Goal: Task Accomplishment & Management: Use online tool/utility

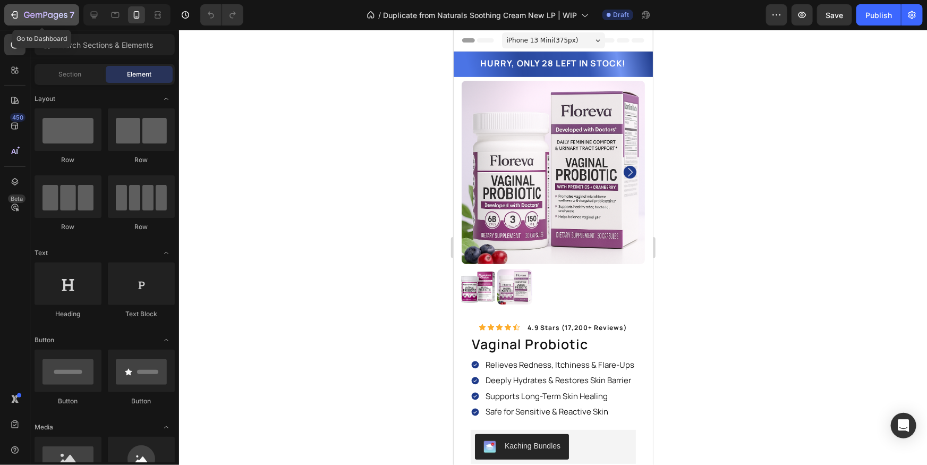
click at [15, 15] on icon "button" at bounding box center [14, 15] width 11 height 11
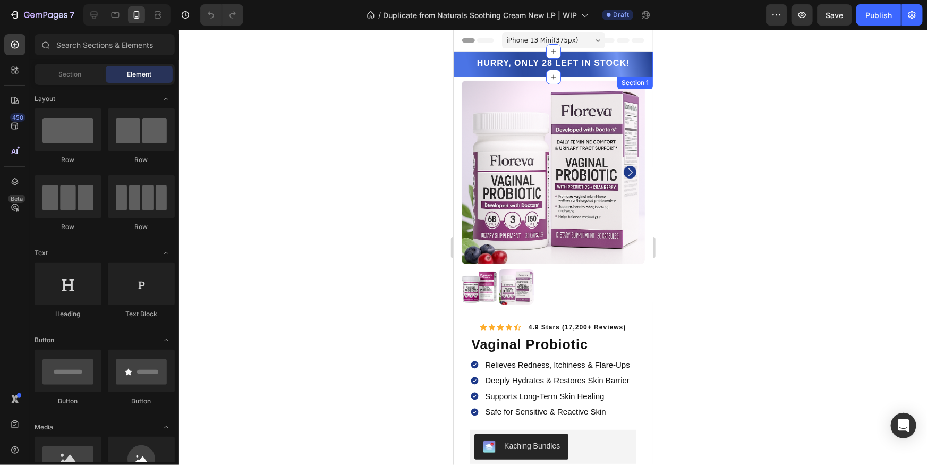
click at [649, 67] on div "HURRY, ONLY 28 LEFT IN STOCK! Heading Row Section 1" at bounding box center [552, 64] width 199 height 26
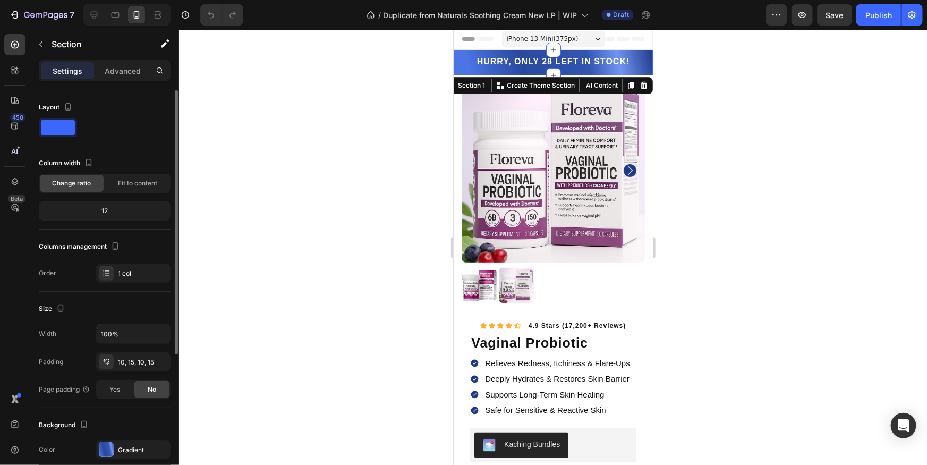
scroll to position [205, 0]
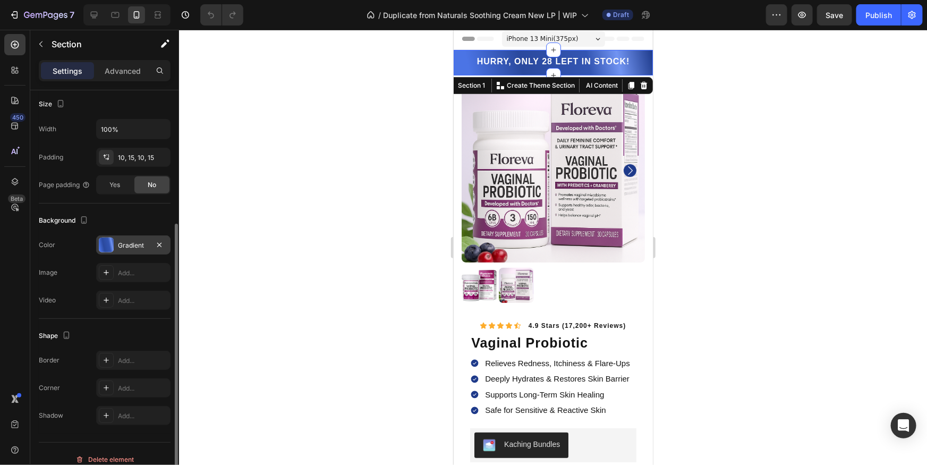
click at [113, 249] on div at bounding box center [106, 245] width 15 height 15
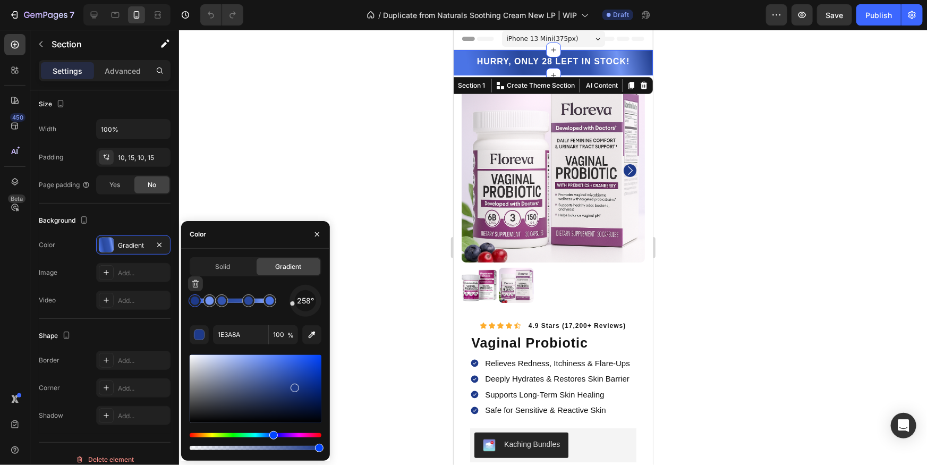
click at [196, 305] on div at bounding box center [195, 300] width 13 height 13
drag, startPoint x: 243, startPoint y: 345, endPoint x: 241, endPoint y: 337, distance: 7.6
click at [243, 344] on div "258° 1E3A8A 100 %" at bounding box center [256, 368] width 132 height 167
click at [241, 337] on input "1E3A8A" at bounding box center [240, 334] width 55 height 19
paste input "7E2D83"
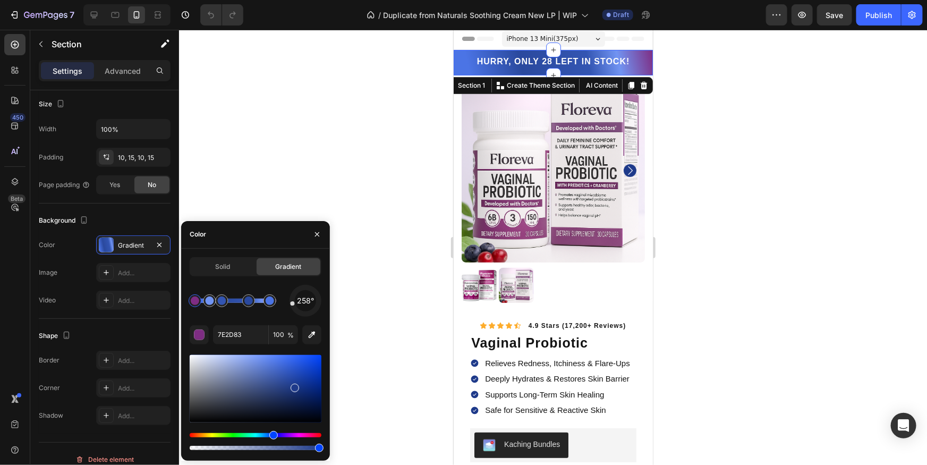
click at [204, 317] on div "258° 7E2D83 100 %" at bounding box center [256, 368] width 132 height 167
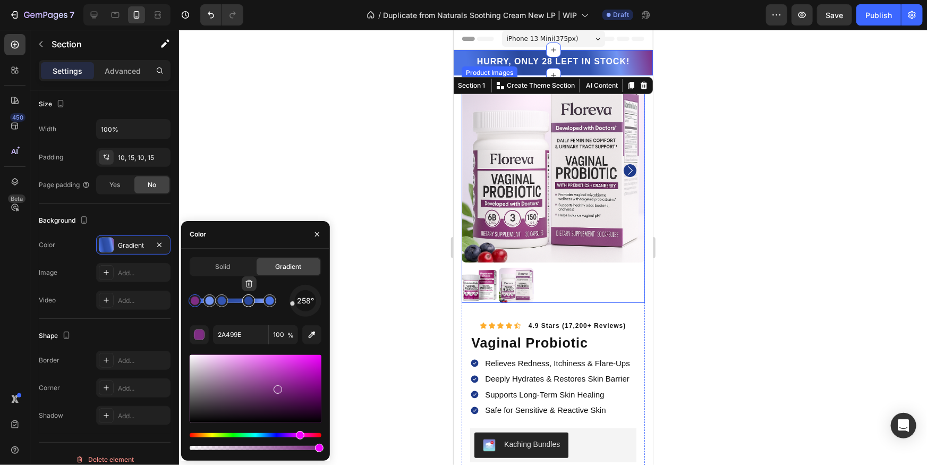
click at [252, 306] on div at bounding box center [248, 300] width 19 height 19
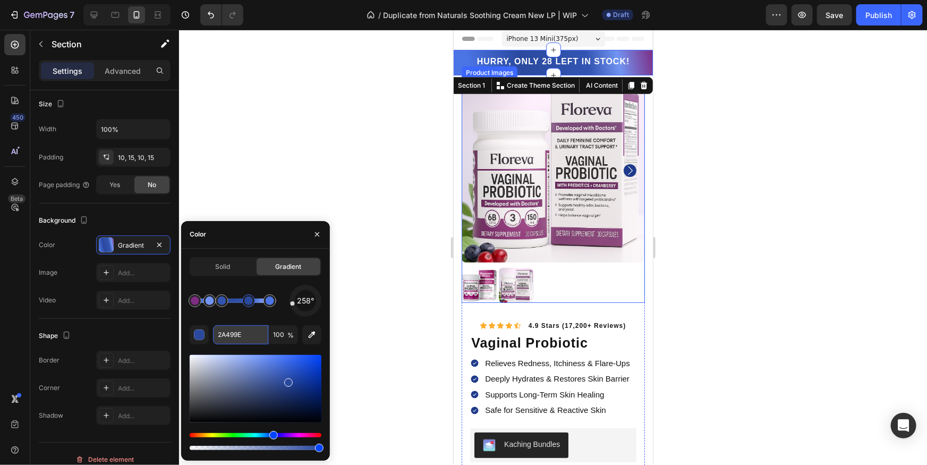
click at [245, 340] on input "2A499E" at bounding box center [240, 334] width 55 height 19
paste input "7E2D83"
click at [237, 319] on div "258° 7E2D83 100 %" at bounding box center [256, 368] width 132 height 167
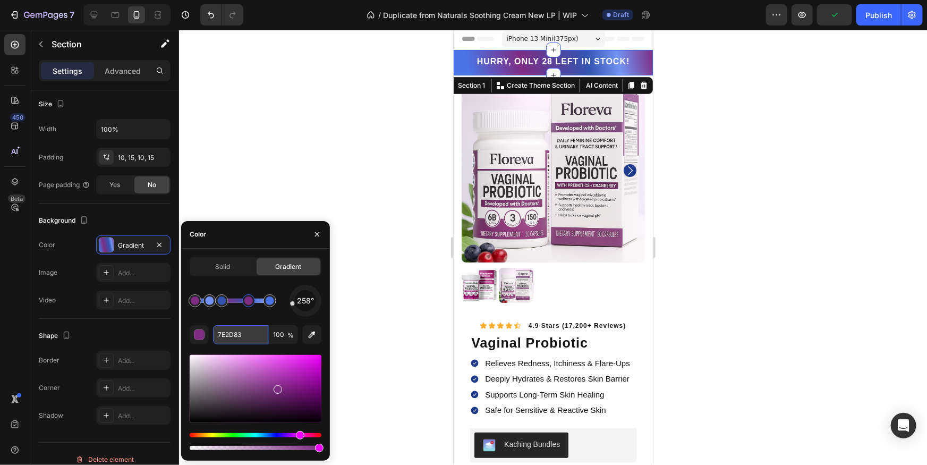
click at [242, 341] on input "7E2D83" at bounding box center [240, 334] width 55 height 19
paste input "5A1F5D"
click at [222, 320] on div "258° 5A1F5D 100 %" at bounding box center [256, 368] width 132 height 167
click at [242, 335] on input "5A1F5D" at bounding box center [240, 334] width 55 height 19
paste input "7E2D83"
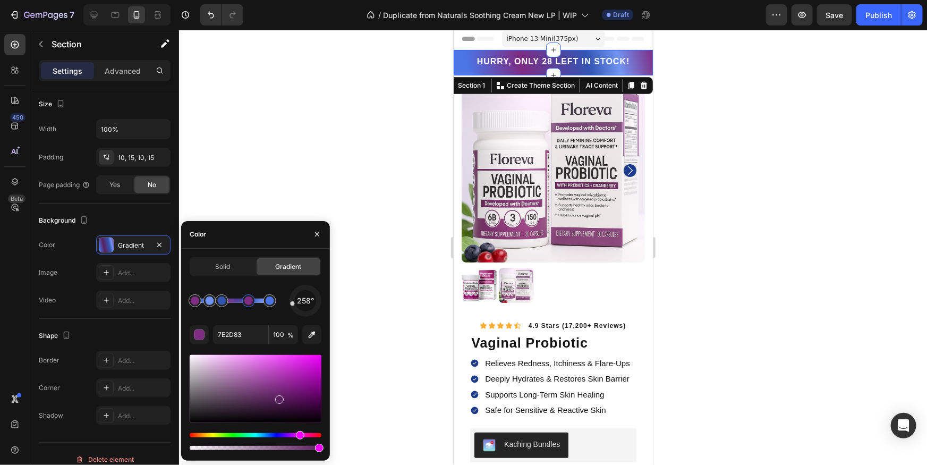
click at [255, 314] on div "258°" at bounding box center [256, 301] width 132 height 32
click at [222, 303] on div at bounding box center [221, 301] width 9 height 9
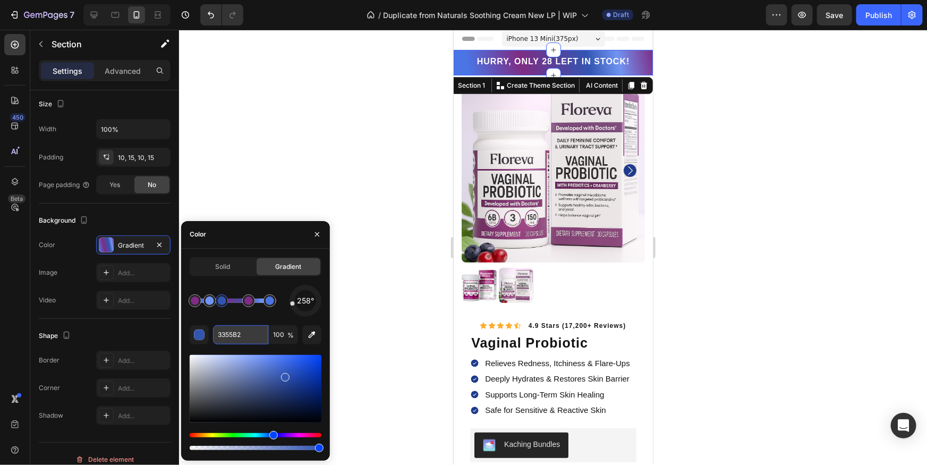
click at [235, 341] on input "3355B2" at bounding box center [240, 334] width 55 height 19
paste input "9B3FA0"
click at [236, 316] on div "258°" at bounding box center [256, 301] width 132 height 32
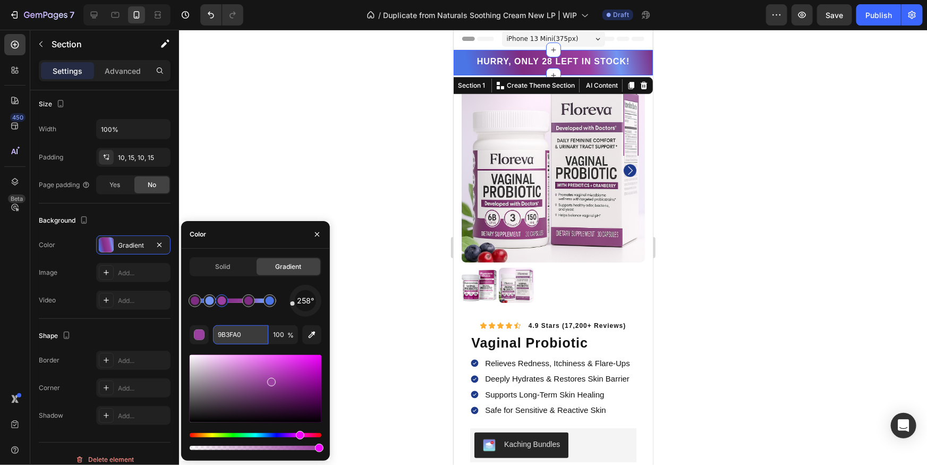
click at [235, 334] on input "9B3FA0" at bounding box center [240, 334] width 55 height 19
paste input "F3EAF8"
click at [233, 315] on div "258°" at bounding box center [256, 301] width 132 height 32
click at [211, 305] on div at bounding box center [210, 300] width 13 height 13
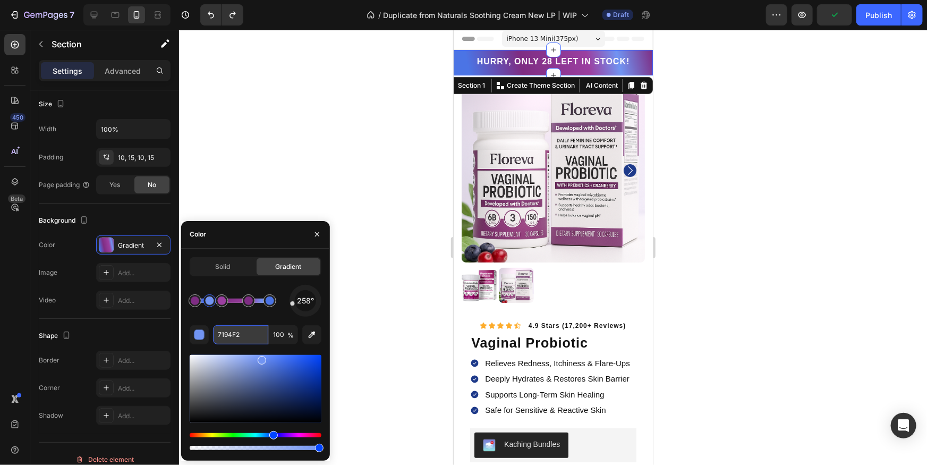
click at [234, 332] on input "7194F2" at bounding box center [240, 334] width 55 height 19
paste input "F3EAF8"
click at [242, 315] on div "258°" at bounding box center [256, 301] width 132 height 32
click at [234, 335] on input "7194F2" at bounding box center [240, 334] width 55 height 19
paste input "E1C6EB"
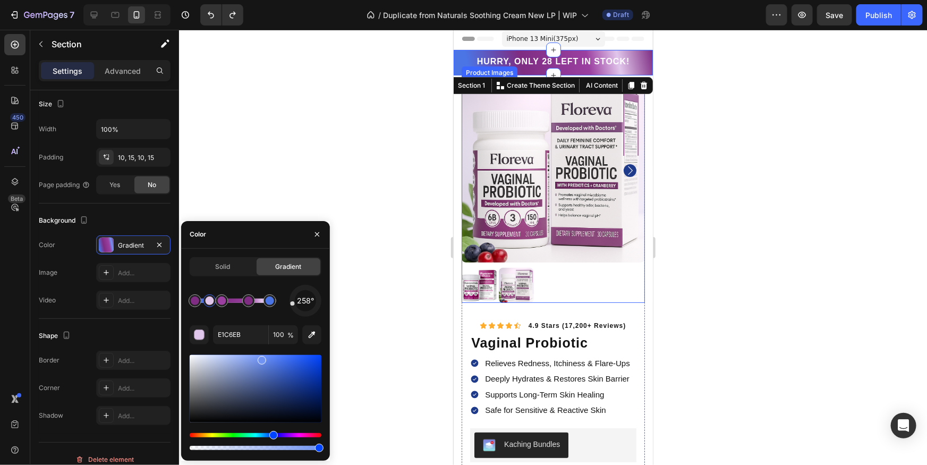
click at [221, 314] on div "258°" at bounding box center [256, 301] width 132 height 32
click at [220, 303] on div at bounding box center [221, 301] width 9 height 9
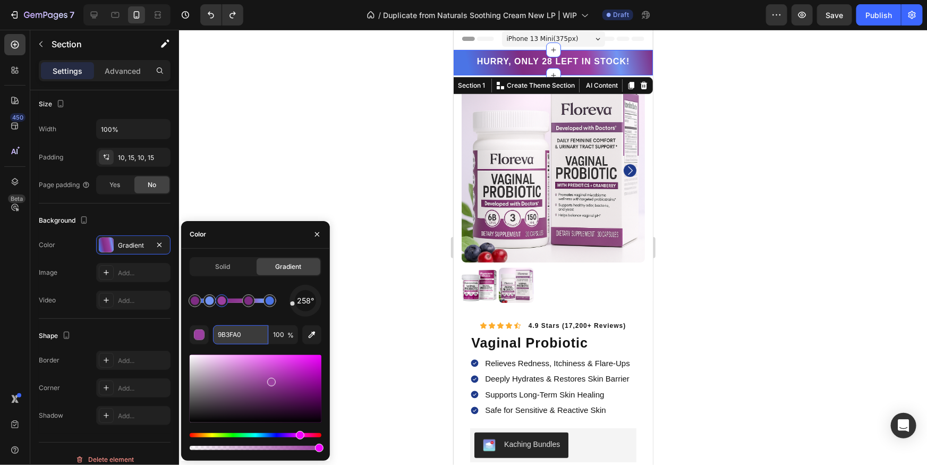
click at [226, 331] on input "9B3FA0" at bounding box center [240, 334] width 55 height 19
click at [226, 330] on input "9B3FA0" at bounding box center [240, 334] width 55 height 19
paste input "E1C6EB"
click at [241, 320] on div "258° E1C6EB 100 %" at bounding box center [256, 368] width 132 height 167
click at [239, 337] on input "9B3FA0" at bounding box center [240, 334] width 55 height 19
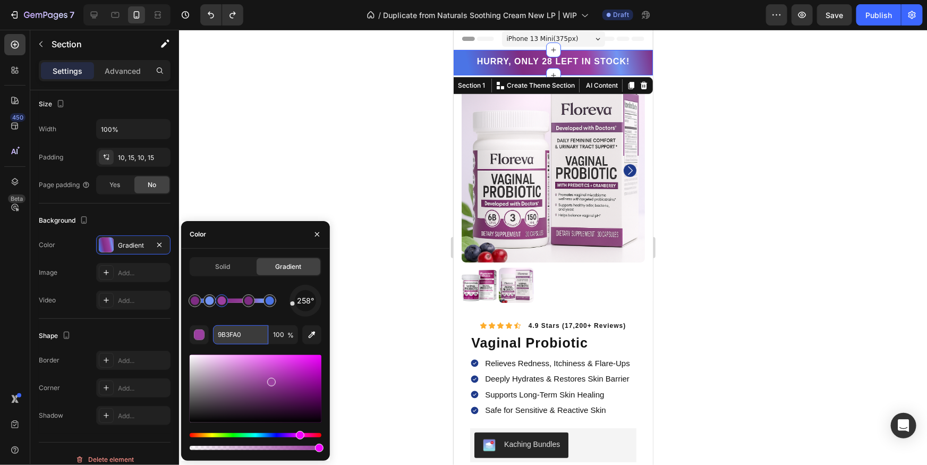
paste input "C9A3D4"
click at [238, 318] on div "258° C9A3D4 100 %" at bounding box center [256, 368] width 132 height 167
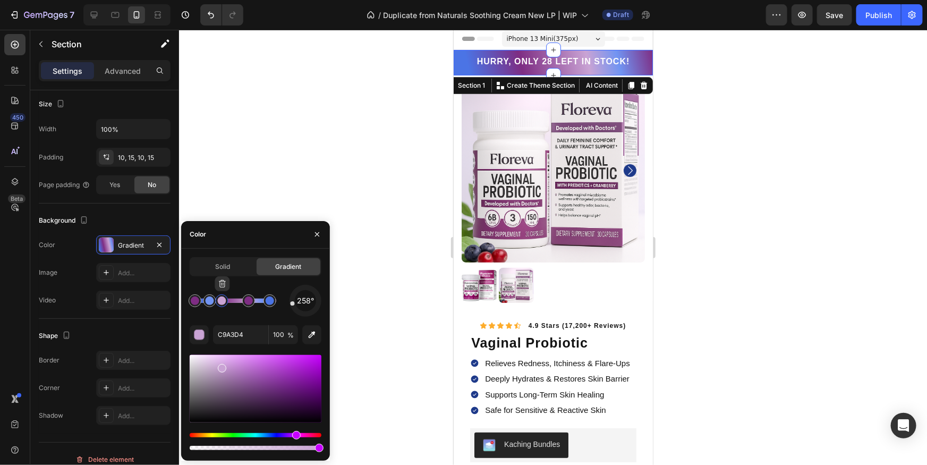
click at [212, 304] on div at bounding box center [221, 300] width 19 height 19
click at [268, 299] on div at bounding box center [270, 301] width 9 height 9
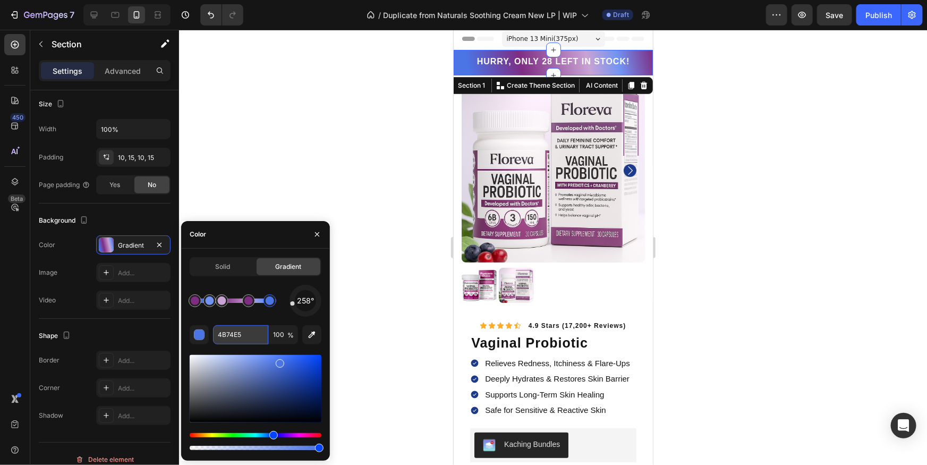
click at [239, 340] on input "4B74E5" at bounding box center [240, 334] width 55 height 19
paste input "C9A3D4"
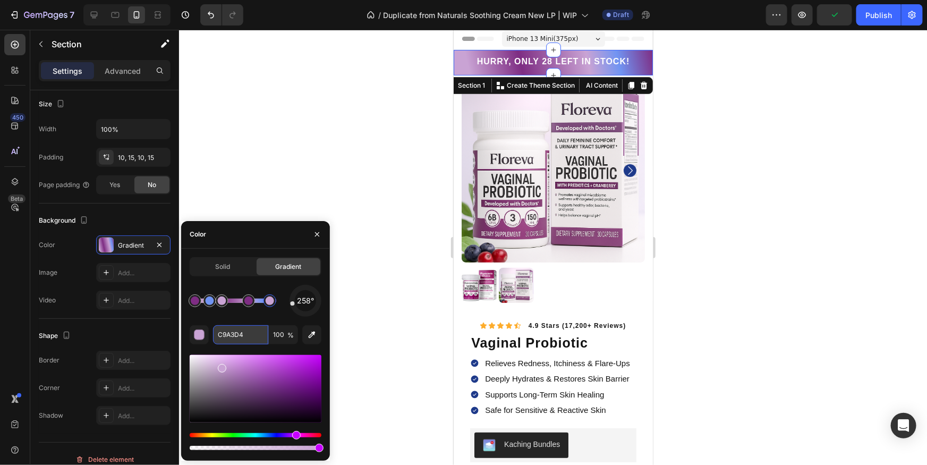
click at [240, 330] on input "C9A3D4" at bounding box center [240, 334] width 55 height 19
click at [239, 333] on input "C9A3D4" at bounding box center [240, 334] width 55 height 19
paste input "E1C6EB"
click at [207, 303] on div at bounding box center [210, 301] width 9 height 9
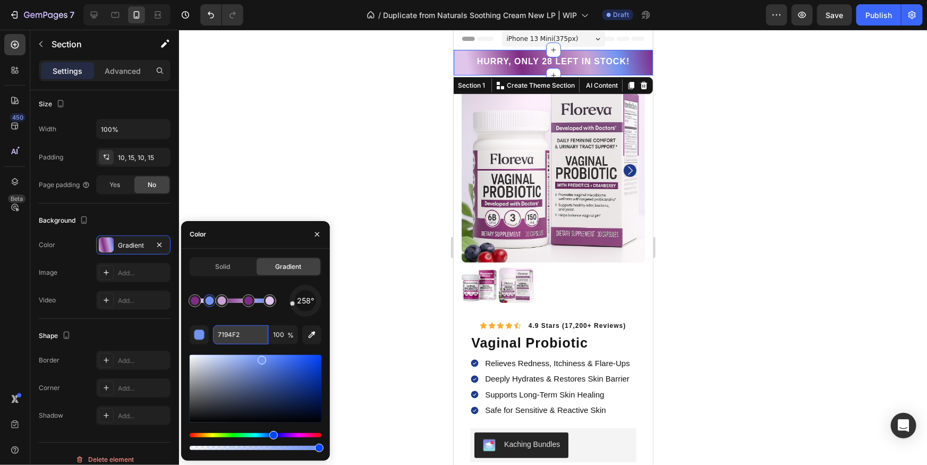
click at [235, 339] on input "7194F2" at bounding box center [240, 334] width 55 height 19
paste input "E1C6EB"
type input "E1C6EB"
click at [790, 242] on div at bounding box center [553, 247] width 748 height 435
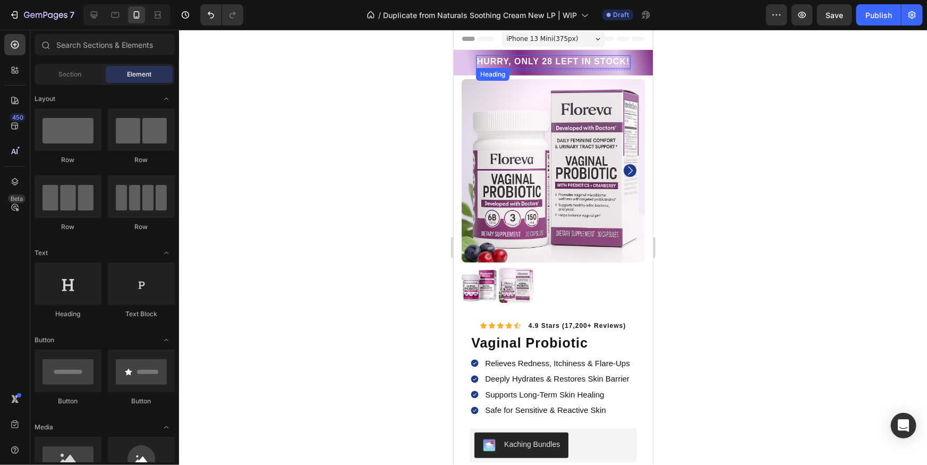
click at [539, 59] on h2 "HURRY, ONLY 28 LEFT IN STOCK!" at bounding box center [553, 61] width 155 height 13
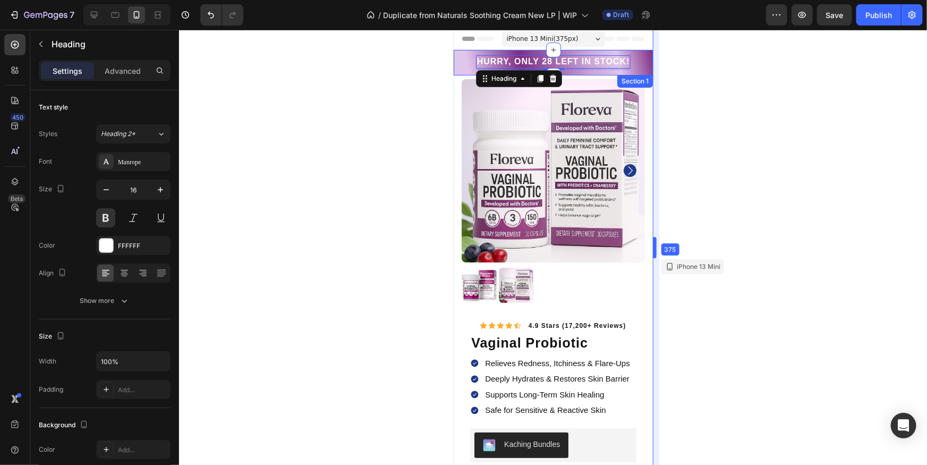
drag, startPoint x: 653, startPoint y: 67, endPoint x: 191, endPoint y: 36, distance: 463.4
click at [643, 65] on div "HURRY, ONLY 28 LEFT IN STOCK! Heading 3 Row" at bounding box center [552, 62] width 183 height 15
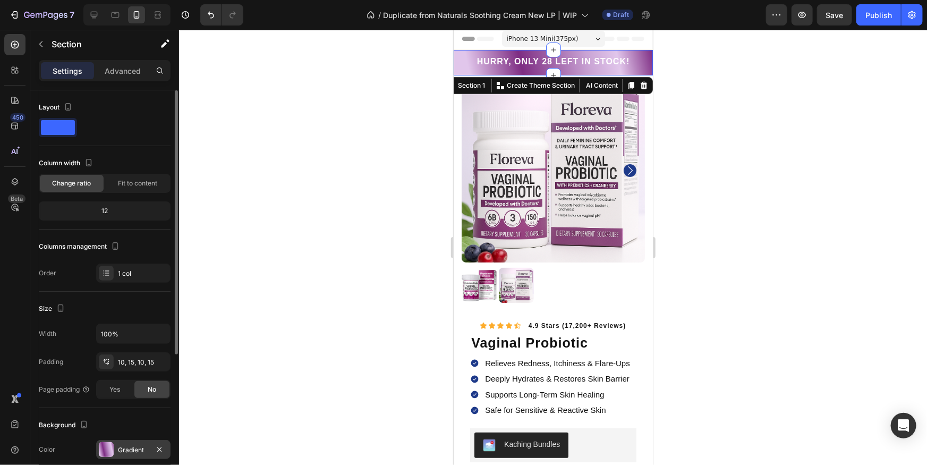
click at [109, 444] on div at bounding box center [106, 449] width 15 height 15
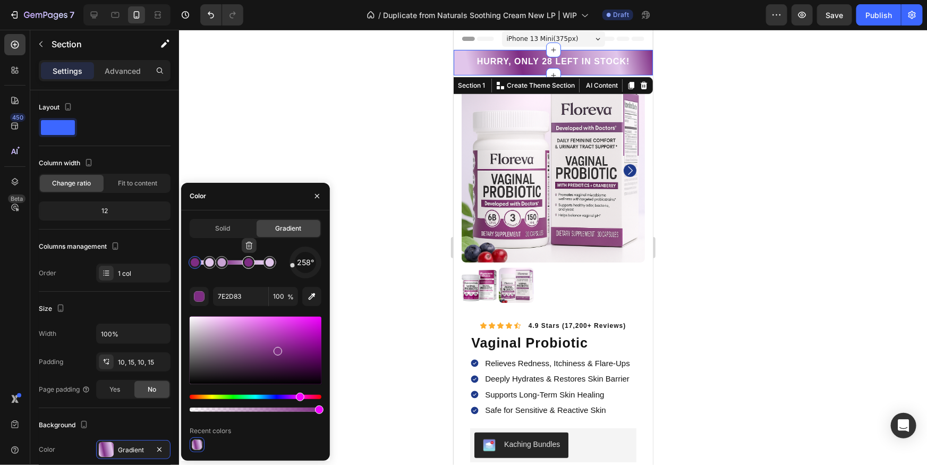
click at [246, 266] on div at bounding box center [248, 262] width 9 height 9
click at [250, 300] on input "7E2D83" at bounding box center [240, 296] width 55 height 19
click at [242, 284] on div "258° 7E2D83 100 % Recent colors" at bounding box center [256, 350] width 132 height 206
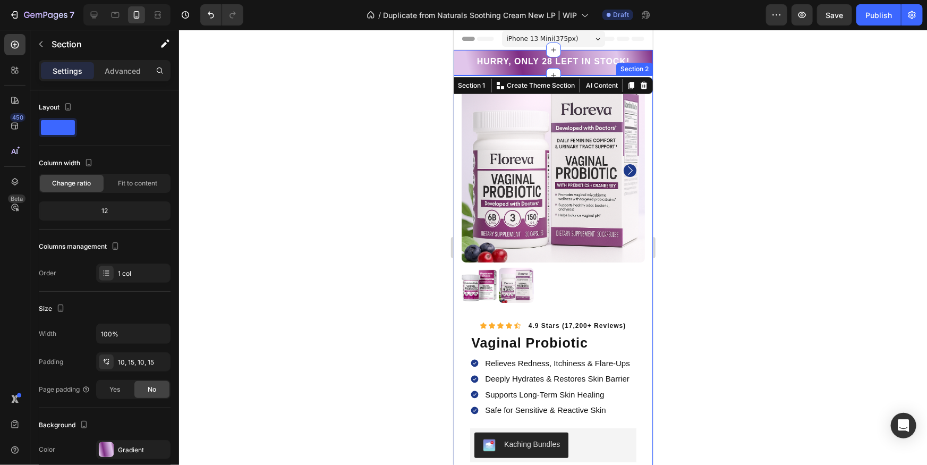
click at [749, 162] on div at bounding box center [553, 247] width 748 height 435
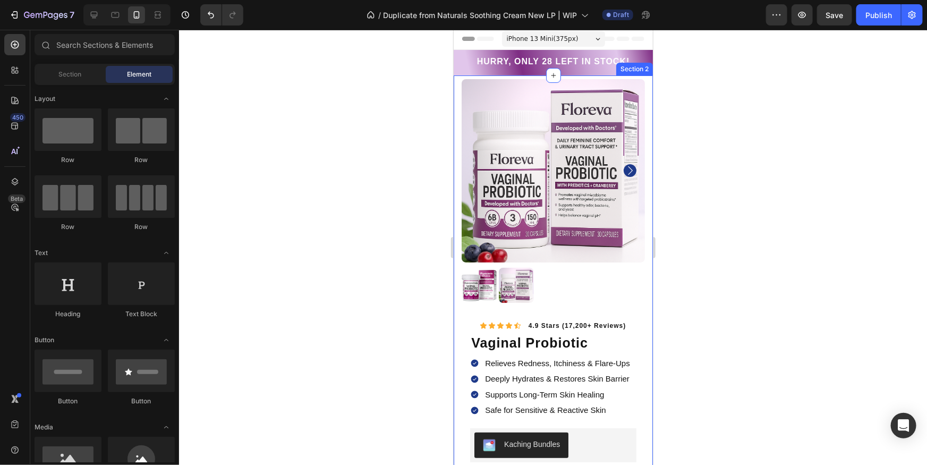
click at [749, 162] on div at bounding box center [553, 247] width 748 height 435
click at [742, 288] on div at bounding box center [553, 247] width 748 height 435
click at [629, 352] on h1 "vaginal probiotic" at bounding box center [553, 343] width 166 height 20
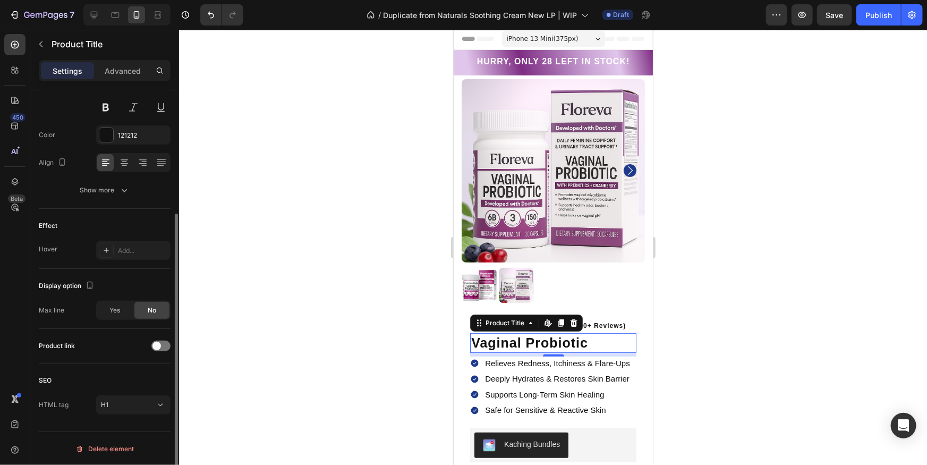
scroll to position [0, 0]
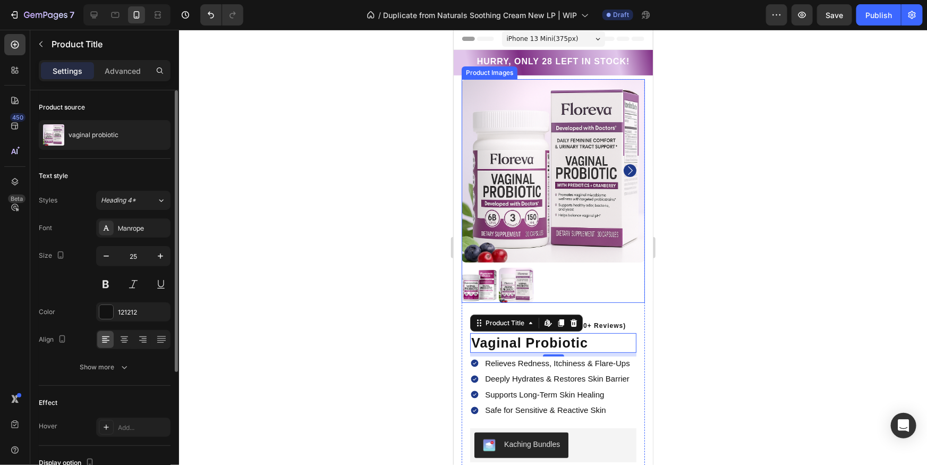
click at [513, 66] on div "Product Images" at bounding box center [489, 72] width 56 height 13
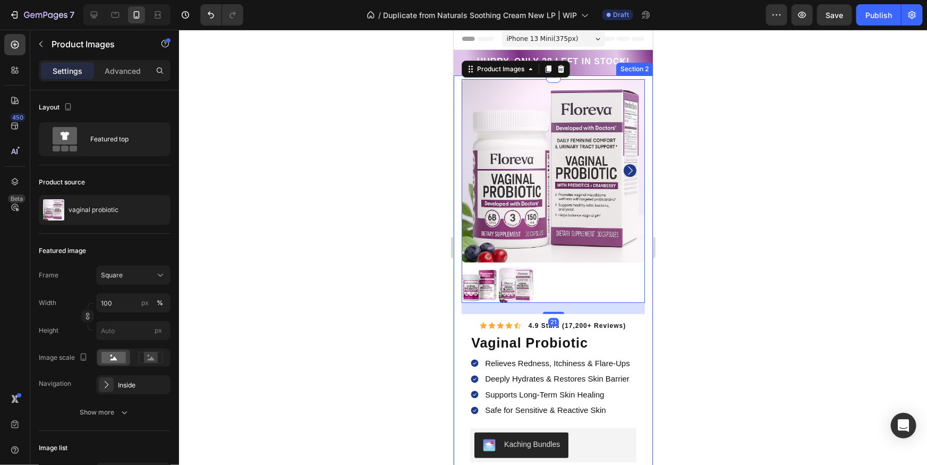
click at [648, 66] on div "Section 2" at bounding box center [634, 68] width 37 height 13
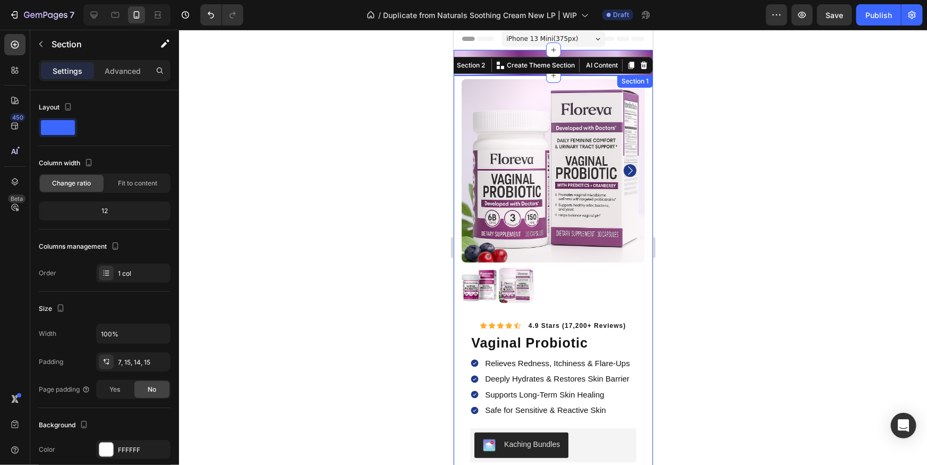
click at [645, 50] on div "HURRY, ONLY 28 LEFT IN STOCK! Heading Row Section 1" at bounding box center [552, 62] width 199 height 26
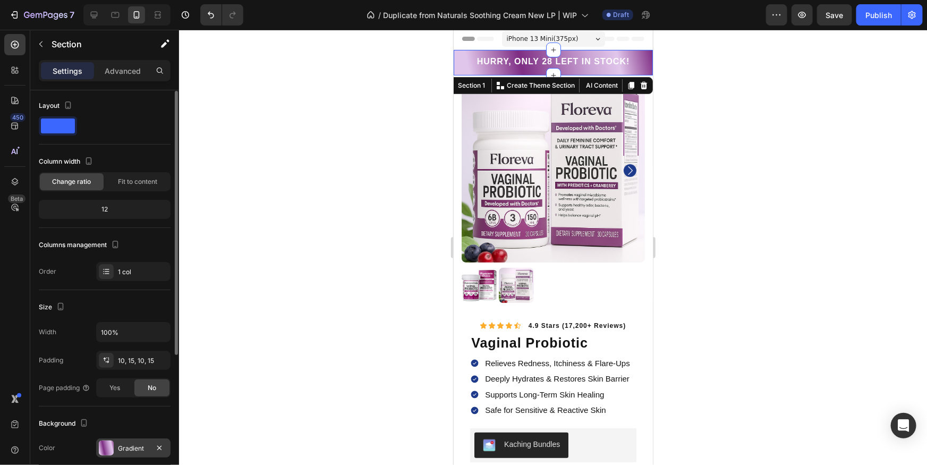
click at [104, 449] on div at bounding box center [106, 448] width 15 height 15
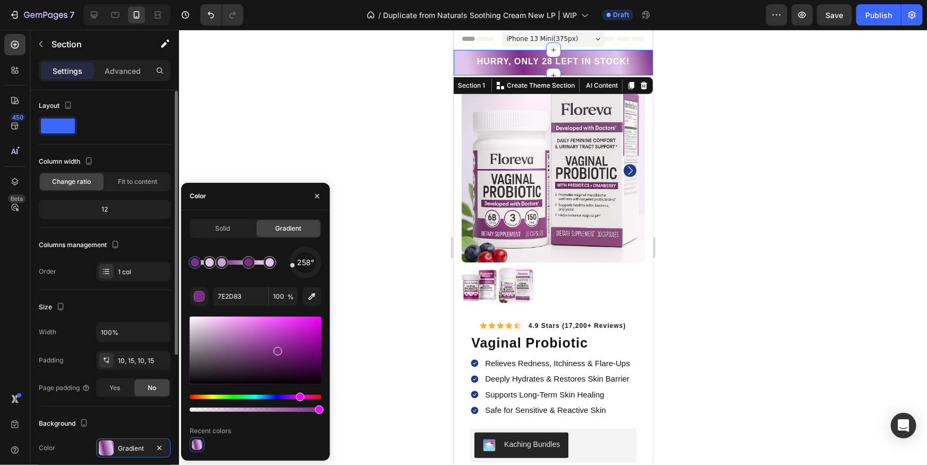
scroll to position [26, 0]
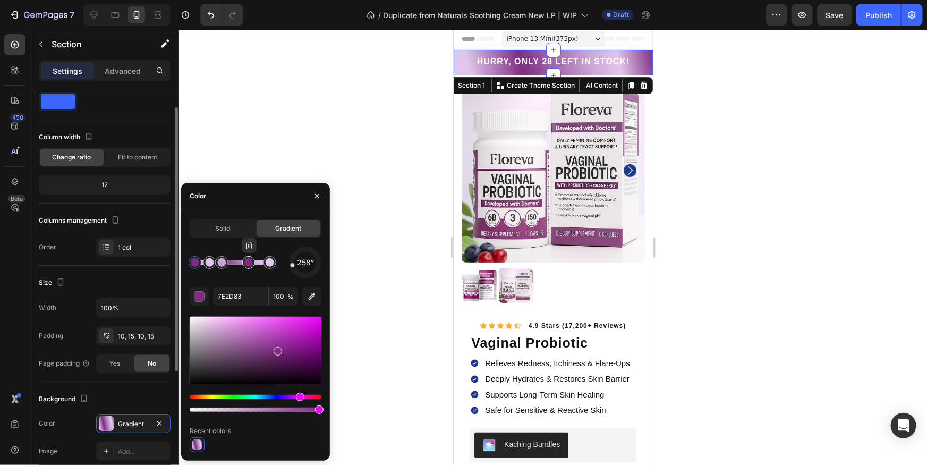
click at [250, 265] on div at bounding box center [248, 262] width 9 height 9
click at [250, 307] on div "258° 7E2D83 100 % Recent colors" at bounding box center [256, 350] width 132 height 206
click at [248, 301] on input "7E2D83" at bounding box center [240, 296] width 55 height 19
paste input "A55EB0"
drag, startPoint x: 222, startPoint y: 285, endPoint x: 213, endPoint y: 272, distance: 16.5
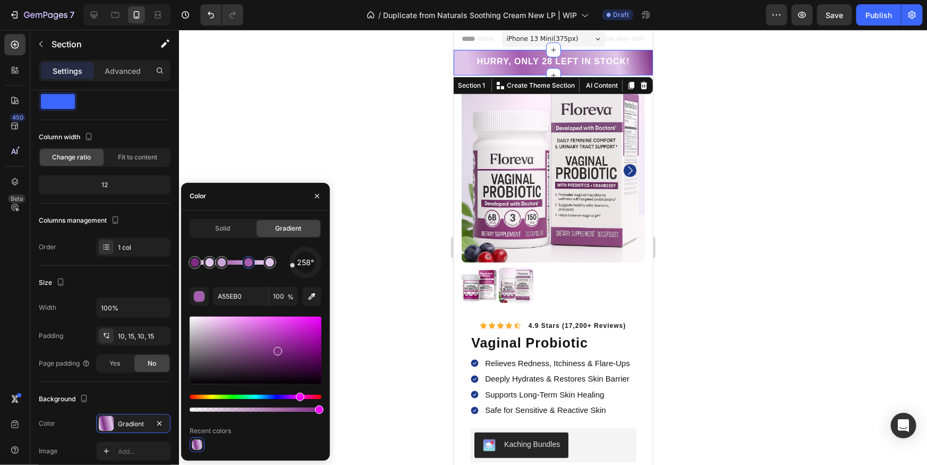
click at [222, 285] on div "258° A55EB0 100 % Recent colors" at bounding box center [256, 350] width 132 height 206
click at [192, 263] on div at bounding box center [195, 262] width 9 height 9
click at [246, 301] on input "7E2D83" at bounding box center [240, 296] width 55 height 19
paste input "A55EB0"
type input "A55EB0"
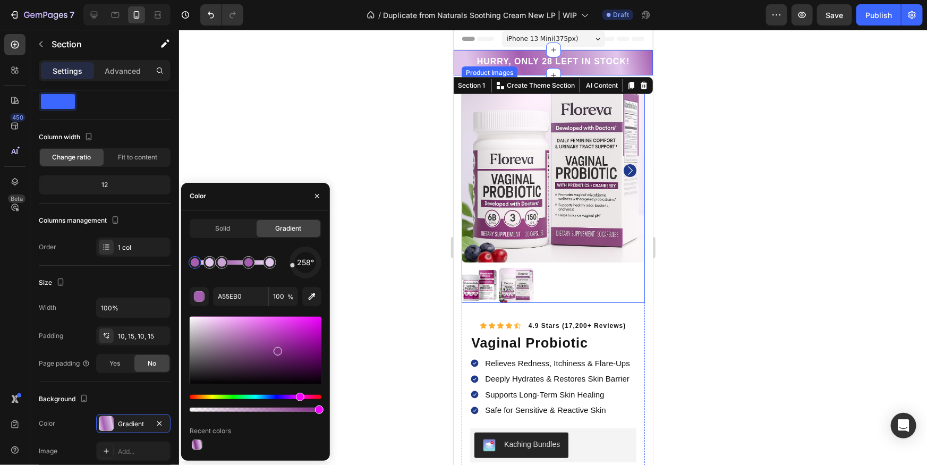
click at [711, 236] on div at bounding box center [553, 247] width 748 height 435
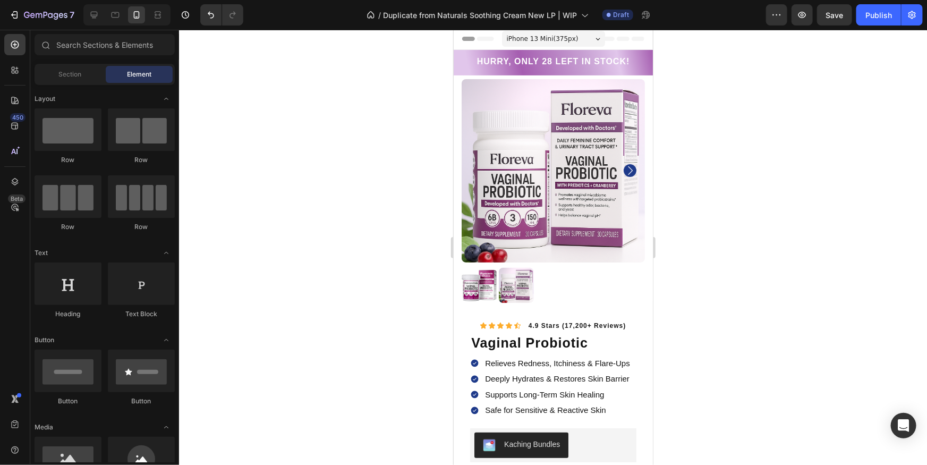
click at [717, 235] on div at bounding box center [553, 247] width 748 height 435
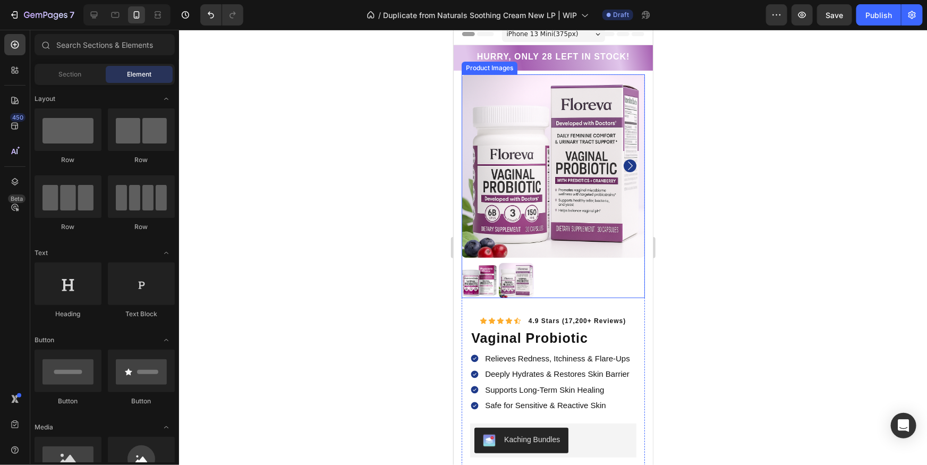
scroll to position [0, 0]
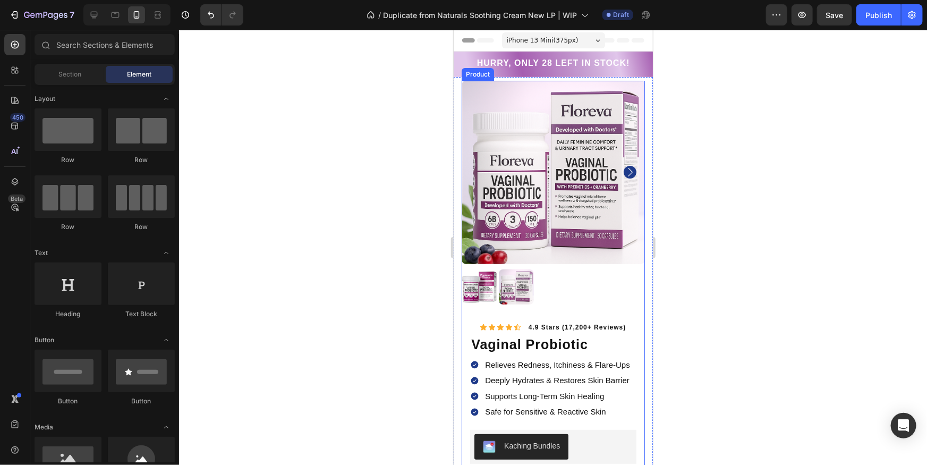
click at [623, 314] on div "Product Images Image Improves Blood Flow & Circulation Text Block Row Image Sup…" at bounding box center [552, 201] width 183 height 242
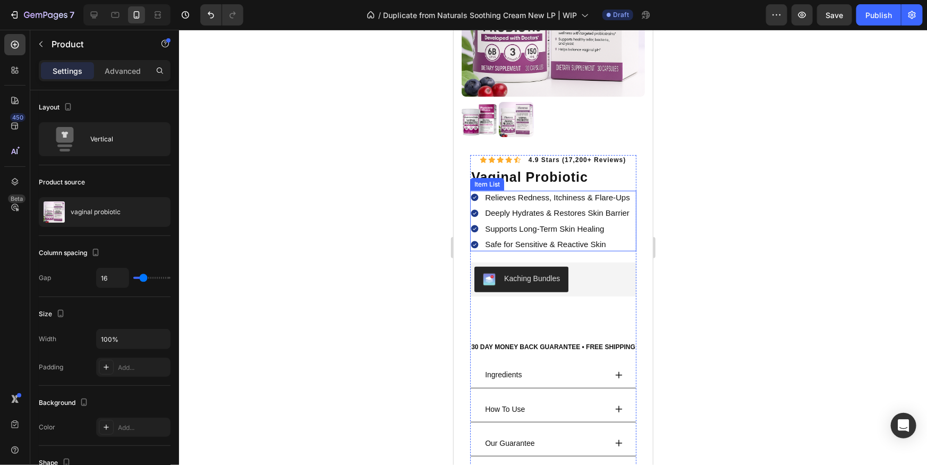
scroll to position [170, 0]
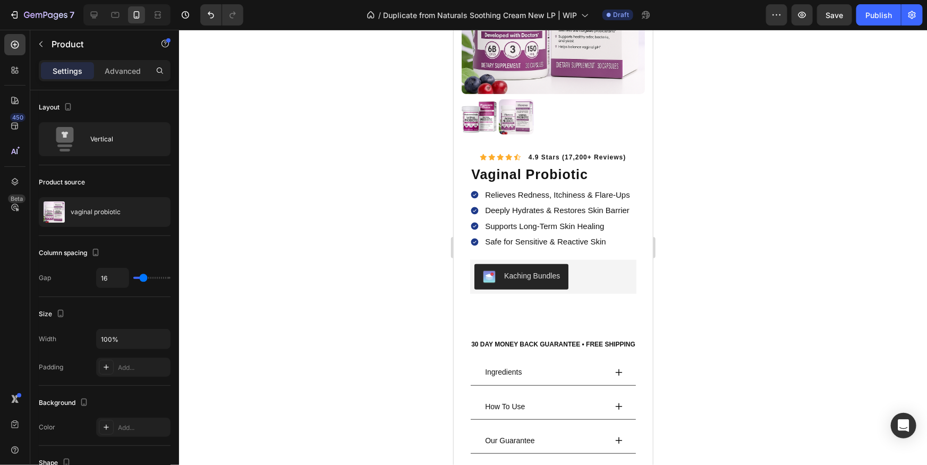
click at [798, 196] on div at bounding box center [553, 247] width 748 height 435
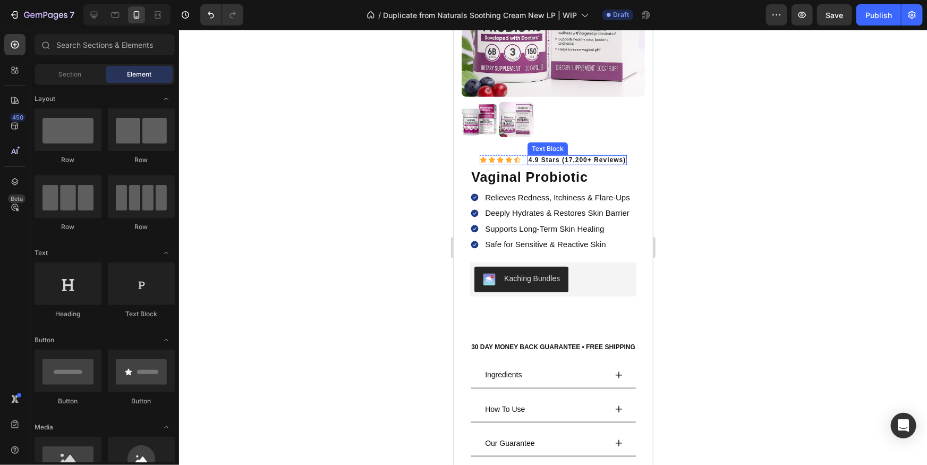
scroll to position [166, 0]
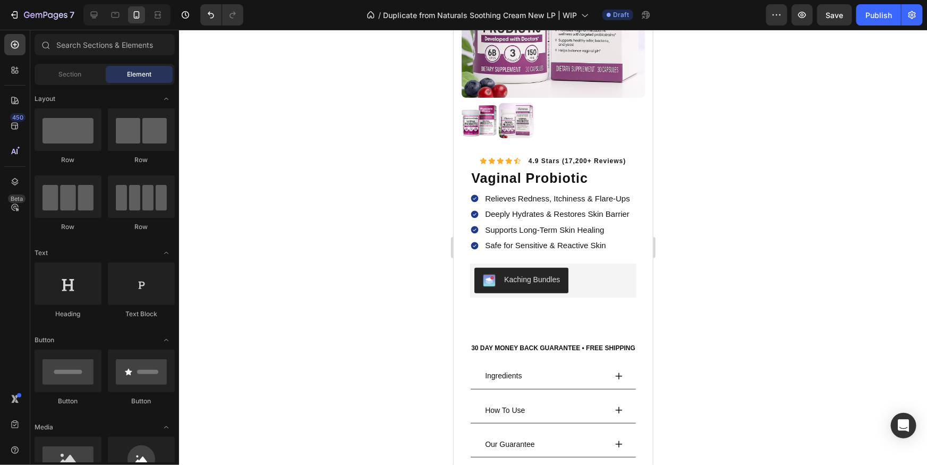
click at [508, 196] on p "Relieves Redness, Itchiness & Flare-Ups" at bounding box center [557, 198] width 145 height 11
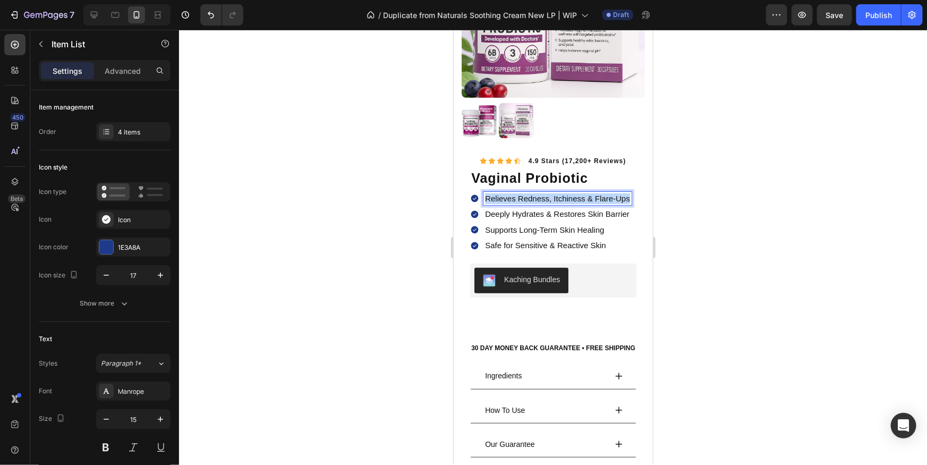
click at [508, 196] on p "Relieves Redness, Itchiness & Flare-Ups" at bounding box center [557, 198] width 145 height 11
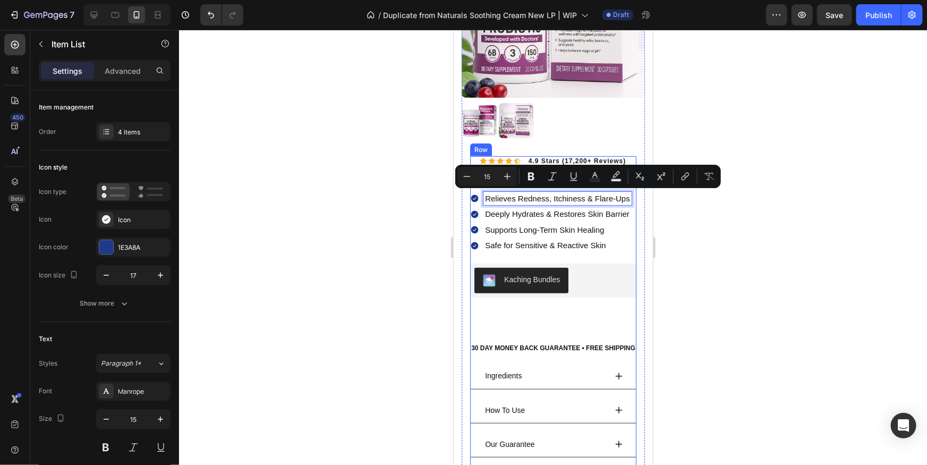
click at [502, 193] on p "Relieves Redness, Itchiness & Flare-Ups" at bounding box center [557, 198] width 145 height 11
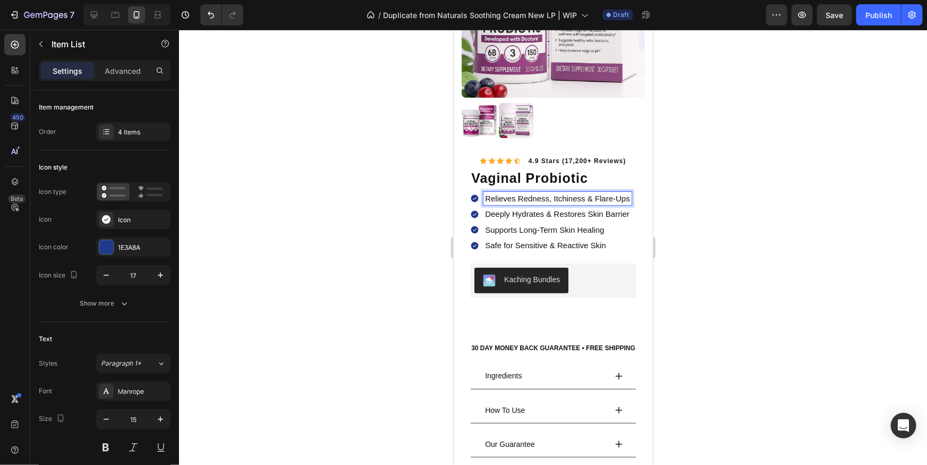
click at [503, 195] on p "Relieves Redness, Itchiness & Flare-Ups" at bounding box center [557, 198] width 145 height 11
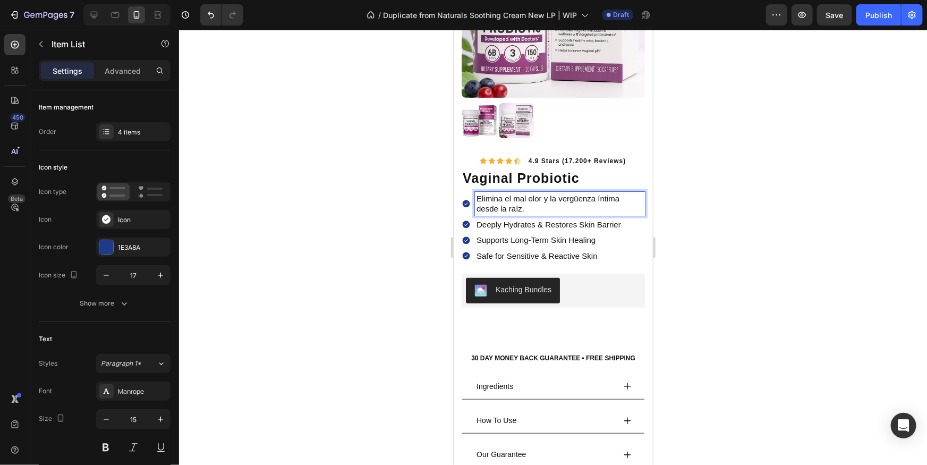
click at [496, 202] on p "Elimina el mal olor y la vergüenza íntima desde la raíz." at bounding box center [559, 203] width 167 height 21
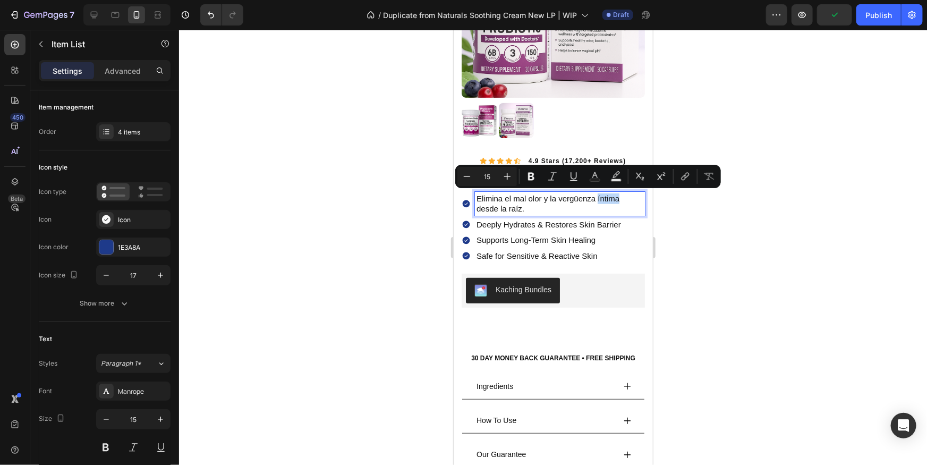
drag, startPoint x: 595, startPoint y: 199, endPoint x: 630, endPoint y: 202, distance: 35.2
click at [619, 201] on p "Elimina el mal olor y la vergüenza íntima desde la raíz." at bounding box center [559, 203] width 167 height 21
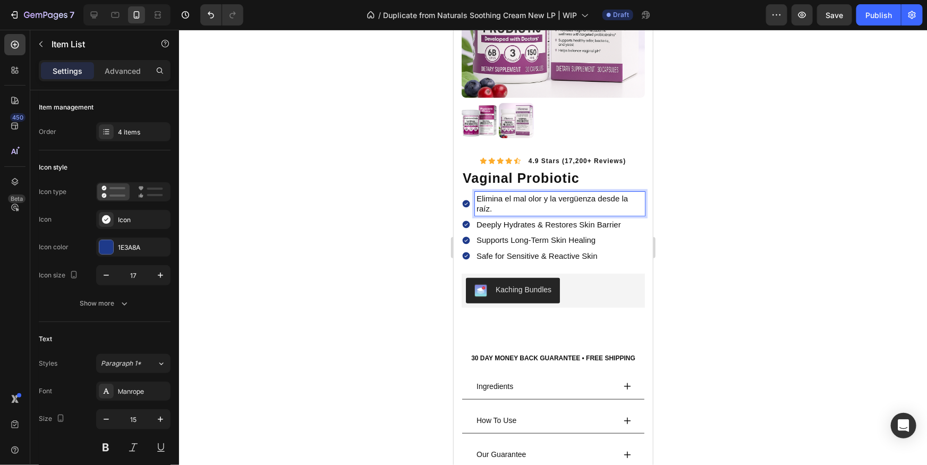
click at [511, 200] on p "Elimina el mal olor y la vergüenza desde la raíz." at bounding box center [559, 203] width 167 height 21
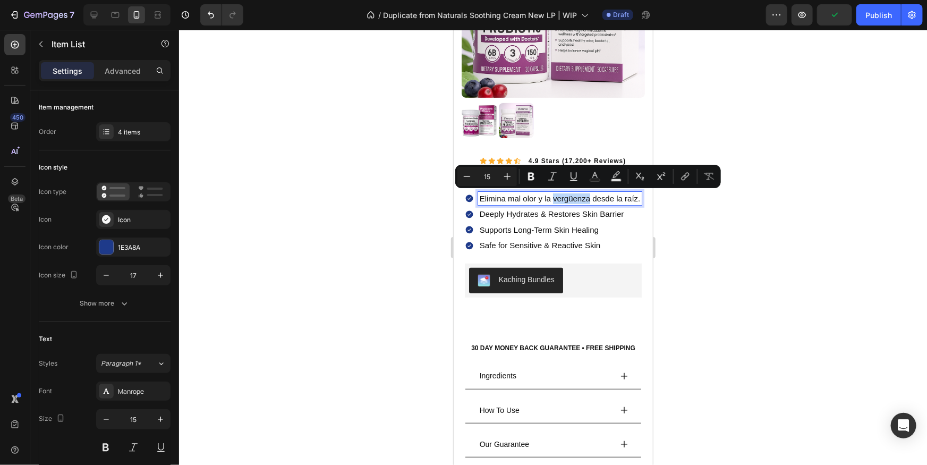
drag, startPoint x: 553, startPoint y: 200, endPoint x: 589, endPoint y: 202, distance: 36.2
click at [589, 202] on p "Elimina mal olor y la vergüenza desde la raíz." at bounding box center [559, 198] width 161 height 11
click at [723, 240] on div at bounding box center [553, 247] width 748 height 435
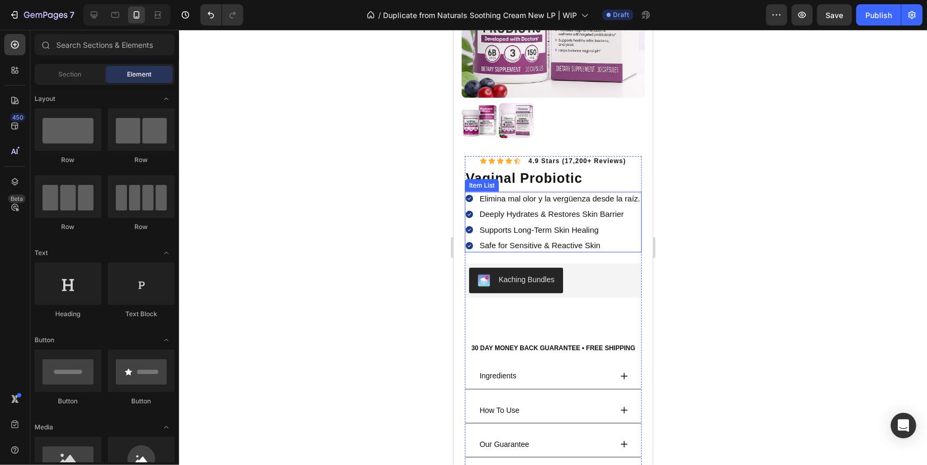
click at [512, 216] on p "Deeply Hydrates & Restores Skin Barrier" at bounding box center [559, 213] width 161 height 11
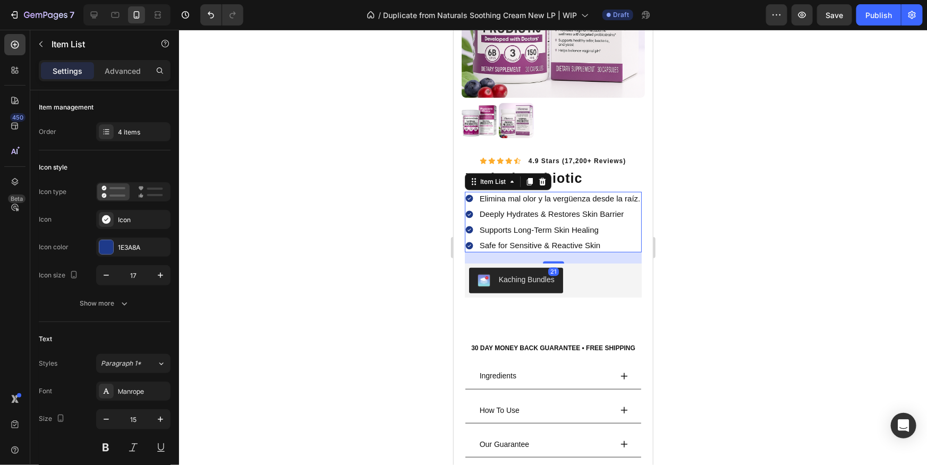
click at [549, 218] on div "Deeply Hydrates & Restores Skin Barrier" at bounding box center [560, 214] width 164 height 14
click at [546, 216] on p "Deeply Hydrates & Restores Skin Barrier" at bounding box center [559, 213] width 161 height 11
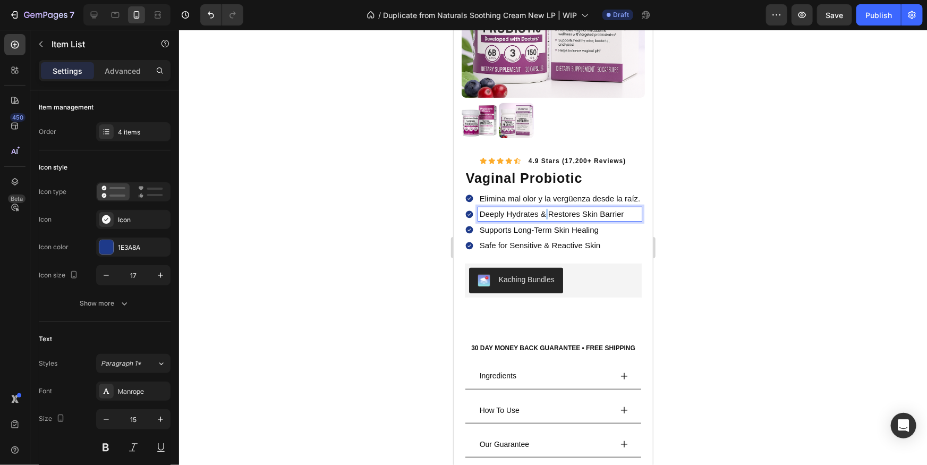
click at [546, 216] on p "Deeply Hydrates & Restores Skin Barrier" at bounding box center [559, 213] width 161 height 11
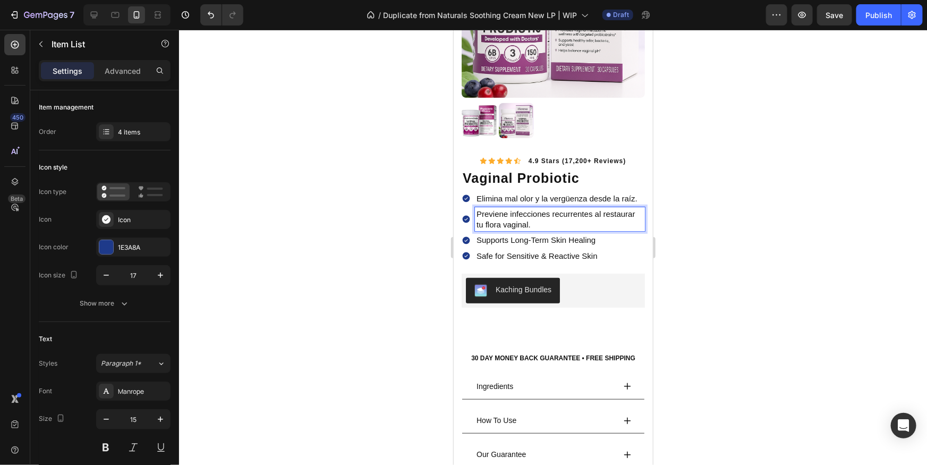
click at [523, 219] on p "Previene infecciones recurrentes al restaurar tu flora vaginal." at bounding box center [559, 218] width 167 height 21
click at [552, 220] on p "Previene infecciones recurrentes al restaurar tu flora vaginal." at bounding box center [559, 218] width 167 height 21
drag, startPoint x: 599, startPoint y: 216, endPoint x: 647, endPoint y: 223, distance: 48.3
click at [600, 216] on p "Previene infecciones recurrentes al restaurar tu flora vaginal." at bounding box center [559, 218] width 167 height 21
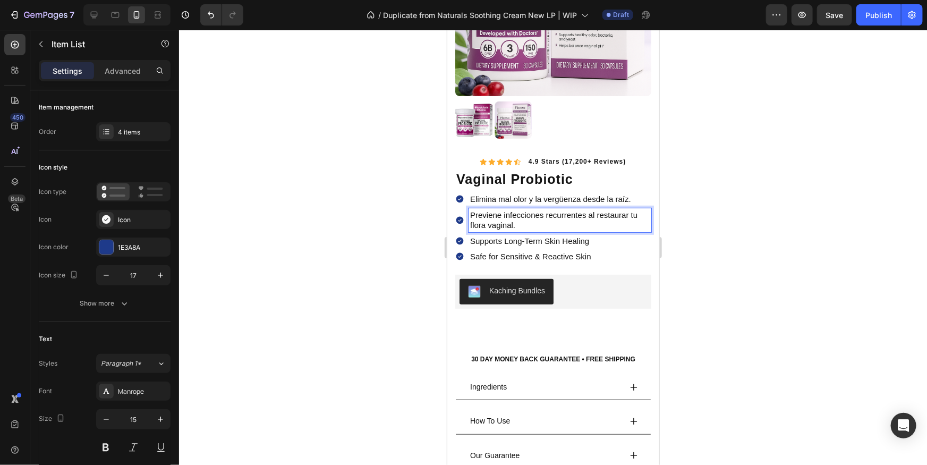
scroll to position [181, 0]
click at [560, 223] on p "Previene infecciones recurrentes al restaurar tu flora vaginal." at bounding box center [560, 219] width 180 height 21
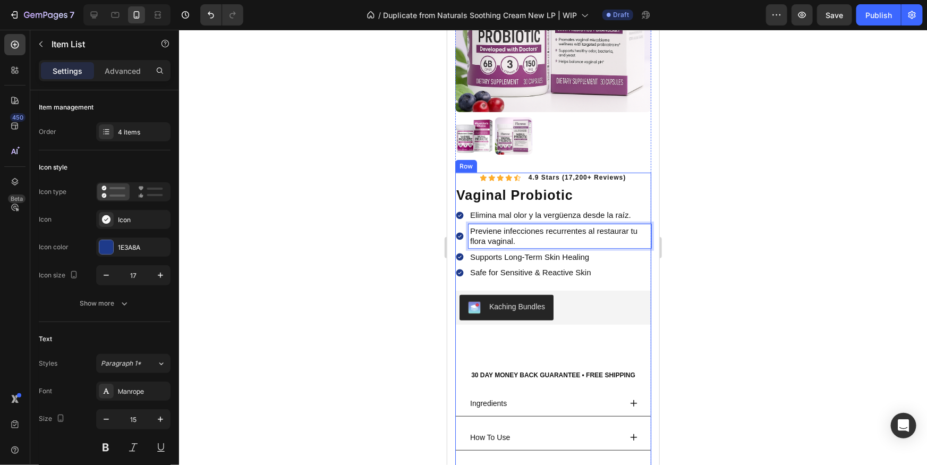
scroll to position [163, 0]
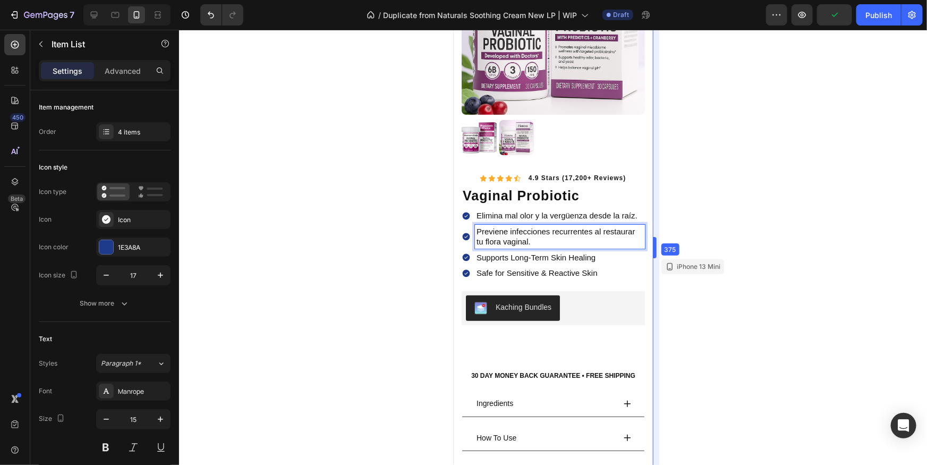
drag, startPoint x: 660, startPoint y: 263, endPoint x: 653, endPoint y: 264, distance: 6.4
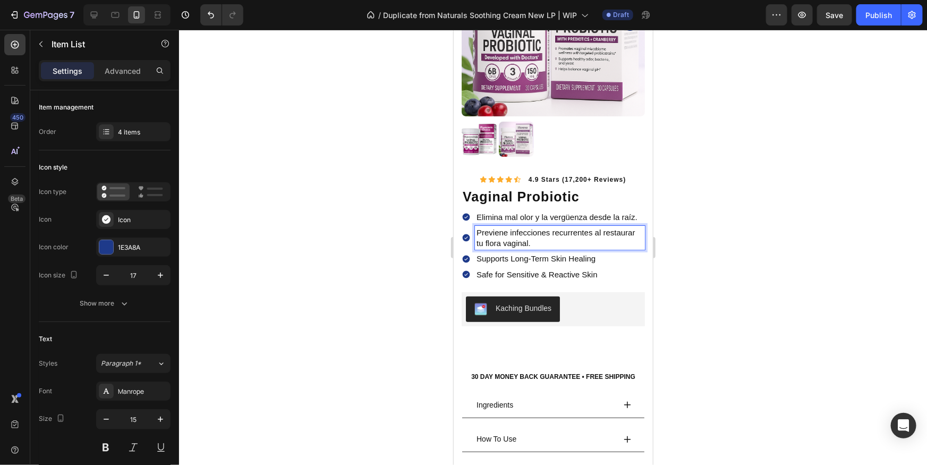
click at [545, 231] on p "Previene infecciones recurrentes al restaurar tu flora vaginal." at bounding box center [559, 237] width 167 height 21
click at [535, 241] on p "Previene infecciones recurrentes al restaurar tu flora vaginal." at bounding box center [559, 237] width 167 height 21
click at [564, 235] on p "Previene infecciones recurrentes al restaurar tu flora vaginal." at bounding box center [559, 237] width 167 height 21
drag, startPoint x: 598, startPoint y: 234, endPoint x: 620, endPoint y: 242, distance: 23.0
click at [619, 241] on p "Previene infecciones recurrentes al restaurar tu flora vaginal." at bounding box center [559, 237] width 167 height 21
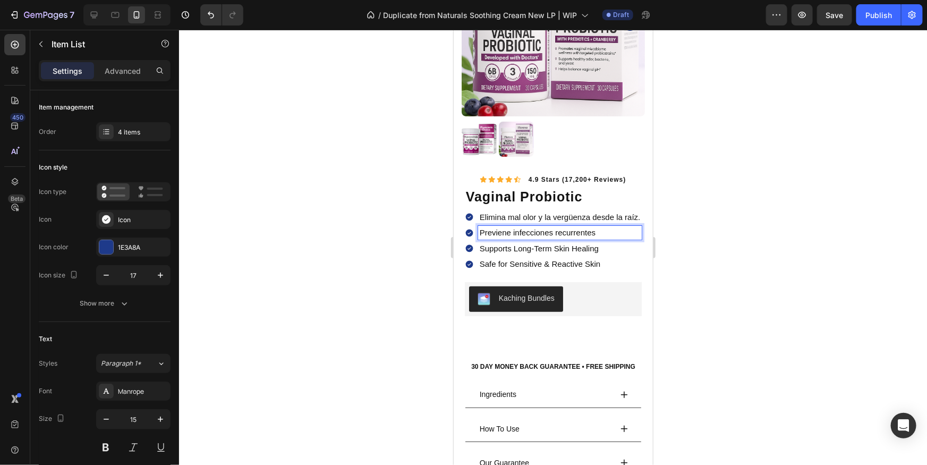
click at [564, 243] on p "Supports Long-Term Skin Healing" at bounding box center [559, 248] width 161 height 11
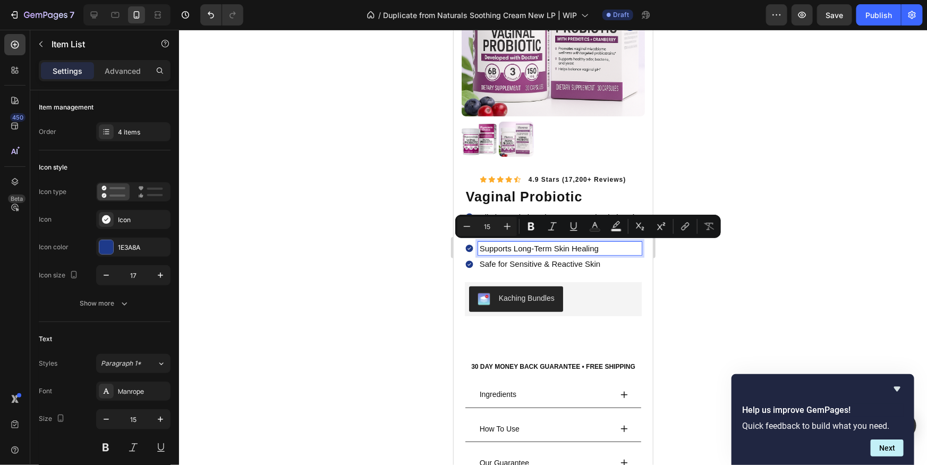
click at [525, 248] on p "Supports Long-Term Skin Healing" at bounding box center [559, 248] width 161 height 11
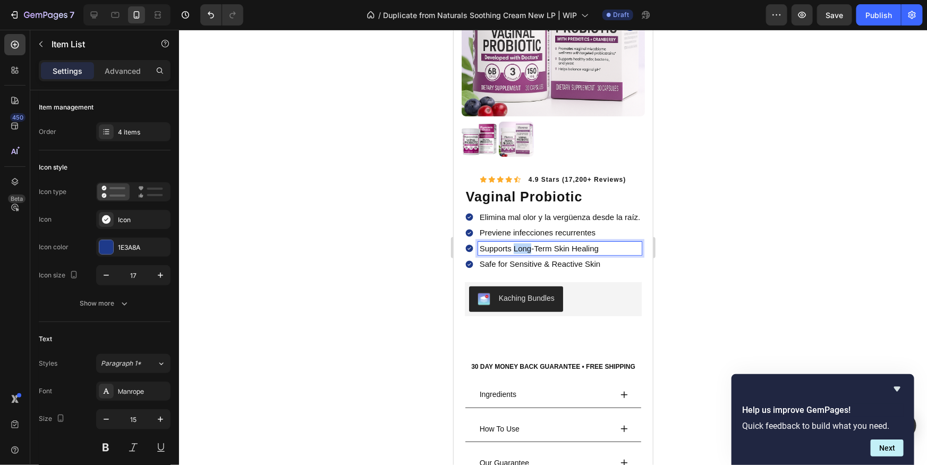
click at [525, 248] on p "Supports Long-Term Skin Healing" at bounding box center [559, 248] width 161 height 11
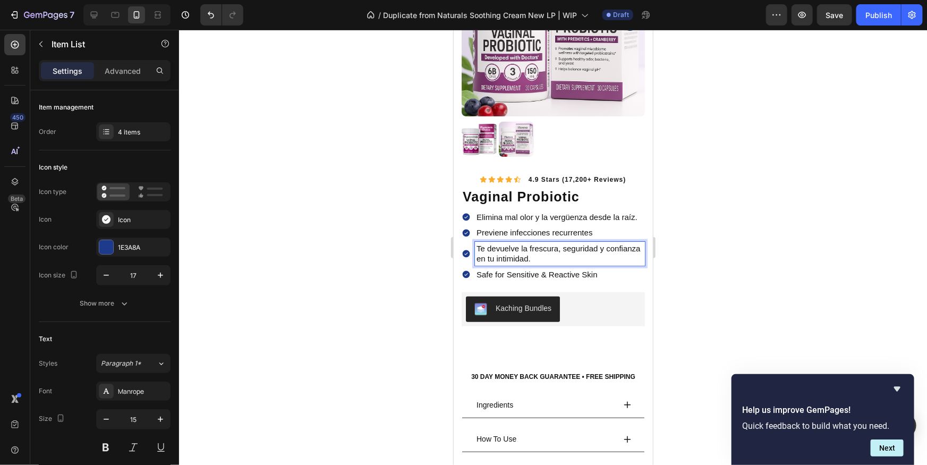
click at [570, 251] on p "Te devuelve la frescura, seguridad y confianza en tu intimidad." at bounding box center [559, 253] width 167 height 21
drag, startPoint x: 589, startPoint y: 258, endPoint x: 580, endPoint y: 258, distance: 9.1
click at [588, 258] on p "Te devuelve la frescura, seguridad y confianza en tu intimidad." at bounding box center [559, 253] width 167 height 21
click at [560, 250] on p "Te devuelve la frescura, seguridad y confianza en tu intimidad." at bounding box center [559, 253] width 167 height 21
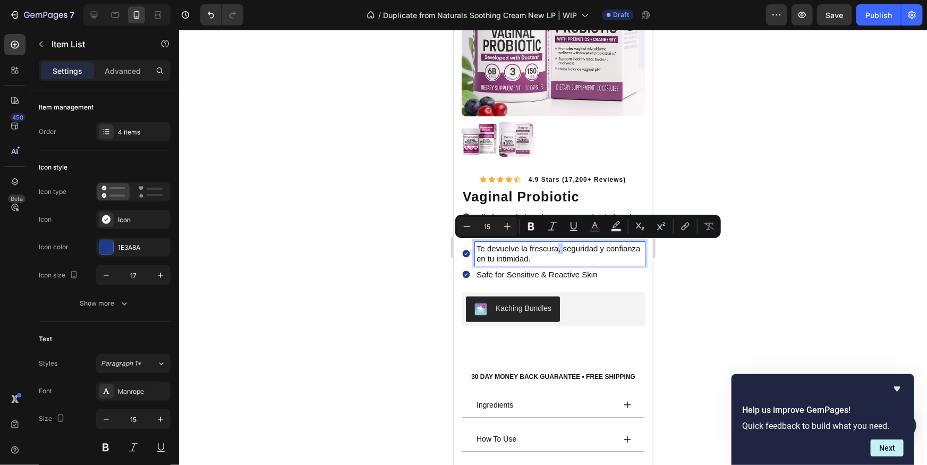
click at [562, 250] on p "Te devuelve la frescura, seguridad y confianza en tu intimidad." at bounding box center [559, 253] width 167 height 21
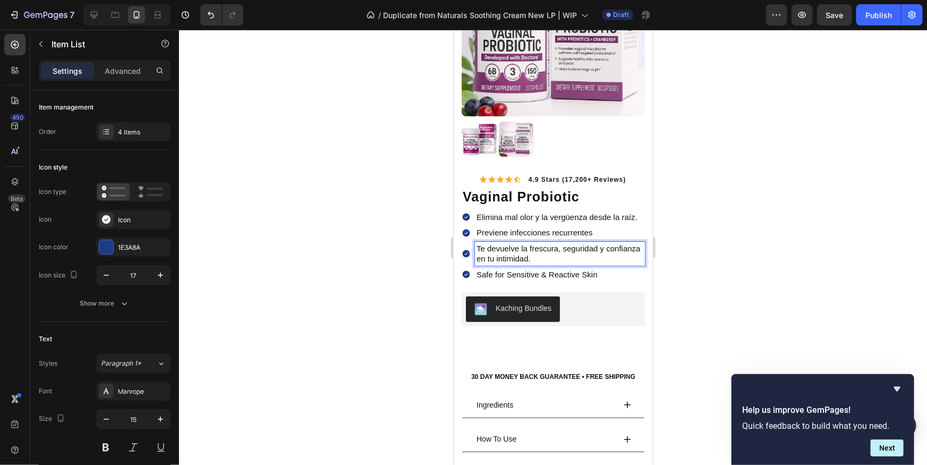
click at [603, 250] on p "Te devuelve la frescura, seguridad y confianza en tu intimidad." at bounding box center [559, 253] width 167 height 21
click at [504, 248] on p "Te devuelve la frescura, seguridad y confianza en tu intimidad." at bounding box center [559, 253] width 167 height 21
click at [477, 248] on div "Te devuelve la frescura, seguridad y confianza en tu intimidad." at bounding box center [560, 253] width 170 height 24
drag, startPoint x: 487, startPoint y: 249, endPoint x: 460, endPoint y: 247, distance: 27.2
click at [460, 247] on div "Product Images Image Improves Blood Flow & Circulation Text Block Row Image Sup…" at bounding box center [552, 226] width 199 height 594
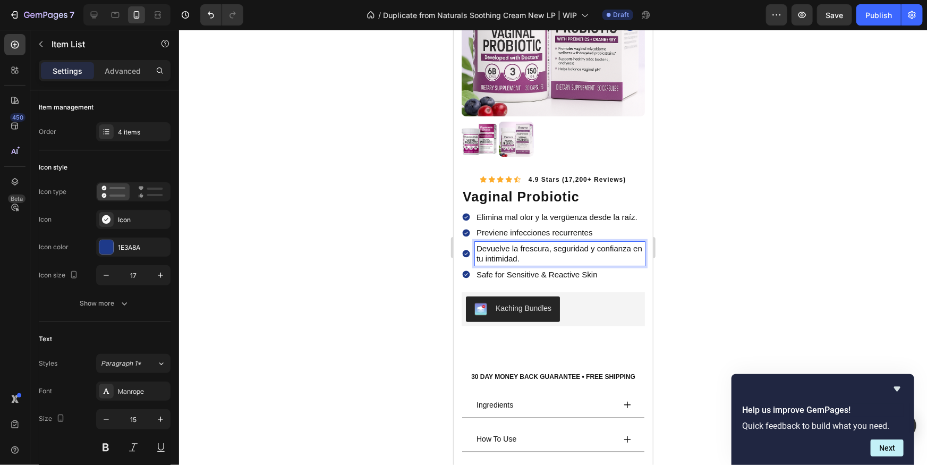
click at [526, 252] on p "Devuelve la frescura, seguridad y confianza en tu intimidad." at bounding box center [559, 253] width 167 height 21
click at [514, 249] on p "Devuelve la frescura, seguridad y confianza en tu intimidad." at bounding box center [559, 253] width 167 height 21
drag, startPoint x: 511, startPoint y: 249, endPoint x: 548, endPoint y: 250, distance: 37.2
click at [548, 250] on p "Devuelve la frescura, seguridad y confianza en tu intimidad." at bounding box center [559, 253] width 167 height 21
click at [517, 249] on p "Devuelve la frescura, seguridad y confianza en tu intimidad." at bounding box center [559, 253] width 167 height 21
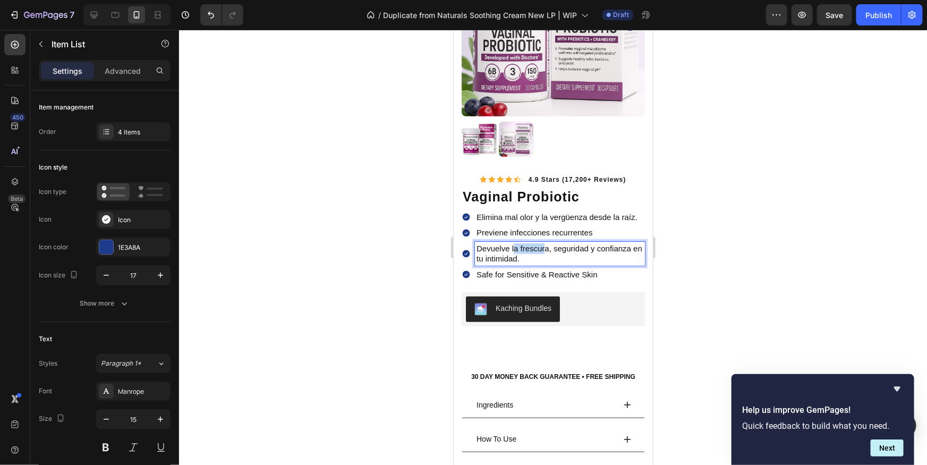
drag, startPoint x: 512, startPoint y: 249, endPoint x: 547, endPoint y: 252, distance: 34.6
click at [547, 252] on p "Devuelve la frescura, seguridad y confianza en tu intimidad." at bounding box center [559, 253] width 167 height 21
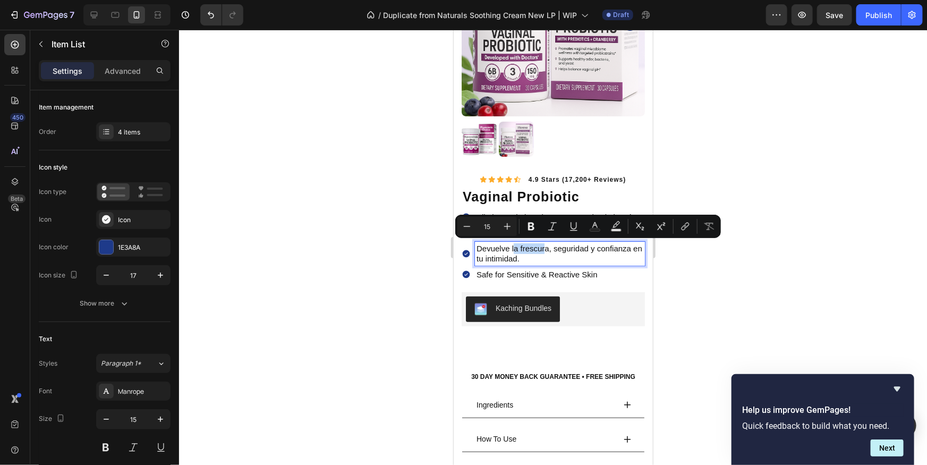
click at [522, 249] on p "Devuelve la frescura, seguridad y confianza en tu intimidad." at bounding box center [559, 253] width 167 height 21
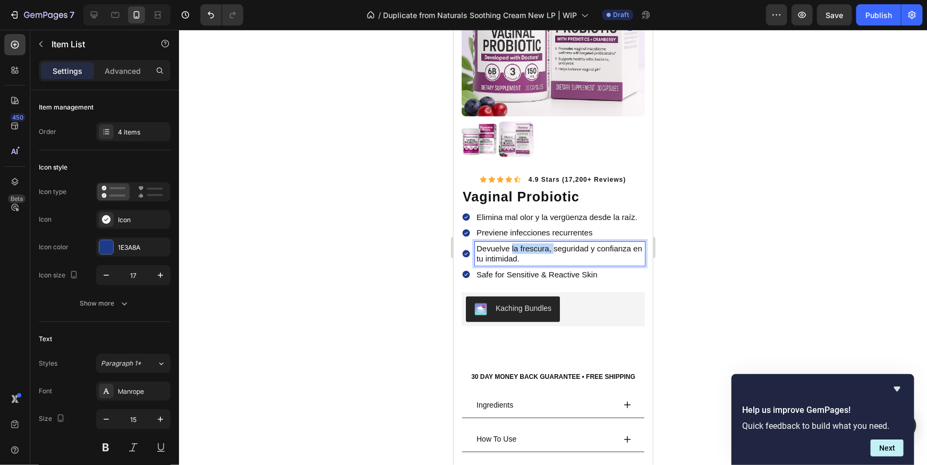
drag, startPoint x: 511, startPoint y: 248, endPoint x: 555, endPoint y: 252, distance: 44.8
click at [554, 252] on p "Devuelve la frescura, seguridad y confianza en tu intimidad." at bounding box center [559, 253] width 167 height 21
click at [555, 252] on p "Devuelve seguridad y confianza en tu intimidad." at bounding box center [559, 253] width 167 height 21
click at [553, 256] on p "Devuelve seguridad y confianza en tu intimidad." at bounding box center [559, 253] width 167 height 21
drag, startPoint x: 606, startPoint y: 248, endPoint x: 637, endPoint y: 250, distance: 30.4
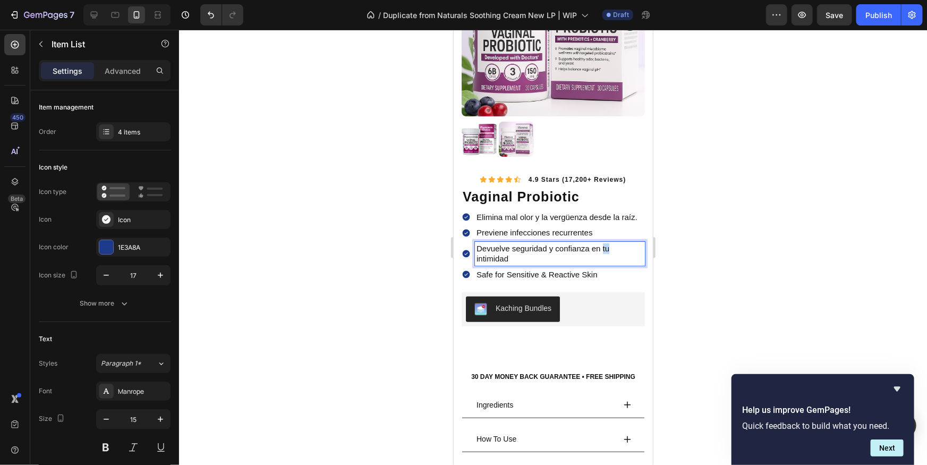
click at [637, 250] on p "Devuelve seguridad y confianza en tu intimidad" at bounding box center [559, 253] width 167 height 21
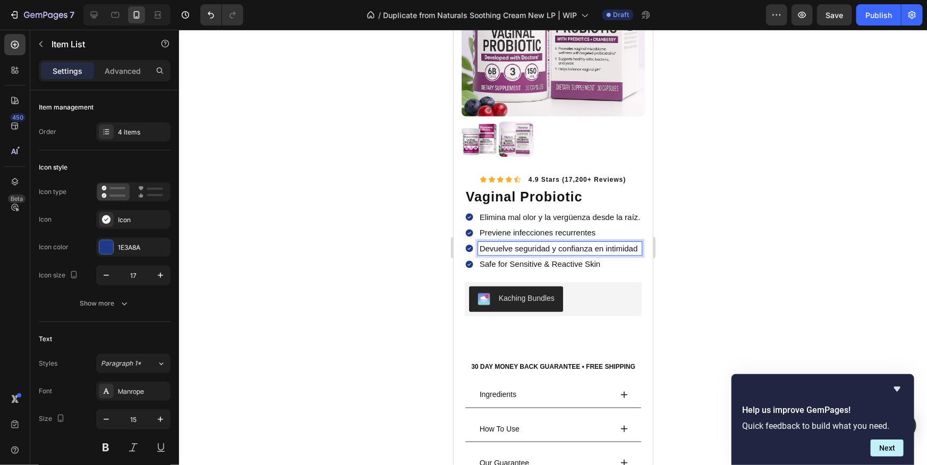
click at [732, 257] on div at bounding box center [553, 247] width 748 height 435
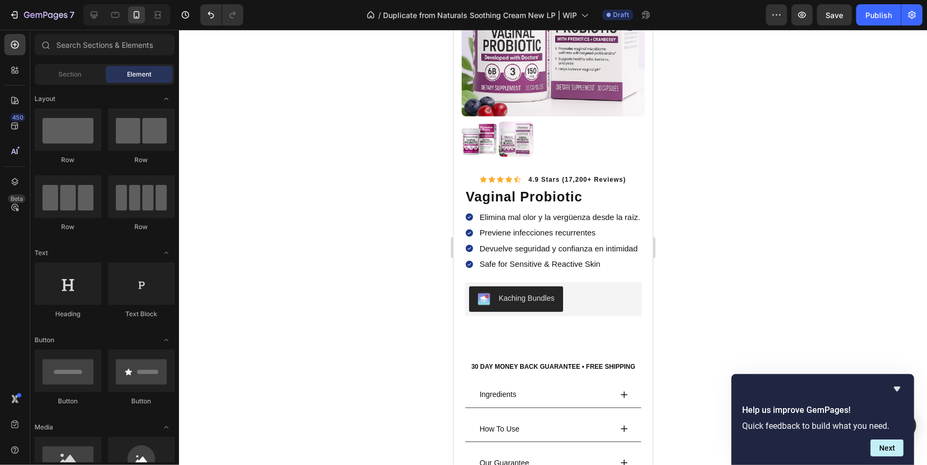
click at [572, 263] on p "Safe for Sensitive & Reactive Skin" at bounding box center [559, 263] width 161 height 11
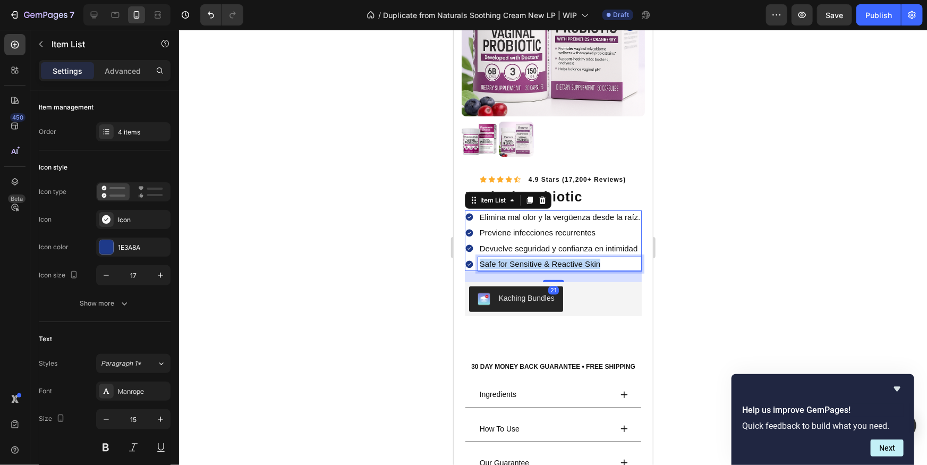
click at [572, 263] on p "Safe for Sensitive & Reactive Skin" at bounding box center [559, 263] width 161 height 11
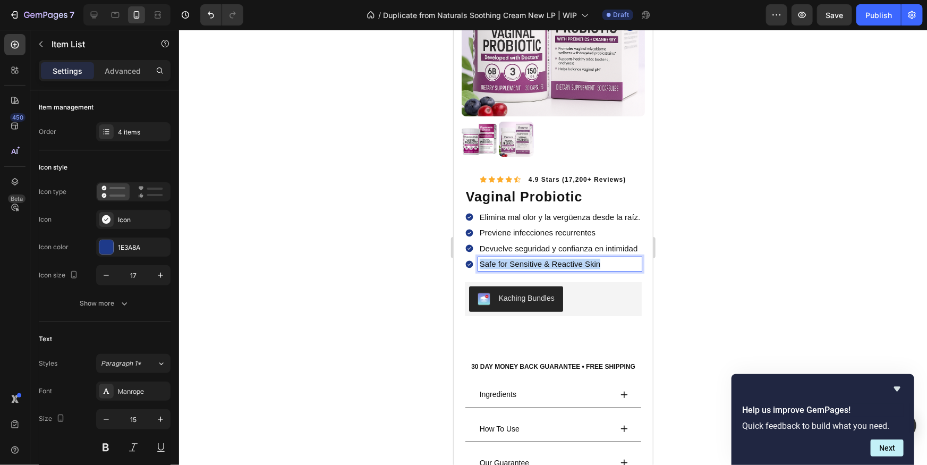
click at [572, 263] on p "Safe for Sensitive & Reactive Skin" at bounding box center [559, 263] width 161 height 11
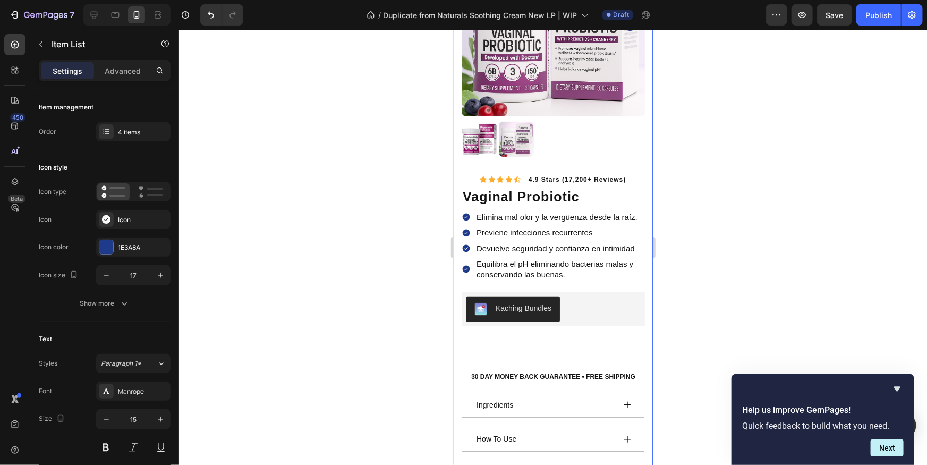
click at [743, 278] on div at bounding box center [553, 247] width 748 height 435
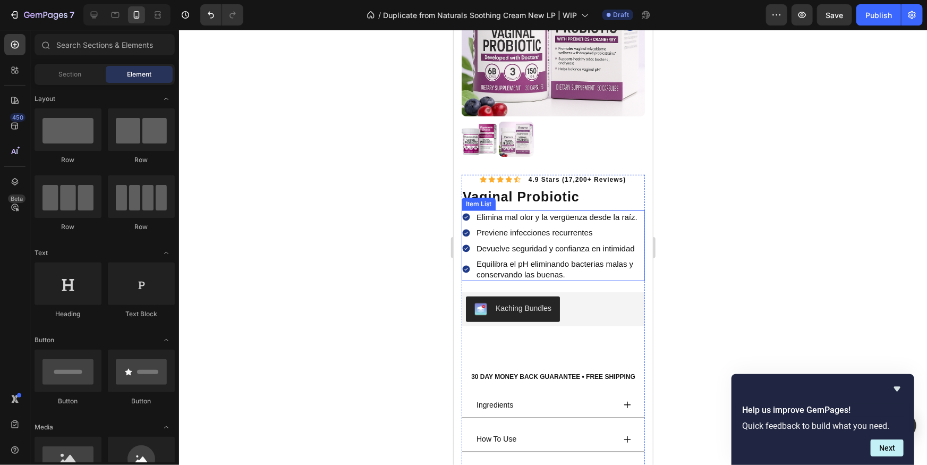
click at [552, 267] on p "Equilibra el pH eliminando bacterias malas y conservando las buenas." at bounding box center [559, 268] width 167 height 21
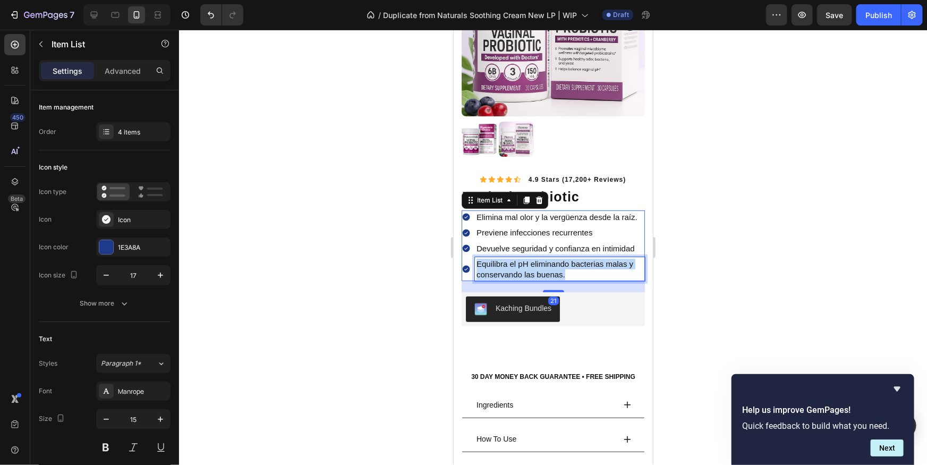
click at [552, 267] on p "Equilibra el pH eliminando bacterias malas y conservando las buenas." at bounding box center [559, 268] width 167 height 21
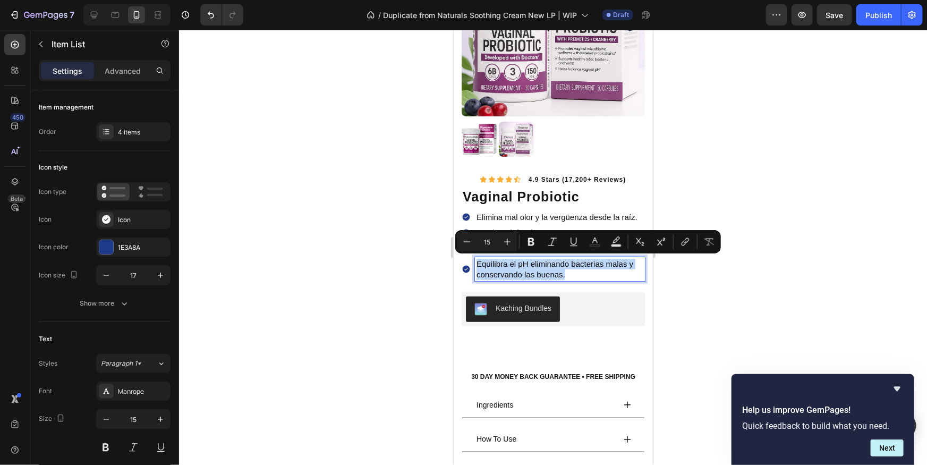
click at [552, 268] on p "Equilibra el pH eliminando bacterias malas y conservando las buenas." at bounding box center [559, 268] width 167 height 21
click at [732, 284] on div at bounding box center [553, 247] width 748 height 435
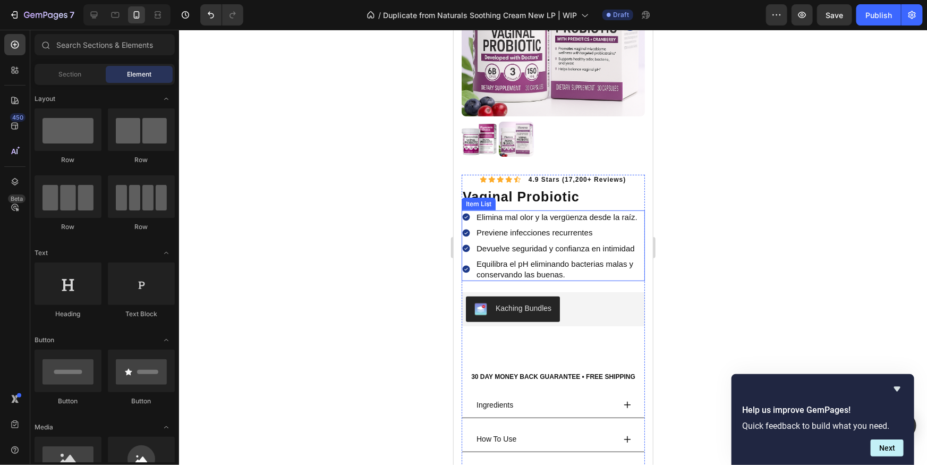
click at [531, 268] on p "Equilibra el pH eliminando bacterias malas y conservando las buenas." at bounding box center [559, 268] width 167 height 21
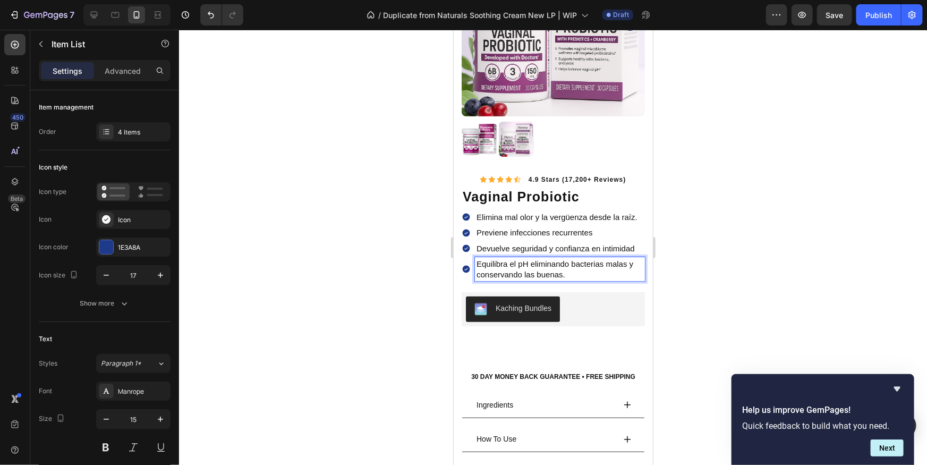
click at [521, 265] on p "Equilibra el pH eliminando bacterias malas y conservando las buenas." at bounding box center [559, 268] width 167 height 21
click at [571, 268] on p "Equilibra el pH eliminando bacterias malas y conservando las buenas." at bounding box center [559, 268] width 167 height 21
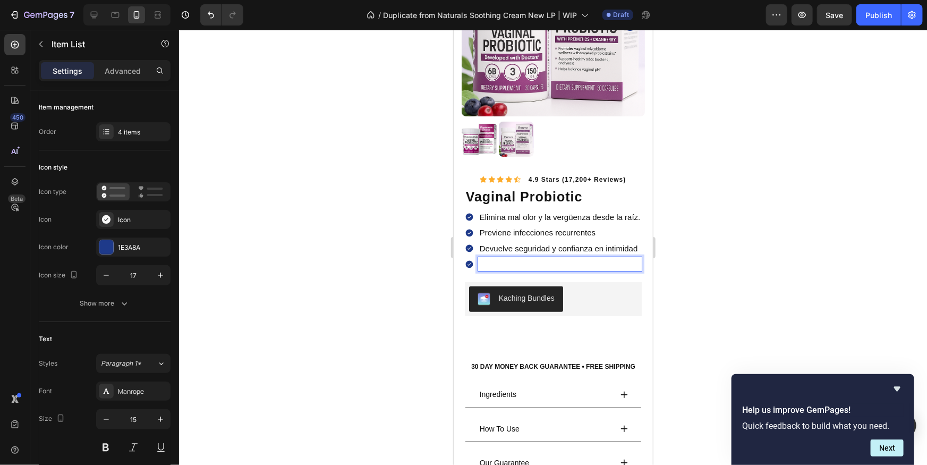
scroll to position [144, 0]
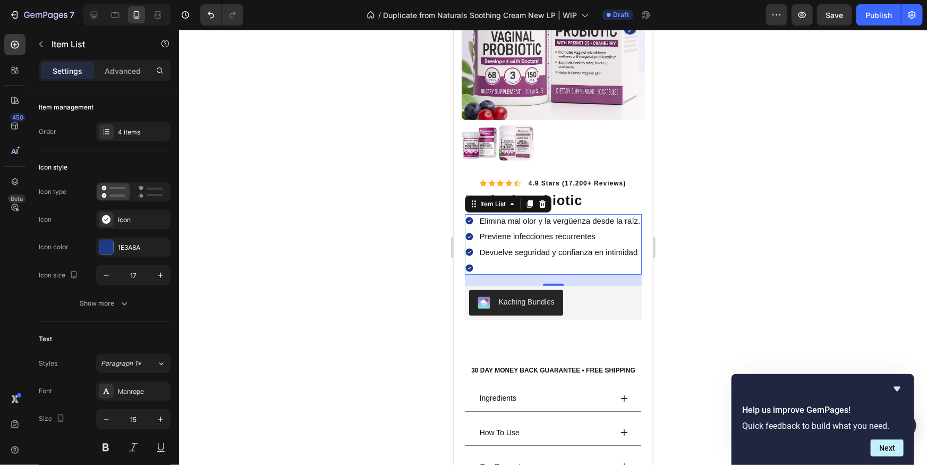
click at [494, 266] on p "Rich Text Editor. Editing area: main" at bounding box center [559, 267] width 161 height 11
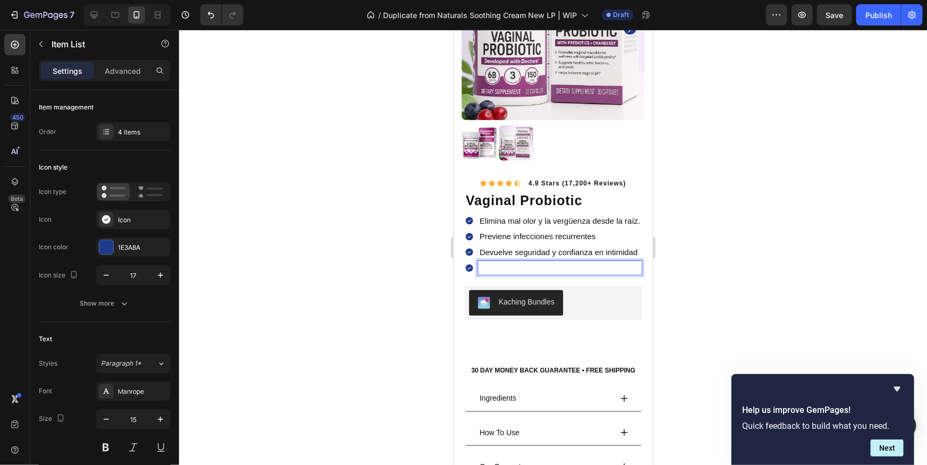
click at [494, 266] on p "Rich Text Editor. Editing area: main" at bounding box center [559, 267] width 161 height 11
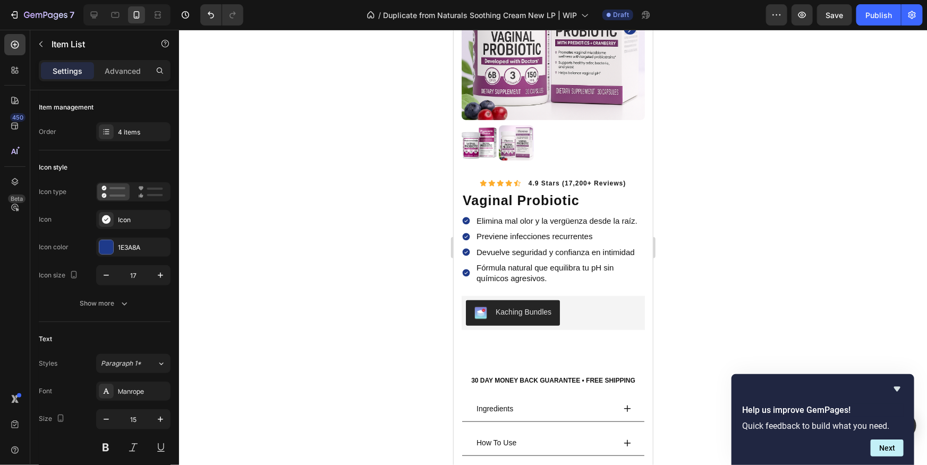
click at [561, 281] on p "Fórmula natural que equilibra tu pH sin químicos agresivos." at bounding box center [559, 272] width 167 height 21
click at [562, 275] on p "Fórmula natural que equilibra tu pH sin químicos agresivos." at bounding box center [559, 272] width 167 height 21
click at [587, 273] on p "Fórmula natural que equilibra tu pH sin químicos agresivos." at bounding box center [559, 272] width 167 height 21
click at [587, 272] on p "Fórmula natural que equilibra tu pH sin químicos agresivos." at bounding box center [559, 272] width 167 height 21
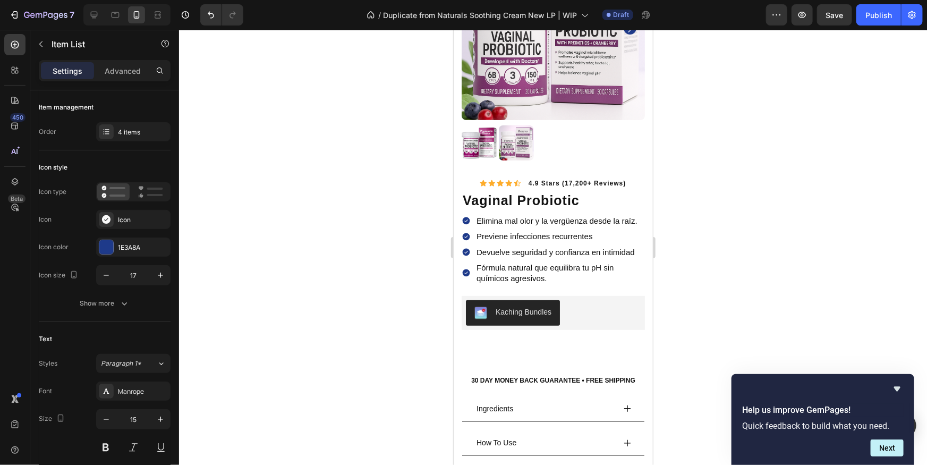
click at [587, 272] on p "Fórmula natural que equilibra tu pH sin químicos agresivos." at bounding box center [559, 272] width 167 height 21
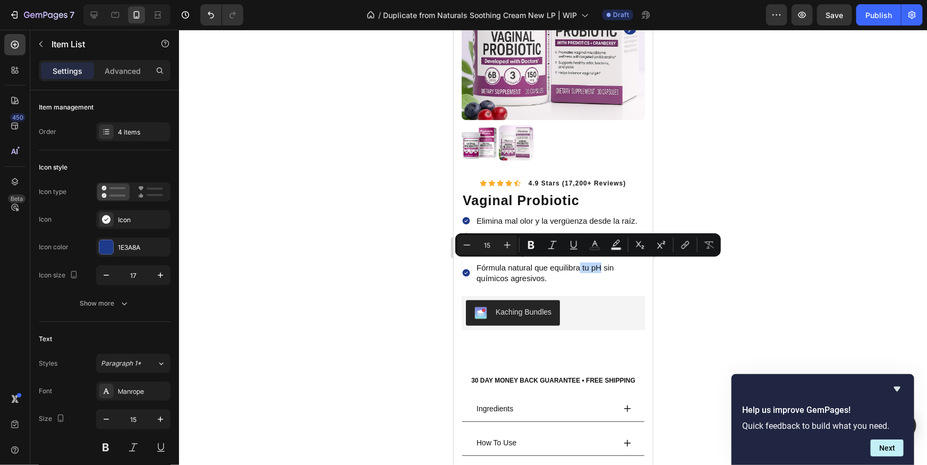
drag, startPoint x: 582, startPoint y: 268, endPoint x: 602, endPoint y: 270, distance: 19.8
click at [602, 270] on p "Fórmula natural que equilibra tu pH sin químicos agresivos." at bounding box center [559, 272] width 167 height 21
click at [584, 275] on p "Fórmula natural que equilibra tu pH sin químicos agresivos." at bounding box center [559, 272] width 167 height 21
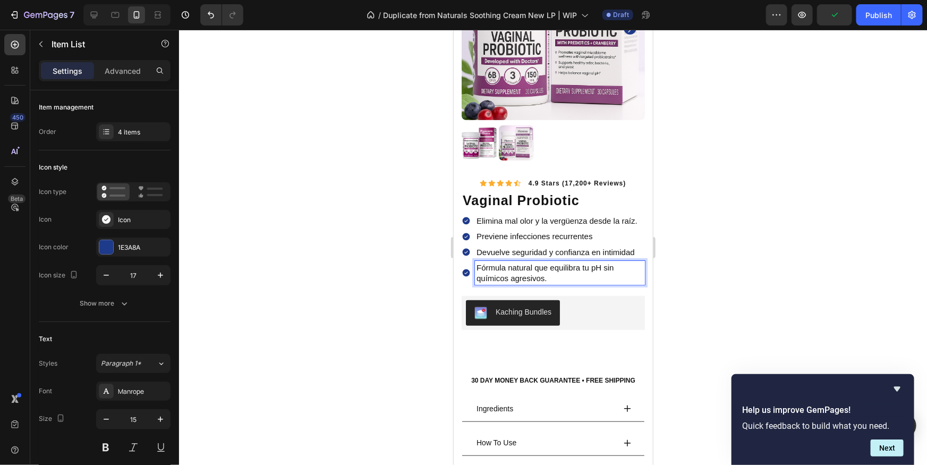
click at [588, 269] on p "Fórmula natural que equilibra tu pH sin químicos agresivos." at bounding box center [559, 272] width 167 height 21
click at [590, 269] on p "Fórmula natural que equilibra tu pH sin químicos agresivos." at bounding box center [559, 272] width 167 height 21
click at [606, 271] on p "Fórmula natural que equilibra pH sin químicos agresivos." at bounding box center [559, 272] width 167 height 21
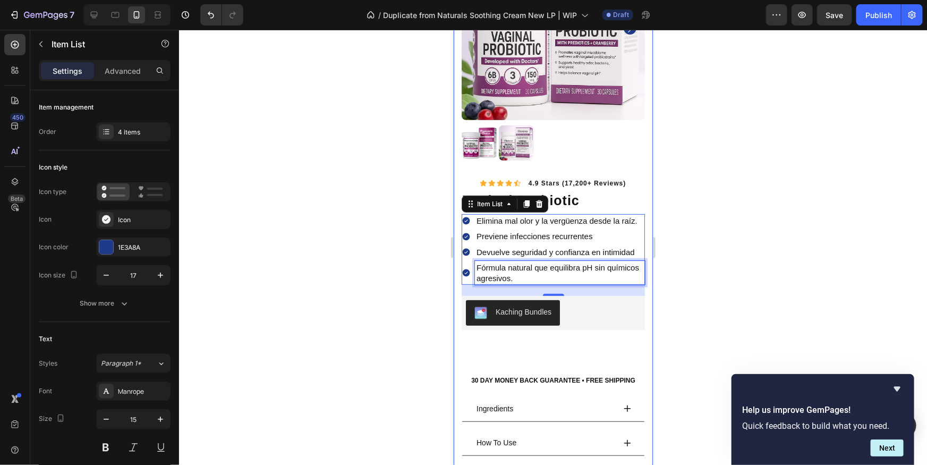
click at [551, 267] on p "Fórmula natural que equilibra pH sin químicos agresivos." at bounding box center [559, 272] width 167 height 21
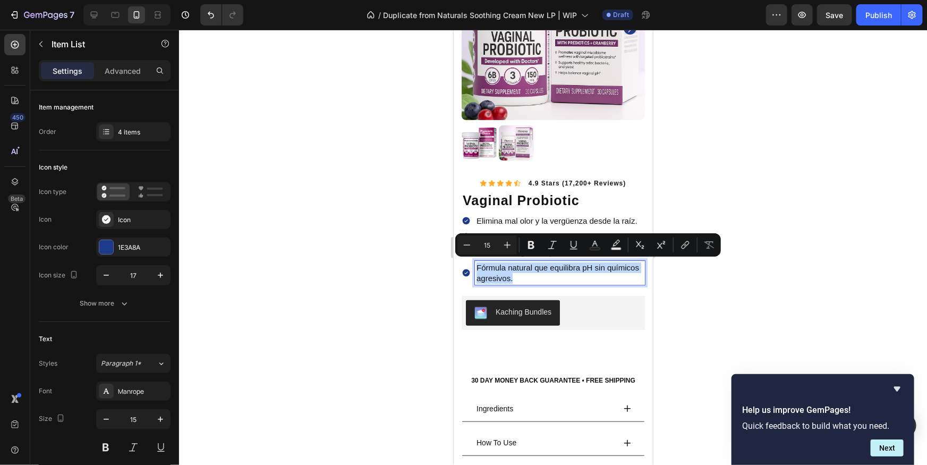
click at [551, 267] on p "Fórmula natural que equilibra pH sin químicos agresivos." at bounding box center [559, 272] width 167 height 21
click at [553, 266] on p "Fórmula natural que equilibra pH sin químicos agresivos." at bounding box center [559, 272] width 167 height 21
drag, startPoint x: 551, startPoint y: 268, endPoint x: 468, endPoint y: 265, distance: 83.5
click at [468, 265] on div "Fórmula natural que equilibra pH sin químicos agresivos." at bounding box center [552, 272] width 183 height 24
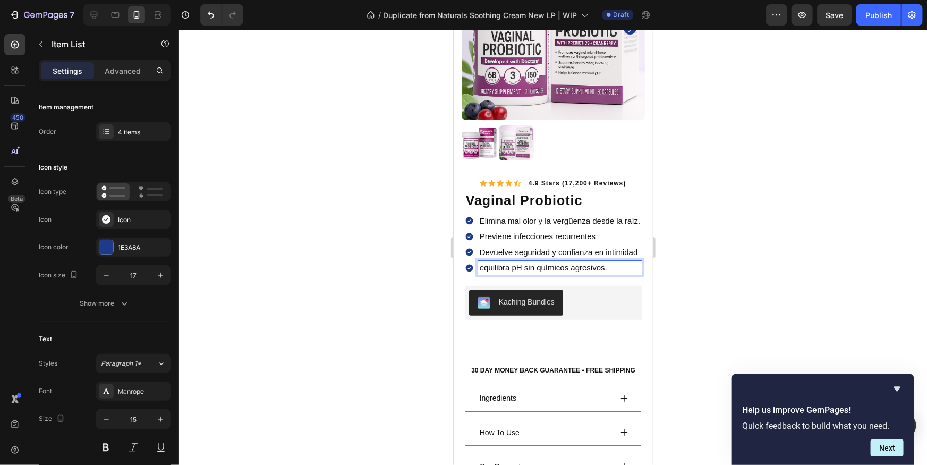
click at [522, 268] on p "equilibra pH sin químicos agresivos." at bounding box center [559, 267] width 161 height 11
click at [479, 268] on p "equilibra pH sin químicos agresivos." at bounding box center [559, 267] width 161 height 11
click at [583, 265] on p "ing equilibra pH sin químicos agresivos." at bounding box center [559, 267] width 161 height 11
click at [491, 269] on p "ing equilibra pH sin químico agresivos." at bounding box center [559, 267] width 161 height 11
drag, startPoint x: 501, startPoint y: 268, endPoint x: 514, endPoint y: 270, distance: 13.4
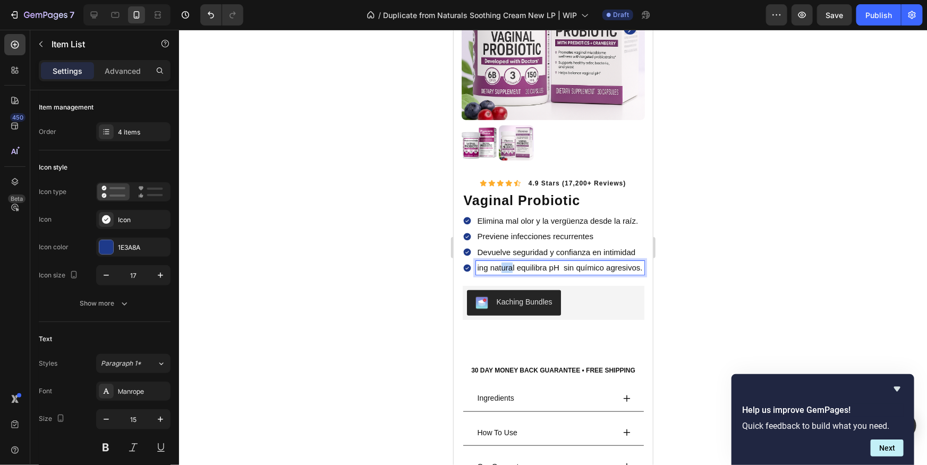
click at [514, 270] on p "ing natural equilibra pH sin químico agresivos." at bounding box center [559, 267] width 165 height 11
click at [523, 273] on p "ing natural equilibra pH sin químico agresivos." at bounding box center [559, 267] width 165 height 11
click at [515, 269] on p "ing natural equilibra pH sin químico agresivos." at bounding box center [559, 267] width 165 height 11
drag, startPoint x: 518, startPoint y: 267, endPoint x: 449, endPoint y: 268, distance: 69.1
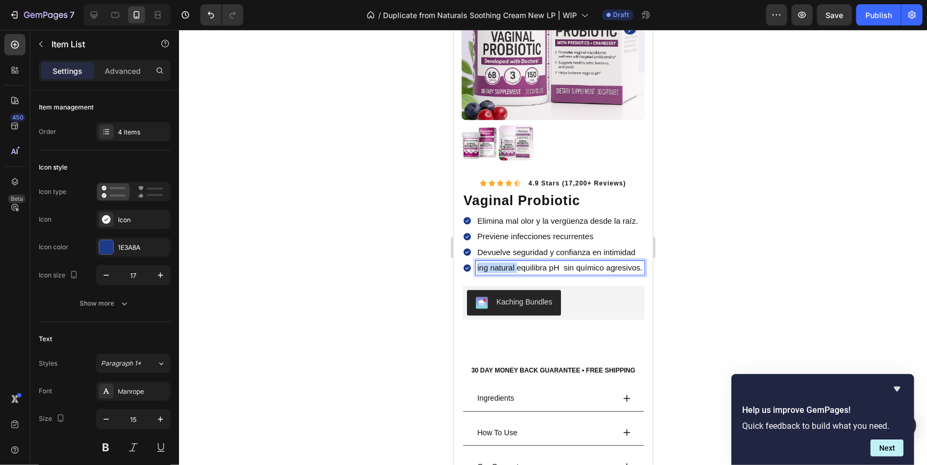
click at [564, 267] on p "equilibra pH sin químico agresivos." at bounding box center [559, 267] width 161 height 11
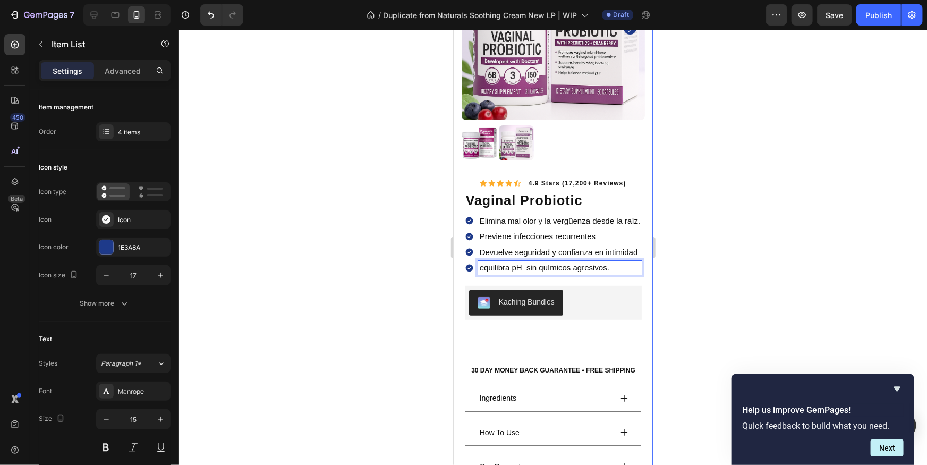
click at [721, 279] on div at bounding box center [553, 247] width 748 height 435
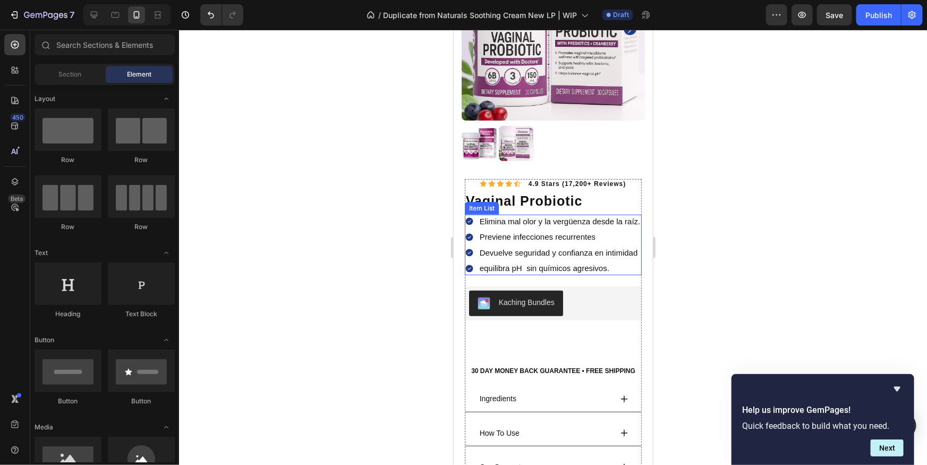
scroll to position [142, 0]
click at [531, 265] on p "equilibra pH sin químicos agresivos." at bounding box center [559, 269] width 161 height 11
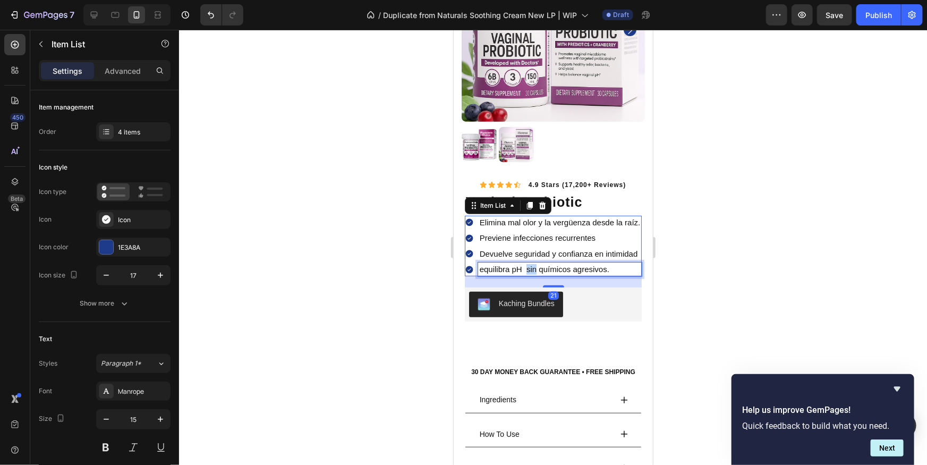
click at [527, 267] on p "equilibra pH sin químicos agresivos." at bounding box center [559, 269] width 161 height 11
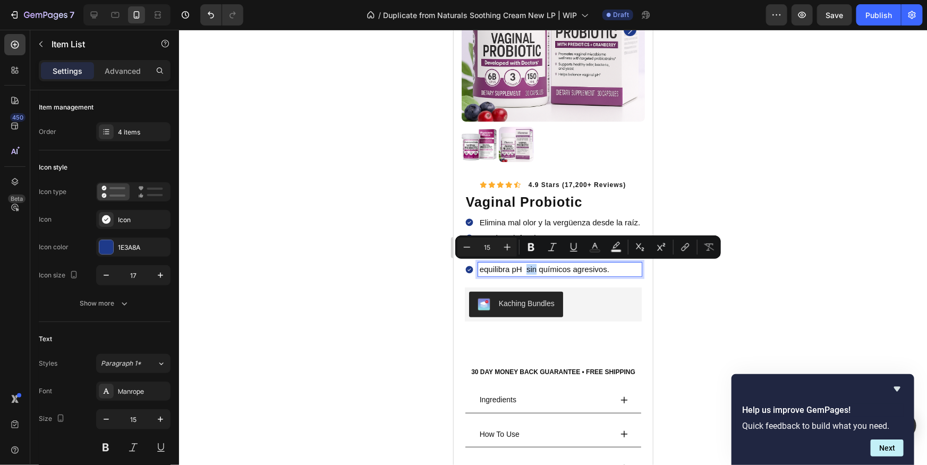
click at [525, 269] on p "equilibra pH sin químicos agresivos." at bounding box center [559, 269] width 161 height 11
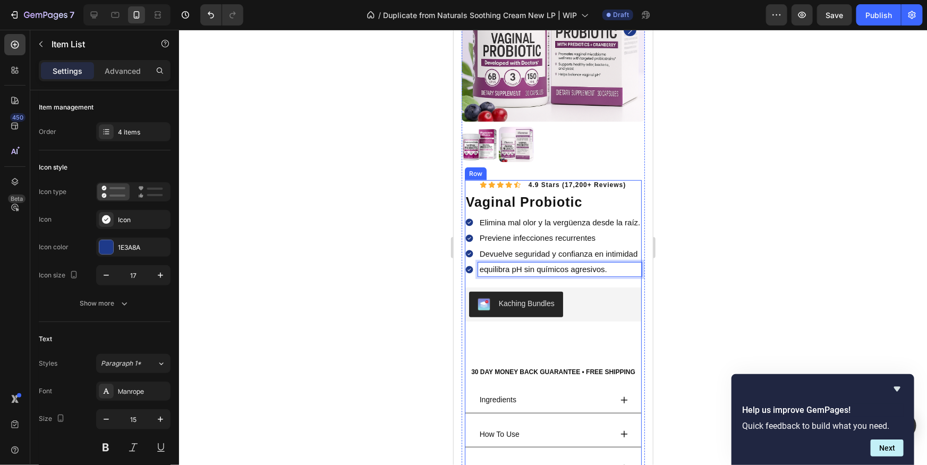
click at [716, 268] on div at bounding box center [553, 247] width 748 height 435
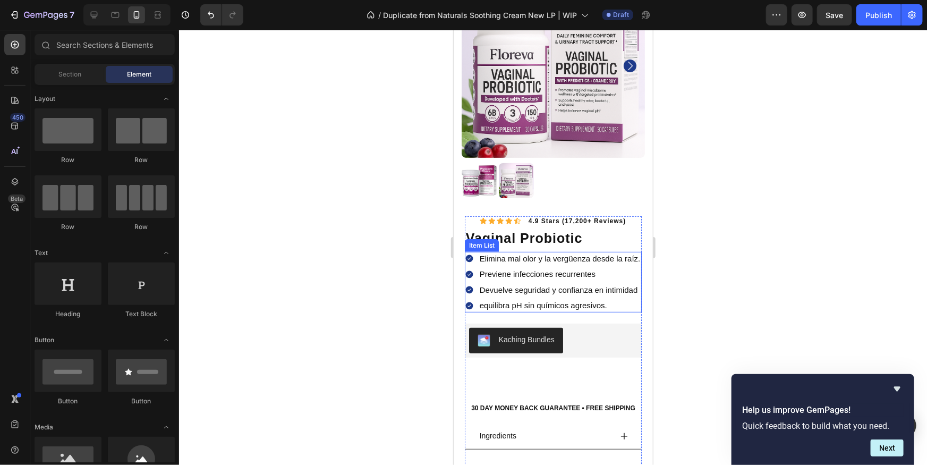
scroll to position [106, 0]
click at [467, 259] on icon at bounding box center [468, 258] width 7 height 7
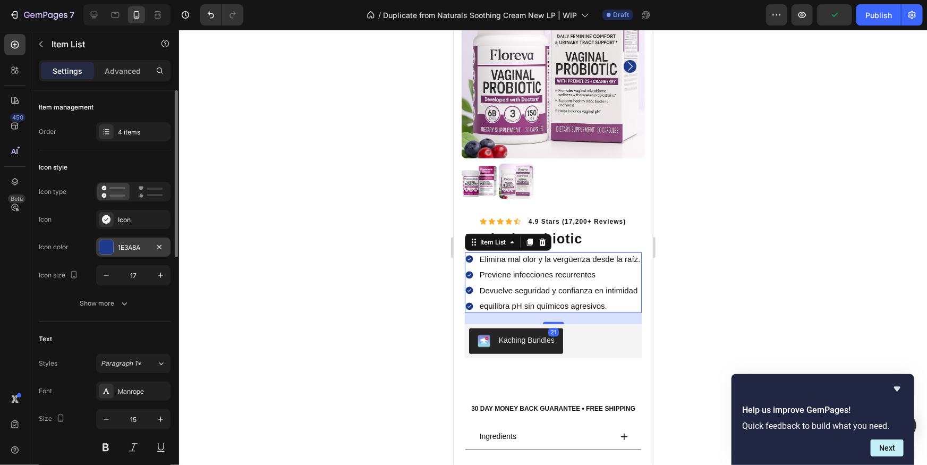
click at [114, 253] on div "1E3A8A" at bounding box center [133, 247] width 74 height 19
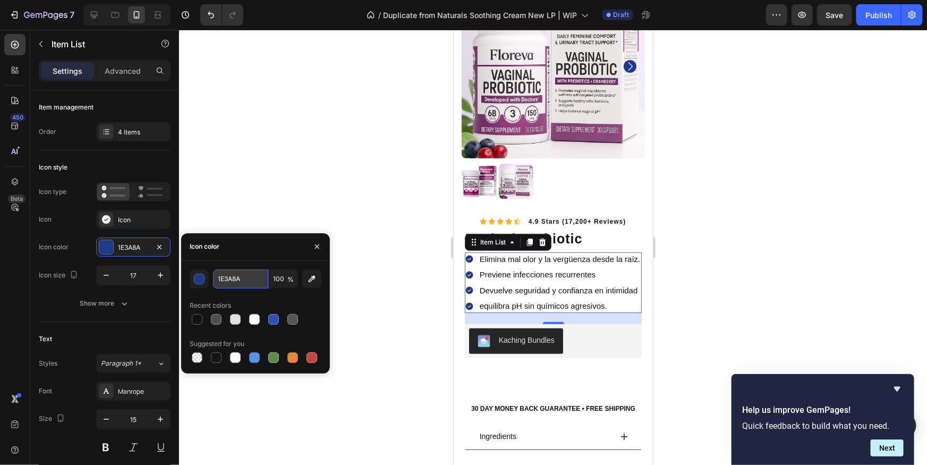
click at [229, 286] on input "1E3A8A" at bounding box center [240, 278] width 55 height 19
drag, startPoint x: 240, startPoint y: 275, endPoint x: 246, endPoint y: 278, distance: 6.9
click at [240, 275] on input "1E3A8A" at bounding box center [240, 278] width 55 height 19
click at [246, 278] on input "1E3A8A" at bounding box center [240, 278] width 55 height 19
paste input "A55EB0"
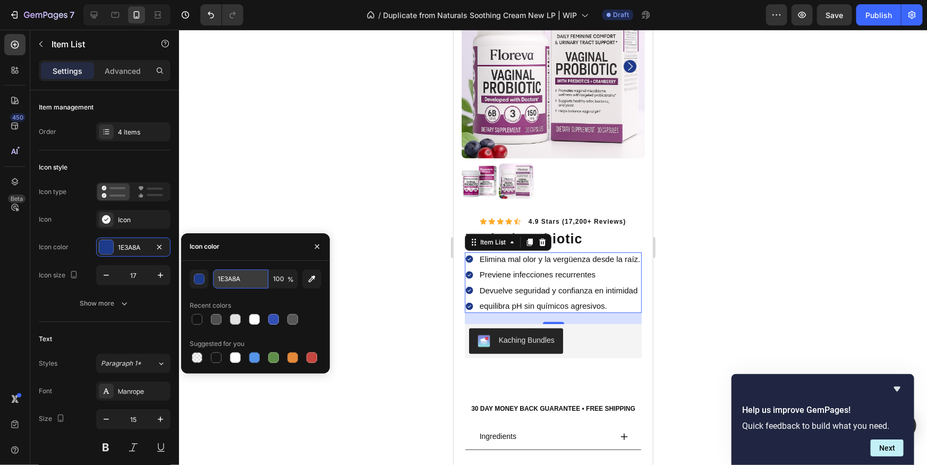
type input "A55EB0"
click at [357, 207] on div at bounding box center [553, 247] width 748 height 435
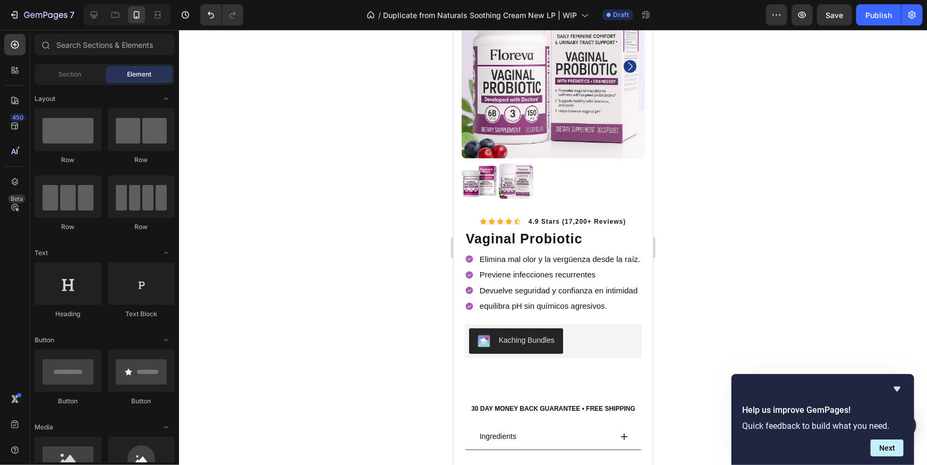
drag, startPoint x: 810, startPoint y: 259, endPoint x: 758, endPoint y: 252, distance: 53.1
click at [811, 260] on div at bounding box center [553, 247] width 748 height 435
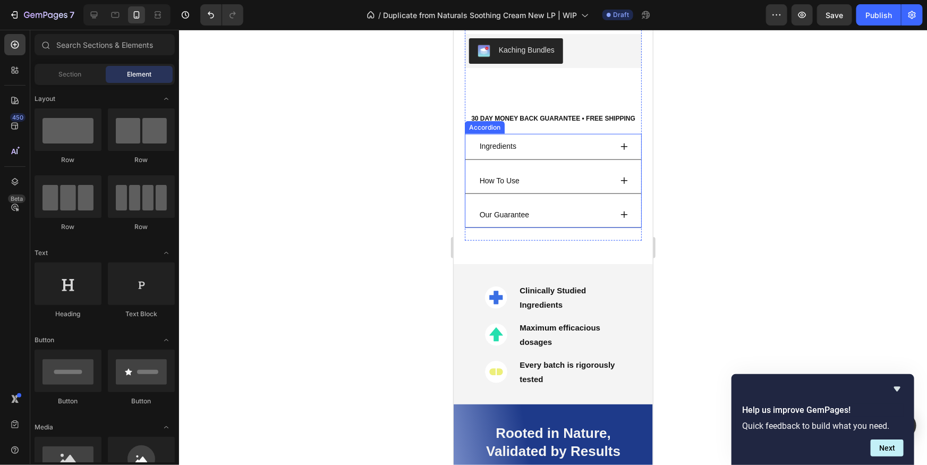
scroll to position [373, 0]
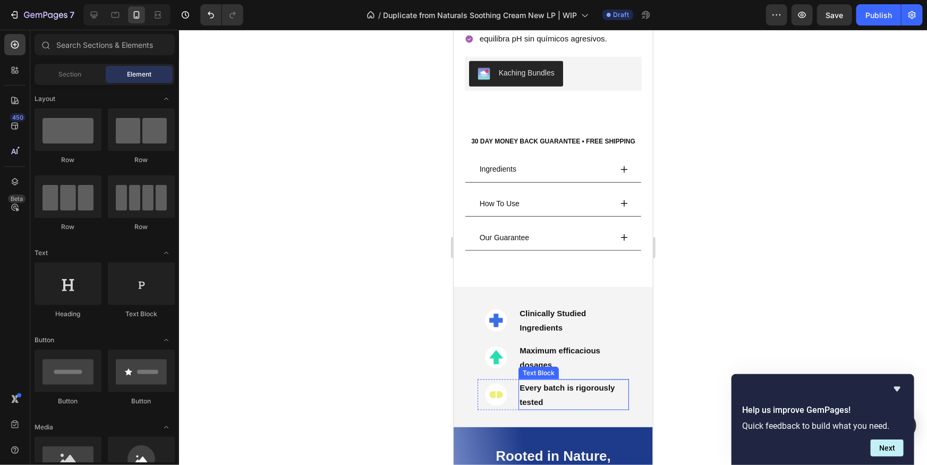
click at [554, 394] on p "Every batch is rigorously tested" at bounding box center [573, 394] width 108 height 29
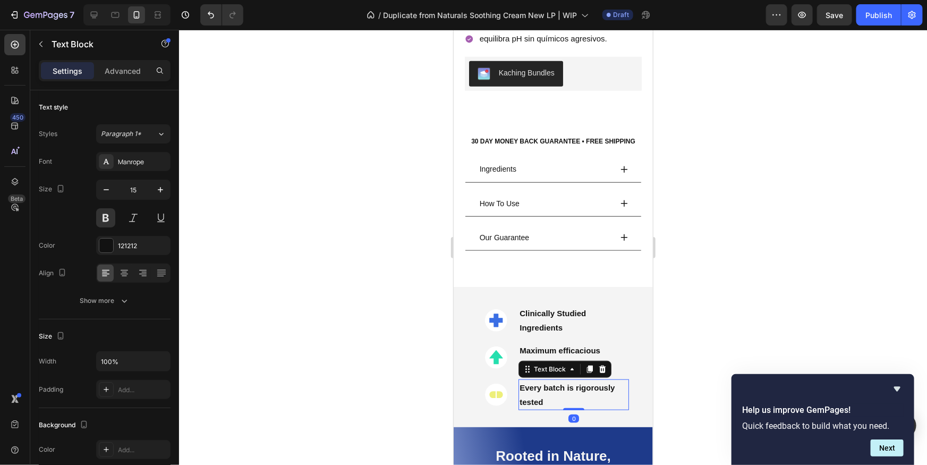
click at [554, 394] on p "Every batch is rigorously tested" at bounding box center [573, 394] width 108 height 29
click at [789, 314] on div at bounding box center [553, 247] width 748 height 435
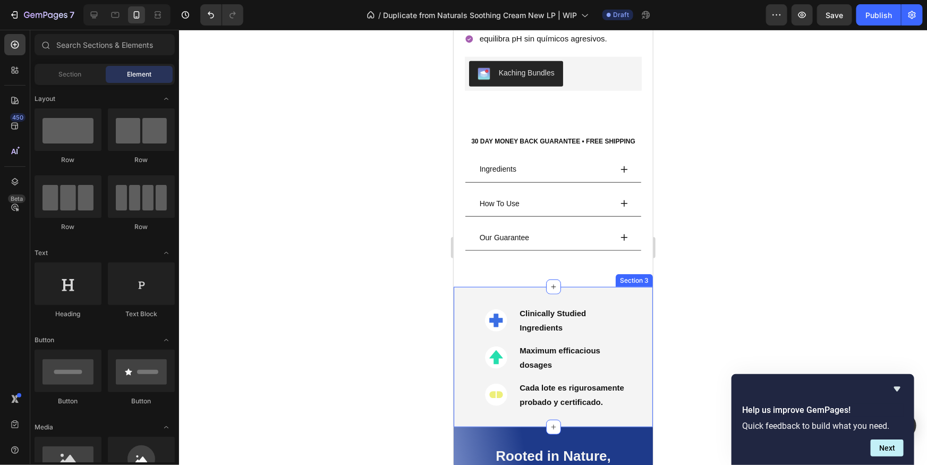
click at [616, 292] on div "Image Clinically Studied Ingredients Text Block Row Image Maximum efficacious d…" at bounding box center [552, 356] width 199 height 140
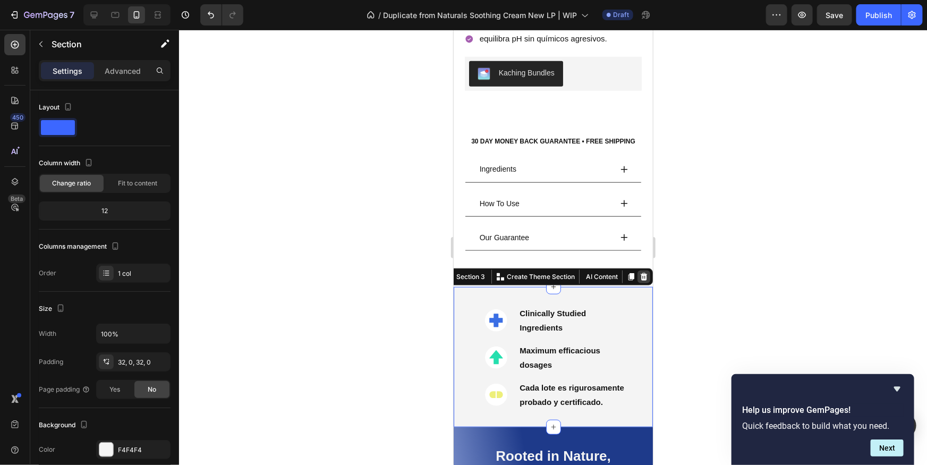
click at [639, 275] on icon at bounding box center [643, 276] width 9 height 9
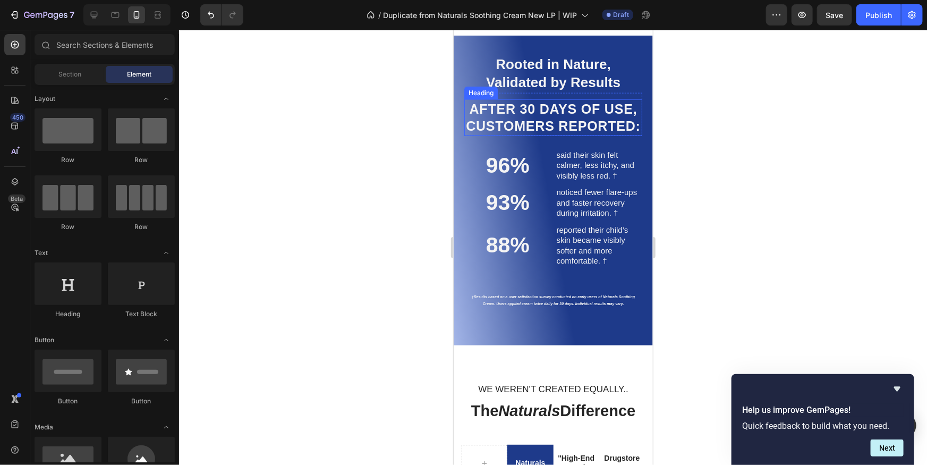
scroll to position [668, 0]
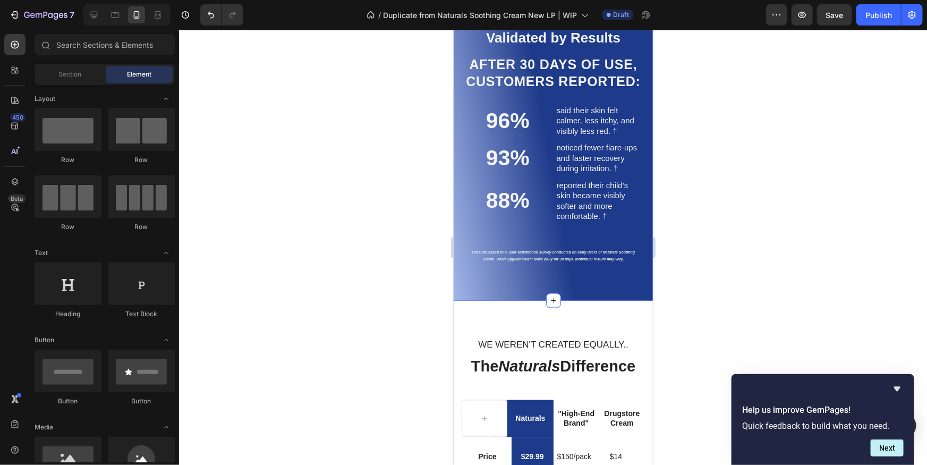
click at [638, 293] on div "Rooted in Nature, Validated by Results Heading After 30 days of USE, customers …" at bounding box center [552, 145] width 199 height 310
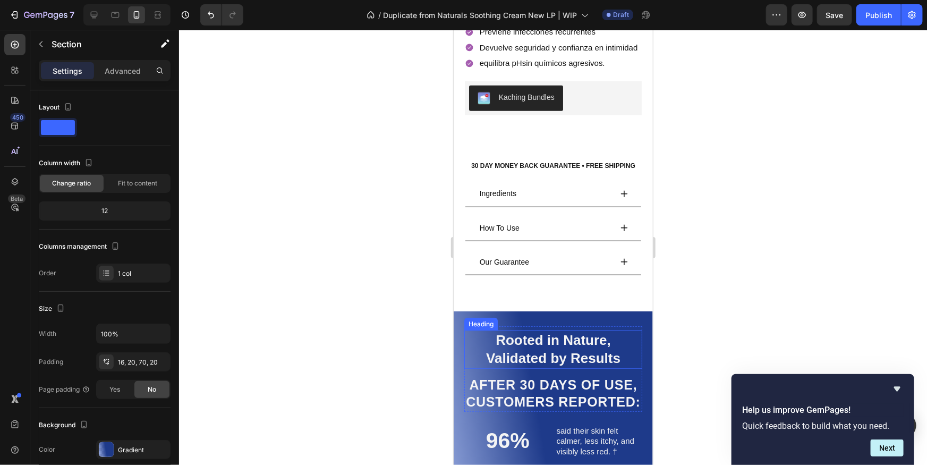
scroll to position [350, 0]
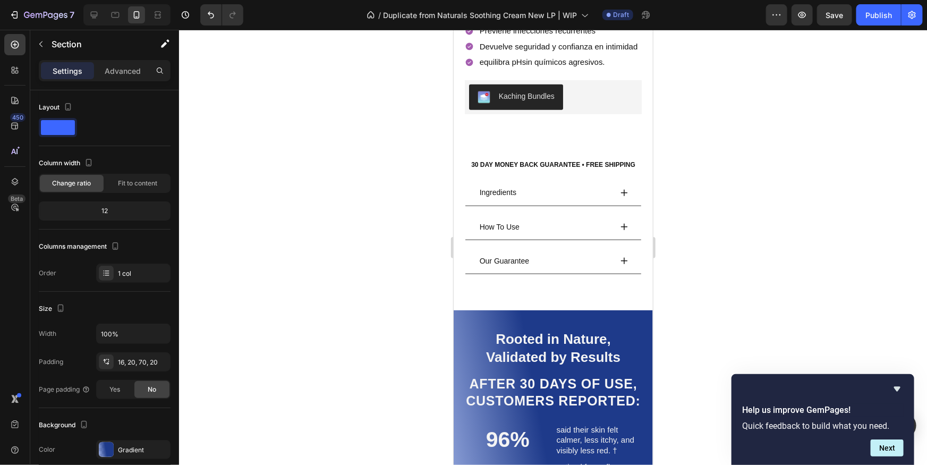
click at [606, 318] on div "Rooted in Nature, Validated by Results Heading After 30 days of USE, customers …" at bounding box center [553, 450] width 178 height 264
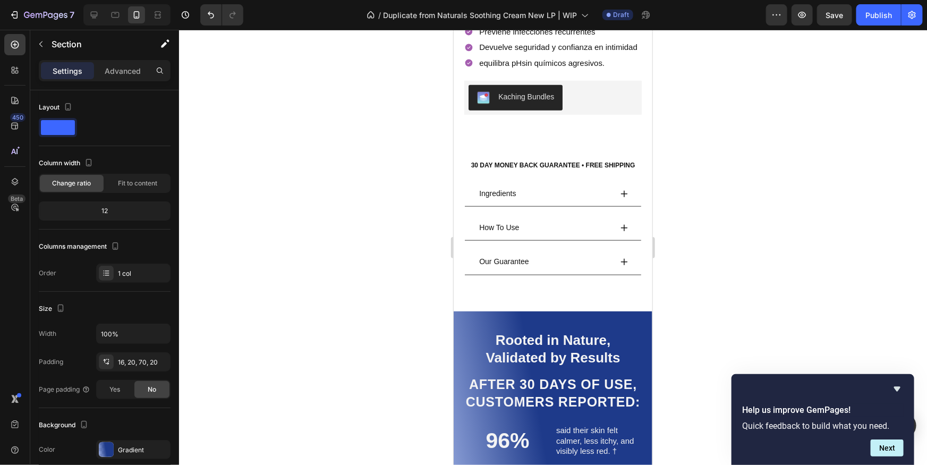
click at [646, 328] on div "Rooted in Nature, Validated by Results Heading After 30 days of USE, customers …" at bounding box center [552, 466] width 199 height 310
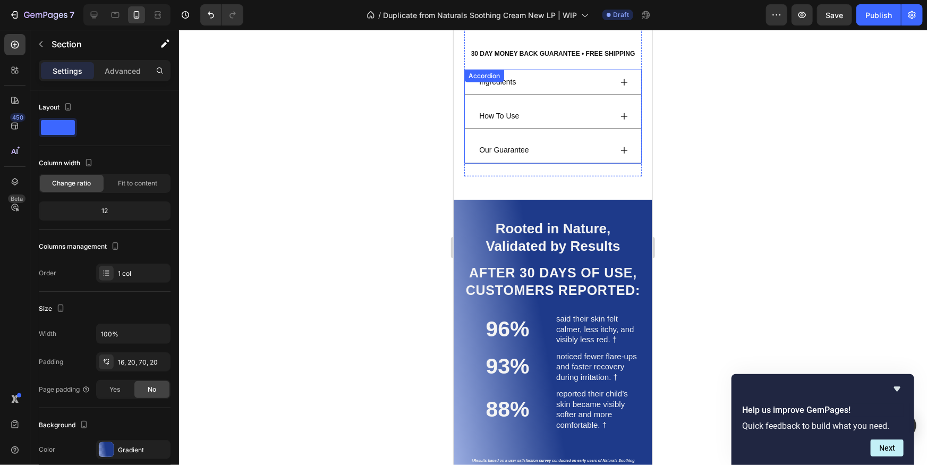
scroll to position [403, 0]
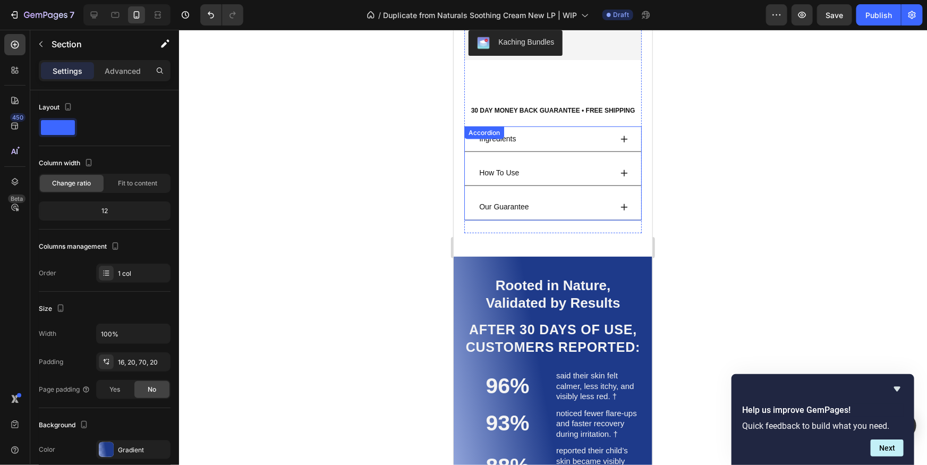
click at [622, 136] on icon at bounding box center [624, 138] width 9 height 9
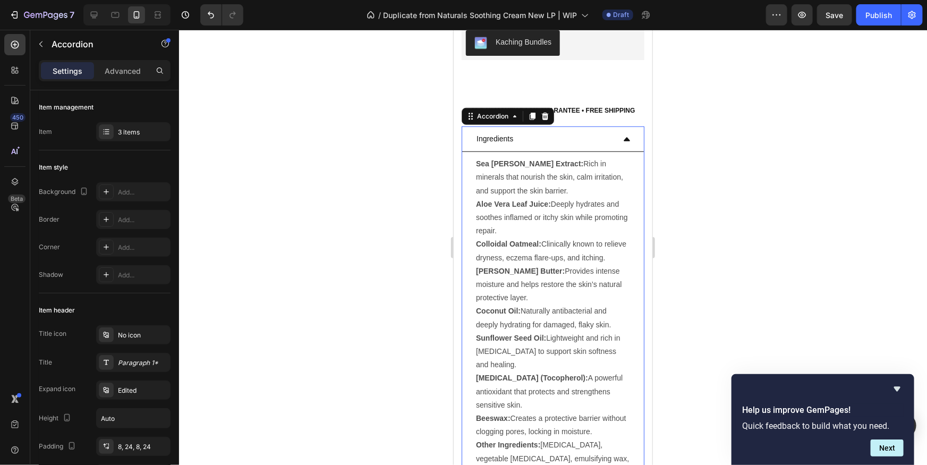
click at [625, 137] on icon at bounding box center [626, 139] width 6 height 4
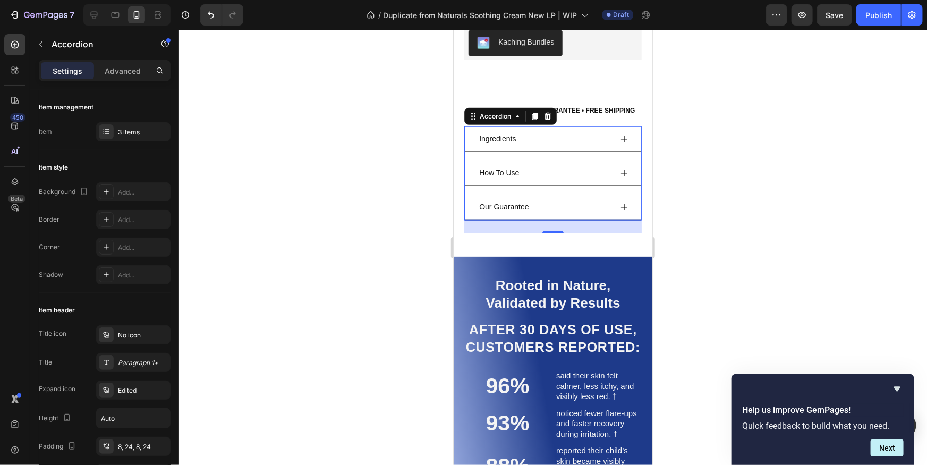
click at [769, 142] on div at bounding box center [553, 247] width 748 height 435
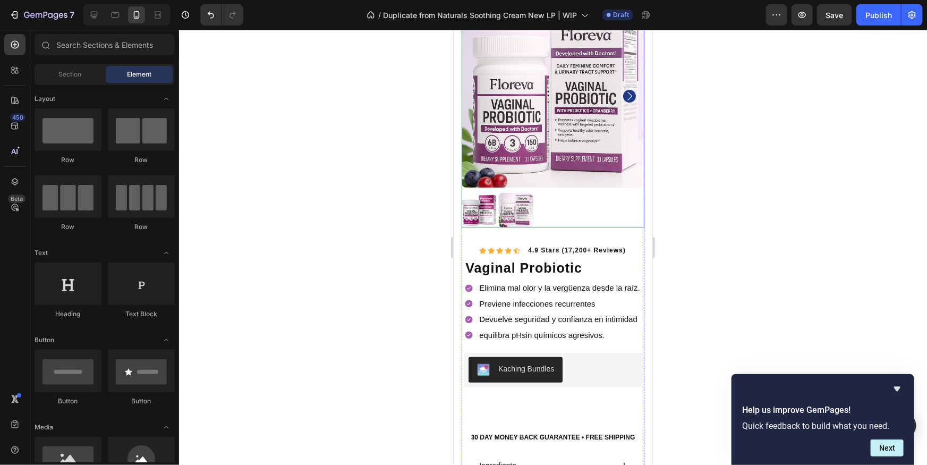
scroll to position [75, 0]
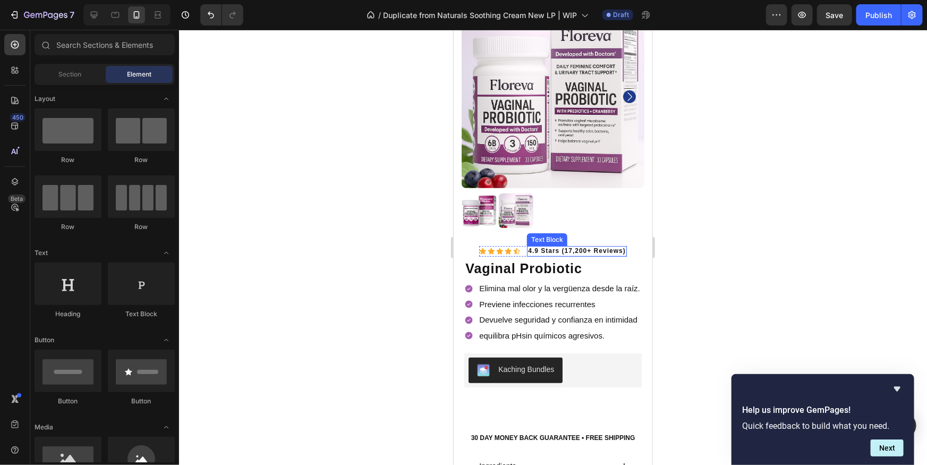
click at [568, 253] on p "4.9 stars (17,200+ reviews)" at bounding box center [576, 251] width 97 height 9
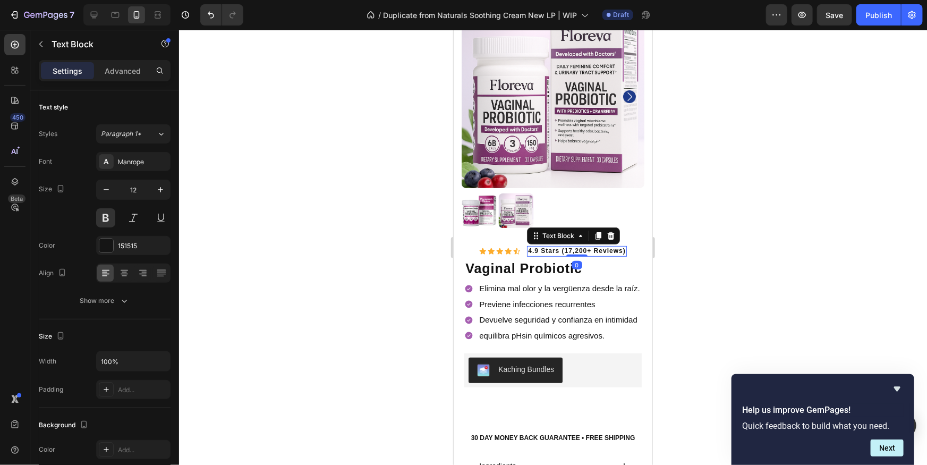
click at [552, 251] on p "4.9 stars (17,200+ reviews)" at bounding box center [576, 251] width 97 height 9
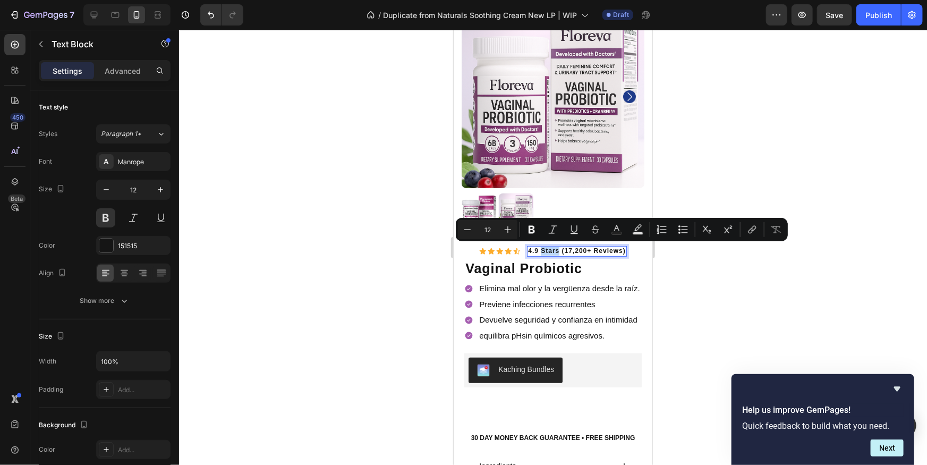
click at [556, 251] on p "4.9 stars (17,200+ reviews)" at bounding box center [576, 251] width 97 height 9
drag, startPoint x: 542, startPoint y: 251, endPoint x: 559, endPoint y: 251, distance: 17.0
click at [560, 252] on p "4.9 stars (17,200+ reviews)" at bounding box center [576, 251] width 97 height 9
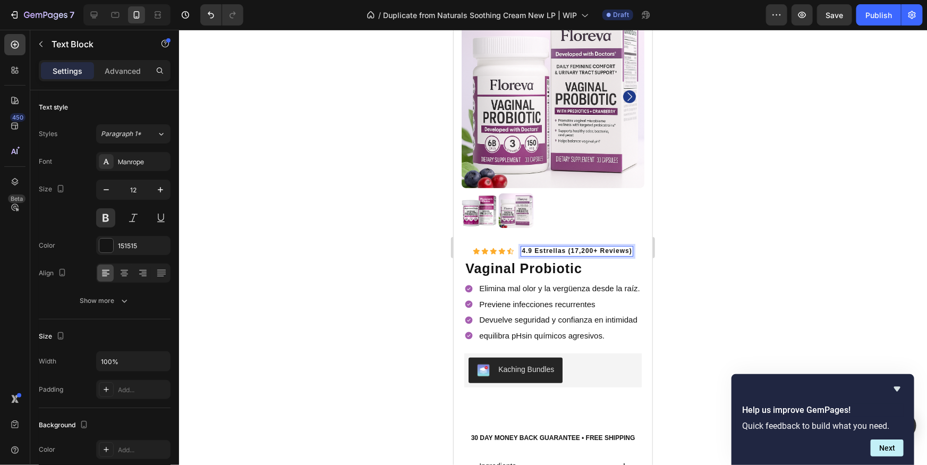
click at [618, 253] on p "4.9 estrellas (17,200+ reviews)" at bounding box center [576, 251] width 110 height 9
drag, startPoint x: 600, startPoint y: 251, endPoint x: 629, endPoint y: 252, distance: 29.3
click at [629, 252] on p "4.9 estrellas (17,200+ reviews)" at bounding box center [576, 251] width 110 height 9
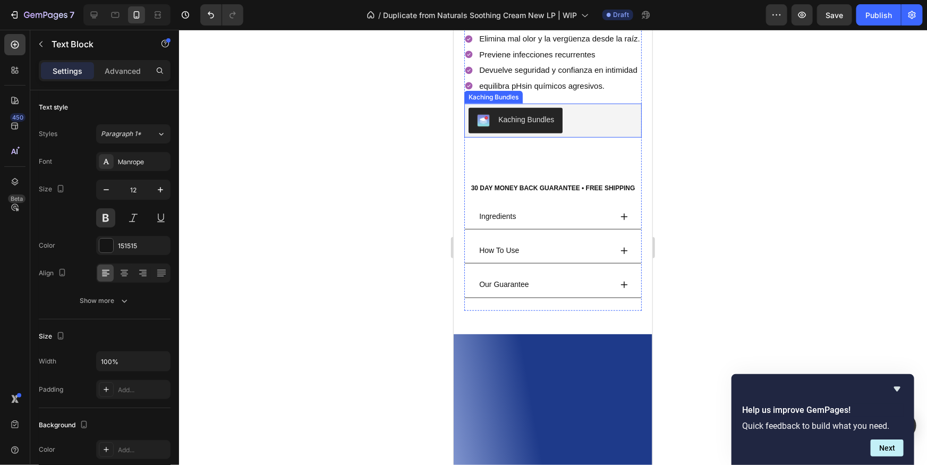
scroll to position [336, 0]
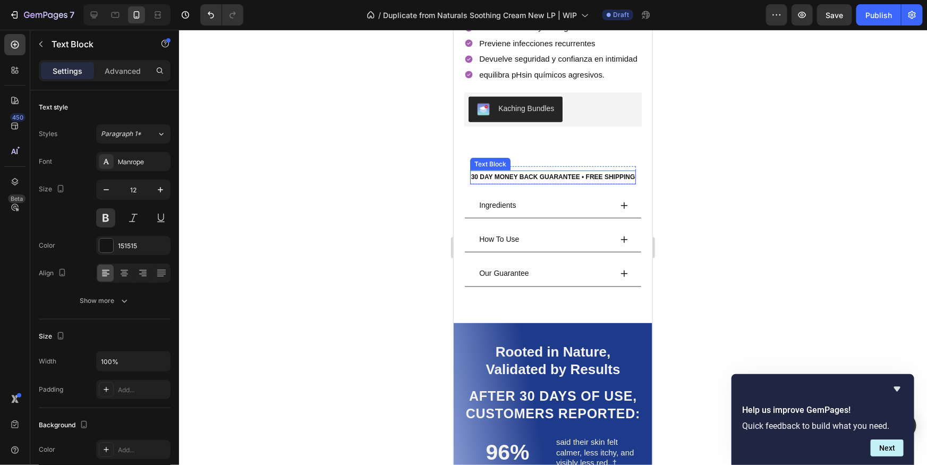
click at [529, 166] on div "30 DAY MONEY BACK GUARANTEE • FREE SHIPPING Text Block" at bounding box center [553, 175] width 166 height 18
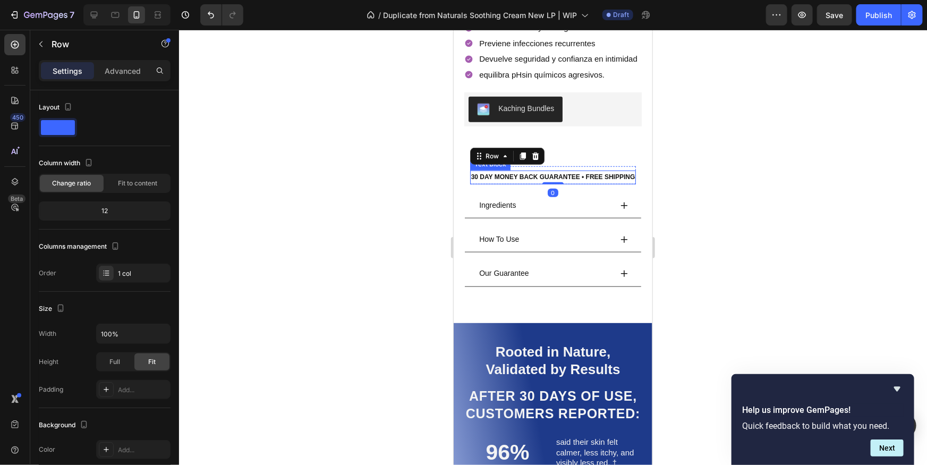
click at [529, 175] on p "30 DAY MONEY BACK GUARANTEE • FREE SHIPPING" at bounding box center [553, 177] width 164 height 12
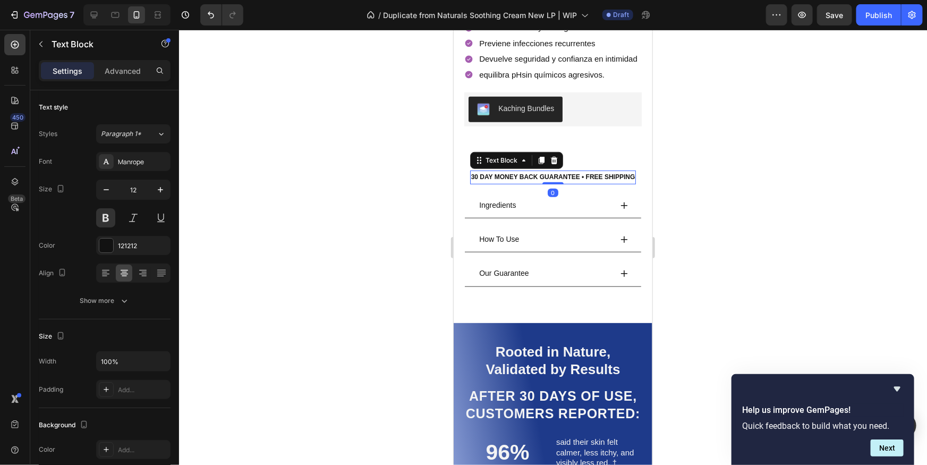
click at [529, 175] on p "30 DAY MONEY BACK GUARANTEE • FREE SHIPPING" at bounding box center [553, 177] width 164 height 12
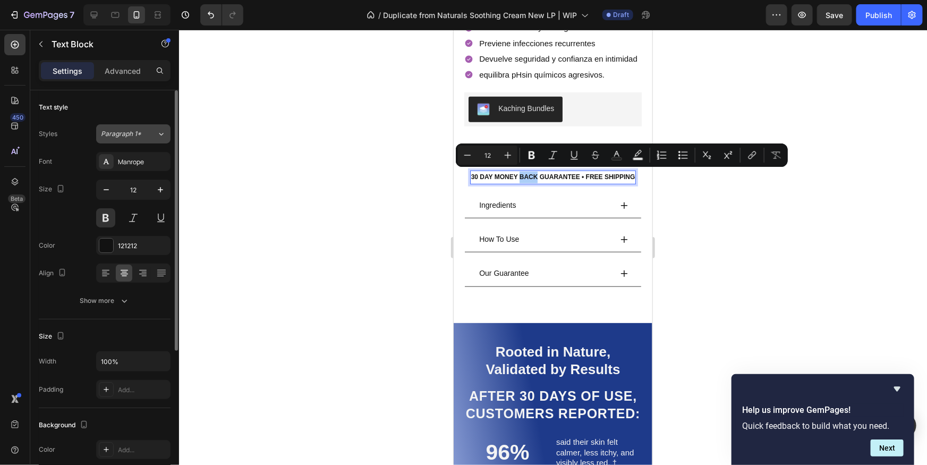
click at [124, 138] on span "Paragraph 1*" at bounding box center [121, 134] width 40 height 10
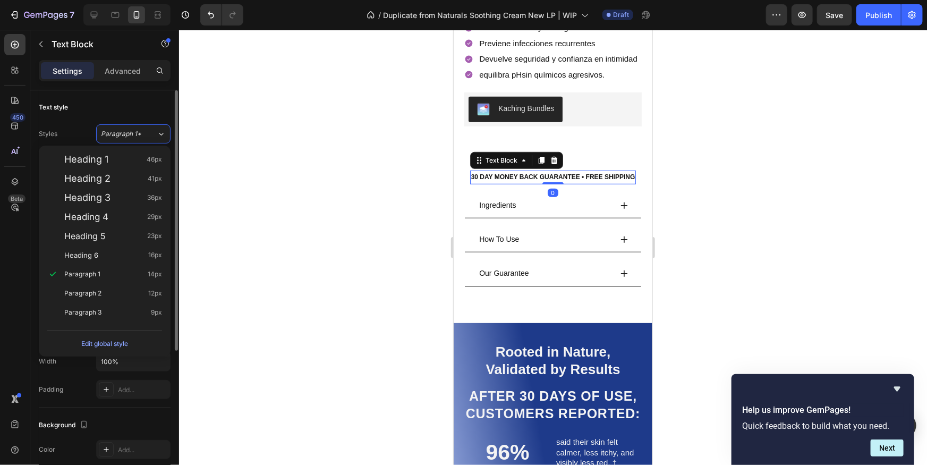
click at [80, 107] on div "Text style" at bounding box center [105, 107] width 132 height 17
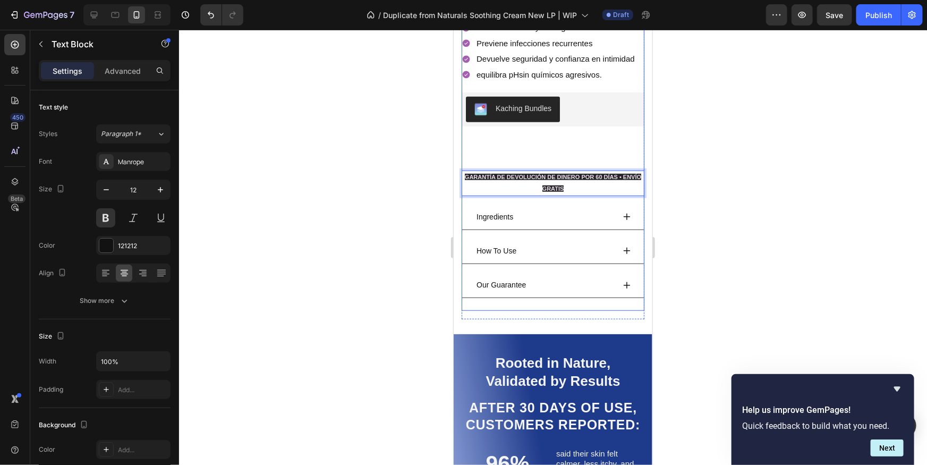
drag, startPoint x: 740, startPoint y: 208, endPoint x: 734, endPoint y: 206, distance: 6.7
click at [740, 208] on div at bounding box center [553, 247] width 748 height 435
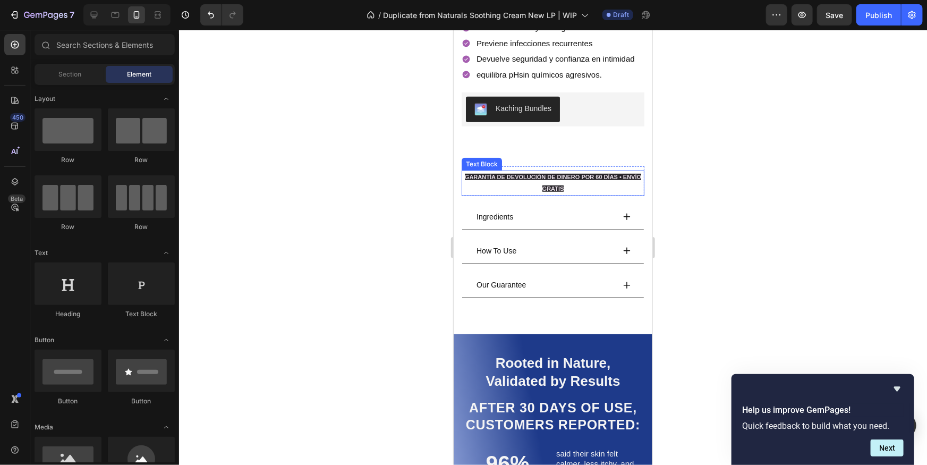
click at [504, 178] on span "GARANTÍA DE DEVOLUCIÓN DE DINERO POR 60 DÍAS • ENVÍO GRATIS" at bounding box center [552, 182] width 176 height 18
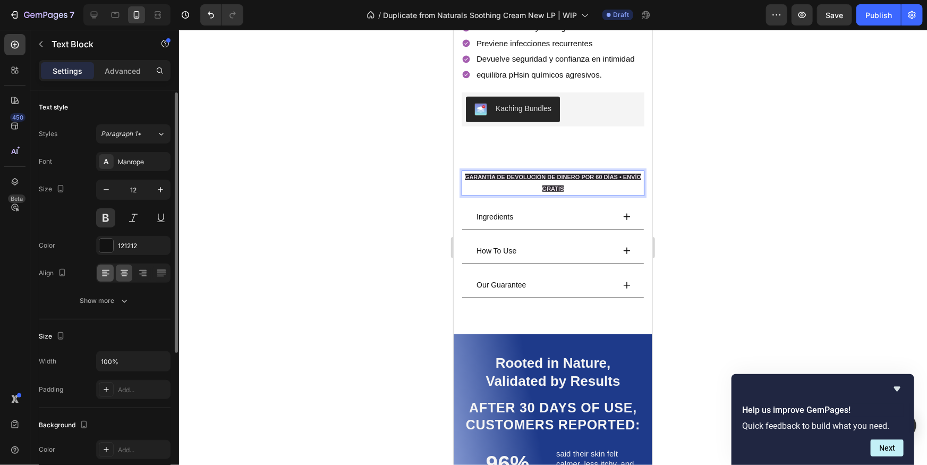
scroll to position [32, 0]
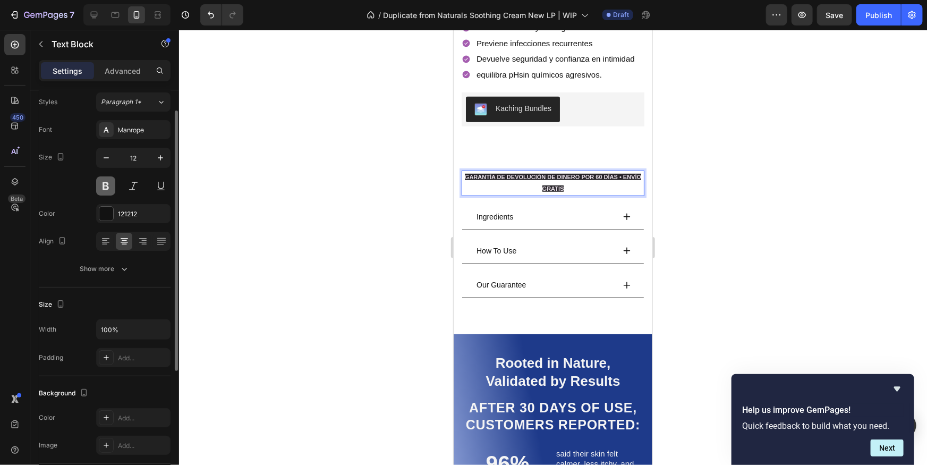
click at [104, 187] on button at bounding box center [105, 185] width 19 height 19
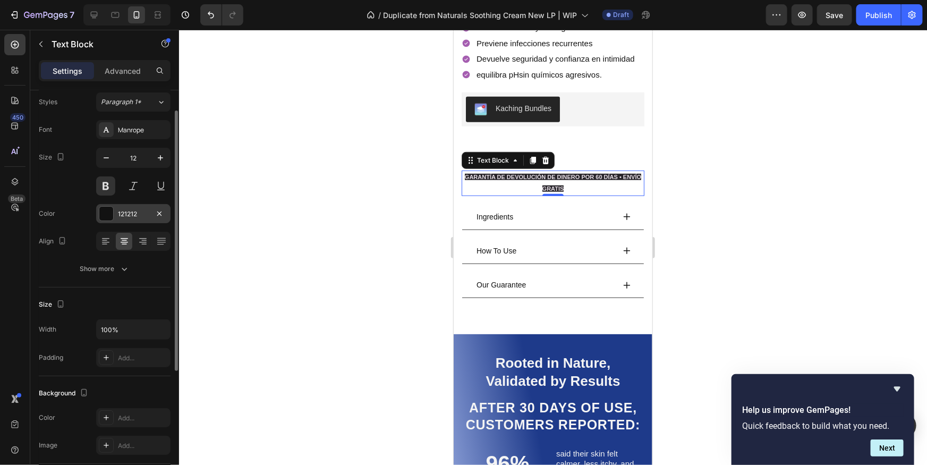
click at [120, 216] on div "121212" at bounding box center [133, 214] width 31 height 10
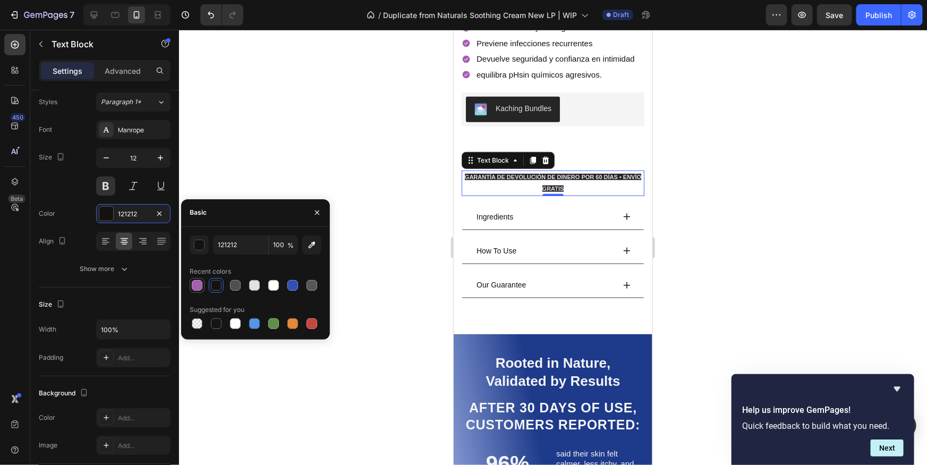
click at [201, 287] on div at bounding box center [197, 285] width 11 height 11
type input "A55EB0"
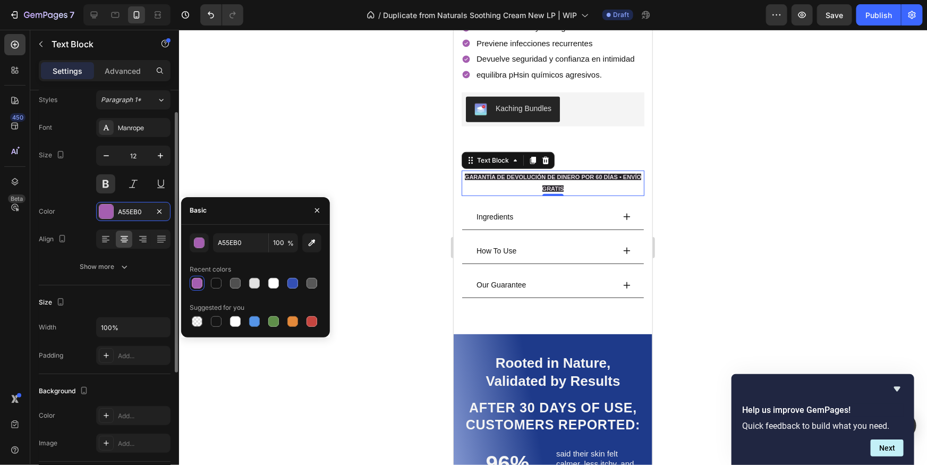
click at [76, 195] on div "Font Manrope Size 12 Color A55EB0 Align Show more" at bounding box center [105, 197] width 132 height 158
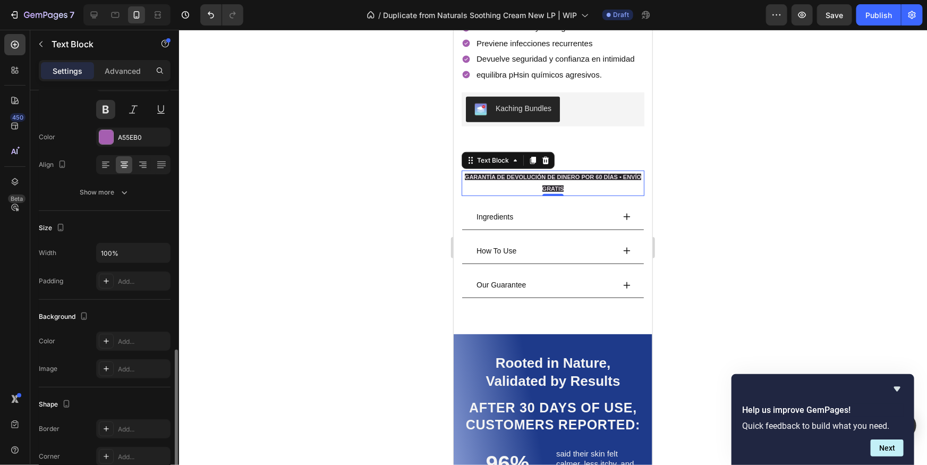
scroll to position [0, 0]
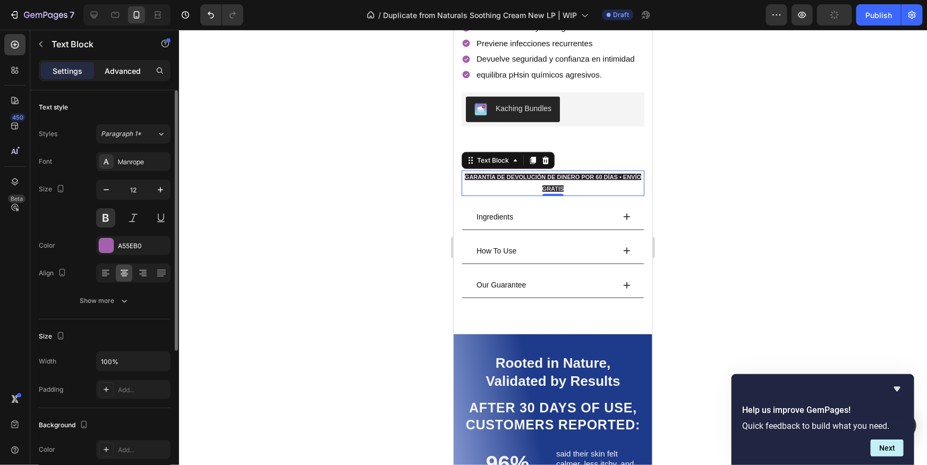
click at [118, 72] on p "Advanced" at bounding box center [123, 70] width 36 height 11
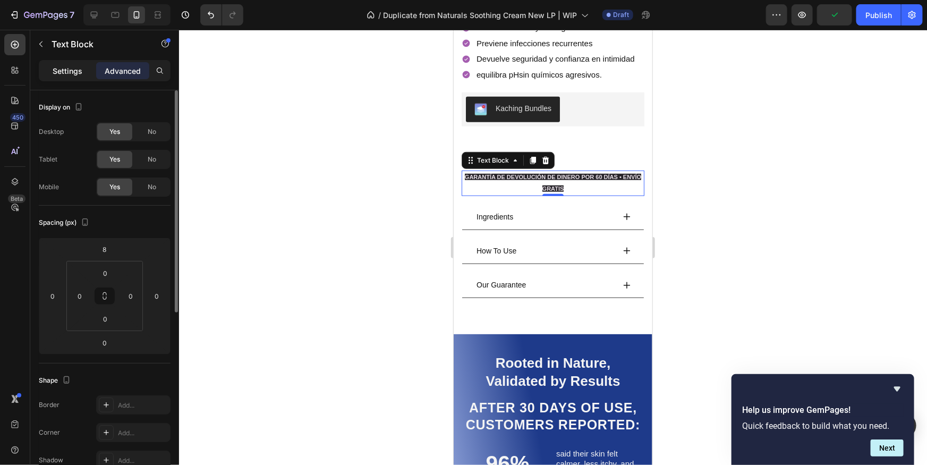
click at [80, 66] on p "Settings" at bounding box center [68, 70] width 30 height 11
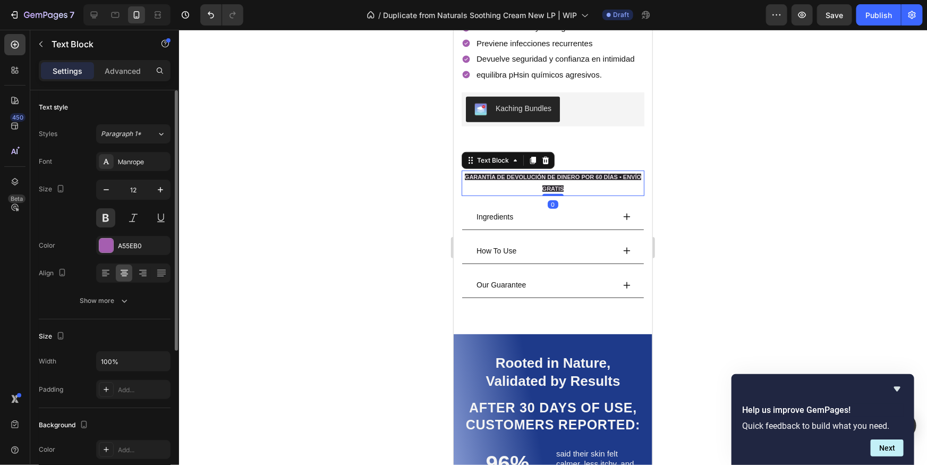
drag, startPoint x: 694, startPoint y: 255, endPoint x: 689, endPoint y: 252, distance: 5.7
click at [694, 255] on div at bounding box center [553, 247] width 748 height 435
click at [689, 252] on div at bounding box center [553, 247] width 748 height 435
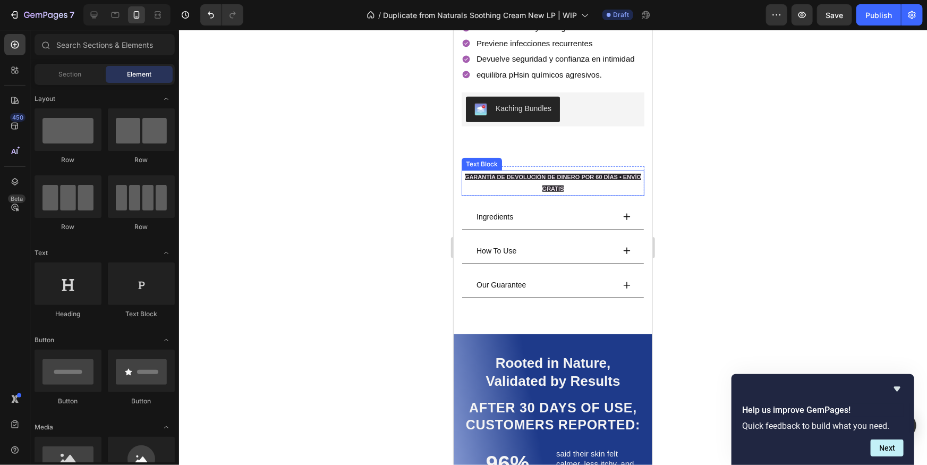
click at [545, 186] on span "GARANTÍA DE DEVOLUCIÓN DE DINERO POR 60 DÍAS • ENVÍO GRATIS" at bounding box center [552, 182] width 176 height 18
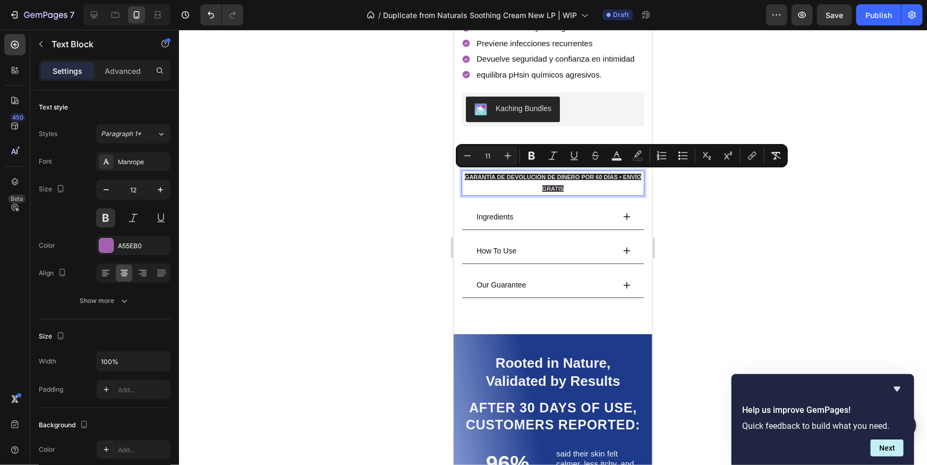
click at [720, 241] on div at bounding box center [553, 247] width 748 height 435
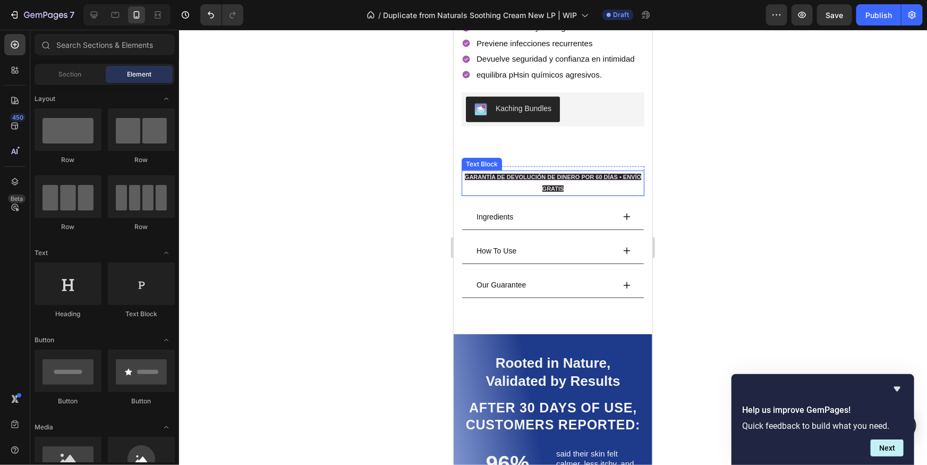
click at [570, 178] on span "GARANTÍA DE DEVOLUCIÓN DE DINERO POR 60 DÍAS • ENVÍO GRATIS" at bounding box center [552, 182] width 176 height 18
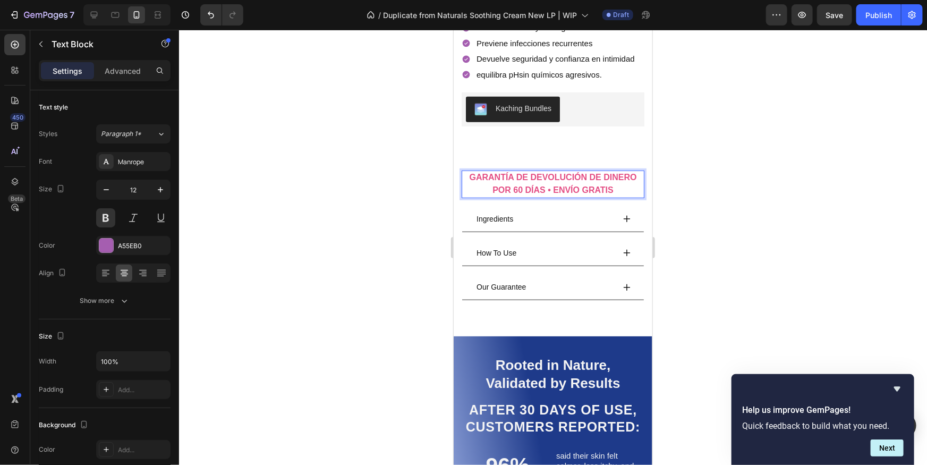
drag, startPoint x: 721, startPoint y: 196, endPoint x: 189, endPoint y: 156, distance: 533.5
click at [721, 196] on div at bounding box center [553, 247] width 748 height 435
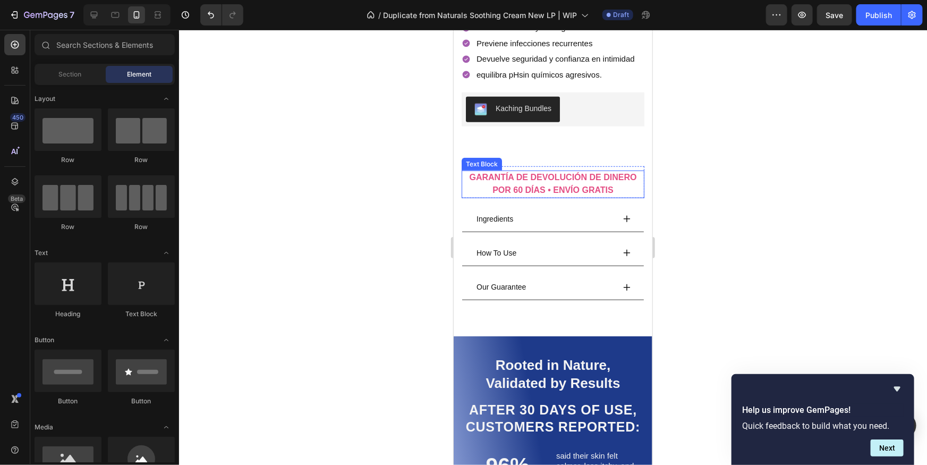
click at [590, 188] on strong "GARANTÍA DE DEVOLUCIÓN DE DINERO POR 60 DÍAS • ENVÍO GRATIS" at bounding box center [552, 183] width 167 height 22
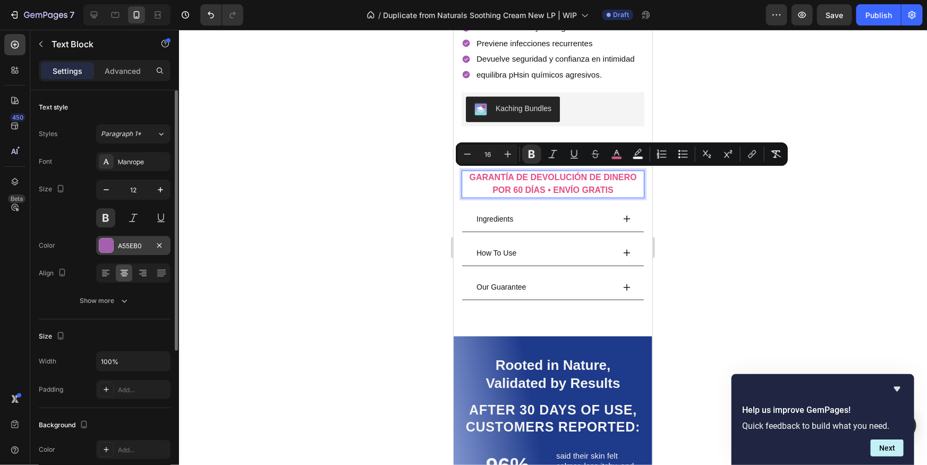
click at [106, 247] on div at bounding box center [106, 246] width 14 height 14
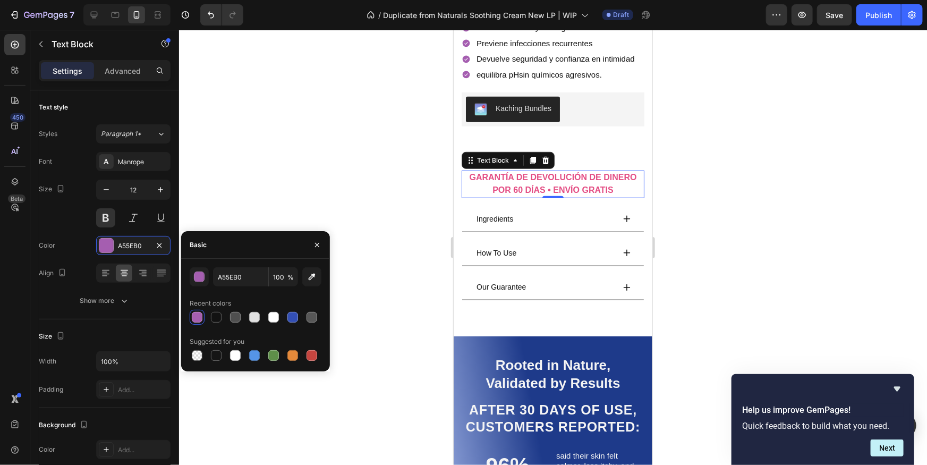
click at [201, 317] on div at bounding box center [197, 317] width 11 height 11
click at [199, 317] on div at bounding box center [197, 317] width 11 height 11
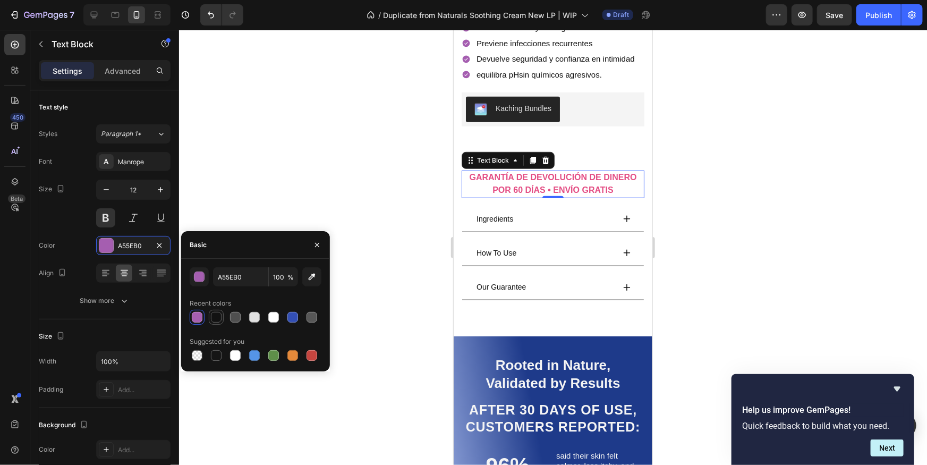
click at [208, 315] on div at bounding box center [256, 317] width 132 height 15
click at [210, 315] on div at bounding box center [216, 317] width 13 height 13
type input "121212"
click at [362, 165] on div at bounding box center [553, 247] width 748 height 435
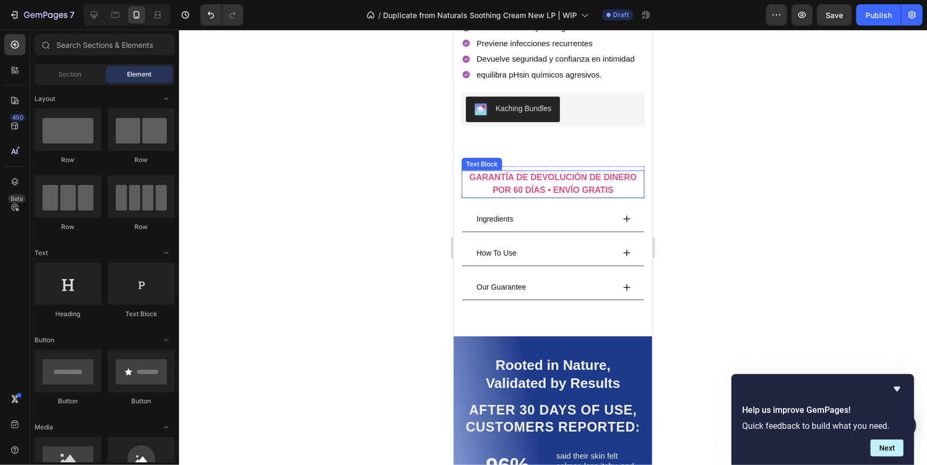
click at [501, 192] on p "GARANTÍA DE DEVOLUCIÓN DE DINERO POR 60 DÍAS • ENVÍO GRATIS" at bounding box center [552, 183] width 181 height 25
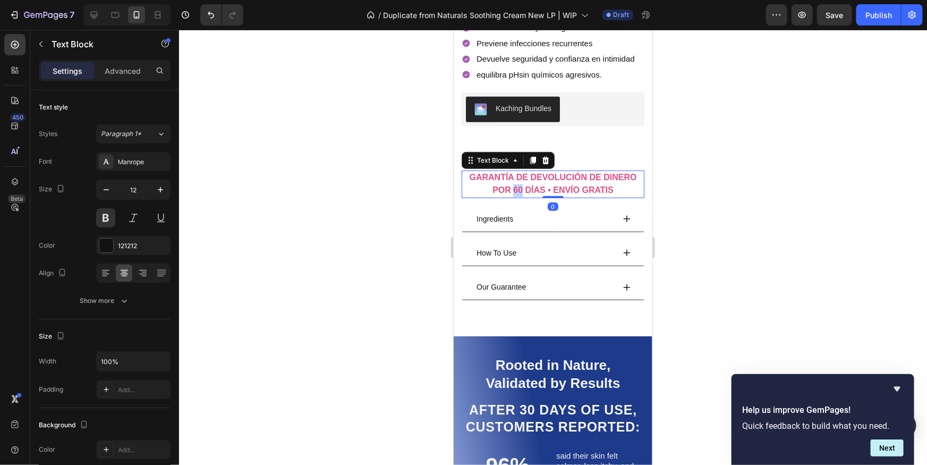
click at [502, 191] on p "GARANTÍA DE DEVOLUCIÓN DE DINERO POR 60 DÍAS • ENVÍO GRATIS" at bounding box center [552, 183] width 181 height 25
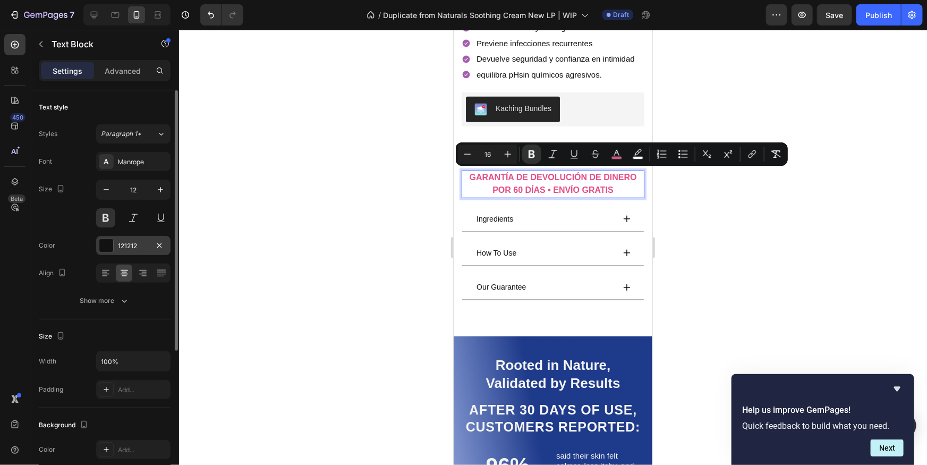
click at [110, 245] on div at bounding box center [106, 246] width 14 height 14
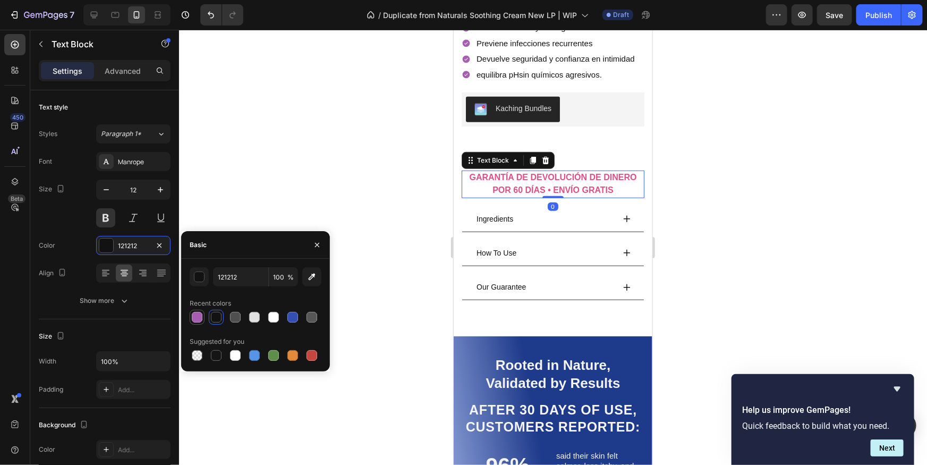
click at [200, 318] on div at bounding box center [197, 317] width 11 height 11
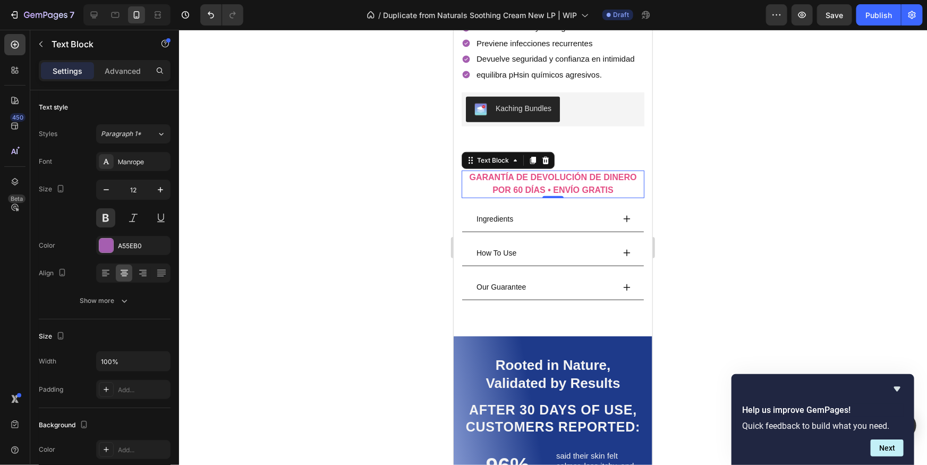
click at [500, 185] on p "GARANTÍA DE DEVOLUCIÓN DE DINERO POR 60 DÍAS • ENVÍO GRATIS" at bounding box center [552, 183] width 181 height 25
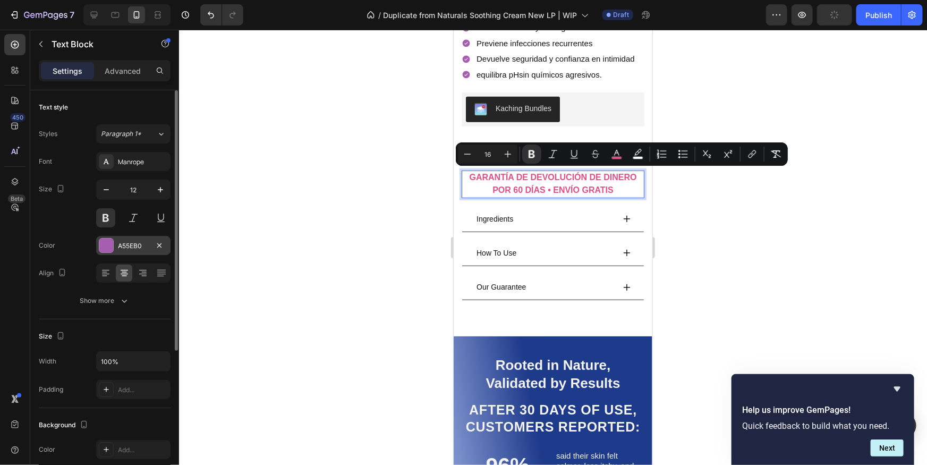
click at [96, 248] on div "A55EB0" at bounding box center [133, 245] width 74 height 19
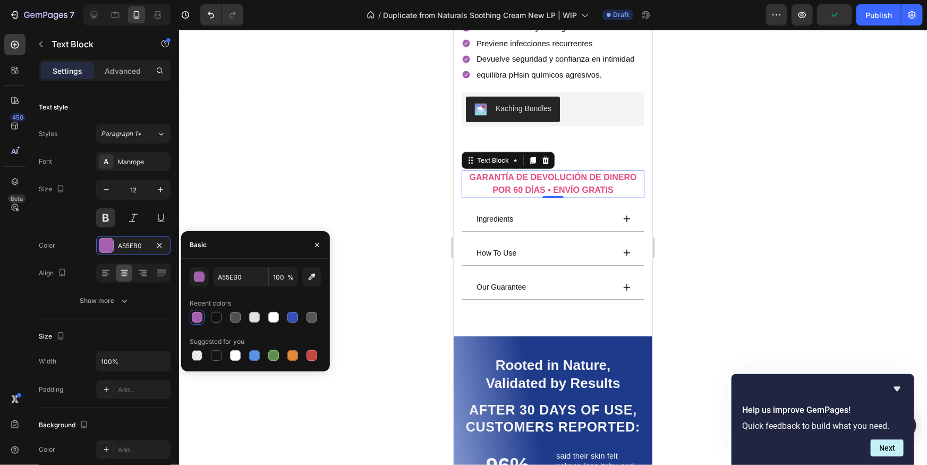
click at [203, 318] on div at bounding box center [197, 317] width 15 height 15
click at [239, 314] on div at bounding box center [235, 317] width 11 height 11
type input "4F4F4F"
drag, startPoint x: 193, startPoint y: 315, endPoint x: 41, endPoint y: 202, distance: 189.3
click at [193, 315] on div at bounding box center [197, 317] width 11 height 11
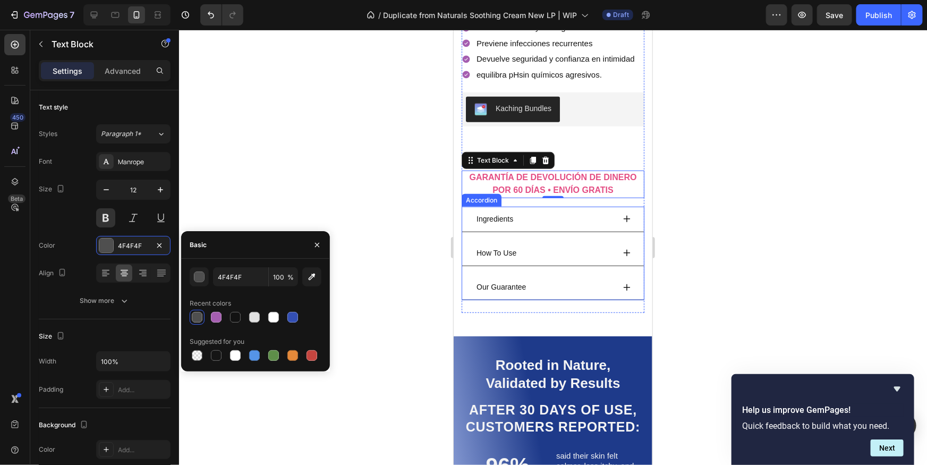
click at [619, 200] on div "Icon Icon Icon Icon Icon Icon List 4.9 estrellas (17,200+ Reseñas) Text Block R…" at bounding box center [552, 149] width 183 height 328
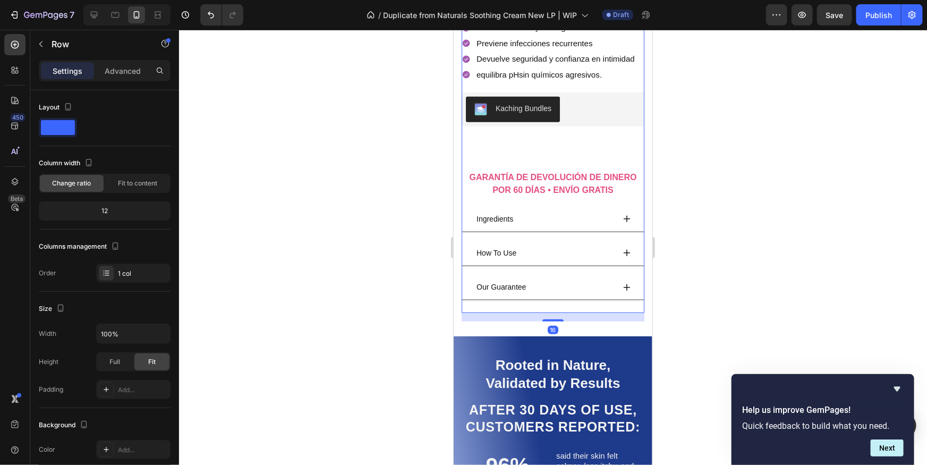
click at [556, 179] on strong "GARANTÍA DE DEVOLUCIÓN DE DINERO POR 60 DÍAS • ENVÍO GRATIS" at bounding box center [552, 183] width 167 height 22
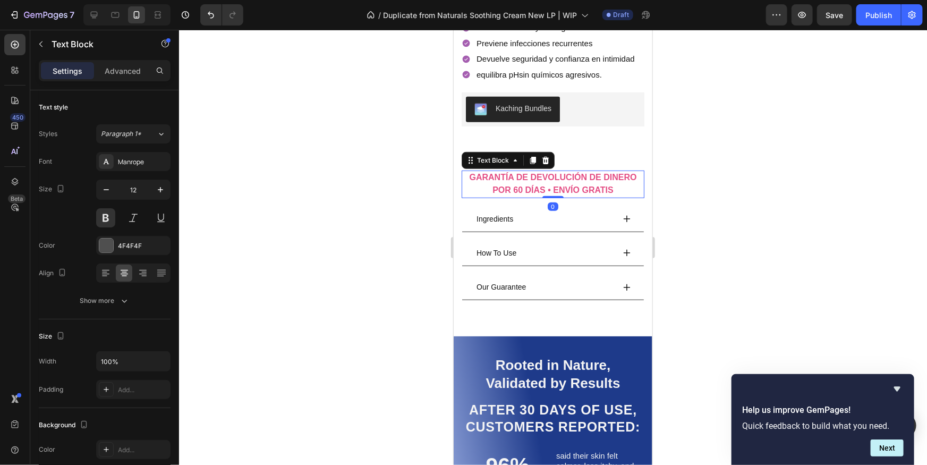
click at [556, 179] on strong "GARANTÍA DE DEVOLUCIÓN DE DINERO POR 60 DÍAS • ENVÍO GRATIS" at bounding box center [552, 183] width 167 height 22
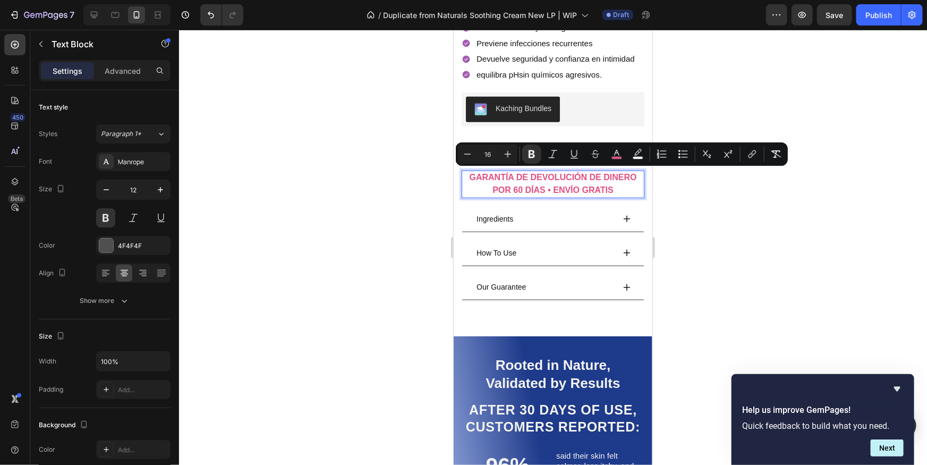
click at [691, 203] on div at bounding box center [553, 247] width 748 height 435
drag, startPoint x: 691, startPoint y: 203, endPoint x: 658, endPoint y: 194, distance: 34.2
click at [691, 203] on div at bounding box center [553, 247] width 748 height 435
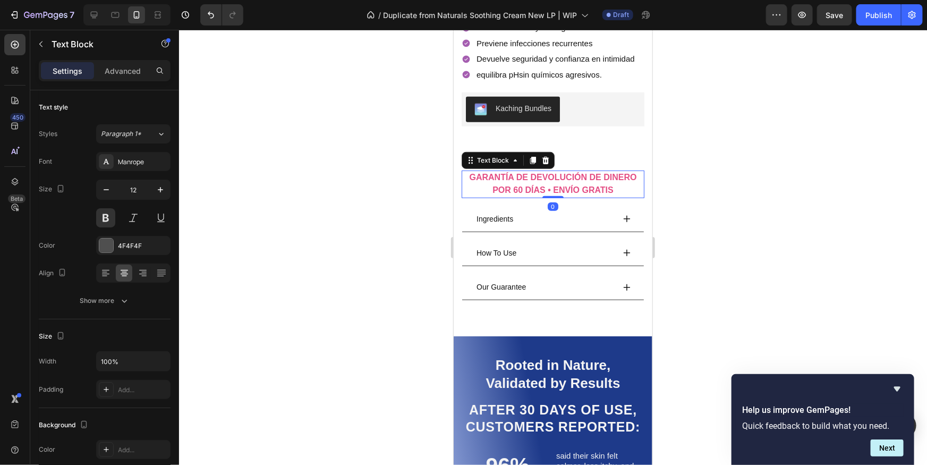
click at [612, 184] on p "GARANTÍA DE DEVOLUCIÓN DE DINERO POR 60 DÍAS • ENVÍO GRATIS" at bounding box center [552, 183] width 181 height 25
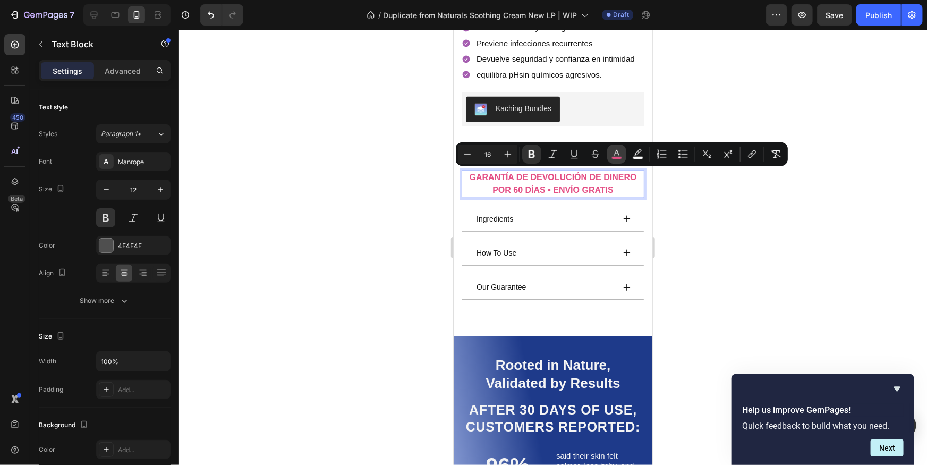
click at [616, 157] on rect "Editor contextual toolbar" at bounding box center [617, 158] width 10 height 3
type input "E44E84"
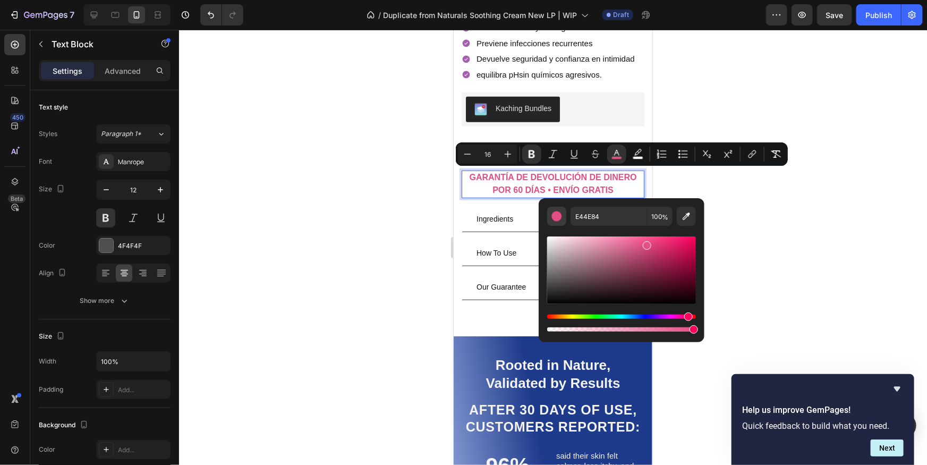
click at [555, 215] on div "Editor contextual toolbar" at bounding box center [557, 216] width 11 height 11
click at [559, 217] on div "Editor contextual toolbar" at bounding box center [557, 216] width 11 height 11
click at [554, 219] on div "Editor contextual toolbar" at bounding box center [557, 216] width 11 height 11
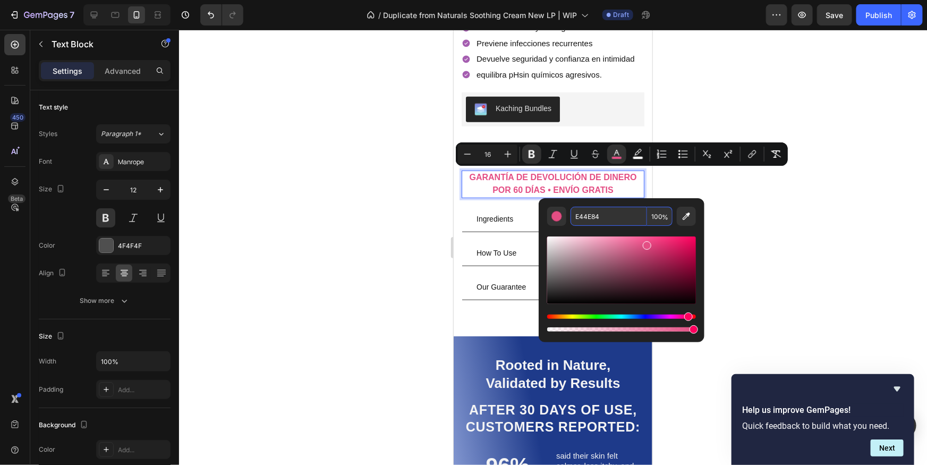
click at [623, 216] on input "E44E84" at bounding box center [609, 216] width 77 height 19
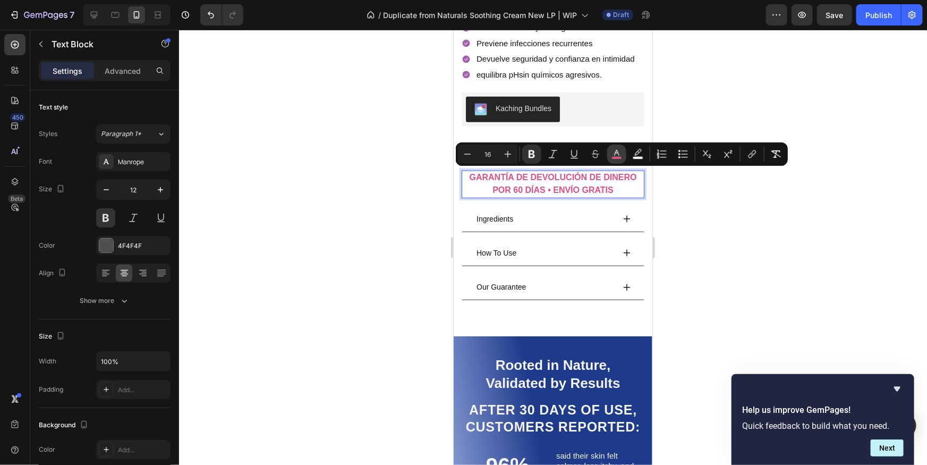
click at [613, 153] on icon "Editor contextual toolbar" at bounding box center [617, 154] width 11 height 11
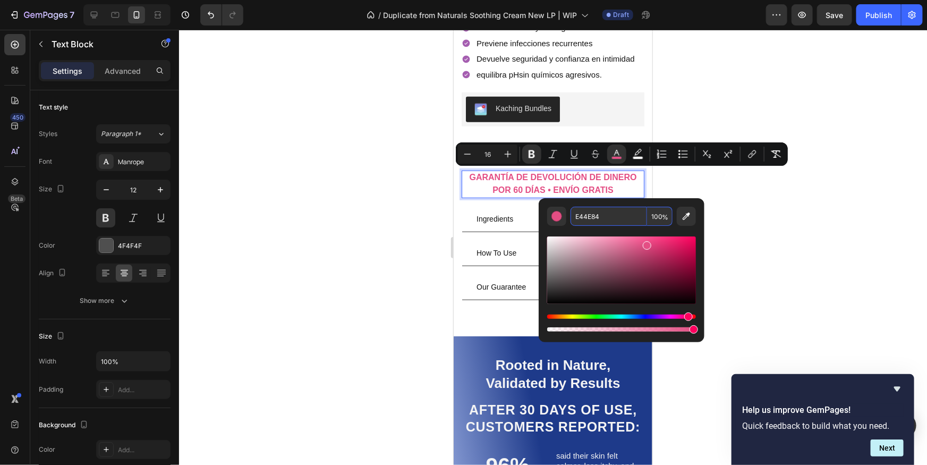
click at [604, 218] on input "E44E84" at bounding box center [609, 216] width 77 height 19
paste input "A55EB0"
type input "A55EB0"
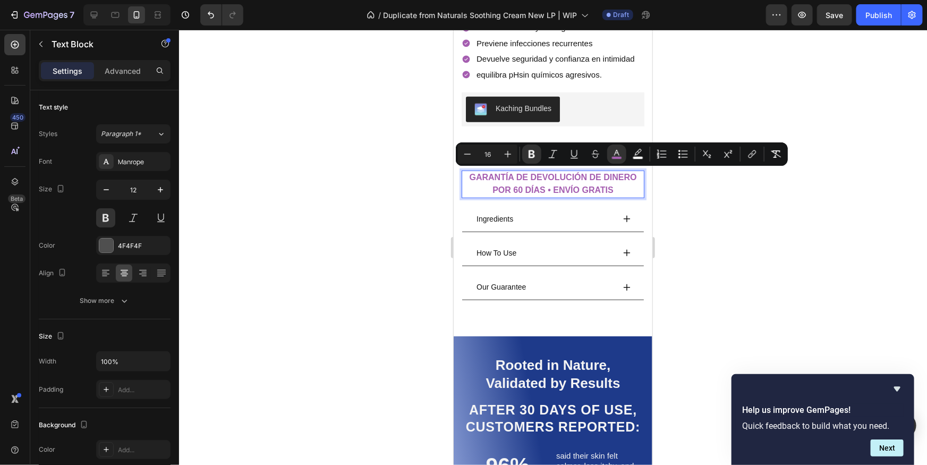
click at [627, 225] on div "Ingredients" at bounding box center [553, 219] width 182 height 26
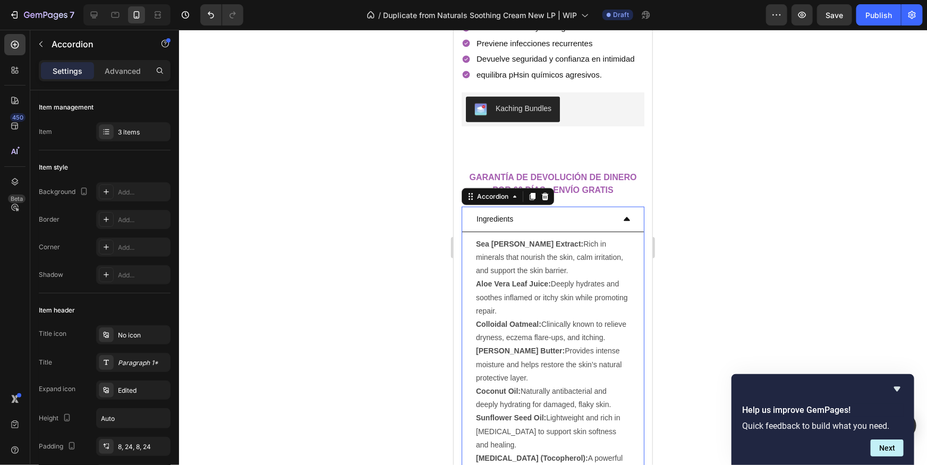
click at [695, 216] on div at bounding box center [553, 247] width 748 height 435
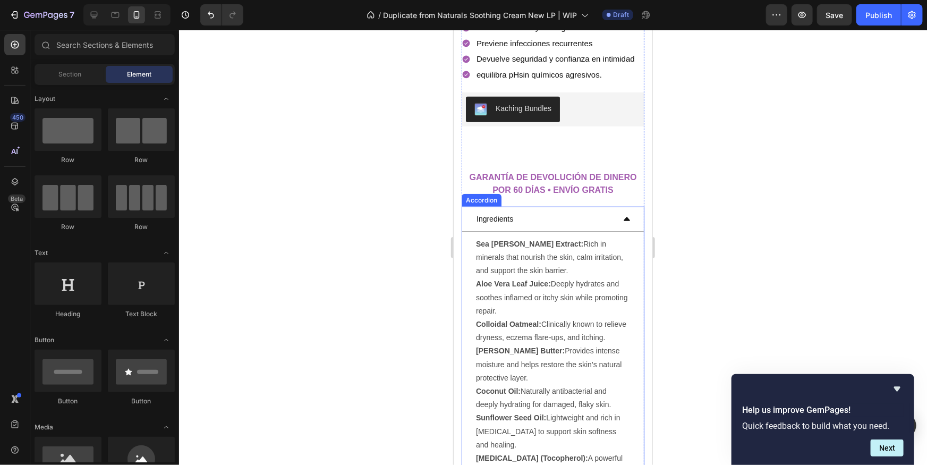
click at [601, 224] on div "Ingredients" at bounding box center [544, 218] width 139 height 16
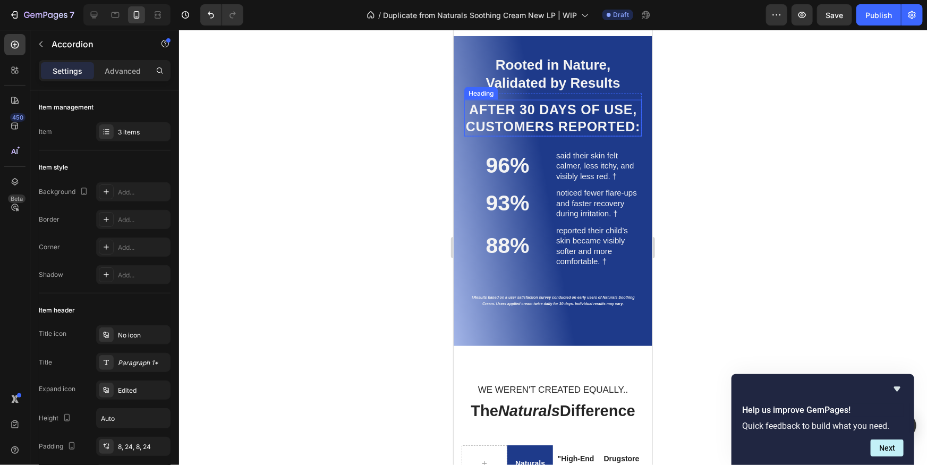
scroll to position [638, 0]
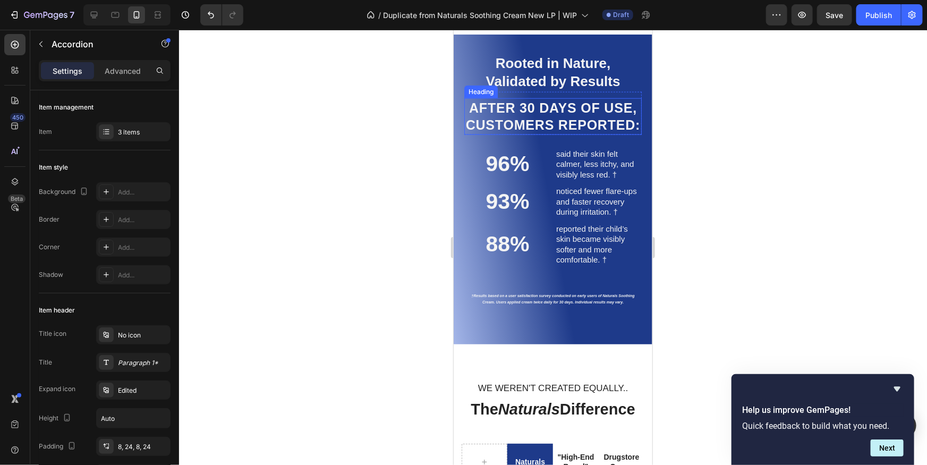
click at [637, 100] on h2 "After 30 days of USE, customers reported:" at bounding box center [553, 116] width 178 height 37
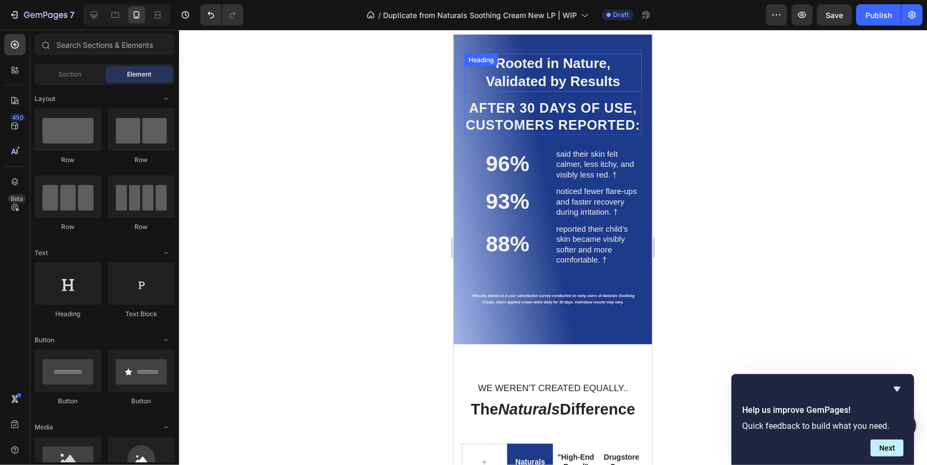
click at [628, 60] on h2 "Rooted in Nature, Validated by Results" at bounding box center [553, 72] width 178 height 38
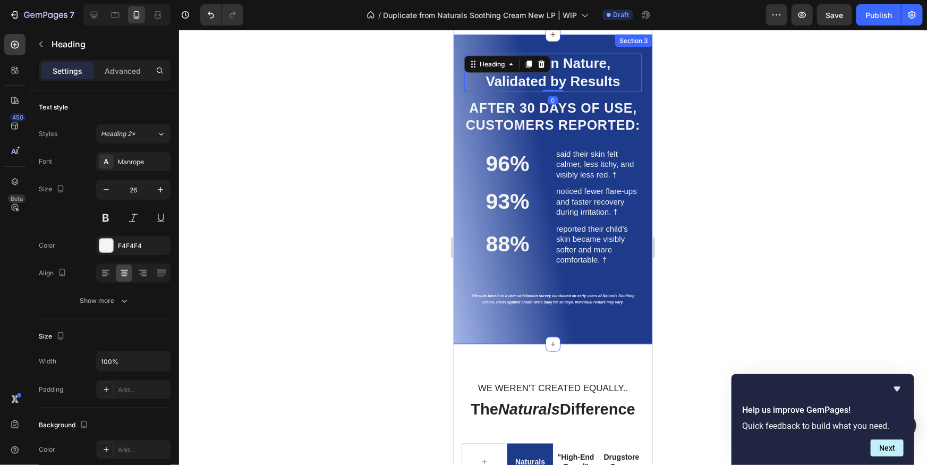
click at [603, 38] on div "Rooted in Nature, Validated by Results Heading 0 After 30 days of USE, customer…" at bounding box center [552, 189] width 199 height 310
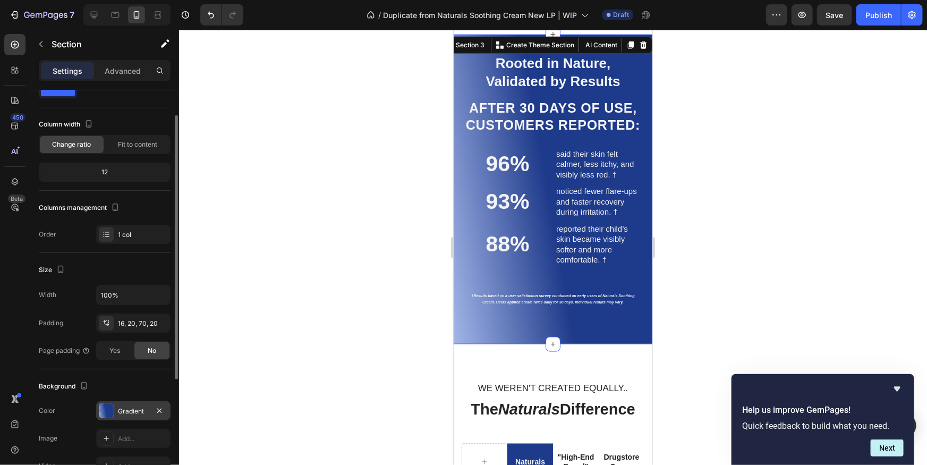
click at [109, 406] on div at bounding box center [106, 410] width 15 height 15
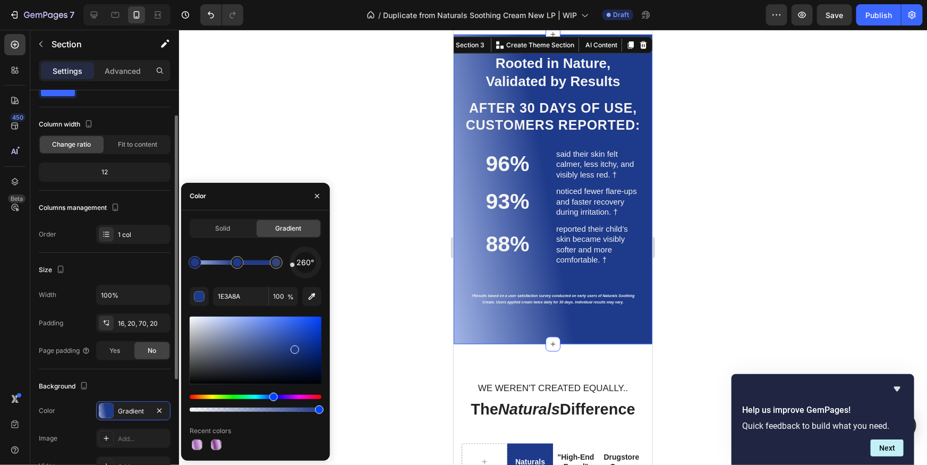
scroll to position [215, 0]
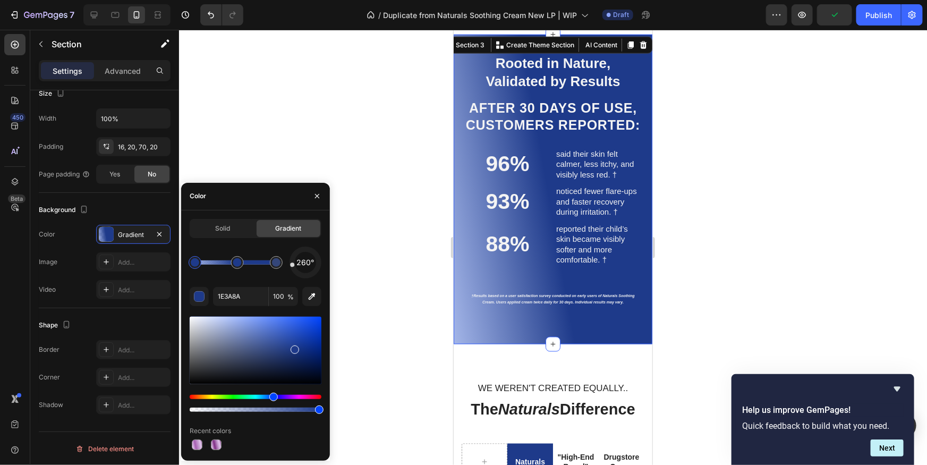
click at [280, 278] on div "260° 1E3A8A 100 % Recent colors" at bounding box center [256, 350] width 132 height 206
click at [237, 263] on div at bounding box center [237, 262] width 9 height 9
click at [243, 301] on input "1E3A8A" at bounding box center [240, 296] width 55 height 19
paste input "A55EB0"
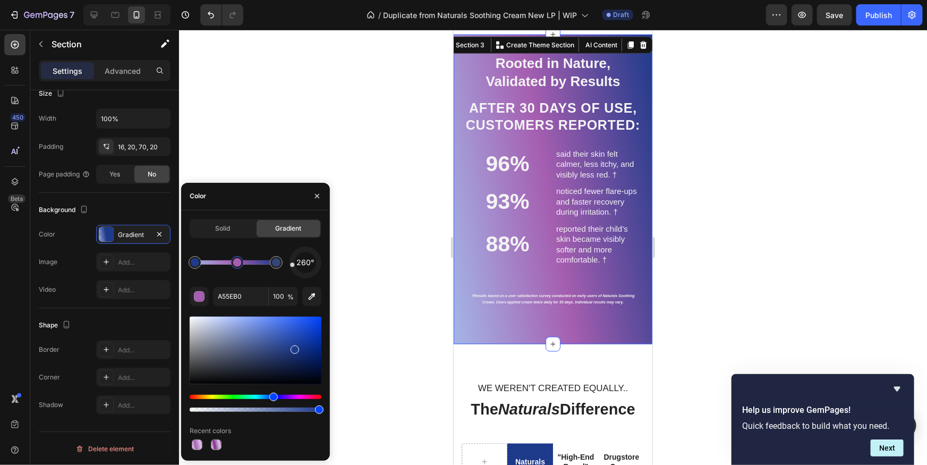
click at [262, 281] on div "260° A55EB0 100 % Recent colors" at bounding box center [256, 350] width 132 height 206
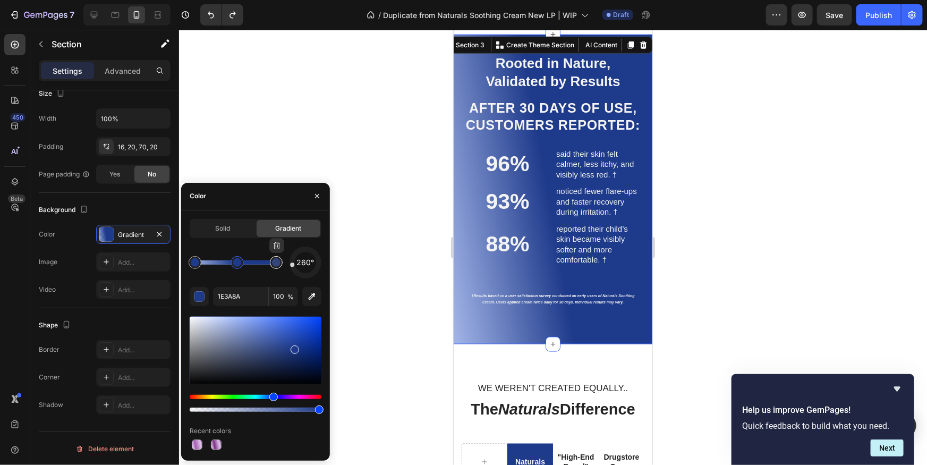
type input "496DD1"
type input "50"
click at [275, 263] on div at bounding box center [276, 262] width 9 height 9
drag, startPoint x: 265, startPoint y: 279, endPoint x: 235, endPoint y: 273, distance: 30.3
click at [265, 279] on div "260° 496DD1 50 % Recent colors" at bounding box center [256, 350] width 132 height 206
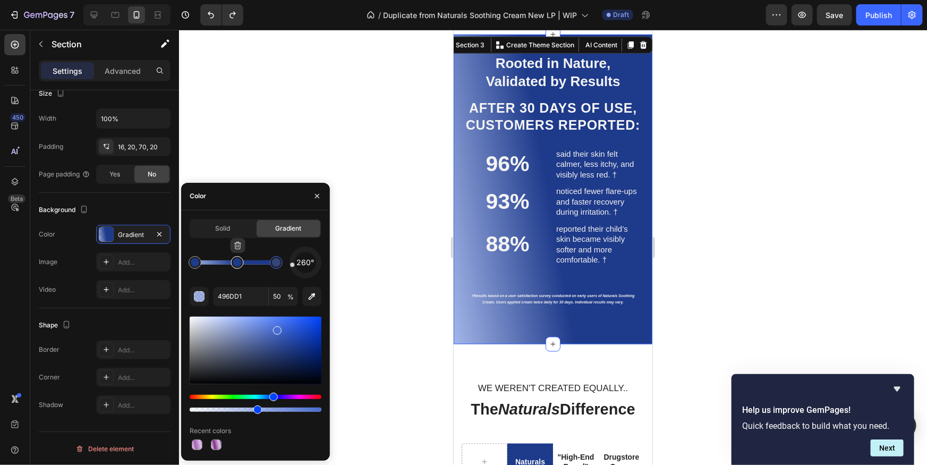
type input "1E3A8A"
type input "100"
click at [234, 266] on div at bounding box center [237, 262] width 13 height 13
click at [241, 297] on input "1E3A8A" at bounding box center [240, 296] width 55 height 19
paste input "9B3FA0"
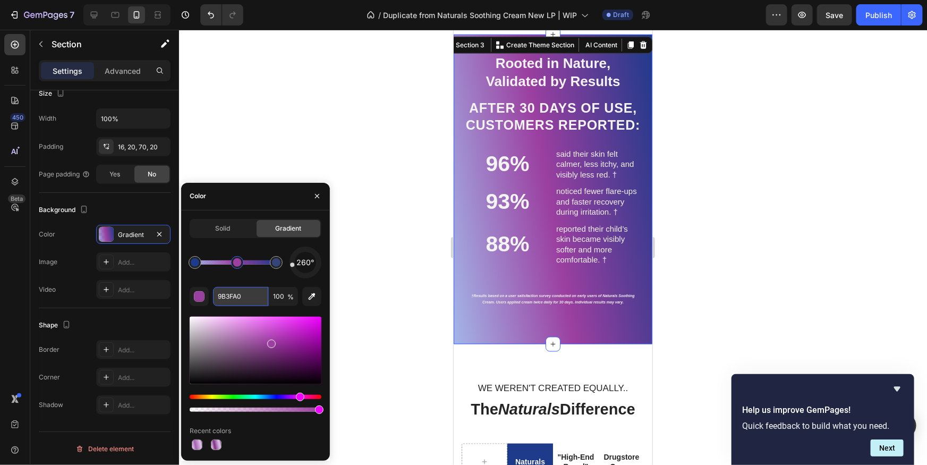
click at [236, 298] on input "9B3FA0" at bounding box center [240, 296] width 55 height 19
paste input "7E2D83"
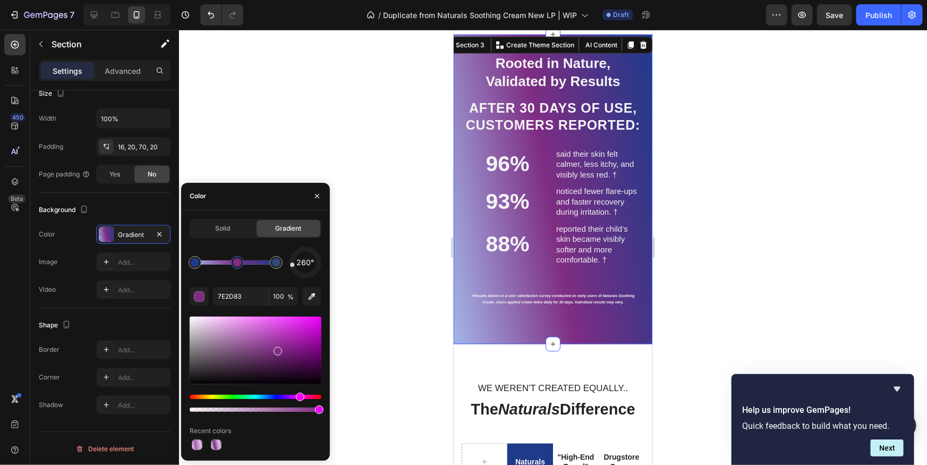
click at [250, 277] on div "260°" at bounding box center [256, 263] width 132 height 32
click at [194, 264] on div at bounding box center [195, 262] width 9 height 9
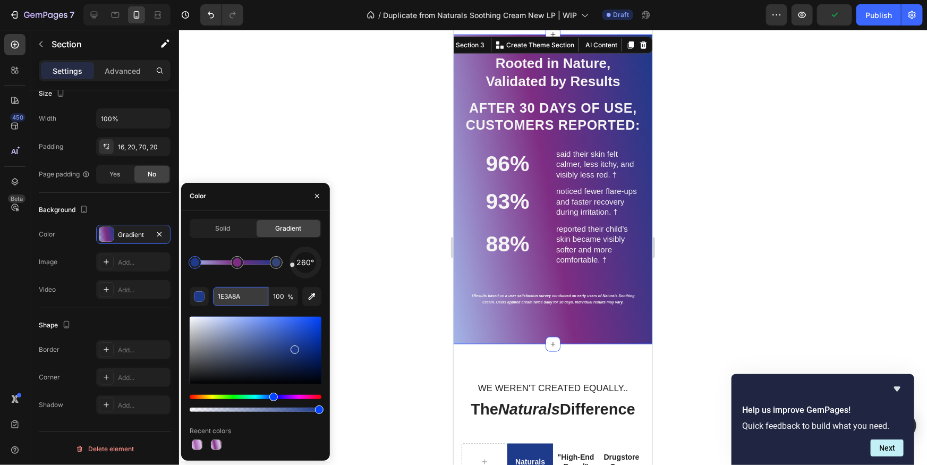
click at [234, 297] on input "1E3A8A" at bounding box center [240, 296] width 55 height 19
paste input "9B3FA0"
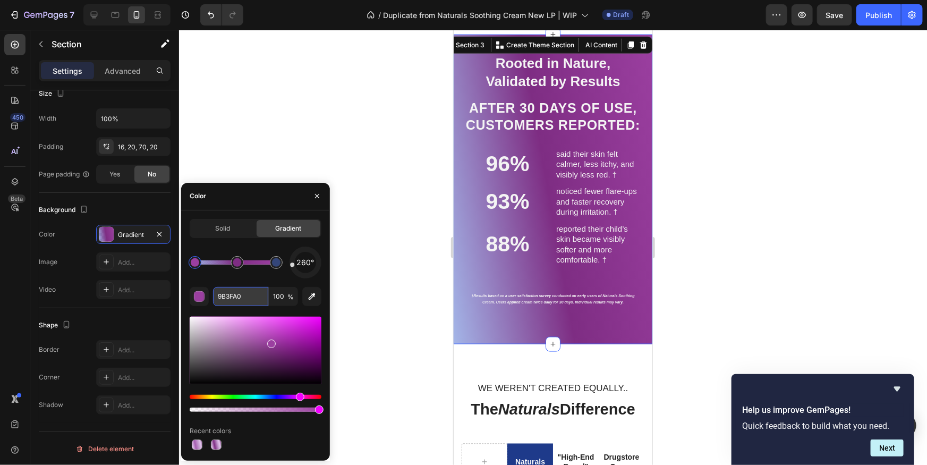
click at [243, 291] on input "9B3FA0" at bounding box center [240, 296] width 55 height 19
click at [243, 292] on input "9B3FA0" at bounding box center [240, 296] width 55 height 19
paste input "A55EB"
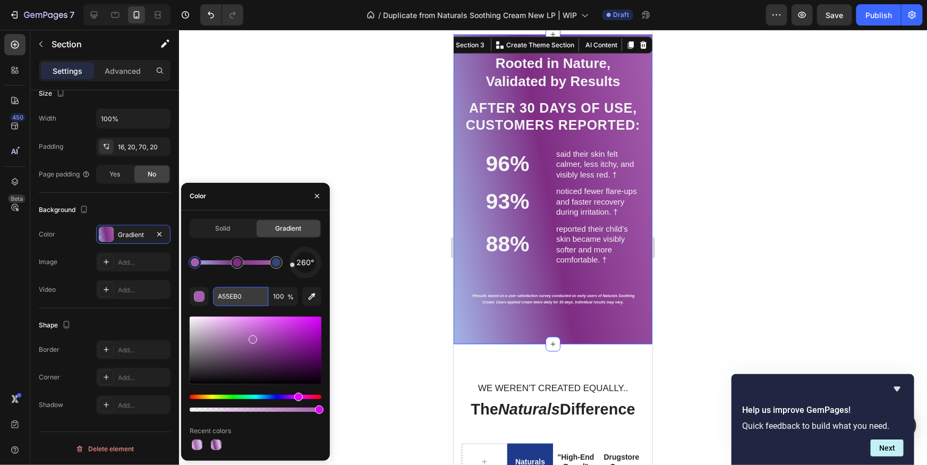
click at [247, 299] on input "A55EB0" at bounding box center [240, 296] width 55 height 19
paste input "C9A3D4"
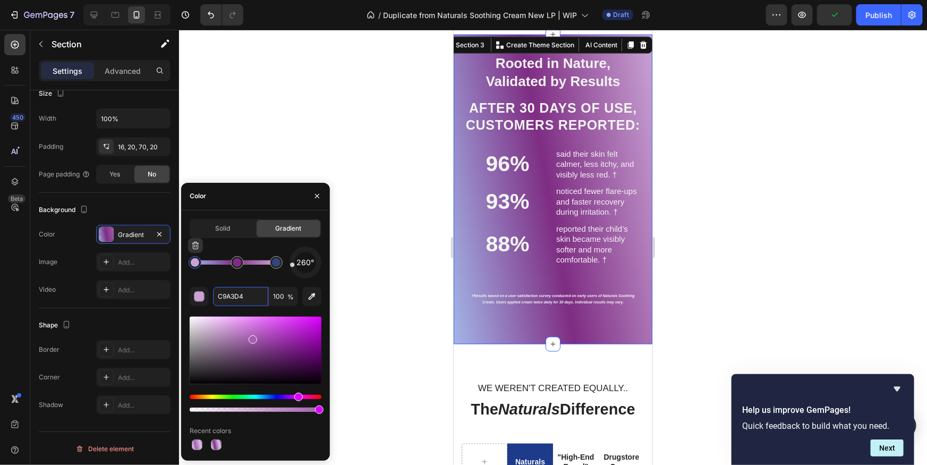
click at [197, 265] on div at bounding box center [195, 262] width 9 height 9
click at [191, 263] on div at bounding box center [195, 262] width 9 height 9
click at [232, 293] on input "C9A3D4" at bounding box center [240, 296] width 55 height 19
paste input "text"
click at [244, 278] on div "260°" at bounding box center [256, 263] width 132 height 32
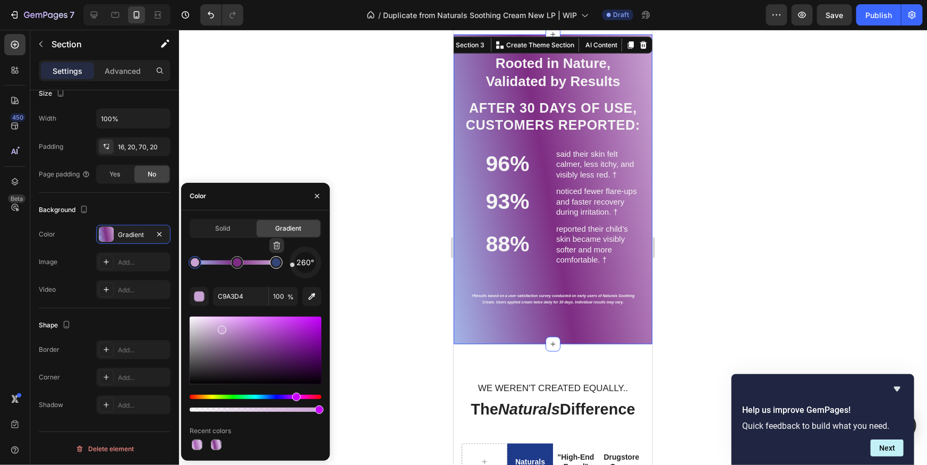
type input "496DD1"
type input "50"
click at [278, 265] on div at bounding box center [276, 262] width 9 height 9
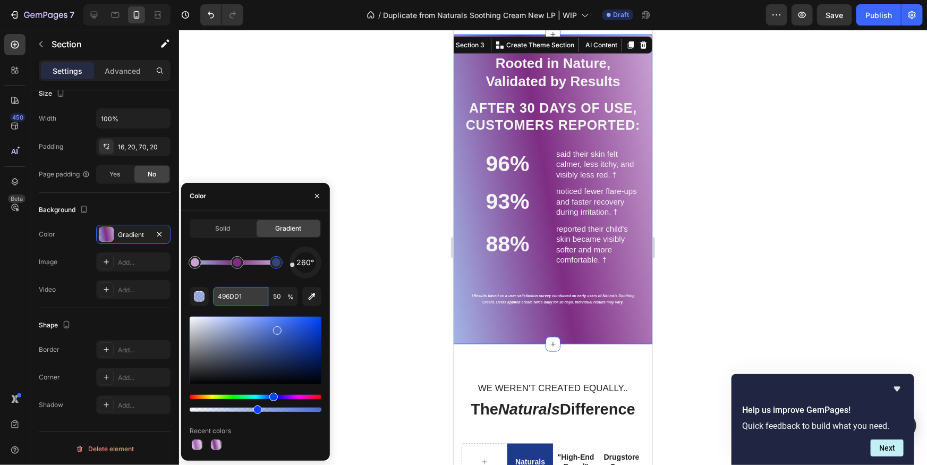
click at [244, 297] on input "496DD1" at bounding box center [240, 296] width 55 height 19
paste input "C9A3D4"
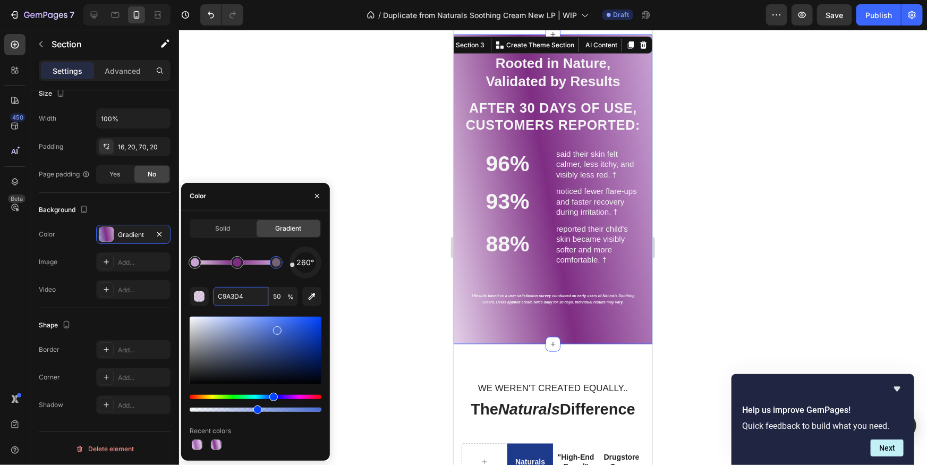
type input "C9A3D4"
click at [245, 282] on div "260° C9A3D4 50 % Recent colors" at bounding box center [256, 350] width 132 height 206
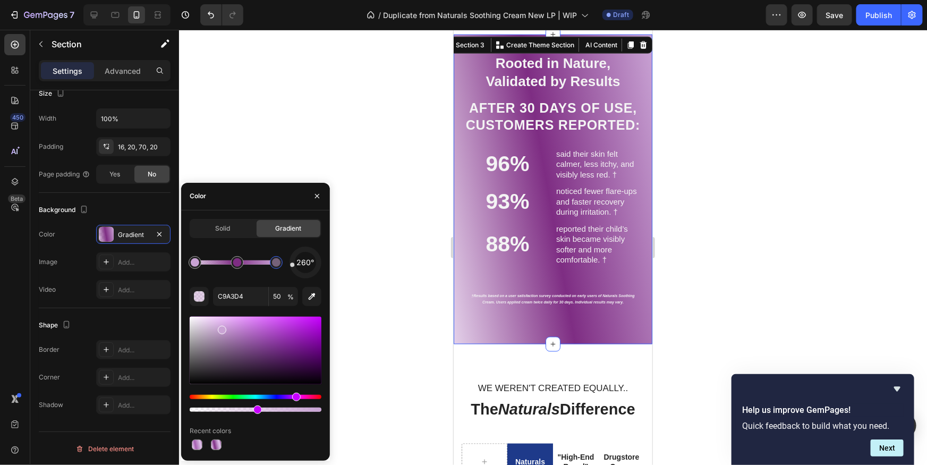
click at [725, 290] on div at bounding box center [553, 247] width 748 height 435
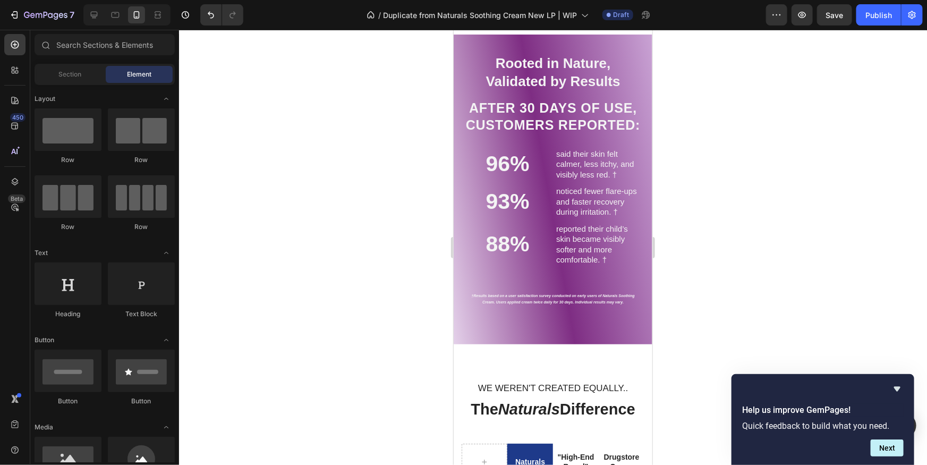
click at [725, 290] on div at bounding box center [553, 247] width 748 height 435
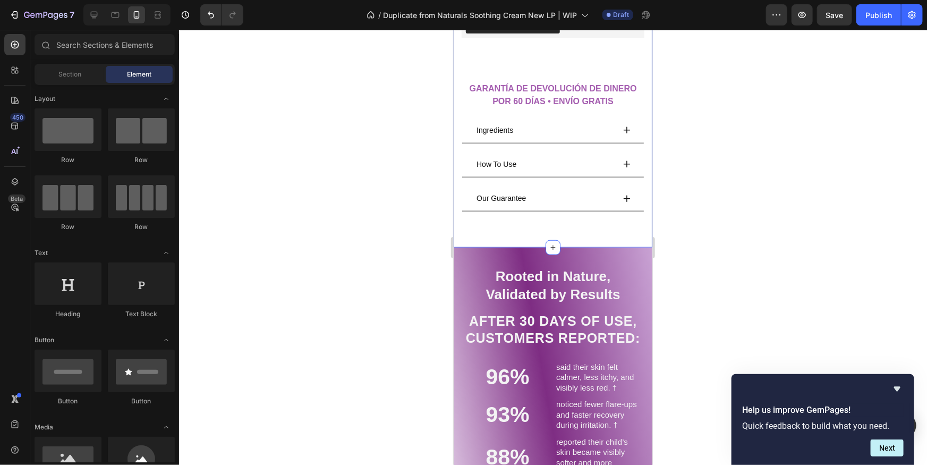
click at [608, 187] on div "Our Guarantee" at bounding box center [553, 198] width 182 height 26
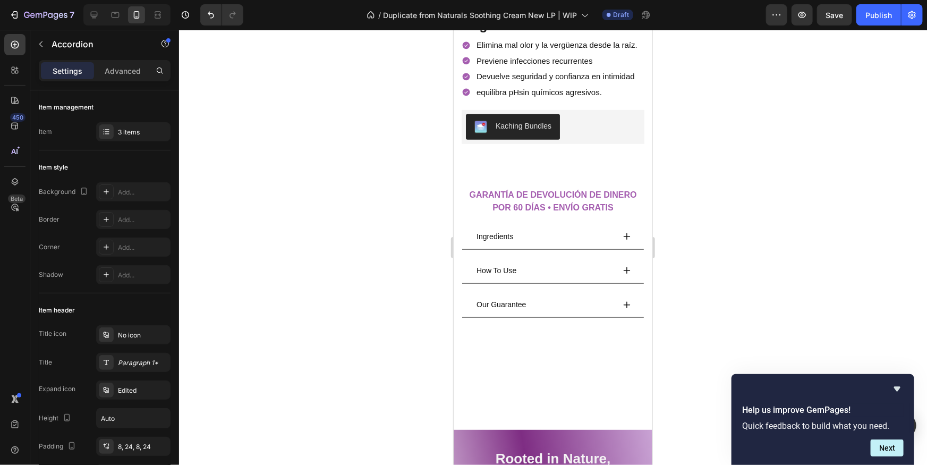
scroll to position [305, 0]
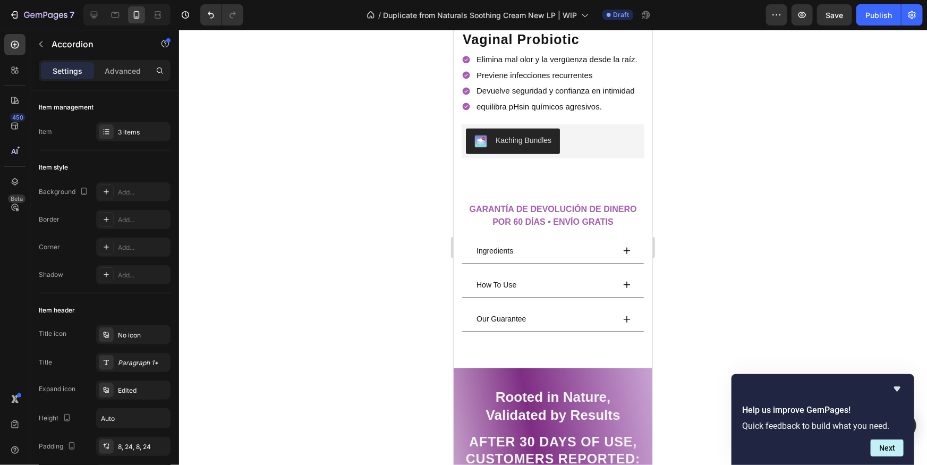
click at [620, 247] on div "Ingredients" at bounding box center [553, 251] width 182 height 26
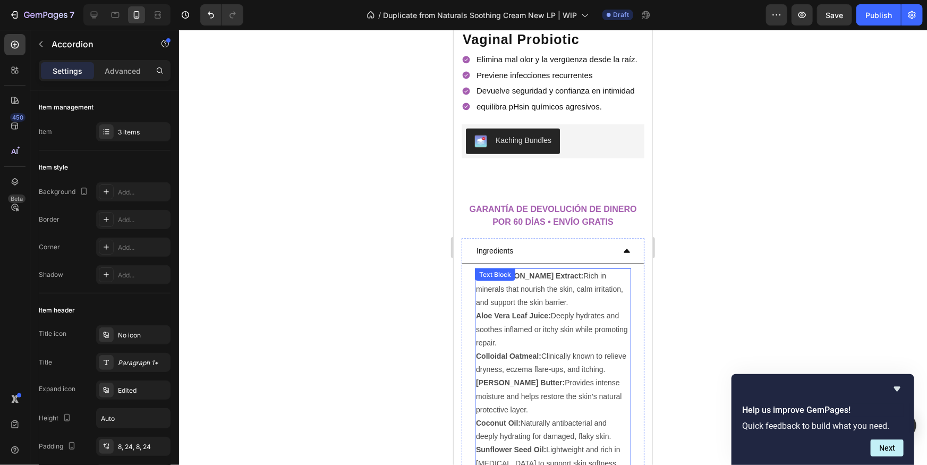
click at [529, 292] on p "Sea Moss Extract: Rich in minerals that nourish the skin, calm irritation, and …" at bounding box center [553, 289] width 154 height 40
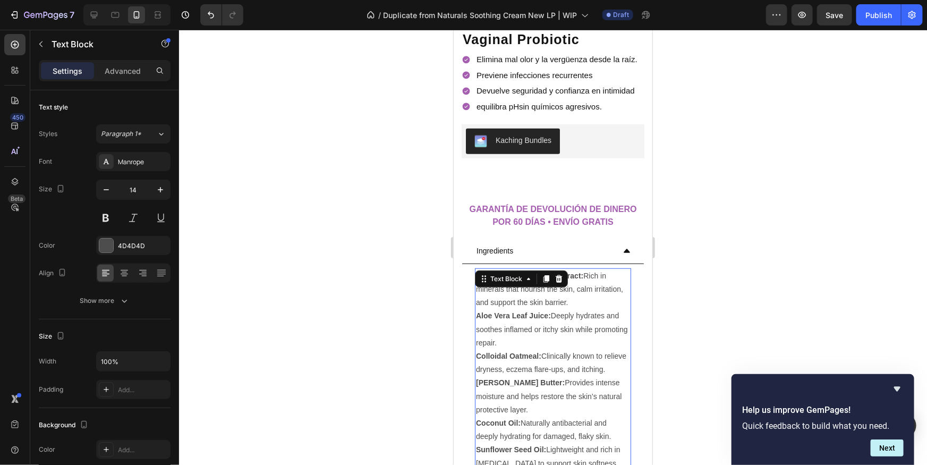
click at [531, 292] on p "Sea Moss Extract: Rich in minerals that nourish the skin, calm irritation, and …" at bounding box center [553, 289] width 154 height 40
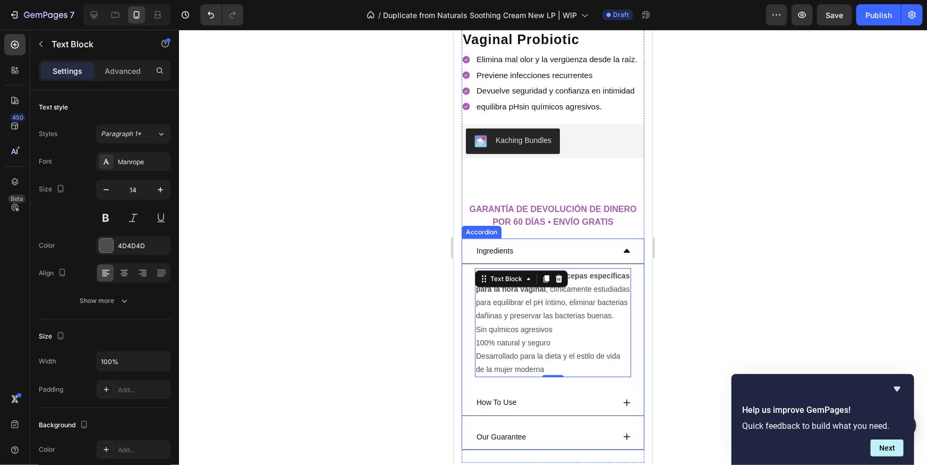
click at [499, 244] on p "Ingredients" at bounding box center [494, 250] width 37 height 13
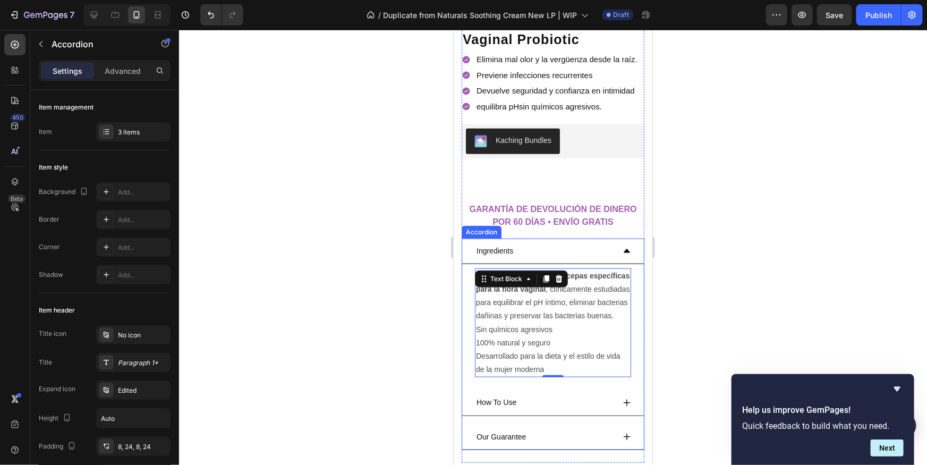
click at [500, 244] on p "Ingredients" at bounding box center [494, 250] width 37 height 13
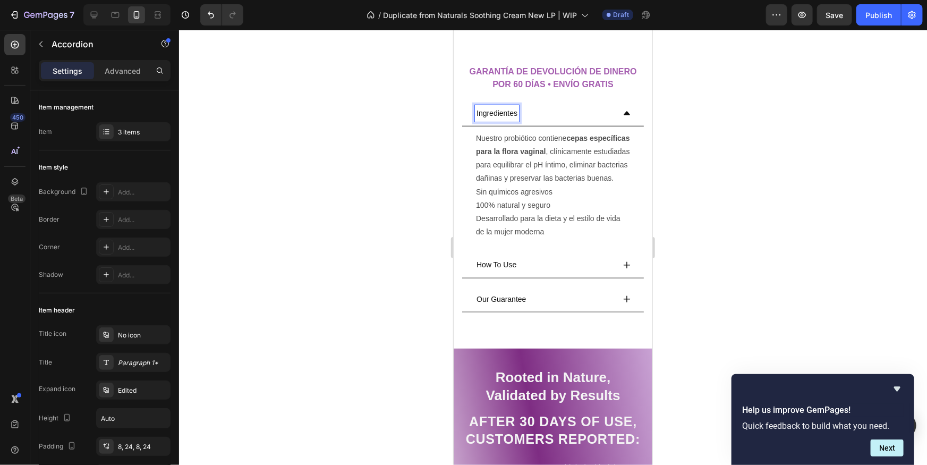
scroll to position [487, 0]
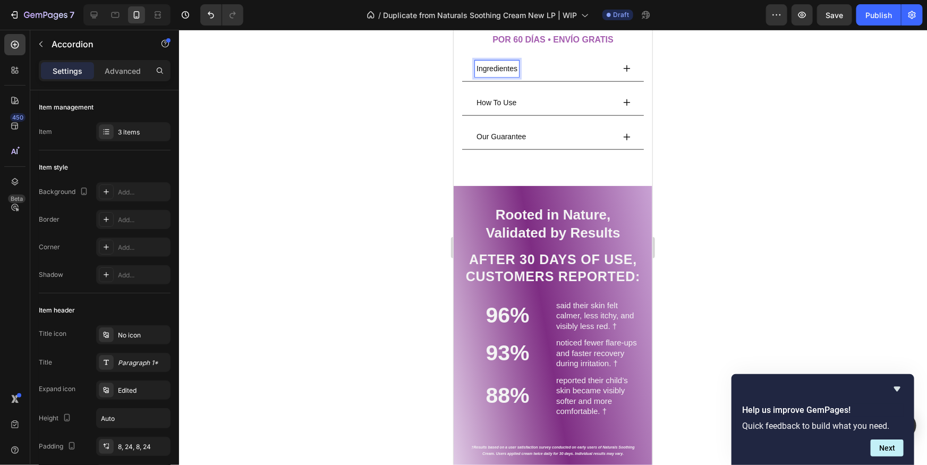
click at [505, 97] on p "How To Use" at bounding box center [496, 102] width 40 height 13
drag, startPoint x: 537, startPoint y: 102, endPoint x: 550, endPoint y: 100, distance: 12.8
click at [543, 102] on div "Cómo usar" at bounding box center [544, 102] width 139 height 16
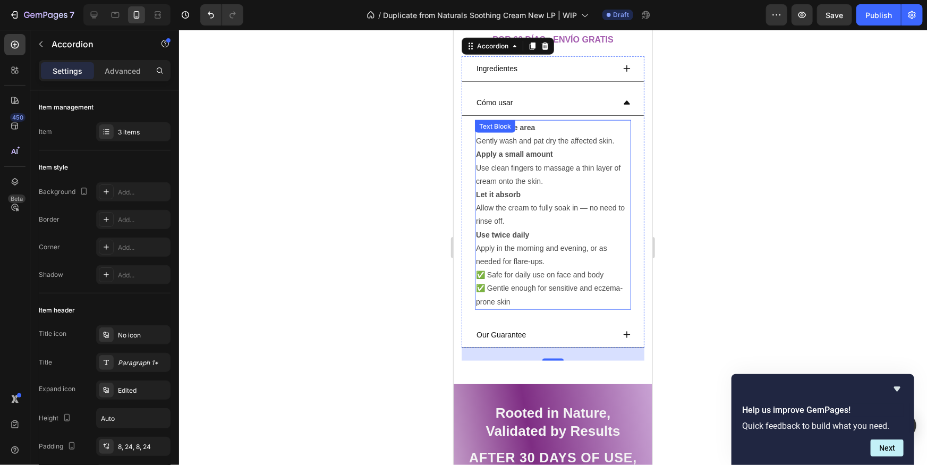
click at [521, 153] on strong "Apply a small amount" at bounding box center [514, 153] width 77 height 9
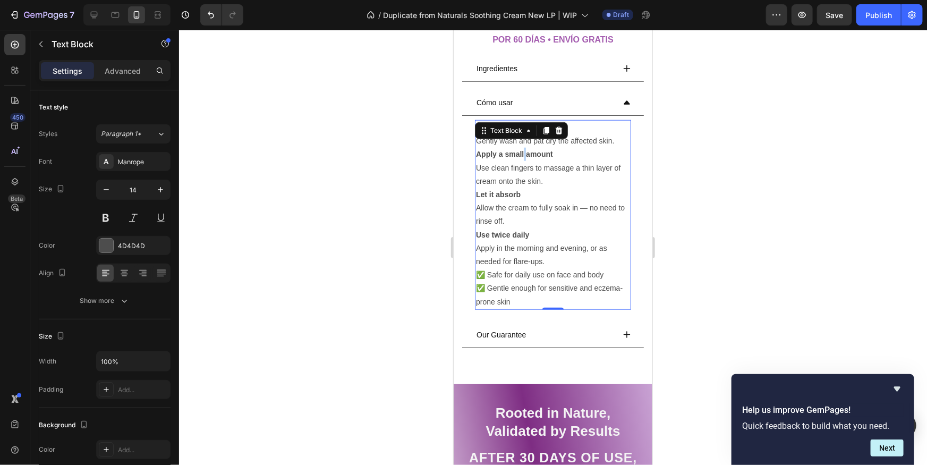
click at [521, 153] on strong "Apply a small amount" at bounding box center [514, 153] width 77 height 9
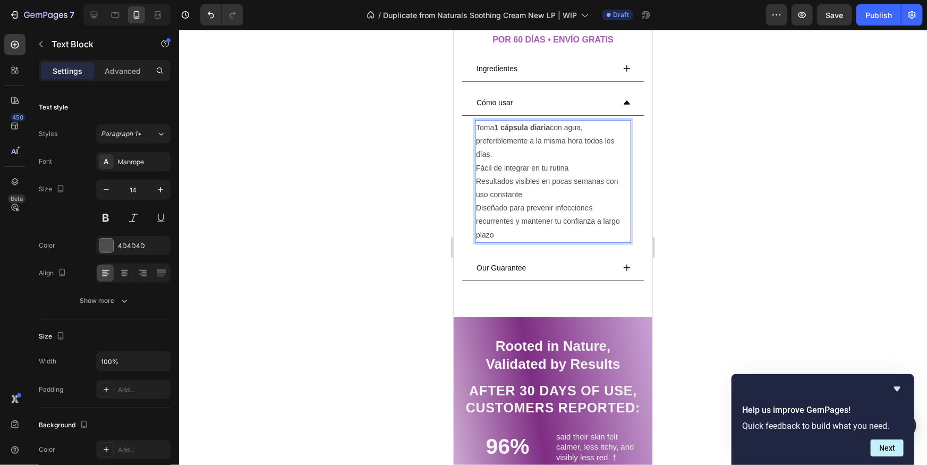
click at [718, 205] on div at bounding box center [553, 247] width 748 height 435
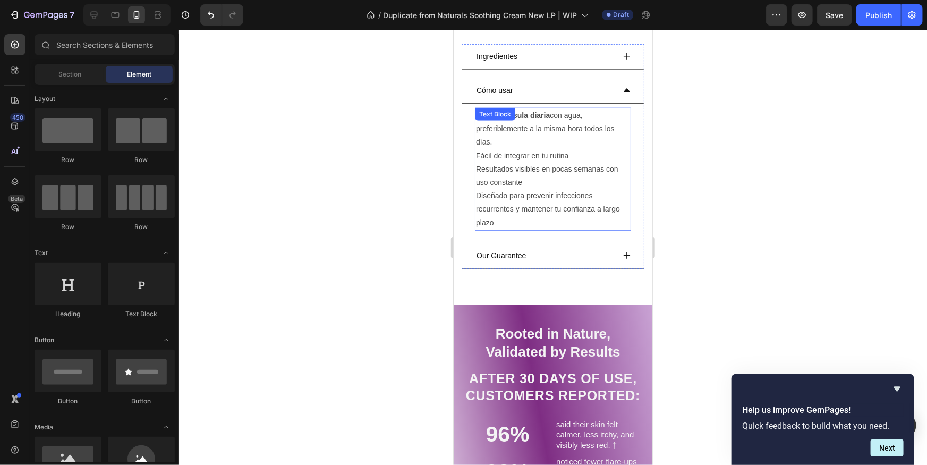
scroll to position [519, 0]
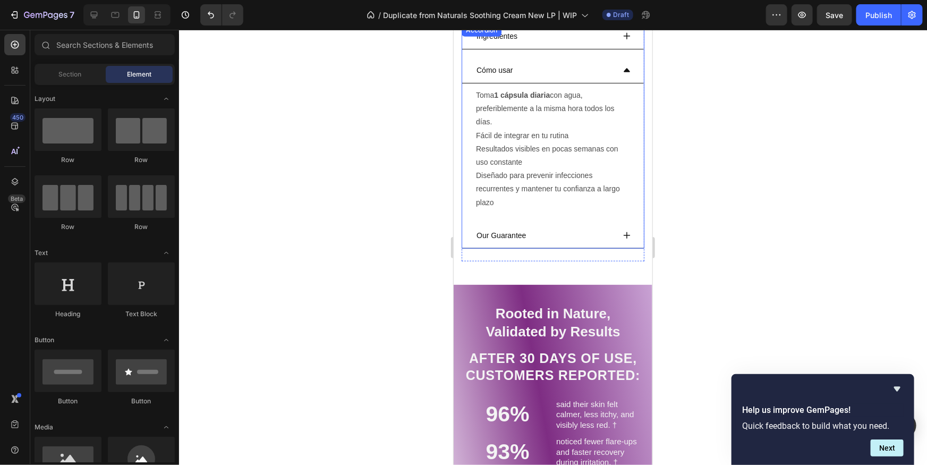
click at [571, 240] on div "Our Guarantee" at bounding box center [544, 235] width 139 height 16
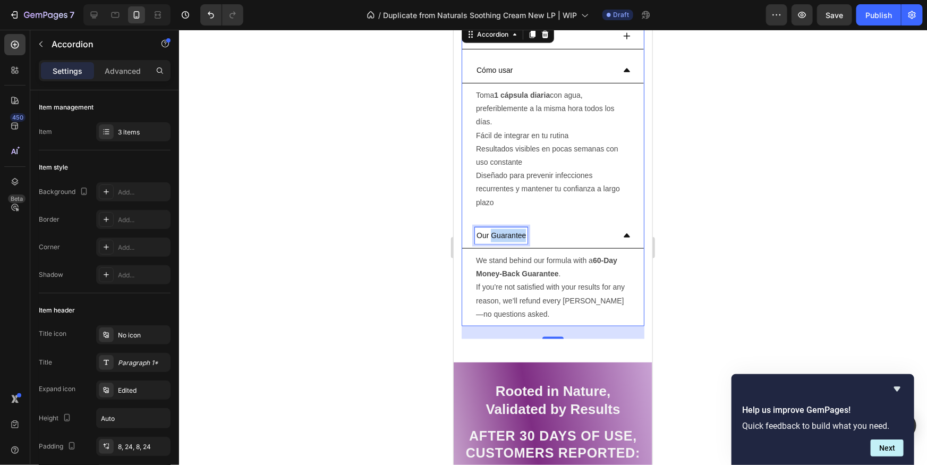
click at [513, 230] on p "Our Guarantee" at bounding box center [500, 235] width 49 height 13
click at [514, 230] on p "Our Guarantee" at bounding box center [500, 235] width 49 height 13
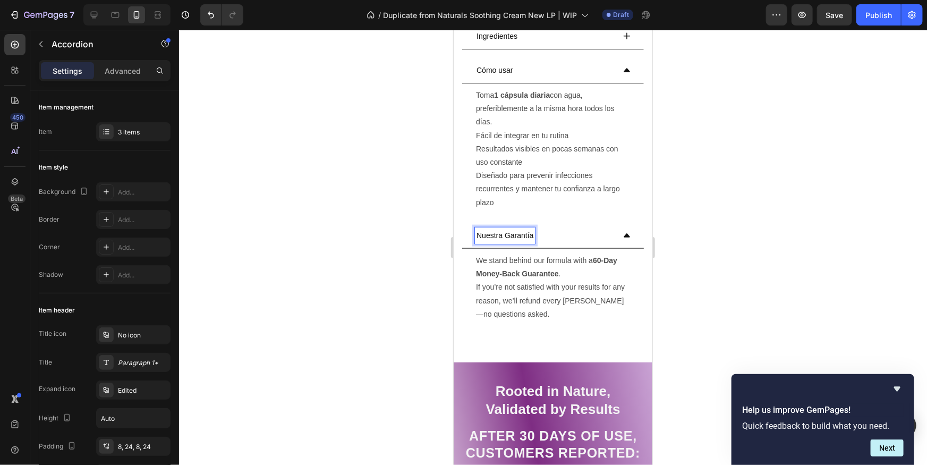
click at [857, 285] on div at bounding box center [553, 247] width 748 height 435
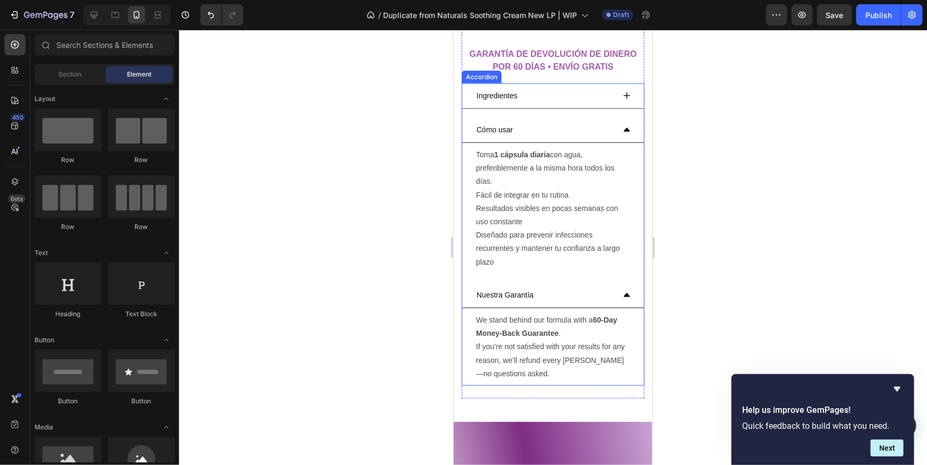
scroll to position [351, 0]
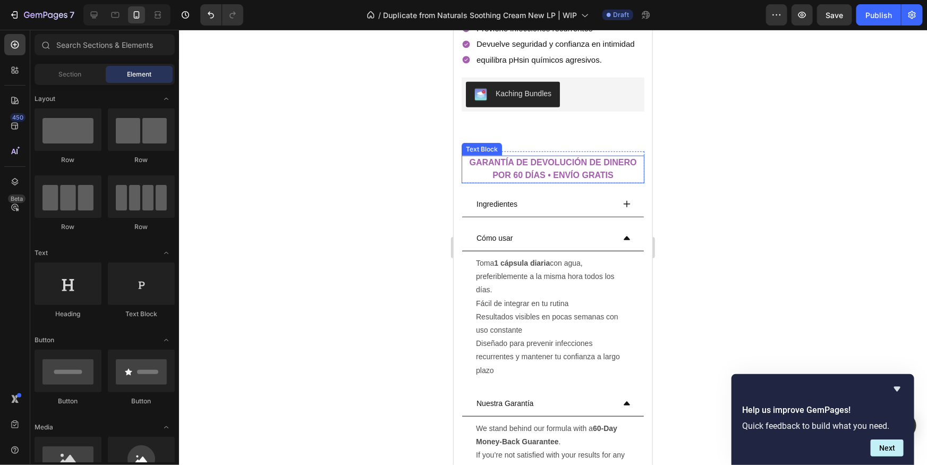
click at [562, 175] on strong "GARANTÍA DE DEVOLUCIÓN DE DINERO POR 60 DÍAS • ENVÍO GRATIS" at bounding box center [552, 168] width 167 height 22
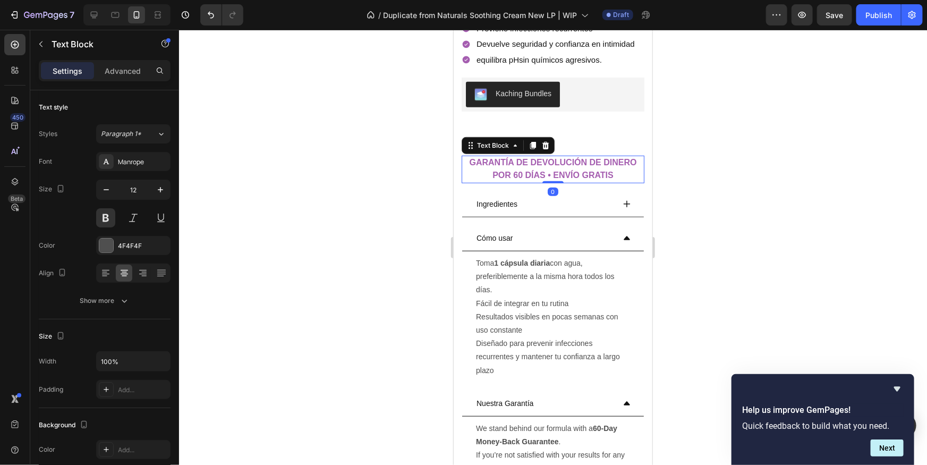
click at [562, 175] on strong "GARANTÍA DE DEVOLUCIÓN DE DINERO POR 60 DÍAS • ENVÍO GRATIS" at bounding box center [552, 168] width 167 height 22
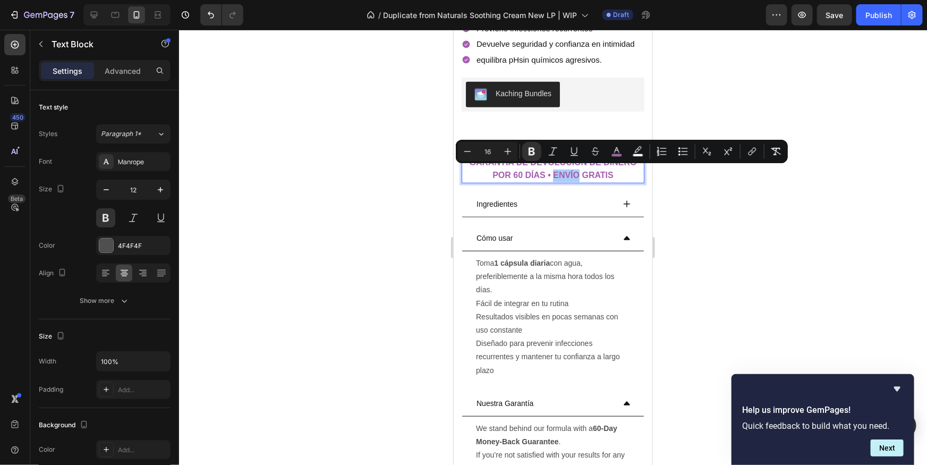
drag, startPoint x: 867, startPoint y: 288, endPoint x: 924, endPoint y: 293, distance: 57.1
click at [865, 288] on div at bounding box center [553, 247] width 748 height 435
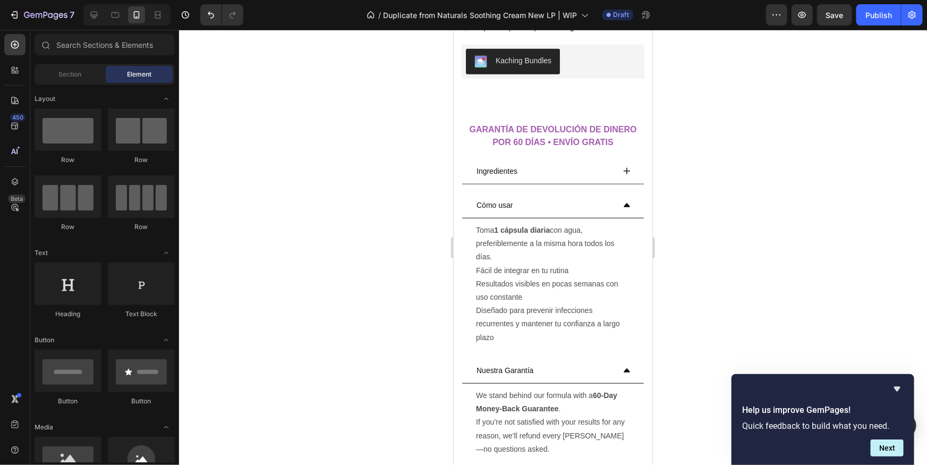
scroll to position [387, 0]
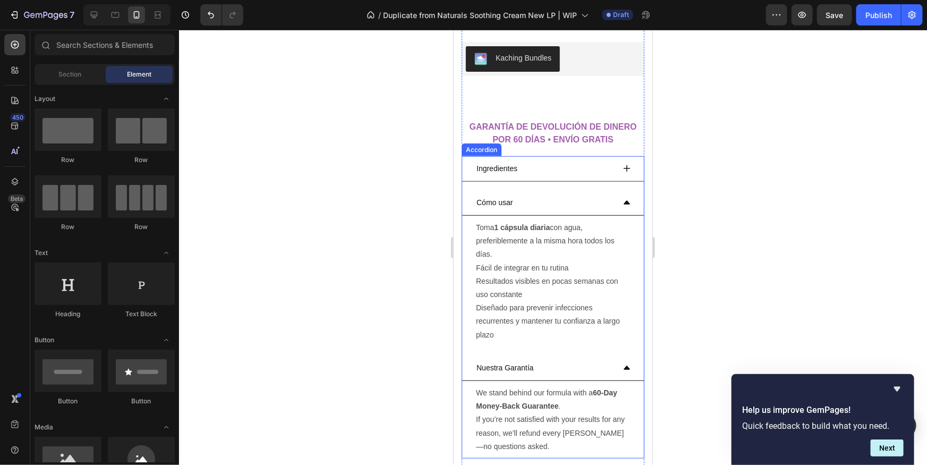
click at [605, 202] on div "Cómo usar" at bounding box center [544, 202] width 139 height 16
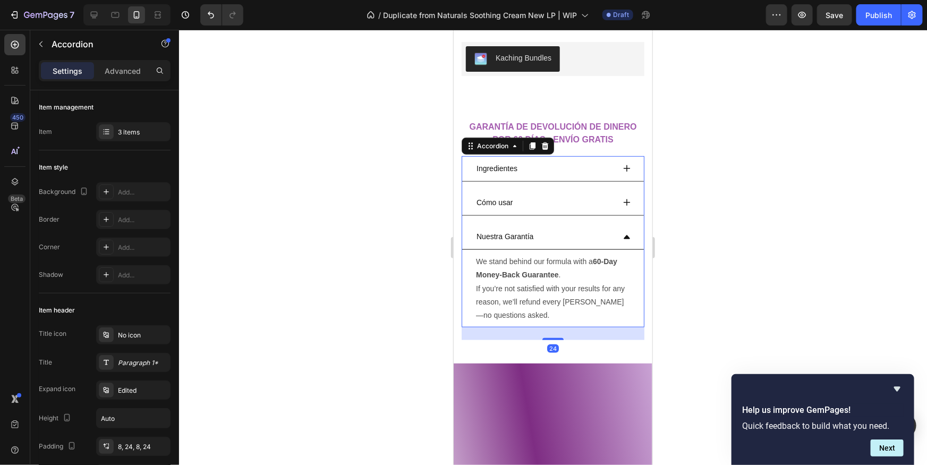
click at [606, 202] on div "Cómo usar" at bounding box center [544, 202] width 139 height 16
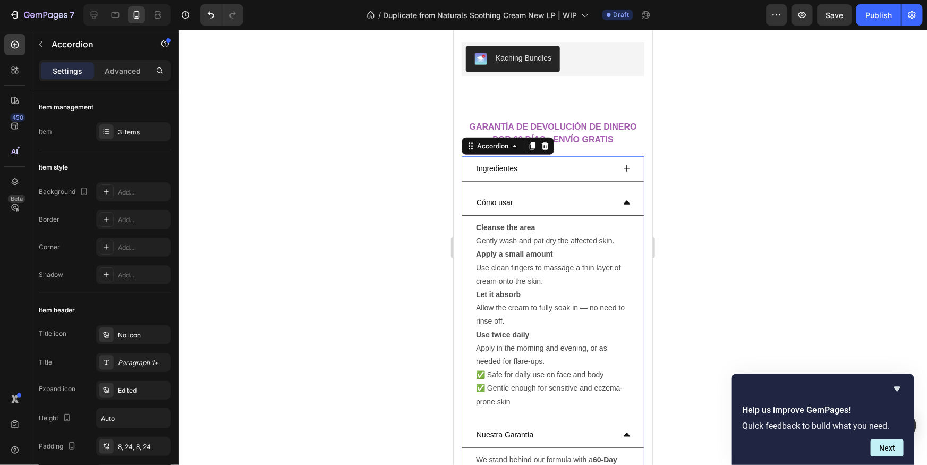
click at [606, 201] on div "Cómo usar" at bounding box center [544, 202] width 139 height 16
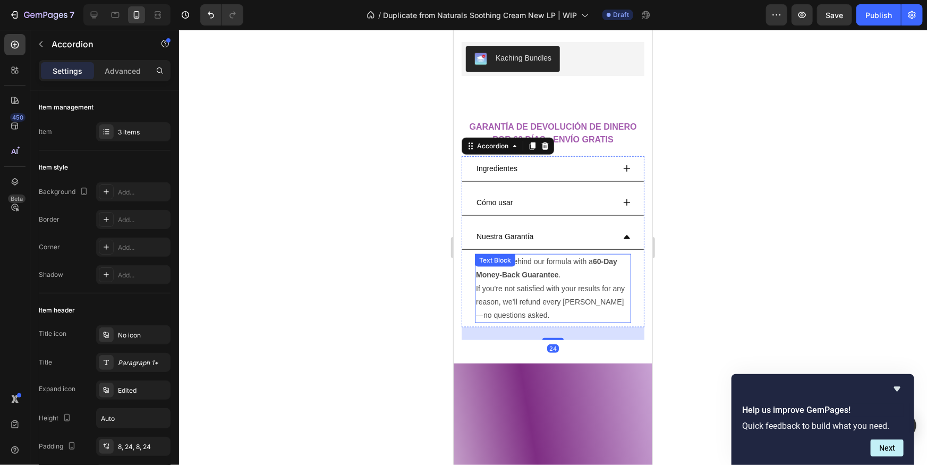
click at [540, 279] on p "We stand behind our formula with a 60-Day Money-Back Guarantee . If you’re not …" at bounding box center [553, 288] width 154 height 67
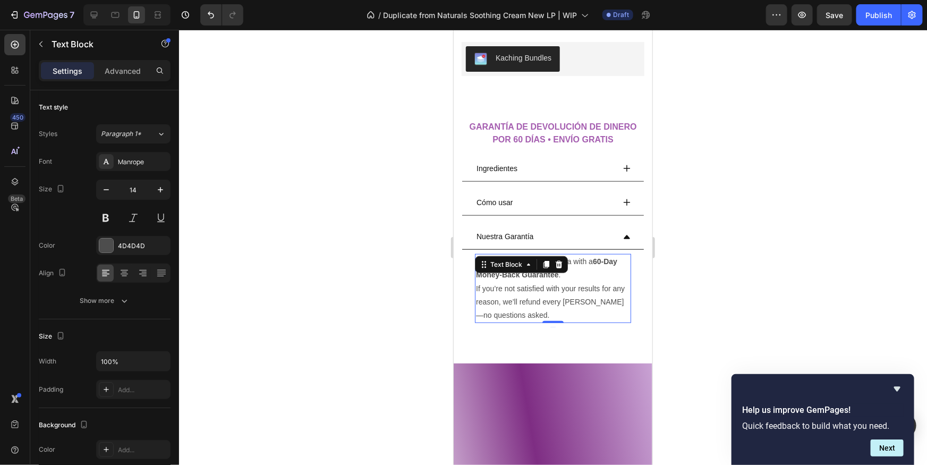
click at [540, 279] on p "We stand behind our formula with a 60-Day Money-Back Guarantee . If you’re not …" at bounding box center [553, 288] width 154 height 67
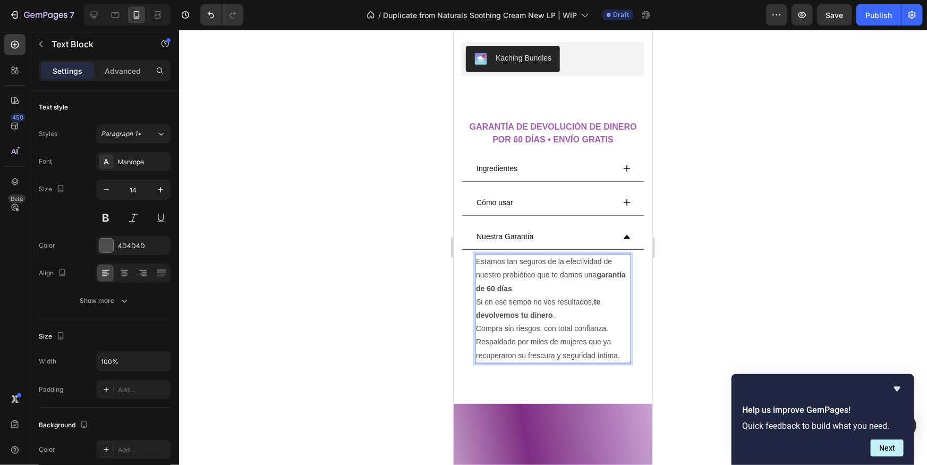
drag, startPoint x: 690, startPoint y: 315, endPoint x: 684, endPoint y: 307, distance: 9.1
click at [690, 314] on div at bounding box center [553, 247] width 748 height 435
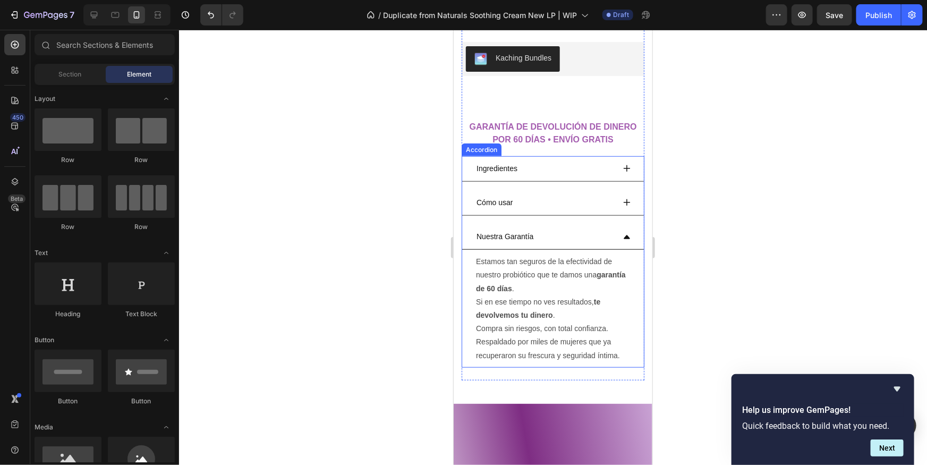
click at [597, 228] on div "Nuestra Garantía" at bounding box center [544, 236] width 139 height 16
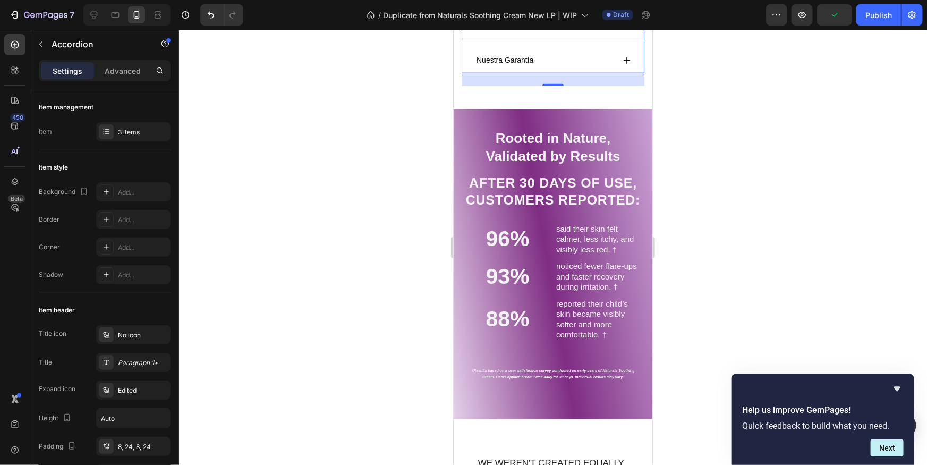
scroll to position [596, 0]
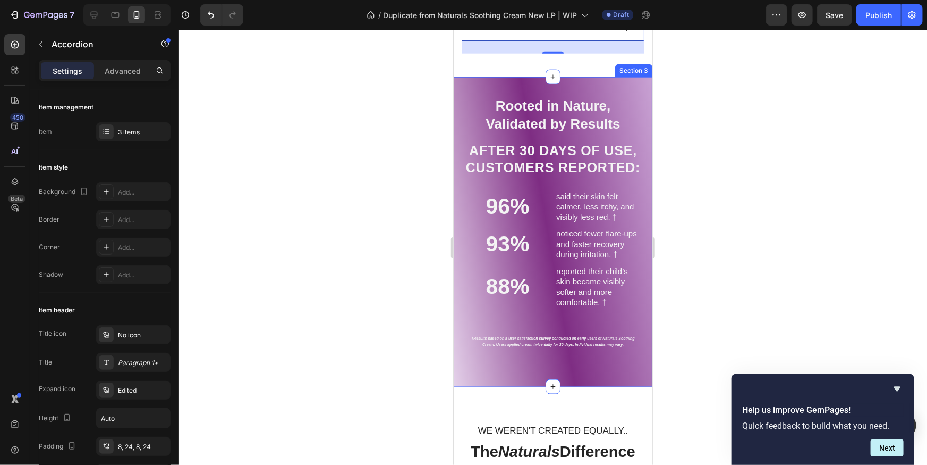
click at [545, 359] on div "Rooted in Nature, Validated by Results Heading After 30 days of USE, customers …" at bounding box center [552, 232] width 199 height 310
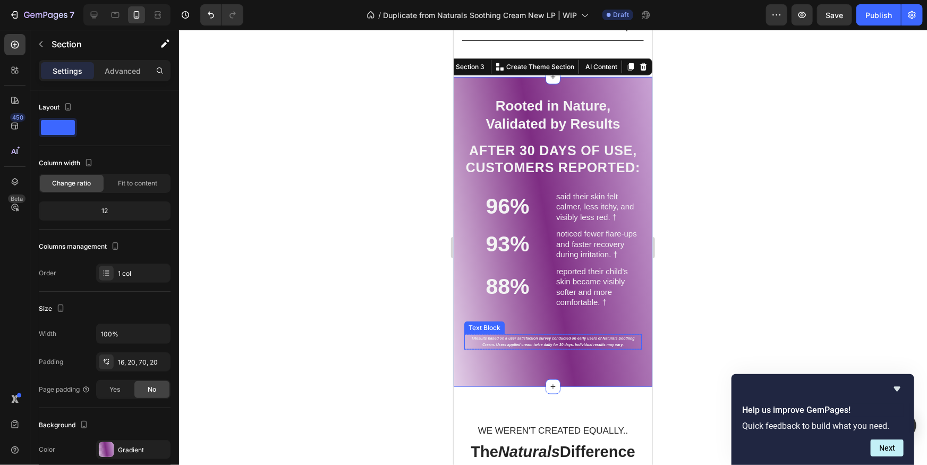
click at [552, 347] on strong "†Results based on a user satisfaction survey conducted on early users of Natura…" at bounding box center [552, 341] width 163 height 11
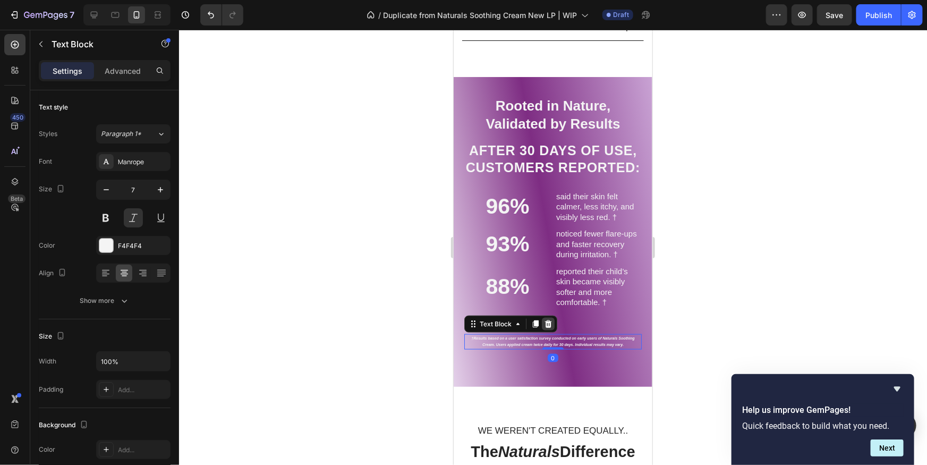
click at [548, 328] on icon at bounding box center [548, 323] width 9 height 9
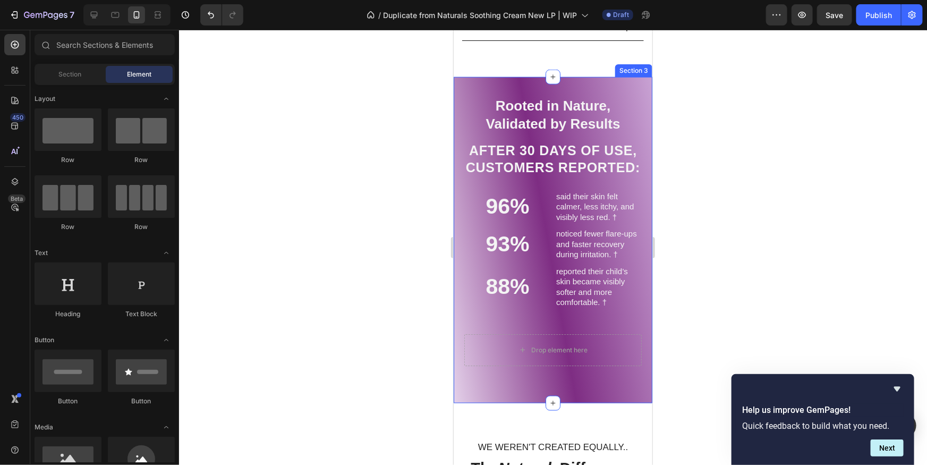
drag, startPoint x: 711, startPoint y: 316, endPoint x: 679, endPoint y: 325, distance: 33.3
click at [711, 316] on div at bounding box center [553, 247] width 748 height 435
click at [608, 357] on div "Drop element here" at bounding box center [553, 350] width 178 height 32
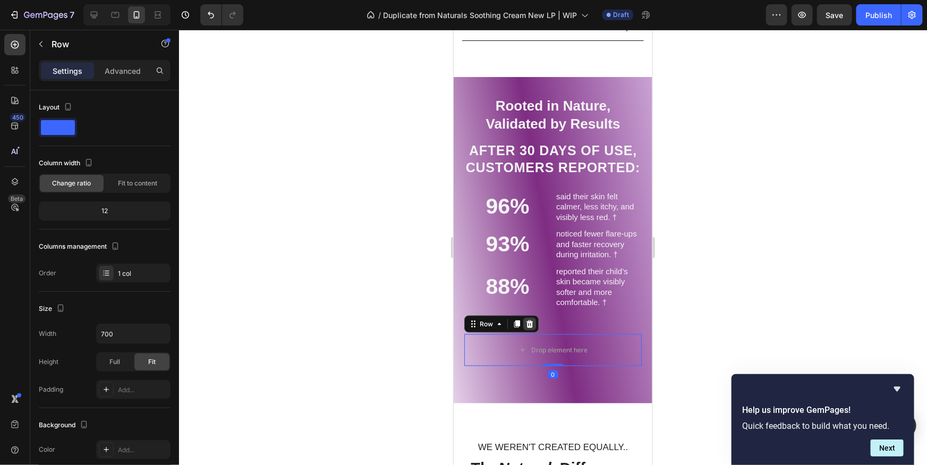
click at [533, 328] on icon at bounding box center [529, 323] width 9 height 9
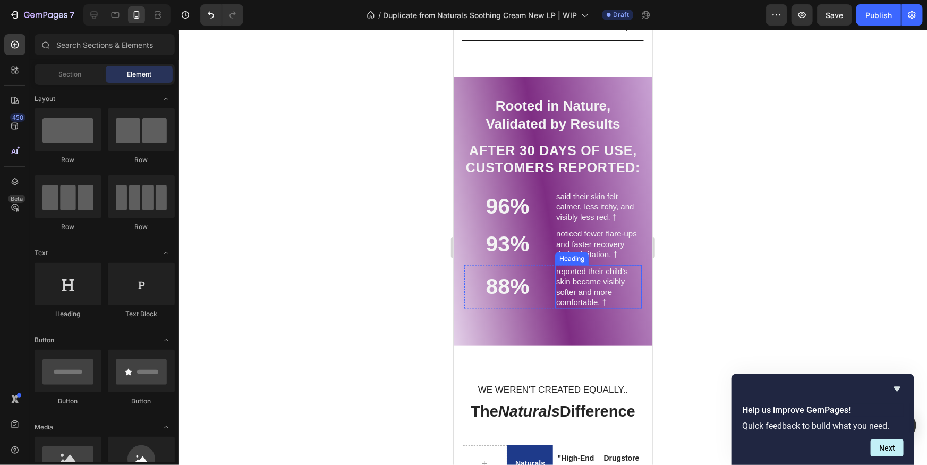
drag, startPoint x: 855, startPoint y: 264, endPoint x: 705, endPoint y: 227, distance: 154.4
click at [856, 264] on div at bounding box center [553, 247] width 748 height 435
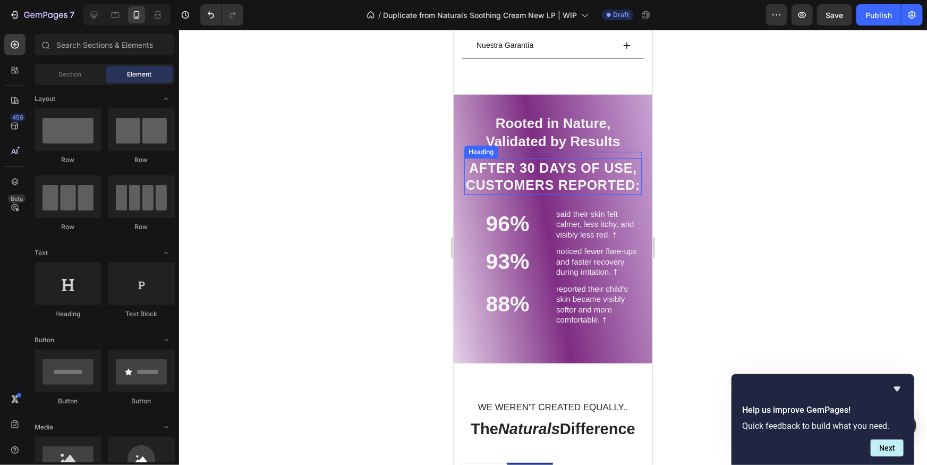
scroll to position [575, 0]
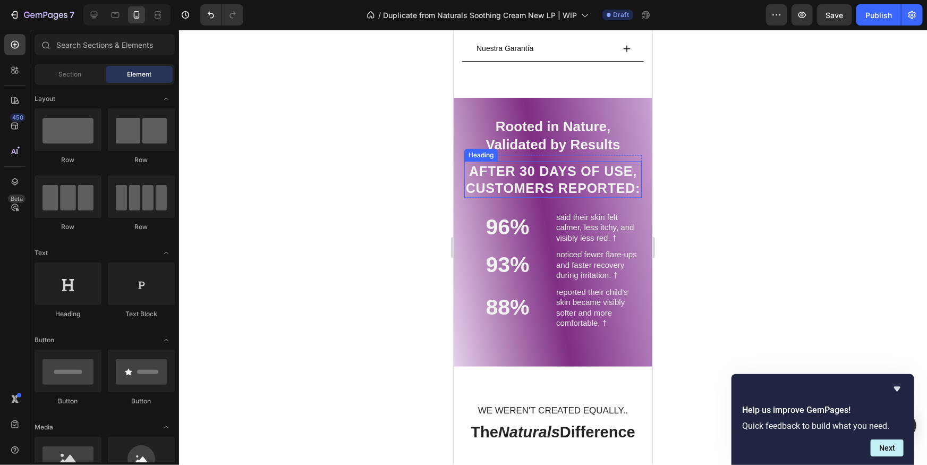
click at [561, 129] on h2 "Rooted in Nature, Validated by Results" at bounding box center [553, 135] width 178 height 38
click at [561, 128] on h2 "Rooted in Nature, Validated by Results" at bounding box center [553, 135] width 178 height 38
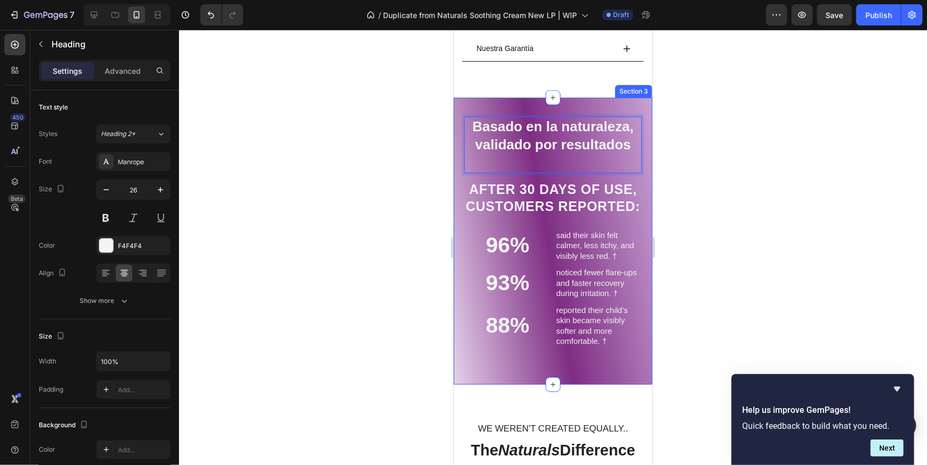
click at [684, 165] on div at bounding box center [553, 247] width 748 height 435
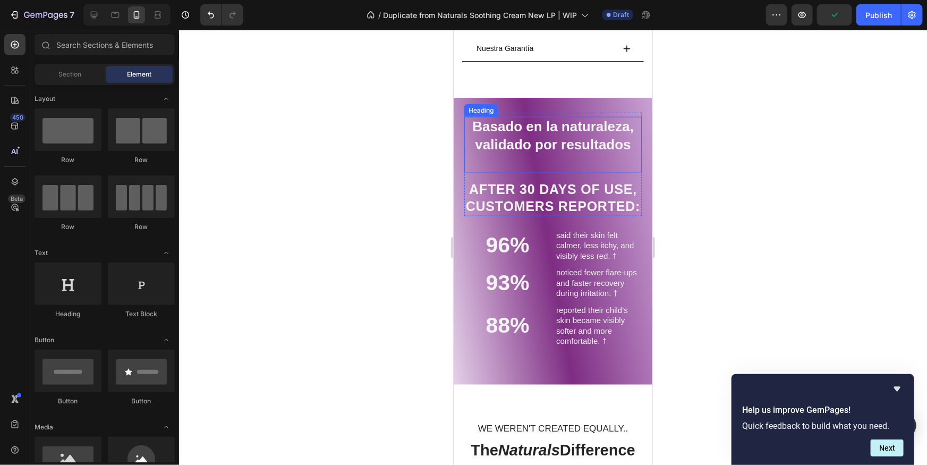
click at [543, 150] on strong "Basado en la naturaleza, validado por resultados" at bounding box center [552, 135] width 161 height 34
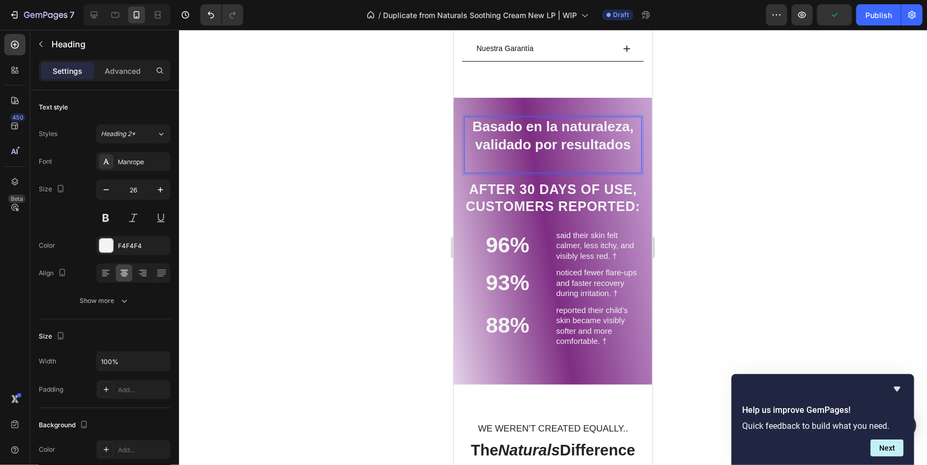
click at [550, 158] on p "Basado en la naturaleza, validado por resultados" at bounding box center [552, 144] width 175 height 54
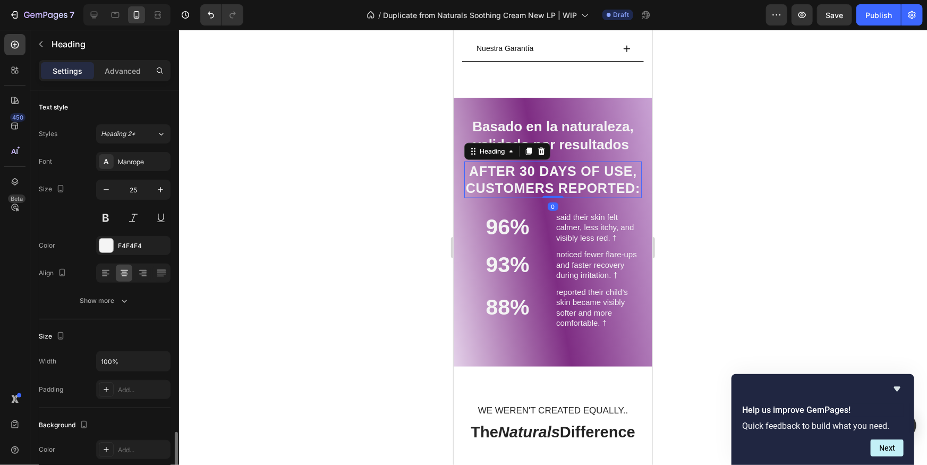
click at [561, 185] on h2 "After 30 days of USE, customers reported:" at bounding box center [553, 179] width 178 height 37
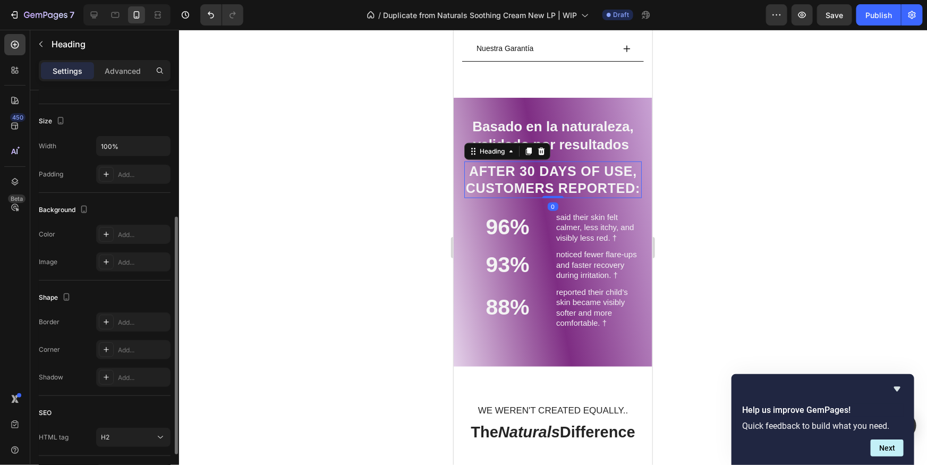
click at [561, 184] on h2 "After 30 days of USE, customers reported:" at bounding box center [553, 179] width 178 height 37
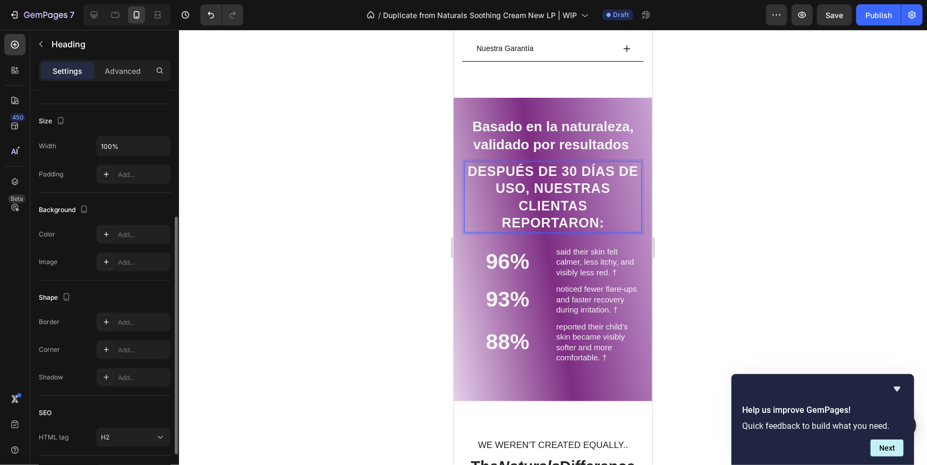
click at [700, 200] on div at bounding box center [553, 247] width 748 height 435
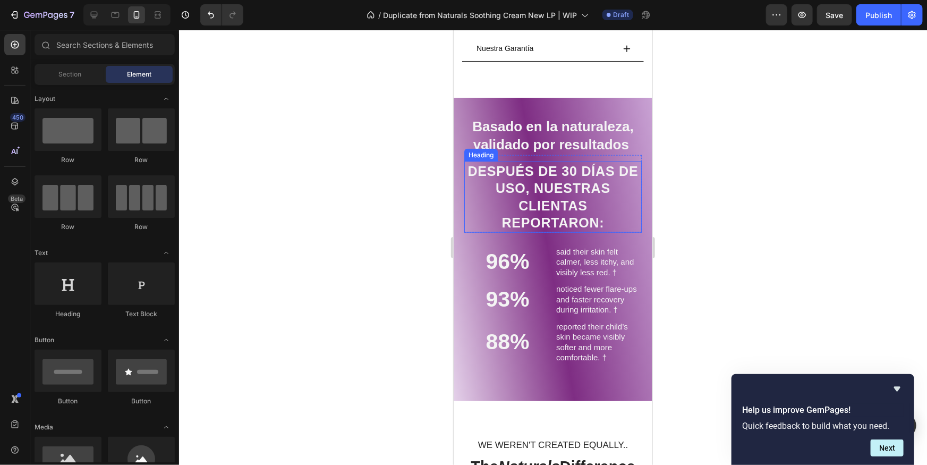
click at [595, 164] on p "Después de 30 días de uso, nuestras clientas reportaron:" at bounding box center [552, 196] width 175 height 69
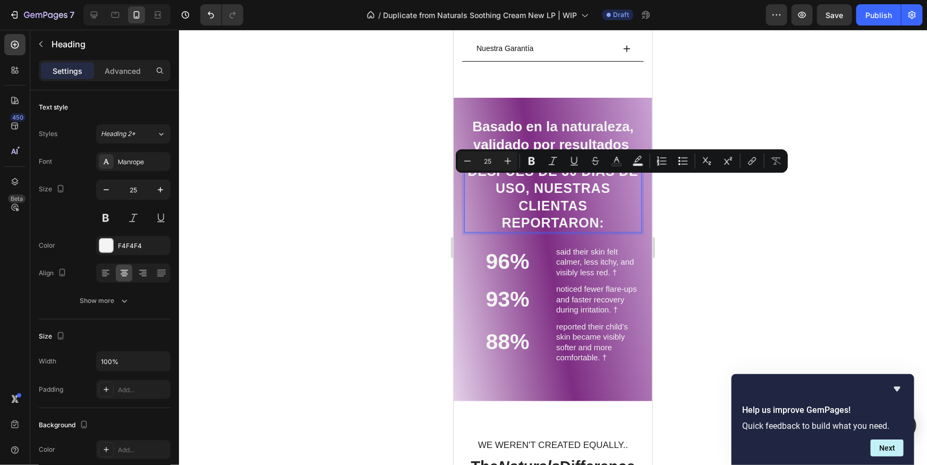
click at [523, 187] on p "Después de 30 días de uso, nuestras clientas reportaron:" at bounding box center [552, 196] width 175 height 69
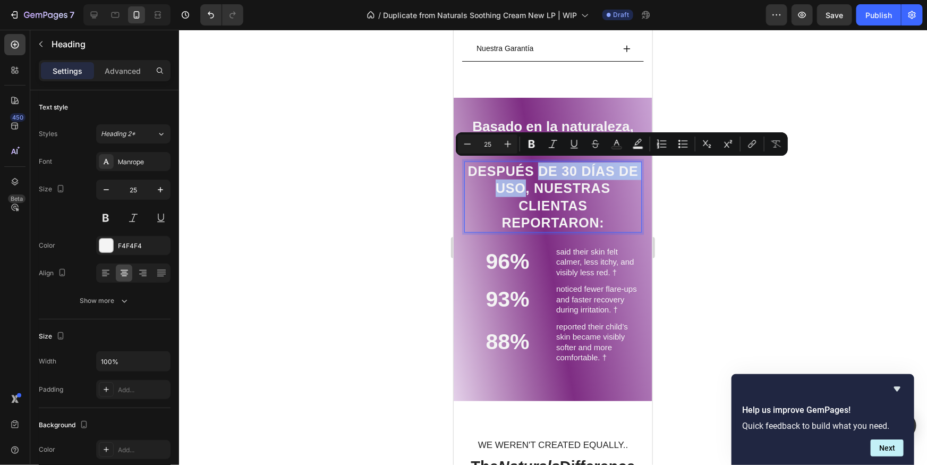
drag, startPoint x: 539, startPoint y: 168, endPoint x: 525, endPoint y: 187, distance: 23.4
click at [525, 187] on p "Después de 30 días de uso, nuestras clientas reportaron:" at bounding box center [552, 196] width 175 height 69
click at [571, 149] on icon "Editor contextual toolbar" at bounding box center [574, 144] width 11 height 11
click at [722, 216] on div at bounding box center [553, 247] width 748 height 435
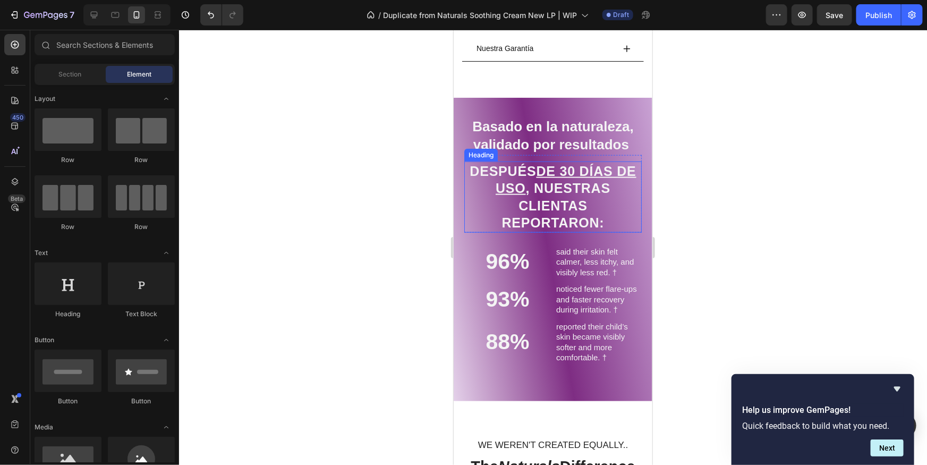
click at [567, 178] on p "Después de 30 días de uso , nuestras clientas reportaron:" at bounding box center [552, 196] width 175 height 69
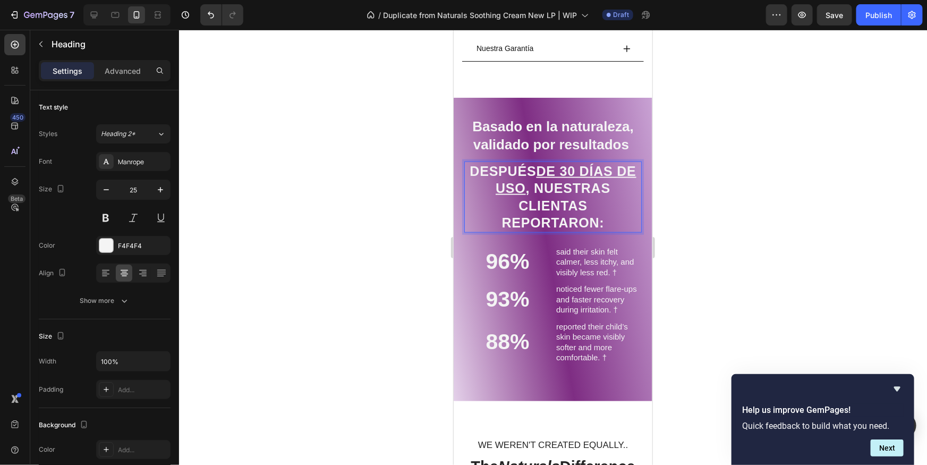
click at [540, 189] on p "Después de 30 días de uso , nuestras clientas reportaron:" at bounding box center [552, 196] width 175 height 69
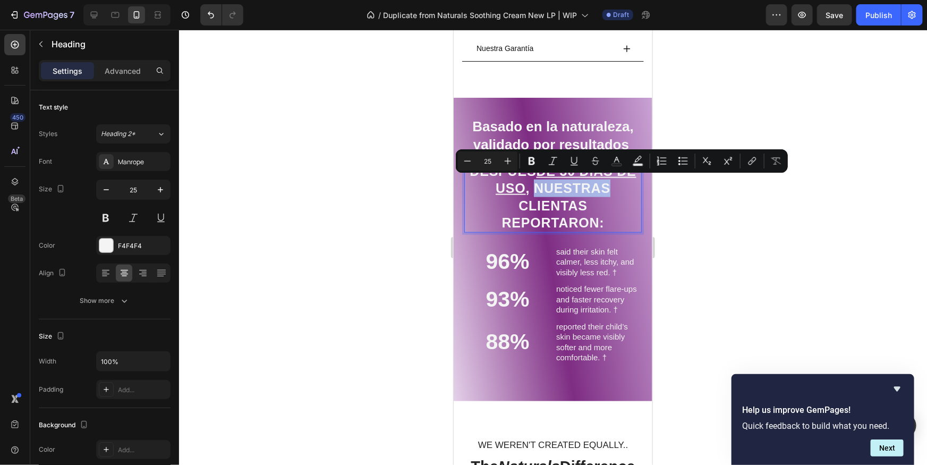
click at [542, 194] on p "Después de 30 días de uso , nuestras clientas reportaron:" at bounding box center [552, 196] width 175 height 69
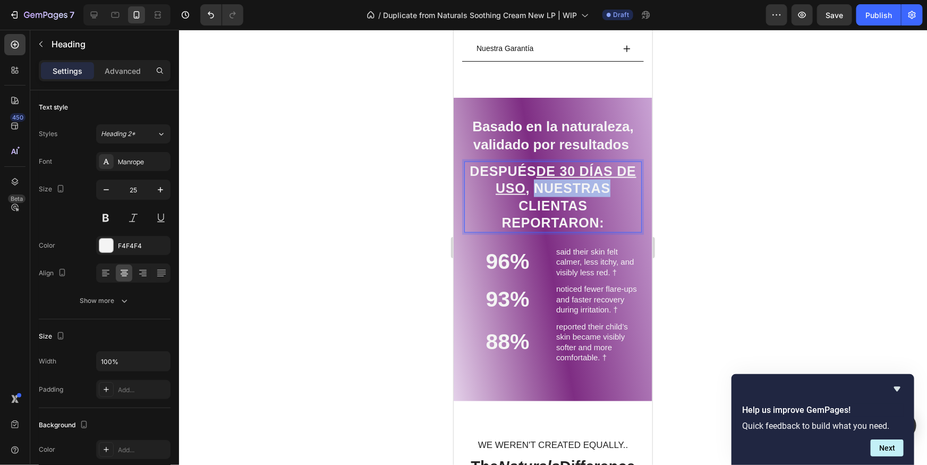
drag, startPoint x: 535, startPoint y: 187, endPoint x: 627, endPoint y: 187, distance: 92.5
click at [627, 187] on p "Después de 30 días de uso , nuestras clientas reportaron:" at bounding box center [552, 196] width 175 height 69
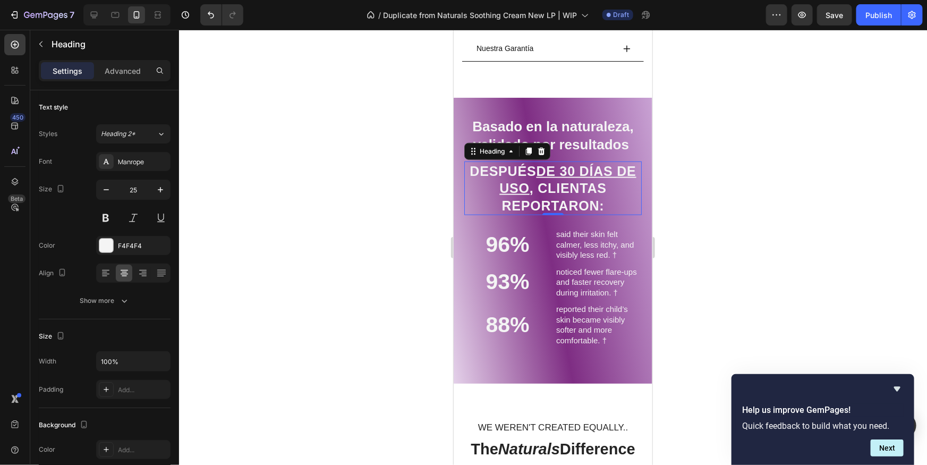
click at [610, 248] on h2 "said their skin felt calmer, less itchy, and visibly less red. †" at bounding box center [598, 243] width 87 height 33
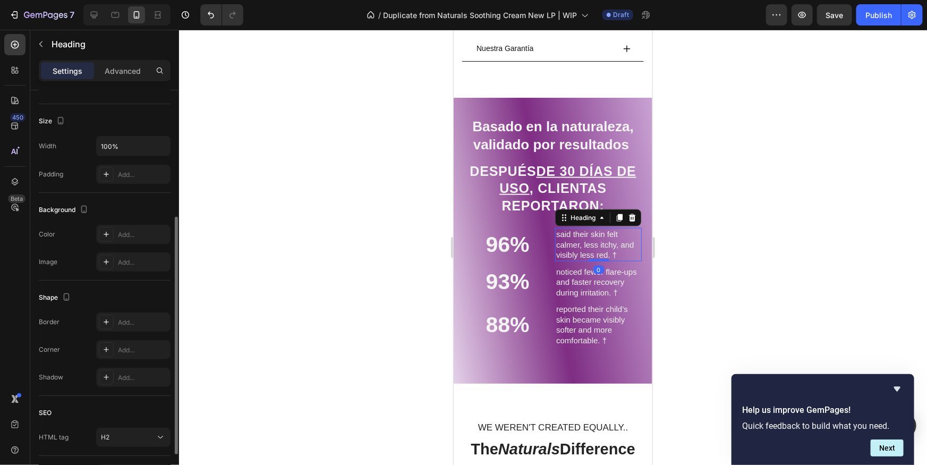
click at [610, 248] on h2 "said their skin felt calmer, less itchy, and visibly less red. †" at bounding box center [598, 243] width 87 height 33
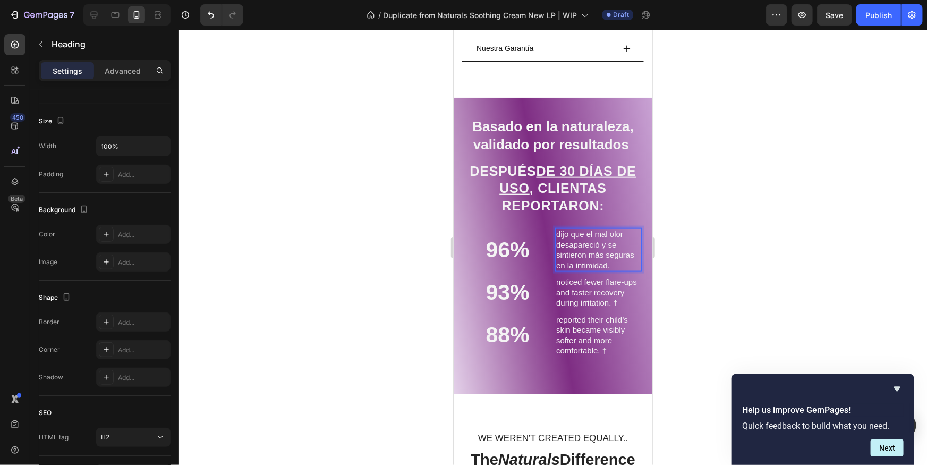
click at [713, 260] on div at bounding box center [553, 247] width 748 height 435
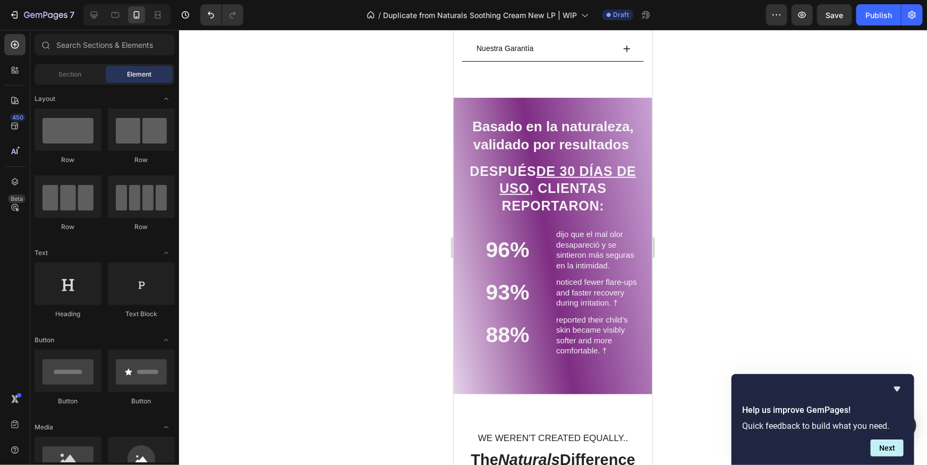
click at [587, 282] on h2 "noticed fewer flare-ups and faster recovery during irritation. †" at bounding box center [598, 291] width 87 height 33
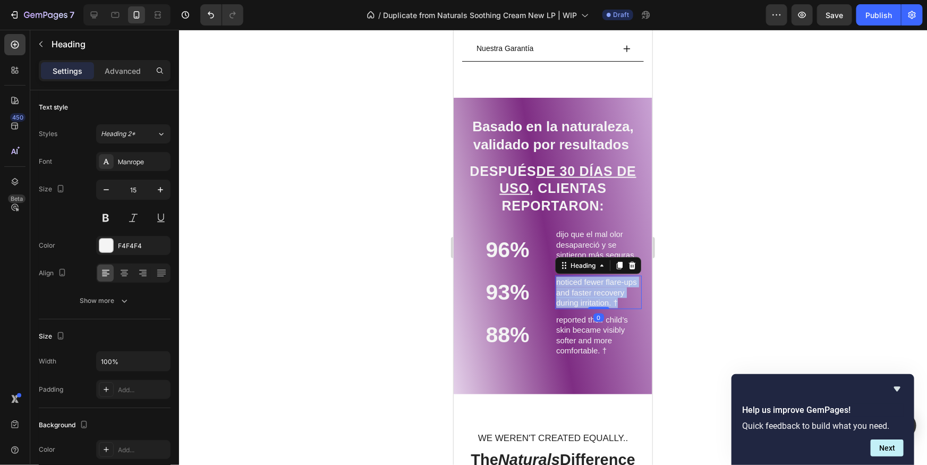
click at [587, 282] on p "noticed fewer flare-ups and faster recovery during irritation. †" at bounding box center [598, 291] width 84 height 31
click at [587, 283] on p "noticed fewer flare-ups and faster recovery during irritation. †" at bounding box center [598, 291] width 84 height 31
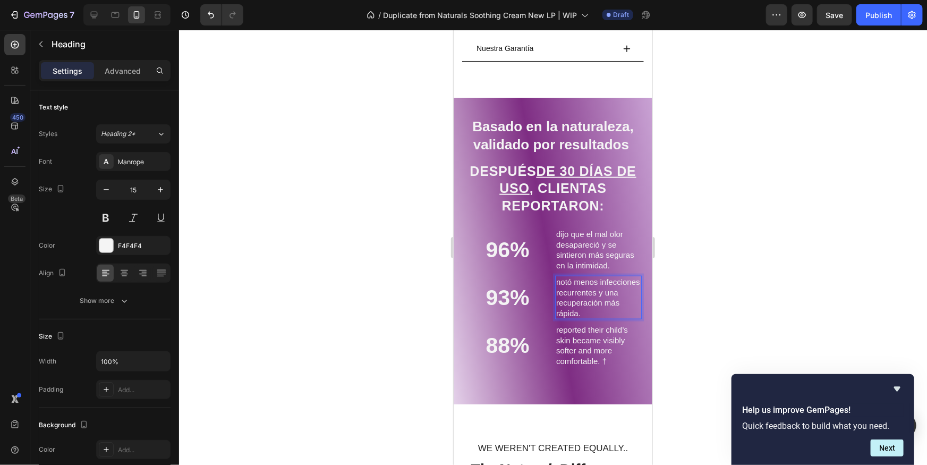
click at [704, 291] on div at bounding box center [553, 247] width 748 height 435
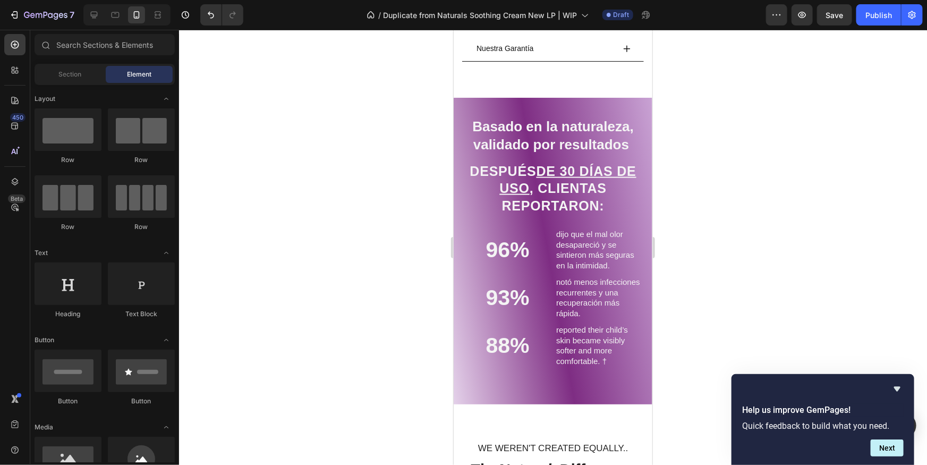
click at [606, 347] on h2 "reported their child’s skin became visibly softer and more comfortable. †" at bounding box center [598, 345] width 87 height 44
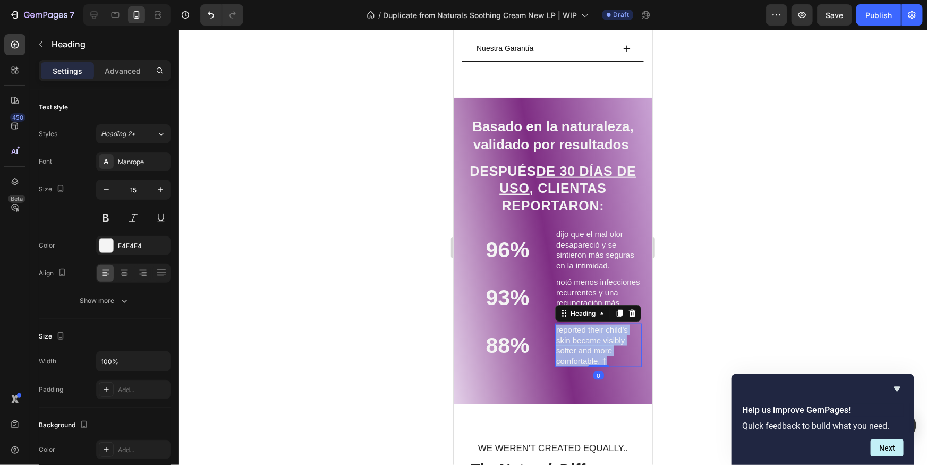
click at [606, 347] on p "reported their child’s skin became visibly softer and more comfortable. †" at bounding box center [598, 344] width 84 height 41
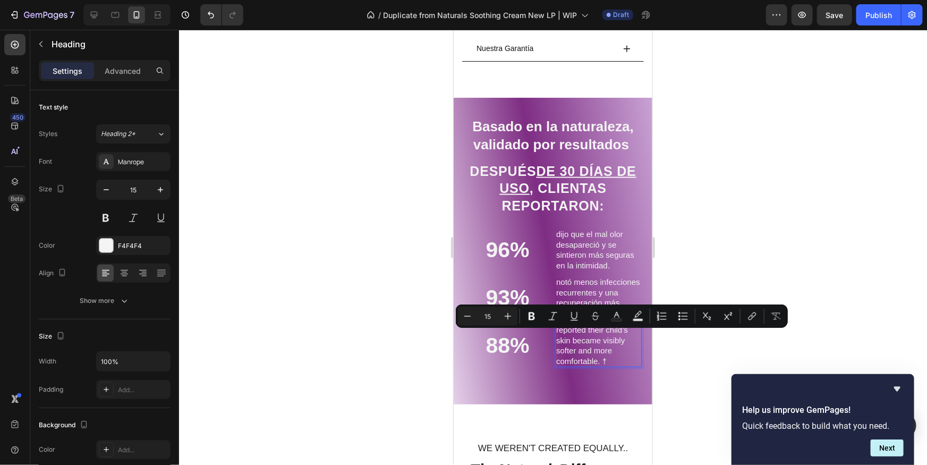
click at [746, 374] on div "Help us improve GemPages! Quick feedback to build what you need. Next" at bounding box center [823, 419] width 183 height 91
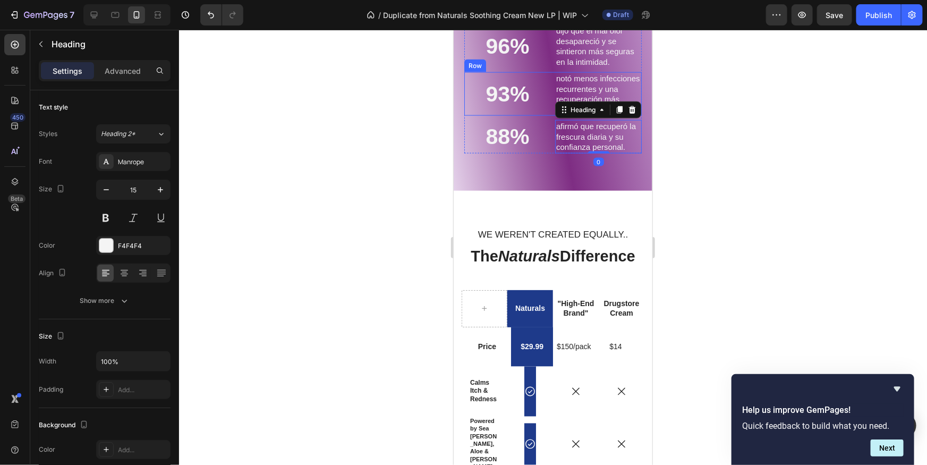
scroll to position [777, 0]
click at [763, 200] on div at bounding box center [553, 247] width 748 height 435
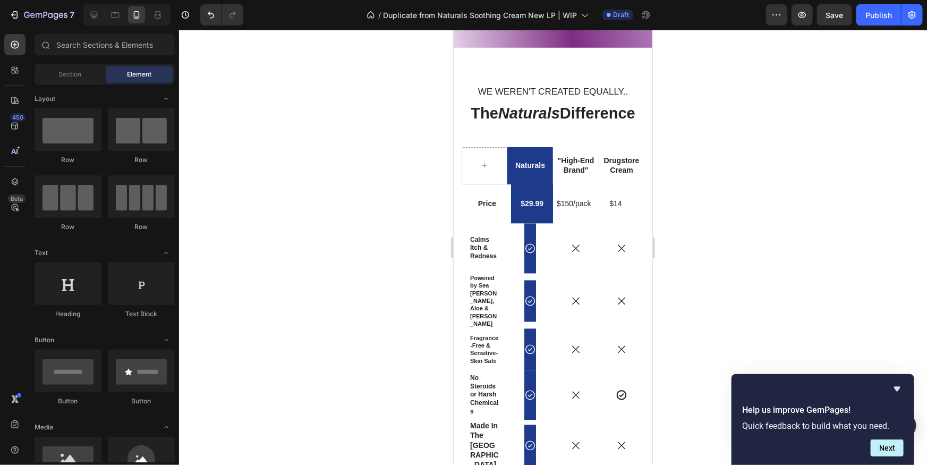
scroll to position [918, 0]
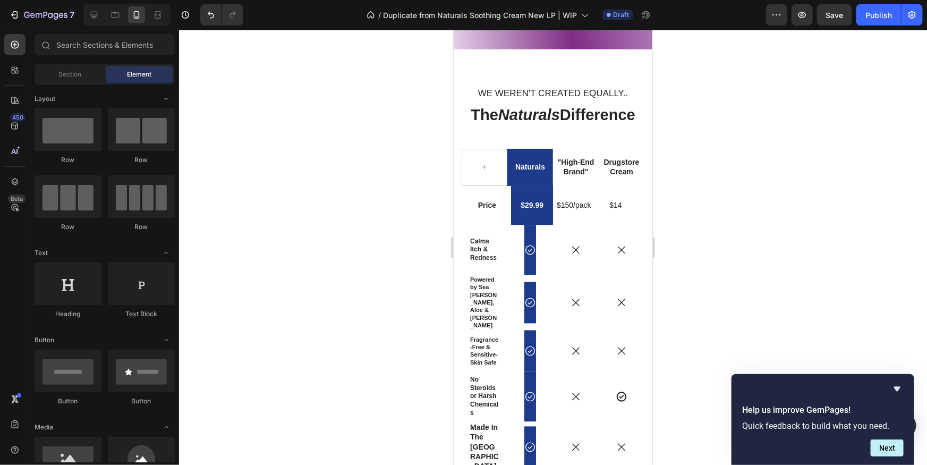
click at [630, 126] on h2 "The Naturals Difference" at bounding box center [552, 115] width 183 height 22
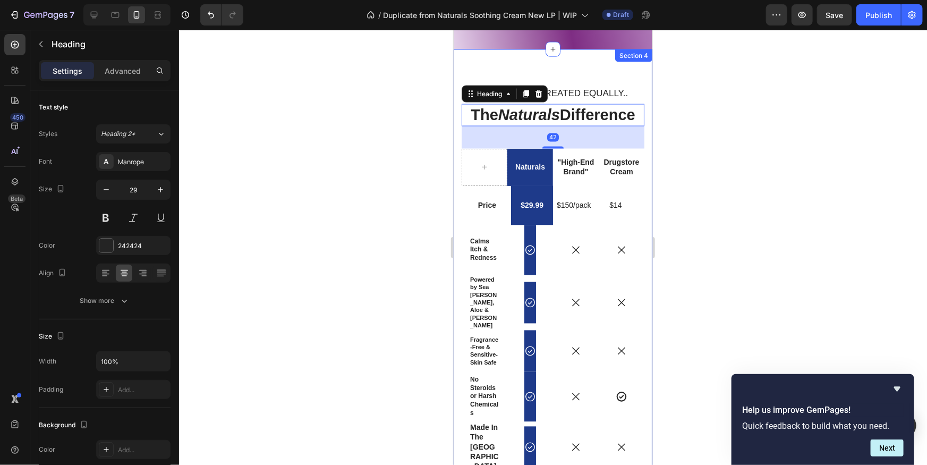
click at [623, 78] on div "we weren't created equally.. Text Block The Naturals Difference Heading 42 Natu…" at bounding box center [552, 304] width 199 height 511
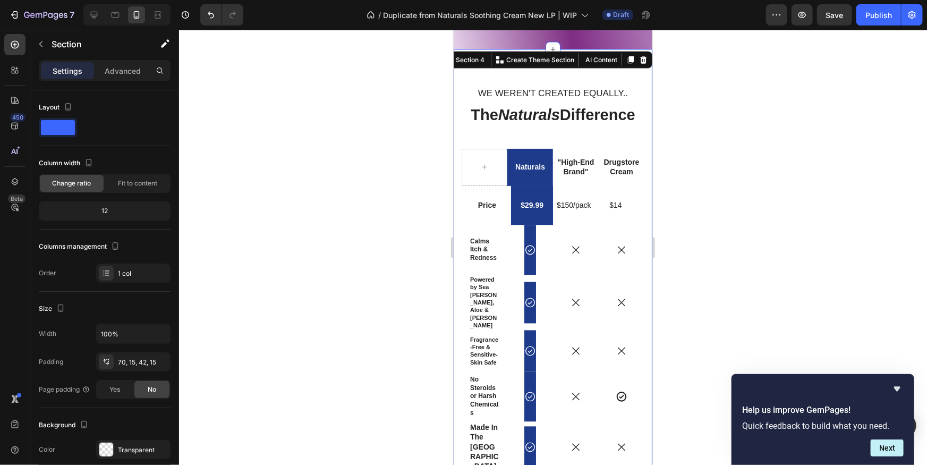
click at [643, 66] on div at bounding box center [643, 59] width 13 height 13
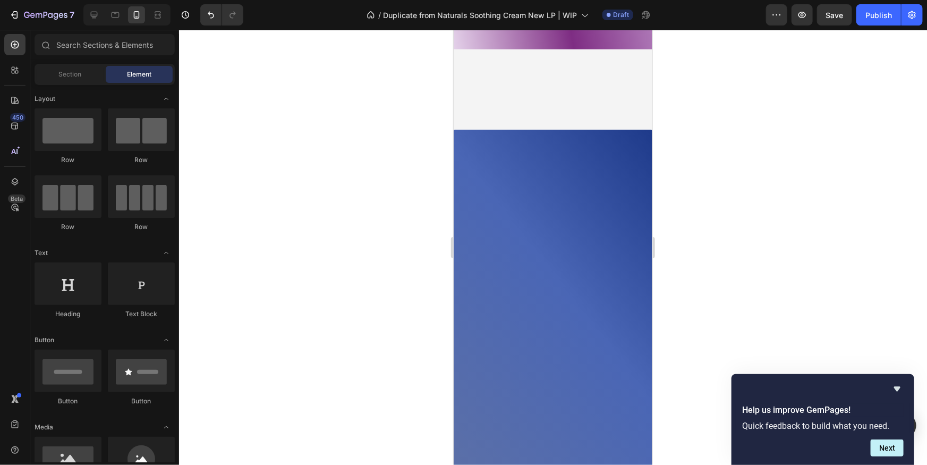
click at [582, 112] on div "Basado en la naturaleza, validado por resultados Heading Después de 30 días de …" at bounding box center [552, 84] width 199 height 1903
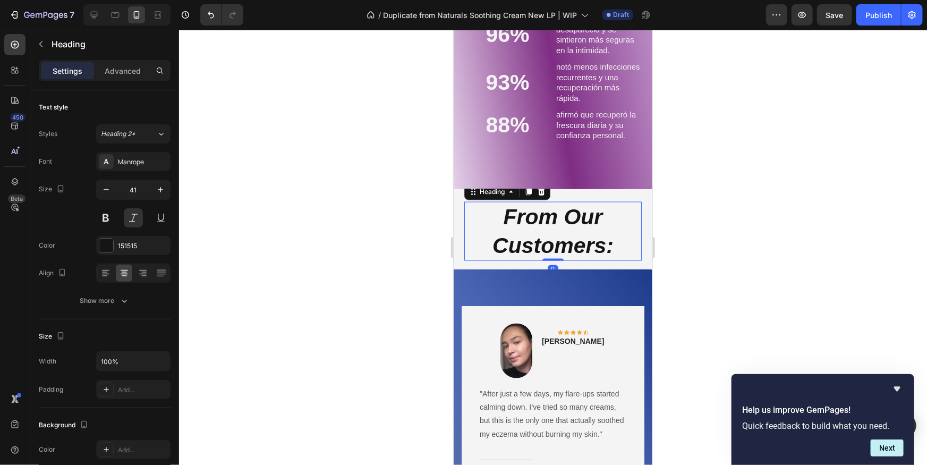
scroll to position [787, 0]
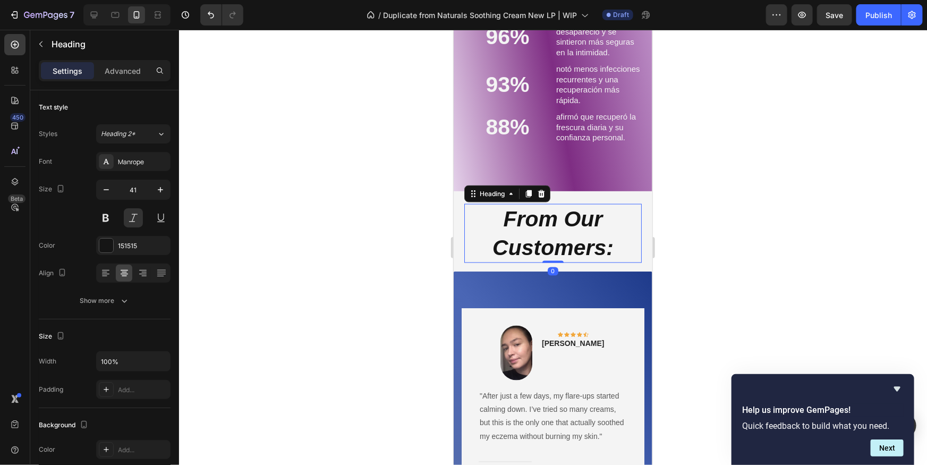
click at [622, 248] on h2 "From Our Customers:" at bounding box center [553, 233] width 178 height 59
click at [578, 246] on p "From Our Customers:" at bounding box center [552, 233] width 175 height 57
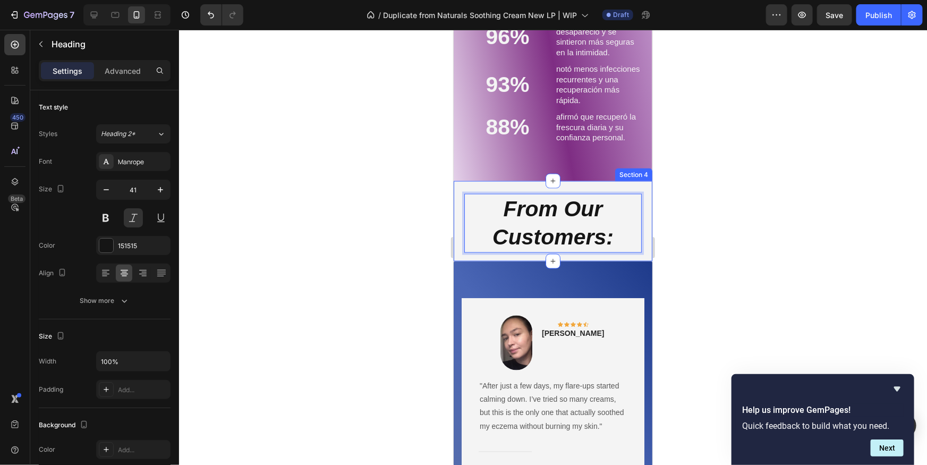
click at [695, 219] on div at bounding box center [553, 247] width 748 height 435
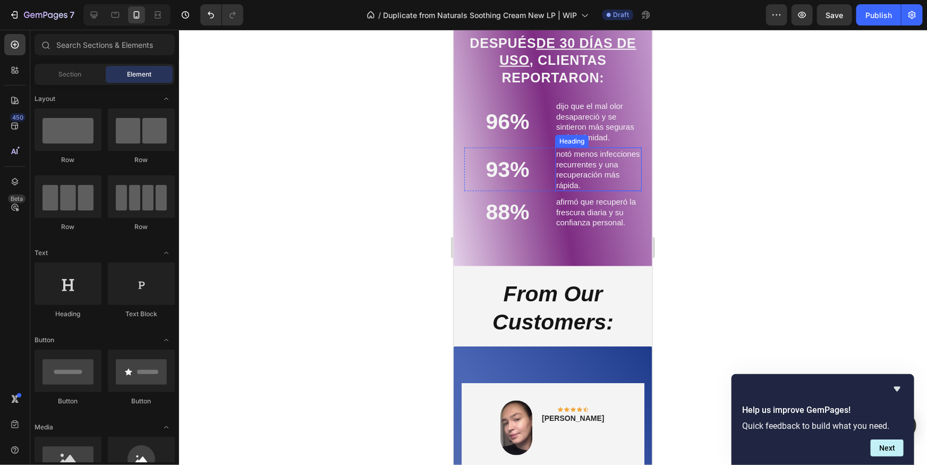
scroll to position [682, 0]
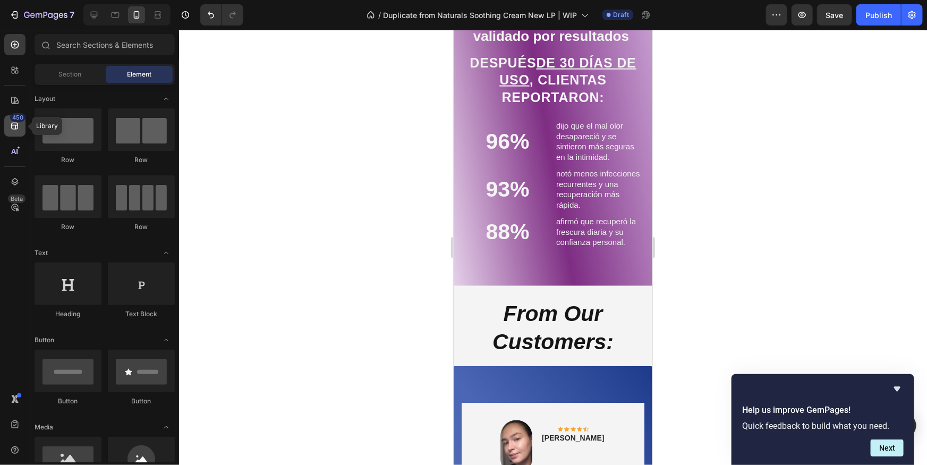
click at [19, 129] on icon at bounding box center [15, 126] width 11 height 11
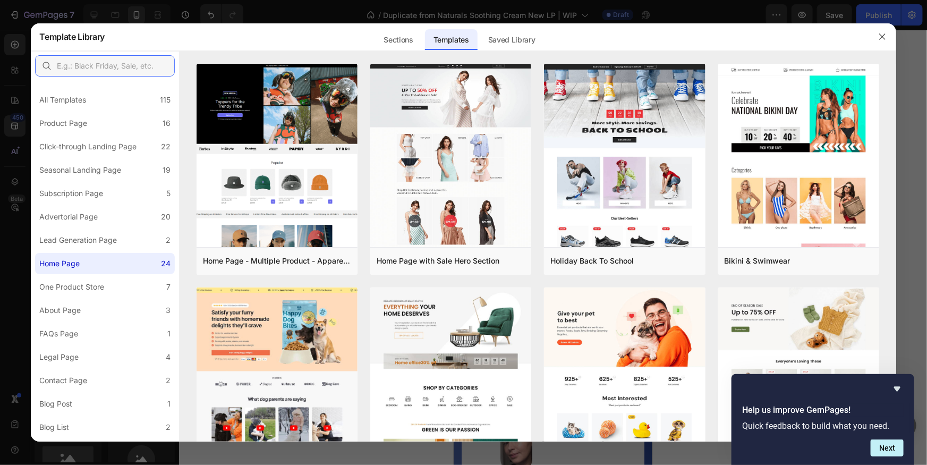
click at [147, 62] on input "text" at bounding box center [105, 65] width 140 height 21
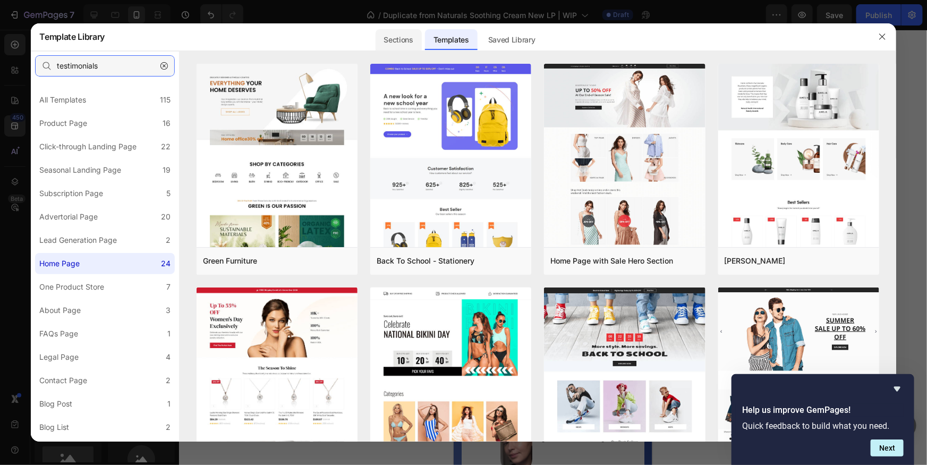
type input "testimonials"
click at [395, 43] on div "Sections" at bounding box center [399, 39] width 46 height 21
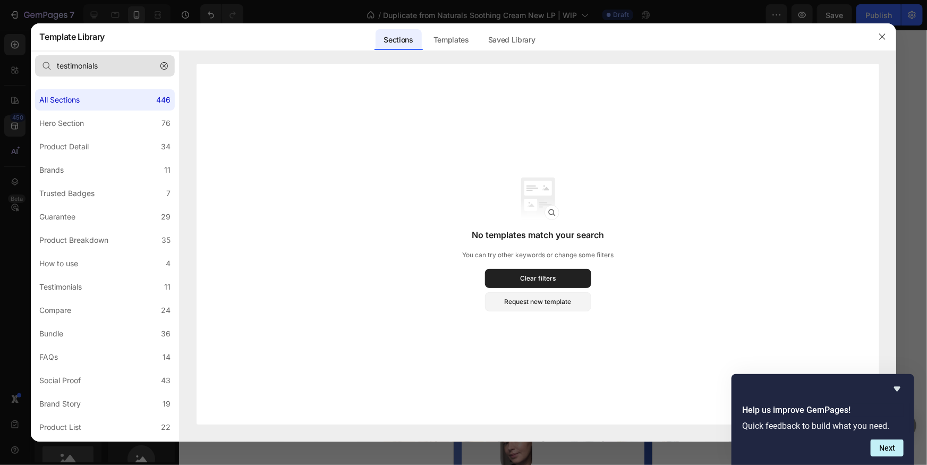
click at [158, 70] on button "button" at bounding box center [164, 65] width 17 height 17
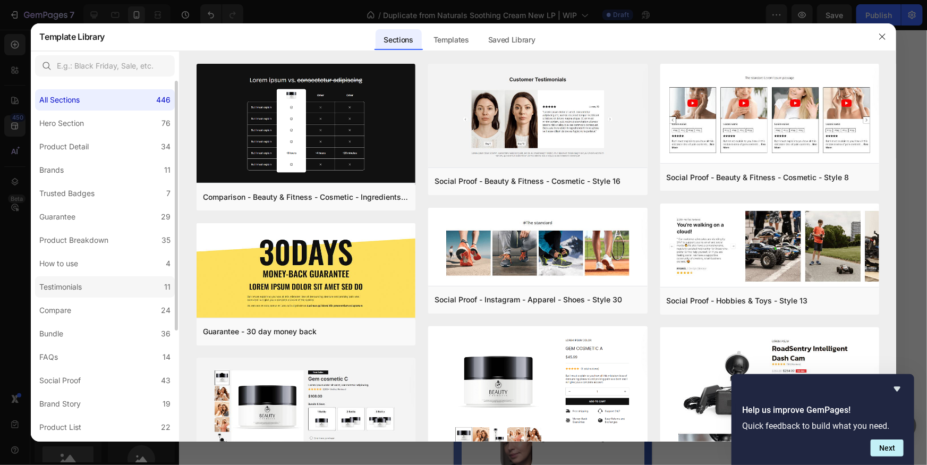
click at [140, 290] on label "Testimonials 11" at bounding box center [105, 286] width 140 height 21
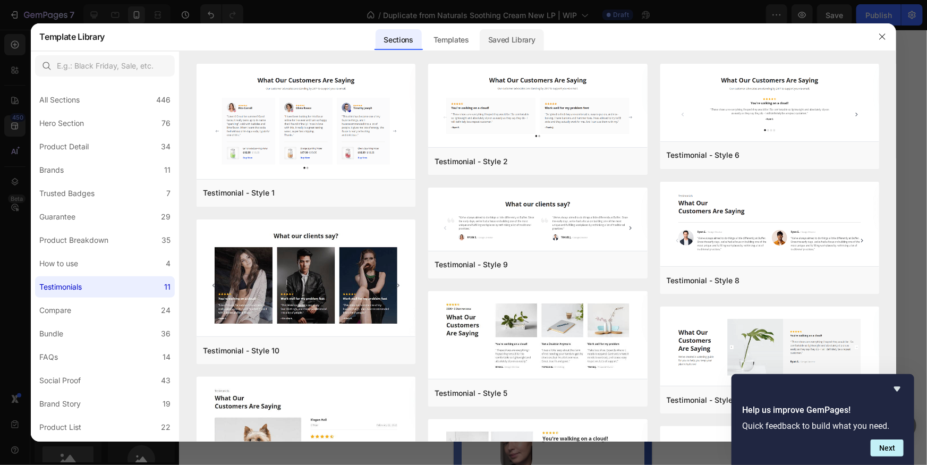
click at [510, 39] on div "Saved Library" at bounding box center [512, 39] width 64 height 21
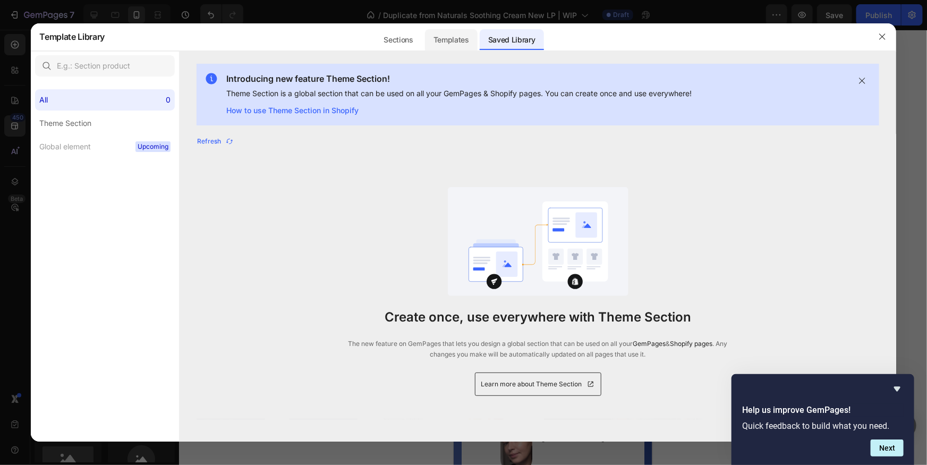
click at [435, 36] on div "Templates" at bounding box center [451, 39] width 53 height 21
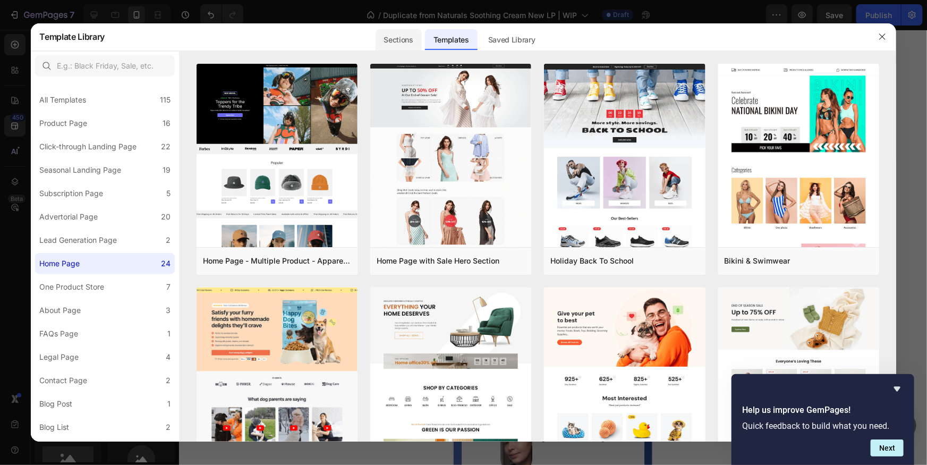
click at [410, 42] on div "Sections" at bounding box center [399, 39] width 46 height 21
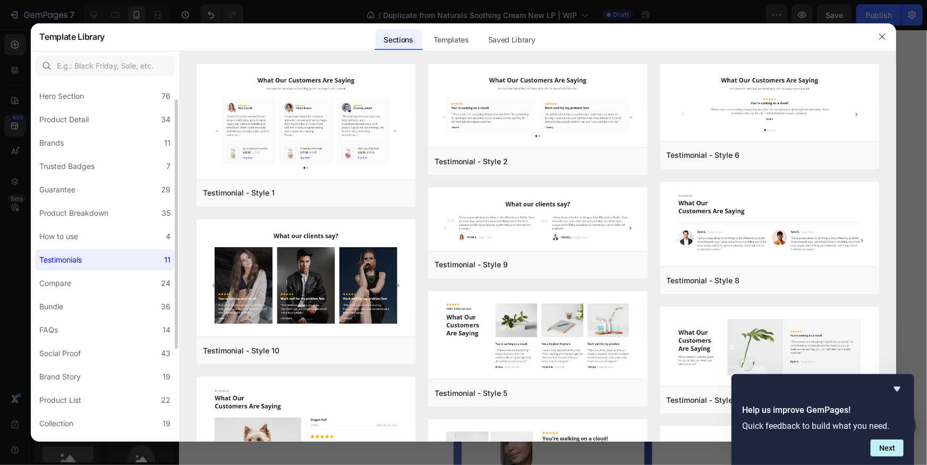
scroll to position [43, 0]
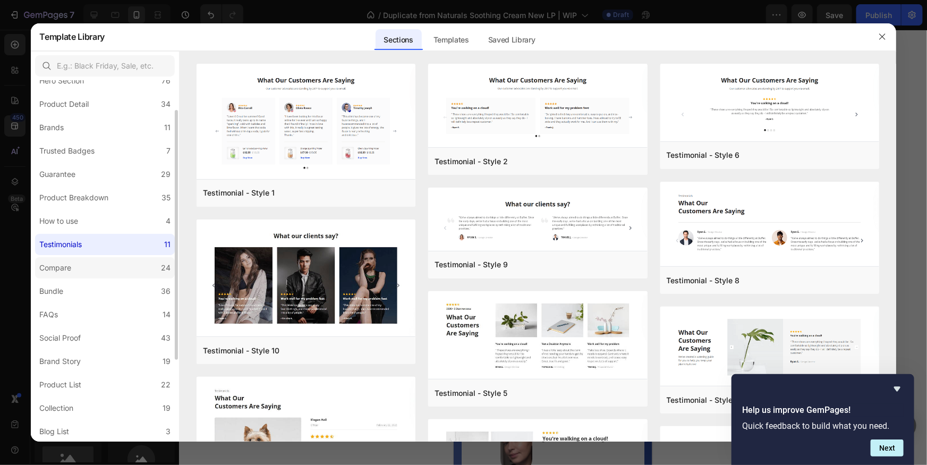
click at [123, 263] on label "Compare 24" at bounding box center [105, 267] width 140 height 21
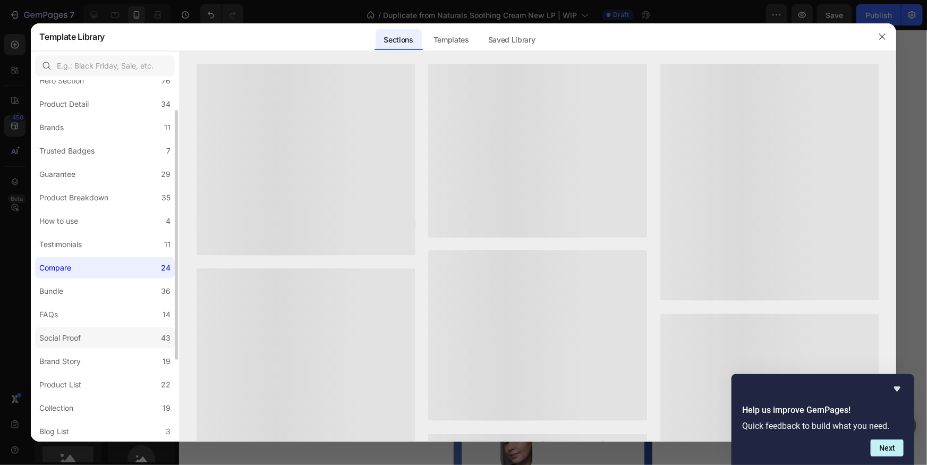
click at [117, 333] on label "Social Proof 43" at bounding box center [105, 337] width 140 height 21
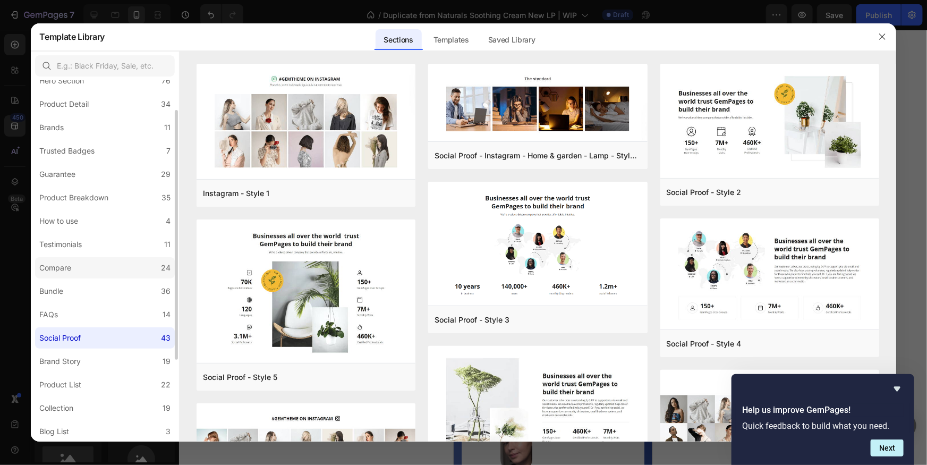
click at [122, 259] on label "Compare 24" at bounding box center [105, 267] width 140 height 21
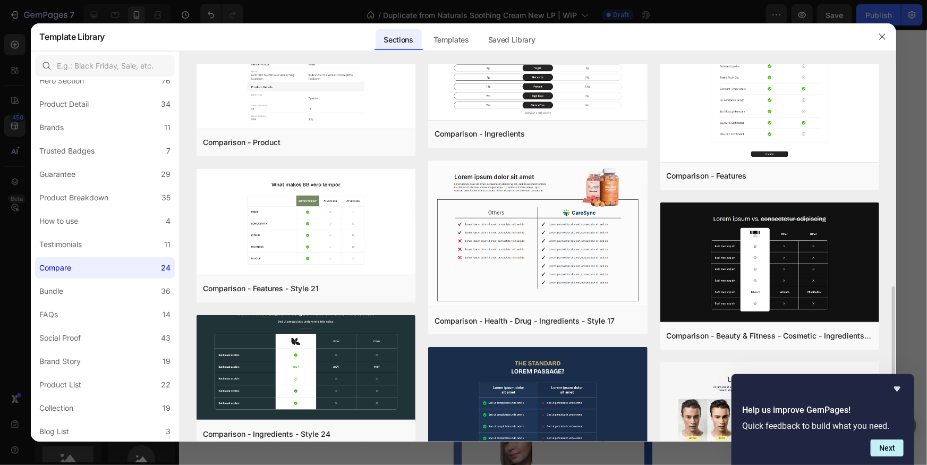
scroll to position [0, 0]
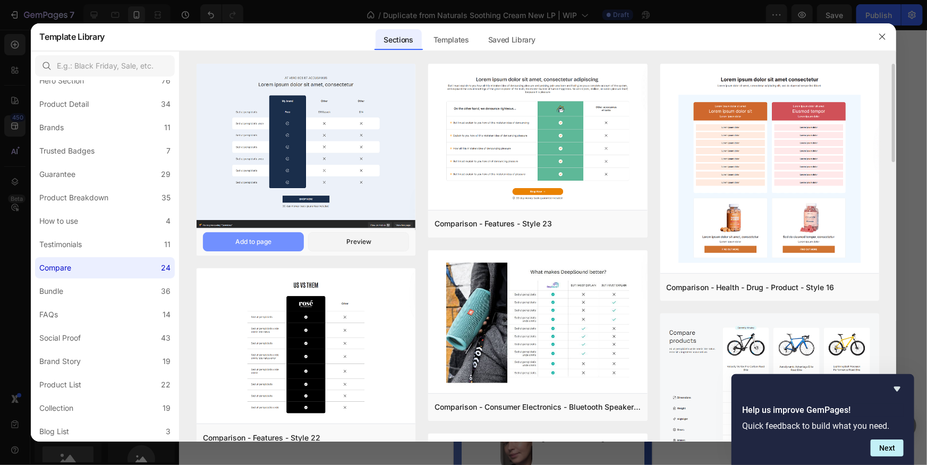
click at [284, 244] on button "Add to page" at bounding box center [253, 241] width 101 height 19
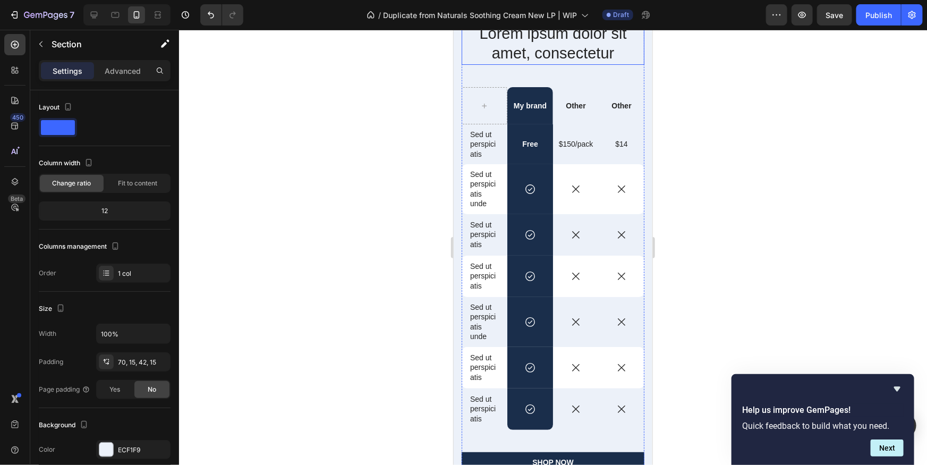
scroll to position [2008, 0]
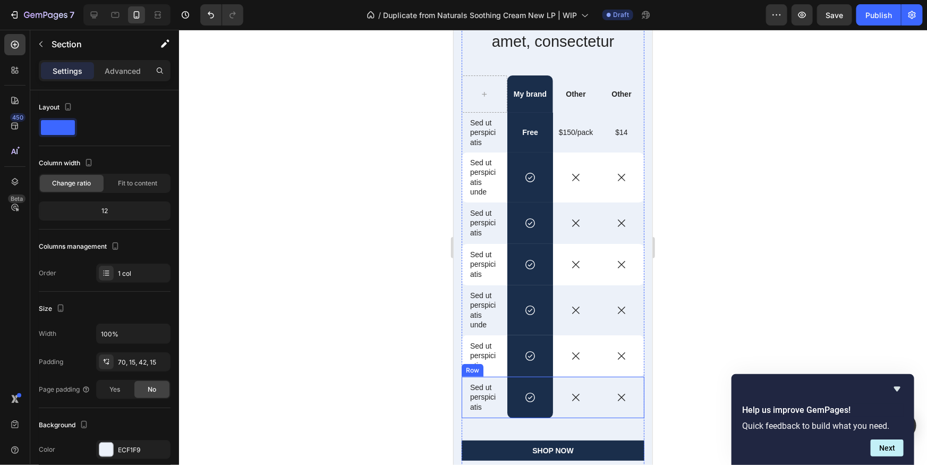
click at [568, 388] on div "Icon" at bounding box center [576, 396] width 46 height 41
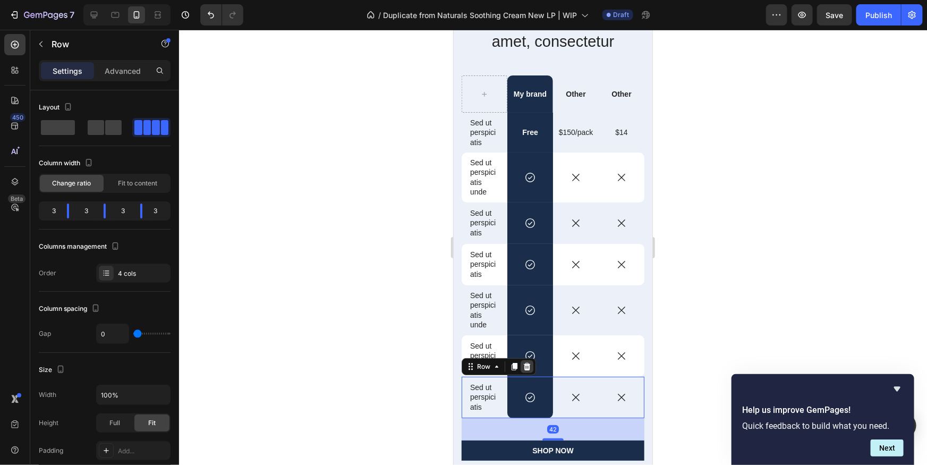
click at [527, 367] on icon at bounding box center [526, 365] width 7 height 7
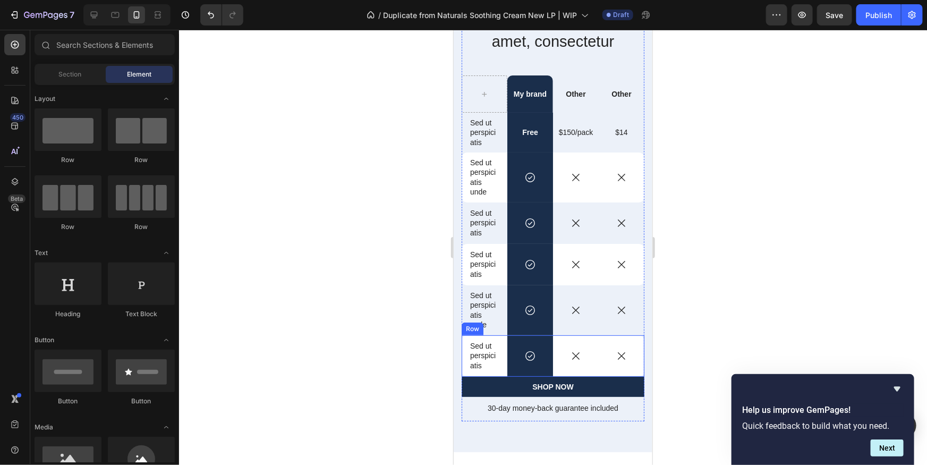
click at [562, 345] on div "Icon" at bounding box center [576, 355] width 46 height 41
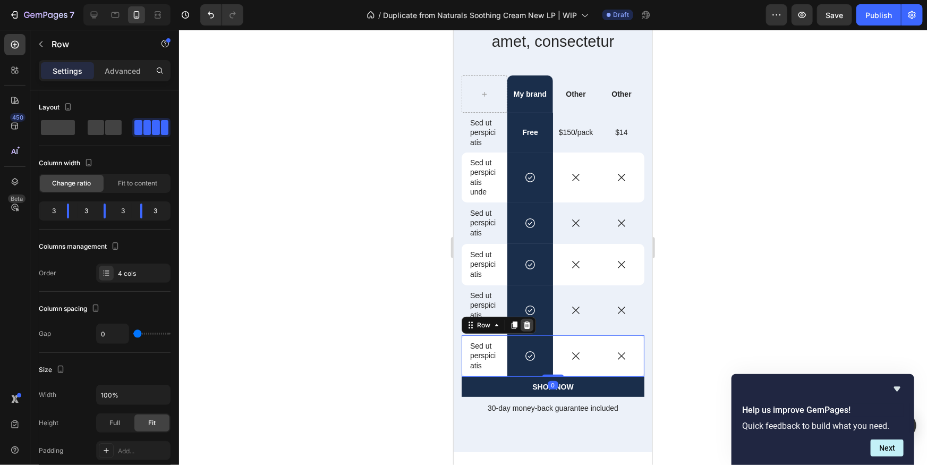
click at [523, 325] on icon at bounding box center [526, 324] width 9 height 9
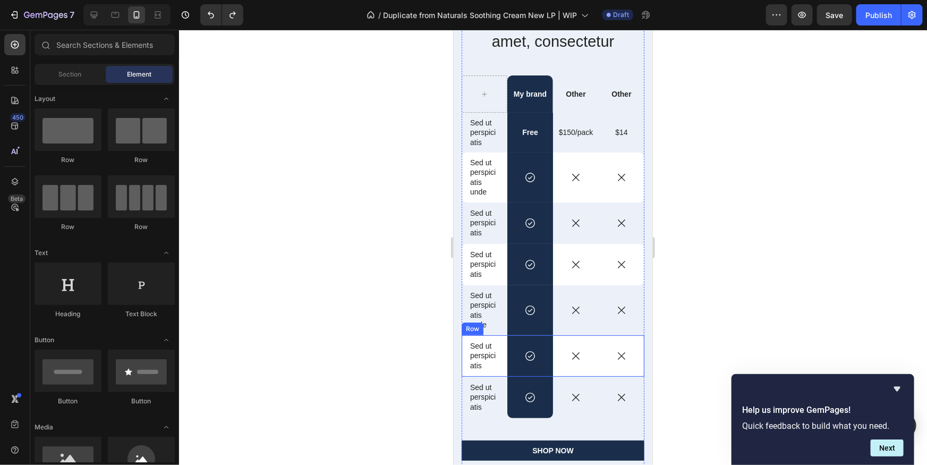
drag, startPoint x: 580, startPoint y: 341, endPoint x: 568, endPoint y: 341, distance: 12.2
click at [580, 341] on div "Icon" at bounding box center [576, 355] width 46 height 41
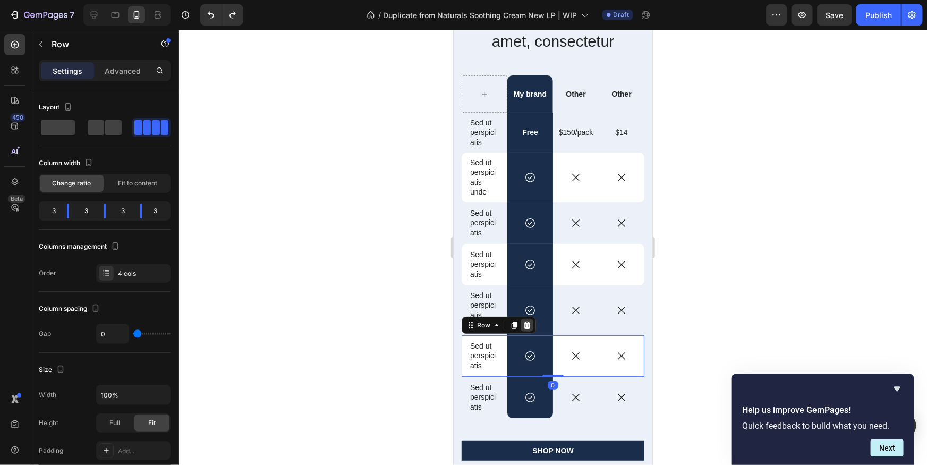
click at [530, 325] on div at bounding box center [526, 324] width 13 height 13
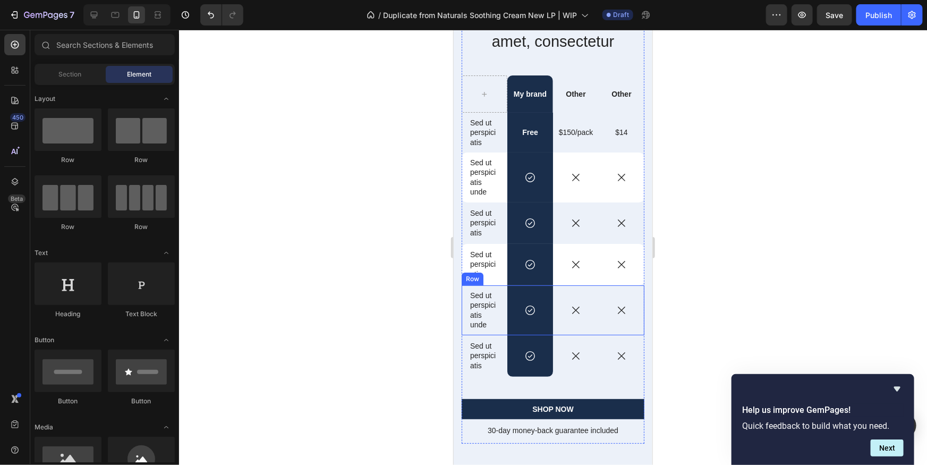
click at [564, 288] on div "Icon" at bounding box center [576, 310] width 46 height 50
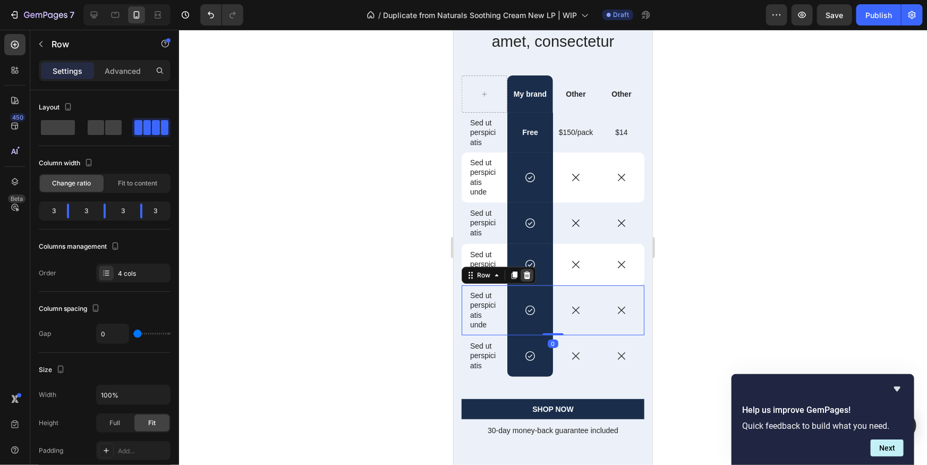
click at [529, 271] on icon at bounding box center [526, 275] width 9 height 9
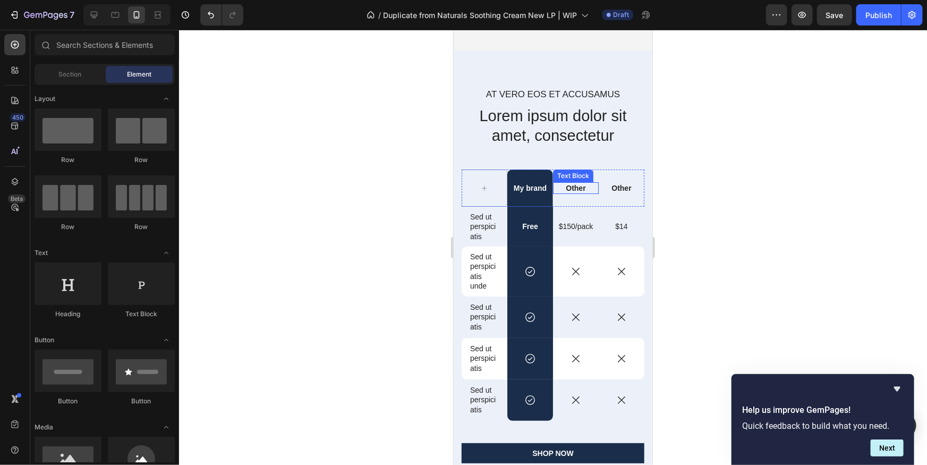
scroll to position [1896, 0]
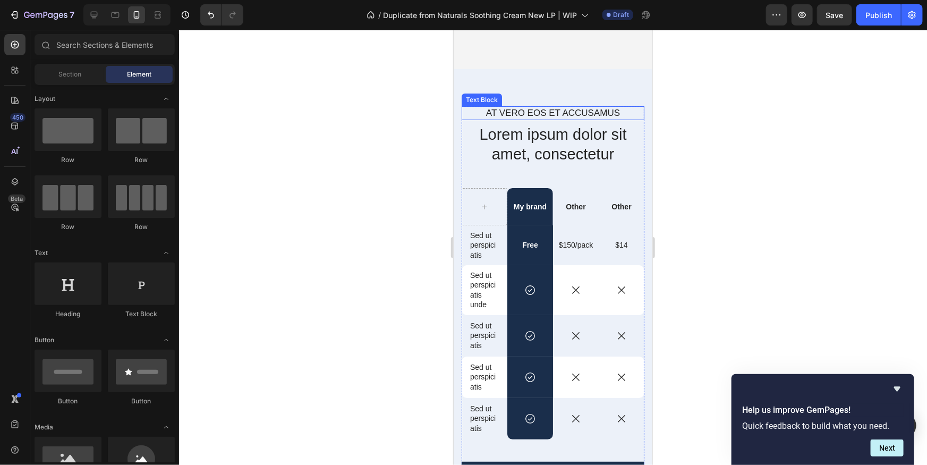
click at [586, 112] on p "At vero eos et accusamus" at bounding box center [552, 113] width 181 height 12
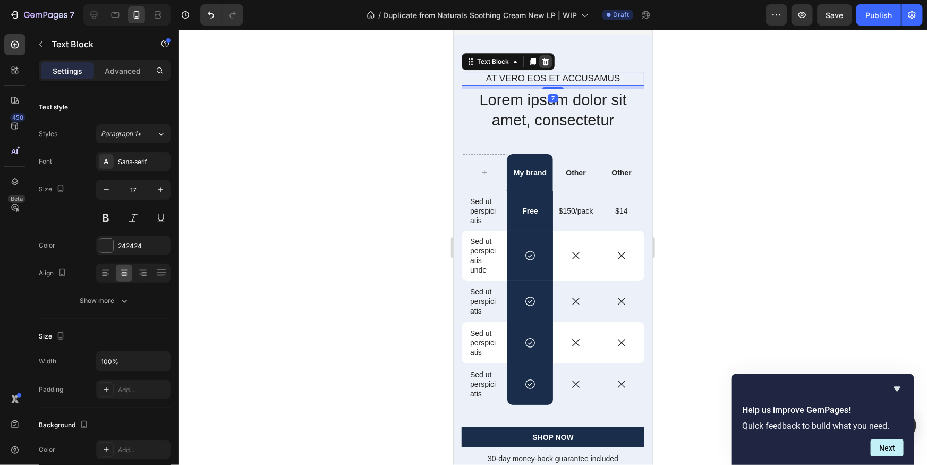
click at [550, 67] on div at bounding box center [545, 61] width 13 height 13
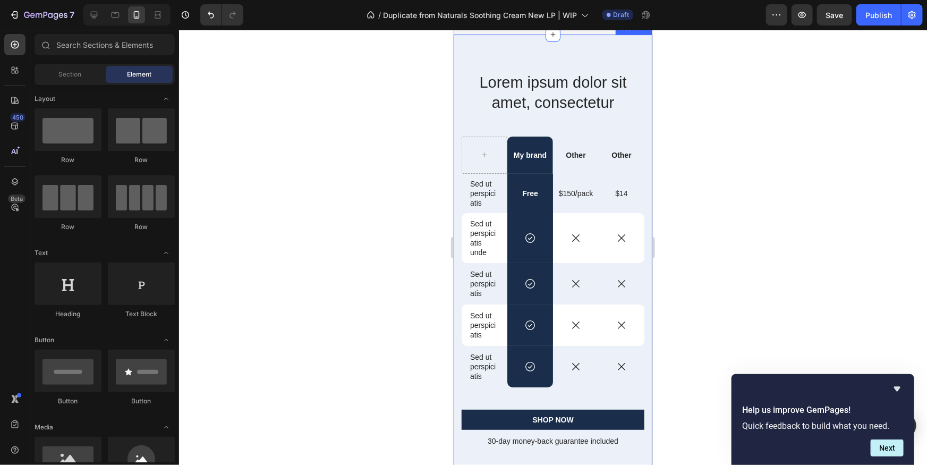
click at [626, 95] on div "Lorem ipsum dolor sit amet, consectetur Heading My brand Text Block Other Text …" at bounding box center [552, 259] width 199 height 451
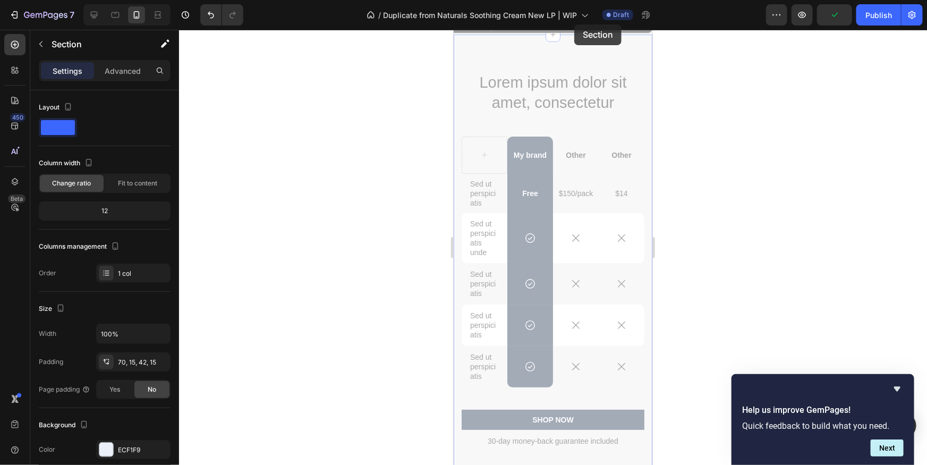
drag, startPoint x: 582, startPoint y: 82, endPoint x: 647, endPoint y: 63, distance: 67.5
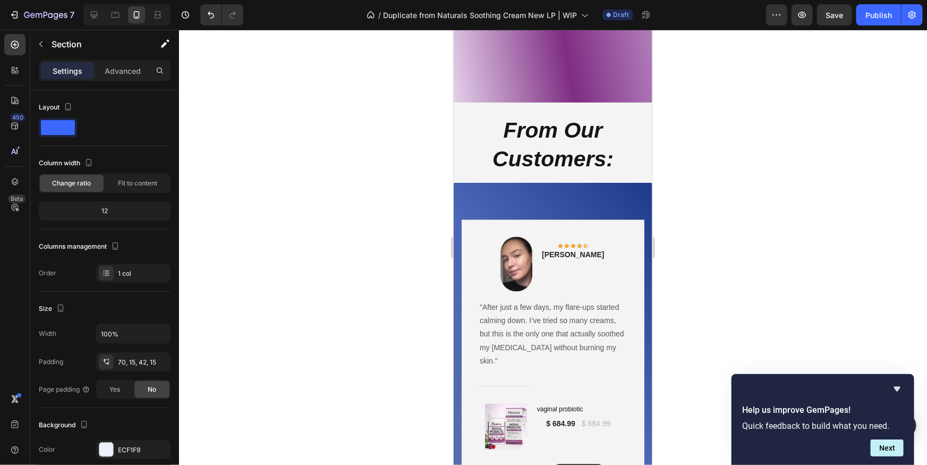
scroll to position [1078, 0]
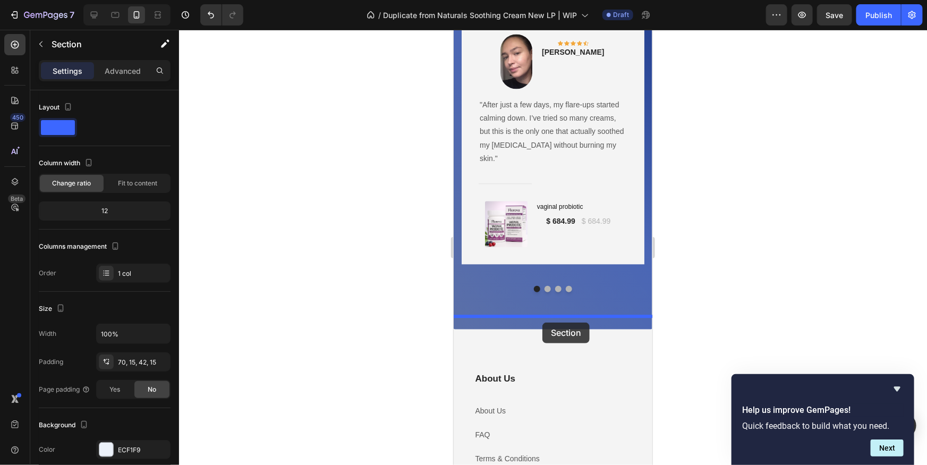
drag, startPoint x: 603, startPoint y: 104, endPoint x: 542, endPoint y: 321, distance: 225.6
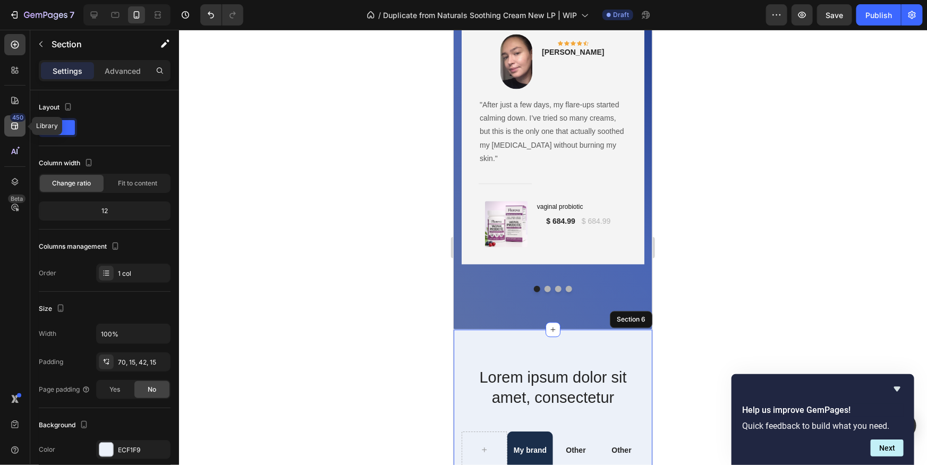
click at [16, 118] on div "450" at bounding box center [17, 117] width 15 height 9
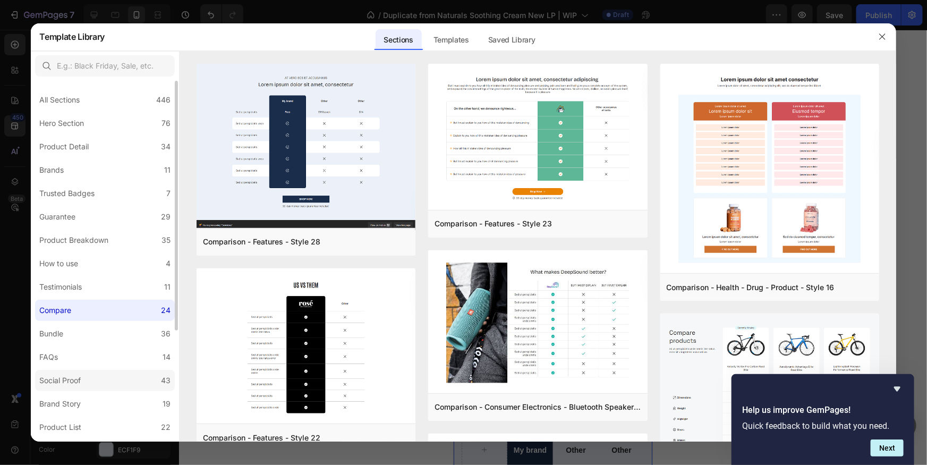
click at [126, 382] on label "Social Proof 43" at bounding box center [105, 380] width 140 height 21
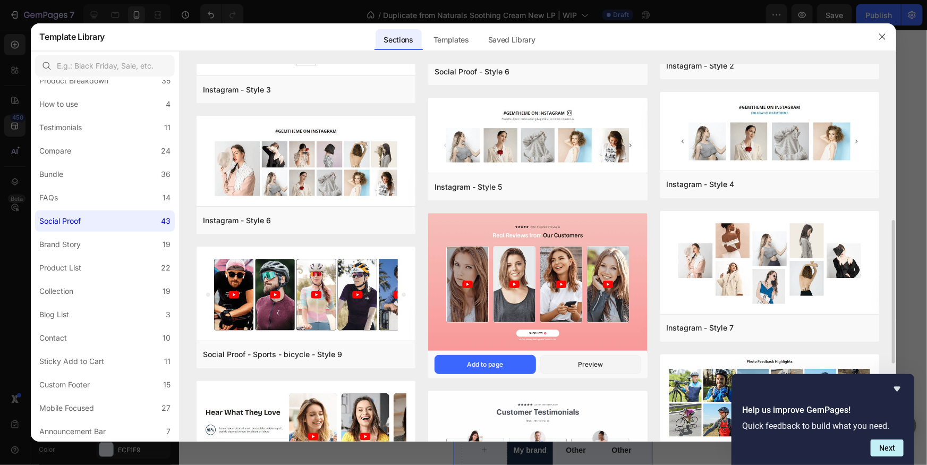
scroll to position [538, 0]
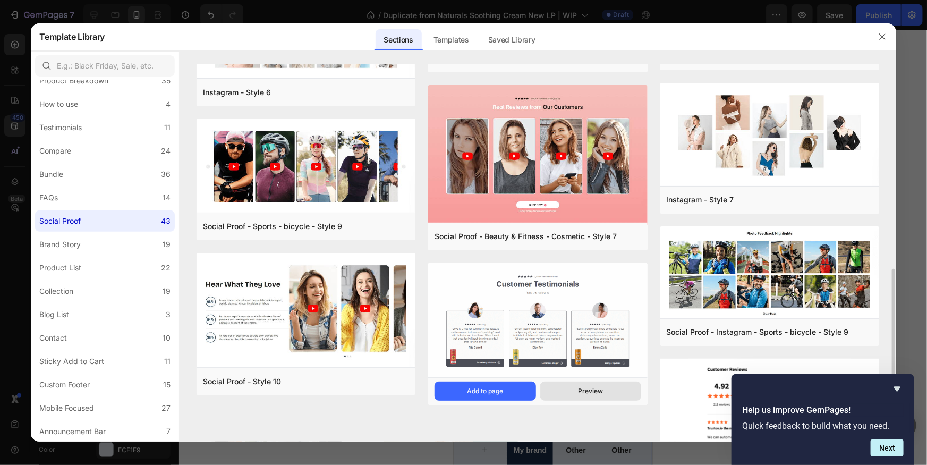
click at [605, 388] on button "Preview" at bounding box center [590, 391] width 101 height 19
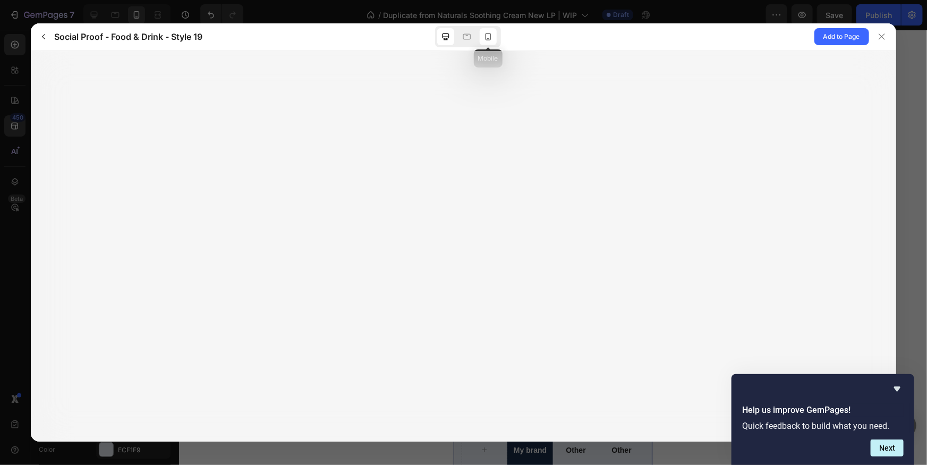
click at [484, 37] on icon at bounding box center [488, 36] width 11 height 11
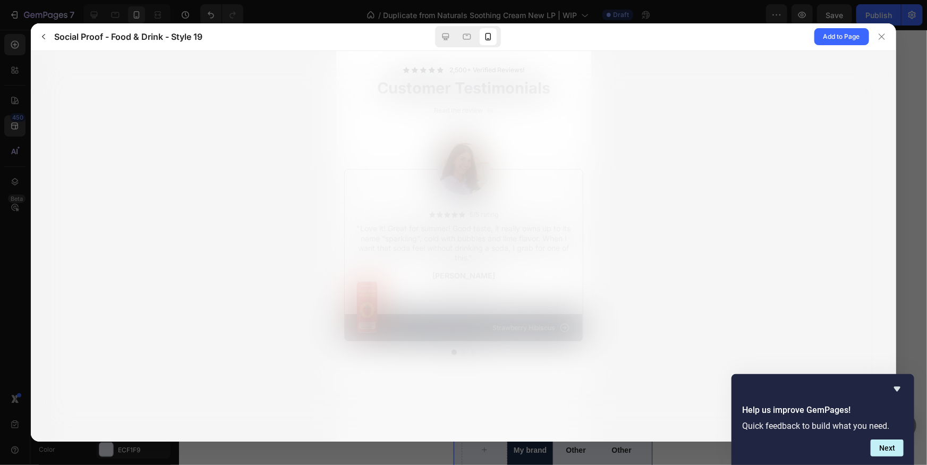
scroll to position [0, 0]
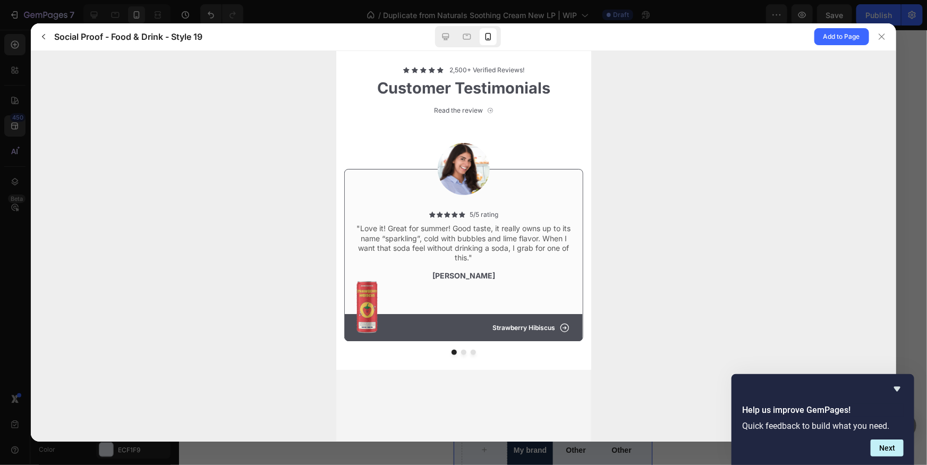
click at [462, 350] on button "dot" at bounding box center [463, 351] width 5 height 5
click at [468, 350] on div at bounding box center [463, 351] width 239 height 5
click at [461, 350] on button "dot" at bounding box center [463, 351] width 5 height 5
click at [902, 386] on icon "Hide survey" at bounding box center [897, 389] width 13 height 13
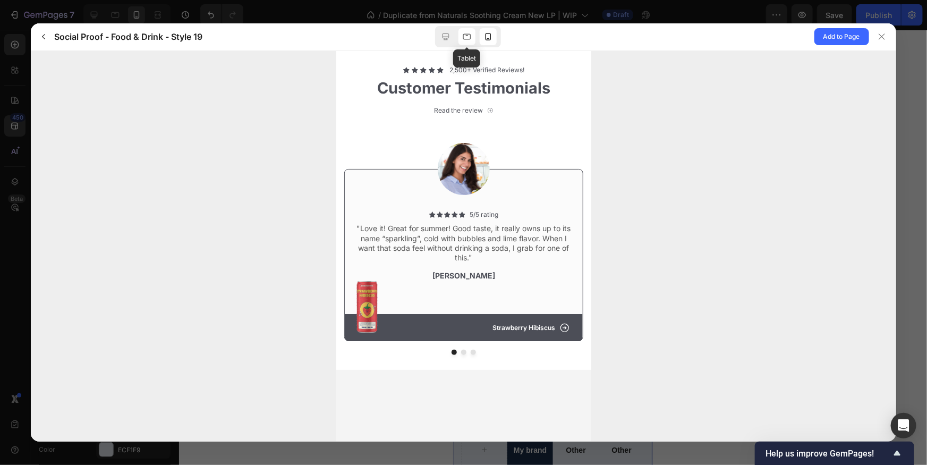
click at [470, 35] on icon at bounding box center [467, 36] width 11 height 11
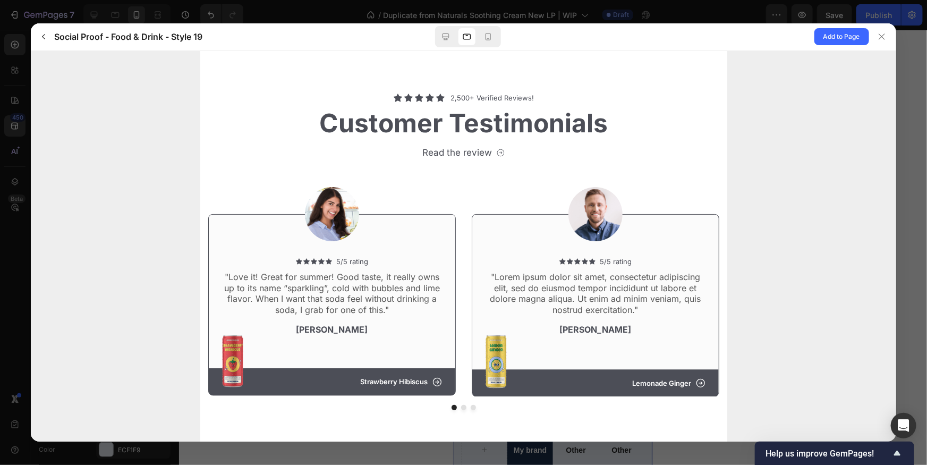
click at [463, 409] on button "dot" at bounding box center [463, 406] width 5 height 5
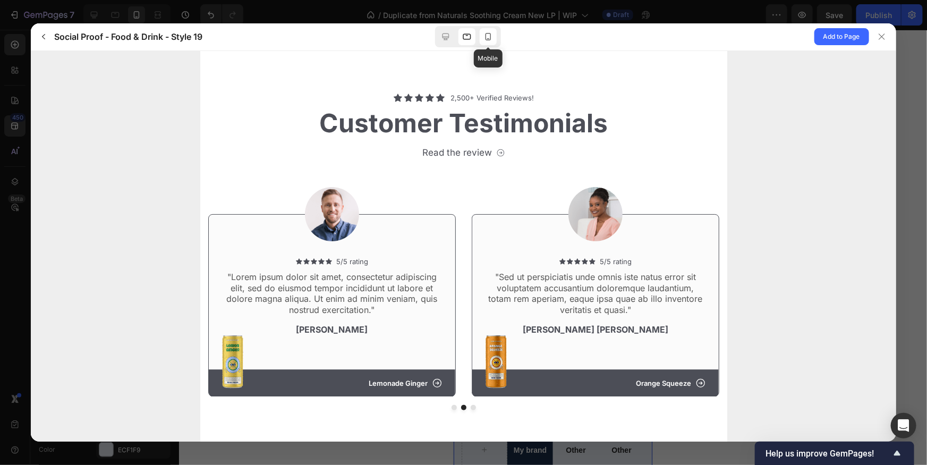
click at [486, 31] on icon at bounding box center [488, 36] width 11 height 11
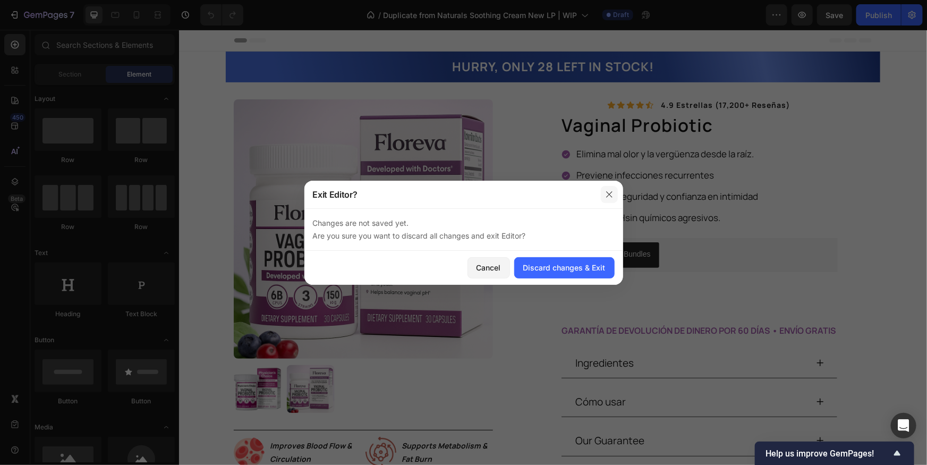
click at [604, 190] on button "button" at bounding box center [609, 194] width 17 height 17
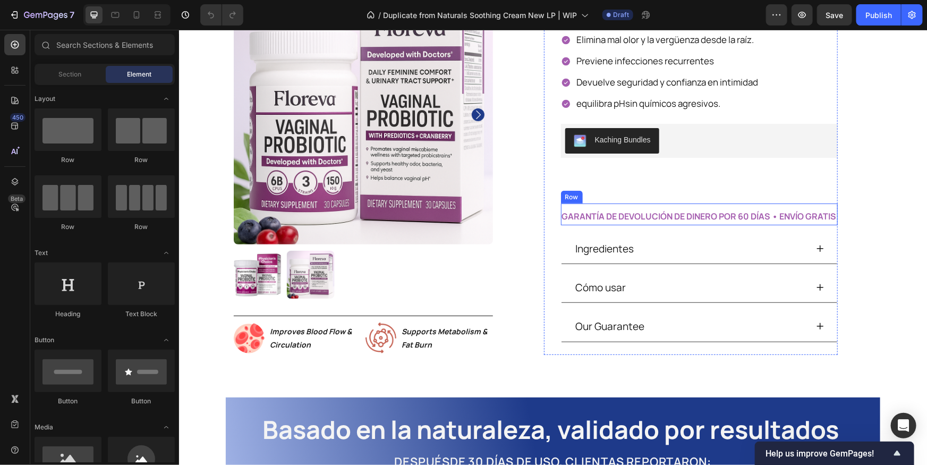
scroll to position [189, 0]
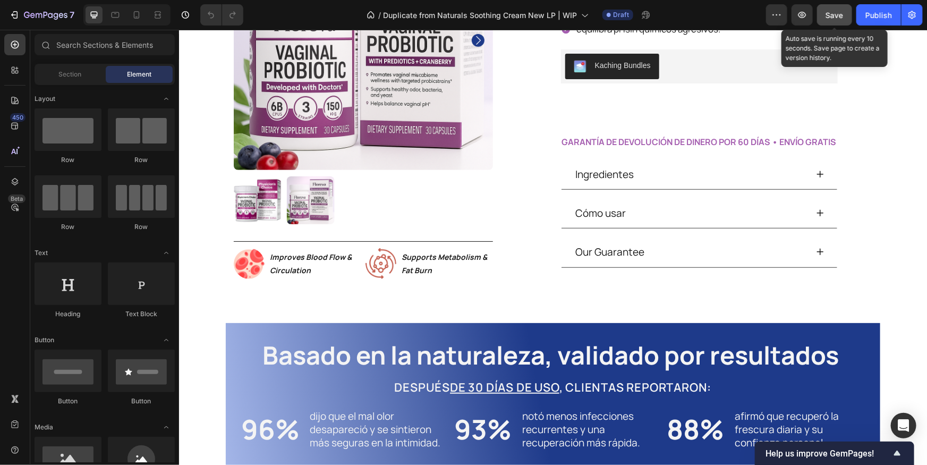
click at [836, 13] on span "Save" at bounding box center [835, 15] width 18 height 9
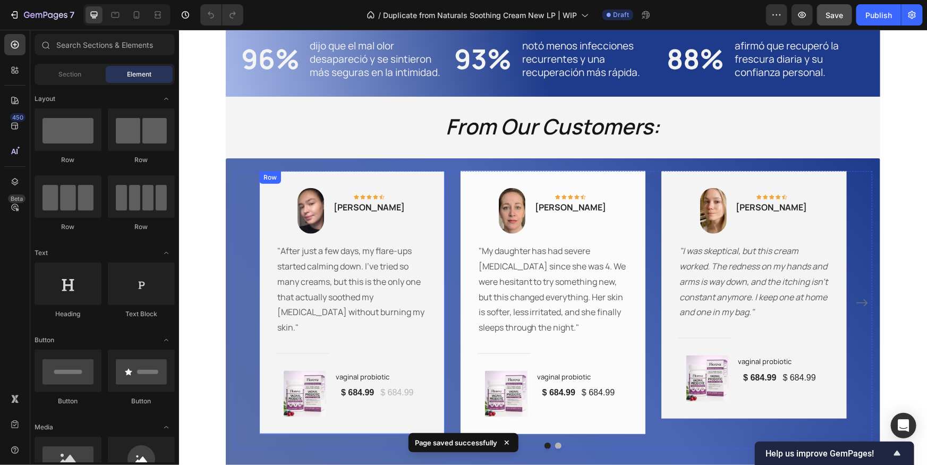
scroll to position [0, 0]
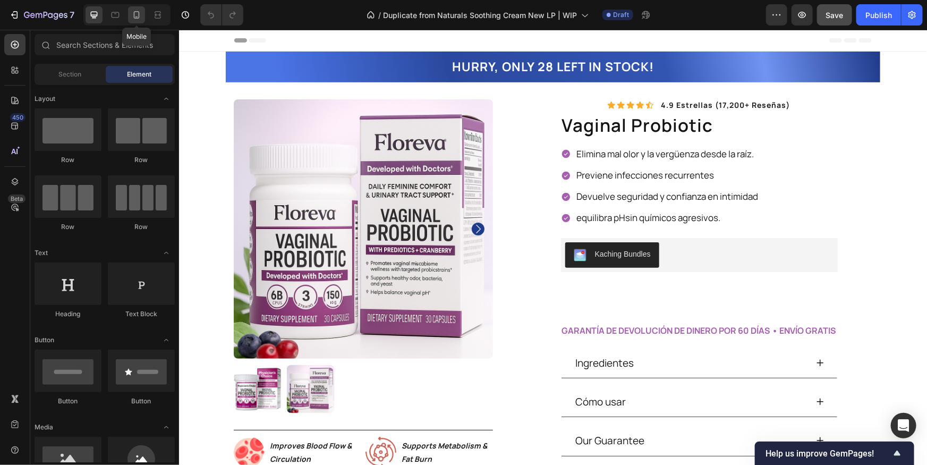
click at [134, 14] on icon at bounding box center [137, 14] width 6 height 7
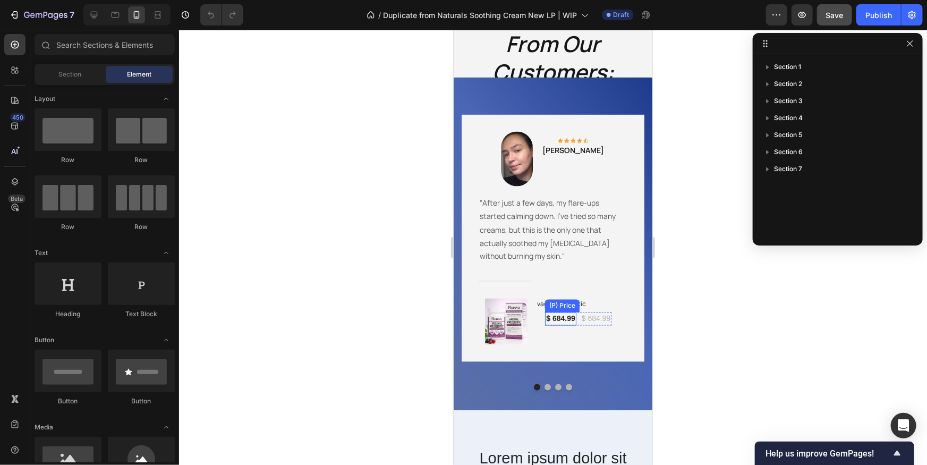
scroll to position [826, 0]
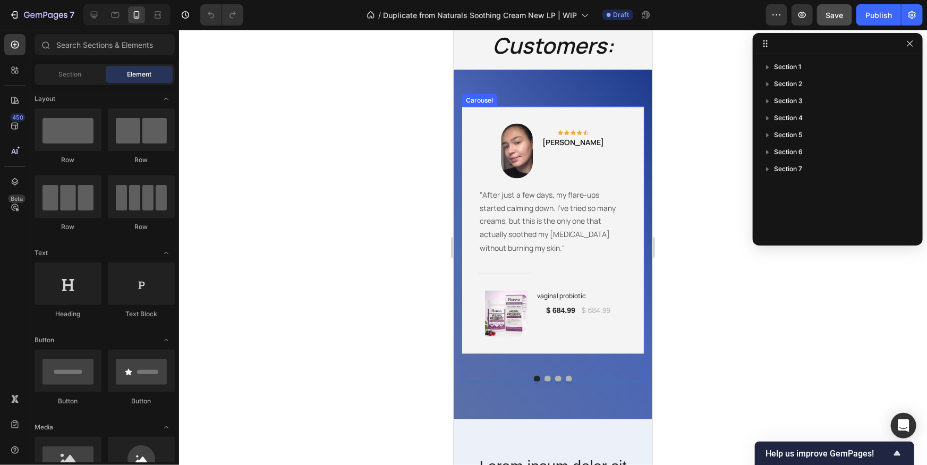
click at [546, 375] on button "Dot" at bounding box center [547, 378] width 6 height 6
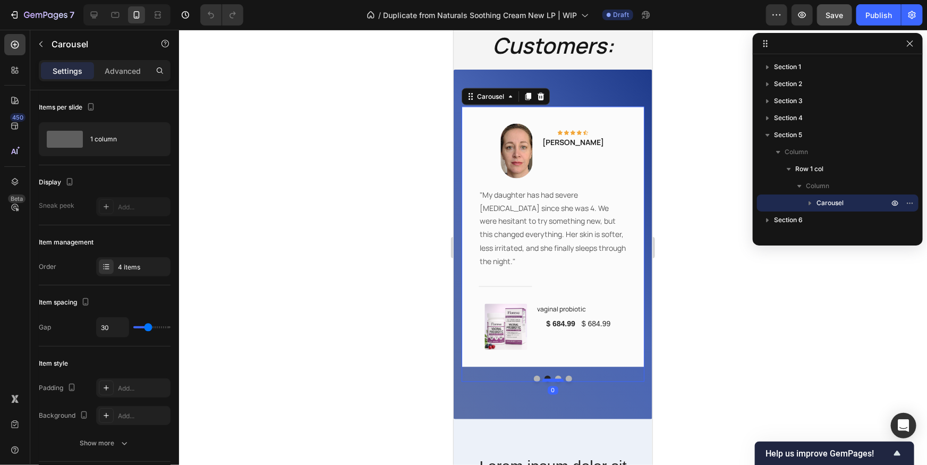
click at [557, 378] on div at bounding box center [552, 379] width 21 height 3
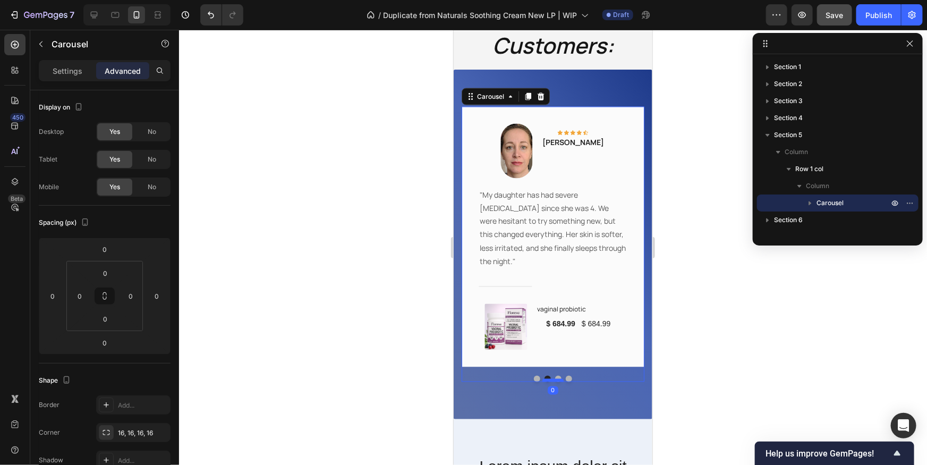
click at [558, 378] on div at bounding box center [552, 379] width 21 height 3
click at [556, 375] on button "Dot" at bounding box center [558, 378] width 6 height 6
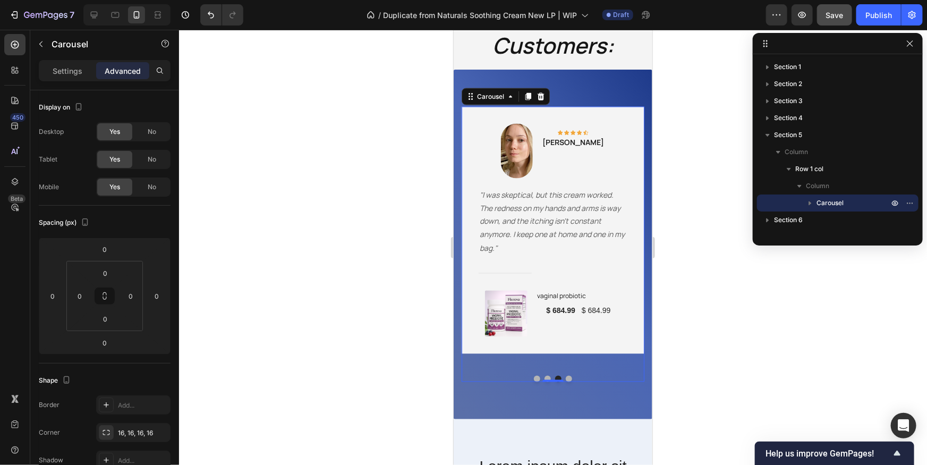
click at [571, 375] on button "Dot" at bounding box center [568, 378] width 6 height 6
click at [533, 375] on div at bounding box center [552, 378] width 183 height 6
click at [535, 375] on button "Dot" at bounding box center [537, 378] width 6 height 6
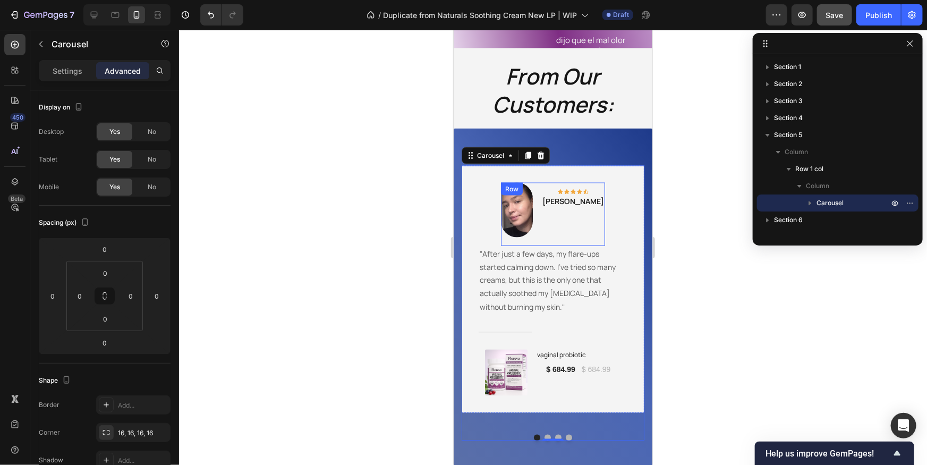
scroll to position [691, 0]
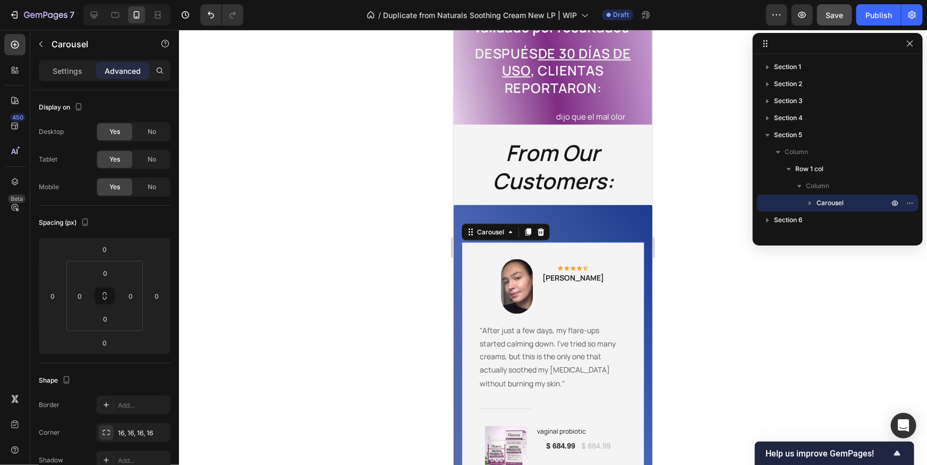
drag, startPoint x: 718, startPoint y: 241, endPoint x: 710, endPoint y: 243, distance: 8.3
click at [718, 241] on div at bounding box center [553, 247] width 748 height 435
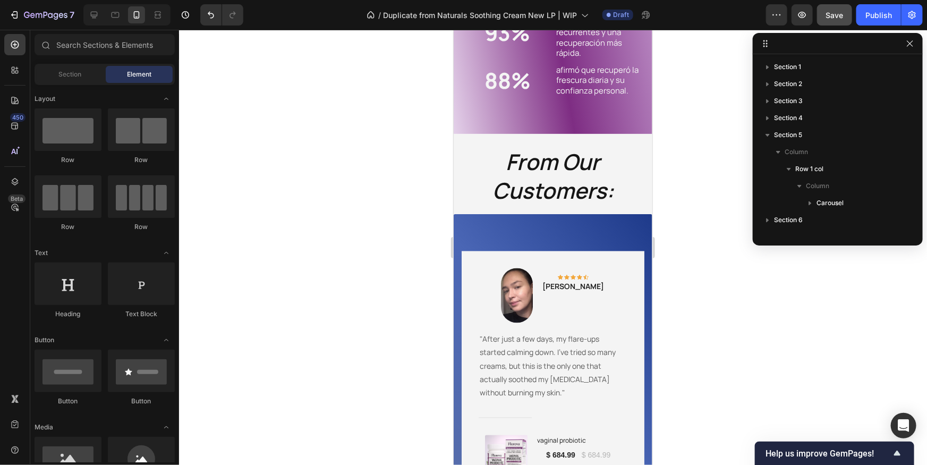
click at [715, 290] on div at bounding box center [553, 247] width 748 height 435
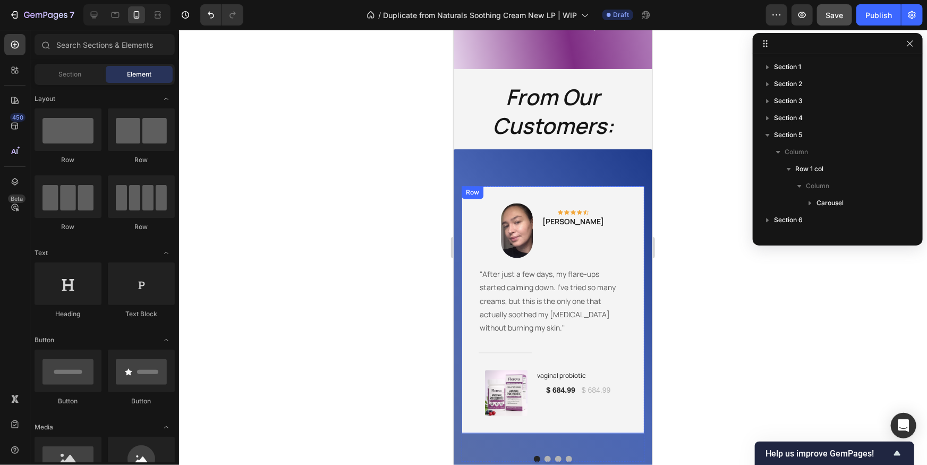
scroll to position [954, 0]
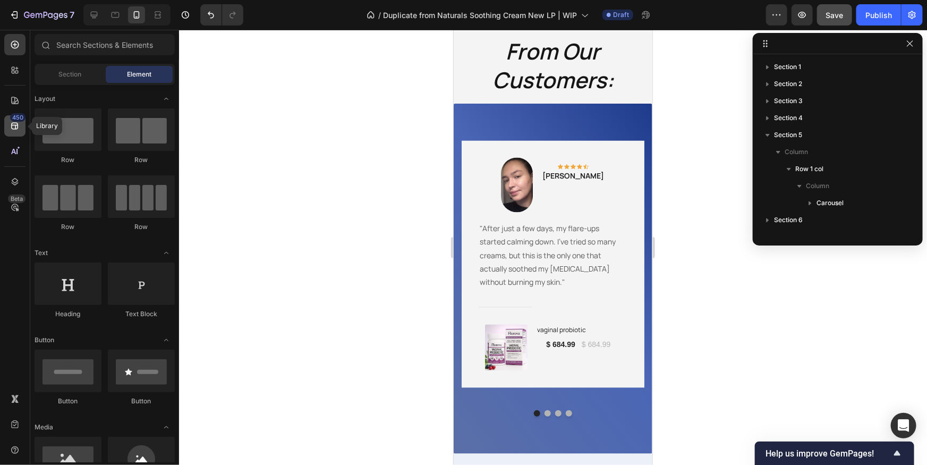
click at [15, 119] on div "450" at bounding box center [17, 117] width 15 height 9
click at [18, 105] on icon at bounding box center [15, 100] width 11 height 11
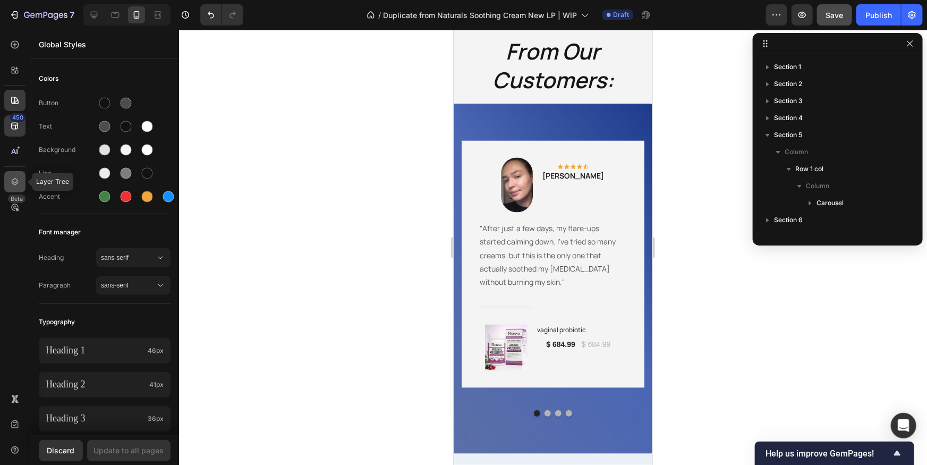
click at [19, 180] on icon at bounding box center [15, 181] width 11 height 11
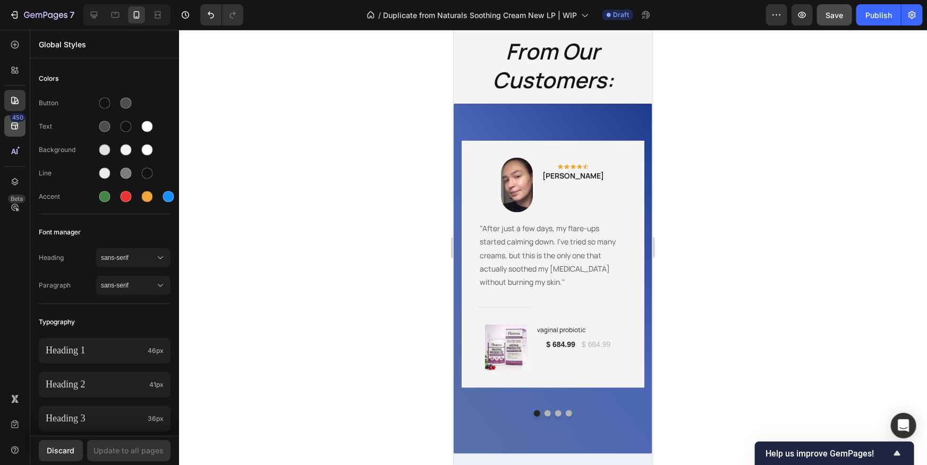
click at [18, 135] on div "450" at bounding box center [14, 125] width 21 height 21
click at [15, 124] on icon at bounding box center [15, 126] width 11 height 11
click at [16, 108] on div at bounding box center [14, 100] width 21 height 21
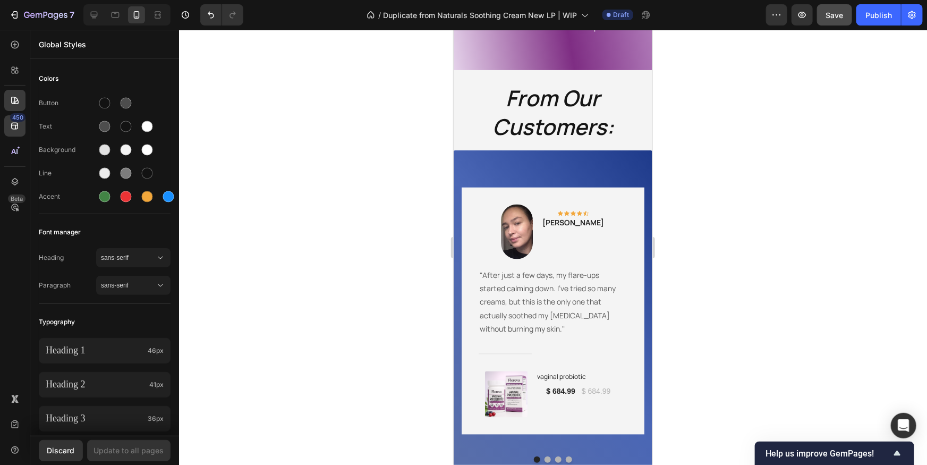
scroll to position [928, 0]
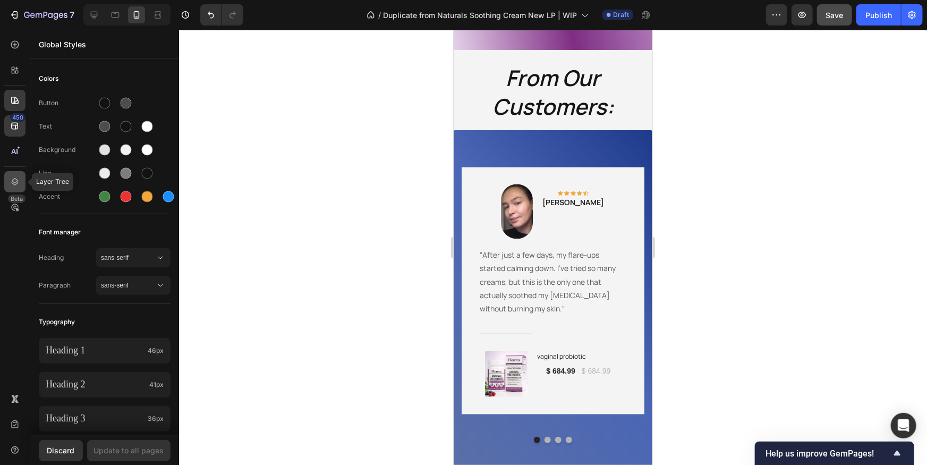
click at [15, 190] on div at bounding box center [14, 181] width 21 height 21
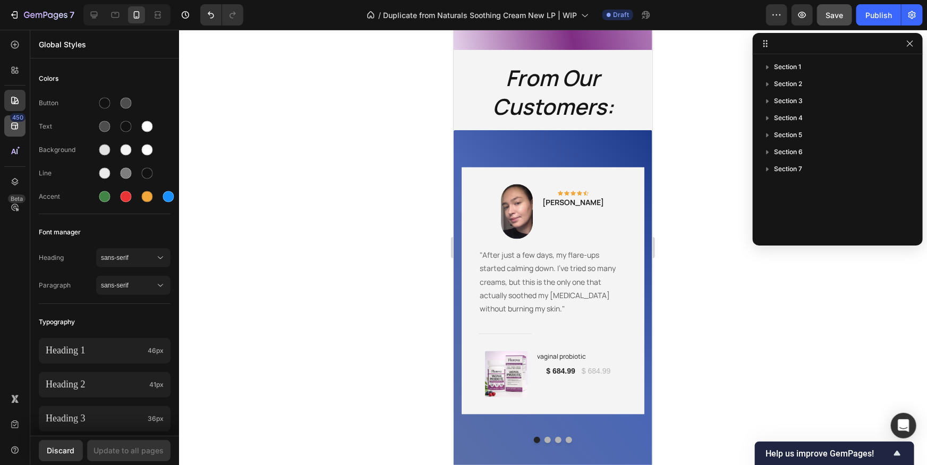
click at [17, 119] on div "450" at bounding box center [17, 117] width 15 height 9
click at [16, 106] on div at bounding box center [14, 100] width 21 height 21
click at [17, 103] on icon at bounding box center [15, 100] width 11 height 11
click at [911, 38] on button "button" at bounding box center [910, 43] width 13 height 13
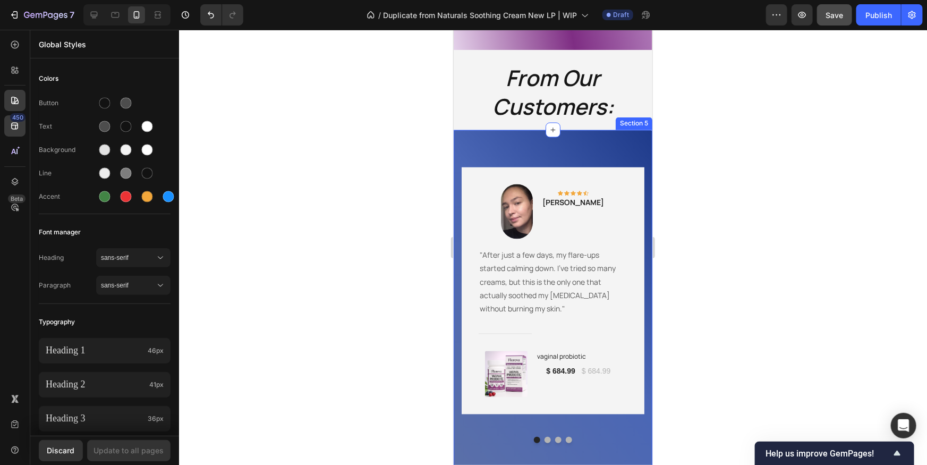
click at [530, 143] on div "Image Icon Icon Icon Icon Icon Row Rita Carroll Text block Row "After just a fe…" at bounding box center [552, 305] width 199 height 350
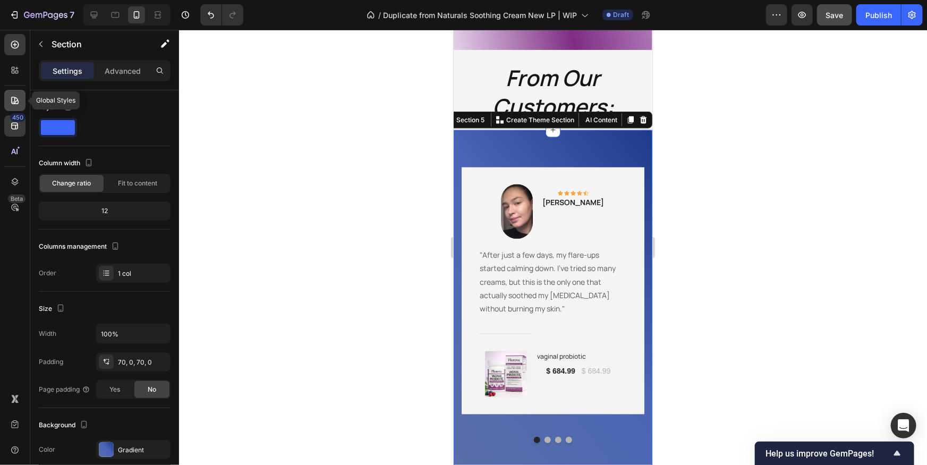
click at [11, 102] on icon at bounding box center [14, 100] width 7 height 7
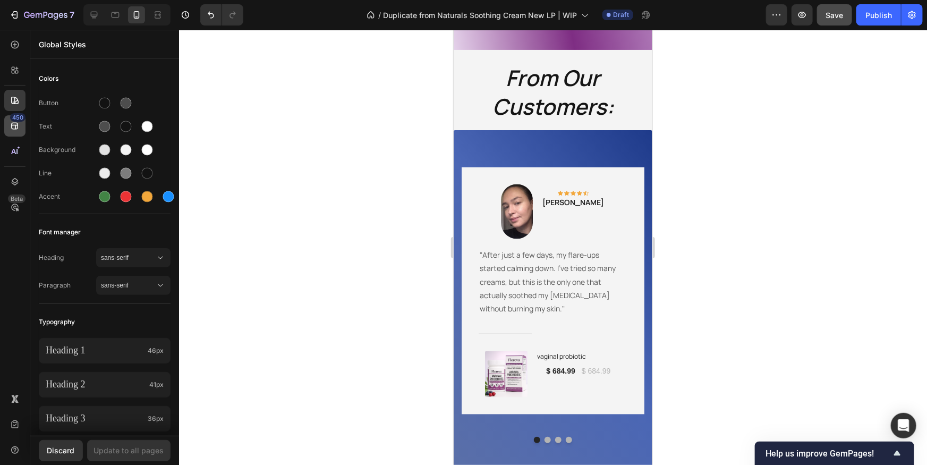
click at [15, 130] on icon at bounding box center [15, 126] width 11 height 11
click at [15, 128] on icon at bounding box center [14, 126] width 7 height 7
click at [384, 166] on div at bounding box center [553, 247] width 748 height 435
click at [477, 138] on div "Image Icon Icon Icon Icon Icon Row Rita Carroll Text block Row "After just a fe…" at bounding box center [552, 305] width 199 height 350
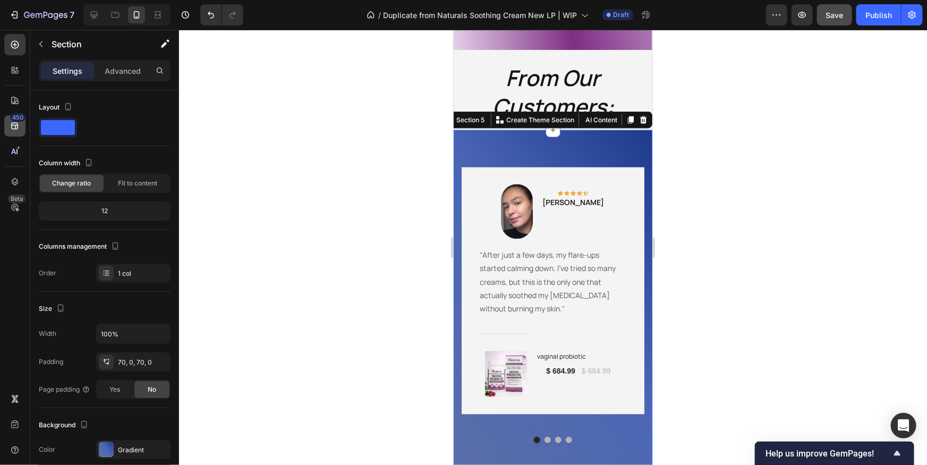
click at [15, 126] on icon at bounding box center [14, 126] width 7 height 7
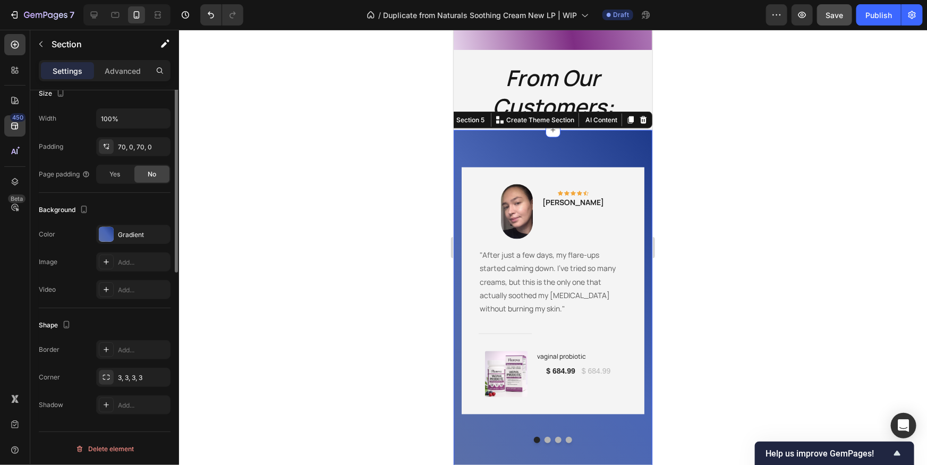
scroll to position [0, 0]
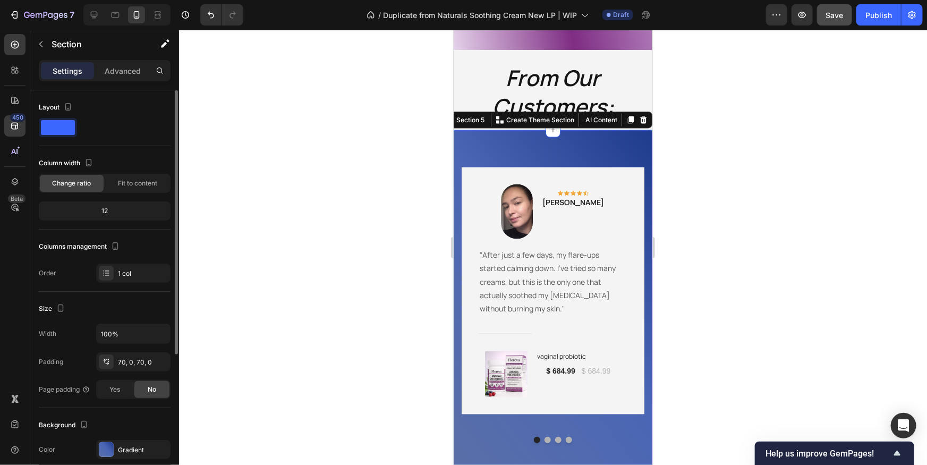
click at [111, 82] on div "Settings Advanced" at bounding box center [104, 75] width 149 height 30
click at [116, 75] on p "Advanced" at bounding box center [123, 70] width 36 height 11
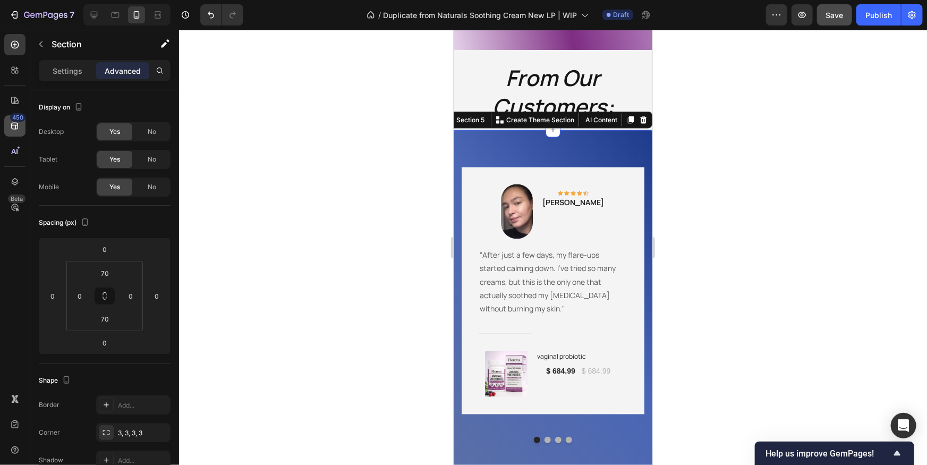
click at [18, 127] on icon at bounding box center [14, 126] width 7 height 7
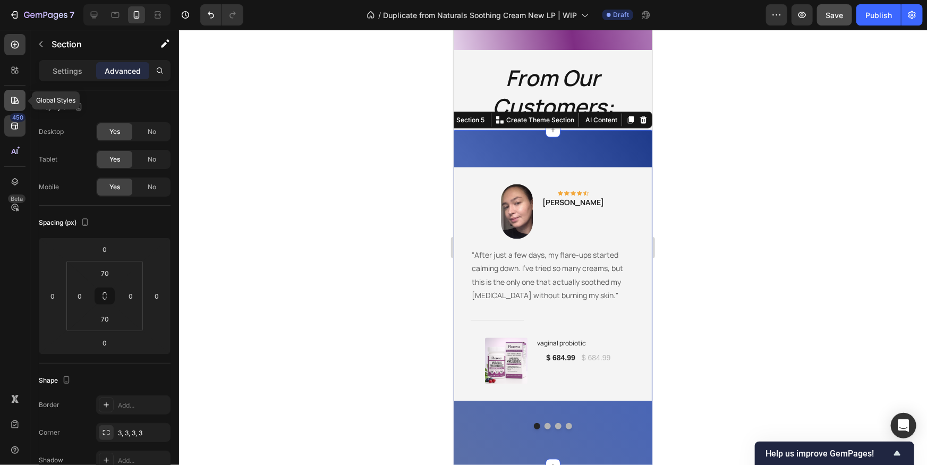
click at [14, 103] on icon at bounding box center [14, 100] width 7 height 7
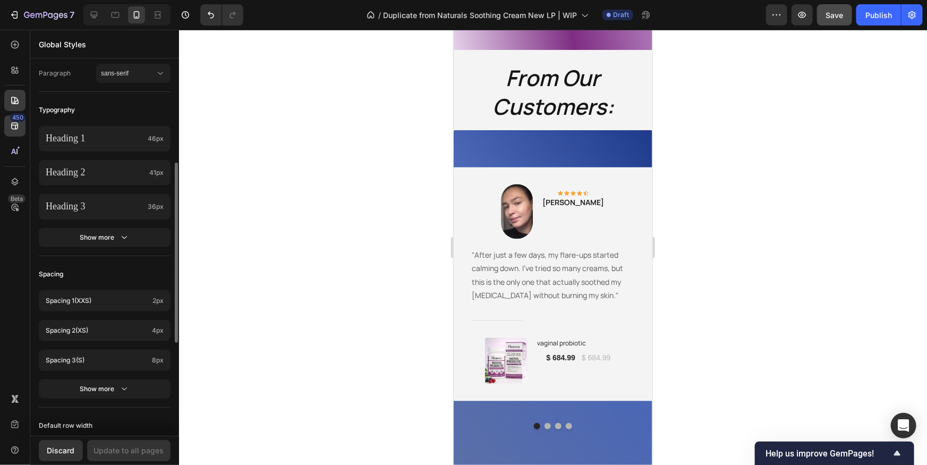
scroll to position [403, 0]
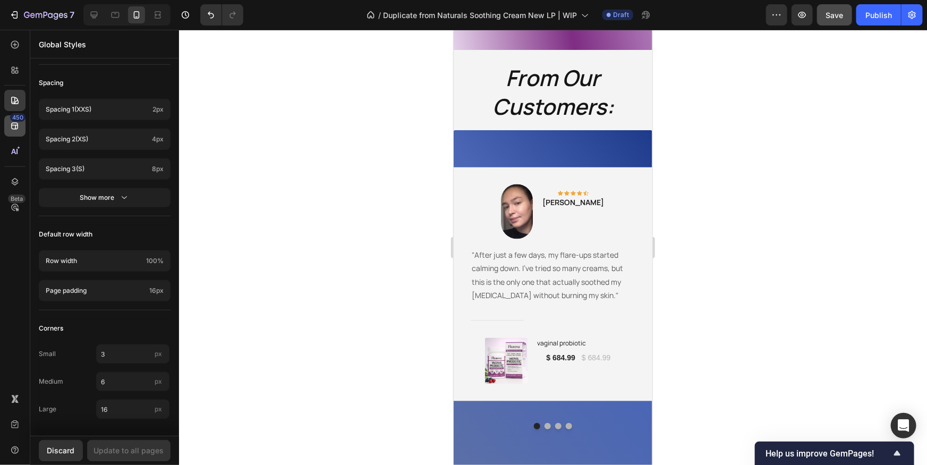
click at [16, 122] on icon at bounding box center [15, 126] width 11 height 11
drag, startPoint x: 132, startPoint y: 18, endPoint x: 141, endPoint y: 20, distance: 9.4
click at [132, 17] on icon at bounding box center [136, 15] width 11 height 11
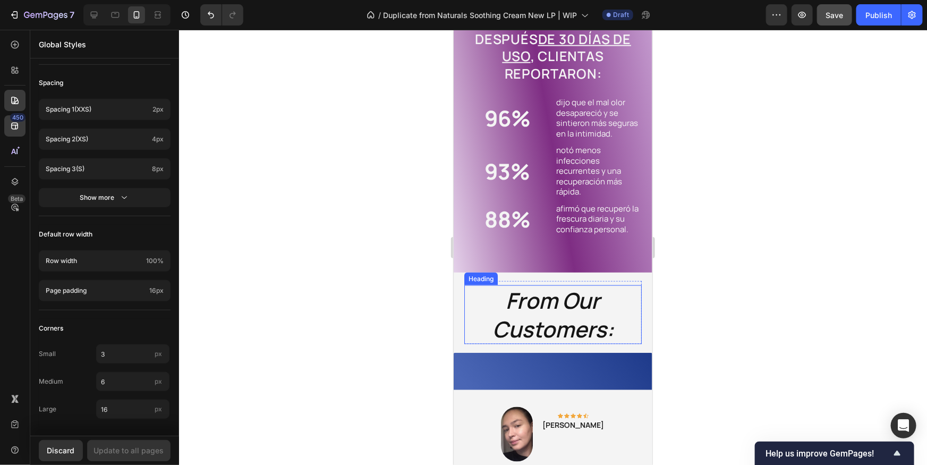
click at [613, 343] on h2 "From Our Customers:" at bounding box center [553, 314] width 178 height 59
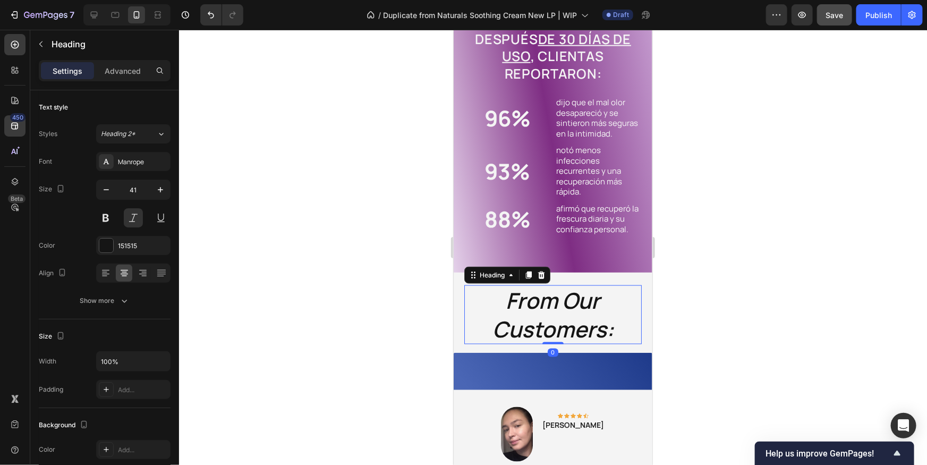
click at [735, 295] on div at bounding box center [553, 247] width 748 height 435
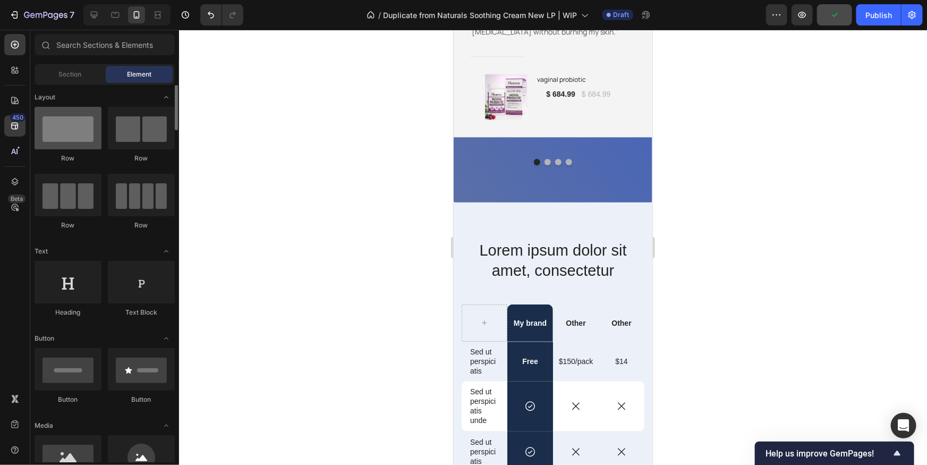
scroll to position [21, 0]
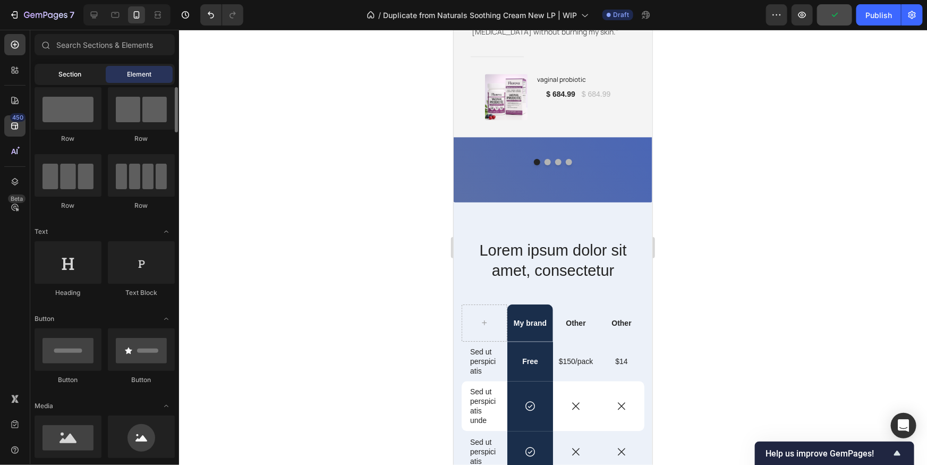
click at [77, 75] on span "Section" at bounding box center [70, 75] width 23 height 10
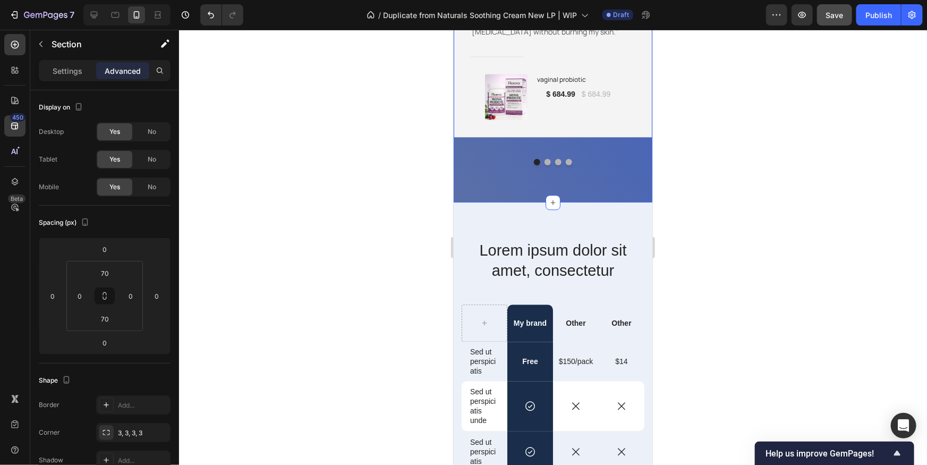
click at [630, 188] on div "Image Icon Icon Icon Icon Icon Row Rita Carroll Text block Row "After just a fe…" at bounding box center [552, 34] width 199 height 336
click at [604, 185] on div "Image Icon Icon Icon Icon Icon Row Rita Carroll Text block Row "After just a fe…" at bounding box center [552, 34] width 199 height 336
click at [616, 229] on div "Lorem ipsum dolor sit amet, consectetur Heading My brand Text Block Other Text …" at bounding box center [552, 427] width 199 height 451
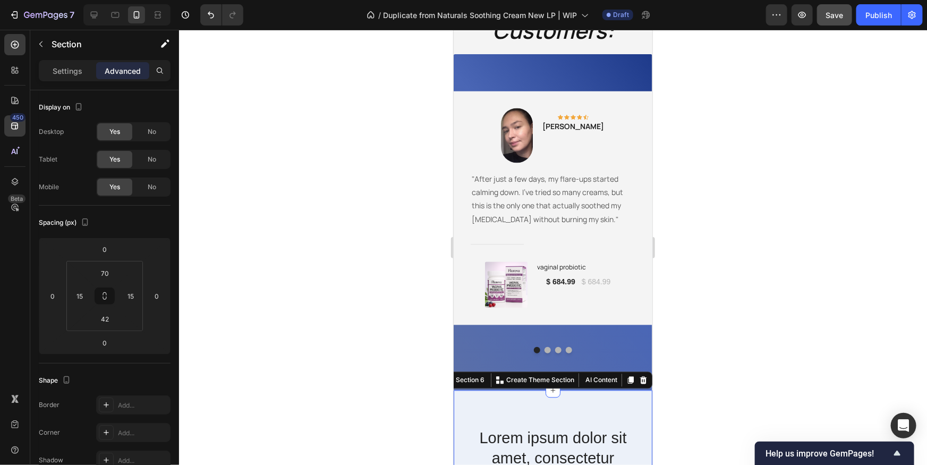
scroll to position [991, 0]
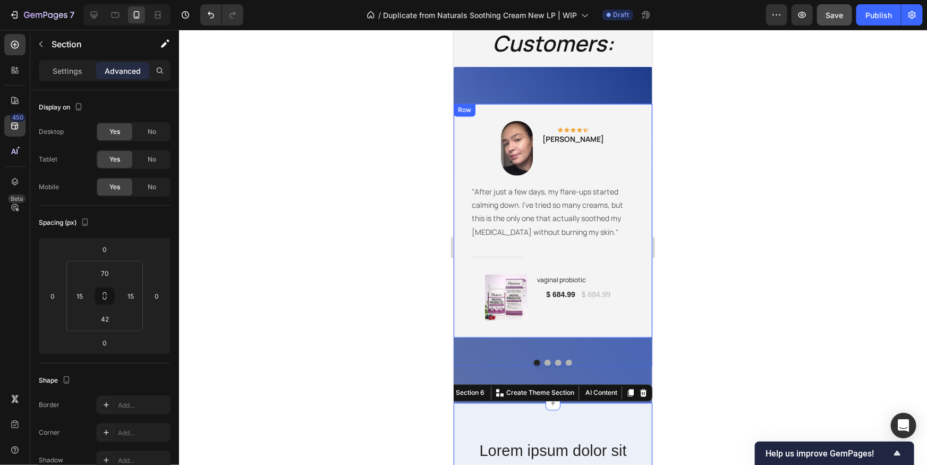
click at [603, 104] on div "Image Icon Icon Icon Icon Icon Row Rita Carroll Text block Row "After just a fe…" at bounding box center [552, 221] width 199 height 234
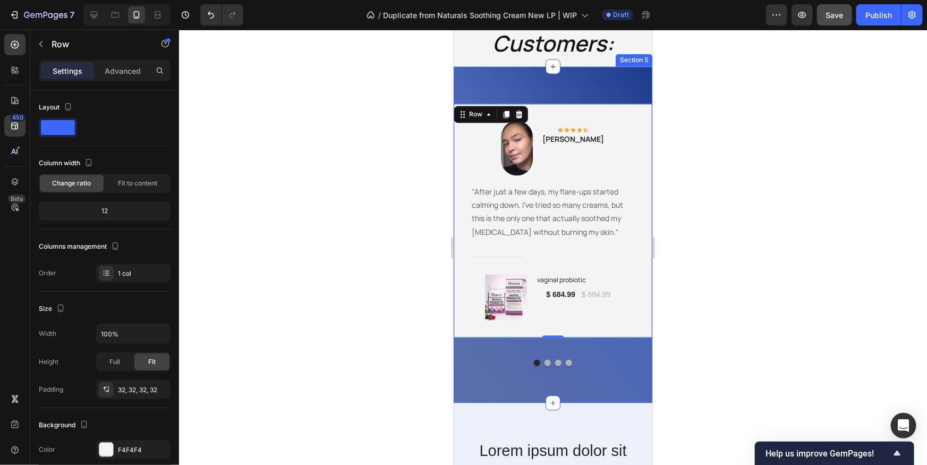
click at [610, 97] on div "Image Icon Icon Icon Icon Icon Row Rita Carroll Text block Row "After just a fe…" at bounding box center [552, 234] width 199 height 336
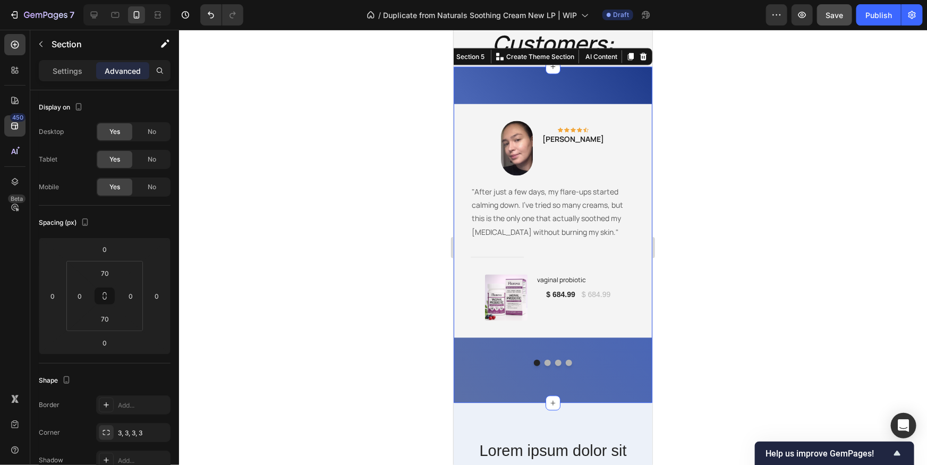
click at [681, 223] on div at bounding box center [553, 247] width 748 height 435
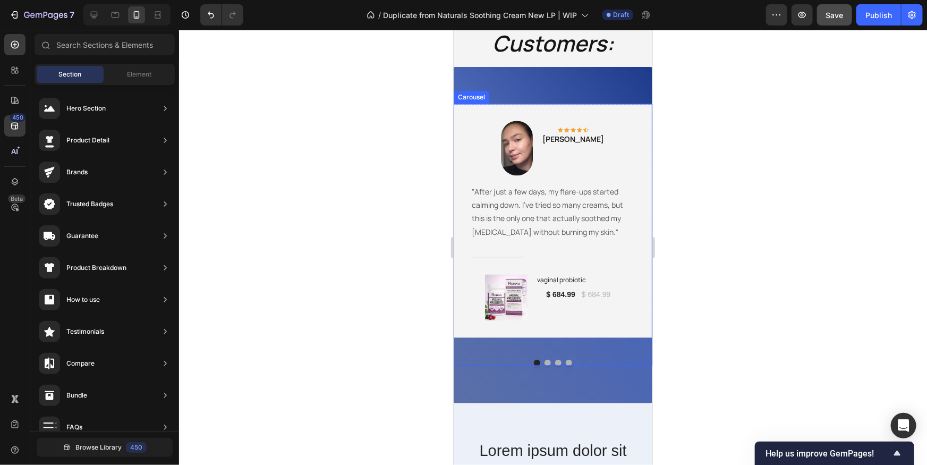
click at [603, 360] on div at bounding box center [552, 362] width 199 height 6
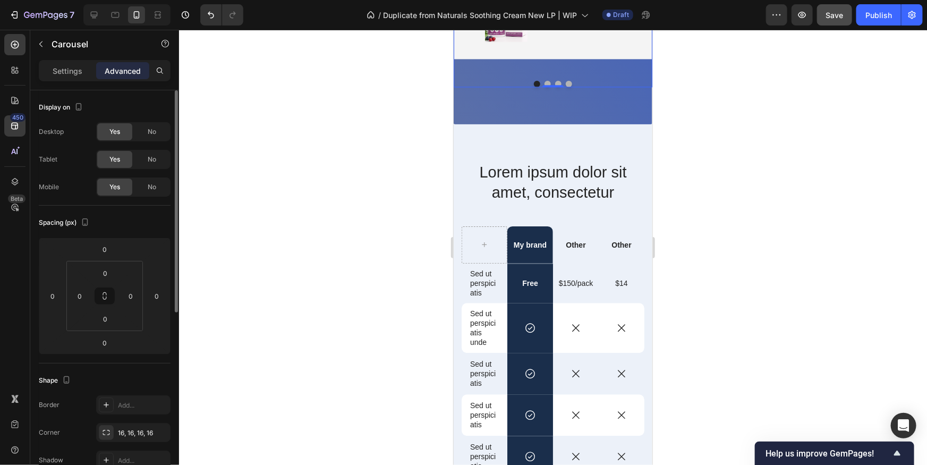
scroll to position [1273, 0]
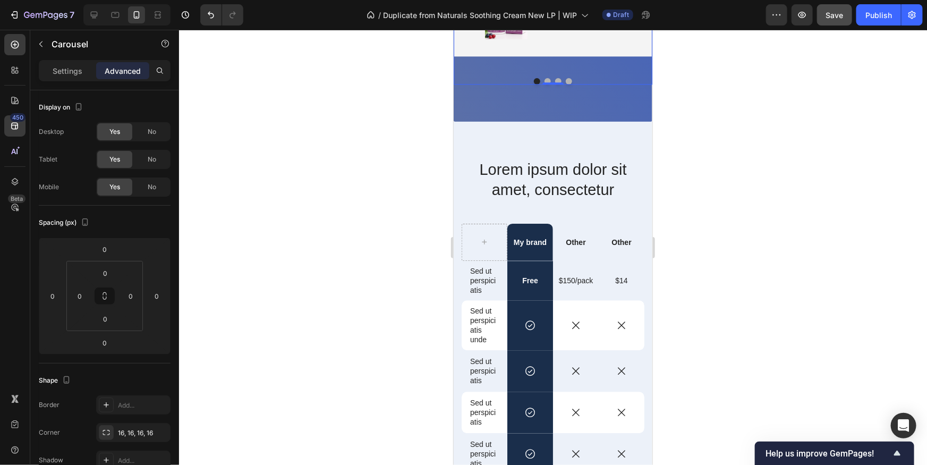
click at [65, 81] on div "Settings Advanced" at bounding box center [104, 75] width 149 height 30
click at [46, 48] on button "button" at bounding box center [40, 44] width 17 height 17
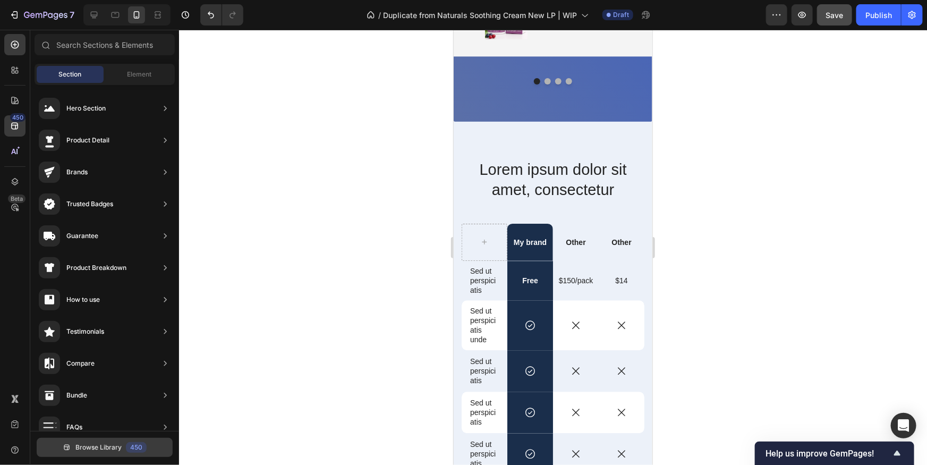
click at [130, 439] on button "Browse Library 450" at bounding box center [105, 447] width 136 height 19
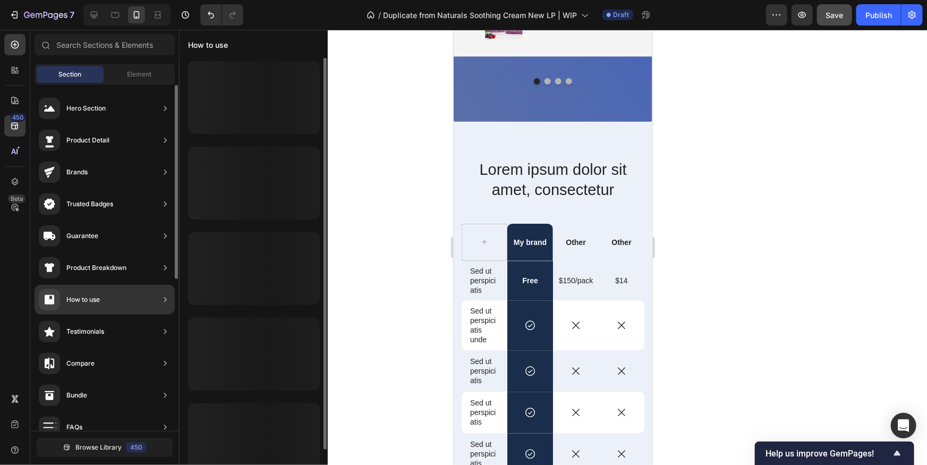
scroll to position [168, 0]
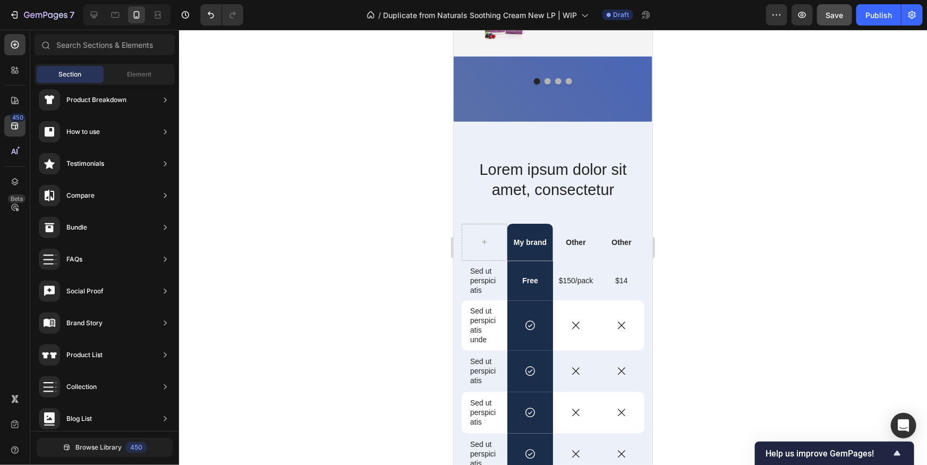
click at [80, 76] on span "Section" at bounding box center [70, 75] width 23 height 10
click at [124, 82] on div "Element" at bounding box center [139, 74] width 67 height 17
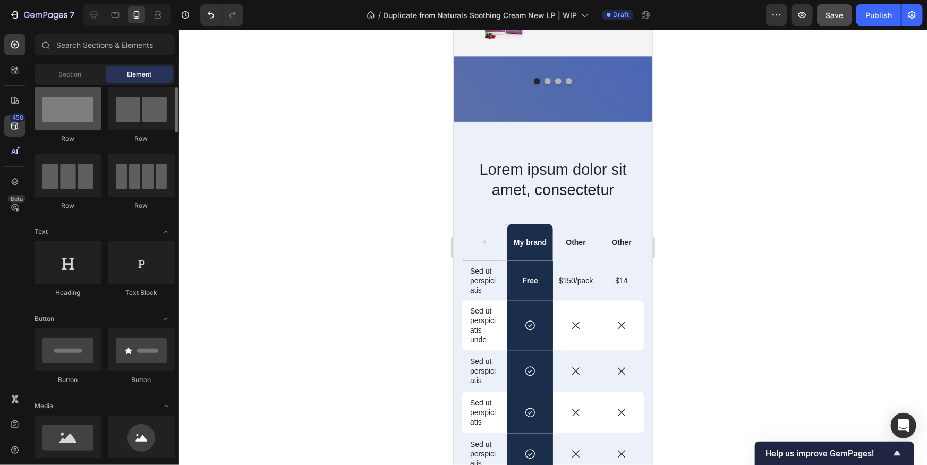
click at [78, 111] on div at bounding box center [68, 108] width 67 height 43
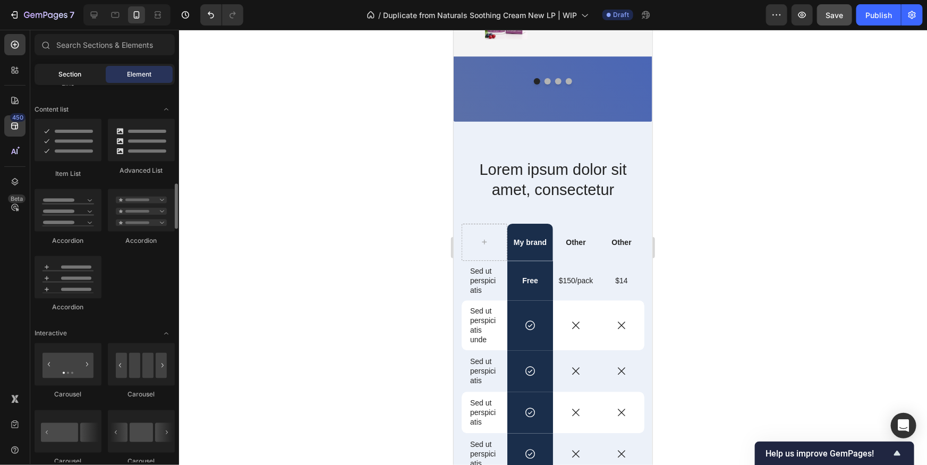
scroll to position [601, 0]
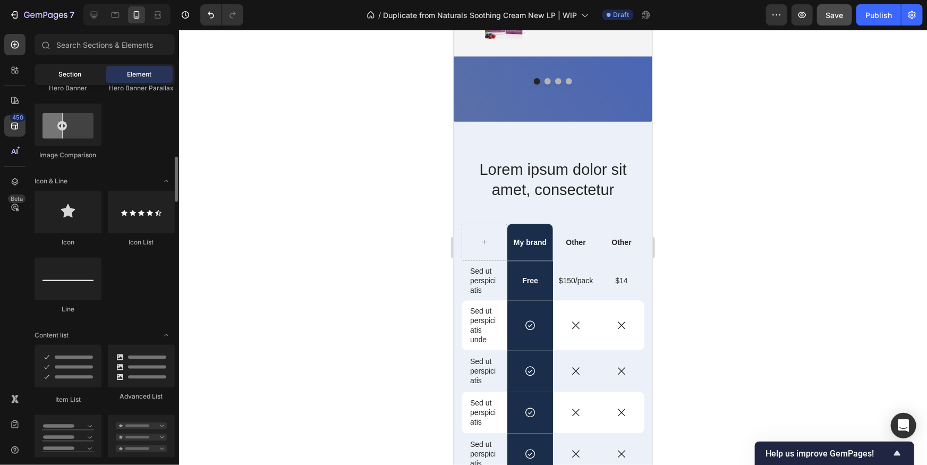
click at [76, 74] on span "Section" at bounding box center [70, 75] width 23 height 10
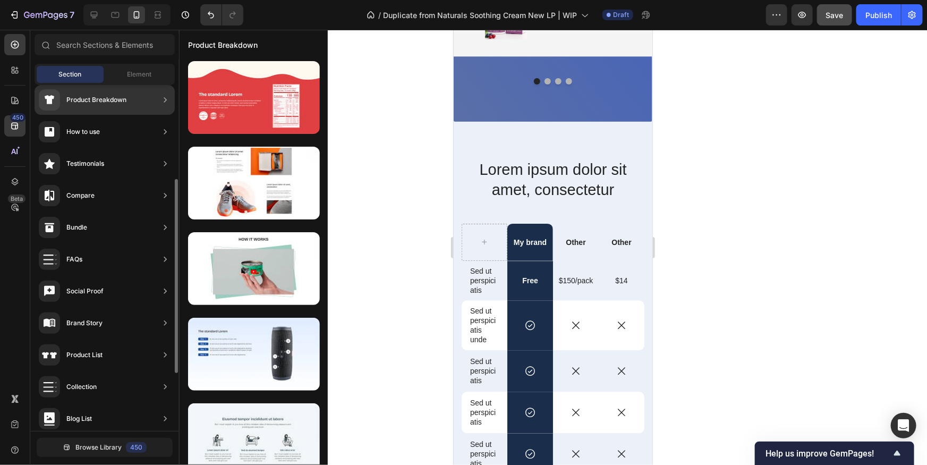
scroll to position [271, 0]
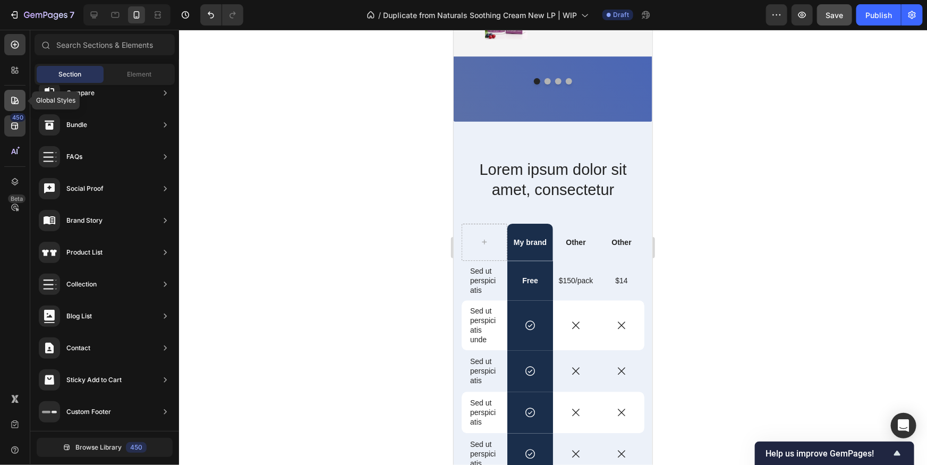
click at [17, 110] on div at bounding box center [14, 100] width 21 height 21
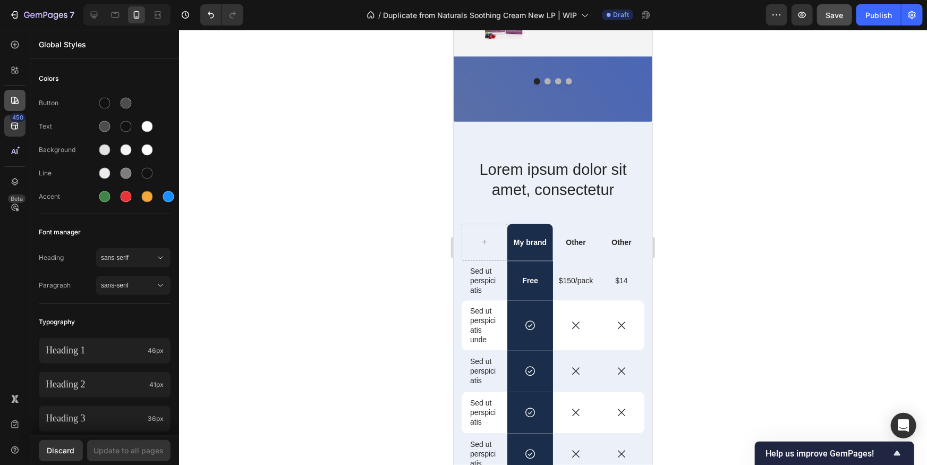
click at [18, 110] on div at bounding box center [14, 100] width 21 height 21
click at [18, 128] on icon at bounding box center [14, 126] width 7 height 7
click at [298, 151] on div at bounding box center [553, 247] width 748 height 435
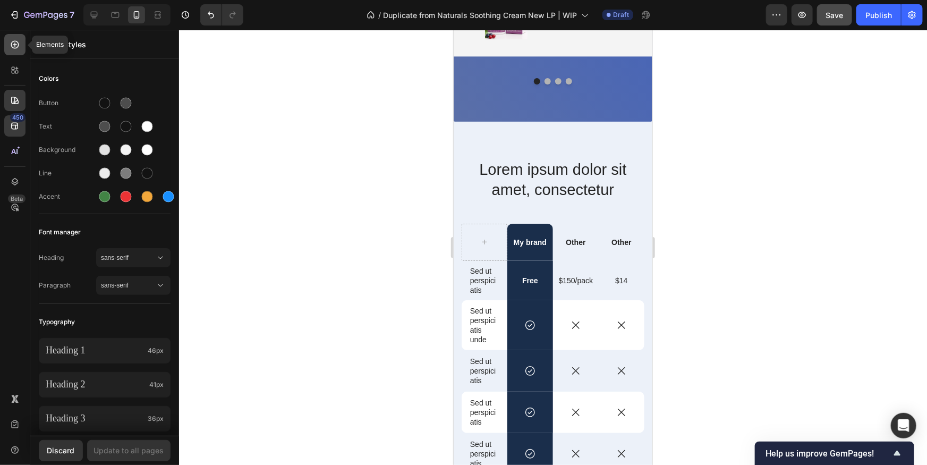
click at [11, 47] on icon at bounding box center [15, 44] width 11 height 11
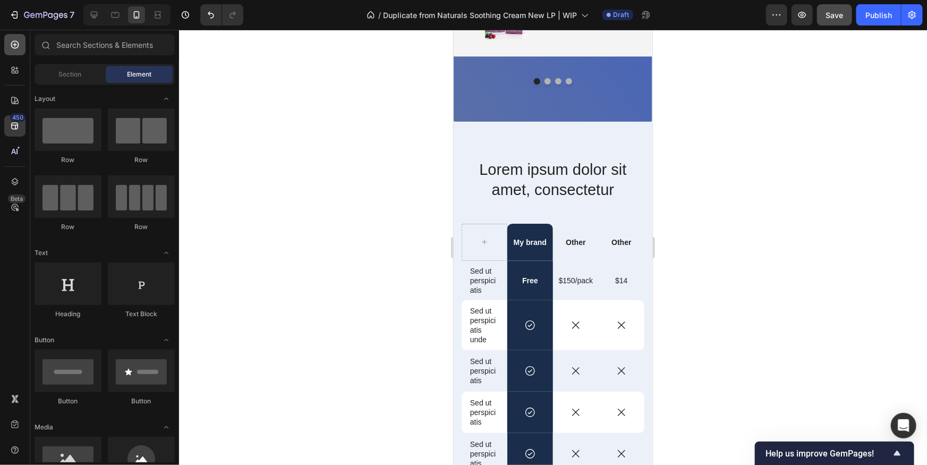
scroll to position [601, 0]
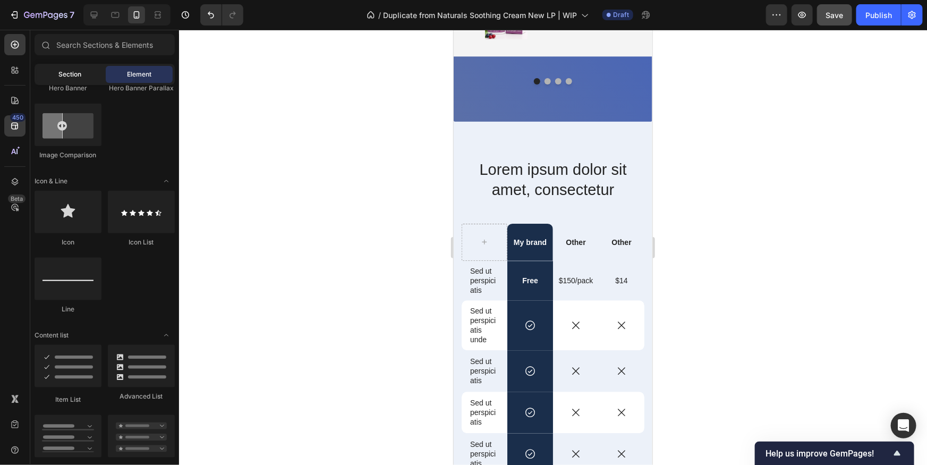
click at [79, 72] on span "Section" at bounding box center [70, 75] width 23 height 10
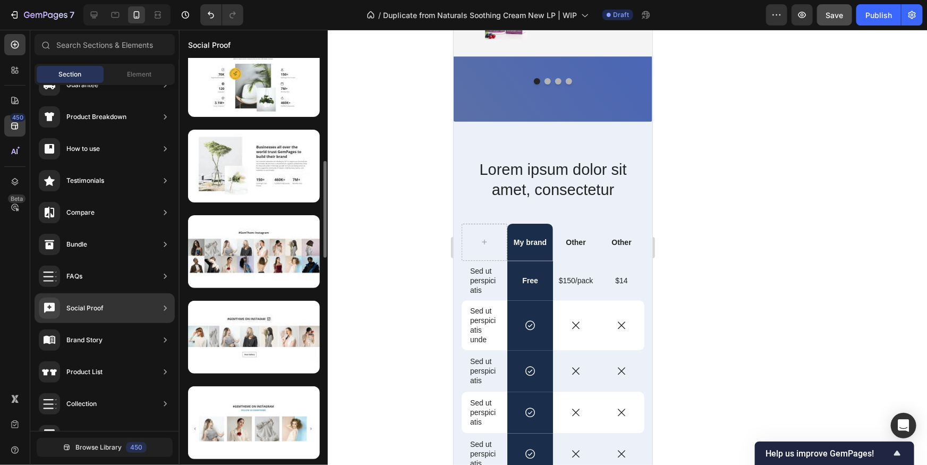
scroll to position [464, 0]
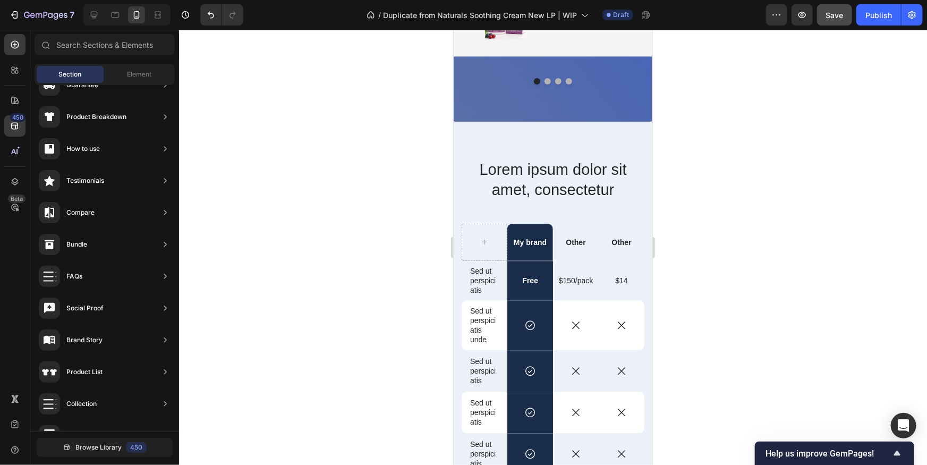
click at [395, 200] on div at bounding box center [553, 247] width 748 height 435
click at [223, 78] on div at bounding box center [553, 247] width 748 height 435
click at [223, 77] on div at bounding box center [553, 247] width 748 height 435
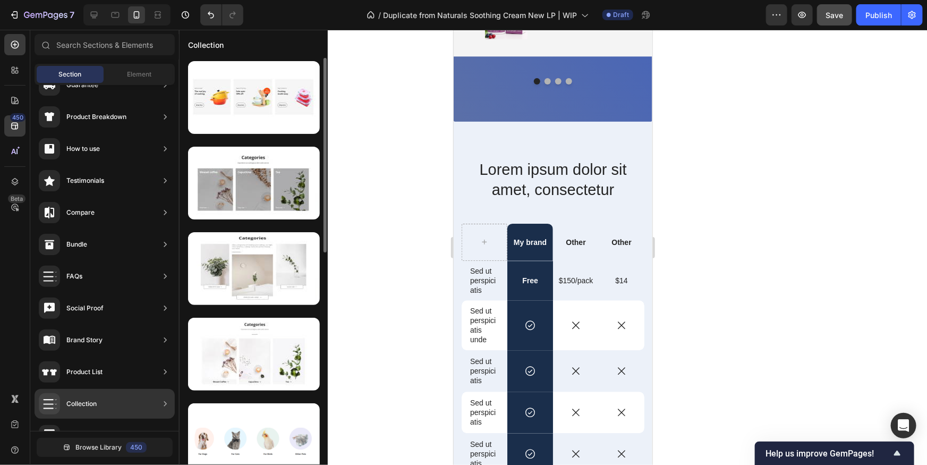
click at [409, 268] on div at bounding box center [553, 247] width 748 height 435
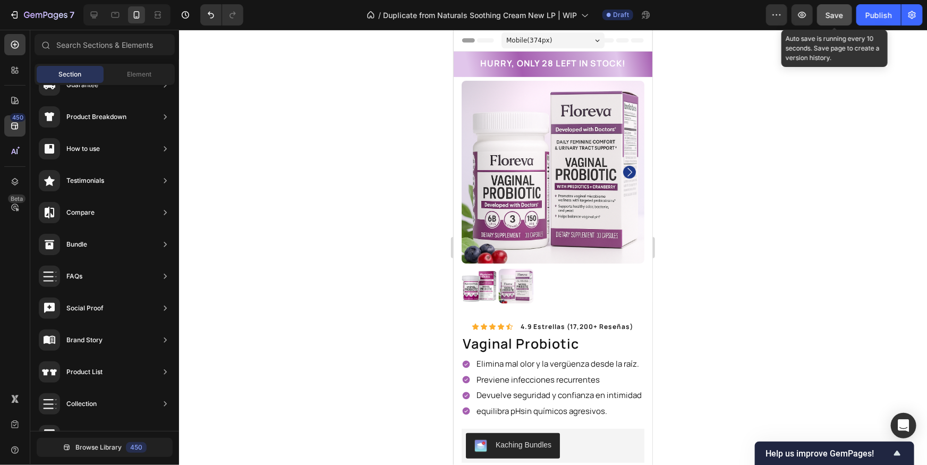
click at [838, 11] on span "Save" at bounding box center [835, 15] width 18 height 9
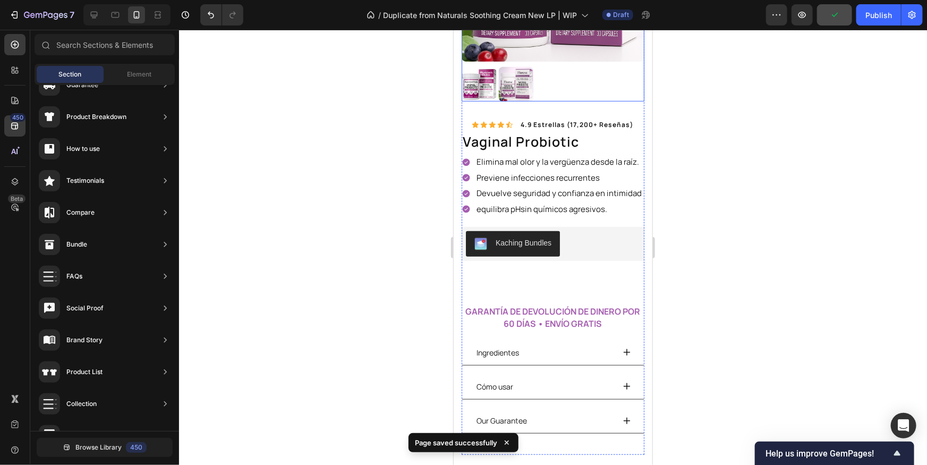
scroll to position [213, 0]
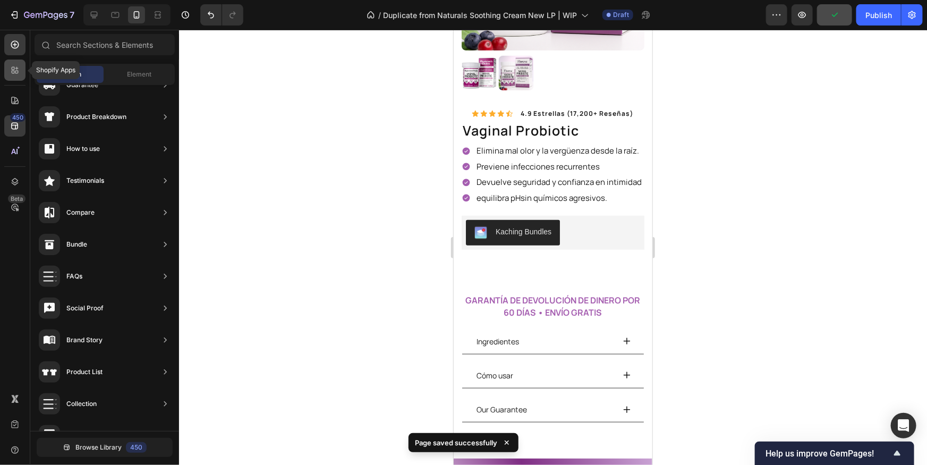
click at [21, 66] on div at bounding box center [14, 70] width 21 height 21
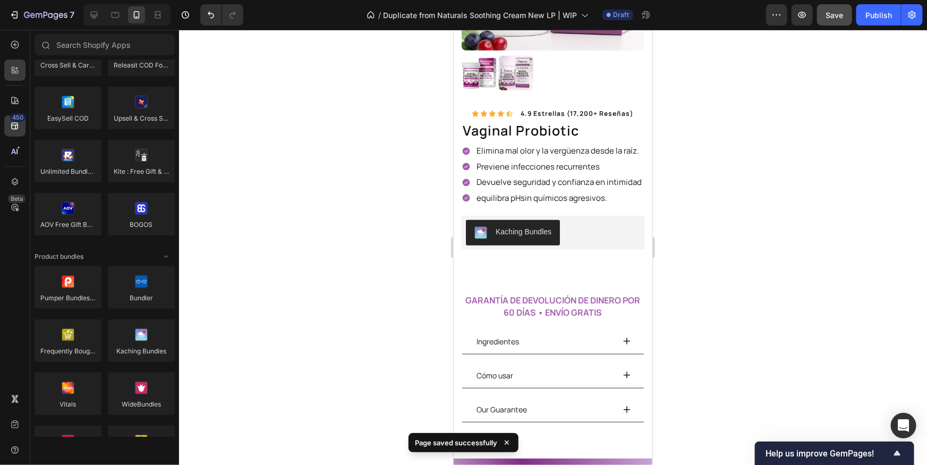
click at [9, 55] on div "450 Beta" at bounding box center [14, 211] width 21 height 354
click at [10, 52] on div at bounding box center [14, 44] width 21 height 21
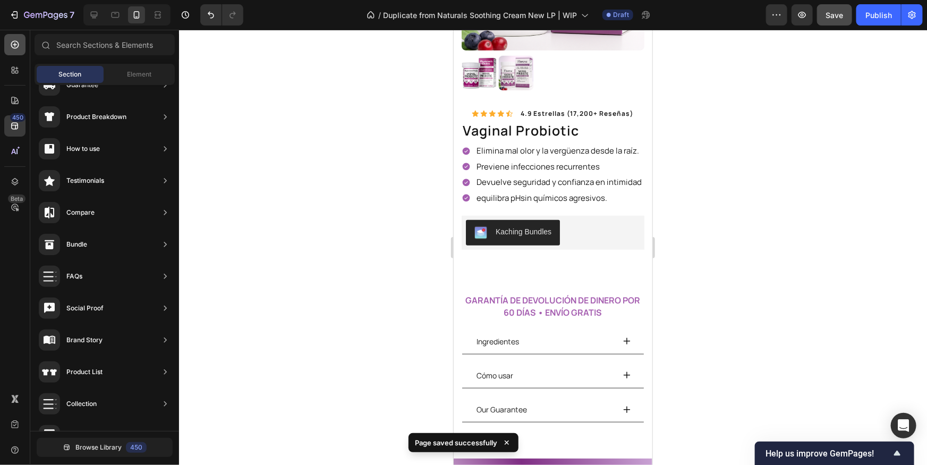
click at [22, 45] on div at bounding box center [14, 44] width 21 height 21
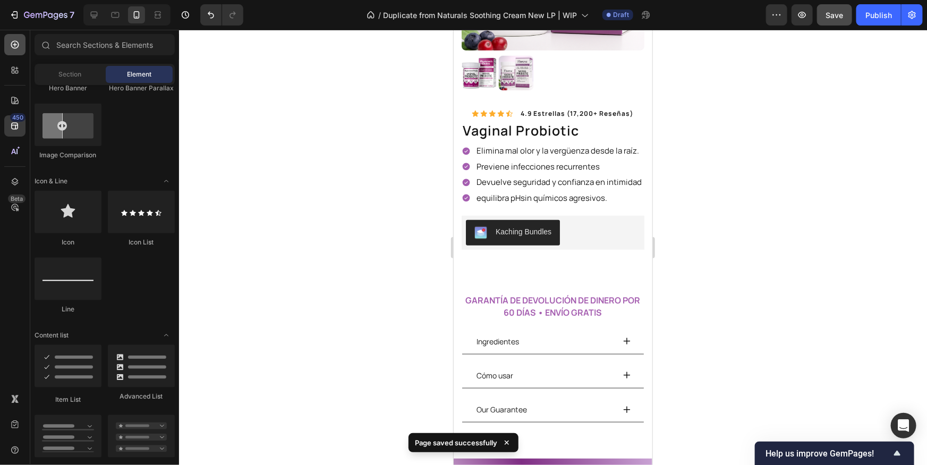
click at [22, 45] on div at bounding box center [14, 44] width 21 height 21
click at [21, 44] on div at bounding box center [14, 44] width 21 height 21
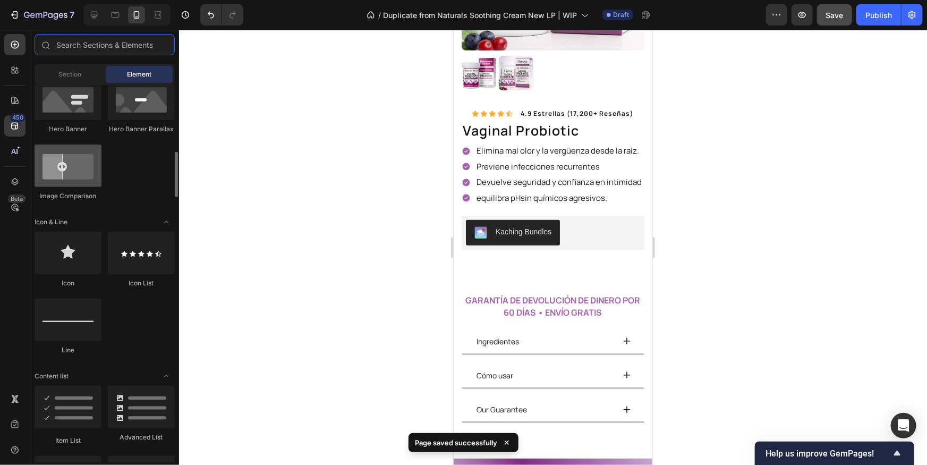
scroll to position [0, 0]
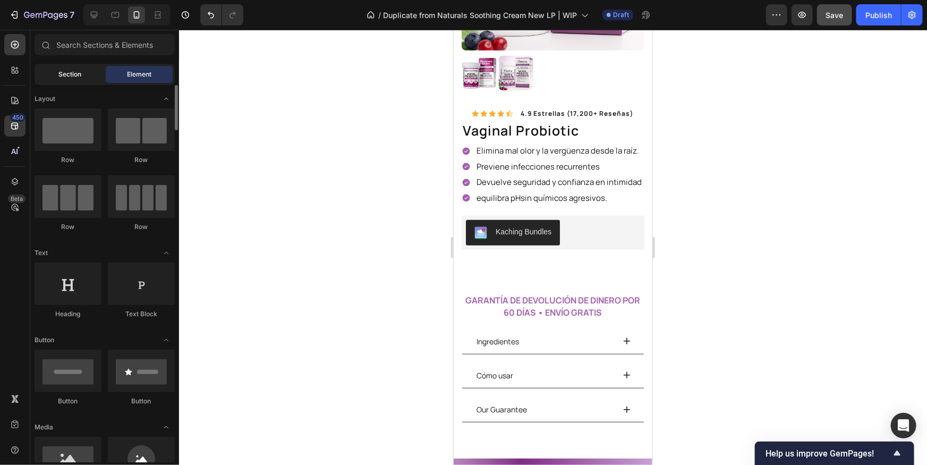
click at [74, 72] on span "Section" at bounding box center [70, 75] width 23 height 10
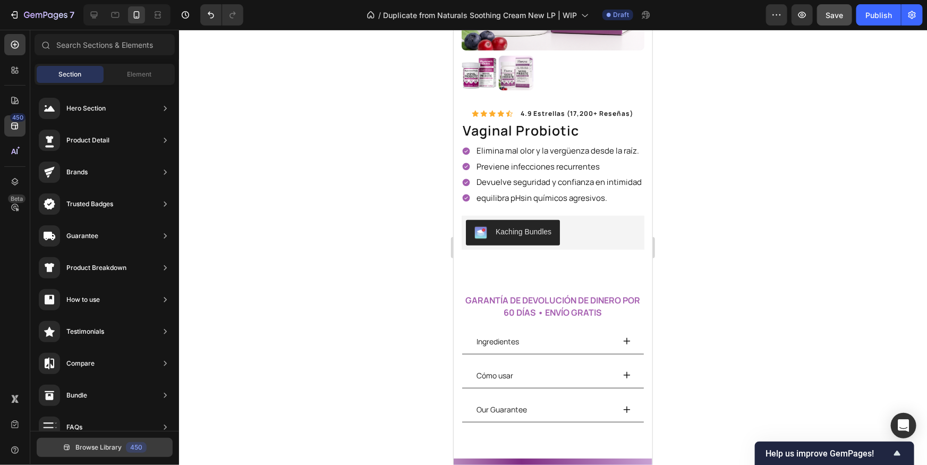
click at [117, 446] on span "Browse Library" at bounding box center [98, 448] width 46 height 10
click at [66, 443] on icon at bounding box center [67, 447] width 9 height 9
click at [65, 448] on icon at bounding box center [67, 447] width 9 height 9
click at [116, 447] on span "Browse Library" at bounding box center [98, 448] width 46 height 10
click at [76, 445] on span "Browse Library" at bounding box center [98, 448] width 46 height 10
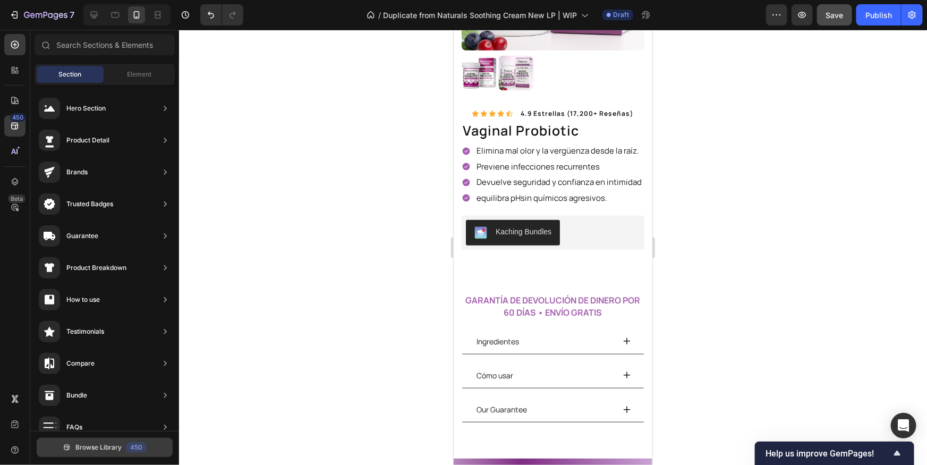
click at [76, 445] on span "Browse Library" at bounding box center [98, 448] width 46 height 10
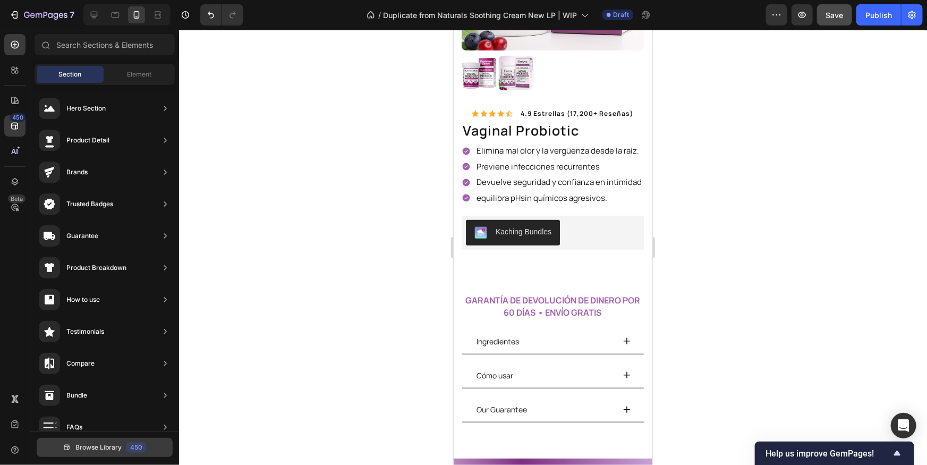
drag, startPoint x: 76, startPoint y: 445, endPoint x: 49, endPoint y: 454, distance: 28.1
click at [76, 445] on span "Browse Library" at bounding box center [98, 448] width 46 height 10
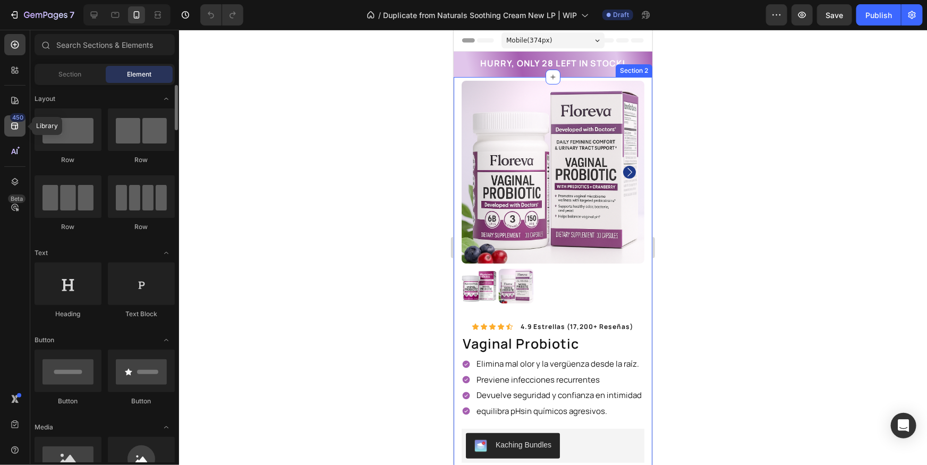
click at [20, 127] on div "450" at bounding box center [14, 125] width 21 height 21
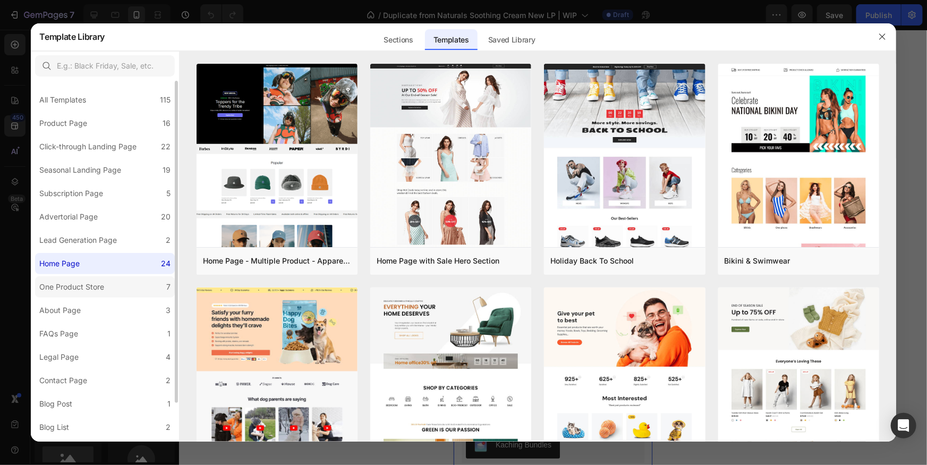
scroll to position [29, 0]
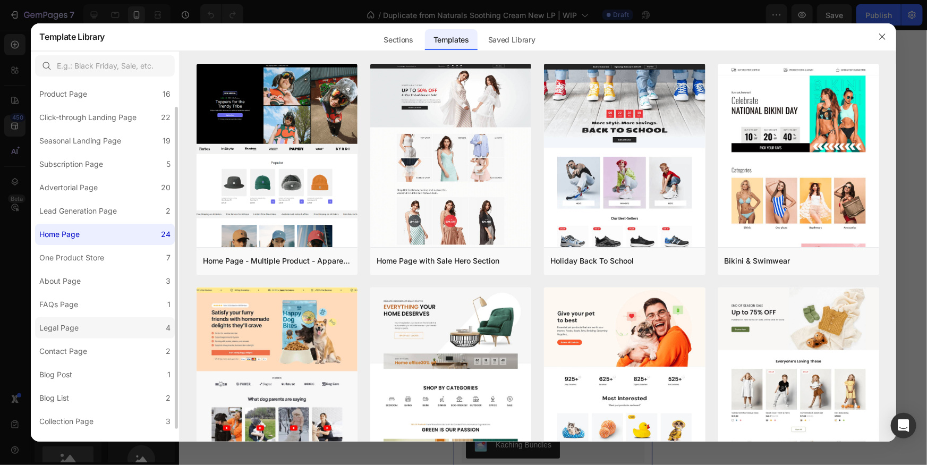
click at [92, 318] on label "Legal Page 4" at bounding box center [105, 327] width 140 height 21
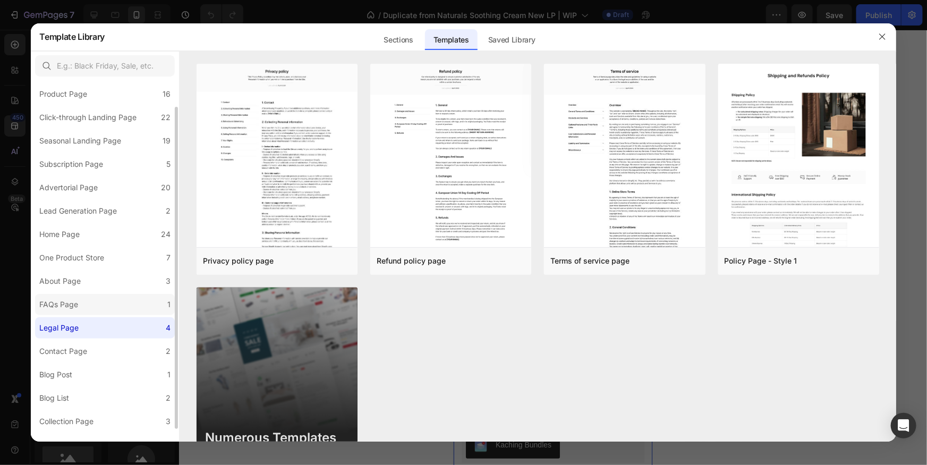
click at [103, 308] on label "FAQs Page 1" at bounding box center [105, 304] width 140 height 21
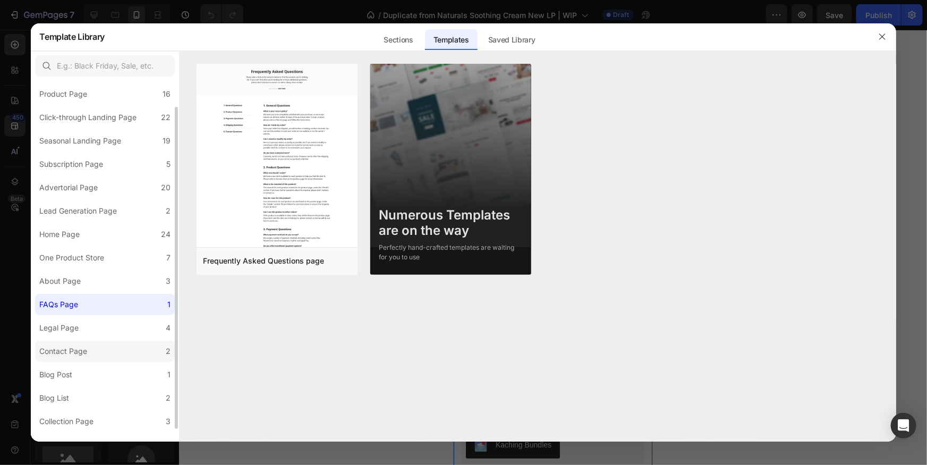
click at [100, 353] on label "Contact Page 2" at bounding box center [105, 351] width 140 height 21
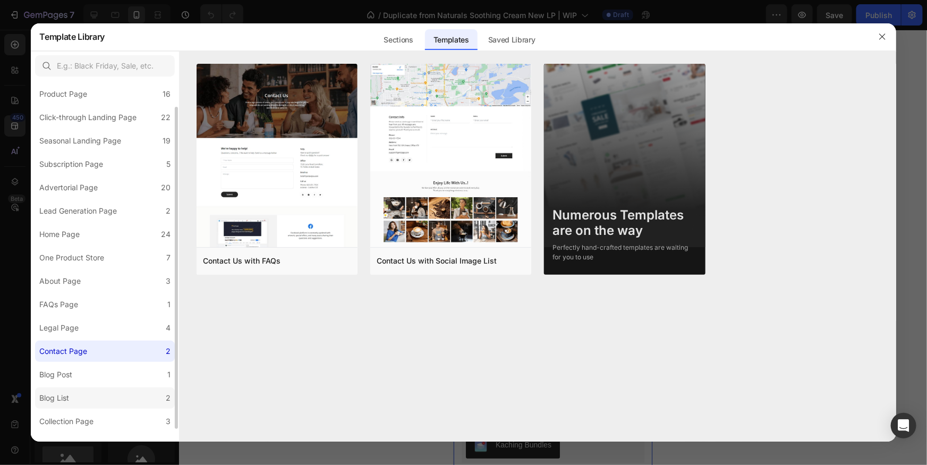
click at [86, 389] on label "Blog List 2" at bounding box center [105, 397] width 140 height 21
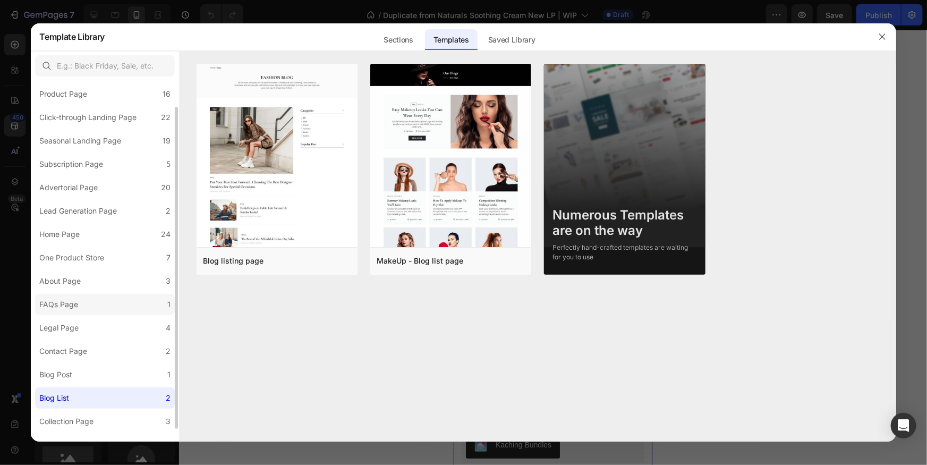
click at [101, 296] on label "FAQs Page 1" at bounding box center [105, 304] width 140 height 21
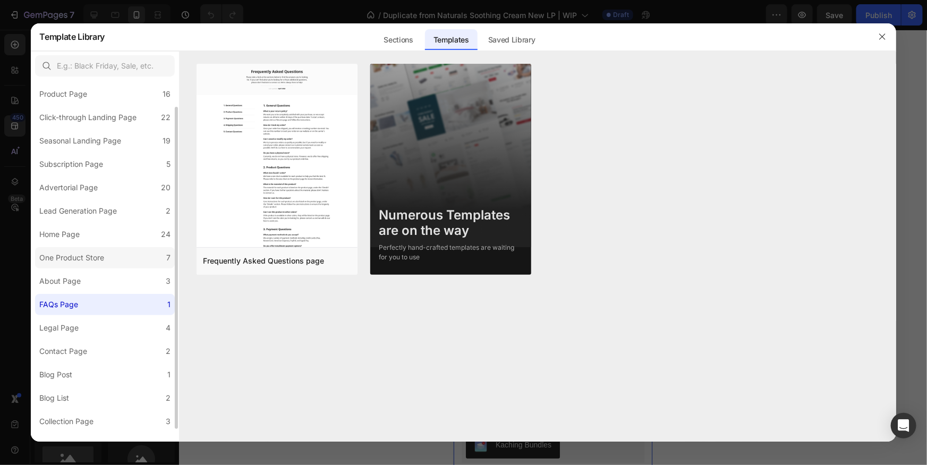
click at [104, 254] on div "One Product Store" at bounding box center [71, 257] width 65 height 13
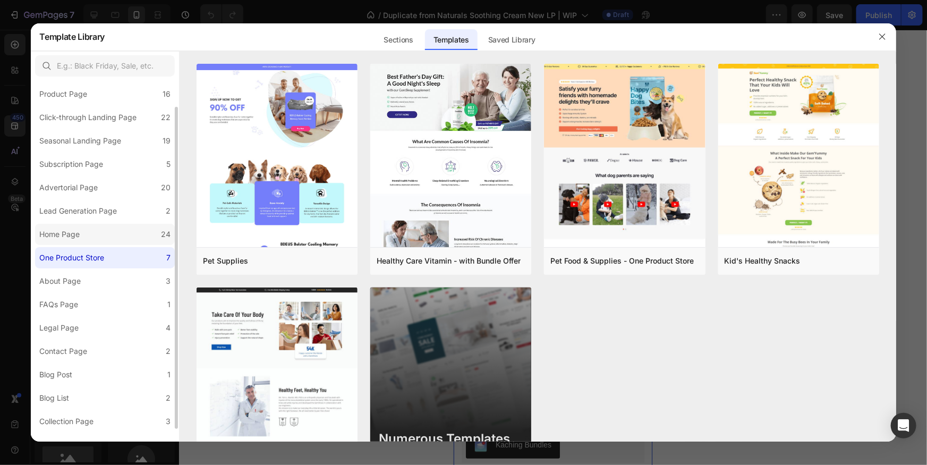
click at [113, 231] on label "Home Page 24" at bounding box center [105, 234] width 140 height 21
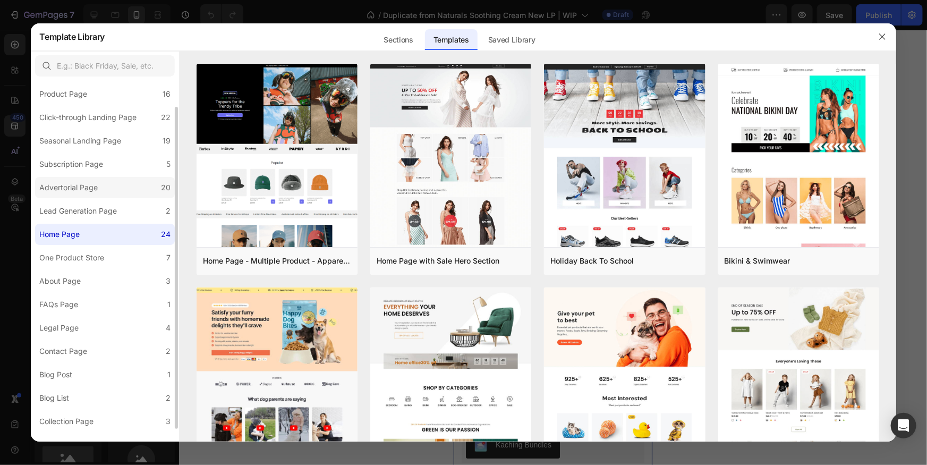
click at [108, 181] on label "Advertorial Page 20" at bounding box center [105, 187] width 140 height 21
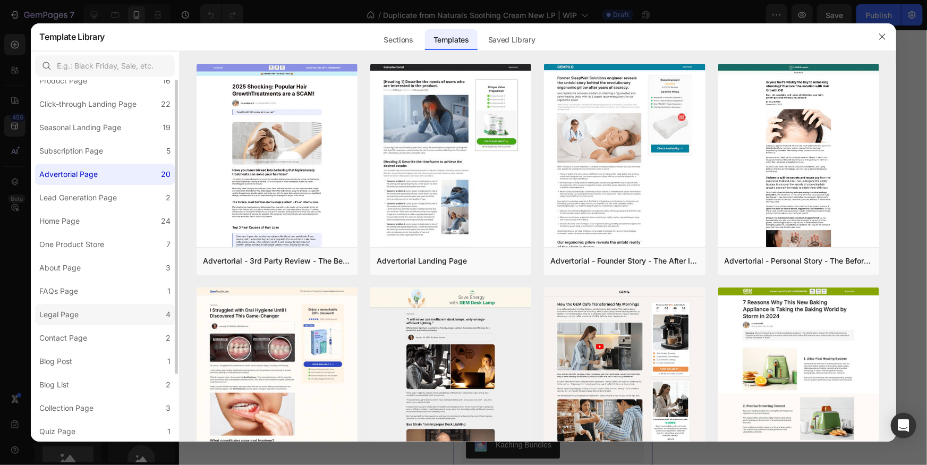
scroll to position [0, 0]
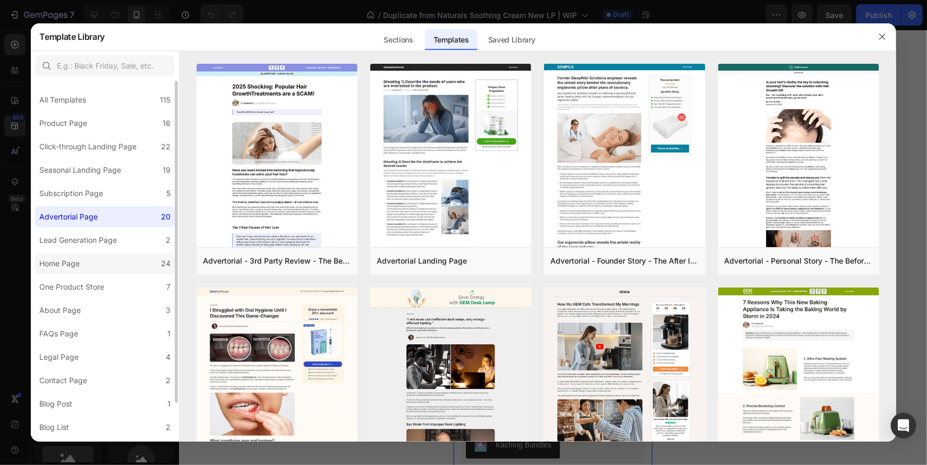
click at [106, 265] on label "Home Page 24" at bounding box center [105, 263] width 140 height 21
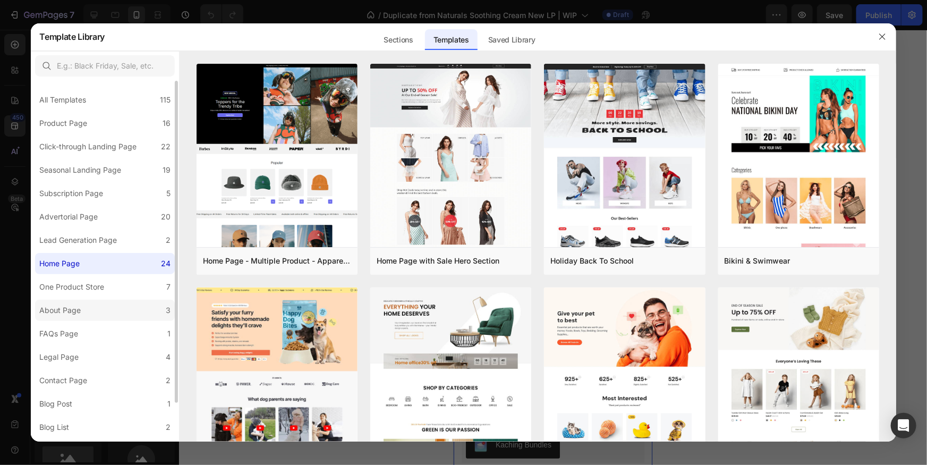
click at [106, 312] on label "About Page 3" at bounding box center [105, 310] width 140 height 21
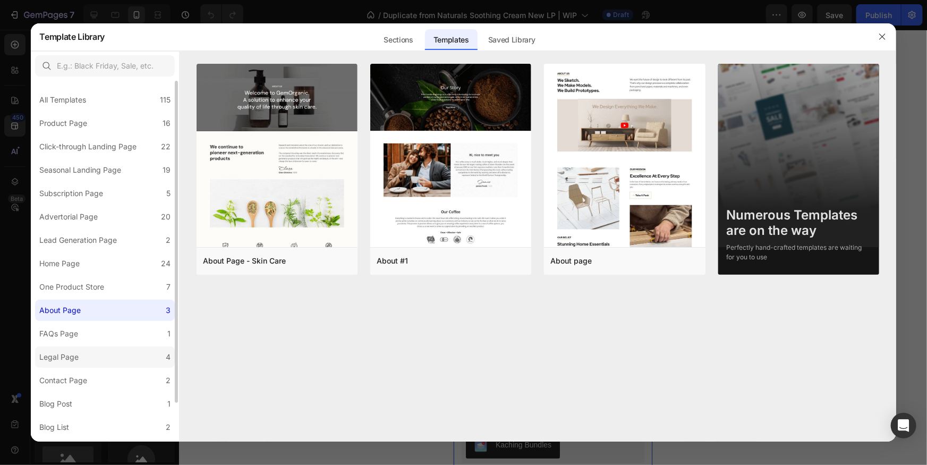
click at [105, 349] on label "Legal Page 4" at bounding box center [105, 357] width 140 height 21
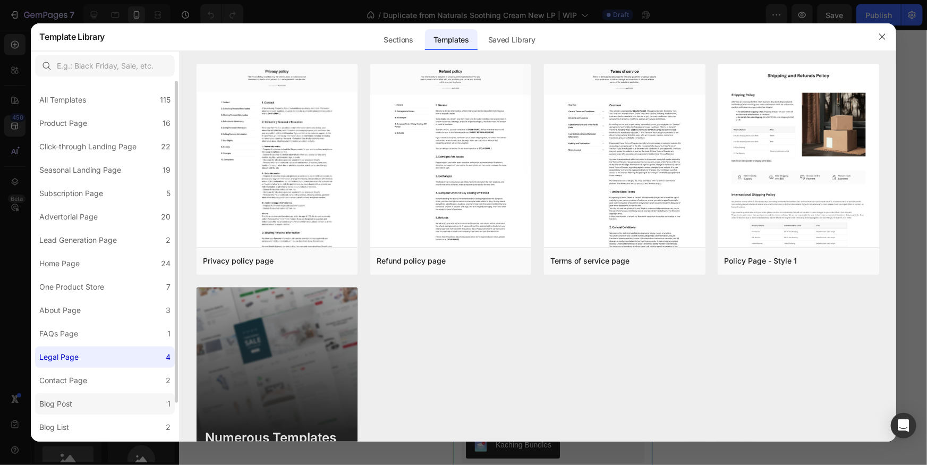
click at [107, 394] on label "Blog Post 1" at bounding box center [105, 403] width 140 height 21
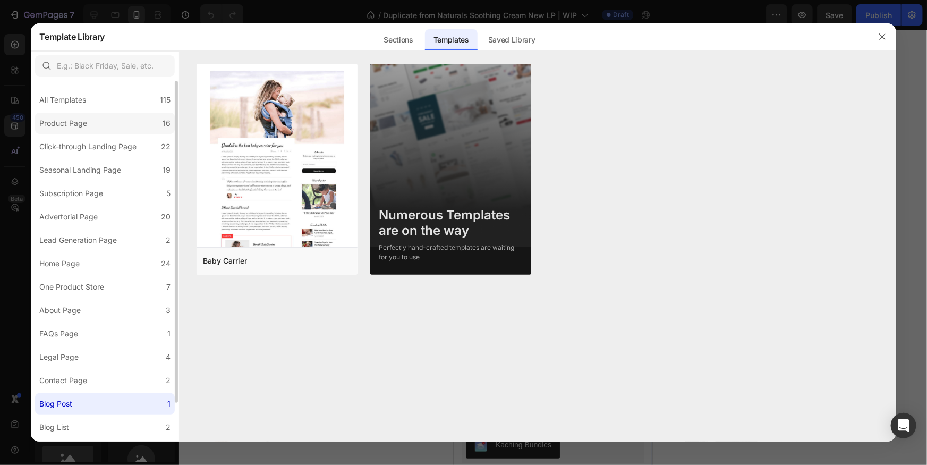
click at [120, 126] on label "Product Page 16" at bounding box center [105, 123] width 140 height 21
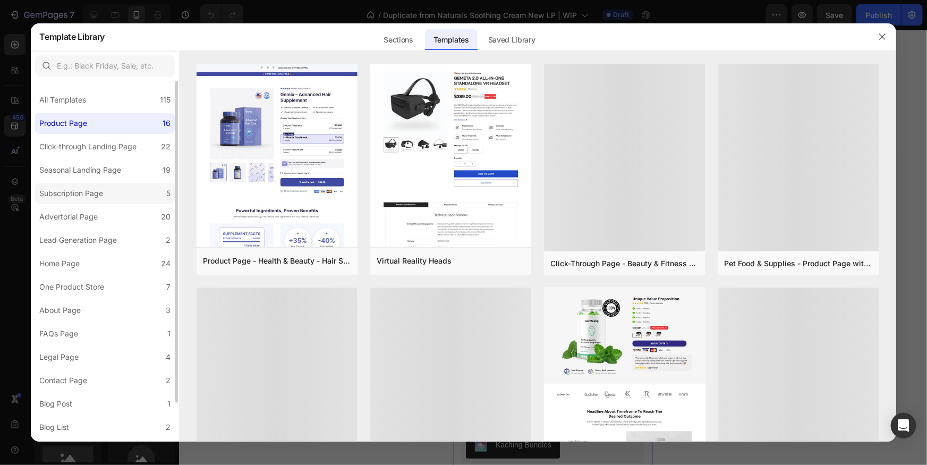
click at [104, 198] on div "Subscription Page" at bounding box center [73, 193] width 68 height 13
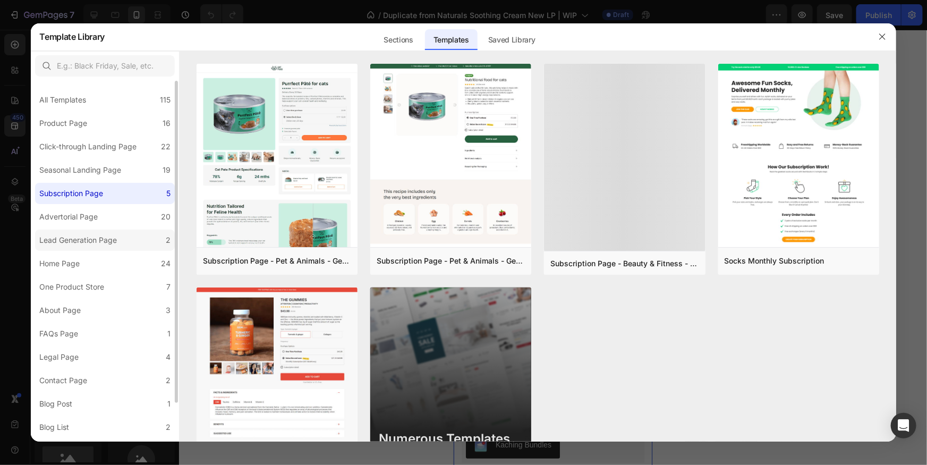
drag, startPoint x: 92, startPoint y: 243, endPoint x: 105, endPoint y: 246, distance: 12.4
click at [92, 243] on div "Lead Generation Page" at bounding box center [78, 240] width 78 height 13
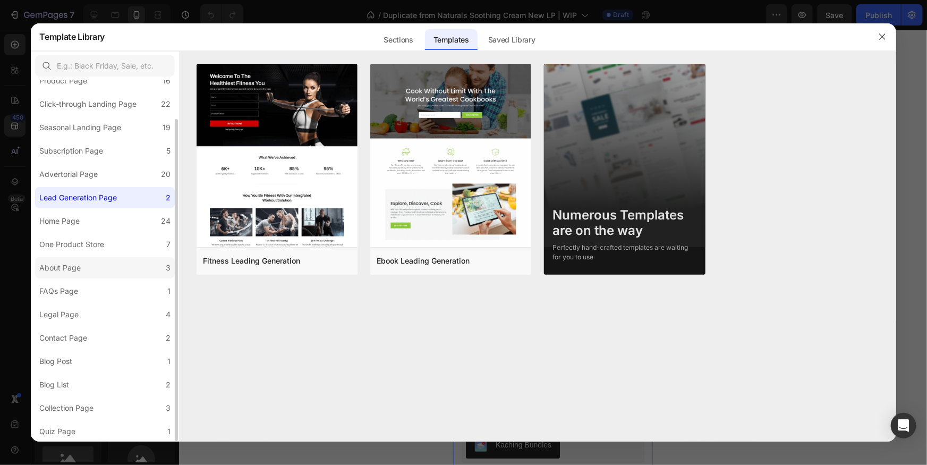
click at [115, 269] on label "About Page 3" at bounding box center [105, 267] width 140 height 21
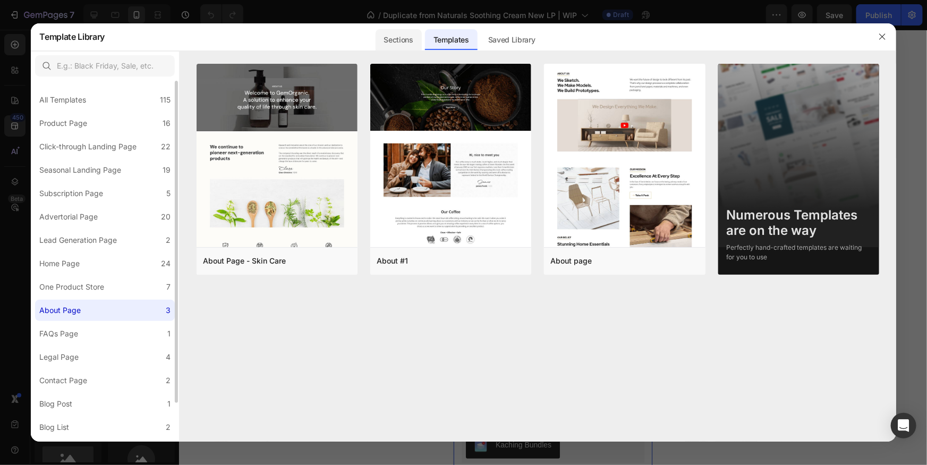
click at [411, 30] on div "Sections" at bounding box center [399, 39] width 46 height 21
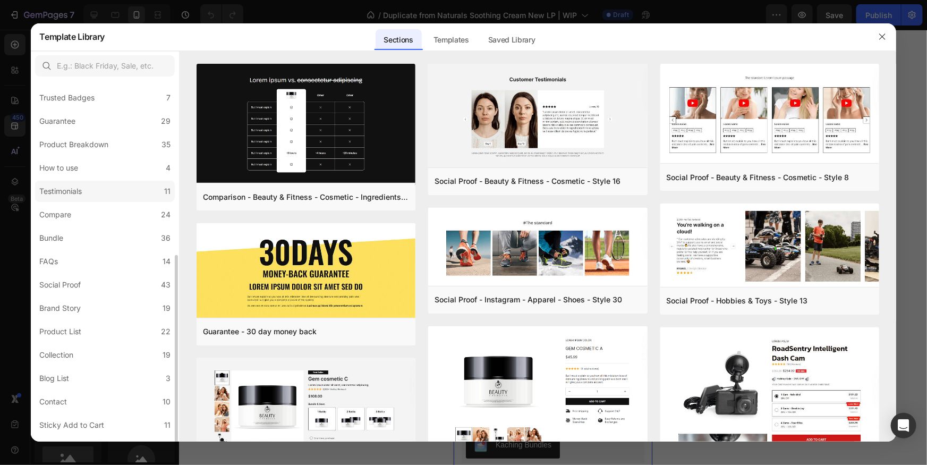
scroll to position [159, 0]
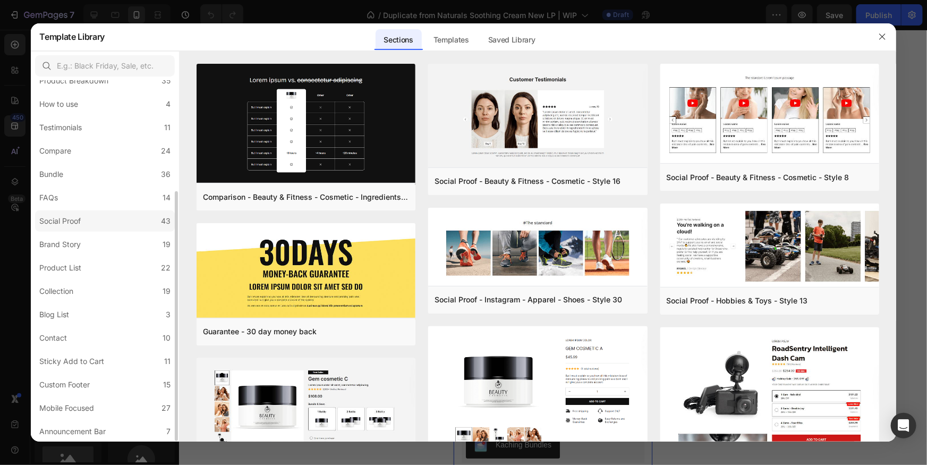
click at [118, 216] on label "Social Proof 43" at bounding box center [105, 220] width 140 height 21
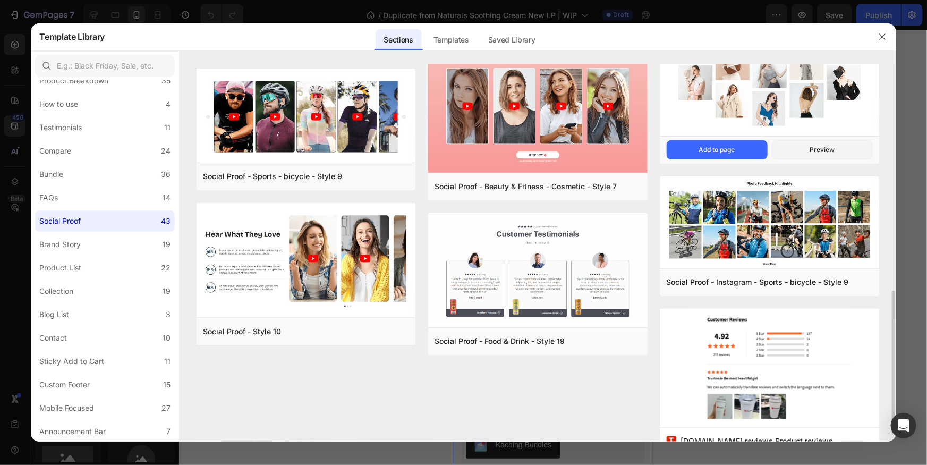
scroll to position [613, 0]
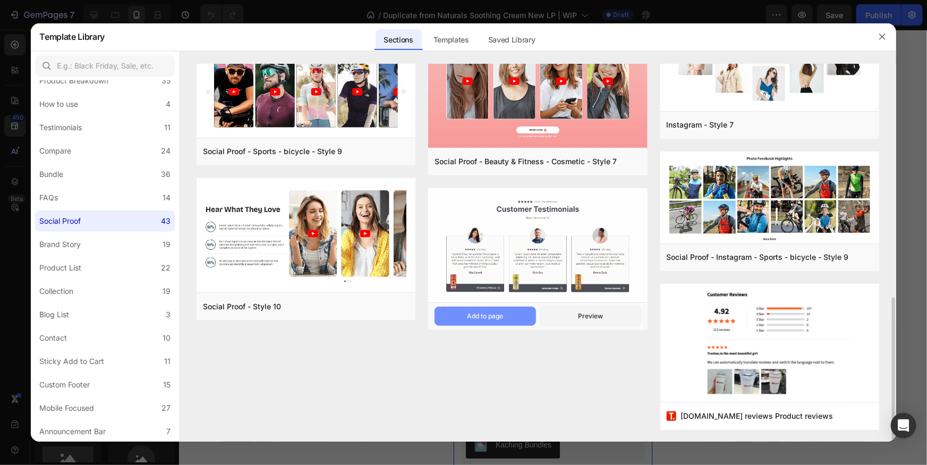
click at [505, 318] on button "Add to page" at bounding box center [485, 316] width 101 height 19
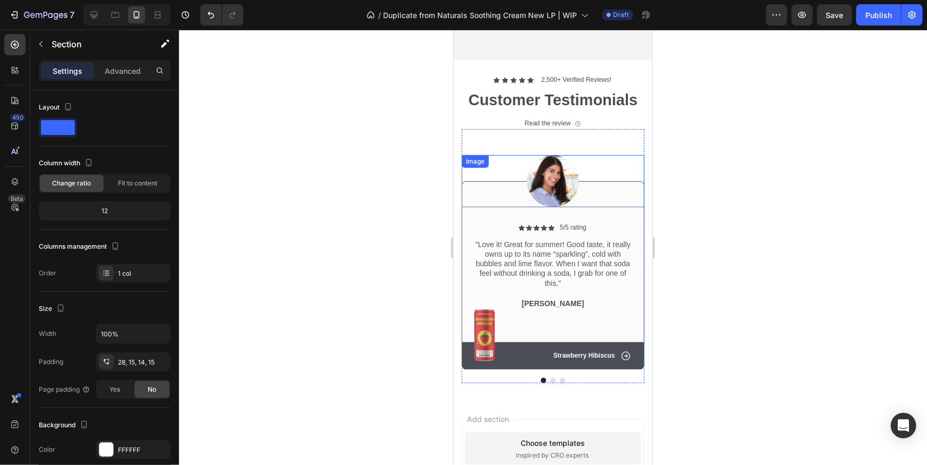
scroll to position [2235, 0]
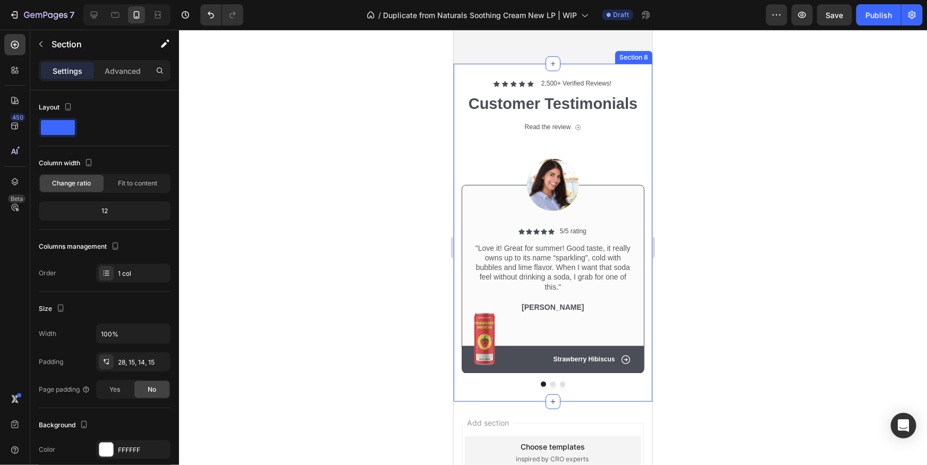
click at [633, 107] on div "Icon Icon Icon Icon Icon Icon List 2,500+ Verified Reviews! Text Block Row Cust…" at bounding box center [552, 232] width 199 height 338
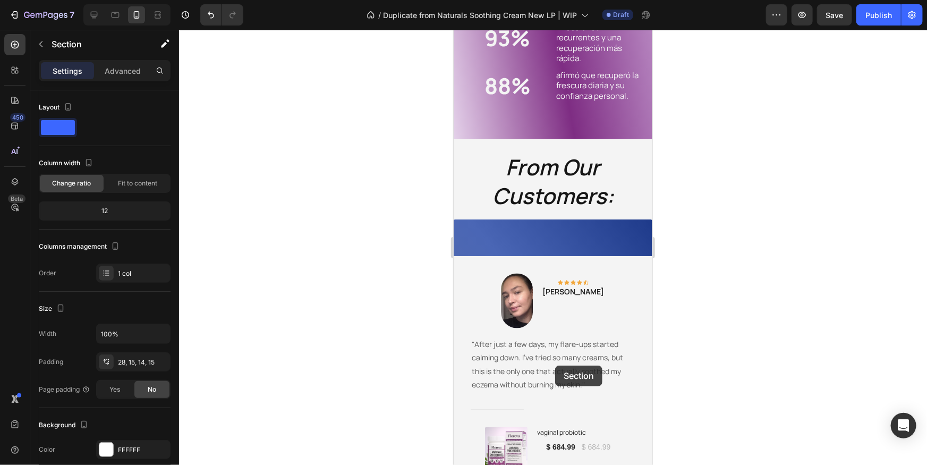
scroll to position [892, 0]
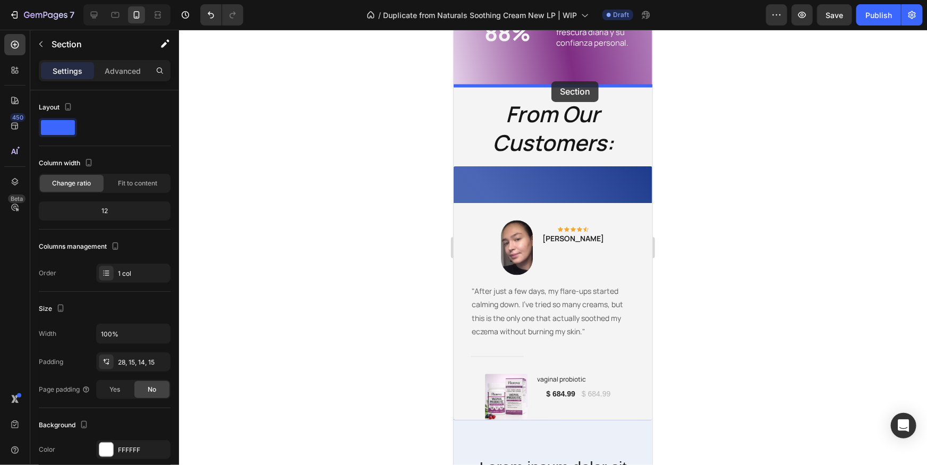
drag, startPoint x: 470, startPoint y: 106, endPoint x: 551, endPoint y: 81, distance: 85.2
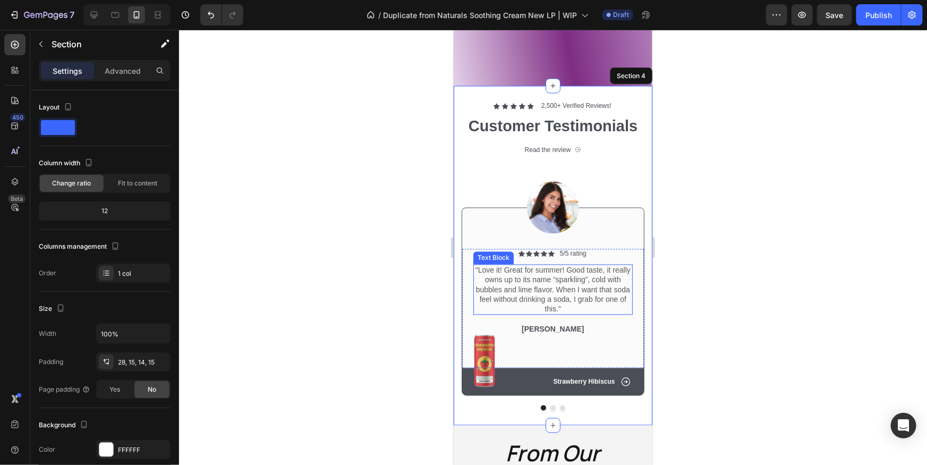
scroll to position [1047, 0]
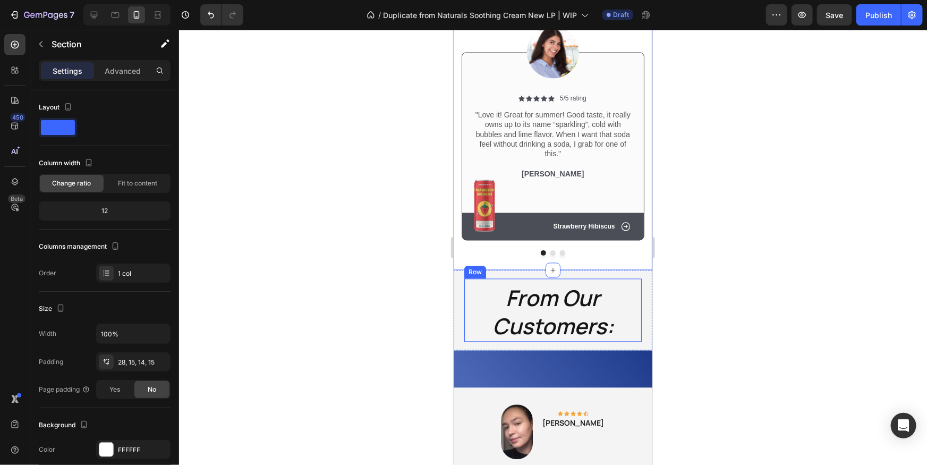
click at [621, 290] on h2 "From Our Customers:" at bounding box center [553, 312] width 178 height 59
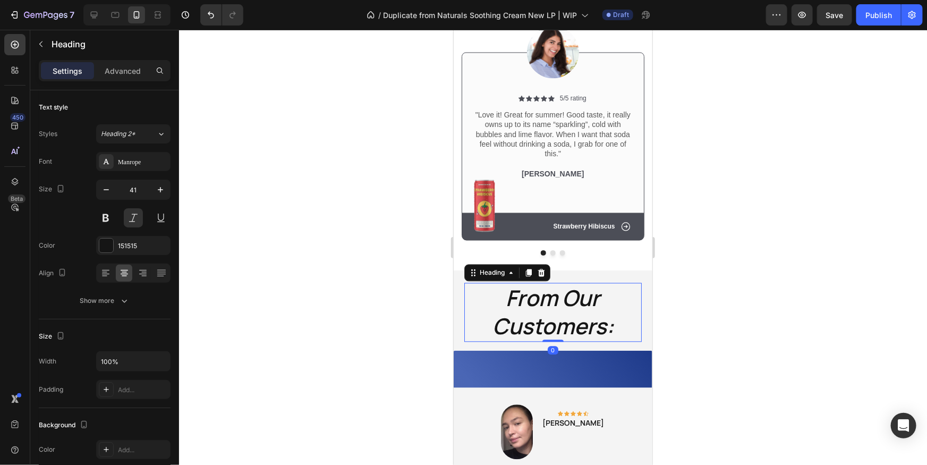
click at [633, 294] on h2 "From Our Customers:" at bounding box center [553, 312] width 178 height 59
click at [643, 290] on div "From Our Customers: Heading 0 Row Section 5" at bounding box center [552, 310] width 199 height 80
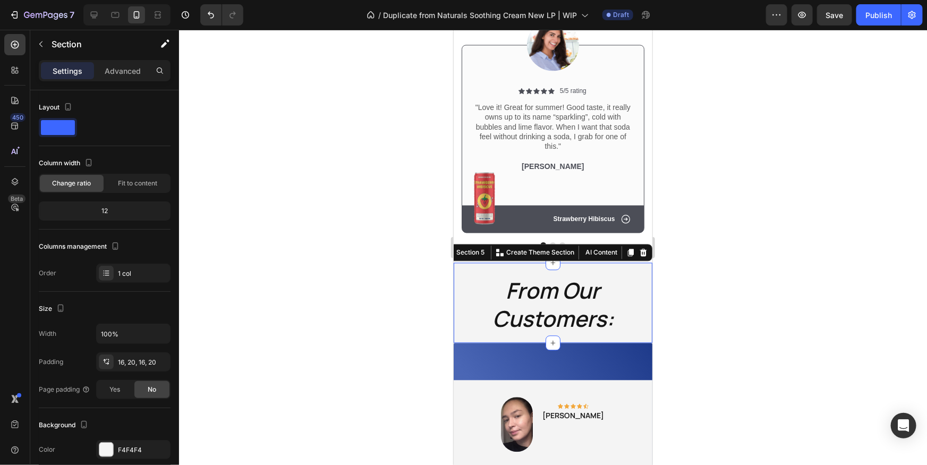
scroll to position [1068, 0]
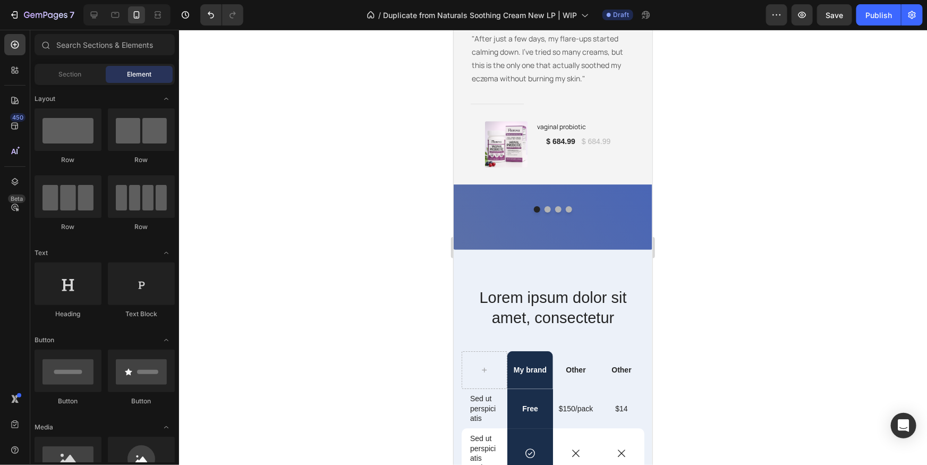
click at [722, 242] on div at bounding box center [553, 247] width 748 height 435
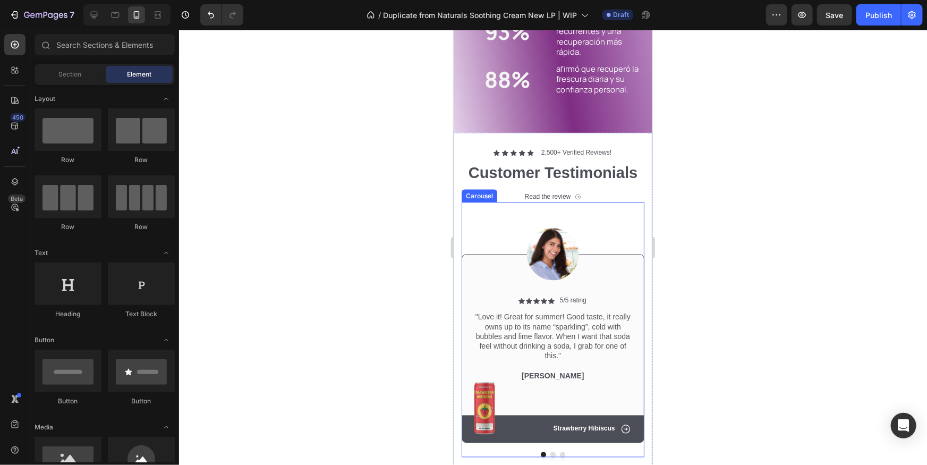
scroll to position [871, 0]
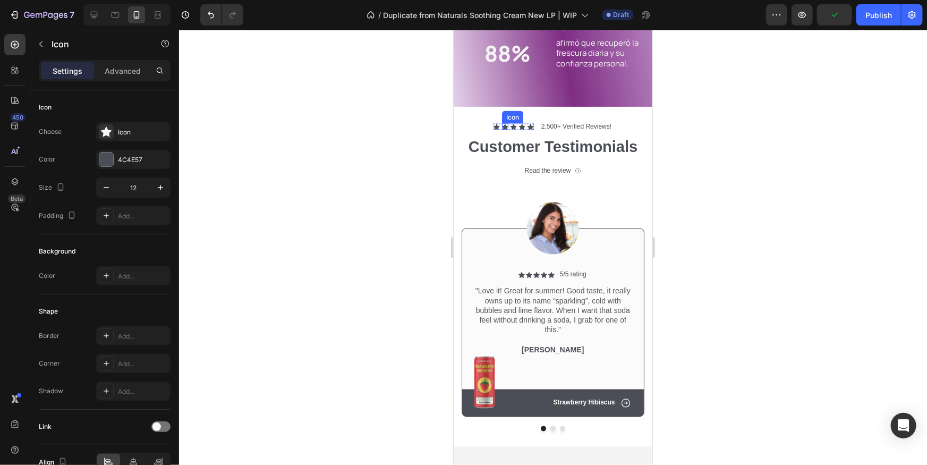
click at [506, 123] on icon at bounding box center [505, 126] width 6 height 6
click at [477, 149] on h2 "Customer Testimonials" at bounding box center [552, 147] width 183 height 22
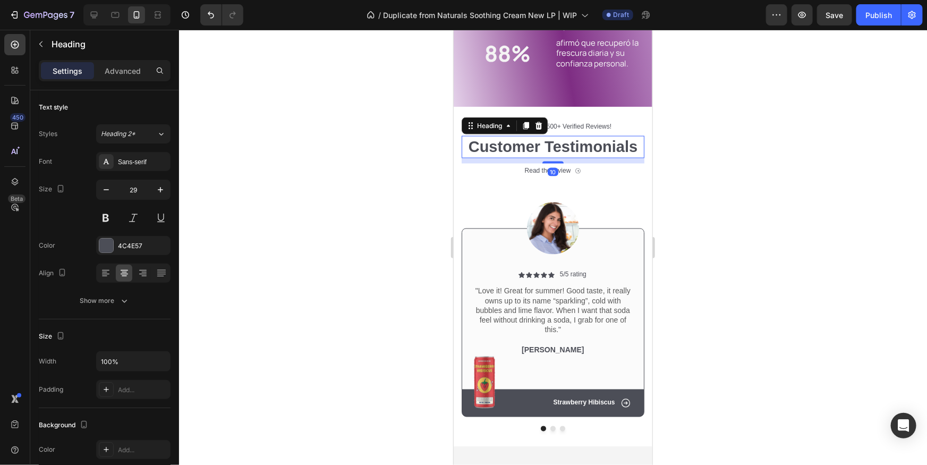
click at [813, 180] on div at bounding box center [553, 247] width 748 height 435
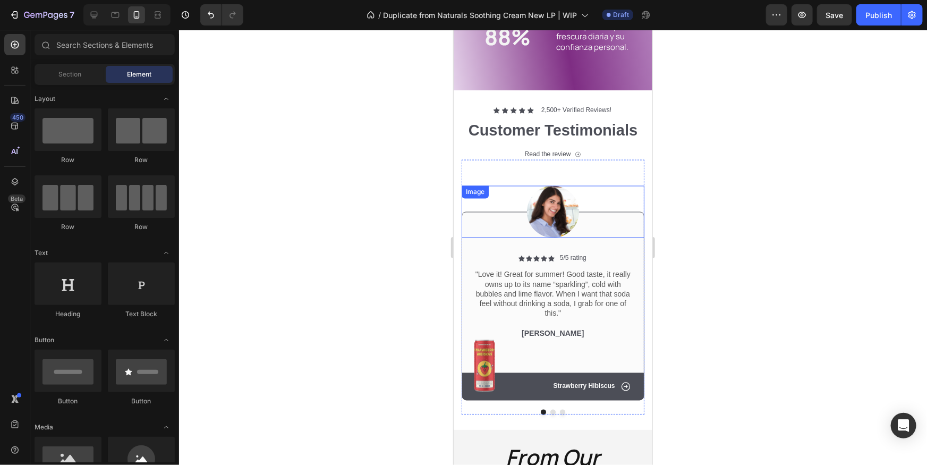
scroll to position [888, 0]
click at [555, 208] on img at bounding box center [553, 211] width 52 height 52
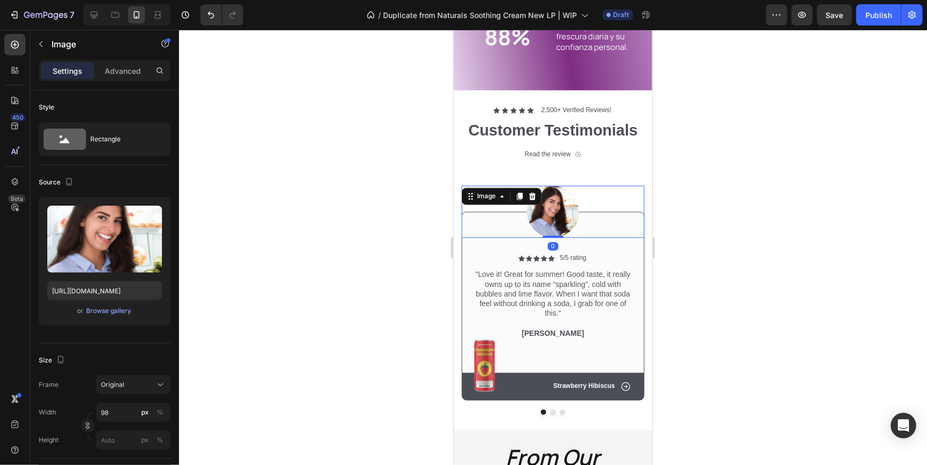
click at [725, 209] on div at bounding box center [553, 247] width 748 height 435
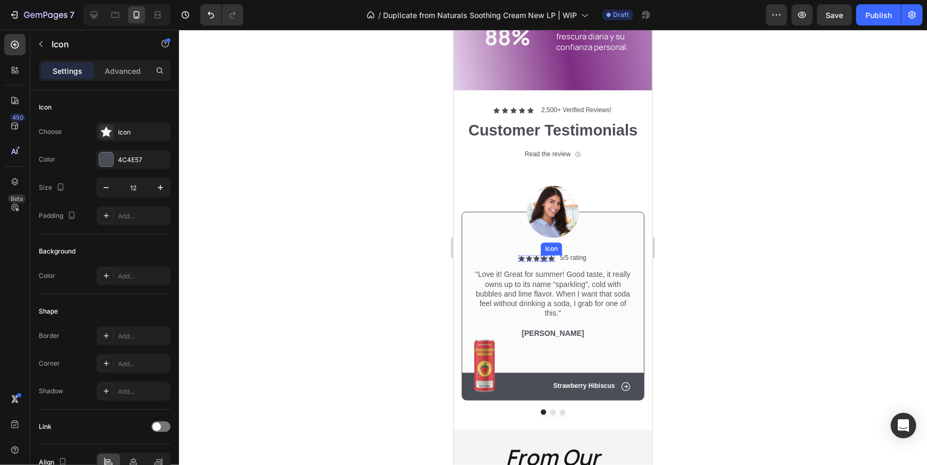
click at [542, 258] on div "Icon" at bounding box center [543, 258] width 6 height 6
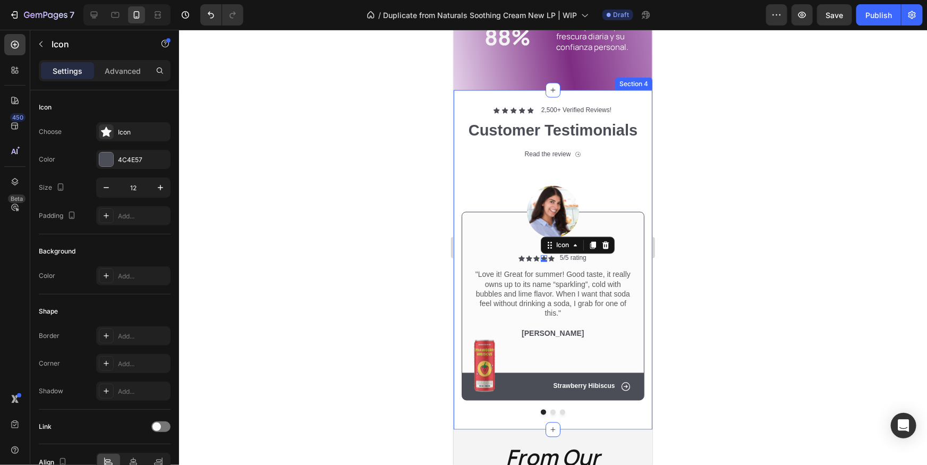
click at [716, 276] on div at bounding box center [553, 247] width 748 height 435
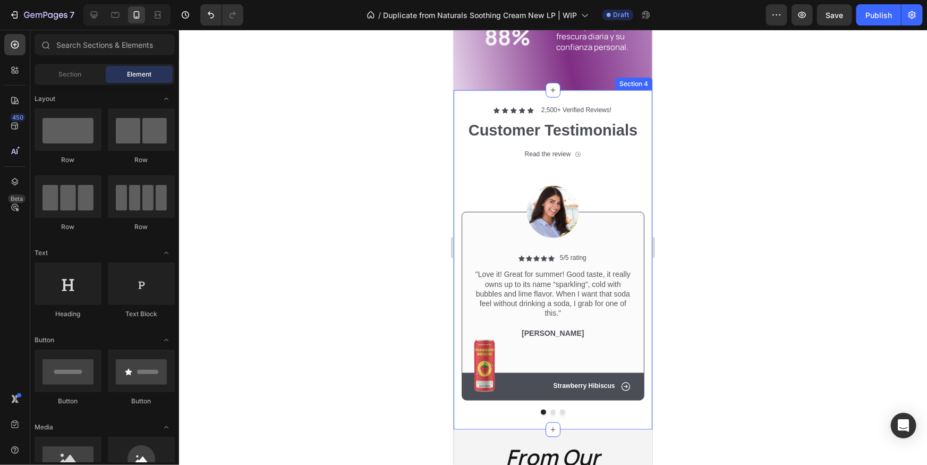
click at [521, 397] on div "Icon Strawberry Hibiscus Text Block Row" at bounding box center [553, 387] width 182 height 28
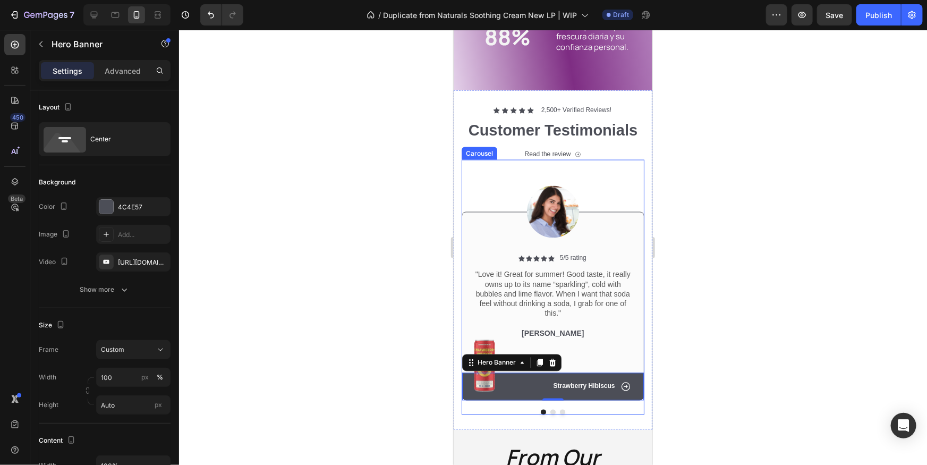
click at [514, 409] on div at bounding box center [552, 411] width 183 height 5
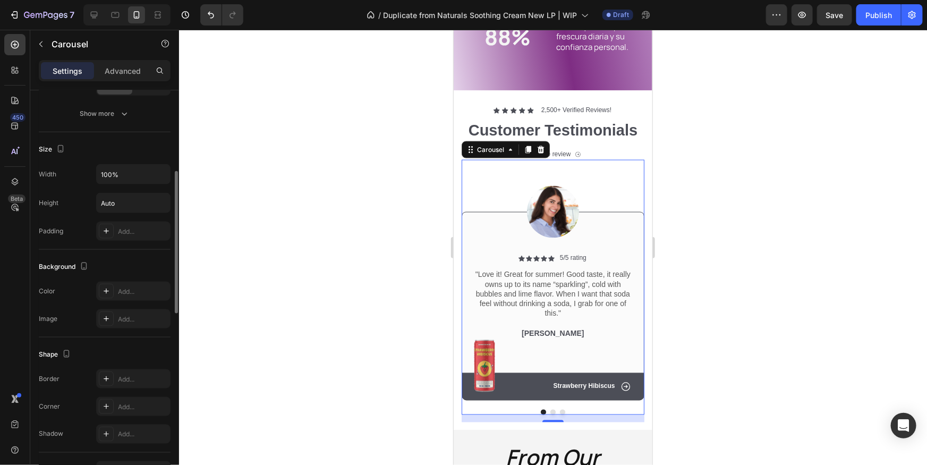
scroll to position [562, 0]
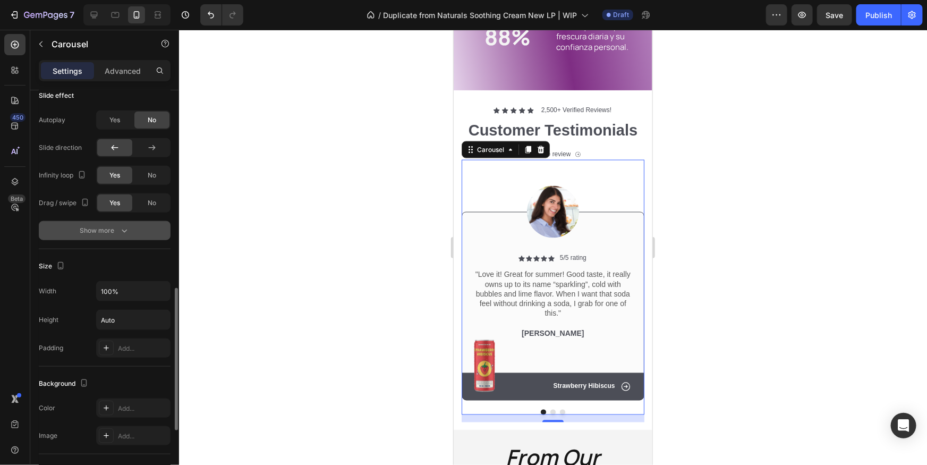
click at [107, 225] on div "Show more" at bounding box center [104, 230] width 49 height 11
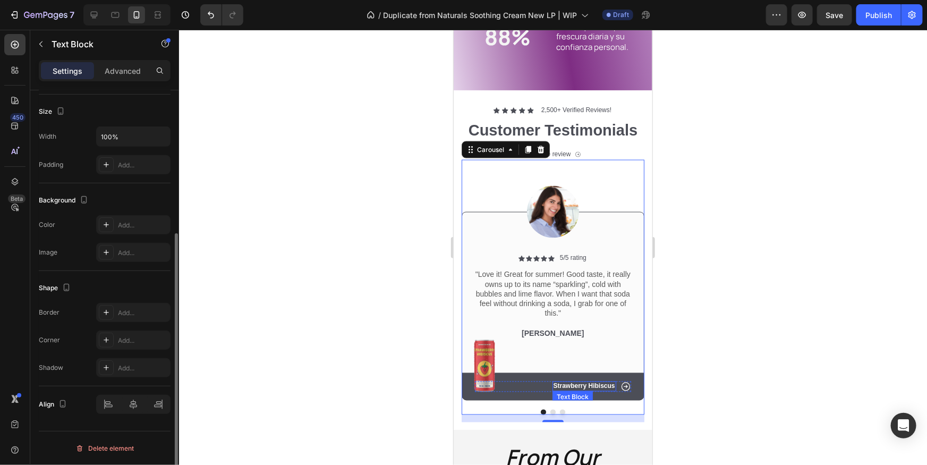
click at [560, 396] on div "Text Block" at bounding box center [572, 397] width 36 height 10
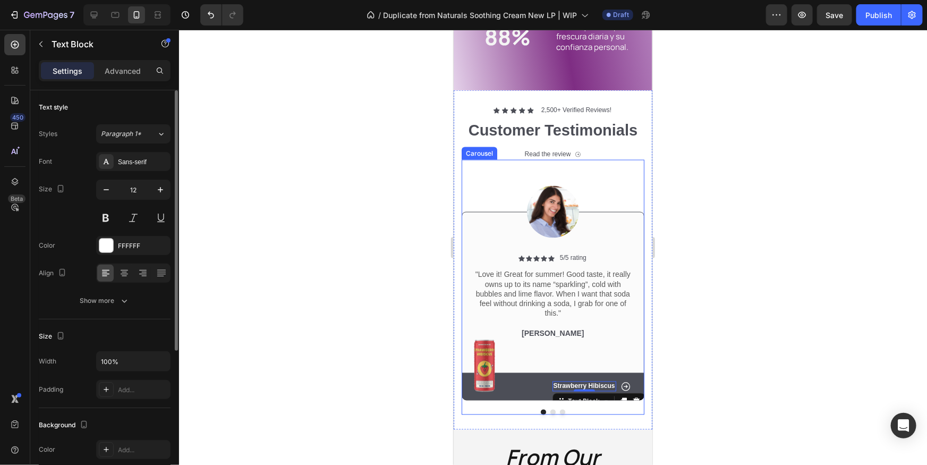
click at [533, 401] on div "Image Icon Icon Icon Icon Icon Icon List 5/5 rating Text Block Row "Love it! Gr…" at bounding box center [552, 286] width 183 height 255
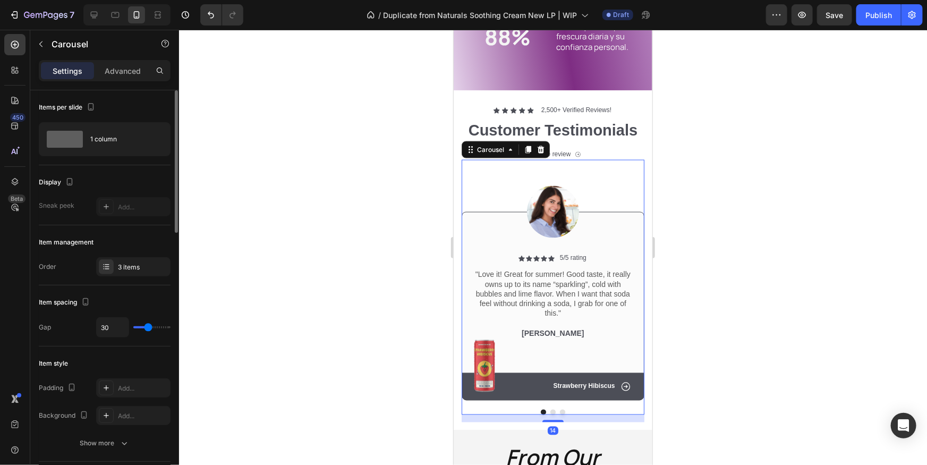
click at [550, 409] on button "Dot" at bounding box center [552, 411] width 5 height 5
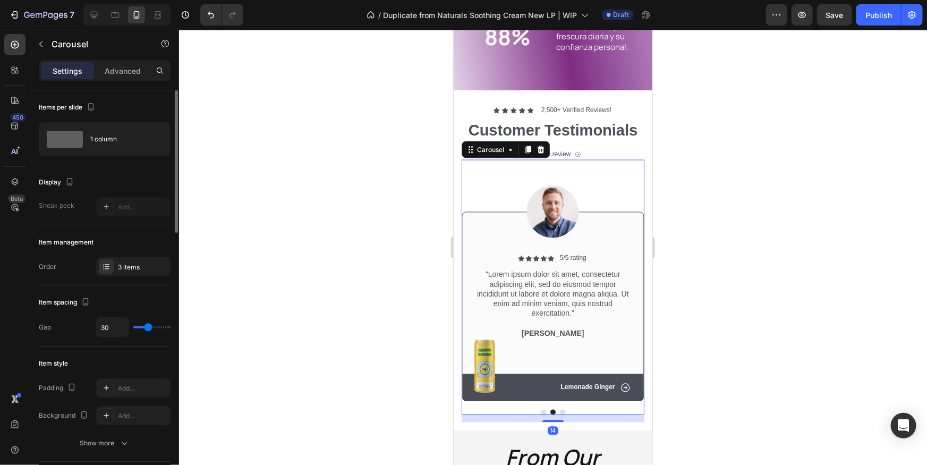
click at [560, 410] on button "Dot" at bounding box center [562, 411] width 5 height 5
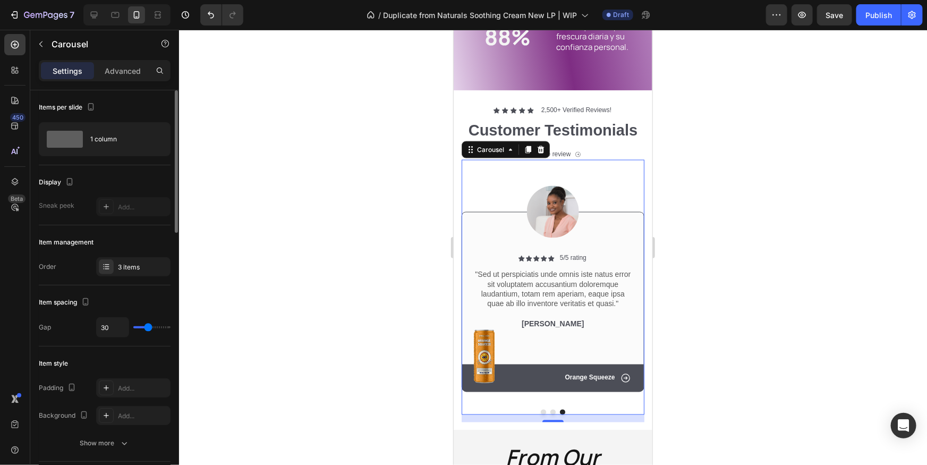
click at [544, 411] on button "Dot" at bounding box center [542, 411] width 5 height 5
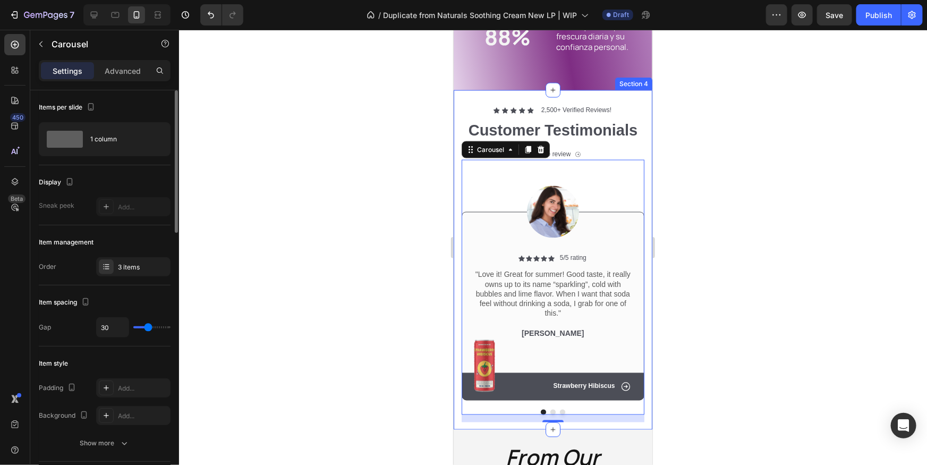
click at [693, 218] on div at bounding box center [553, 247] width 748 height 435
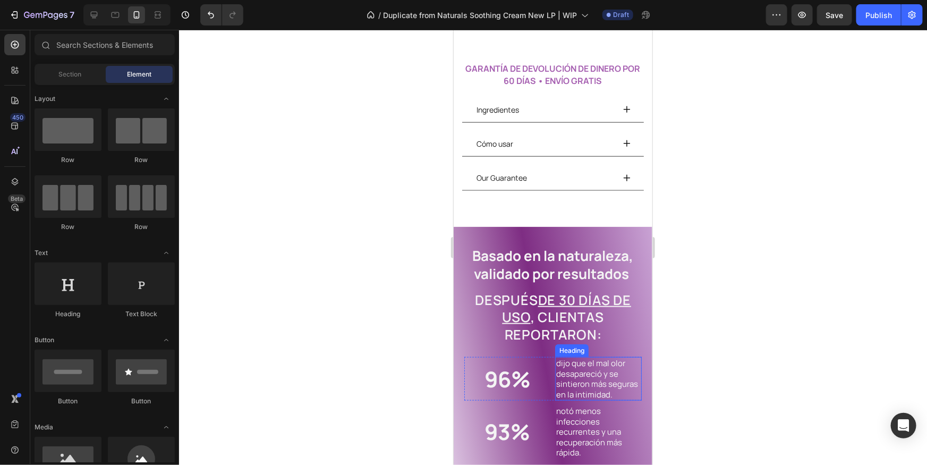
scroll to position [564, 0]
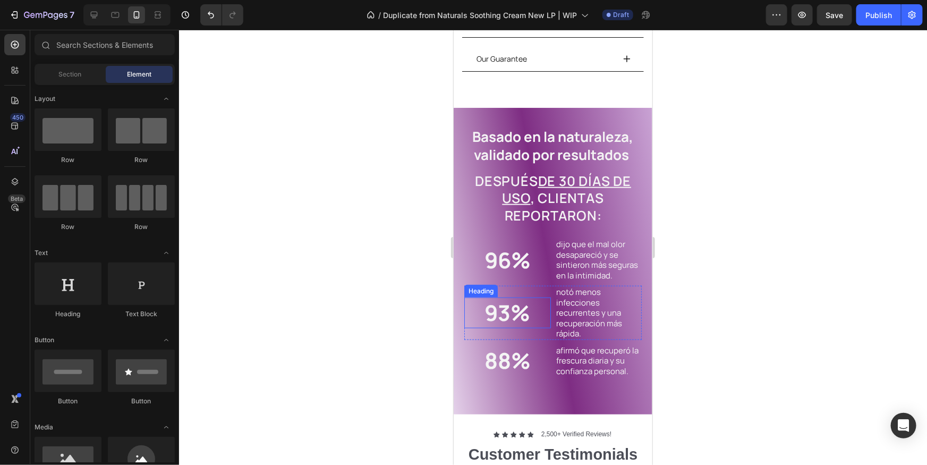
click at [535, 295] on div "93% Heading" at bounding box center [507, 312] width 87 height 54
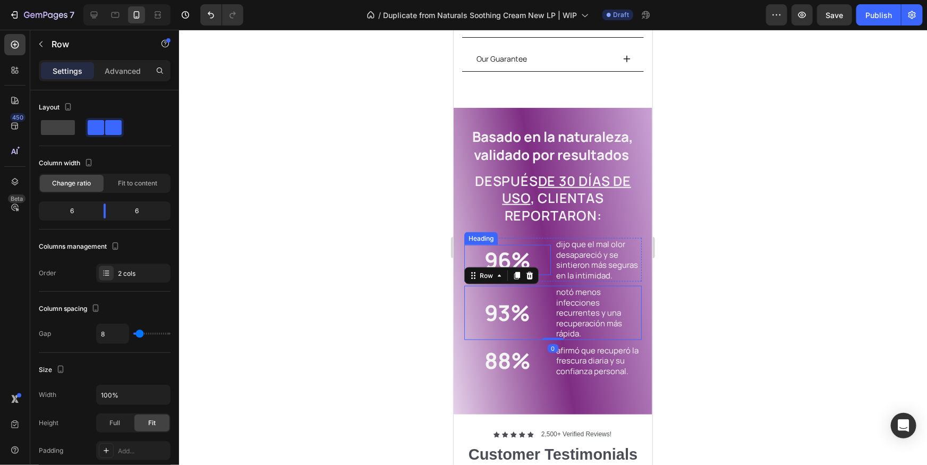
click at [548, 233] on div "Basado en la naturaleza, validado por resultados Heading Después de 30 días de …" at bounding box center [553, 246] width 178 height 261
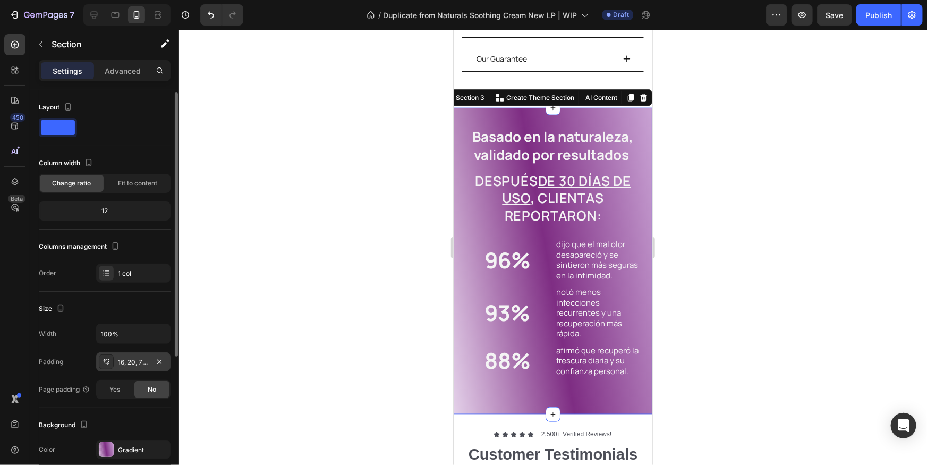
scroll to position [30, 0]
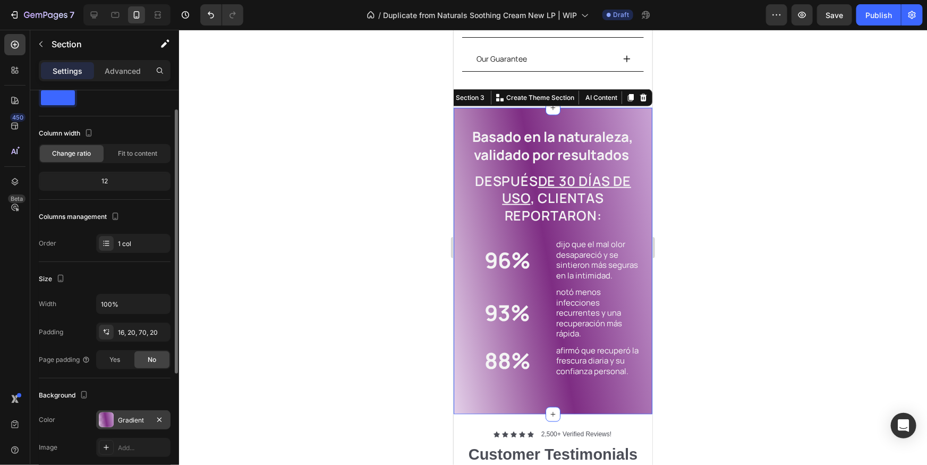
click at [106, 412] on div at bounding box center [106, 419] width 15 height 15
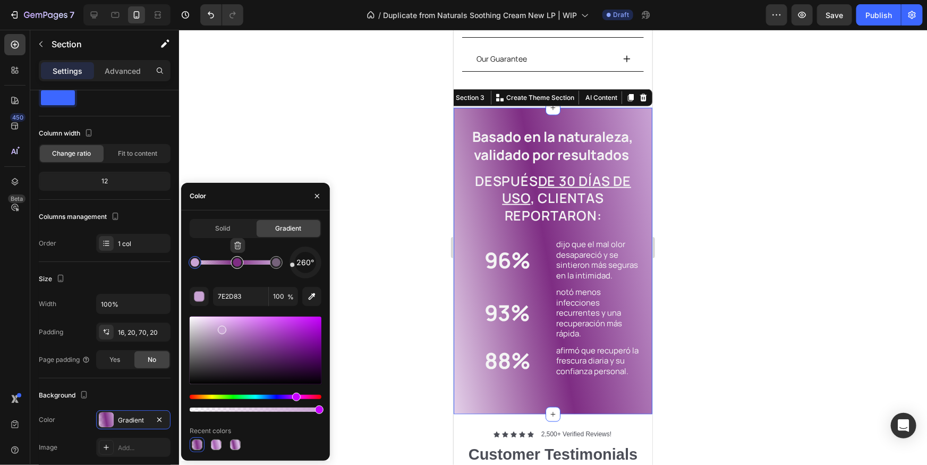
click at [241, 262] on div at bounding box center [237, 262] width 9 height 9
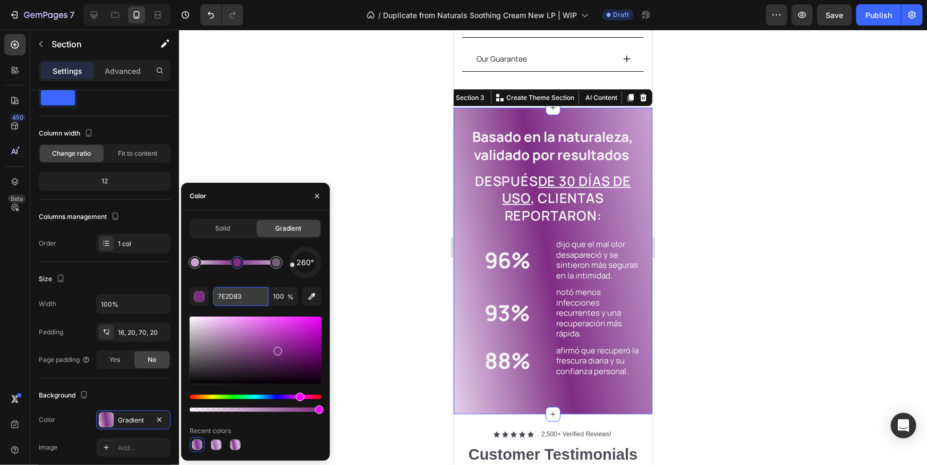
click at [243, 301] on input "7E2D83" at bounding box center [240, 296] width 55 height 19
paste input "A55EB0"
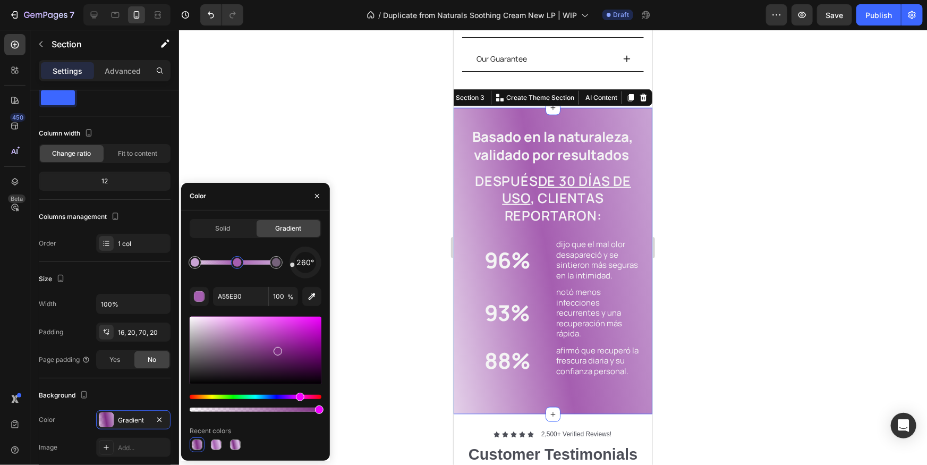
click at [261, 279] on div "260° A55EB0 100 % Recent colors" at bounding box center [256, 350] width 132 height 206
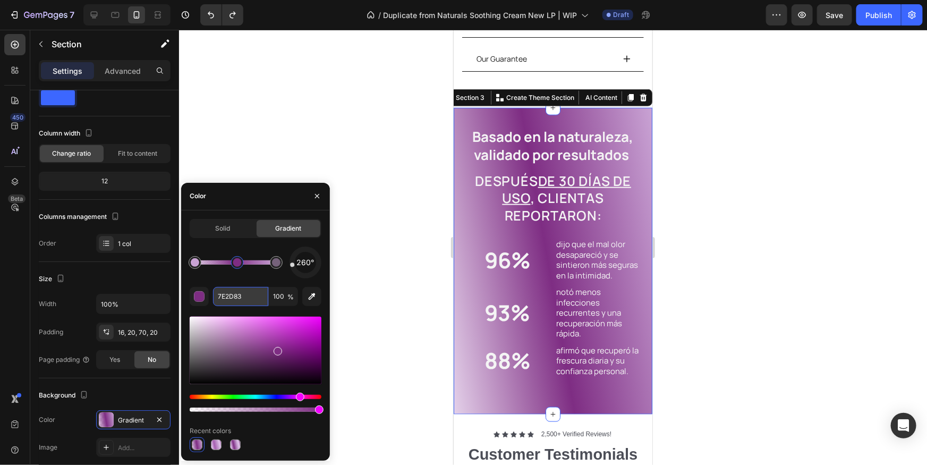
click at [242, 291] on input "7E2D83" at bounding box center [240, 296] width 55 height 19
click at [238, 261] on div at bounding box center [237, 262] width 9 height 9
drag, startPoint x: 243, startPoint y: 285, endPoint x: 245, endPoint y: 292, distance: 6.6
click at [244, 286] on div "260° 7E2D83 100 % Recent colors" at bounding box center [256, 350] width 132 height 206
click at [245, 292] on input "7E2D83" at bounding box center [240, 296] width 55 height 19
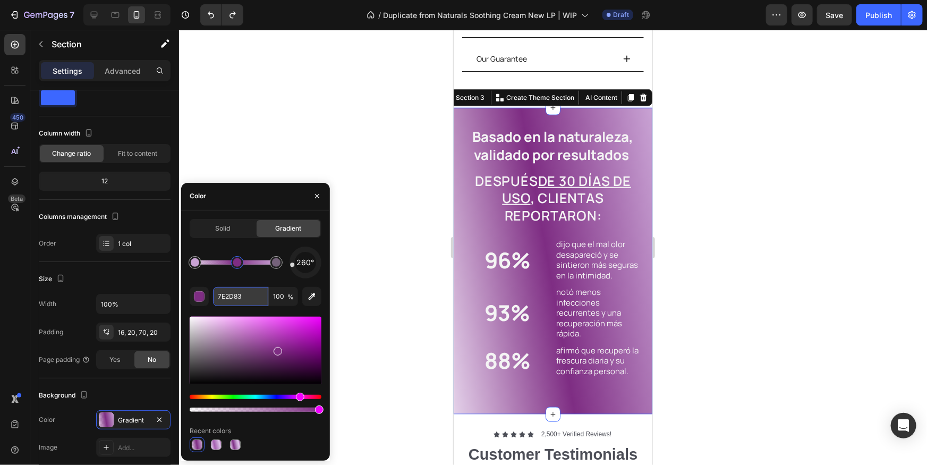
paste input "9B3FA0"
type input "9B3FA0"
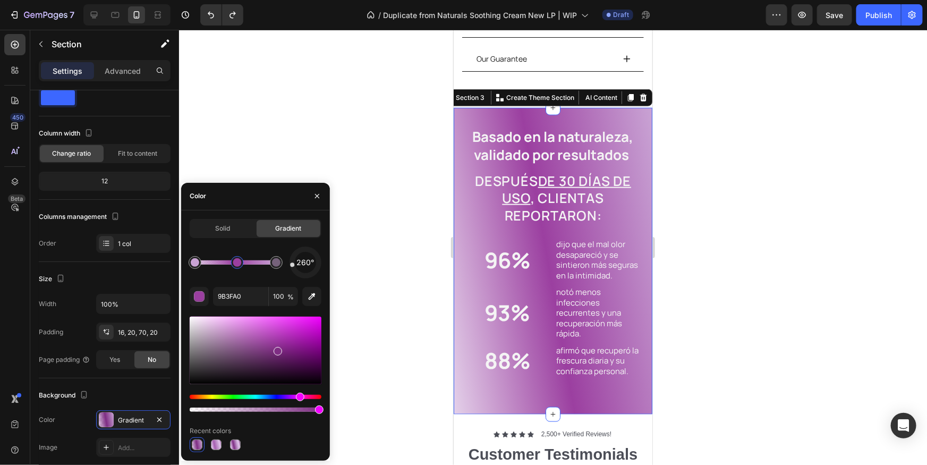
click at [768, 278] on div at bounding box center [553, 247] width 748 height 435
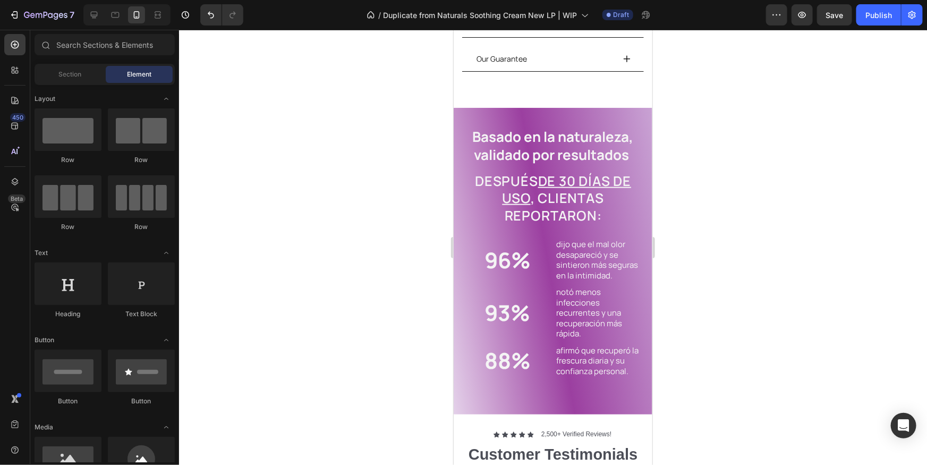
click at [768, 278] on div at bounding box center [553, 247] width 748 height 435
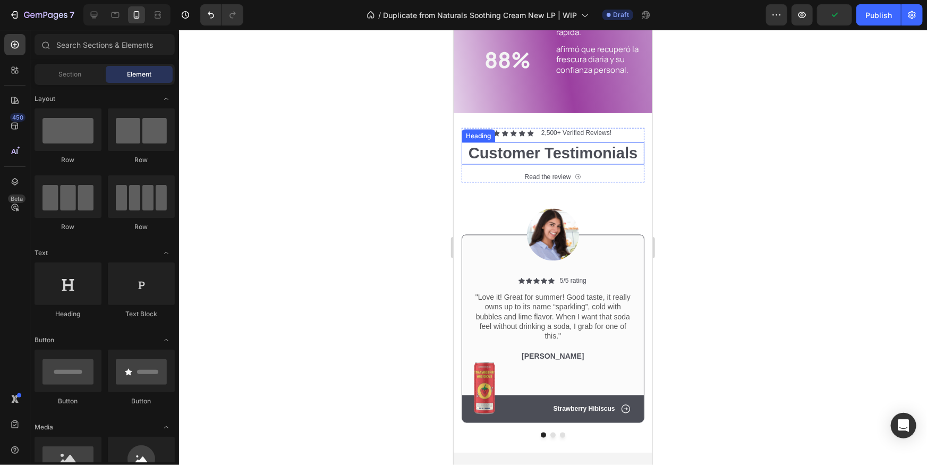
scroll to position [866, 0]
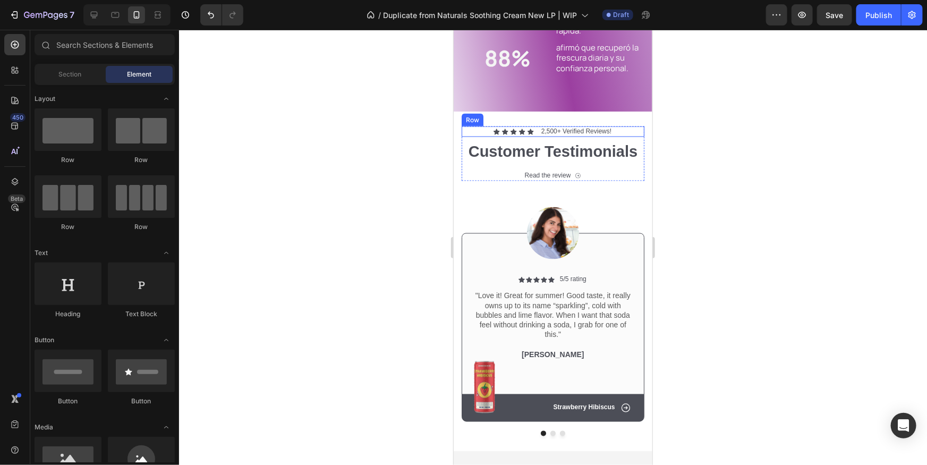
click at [526, 134] on div "Icon Icon Icon Icon Icon" at bounding box center [513, 131] width 40 height 6
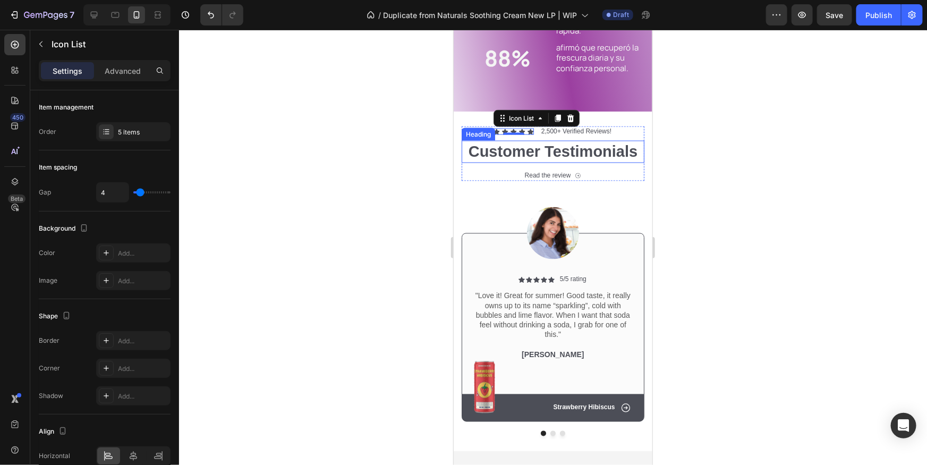
click at [556, 155] on h2 "Customer Testimonials" at bounding box center [552, 151] width 183 height 22
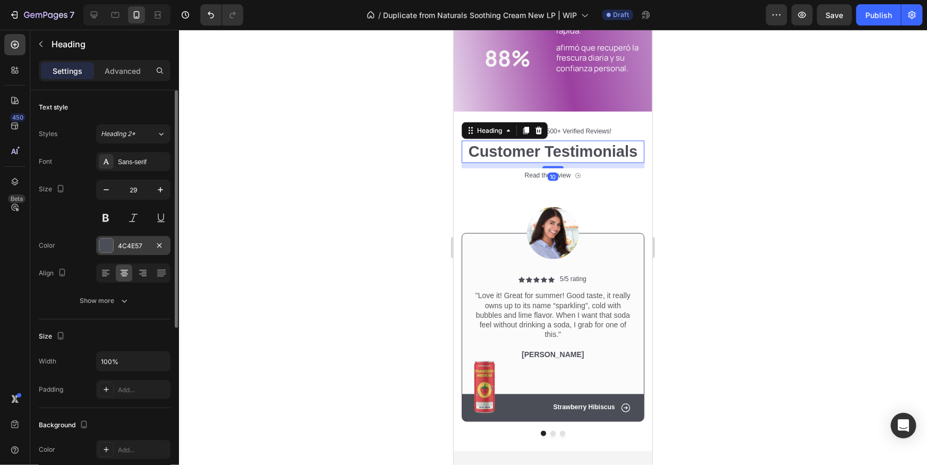
click at [126, 250] on div "4C4E57" at bounding box center [133, 245] width 74 height 19
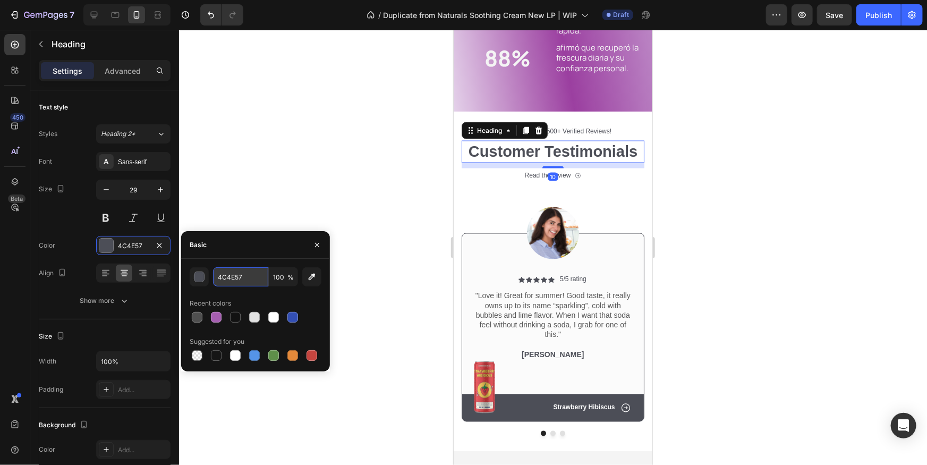
click at [231, 273] on input "4C4E57" at bounding box center [240, 276] width 55 height 19
paste input "5A1F5D"
click at [239, 242] on div "Basic" at bounding box center [255, 245] width 149 height 28
click at [250, 281] on input "5A1F5D" at bounding box center [240, 276] width 55 height 19
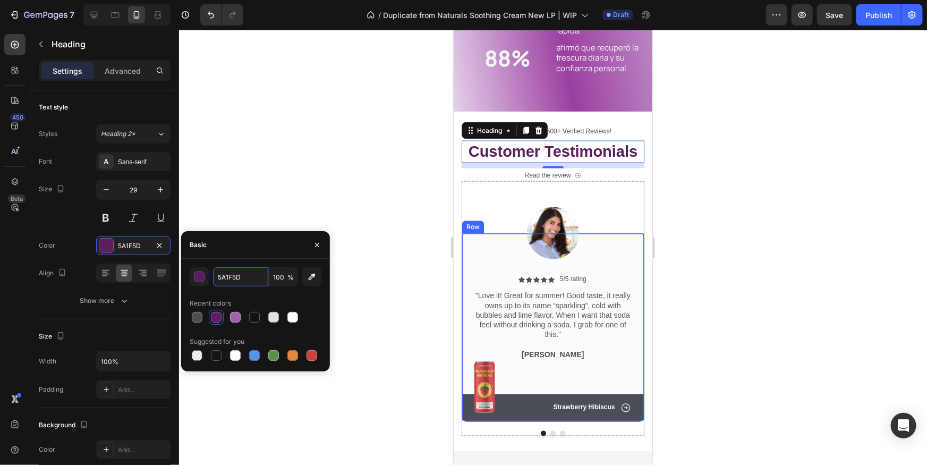
paste input "9B3FA0"
type input "9B3FA0"
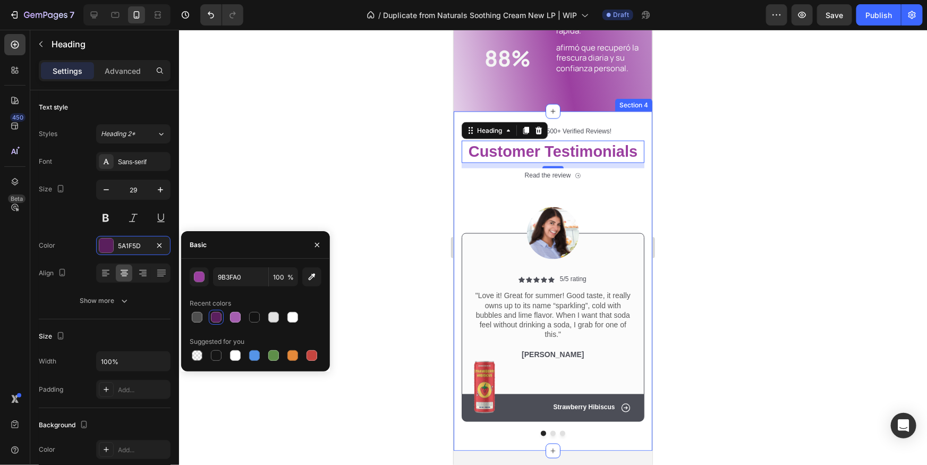
click at [714, 188] on div at bounding box center [553, 247] width 748 height 435
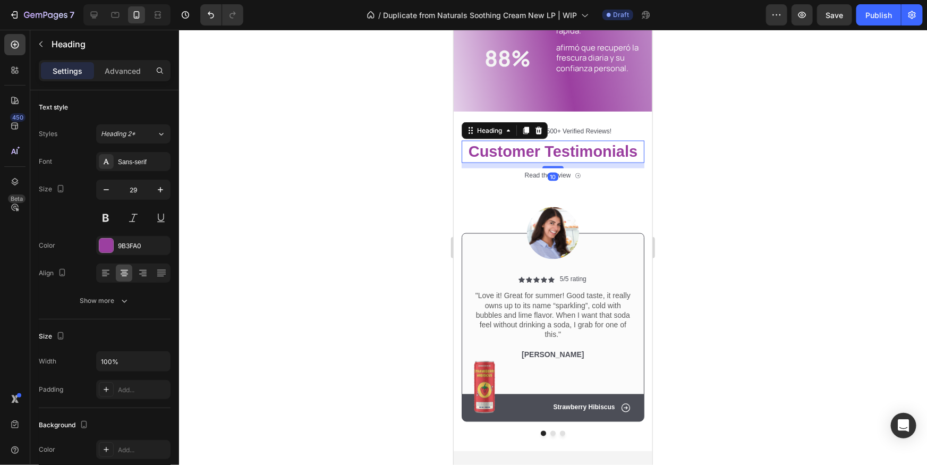
click at [589, 150] on h2 "Customer Testimonials" at bounding box center [552, 151] width 183 height 22
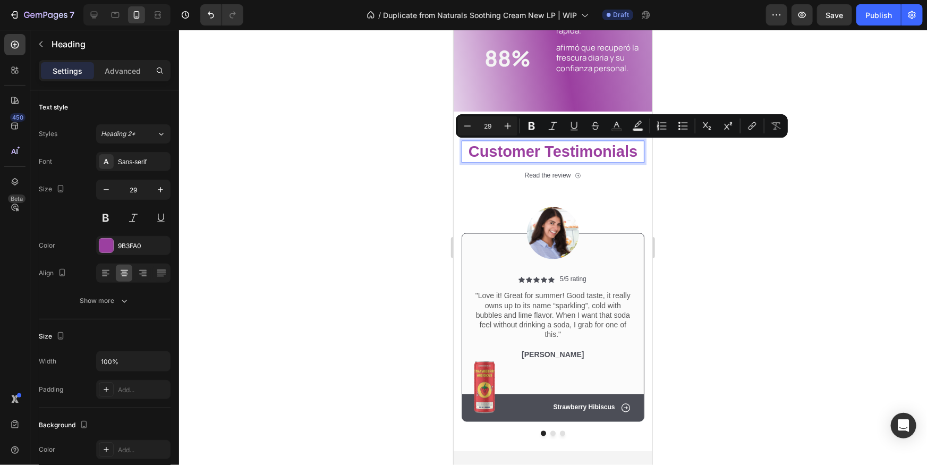
click at [546, 146] on p "Customer Testimonials" at bounding box center [552, 151] width 181 height 20
click at [547, 147] on p "Customer Testimonials" at bounding box center [552, 151] width 181 height 20
click at [549, 148] on p "Customer Testimonials" at bounding box center [552, 151] width 181 height 20
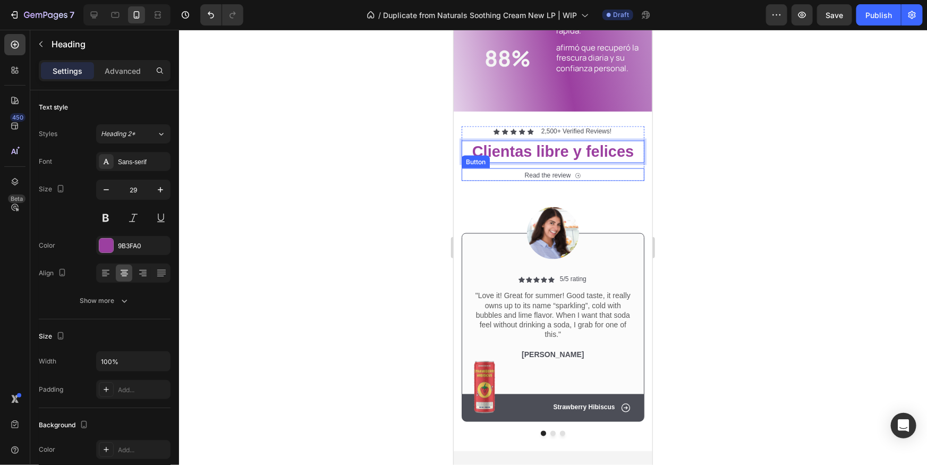
drag, startPoint x: 826, startPoint y: 201, endPoint x: 810, endPoint y: 195, distance: 17.2
click at [826, 202] on div at bounding box center [553, 247] width 748 height 435
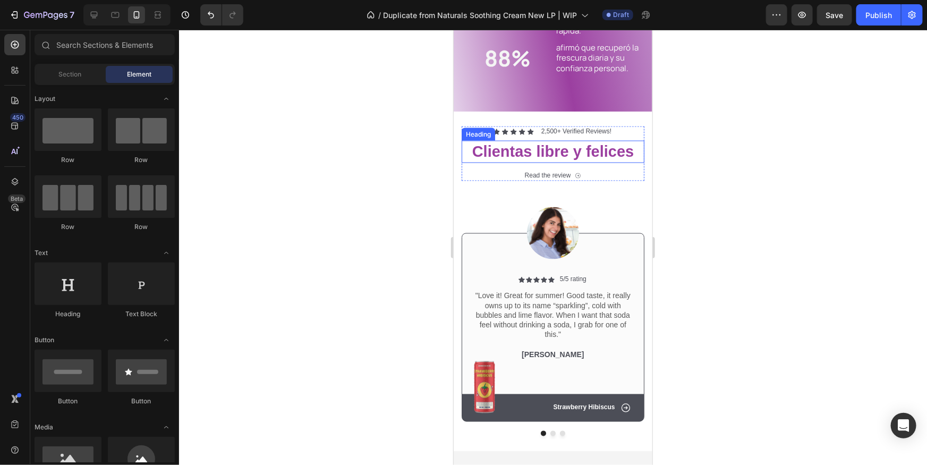
click at [546, 155] on p "Clientas libre y felices" at bounding box center [552, 151] width 181 height 20
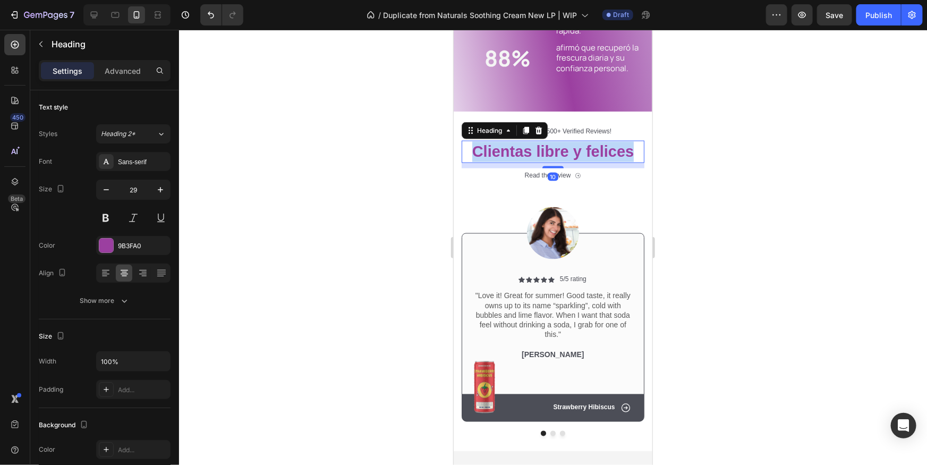
click at [546, 155] on p "Clientas libre y felices" at bounding box center [552, 151] width 181 height 20
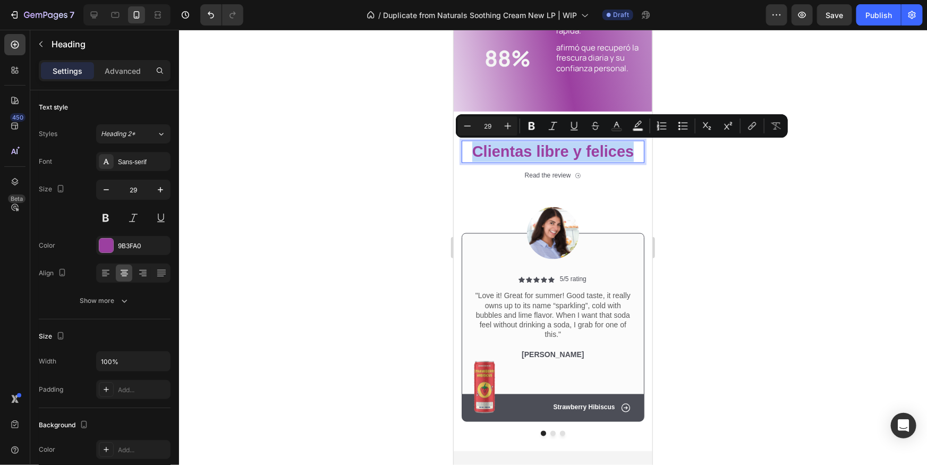
click at [540, 155] on p "Clientas libre y felices" at bounding box center [552, 151] width 181 height 20
drag, startPoint x: 536, startPoint y: 153, endPoint x: 639, endPoint y: 157, distance: 103.2
click at [639, 157] on p "Clientas libre y felices" at bounding box center [552, 151] width 181 height 20
click at [579, 123] on icon "Editor contextual toolbar" at bounding box center [574, 126] width 11 height 11
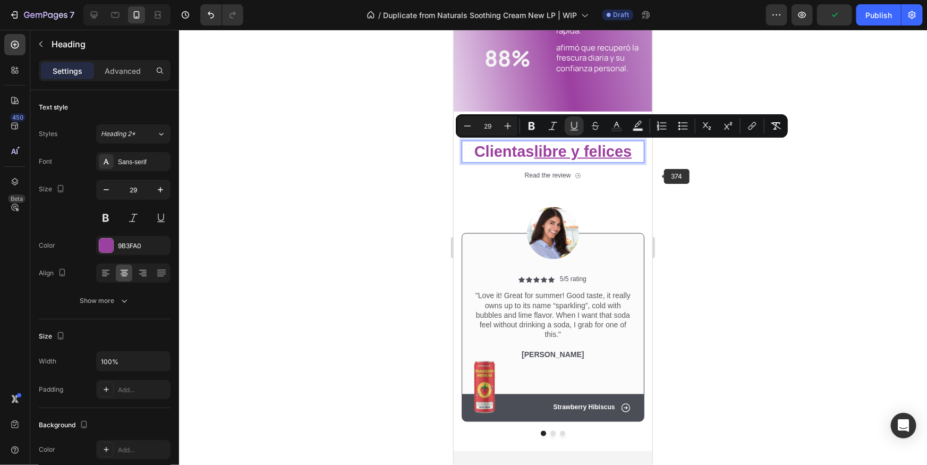
click at [690, 191] on div at bounding box center [553, 247] width 748 height 435
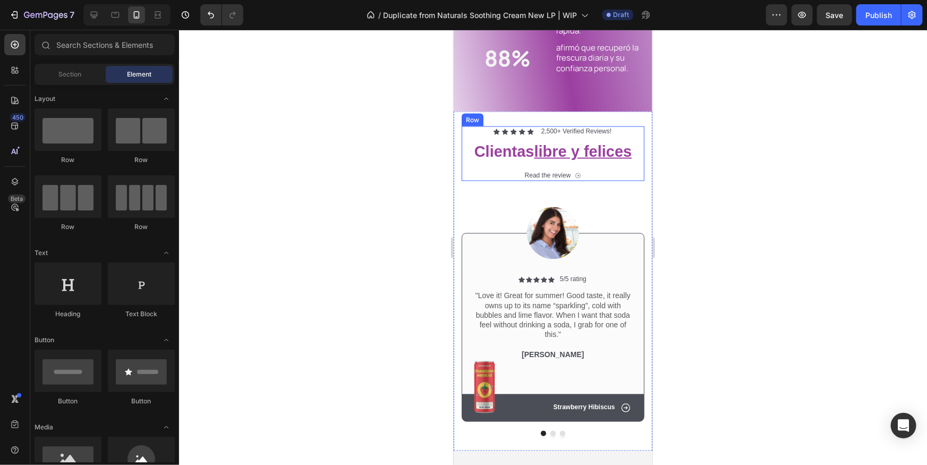
click at [515, 134] on div "Icon Icon Icon Icon Icon Icon List" at bounding box center [513, 131] width 40 height 11
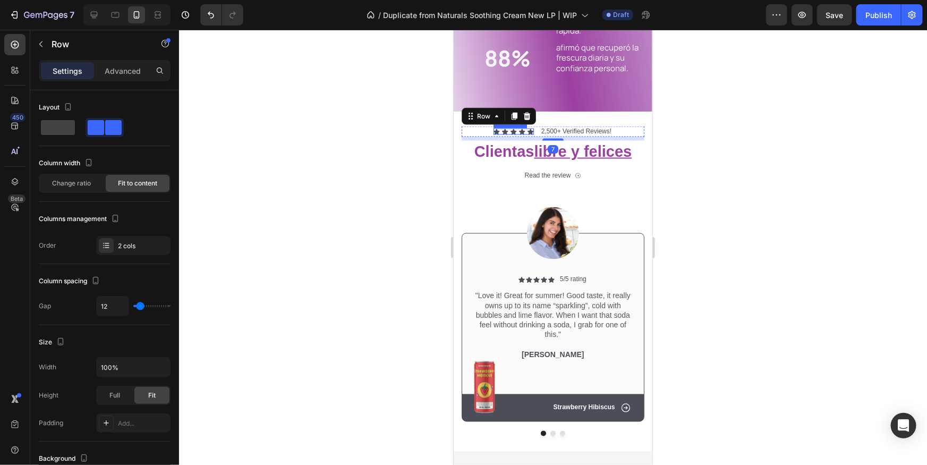
click at [516, 131] on div "Icon Icon Icon Icon Icon" at bounding box center [513, 131] width 40 height 6
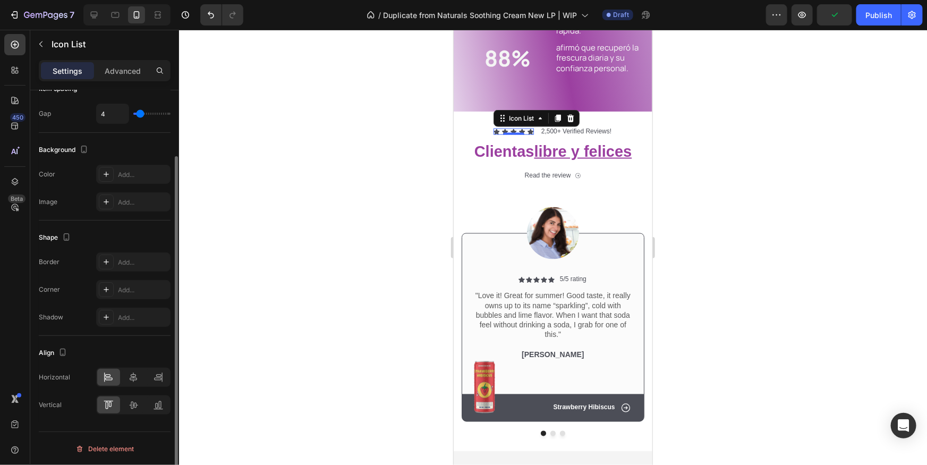
scroll to position [0, 0]
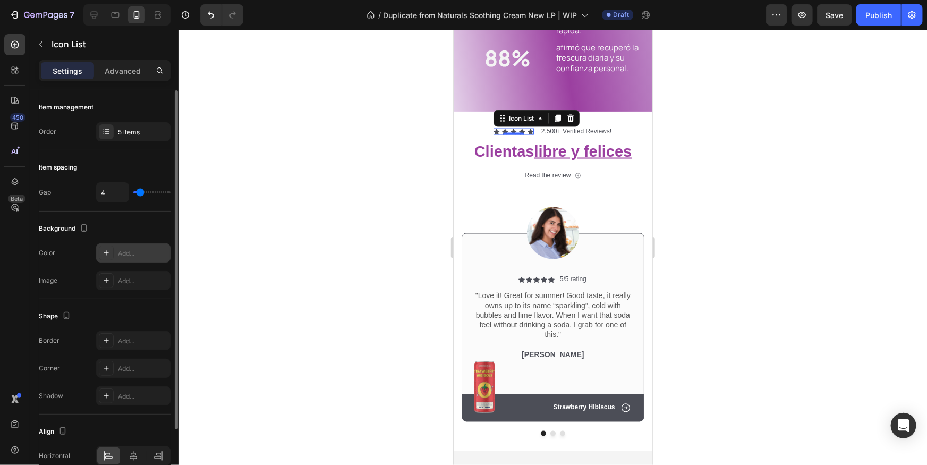
click at [118, 255] on div "Add..." at bounding box center [143, 254] width 50 height 10
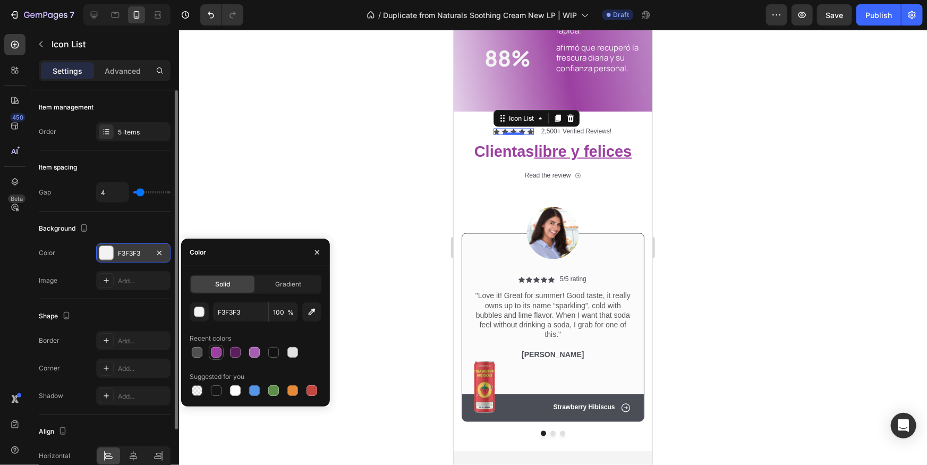
click at [219, 353] on div at bounding box center [216, 352] width 11 height 11
click at [253, 354] on div at bounding box center [254, 352] width 11 height 11
click at [195, 391] on div at bounding box center [197, 390] width 11 height 11
type input "000000"
type input "0"
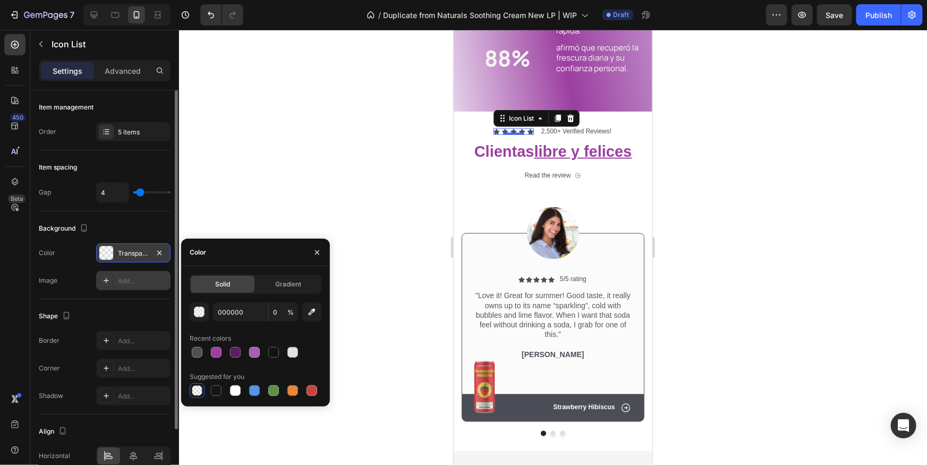
drag, startPoint x: 73, startPoint y: 282, endPoint x: 106, endPoint y: 284, distance: 33.6
click at [73, 282] on div "Image Add..." at bounding box center [105, 280] width 132 height 19
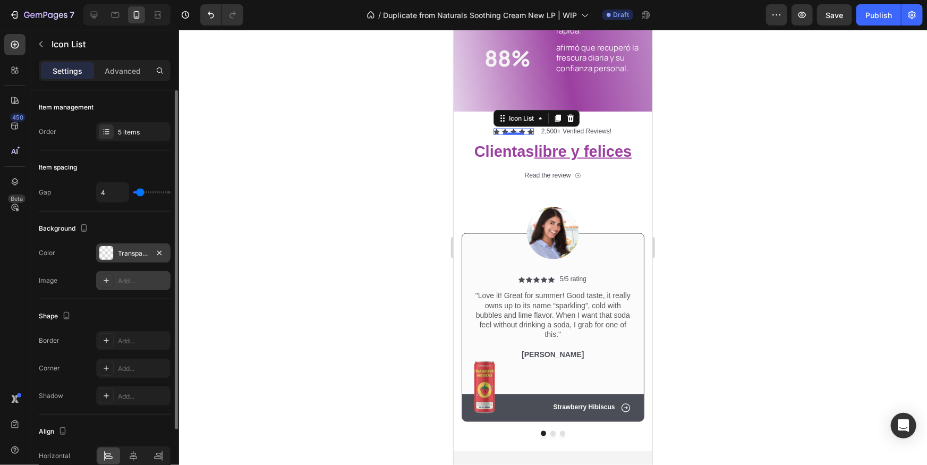
click at [107, 284] on icon at bounding box center [106, 280] width 9 height 9
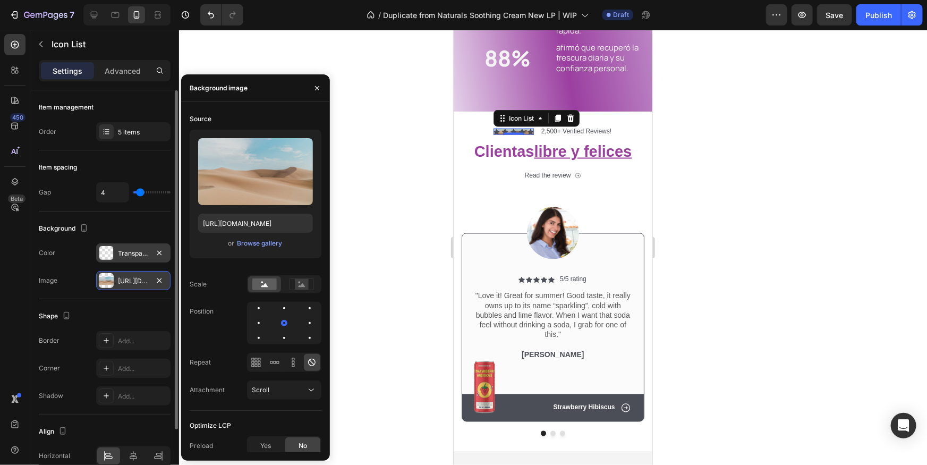
click at [73, 282] on div "Image https://cdn.shopify.com/s/files/1/2005/9307/files/background_settings.jpg" at bounding box center [105, 280] width 132 height 19
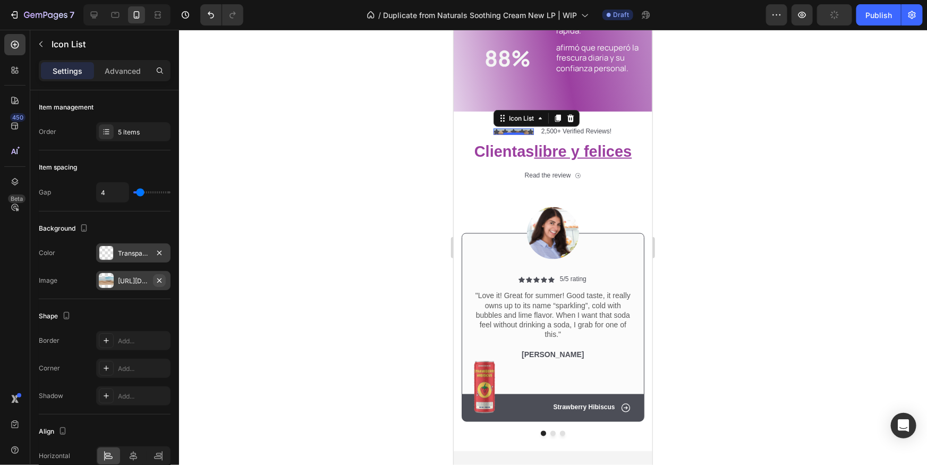
click at [159, 278] on icon "button" at bounding box center [159, 280] width 9 height 9
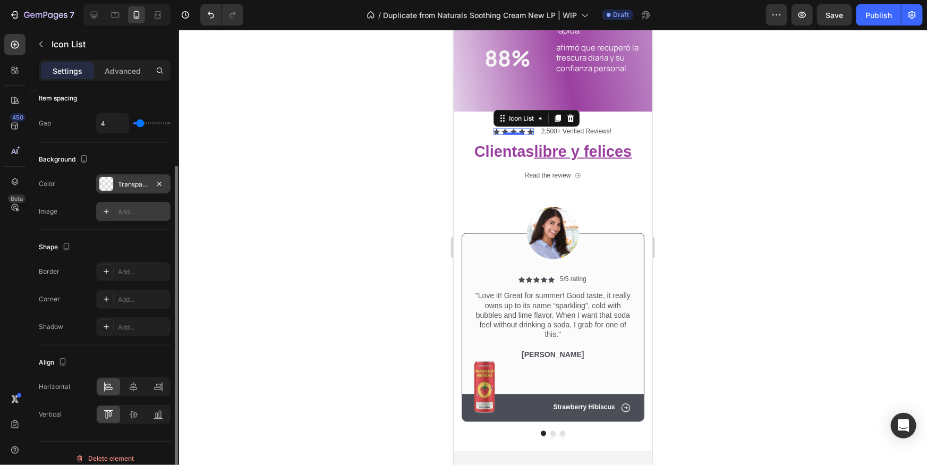
scroll to position [79, 0]
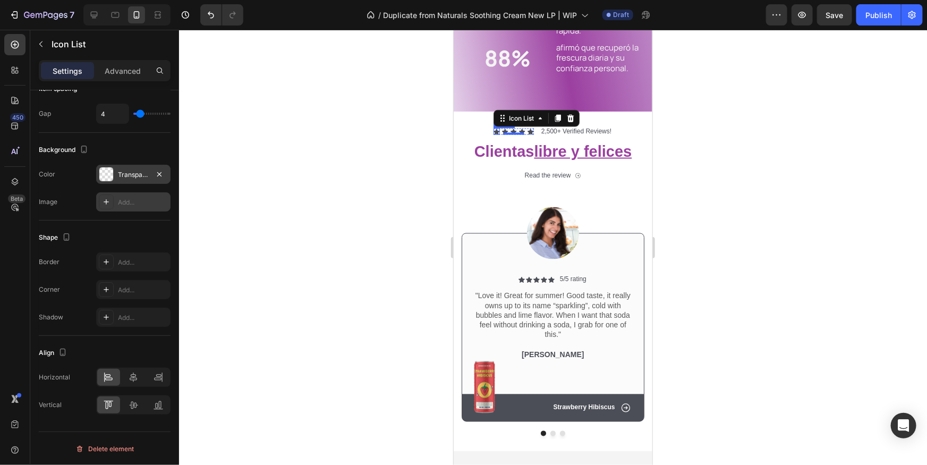
click at [495, 130] on div "Icon" at bounding box center [496, 131] width 6 height 6
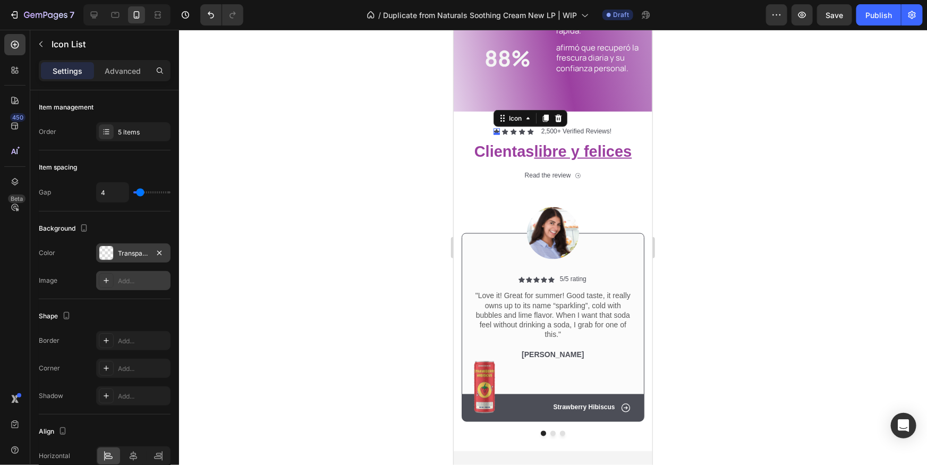
click at [495, 130] on div "0" at bounding box center [496, 134] width 11 height 9
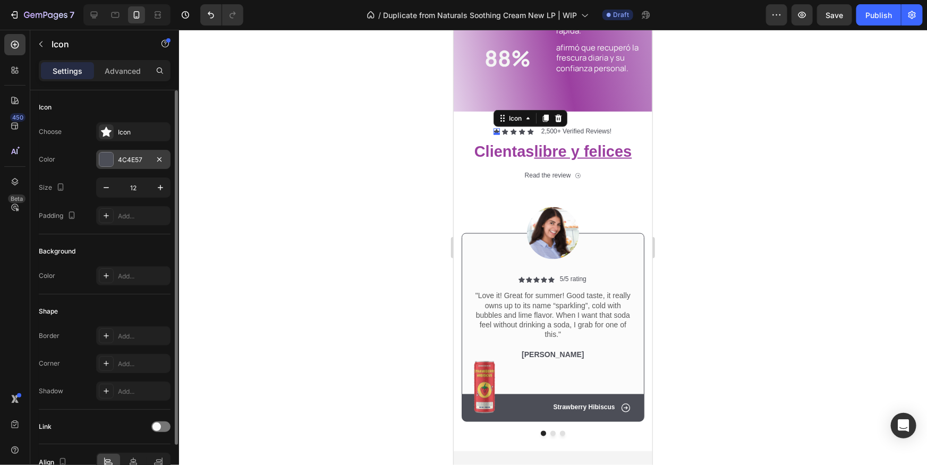
click at [111, 157] on div at bounding box center [106, 160] width 14 height 14
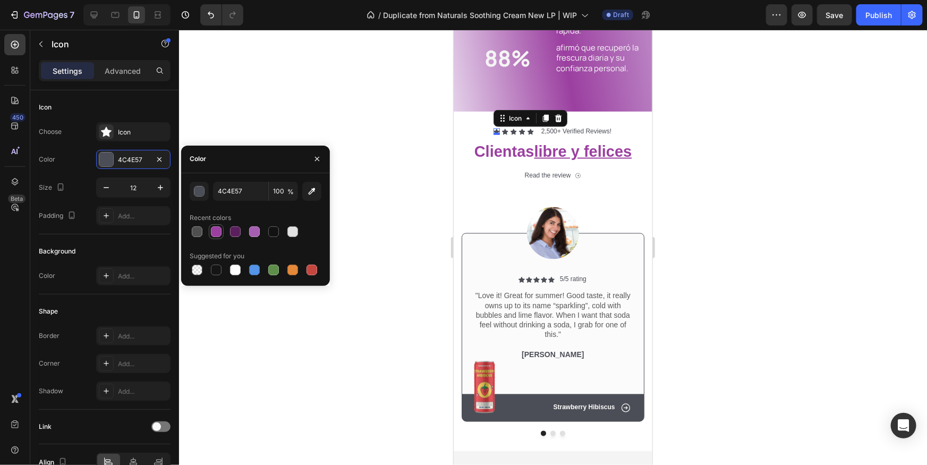
click at [219, 232] on div at bounding box center [216, 231] width 11 height 11
click at [236, 235] on div at bounding box center [235, 231] width 11 height 11
click at [252, 235] on div at bounding box center [254, 231] width 11 height 11
type input "A55EB0"
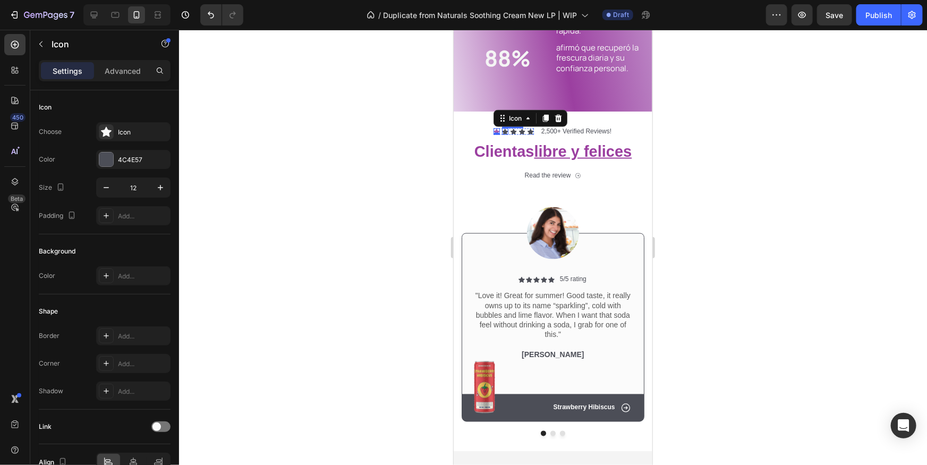
click at [505, 129] on icon at bounding box center [505, 132] width 6 height 6
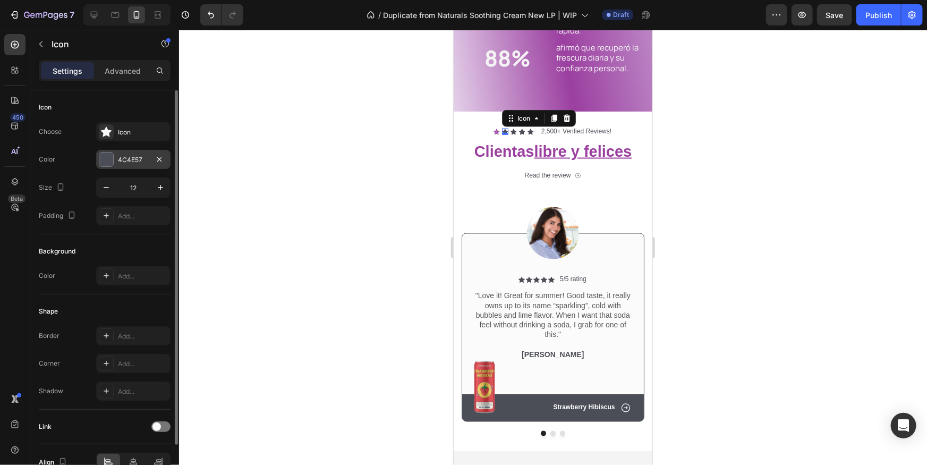
click at [104, 158] on div at bounding box center [106, 160] width 14 height 14
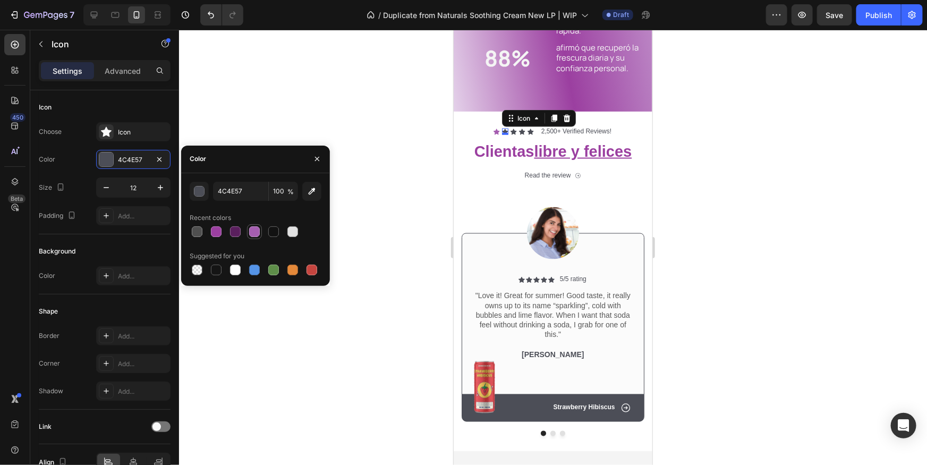
drag, startPoint x: 260, startPoint y: 227, endPoint x: 334, endPoint y: 201, distance: 79.0
click at [260, 227] on div at bounding box center [254, 231] width 13 height 13
type input "A55EB0"
click at [513, 132] on icon at bounding box center [513, 132] width 6 height 6
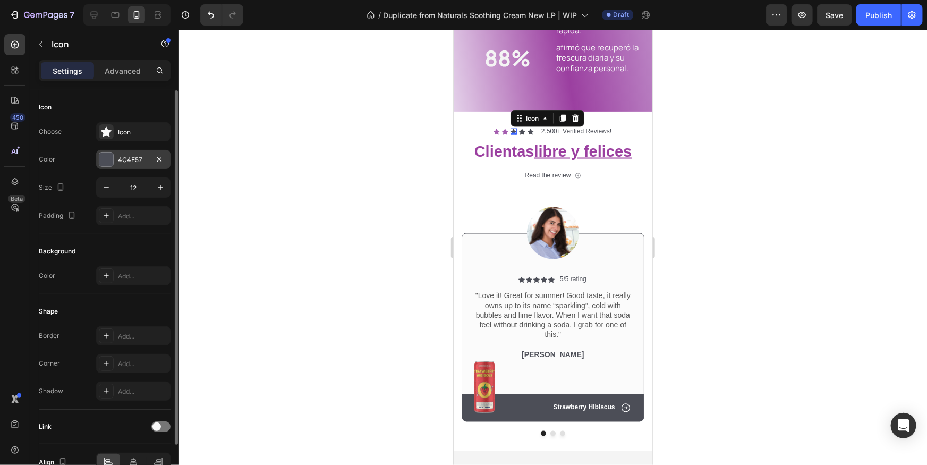
click at [106, 163] on div at bounding box center [106, 160] width 14 height 14
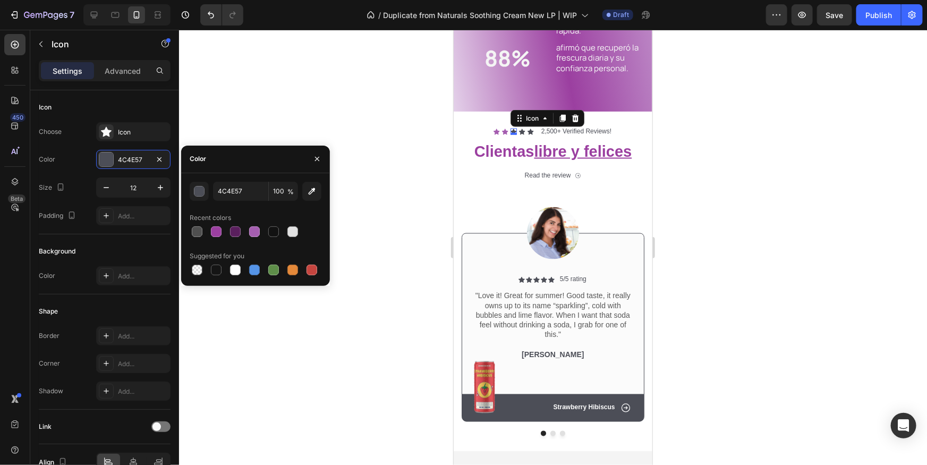
drag, startPoint x: 257, startPoint y: 233, endPoint x: 430, endPoint y: 175, distance: 182.7
click at [257, 232] on div at bounding box center [254, 231] width 11 height 11
type input "A55EB0"
click at [522, 130] on div "Icon" at bounding box center [522, 131] width 6 height 6
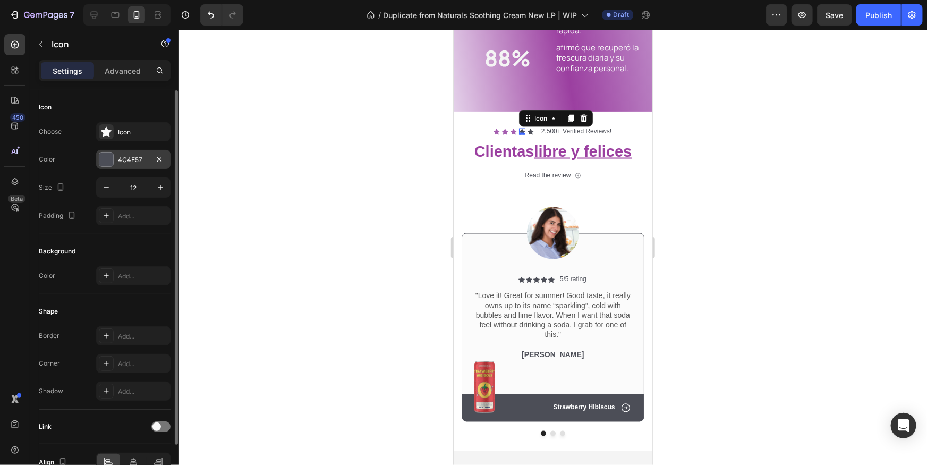
click at [109, 158] on div at bounding box center [106, 160] width 14 height 14
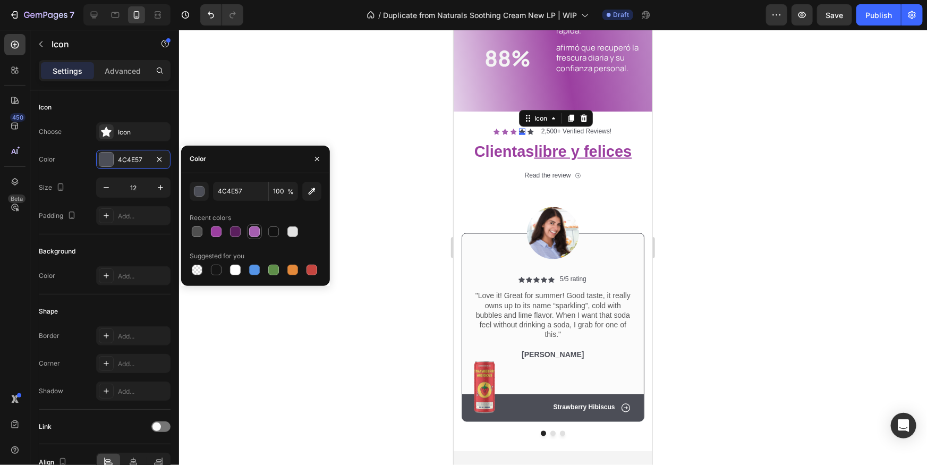
drag, startPoint x: 256, startPoint y: 233, endPoint x: 423, endPoint y: 177, distance: 176.0
click at [256, 233] on div at bounding box center [254, 231] width 11 height 11
type input "A55EB0"
click at [530, 132] on div "Icon" at bounding box center [530, 131] width 6 height 6
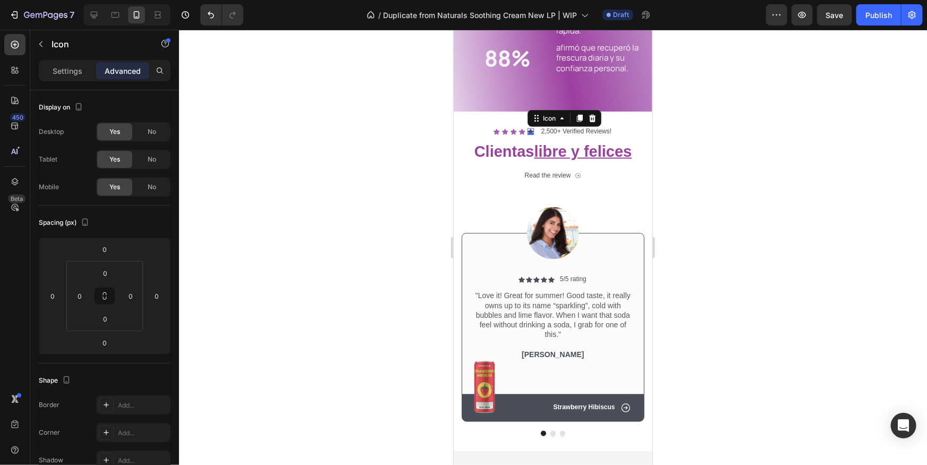
click at [529, 129] on icon at bounding box center [530, 131] width 6 height 6
click at [530, 131] on icon at bounding box center [530, 132] width 6 height 6
drag, startPoint x: 756, startPoint y: 165, endPoint x: 668, endPoint y: 151, distance: 88.8
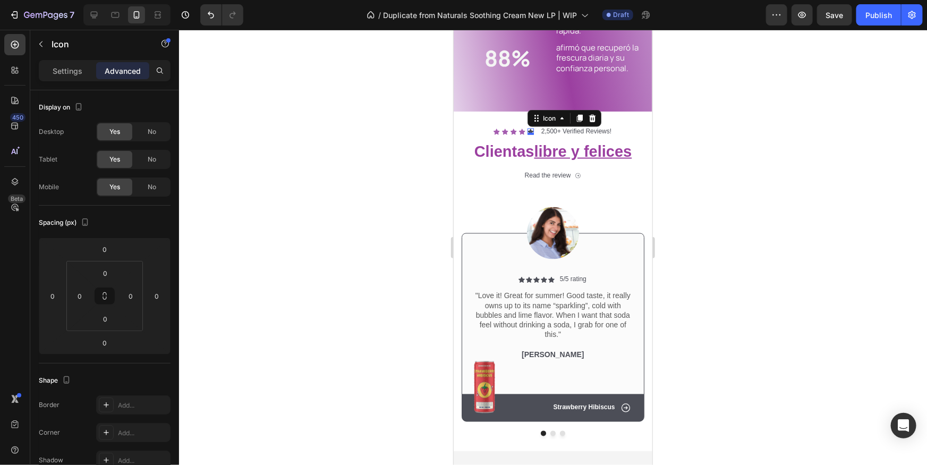
click at [756, 165] on div at bounding box center [553, 247] width 748 height 435
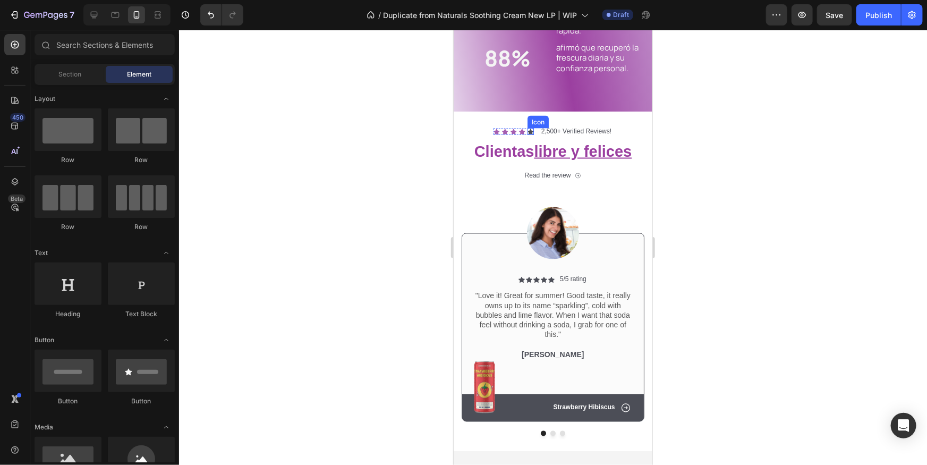
click at [529, 132] on icon at bounding box center [530, 132] width 6 height 6
click at [529, 132] on div at bounding box center [530, 133] width 6 height 2
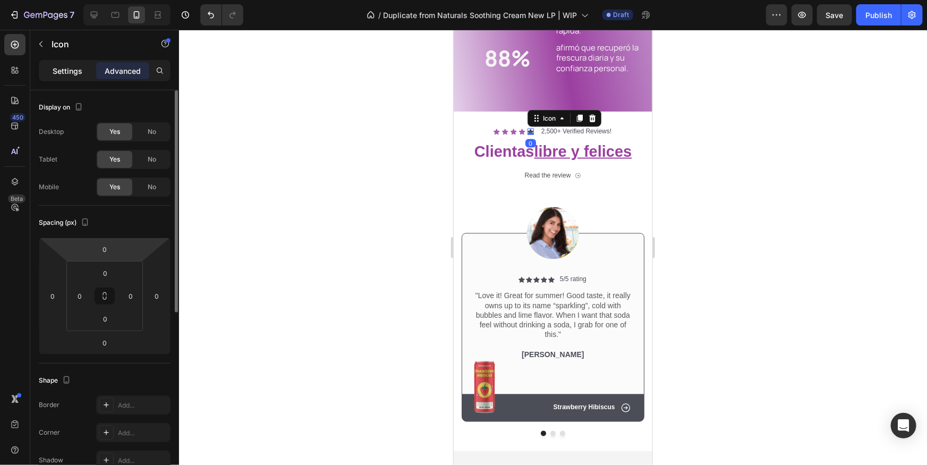
click at [67, 78] on div "Settings" at bounding box center [67, 70] width 53 height 17
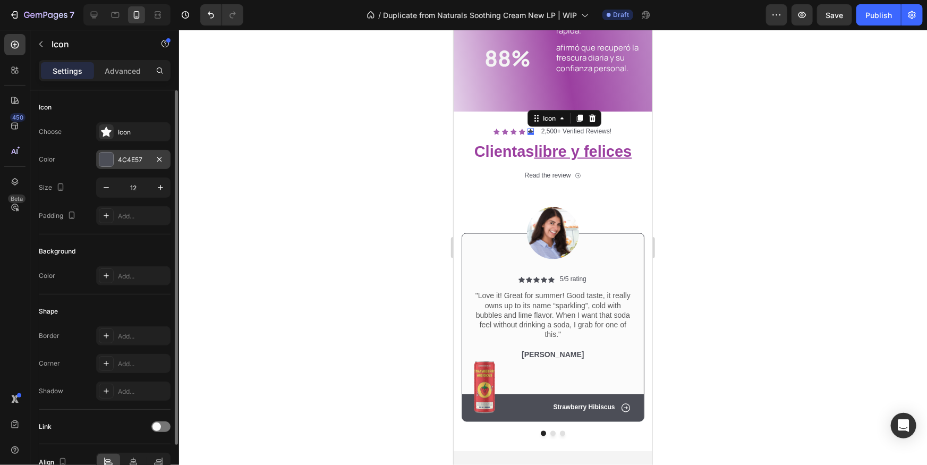
click at [109, 159] on div at bounding box center [106, 160] width 14 height 14
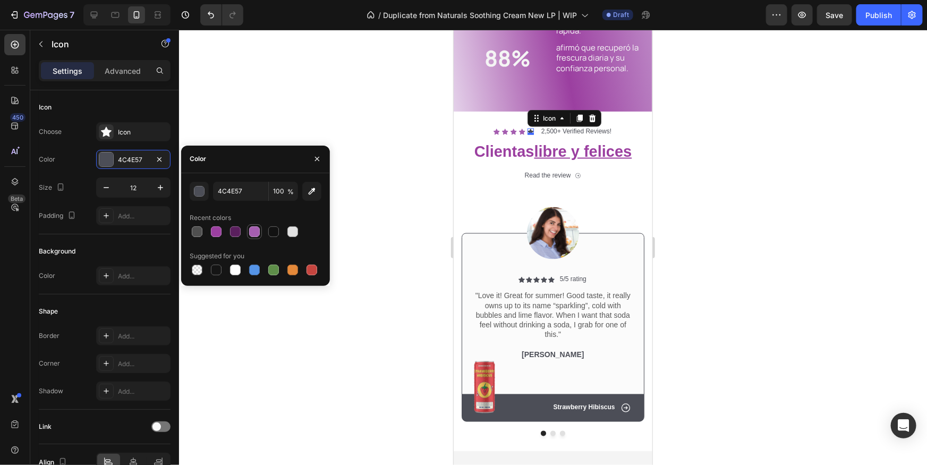
click at [255, 233] on div at bounding box center [254, 231] width 11 height 11
type input "A55EB0"
click at [706, 191] on div at bounding box center [553, 247] width 748 height 435
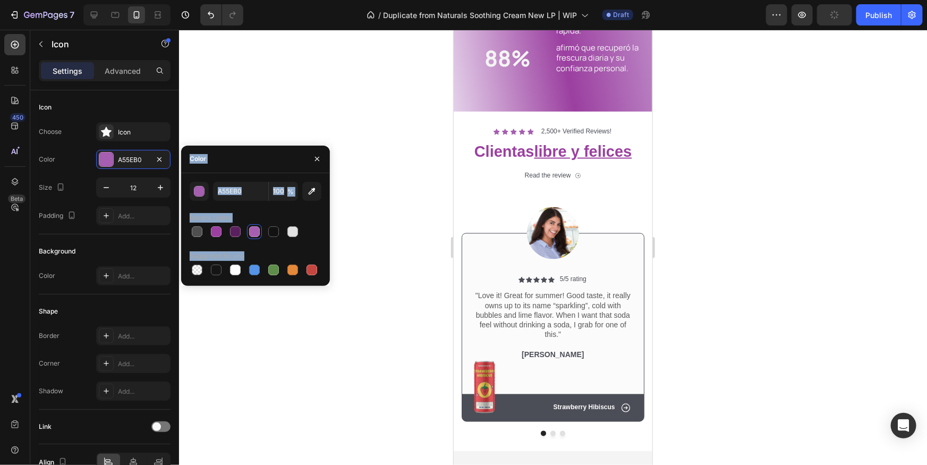
click at [706, 191] on div at bounding box center [553, 247] width 748 height 435
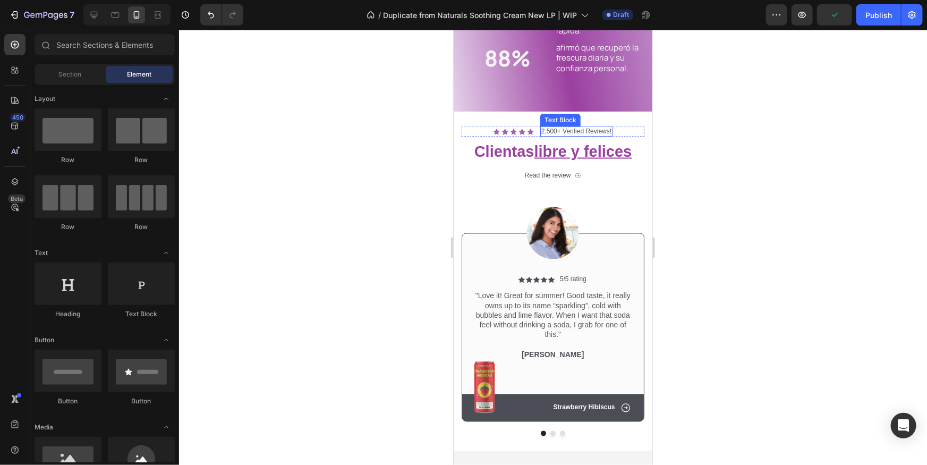
click at [581, 131] on p "2,500+ Verified Reviews!" at bounding box center [576, 131] width 70 height 9
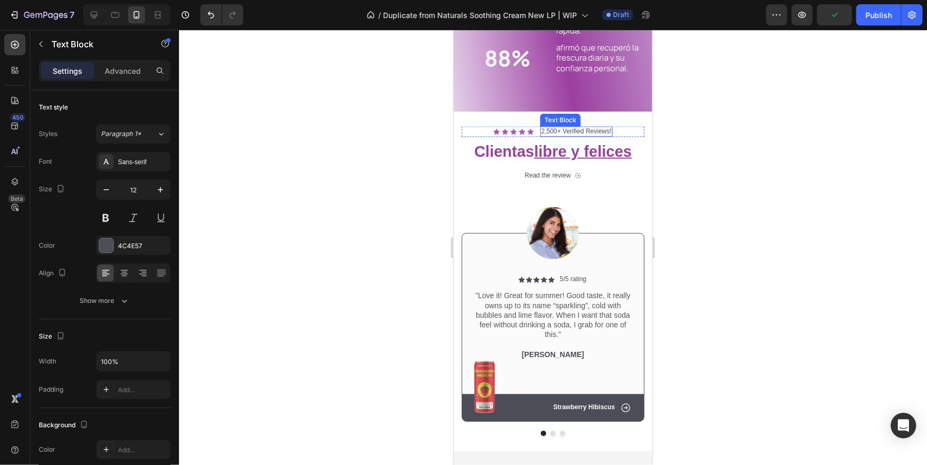
click at [581, 131] on p "2,500+ Verified Reviews!" at bounding box center [576, 131] width 70 height 9
click at [564, 133] on p "2,500+ Verified Reviews!" at bounding box center [576, 131] width 70 height 9
click at [564, 134] on p "2,500+ Verified Reviews!" at bounding box center [576, 131] width 70 height 9
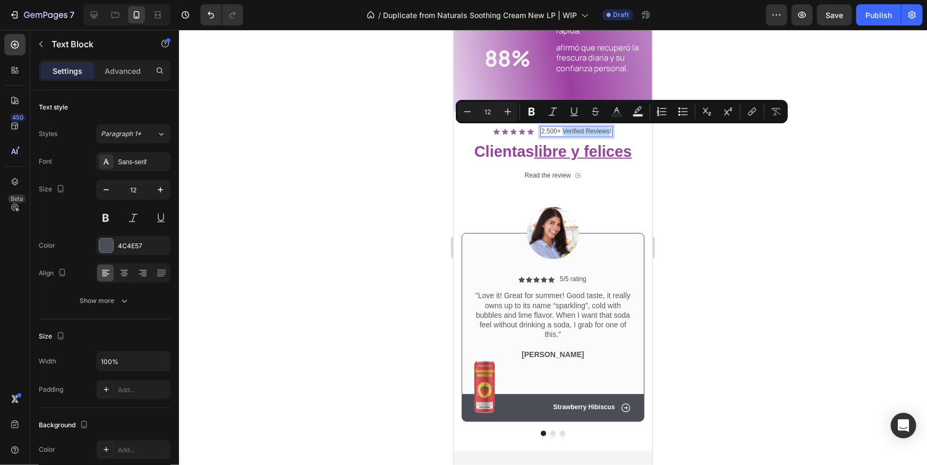
drag, startPoint x: 564, startPoint y: 133, endPoint x: 610, endPoint y: 133, distance: 45.7
click at [610, 133] on p "2,500+ Verified Reviews!" at bounding box center [576, 131] width 70 height 9
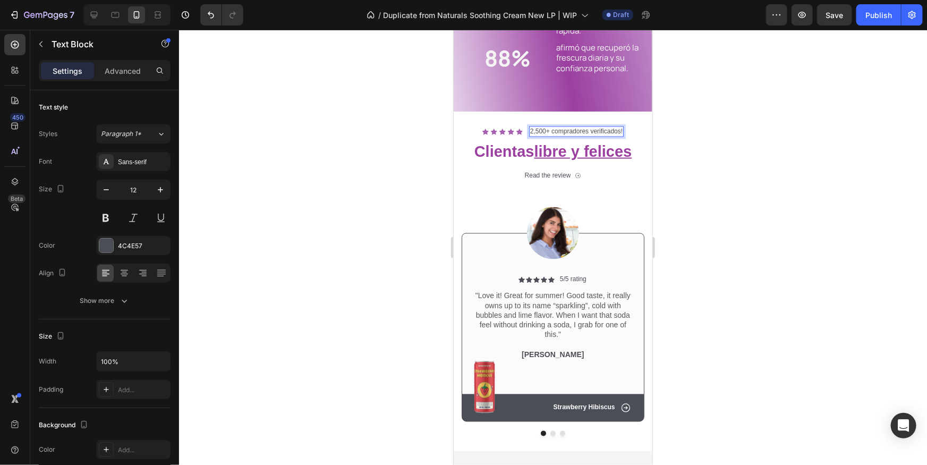
click at [489, 370] on img at bounding box center [484, 387] width 21 height 52
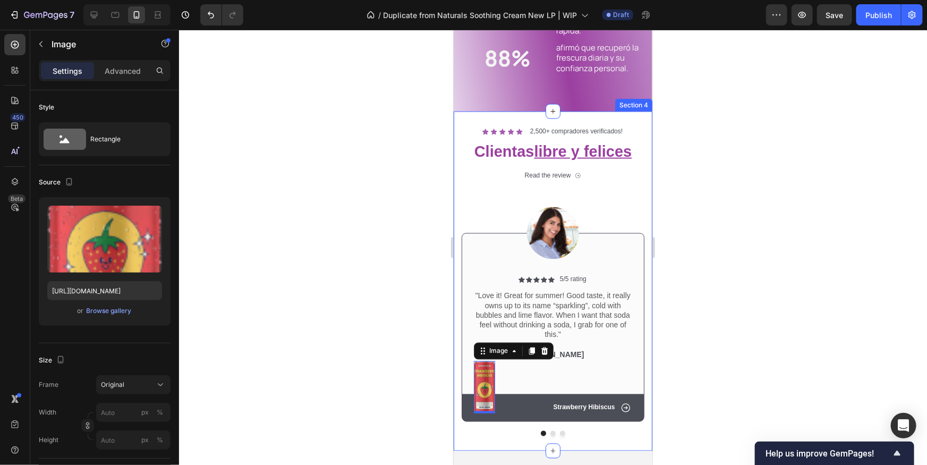
click at [661, 191] on div at bounding box center [553, 247] width 748 height 435
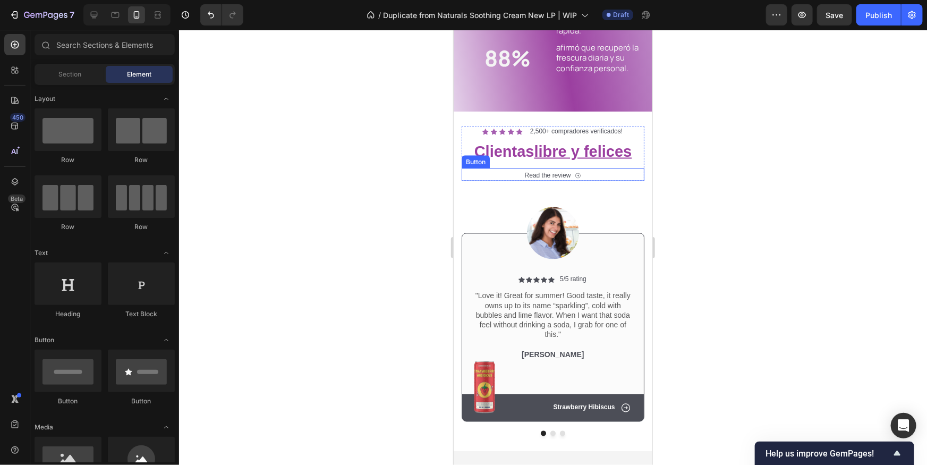
click at [586, 175] on div "Read the review Button" at bounding box center [552, 174] width 183 height 13
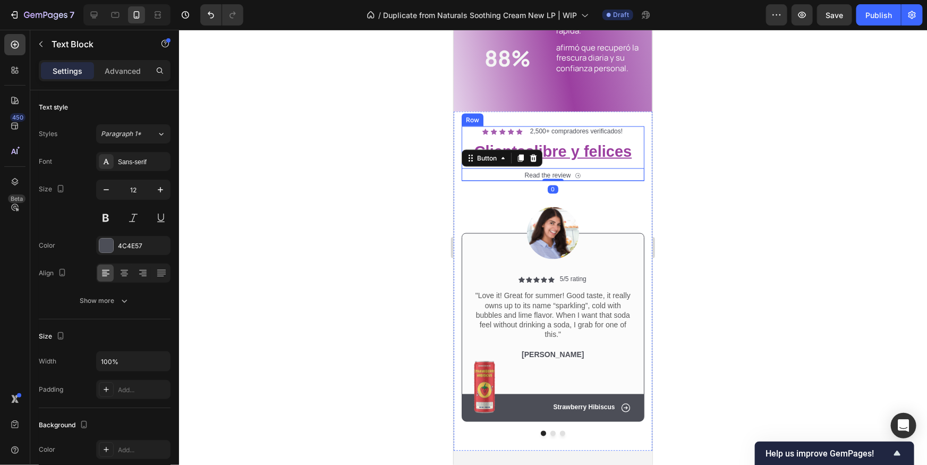
click at [597, 136] on div "2,500+ compradores verificados!" at bounding box center [576, 131] width 95 height 11
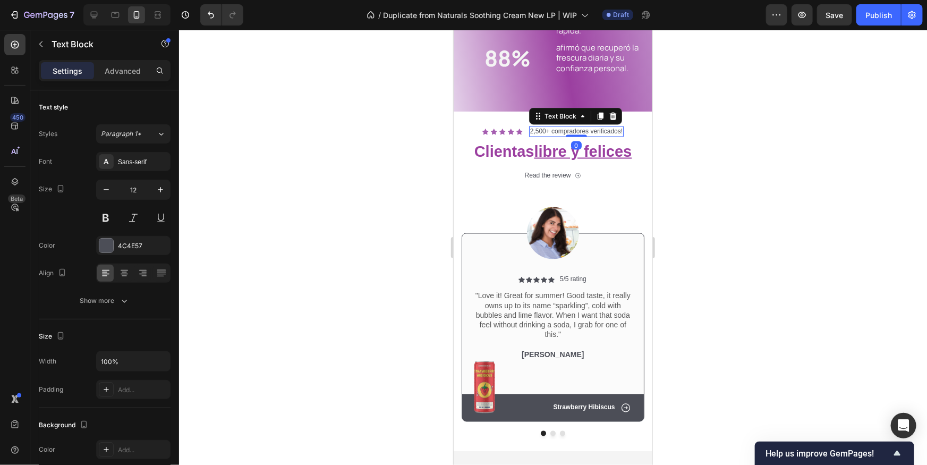
click at [733, 204] on div at bounding box center [553, 247] width 748 height 435
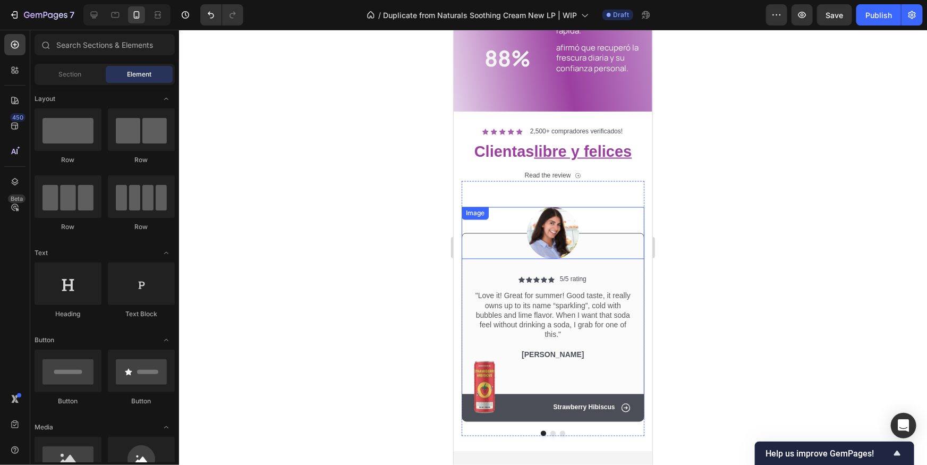
click at [545, 233] on img at bounding box center [553, 233] width 52 height 52
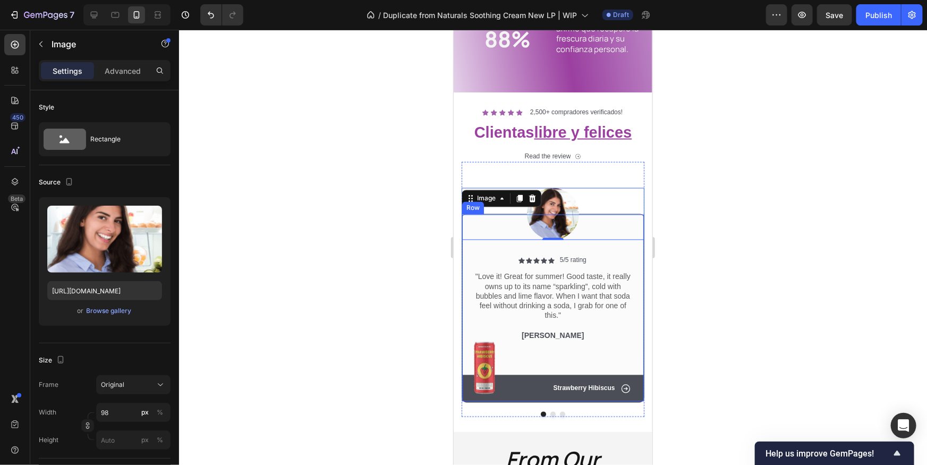
scroll to position [910, 0]
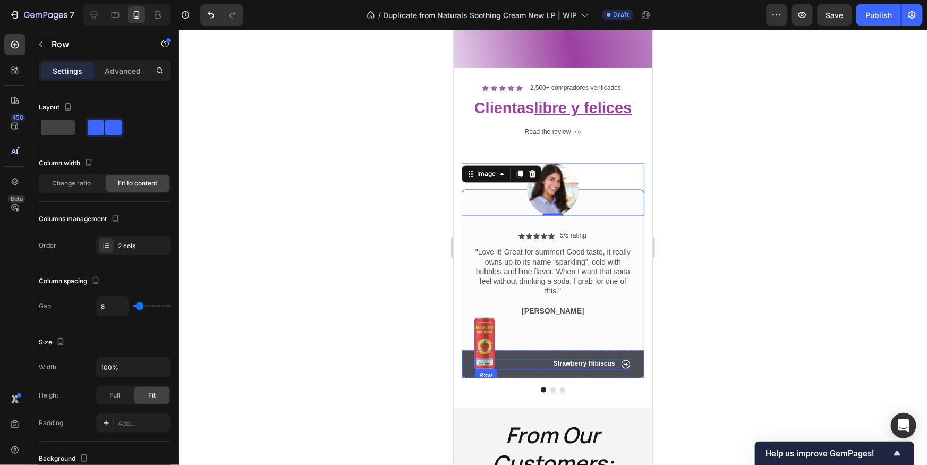
click at [528, 368] on div "Icon Strawberry Hibiscus Text Block Row" at bounding box center [553, 364] width 156 height 11
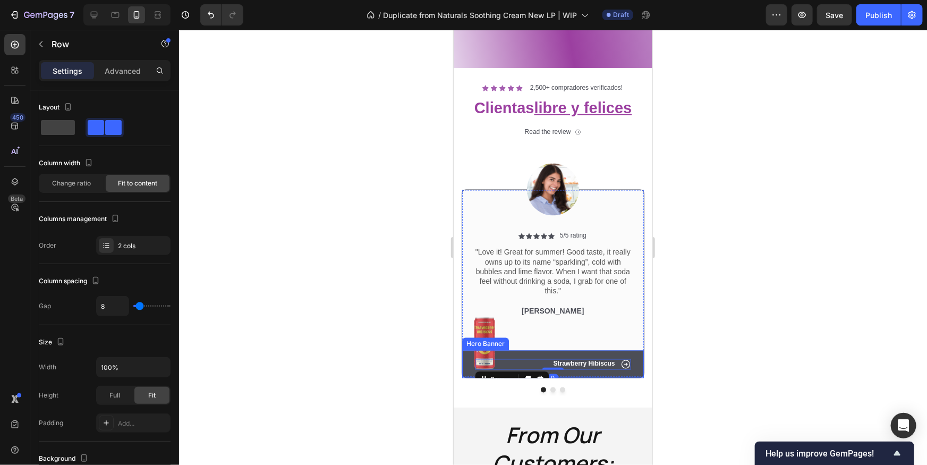
click at [465, 373] on div "Icon Strawberry Hibiscus Text Block Row 0" at bounding box center [553, 364] width 182 height 28
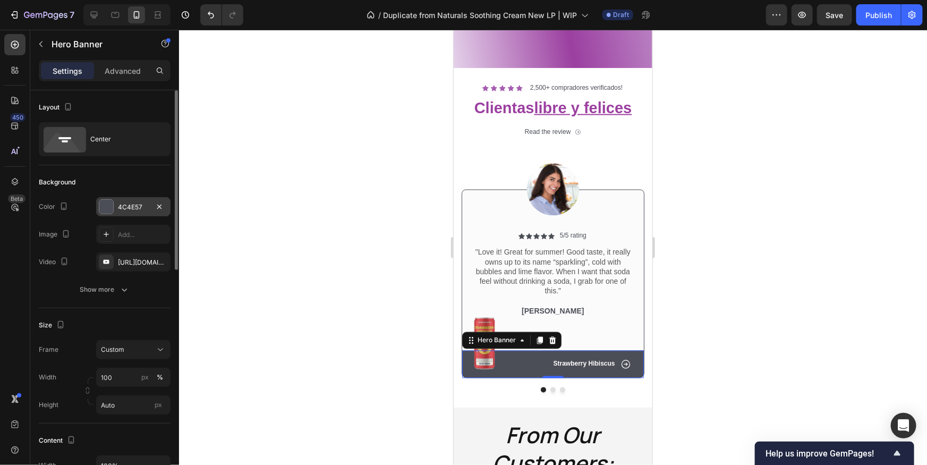
click at [108, 207] on div at bounding box center [106, 207] width 14 height 14
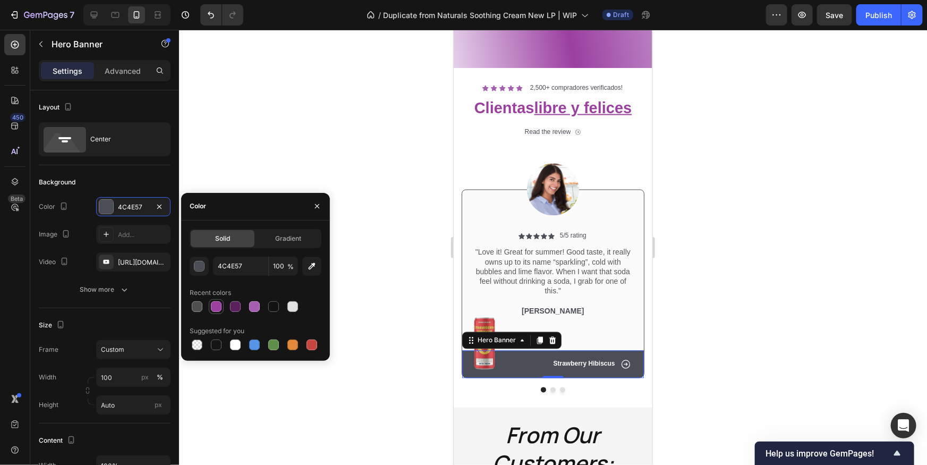
click at [215, 310] on div at bounding box center [216, 306] width 11 height 11
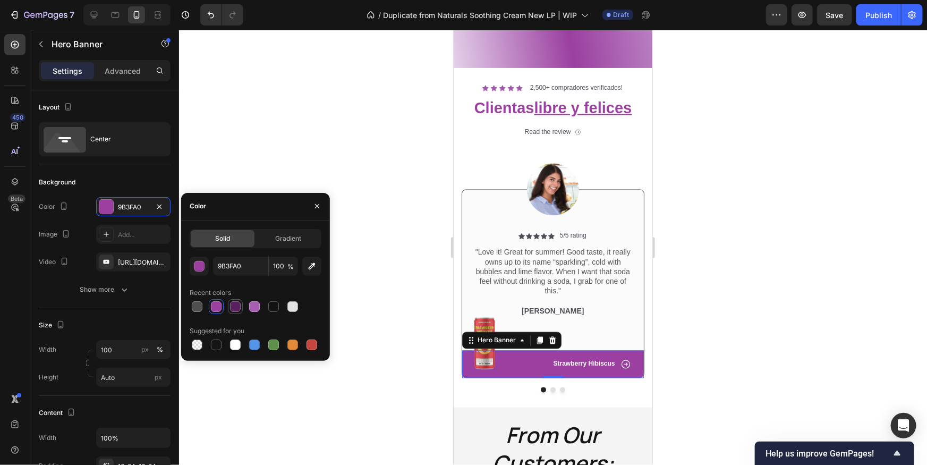
click at [235, 307] on div at bounding box center [235, 306] width 11 height 11
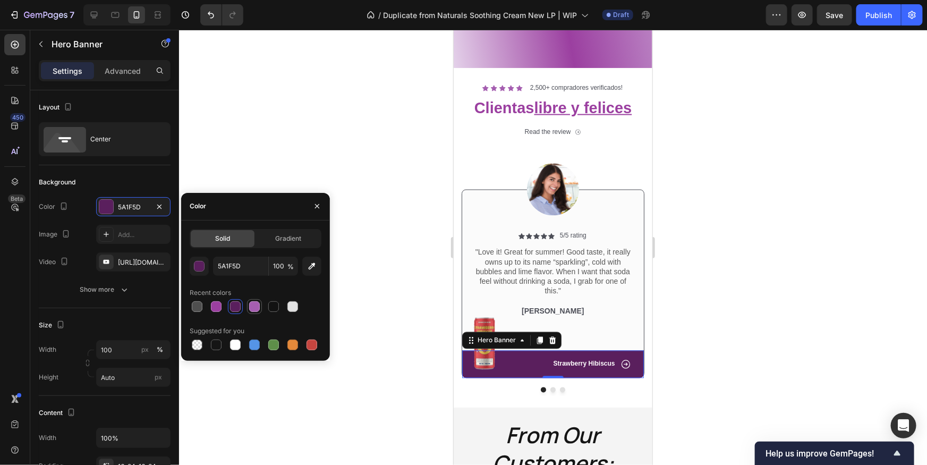
click at [253, 309] on div at bounding box center [254, 306] width 11 height 11
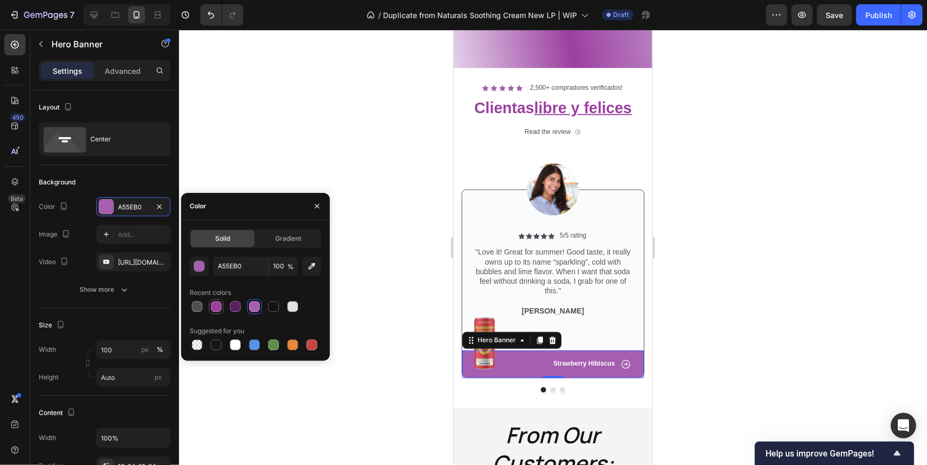
click at [213, 314] on div at bounding box center [216, 306] width 15 height 15
type input "9B3FA0"
click at [808, 334] on div at bounding box center [553, 247] width 748 height 435
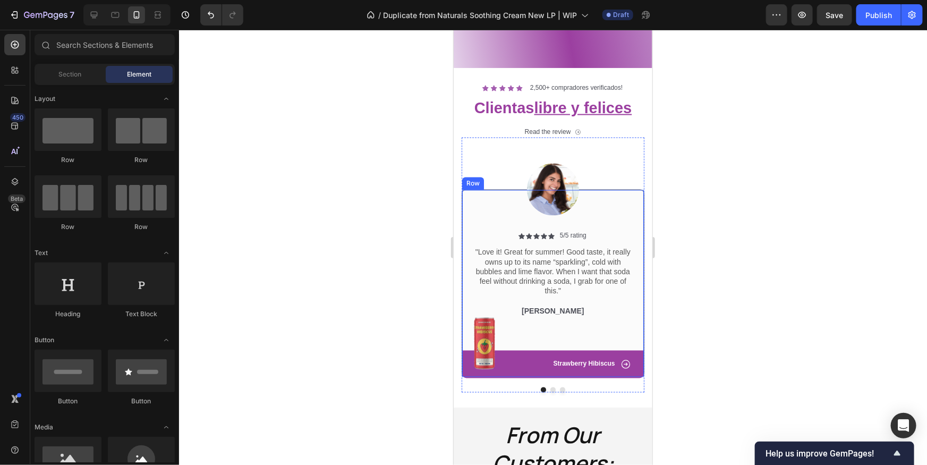
click at [791, 259] on div at bounding box center [553, 247] width 748 height 435
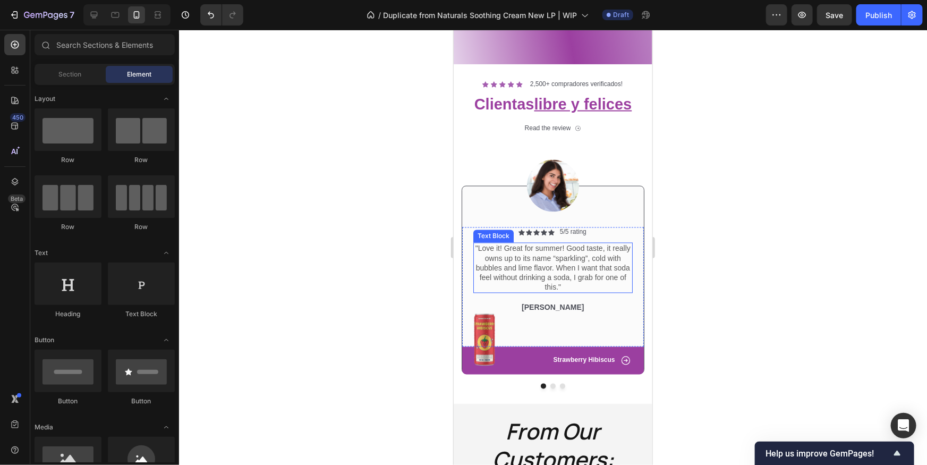
scroll to position [914, 0]
click at [573, 247] on p ""Love it! Great for summer! Good taste, it really owns up to its name “sparklin…" at bounding box center [552, 267] width 157 height 48
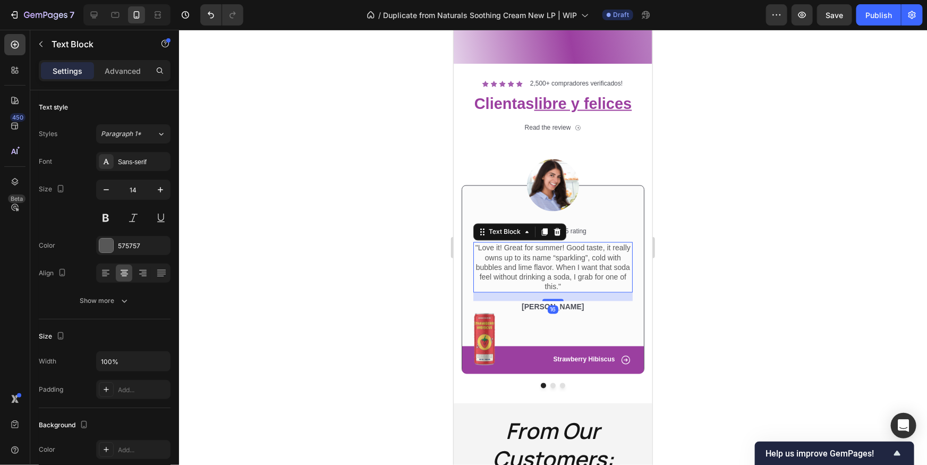
click at [667, 265] on div at bounding box center [553, 247] width 748 height 435
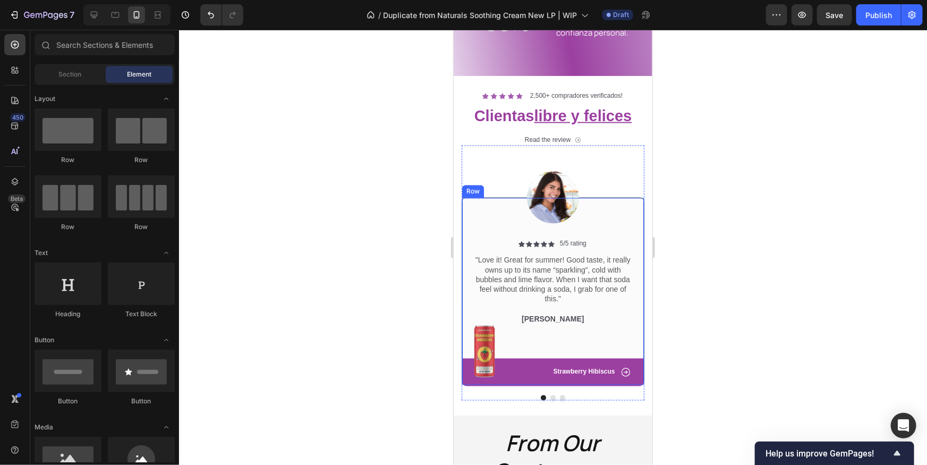
scroll to position [897, 0]
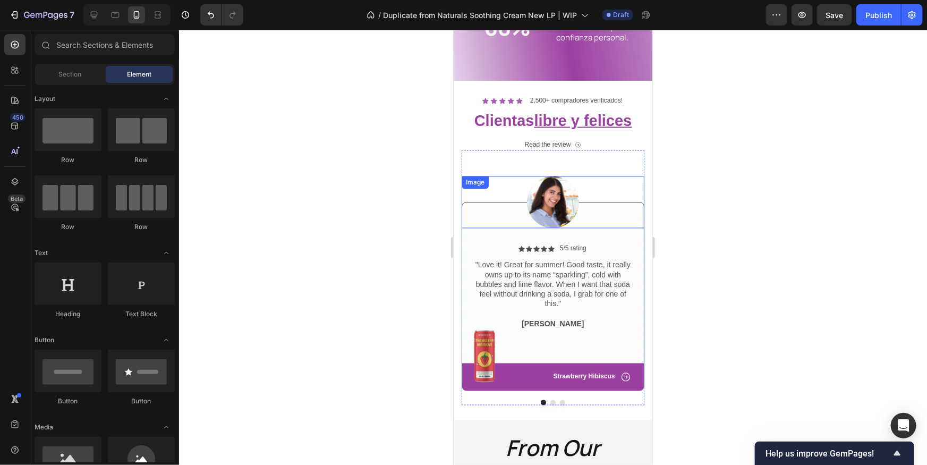
click at [557, 202] on img at bounding box center [553, 202] width 52 height 52
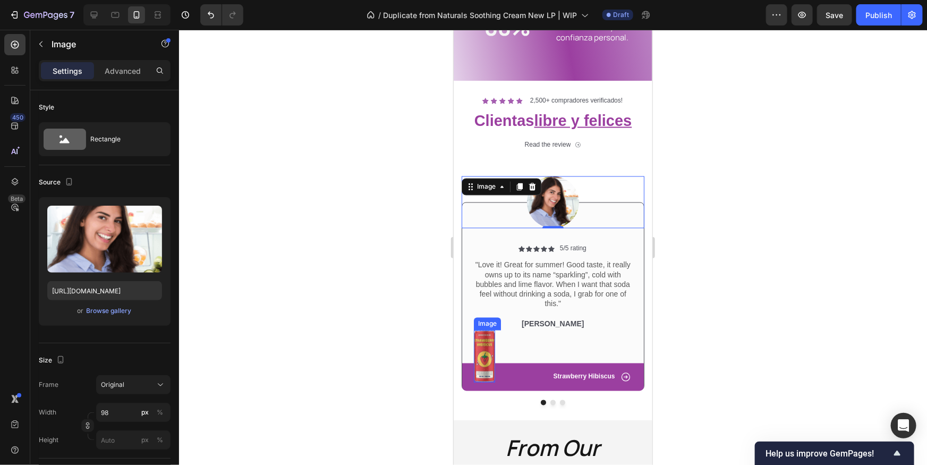
click at [485, 355] on img at bounding box center [484, 356] width 21 height 52
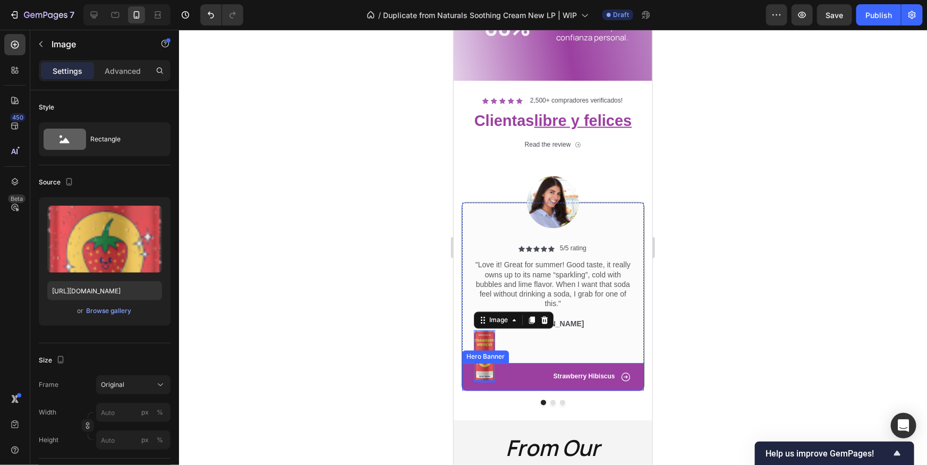
click at [502, 383] on div "Icon Strawberry Hibiscus Text Block Row" at bounding box center [553, 377] width 182 height 28
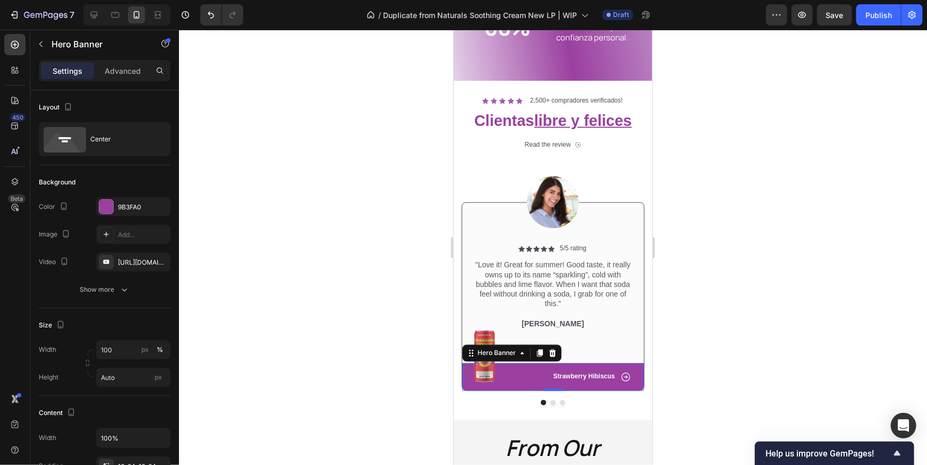
click at [729, 312] on div at bounding box center [553, 247] width 748 height 435
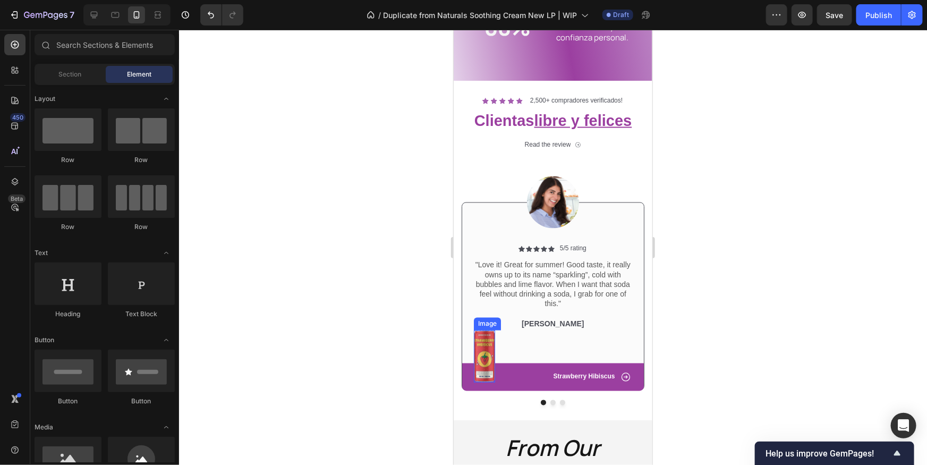
click at [482, 346] on img at bounding box center [484, 356] width 21 height 52
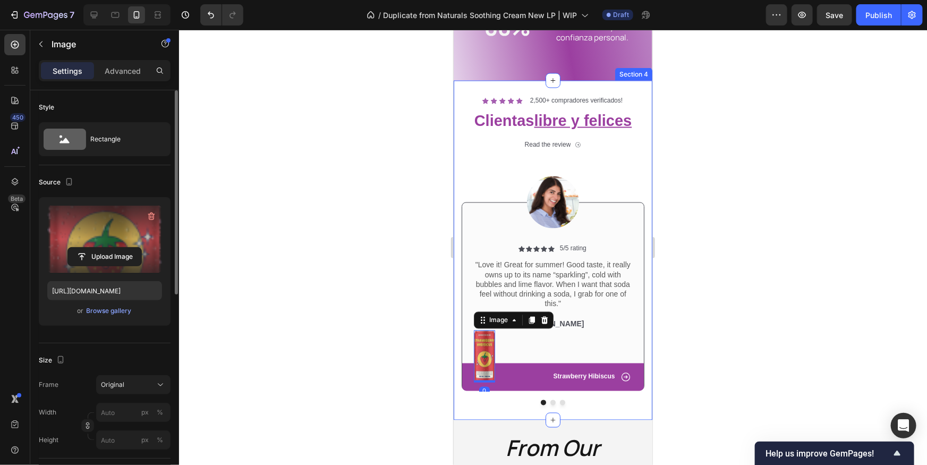
click at [116, 241] on label at bounding box center [104, 239] width 115 height 67
click at [116, 248] on input "file" at bounding box center [104, 257] width 73 height 18
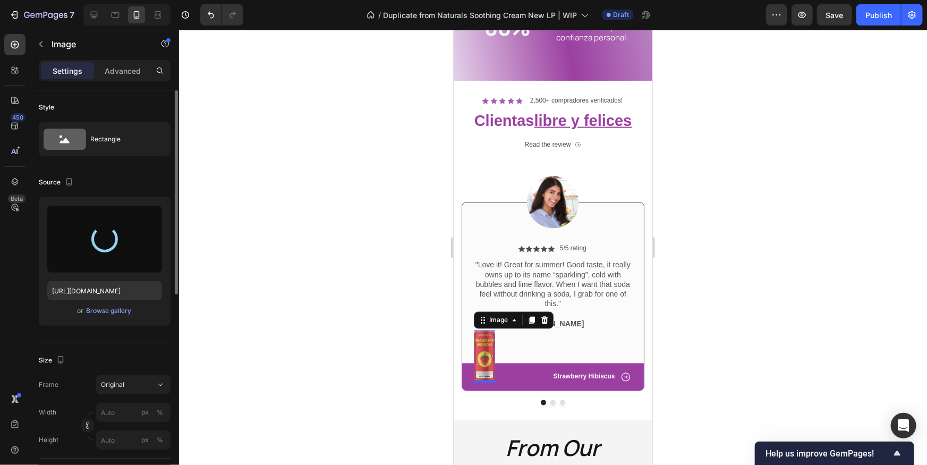
type input "https://cdn.shopify.com/s/files/1/0948/7797/4838/files/gempages_586014161926881…"
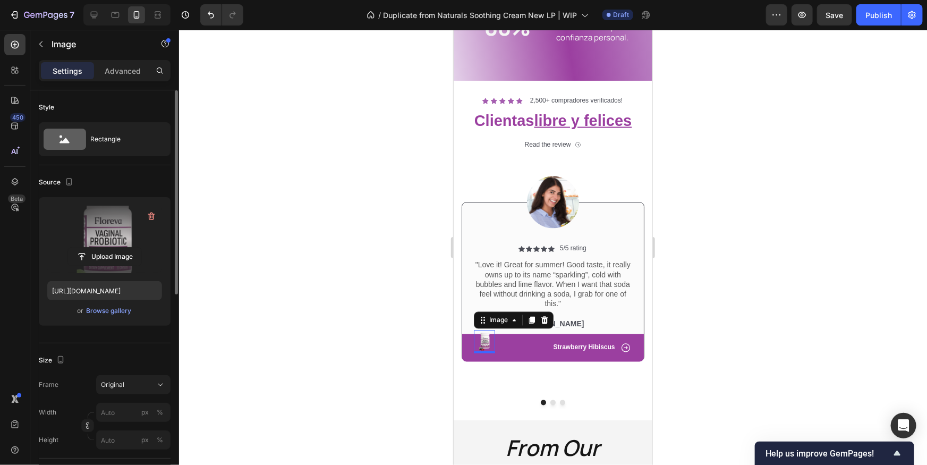
click at [750, 298] on div at bounding box center [553, 247] width 748 height 435
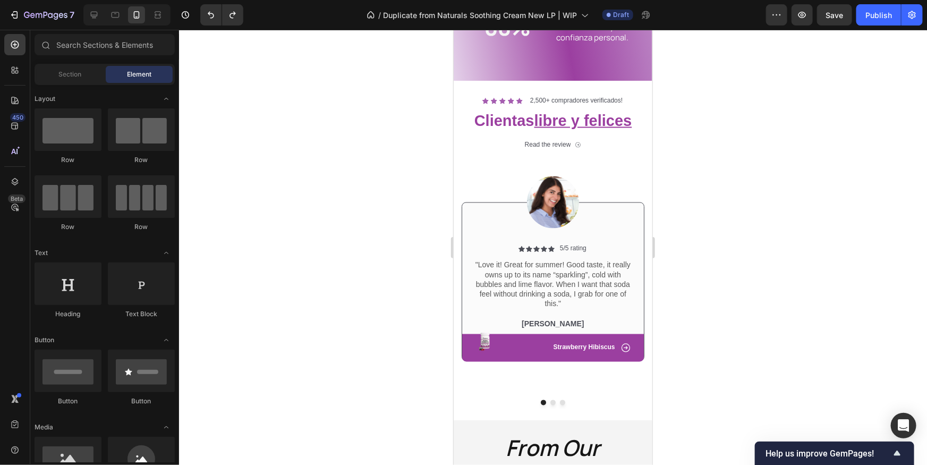
click at [699, 256] on div at bounding box center [553, 247] width 748 height 435
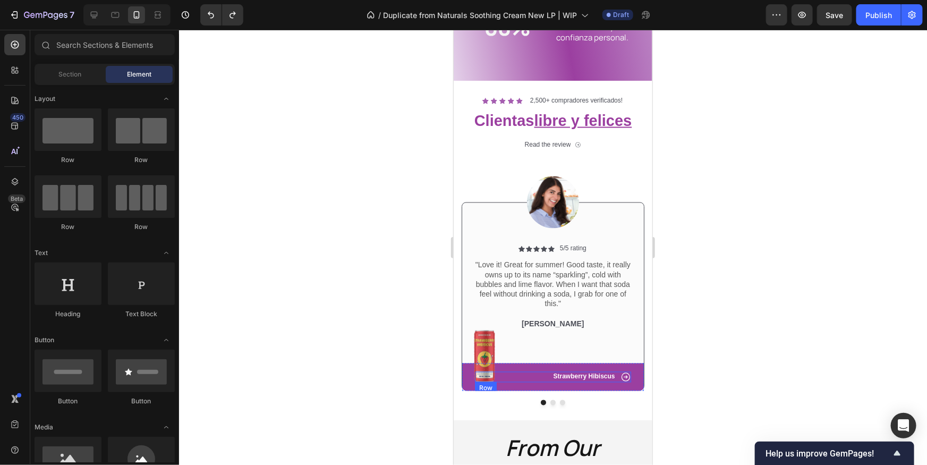
click at [469, 350] on div "Hero Banner" at bounding box center [486, 356] width 48 height 13
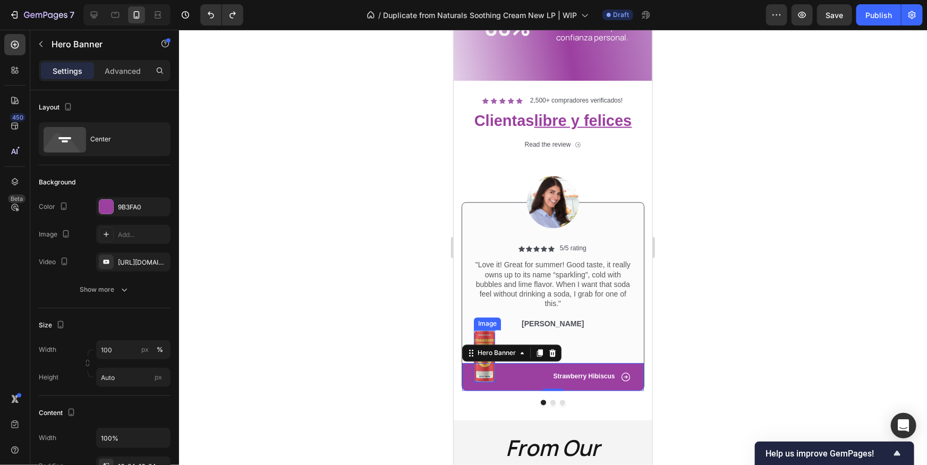
click at [484, 339] on img at bounding box center [484, 356] width 21 height 52
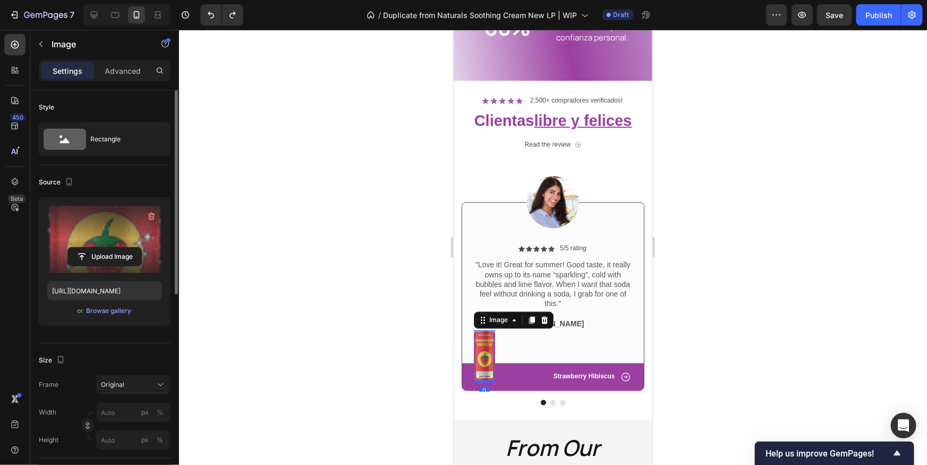
click at [101, 241] on label at bounding box center [104, 239] width 115 height 67
click at [101, 248] on input "file" at bounding box center [104, 257] width 73 height 18
click at [97, 241] on label at bounding box center [104, 239] width 115 height 67
click at [97, 248] on input "file" at bounding box center [104, 257] width 73 height 18
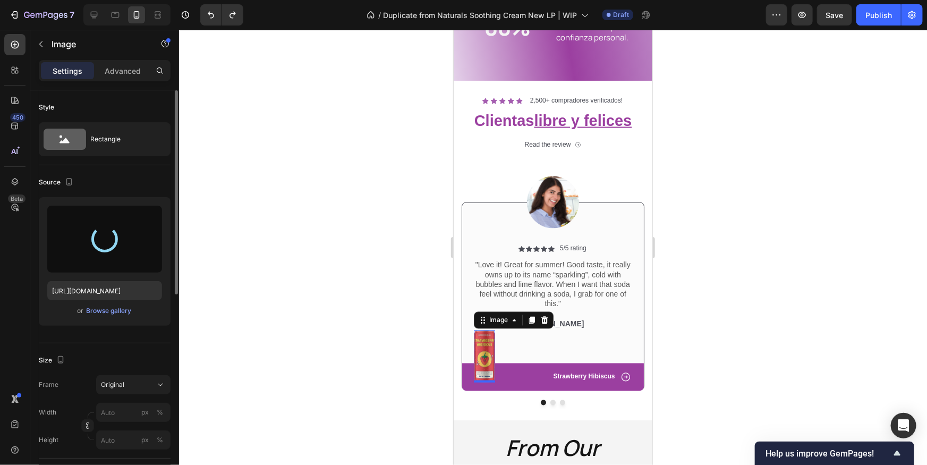
click at [733, 274] on div at bounding box center [553, 247] width 748 height 435
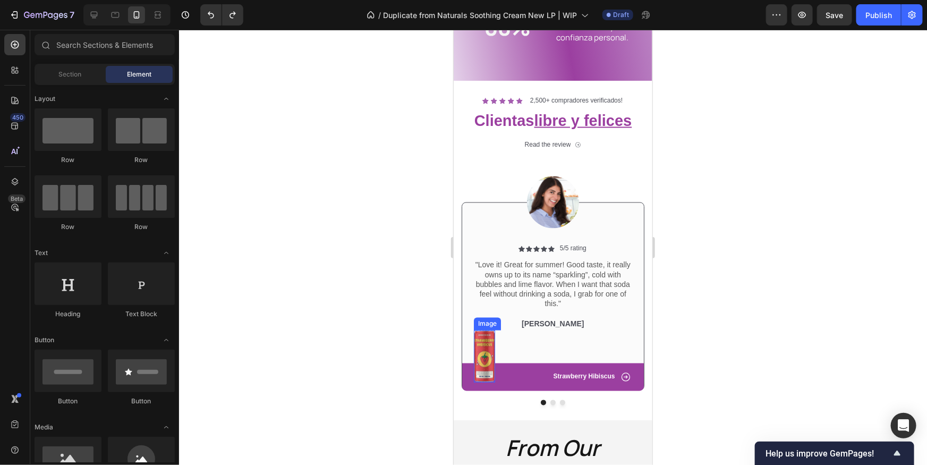
click at [486, 347] on img at bounding box center [484, 356] width 21 height 52
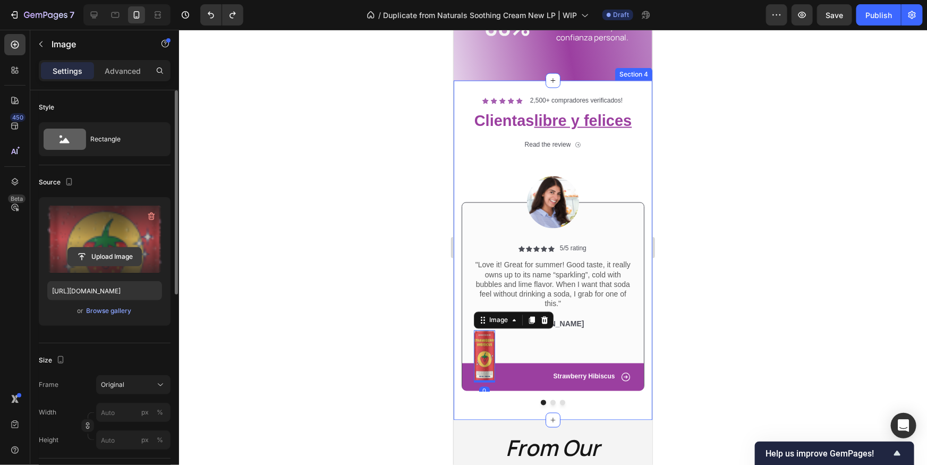
click at [117, 252] on input "file" at bounding box center [104, 257] width 73 height 18
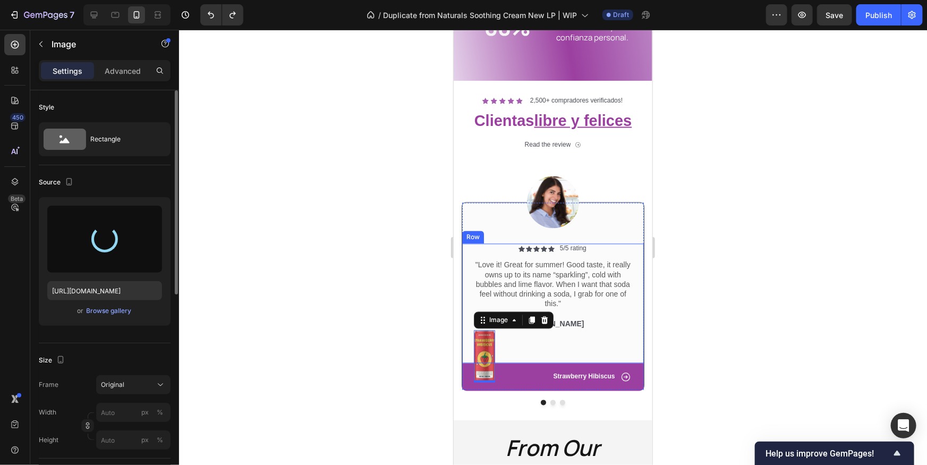
type input "https://cdn.shopify.com/s/files/1/0948/7797/4838/files/gempages_586014161926881…"
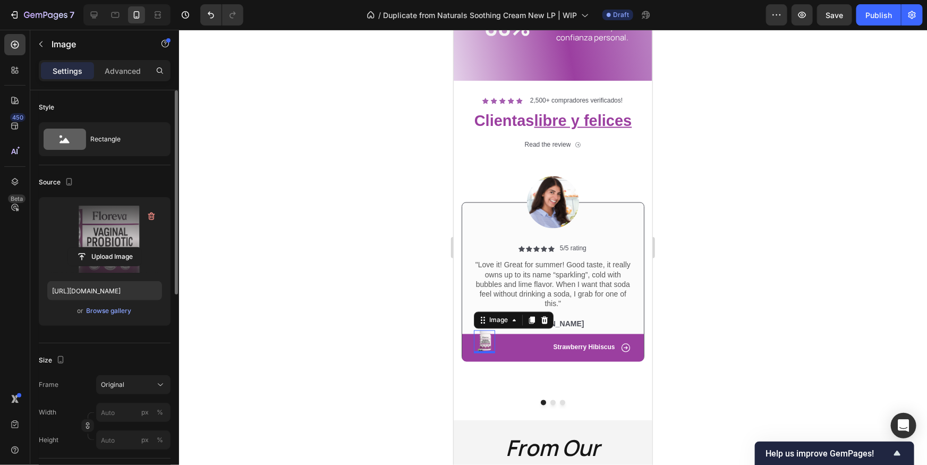
click at [481, 342] on img at bounding box center [484, 341] width 21 height 23
click at [812, 263] on div at bounding box center [553, 247] width 748 height 435
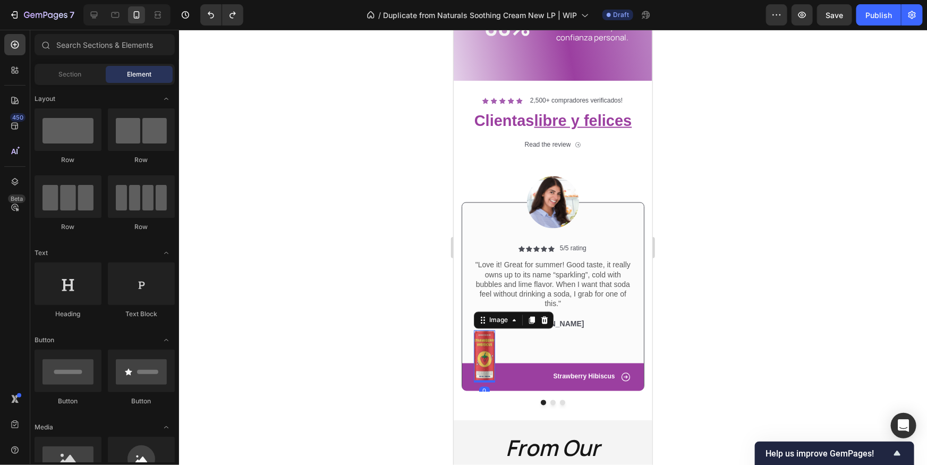
click at [488, 346] on img at bounding box center [484, 356] width 21 height 52
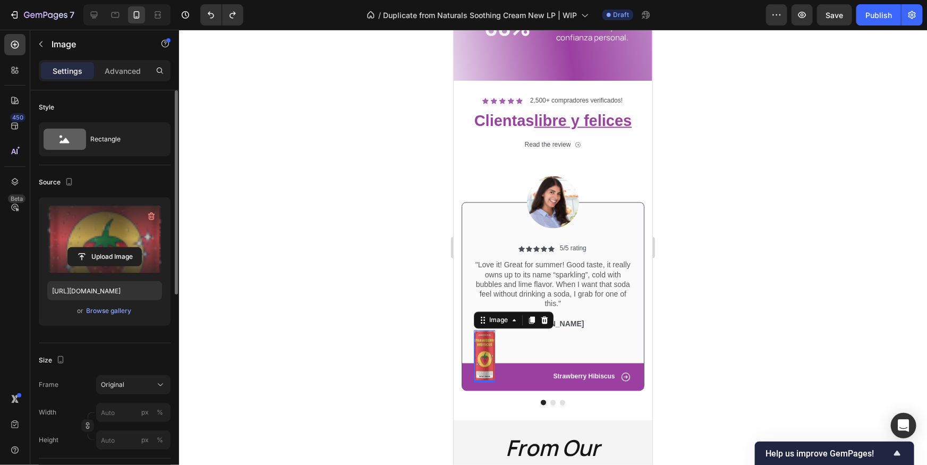
click at [95, 222] on label at bounding box center [104, 239] width 115 height 67
click at [95, 248] on input "file" at bounding box center [104, 257] width 73 height 18
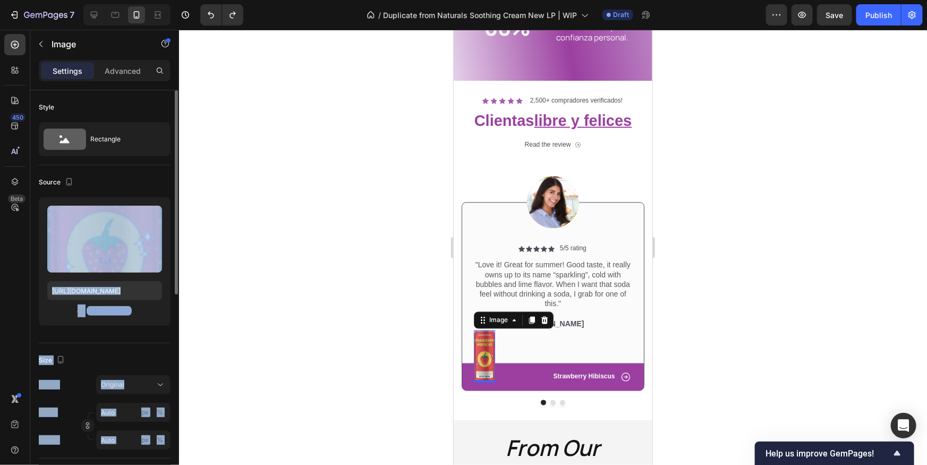
drag, startPoint x: 179, startPoint y: 235, endPoint x: 166, endPoint y: 239, distance: 12.9
click at [230, 0] on div "7 / Duplicate from Naturals Soothing Cream New LP | WIP Draft Preview Save Publ…" at bounding box center [463, 0] width 927 height 0
drag, startPoint x: 119, startPoint y: 224, endPoint x: 136, endPoint y: 318, distance: 95.6
click at [149, 320] on div "Upload Image https://cdn.shopify.com/s/files/1/2005/9307/files/gempages_4327505…" at bounding box center [105, 261] width 132 height 129
drag, startPoint x: 134, startPoint y: 317, endPoint x: 125, endPoint y: 309, distance: 12.1
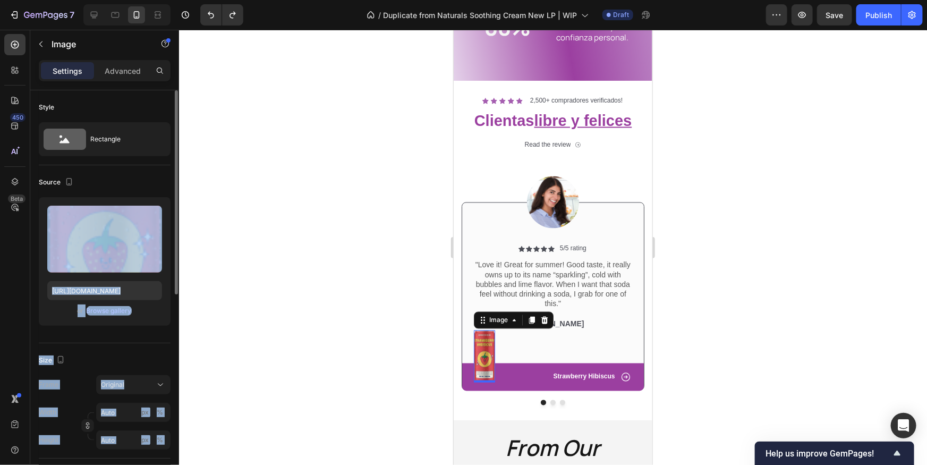
click at [134, 317] on div "Upload Image https://cdn.shopify.com/s/files/1/2005/9307/files/gempages_4327505…" at bounding box center [105, 261] width 132 height 129
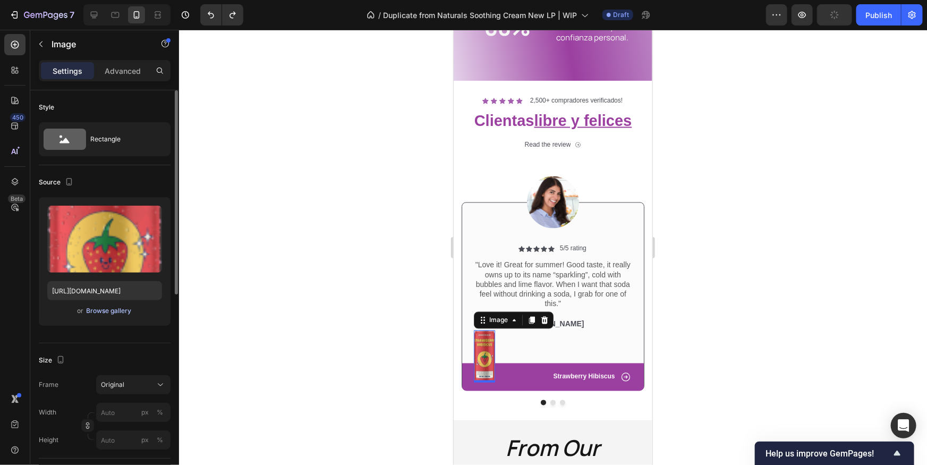
click at [124, 309] on div "Browse gallery" at bounding box center [109, 311] width 45 height 10
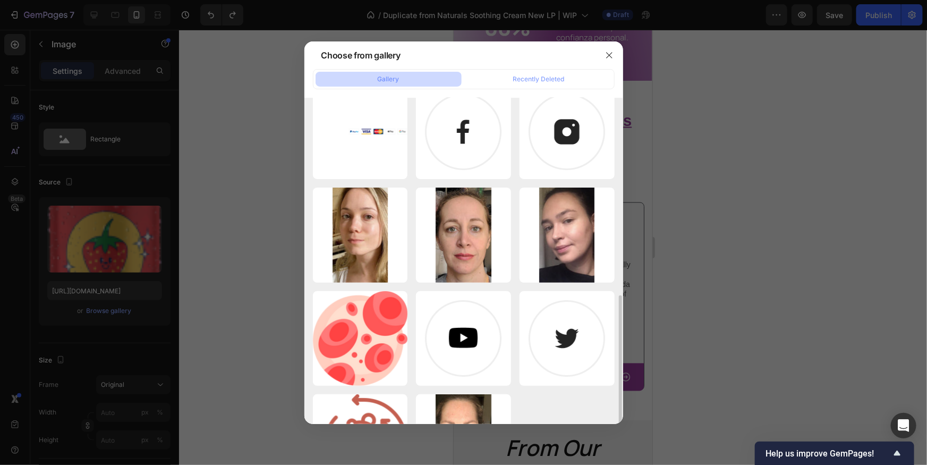
scroll to position [199, 0]
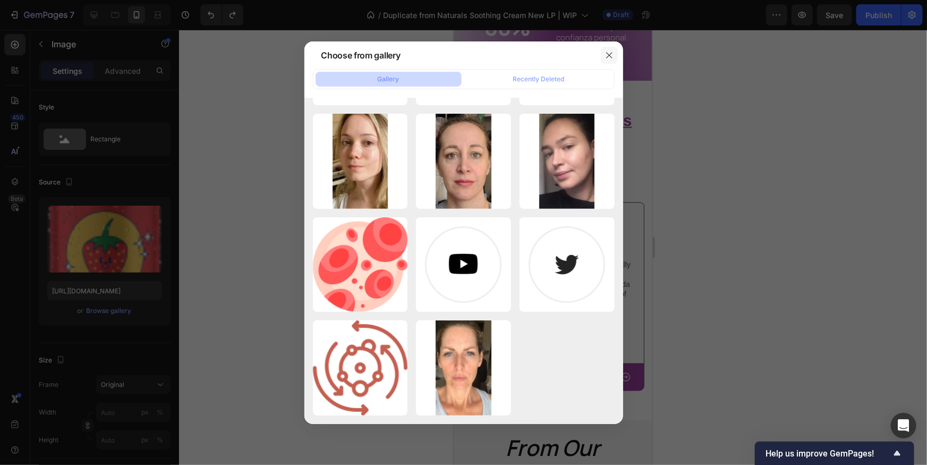
click at [606, 57] on icon "button" at bounding box center [609, 55] width 9 height 9
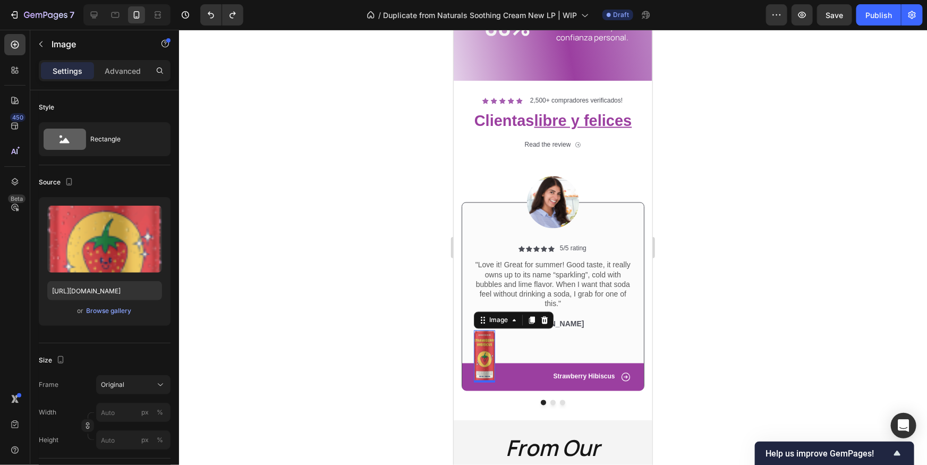
click at [720, 186] on div at bounding box center [553, 247] width 748 height 435
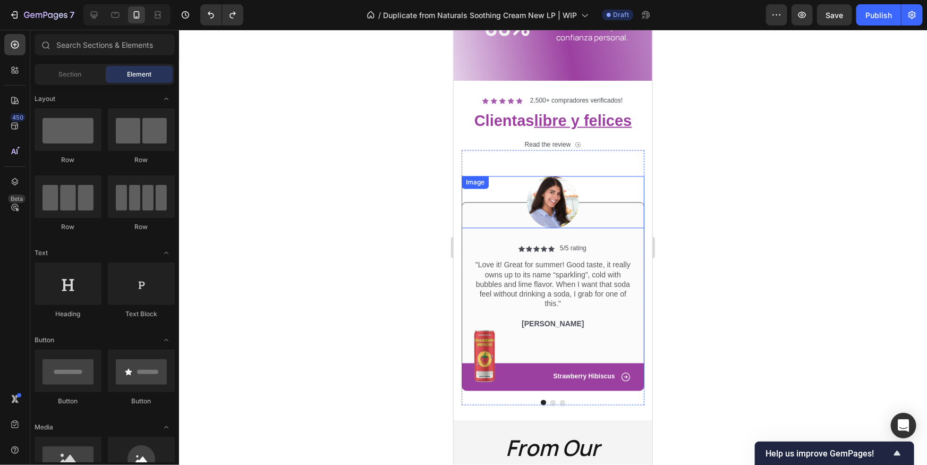
click at [553, 210] on img at bounding box center [553, 202] width 52 height 52
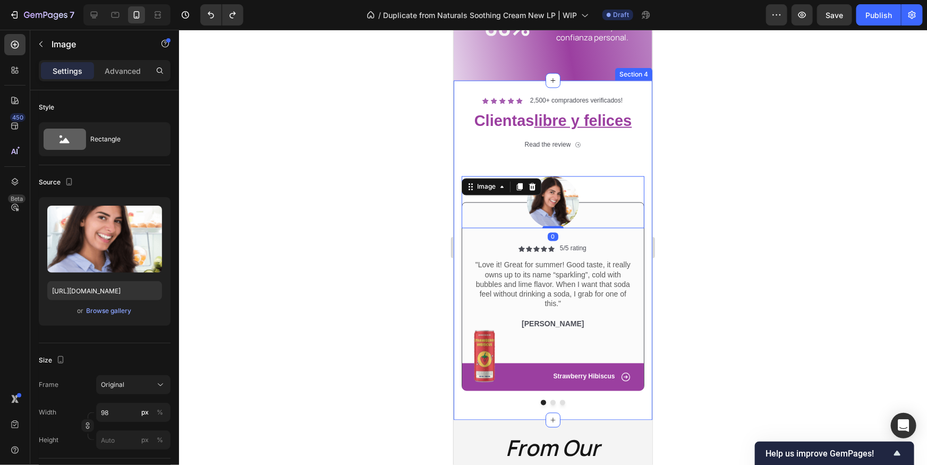
click at [734, 230] on div at bounding box center [553, 247] width 748 height 435
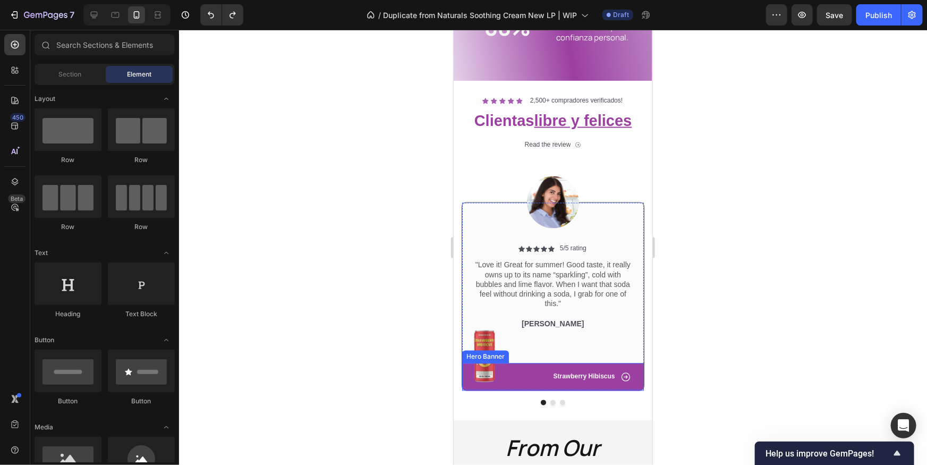
click at [526, 382] on div "Icon Strawberry Hibiscus Text Block Row" at bounding box center [553, 377] width 182 height 28
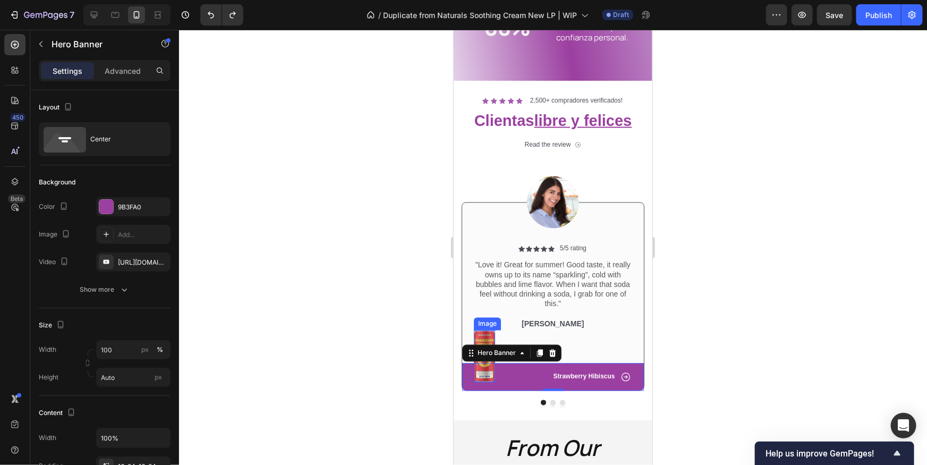
click at [476, 373] on img at bounding box center [484, 356] width 21 height 52
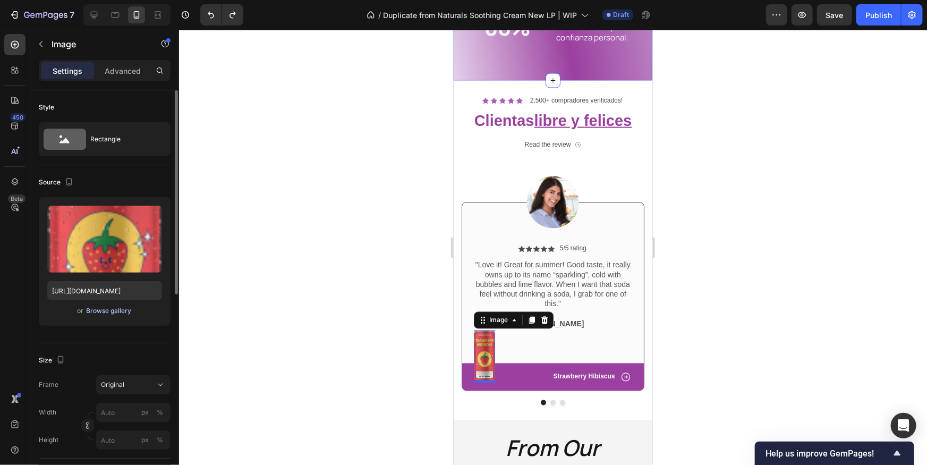
click at [122, 308] on div "Browse gallery" at bounding box center [109, 311] width 45 height 10
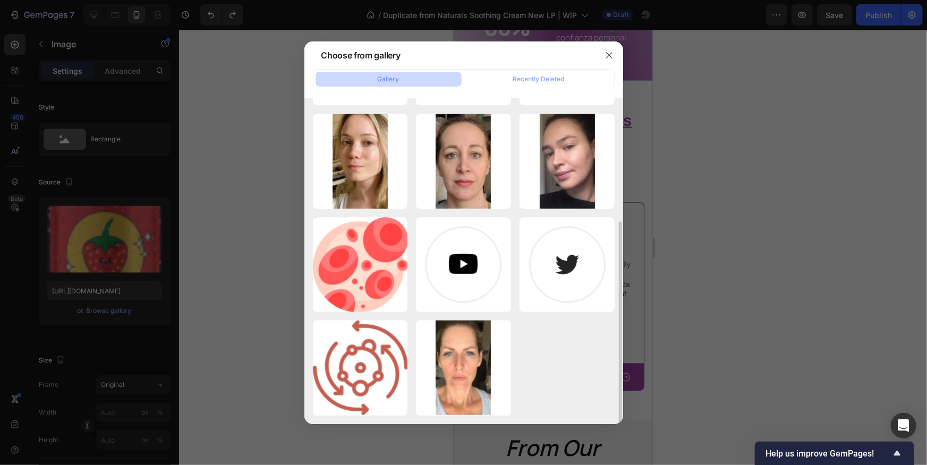
scroll to position [0, 0]
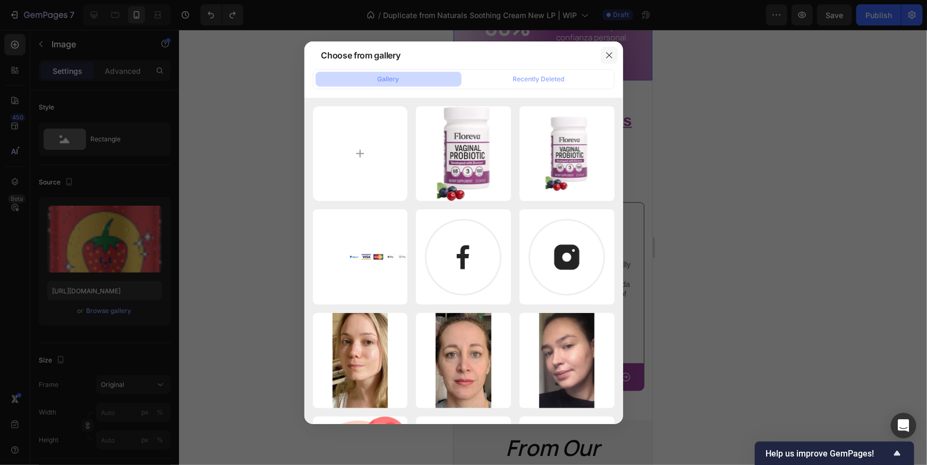
click at [611, 61] on button "button" at bounding box center [609, 55] width 17 height 17
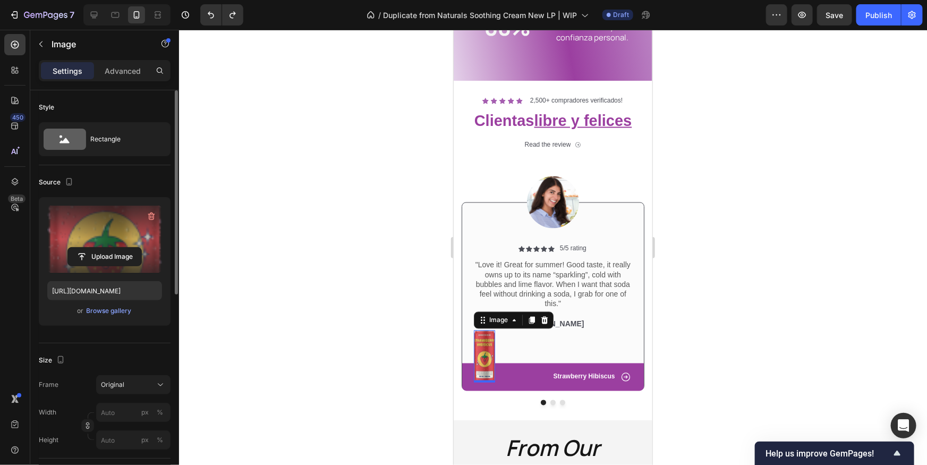
click at [121, 244] on label at bounding box center [104, 239] width 115 height 67
click at [121, 248] on input "file" at bounding box center [104, 257] width 73 height 18
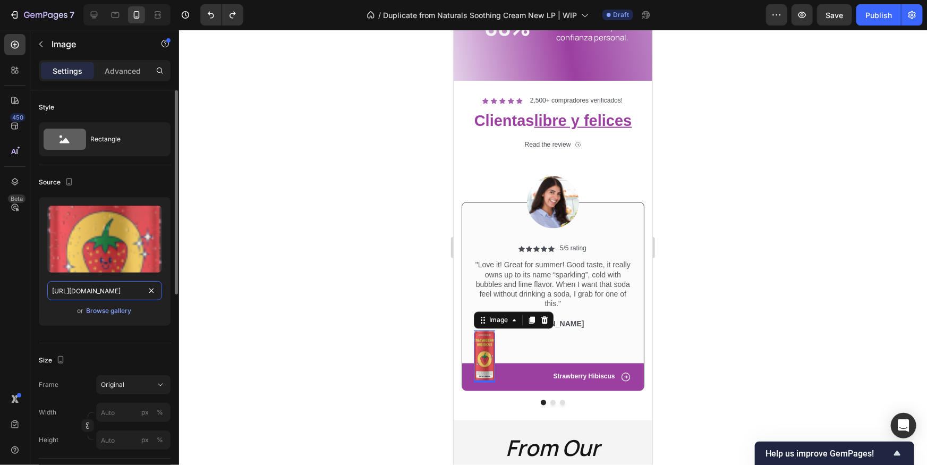
click at [101, 296] on input "https://cdn.shopify.com/s/files/1/2005/9307/files/gempages_432750572815254551-6…" at bounding box center [104, 290] width 115 height 19
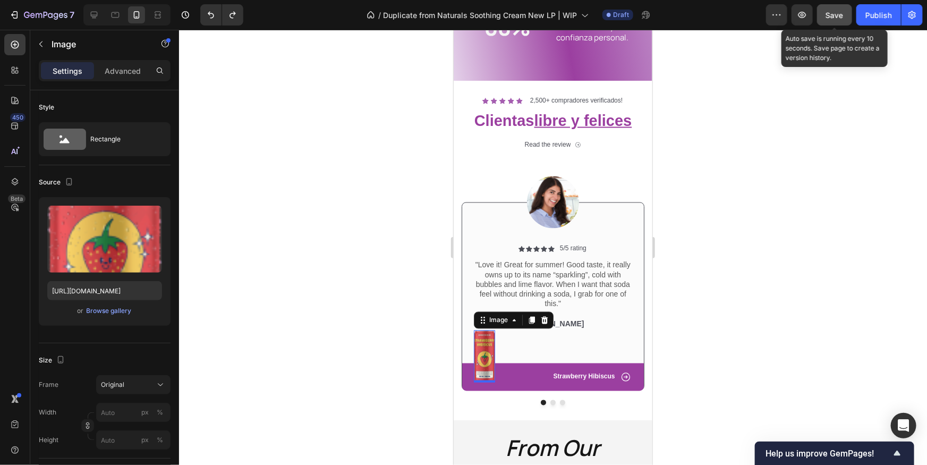
click at [846, 13] on button "Save" at bounding box center [834, 14] width 35 height 21
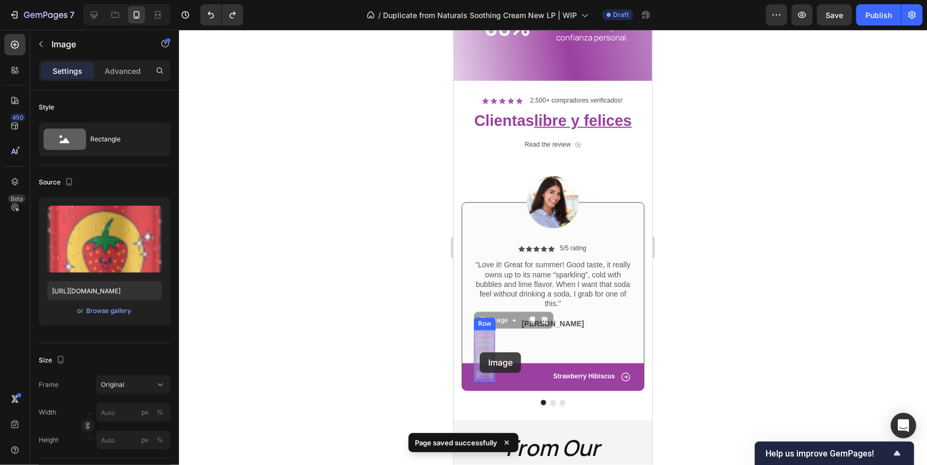
drag, startPoint x: 486, startPoint y: 354, endPoint x: 478, endPoint y: 352, distance: 8.8
click at [481, 352] on img at bounding box center [484, 356] width 21 height 52
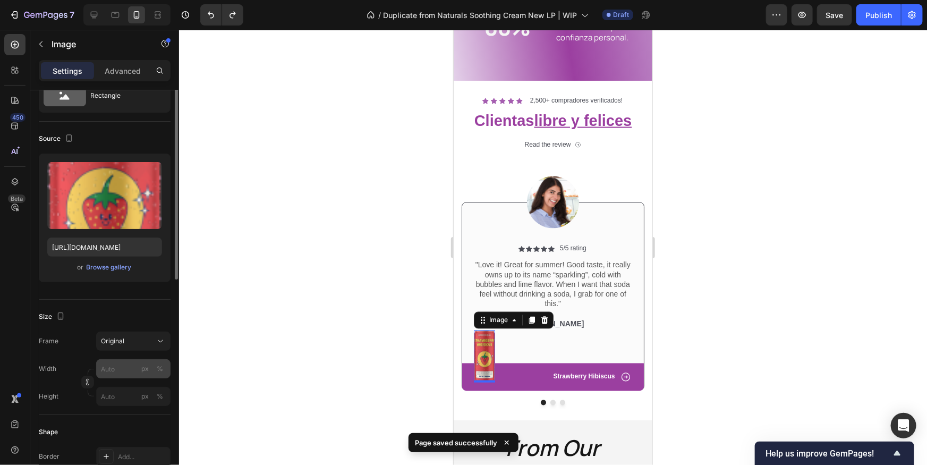
scroll to position [82, 0]
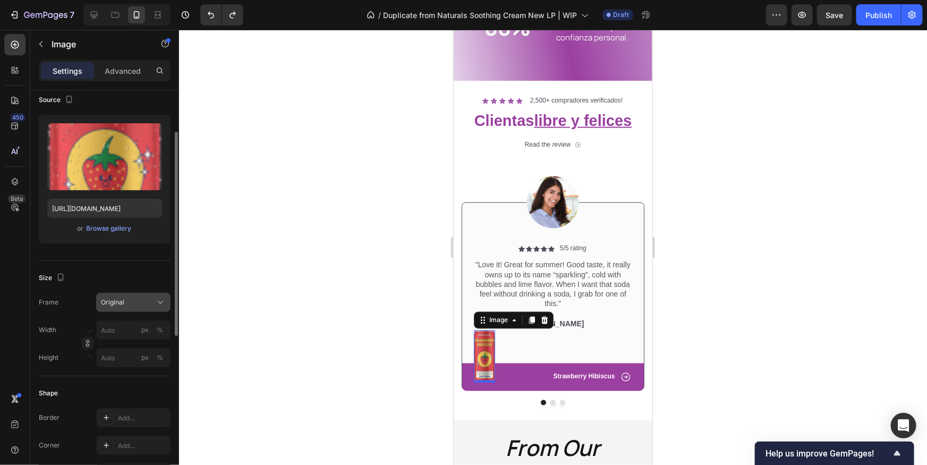
click at [129, 305] on div "Original" at bounding box center [127, 303] width 52 height 10
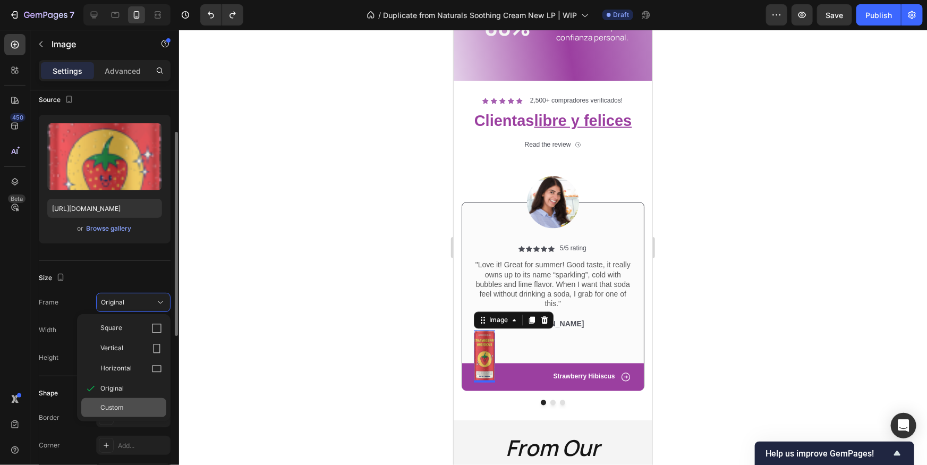
click at [119, 407] on span "Custom" at bounding box center [111, 408] width 23 height 10
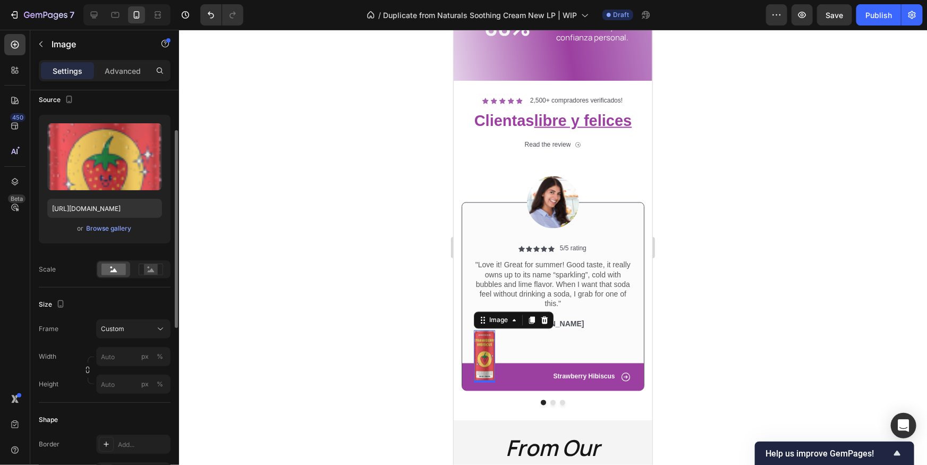
click at [83, 337] on div "Frame Custom" at bounding box center [105, 328] width 132 height 19
click at [98, 365] on div "px %" at bounding box center [133, 356] width 74 height 19
click at [71, 343] on div "Frame Custom Width px % Height px %" at bounding box center [105, 356] width 132 height 74
click at [137, 324] on div "Custom" at bounding box center [127, 329] width 52 height 10
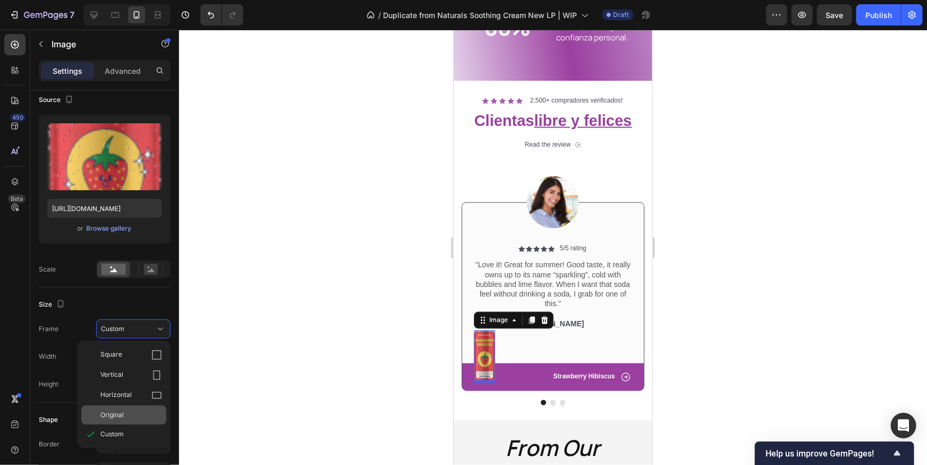
click at [111, 416] on span "Original" at bounding box center [111, 415] width 23 height 10
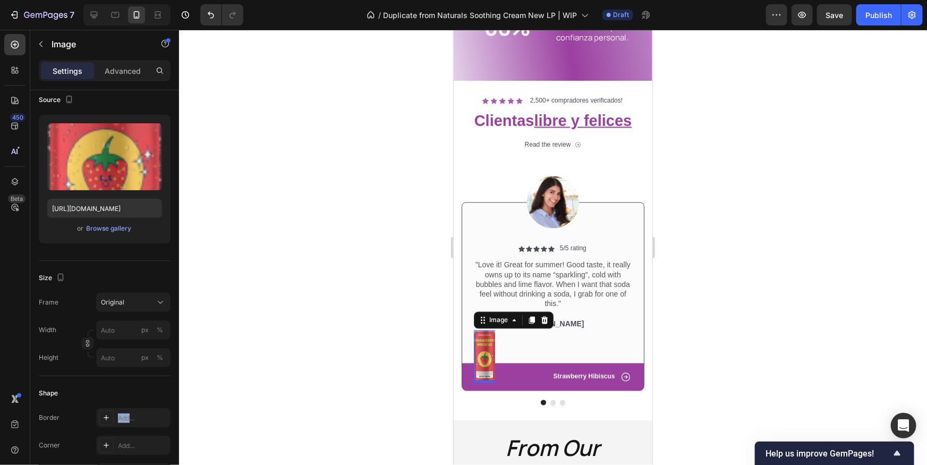
click at [111, 416] on div at bounding box center [106, 417] width 15 height 15
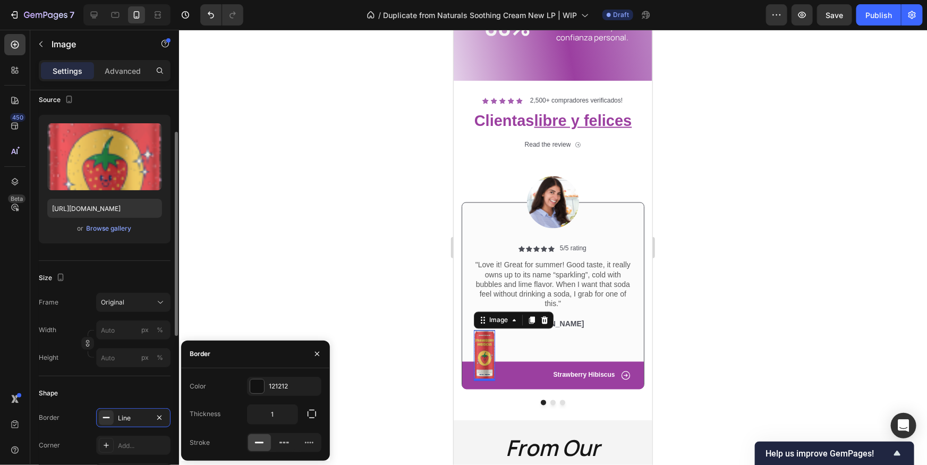
click at [54, 351] on div "Height" at bounding box center [49, 357] width 20 height 19
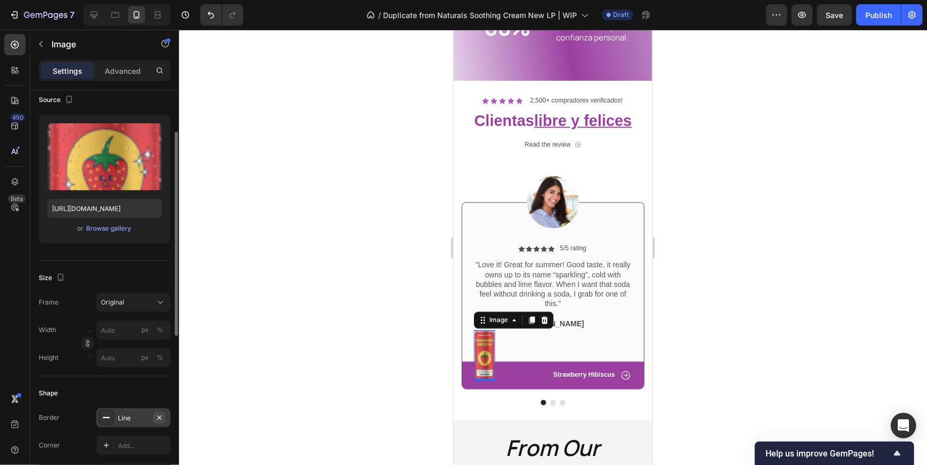
click at [159, 420] on icon "button" at bounding box center [159, 417] width 9 height 9
click at [72, 388] on div "Shape" at bounding box center [105, 393] width 132 height 17
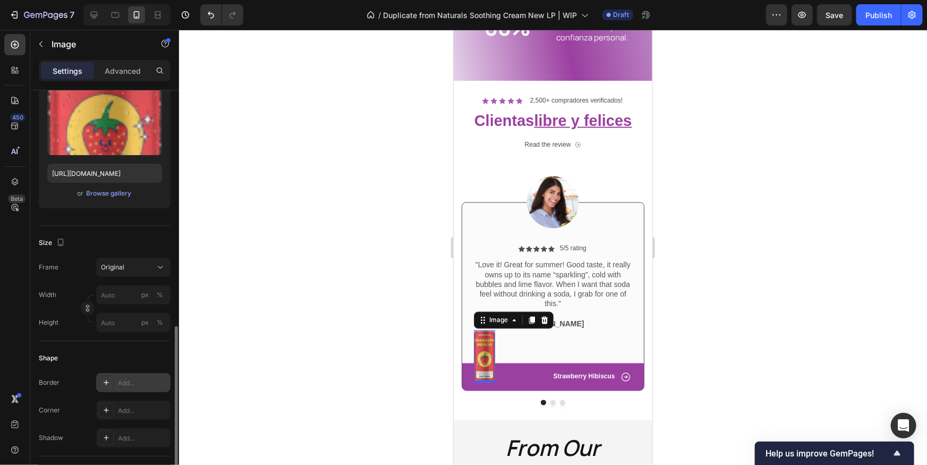
scroll to position [235, 0]
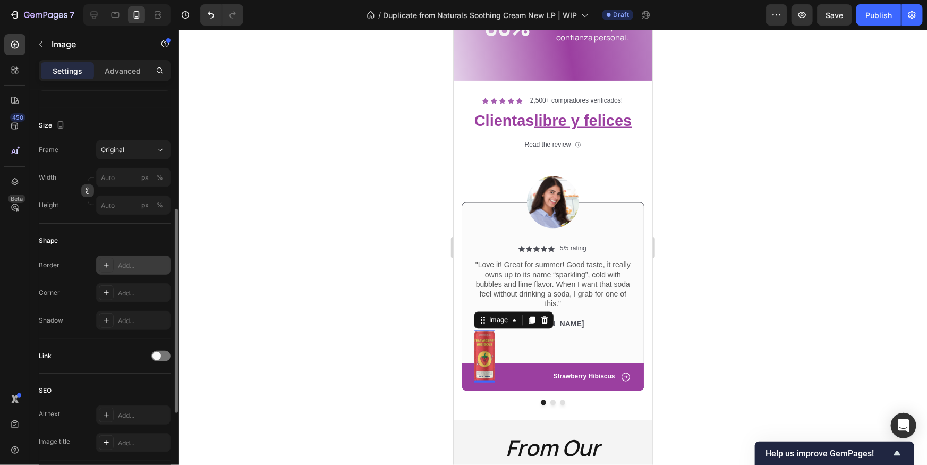
click at [91, 190] on icon "button" at bounding box center [87, 190] width 7 height 7
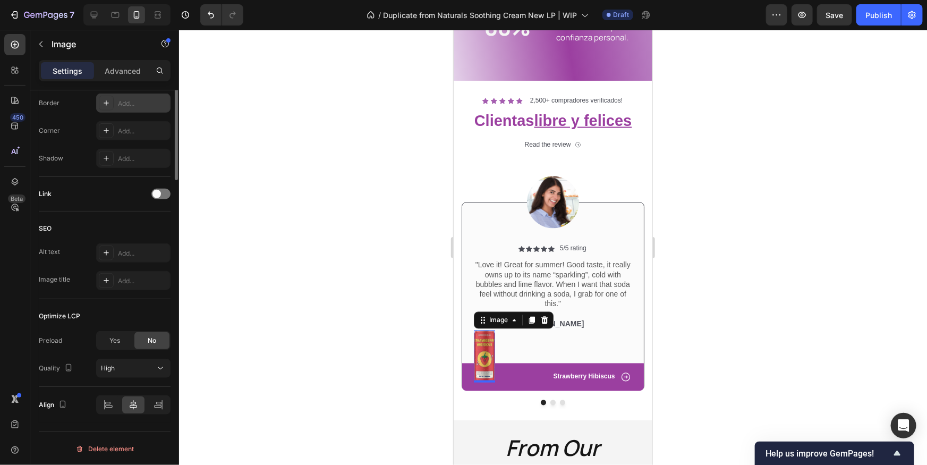
scroll to position [0, 0]
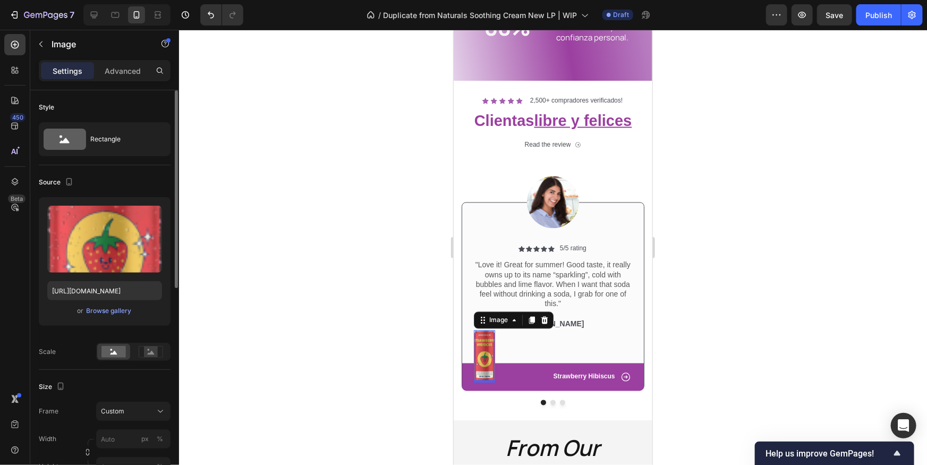
drag, startPoint x: 104, startPoint y: 307, endPoint x: 52, endPoint y: 325, distance: 55.6
click at [52, 325] on div "Upload Image https://cdn.shopify.com/s/files/1/2005/9307/files/gempages_4327505…" at bounding box center [105, 261] width 132 height 129
click at [75, 291] on input "https://cdn.shopify.com/s/files/1/2005/9307/files/gempages_432750572815254551-6…" at bounding box center [104, 290] width 115 height 19
click at [103, 289] on input "https://cdn.shopify.com/s/files/1/2005/9307/files/gempages_432750572815254551-6…" at bounding box center [104, 290] width 115 height 19
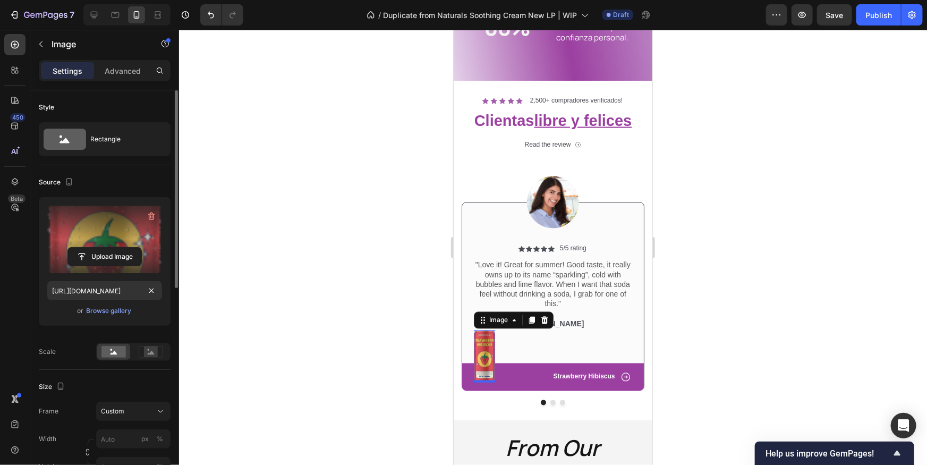
click at [126, 242] on label at bounding box center [104, 239] width 115 height 67
click at [126, 248] on input "file" at bounding box center [104, 257] width 73 height 18
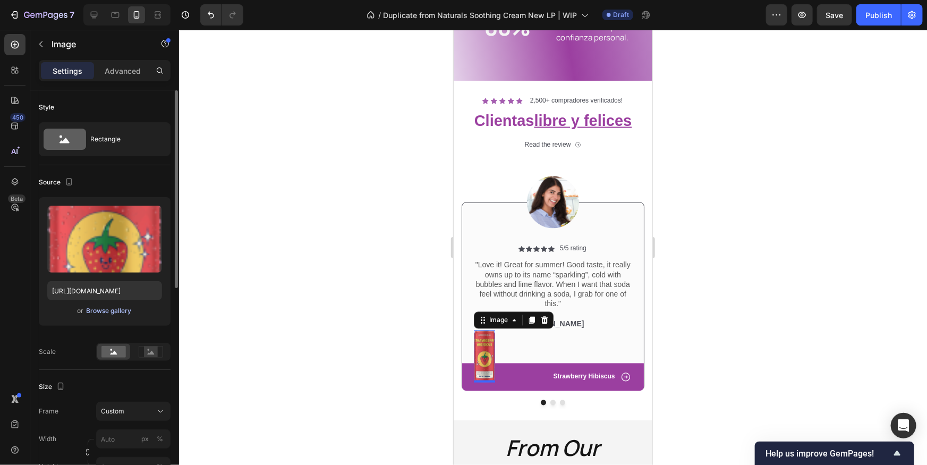
click at [111, 310] on div "Browse gallery" at bounding box center [109, 311] width 45 height 10
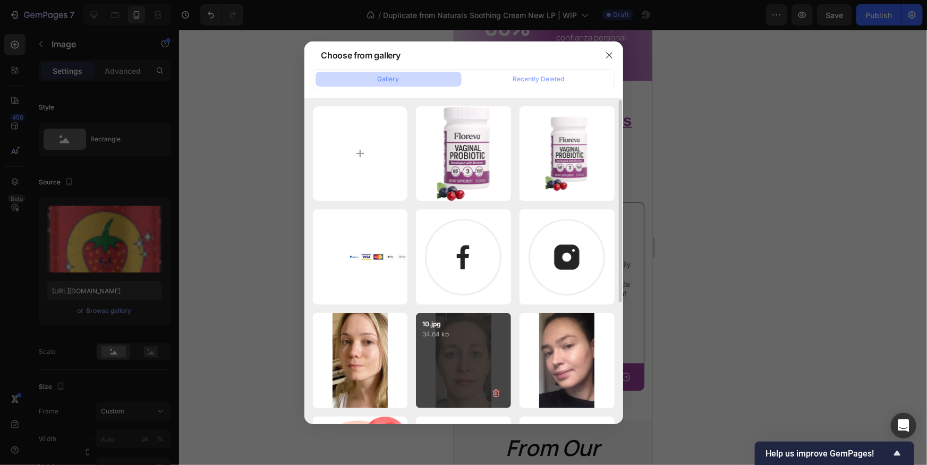
scroll to position [199, 0]
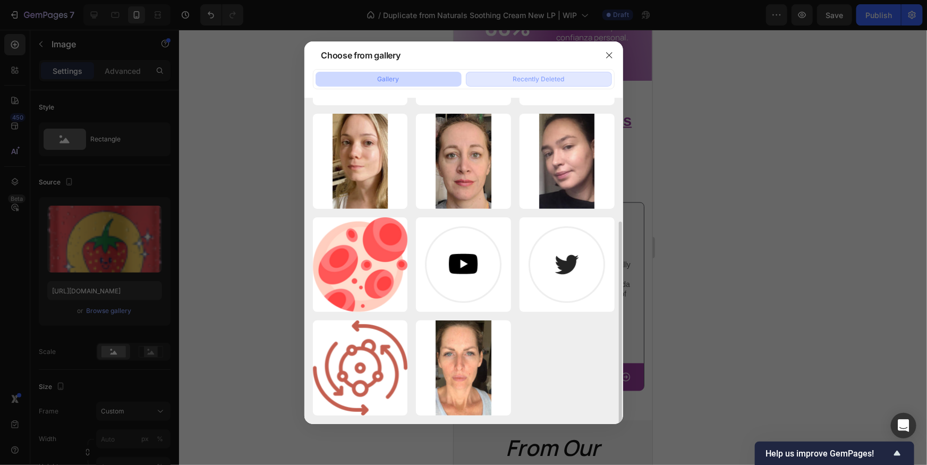
click at [488, 75] on button "Recently Deleted" at bounding box center [539, 79] width 146 height 15
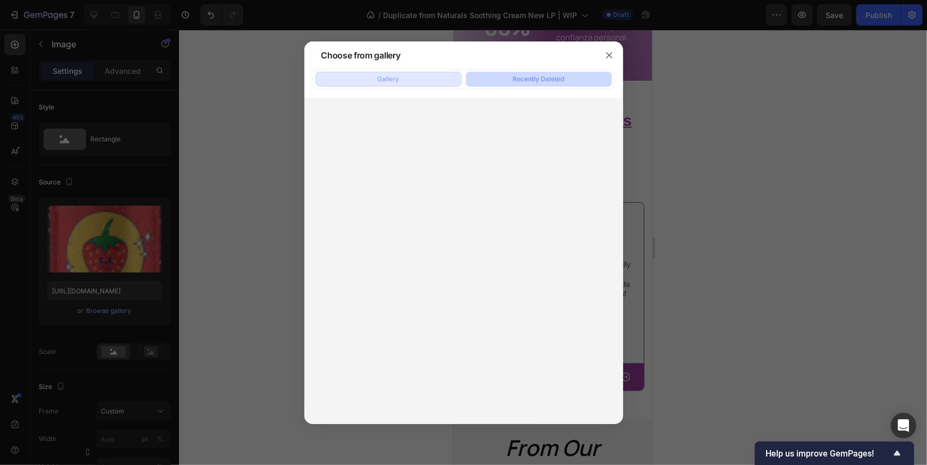
click at [418, 80] on button "Gallery" at bounding box center [389, 79] width 146 height 15
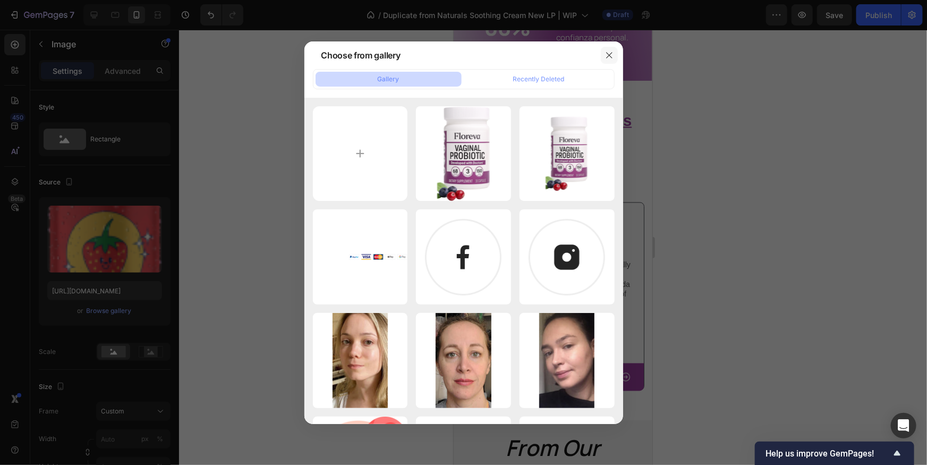
click at [604, 57] on button "button" at bounding box center [609, 55] width 17 height 17
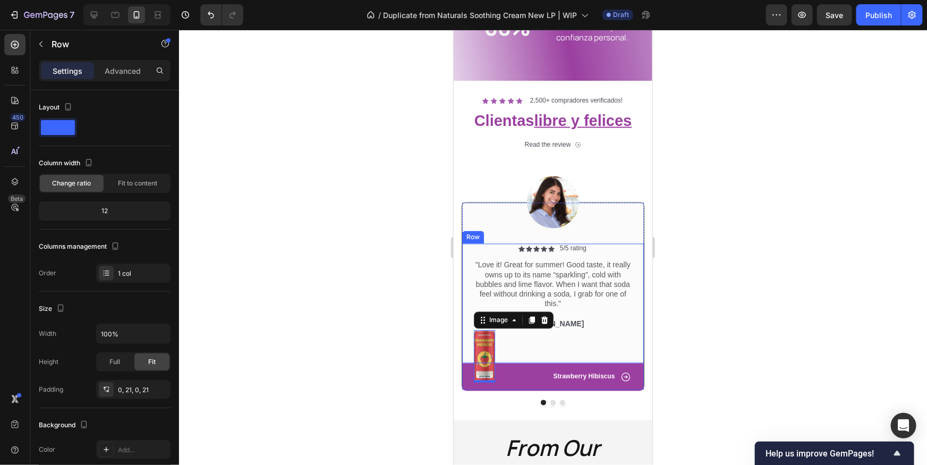
click at [511, 354] on div "Icon Icon Icon Icon Icon Icon List 5/5 rating Text Block Row "Love it! Great fo…" at bounding box center [552, 303] width 159 height 120
click at [475, 349] on img at bounding box center [484, 356] width 21 height 52
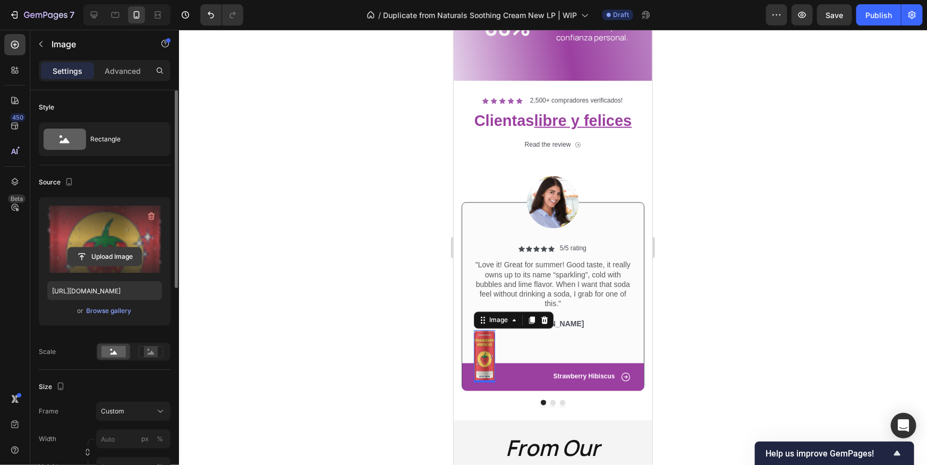
click at [84, 254] on input "file" at bounding box center [104, 257] width 73 height 18
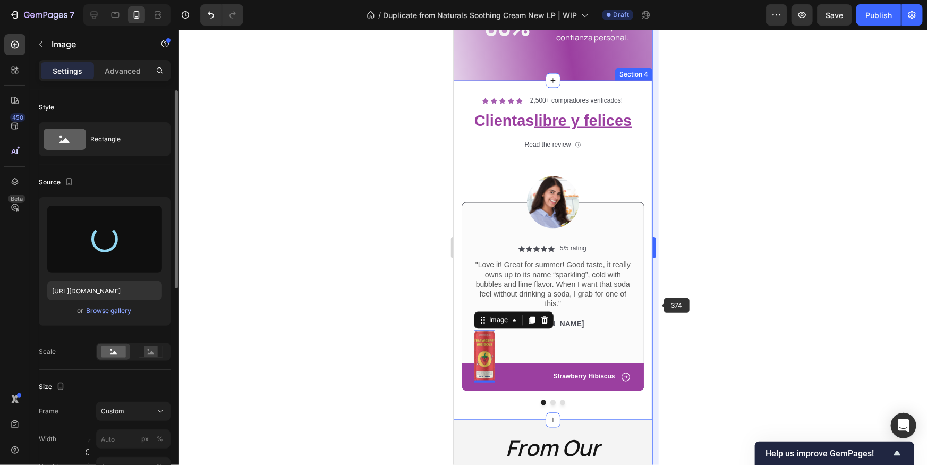
type input "[URL][DOMAIN_NAME]"
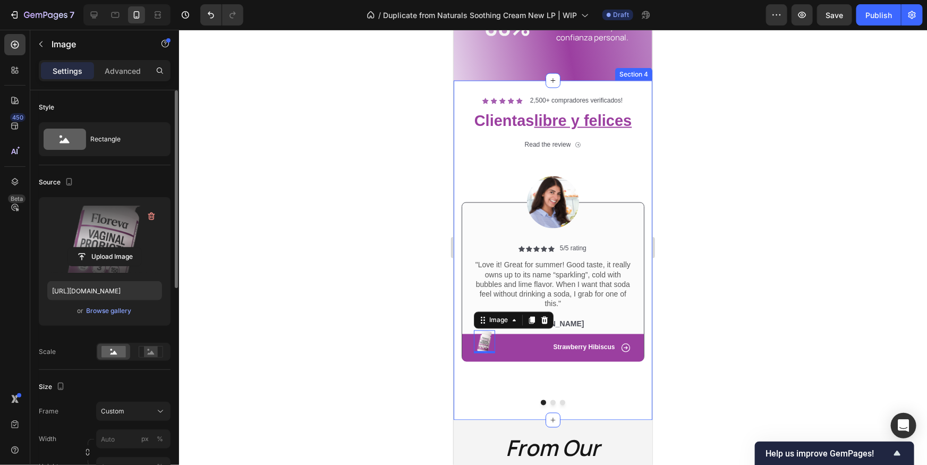
click at [738, 280] on div at bounding box center [553, 247] width 748 height 435
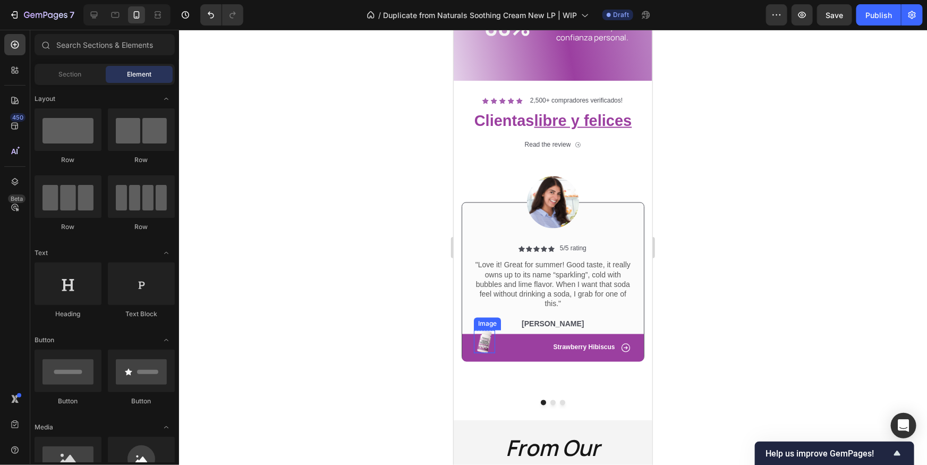
click at [484, 340] on img at bounding box center [484, 341] width 21 height 23
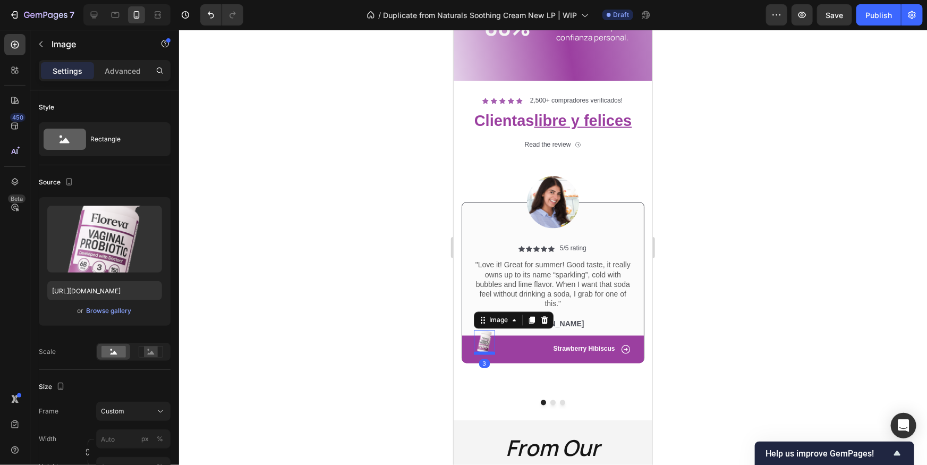
click at [488, 353] on div at bounding box center [484, 352] width 21 height 3
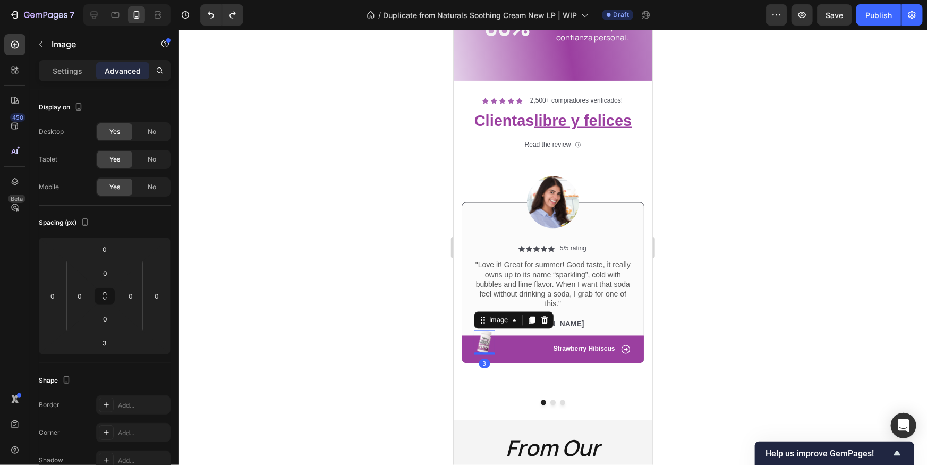
click at [781, 327] on div at bounding box center [553, 247] width 748 height 435
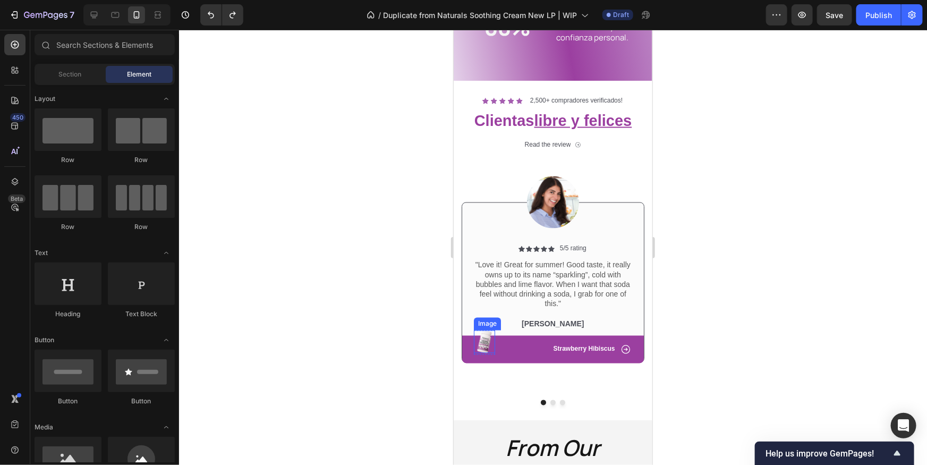
click at [487, 341] on img at bounding box center [484, 341] width 21 height 23
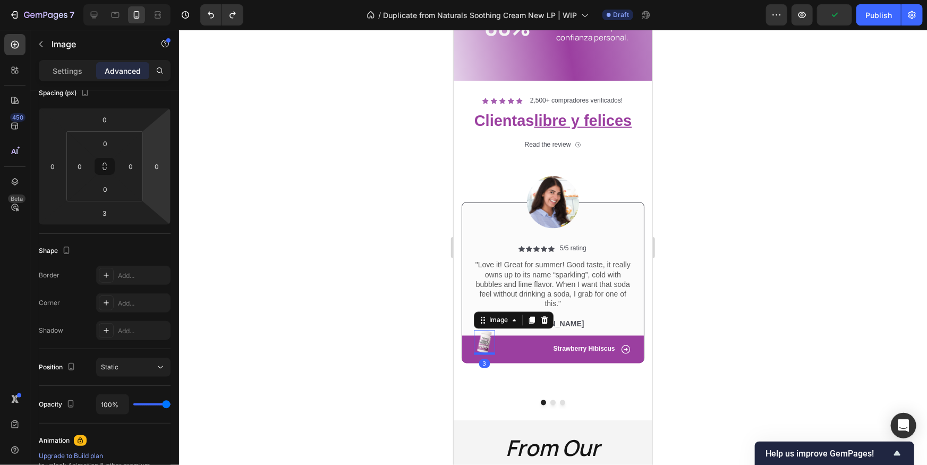
scroll to position [0, 0]
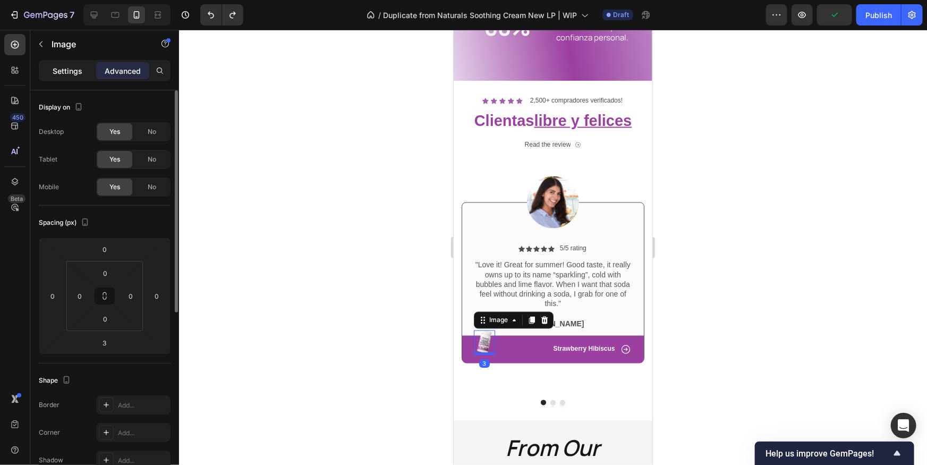
click at [76, 71] on p "Settings" at bounding box center [68, 70] width 30 height 11
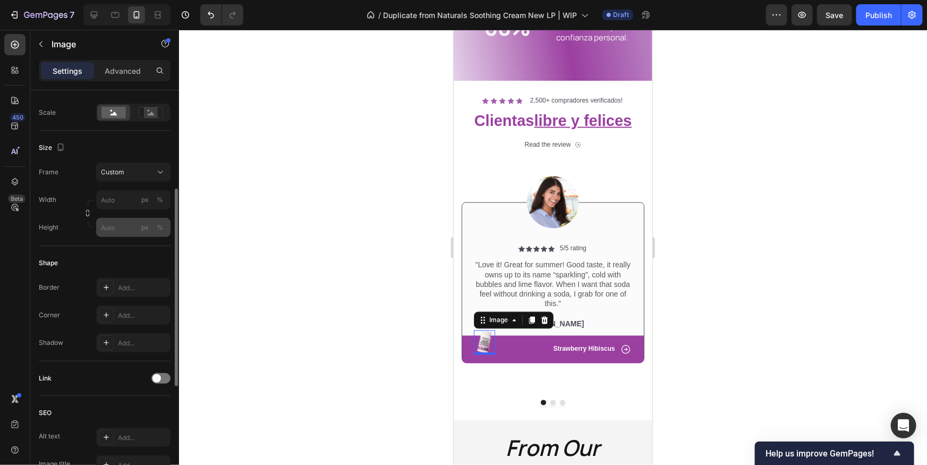
scroll to position [227, 0]
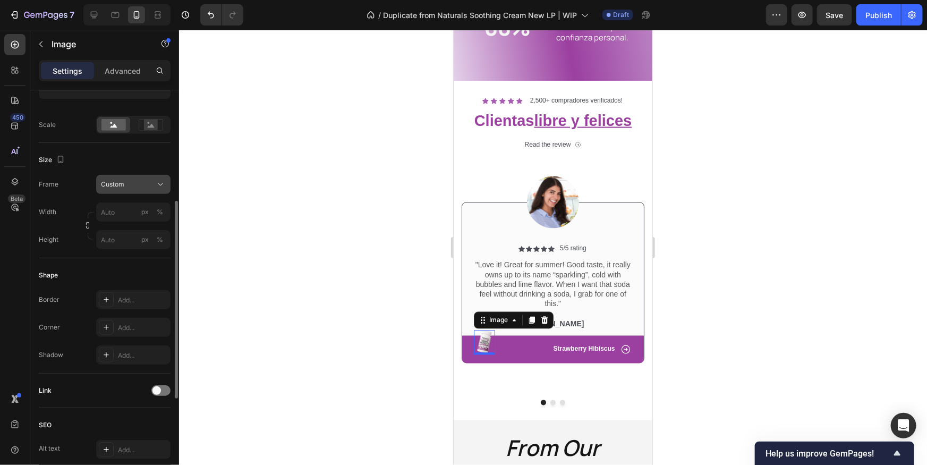
click at [133, 187] on div "Custom" at bounding box center [127, 185] width 52 height 10
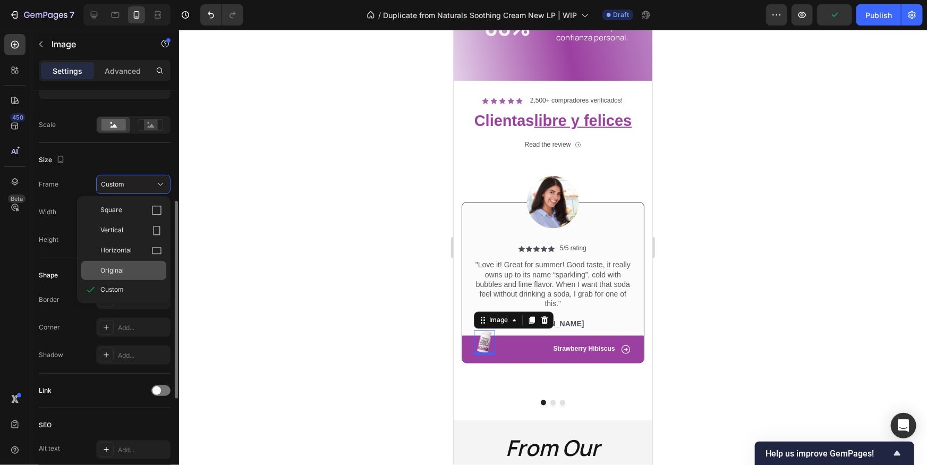
click at [119, 273] on span "Original" at bounding box center [111, 271] width 23 height 10
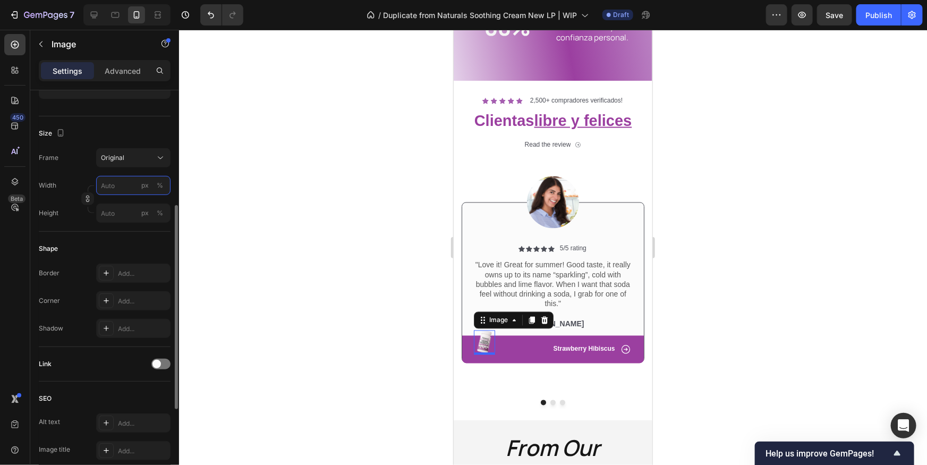
click at [108, 192] on input "px %" at bounding box center [133, 185] width 74 height 19
click at [90, 206] on div "Full 100%" at bounding box center [122, 210] width 87 height 19
type input "100"
click at [103, 210] on input "px %" at bounding box center [133, 213] width 74 height 19
click at [117, 240] on p "Full 100%" at bounding box center [131, 238] width 62 height 10
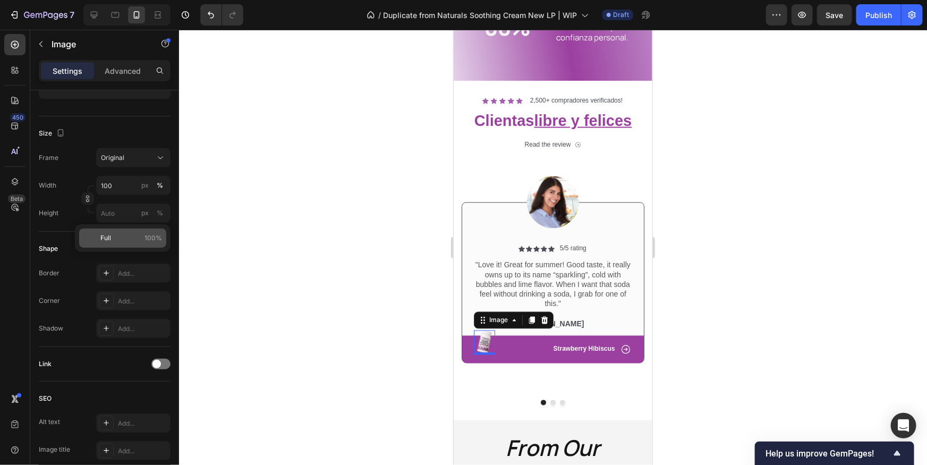
type input "100"
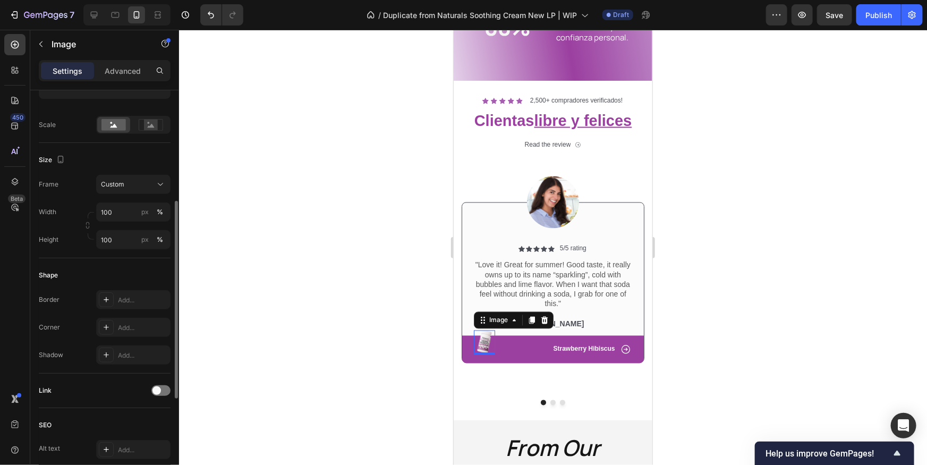
click at [66, 206] on div "Width 100 px %" at bounding box center [105, 211] width 132 height 19
click at [112, 183] on span "Custom" at bounding box center [112, 185] width 23 height 10
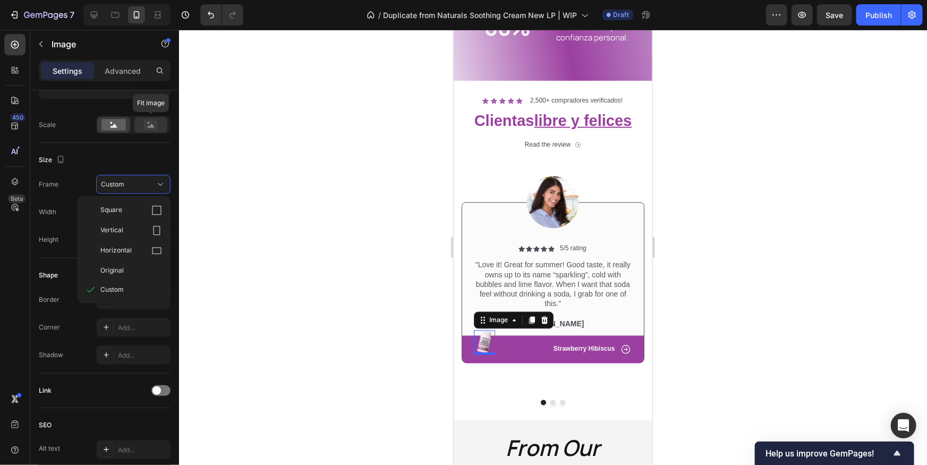
click at [150, 122] on rect at bounding box center [151, 125] width 14 height 11
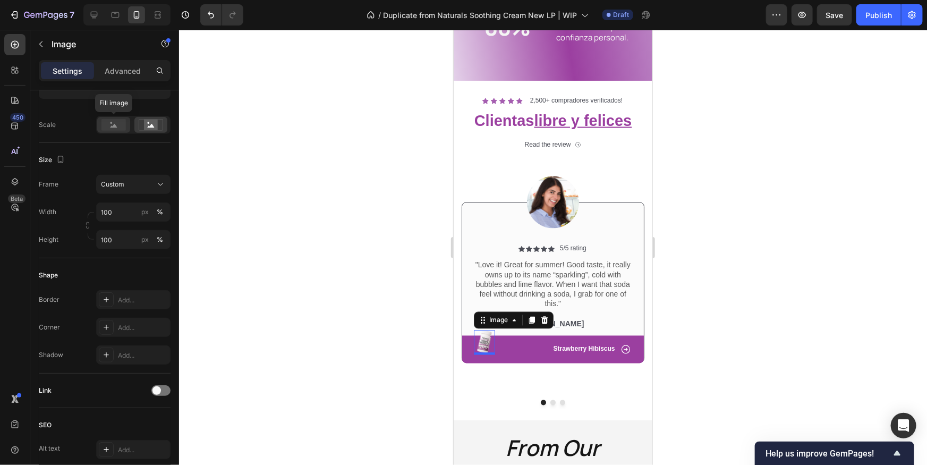
click at [113, 123] on rect at bounding box center [114, 125] width 24 height 12
click at [113, 183] on span "Custom" at bounding box center [112, 185] width 23 height 10
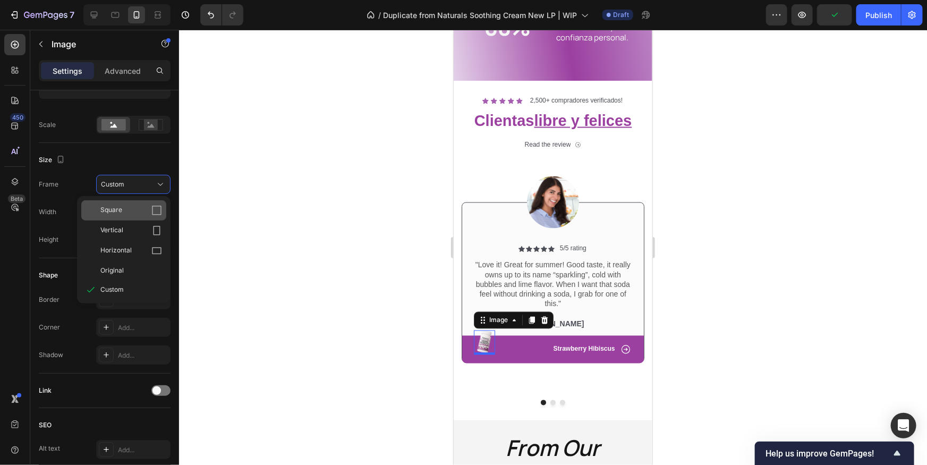
click at [126, 211] on div "Square" at bounding box center [131, 210] width 62 height 11
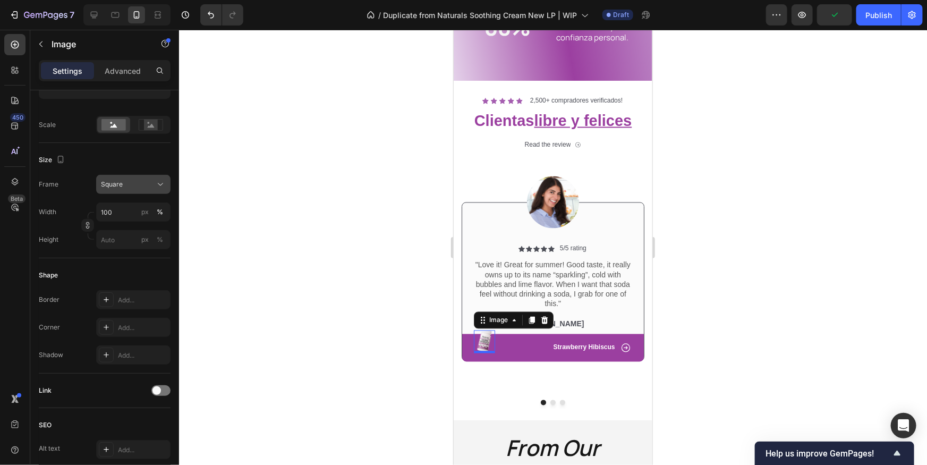
click at [135, 190] on button "Square" at bounding box center [133, 184] width 74 height 19
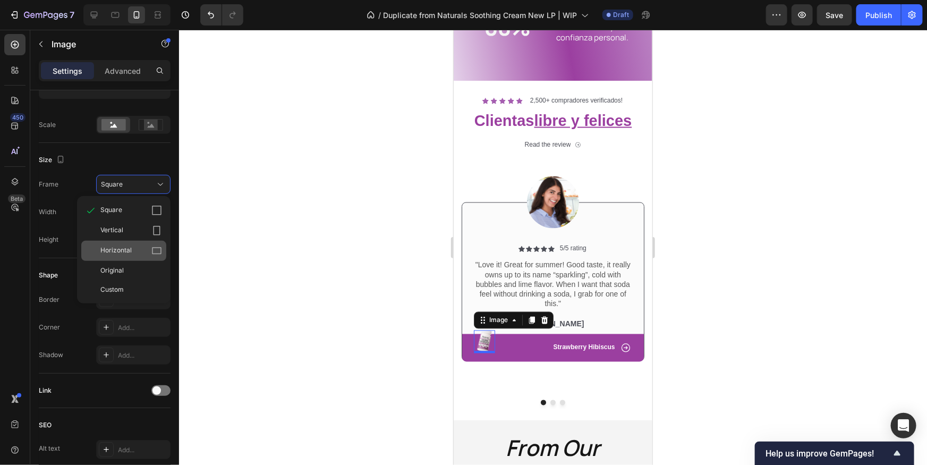
click at [129, 251] on span "Horizontal" at bounding box center [115, 251] width 31 height 11
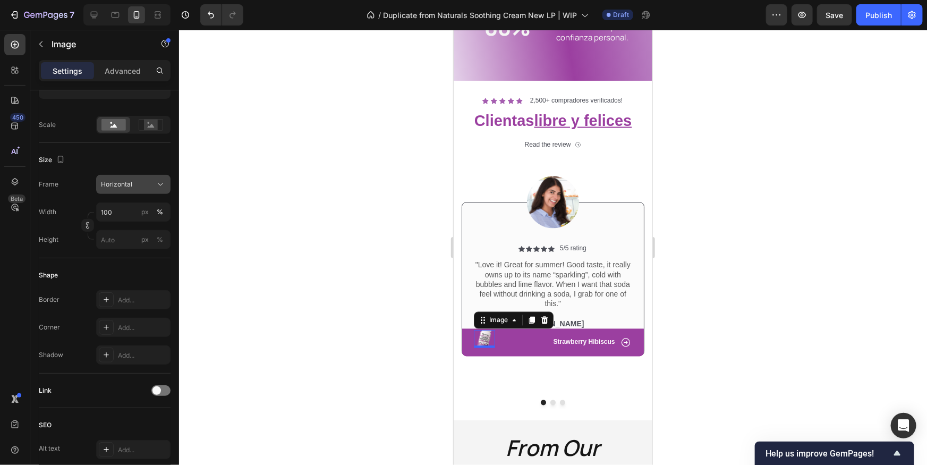
click at [129, 187] on span "Horizontal" at bounding box center [116, 185] width 31 height 10
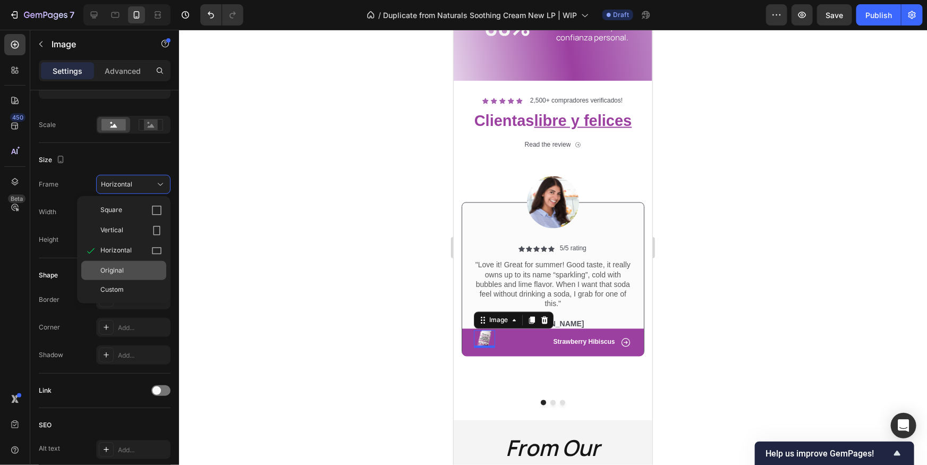
click at [115, 275] on div "Original" at bounding box center [123, 270] width 85 height 19
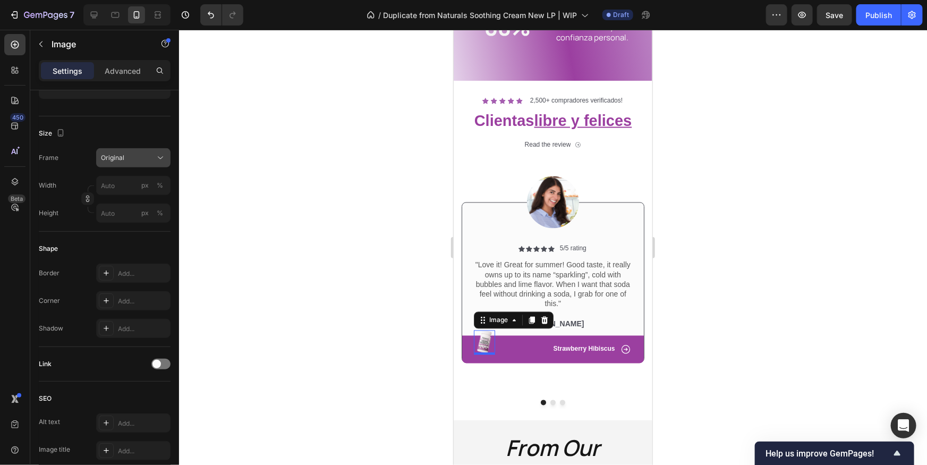
click at [131, 164] on button "Original" at bounding box center [133, 157] width 74 height 19
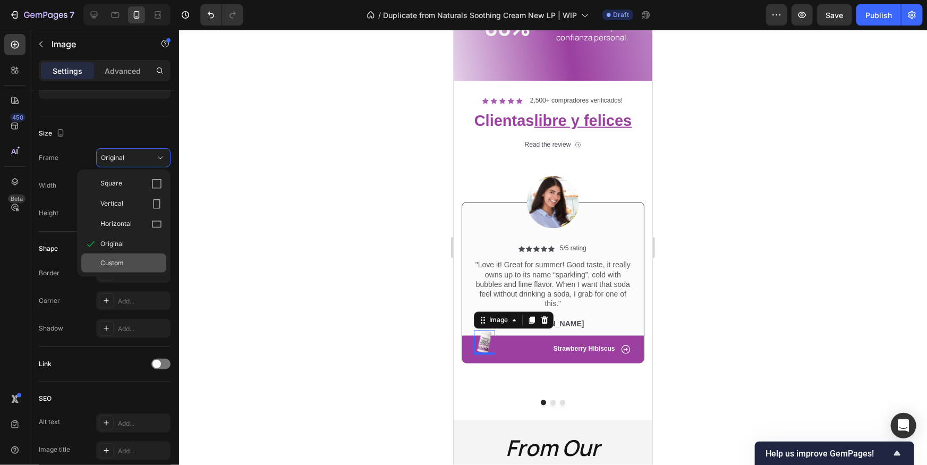
click at [109, 263] on span "Custom" at bounding box center [111, 263] width 23 height 10
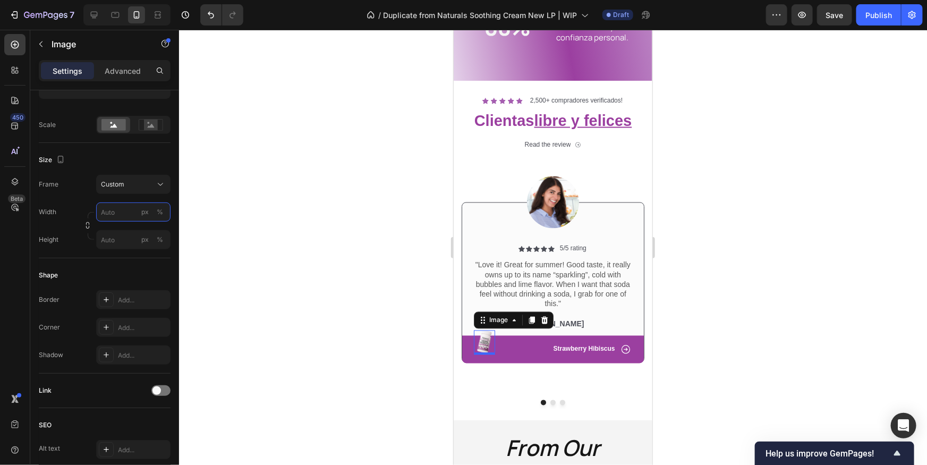
click at [123, 216] on input "px %" at bounding box center [133, 211] width 74 height 19
type input "500"
click at [112, 240] on input "px %" at bounding box center [133, 239] width 74 height 19
type input "500"
click at [122, 216] on input "500" at bounding box center [133, 211] width 74 height 19
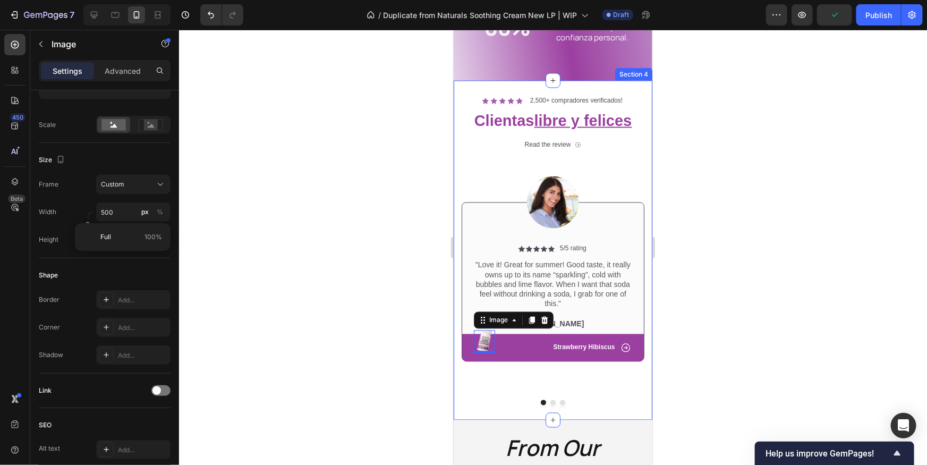
click at [717, 319] on div at bounding box center [553, 247] width 748 height 435
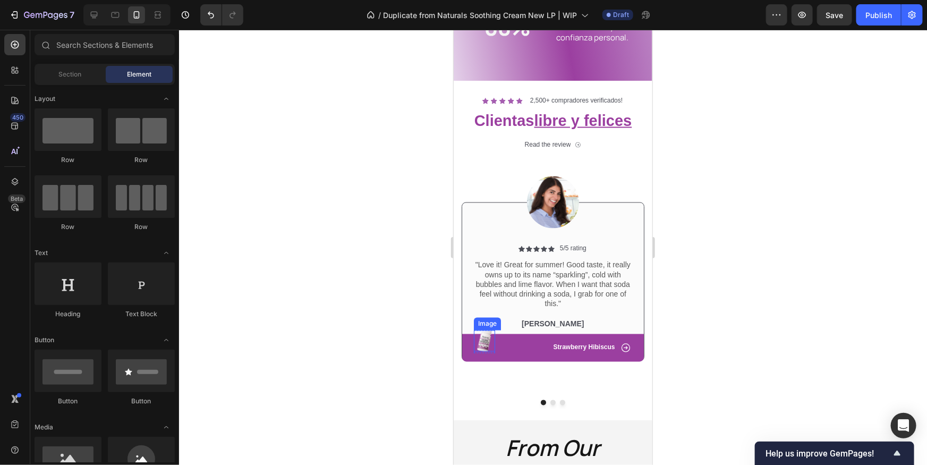
click at [486, 341] on img at bounding box center [484, 340] width 21 height 21
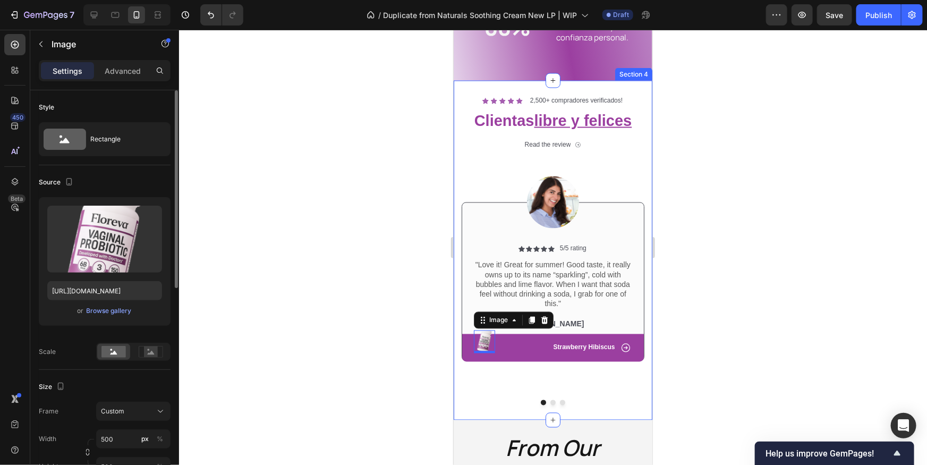
scroll to position [32, 0]
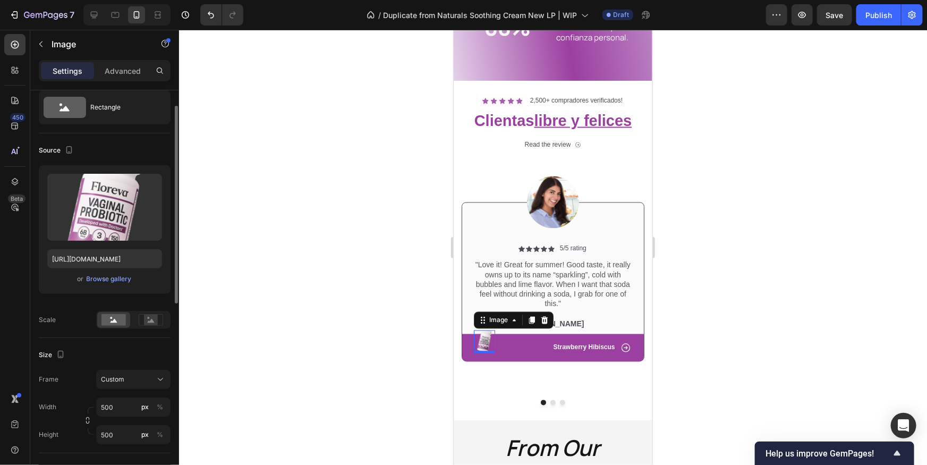
click at [490, 336] on img at bounding box center [484, 340] width 21 height 21
click at [117, 408] on input "500" at bounding box center [133, 404] width 74 height 19
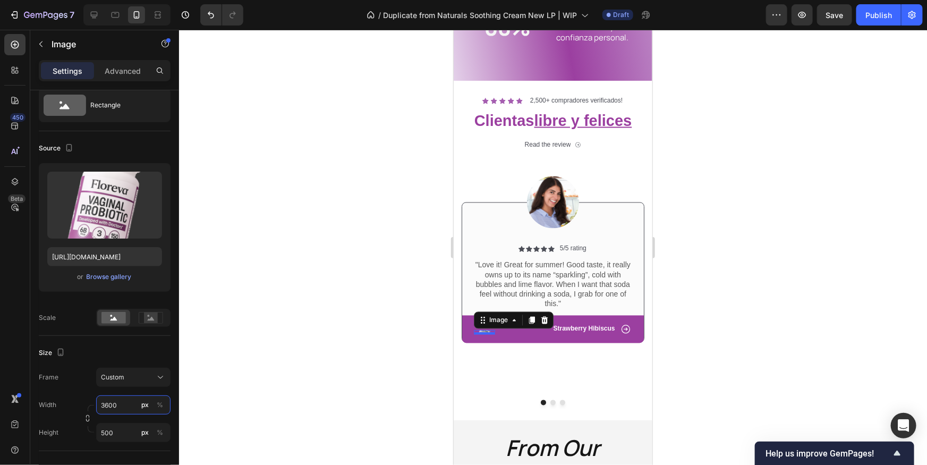
scroll to position [36, 0]
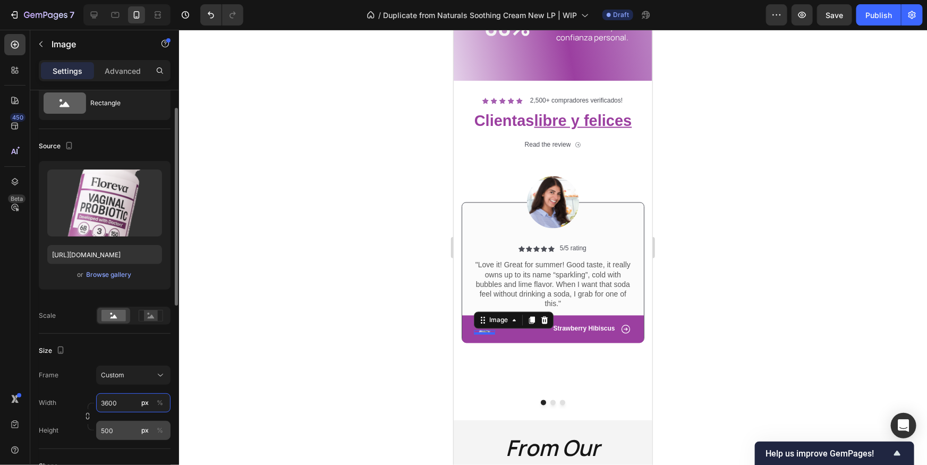
type input "3600"
click at [129, 435] on input "500" at bounding box center [133, 430] width 74 height 19
type input "3600"
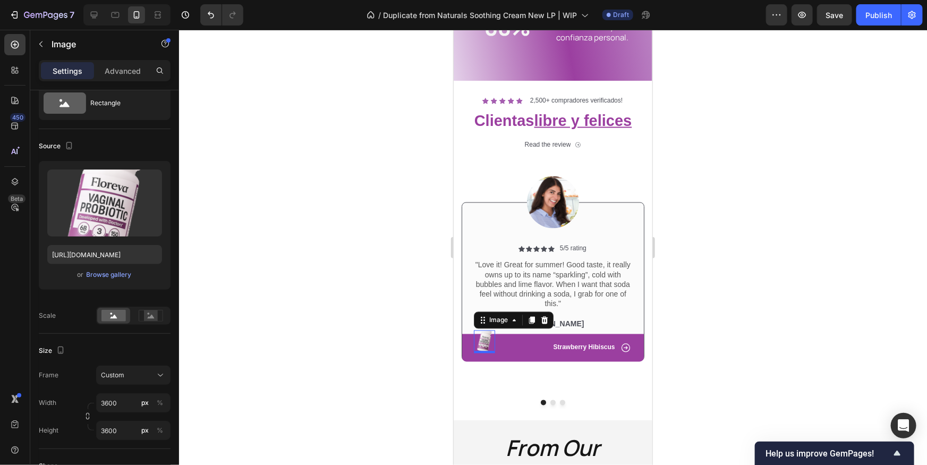
click at [773, 318] on div at bounding box center [553, 247] width 748 height 435
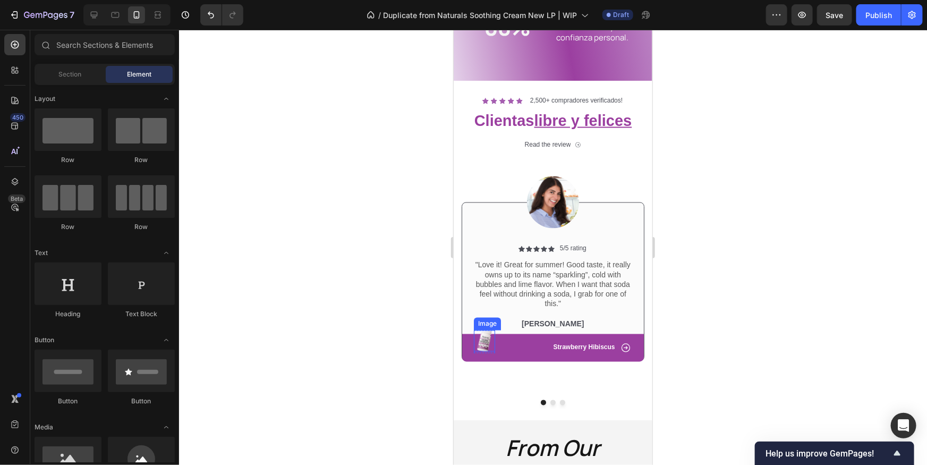
click at [483, 344] on img at bounding box center [484, 340] width 21 height 21
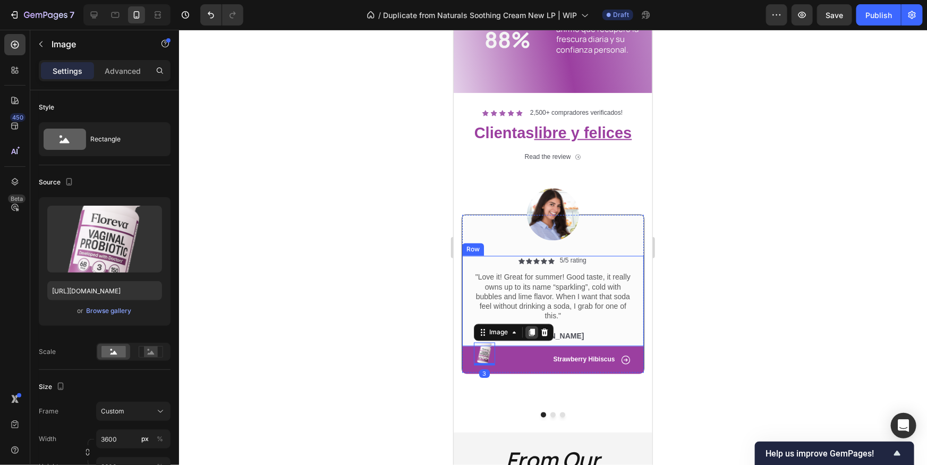
scroll to position [850, 0]
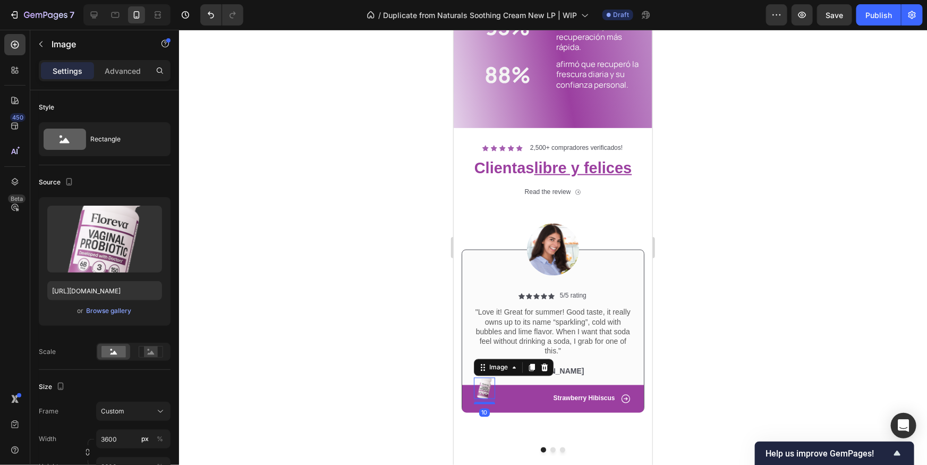
drag, startPoint x: 486, startPoint y: 398, endPoint x: 584, endPoint y: 410, distance: 99.1
click at [486, 402] on div at bounding box center [484, 403] width 21 height 2
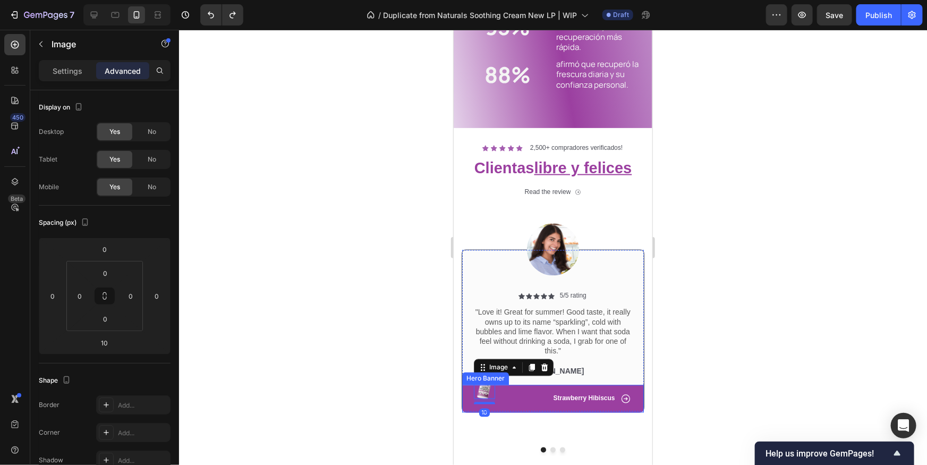
type input "3"
drag, startPoint x: 716, startPoint y: 383, endPoint x: 690, endPoint y: 377, distance: 27.1
click at [716, 383] on div at bounding box center [553, 247] width 748 height 435
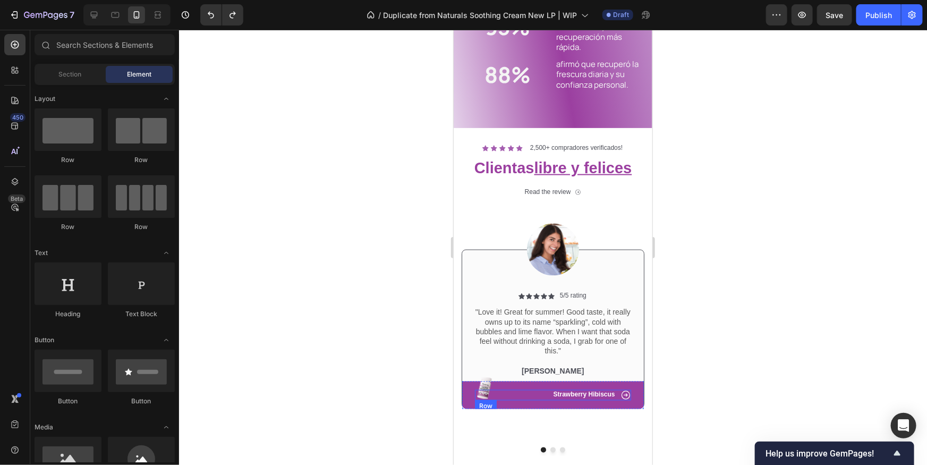
click at [479, 384] on img at bounding box center [484, 387] width 21 height 21
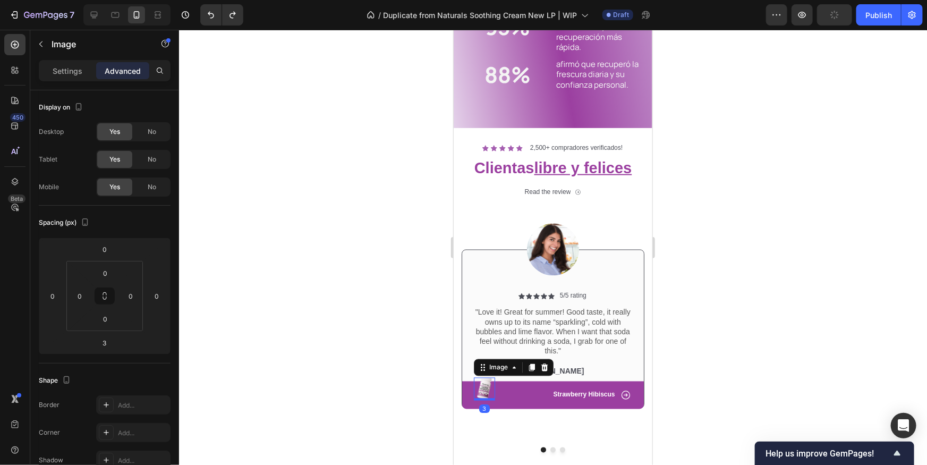
click at [479, 384] on img at bounding box center [484, 387] width 21 height 21
click at [486, 391] on img at bounding box center [484, 387] width 21 height 21
click at [486, 390] on img at bounding box center [484, 387] width 21 height 21
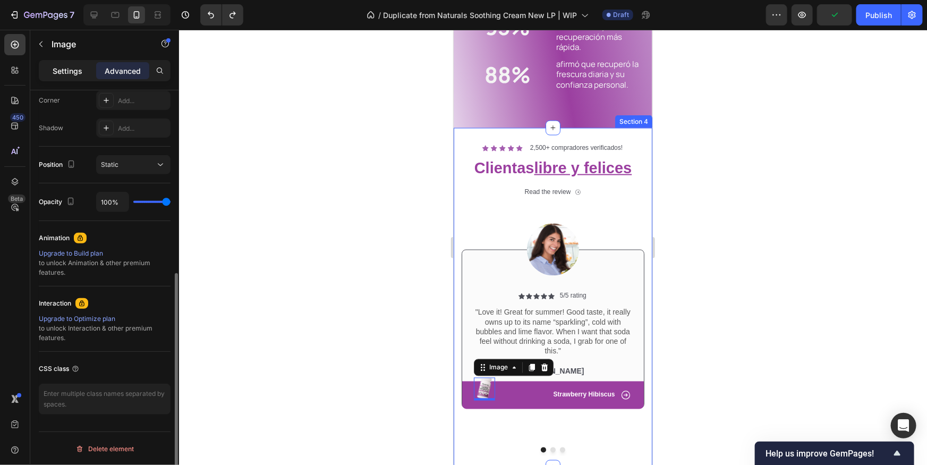
click at [70, 67] on p "Settings" at bounding box center [68, 70] width 30 height 11
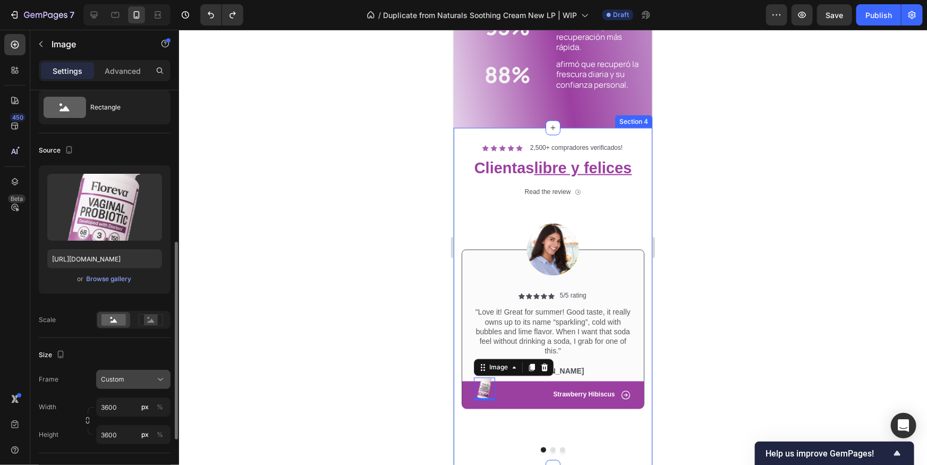
scroll to position [123, 0]
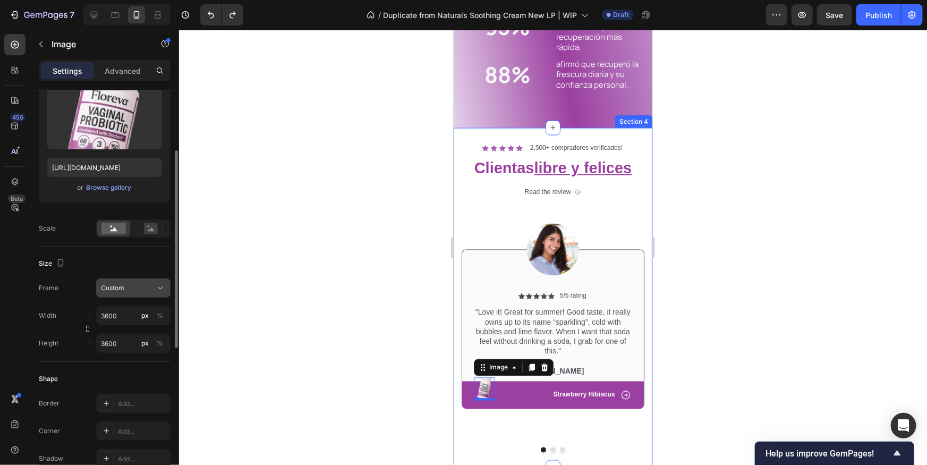
click at [130, 293] on button "Custom" at bounding box center [133, 287] width 74 height 19
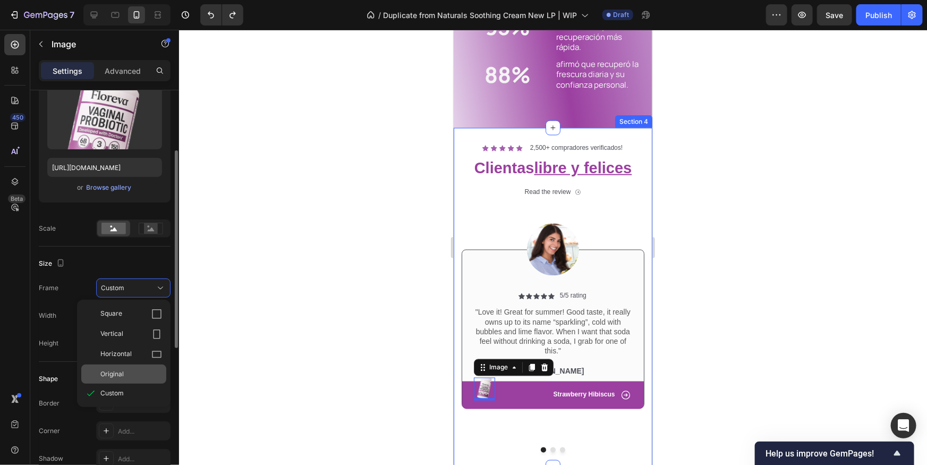
click at [122, 371] on span "Original" at bounding box center [111, 374] width 23 height 10
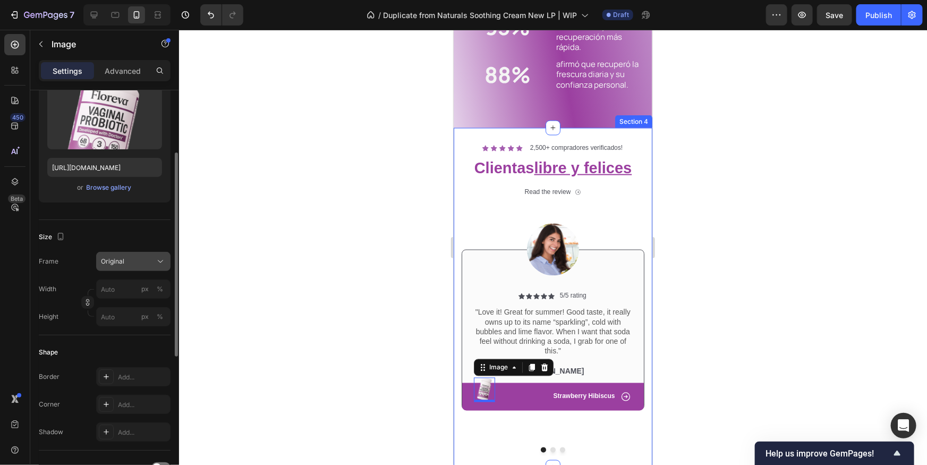
click at [126, 263] on div "Original" at bounding box center [127, 262] width 52 height 10
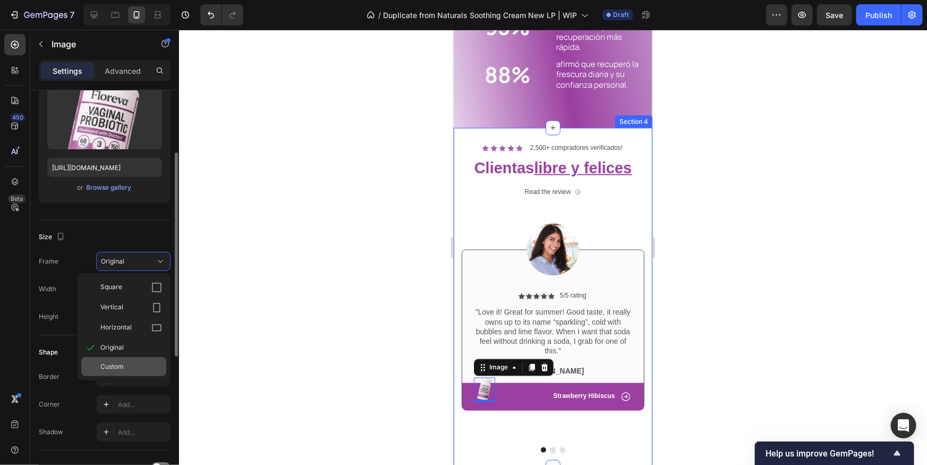
click at [111, 370] on div "Custom" at bounding box center [123, 366] width 85 height 19
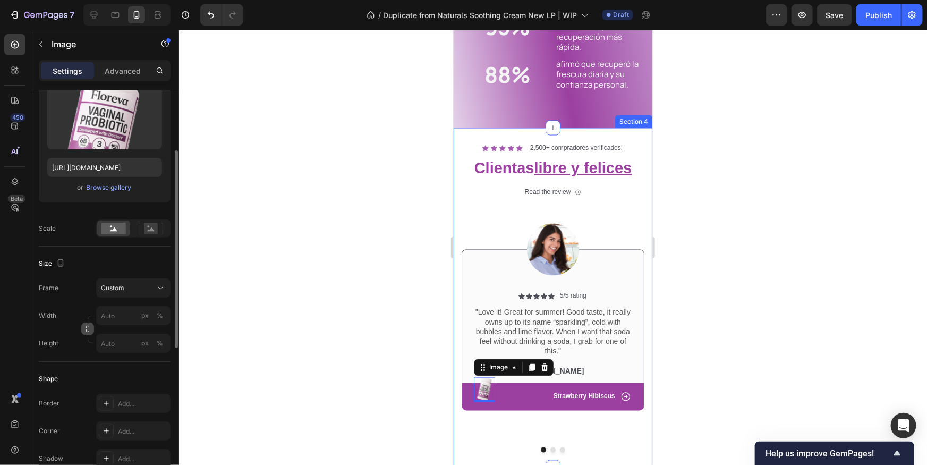
click at [90, 325] on div "Width px % Height px %" at bounding box center [105, 329] width 132 height 47
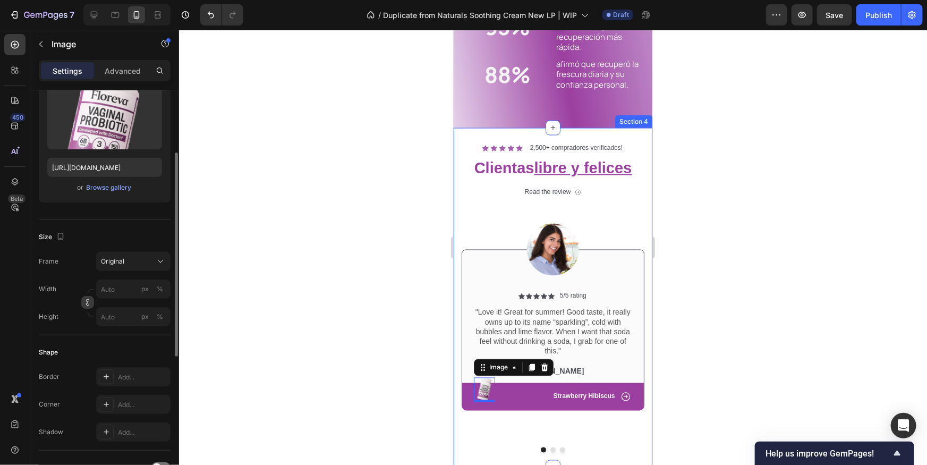
click at [89, 307] on button "button" at bounding box center [87, 302] width 13 height 13
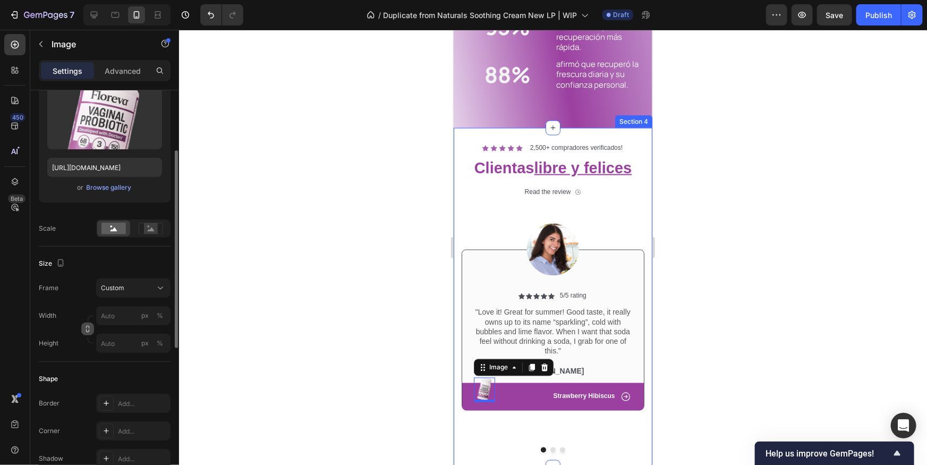
click at [89, 328] on icon "button" at bounding box center [87, 328] width 7 height 7
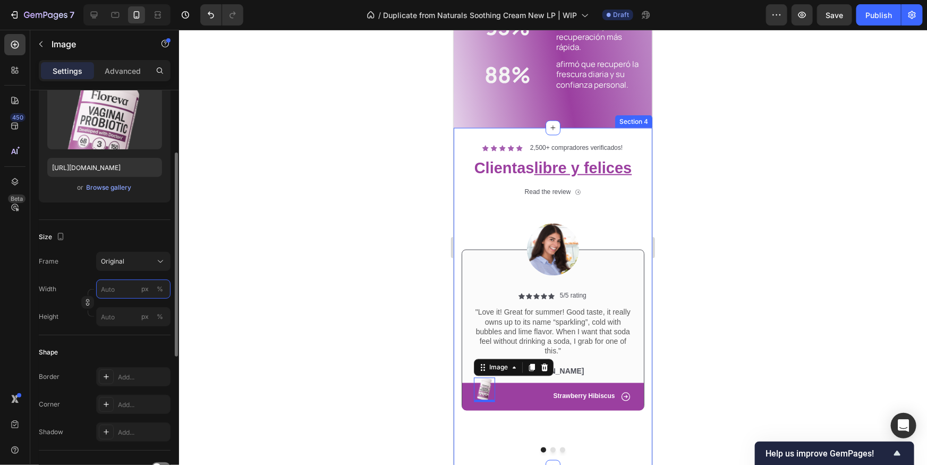
click at [116, 289] on input "px %" at bounding box center [133, 289] width 74 height 19
click at [91, 314] on div "Full 100%" at bounding box center [122, 314] width 87 height 19
click at [125, 290] on input "100" at bounding box center [133, 289] width 74 height 19
click at [72, 293] on div "Width 100 px %" at bounding box center [105, 289] width 132 height 19
click at [121, 283] on input "100" at bounding box center [133, 289] width 74 height 19
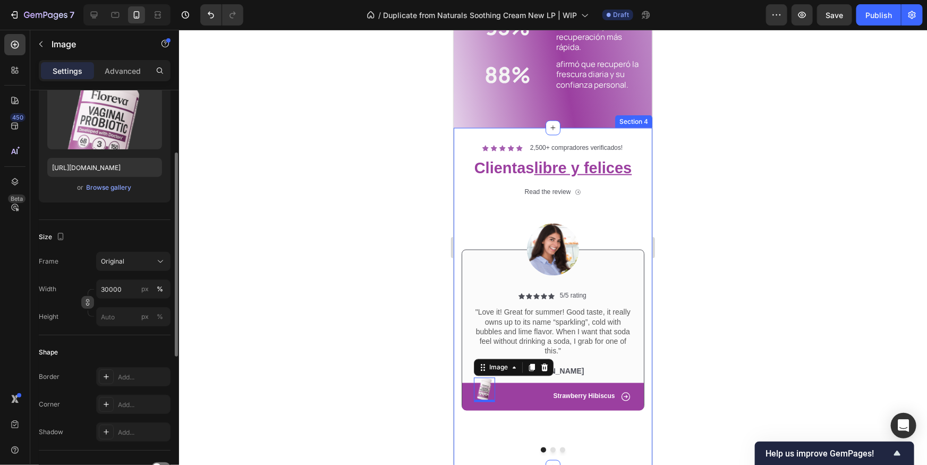
click at [84, 302] on icon "button" at bounding box center [87, 302] width 7 height 7
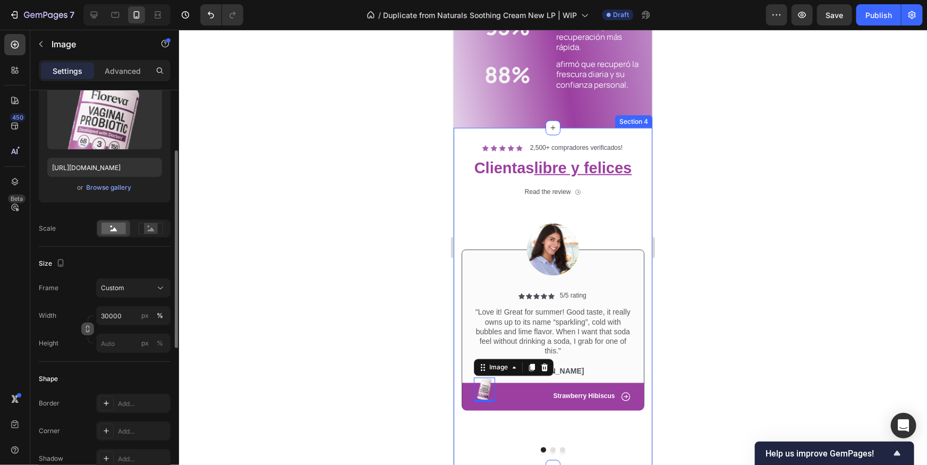
click at [90, 330] on icon "button" at bounding box center [87, 328] width 7 height 7
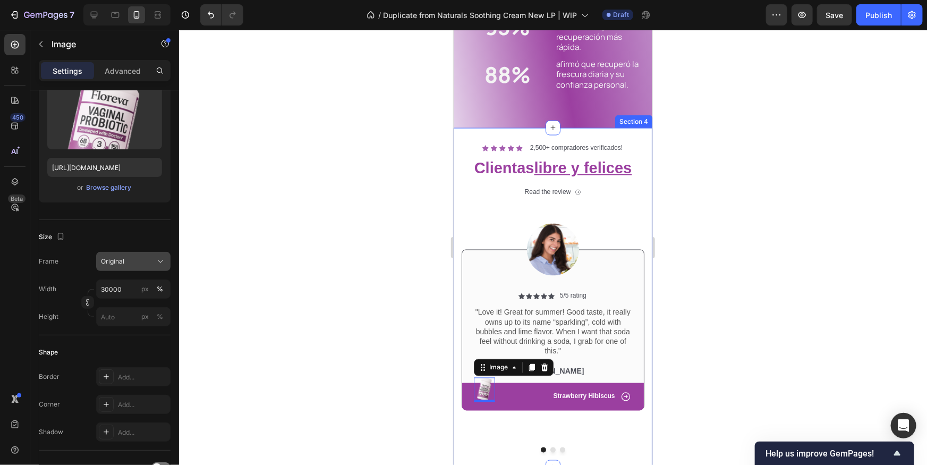
click at [134, 266] on button "Original" at bounding box center [133, 261] width 74 height 19
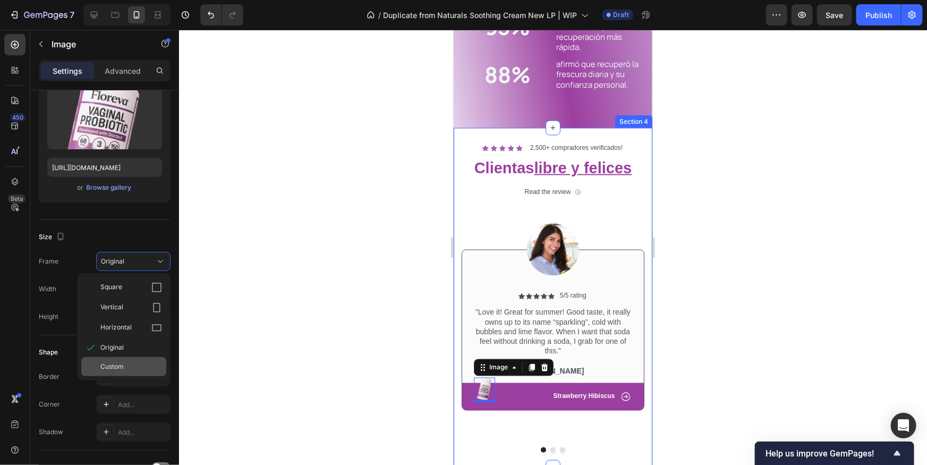
click at [139, 364] on div "Custom" at bounding box center [131, 367] width 62 height 10
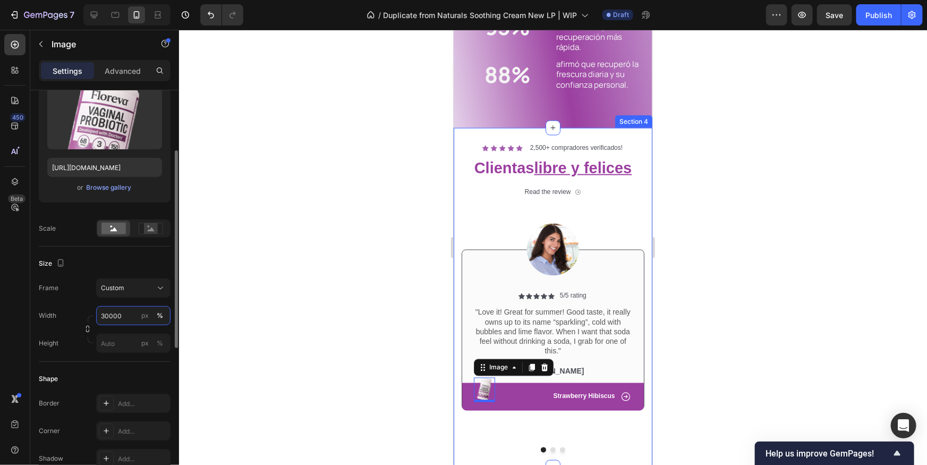
click at [122, 316] on input "30000" at bounding box center [133, 315] width 74 height 19
type input "4000000"
click at [108, 342] on input "px %" at bounding box center [133, 343] width 74 height 19
click at [120, 322] on div "Width 4000000 px % Height px %" at bounding box center [105, 329] width 132 height 47
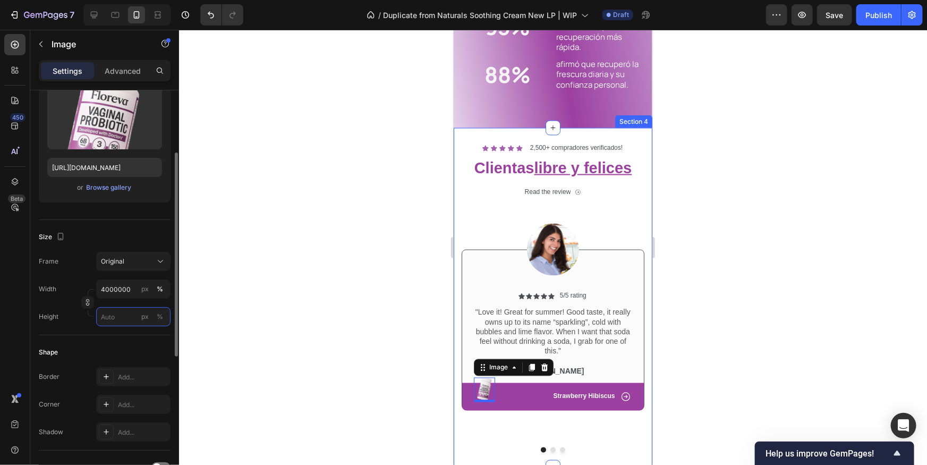
click at [119, 319] on input "px %" at bounding box center [133, 316] width 74 height 19
paste input "4000000"
type input "4000000"
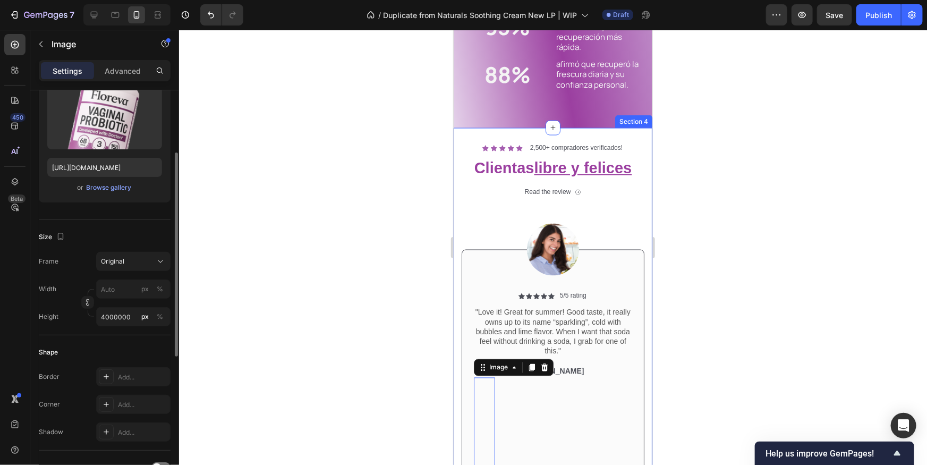
click at [49, 319] on label "Height" at bounding box center [49, 317] width 20 height 10
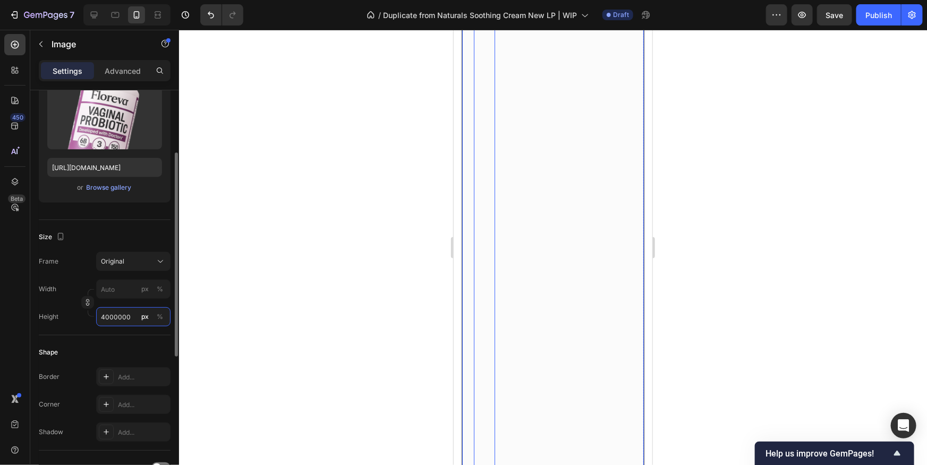
drag, startPoint x: 128, startPoint y: 314, endPoint x: 123, endPoint y: 320, distance: 7.7
click at [128, 314] on input "4000000" at bounding box center [133, 316] width 74 height 19
click at [123, 320] on input "4000000" at bounding box center [133, 316] width 74 height 19
click at [123, 318] on input "4000000" at bounding box center [133, 316] width 74 height 19
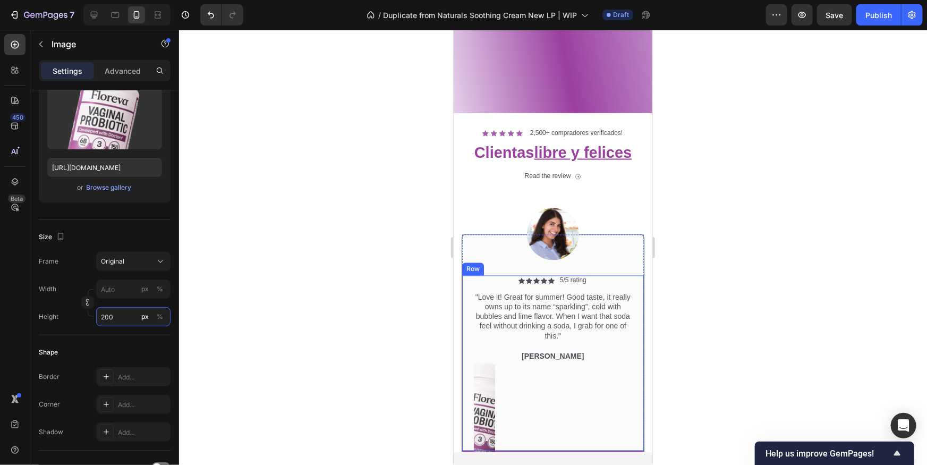
scroll to position [1081, 0]
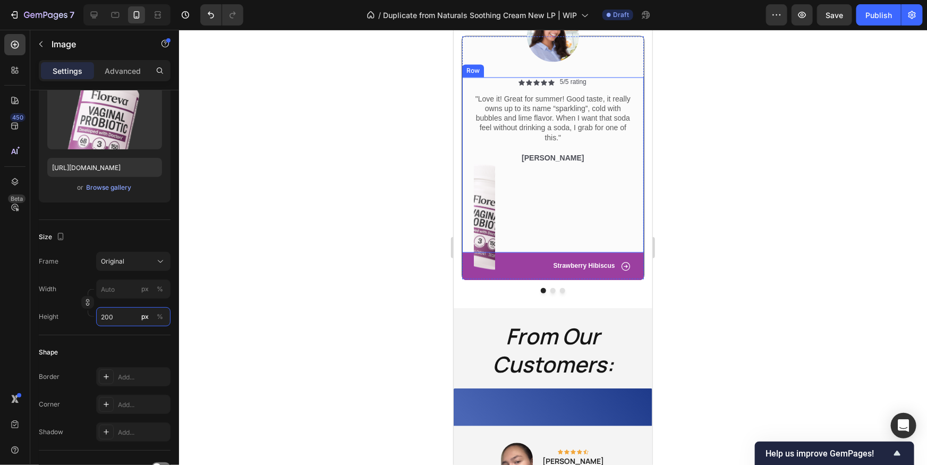
type input "200"
click at [478, 215] on img at bounding box center [484, 216] width 21 height 106
click at [116, 291] on input "px %" at bounding box center [133, 289] width 74 height 19
type input "2"
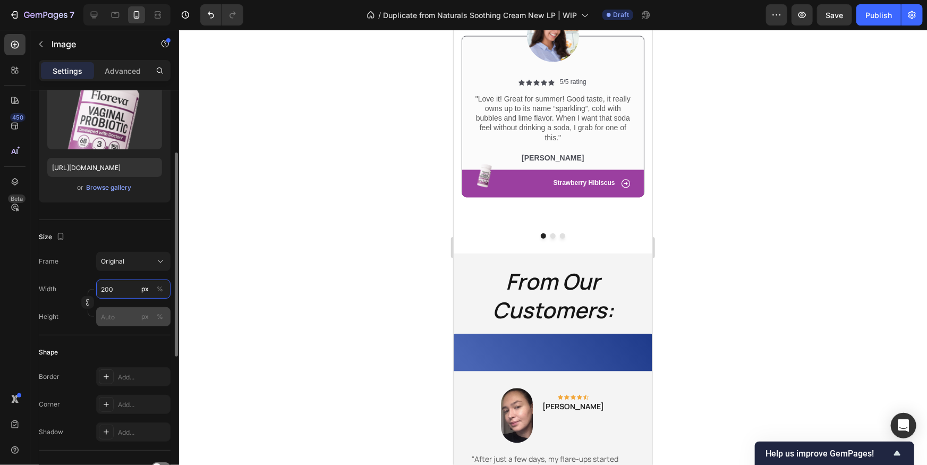
type input "200"
click at [115, 319] on input "px %" at bounding box center [133, 316] width 74 height 19
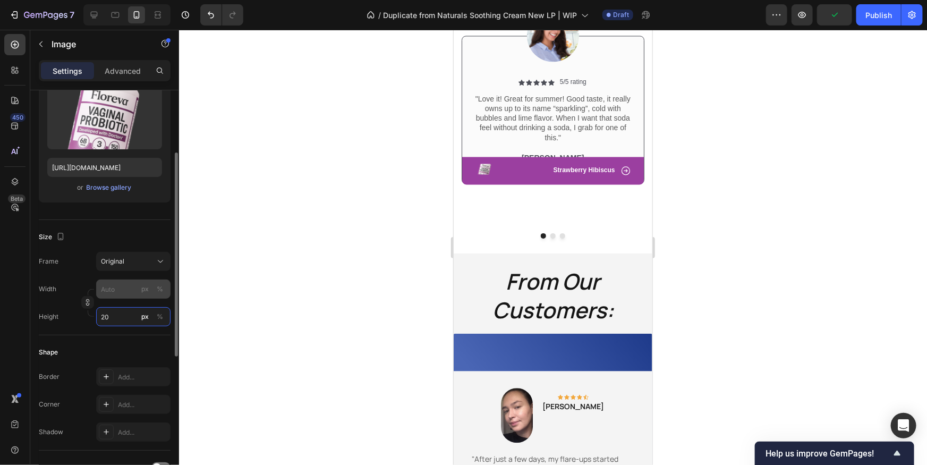
type input "20"
click at [117, 284] on input "px %" at bounding box center [133, 289] width 74 height 19
type input "2"
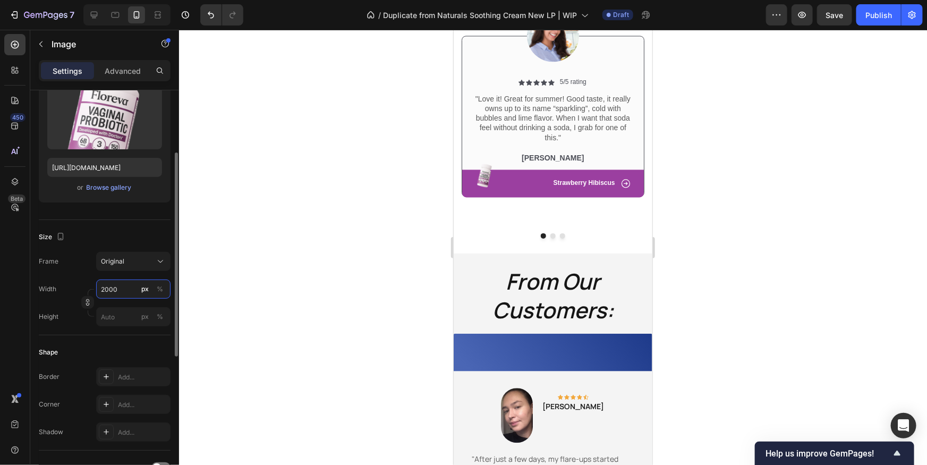
type input "200"
type input "200045"
type input "200045450"
drag, startPoint x: 706, startPoint y: 216, endPoint x: 689, endPoint y: 212, distance: 17.5
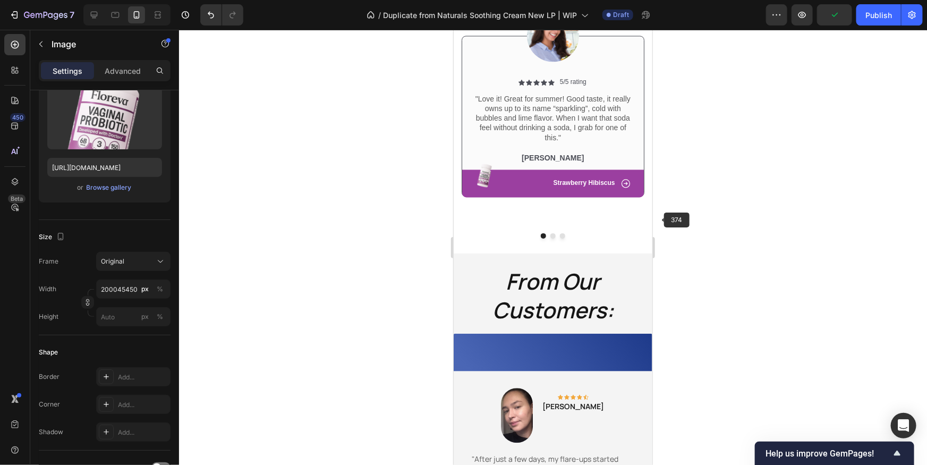
click at [704, 215] on div at bounding box center [553, 247] width 748 height 435
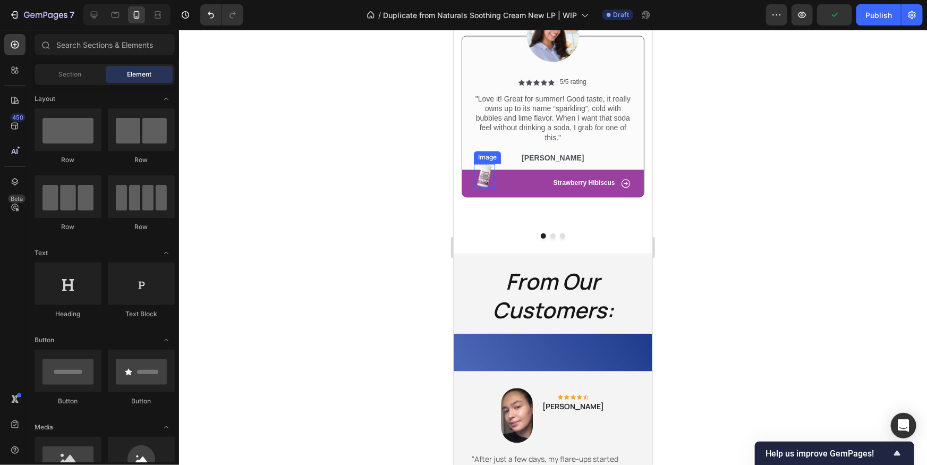
click at [485, 170] on img at bounding box center [484, 174] width 21 height 23
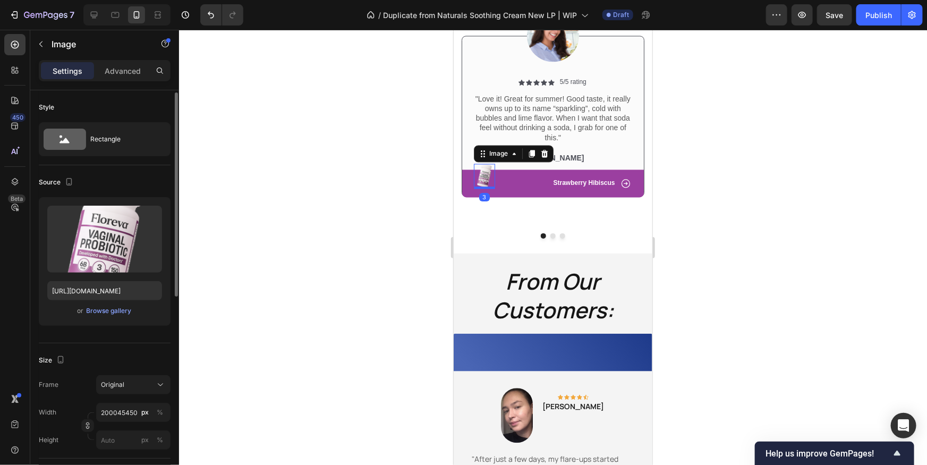
scroll to position [202, 0]
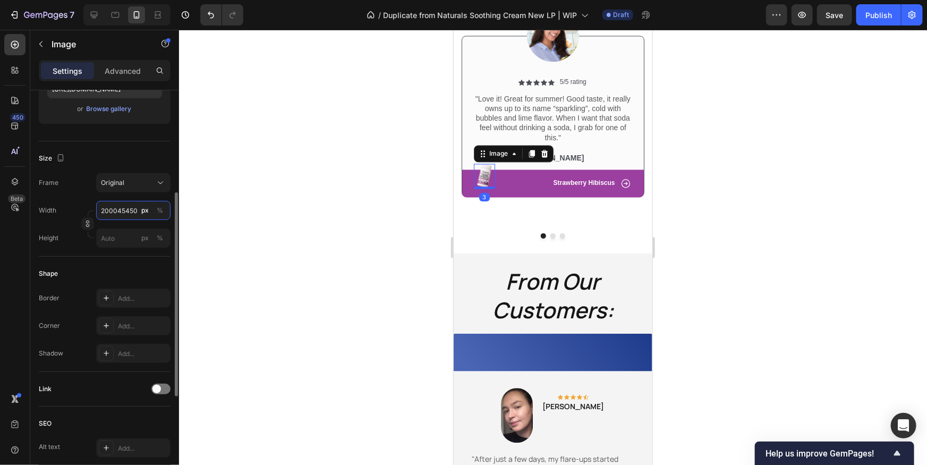
click at [129, 209] on input "200045450" at bounding box center [133, 210] width 74 height 19
type input "="
click at [69, 207] on div "Width px %" at bounding box center [105, 210] width 132 height 19
click at [125, 182] on div "Original" at bounding box center [127, 183] width 52 height 10
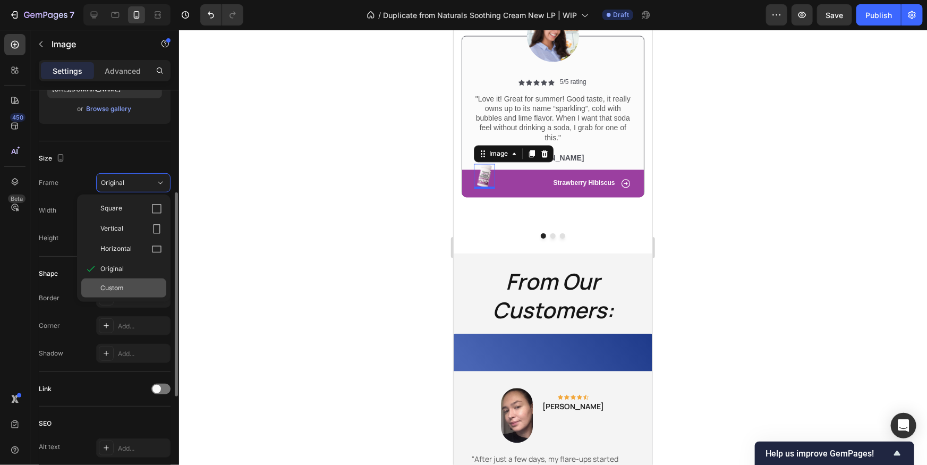
click at [111, 287] on span "Custom" at bounding box center [111, 288] width 23 height 10
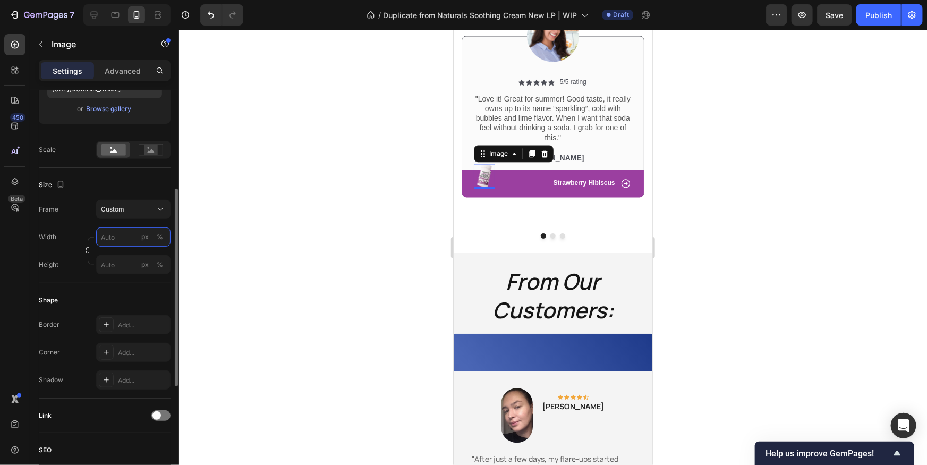
click at [125, 240] on input "px %" at bounding box center [133, 236] width 74 height 19
type input "5000"
click at [122, 242] on input "5000" at bounding box center [133, 236] width 74 height 19
click at [49, 259] on div "Height" at bounding box center [49, 264] width 20 height 19
click at [109, 267] on input "px %" at bounding box center [133, 264] width 74 height 19
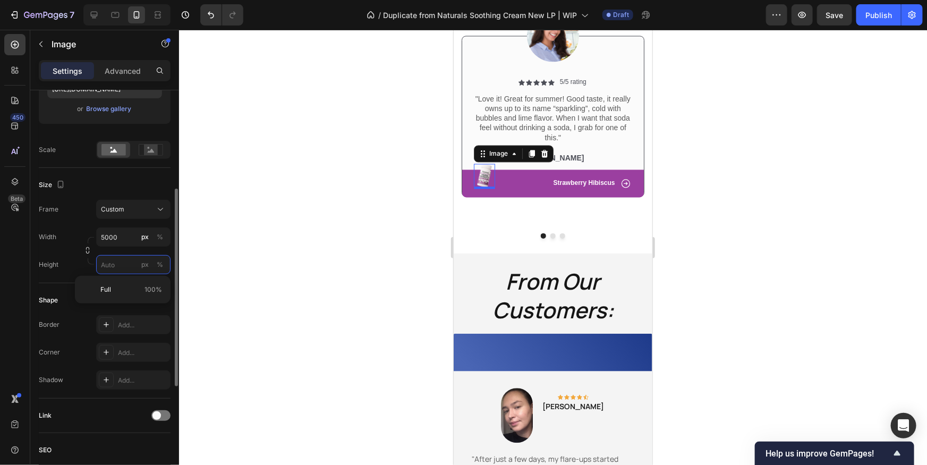
paste input "5000"
type input "5000"
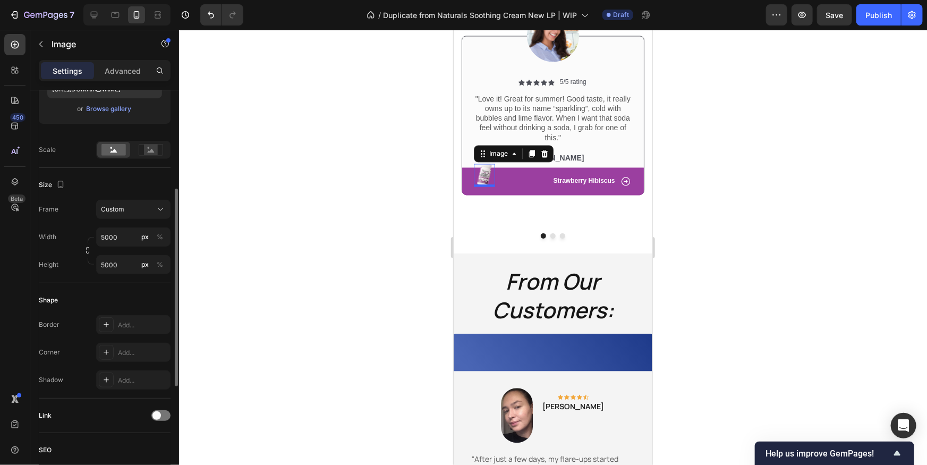
click at [65, 265] on div "Height 5000 px %" at bounding box center [105, 264] width 132 height 19
drag, startPoint x: 111, startPoint y: 234, endPoint x: 117, endPoint y: 236, distance: 6.1
click at [112, 234] on input "5000" at bounding box center [133, 236] width 74 height 19
click at [126, 236] on input "5000" at bounding box center [133, 236] width 74 height 19
click at [120, 238] on input "5000" at bounding box center [133, 236] width 74 height 19
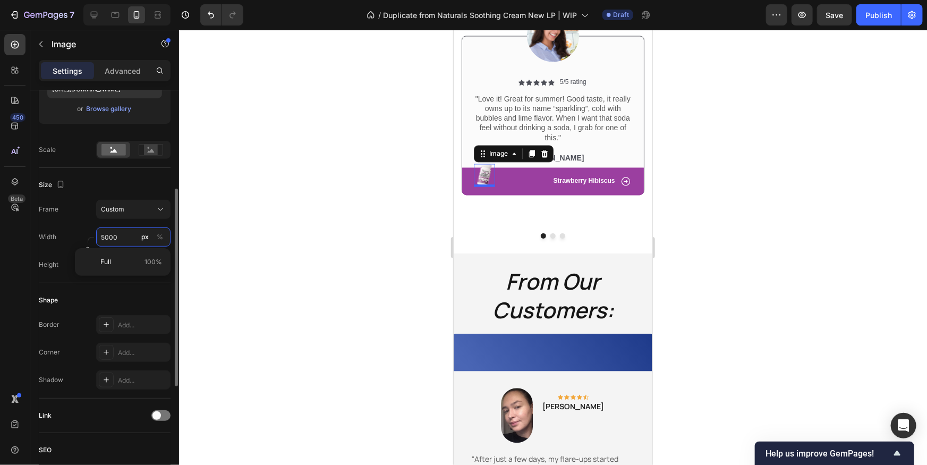
click at [115, 240] on input "5000" at bounding box center [133, 236] width 74 height 19
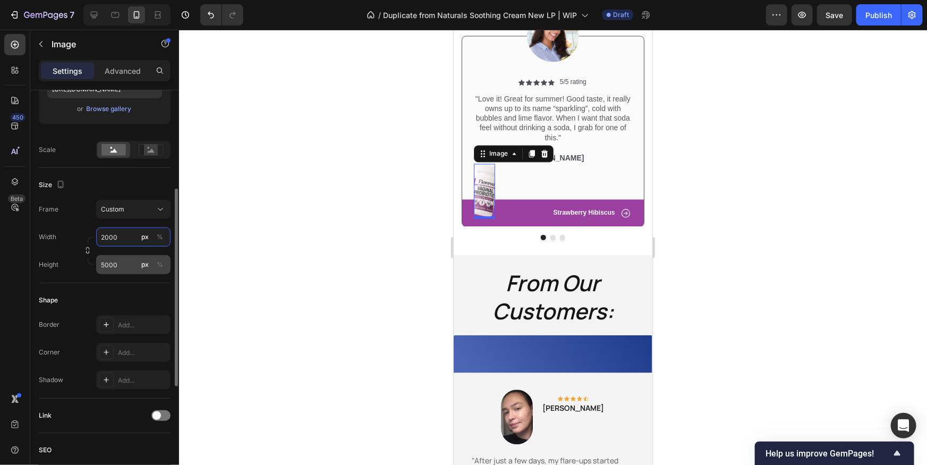
type input "2000"
click at [121, 264] on input "5000" at bounding box center [133, 264] width 74 height 19
paste input "2"
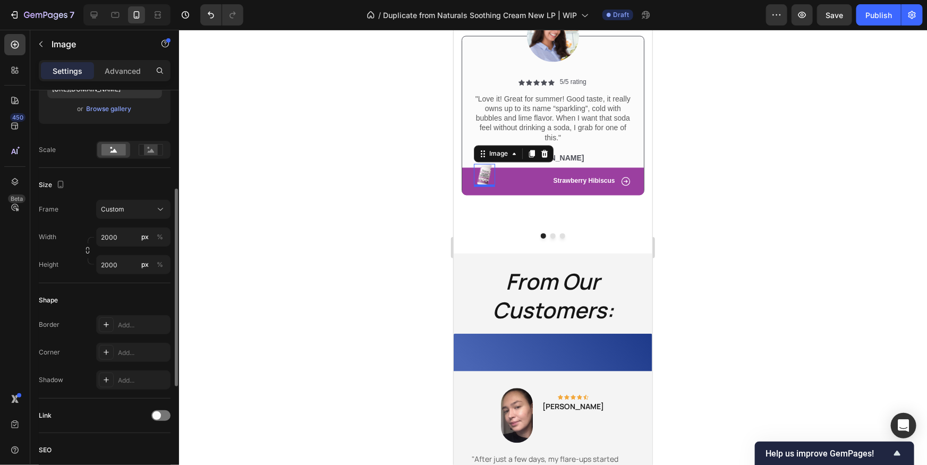
click at [58, 252] on div "Width 2000 px % Height 2000 px %" at bounding box center [105, 250] width 132 height 47
type input "5000"
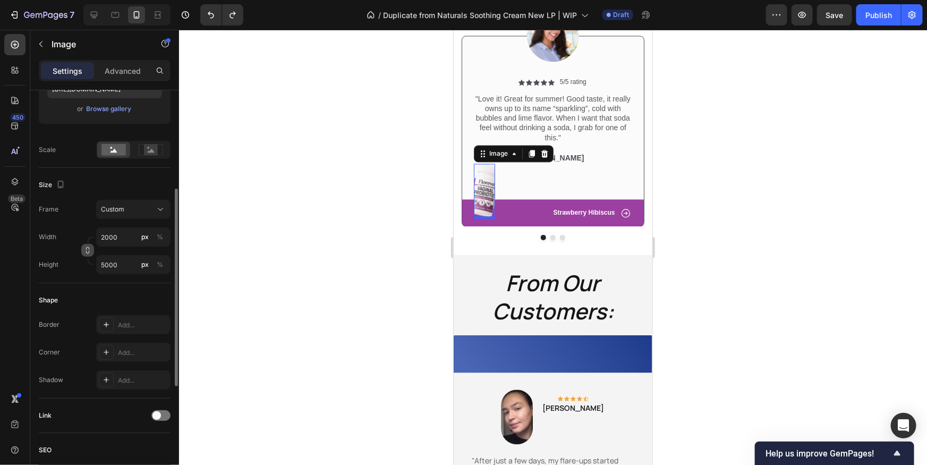
click at [90, 250] on icon "button" at bounding box center [87, 250] width 7 height 7
click at [490, 184] on img at bounding box center [484, 189] width 21 height 53
click at [488, 184] on img at bounding box center [484, 189] width 21 height 53
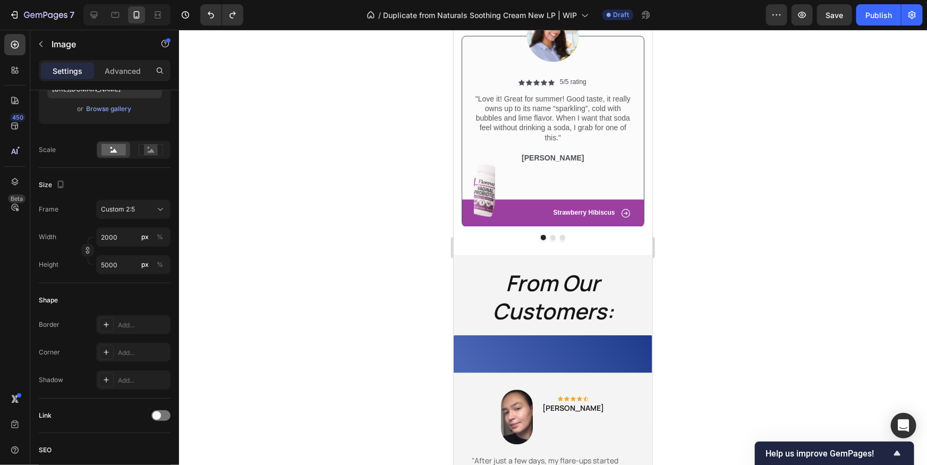
drag, startPoint x: 488, startPoint y: 184, endPoint x: 497, endPoint y: 197, distance: 15.9
click at [488, 184] on img at bounding box center [484, 189] width 21 height 53
click at [150, 153] on rect at bounding box center [151, 150] width 14 height 11
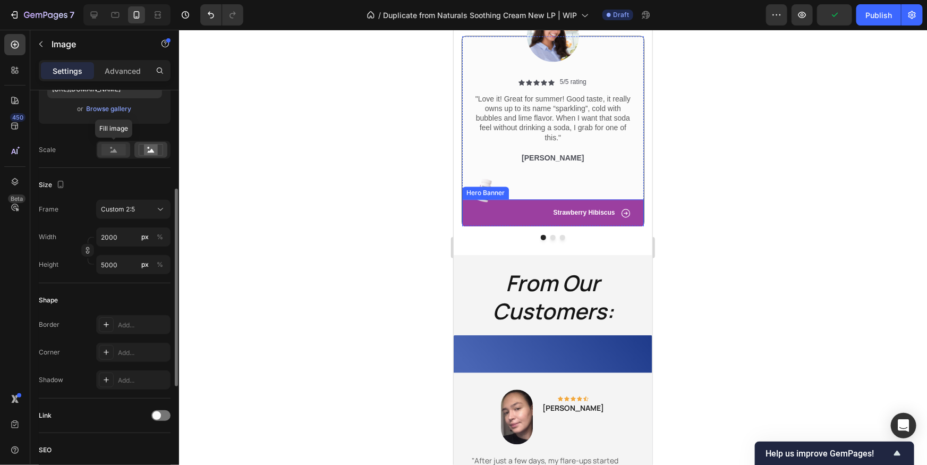
click at [121, 153] on rect at bounding box center [114, 150] width 24 height 12
click at [155, 153] on rect at bounding box center [151, 150] width 14 height 11
click at [739, 216] on div at bounding box center [553, 247] width 748 height 435
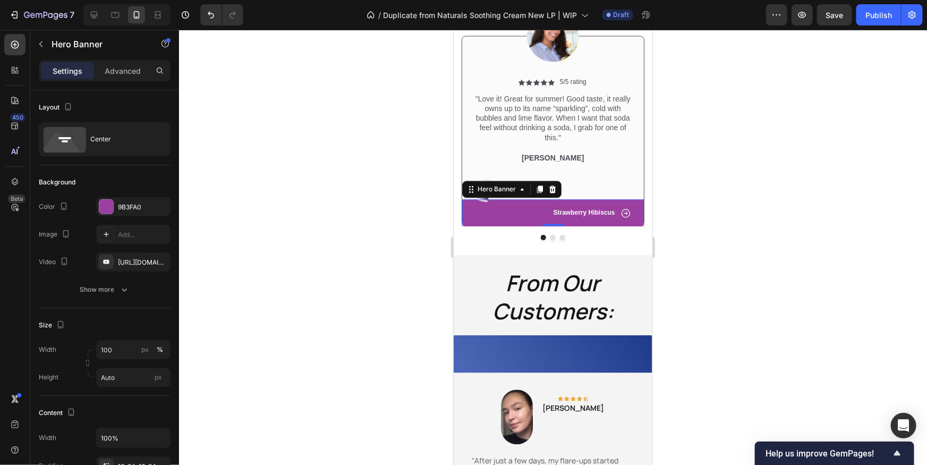
click at [508, 217] on div "Icon Strawberry Hibiscus Text Block Row" at bounding box center [553, 213] width 182 height 28
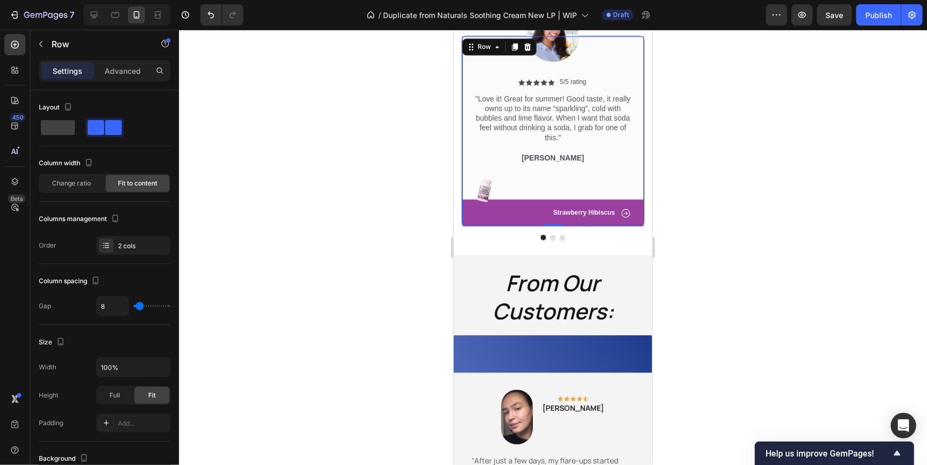
click at [461, 215] on div "Icon Icon Icon Icon Icon Icon List 5/5 rating Text Block Row "Love it! Great fo…" at bounding box center [552, 130] width 183 height 191
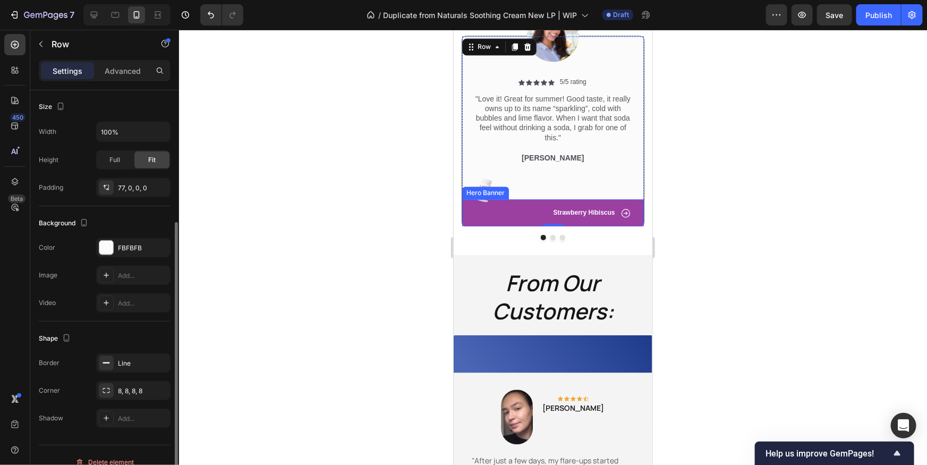
click at [469, 213] on div "Icon Strawberry Hibiscus Text Block Row" at bounding box center [553, 213] width 182 height 28
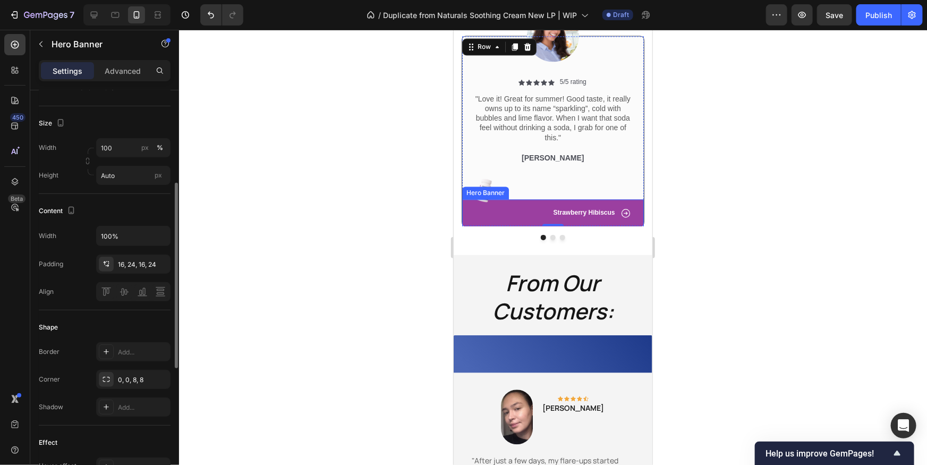
scroll to position [0, 0]
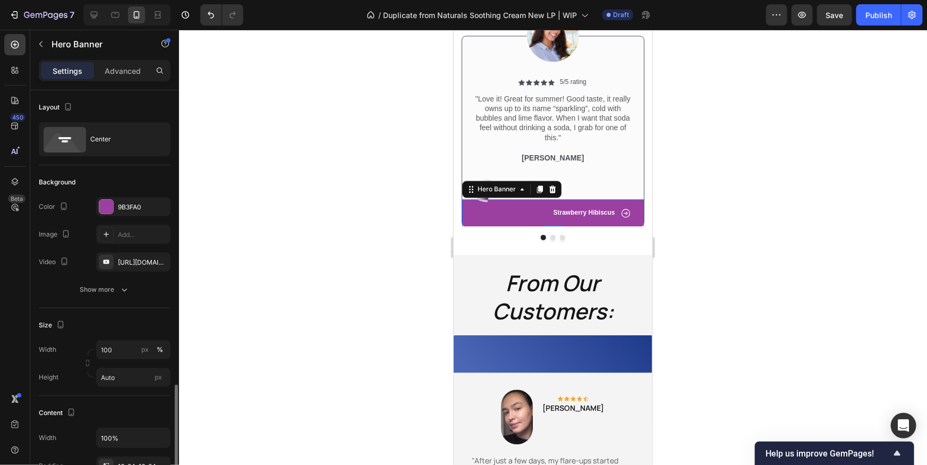
click at [469, 213] on div "Icon Strawberry Hibiscus Text Block Row" at bounding box center [553, 213] width 182 height 28
click at [472, 212] on div "Icon Strawberry Hibiscus Text Block Row" at bounding box center [553, 213] width 182 height 28
click at [791, 223] on div at bounding box center [553, 247] width 748 height 435
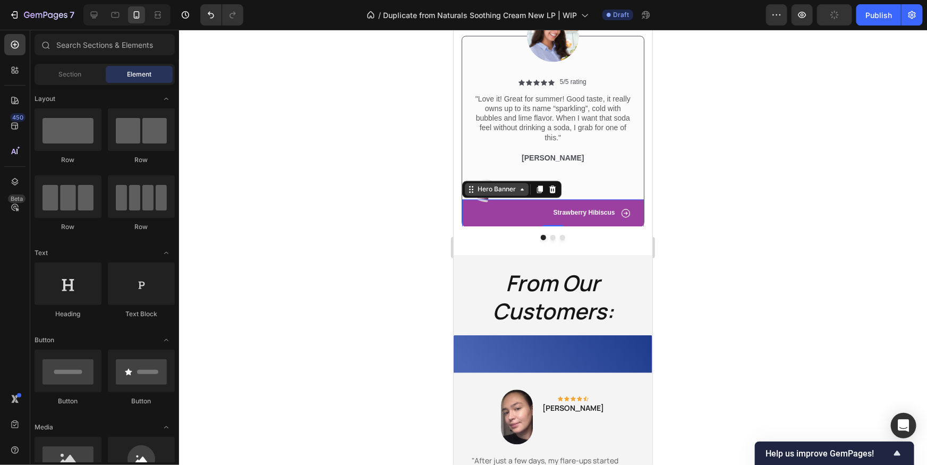
click at [484, 190] on div "Hero Banner" at bounding box center [496, 189] width 43 height 10
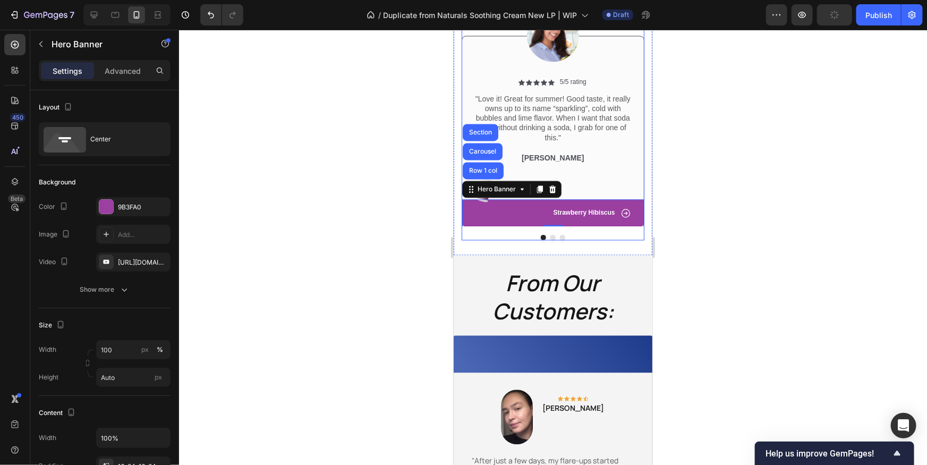
click at [587, 232] on div "Image Icon Icon Icon Icon Icon Icon List 5/5 rating Text Block Row "Love it! Gr…" at bounding box center [552, 111] width 183 height 257
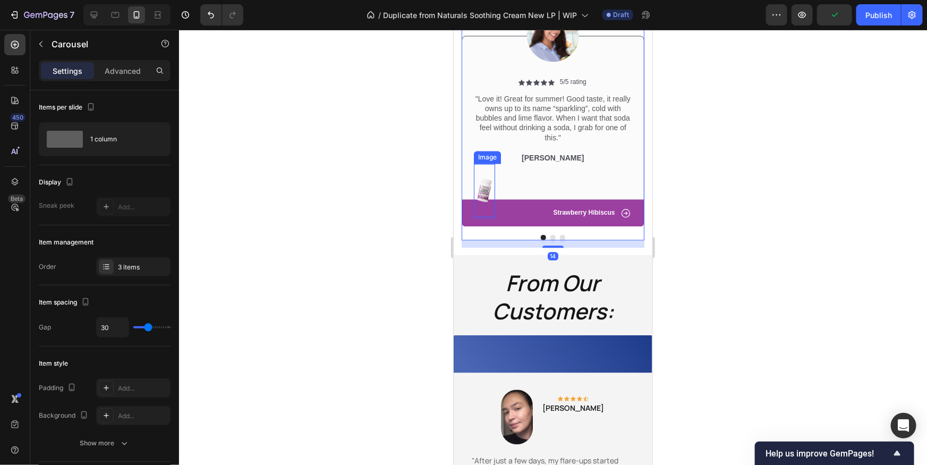
click at [485, 188] on img at bounding box center [484, 189] width 21 height 53
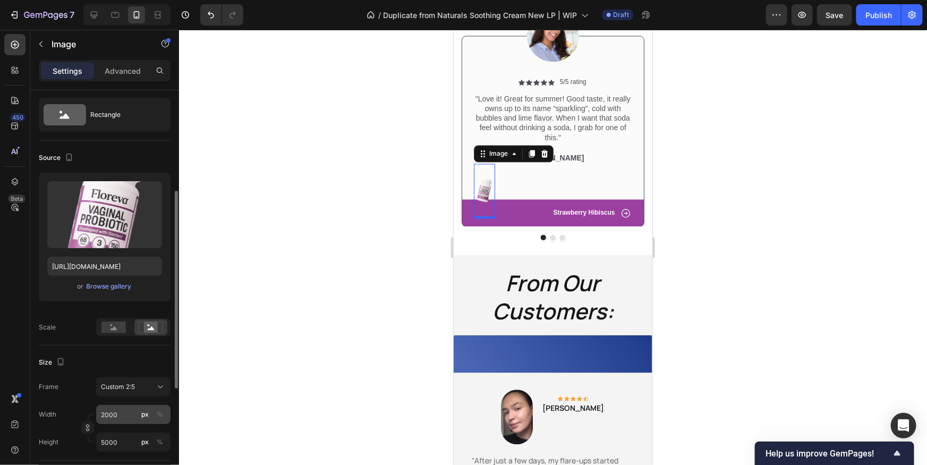
scroll to position [84, 0]
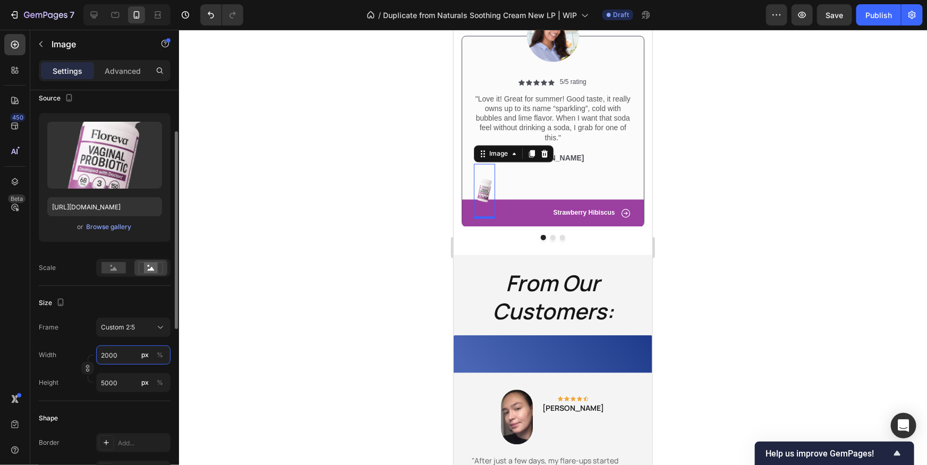
click at [123, 359] on input "2000" at bounding box center [133, 354] width 74 height 19
click at [145, 327] on div "Custom 2:5" at bounding box center [127, 328] width 52 height 10
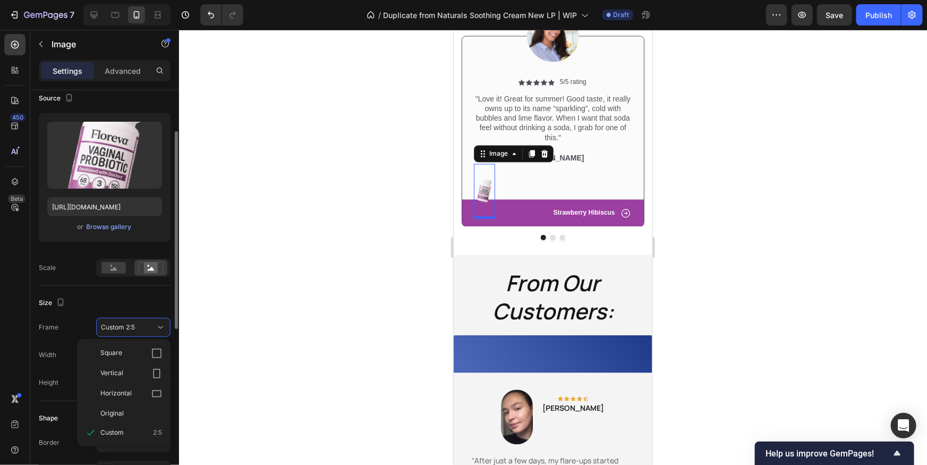
click at [62, 335] on div "Frame Custom 2:5 Square Vertical Horizontal Original Custom 2:5" at bounding box center [105, 327] width 132 height 19
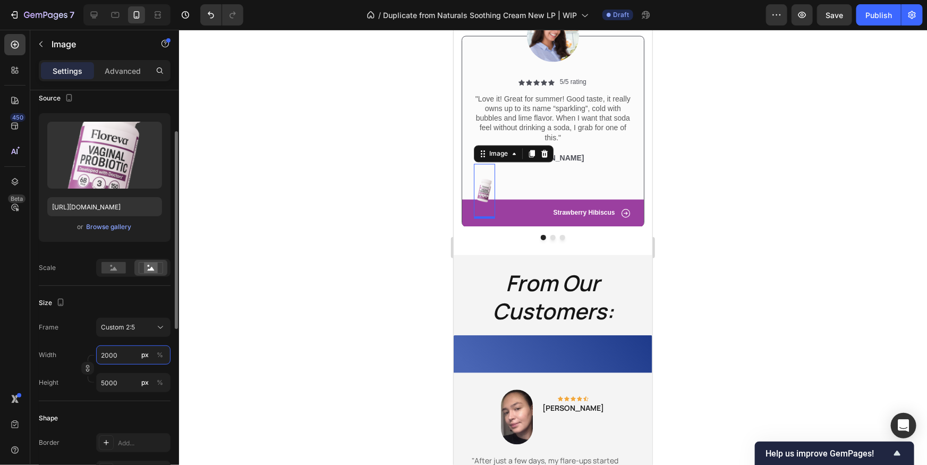
click at [134, 357] on input "2000" at bounding box center [133, 354] width 74 height 19
type input "3"
type input "8"
type input "34"
type input "85"
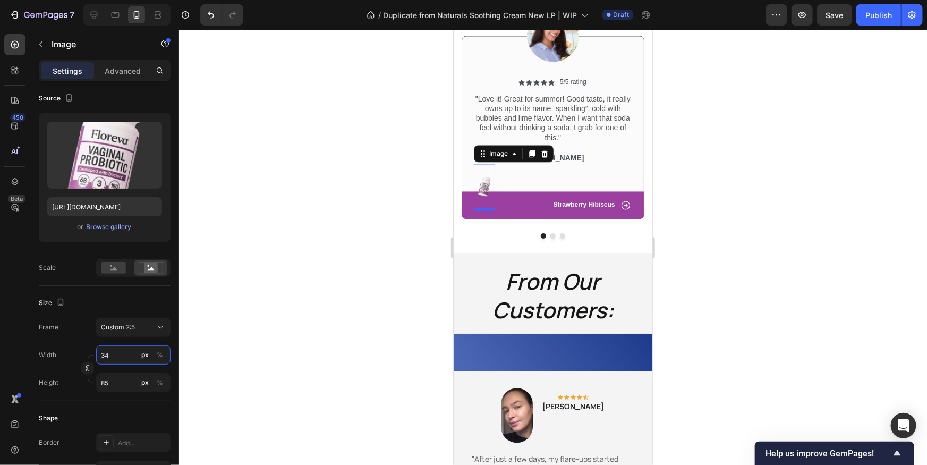
type input "3"
type input "8"
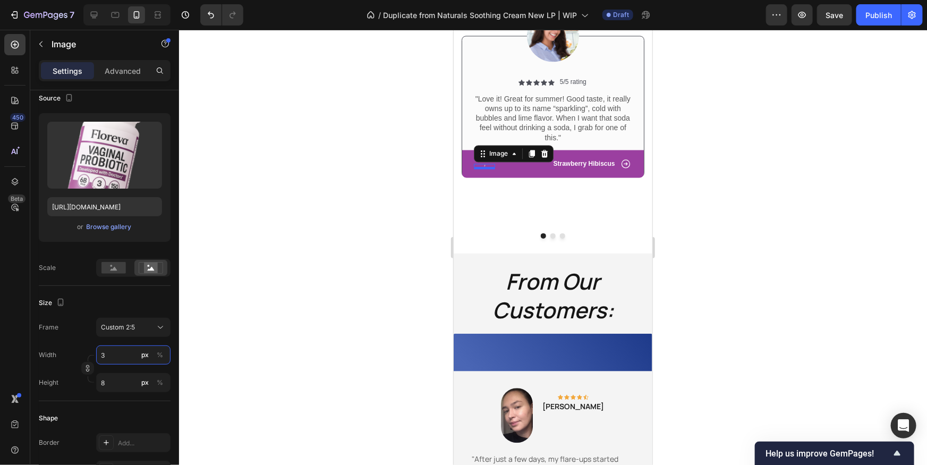
type input "34"
type input "85"
type input "340"
type input "850"
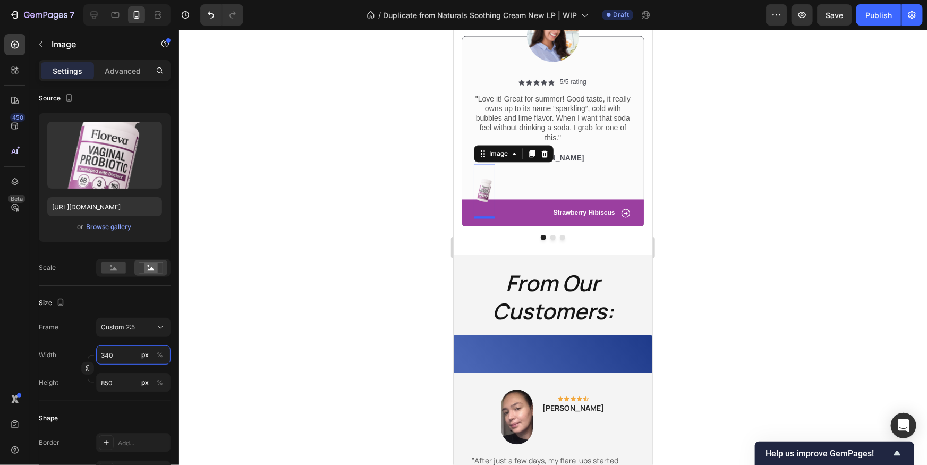
type input "3400"
type input "8500"
type input "34000"
type input "85000"
type input "340000"
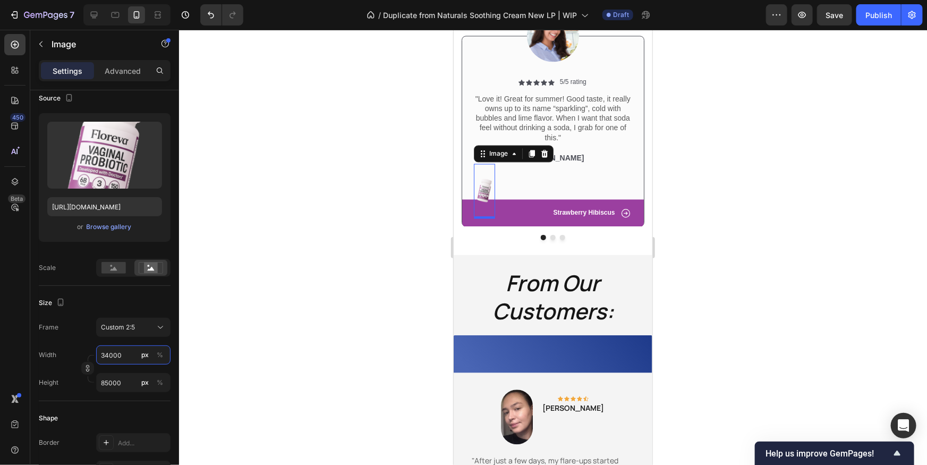
type input "850000"
type input "34000"
type input "85000"
type input "3400"
type input "8500"
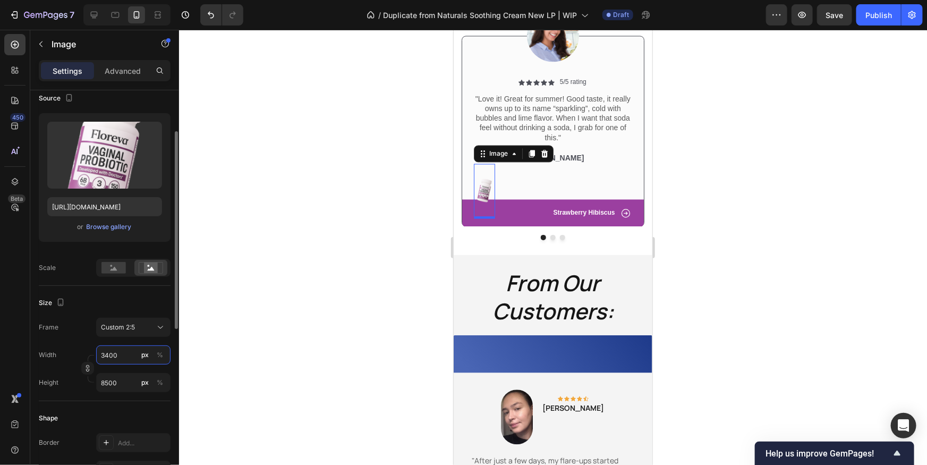
type input "3400"
click at [137, 316] on div "Size Frame Custom 2:5 Width 3400 px % Height 8500 px %" at bounding box center [105, 343] width 132 height 115
click at [139, 324] on div "Custom 2:5" at bounding box center [127, 328] width 52 height 10
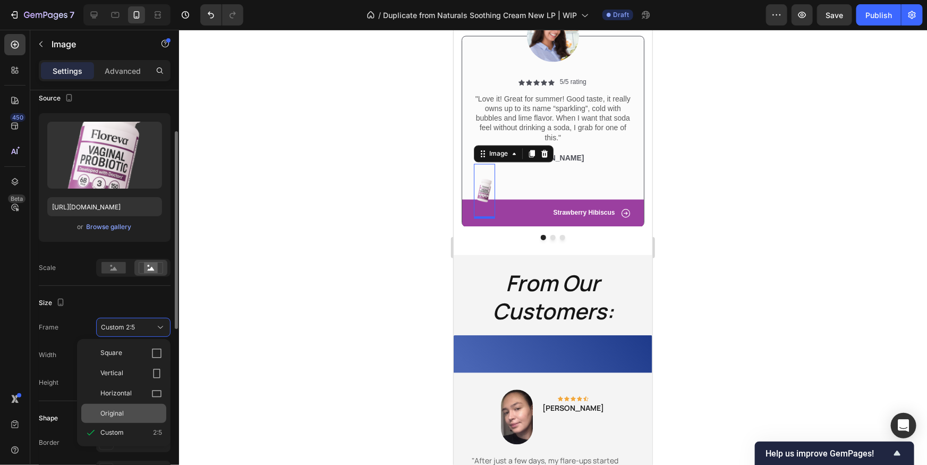
click at [124, 413] on div "Original" at bounding box center [131, 414] width 62 height 10
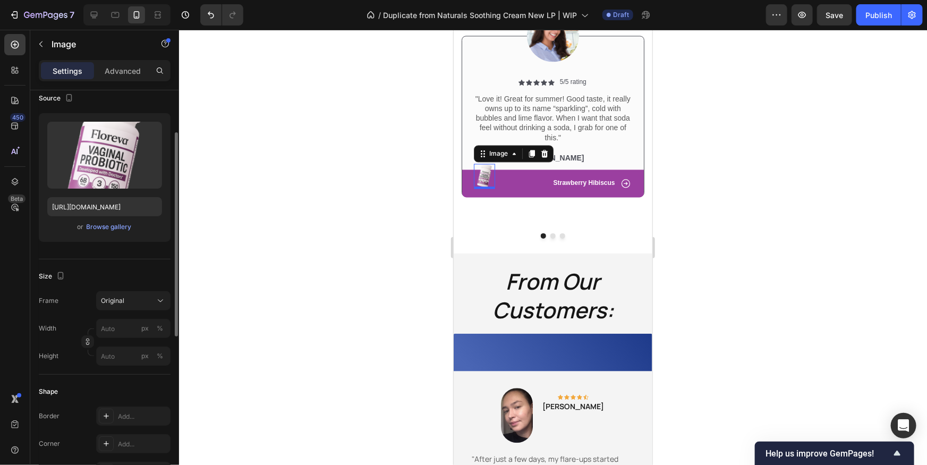
click at [780, 232] on div at bounding box center [553, 247] width 748 height 435
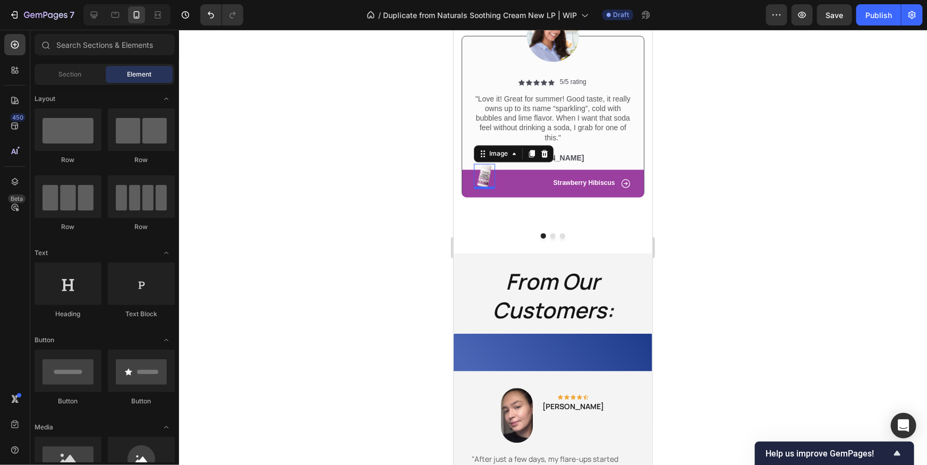
click at [780, 232] on div at bounding box center [553, 247] width 748 height 435
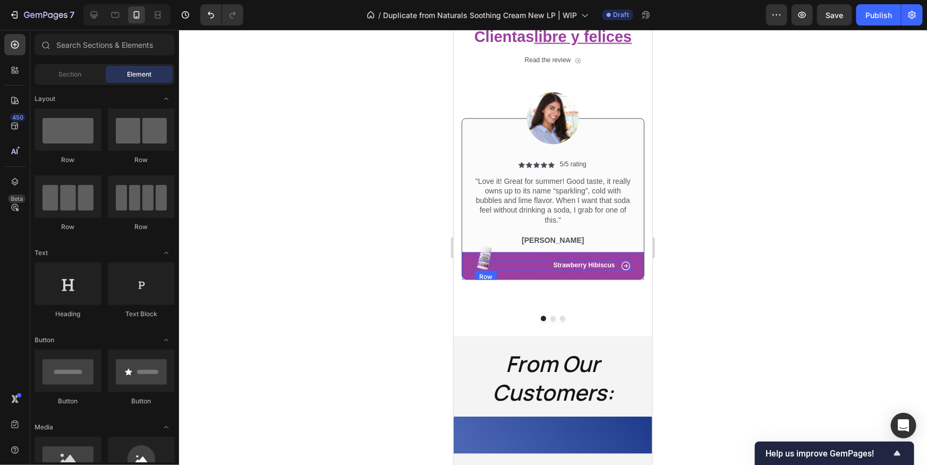
scroll to position [995, 0]
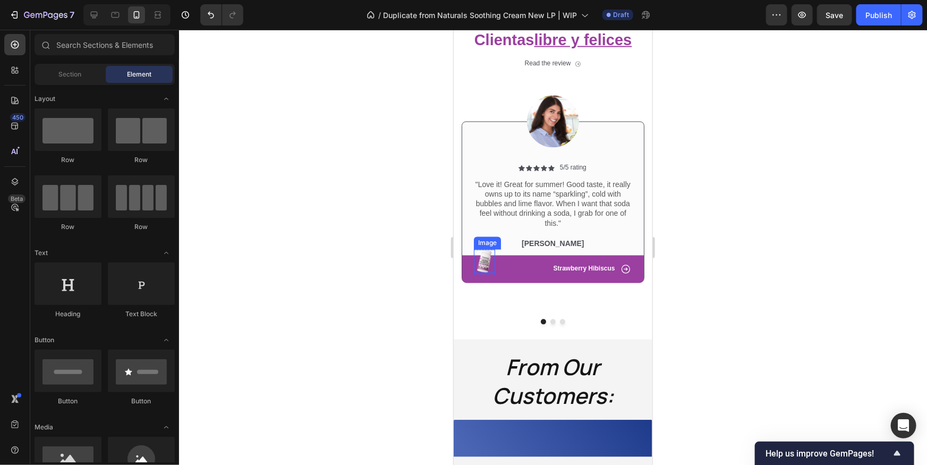
click at [483, 261] on img at bounding box center [484, 260] width 21 height 23
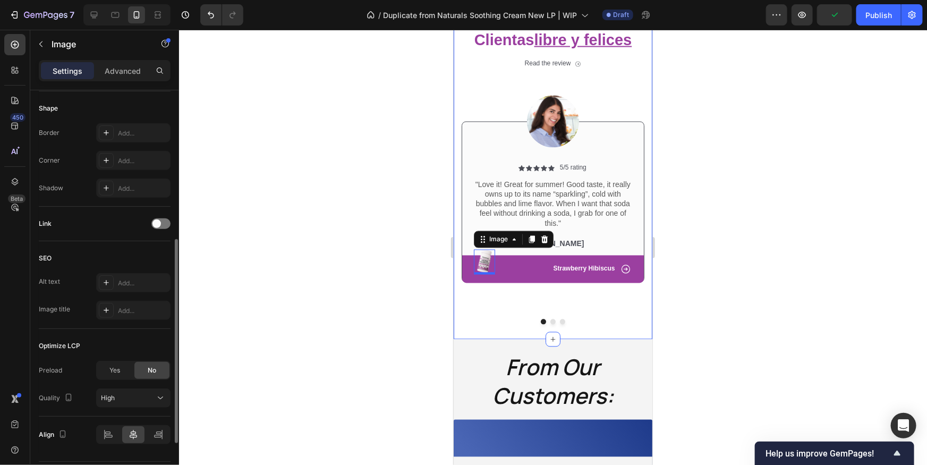
scroll to position [397, 0]
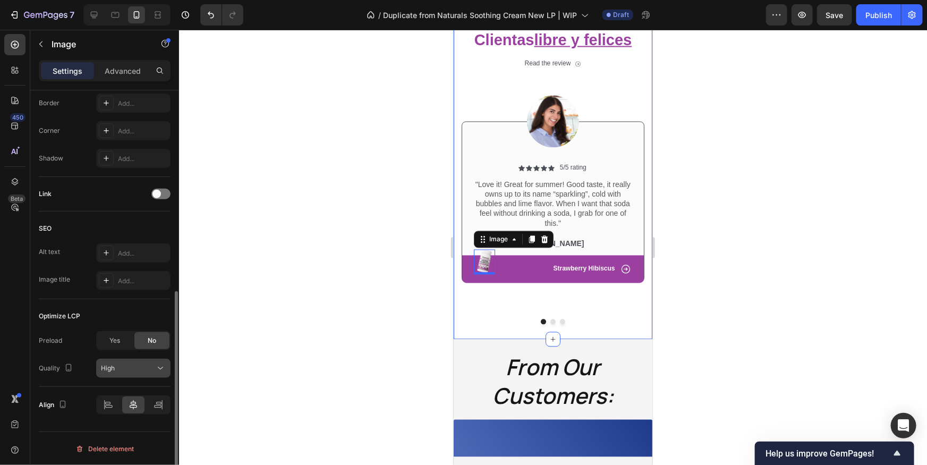
click at [143, 373] on button "High" at bounding box center [133, 368] width 74 height 19
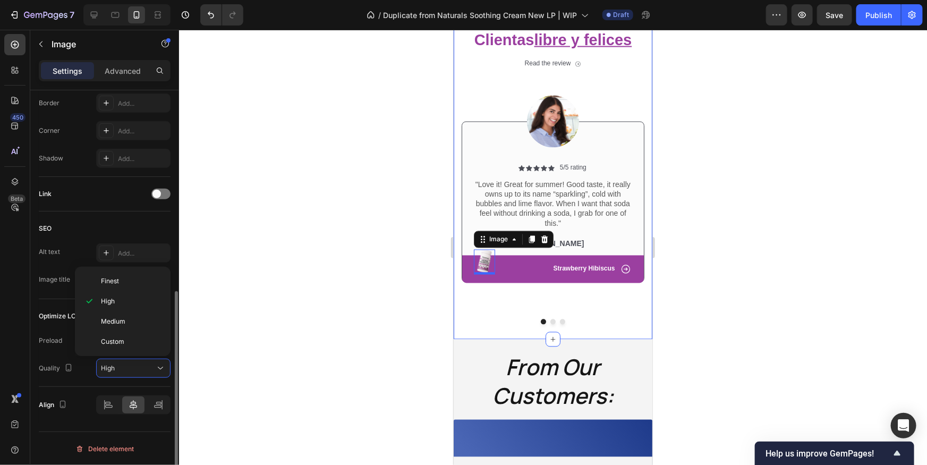
click at [54, 369] on div "Quality" at bounding box center [57, 368] width 36 height 14
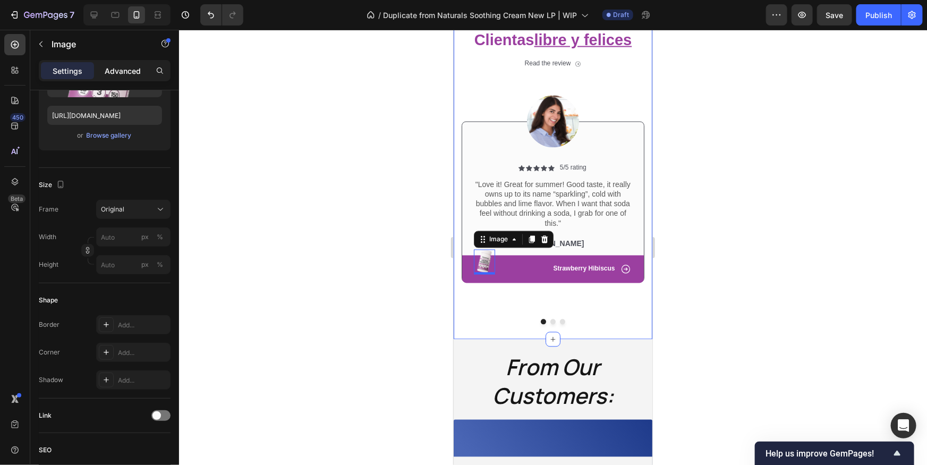
scroll to position [0, 0]
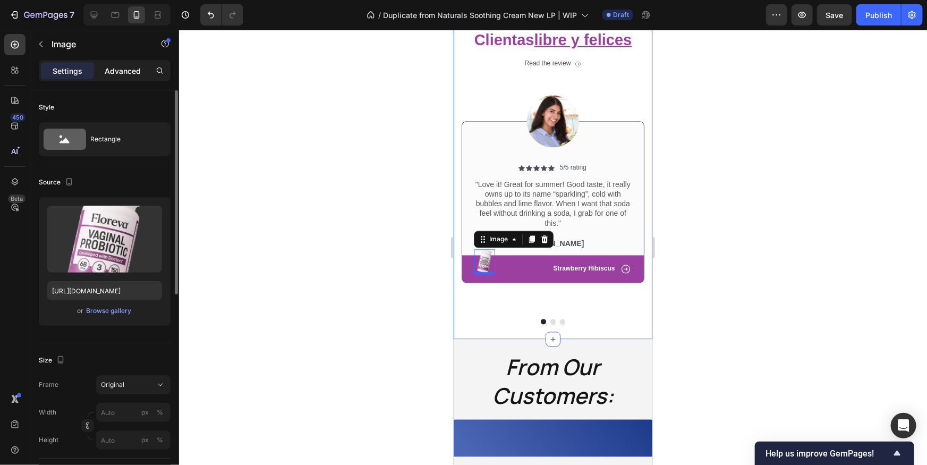
click at [127, 70] on p "Advanced" at bounding box center [123, 70] width 36 height 11
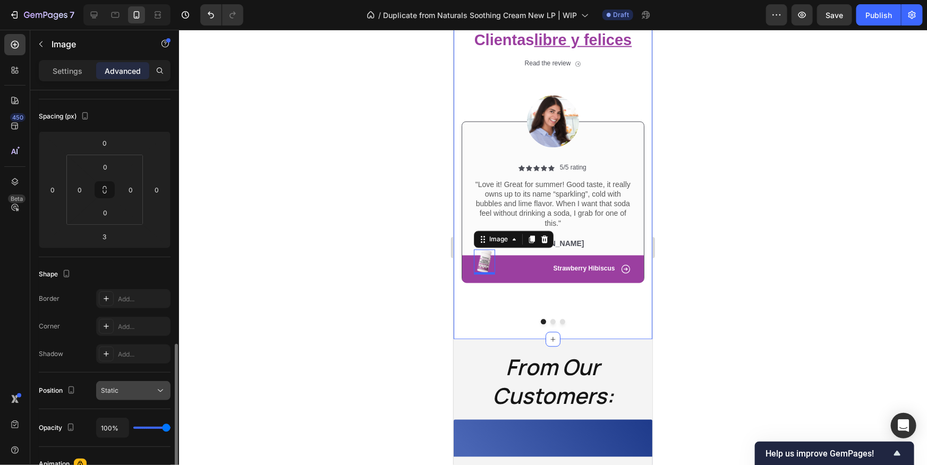
scroll to position [232, 0]
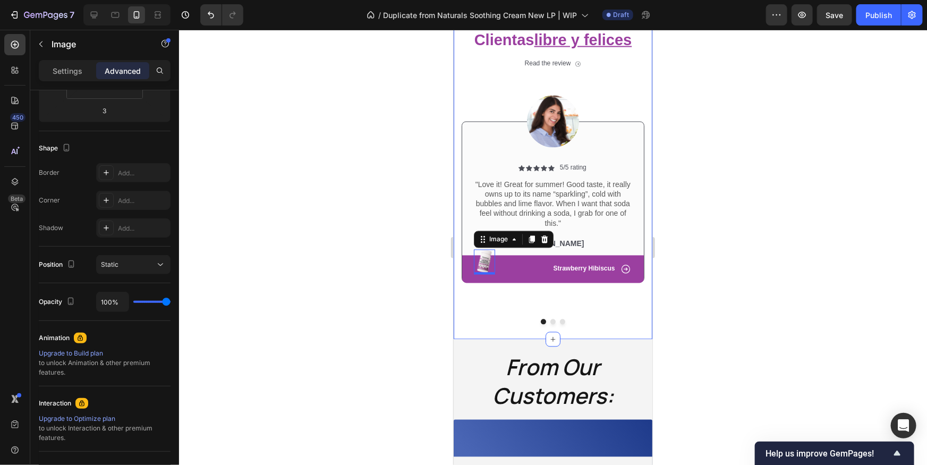
click at [721, 233] on div at bounding box center [553, 247] width 748 height 435
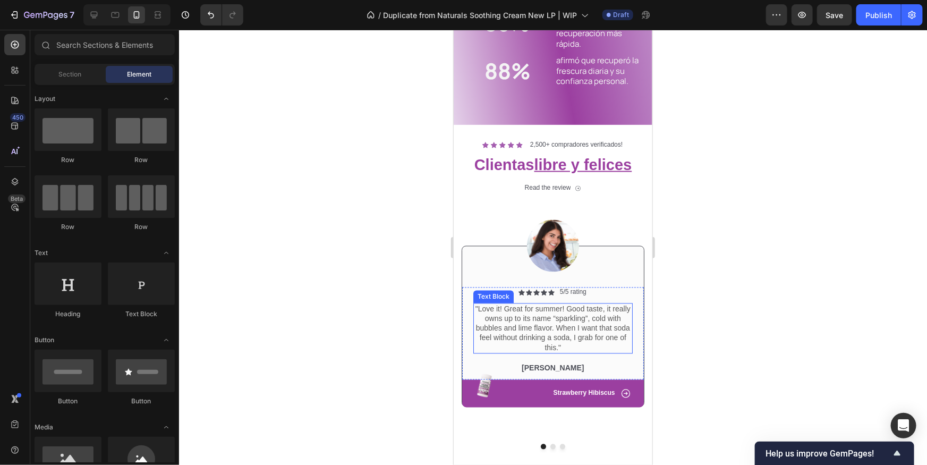
scroll to position [892, 0]
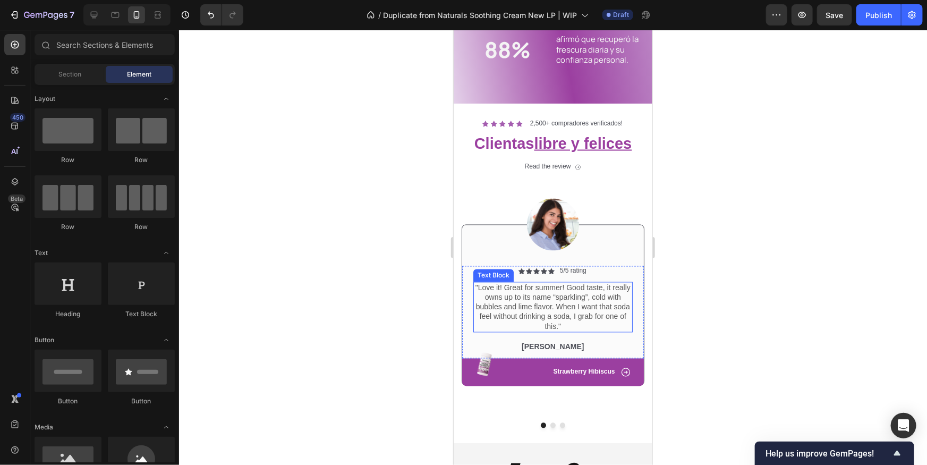
click at [595, 305] on p ""Love it! Great for summer! Good taste, it really owns up to its name “sparklin…" at bounding box center [552, 307] width 157 height 48
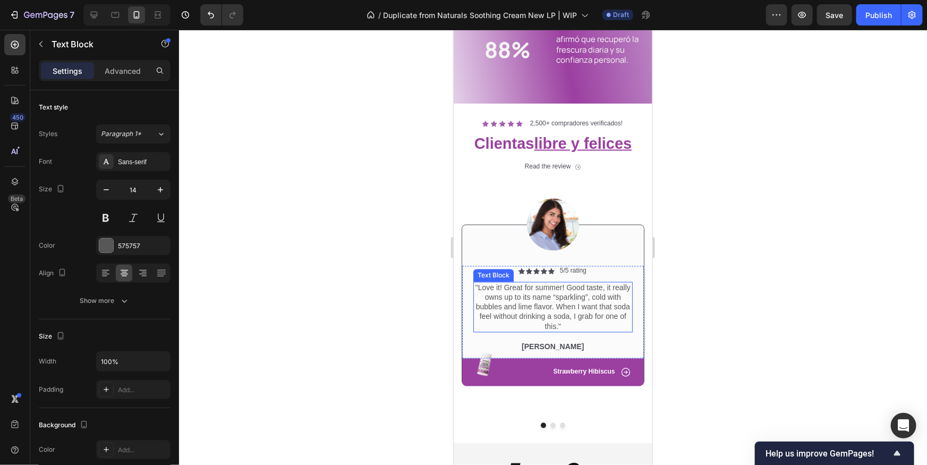
click at [595, 305] on p ""Love it! Great for summer! Good taste, it really owns up to its name “sparklin…" at bounding box center [552, 307] width 157 height 48
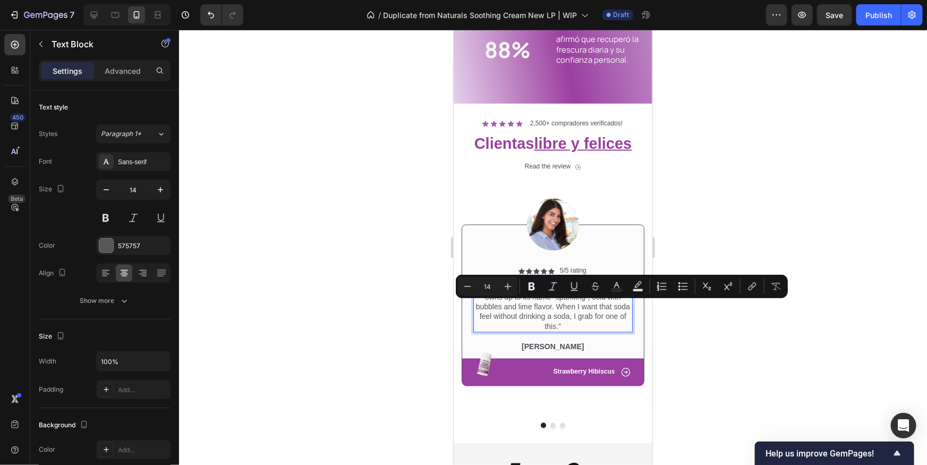
click at [532, 305] on p ""Love it! Great for summer! Good taste, it really owns up to its name “sparklin…" at bounding box center [552, 307] width 157 height 48
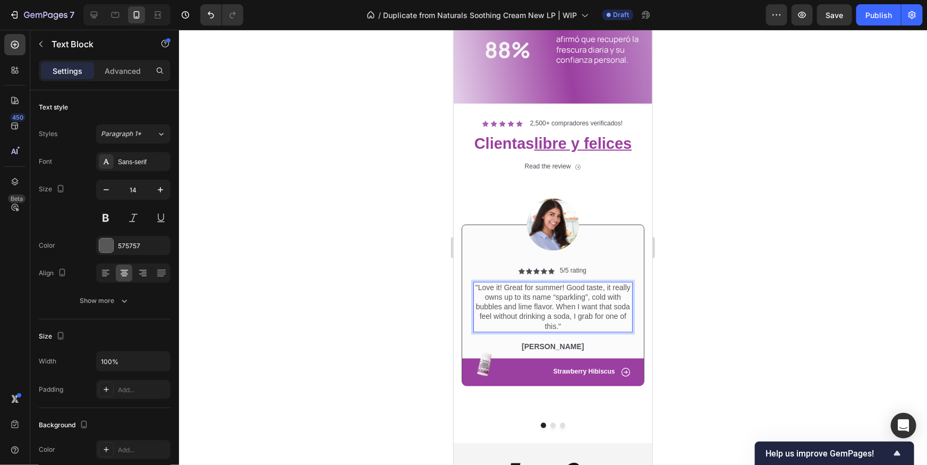
click at [534, 303] on p ""Love it! Great for summer! Good taste, it really owns up to its name “sparklin…" at bounding box center [552, 307] width 157 height 48
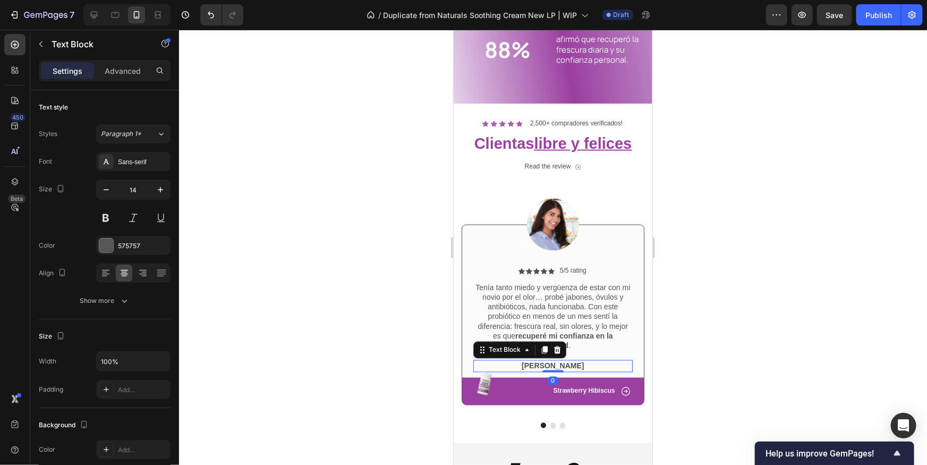
click at [551, 364] on p "Rita Carroll" at bounding box center [552, 366] width 157 height 10
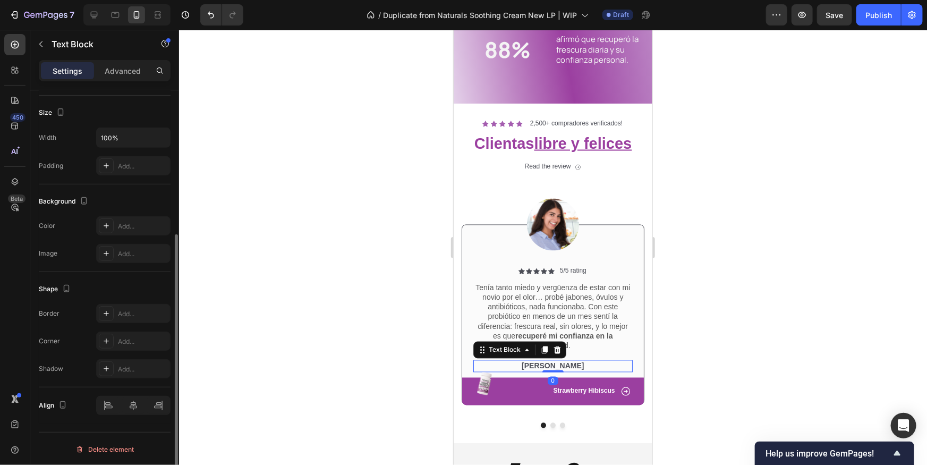
click at [551, 364] on p "Rita Carroll" at bounding box center [552, 366] width 157 height 10
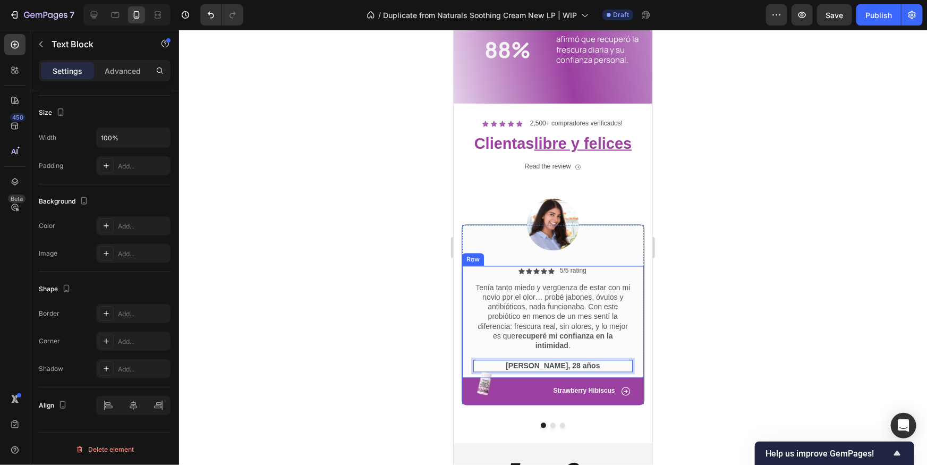
click at [590, 352] on div "Icon Icon Icon Icon Icon Icon List 5/5 rating Text Block Row Tenía tanto miedo …" at bounding box center [552, 322] width 159 height 112
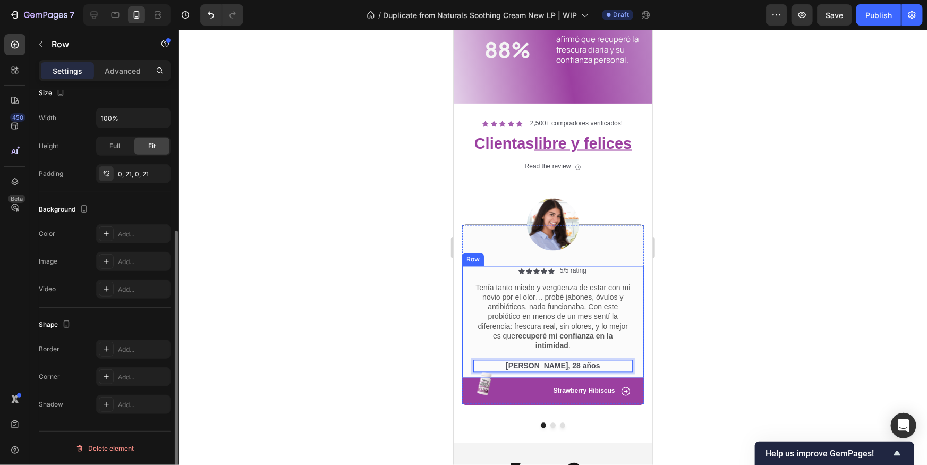
scroll to position [0, 0]
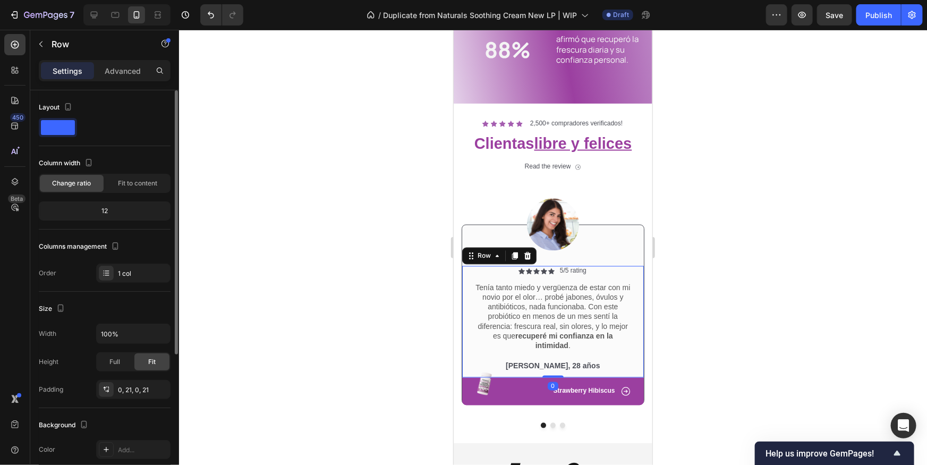
click at [696, 314] on div at bounding box center [553, 247] width 748 height 435
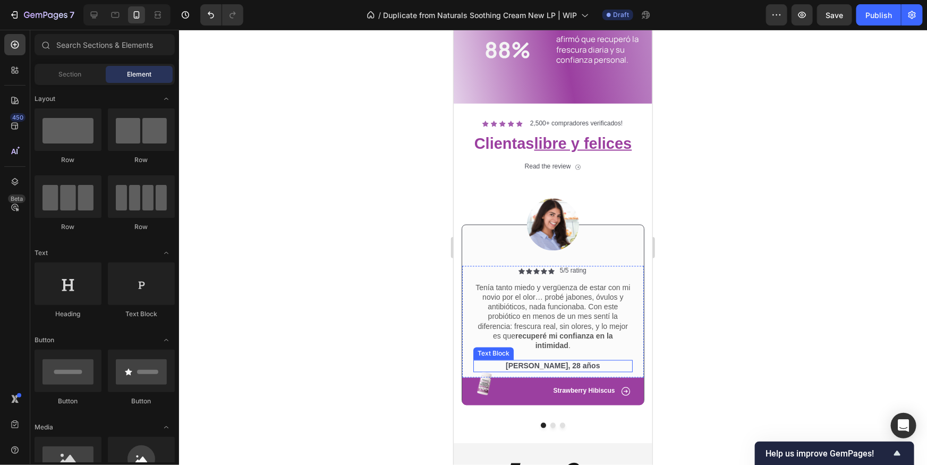
click at [552, 365] on p "Mariana G., 28 años" at bounding box center [552, 366] width 157 height 10
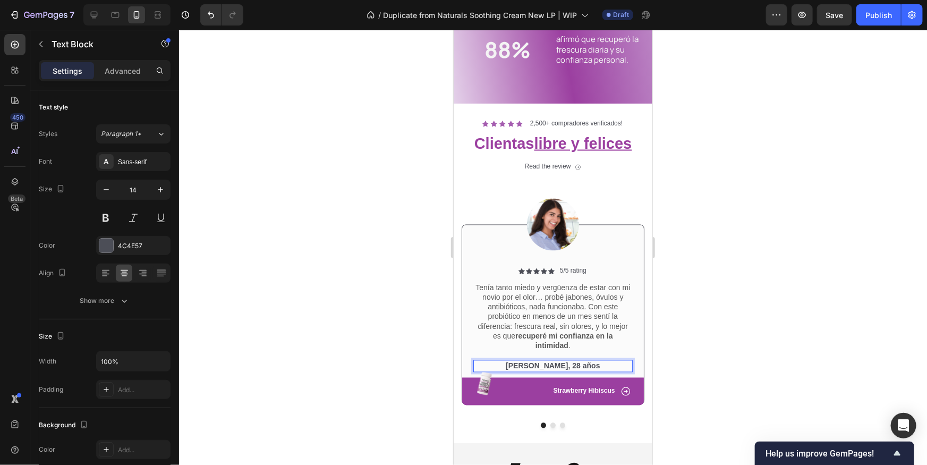
click at [556, 366] on p "Mariana G., 28 años" at bounding box center [552, 366] width 157 height 10
click at [556, 366] on p "Mariana G, 28 años" at bounding box center [552, 366] width 157 height 10
click at [705, 249] on div at bounding box center [553, 247] width 748 height 435
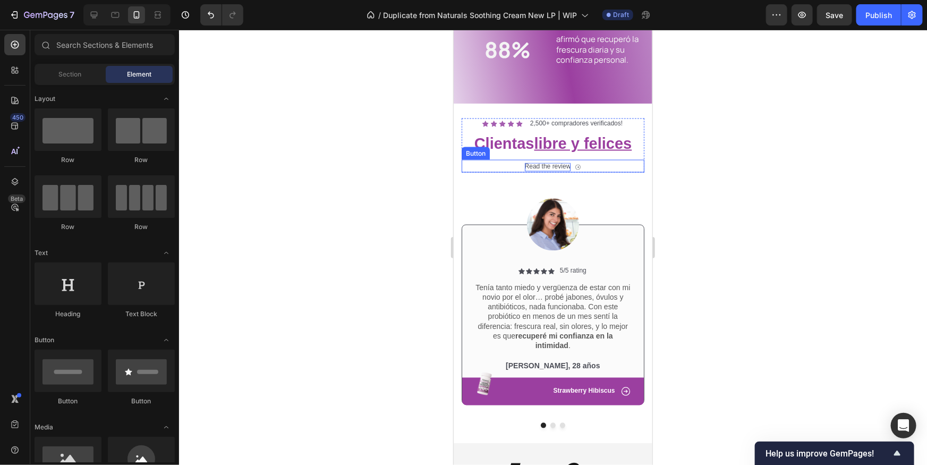
click at [542, 164] on div "Read the review" at bounding box center [548, 167] width 46 height 9
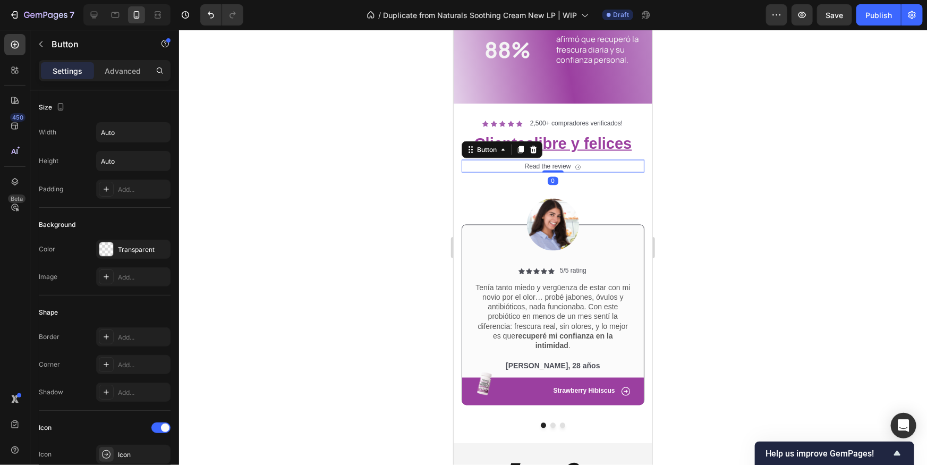
click at [602, 170] on div "Read the review Button 0" at bounding box center [552, 165] width 183 height 13
click at [535, 149] on icon at bounding box center [533, 149] width 7 height 7
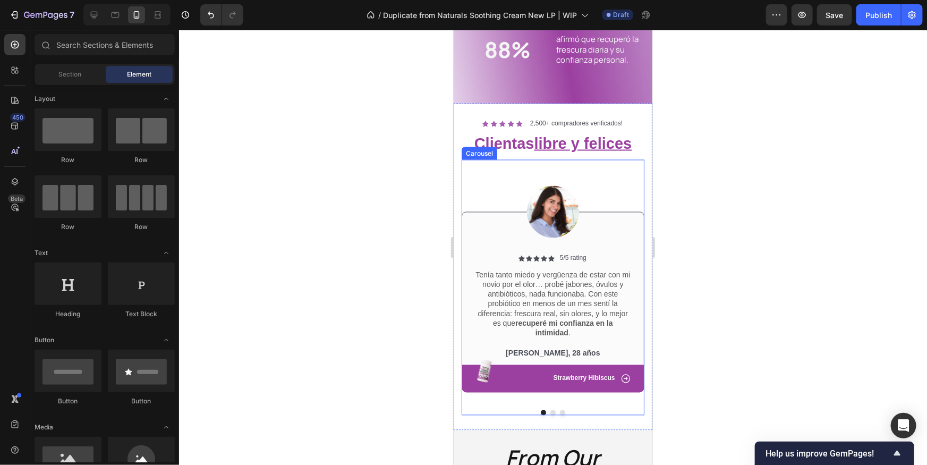
click at [591, 172] on div "Image Icon Icon Icon Icon Icon Icon List 5/5 rating Text Block Row Tenía tanto …" at bounding box center [552, 279] width 183 height 241
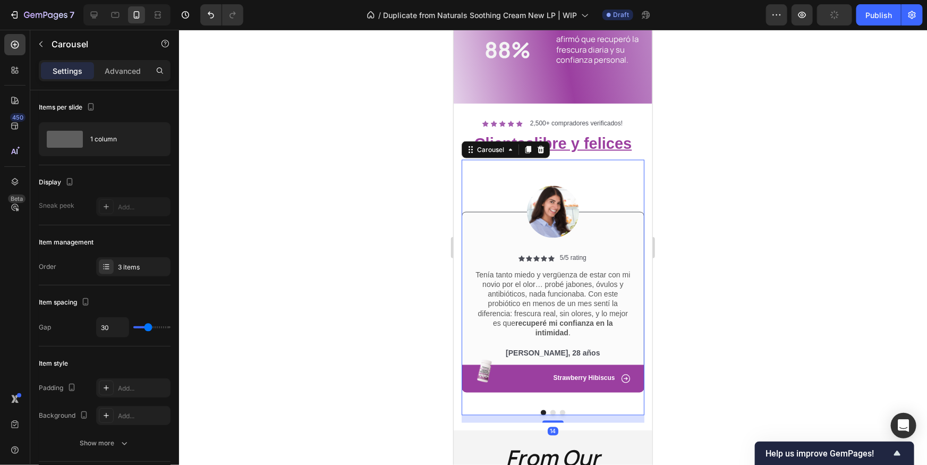
drag, startPoint x: 731, startPoint y: 176, endPoint x: 702, endPoint y: 174, distance: 29.3
click at [731, 177] on div at bounding box center [553, 247] width 748 height 435
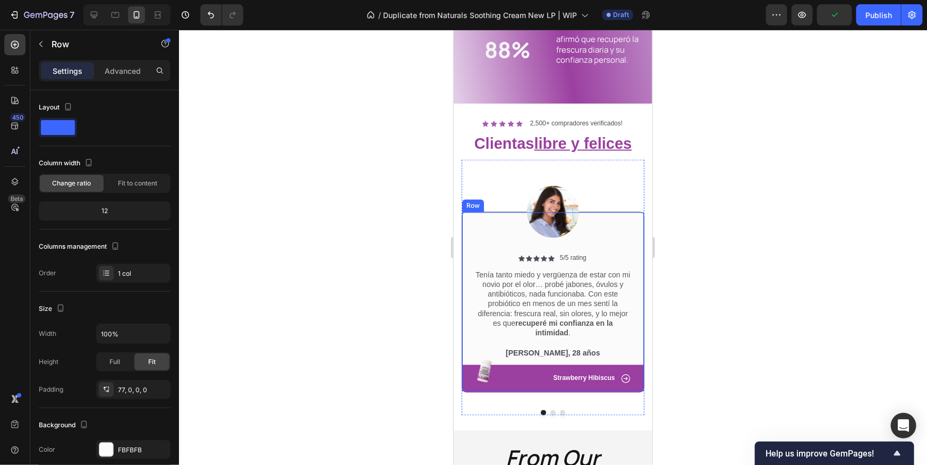
click at [614, 241] on div "Icon Icon Icon Icon Icon Icon List 5/5 rating Text Block Row Tenía tanto miedo …" at bounding box center [552, 302] width 183 height 180
click at [592, 294] on p "Tenía tanto miedo y vergüenza de estar con mi novio por el olor… probé jabones,…" at bounding box center [552, 303] width 157 height 67
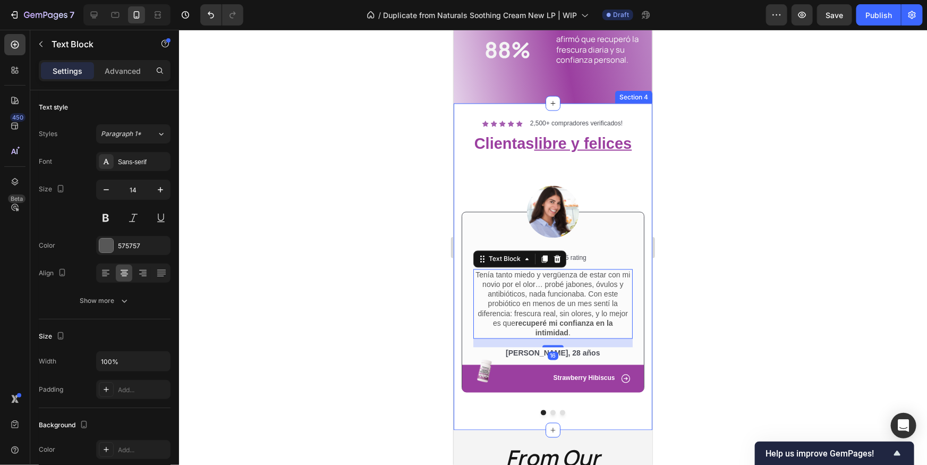
click at [684, 249] on div at bounding box center [553, 247] width 748 height 435
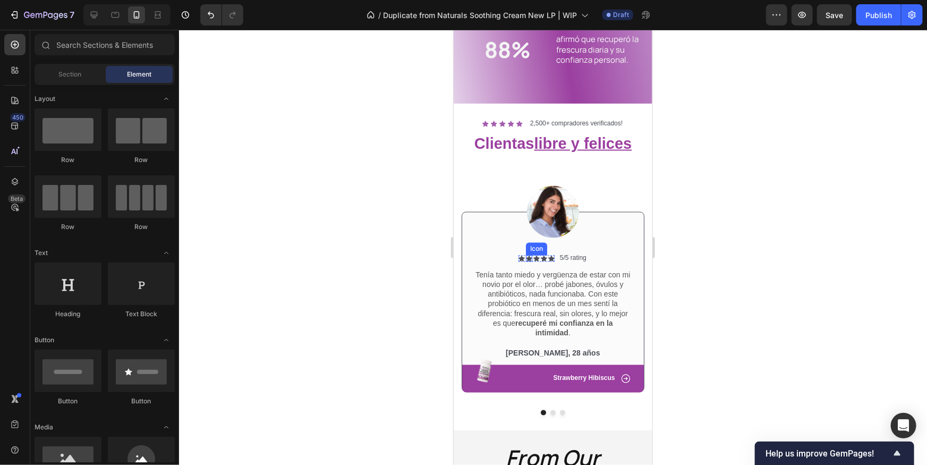
click at [532, 258] on div "Icon Icon Icon Icon Icon Icon List" at bounding box center [536, 258] width 36 height 6
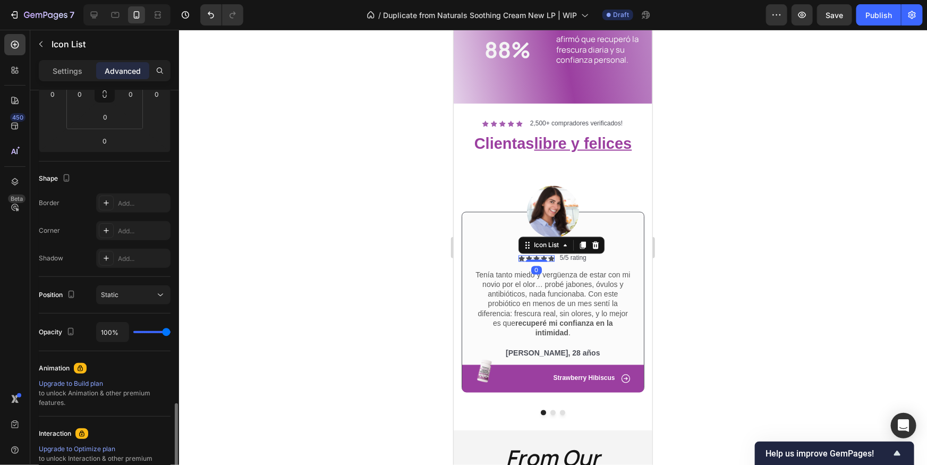
scroll to position [332, 0]
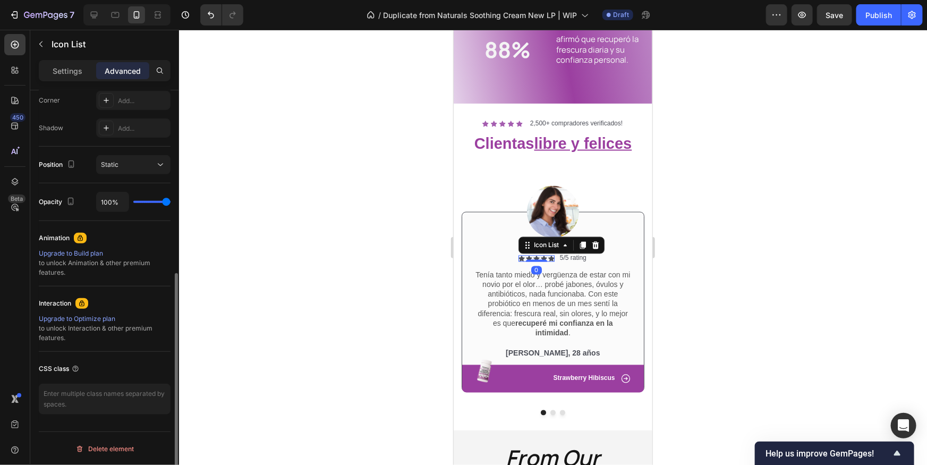
click at [65, 80] on div "Settings Advanced" at bounding box center [105, 70] width 132 height 21
click at [66, 76] on p "Settings" at bounding box center [68, 70] width 30 height 11
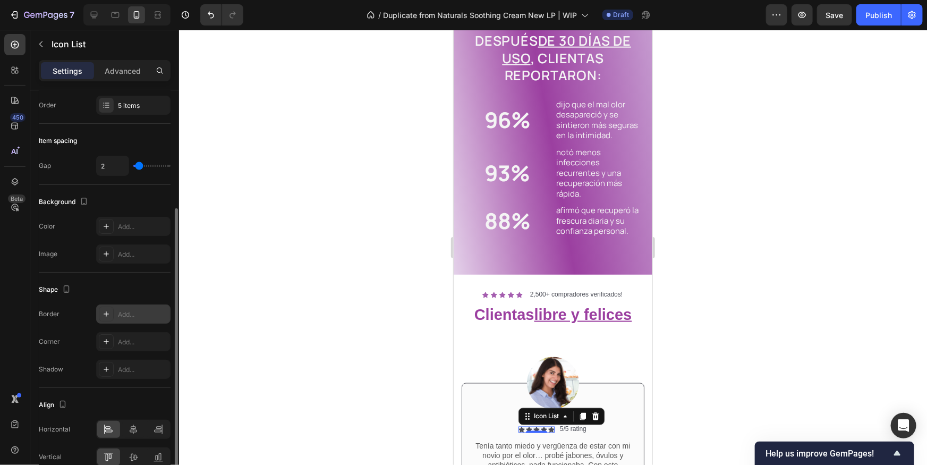
scroll to position [79, 0]
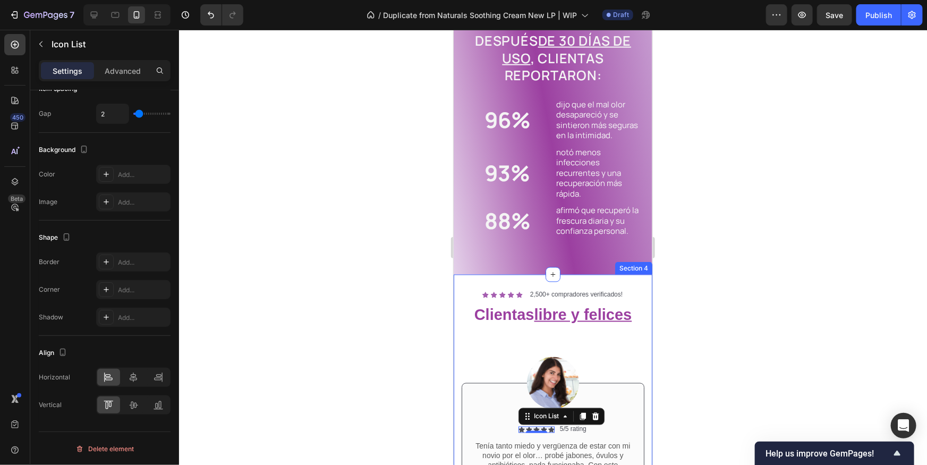
click at [806, 360] on div at bounding box center [553, 247] width 748 height 435
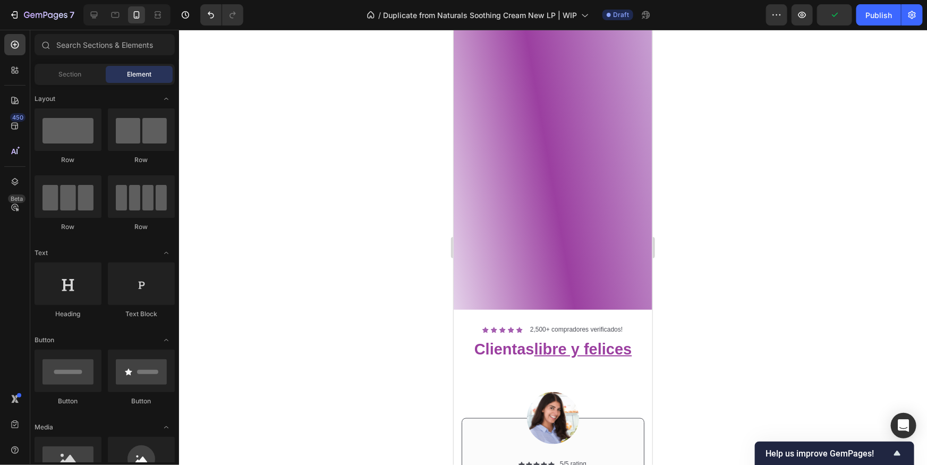
scroll to position [1158, 0]
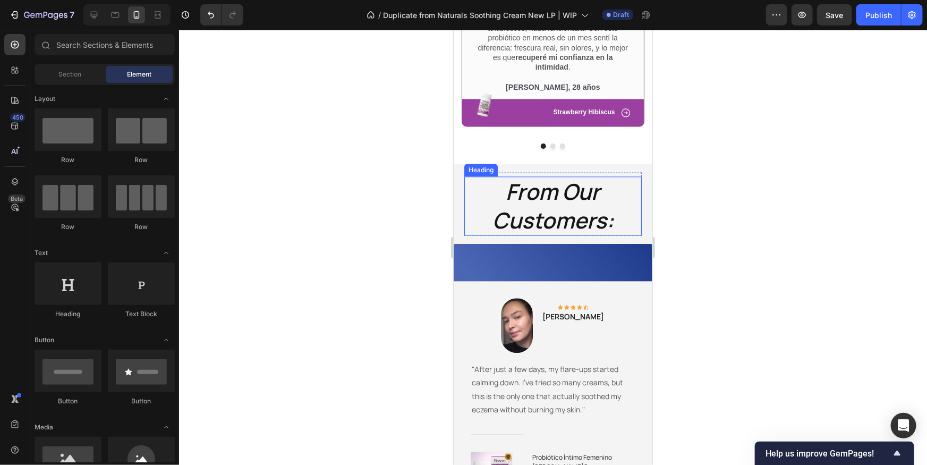
click at [628, 180] on h2 "From Our Customers:" at bounding box center [553, 205] width 178 height 59
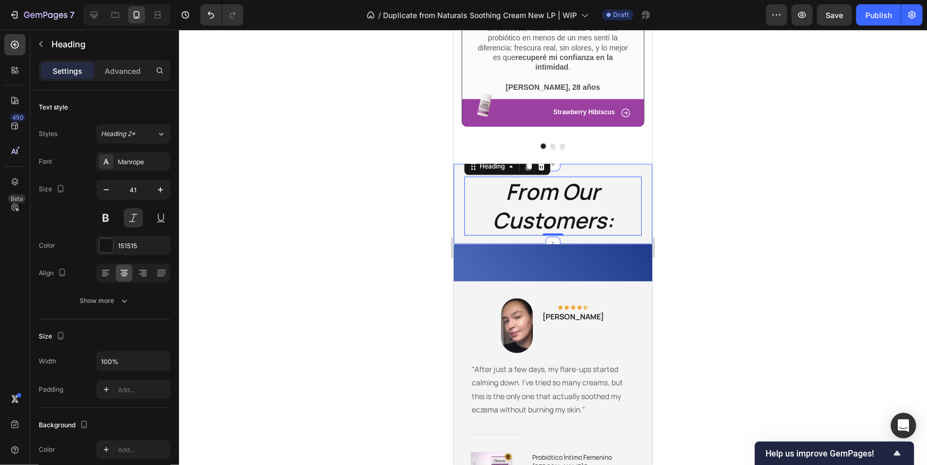
click at [645, 173] on div "From Our Customers: Heading 0 Row Section 5" at bounding box center [552, 203] width 199 height 80
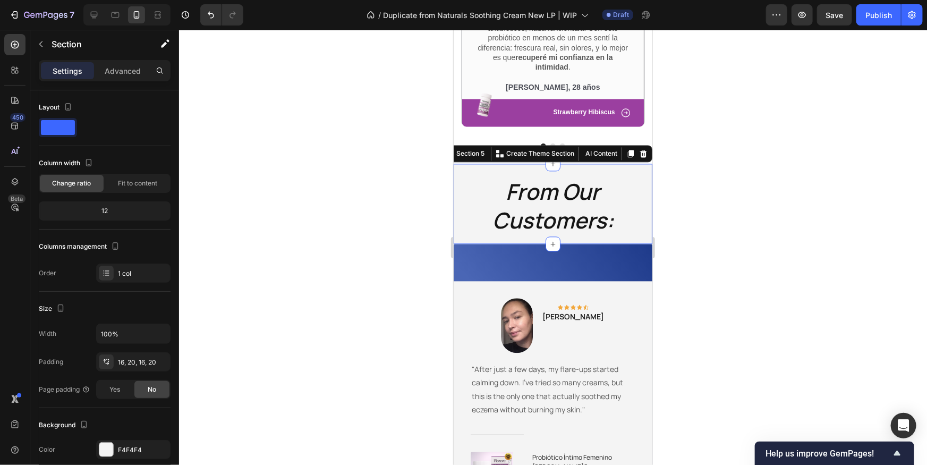
click at [649, 154] on div "Section 5 You can create reusable sections Create Theme Section AI Content Writ…" at bounding box center [547, 153] width 212 height 17
click at [646, 152] on icon at bounding box center [643, 153] width 9 height 9
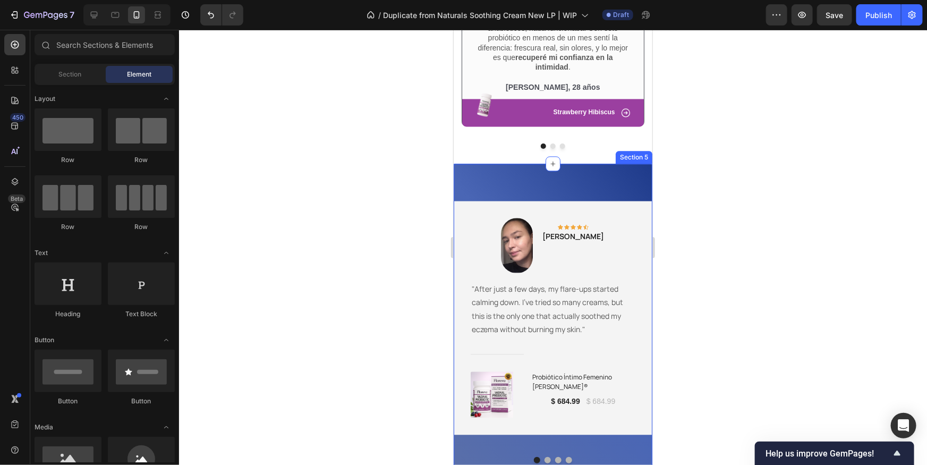
click at [636, 178] on div "Image Icon Icon Icon Icon Icon Row Rita Carroll Text block Row "After just a fe…" at bounding box center [552, 331] width 199 height 336
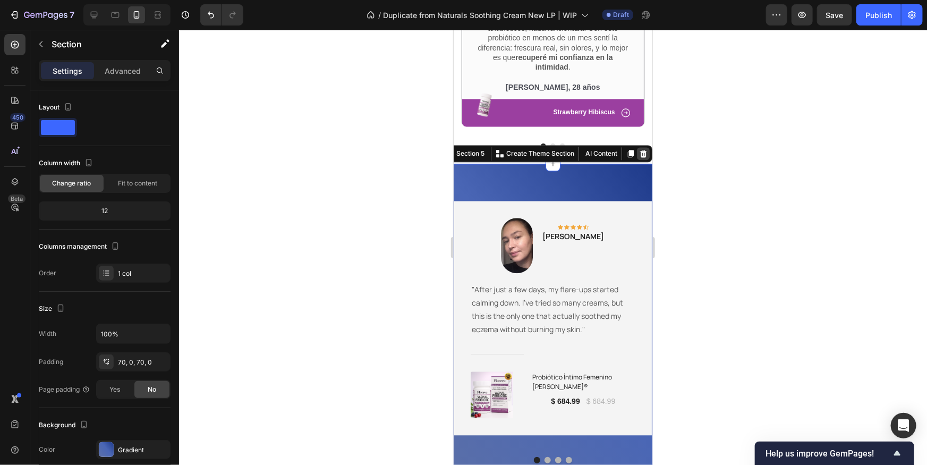
click at [646, 153] on icon at bounding box center [643, 153] width 9 height 9
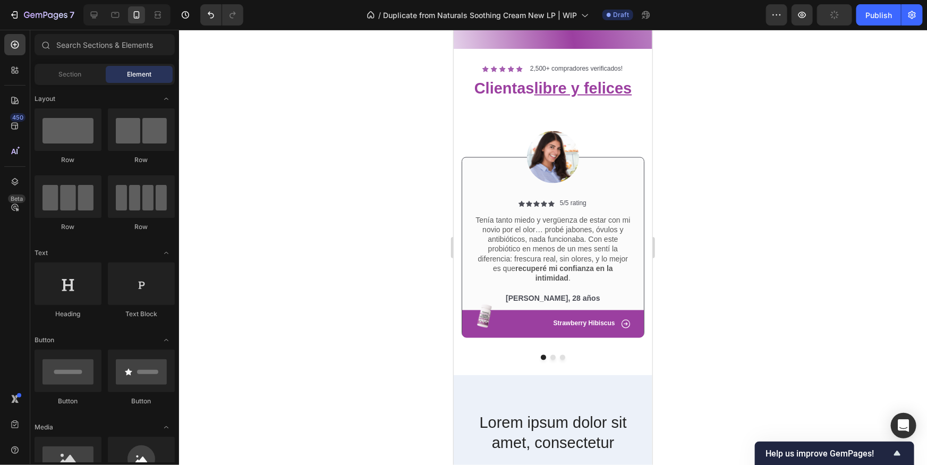
scroll to position [943, 0]
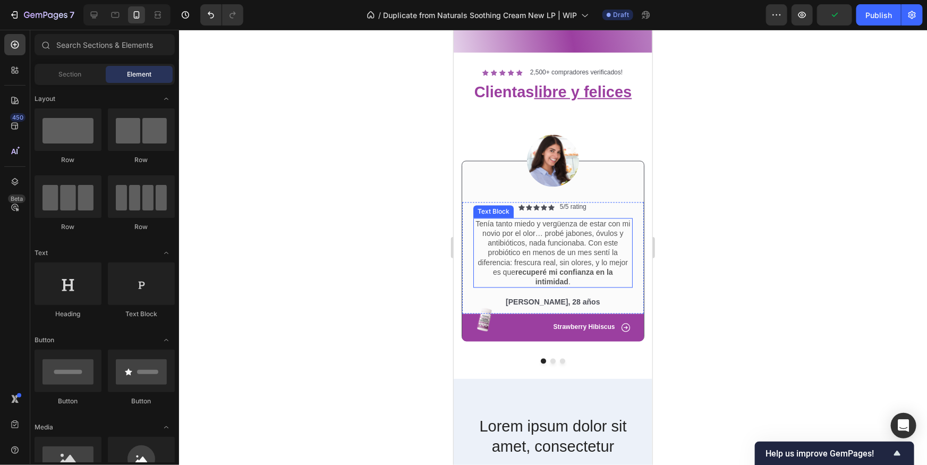
click at [564, 247] on p "Tenía tanto miedo y vergüenza de estar con mi novio por el olor… probé jabones,…" at bounding box center [552, 252] width 157 height 67
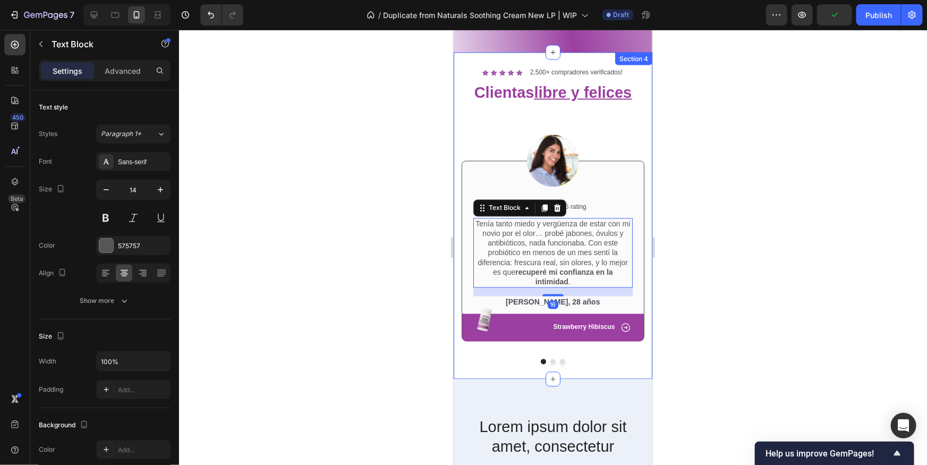
click at [682, 252] on div at bounding box center [553, 247] width 748 height 435
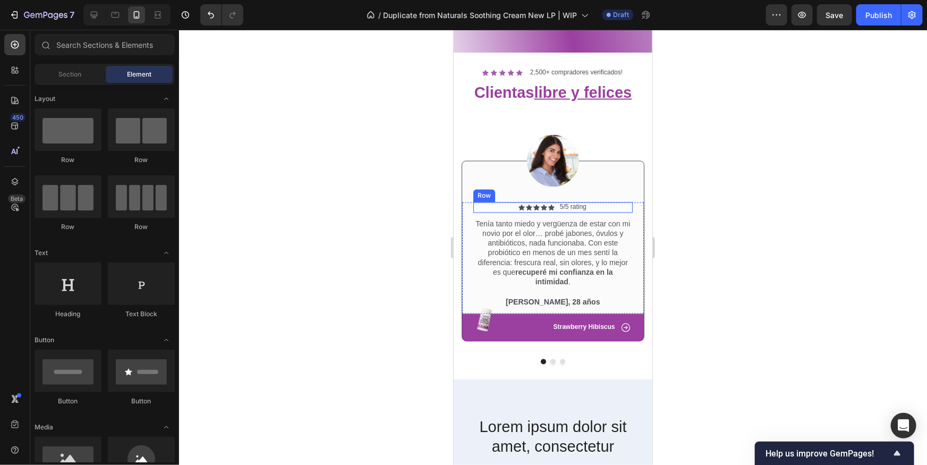
click at [535, 202] on div "Icon Icon Icon Icon Icon Icon List" at bounding box center [536, 207] width 36 height 11
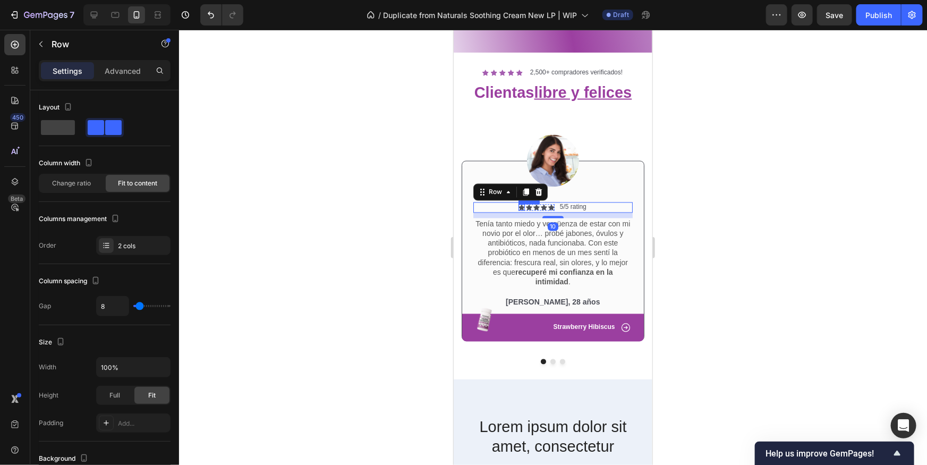
click at [521, 208] on div "Icon" at bounding box center [521, 207] width 6 height 6
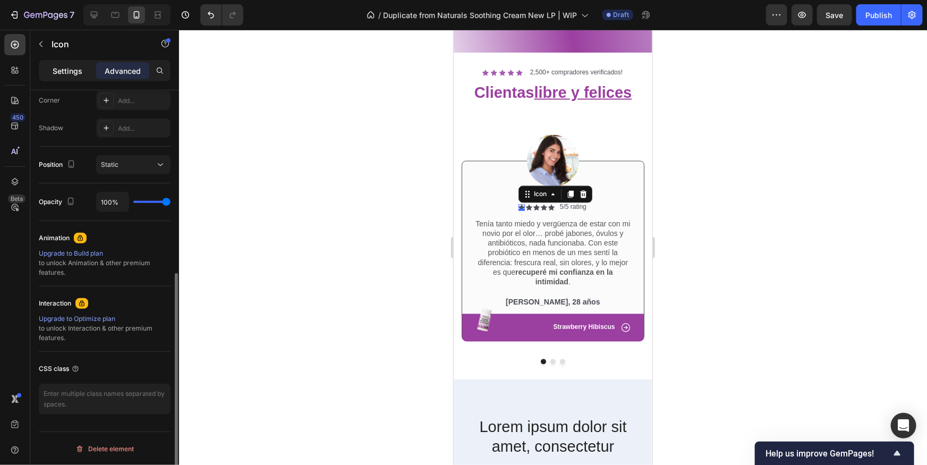
click at [82, 68] on div "Settings" at bounding box center [67, 70] width 53 height 17
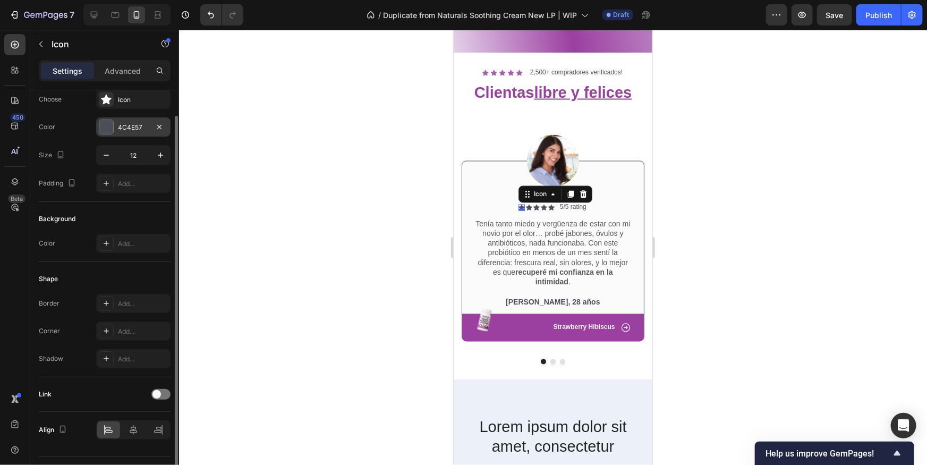
scroll to position [21, 0]
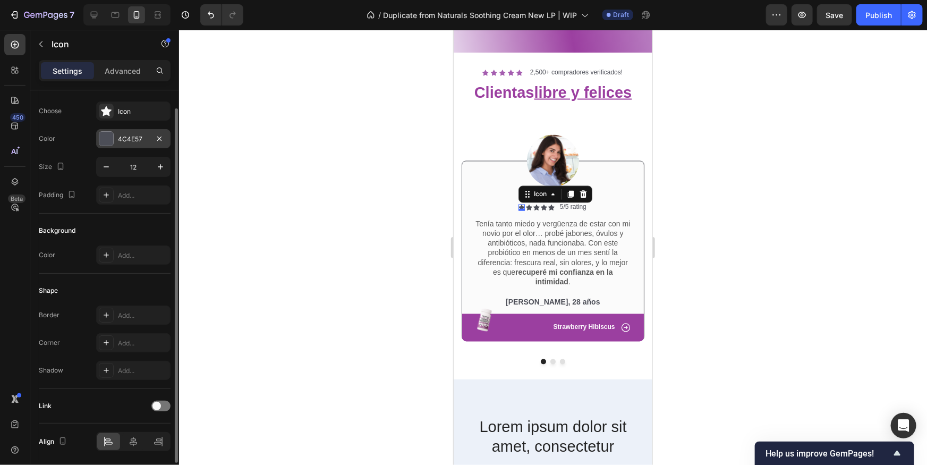
click at [105, 139] on div at bounding box center [106, 139] width 14 height 14
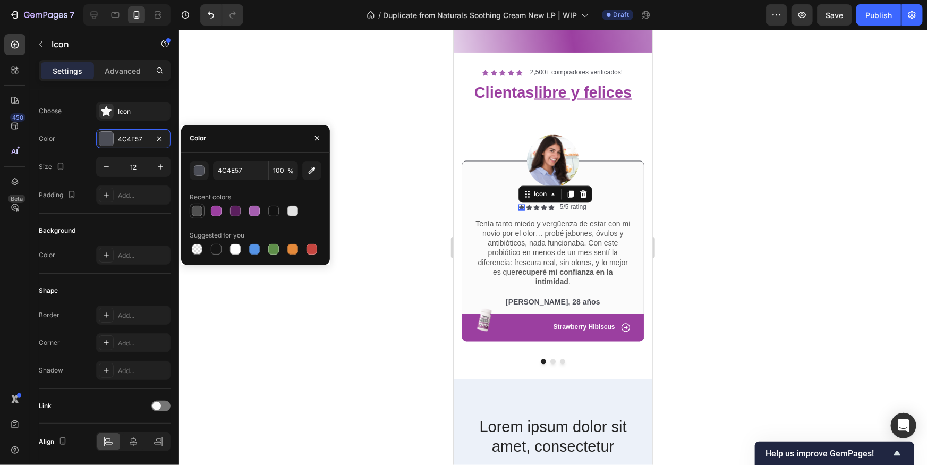
drag, startPoint x: 213, startPoint y: 210, endPoint x: 199, endPoint y: 209, distance: 13.8
click at [210, 210] on div at bounding box center [216, 211] width 13 height 13
click at [257, 210] on div at bounding box center [254, 211] width 11 height 11
type input "A55EB0"
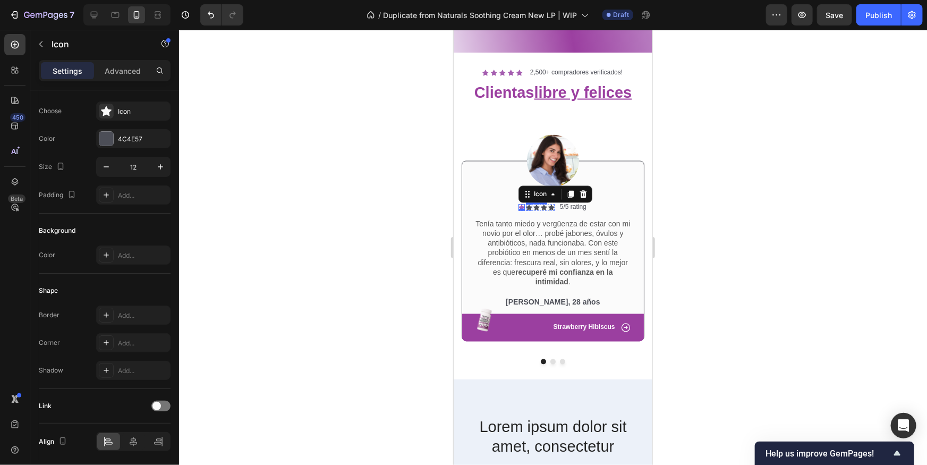
click at [528, 207] on div "Icon" at bounding box center [529, 207] width 6 height 6
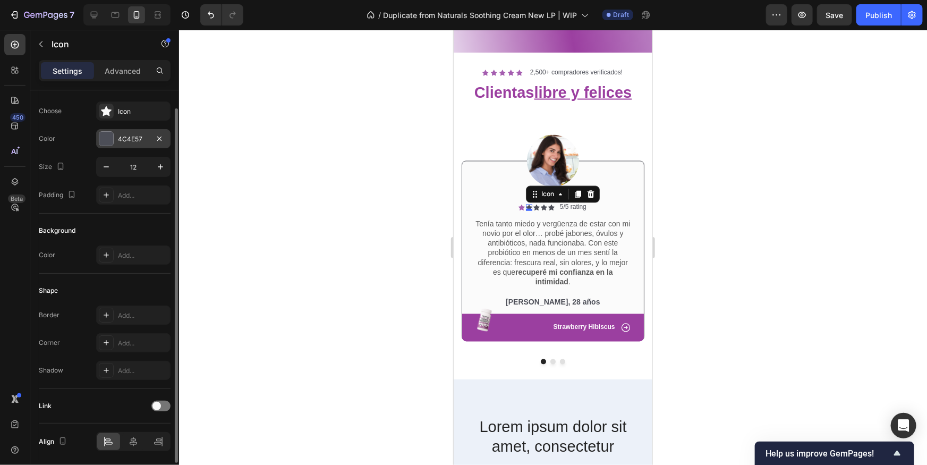
click at [121, 141] on div "4C4E57" at bounding box center [133, 139] width 31 height 10
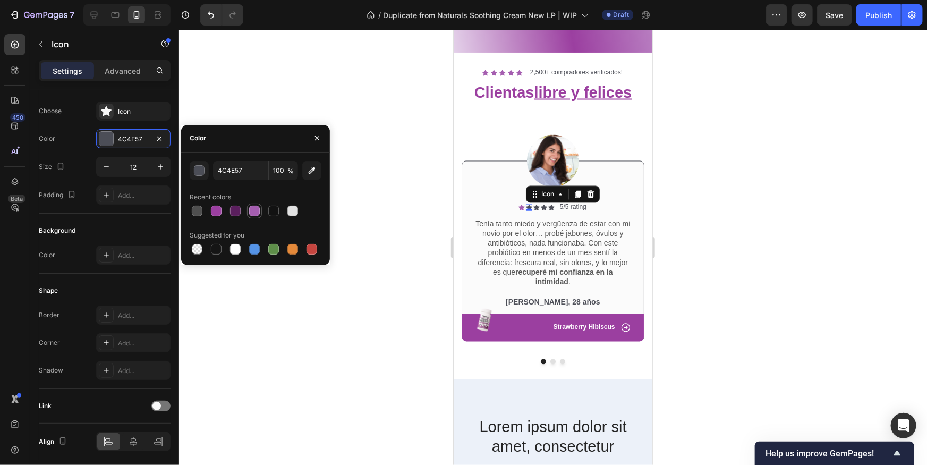
click at [255, 211] on div at bounding box center [254, 211] width 11 height 11
type input "A55EB0"
click at [538, 206] on div "Icon 0" at bounding box center [536, 207] width 6 height 6
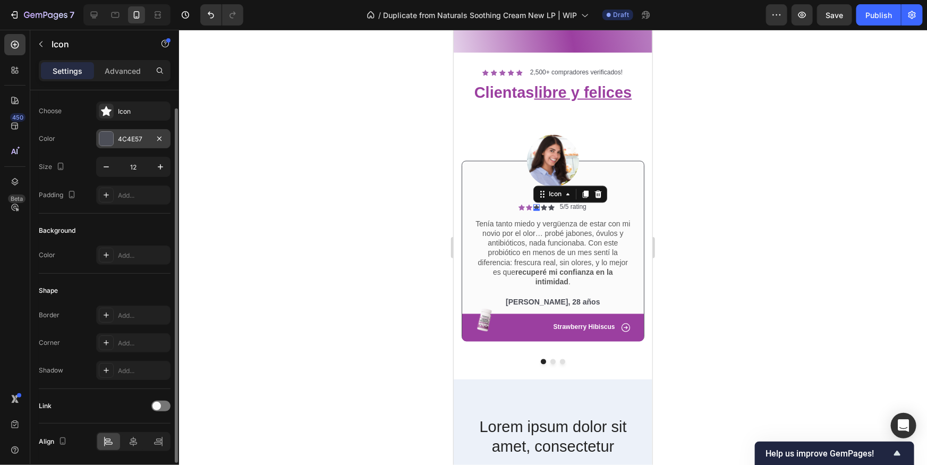
click at [120, 147] on div "4C4E57" at bounding box center [133, 138] width 74 height 19
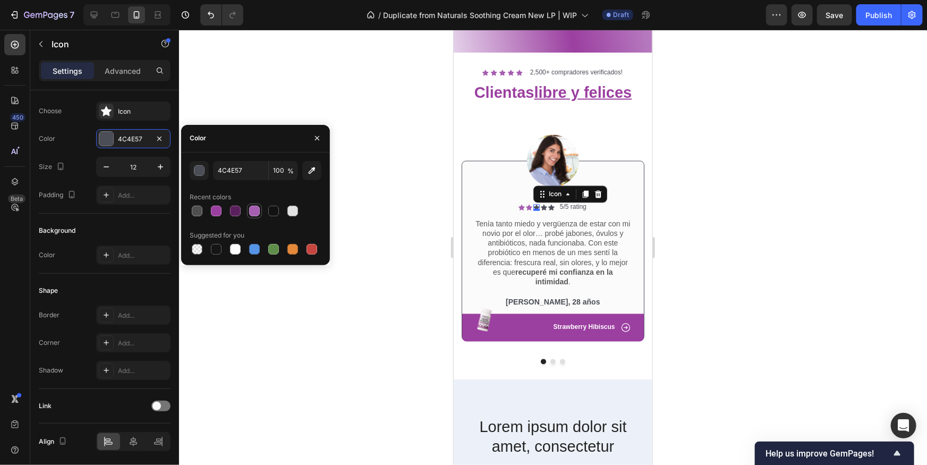
click at [248, 212] on div at bounding box center [254, 211] width 13 height 13
type input "A55EB0"
click at [544, 207] on div "Icon" at bounding box center [543, 207] width 6 height 6
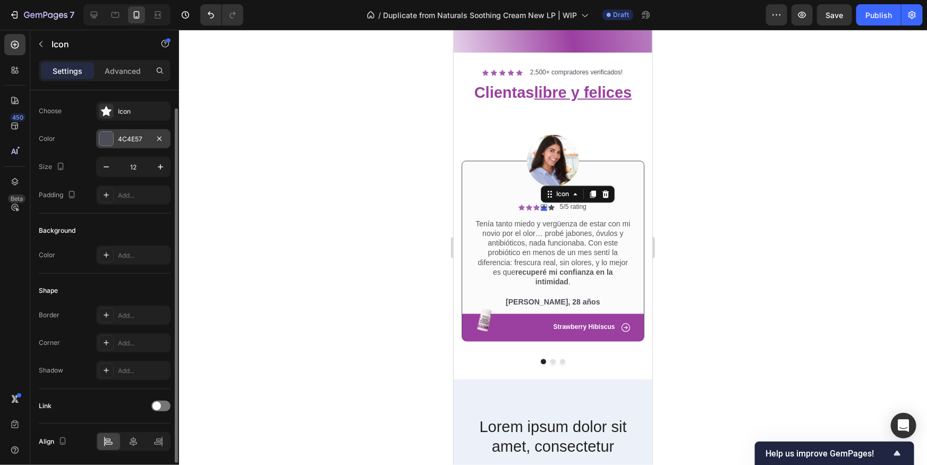
click at [125, 142] on div "4C4E57" at bounding box center [133, 139] width 31 height 10
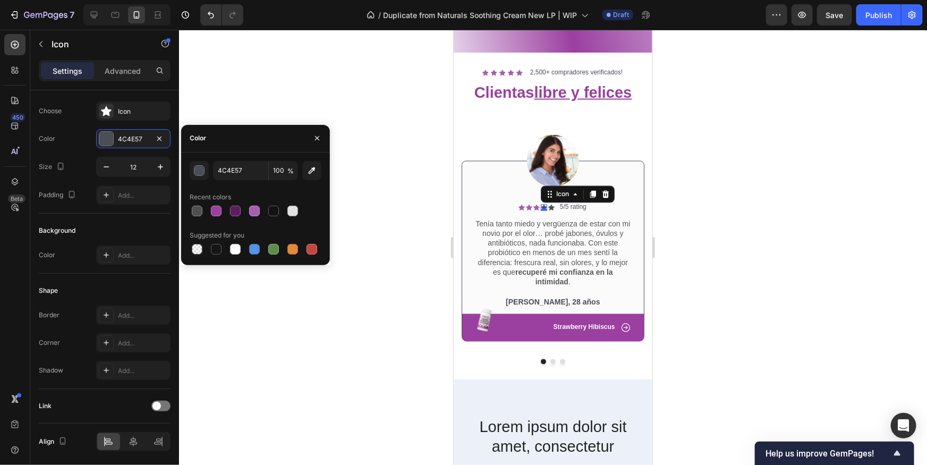
drag, startPoint x: 253, startPoint y: 207, endPoint x: 438, endPoint y: 199, distance: 184.6
click at [253, 208] on div at bounding box center [254, 211] width 11 height 11
type input "A55EB0"
click at [554, 206] on div "Icon Icon Icon Icon 0 Icon Icon List 5/5 rating Text Block Row" at bounding box center [552, 207] width 159 height 11
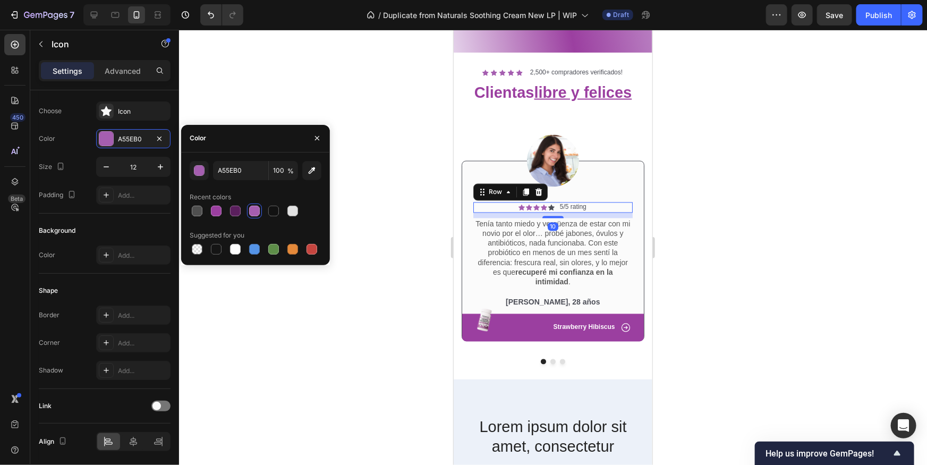
scroll to position [0, 0]
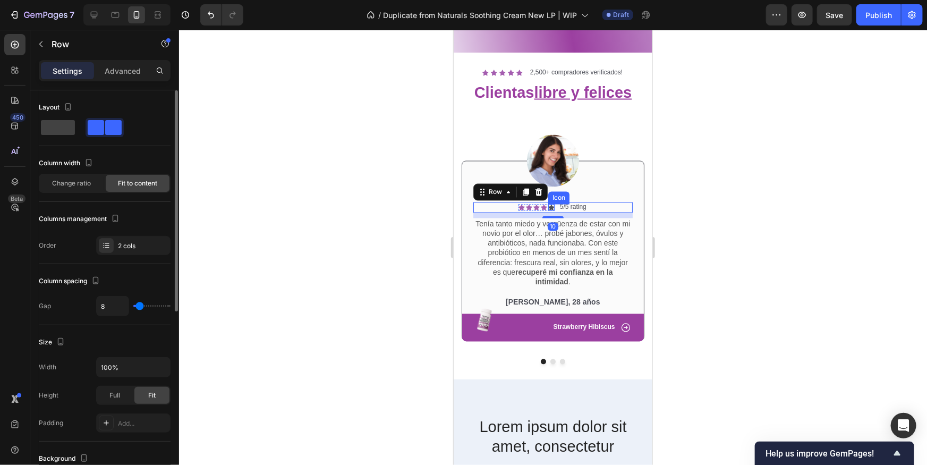
click at [552, 206] on div "Icon" at bounding box center [551, 207] width 6 height 6
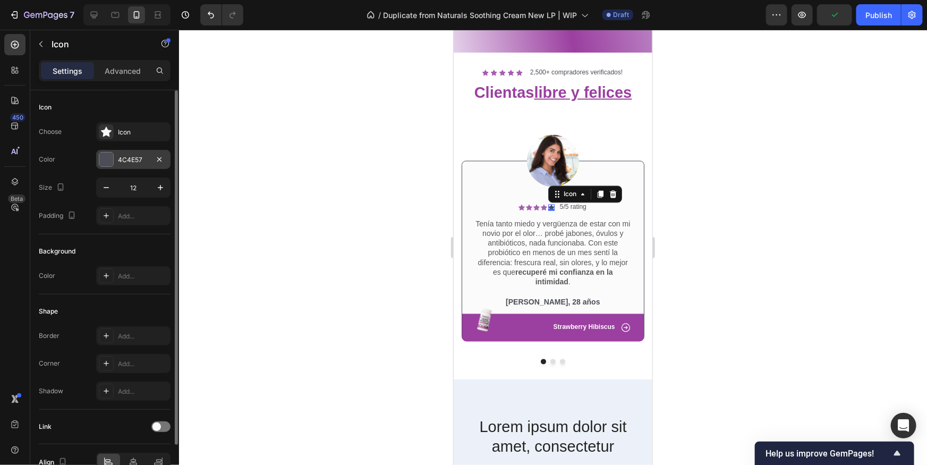
click at [113, 160] on div at bounding box center [106, 160] width 14 height 14
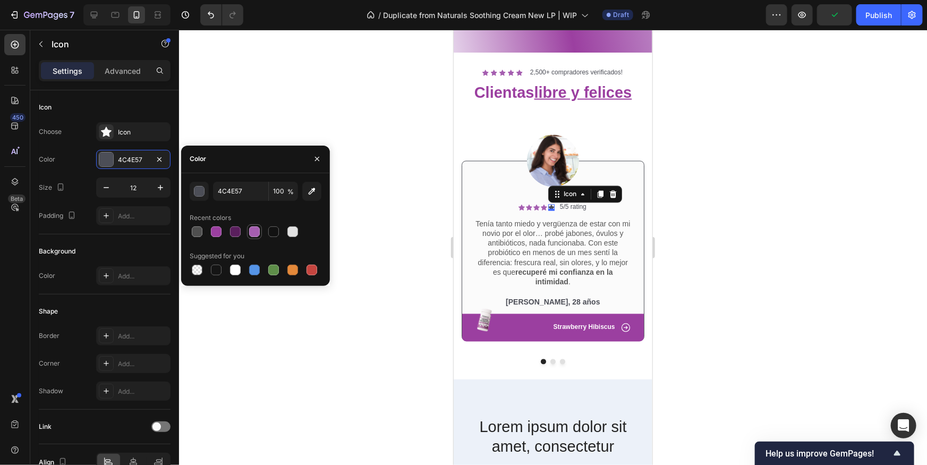
click at [257, 235] on div at bounding box center [254, 231] width 11 height 11
type input "A55EB0"
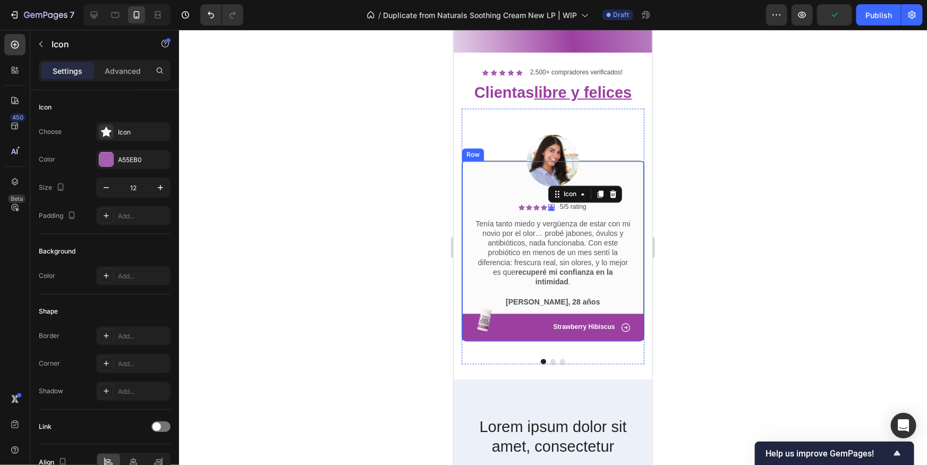
click at [738, 188] on div at bounding box center [553, 247] width 748 height 435
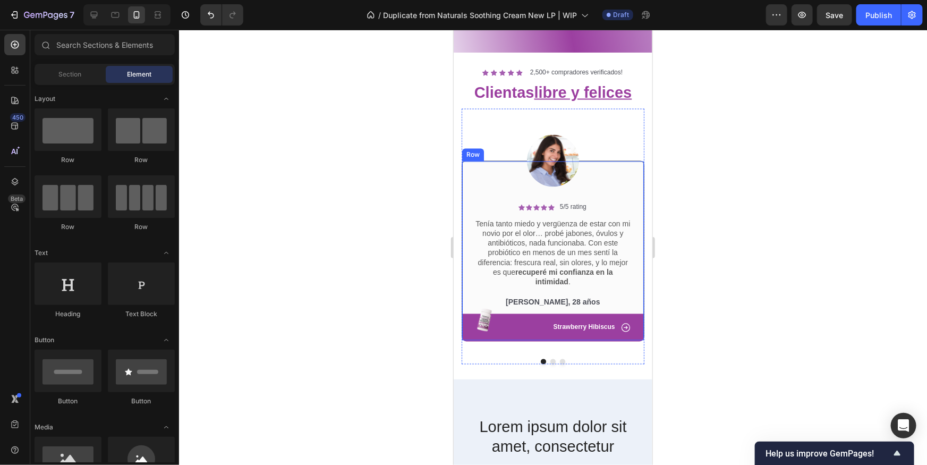
click at [731, 201] on div at bounding box center [553, 247] width 748 height 435
click at [677, 142] on div at bounding box center [553, 247] width 748 height 435
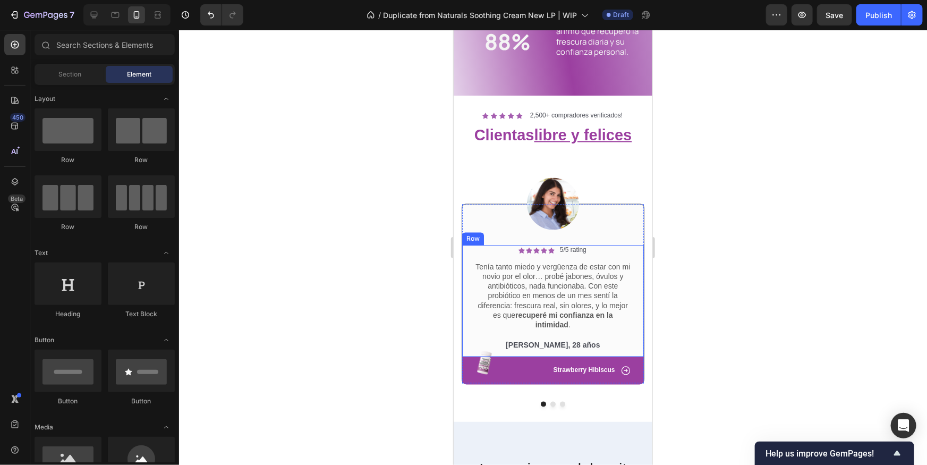
scroll to position [899, 0]
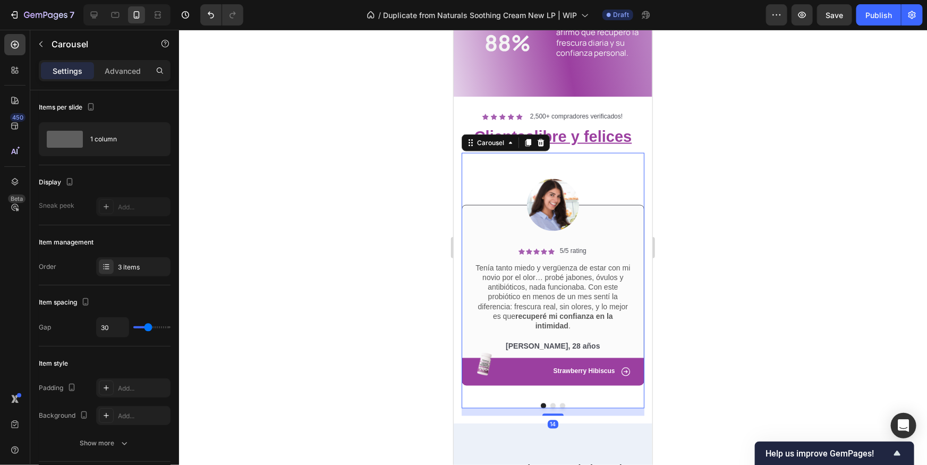
click at [552, 404] on button "Dot" at bounding box center [552, 405] width 5 height 5
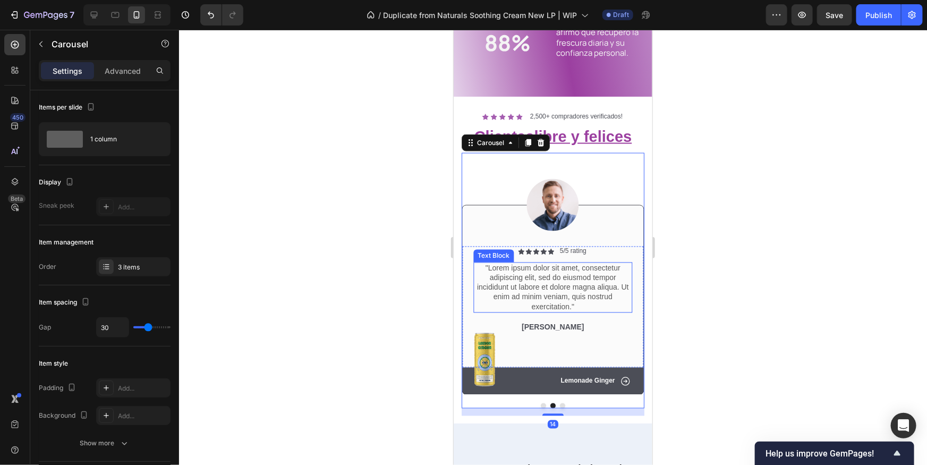
click at [528, 299] on p ""Lorem ipsum dolor sit amet, consectetur adipiscing elit, sed do eiusmod tempor…" at bounding box center [552, 287] width 157 height 48
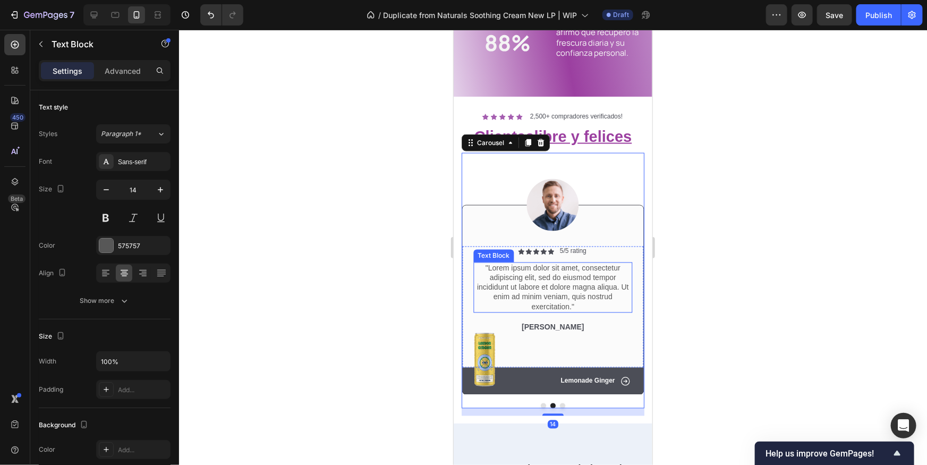
click at [529, 297] on p ""Lorem ipsum dolor sit amet, consectetur adipiscing elit, sed do eiusmod tempor…" at bounding box center [552, 287] width 157 height 48
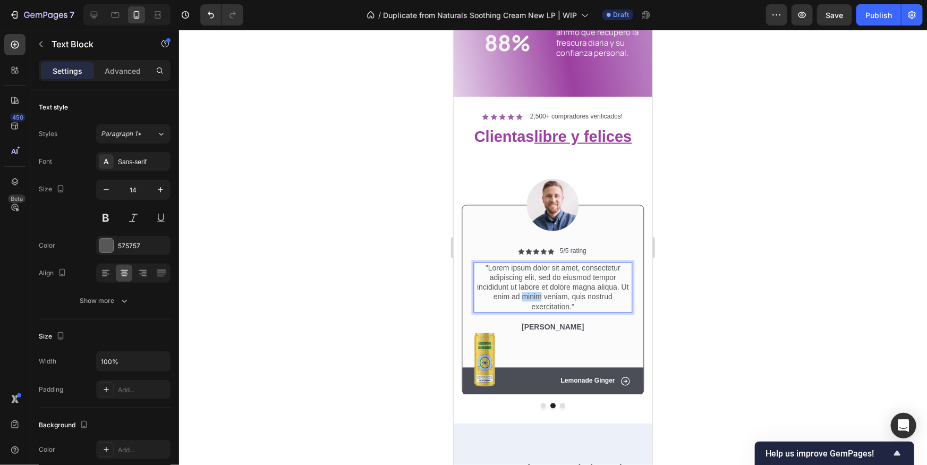
click at [529, 297] on p ""Lorem ipsum dolor sit amet, consectetur adipiscing elit, sed do eiusmod tempor…" at bounding box center [552, 287] width 157 height 48
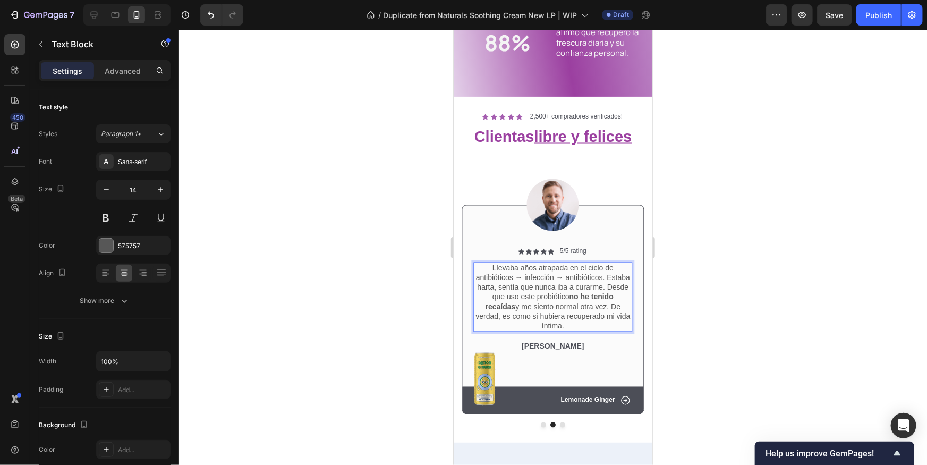
click at [715, 328] on div at bounding box center [553, 247] width 748 height 435
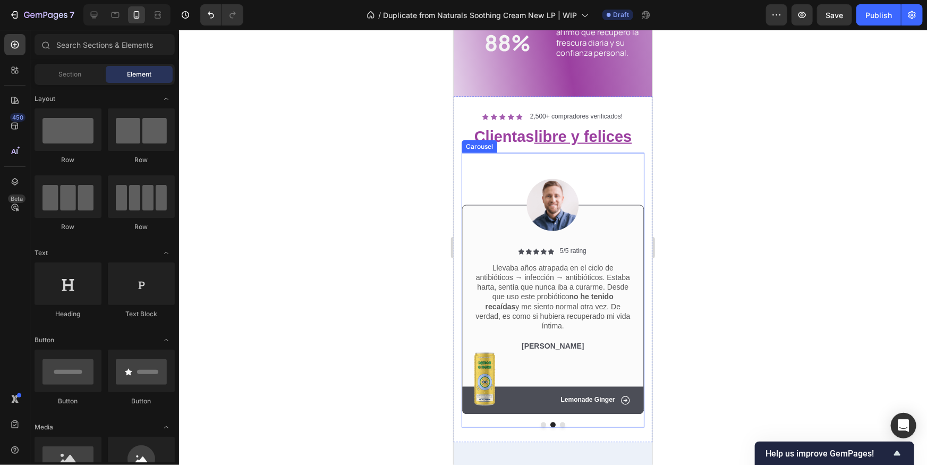
click at [543, 422] on button "Dot" at bounding box center [542, 424] width 5 height 5
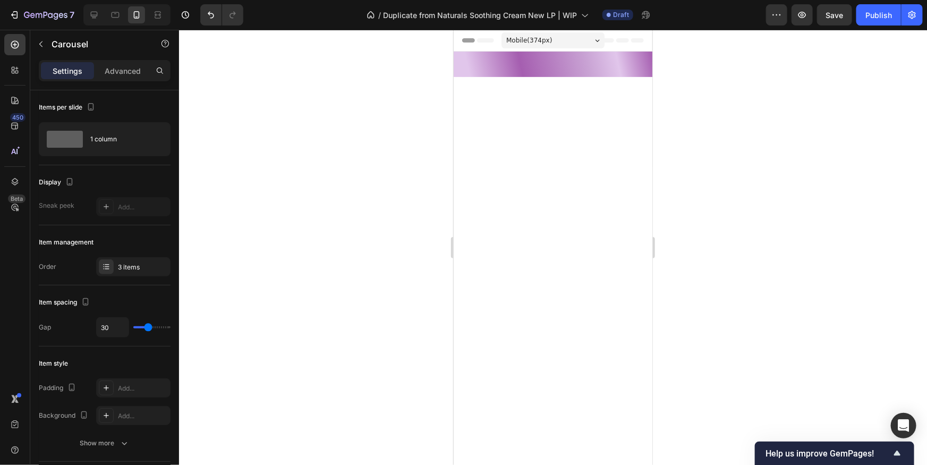
scroll to position [899, 0]
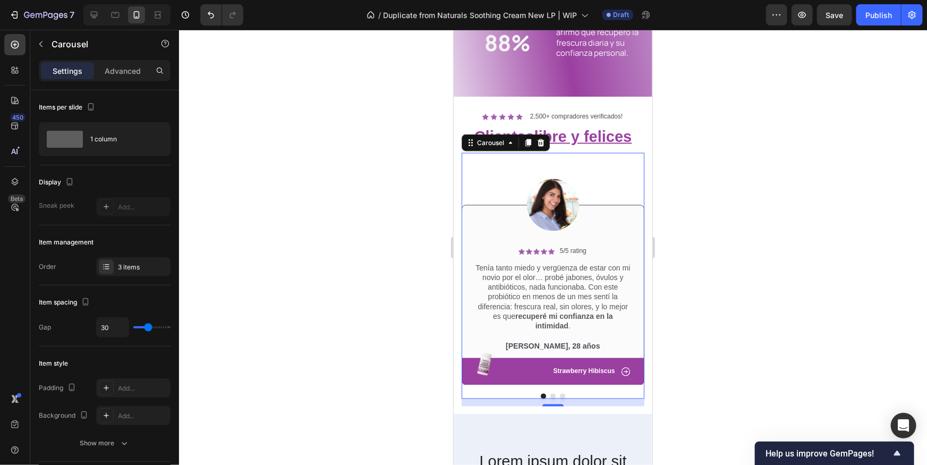
click at [551, 399] on button "Dot" at bounding box center [552, 395] width 5 height 5
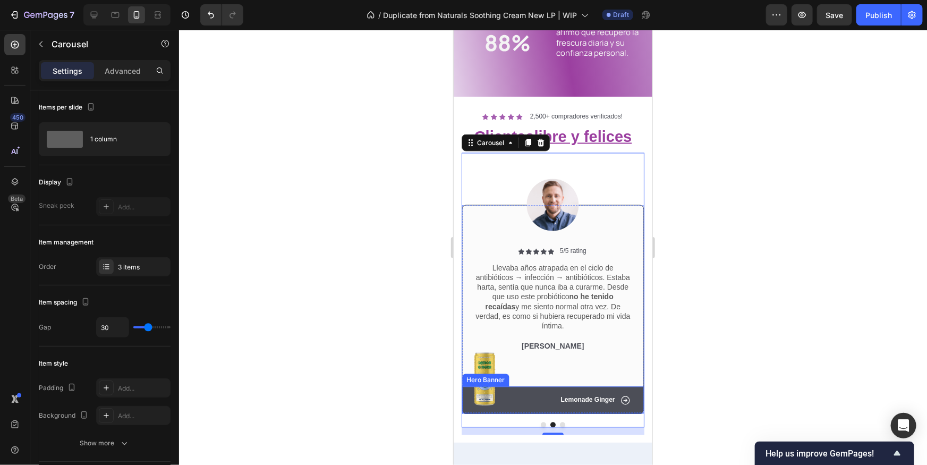
click at [489, 375] on div "Hero Banner" at bounding box center [485, 380] width 43 height 10
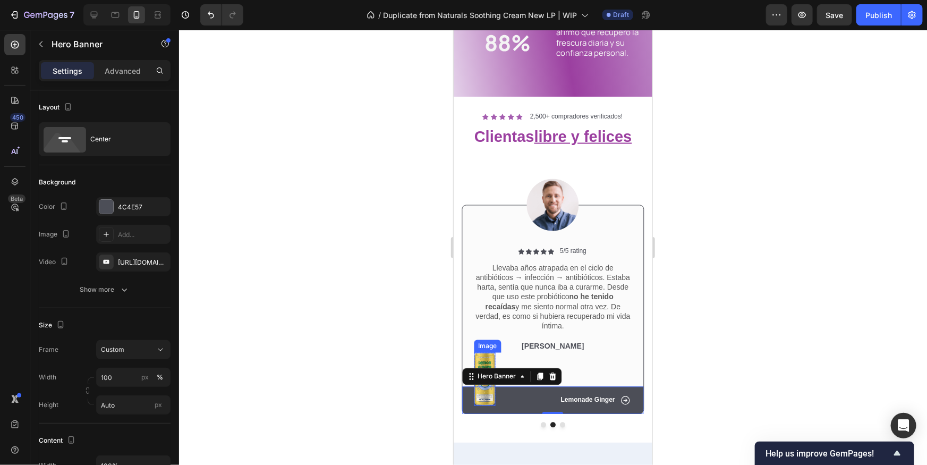
click at [483, 352] on img at bounding box center [484, 379] width 21 height 54
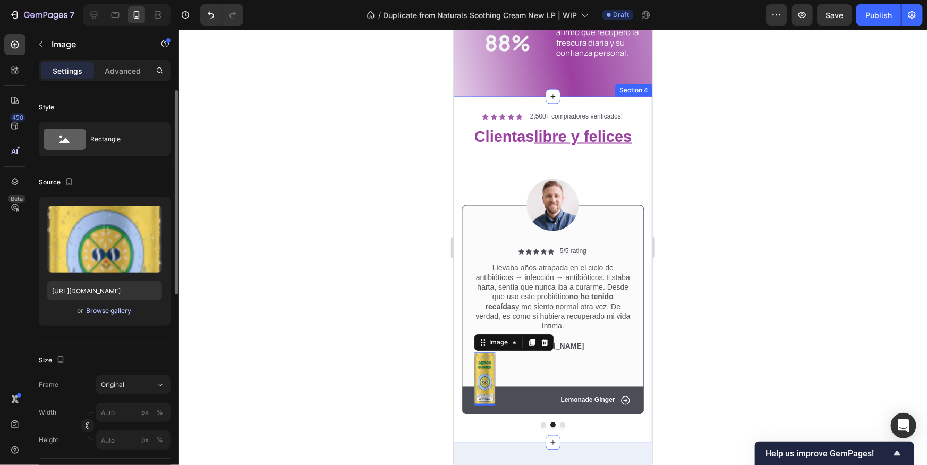
click at [94, 309] on div "Browse gallery" at bounding box center [109, 311] width 45 height 10
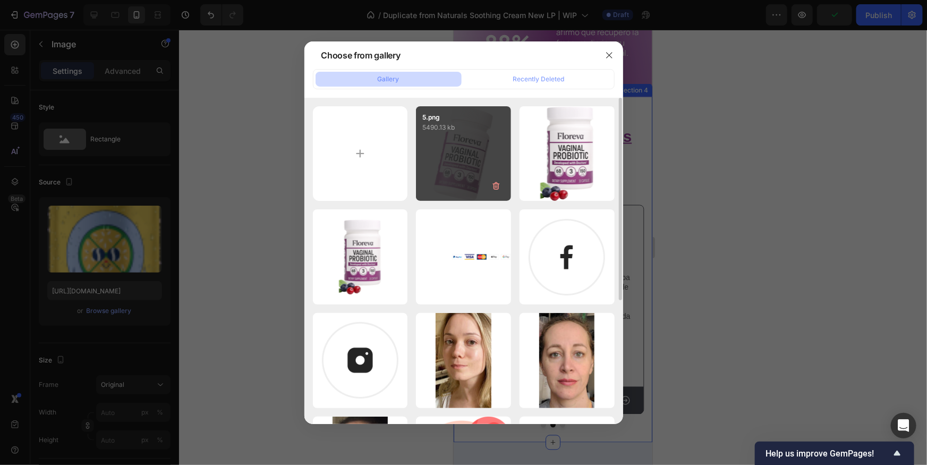
click at [484, 165] on div "5.png 5490.13 kb" at bounding box center [463, 153] width 95 height 95
type input "[URL][DOMAIN_NAME]"
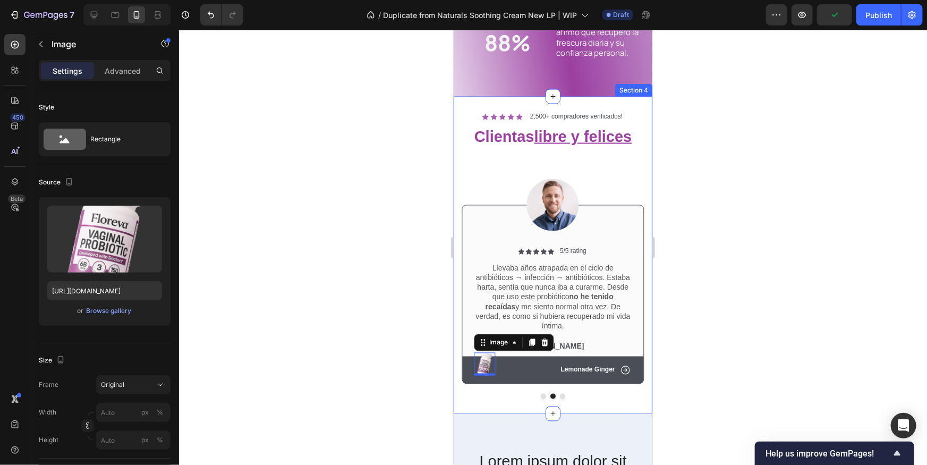
click at [762, 325] on div at bounding box center [553, 247] width 748 height 435
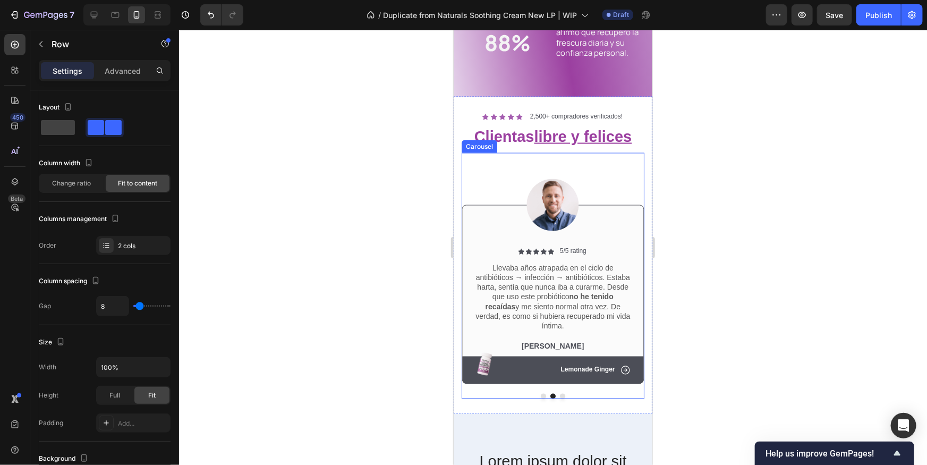
click at [529, 365] on div "Icon Lemonade Ginger Text Block Row" at bounding box center [553, 370] width 156 height 11
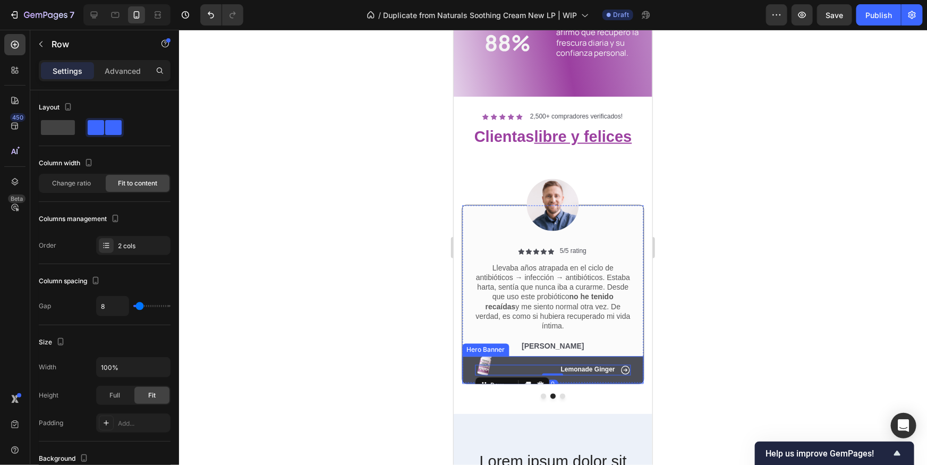
click at [643, 356] on div "Icon Lemonade Ginger Text Block Row 0" at bounding box center [553, 370] width 182 height 28
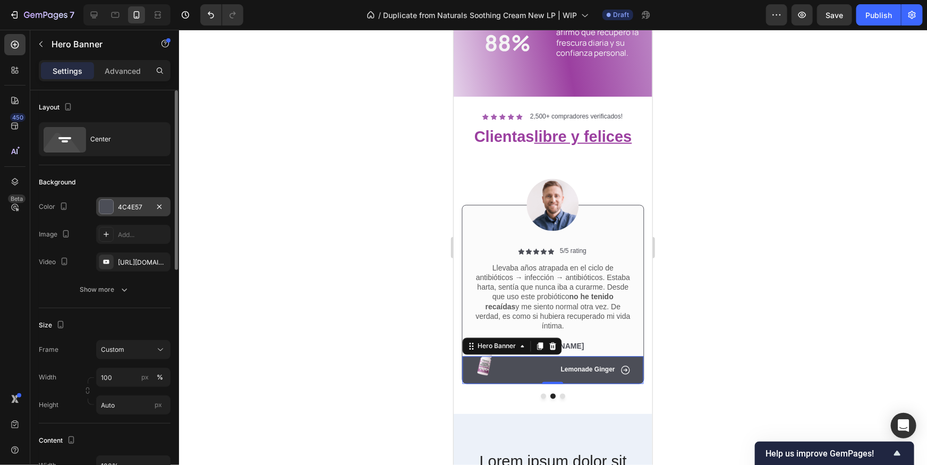
click at [112, 204] on div at bounding box center [106, 207] width 14 height 14
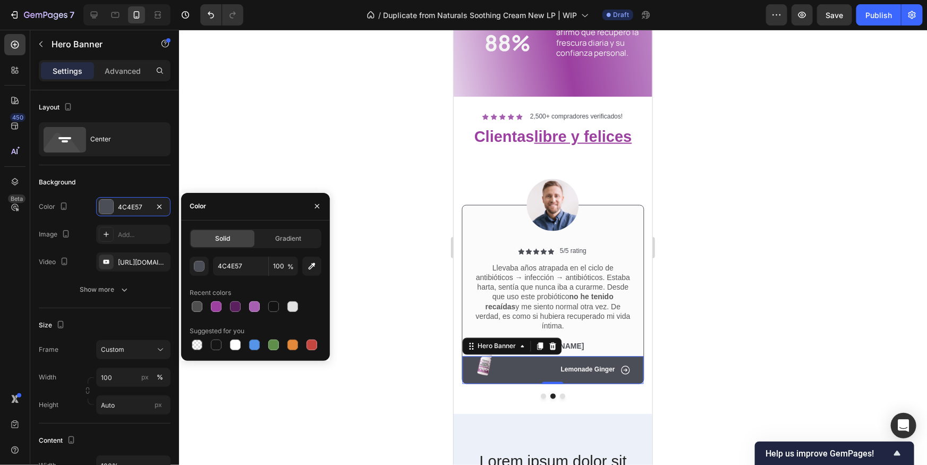
drag, startPoint x: 250, startPoint y: 305, endPoint x: 303, endPoint y: 314, distance: 53.5
click at [250, 305] on div at bounding box center [254, 306] width 11 height 11
type input "A55EB0"
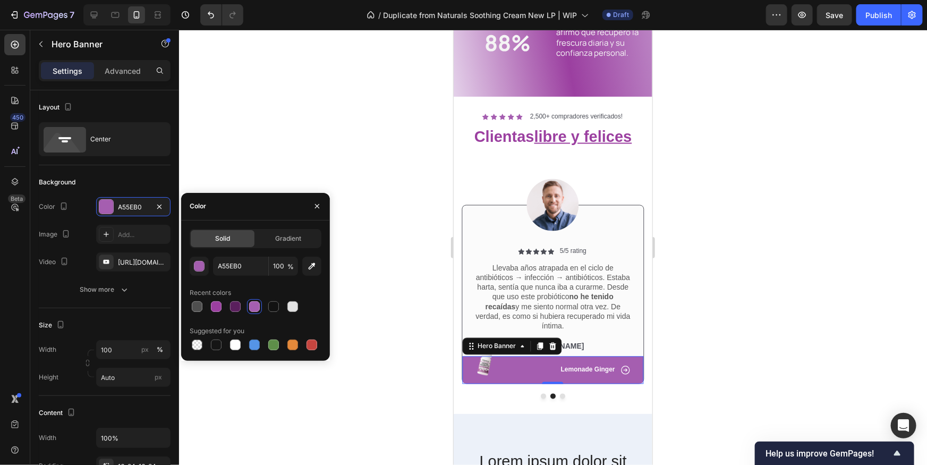
click at [647, 350] on div "Icon Icon Icon Icon Icon Icon List 2,500+ compradores verificados! Text Block R…" at bounding box center [552, 254] width 199 height 317
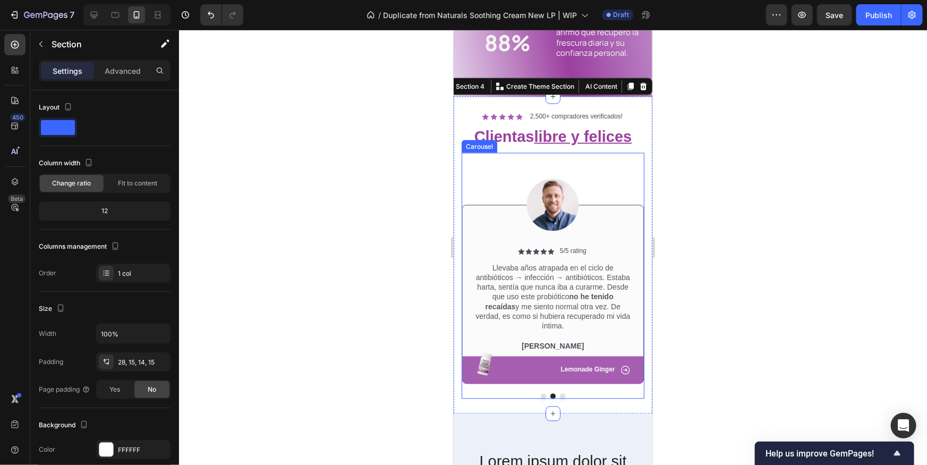
click at [542, 395] on button "Dot" at bounding box center [542, 395] width 5 height 5
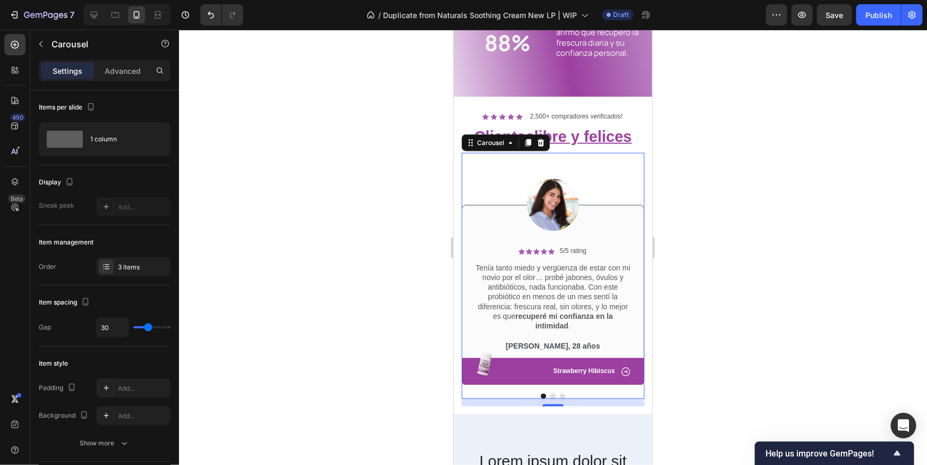
click at [551, 395] on button "Dot" at bounding box center [552, 395] width 5 height 5
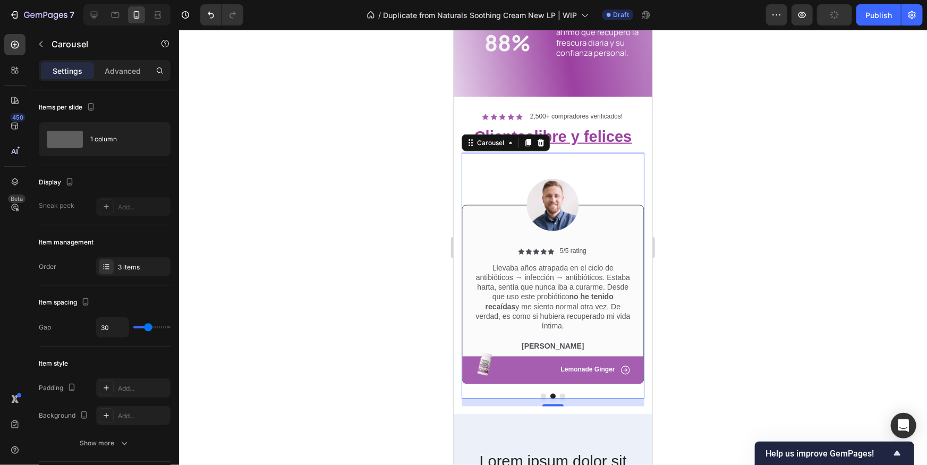
click at [544, 394] on button "Dot" at bounding box center [542, 395] width 5 height 5
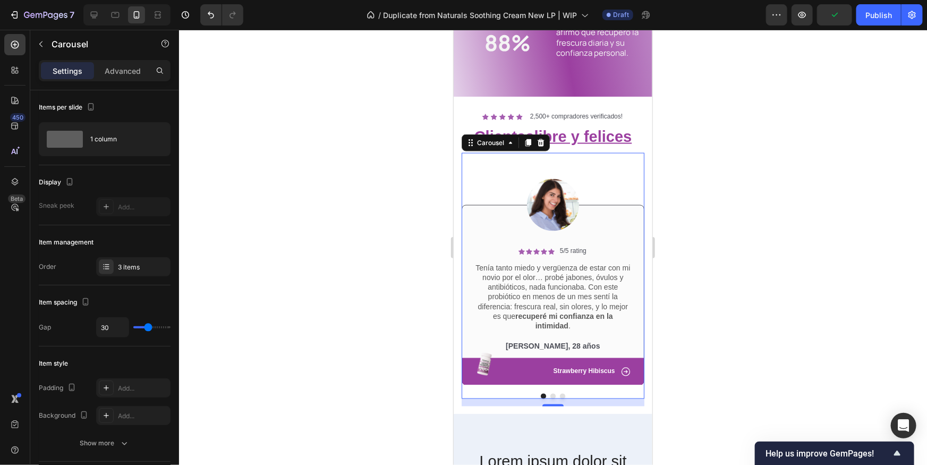
click at [555, 393] on div at bounding box center [552, 395] width 183 height 5
click at [553, 393] on button "Dot" at bounding box center [552, 395] width 5 height 5
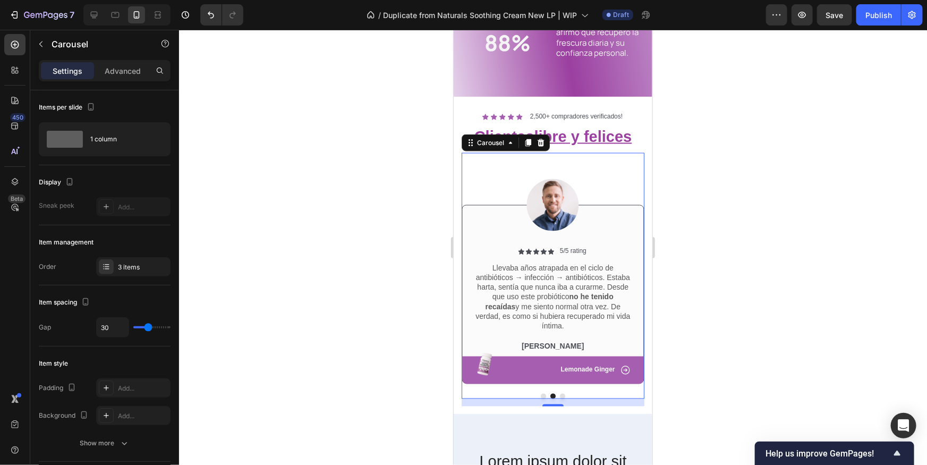
click at [542, 394] on button "Dot" at bounding box center [542, 395] width 5 height 5
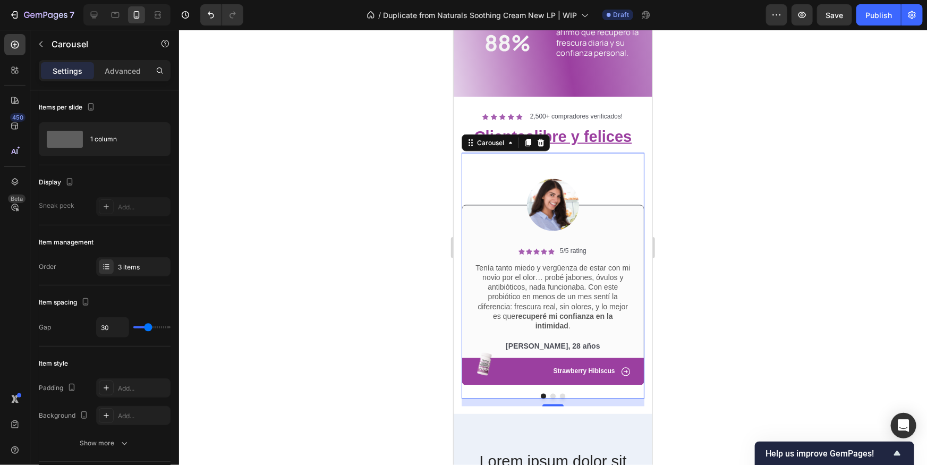
click at [552, 394] on button "Dot" at bounding box center [552, 395] width 5 height 5
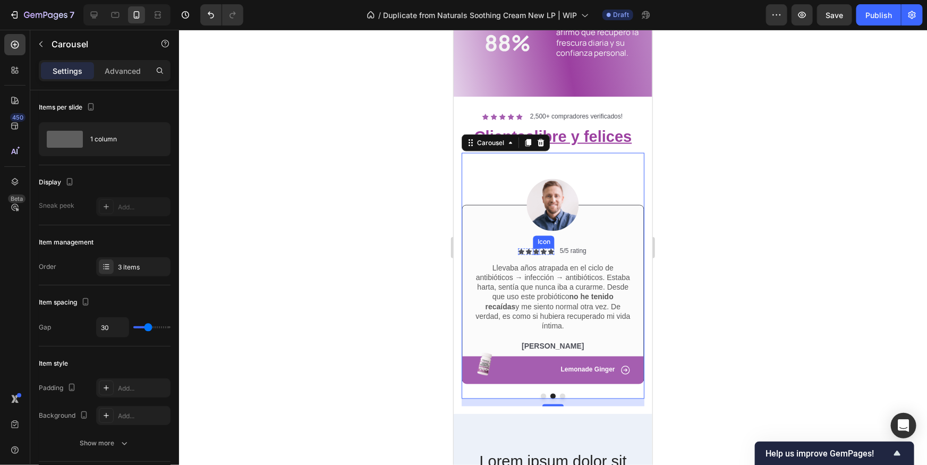
click at [535, 251] on div "Icon" at bounding box center [536, 251] width 6 height 6
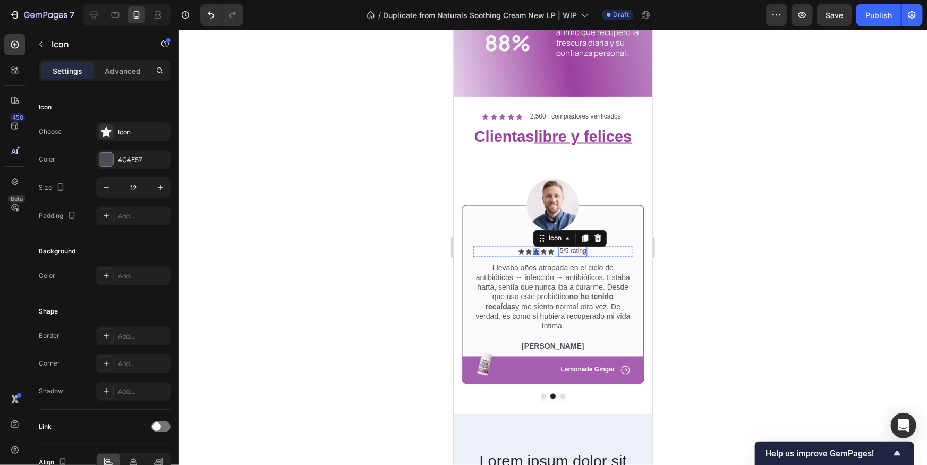
click at [568, 257] on div "Icon Icon Icon 0 Icon Icon Icon List 5/5 rating Text Block Row Llevaba años atr…" at bounding box center [552, 301] width 159 height 110
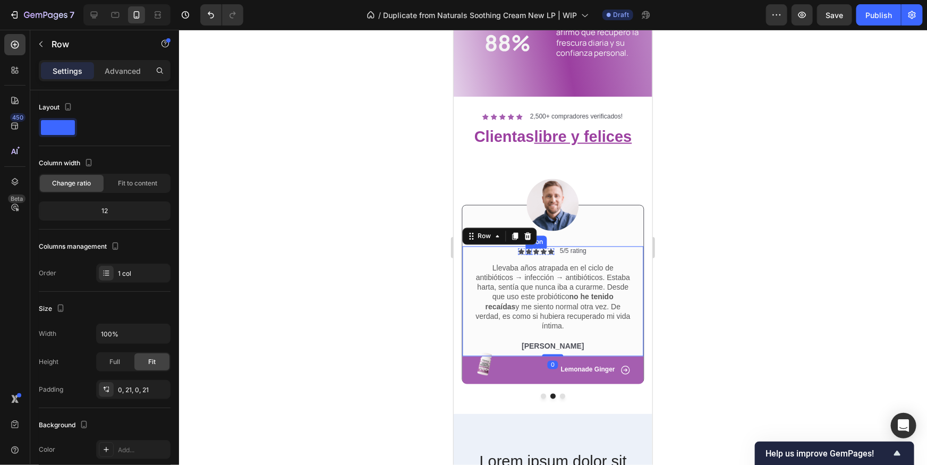
click at [526, 251] on div "Icon" at bounding box center [529, 251] width 6 height 6
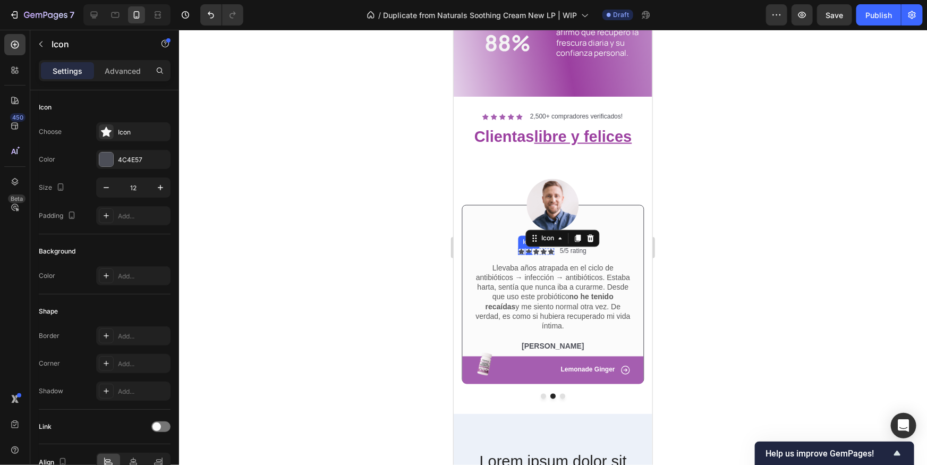
click at [519, 251] on icon at bounding box center [521, 251] width 6 height 6
click at [540, 397] on button "Dot" at bounding box center [542, 395] width 5 height 5
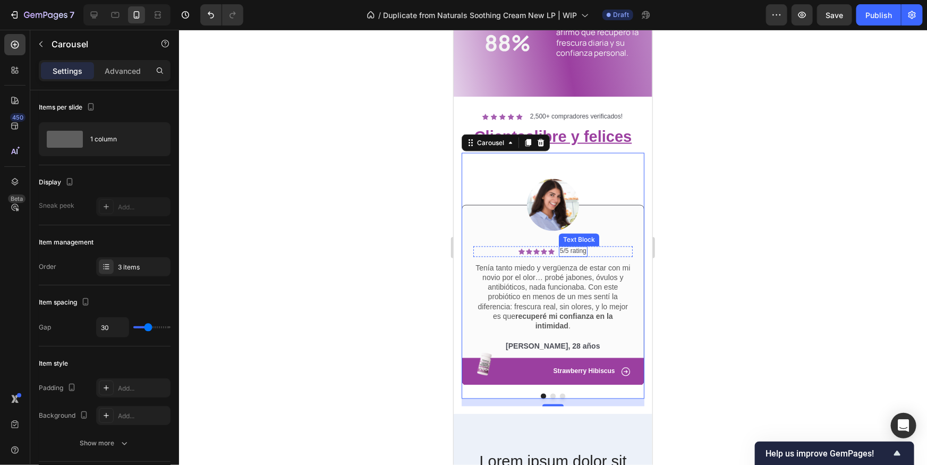
click at [579, 250] on p "5/5 rating" at bounding box center [573, 251] width 27 height 9
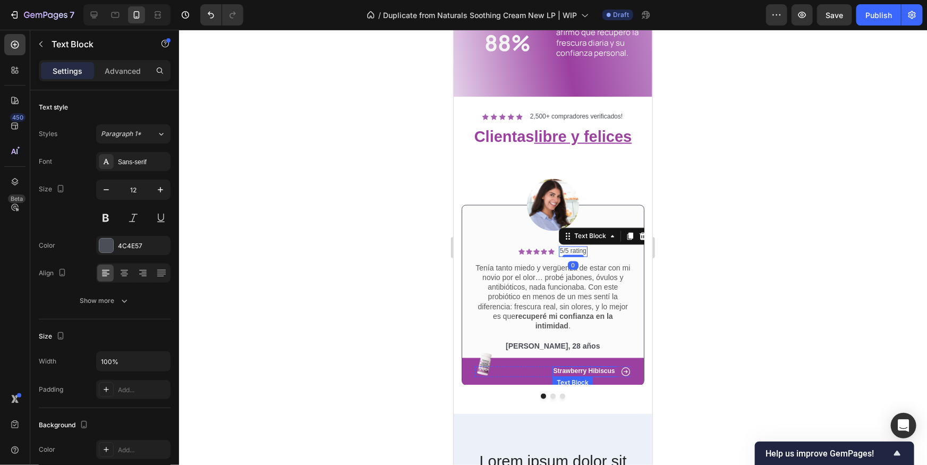
click at [579, 374] on div "Strawberry Hibiscus Text Block" at bounding box center [584, 371] width 64 height 11
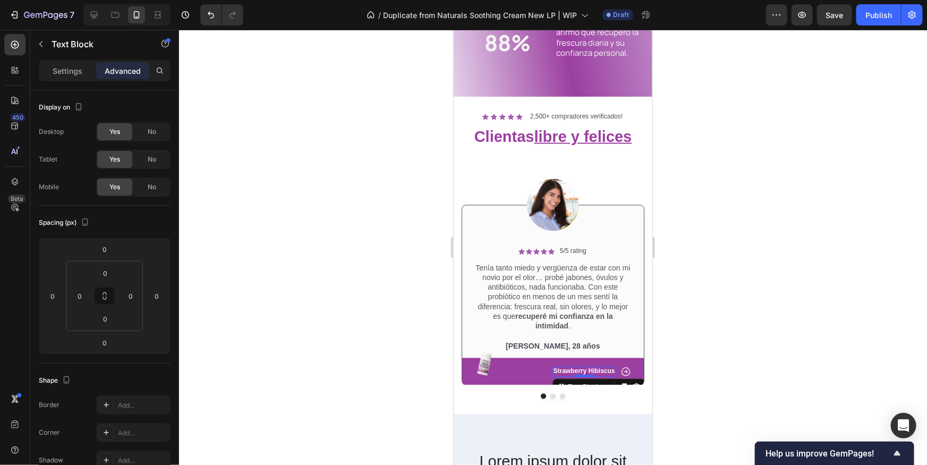
click at [589, 369] on p "Strawberry Hibiscus" at bounding box center [584, 371] width 62 height 9
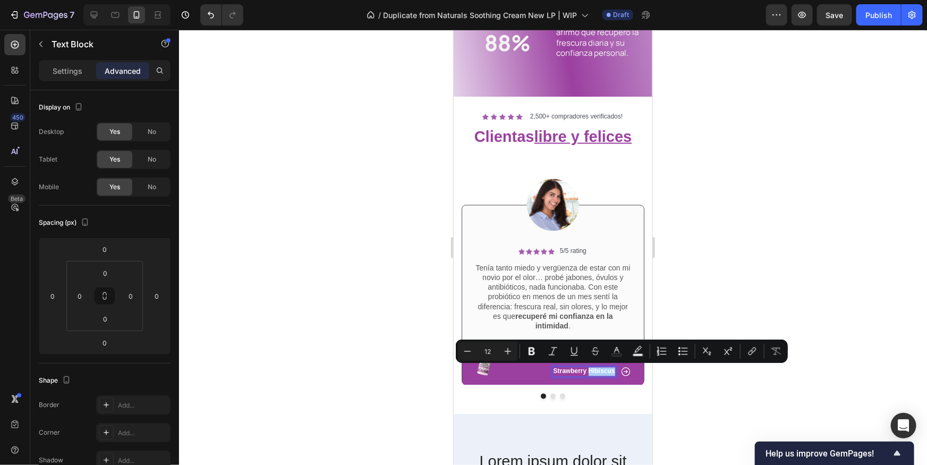
click at [793, 398] on div at bounding box center [553, 247] width 748 height 435
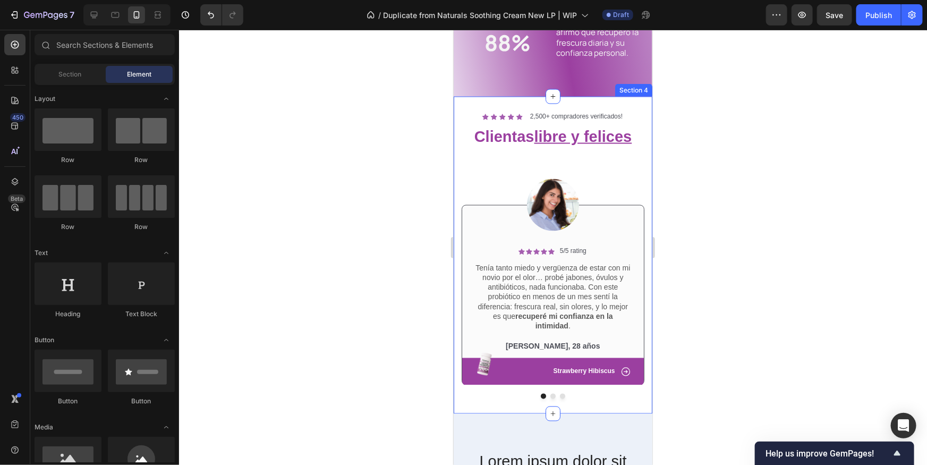
click at [554, 398] on div at bounding box center [552, 395] width 183 height 5
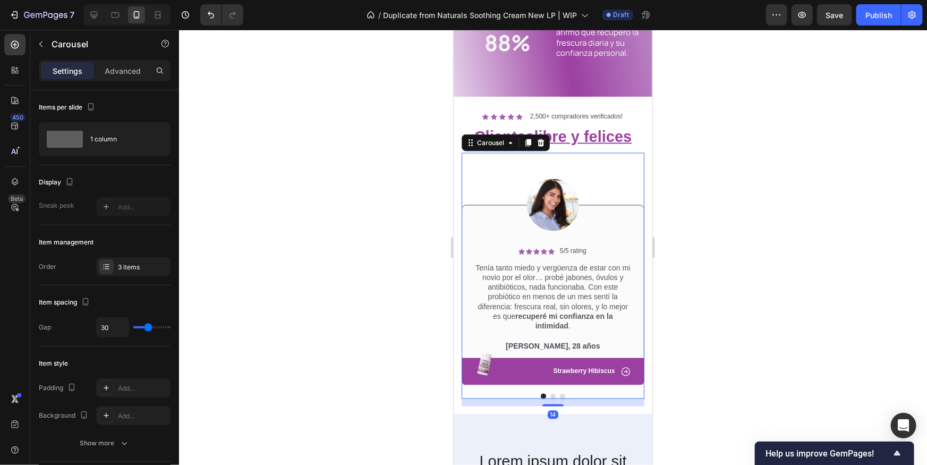
click at [553, 394] on button "Dot" at bounding box center [552, 395] width 5 height 5
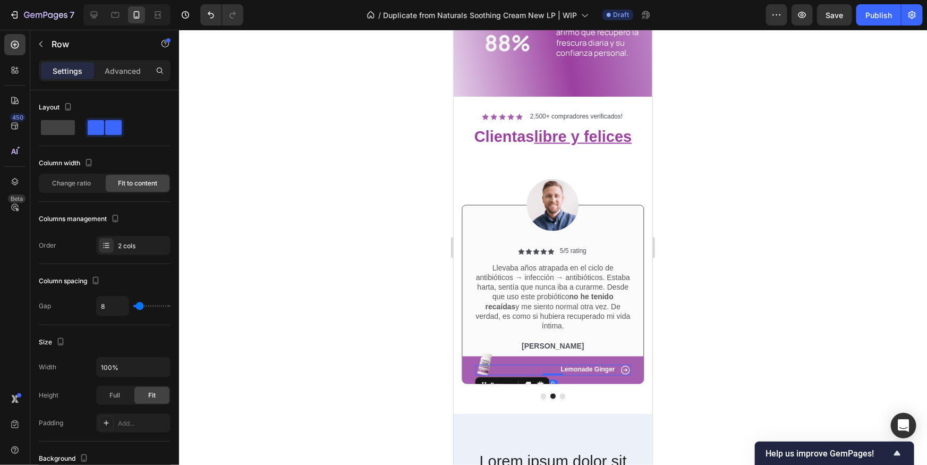
click at [521, 365] on div "Icon Lemonade Ginger Text Block Row 0" at bounding box center [553, 370] width 156 height 11
click at [469, 370] on div "Icon Lemonade Ginger Text Block Row 0" at bounding box center [553, 370] width 182 height 28
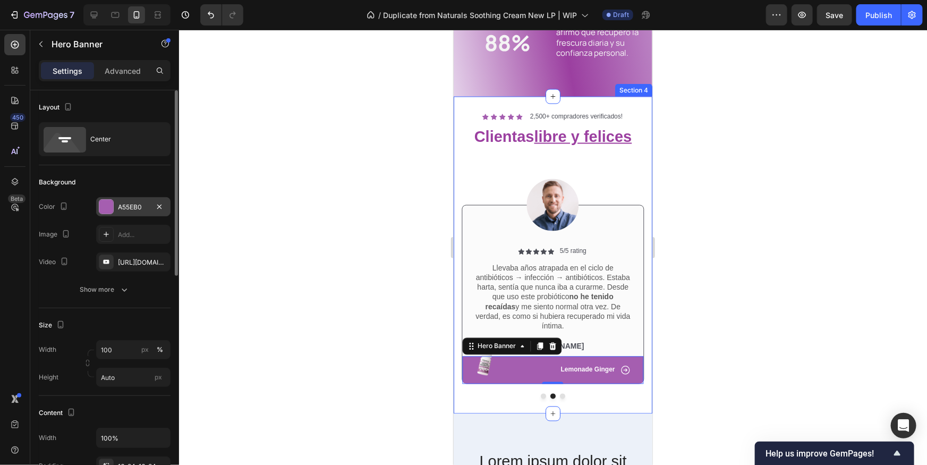
click at [114, 208] on div "A55EB0" at bounding box center [133, 206] width 74 height 19
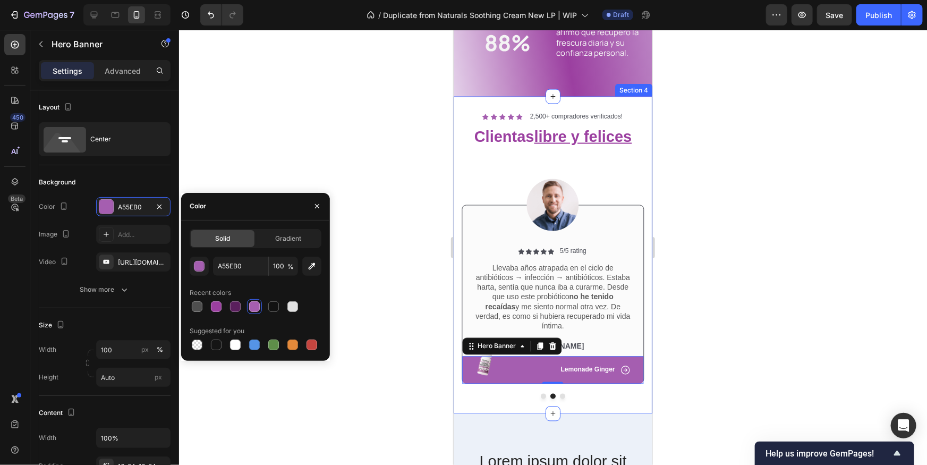
drag, startPoint x: 215, startPoint y: 313, endPoint x: 357, endPoint y: 327, distance: 142.1
click at [216, 312] on div at bounding box center [216, 306] width 15 height 15
type input "9B3FA0"
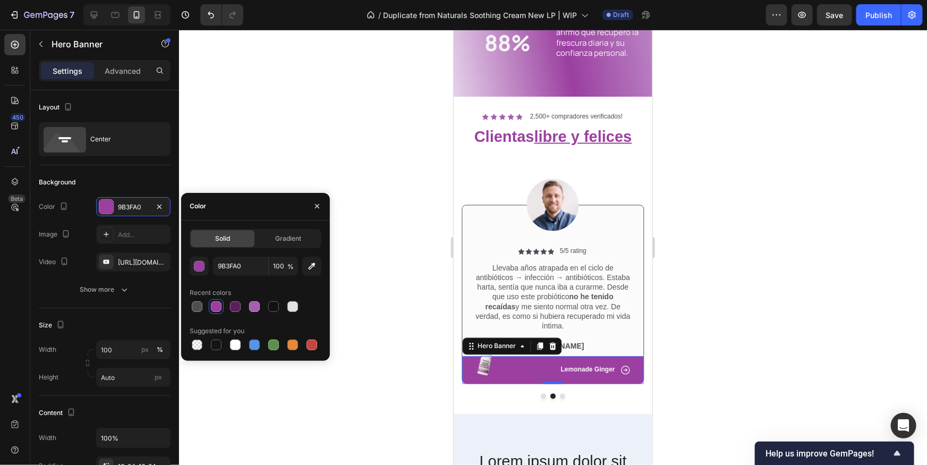
click at [792, 373] on div at bounding box center [553, 247] width 748 height 435
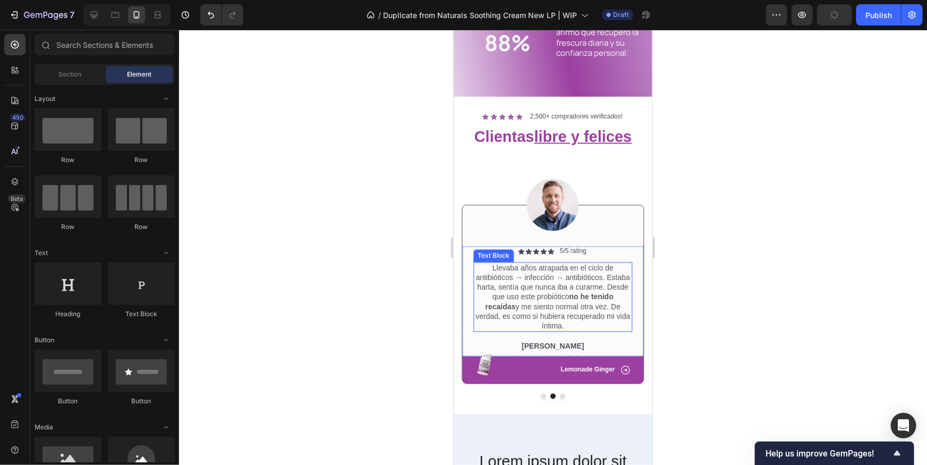
click at [575, 290] on p "Llevaba años atrapada en el ciclo de antibióticos → infección → antibióticos. E…" at bounding box center [552, 296] width 157 height 67
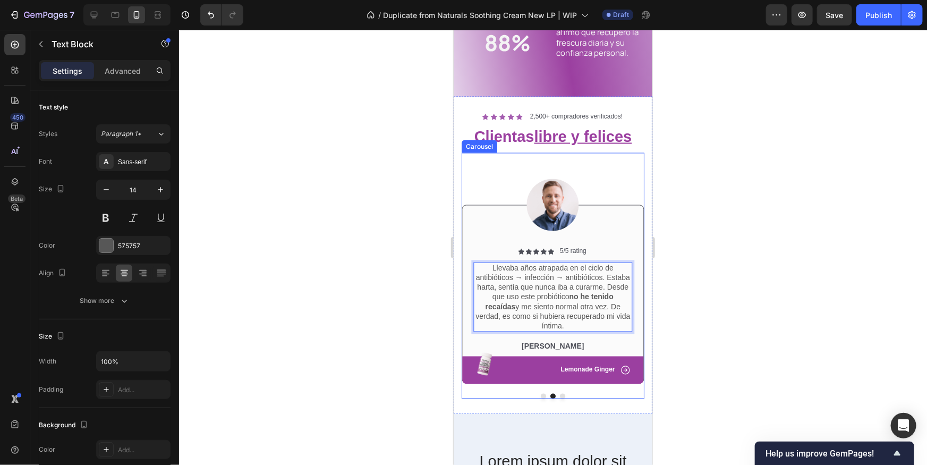
click at [544, 394] on button "Dot" at bounding box center [542, 395] width 5 height 5
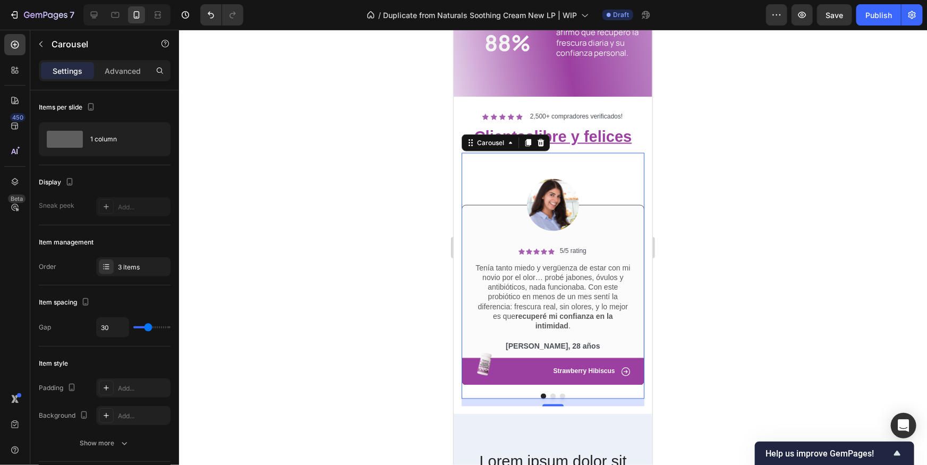
click at [551, 395] on button "Dot" at bounding box center [552, 395] width 5 height 5
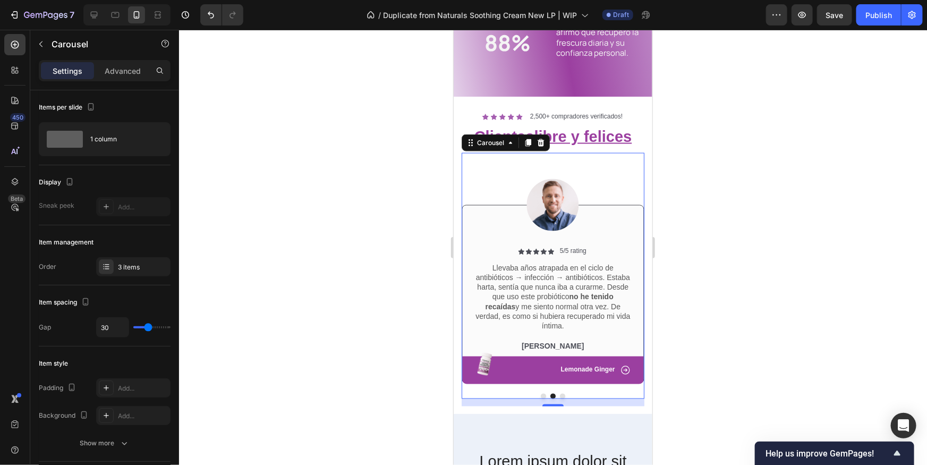
drag, startPoint x: 694, startPoint y: 325, endPoint x: 670, endPoint y: 307, distance: 29.6
click at [694, 325] on div at bounding box center [553, 247] width 748 height 435
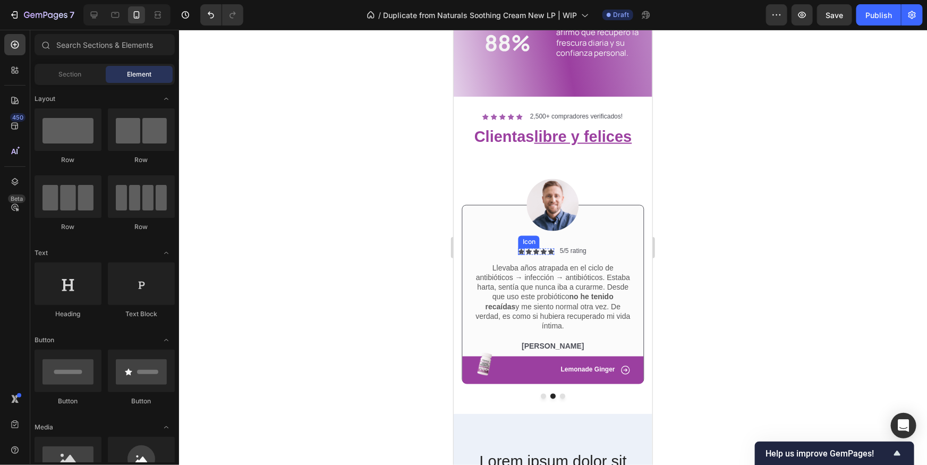
click at [522, 250] on div "Icon" at bounding box center [521, 251] width 6 height 6
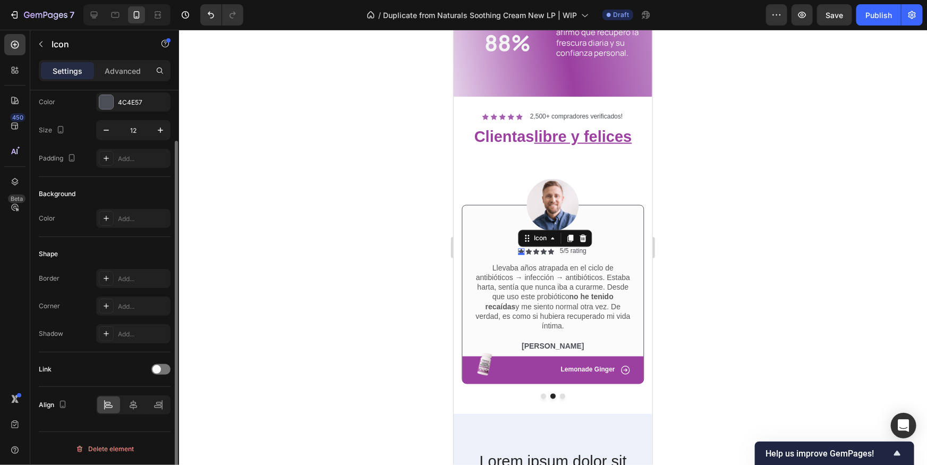
scroll to position [0, 0]
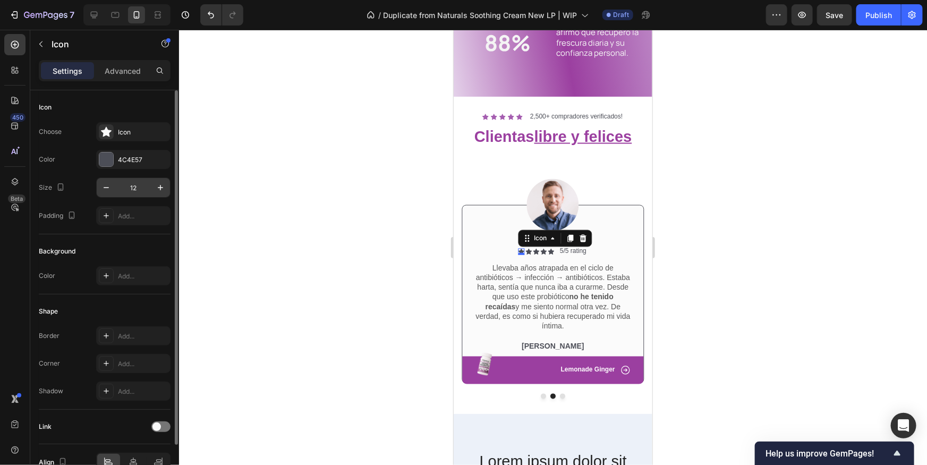
drag, startPoint x: 116, startPoint y: 163, endPoint x: 123, endPoint y: 184, distance: 21.8
click at [116, 163] on div "4C4E57" at bounding box center [133, 159] width 74 height 19
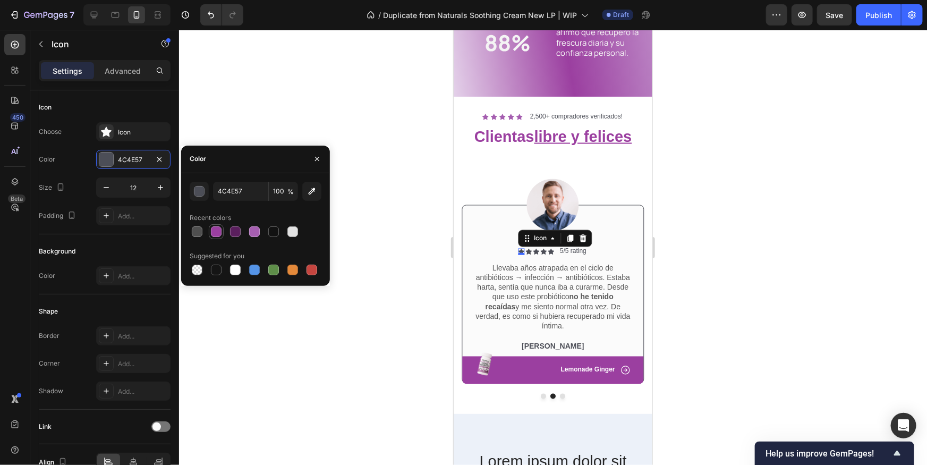
click at [217, 239] on div "4C4E57 100 % Recent colors Suggested for you" at bounding box center [256, 230] width 132 height 96
click at [220, 232] on div at bounding box center [216, 231] width 11 height 11
type input "9B3FA0"
click at [528, 251] on div "Icon" at bounding box center [529, 251] width 6 height 6
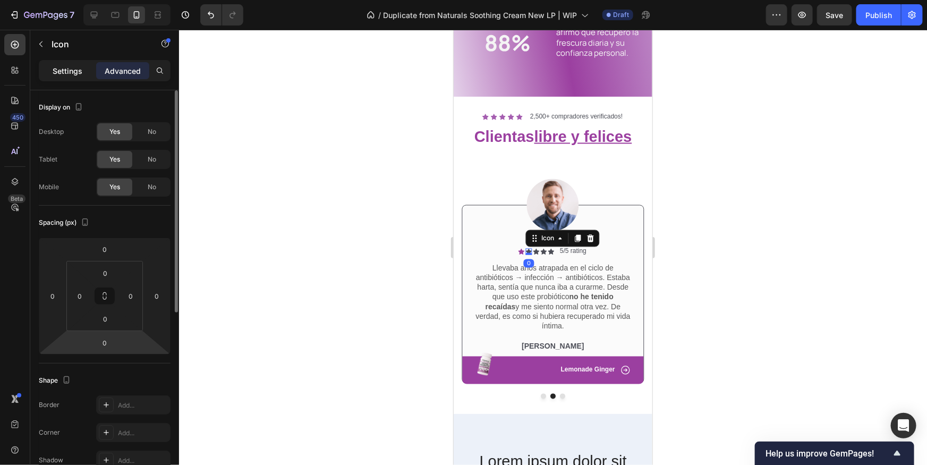
click at [69, 69] on p "Settings" at bounding box center [68, 70] width 30 height 11
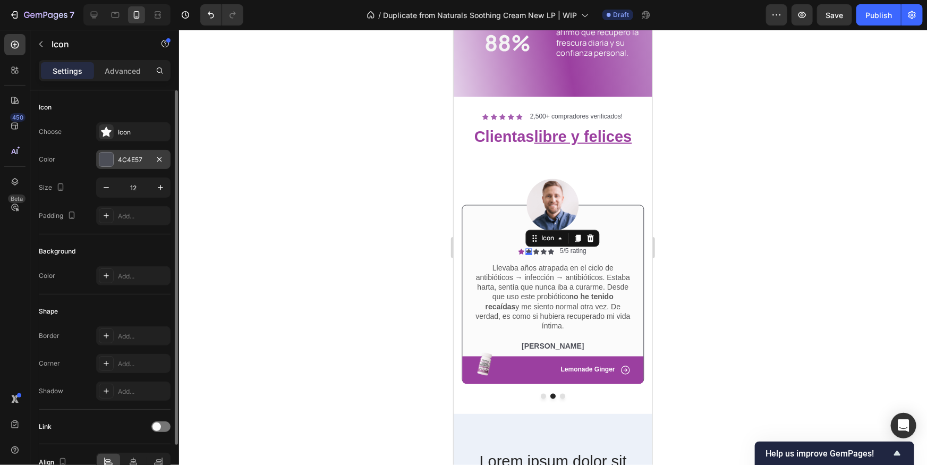
click at [109, 165] on div at bounding box center [106, 160] width 14 height 14
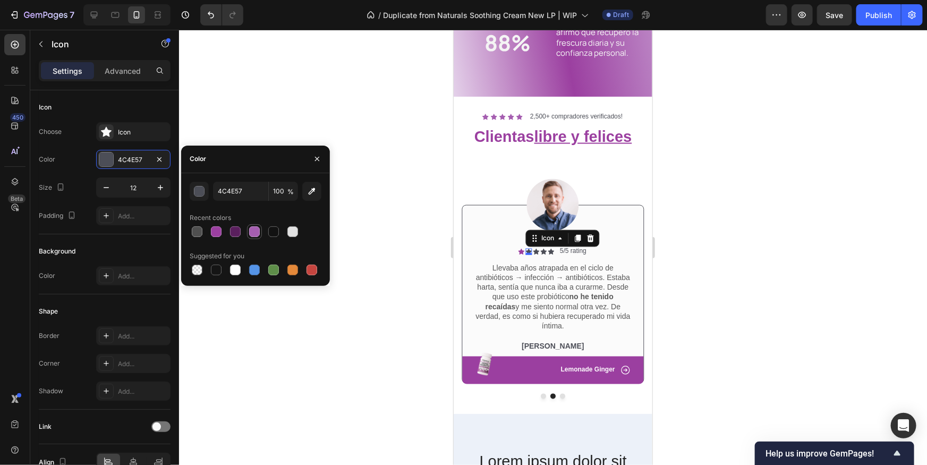
click at [256, 232] on div at bounding box center [254, 231] width 11 height 11
type input "A55EB0"
click at [544, 395] on button "Dot" at bounding box center [542, 395] width 5 height 5
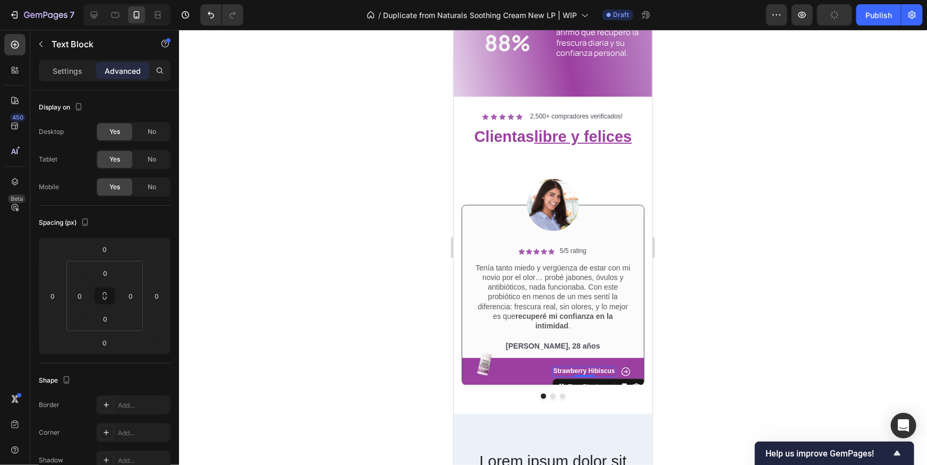
click at [596, 370] on p "Strawberry Hibiscus" at bounding box center [584, 371] width 62 height 9
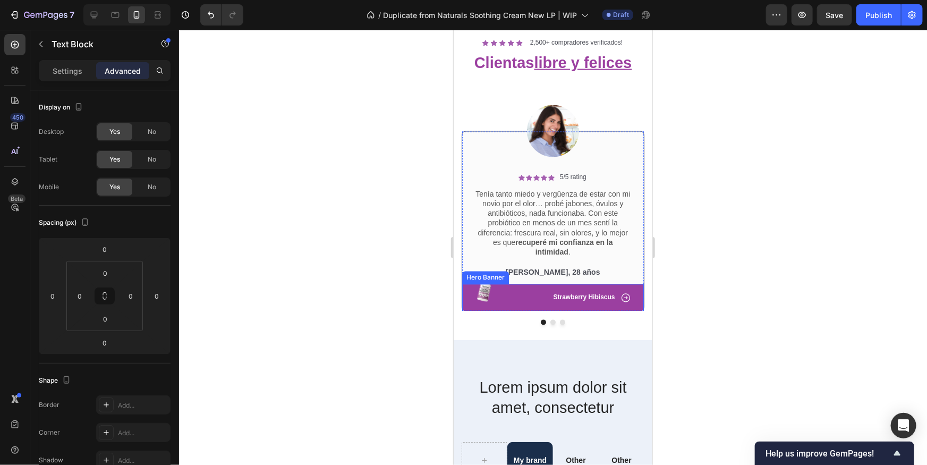
scroll to position [975, 0]
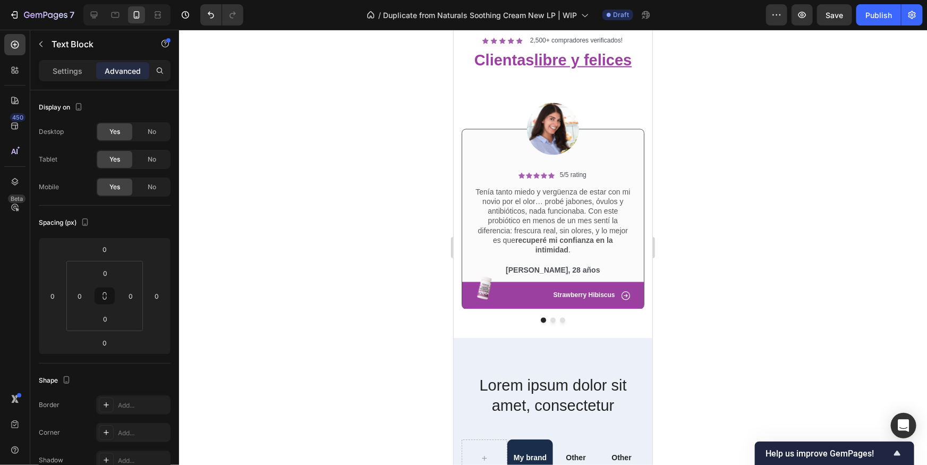
click at [587, 295] on p "Strawberry Hibiscus" at bounding box center [584, 295] width 62 height 9
click at [697, 297] on div at bounding box center [553, 247] width 748 height 435
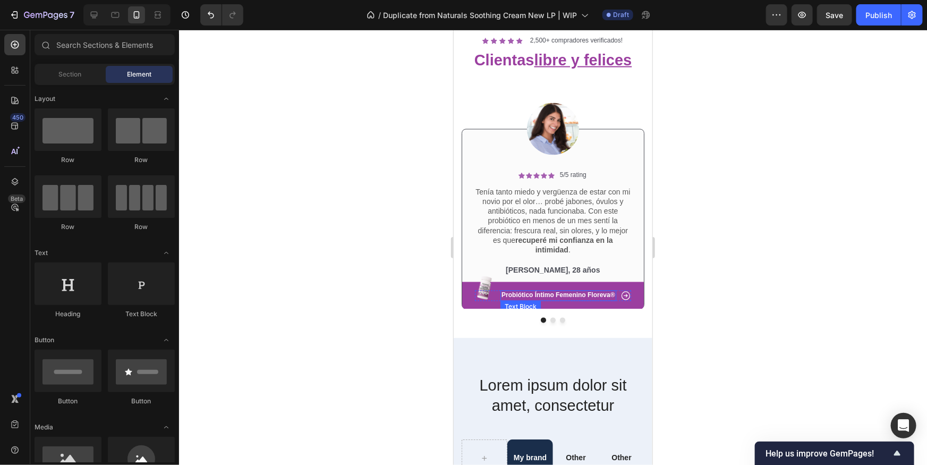
click at [554, 297] on p "Probiótico Íntimo Femenino Floreva®" at bounding box center [558, 295] width 114 height 9
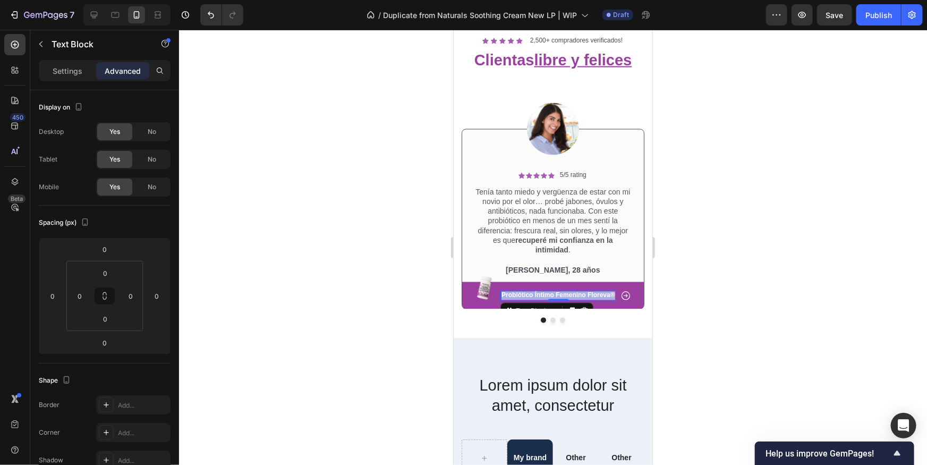
click at [554, 296] on p "Probiótico Íntimo Femenino Floreva®" at bounding box center [558, 295] width 114 height 9
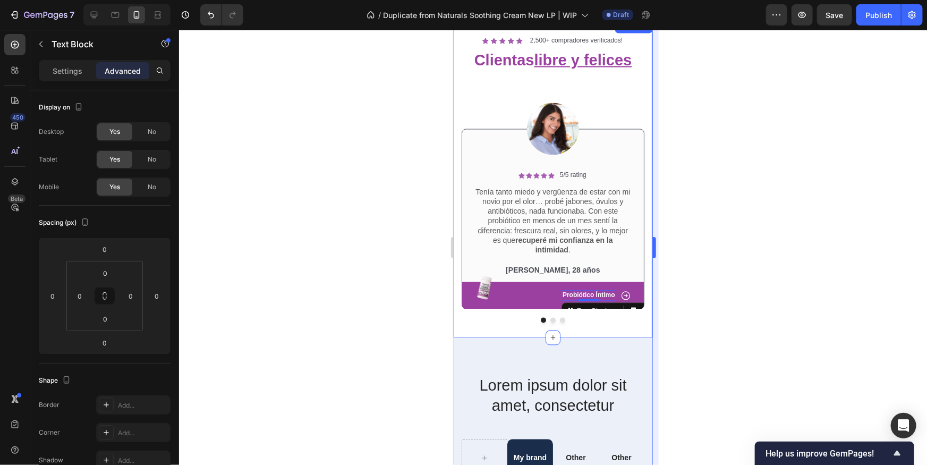
drag, startPoint x: 722, startPoint y: 324, endPoint x: 656, endPoint y: 316, distance: 66.9
click at [722, 324] on div at bounding box center [553, 247] width 748 height 435
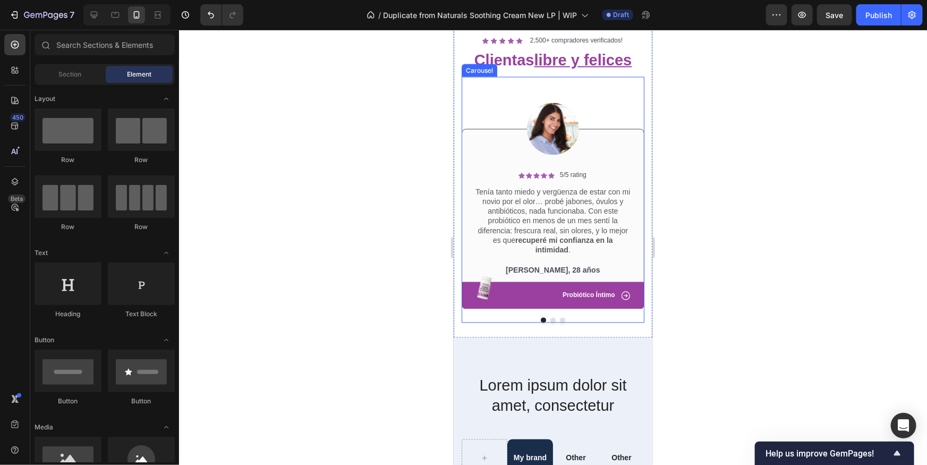
click at [551, 319] on button "Dot" at bounding box center [552, 319] width 5 height 5
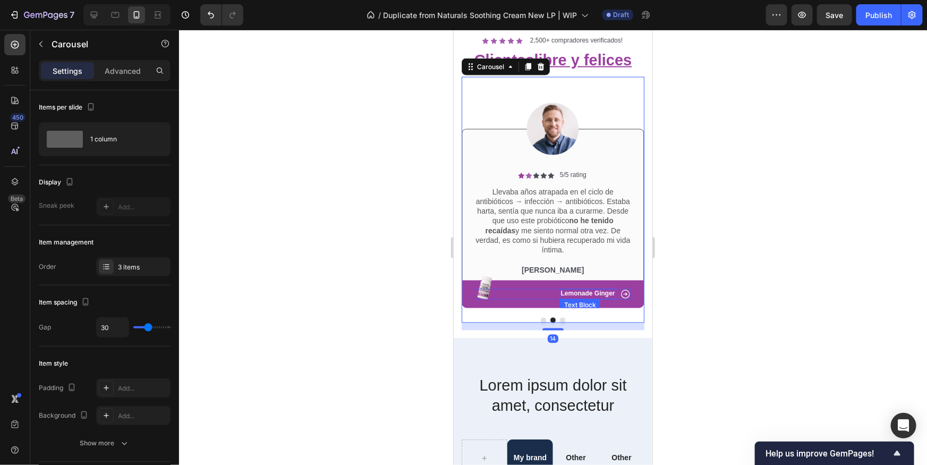
click at [595, 289] on div "Lemonade Ginger Text Block" at bounding box center [588, 294] width 56 height 11
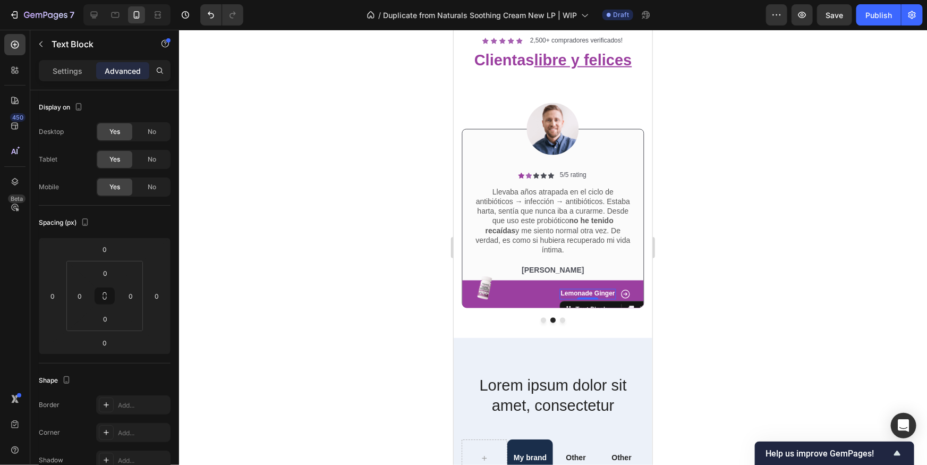
click at [595, 297] on div at bounding box center [587, 298] width 21 height 2
click at [595, 290] on p "Lemonade Ginger" at bounding box center [588, 294] width 54 height 9
click at [736, 302] on div at bounding box center [553, 247] width 748 height 435
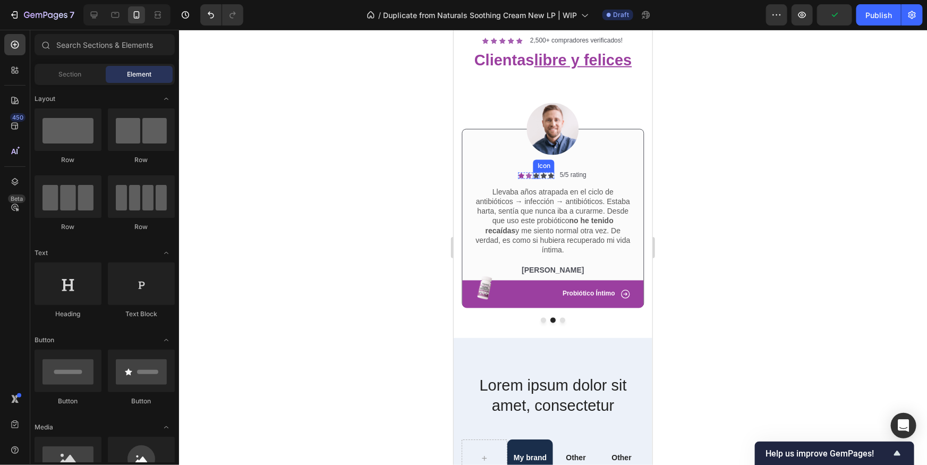
click at [536, 172] on icon at bounding box center [536, 175] width 6 height 6
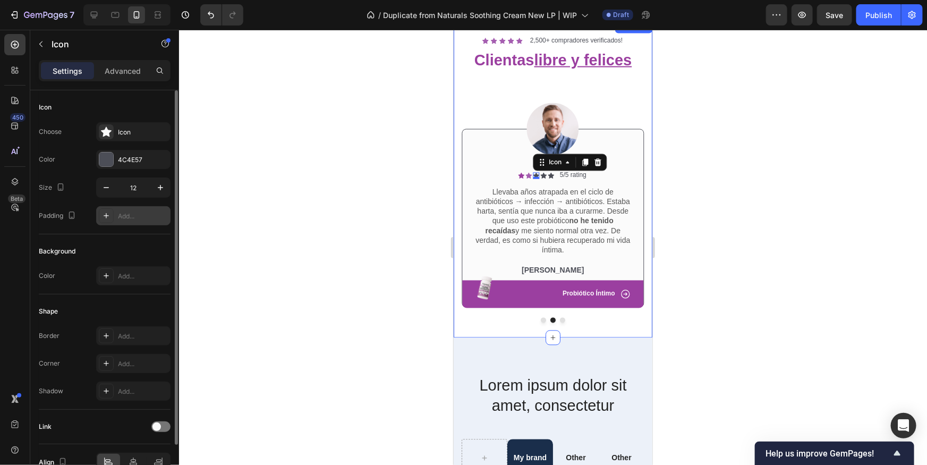
scroll to position [24, 0]
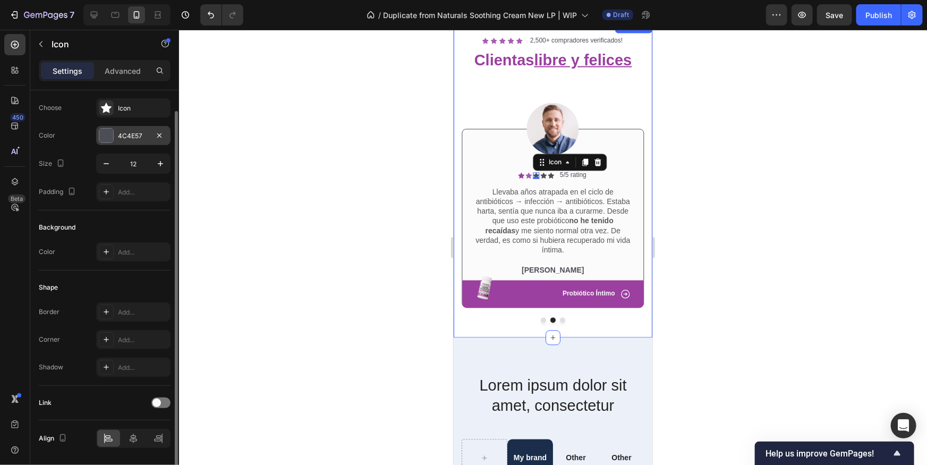
click at [103, 136] on div at bounding box center [106, 136] width 14 height 14
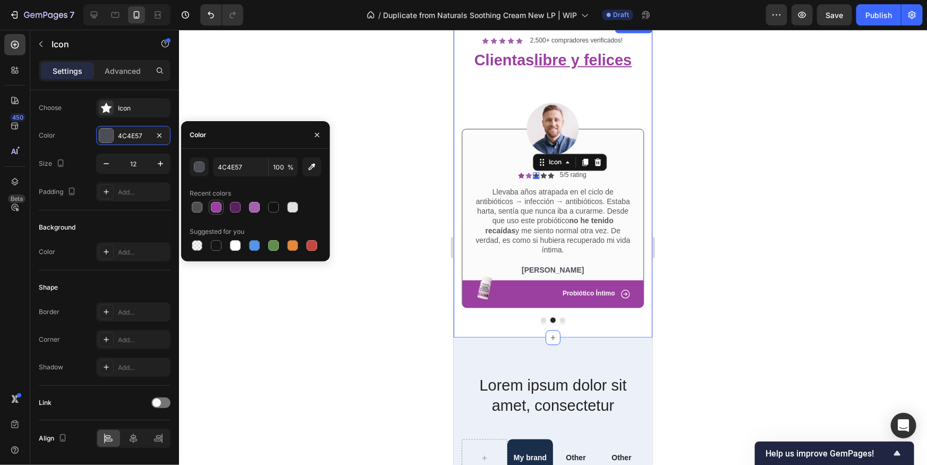
drag, startPoint x: 221, startPoint y: 207, endPoint x: 272, endPoint y: 205, distance: 51.1
click at [221, 207] on div at bounding box center [216, 207] width 11 height 11
type input "9B3FA0"
click at [542, 175] on div "Icon" at bounding box center [543, 175] width 6 height 6
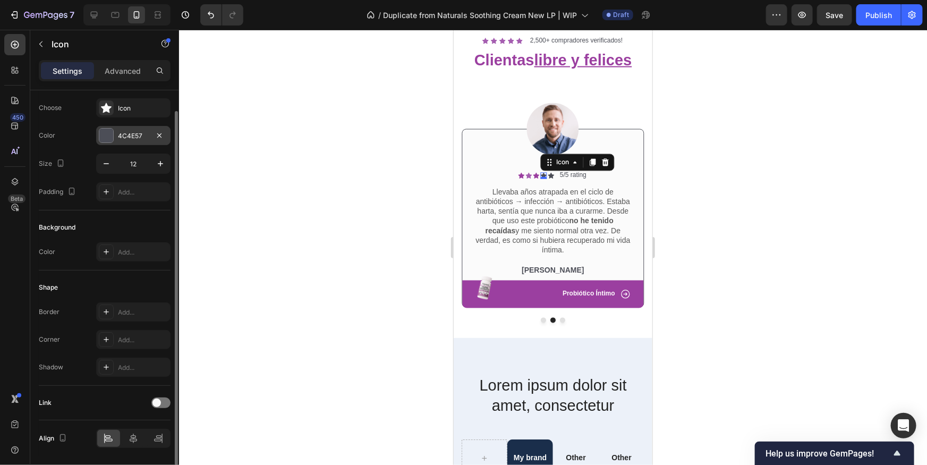
click at [99, 135] on div at bounding box center [106, 136] width 14 height 14
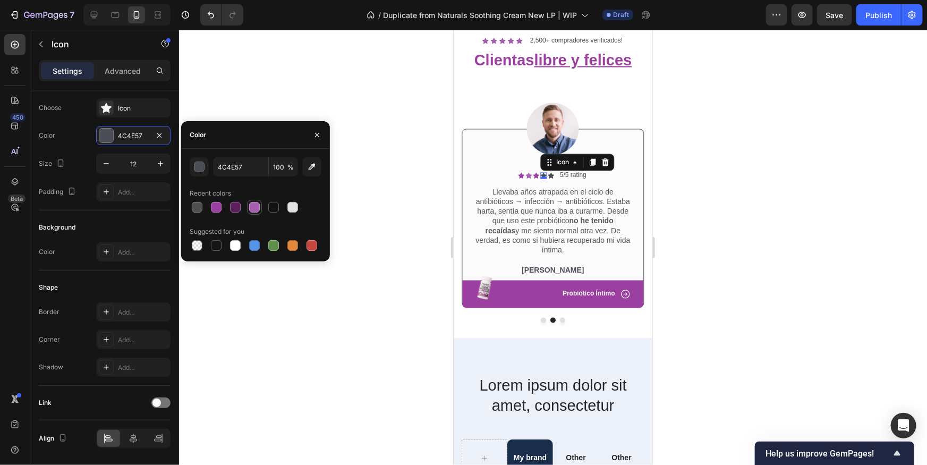
click at [255, 209] on div at bounding box center [254, 207] width 11 height 11
type input "A55EB0"
click at [523, 176] on div "Icon" at bounding box center [521, 175] width 6 height 6
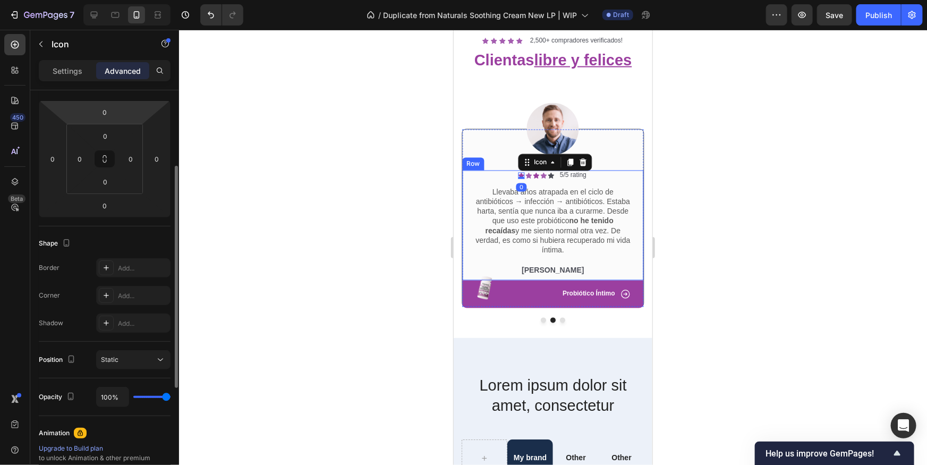
click at [81, 80] on div "Settings Advanced" at bounding box center [105, 70] width 132 height 21
click at [74, 71] on p "Settings" at bounding box center [68, 70] width 30 height 11
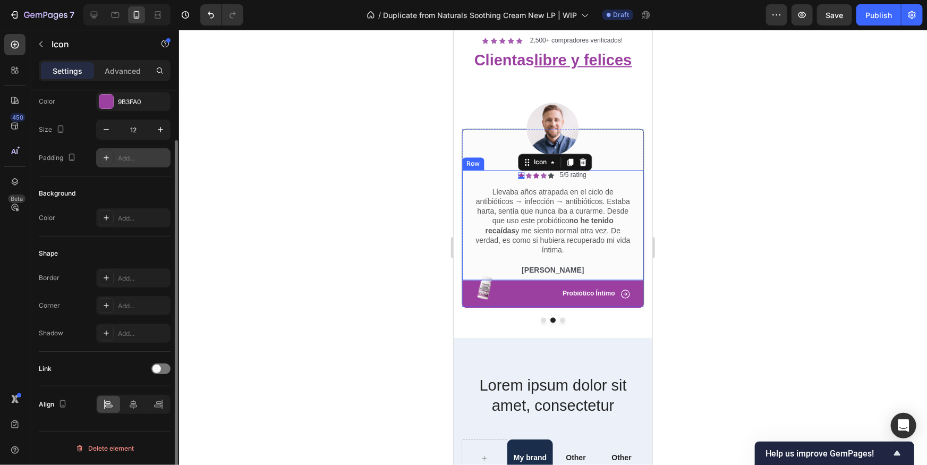
scroll to position [57, 0]
click at [107, 97] on div at bounding box center [106, 102] width 14 height 14
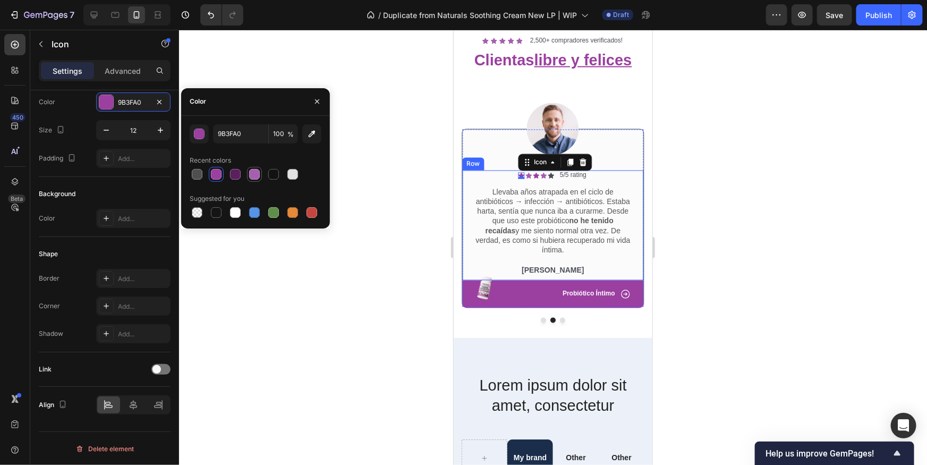
click at [254, 176] on div at bounding box center [254, 174] width 11 height 11
click at [217, 171] on div at bounding box center [216, 174] width 11 height 11
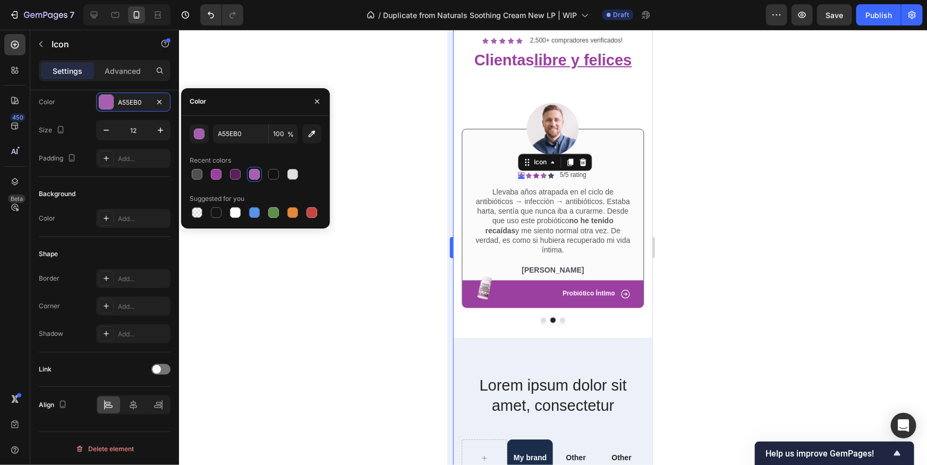
type input "9B3FA0"
drag, startPoint x: 857, startPoint y: 241, endPoint x: 809, endPoint y: 237, distance: 47.4
click at [856, 241] on div at bounding box center [553, 247] width 748 height 435
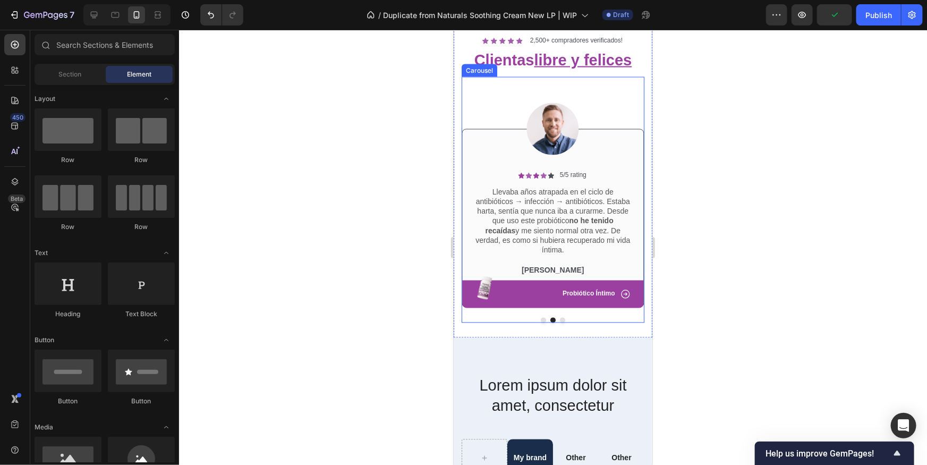
click at [544, 318] on button "Dot" at bounding box center [542, 319] width 5 height 5
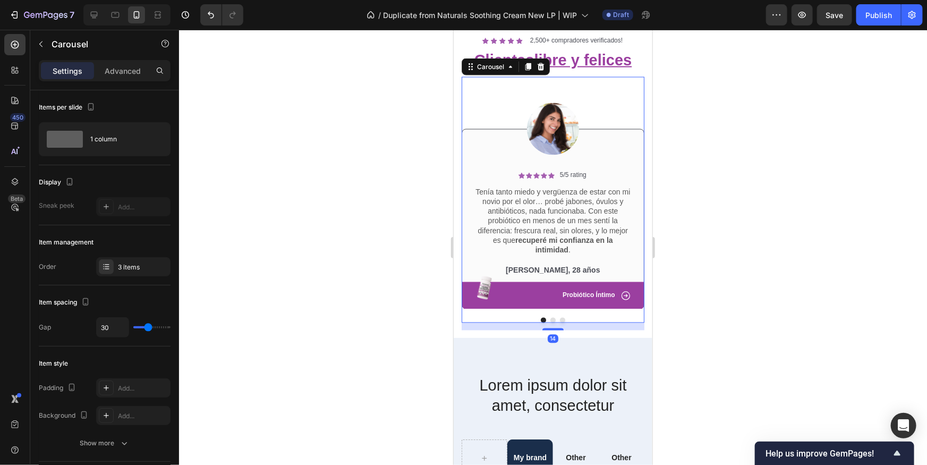
click at [550, 319] on button "Dot" at bounding box center [552, 319] width 5 height 5
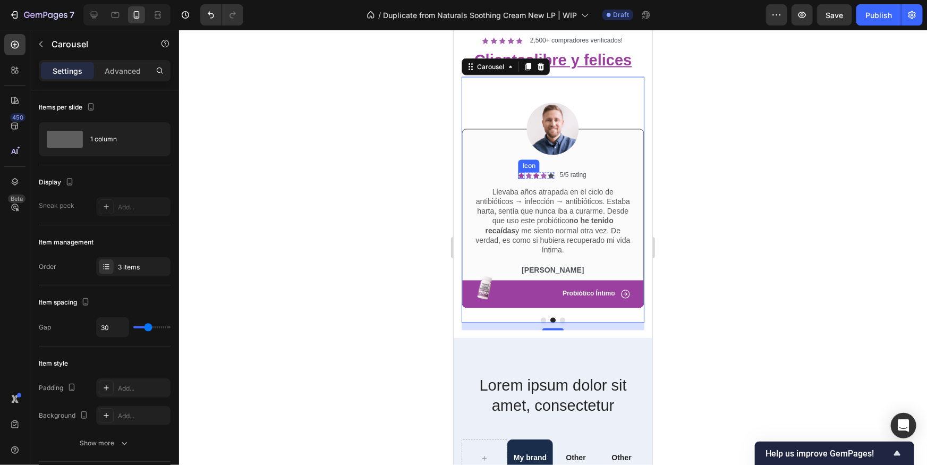
click at [522, 174] on icon at bounding box center [521, 175] width 6 height 6
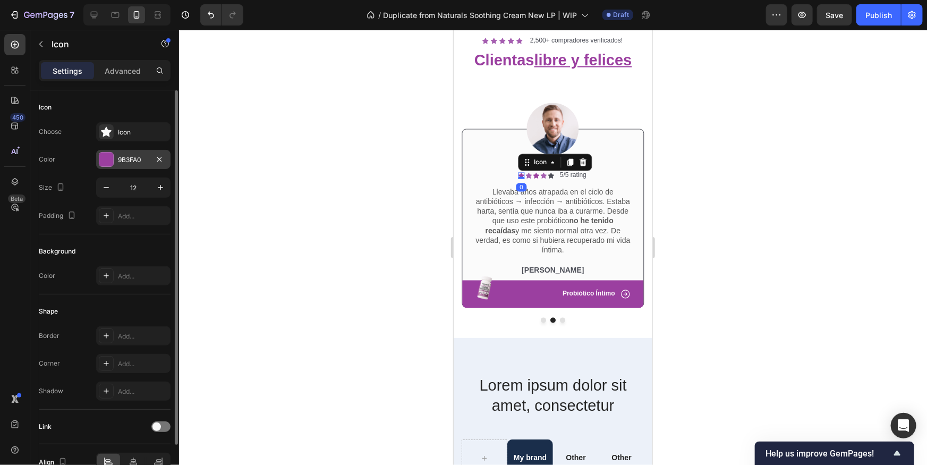
click at [112, 153] on div at bounding box center [106, 160] width 14 height 14
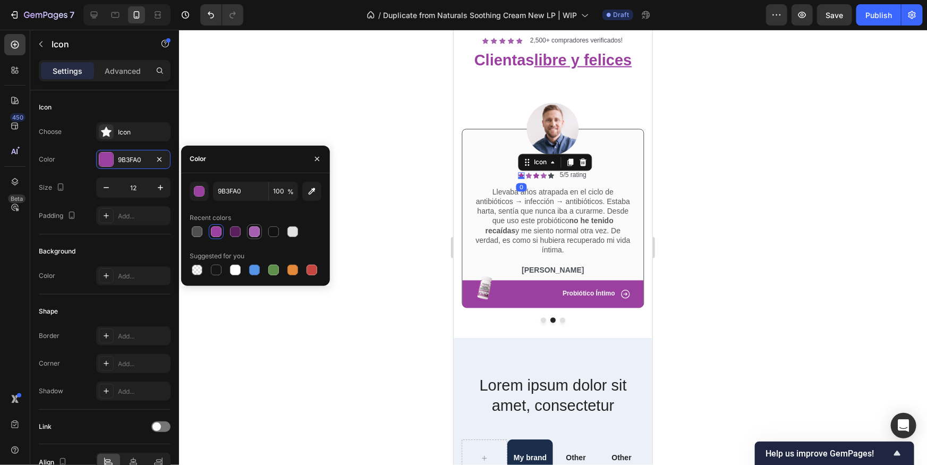
click at [248, 232] on div at bounding box center [254, 231] width 13 height 13
type input "A55EB0"
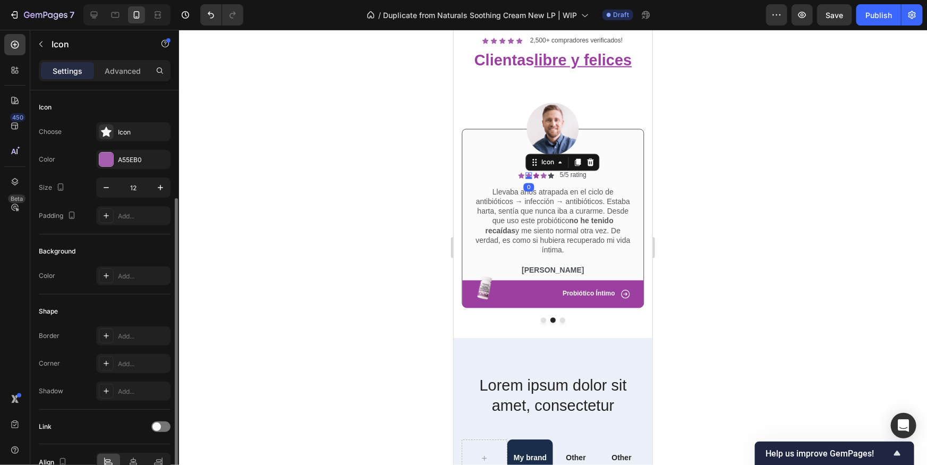
click at [530, 177] on div "Icon 0" at bounding box center [529, 175] width 6 height 6
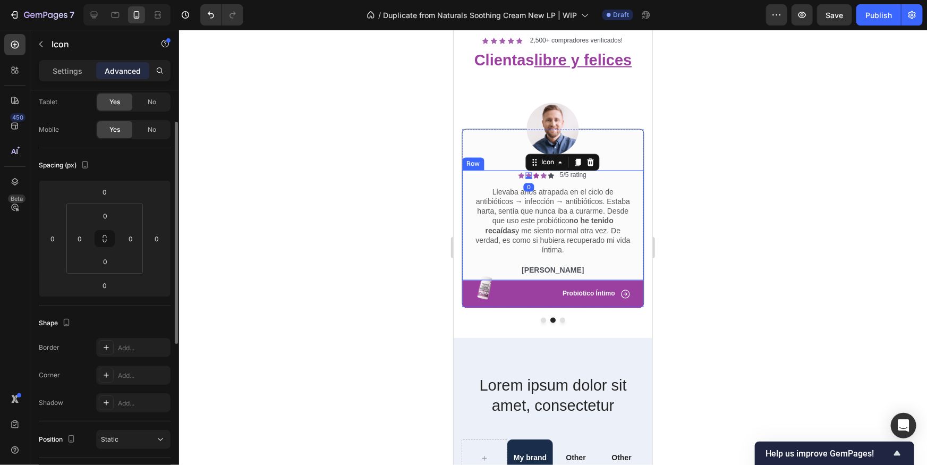
scroll to position [250, 0]
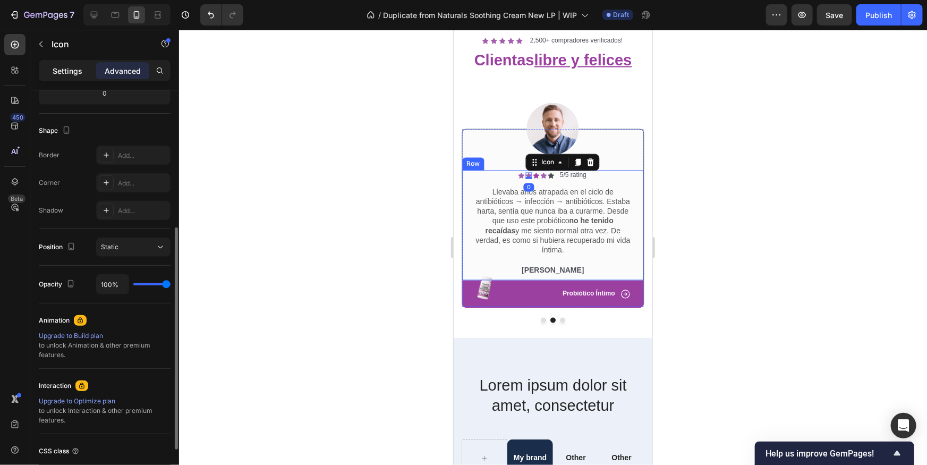
click at [70, 71] on p "Settings" at bounding box center [68, 70] width 30 height 11
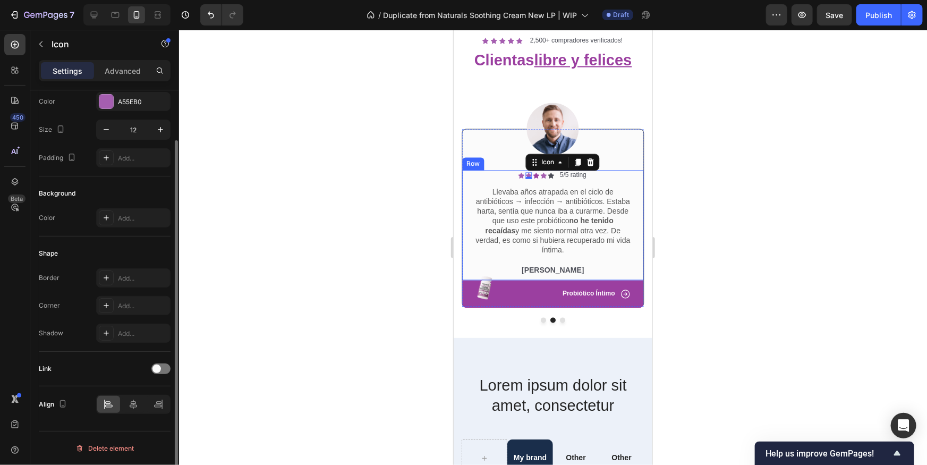
scroll to position [57, 0]
click at [114, 100] on div "A55EB0" at bounding box center [133, 101] width 74 height 19
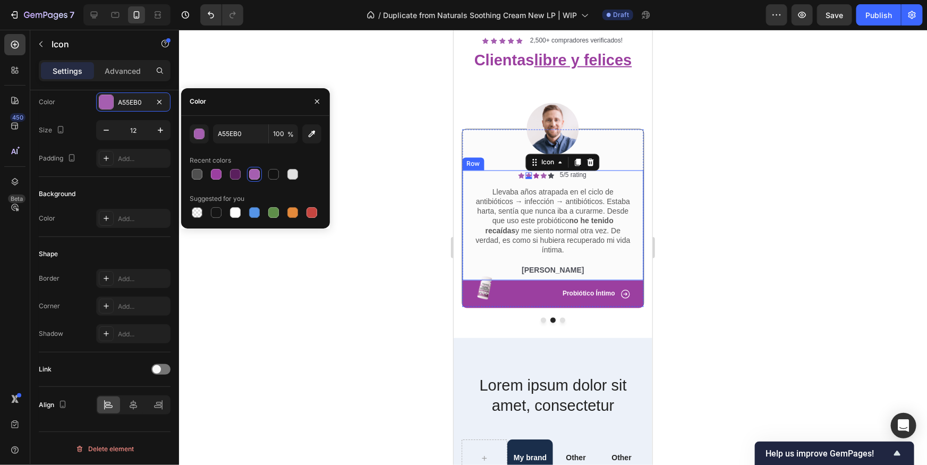
click at [248, 178] on div at bounding box center [254, 174] width 15 height 15
click at [537, 177] on div "Icon" at bounding box center [536, 175] width 6 height 6
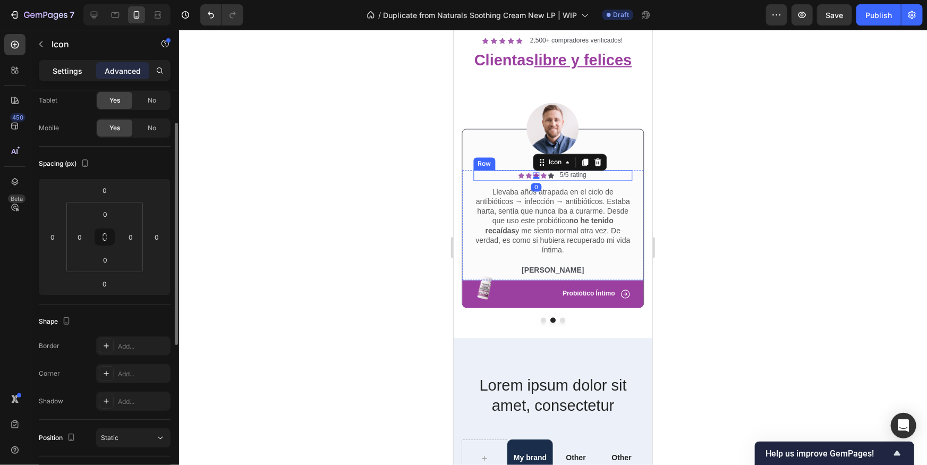
click at [65, 72] on p "Settings" at bounding box center [68, 70] width 30 height 11
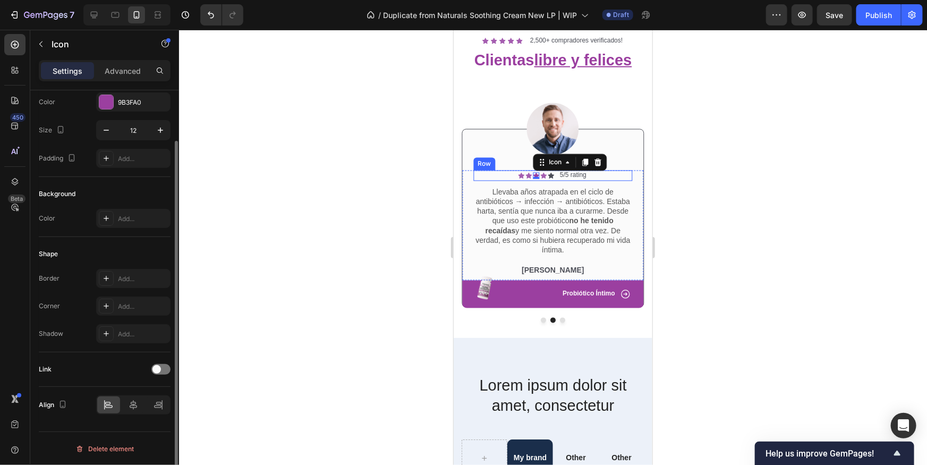
click at [111, 113] on div "Choose Icon Color 9B3FA0 Size 12 Padding Add..." at bounding box center [105, 116] width 132 height 103
click at [110, 102] on div at bounding box center [106, 102] width 14 height 14
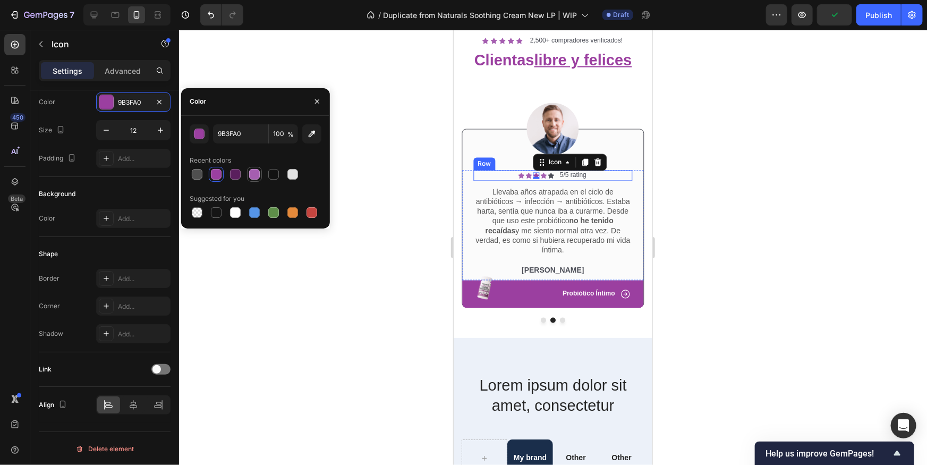
click at [252, 179] on div at bounding box center [254, 174] width 13 height 13
type input "A55EB0"
click at [545, 175] on div "Icon" at bounding box center [543, 175] width 6 height 6
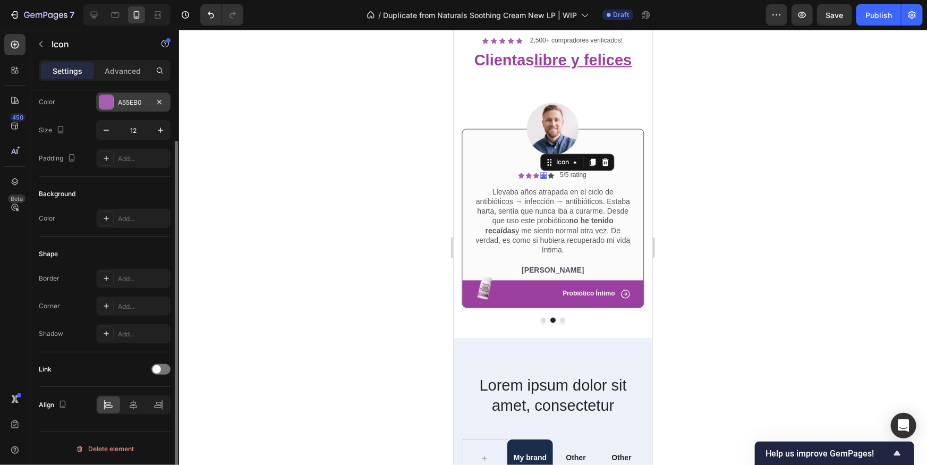
click at [107, 107] on div at bounding box center [106, 102] width 14 height 14
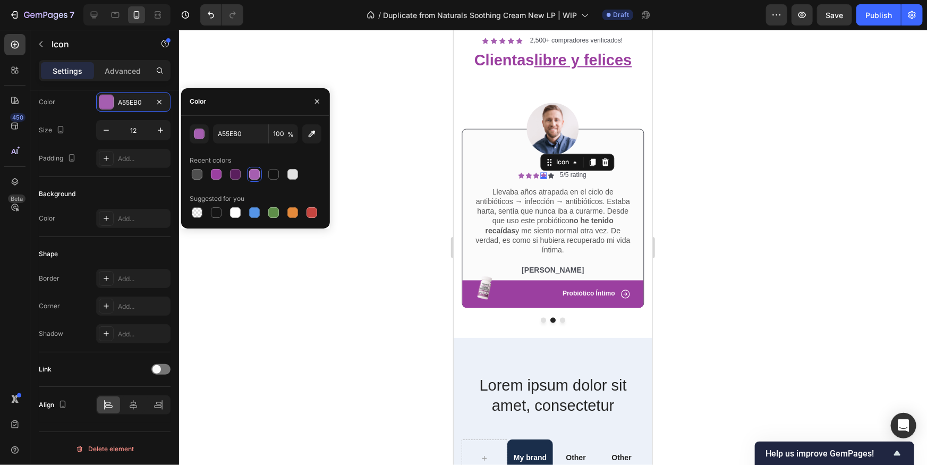
click at [253, 173] on div at bounding box center [254, 174] width 11 height 11
click at [552, 174] on icon at bounding box center [551, 175] width 6 height 6
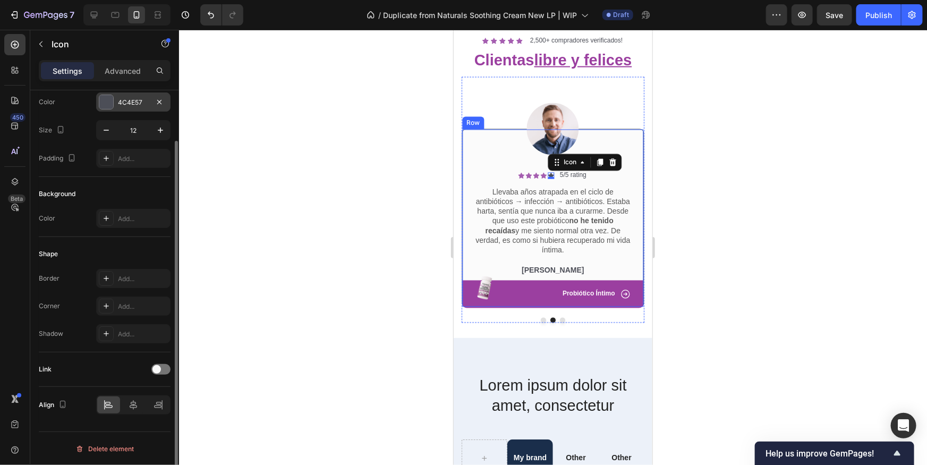
click at [97, 108] on div "4C4E57" at bounding box center [133, 101] width 74 height 19
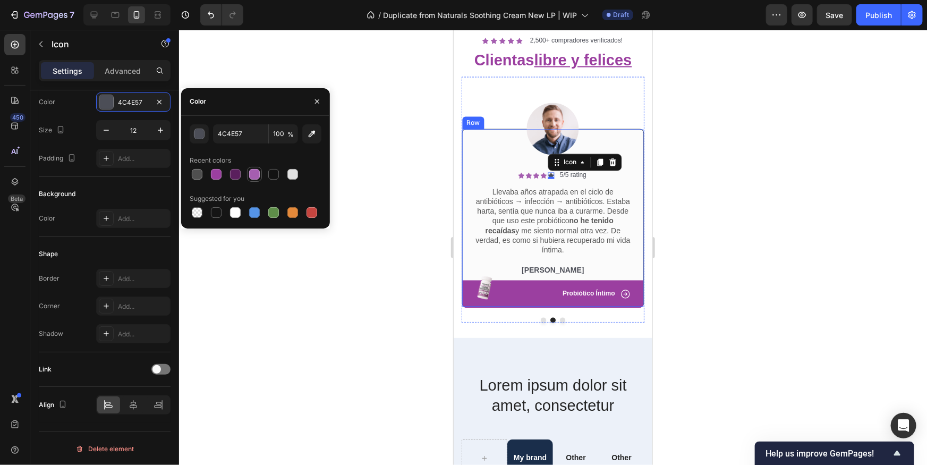
click at [252, 171] on div at bounding box center [254, 174] width 11 height 11
type input "A55EB0"
drag, startPoint x: 838, startPoint y: 196, endPoint x: 832, endPoint y: 194, distance: 6.7
click at [833, 195] on div at bounding box center [553, 247] width 748 height 435
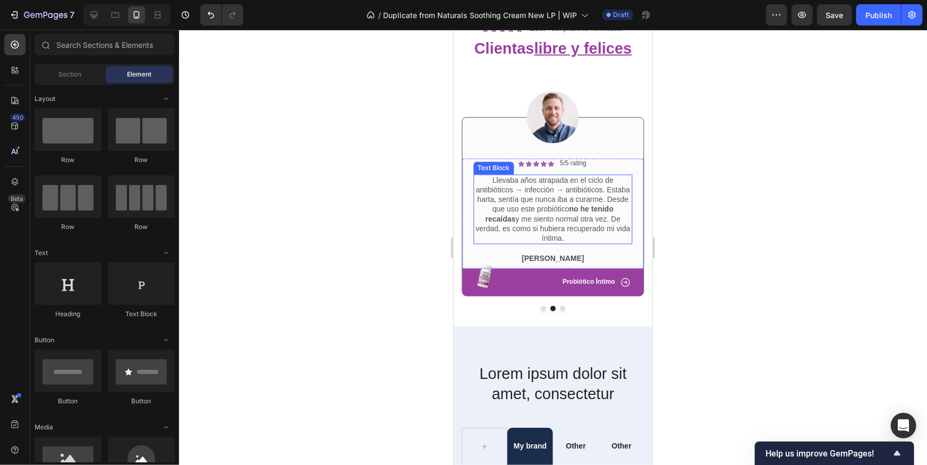
scroll to position [997, 0]
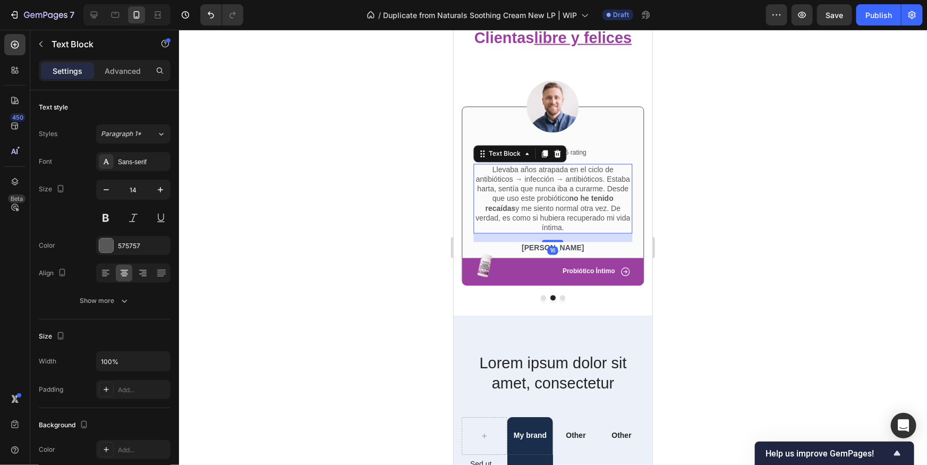
click at [540, 183] on p "Llevaba años atrapada en el ciclo de antibióticos → infección → antibióticos. E…" at bounding box center [552, 198] width 157 height 67
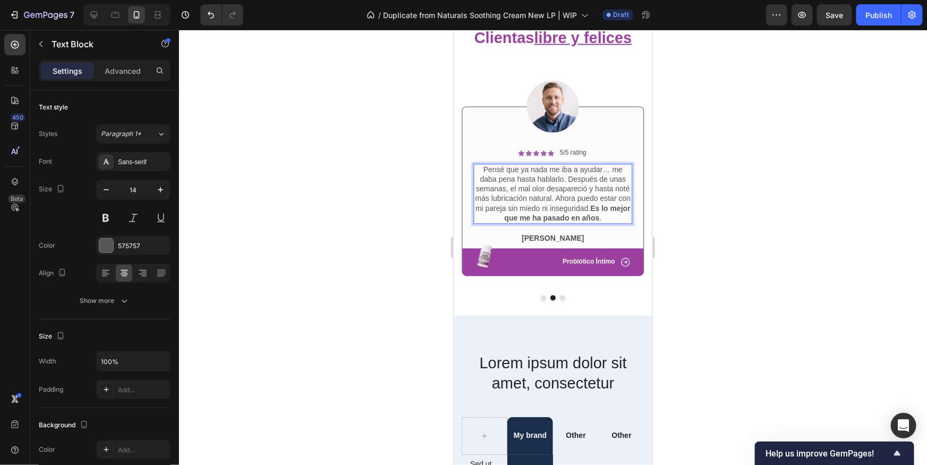
click at [685, 205] on div at bounding box center [553, 247] width 748 height 435
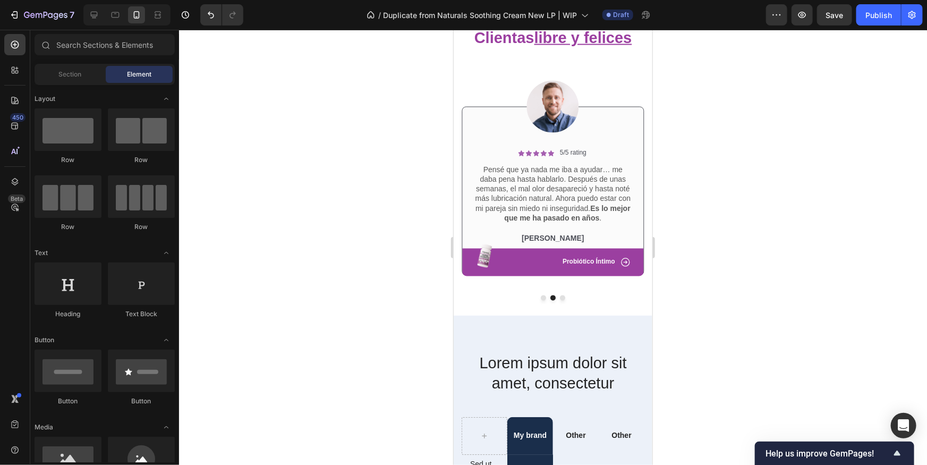
click at [557, 234] on p "[PERSON_NAME]" at bounding box center [552, 238] width 157 height 10
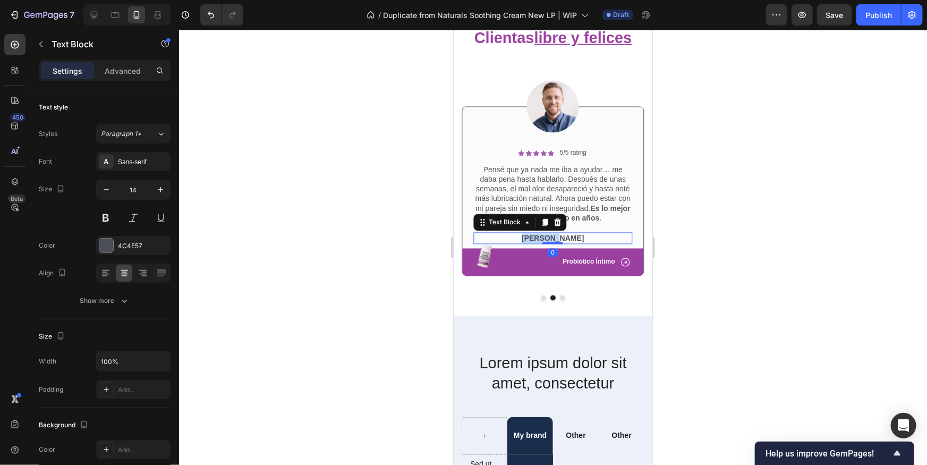
click at [557, 235] on p "[PERSON_NAME]" at bounding box center [552, 238] width 157 height 10
click at [557, 237] on p "[PERSON_NAME]" at bounding box center [552, 238] width 157 height 10
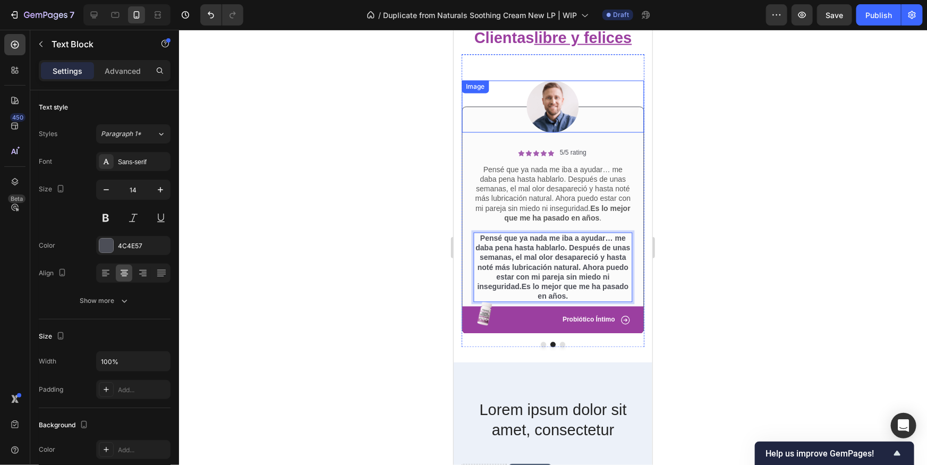
click at [557, 104] on img at bounding box center [553, 106] width 52 height 52
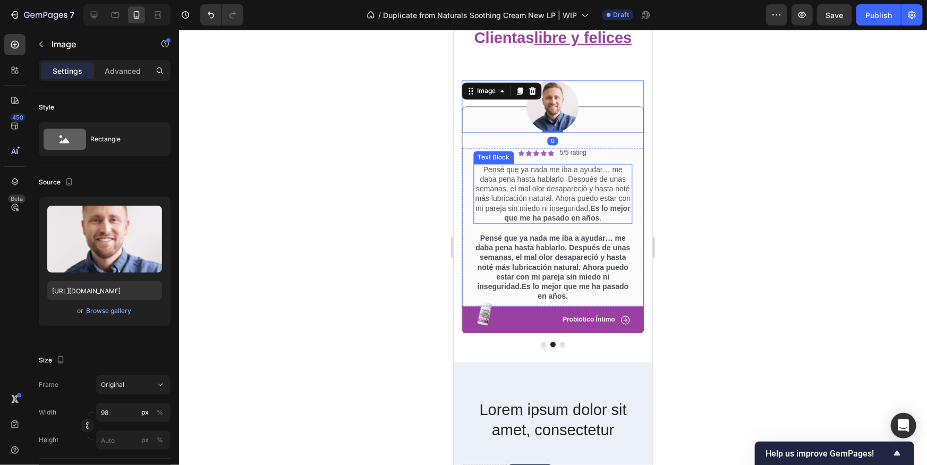
click at [742, 272] on div at bounding box center [553, 247] width 748 height 435
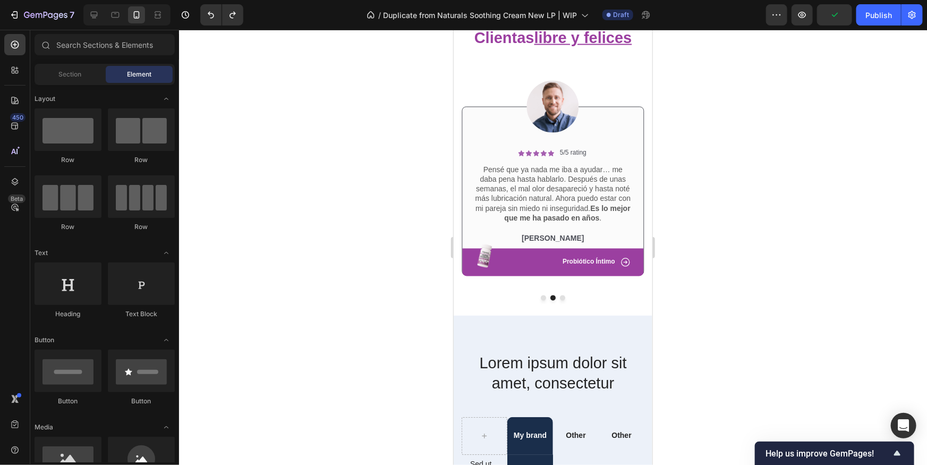
click at [550, 238] on p "[PERSON_NAME]" at bounding box center [552, 238] width 157 height 10
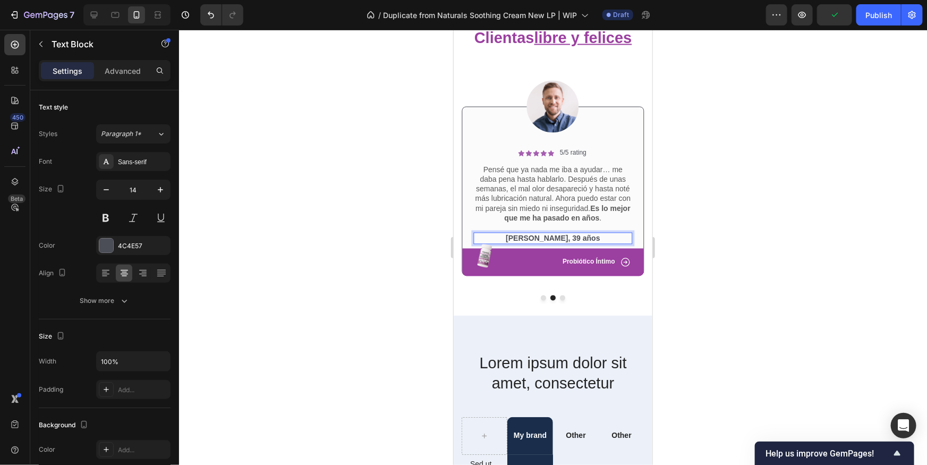
drag, startPoint x: 713, startPoint y: 243, endPoint x: 679, endPoint y: 235, distance: 35.6
click at [713, 243] on div at bounding box center [553, 247] width 748 height 435
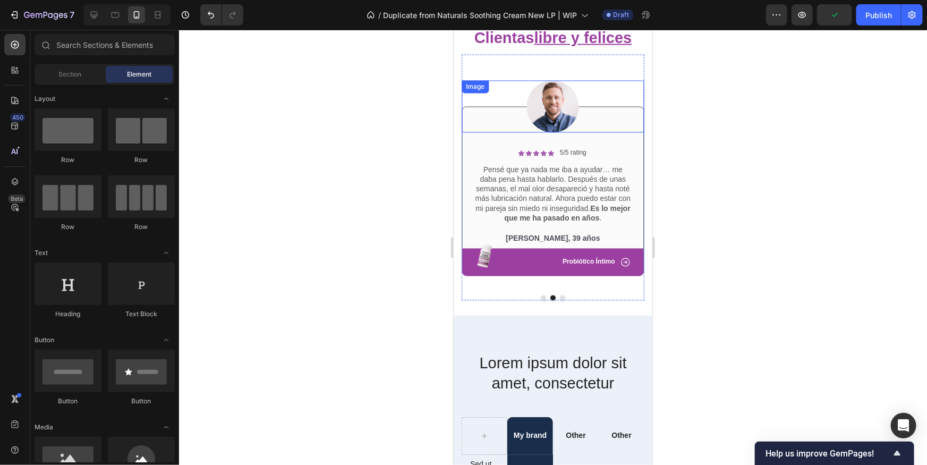
click at [570, 121] on img at bounding box center [553, 106] width 52 height 52
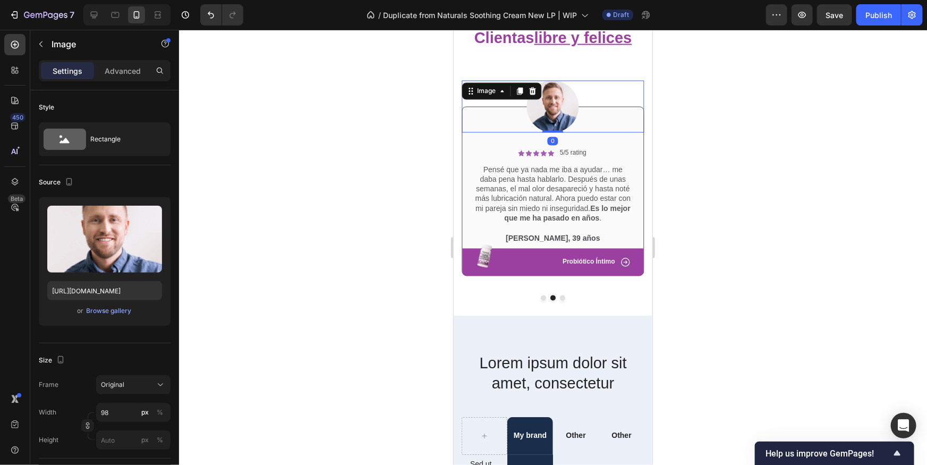
click at [546, 106] on img at bounding box center [553, 106] width 52 height 52
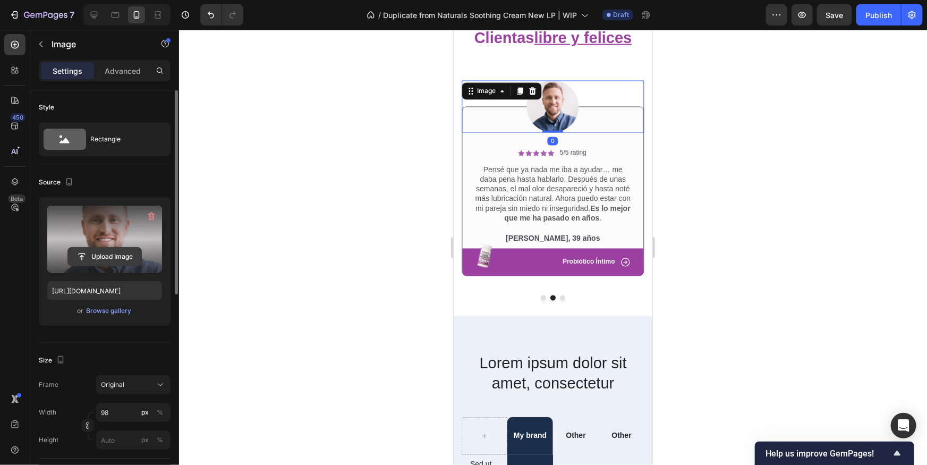
click at [116, 249] on input "file" at bounding box center [104, 257] width 73 height 18
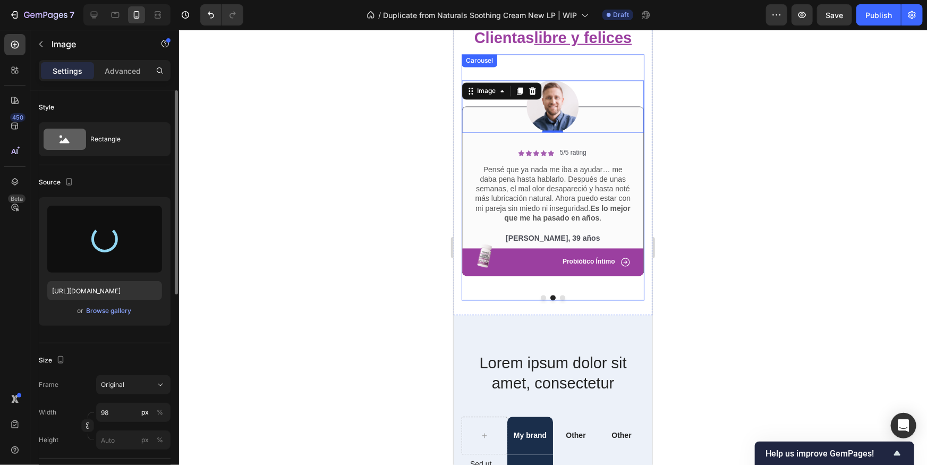
type input "[URL][DOMAIN_NAME]"
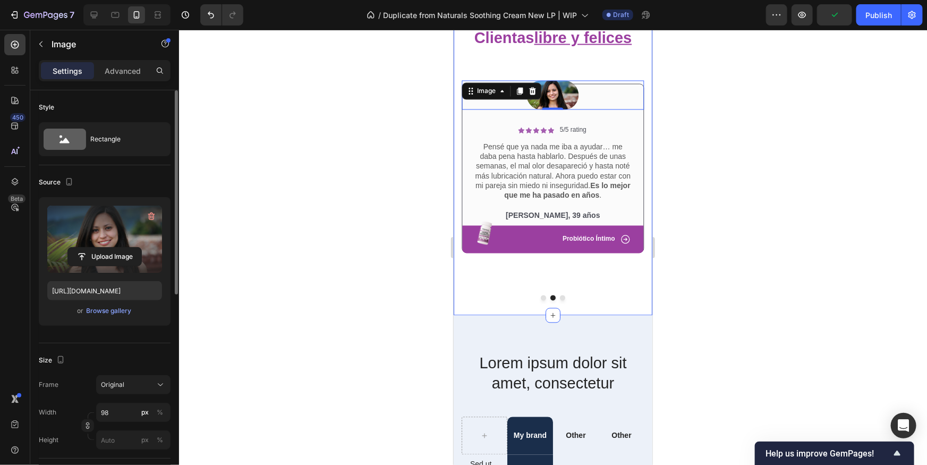
click at [713, 166] on div at bounding box center [553, 247] width 748 height 435
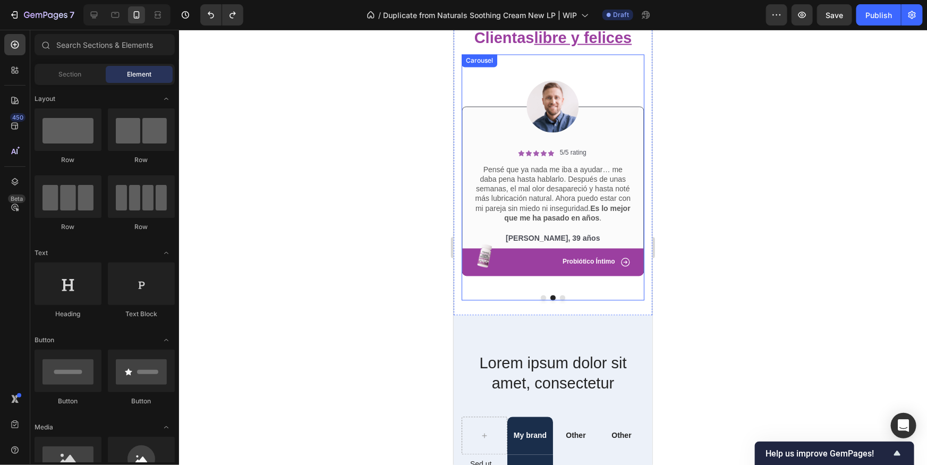
click at [540, 297] on button "Dot" at bounding box center [542, 297] width 5 height 5
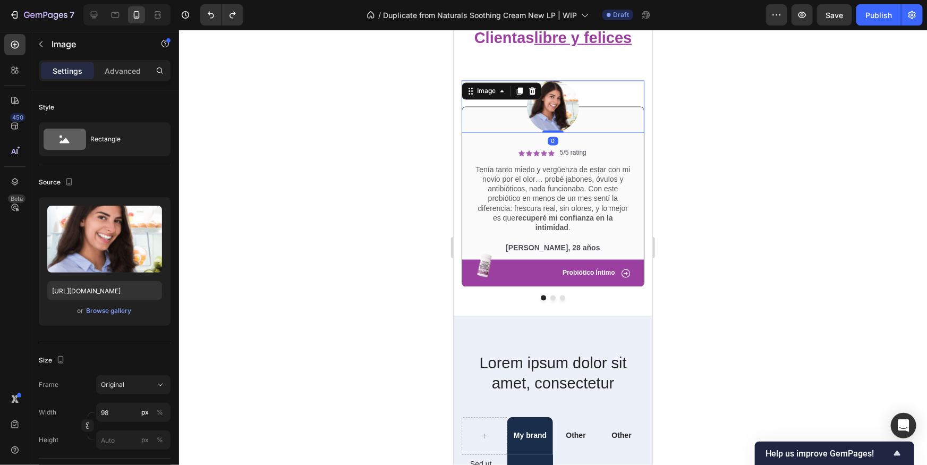
click at [556, 112] on img at bounding box center [553, 106] width 52 height 52
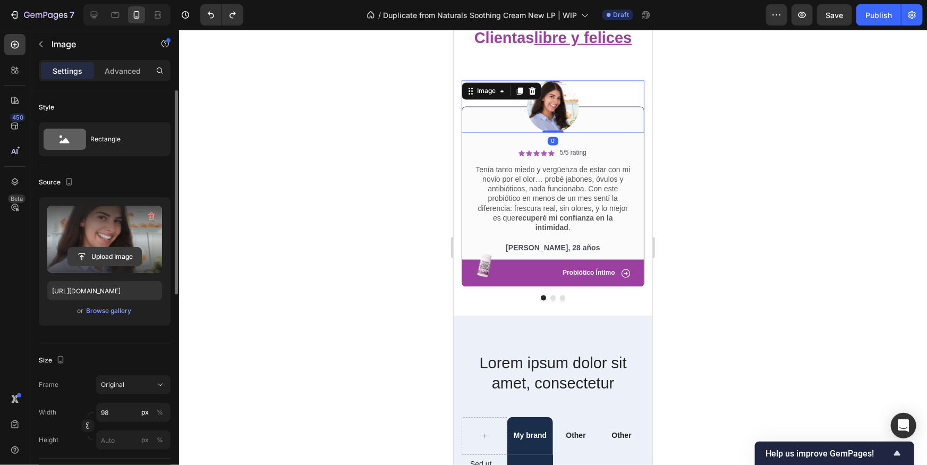
click at [124, 256] on input "file" at bounding box center [104, 257] width 73 height 18
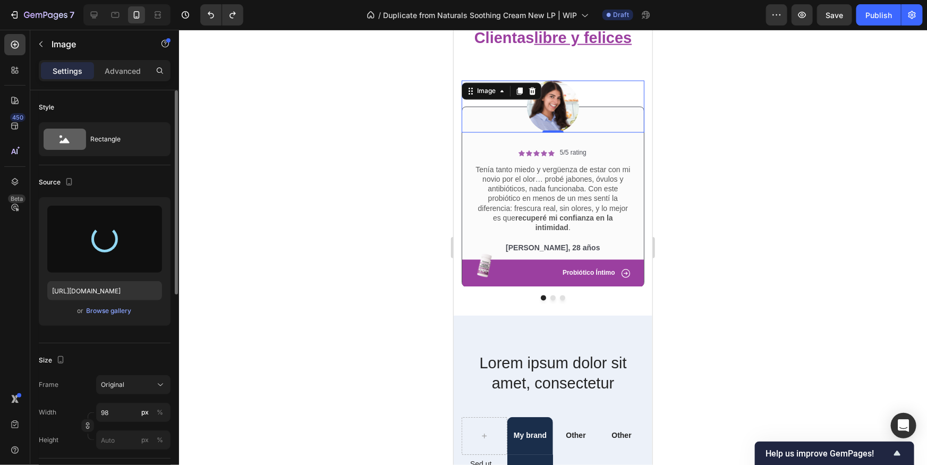
type input "[URL][DOMAIN_NAME]"
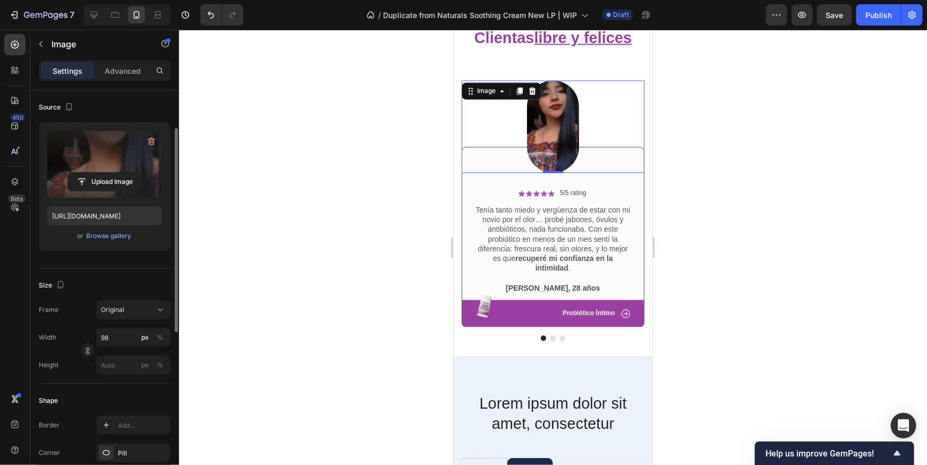
scroll to position [77, 0]
click at [87, 350] on icon "button" at bounding box center [87, 348] width 7 height 7
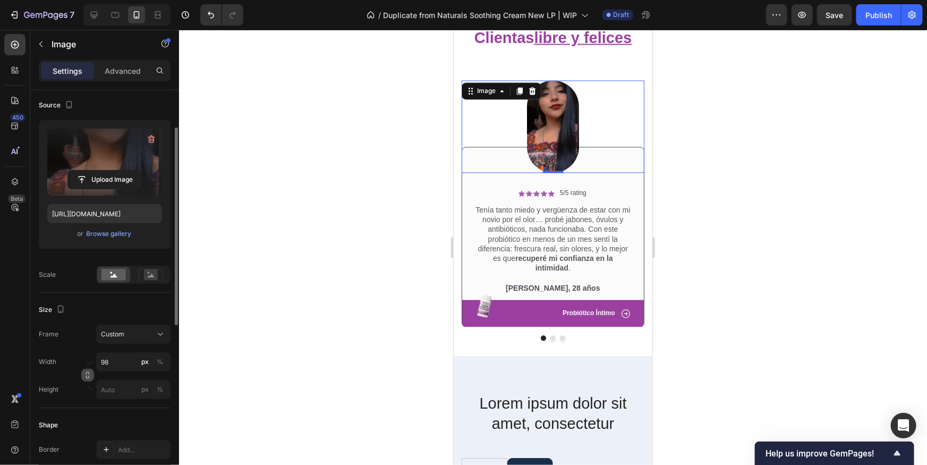
click at [89, 374] on icon "button" at bounding box center [87, 373] width 3 height 3
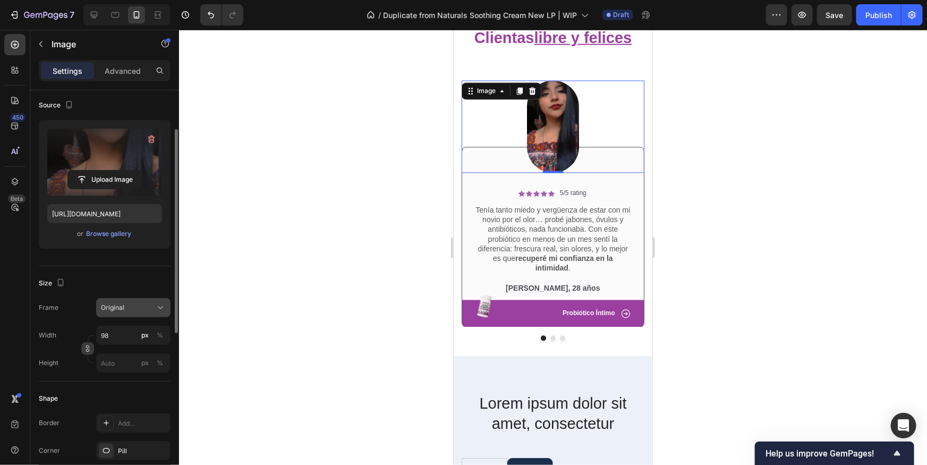
click at [134, 300] on button "Original" at bounding box center [133, 307] width 74 height 19
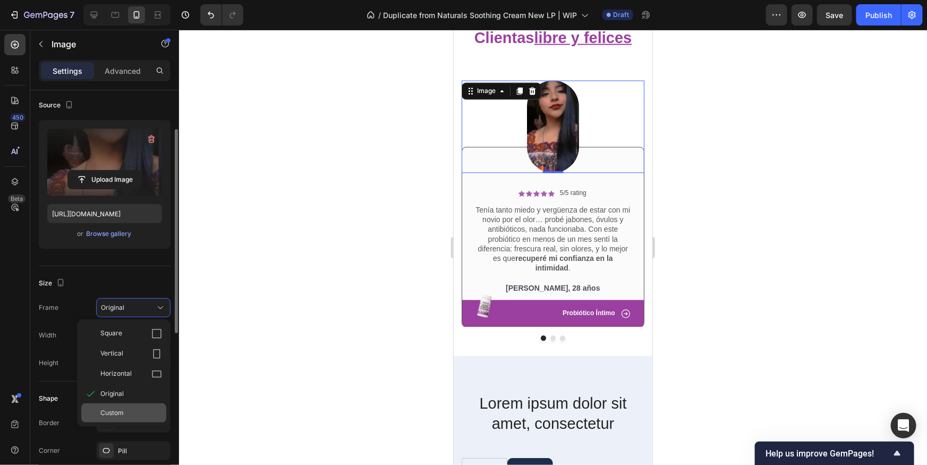
click at [132, 404] on div "Custom" at bounding box center [123, 412] width 85 height 19
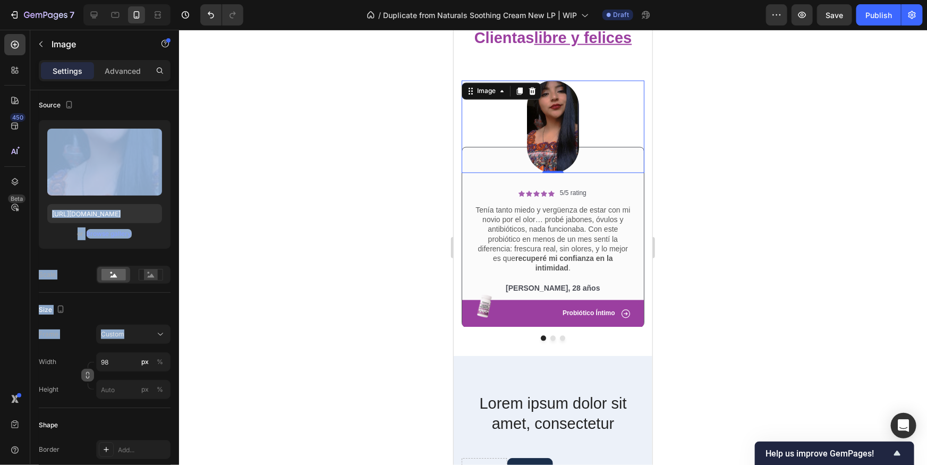
drag, startPoint x: 115, startPoint y: 148, endPoint x: 71, endPoint y: 353, distance: 210.3
click at [71, 353] on div "Style Rectangle Source Upload Image [URL][DOMAIN_NAME] or Browse gallery Scale …" at bounding box center [105, 391] width 132 height 756
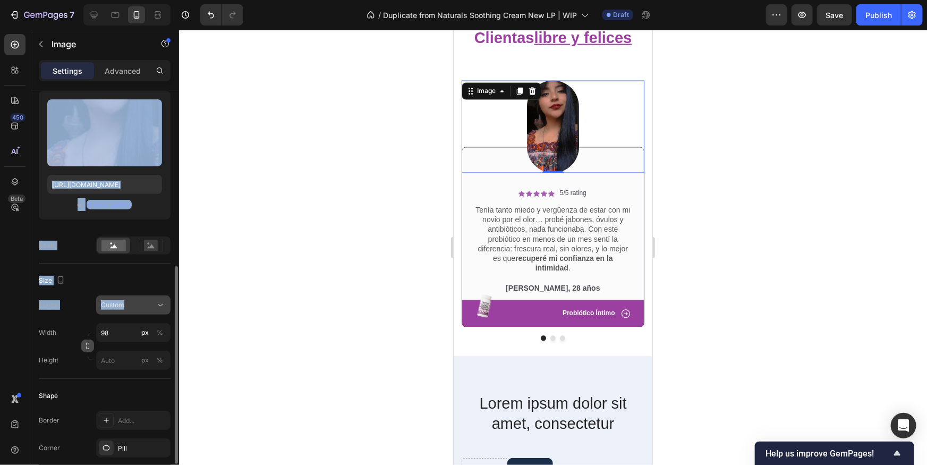
scroll to position [190, 0]
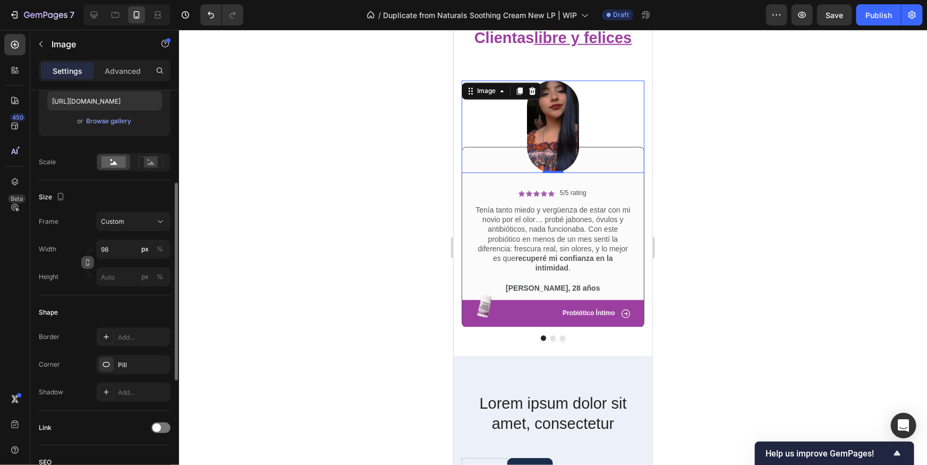
click at [66, 298] on div "Shape Border Add... Corner Pill Shadow Add..." at bounding box center [105, 352] width 132 height 115
click at [122, 364] on div "Pill" at bounding box center [133, 365] width 31 height 10
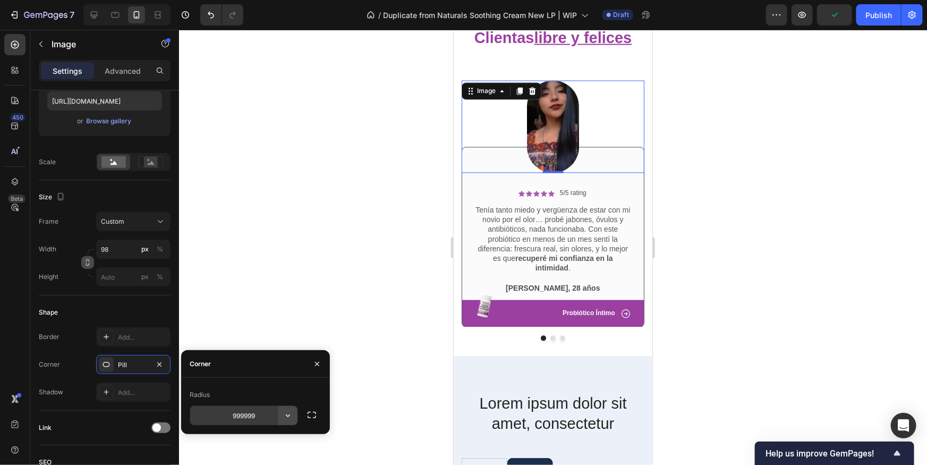
click at [277, 418] on input "999999" at bounding box center [243, 415] width 107 height 19
click at [290, 418] on icon "button" at bounding box center [288, 415] width 11 height 11
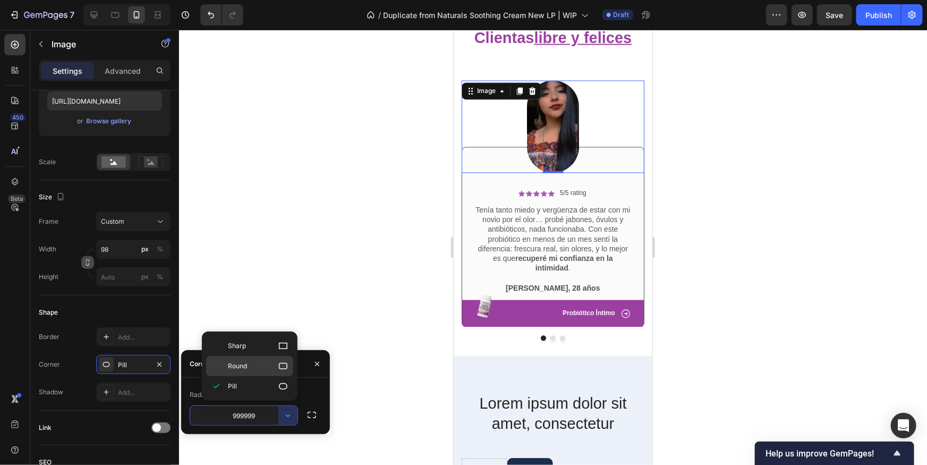
click at [283, 363] on icon at bounding box center [283, 366] width 9 height 6
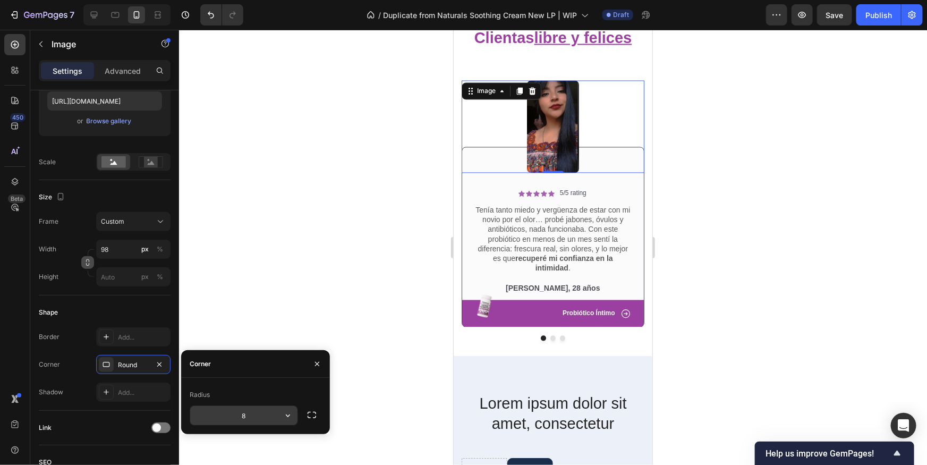
click at [292, 415] on icon "button" at bounding box center [288, 415] width 11 height 11
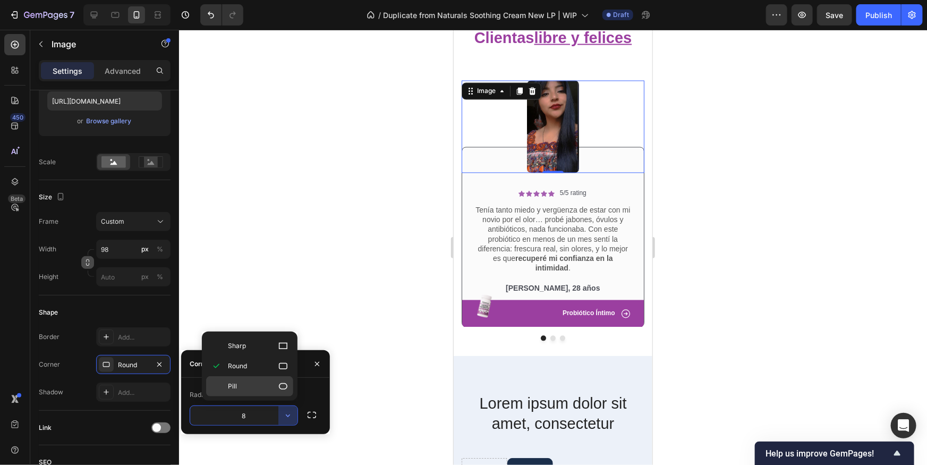
click at [257, 389] on p "Pill" at bounding box center [258, 386] width 61 height 11
type input "9999"
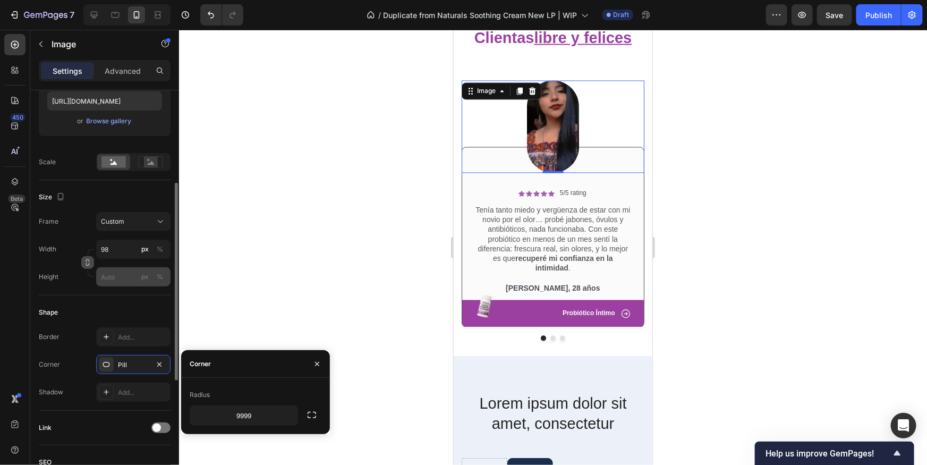
drag, startPoint x: 121, startPoint y: 289, endPoint x: 125, endPoint y: 282, distance: 8.6
click at [121, 289] on div "Size Frame Custom Width 98 px % Height px %" at bounding box center [105, 237] width 132 height 115
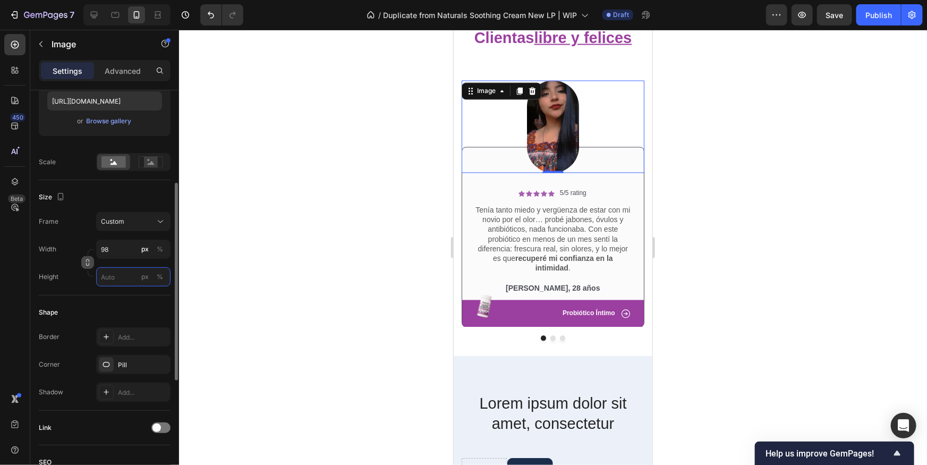
click at [125, 281] on input "px %" at bounding box center [133, 276] width 74 height 19
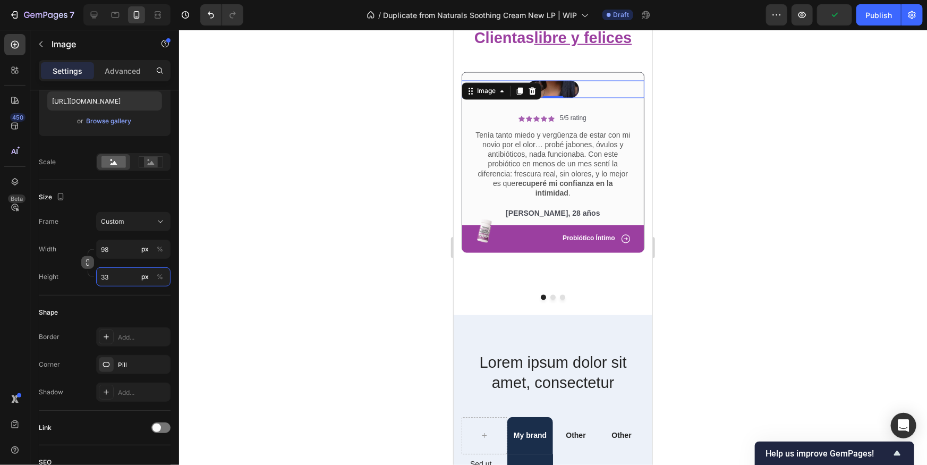
type input "3"
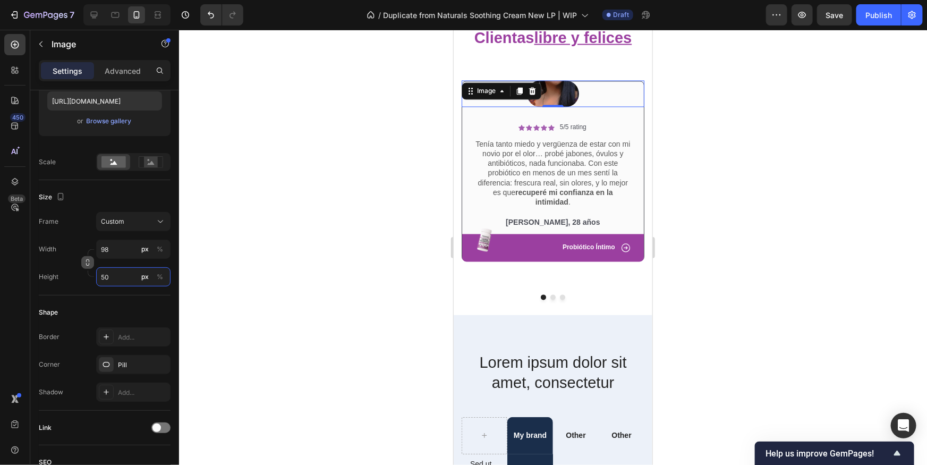
type input "5"
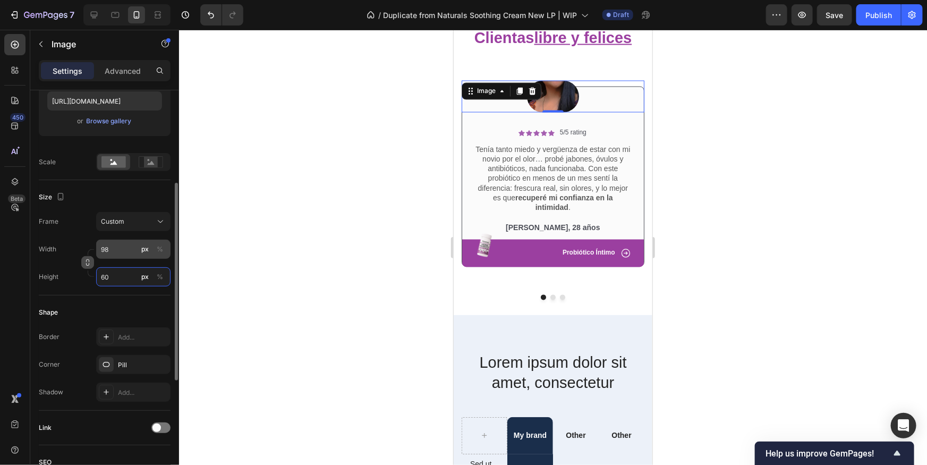
type input "60"
click at [121, 251] on input "98" at bounding box center [133, 249] width 74 height 19
type input "5"
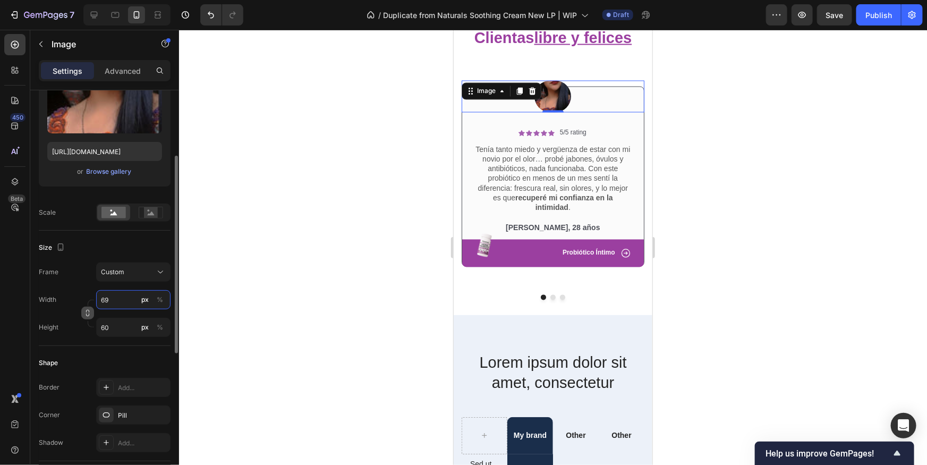
scroll to position [120, 0]
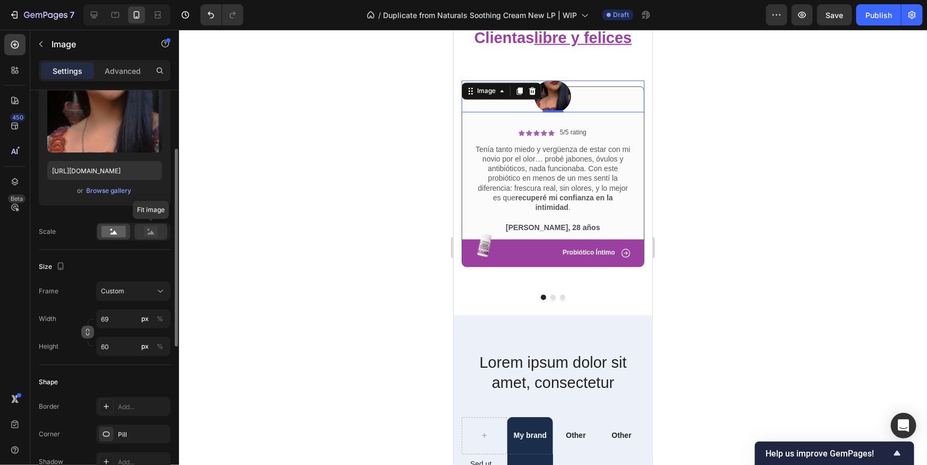
click at [153, 235] on rect at bounding box center [151, 231] width 14 height 11
click at [115, 232] on icon at bounding box center [114, 233] width 7 height 4
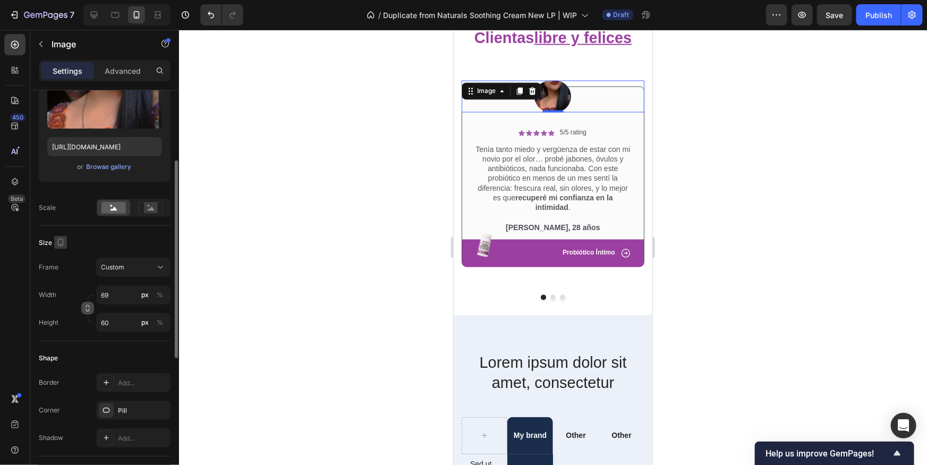
click at [61, 243] on icon "button" at bounding box center [60, 242] width 11 height 11
drag, startPoint x: 91, startPoint y: 229, endPoint x: 93, endPoint y: 206, distance: 23.0
click at [91, 229] on div "Size Frame Custom Width 69 px % Height 60 px %" at bounding box center [105, 283] width 132 height 115
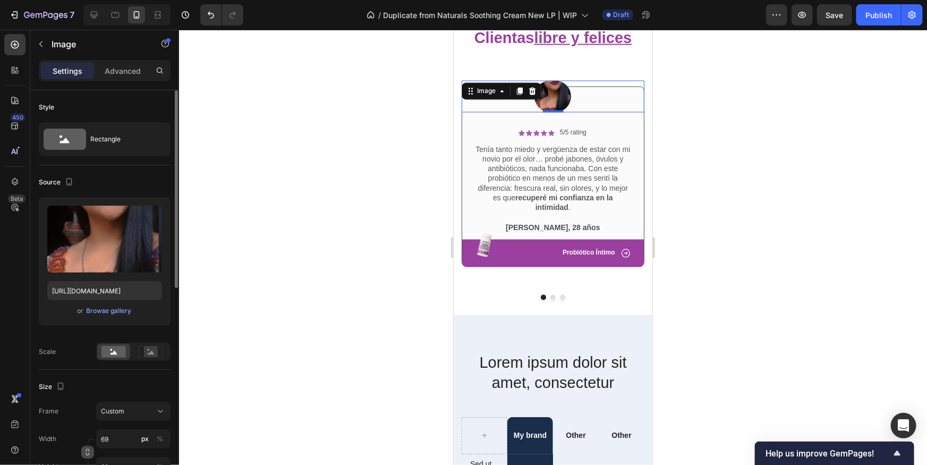
click at [118, 83] on div "Settings Advanced" at bounding box center [104, 75] width 149 height 30
click at [80, 133] on icon at bounding box center [65, 139] width 43 height 21
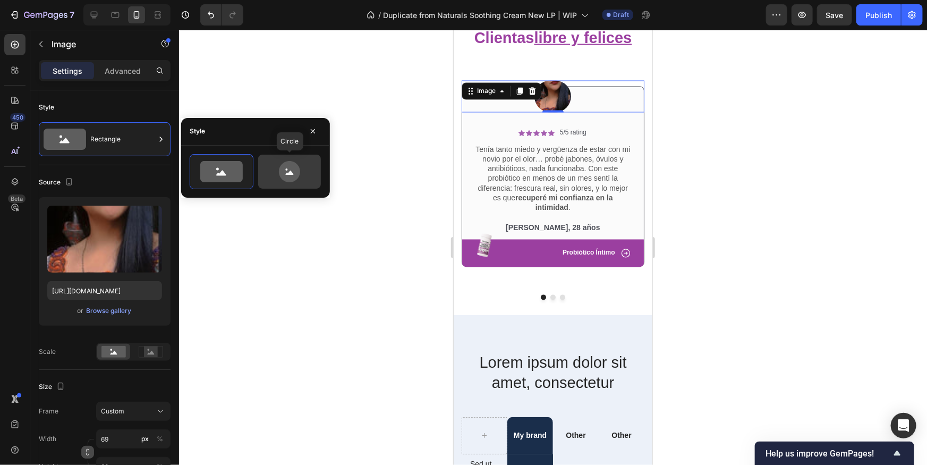
click at [300, 173] on icon at bounding box center [290, 171] width 50 height 21
type input "80"
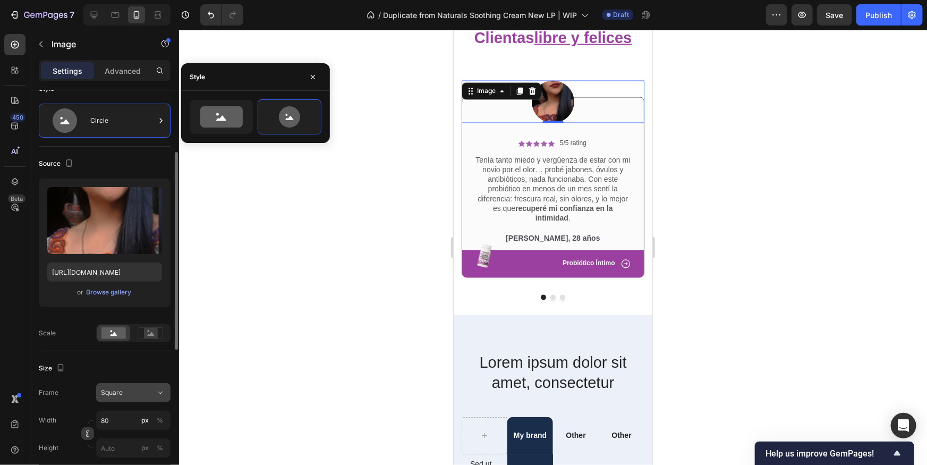
scroll to position [54, 0]
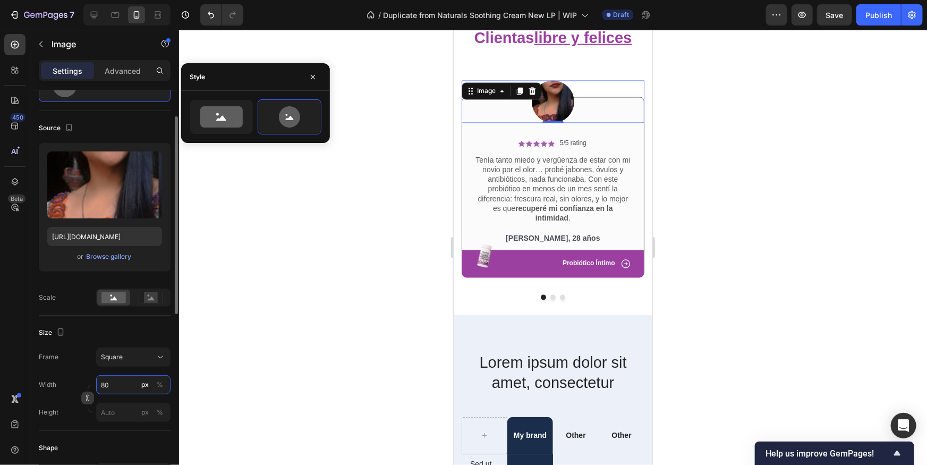
click at [127, 386] on input "80" at bounding box center [133, 384] width 74 height 19
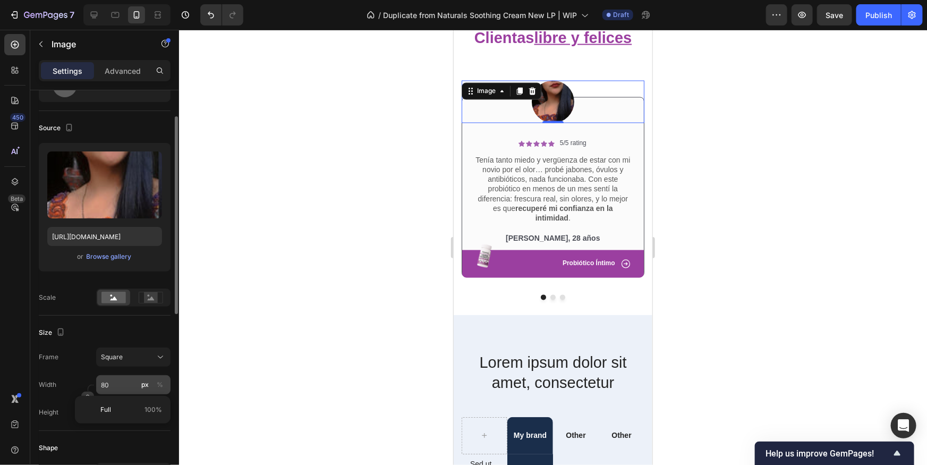
click at [139, 387] on button "px" at bounding box center [145, 384] width 13 height 13
click at [134, 386] on input "80" at bounding box center [133, 384] width 74 height 19
type input "9"
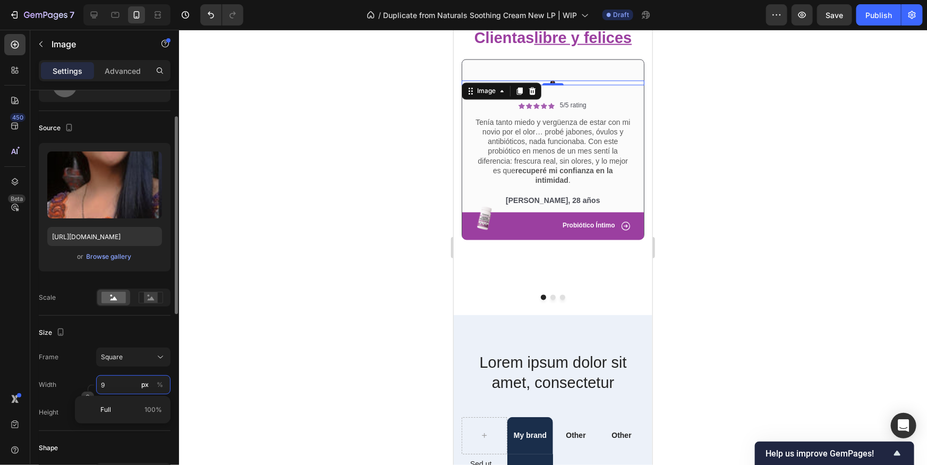
type input "90"
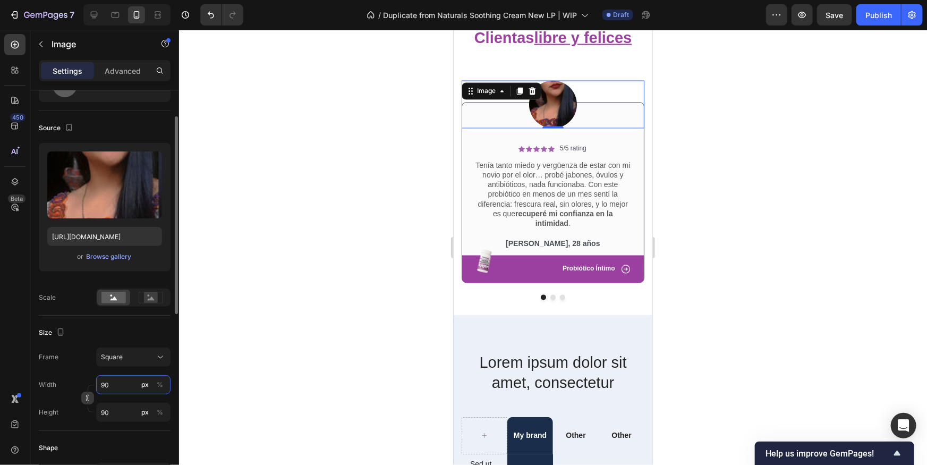
type input "9"
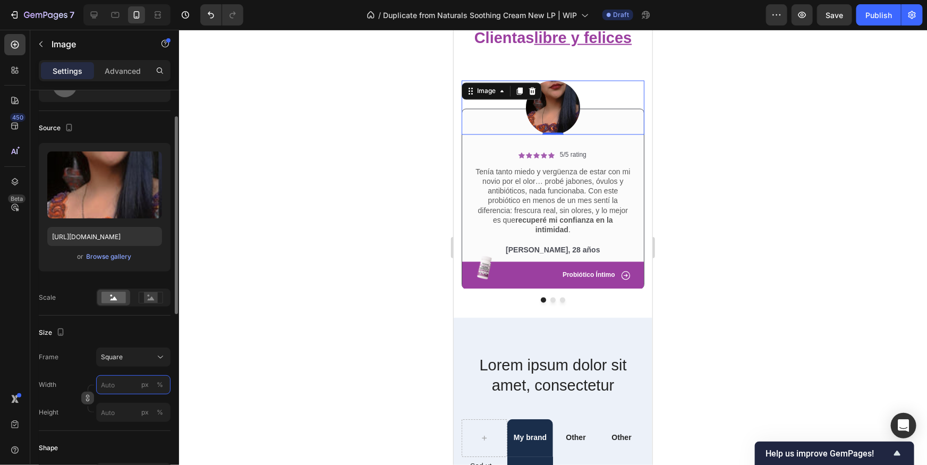
type input "1"
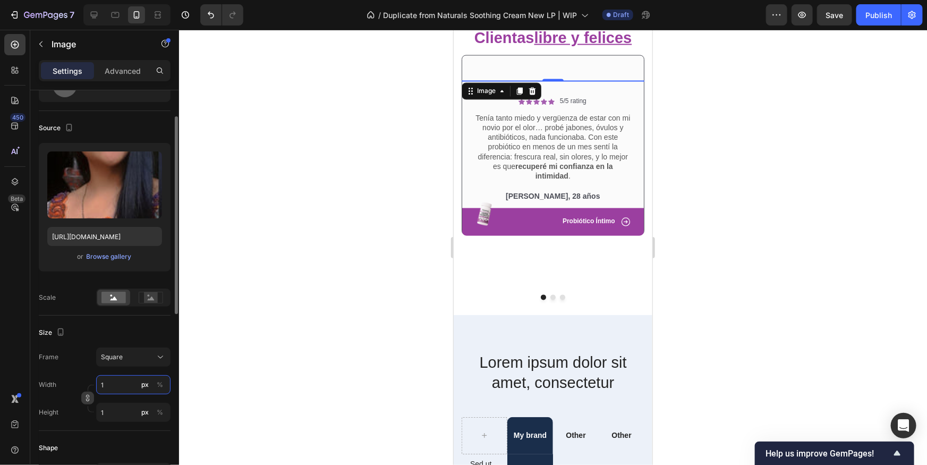
type input "10"
type input "100"
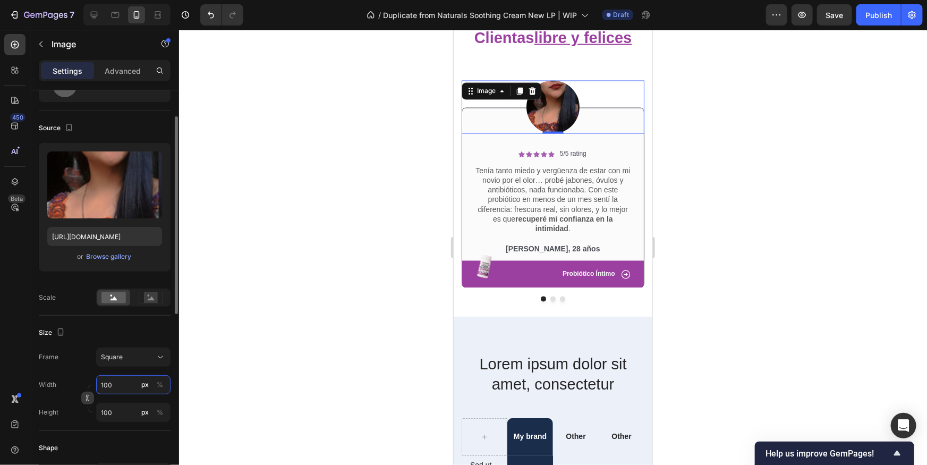
type input "1000"
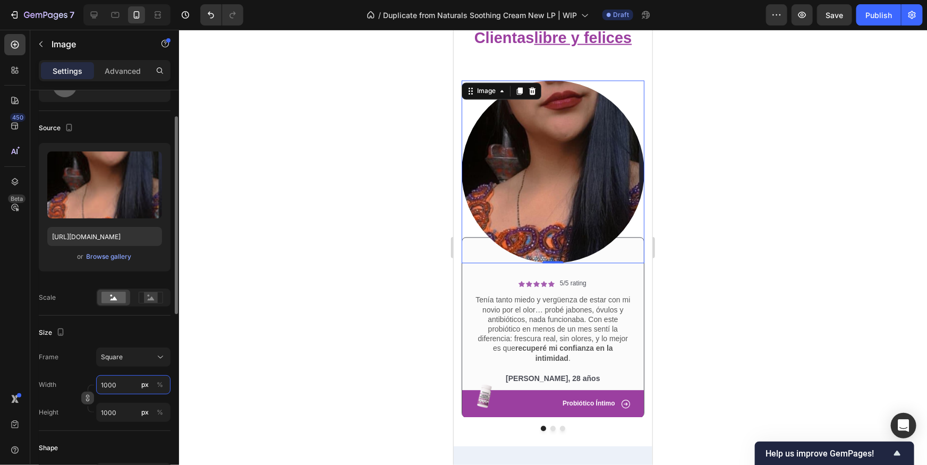
type input "100"
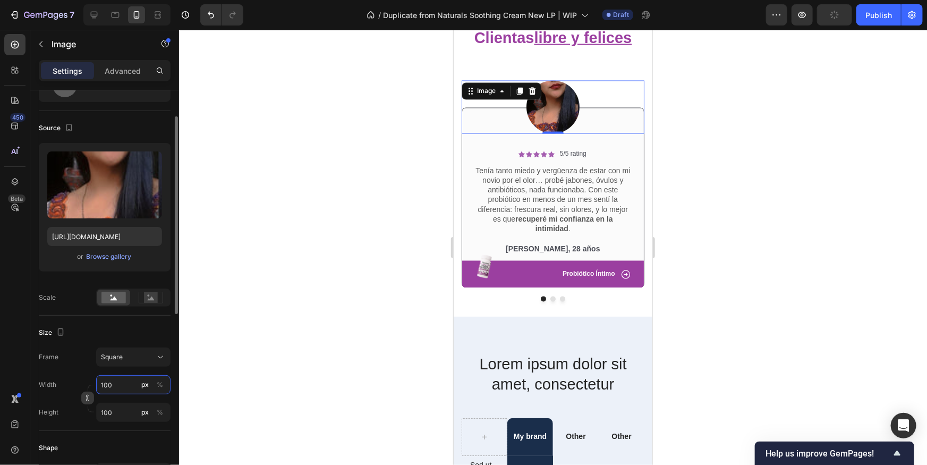
type input "100"
click at [70, 307] on div "Source Upload Image [URL][DOMAIN_NAME] or Browse gallery Scale" at bounding box center [105, 213] width 132 height 205
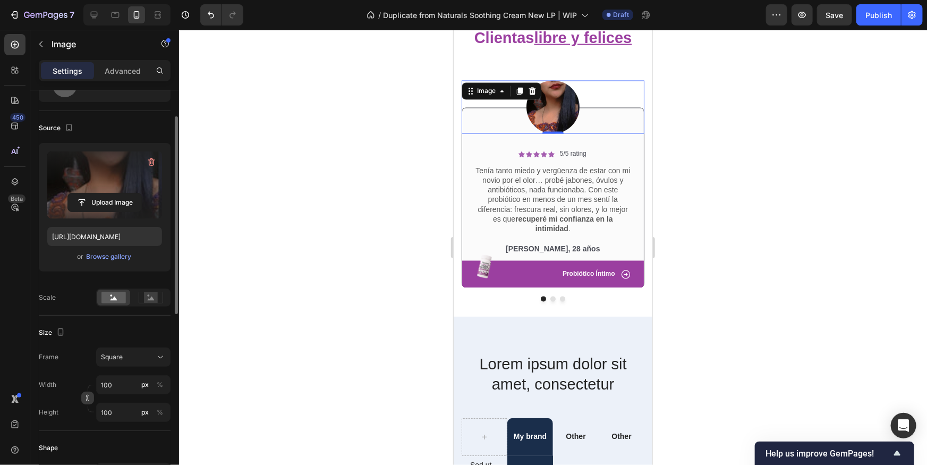
drag, startPoint x: 108, startPoint y: 193, endPoint x: 138, endPoint y: 162, distance: 43.2
click at [138, 163] on div "Upload Image" at bounding box center [104, 184] width 115 height 67
click at [136, 196] on input "file" at bounding box center [104, 202] width 73 height 18
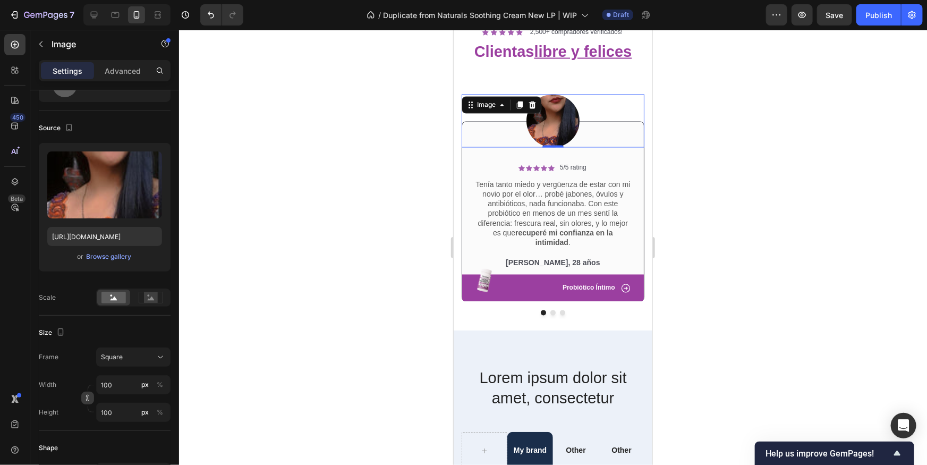
scroll to position [970, 0]
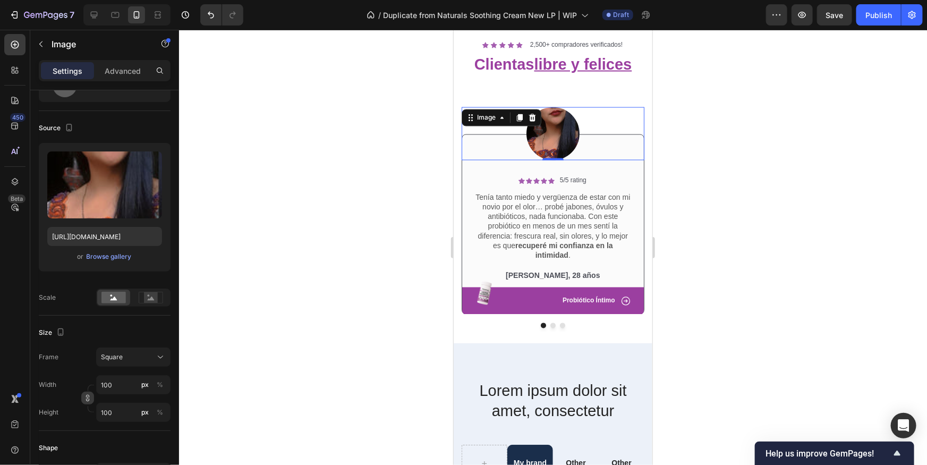
click at [551, 124] on img at bounding box center [552, 133] width 53 height 53
click at [552, 123] on img at bounding box center [552, 133] width 53 height 53
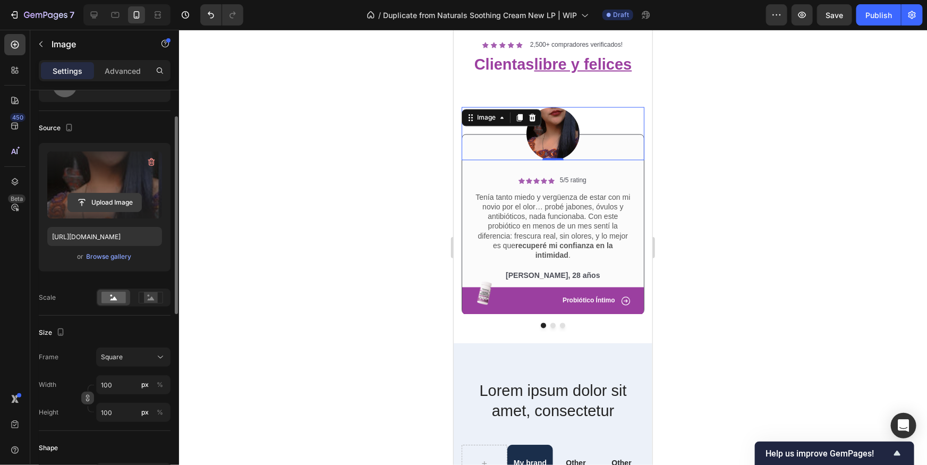
click at [108, 200] on input "file" at bounding box center [104, 202] width 73 height 18
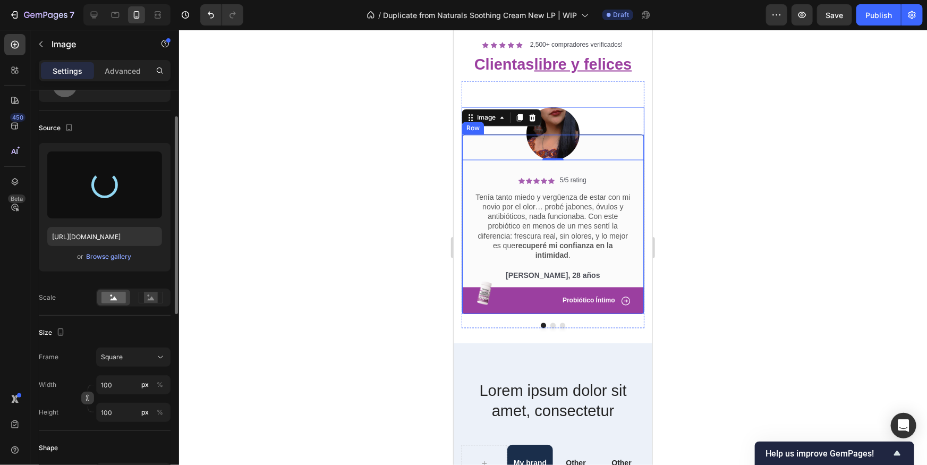
type input "[URL][DOMAIN_NAME]"
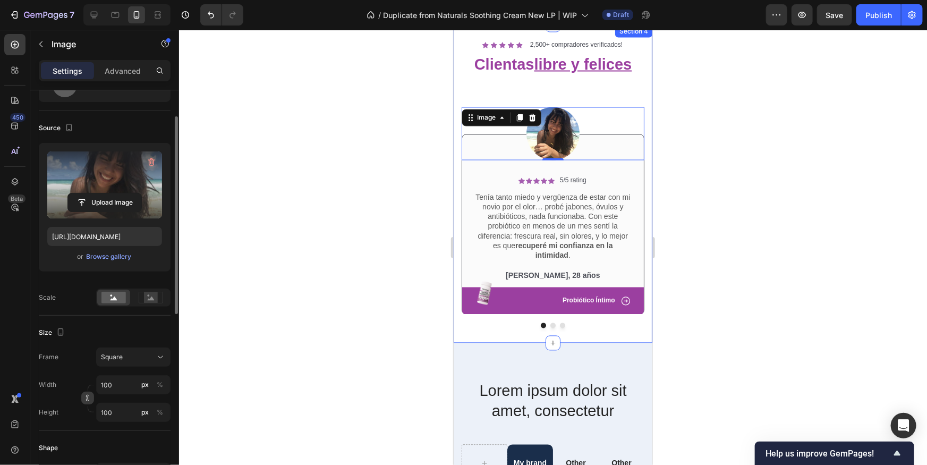
click at [712, 148] on div at bounding box center [553, 247] width 748 height 435
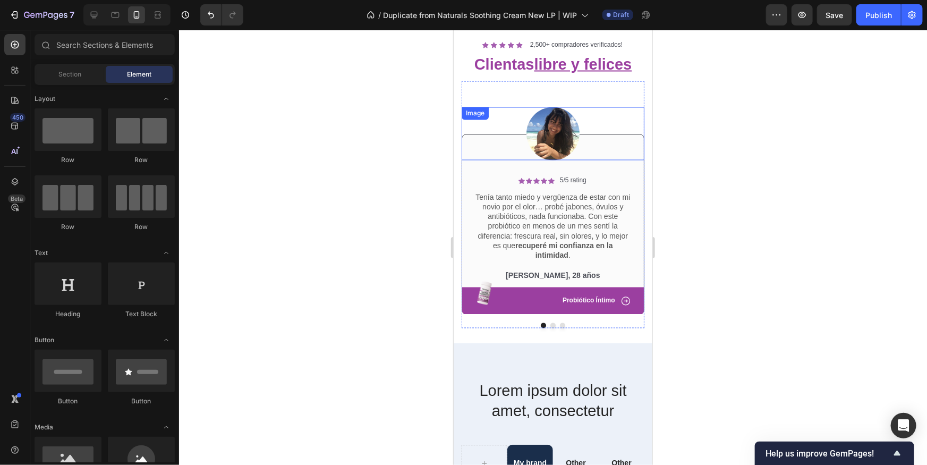
click at [546, 137] on img at bounding box center [552, 133] width 53 height 53
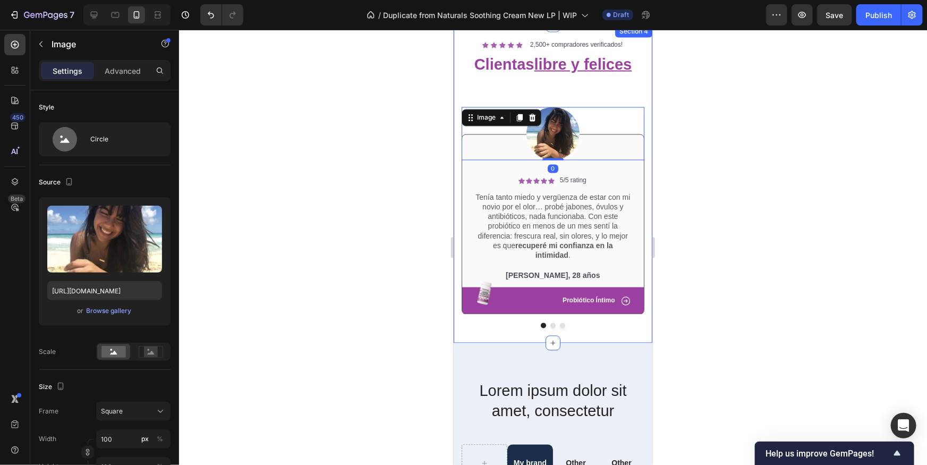
click at [763, 160] on div at bounding box center [553, 247] width 748 height 435
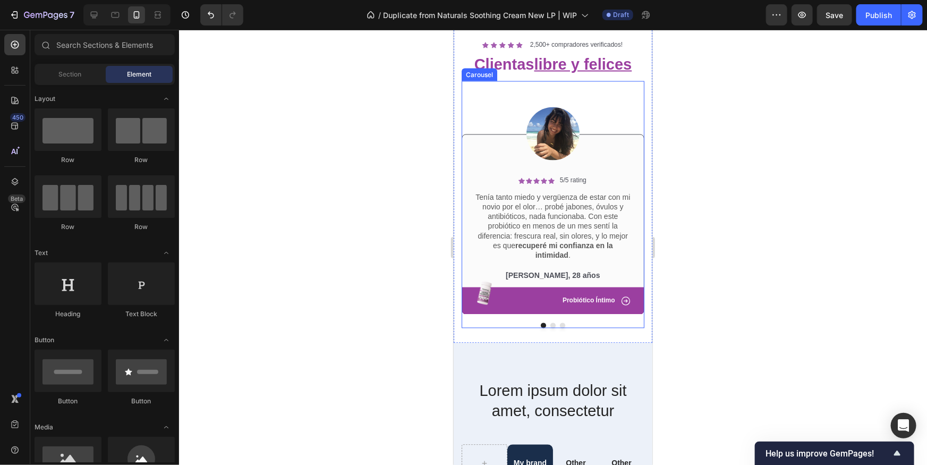
click at [550, 325] on button "Dot" at bounding box center [552, 325] width 5 height 5
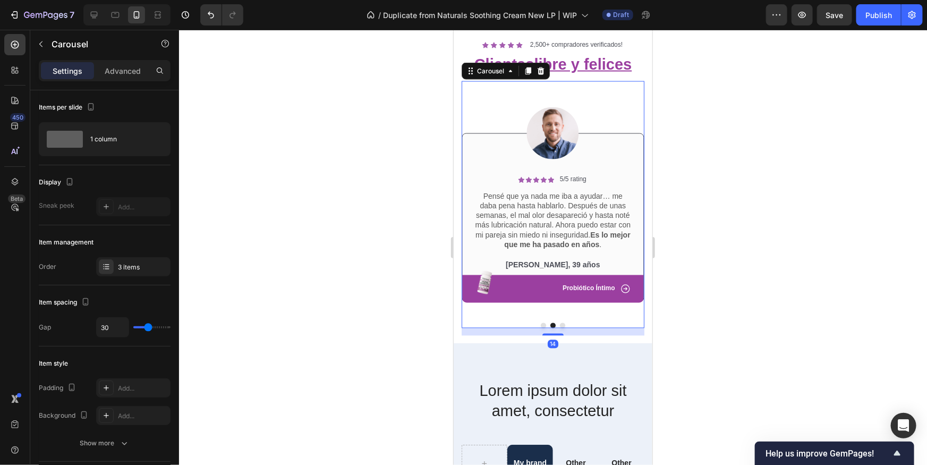
click at [544, 324] on button "Dot" at bounding box center [542, 325] width 5 height 5
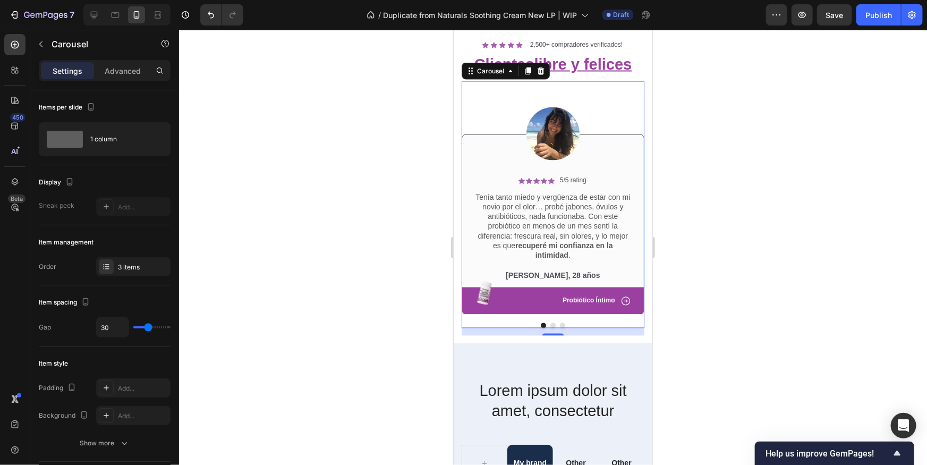
click at [553, 324] on button "Dot" at bounding box center [552, 325] width 5 height 5
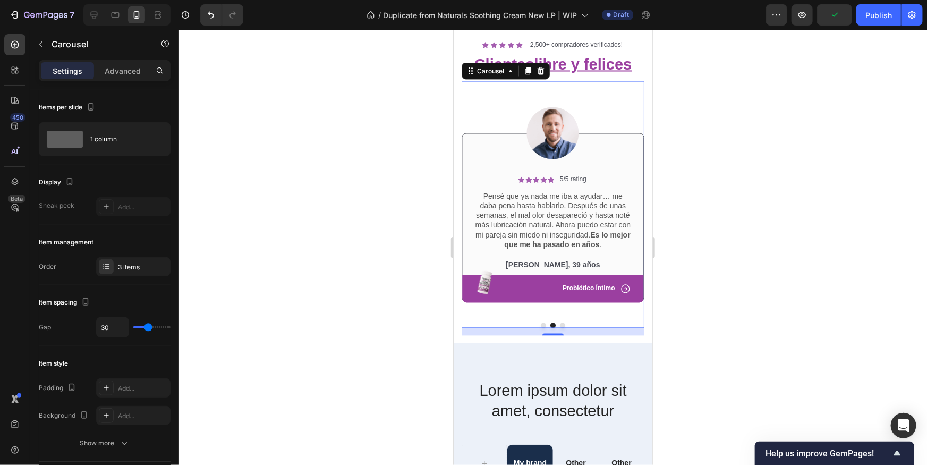
click at [544, 321] on div "Image Icon Icon Icon Icon Icon Icon List 5/5 rating Text Block Row Tenía tanto …" at bounding box center [552, 204] width 183 height 247
drag, startPoint x: 544, startPoint y: 324, endPoint x: 552, endPoint y: 323, distance: 8.0
click at [544, 324] on button "Dot" at bounding box center [542, 325] width 5 height 5
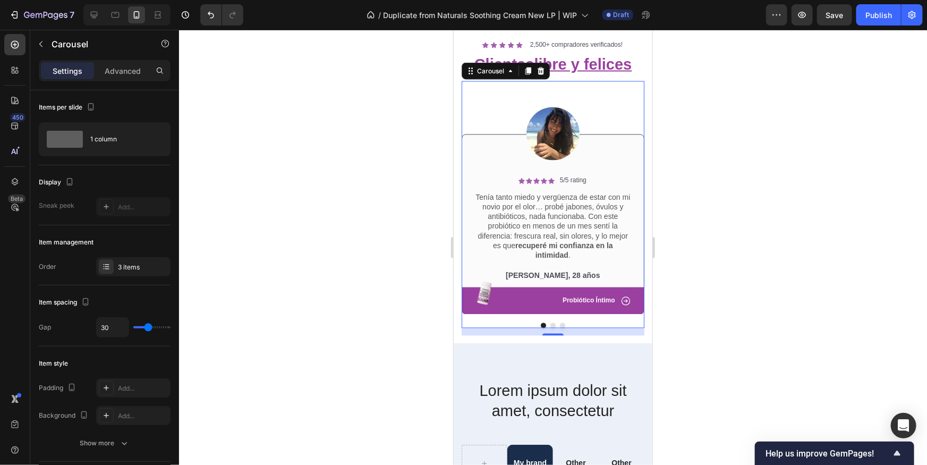
drag, startPoint x: 552, startPoint y: 323, endPoint x: 552, endPoint y: 312, distance: 10.1
click at [552, 323] on button "Dot" at bounding box center [552, 325] width 5 height 5
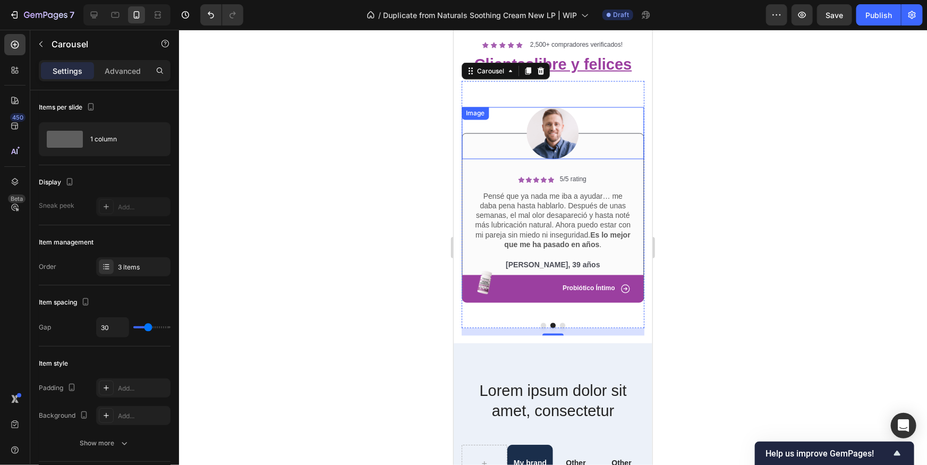
click at [542, 139] on img at bounding box center [553, 133] width 52 height 52
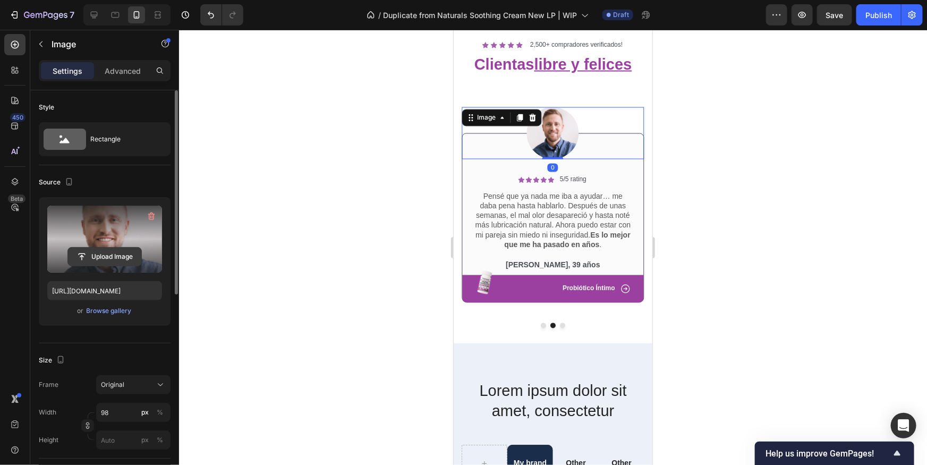
click at [80, 257] on input "file" at bounding box center [104, 257] width 73 height 18
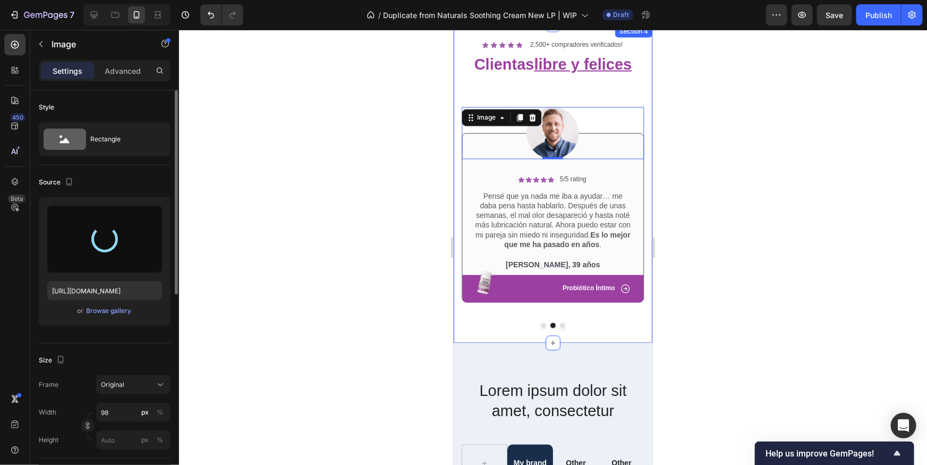
type input "[URL][DOMAIN_NAME]"
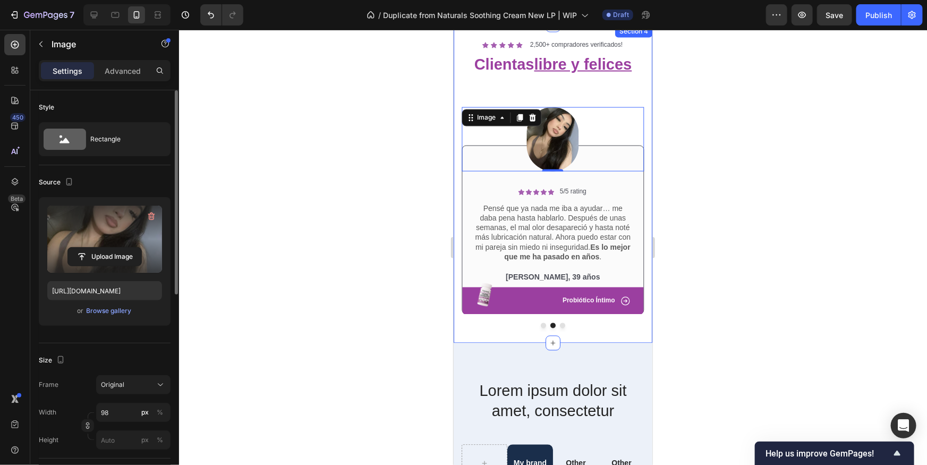
click at [708, 167] on div at bounding box center [553, 247] width 748 height 435
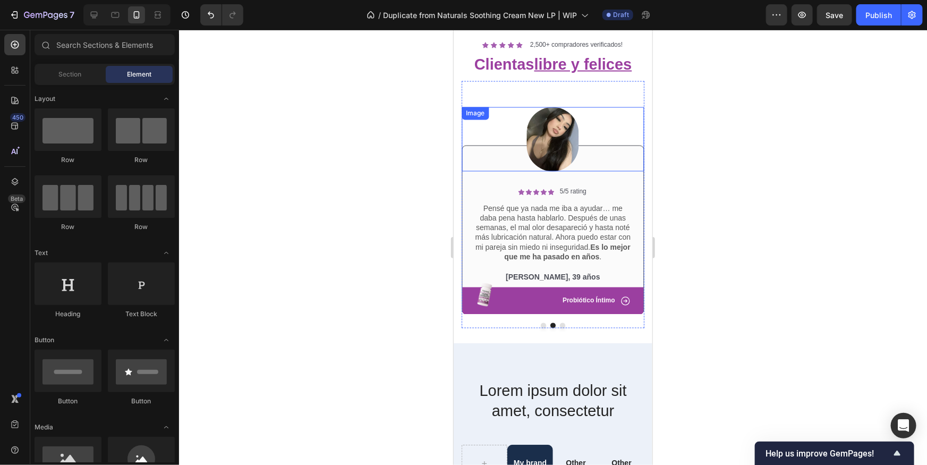
click at [563, 143] on img at bounding box center [553, 139] width 52 height 64
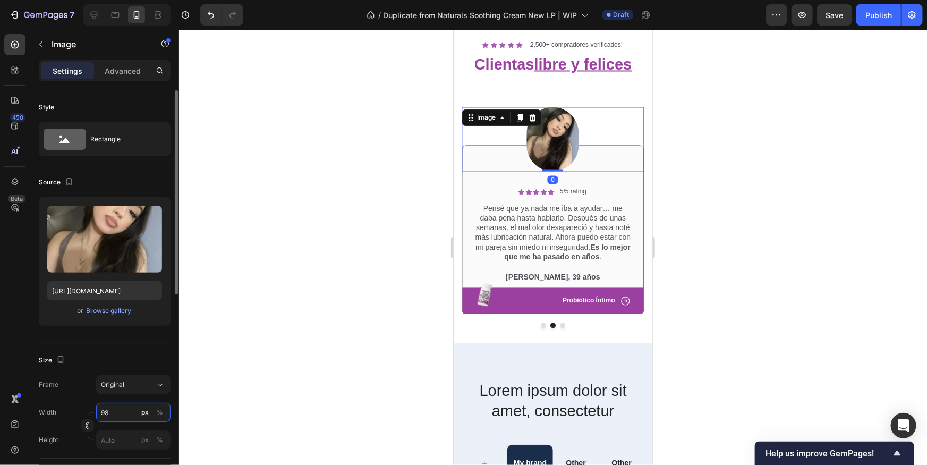
click at [120, 413] on input "98" at bounding box center [133, 412] width 74 height 19
click at [95, 143] on div "Rectangle" at bounding box center [122, 139] width 65 height 24
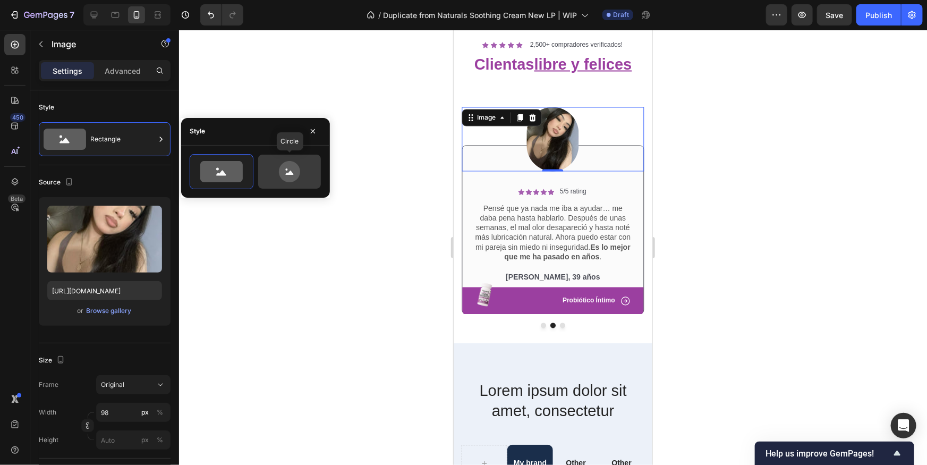
drag, startPoint x: 268, startPoint y: 178, endPoint x: 277, endPoint y: 178, distance: 9.6
click at [268, 178] on icon at bounding box center [290, 171] width 50 height 21
type input "80"
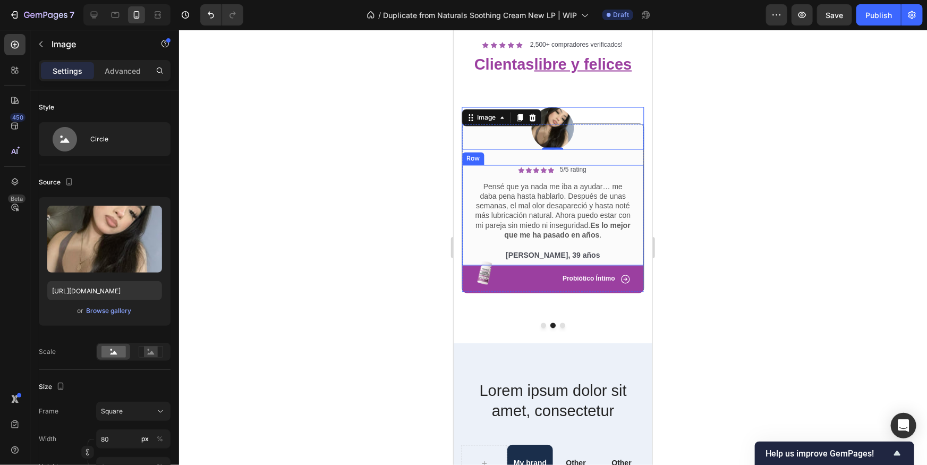
click at [756, 186] on div at bounding box center [553, 247] width 748 height 435
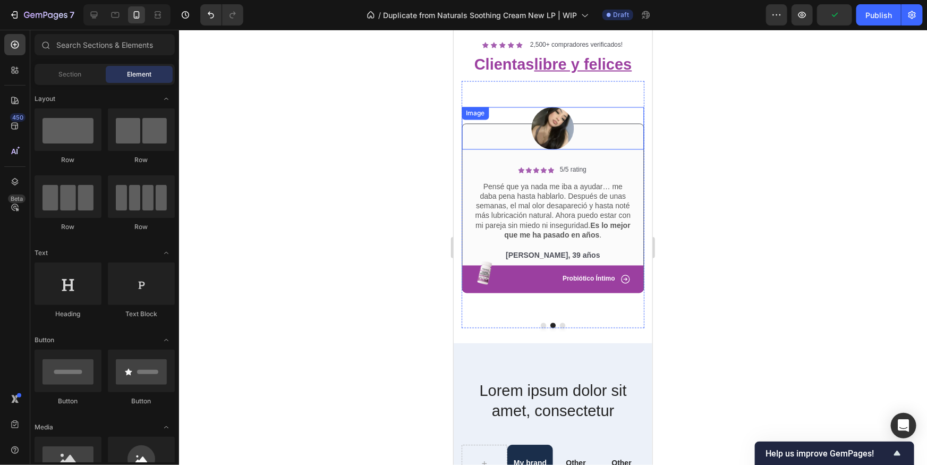
click at [544, 130] on img at bounding box center [552, 128] width 43 height 43
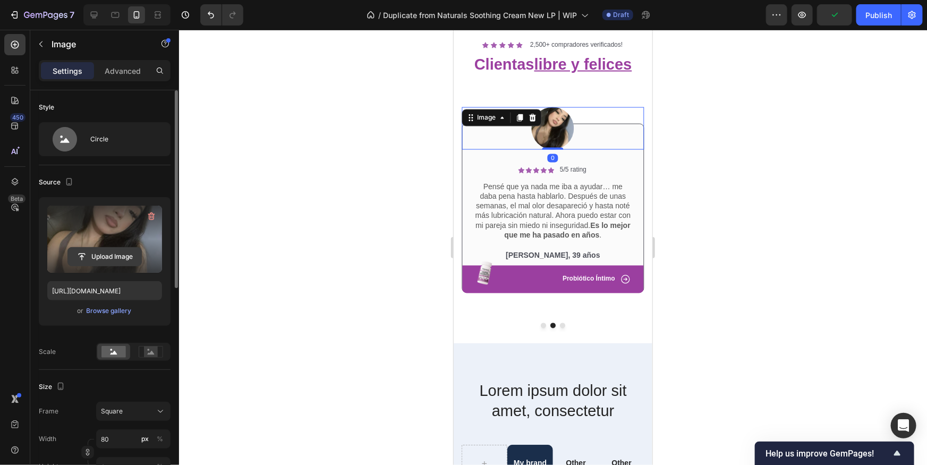
click at [95, 256] on input "file" at bounding box center [104, 257] width 73 height 18
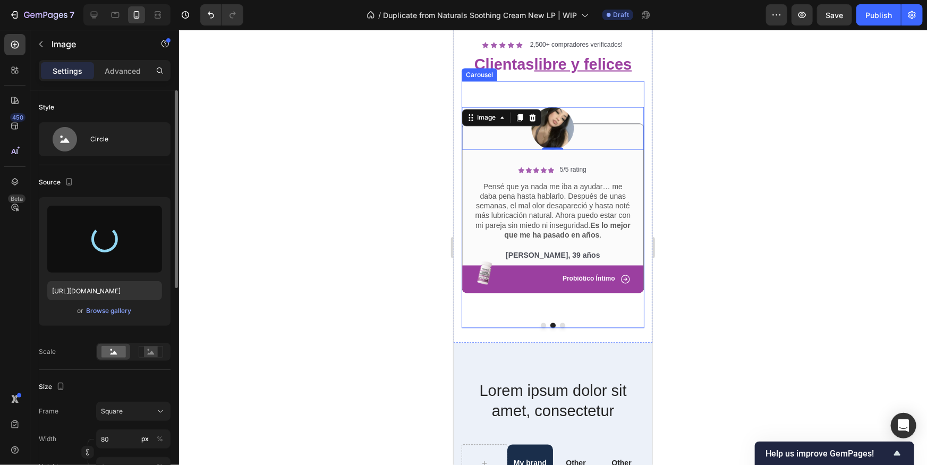
type input "[URL][DOMAIN_NAME]"
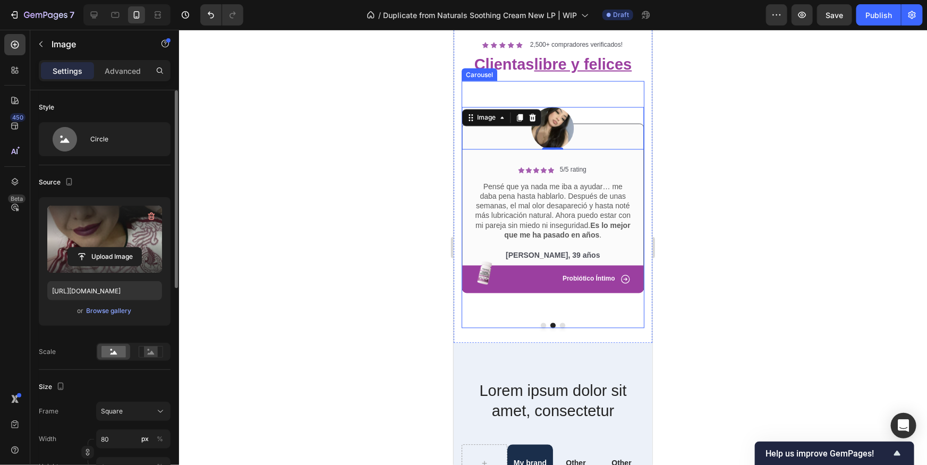
click at [692, 282] on div at bounding box center [553, 247] width 748 height 435
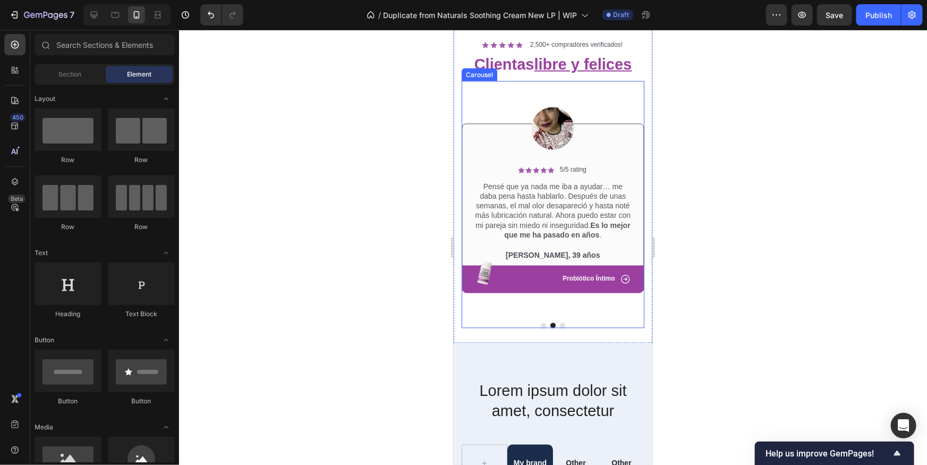
click at [563, 325] on button "Dot" at bounding box center [562, 325] width 5 height 5
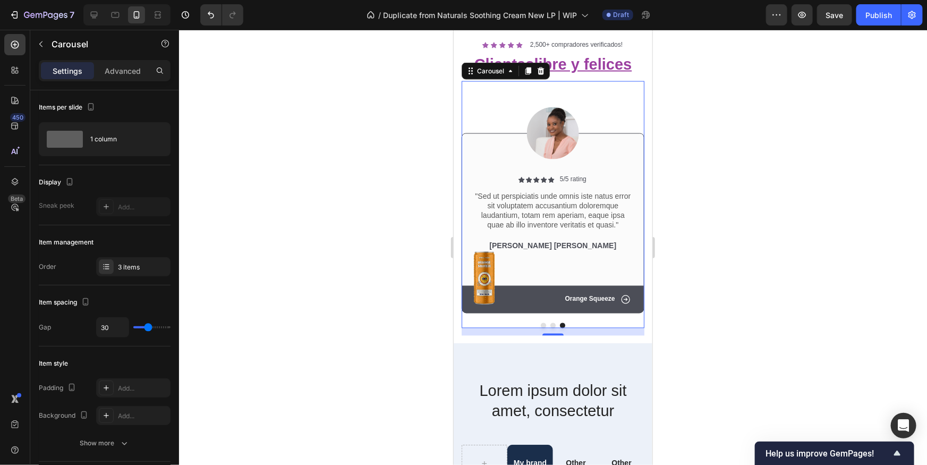
click at [554, 324] on button "Dot" at bounding box center [552, 325] width 5 height 5
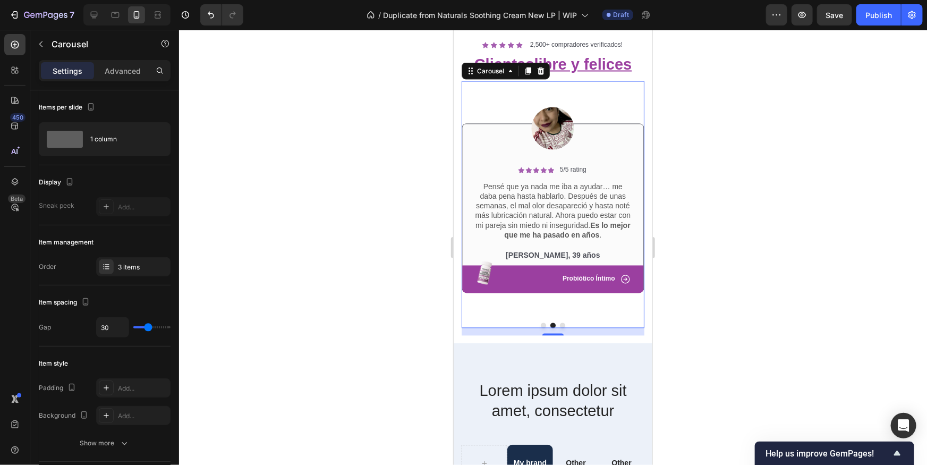
click at [542, 325] on button "Dot" at bounding box center [542, 325] width 5 height 5
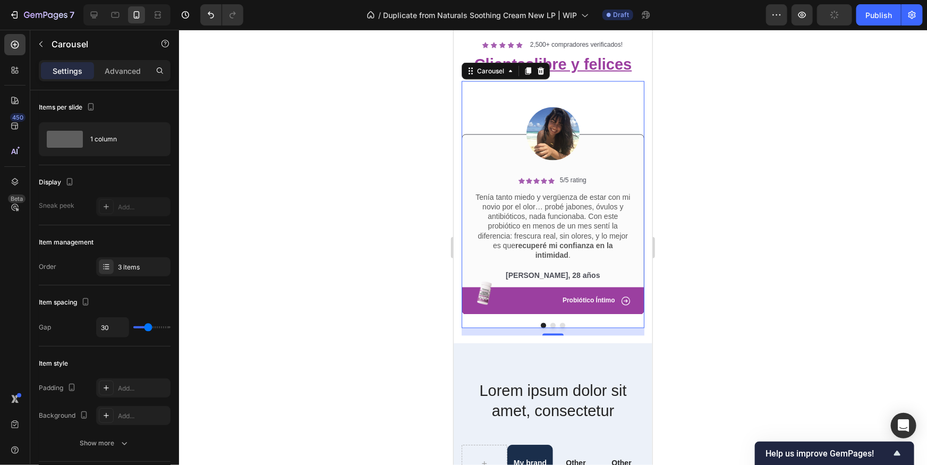
click at [551, 324] on button "Dot" at bounding box center [552, 325] width 5 height 5
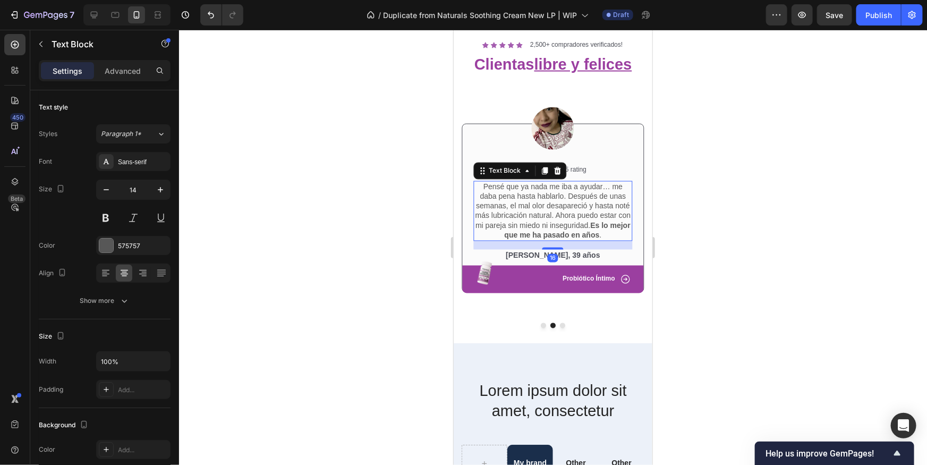
click at [601, 210] on p "Pensé que ya nada me iba a ayudar… me daba [PERSON_NAME] hasta hablarlo. Despué…" at bounding box center [552, 211] width 157 height 58
click at [738, 250] on div at bounding box center [553, 247] width 748 height 435
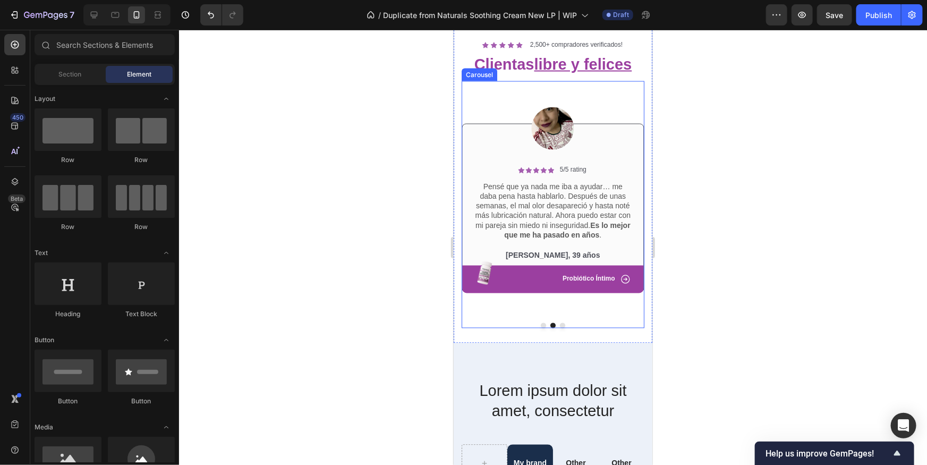
click at [562, 326] on button "Dot" at bounding box center [562, 325] width 5 height 5
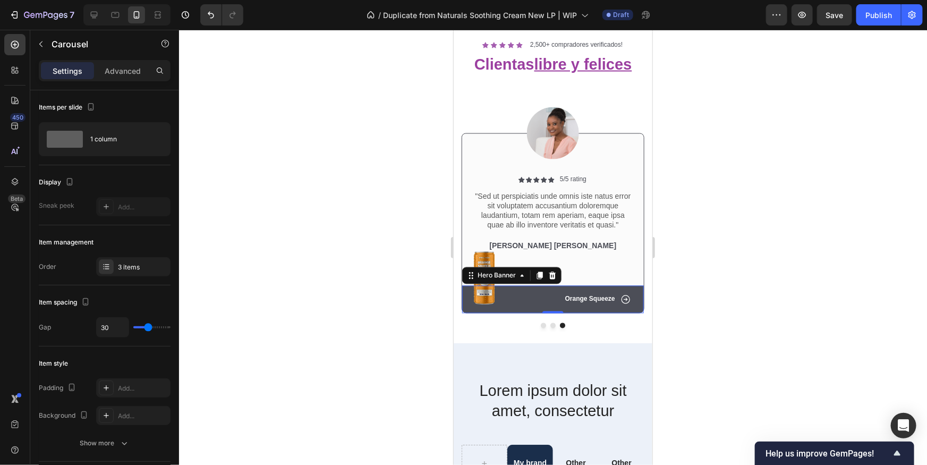
click at [527, 305] on div "Icon Orange Squeeze Text Block Row" at bounding box center [553, 299] width 182 height 28
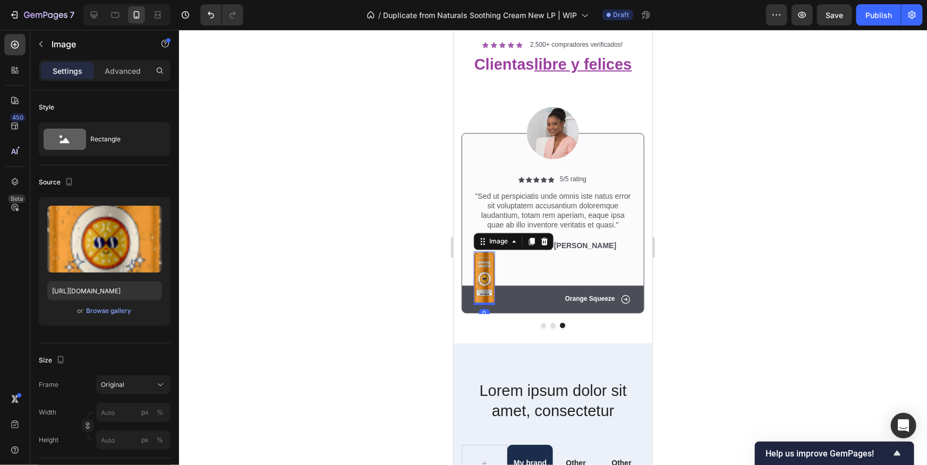
click at [485, 292] on img at bounding box center [484, 278] width 21 height 54
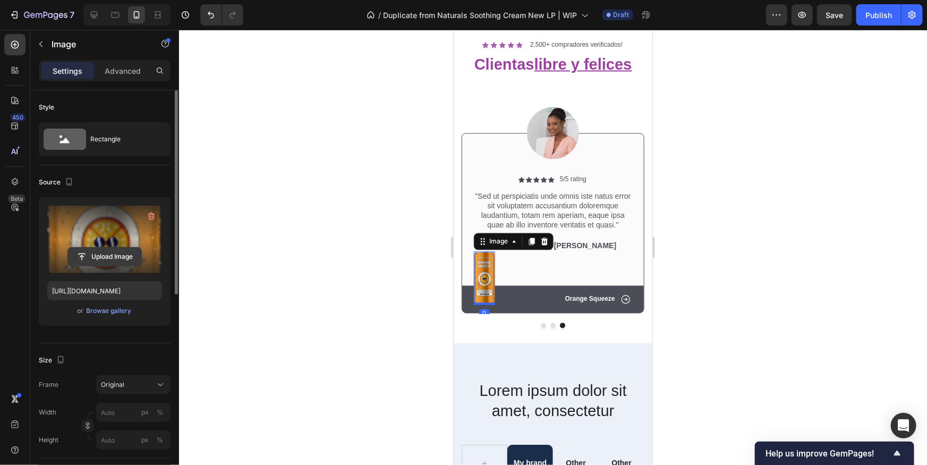
click at [121, 249] on input "file" at bounding box center [104, 257] width 73 height 18
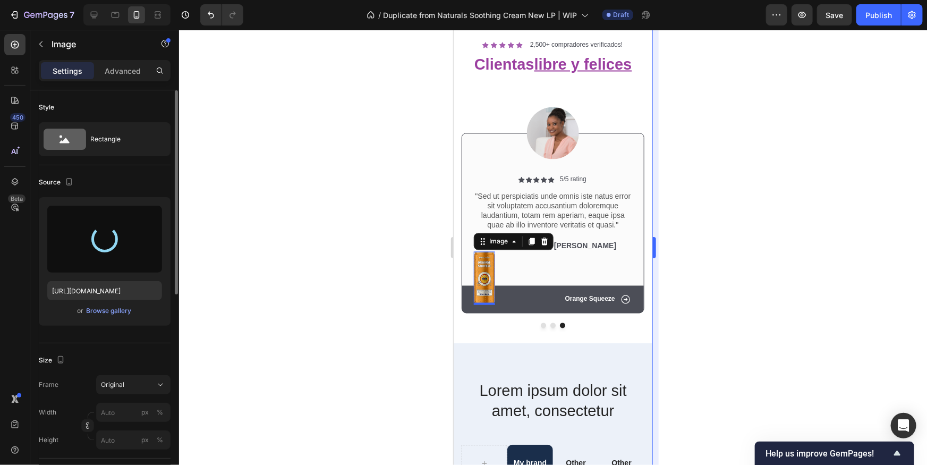
type input "[URL][DOMAIN_NAME]"
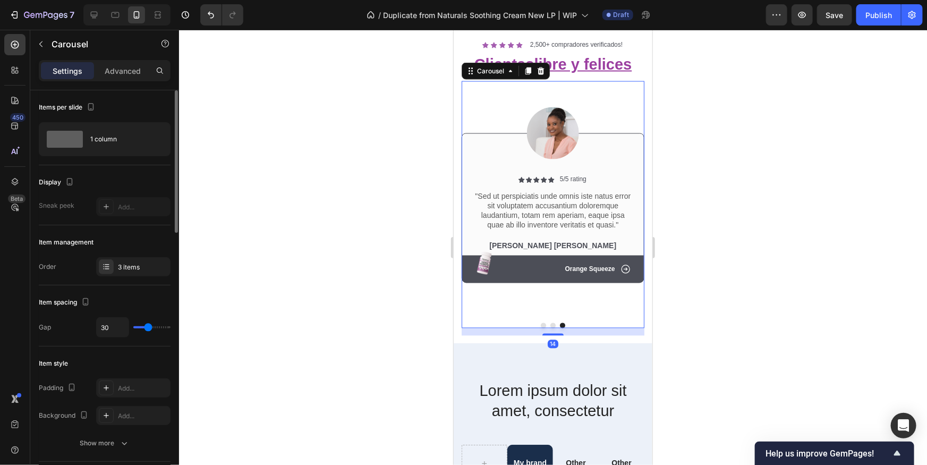
click at [554, 324] on button "Dot" at bounding box center [552, 325] width 5 height 5
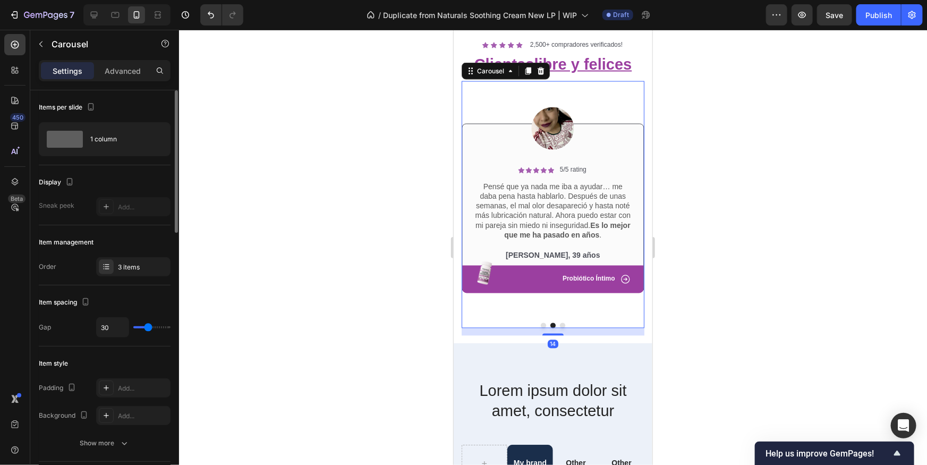
click at [562, 325] on button "Dot" at bounding box center [562, 325] width 5 height 5
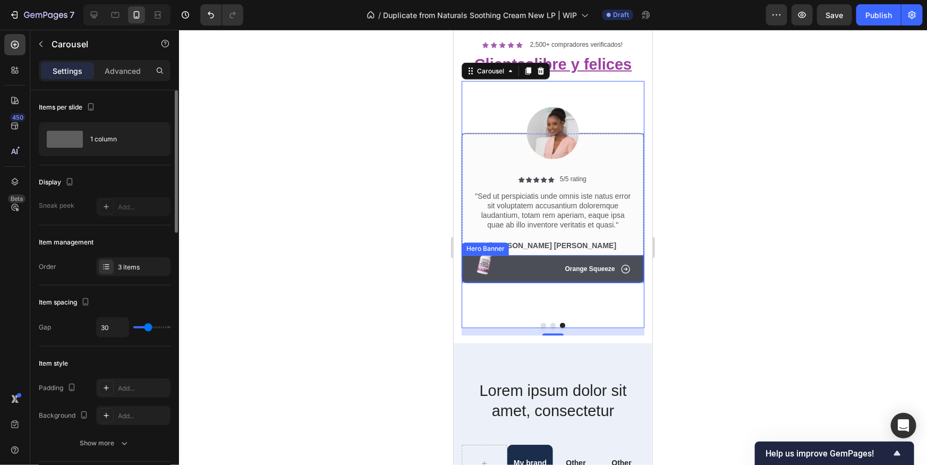
click at [533, 280] on div "Icon Orange Squeeze Text Block Row" at bounding box center [553, 269] width 182 height 28
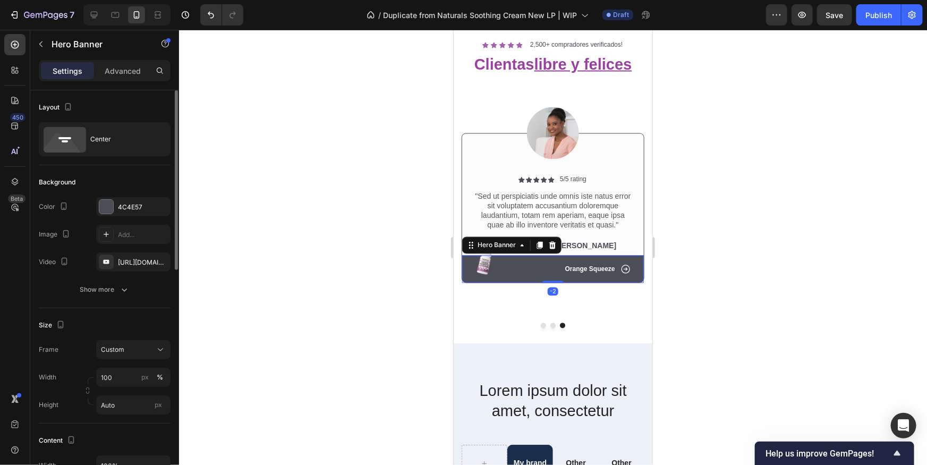
click at [95, 211] on div "Color 4C4E57" at bounding box center [105, 206] width 132 height 19
click at [99, 210] on div at bounding box center [106, 207] width 14 height 14
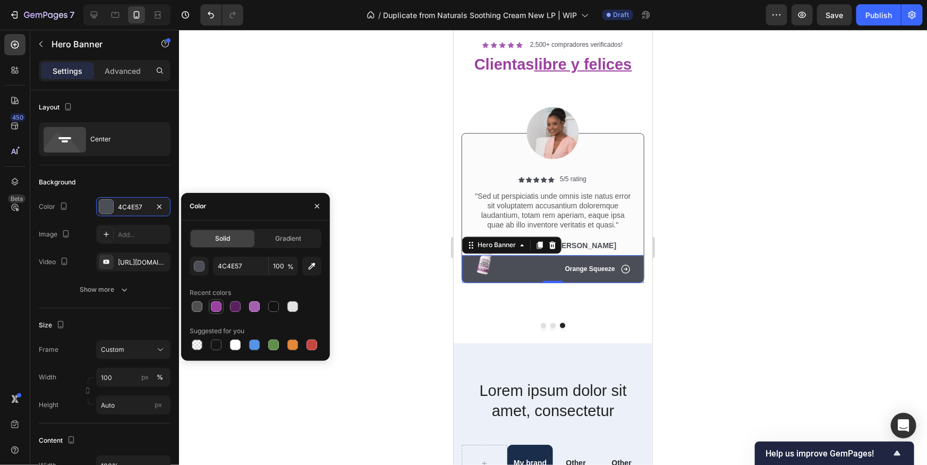
click at [222, 307] on div at bounding box center [216, 306] width 13 height 13
type input "9B3FA0"
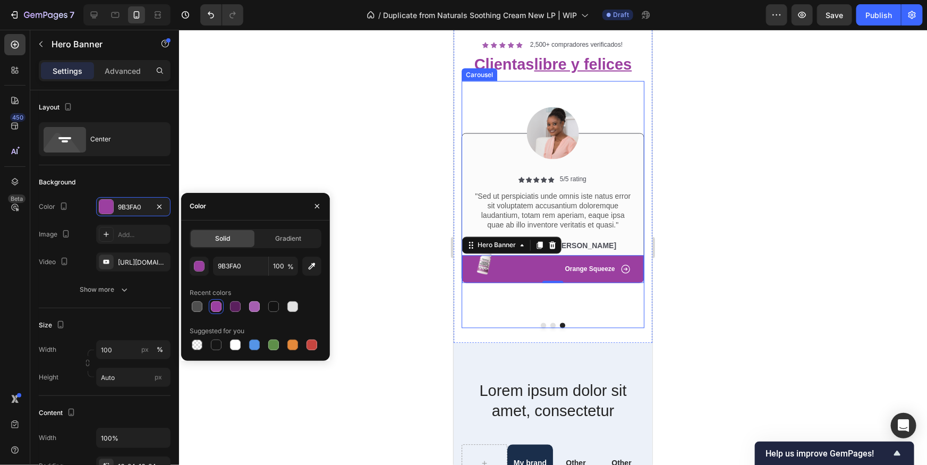
click at [553, 326] on button "Dot" at bounding box center [552, 325] width 5 height 5
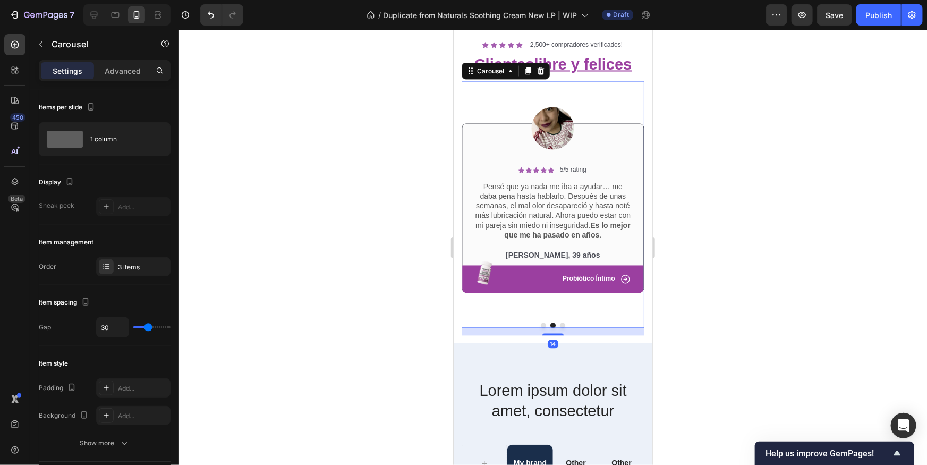
click at [562, 324] on button "Dot" at bounding box center [562, 325] width 5 height 5
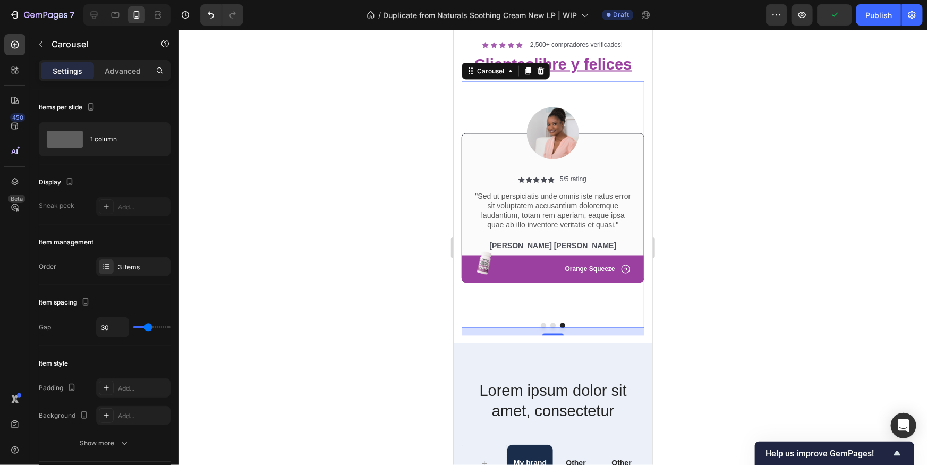
click at [551, 326] on button "Dot" at bounding box center [552, 325] width 5 height 5
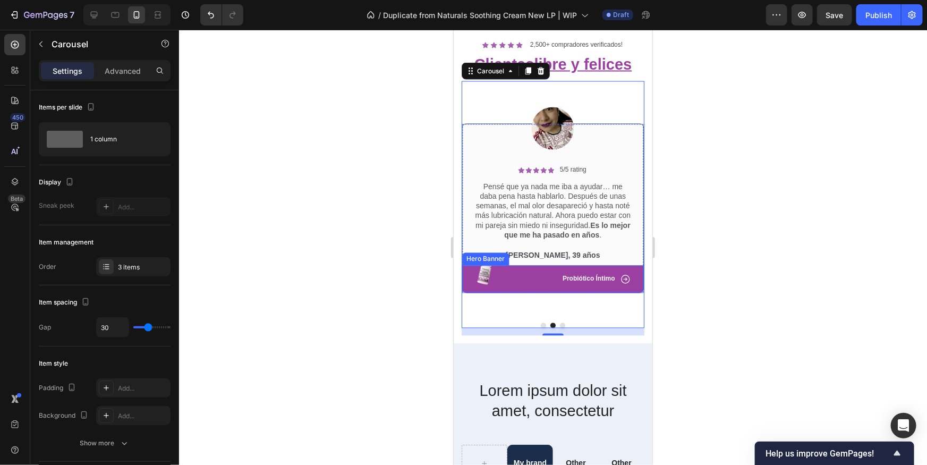
click at [595, 282] on div "Probiótico Íntimo Text Block" at bounding box center [588, 279] width 55 height 11
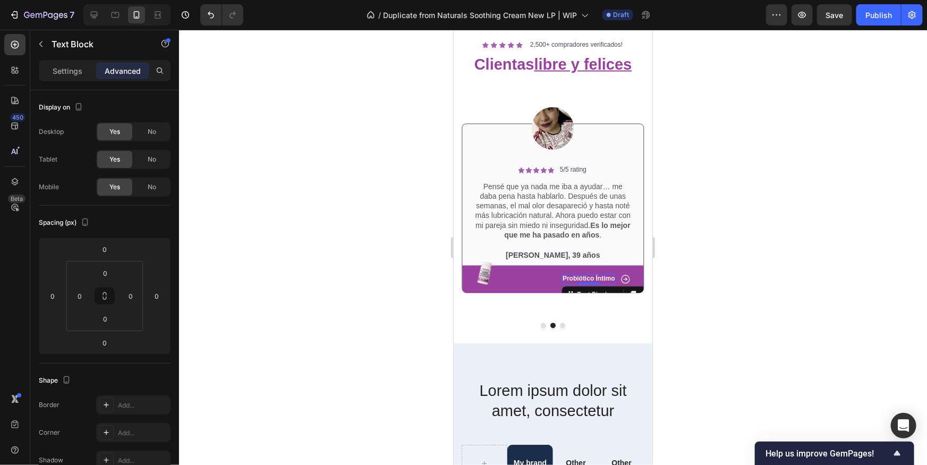
click at [595, 282] on div at bounding box center [588, 283] width 21 height 2
click at [594, 281] on div at bounding box center [588, 282] width 21 height 3
click at [587, 277] on p "Probiótico Íntimo" at bounding box center [588, 279] width 53 height 9
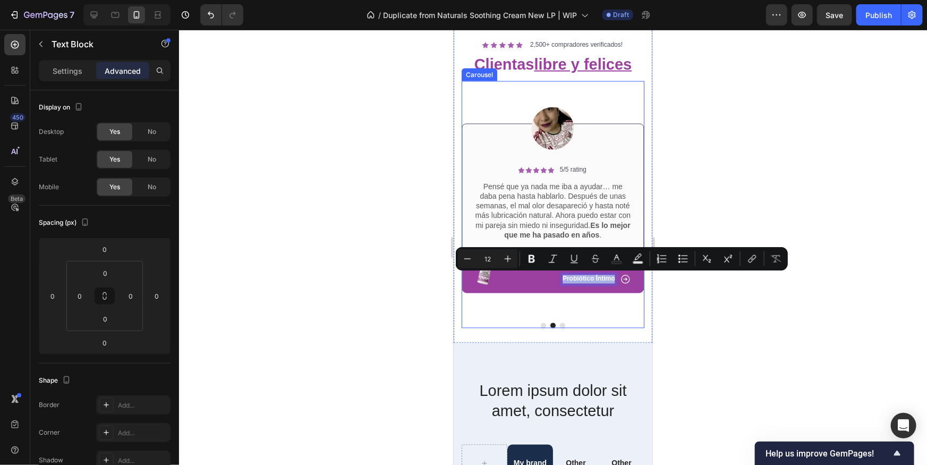
copy p "Probiótico Íntimo"
click at [564, 324] on div at bounding box center [552, 325] width 183 height 5
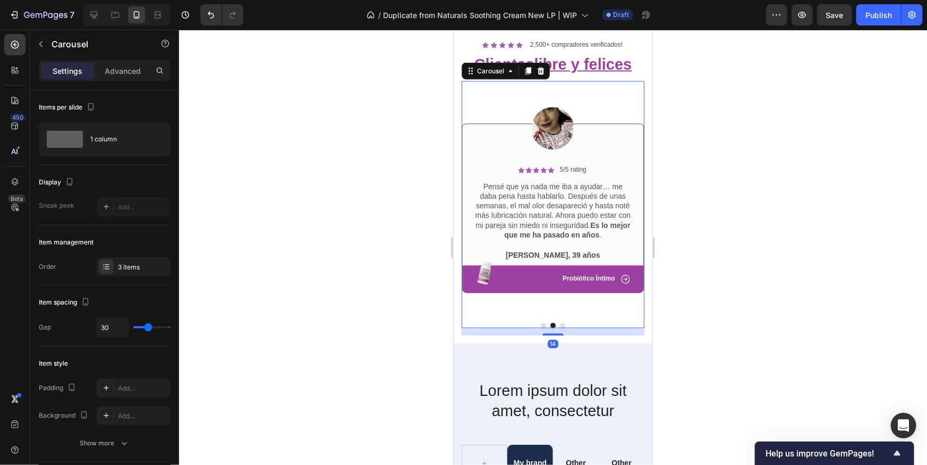
click at [563, 325] on button "Dot" at bounding box center [562, 325] width 5 height 5
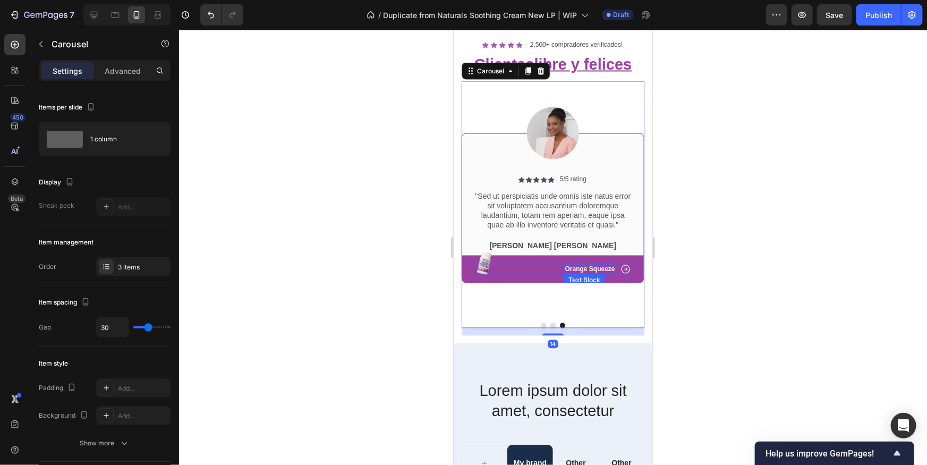
click at [584, 273] on div "Orange Squeeze Text Block" at bounding box center [590, 269] width 52 height 11
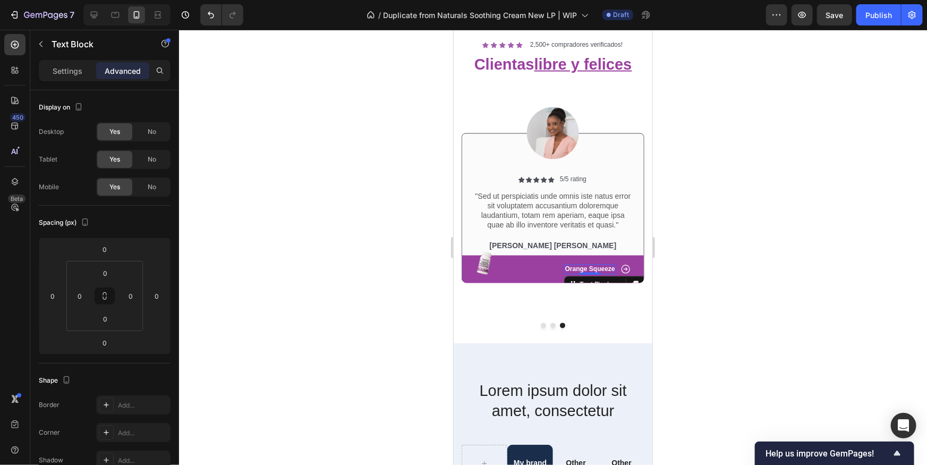
click at [584, 273] on div at bounding box center [589, 273] width 21 height 2
click at [606, 269] on p "Orange Squeeze" at bounding box center [590, 269] width 50 height 9
click at [605, 269] on p "Orange Squeeze" at bounding box center [590, 269] width 50 height 9
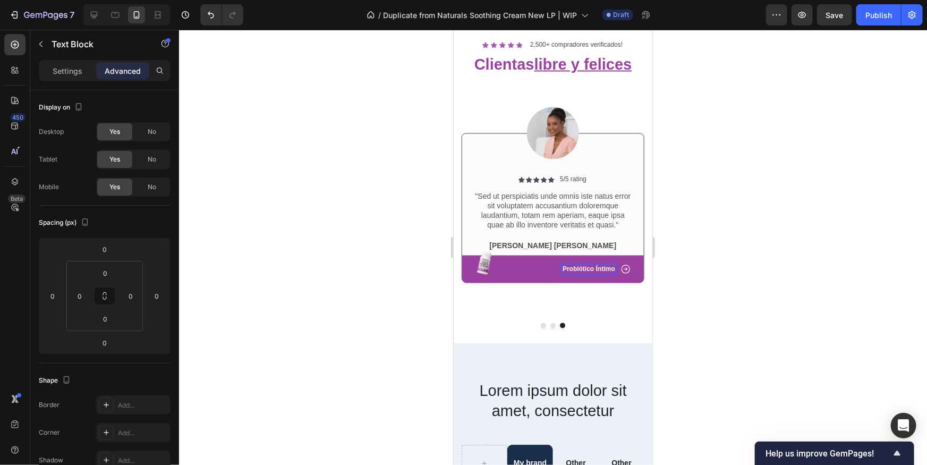
click at [711, 295] on div at bounding box center [553, 247] width 748 height 435
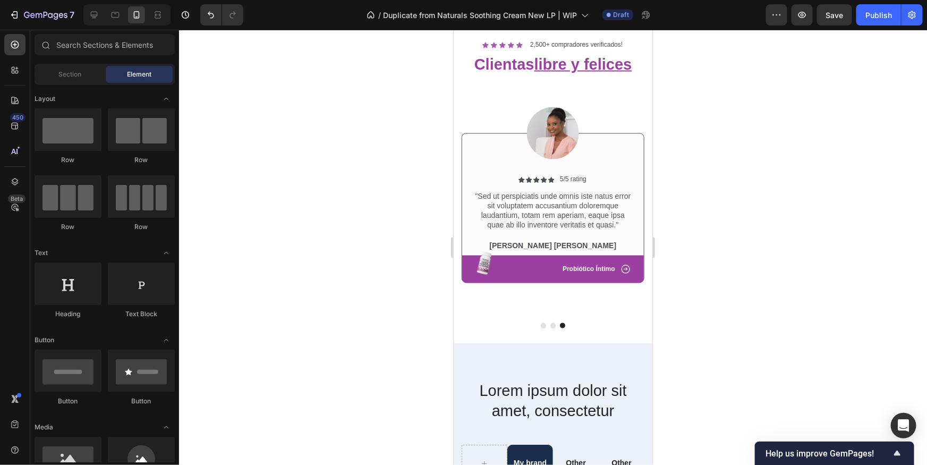
click at [567, 128] on img at bounding box center [553, 133] width 52 height 52
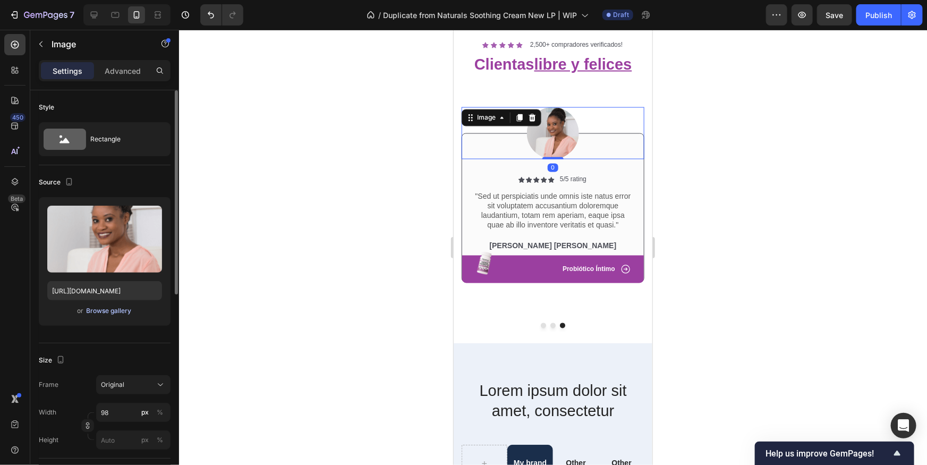
click at [119, 308] on div "Browse gallery" at bounding box center [109, 311] width 45 height 10
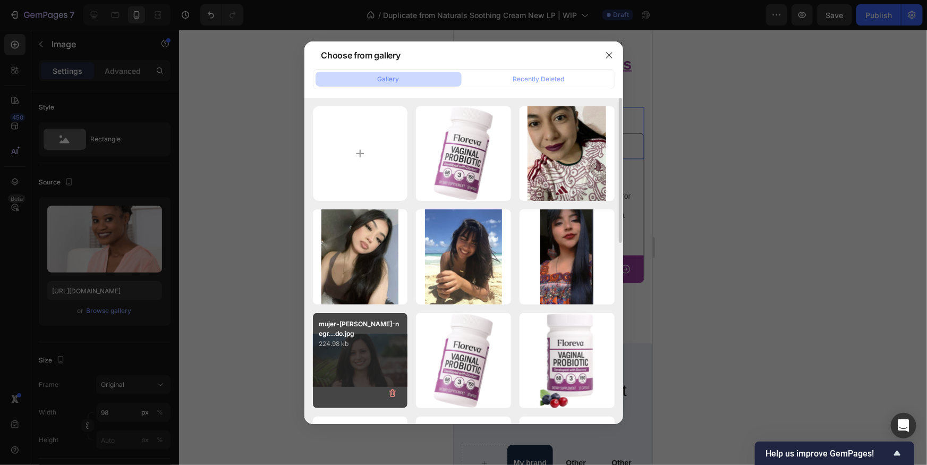
click at [369, 347] on p "224.98 kb" at bounding box center [360, 344] width 82 height 11
type input "[URL][DOMAIN_NAME]"
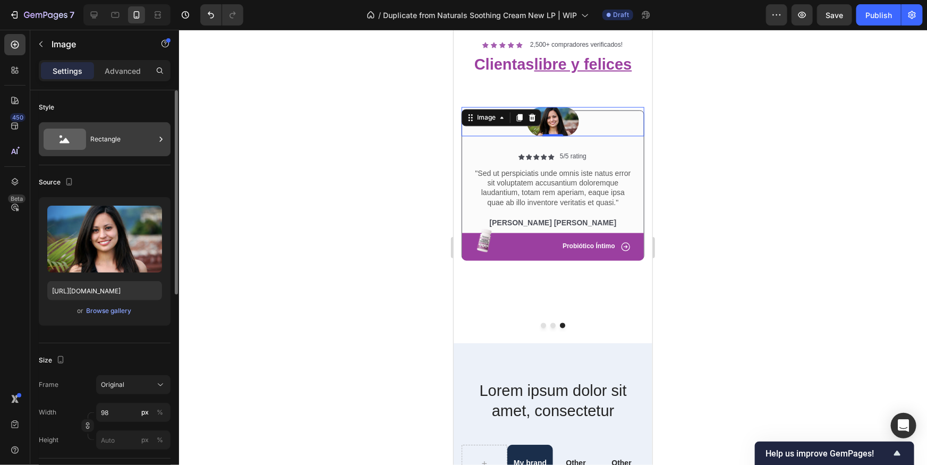
click at [98, 148] on div "Rectangle" at bounding box center [122, 139] width 65 height 24
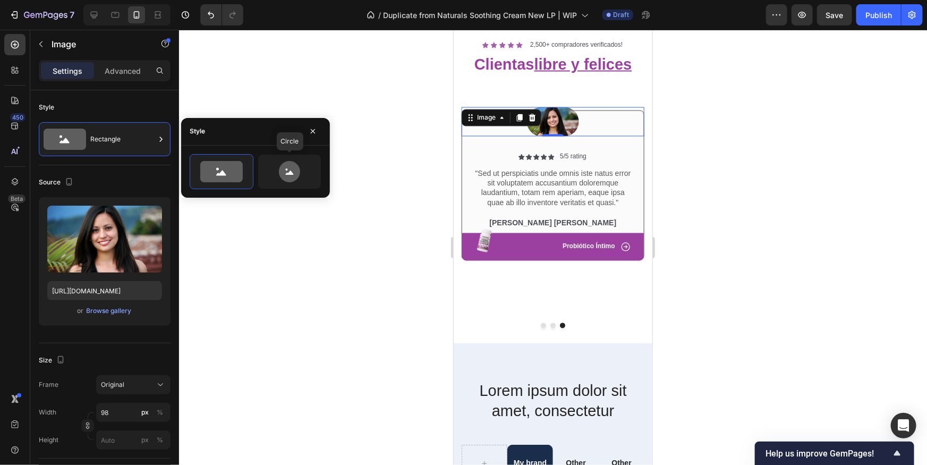
drag, startPoint x: 291, startPoint y: 178, endPoint x: 331, endPoint y: 183, distance: 40.8
click at [291, 178] on icon at bounding box center [289, 171] width 21 height 21
type input "80"
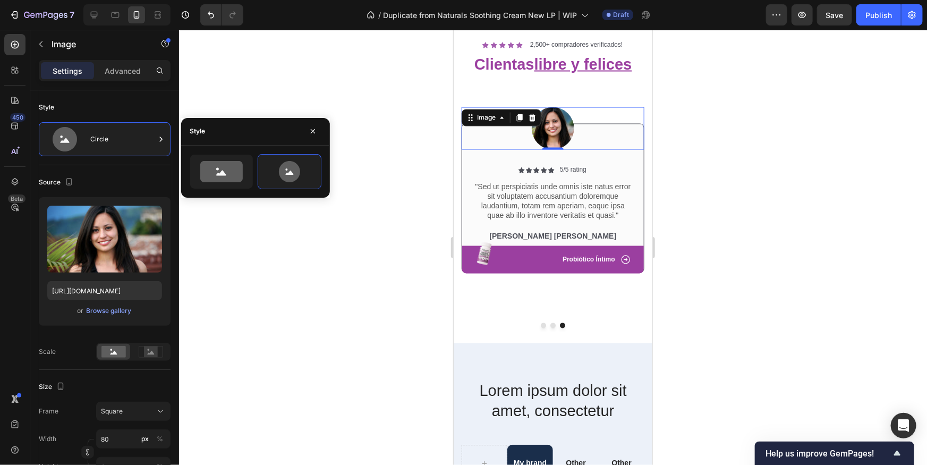
click at [734, 187] on div at bounding box center [553, 247] width 748 height 435
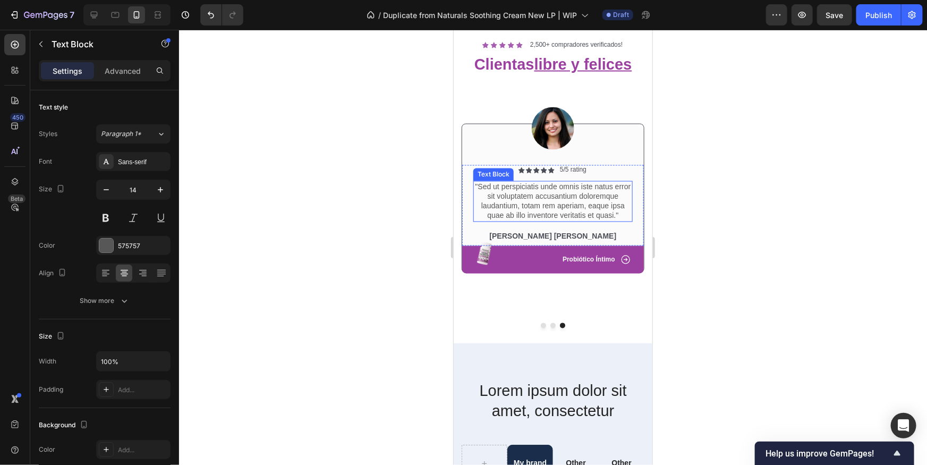
click at [565, 196] on p ""Sed ut perspiciatis unde omnis iste natus error sit voluptatem accusantium dol…" at bounding box center [552, 201] width 157 height 39
click at [554, 204] on p ""Sed ut perspiciatis unde omnis iste natus error sit voluptatem accusantium dol…" at bounding box center [552, 201] width 157 height 39
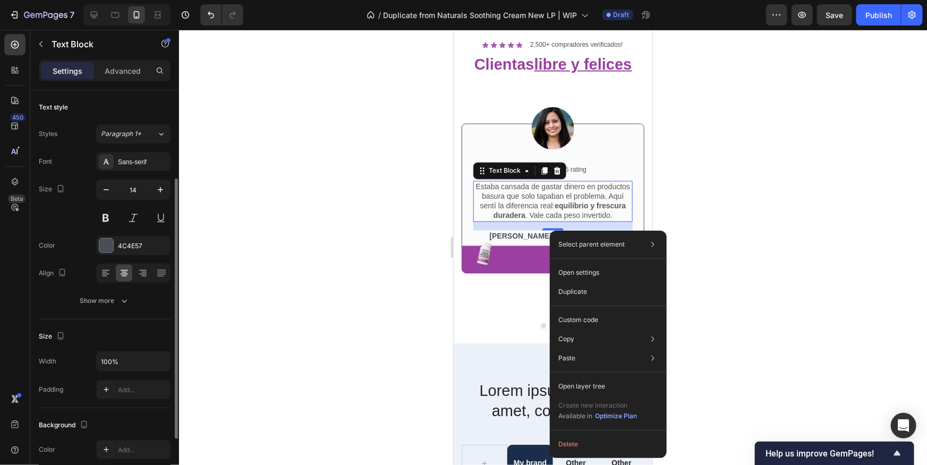
scroll to position [54, 0]
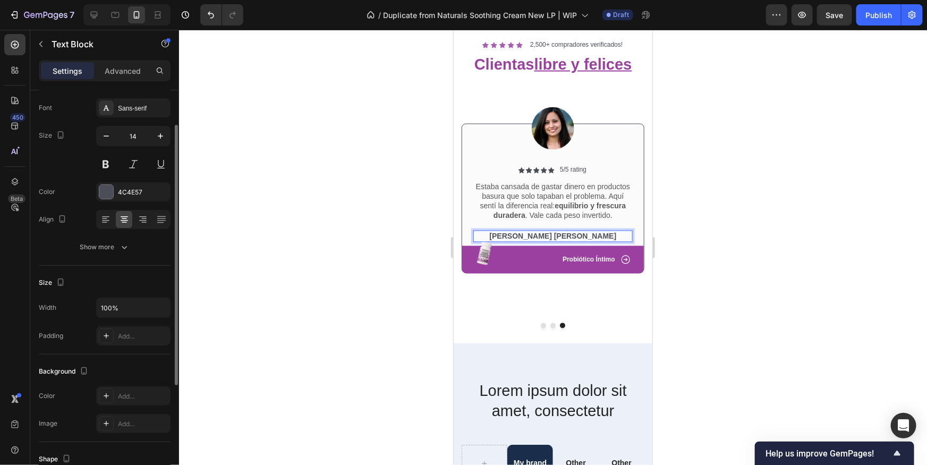
click at [535, 233] on p "Emma Zalia" at bounding box center [552, 236] width 157 height 10
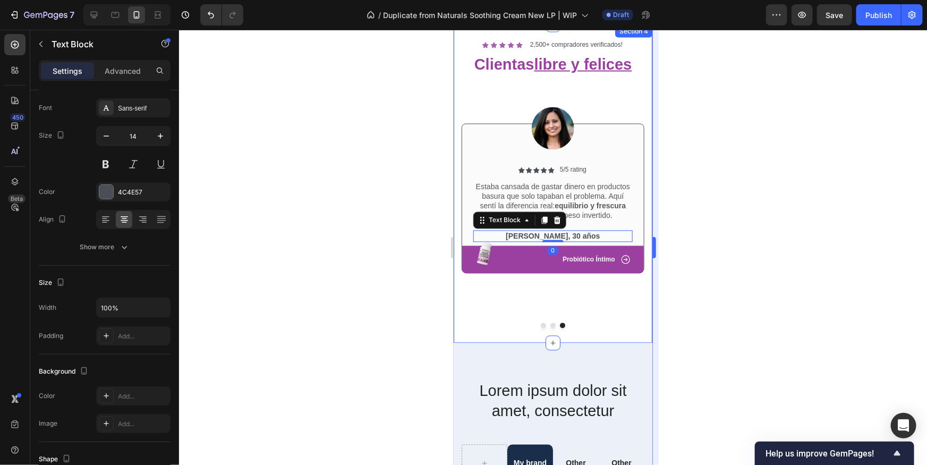
drag, startPoint x: 731, startPoint y: 292, endPoint x: 656, endPoint y: 231, distance: 95.9
click at [731, 291] on div at bounding box center [553, 247] width 748 height 435
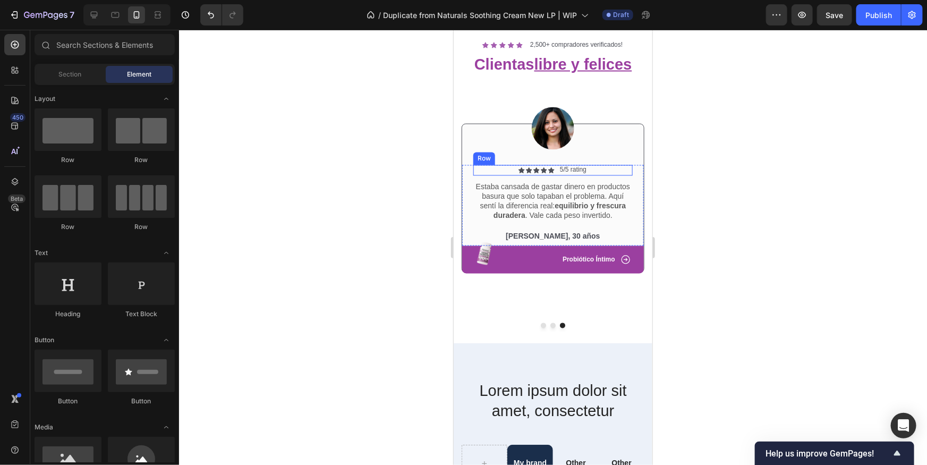
click at [518, 169] on div "Icon" at bounding box center [521, 170] width 6 height 6
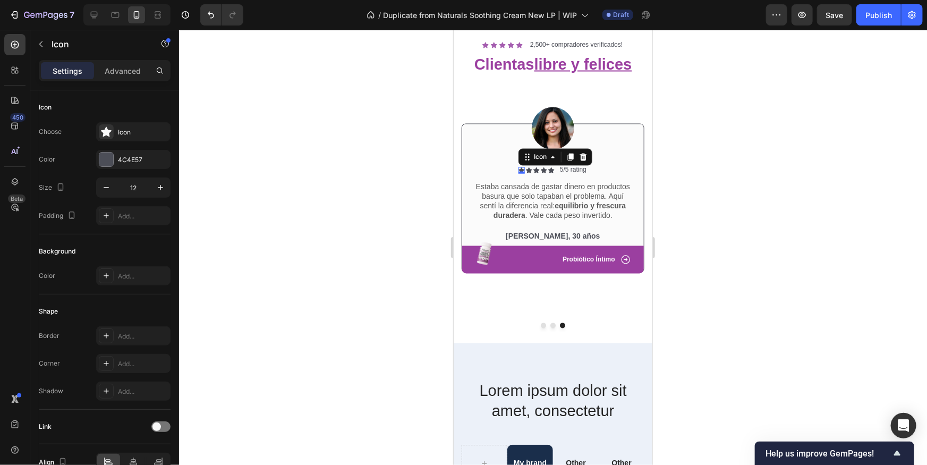
click at [518, 169] on div "0" at bounding box center [521, 173] width 11 height 9
click at [113, 157] on div at bounding box center [106, 159] width 15 height 15
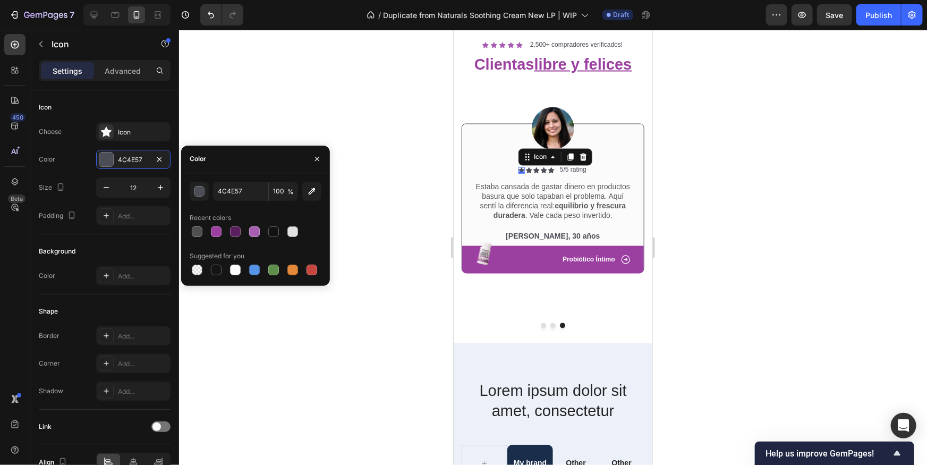
click at [253, 232] on div at bounding box center [254, 231] width 11 height 11
type input "A55EB0"
click at [529, 171] on div "Icon" at bounding box center [529, 170] width 6 height 6
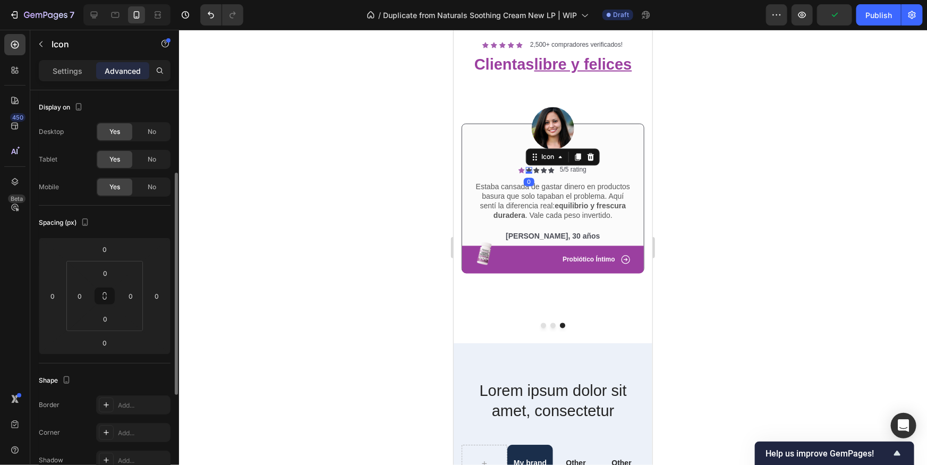
scroll to position [53, 0]
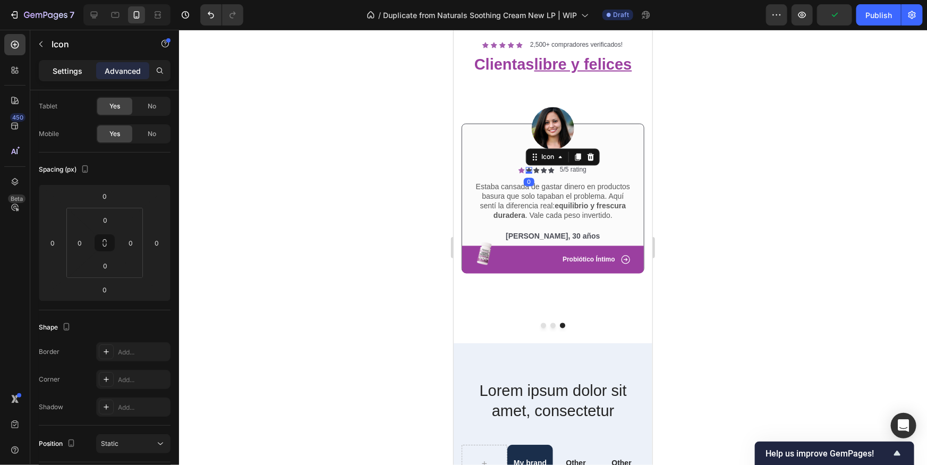
click at [78, 68] on p "Settings" at bounding box center [68, 70] width 30 height 11
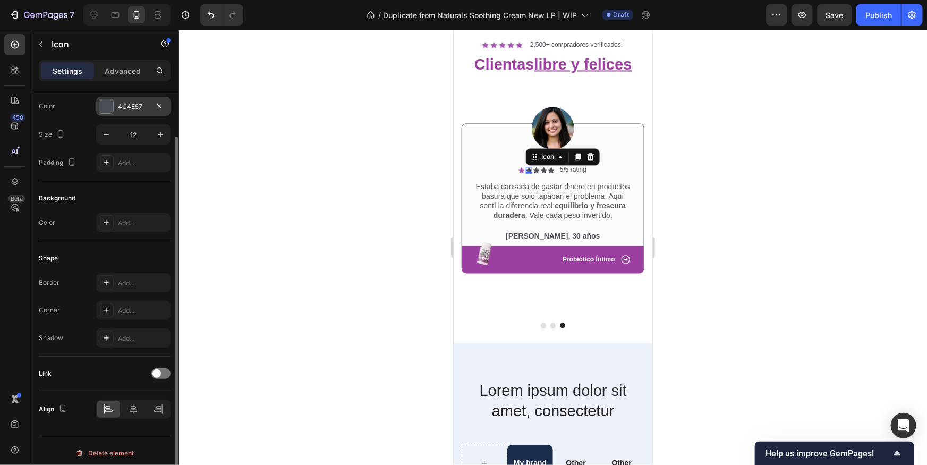
click at [106, 107] on div at bounding box center [106, 106] width 14 height 14
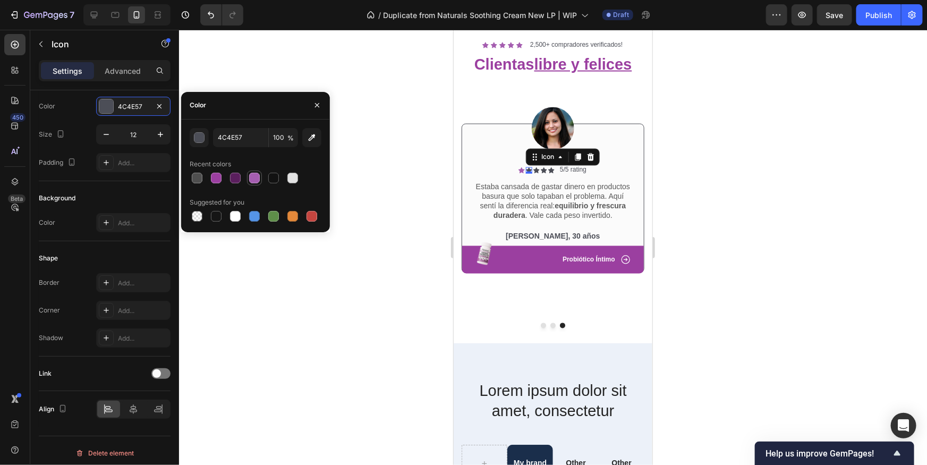
click at [250, 182] on div at bounding box center [254, 178] width 11 height 11
type input "A55EB0"
click at [538, 172] on div "Icon" at bounding box center [536, 170] width 6 height 6
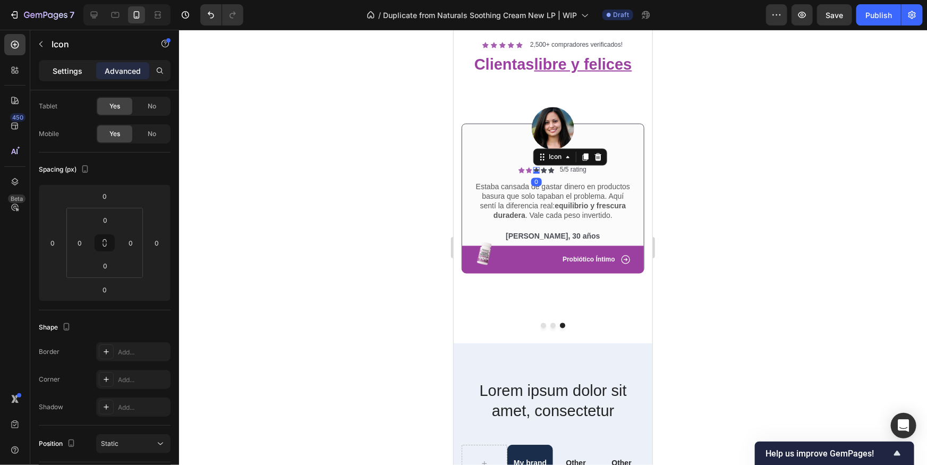
click at [67, 75] on p "Settings" at bounding box center [68, 70] width 30 height 11
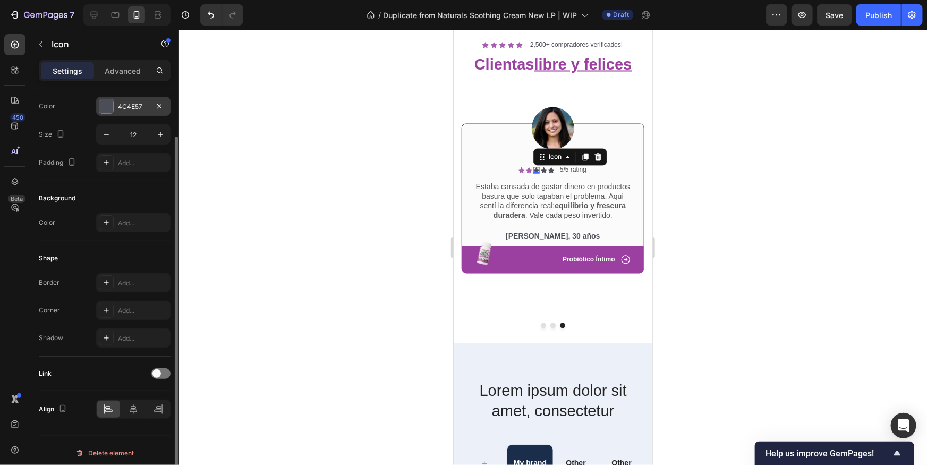
click at [115, 104] on div "4C4E57" at bounding box center [133, 106] width 74 height 19
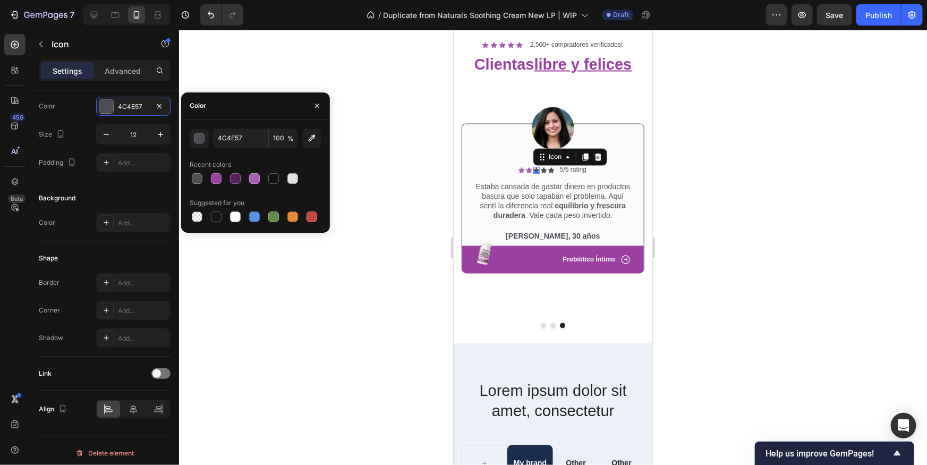
drag, startPoint x: 253, startPoint y: 182, endPoint x: 425, endPoint y: 179, distance: 172.2
click at [255, 182] on div at bounding box center [254, 178] width 11 height 11
type input "A55EB0"
click at [545, 169] on div "Icon" at bounding box center [543, 170] width 6 height 6
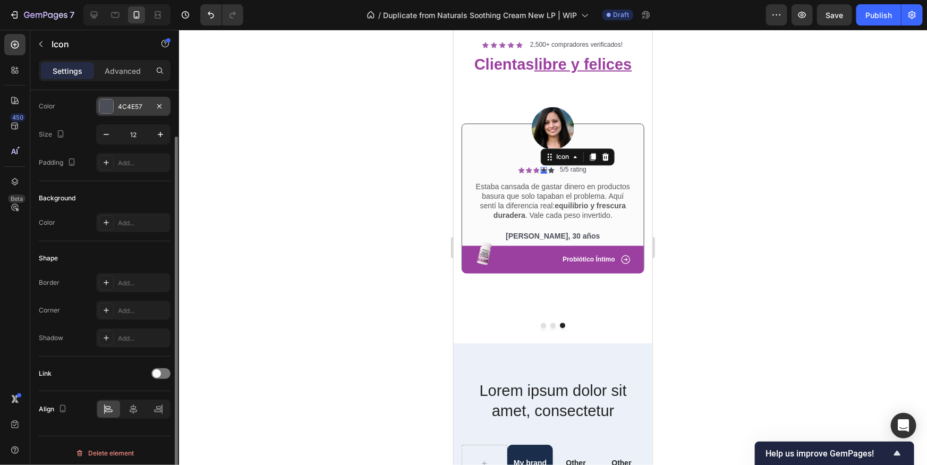
click at [108, 107] on div at bounding box center [106, 106] width 14 height 14
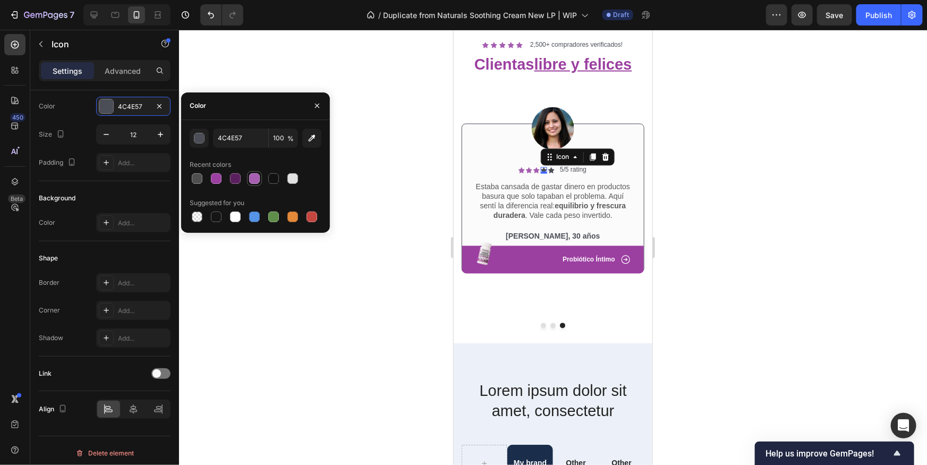
click at [261, 178] on div at bounding box center [254, 178] width 15 height 15
type input "A55EB0"
click at [550, 171] on div "Icon" at bounding box center [551, 170] width 6 height 6
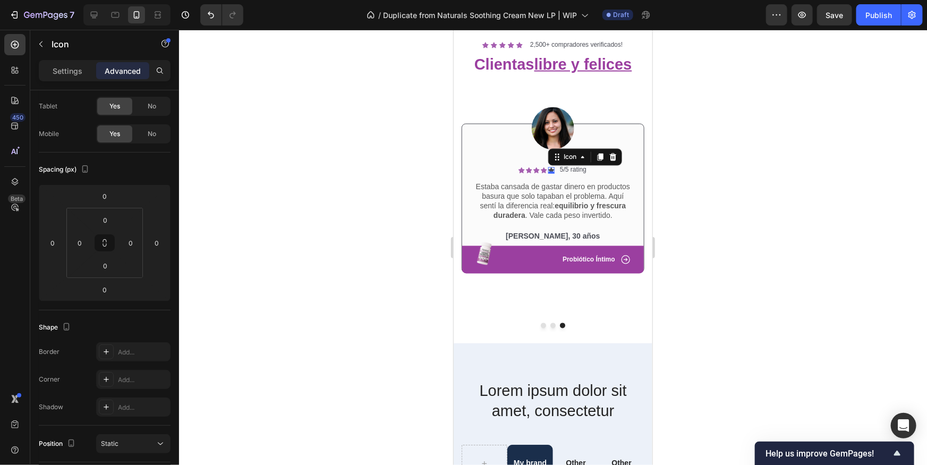
click at [61, 84] on div "Settings Advanced" at bounding box center [104, 75] width 149 height 30
click at [70, 76] on div "Settings" at bounding box center [67, 70] width 53 height 17
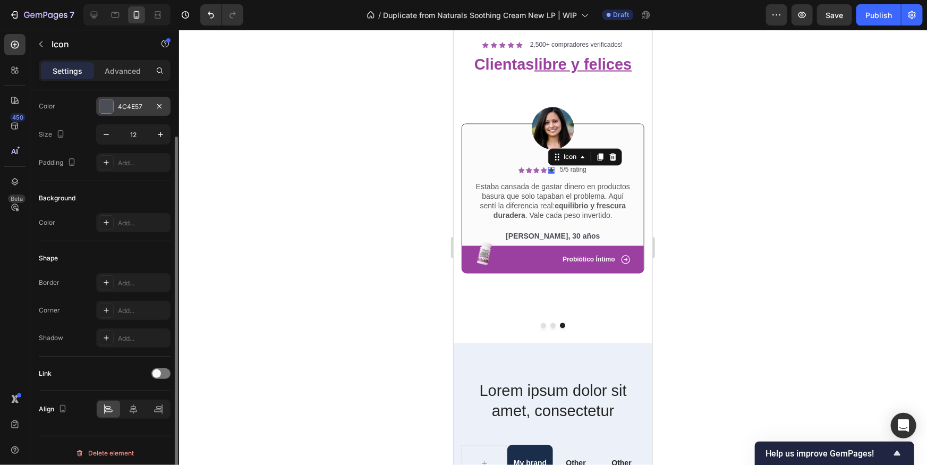
click at [109, 105] on div at bounding box center [106, 106] width 14 height 14
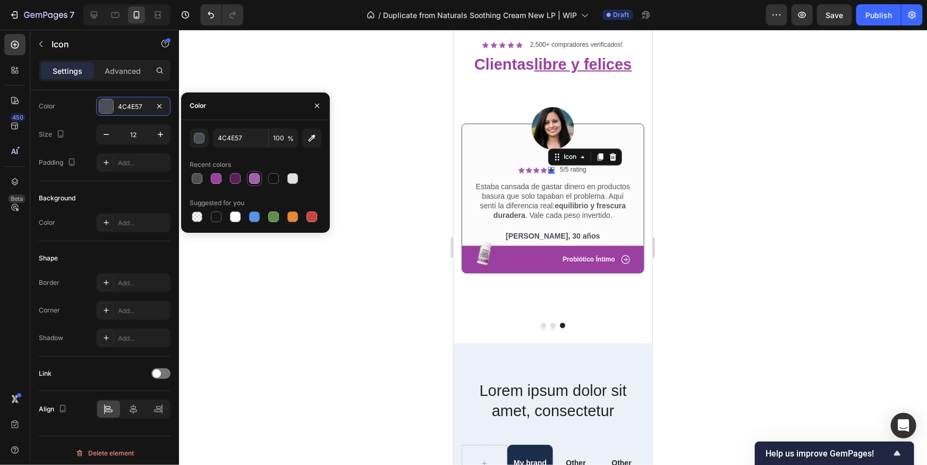
click at [255, 179] on div at bounding box center [254, 178] width 11 height 11
type input "A55EB0"
click at [715, 221] on div at bounding box center [553, 247] width 748 height 435
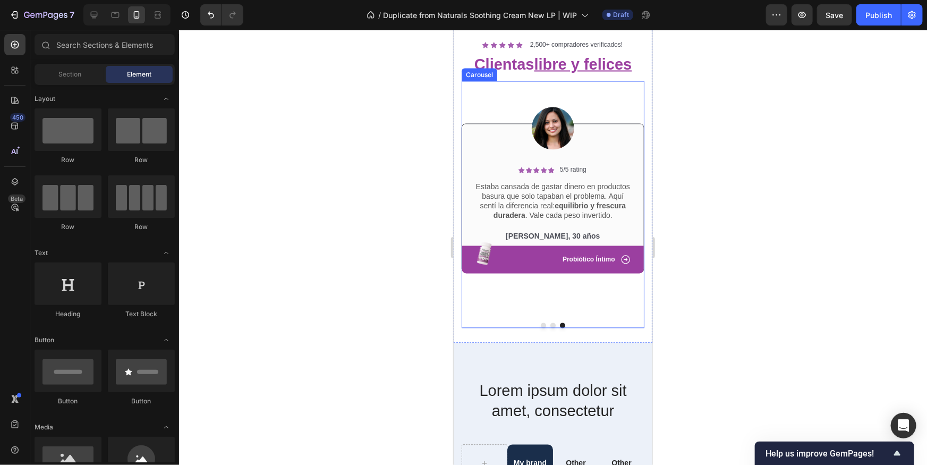
click at [549, 323] on div at bounding box center [552, 325] width 183 height 5
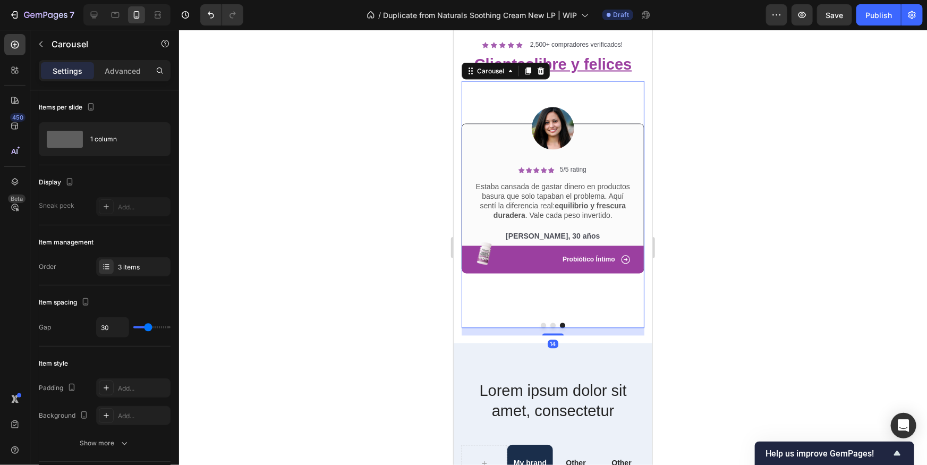
click at [550, 324] on button "Dot" at bounding box center [552, 325] width 5 height 5
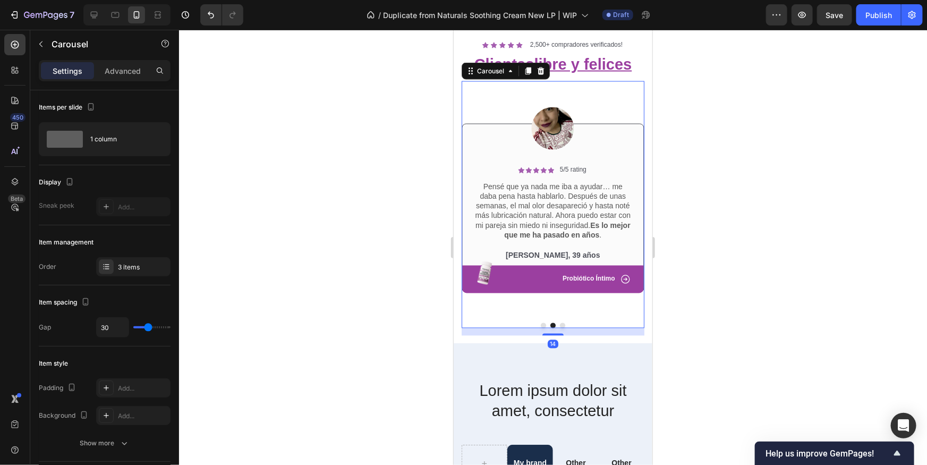
click at [543, 325] on button "Dot" at bounding box center [542, 325] width 5 height 5
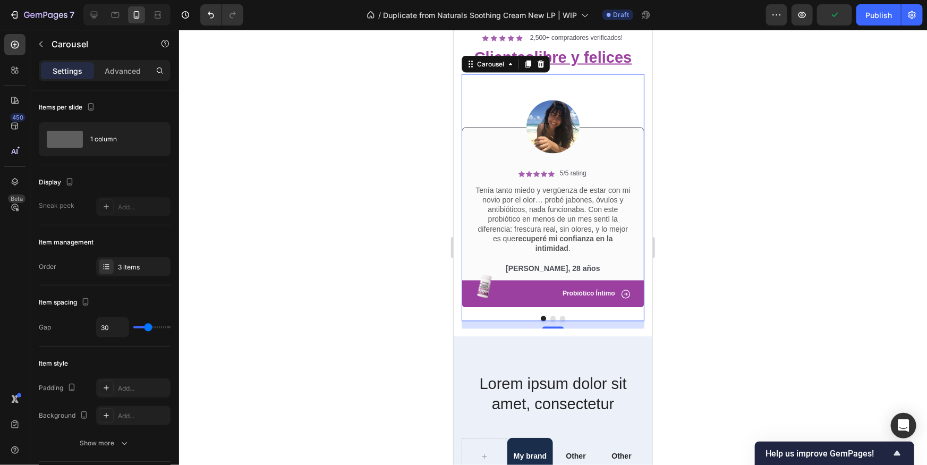
click at [721, 293] on div at bounding box center [553, 247] width 748 height 435
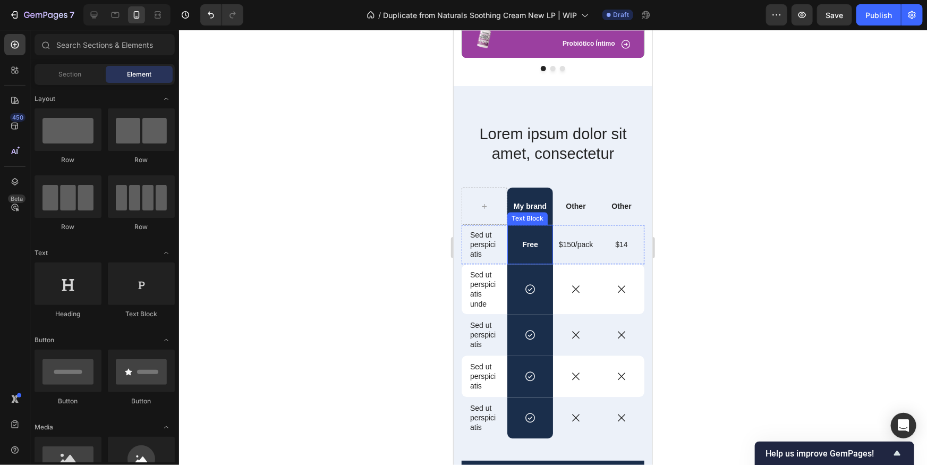
scroll to position [1221, 0]
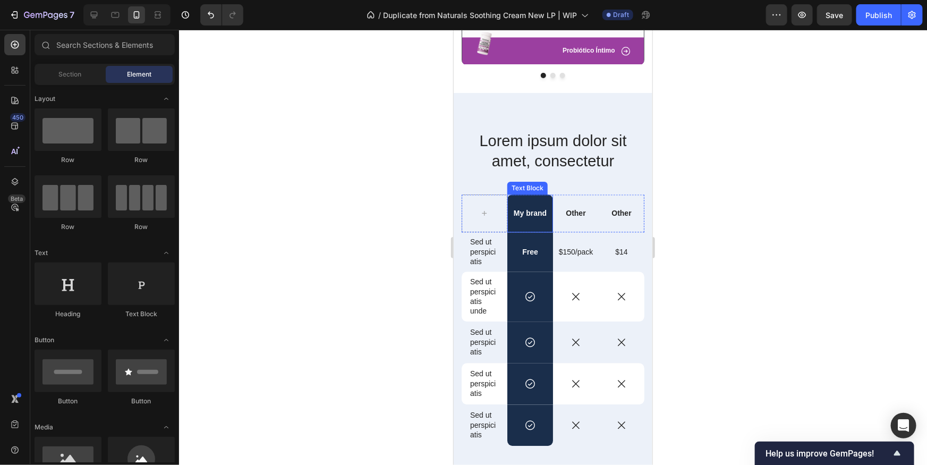
click at [536, 216] on p "My brand" at bounding box center [530, 213] width 44 height 10
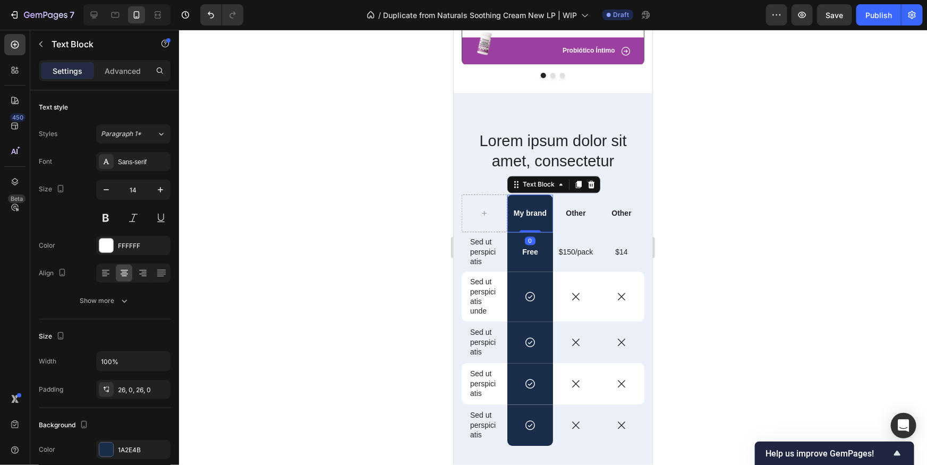
click at [536, 216] on p "My brand" at bounding box center [530, 213] width 44 height 10
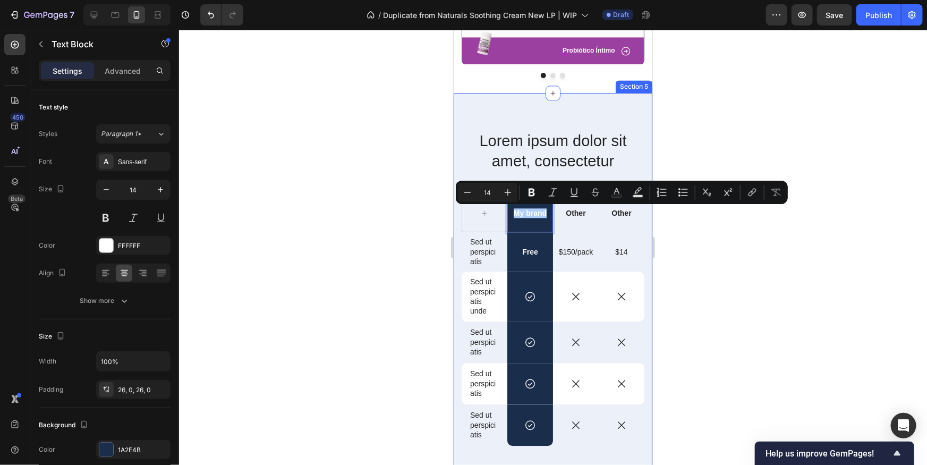
click at [730, 227] on div at bounding box center [553, 247] width 748 height 435
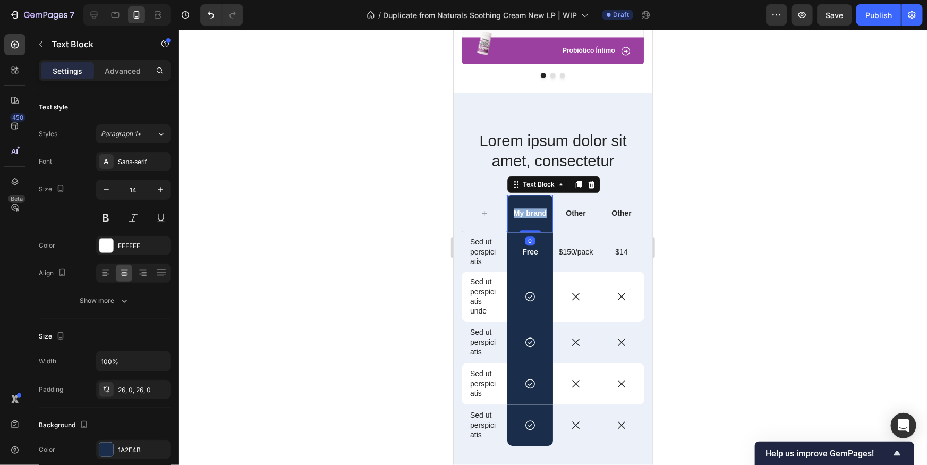
click at [530, 215] on p "My brand" at bounding box center [530, 213] width 44 height 10
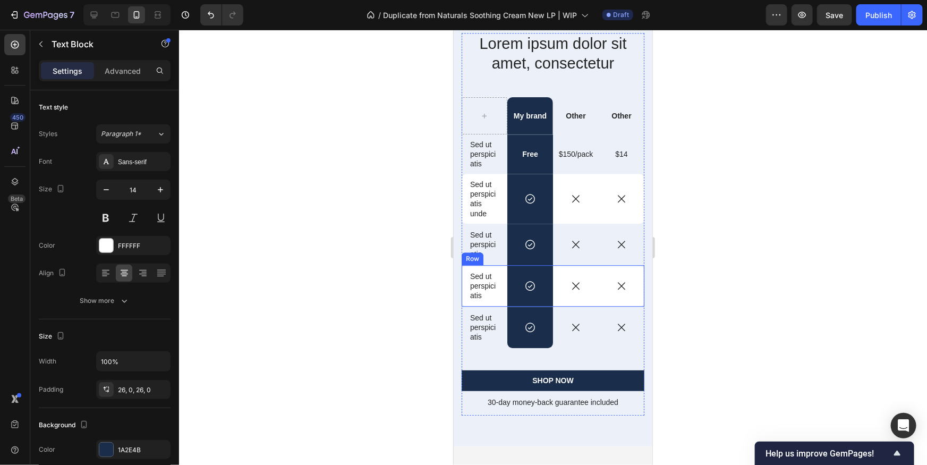
scroll to position [1320, 0]
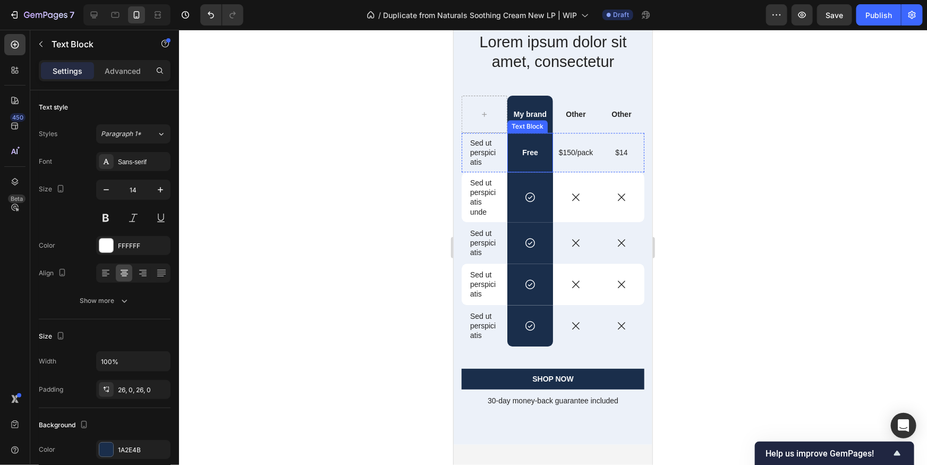
click at [535, 120] on div "Text Block" at bounding box center [527, 126] width 40 height 13
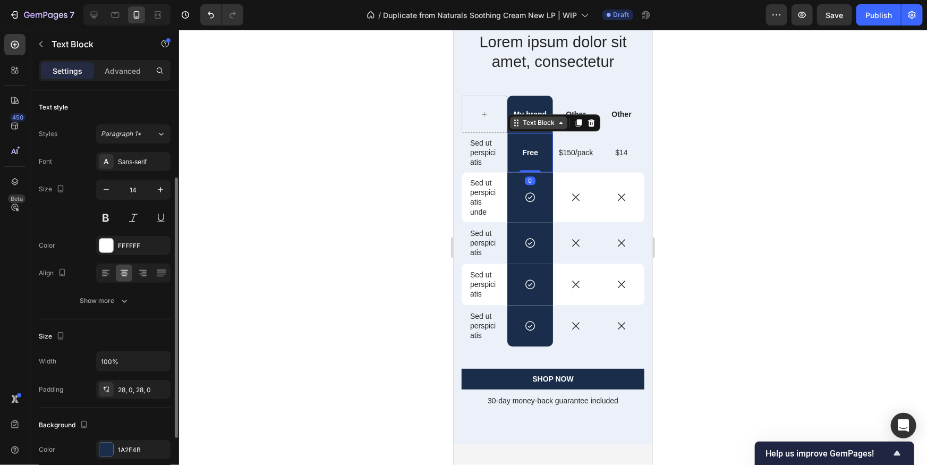
scroll to position [53, 0]
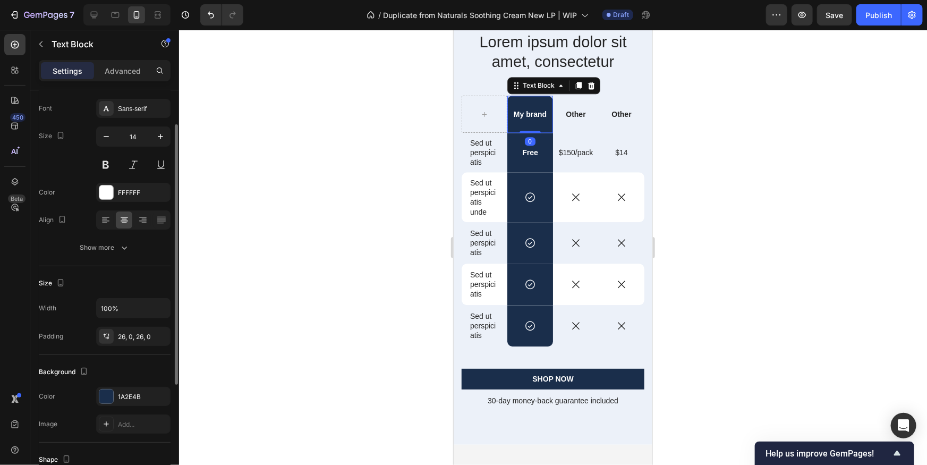
click at [534, 114] on p "My brand" at bounding box center [530, 114] width 44 height 10
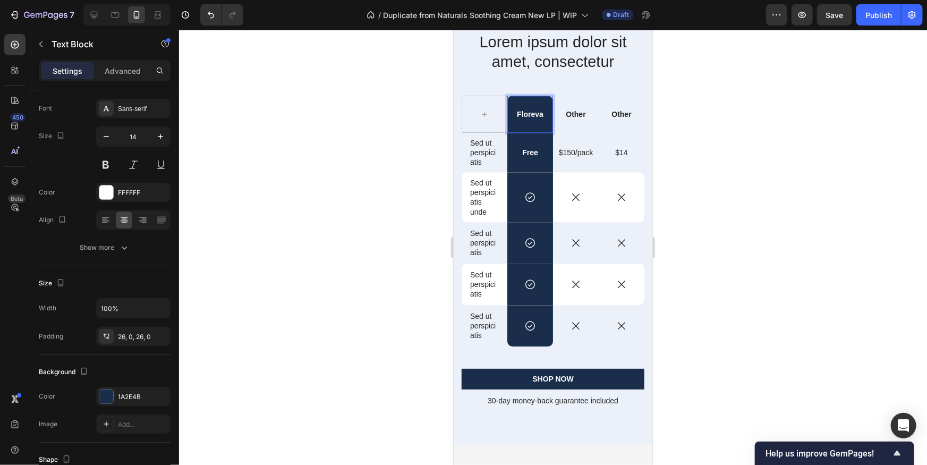
click at [818, 171] on div at bounding box center [553, 247] width 748 height 435
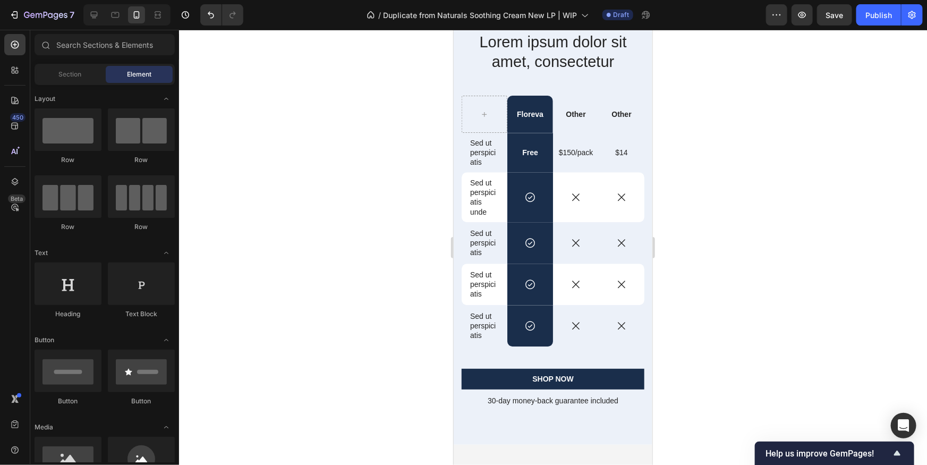
click at [818, 171] on div at bounding box center [553, 247] width 748 height 435
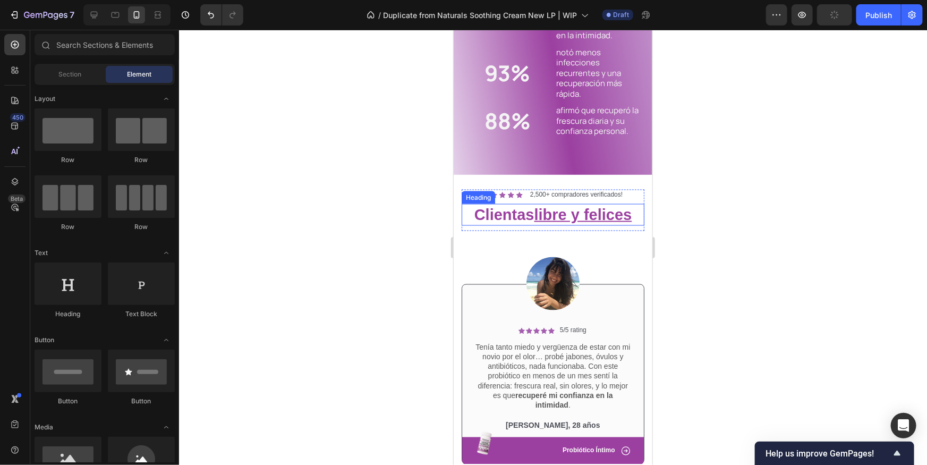
scroll to position [817, 0]
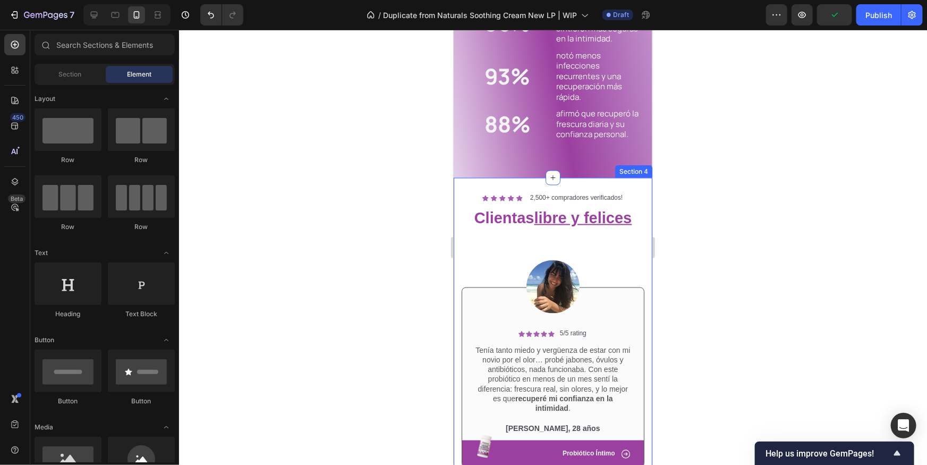
click at [628, 183] on div "Icon Icon Icon Icon Icon Icon List 2,500+ compradores verificados! Text Block R…" at bounding box center [552, 337] width 199 height 318
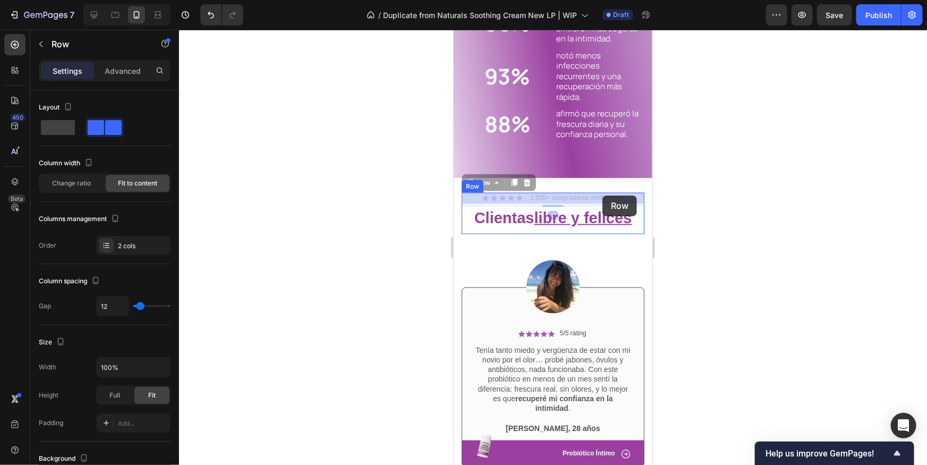
drag, startPoint x: 626, startPoint y: 196, endPoint x: 602, endPoint y: 195, distance: 23.9
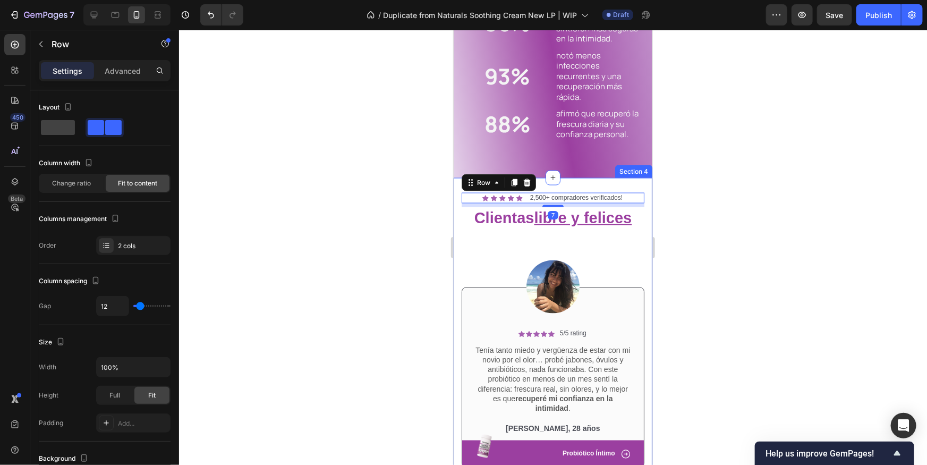
click at [649, 229] on div "Icon Icon Icon Icon Icon Icon List 2,500+ compradores verificados! Text Block R…" at bounding box center [552, 337] width 199 height 318
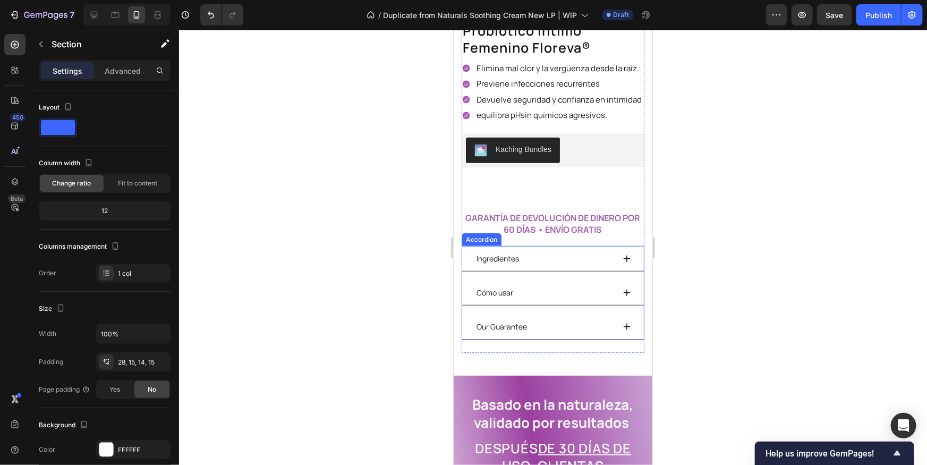
scroll to position [316, 0]
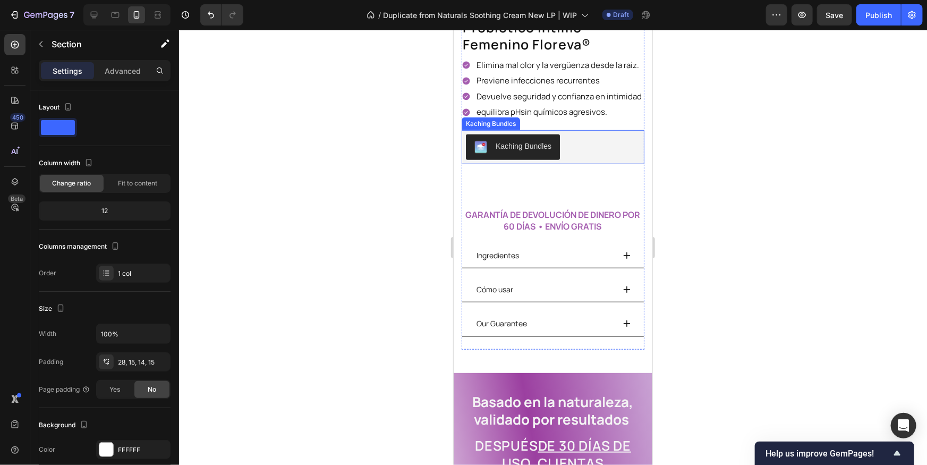
click at [622, 153] on div "Kaching Bundles" at bounding box center [553, 147] width 174 height 26
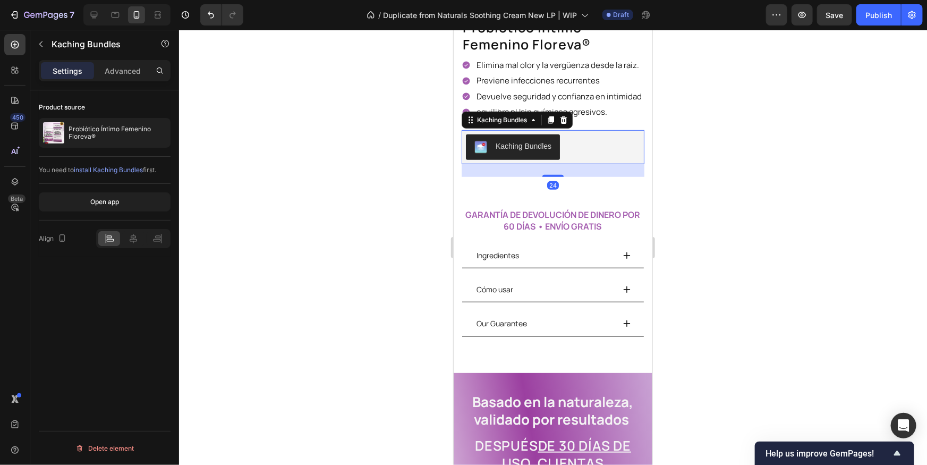
click at [628, 218] on p "GARANTÍA DE DEVOLUCIÓN DE DINERO POR 60 DÍAS • ENVÍO GRATIS" at bounding box center [552, 221] width 181 height 24
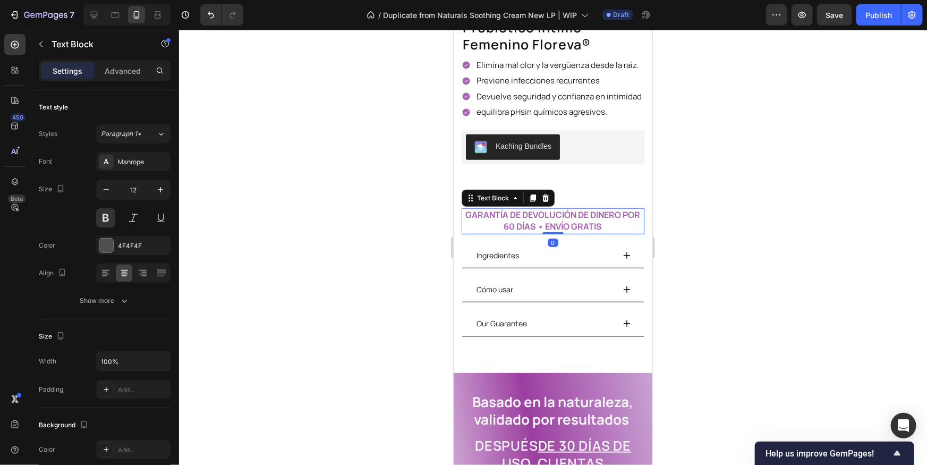
click at [664, 305] on div at bounding box center [553, 247] width 748 height 435
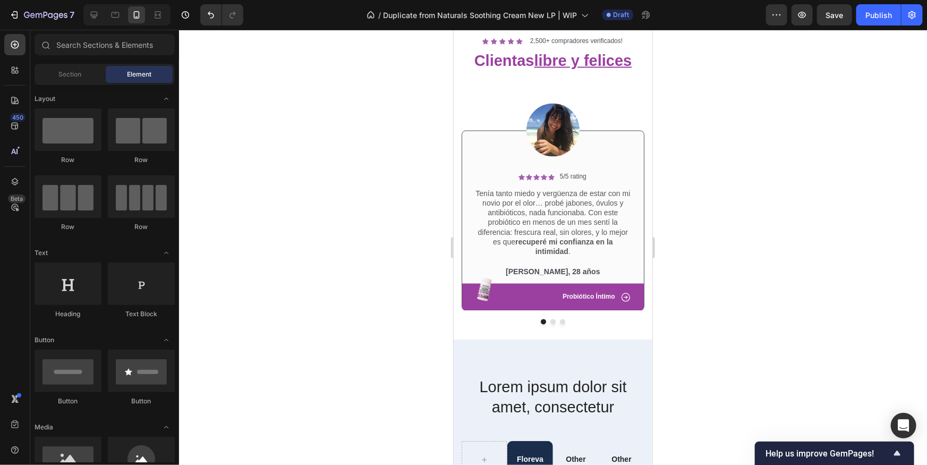
scroll to position [975, 0]
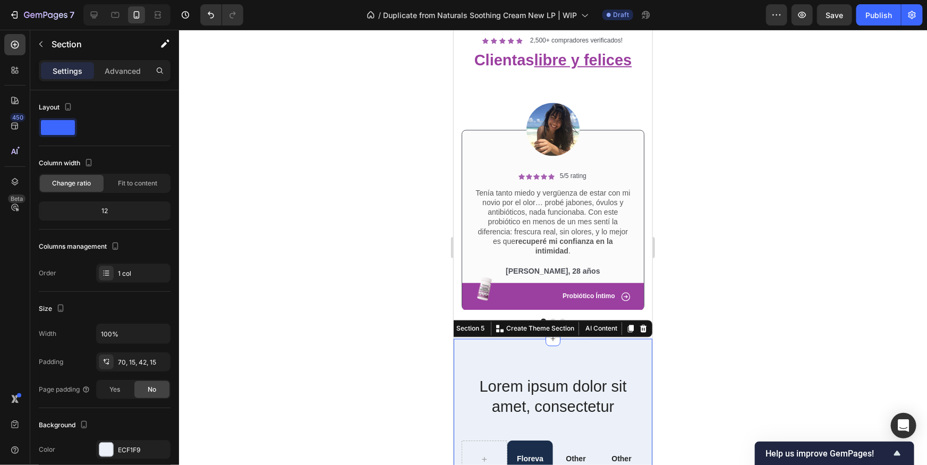
click at [734, 323] on div at bounding box center [553, 247] width 748 height 435
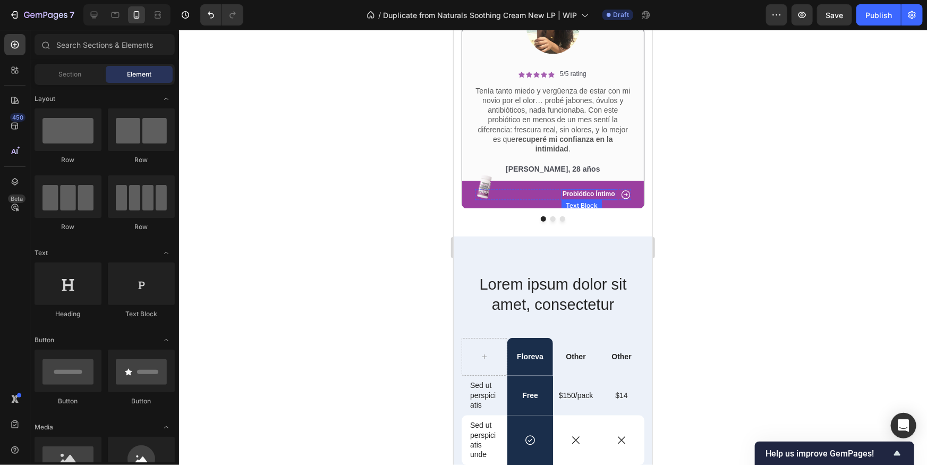
scroll to position [1099, 0]
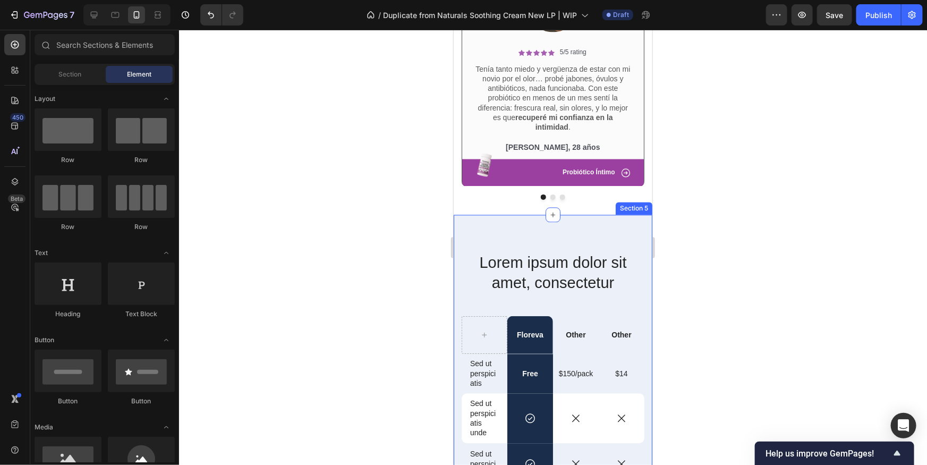
click at [638, 234] on div "Lorem ipsum dolor sit amet, consectetur Heading Floreva Text Block Other Text B…" at bounding box center [552, 439] width 199 height 451
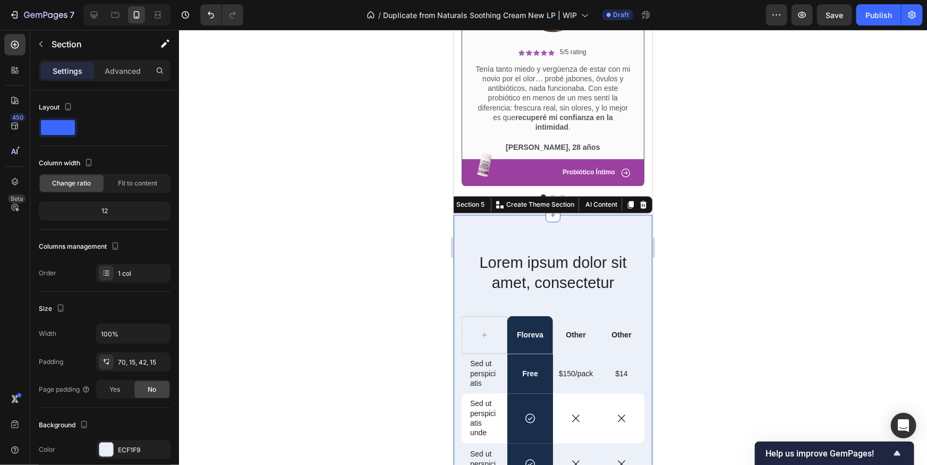
click at [638, 241] on div "Lorem ipsum dolor sit amet, consectetur Heading Floreva Text Block Other Text B…" at bounding box center [552, 439] width 199 height 451
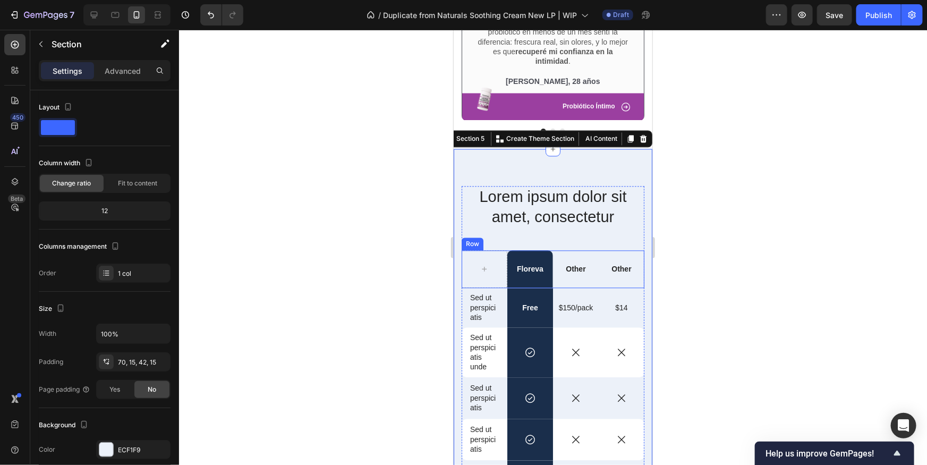
scroll to position [1164, 0]
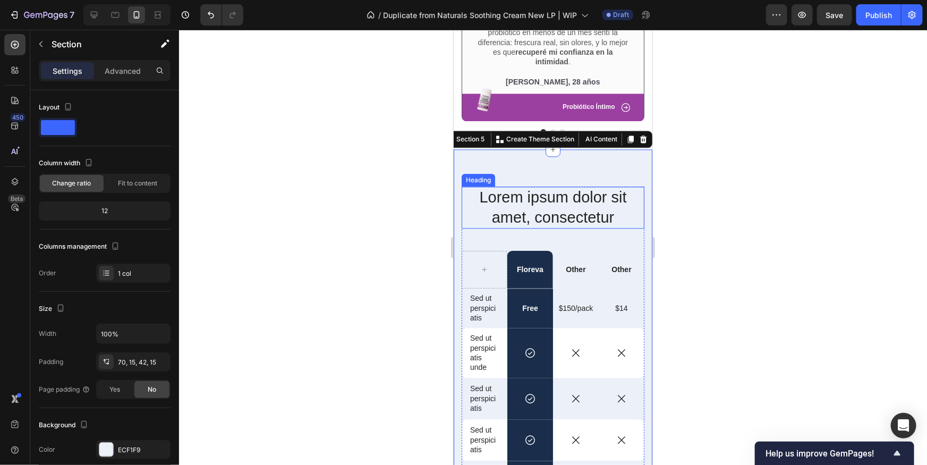
click at [554, 224] on h2 "Lorem ipsum dolor sit amet, consectetur" at bounding box center [552, 207] width 183 height 42
click at [602, 173] on div "Lorem ipsum dolor sit amet, consectetur Heading Floreva Text Block Other Text B…" at bounding box center [552, 374] width 199 height 451
click at [568, 216] on h2 "Lorem ipsum dolor sit amet, consectetur" at bounding box center [552, 207] width 183 height 42
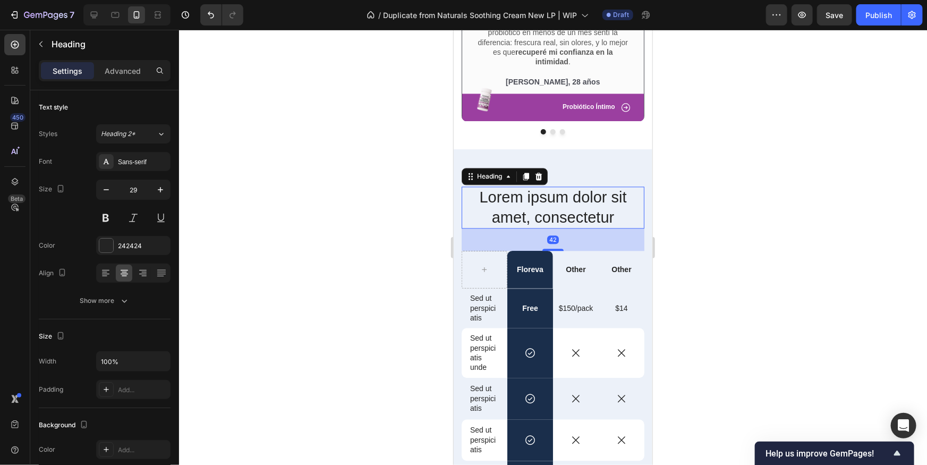
click at [718, 208] on div at bounding box center [553, 247] width 748 height 435
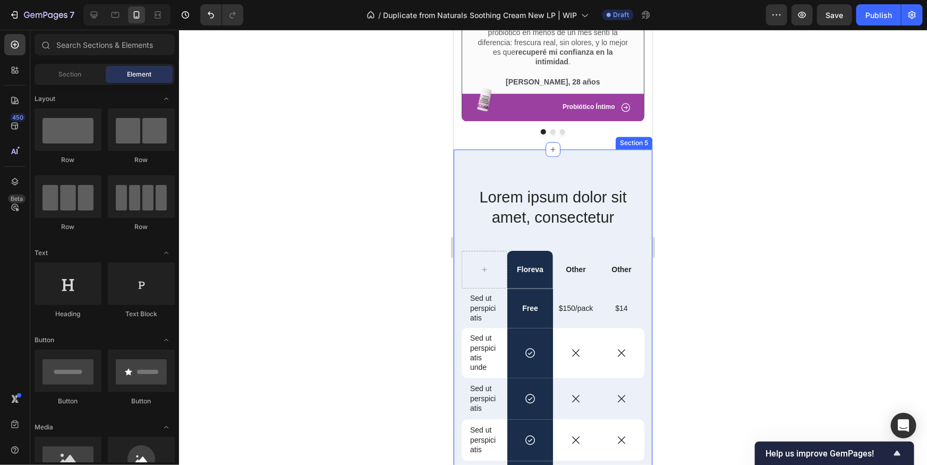
drag, startPoint x: 590, startPoint y: 169, endPoint x: 648, endPoint y: 163, distance: 58.3
click at [591, 170] on div "Lorem ipsum dolor sit amet, consectetur Heading Floreva Text Block Other Text B…" at bounding box center [552, 374] width 199 height 451
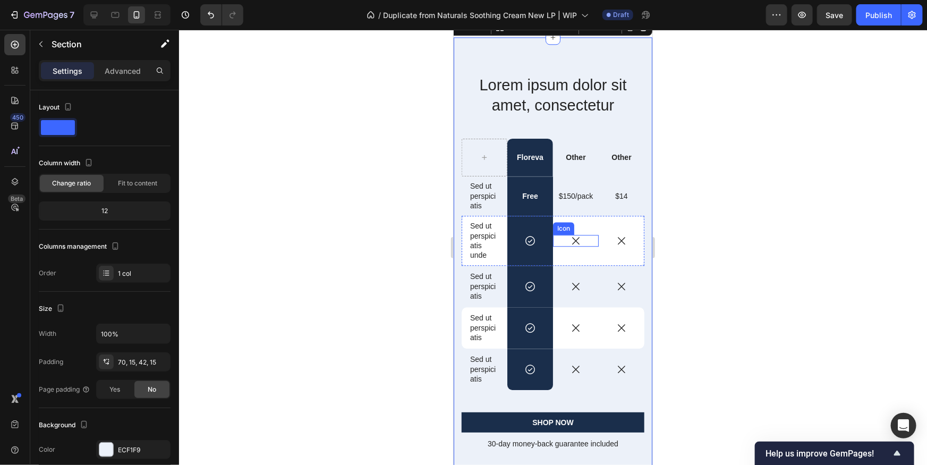
scroll to position [1279, 0]
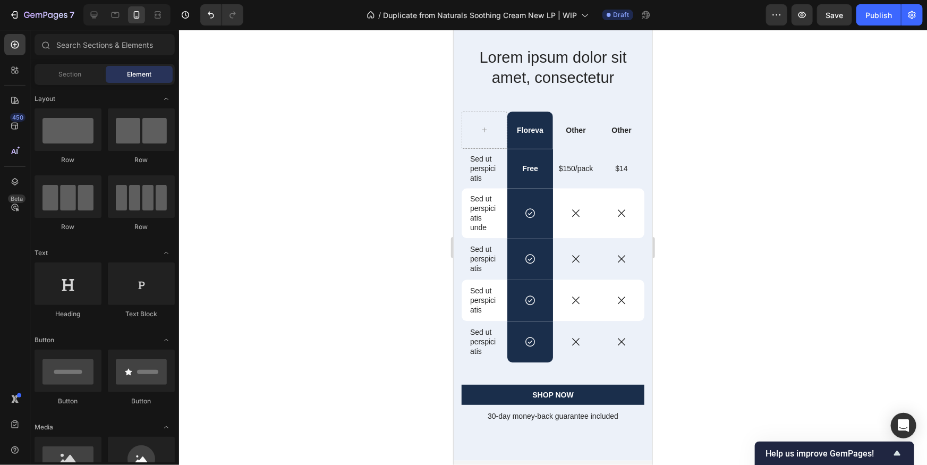
scroll to position [1283, 0]
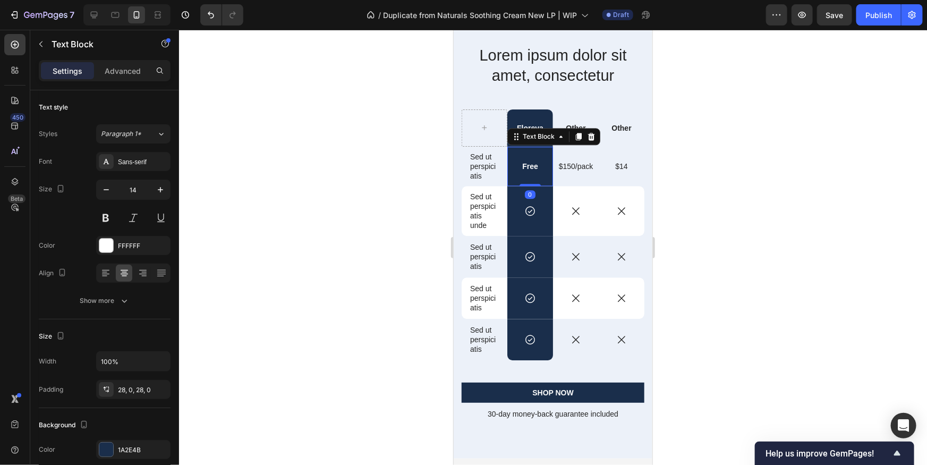
click at [512, 171] on p "Free" at bounding box center [530, 166] width 44 height 10
click at [527, 171] on p "Free" at bounding box center [530, 166] width 44 height 10
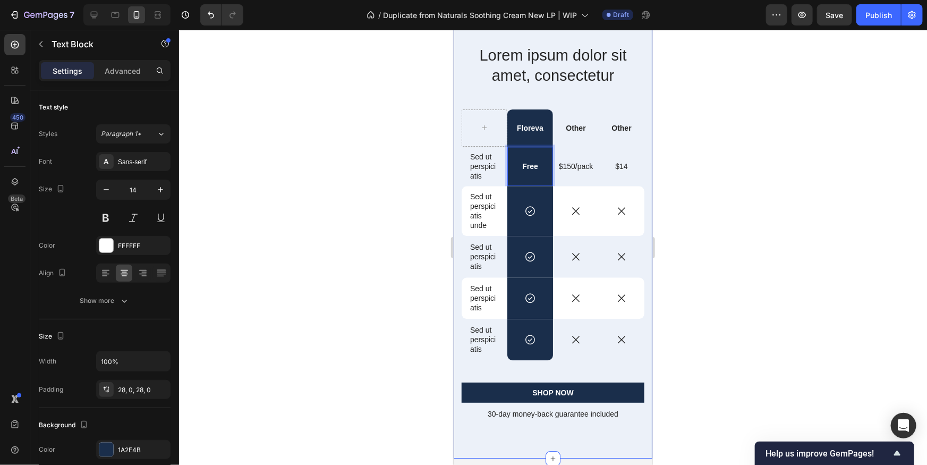
click at [850, 217] on div at bounding box center [553, 247] width 748 height 435
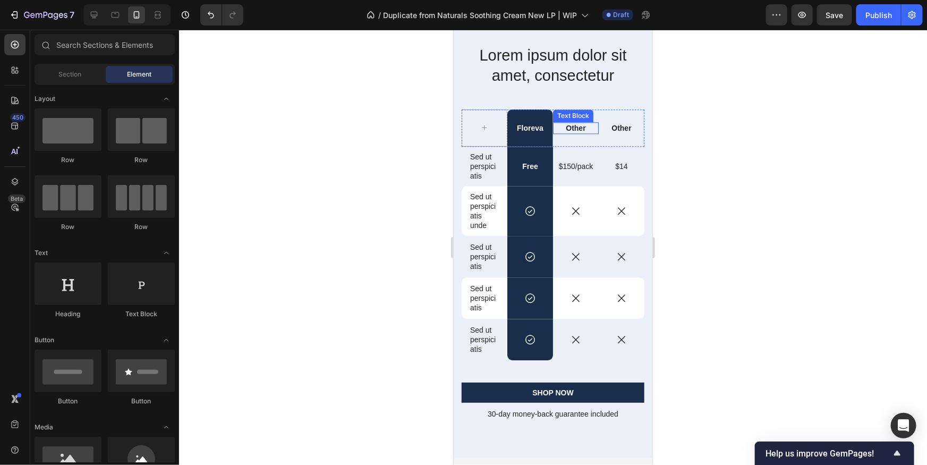
click at [589, 132] on p "Other" at bounding box center [576, 128] width 44 height 10
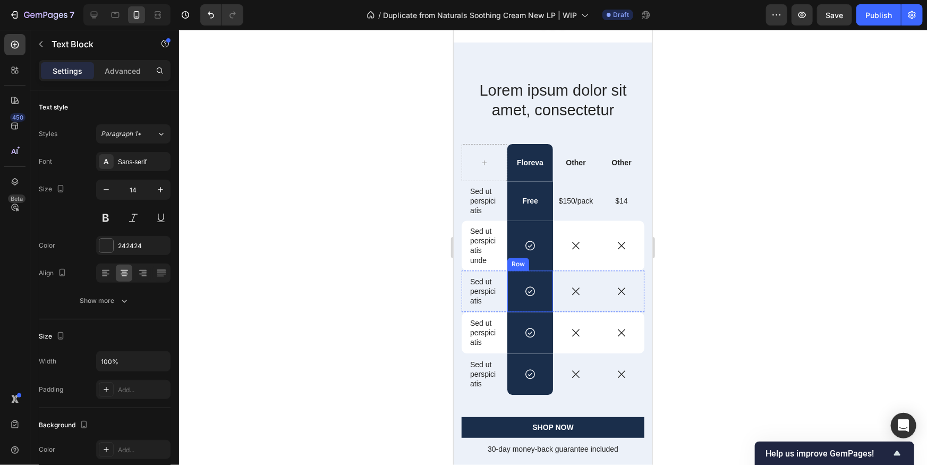
scroll to position [1278, 0]
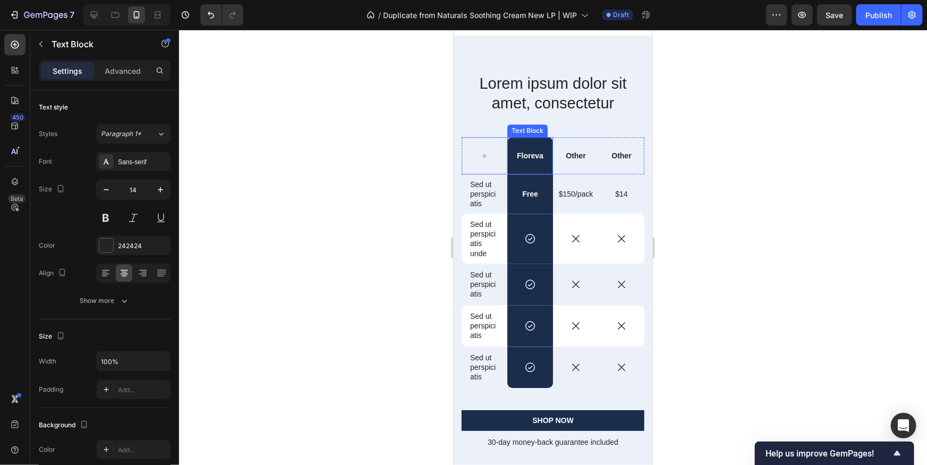
click at [528, 152] on p "Floreva" at bounding box center [530, 155] width 44 height 10
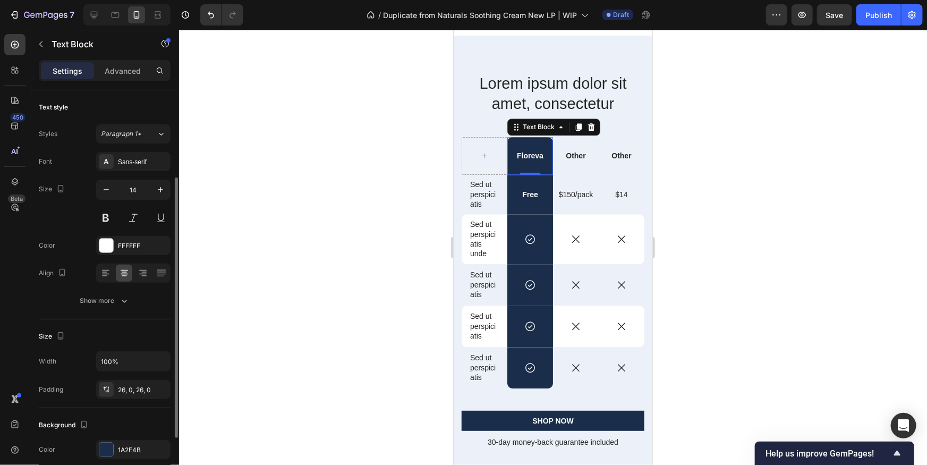
scroll to position [53, 0]
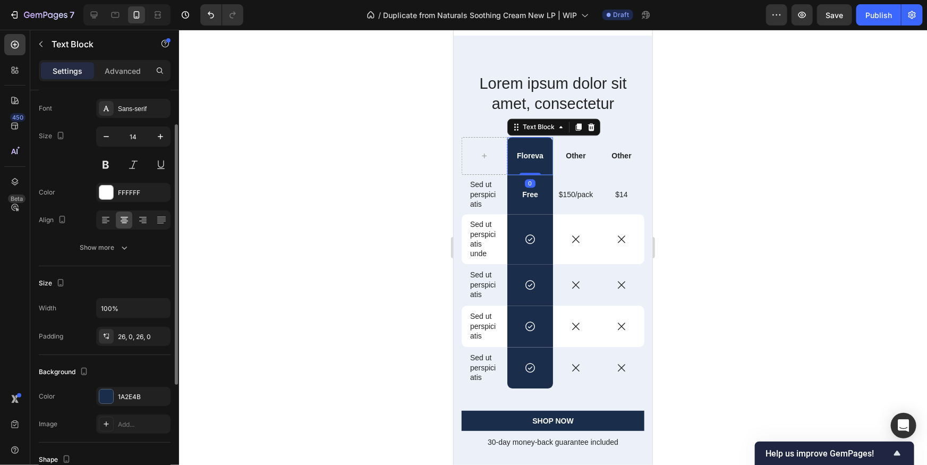
click at [533, 155] on p "Floreva" at bounding box center [530, 155] width 44 height 10
click at [530, 157] on p "Floreva" at bounding box center [530, 155] width 44 height 10
click at [540, 159] on div "Floreva" at bounding box center [530, 155] width 46 height 37
click at [539, 158] on p "Floreva" at bounding box center [530, 155] width 44 height 10
click at [537, 157] on p "Floreva" at bounding box center [530, 155] width 44 height 10
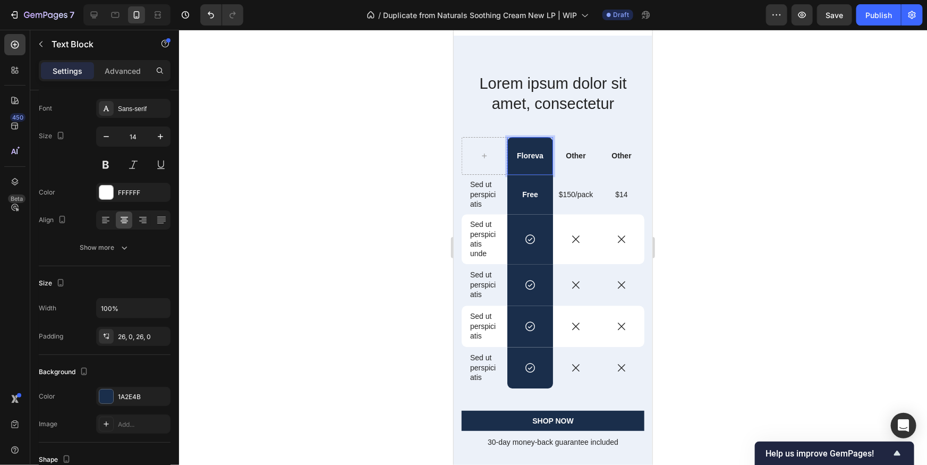
click at [541, 156] on p "Floreva" at bounding box center [530, 155] width 44 height 10
drag, startPoint x: 749, startPoint y: 195, endPoint x: 712, endPoint y: 192, distance: 37.3
click at [749, 195] on div at bounding box center [553, 247] width 748 height 435
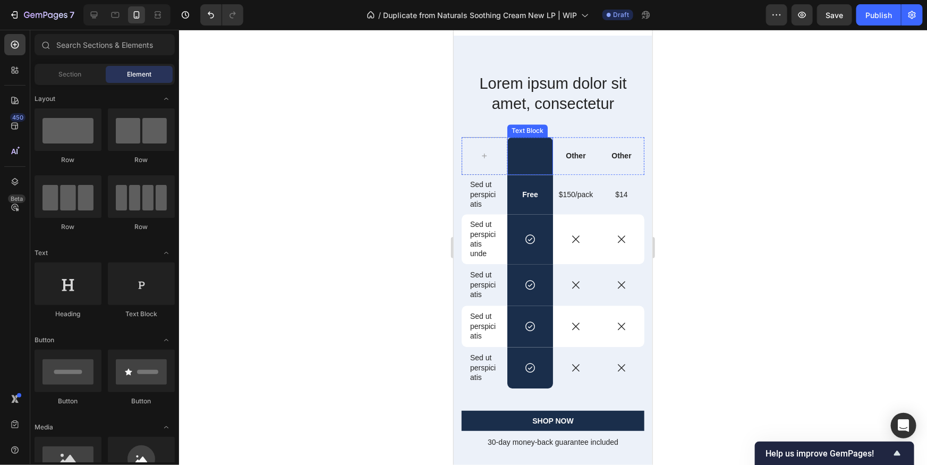
click at [522, 151] on p "Rich Text Editor. Editing area: main" at bounding box center [530, 155] width 44 height 10
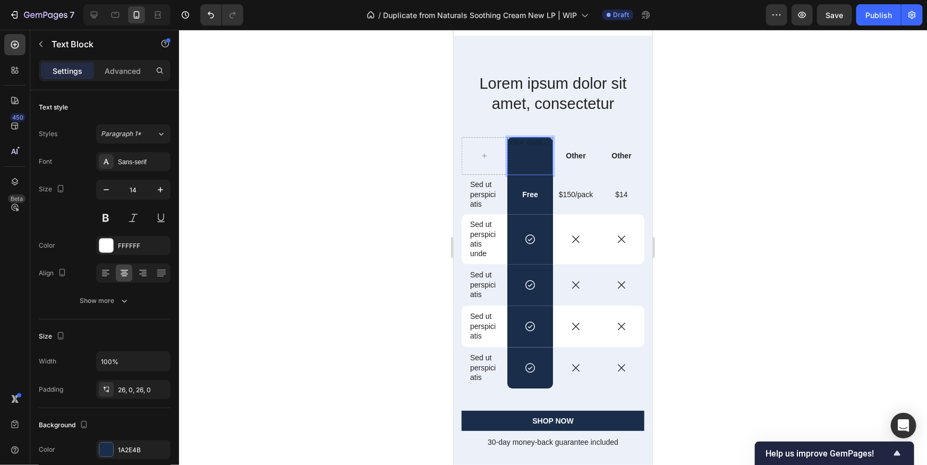
click at [527, 154] on p "Rich Text Editor. Editing area: main" at bounding box center [530, 155] width 44 height 10
click at [525, 145] on div "Rich Text Editor. Editing area: main" at bounding box center [530, 155] width 46 height 37
click at [529, 155] on p "Rich Text Editor. Editing area: main" at bounding box center [530, 155] width 44 height 10
click at [532, 155] on p "Rich Text Editor. Editing area: main" at bounding box center [530, 155] width 44 height 10
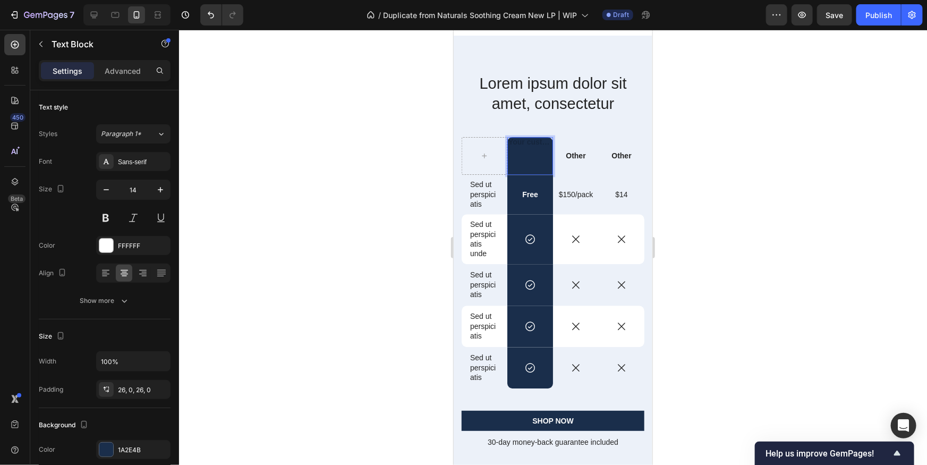
drag, startPoint x: 532, startPoint y: 155, endPoint x: 864, endPoint y: 202, distance: 335.5
click at [532, 155] on p "Rich Text Editor. Editing area: main" at bounding box center [530, 155] width 44 height 10
click at [11, 76] on div at bounding box center [14, 70] width 21 height 21
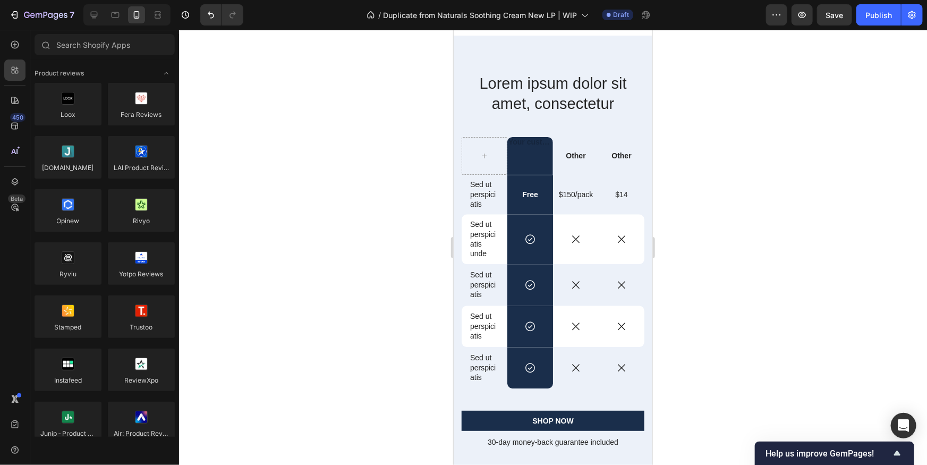
click at [20, 57] on div "450 Beta" at bounding box center [14, 211] width 21 height 354
click at [17, 51] on div at bounding box center [14, 44] width 21 height 21
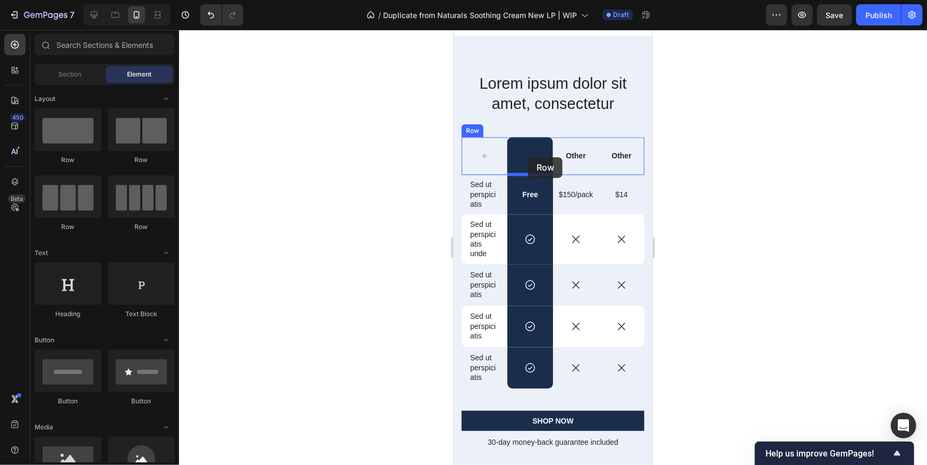
drag, startPoint x: 620, startPoint y: 192, endPoint x: 528, endPoint y: 157, distance: 99.1
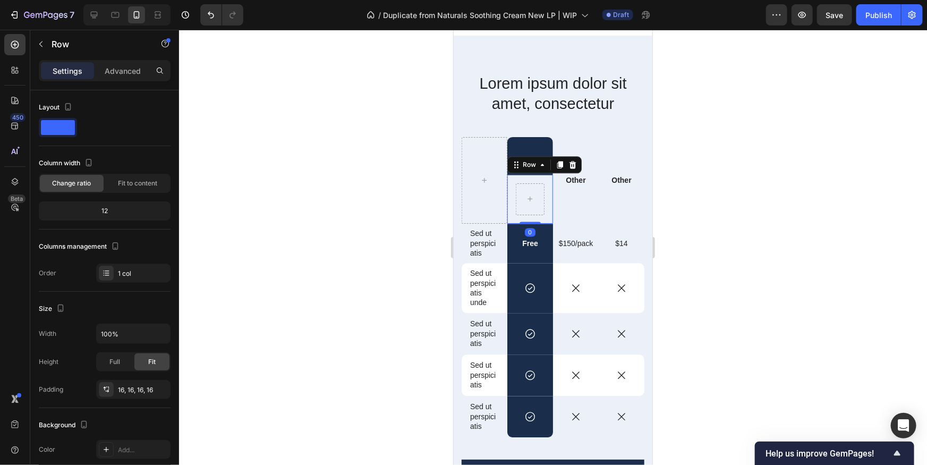
click at [514, 199] on div "Row 0" at bounding box center [530, 198] width 46 height 49
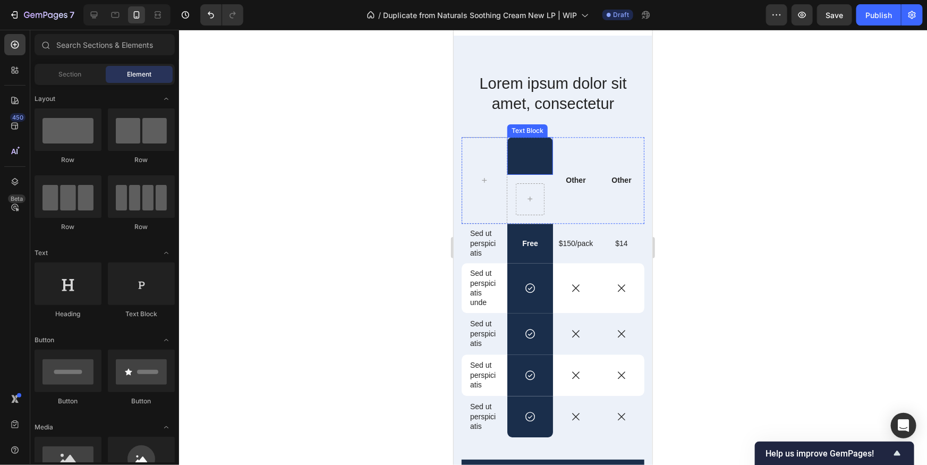
drag, startPoint x: 524, startPoint y: 198, endPoint x: 548, endPoint y: 202, distance: 24.8
click at [541, 199] on div "Row" at bounding box center [530, 198] width 46 height 49
drag, startPoint x: 539, startPoint y: 198, endPoint x: 530, endPoint y: 197, distance: 9.1
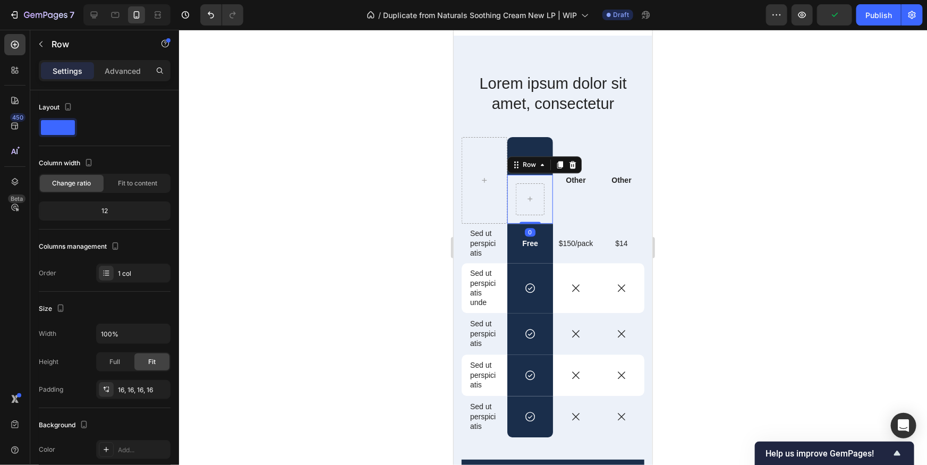
click at [730, 183] on div at bounding box center [553, 247] width 748 height 435
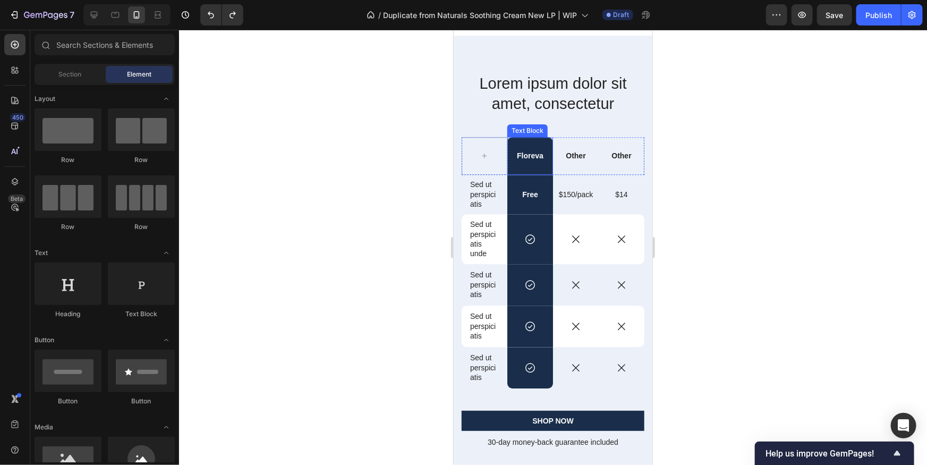
click at [531, 158] on p "Floreva" at bounding box center [530, 155] width 44 height 10
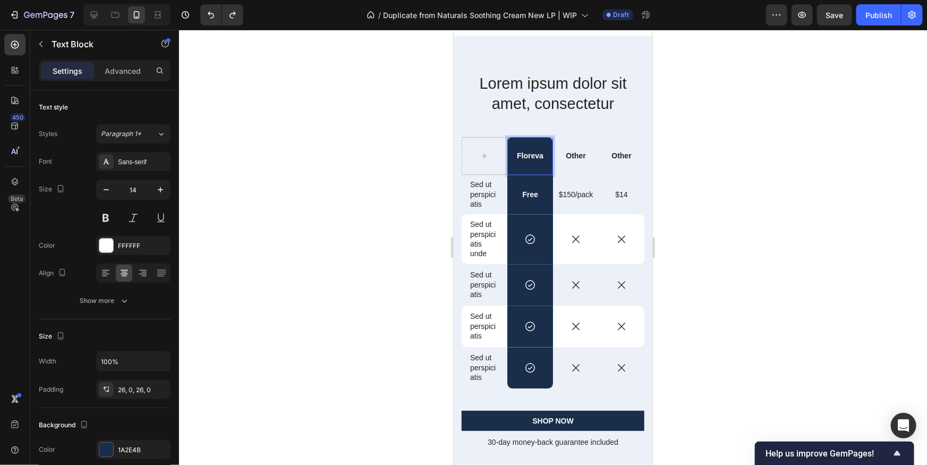
click at [531, 158] on p "Floreva" at bounding box center [530, 155] width 44 height 10
click at [536, 158] on p "Floreva" at bounding box center [530, 155] width 44 height 10
click at [536, 157] on p "Floreva" at bounding box center [530, 155] width 44 height 10
click at [537, 156] on p "Floreva" at bounding box center [530, 155] width 44 height 10
click at [539, 153] on p "Floreva" at bounding box center [530, 155] width 44 height 10
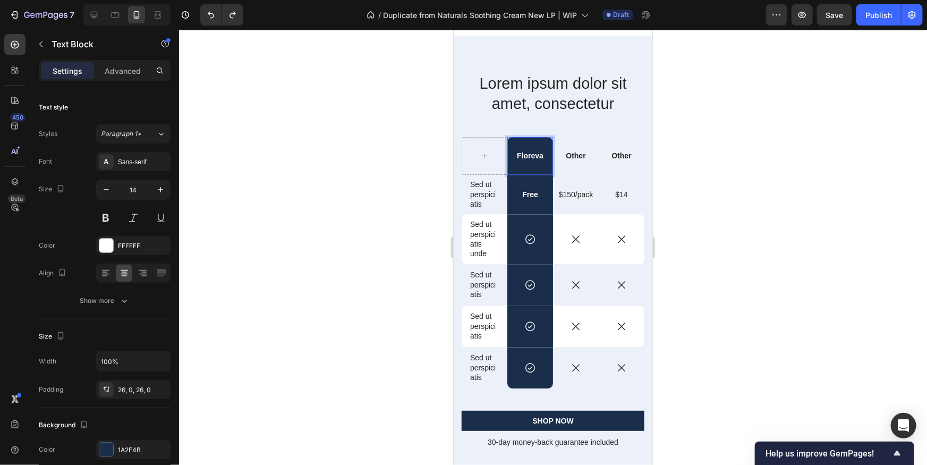
click at [544, 156] on p "Floreva" at bounding box center [530, 155] width 44 height 10
click at [719, 191] on div at bounding box center [553, 247] width 748 height 435
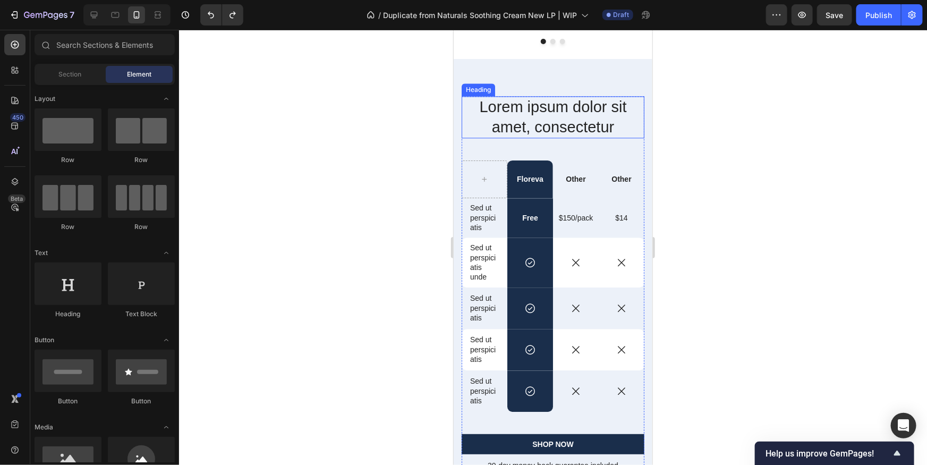
scroll to position [1254, 0]
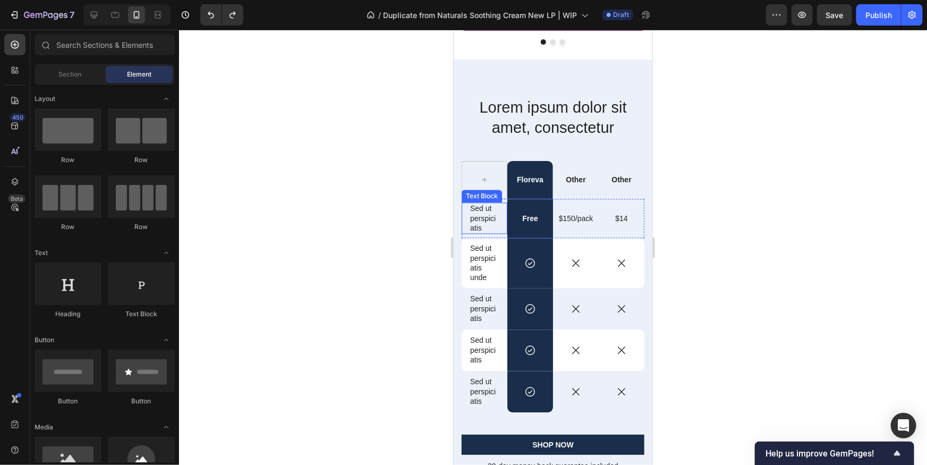
click at [485, 217] on p "Sed ut perspiciatis" at bounding box center [484, 217] width 29 height 29
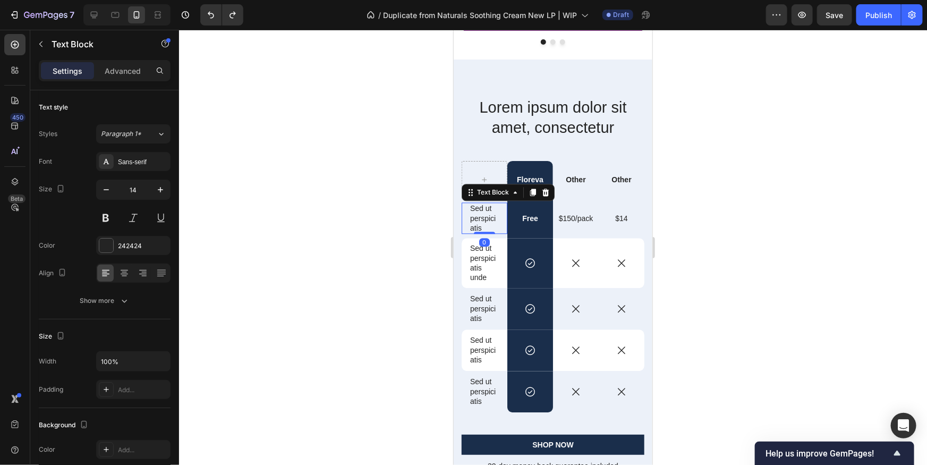
click at [485, 217] on p "Sed ut perspiciatis" at bounding box center [484, 217] width 29 height 29
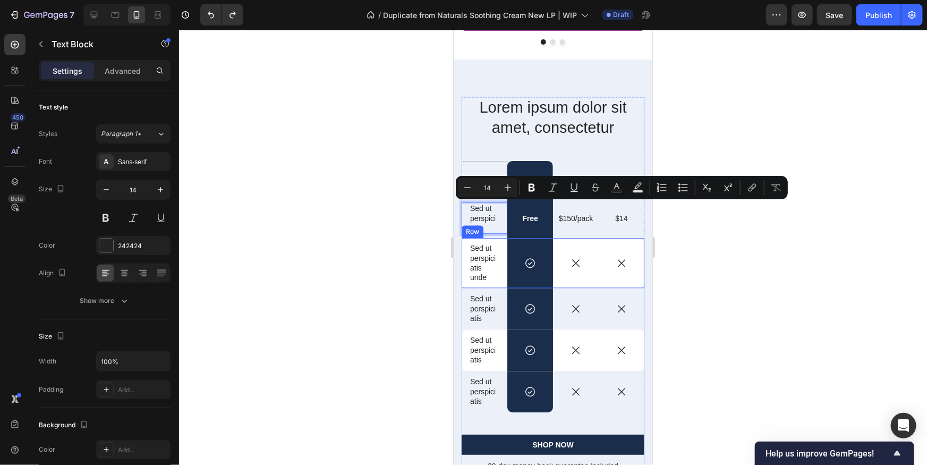
scroll to position [1250, 0]
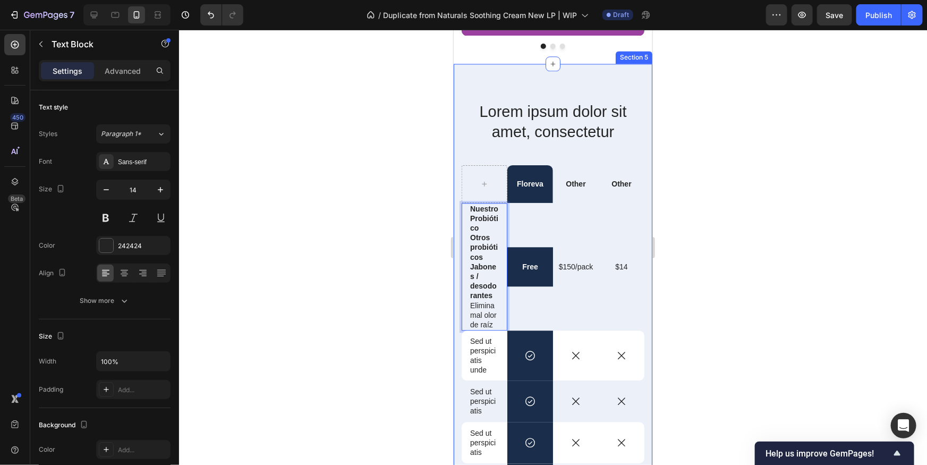
click at [751, 262] on div at bounding box center [553, 247] width 748 height 435
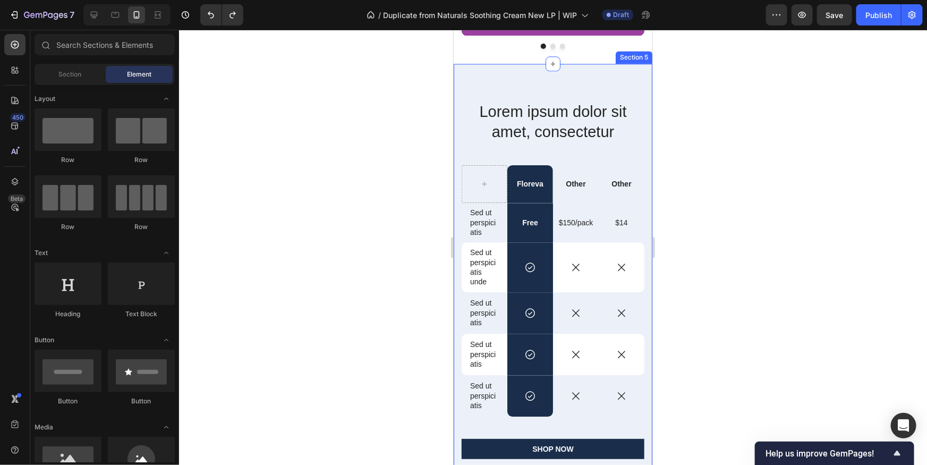
click at [486, 219] on p "Sed ut perspiciatis" at bounding box center [484, 221] width 29 height 29
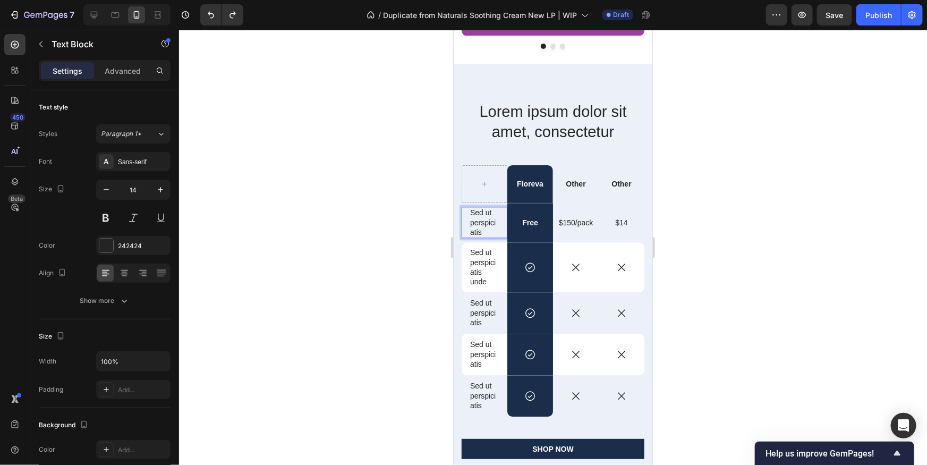
click at [486, 219] on p "Sed ut perspiciatis" at bounding box center [484, 221] width 29 height 29
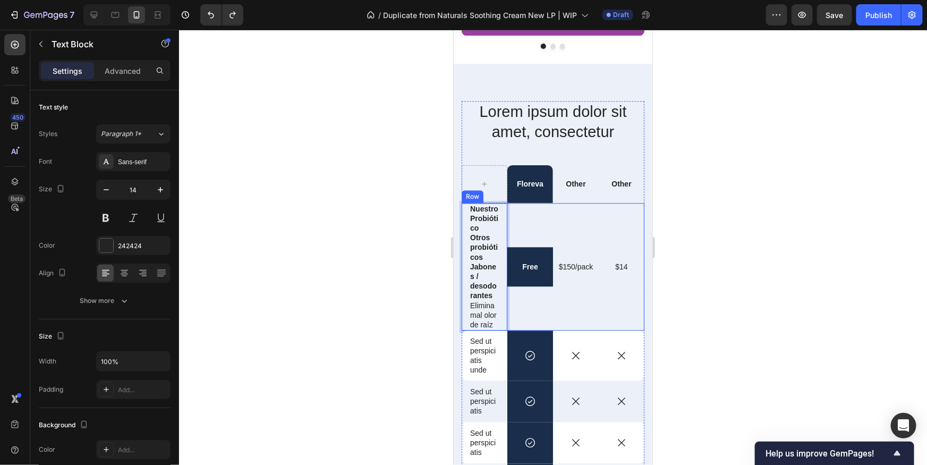
scroll to position [1246, 0]
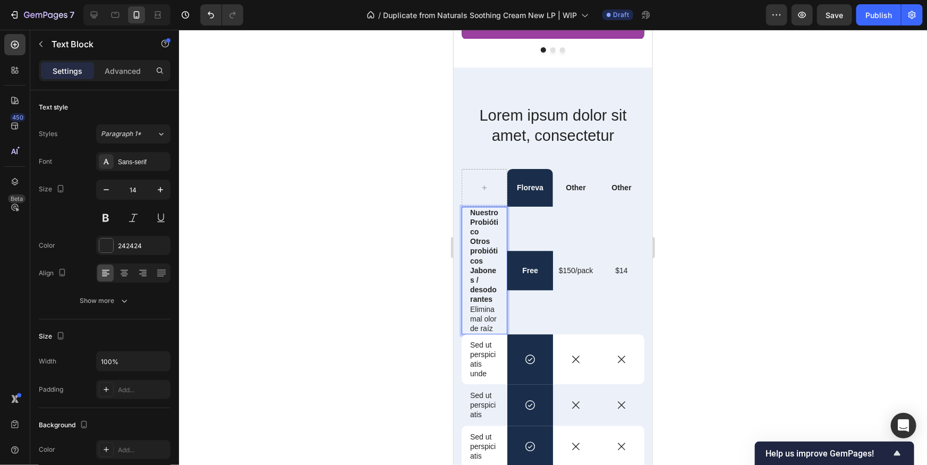
click at [808, 266] on div at bounding box center [553, 247] width 748 height 435
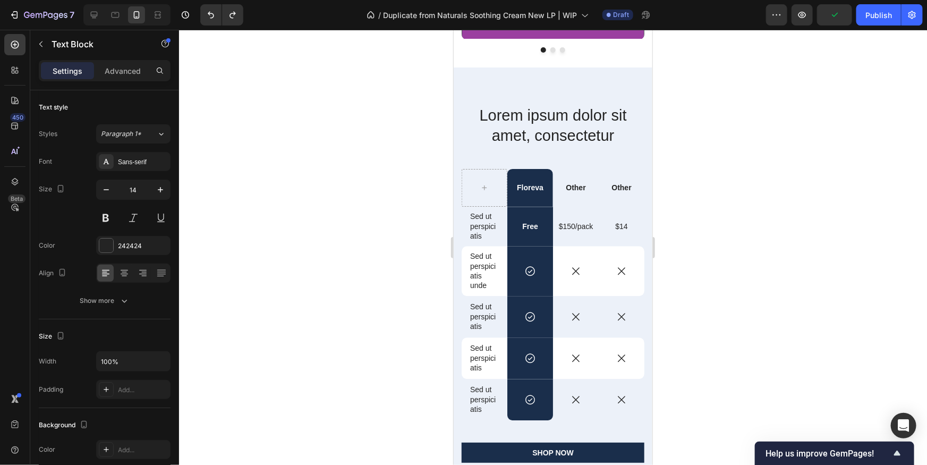
click at [476, 230] on p "Sed ut perspiciatis" at bounding box center [484, 225] width 29 height 29
click at [765, 264] on div at bounding box center [553, 247] width 748 height 435
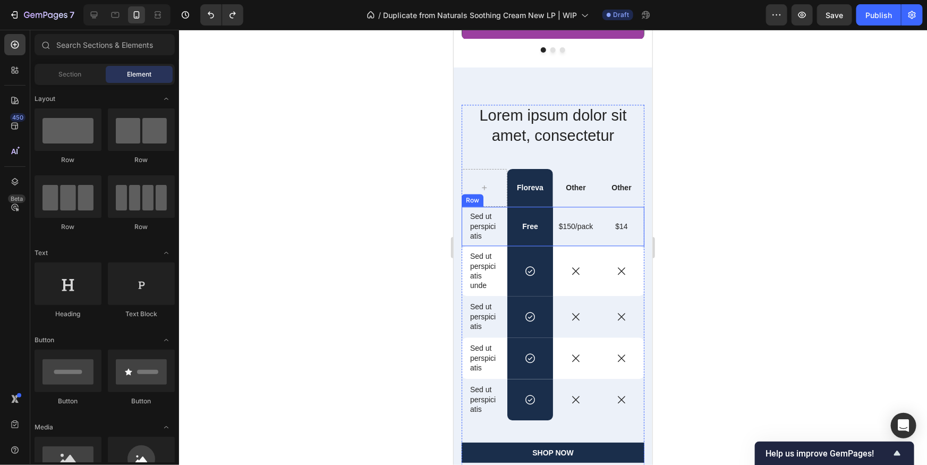
click at [483, 231] on p "Sed ut perspiciatis" at bounding box center [484, 225] width 29 height 29
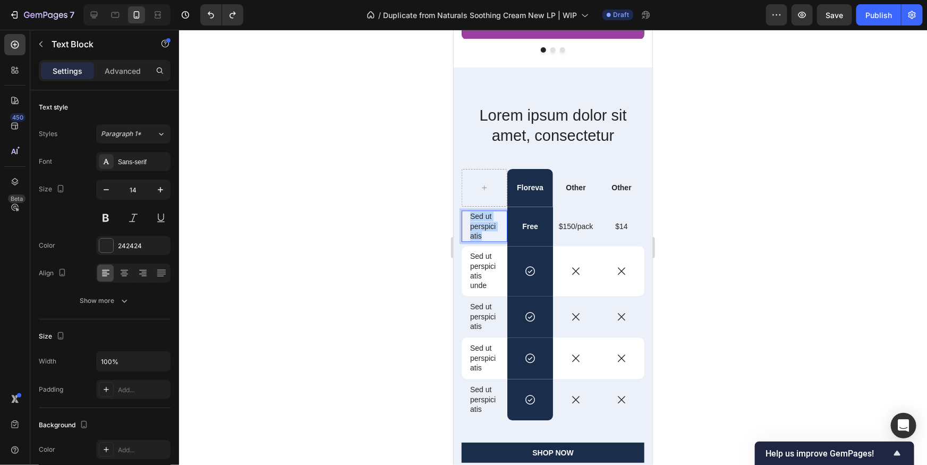
click at [483, 231] on p "Sed ut perspiciatis" at bounding box center [484, 225] width 29 height 29
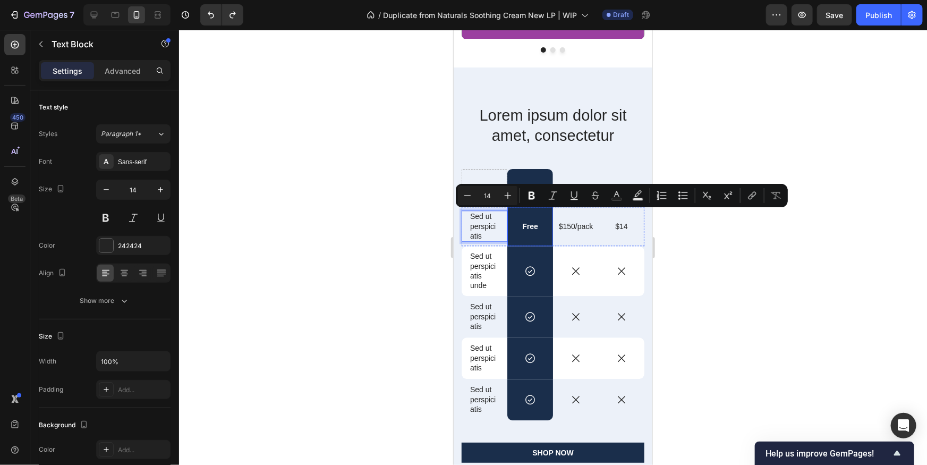
scroll to position [1256, 0]
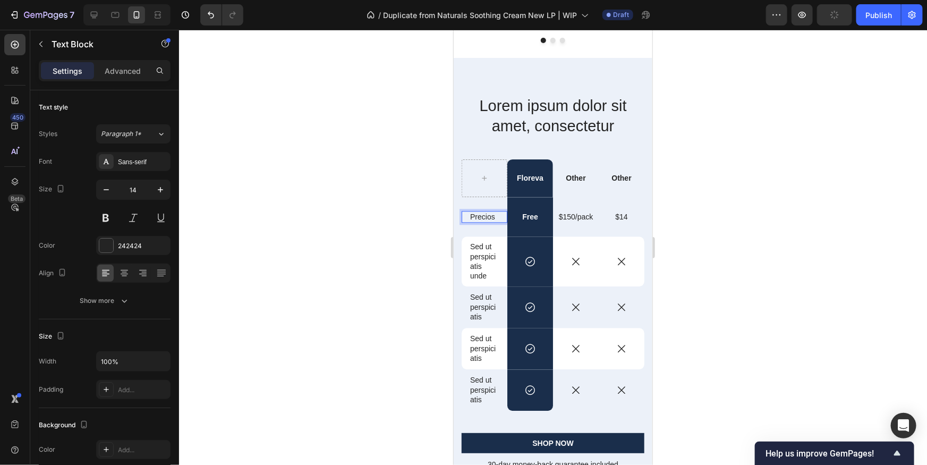
click at [698, 252] on div at bounding box center [553, 247] width 748 height 435
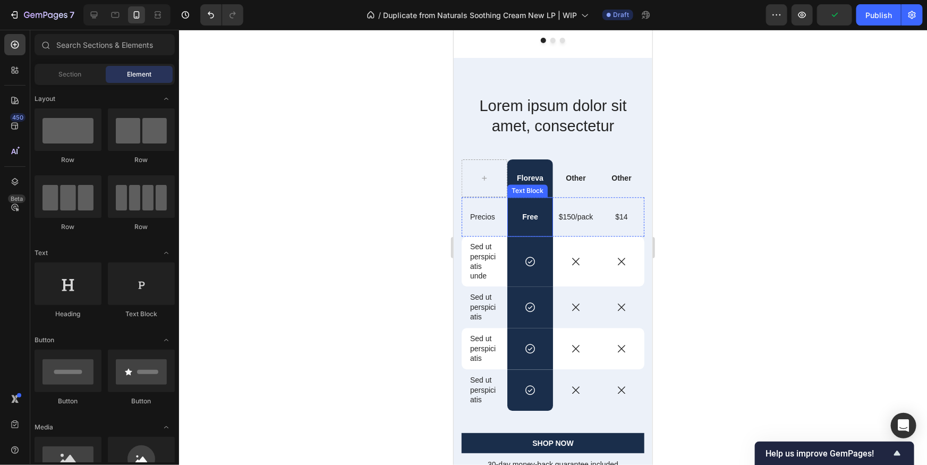
click at [533, 219] on p "Free" at bounding box center [530, 217] width 44 height 10
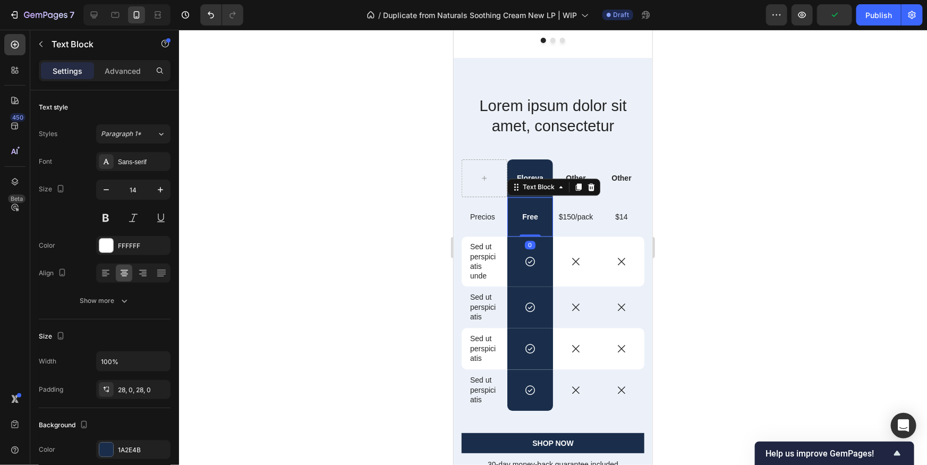
click at [533, 219] on p "Free" at bounding box center [530, 217] width 44 height 10
click at [533, 218] on p "Free" at bounding box center [530, 217] width 44 height 10
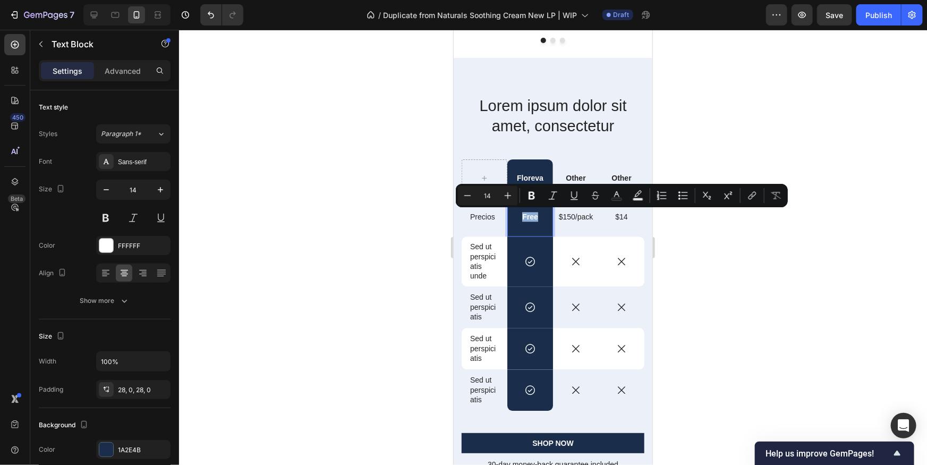
click at [534, 218] on p "Free" at bounding box center [530, 217] width 44 height 10
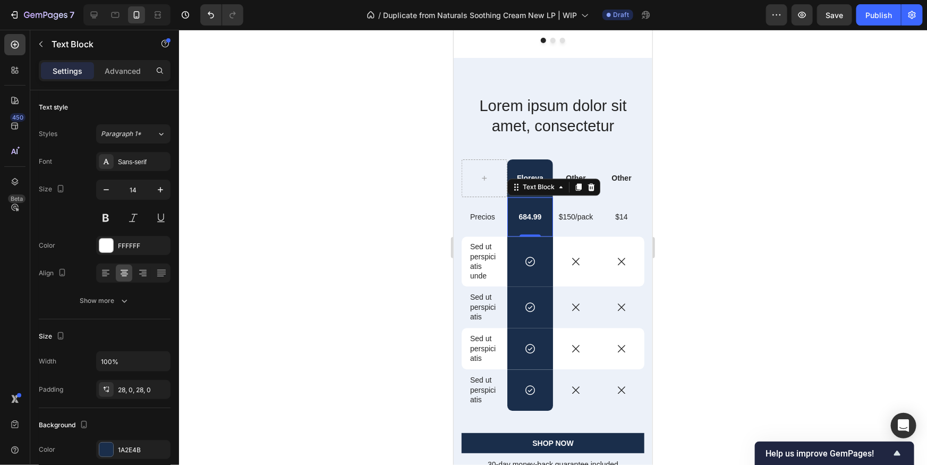
click at [725, 226] on div at bounding box center [553, 247] width 748 height 435
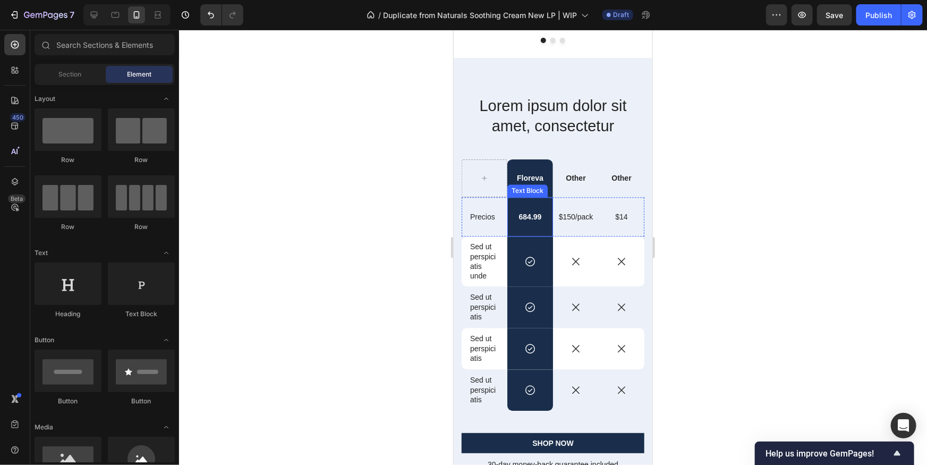
drag, startPoint x: 524, startPoint y: 212, endPoint x: 542, endPoint y: 214, distance: 17.7
click at [524, 212] on p "684.99" at bounding box center [530, 217] width 44 height 10
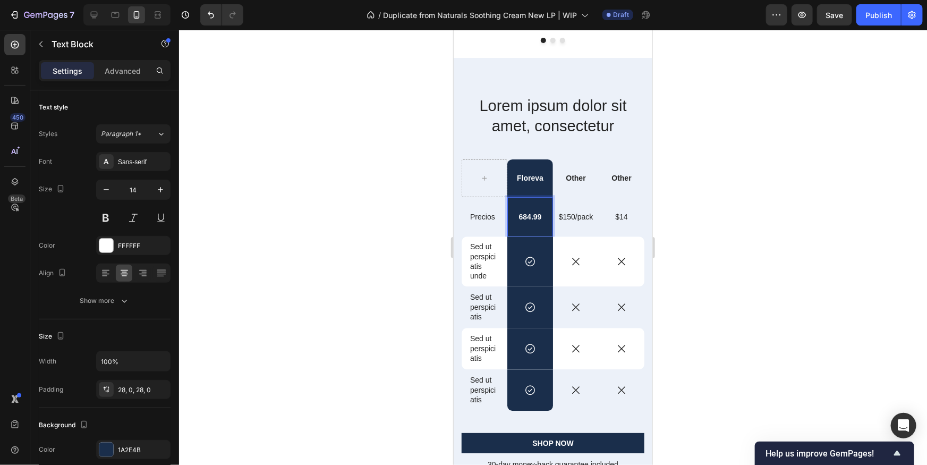
click at [544, 216] on p "684.99" at bounding box center [530, 217] width 44 height 10
click at [770, 212] on div at bounding box center [553, 247] width 748 height 435
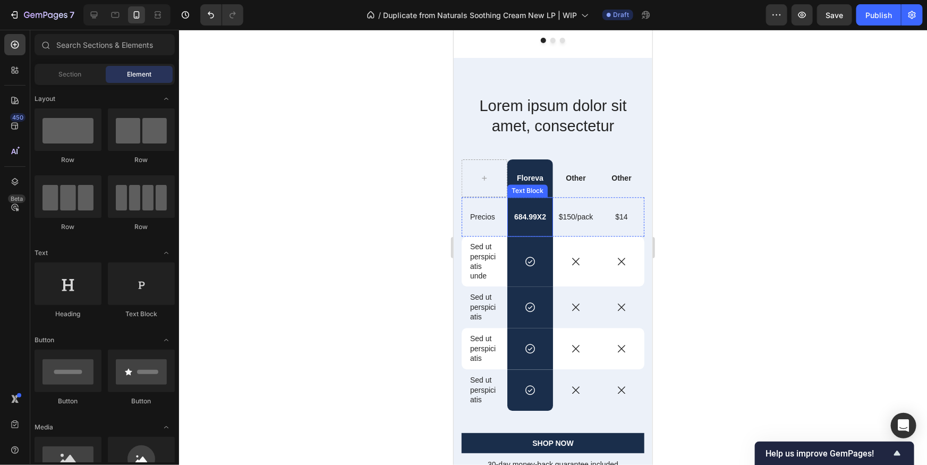
click at [534, 219] on p "684.99X2" at bounding box center [530, 217] width 44 height 10
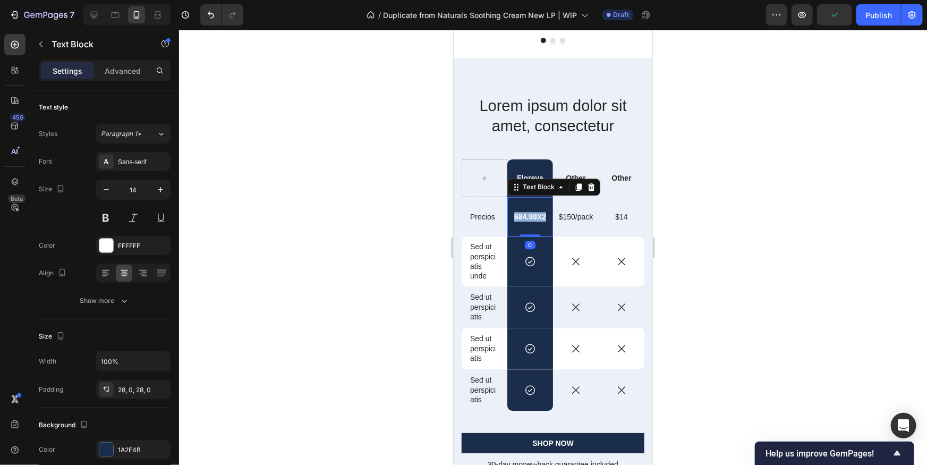
click at [534, 219] on p "684.99X2" at bounding box center [530, 217] width 44 height 10
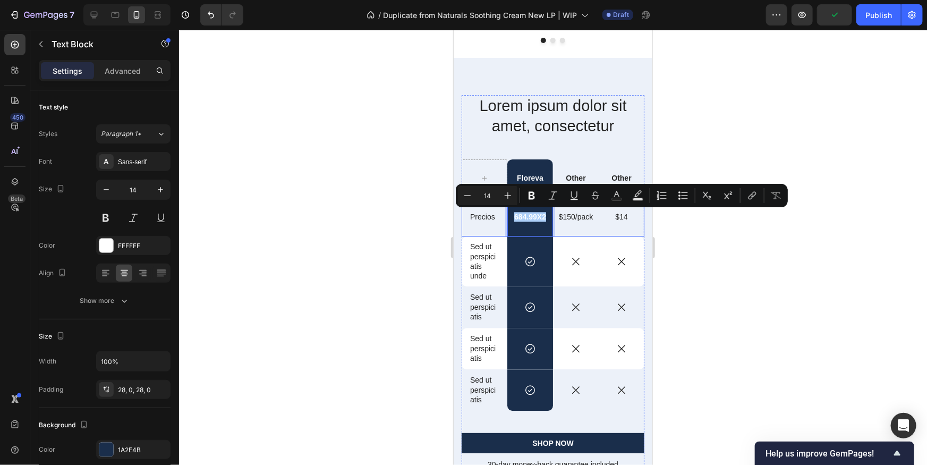
click at [721, 241] on div at bounding box center [553, 247] width 748 height 435
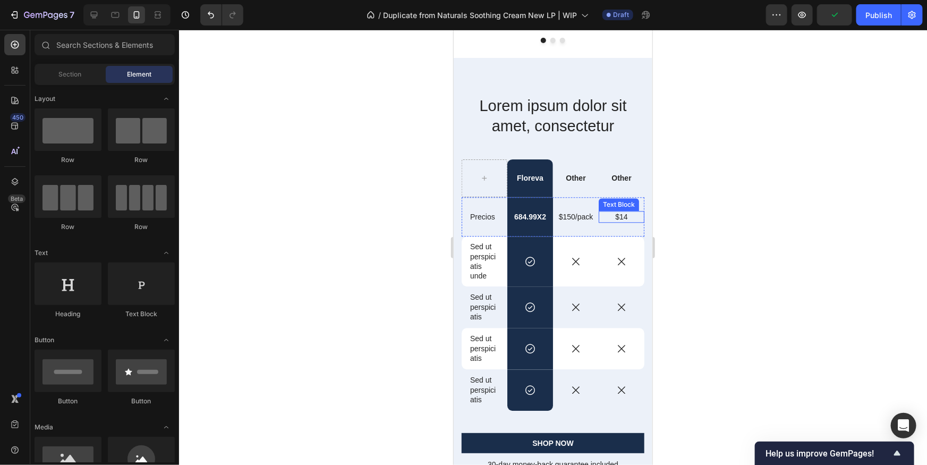
click at [589, 207] on div "Text Block" at bounding box center [573, 204] width 41 height 13
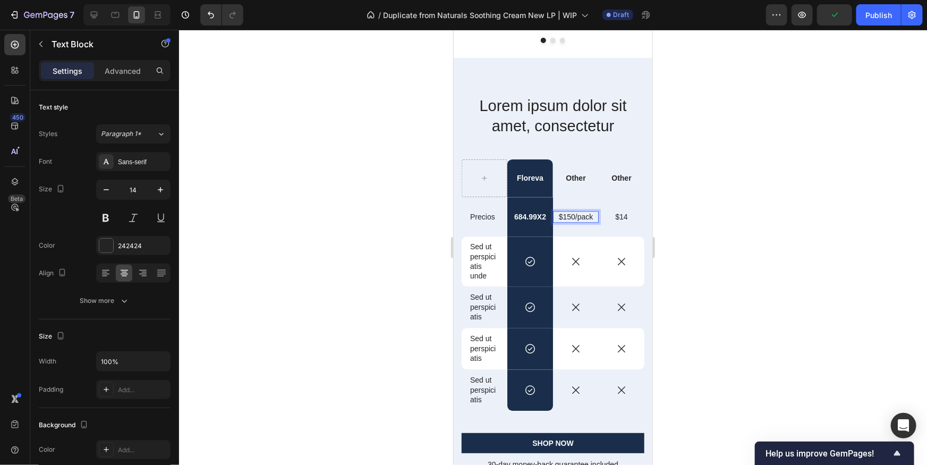
click at [588, 212] on p "$150/pack" at bounding box center [575, 217] width 38 height 10
click at [727, 241] on div at bounding box center [553, 247] width 748 height 435
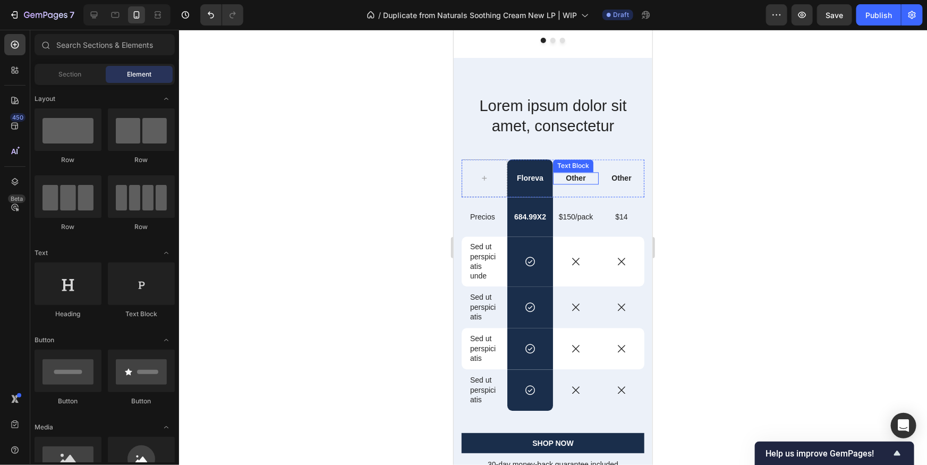
click at [590, 174] on p "Other" at bounding box center [576, 178] width 44 height 10
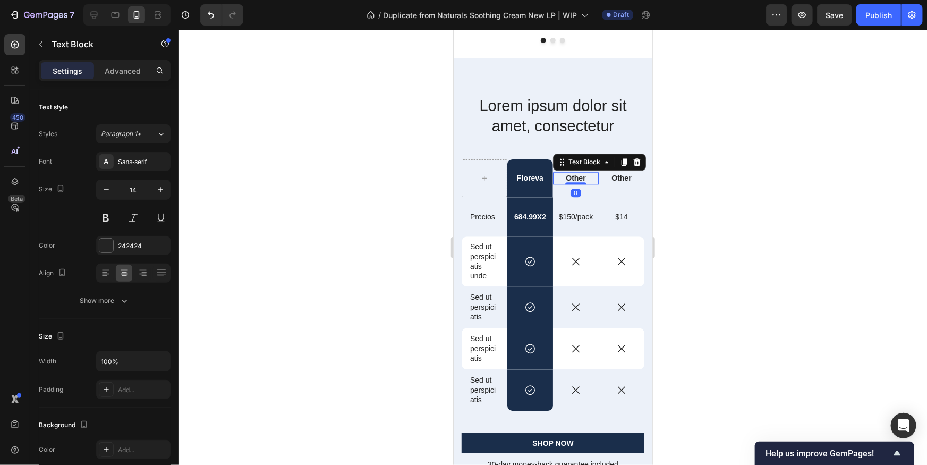
click at [705, 230] on div at bounding box center [553, 247] width 748 height 435
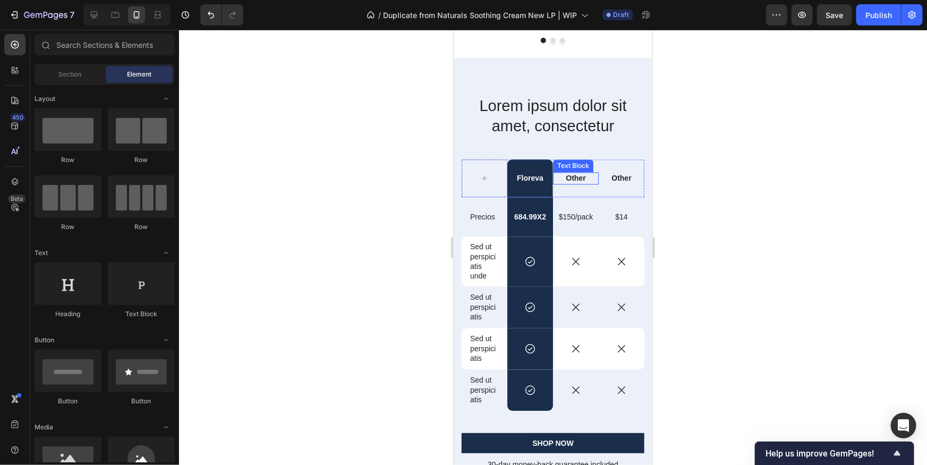
click at [578, 176] on p "Other" at bounding box center [576, 178] width 44 height 10
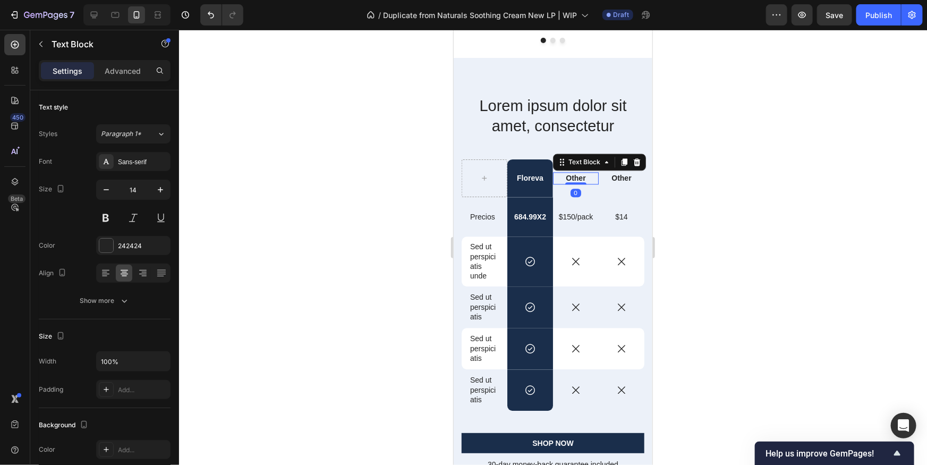
click at [578, 176] on p "Other" at bounding box center [576, 178] width 44 height 10
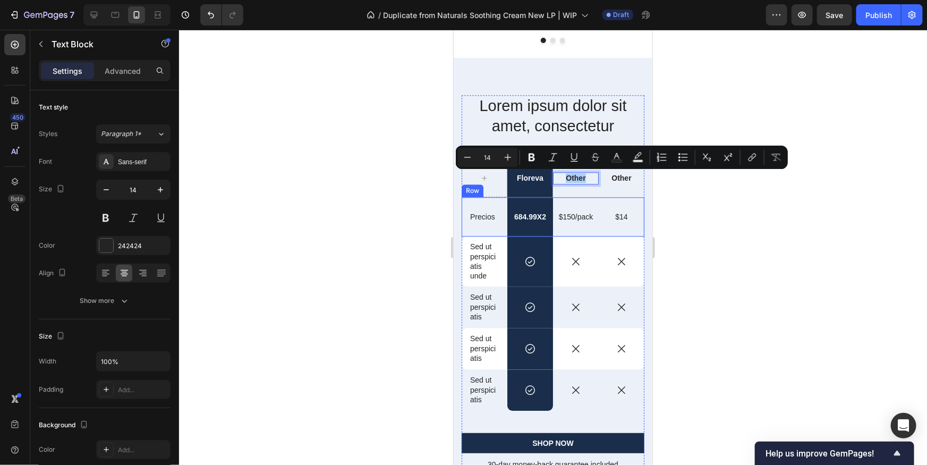
drag, startPoint x: 715, startPoint y: 218, endPoint x: 707, endPoint y: 215, distance: 9.3
click at [716, 218] on div at bounding box center [553, 247] width 748 height 435
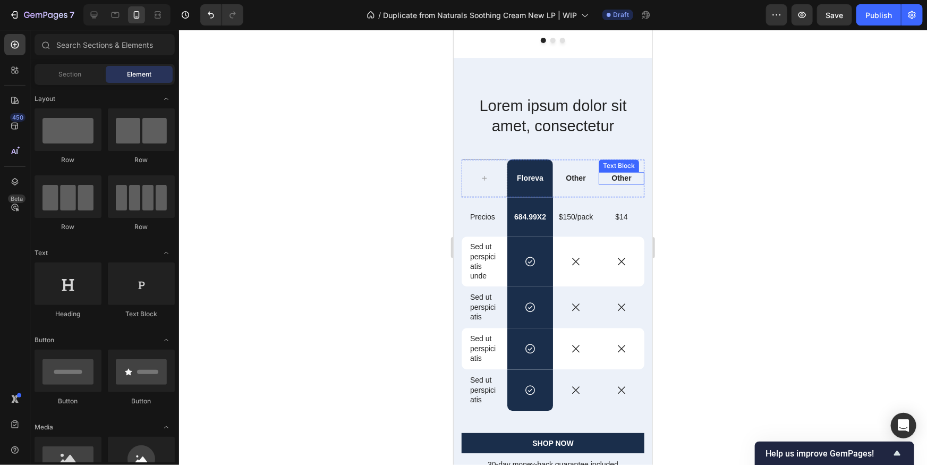
click at [623, 181] on div "Other Text Block" at bounding box center [621, 178] width 46 height 12
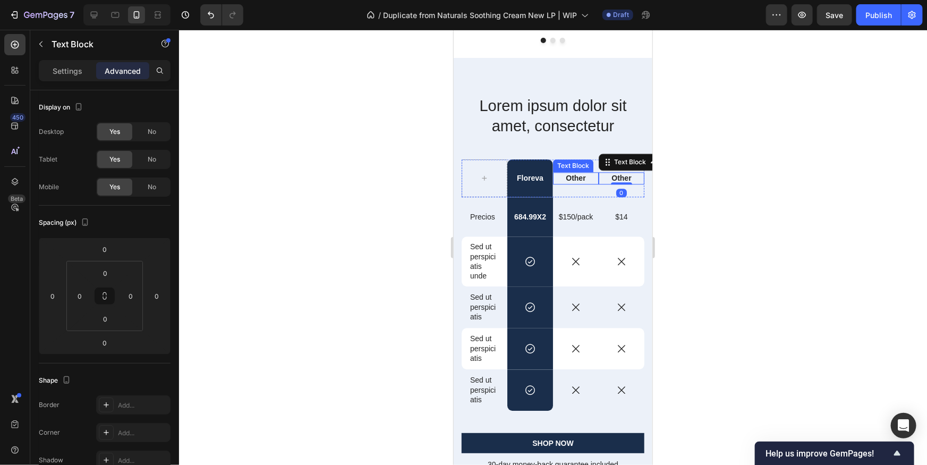
click at [574, 173] on p "Other" at bounding box center [576, 178] width 44 height 10
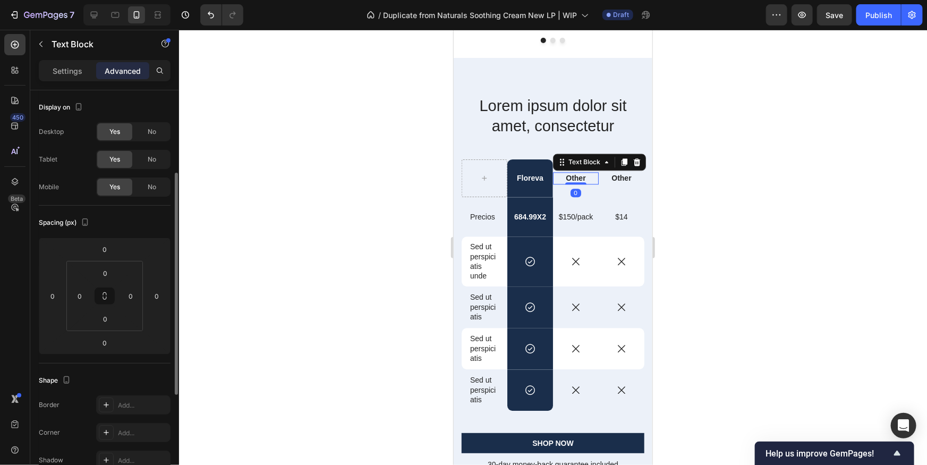
scroll to position [53, 0]
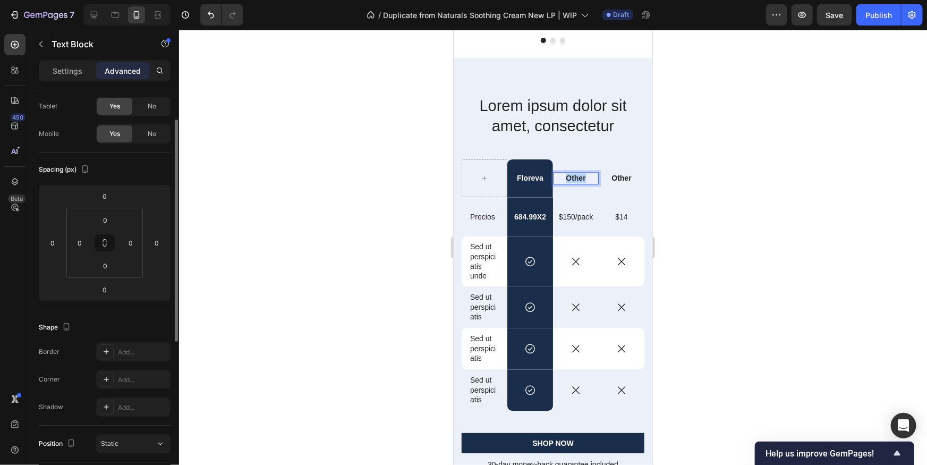
click at [574, 173] on p "Other" at bounding box center [576, 178] width 44 height 10
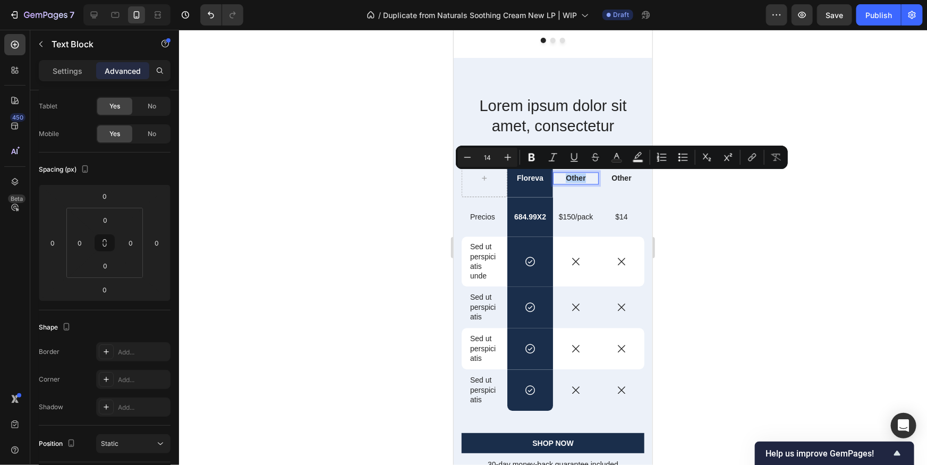
click at [591, 178] on p "Other" at bounding box center [576, 178] width 44 height 10
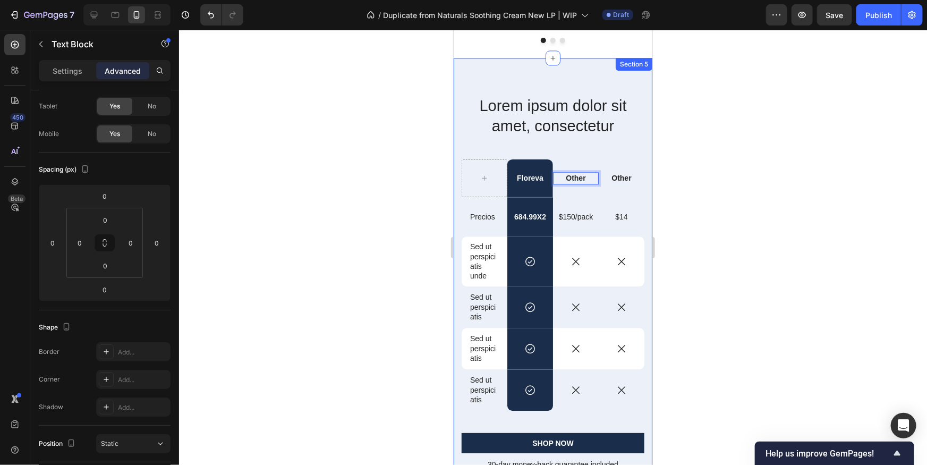
click at [691, 214] on div at bounding box center [553, 247] width 748 height 435
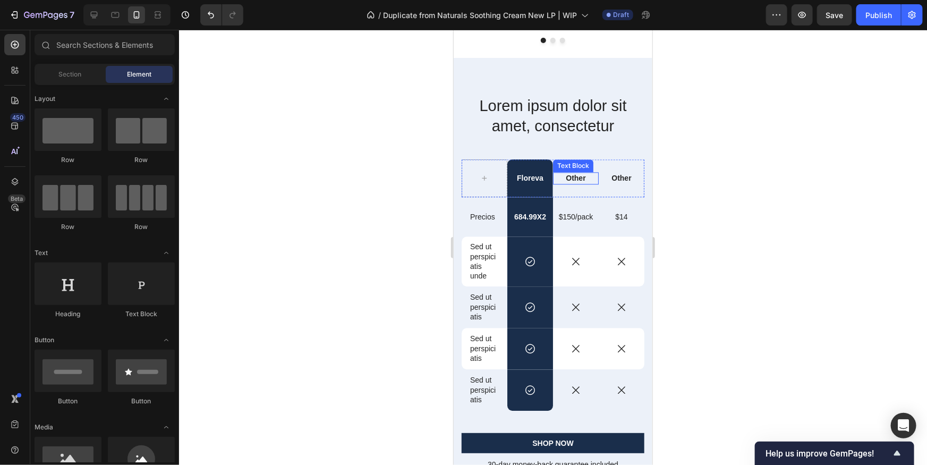
click at [580, 176] on p "Other" at bounding box center [576, 178] width 44 height 10
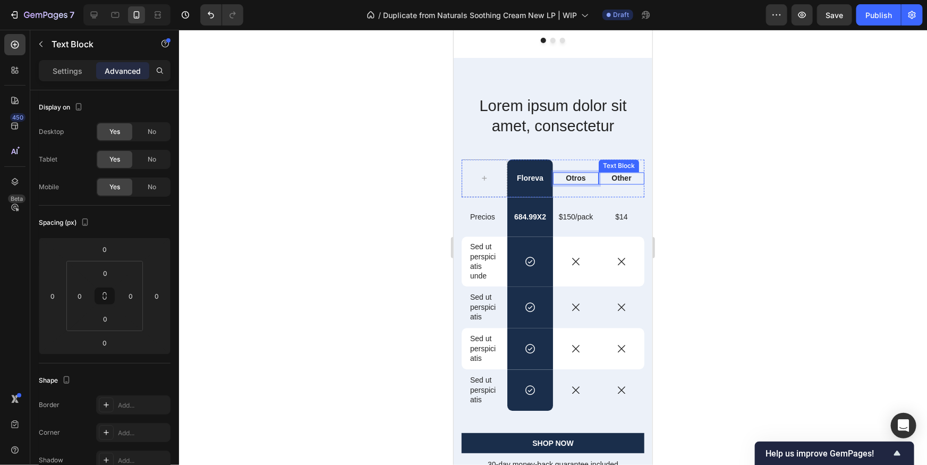
click at [613, 175] on p "Other" at bounding box center [621, 178] width 44 height 10
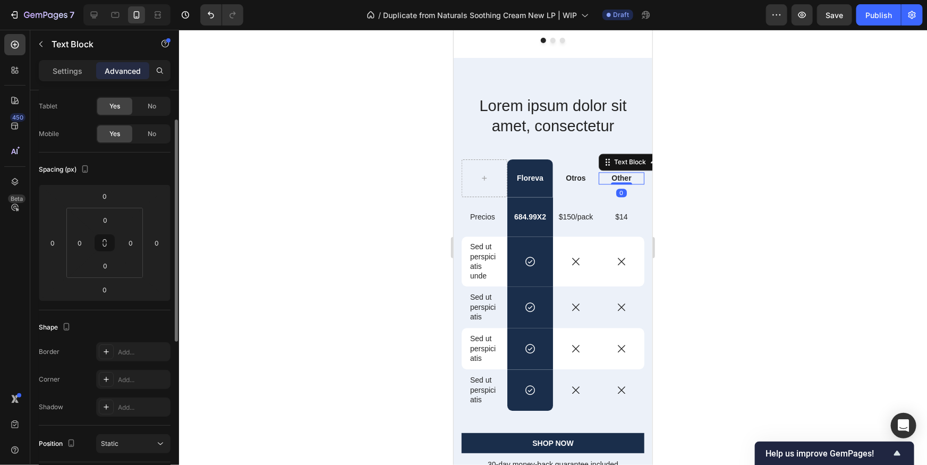
click at [613, 175] on p "Other" at bounding box center [621, 178] width 44 height 10
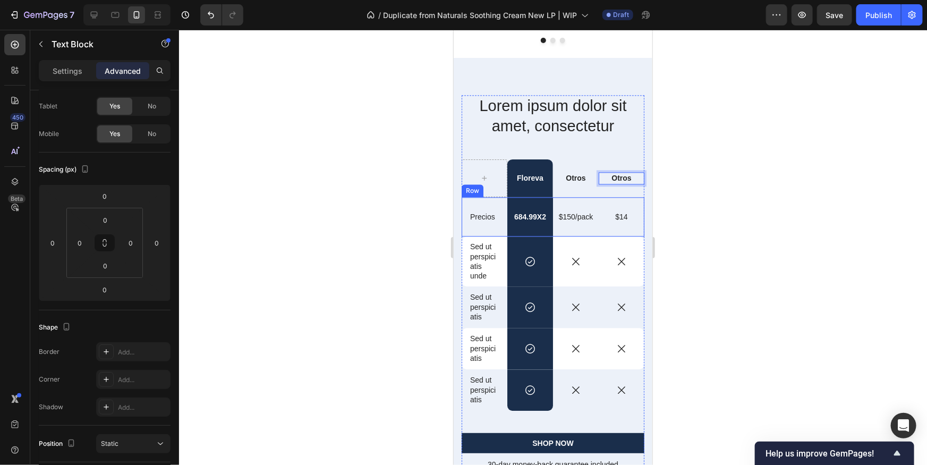
click at [712, 238] on div at bounding box center [553, 247] width 748 height 435
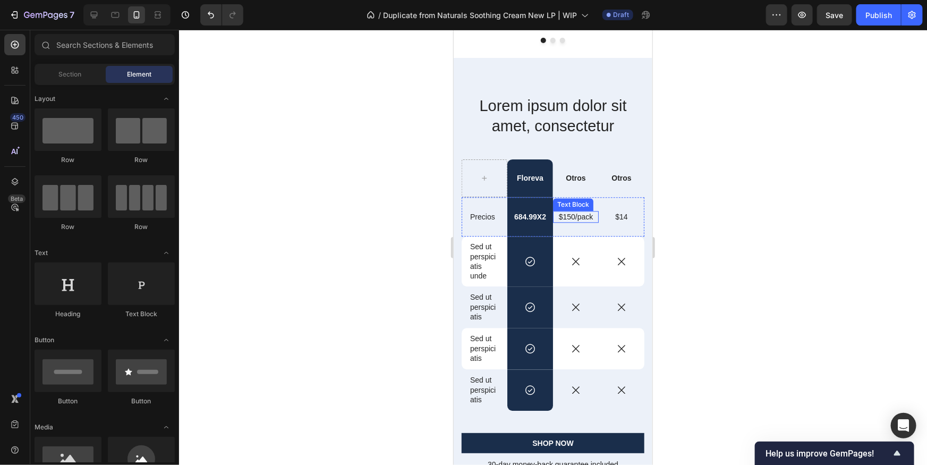
click at [574, 215] on p "$150/pack" at bounding box center [575, 217] width 38 height 10
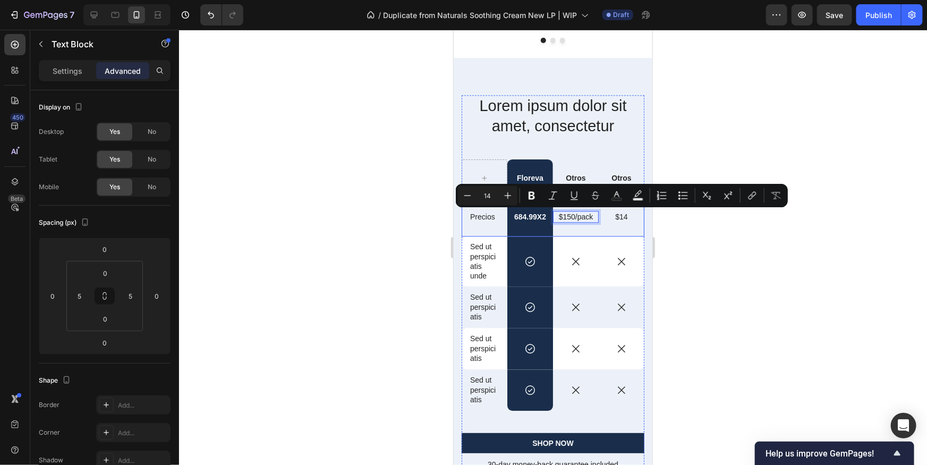
click at [578, 219] on p "$150/pack" at bounding box center [575, 217] width 38 height 10
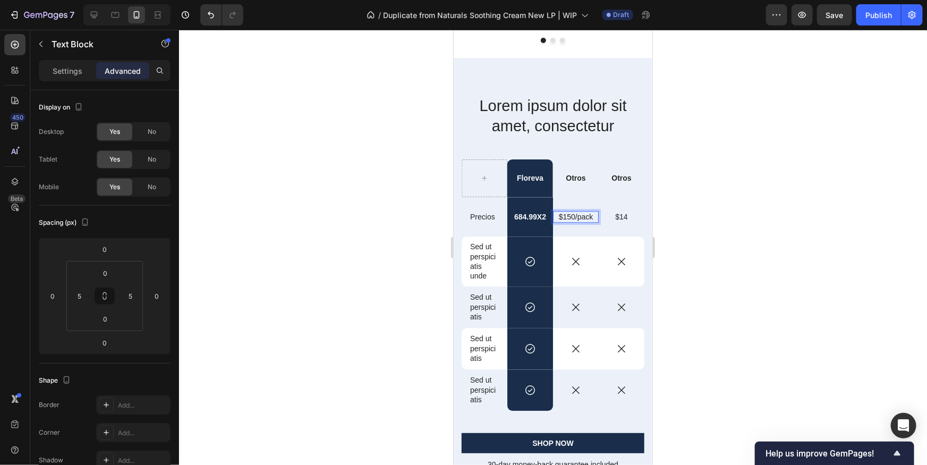
click at [587, 217] on p "$150/pack" at bounding box center [575, 217] width 38 height 10
click at [587, 216] on p "$150/pack" at bounding box center [575, 217] width 38 height 10
click at [581, 216] on p "$150/pack" at bounding box center [575, 217] width 38 height 10
click at [580, 216] on p "$150/pack" at bounding box center [575, 217] width 38 height 10
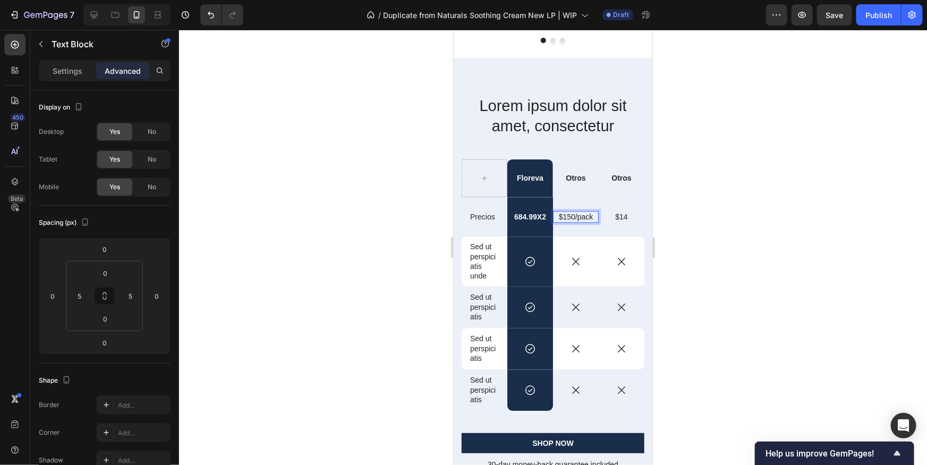
click at [574, 217] on p "$150/pack" at bounding box center [575, 217] width 38 height 10
click at [594, 218] on p "$150/pack" at bounding box center [575, 217] width 38 height 10
click at [571, 217] on p "$150/pack" at bounding box center [575, 217] width 38 height 10
click at [573, 217] on p "$150/pack" at bounding box center [575, 217] width 38 height 10
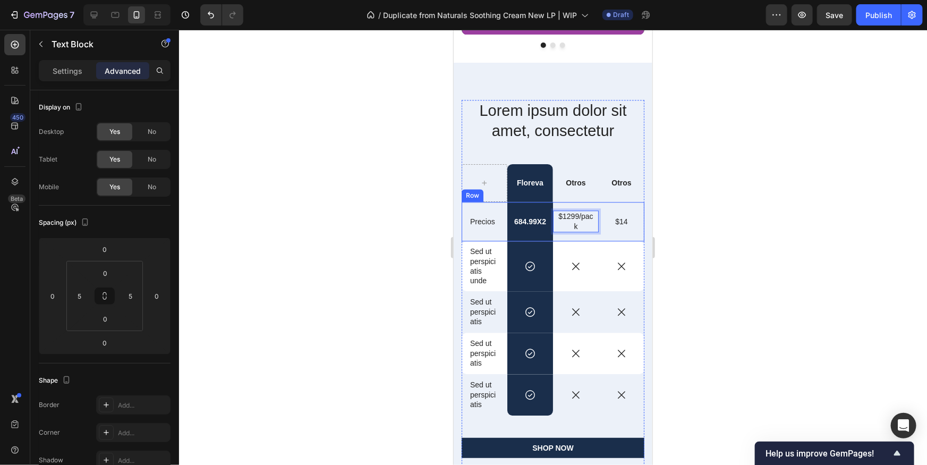
scroll to position [1256, 0]
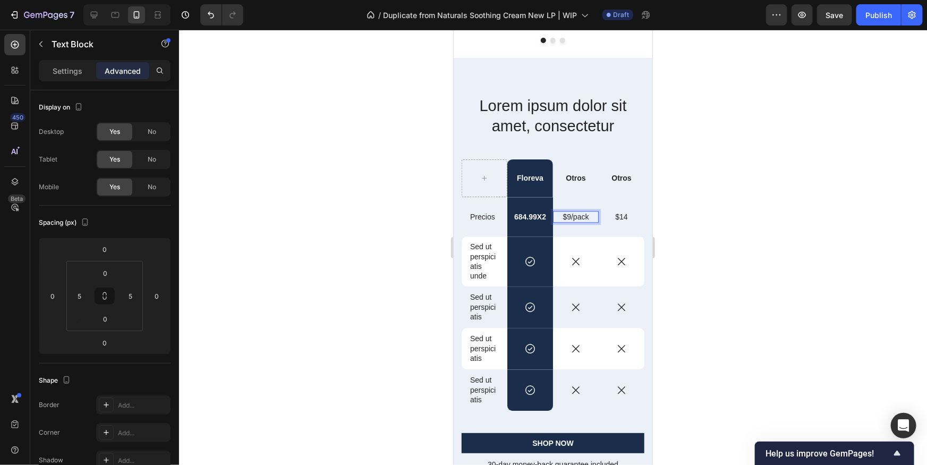
click at [589, 216] on p "$9/pack" at bounding box center [575, 217] width 38 height 10
click at [692, 236] on div at bounding box center [553, 247] width 748 height 435
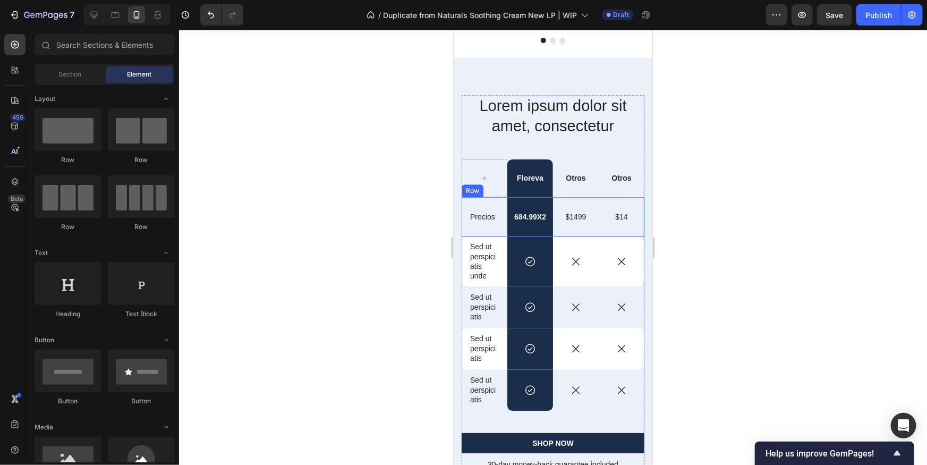
click at [626, 218] on p "$14" at bounding box center [621, 217] width 38 height 10
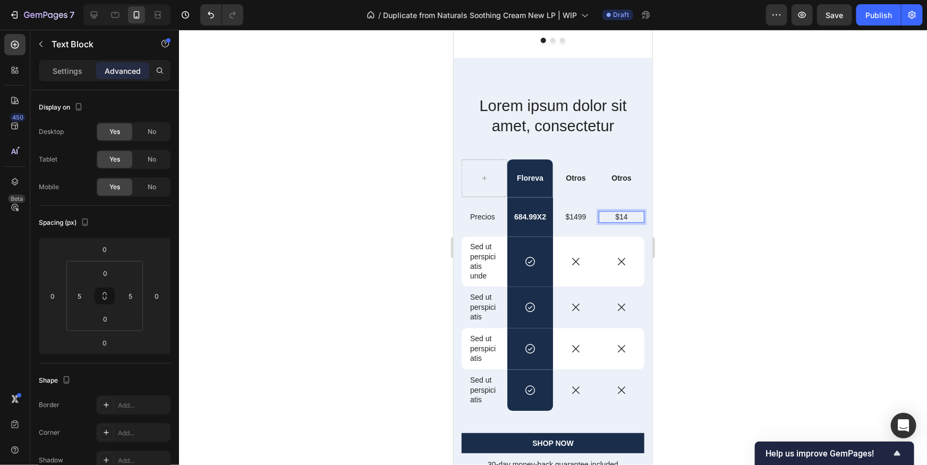
click at [626, 218] on p "$14" at bounding box center [621, 217] width 38 height 10
click at [705, 214] on div at bounding box center [553, 247] width 748 height 435
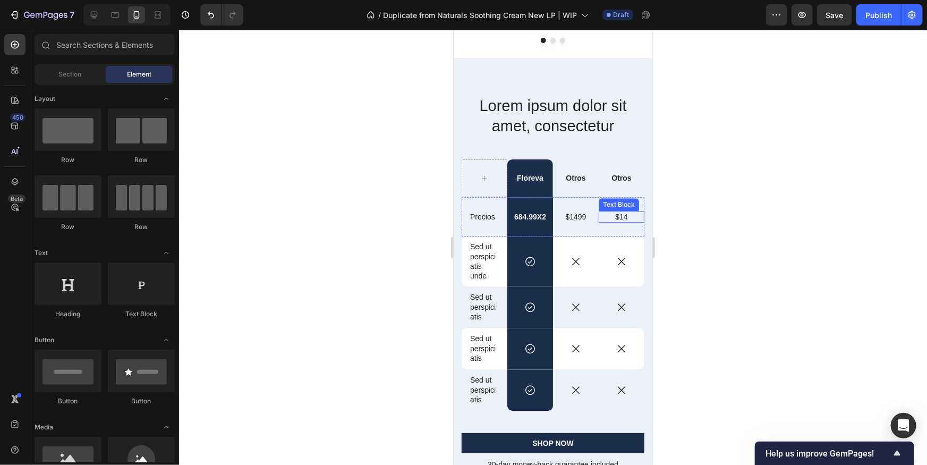
click at [628, 212] on p "$14" at bounding box center [621, 217] width 38 height 10
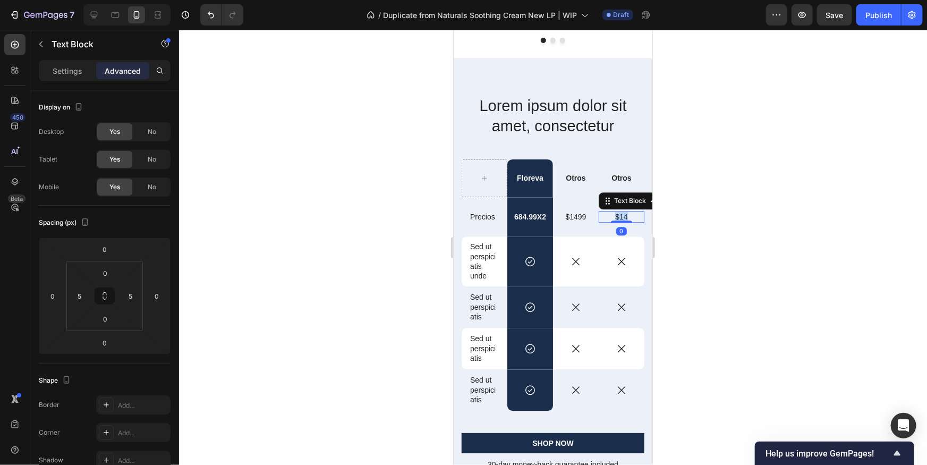
click at [628, 212] on p "$14" at bounding box center [621, 217] width 38 height 10
click at [705, 218] on div at bounding box center [553, 247] width 748 height 435
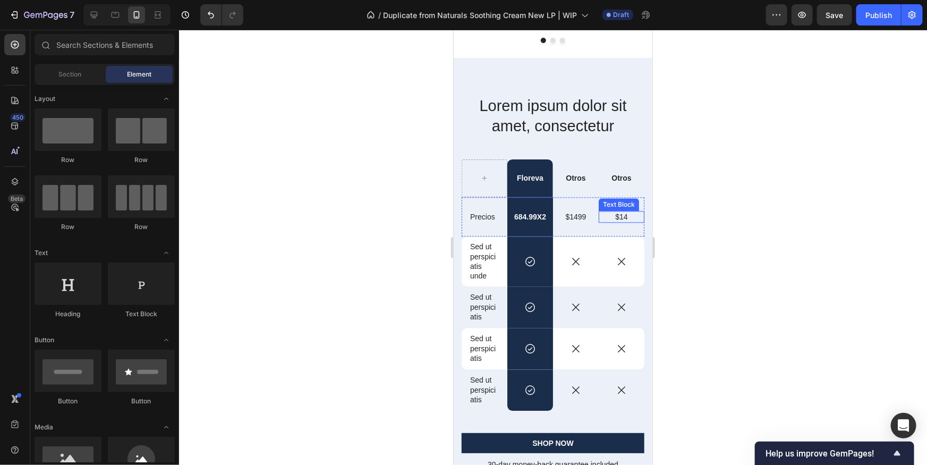
click at [629, 215] on p "$14" at bounding box center [621, 217] width 38 height 10
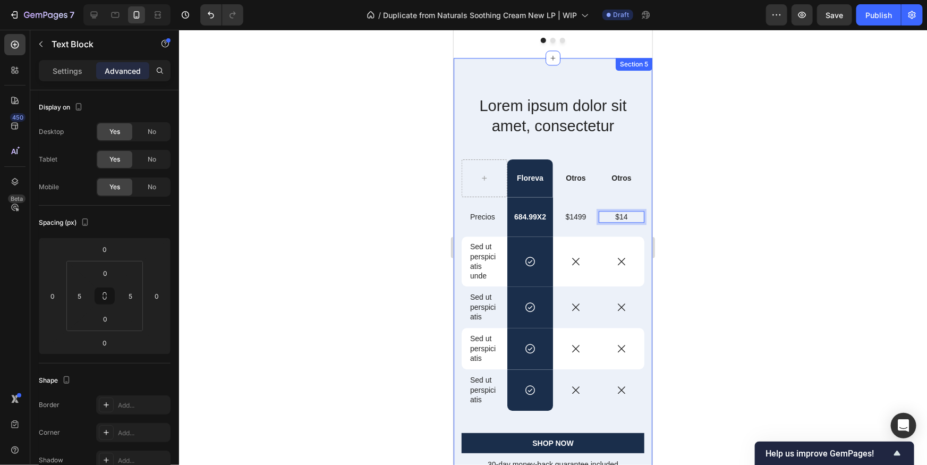
click at [724, 221] on div at bounding box center [553, 247] width 748 height 435
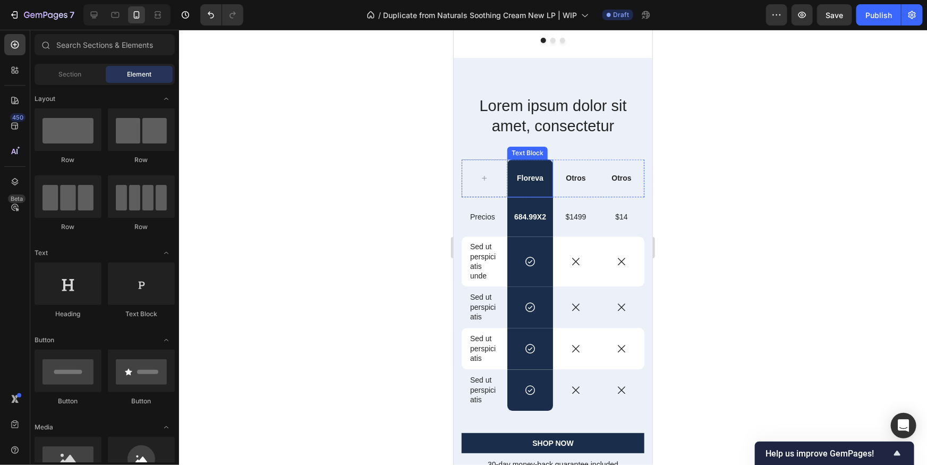
drag, startPoint x: 548, startPoint y: 165, endPoint x: 559, endPoint y: 166, distance: 10.7
click at [548, 165] on div "Floreva" at bounding box center [530, 177] width 46 height 37
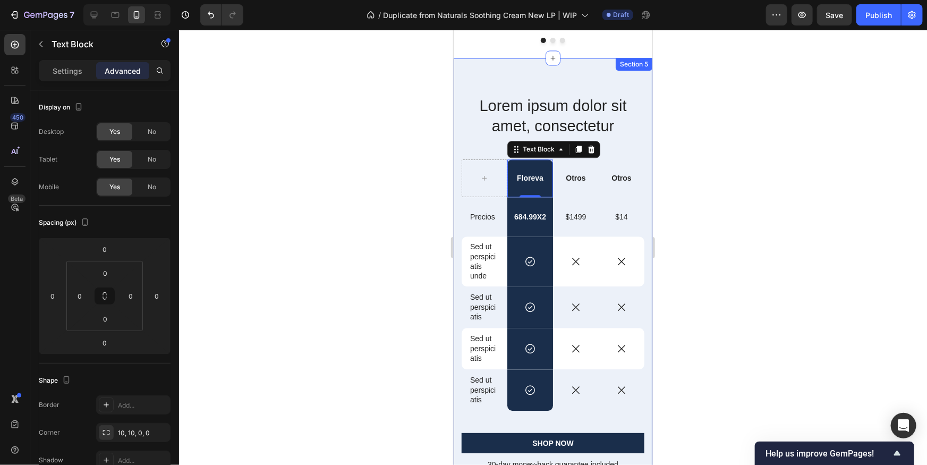
click at [641, 70] on div "Lorem ipsum dolor sit amet, consectetur Heading Floreva Text Block 0 Otros Text…" at bounding box center [552, 282] width 199 height 451
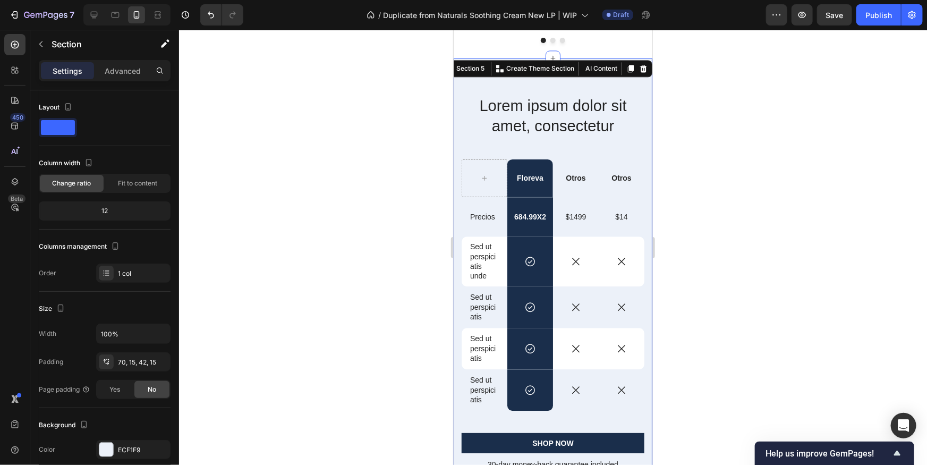
click at [645, 98] on div "Lorem ipsum dolor sit amet, consectetur Heading Floreva Text Block Otros Text B…" at bounding box center [552, 282] width 199 height 451
click at [114, 445] on div "ECF1F9" at bounding box center [133, 449] width 74 height 19
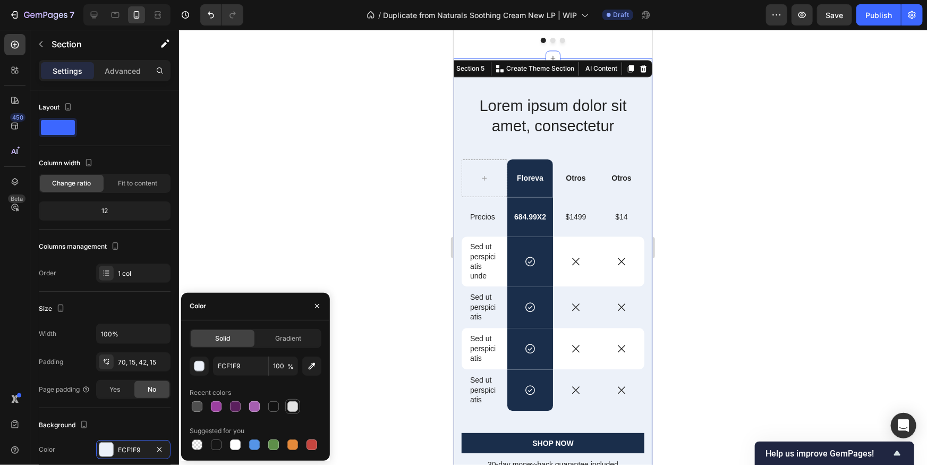
click at [290, 407] on div at bounding box center [293, 406] width 11 height 11
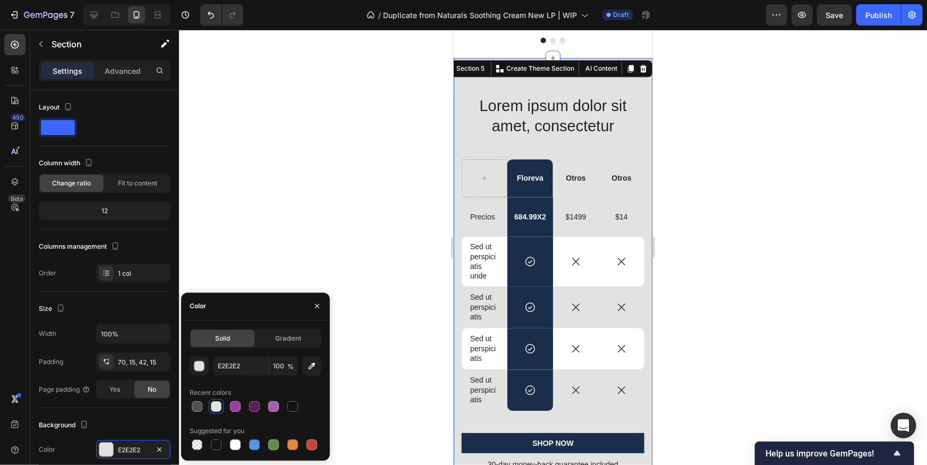
click at [238, 415] on div "E2E2E2 100 % Recent colors Suggested for you" at bounding box center [256, 405] width 132 height 96
click at [236, 412] on div at bounding box center [235, 406] width 13 height 13
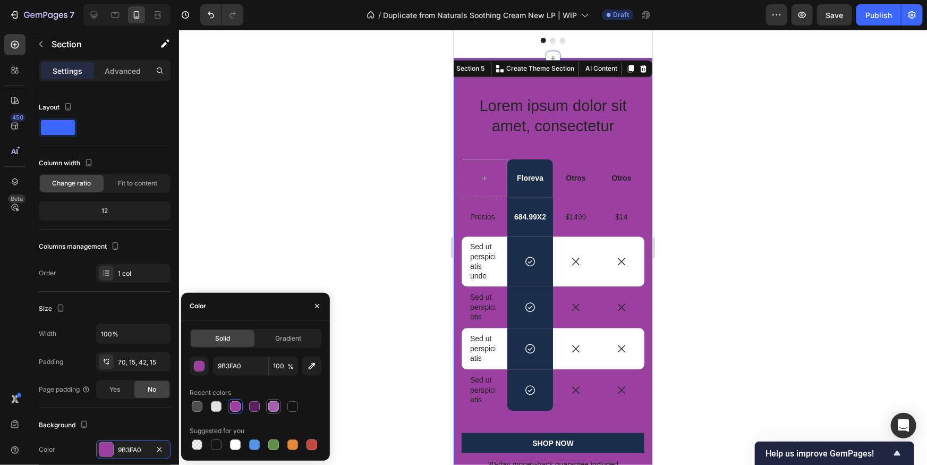
click at [274, 407] on div at bounding box center [273, 406] width 11 height 11
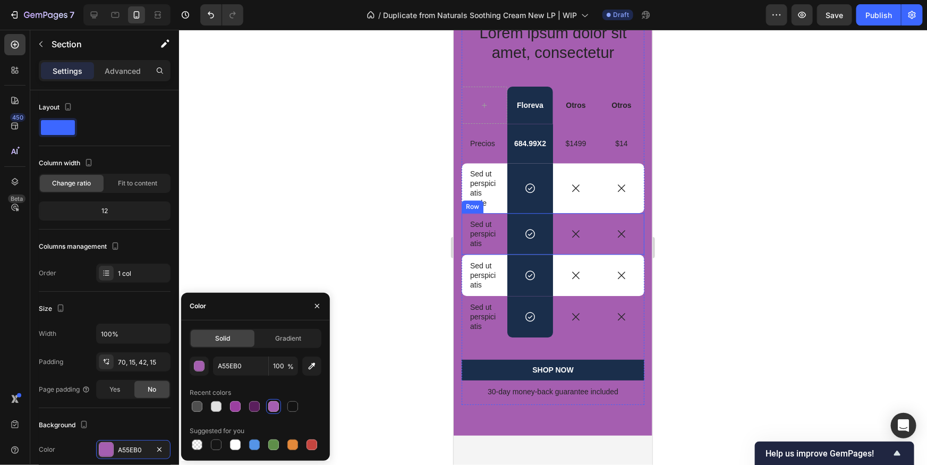
scroll to position [1219, 0]
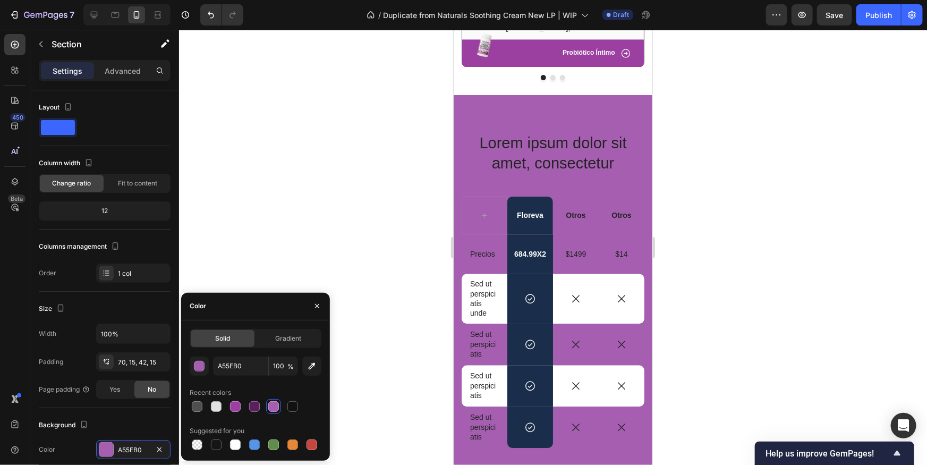
click at [631, 124] on div "Lorem ipsum dolor sit amet, consectetur Heading Floreva Text Block Otros Text B…" at bounding box center [552, 320] width 199 height 451
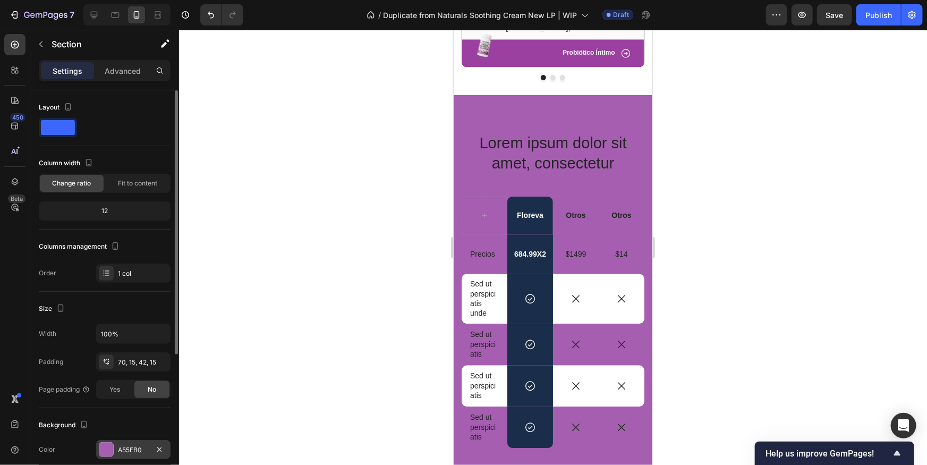
click at [137, 449] on div "A55EB0" at bounding box center [133, 450] width 31 height 10
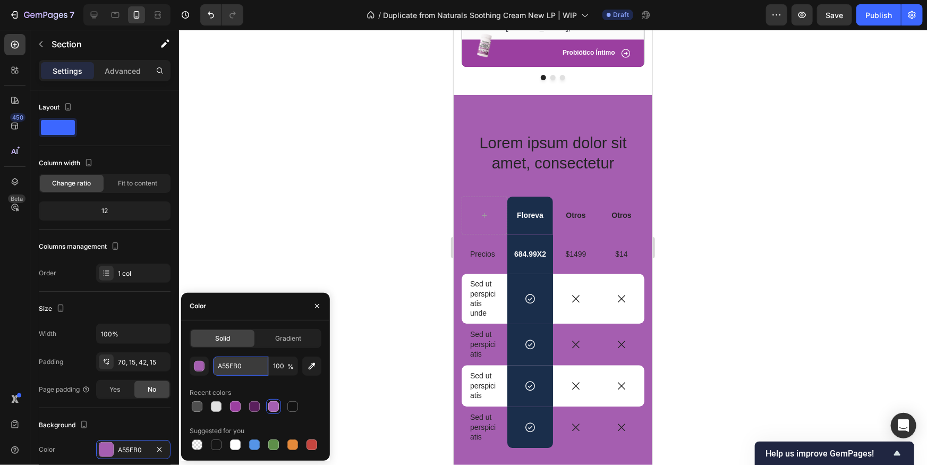
click at [255, 370] on input "A55EB0" at bounding box center [240, 366] width 55 height 19
paste input "E1C6EB"
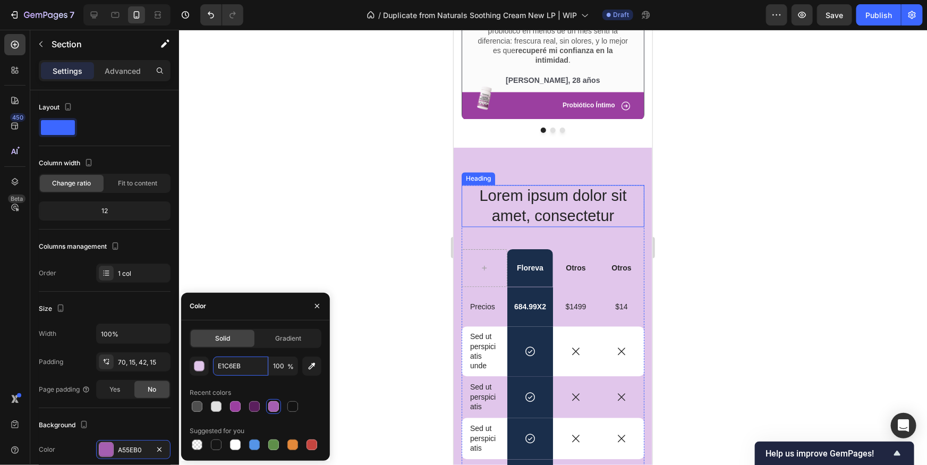
scroll to position [1209, 0]
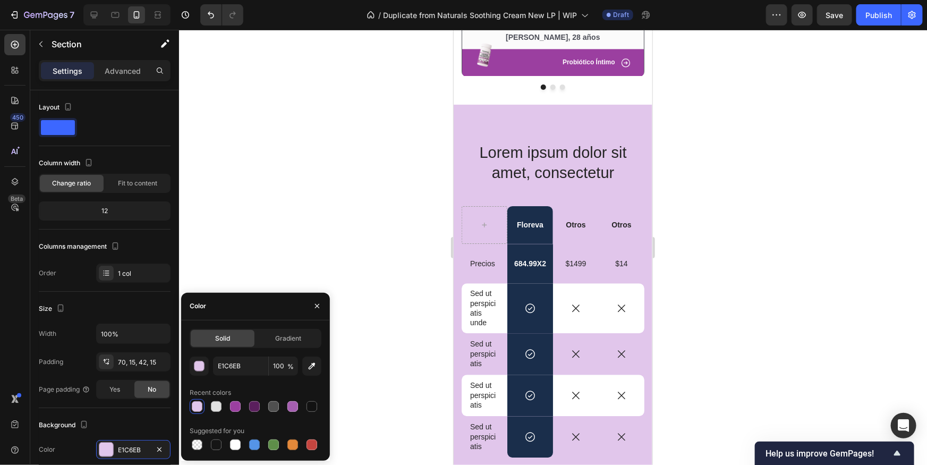
click at [602, 115] on div "Lorem ipsum dolor sit amet, consectetur Heading Floreva Text Block Otros Text B…" at bounding box center [552, 329] width 199 height 451
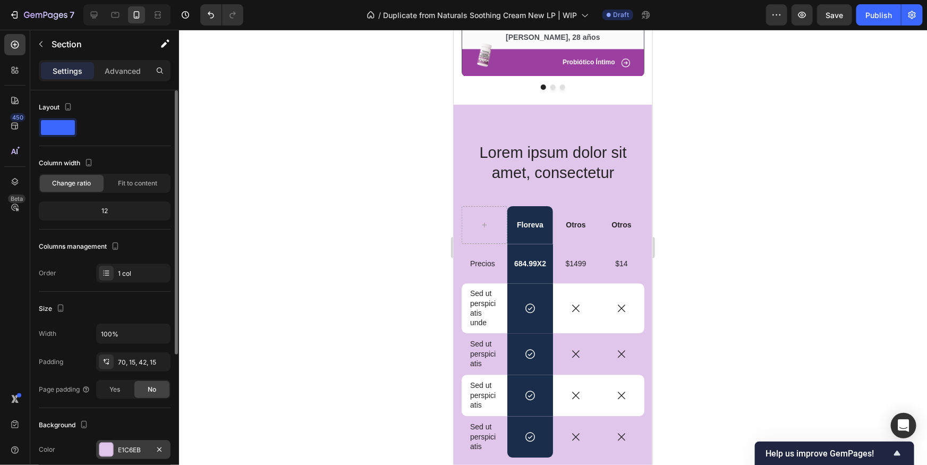
click at [120, 455] on div "E1C6EB" at bounding box center [133, 449] width 74 height 19
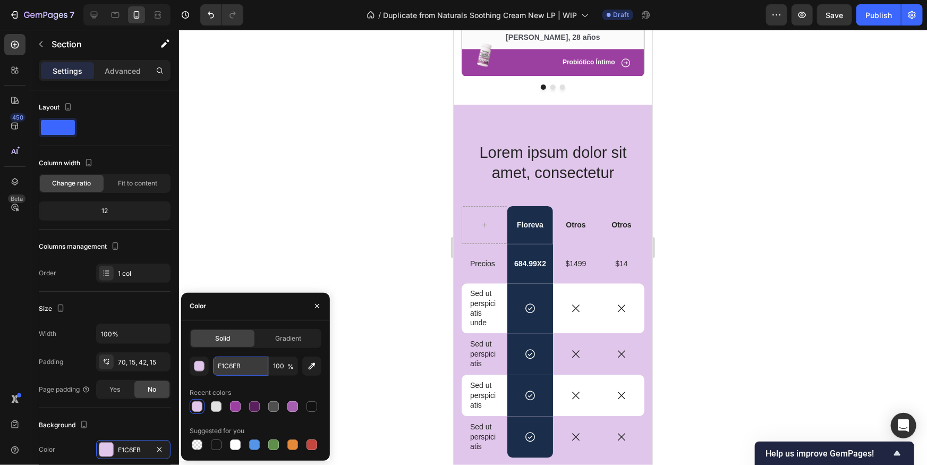
click at [248, 373] on input "E1C6EB" at bounding box center [240, 366] width 55 height 19
paste input "F3EAF8"
type input "F3EAF8"
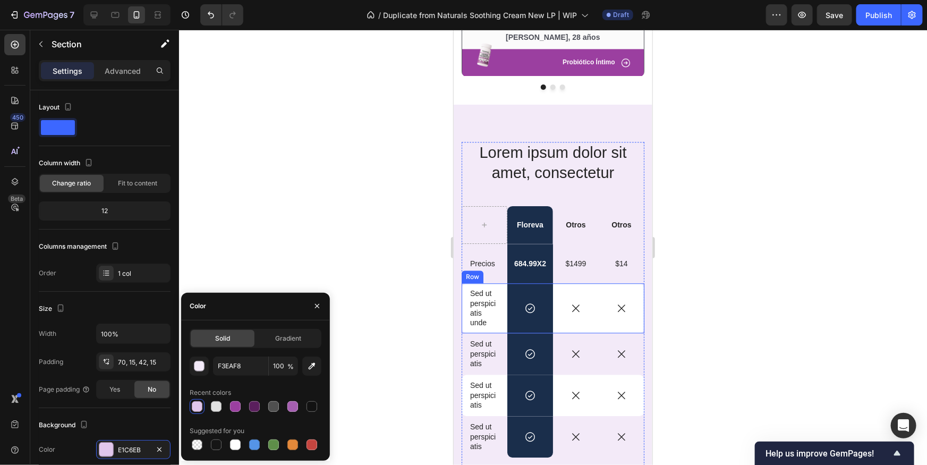
click at [735, 224] on div at bounding box center [553, 247] width 748 height 435
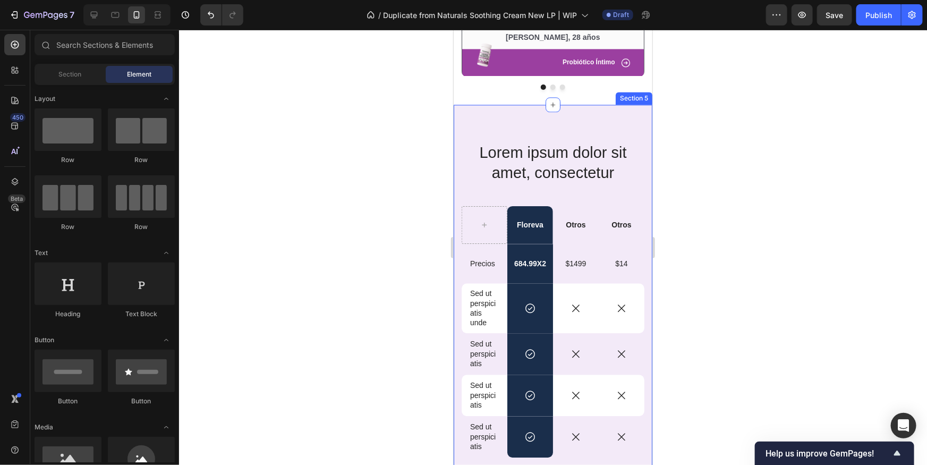
drag, startPoint x: 631, startPoint y: 125, endPoint x: 650, endPoint y: 126, distance: 18.6
click at [631, 125] on div "Lorem ipsum dolor sit amet, consectetur Heading Floreva Text Block Otros Text B…" at bounding box center [552, 329] width 199 height 451
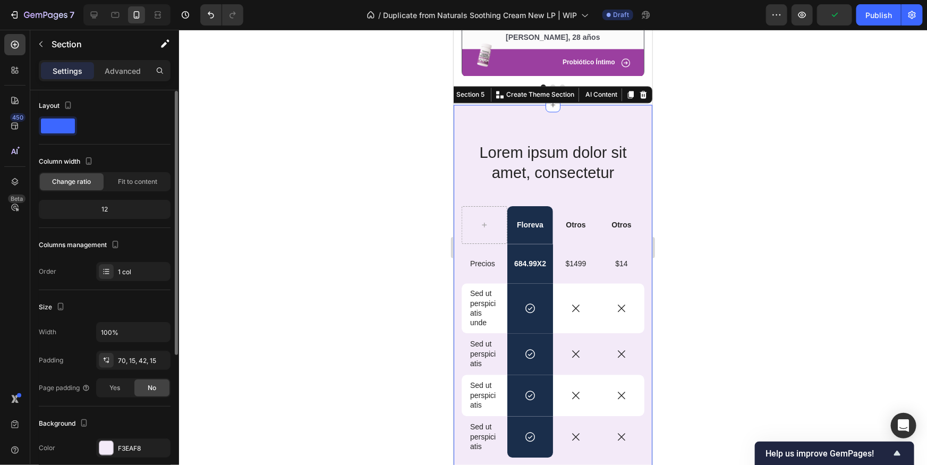
scroll to position [14, 0]
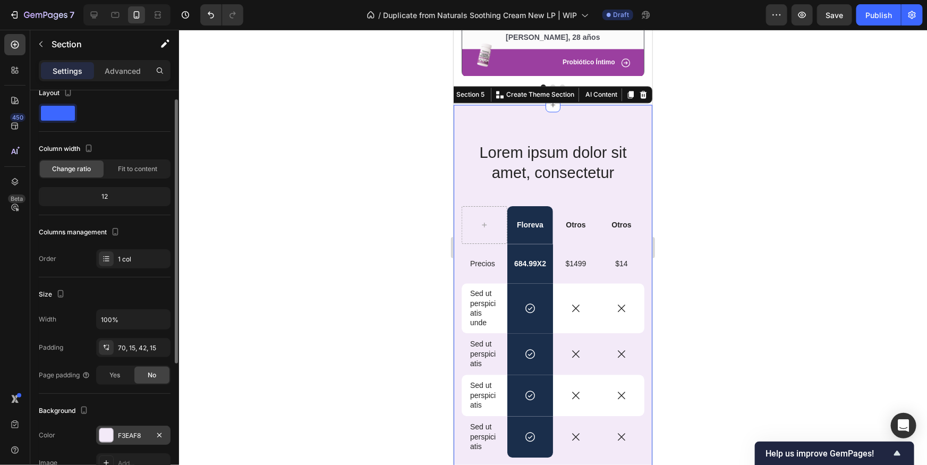
click at [138, 432] on div "F3EAF8" at bounding box center [133, 436] width 31 height 10
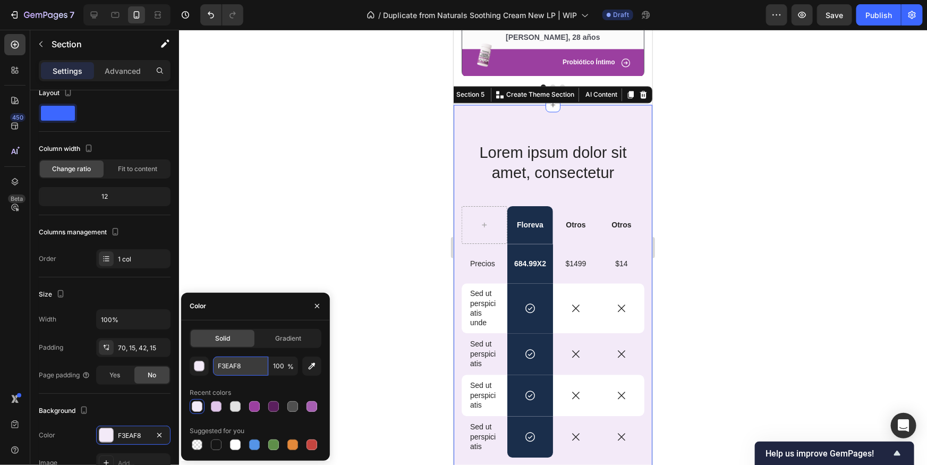
click at [259, 370] on input "F3EAF8" at bounding box center [240, 366] width 55 height 19
paste input "C9A3D4"
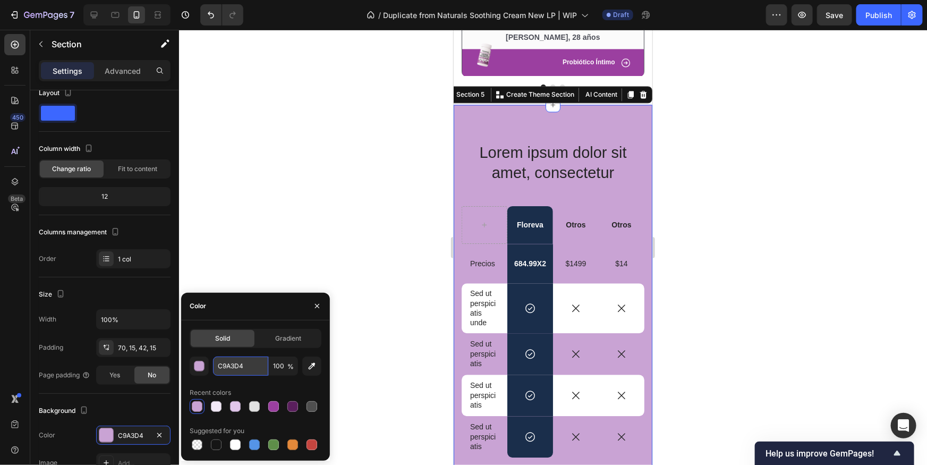
click at [242, 365] on input "C9A3D4" at bounding box center [240, 366] width 55 height 19
paste input "A55EB0"
type input "A55EB0"
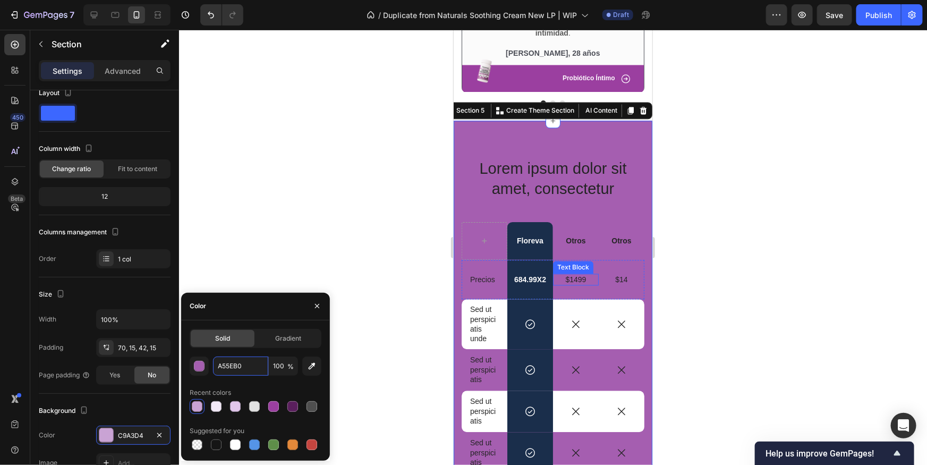
scroll to position [1046, 0]
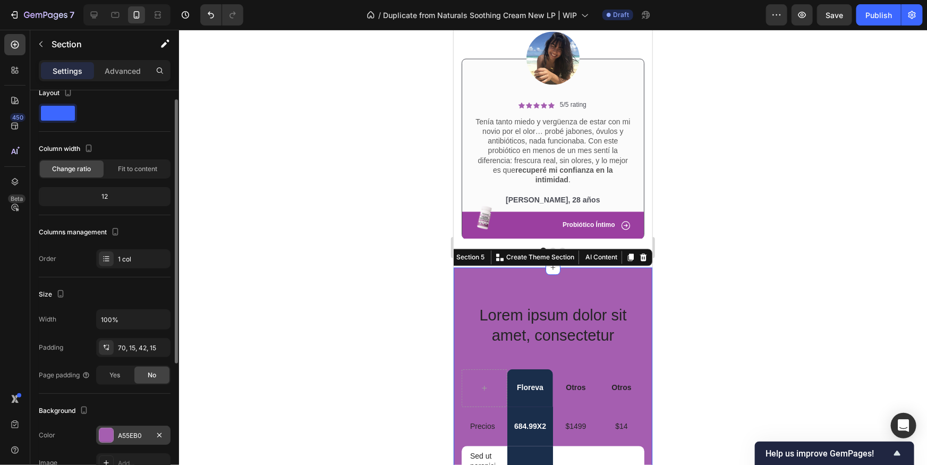
click at [119, 436] on div "A55EB0" at bounding box center [133, 436] width 31 height 10
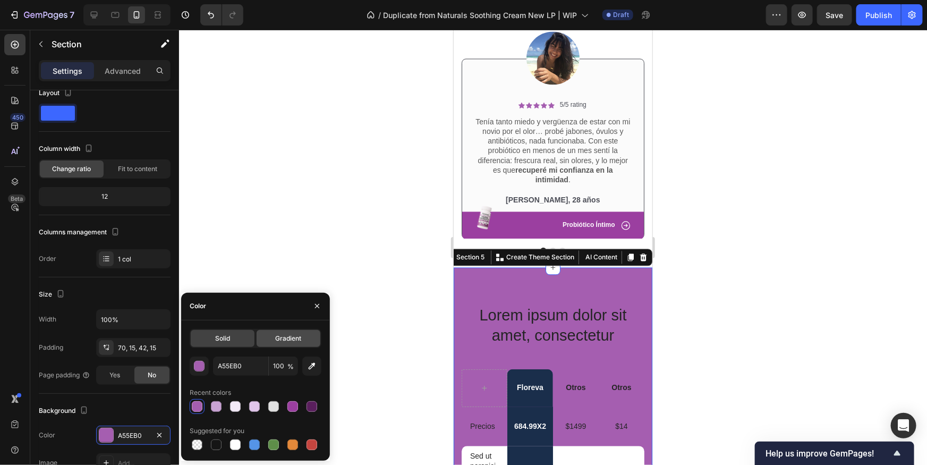
click at [292, 334] on span "Gradient" at bounding box center [288, 339] width 26 height 10
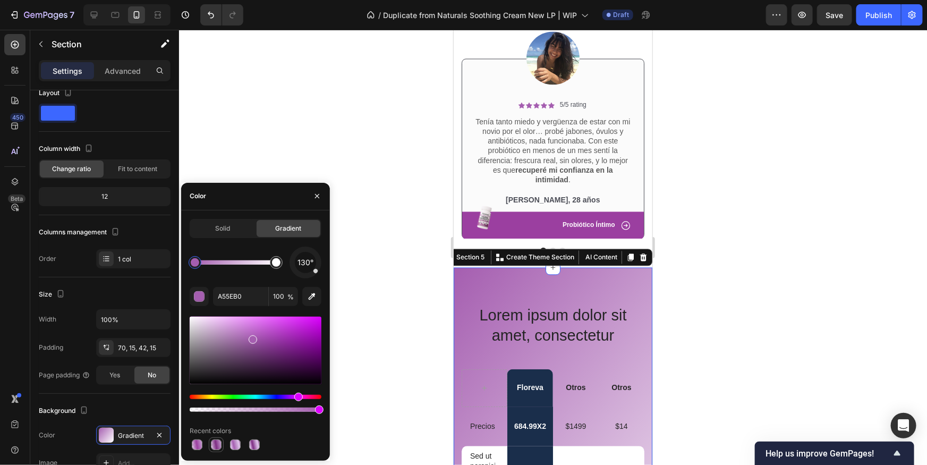
click at [218, 446] on div at bounding box center [216, 445] width 11 height 11
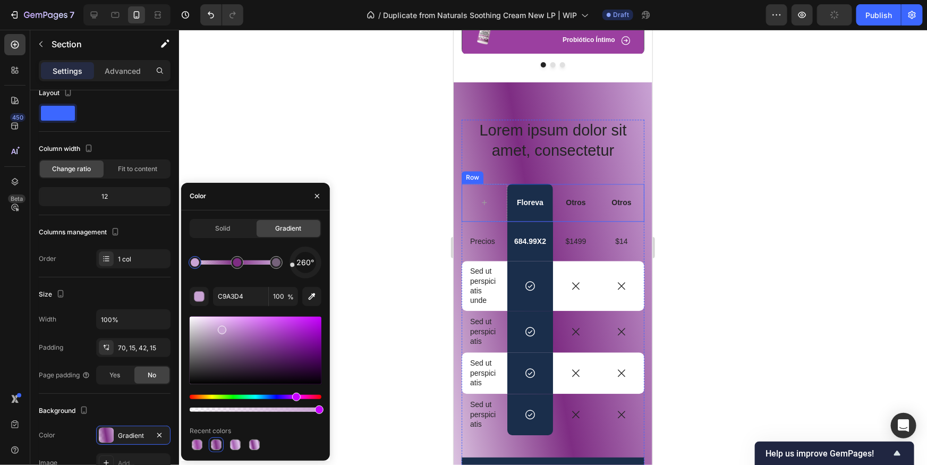
scroll to position [1232, 0]
click at [198, 261] on div at bounding box center [195, 262] width 9 height 9
click at [240, 265] on div at bounding box center [237, 262] width 9 height 9
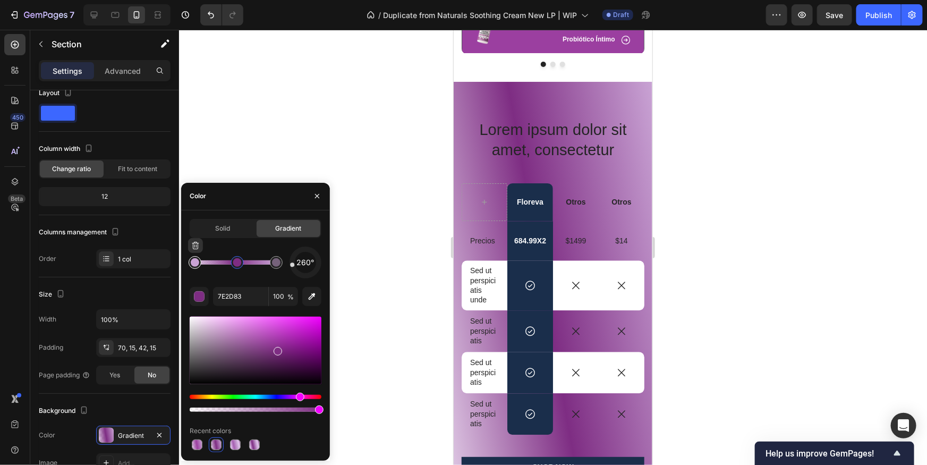
type input "C9A3D4"
click at [200, 263] on div at bounding box center [195, 262] width 13 height 13
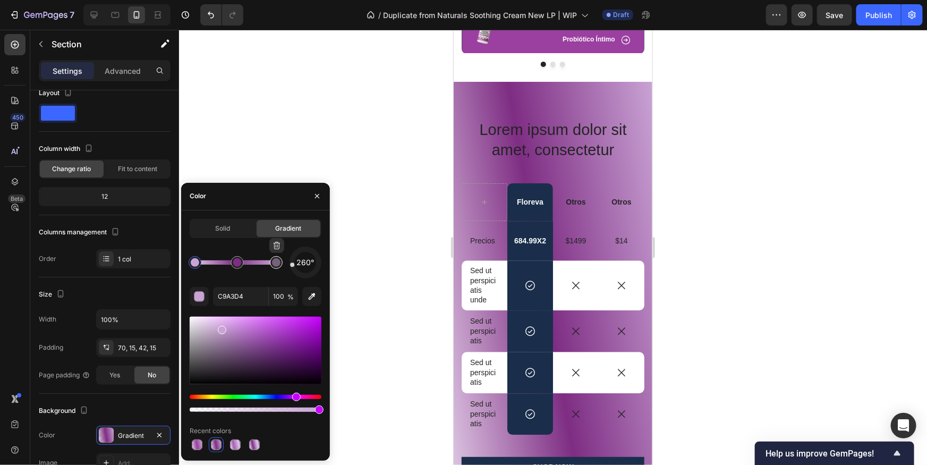
type input "50"
click at [277, 262] on div at bounding box center [276, 262] width 9 height 9
click at [246, 297] on input "C9A3D4" at bounding box center [240, 296] width 55 height 19
paste input "F3EAF8"
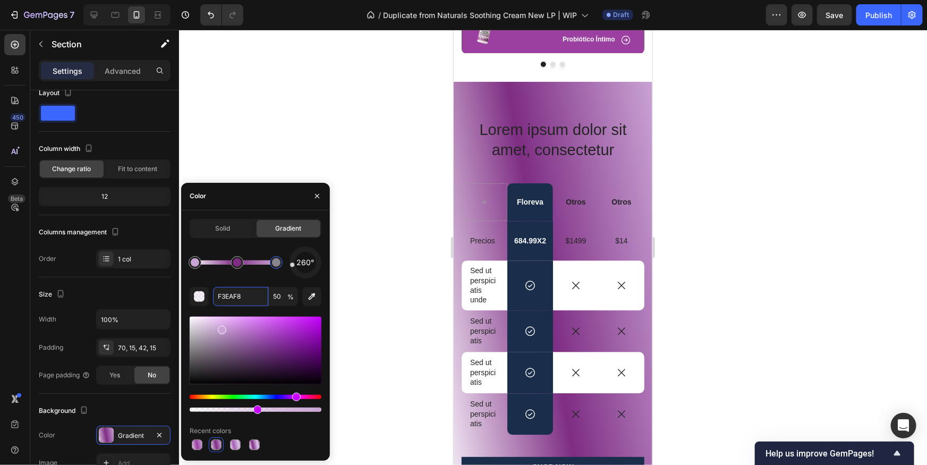
type input "FFFFFF"
type input "100"
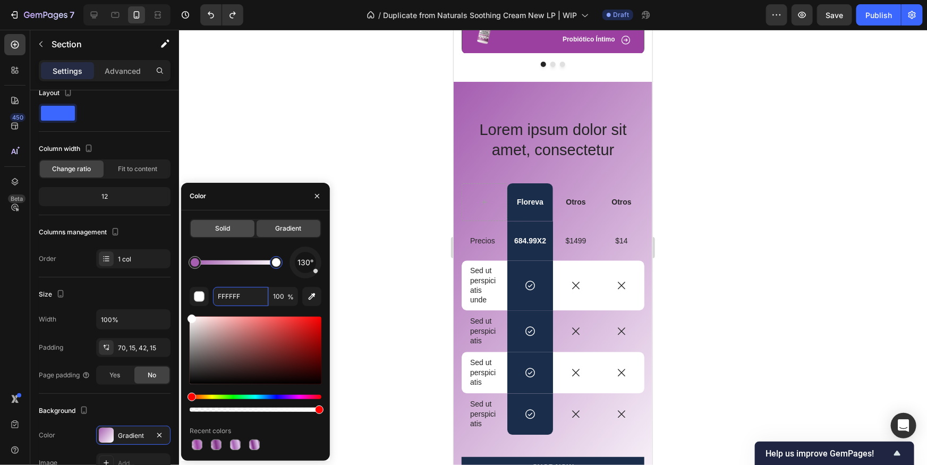
type input "FFFFFF"
click at [247, 229] on div "Solid" at bounding box center [223, 228] width 64 height 17
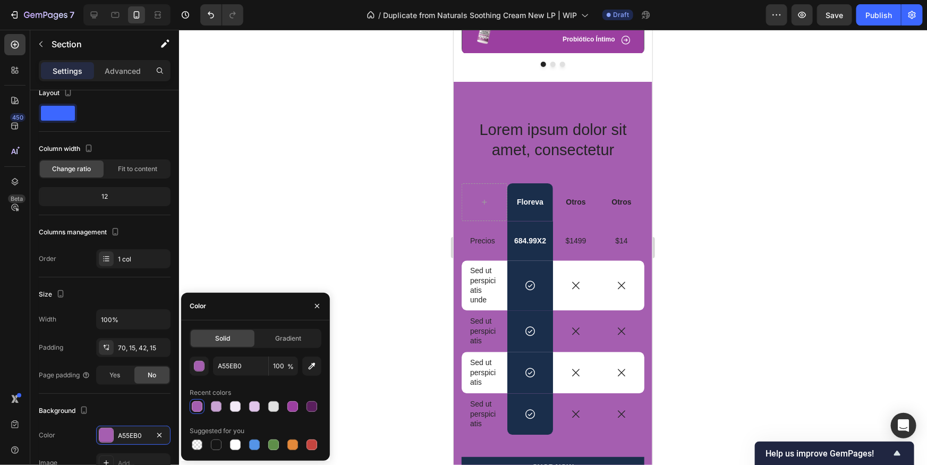
click at [248, 237] on div at bounding box center [553, 247] width 748 height 435
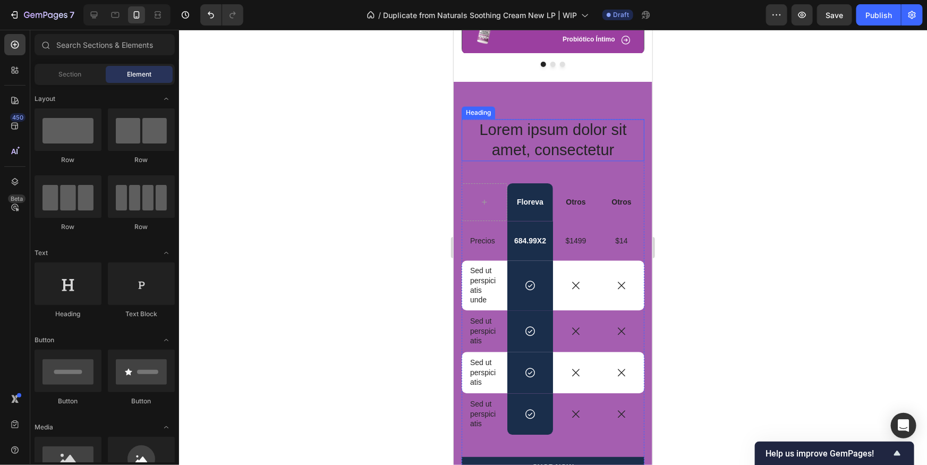
click at [627, 136] on h2 "Lorem ipsum dolor sit amet, consectetur" at bounding box center [552, 140] width 183 height 42
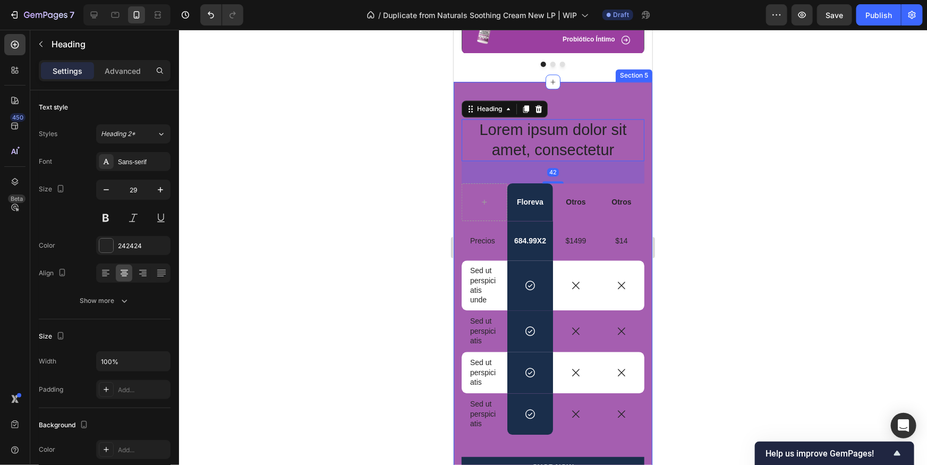
click at [624, 88] on div "Lorem ipsum dolor sit amet, consectetur Heading 42 Floreva Text Block Otros Tex…" at bounding box center [552, 306] width 199 height 451
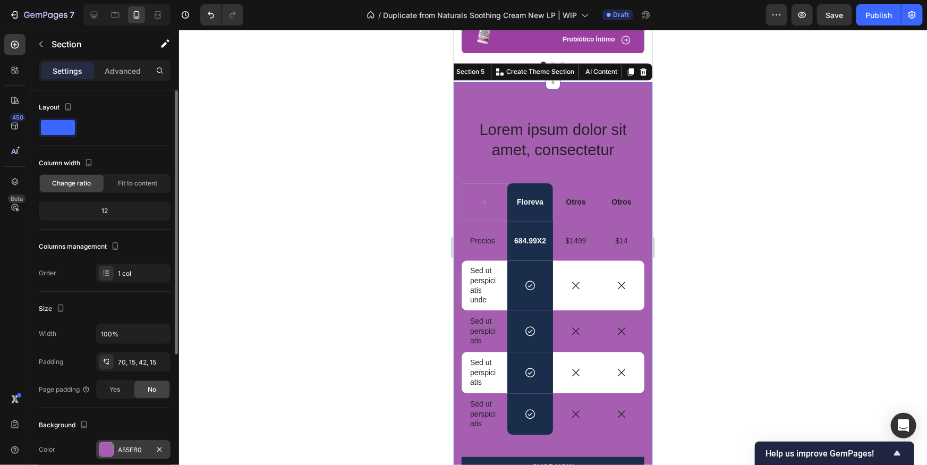
click at [122, 449] on div "A55EB0" at bounding box center [133, 450] width 31 height 10
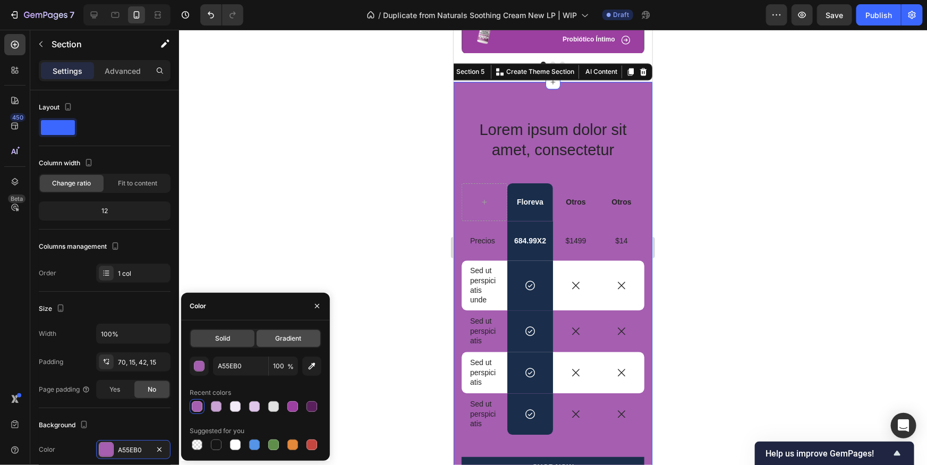
click at [292, 335] on span "Gradient" at bounding box center [288, 339] width 26 height 10
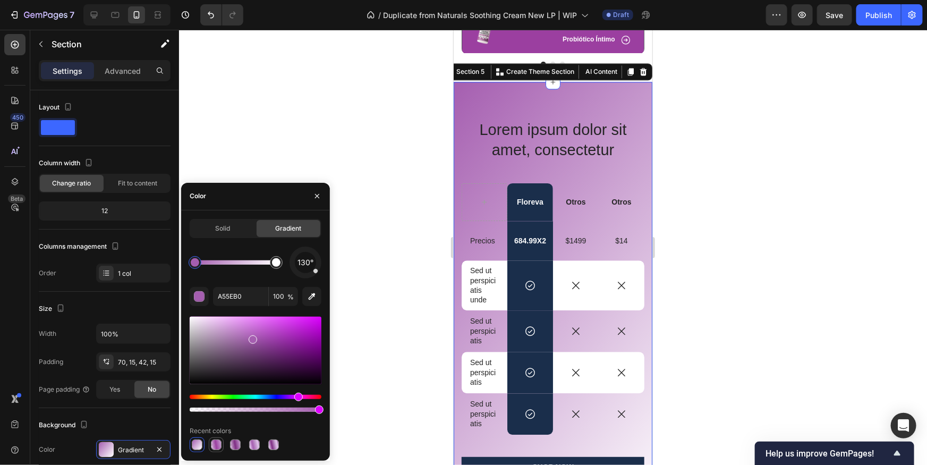
click at [216, 447] on div at bounding box center [216, 445] width 11 height 11
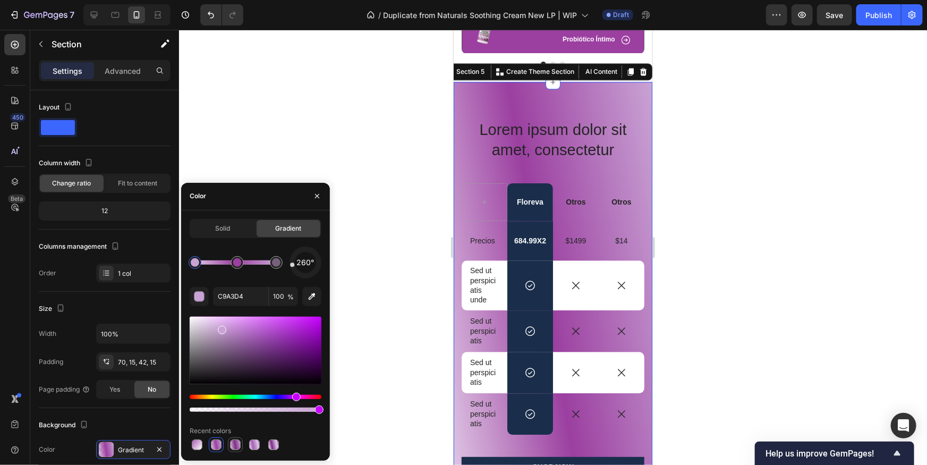
click at [229, 448] on div at bounding box center [235, 444] width 13 height 13
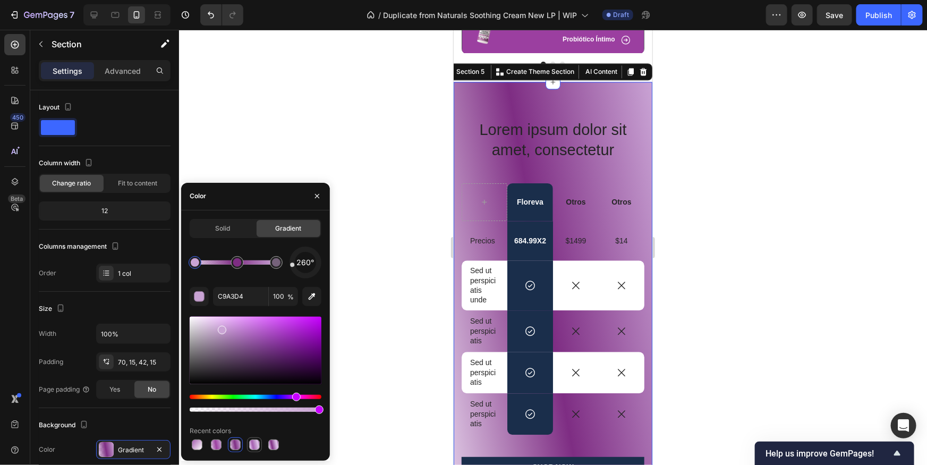
click at [252, 448] on div at bounding box center [254, 445] width 11 height 11
type input "A55EB0"
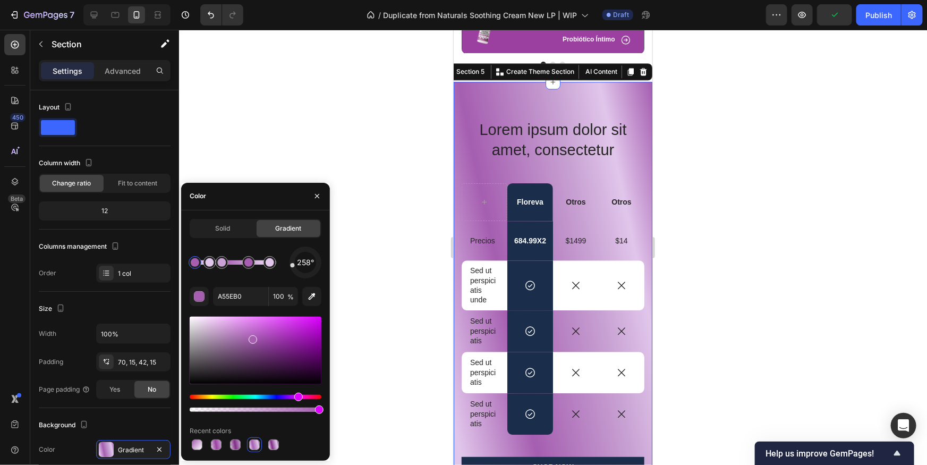
drag, startPoint x: 271, startPoint y: 447, endPoint x: 259, endPoint y: 449, distance: 12.3
click at [259, 449] on div at bounding box center [256, 444] width 132 height 15
click at [263, 278] on div "258° A55EB0 100 % Recent colors" at bounding box center [256, 350] width 132 height 206
click at [817, 204] on div at bounding box center [553, 247] width 748 height 435
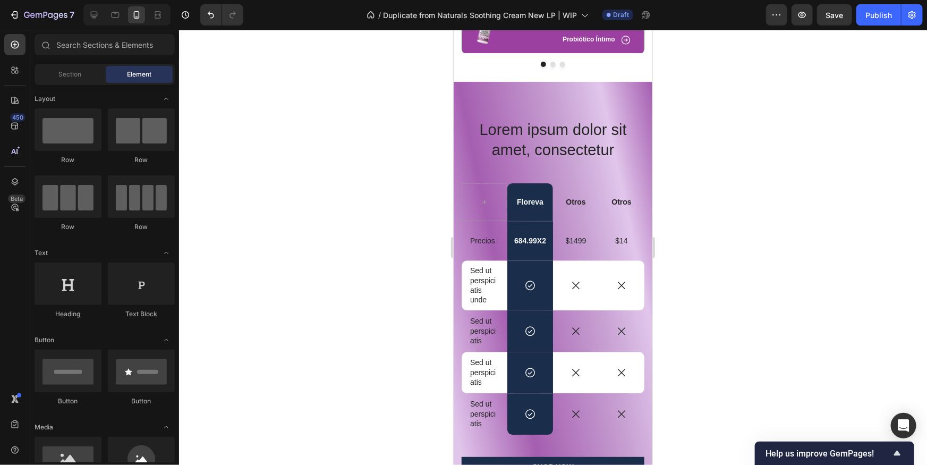
click at [704, 235] on div at bounding box center [553, 247] width 748 height 435
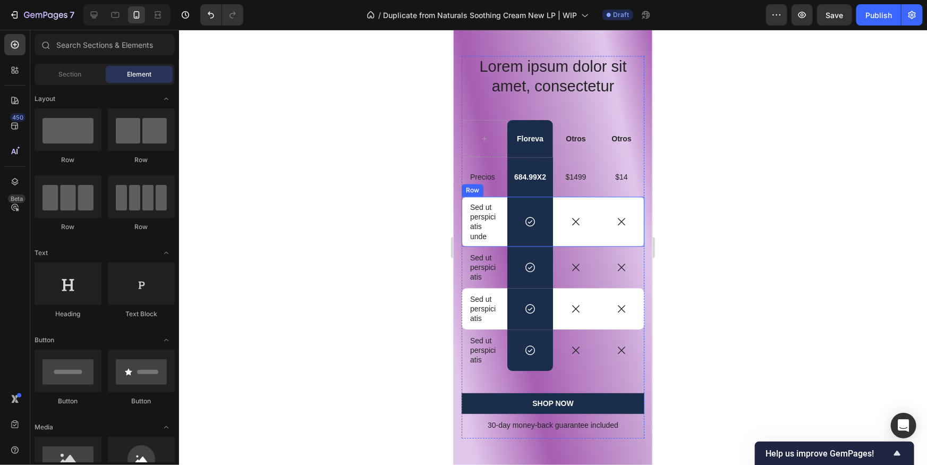
scroll to position [1193, 0]
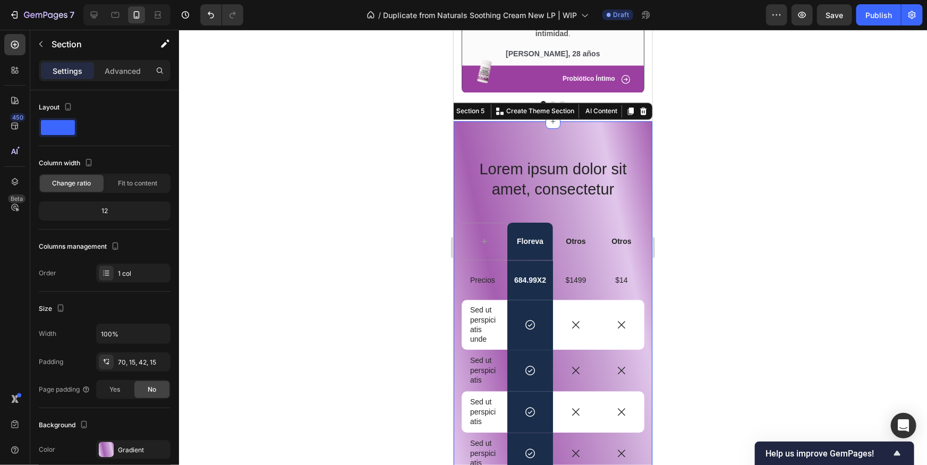
click at [604, 137] on div "Lorem ipsum dolor sit amet, consectetur Heading Floreva Text Block Otros Text B…" at bounding box center [552, 346] width 199 height 451
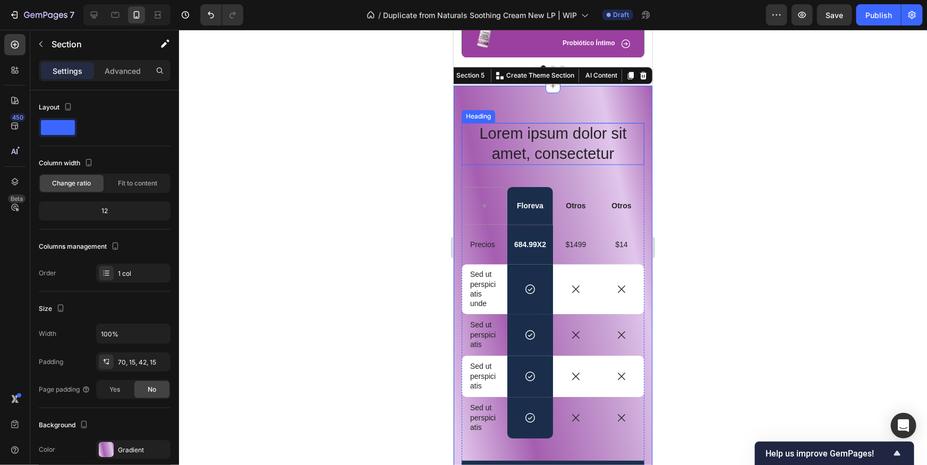
scroll to position [1239, 0]
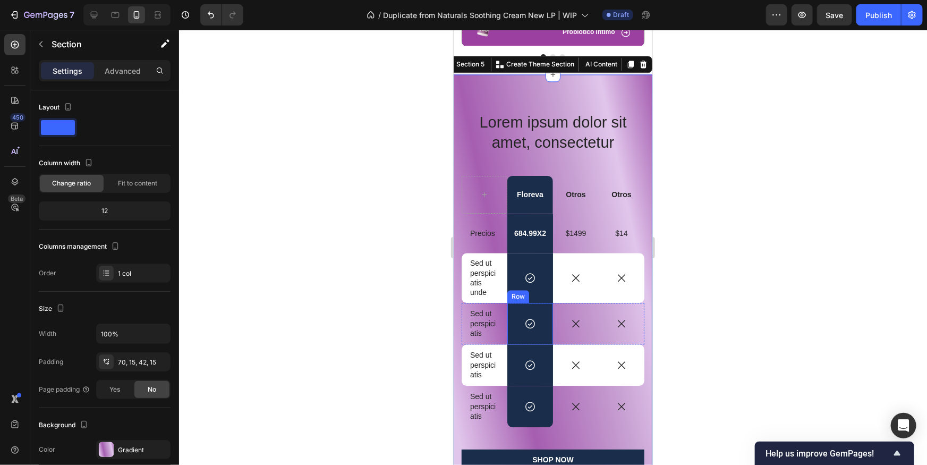
click at [545, 314] on div "Icon Row" at bounding box center [530, 322] width 46 height 41
click at [621, 92] on div "Lorem ipsum dolor sit amet, consectetur Heading Floreva Text Block Otros Text B…" at bounding box center [552, 299] width 199 height 451
click at [103, 444] on div at bounding box center [106, 449] width 15 height 15
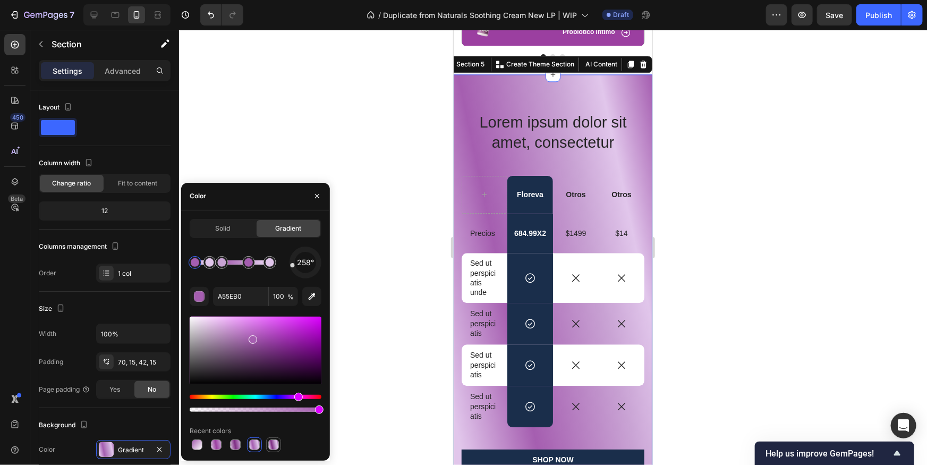
click at [271, 445] on div at bounding box center [273, 445] width 11 height 11
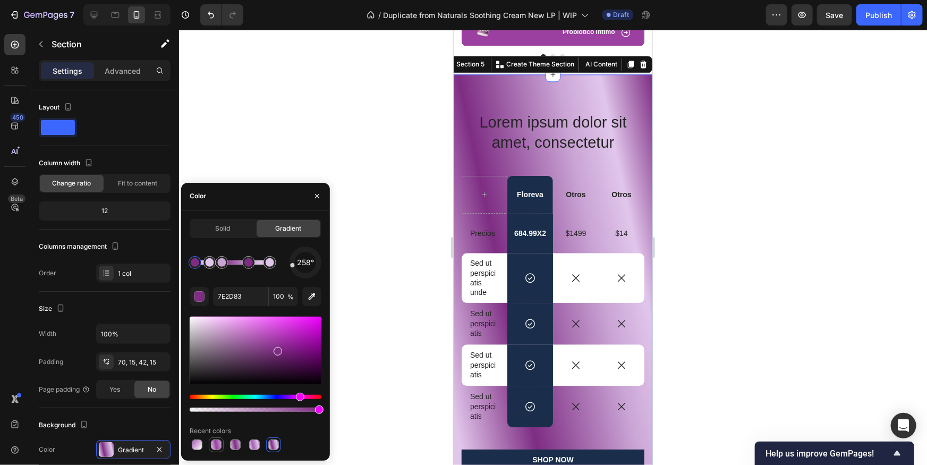
click at [219, 442] on div at bounding box center [216, 445] width 11 height 11
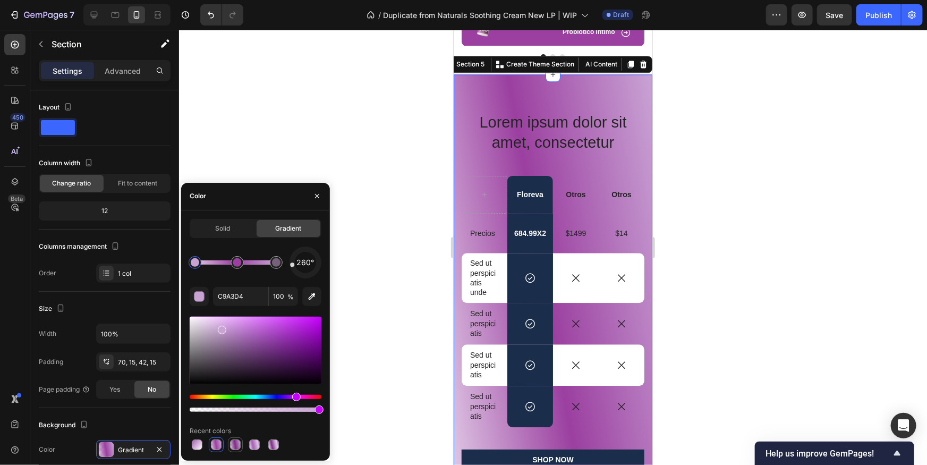
click at [234, 444] on div at bounding box center [235, 445] width 11 height 11
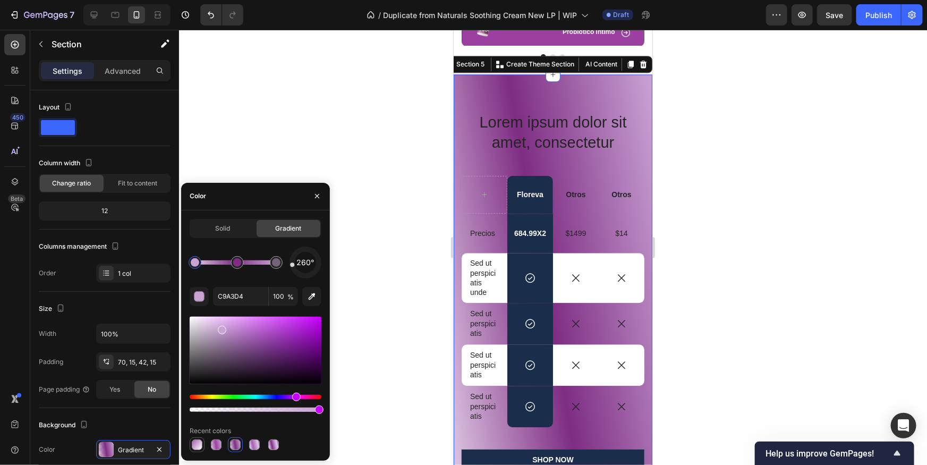
click at [199, 446] on div at bounding box center [197, 445] width 11 height 11
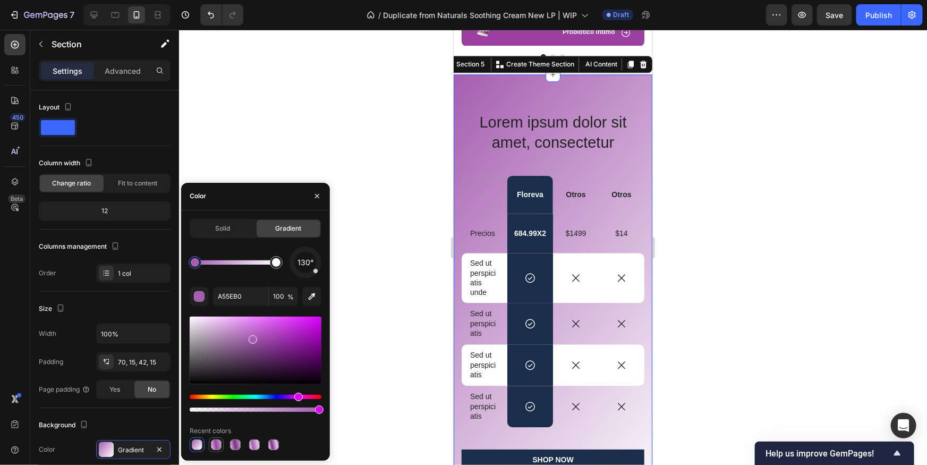
click at [218, 443] on div at bounding box center [216, 445] width 11 height 11
type input "C9A3D4"
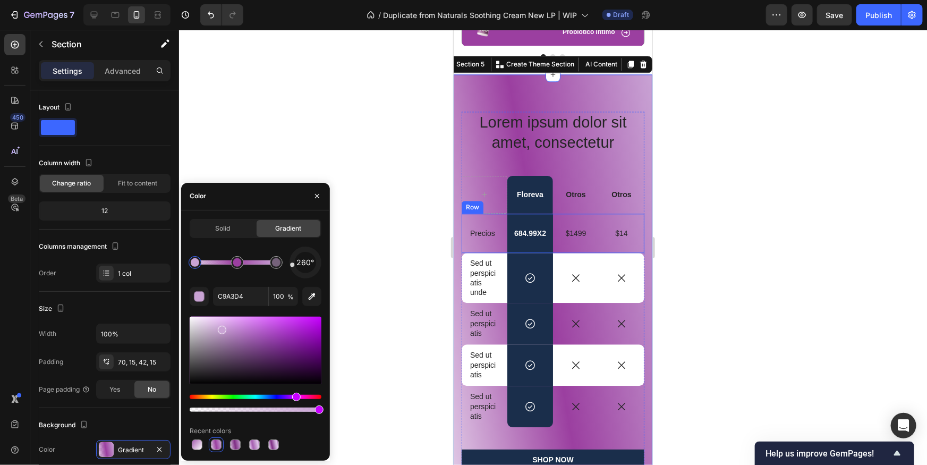
click at [753, 200] on div at bounding box center [553, 247] width 748 height 435
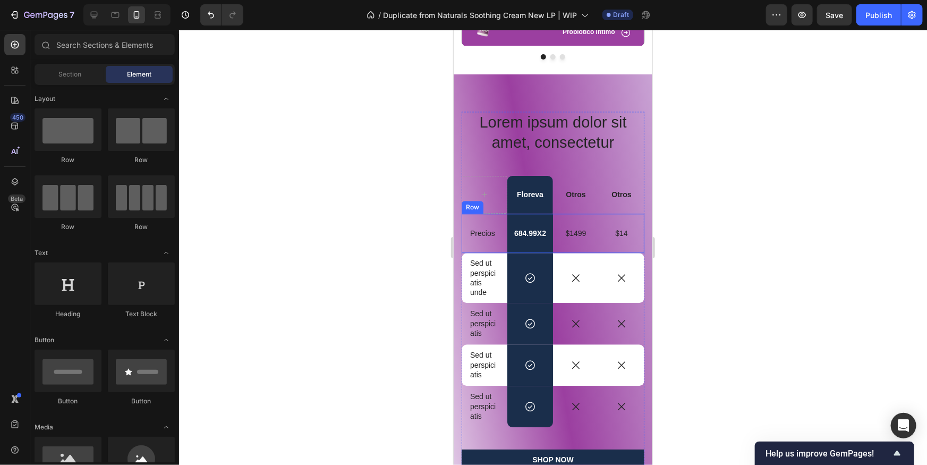
click at [709, 204] on div at bounding box center [553, 247] width 748 height 435
click at [711, 368] on div at bounding box center [553, 247] width 748 height 435
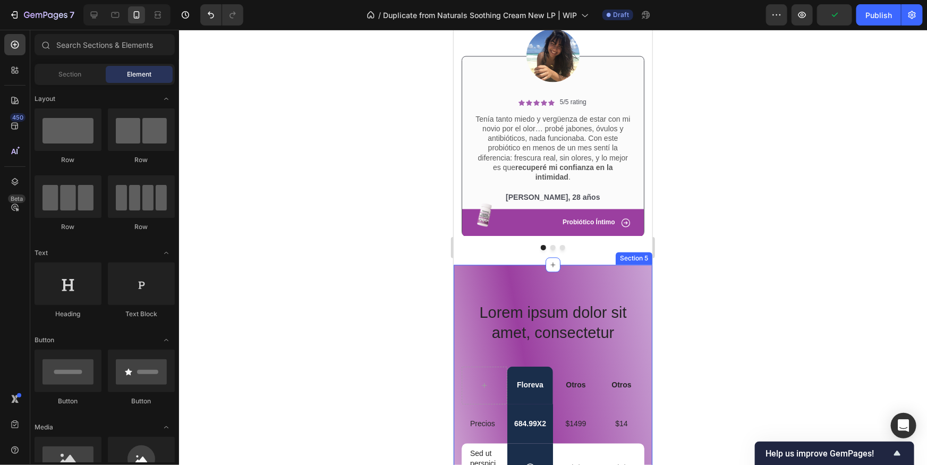
scroll to position [1053, 0]
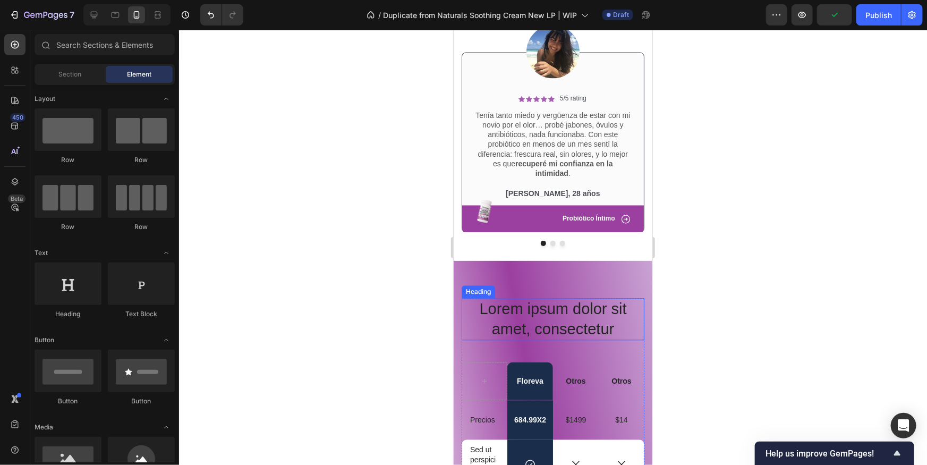
click at [567, 312] on h2 "Lorem ipsum dolor sit amet, consectetur" at bounding box center [552, 319] width 183 height 42
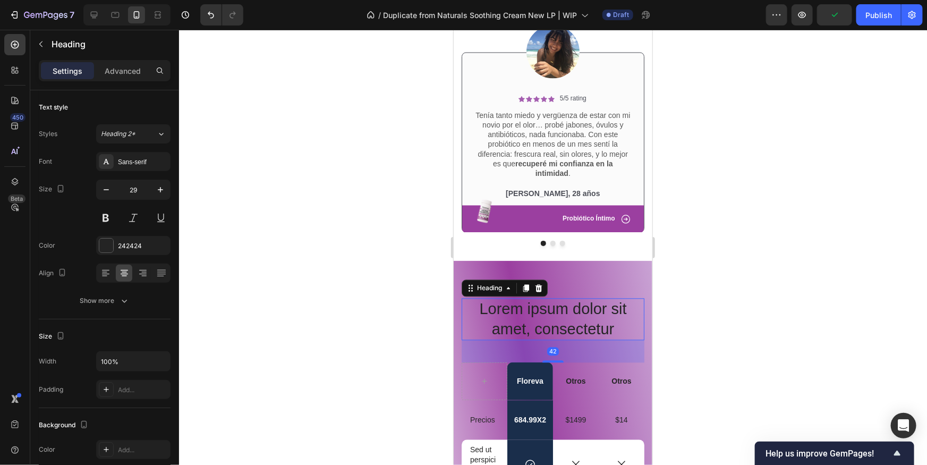
click at [567, 312] on h2 "Lorem ipsum dolor sit amet, consectetur" at bounding box center [552, 319] width 183 height 42
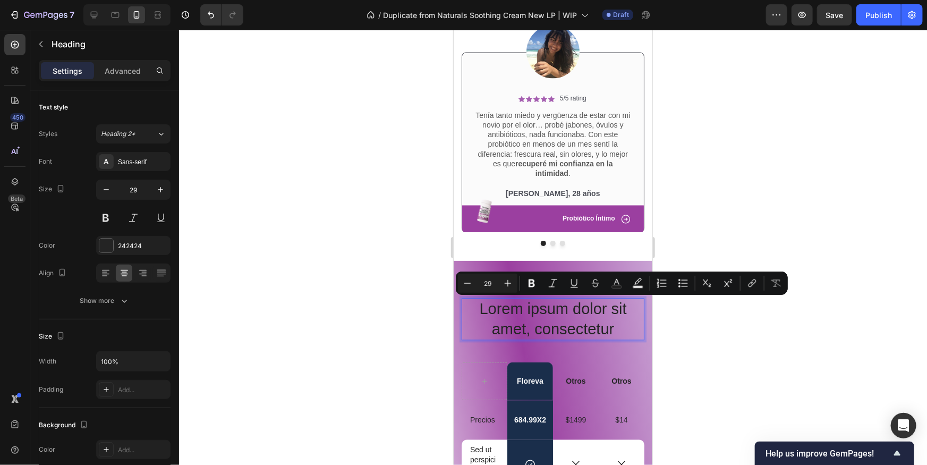
click at [621, 323] on p "Lorem ipsum dolor sit amet, consectetur" at bounding box center [552, 319] width 181 height 40
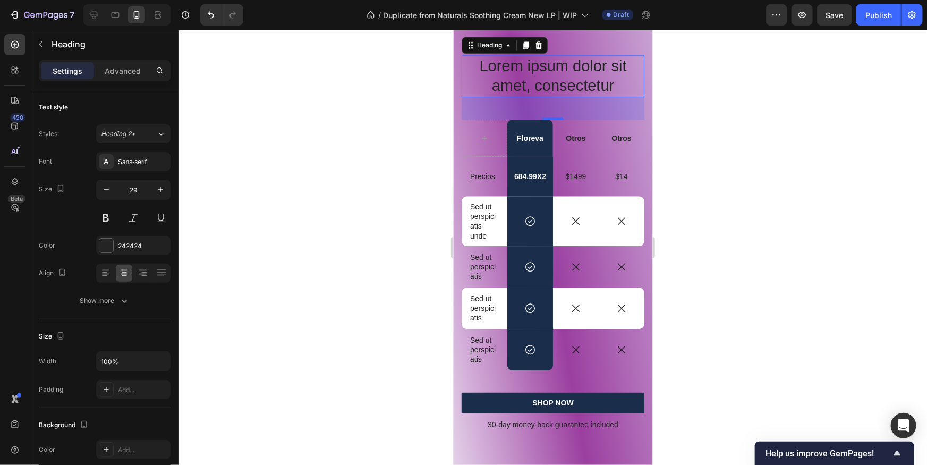
scroll to position [1236, 0]
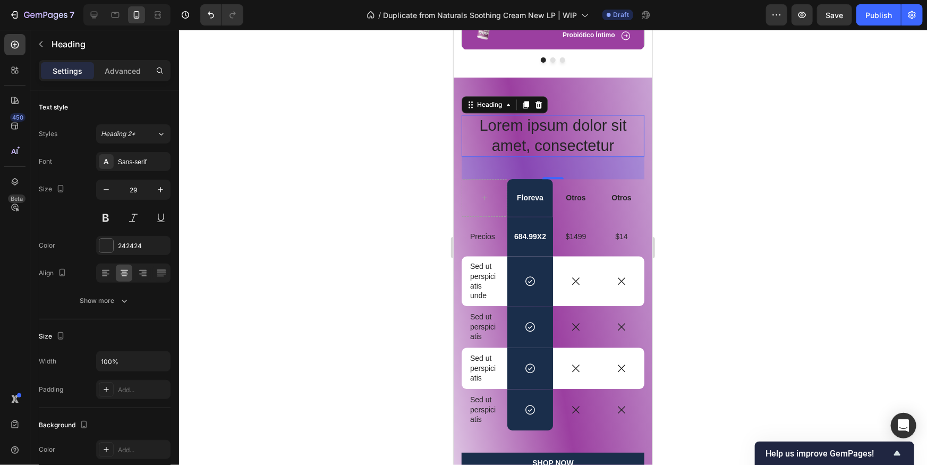
click at [611, 143] on p "Lorem ipsum dolor sit amet, consectetur" at bounding box center [552, 135] width 181 height 40
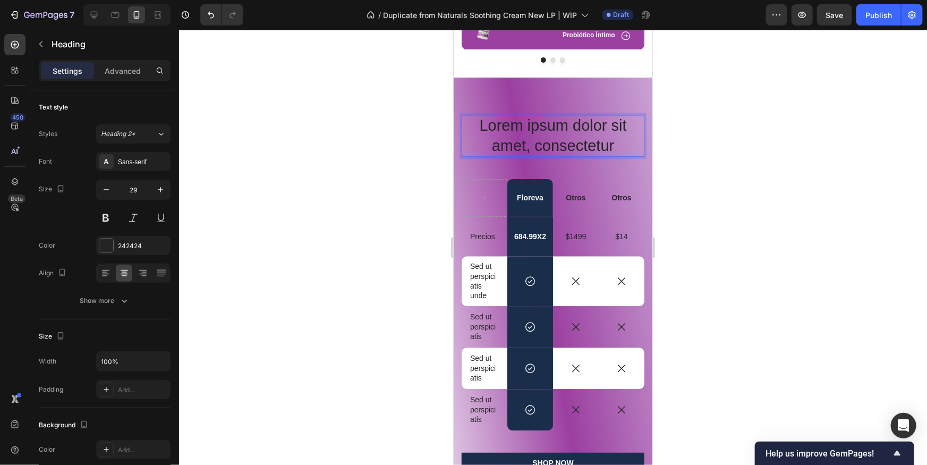
click at [611, 143] on p "Lorem ipsum dolor sit amet, consectetur" at bounding box center [552, 135] width 181 height 40
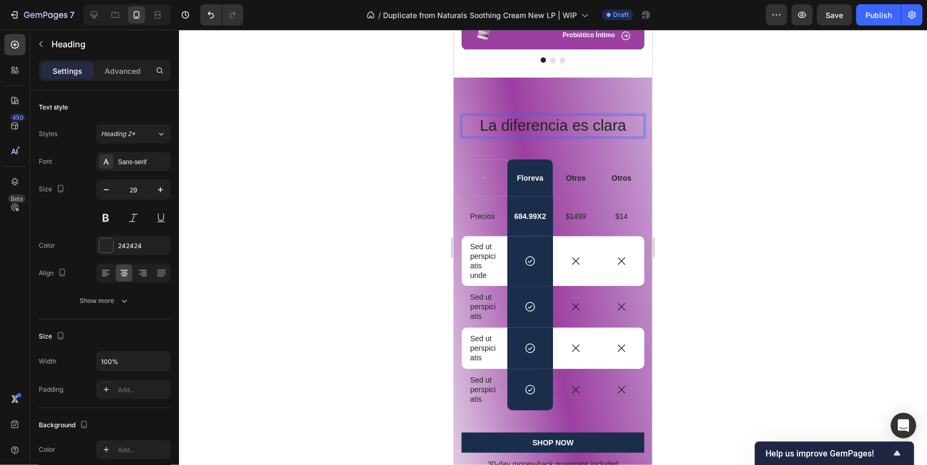
click at [606, 126] on p "La diferencia es clara" at bounding box center [552, 125] width 181 height 20
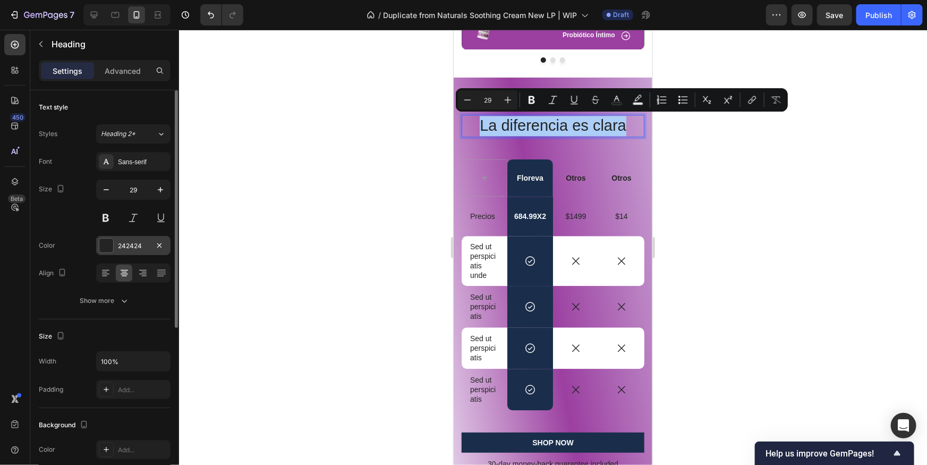
click at [115, 243] on div "242424" at bounding box center [133, 245] width 74 height 19
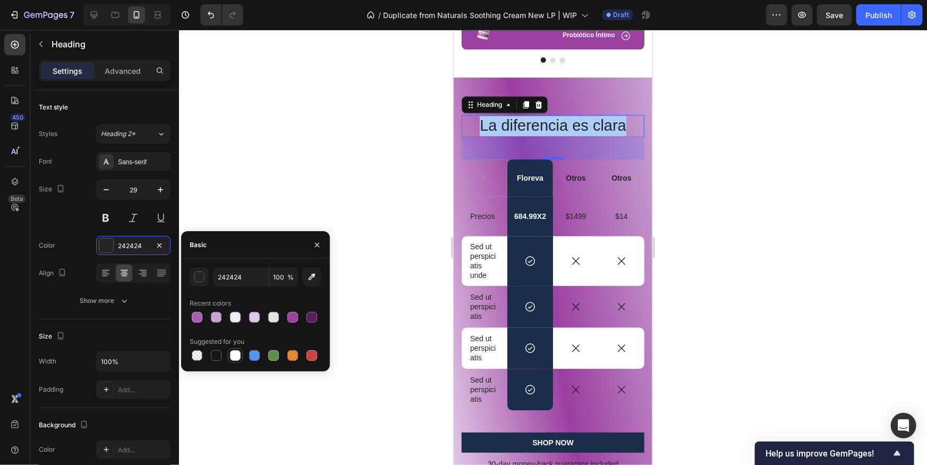
click at [233, 353] on div at bounding box center [235, 355] width 11 height 11
type input "FFFFFF"
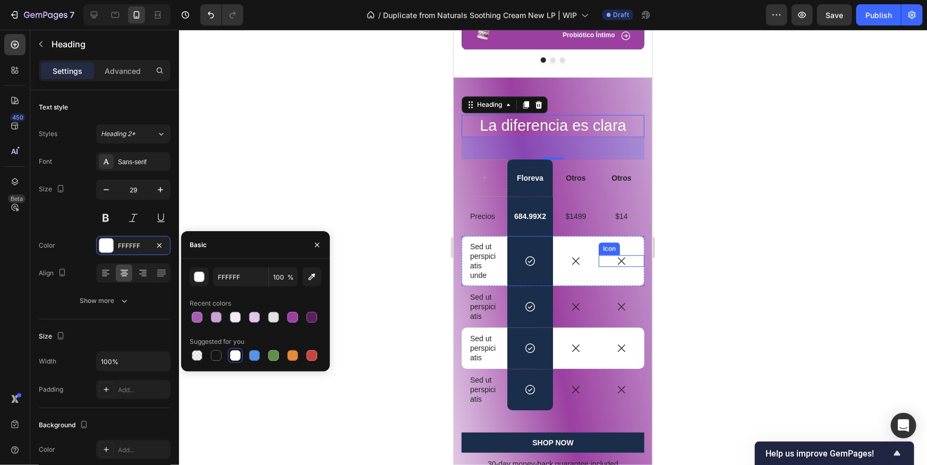
click at [765, 249] on div at bounding box center [553, 247] width 748 height 435
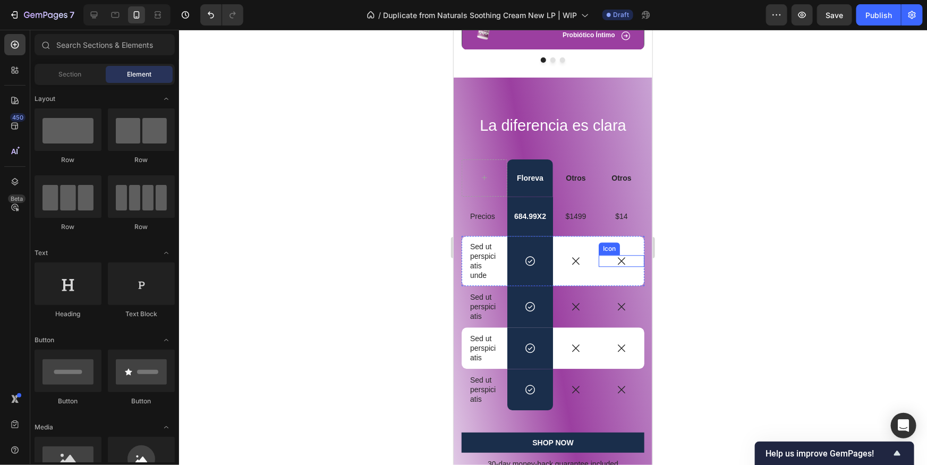
click at [765, 247] on div at bounding box center [553, 247] width 748 height 435
click at [607, 125] on p "La diferencia es clara" at bounding box center [552, 125] width 181 height 20
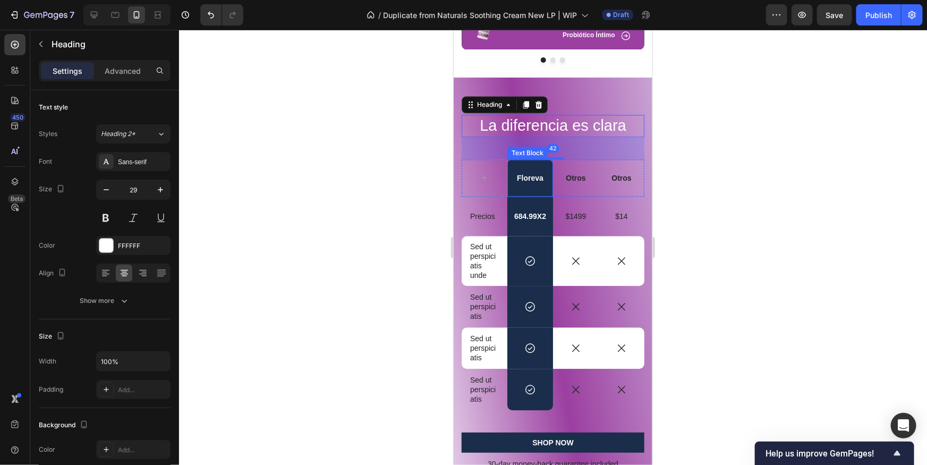
click at [547, 173] on p "Floreva" at bounding box center [530, 178] width 44 height 10
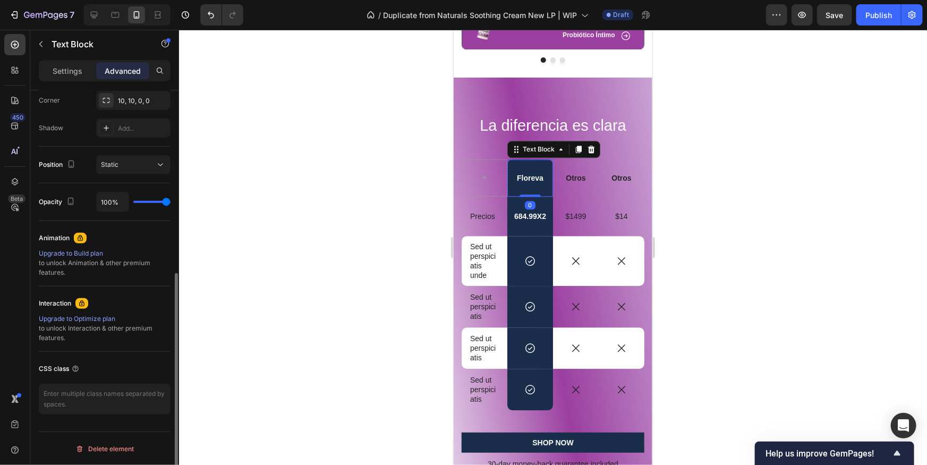
drag, startPoint x: 74, startPoint y: 72, endPoint x: 115, endPoint y: 122, distance: 64.9
click at [74, 72] on p "Settings" at bounding box center [68, 70] width 30 height 11
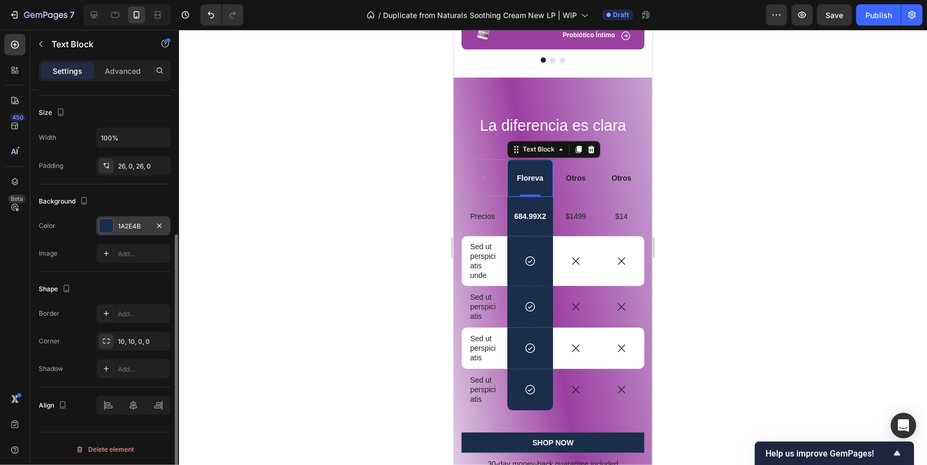
click at [106, 226] on div at bounding box center [106, 226] width 14 height 14
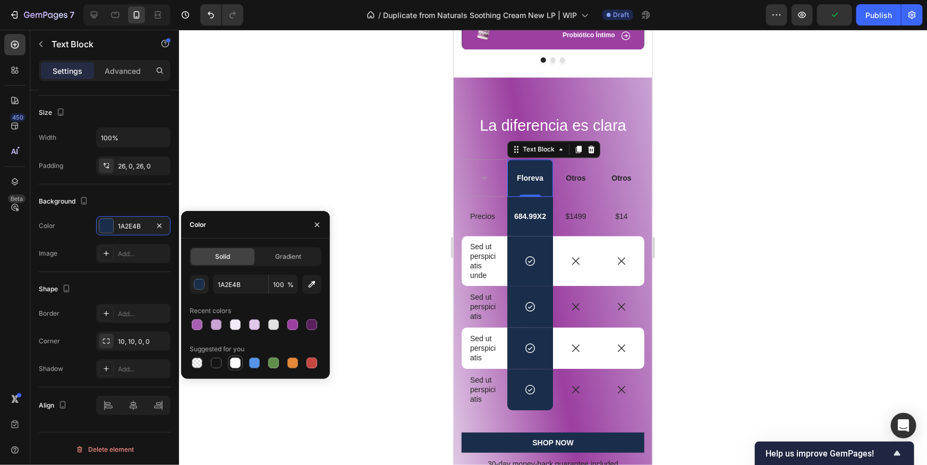
click at [237, 363] on div at bounding box center [235, 363] width 11 height 11
click at [233, 327] on div at bounding box center [235, 324] width 11 height 11
click at [295, 325] on div at bounding box center [293, 324] width 11 height 11
click at [309, 327] on div at bounding box center [312, 324] width 11 height 11
type input "5A1F5D"
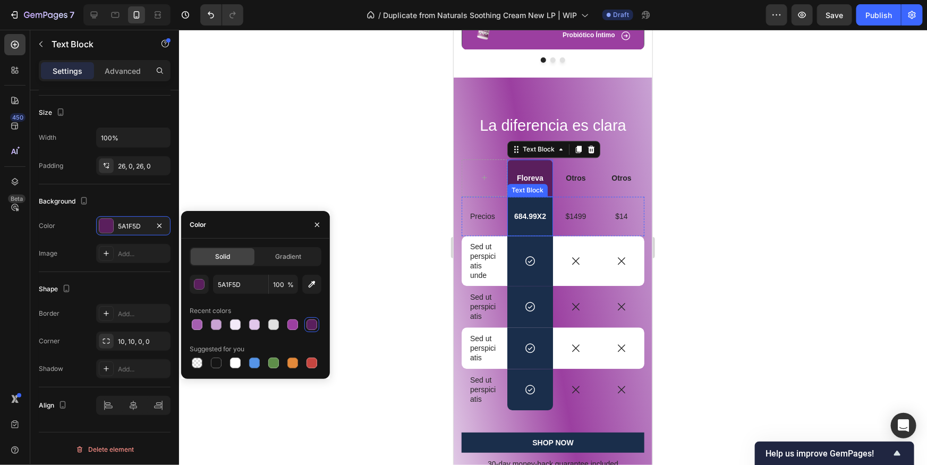
click at [533, 233] on div "684.99X2" at bounding box center [530, 215] width 46 height 39
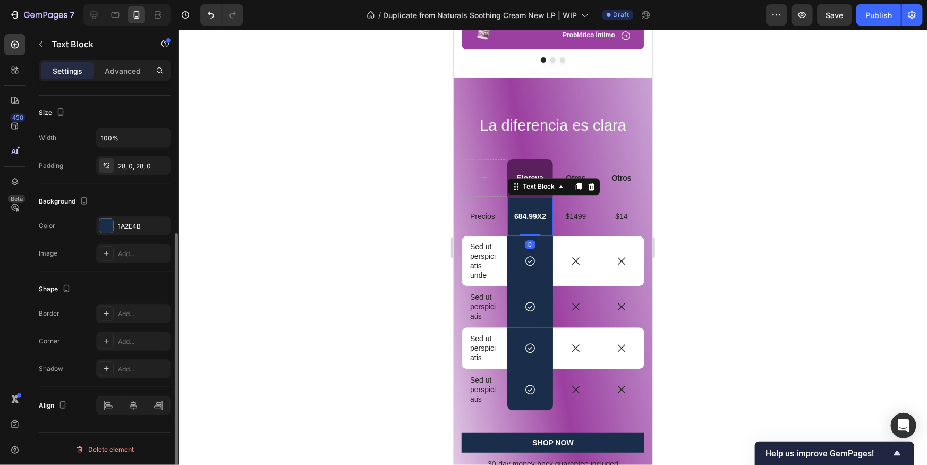
scroll to position [223, 0]
drag, startPoint x: 108, startPoint y: 225, endPoint x: 116, endPoint y: 228, distance: 8.6
click at [108, 225] on div at bounding box center [106, 226] width 14 height 14
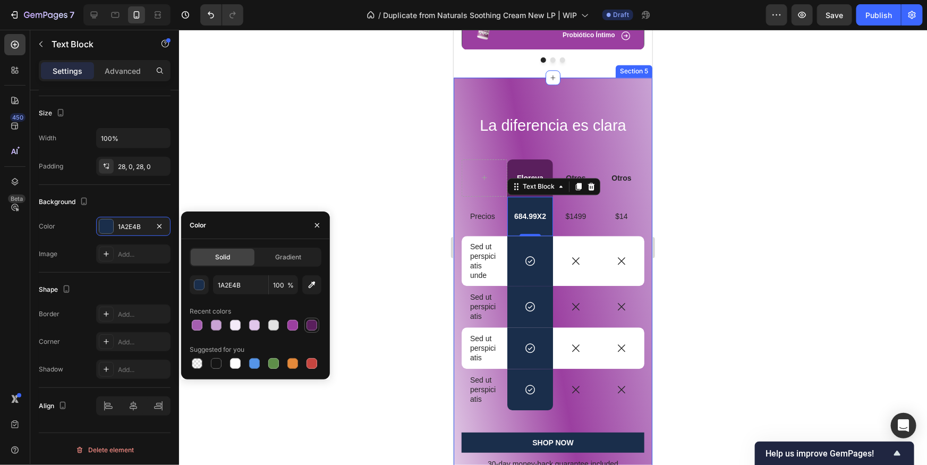
click at [311, 332] on div at bounding box center [312, 325] width 15 height 15
type input "5A1F5D"
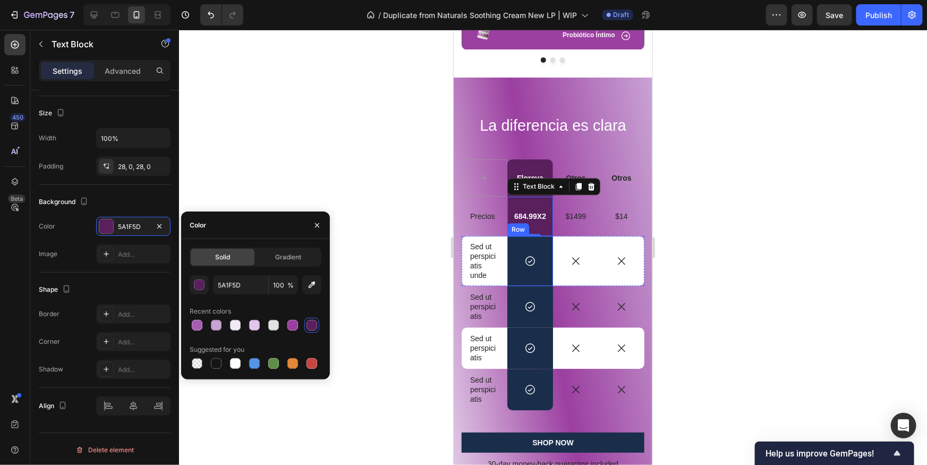
click at [544, 273] on div "Icon Row" at bounding box center [530, 260] width 46 height 50
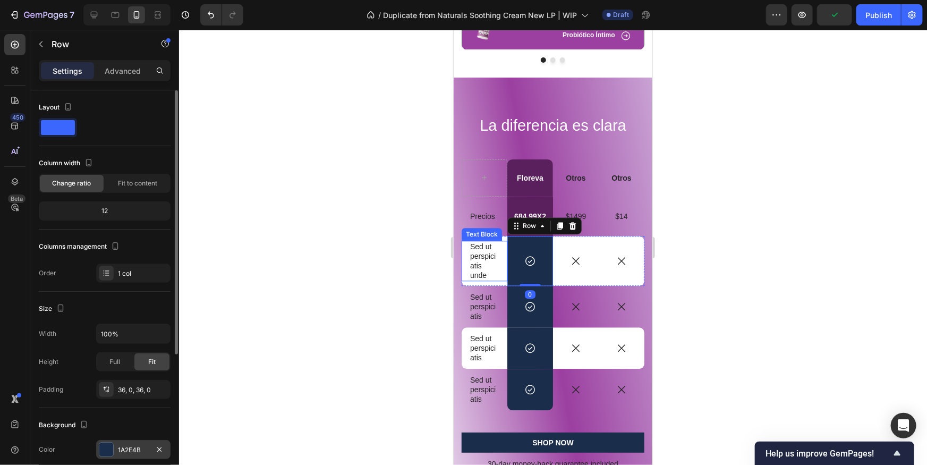
drag, startPoint x: 99, startPoint y: 448, endPoint x: 105, endPoint y: 443, distance: 8.3
click at [99, 448] on div at bounding box center [106, 450] width 14 height 14
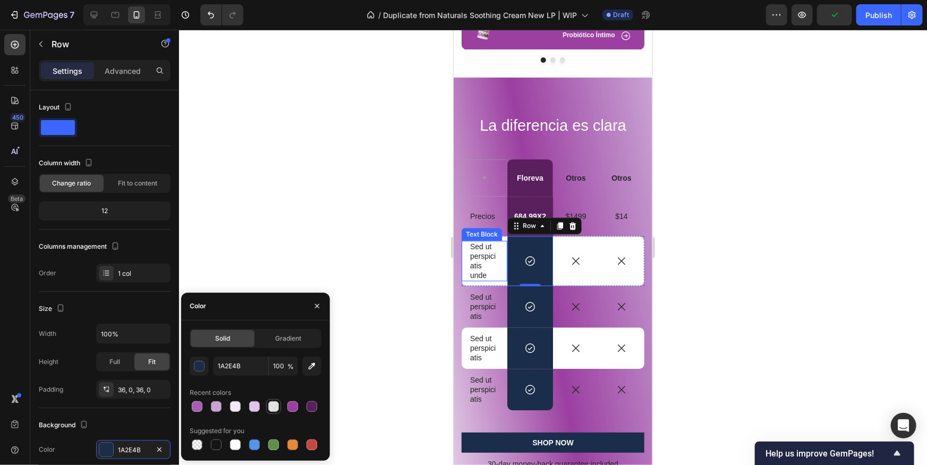
drag, startPoint x: 200, startPoint y: 409, endPoint x: 274, endPoint y: 407, distance: 73.4
click at [200, 409] on div at bounding box center [197, 406] width 11 height 11
click at [294, 408] on div at bounding box center [293, 406] width 11 height 11
type input "9B3FA0"
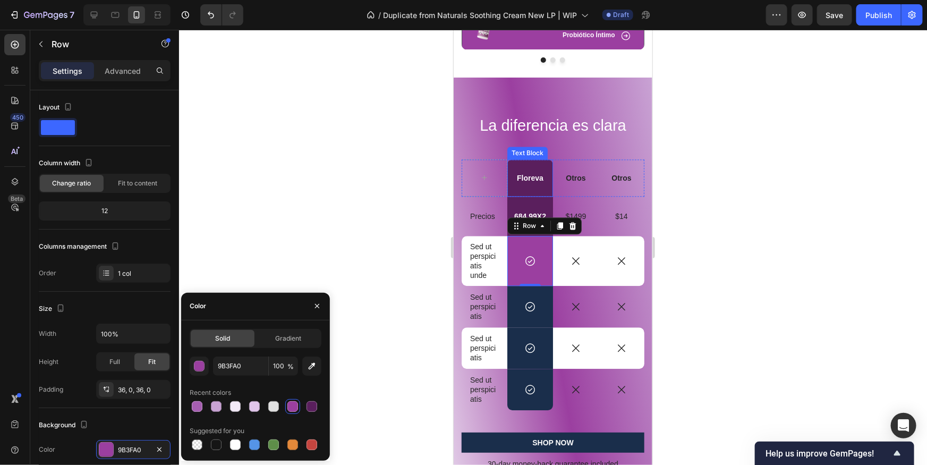
click at [540, 176] on p "Floreva" at bounding box center [530, 178] width 44 height 10
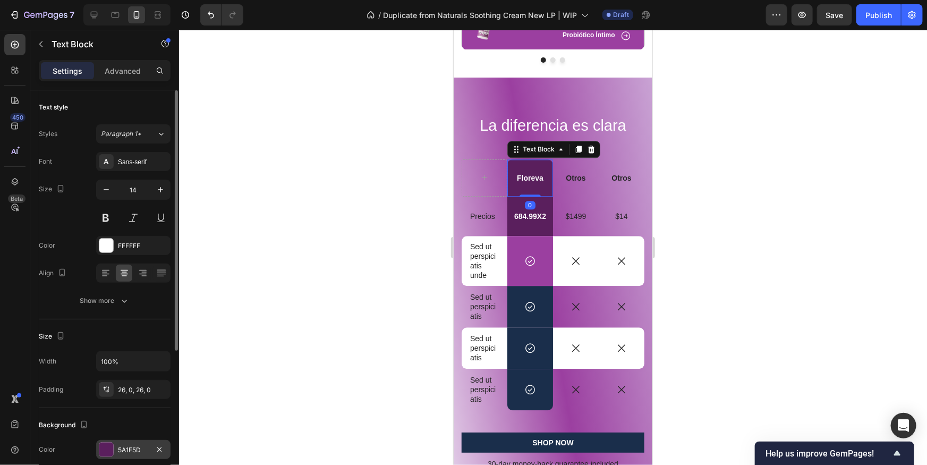
click at [116, 443] on div "5A1F5D" at bounding box center [133, 449] width 74 height 19
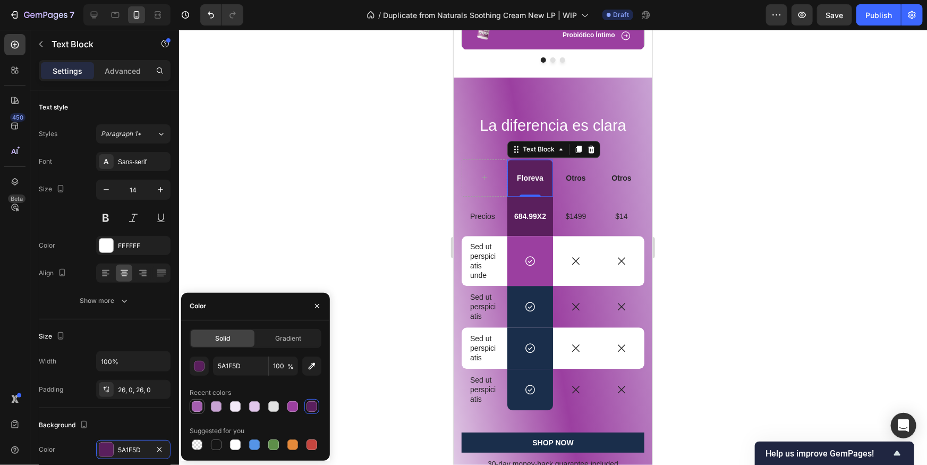
click at [196, 405] on div at bounding box center [197, 406] width 11 height 11
click at [288, 404] on div at bounding box center [293, 406] width 11 height 11
type input "9B3FA0"
click at [532, 221] on div "684.99X2" at bounding box center [530, 215] width 46 height 39
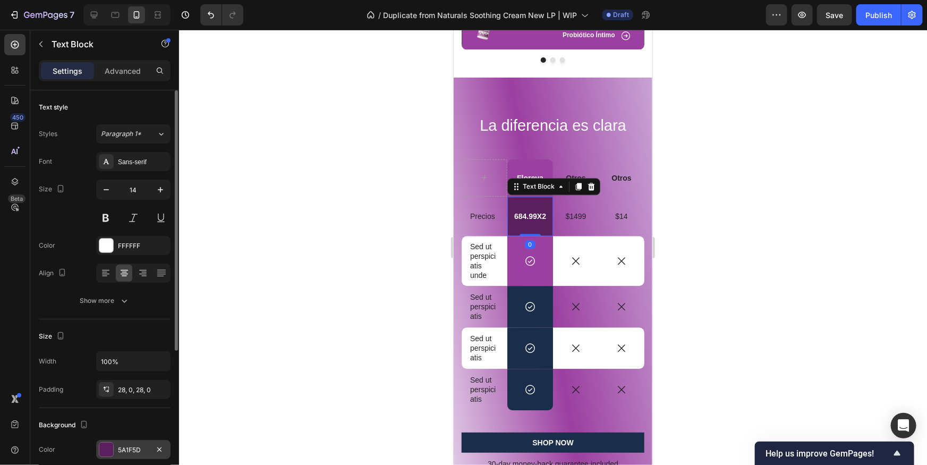
click at [111, 449] on div at bounding box center [106, 450] width 14 height 14
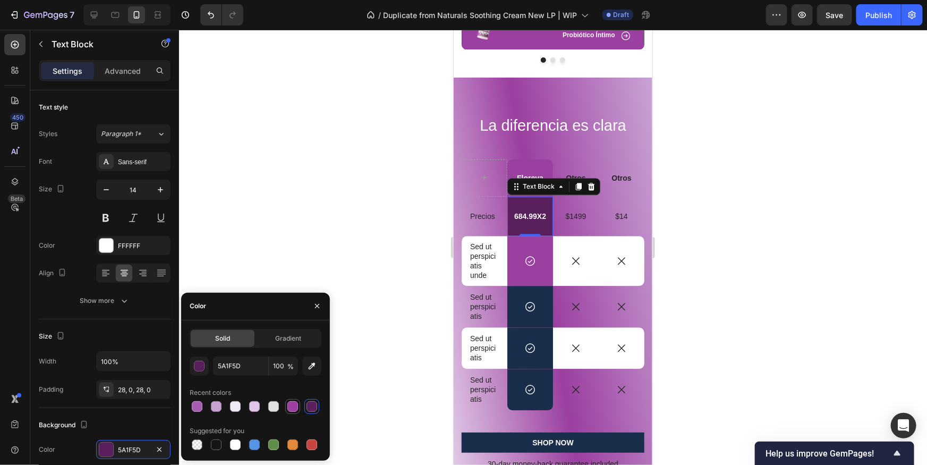
click at [289, 402] on div at bounding box center [293, 406] width 11 height 11
type input "9B3FA0"
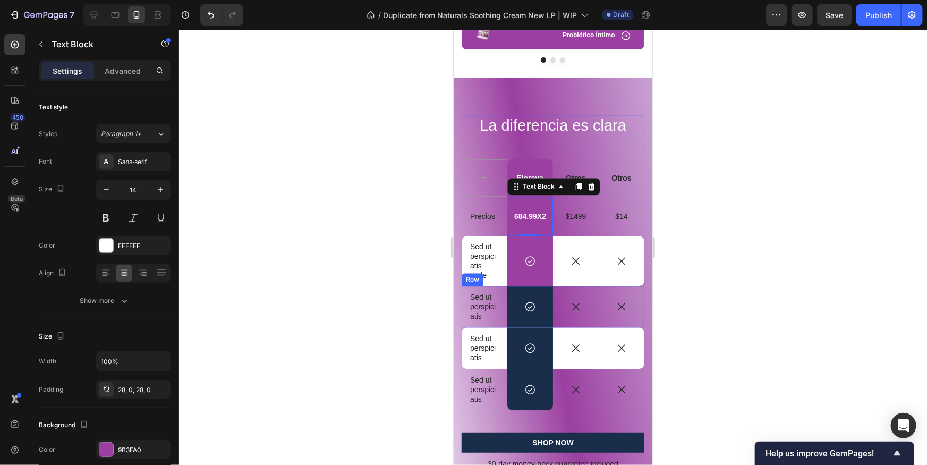
click at [723, 276] on div at bounding box center [553, 247] width 748 height 435
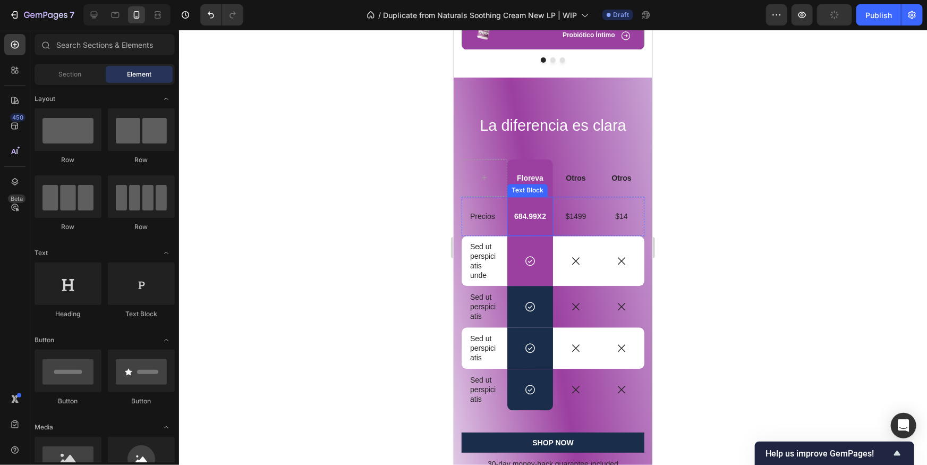
click at [545, 188] on div "Text Block" at bounding box center [527, 190] width 36 height 10
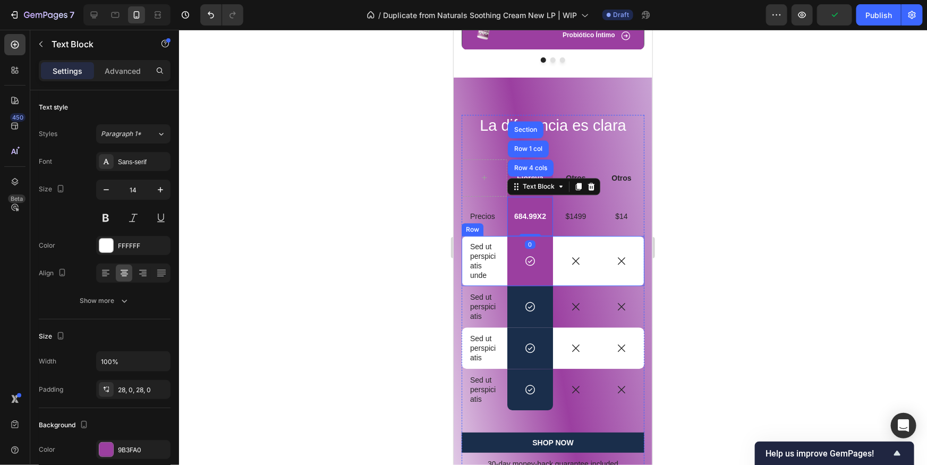
drag, startPoint x: 758, startPoint y: 243, endPoint x: 754, endPoint y: 233, distance: 11.2
click at [758, 242] on div at bounding box center [553, 247] width 748 height 435
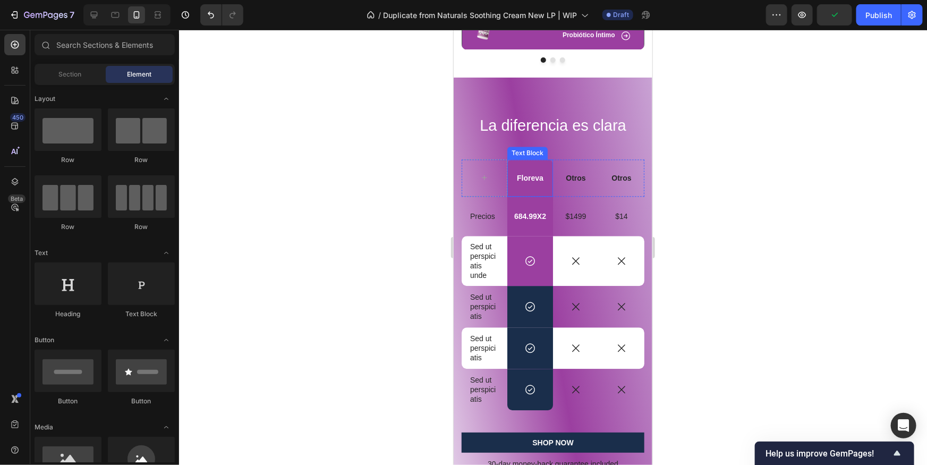
click at [540, 189] on div "Floreva" at bounding box center [530, 177] width 46 height 37
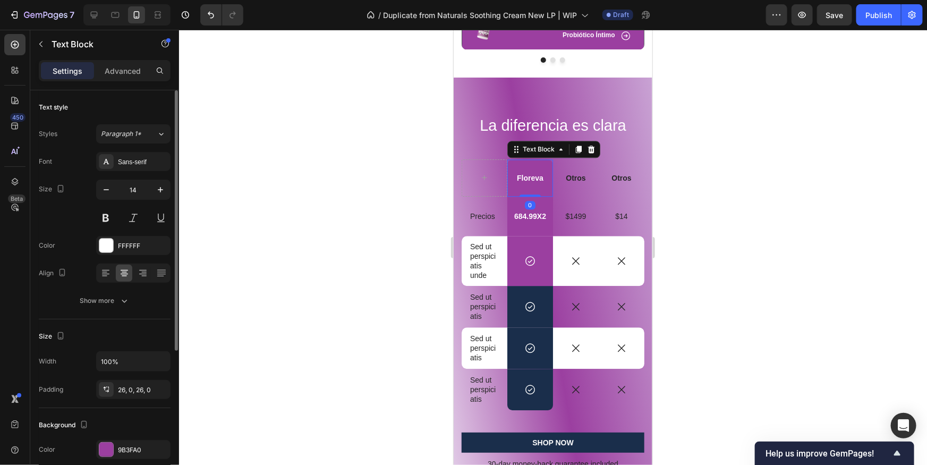
drag, startPoint x: 119, startPoint y: 446, endPoint x: 169, endPoint y: 429, distance: 52.8
click at [120, 446] on div "9B3FA0" at bounding box center [143, 450] width 50 height 10
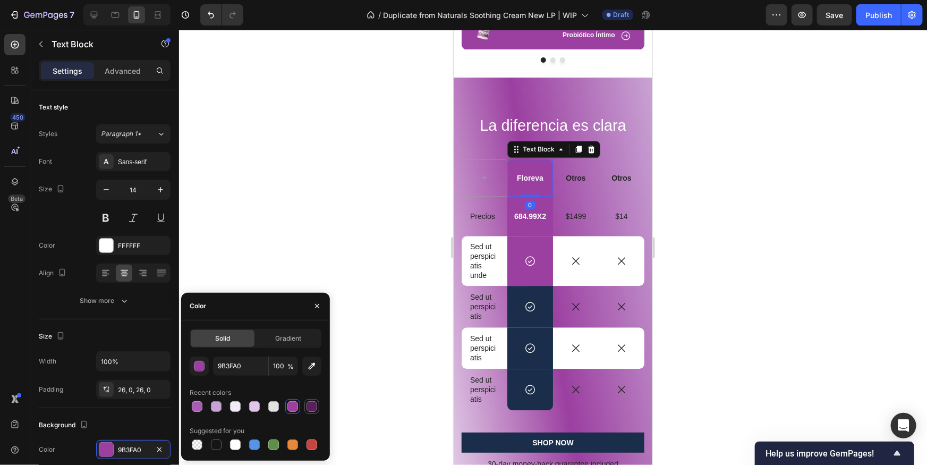
click at [318, 408] on div at bounding box center [312, 406] width 15 height 15
type input "5A1F5D"
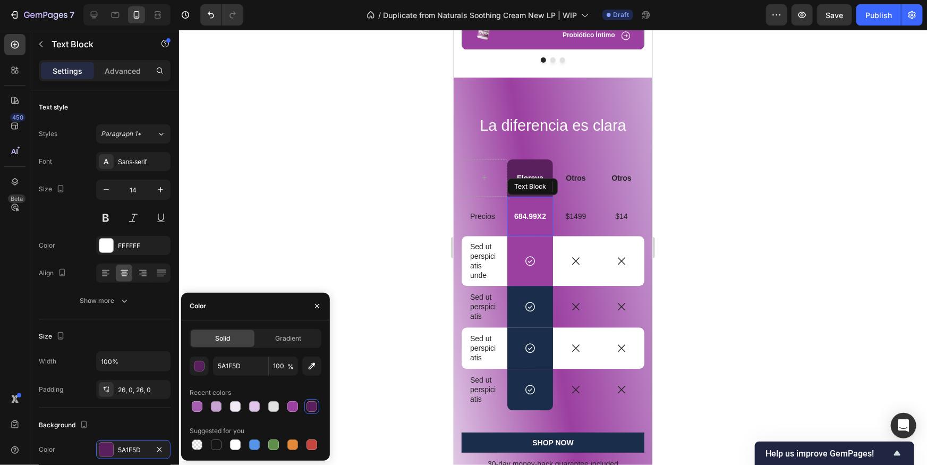
click at [552, 219] on div "684.99X2" at bounding box center [530, 215] width 46 height 39
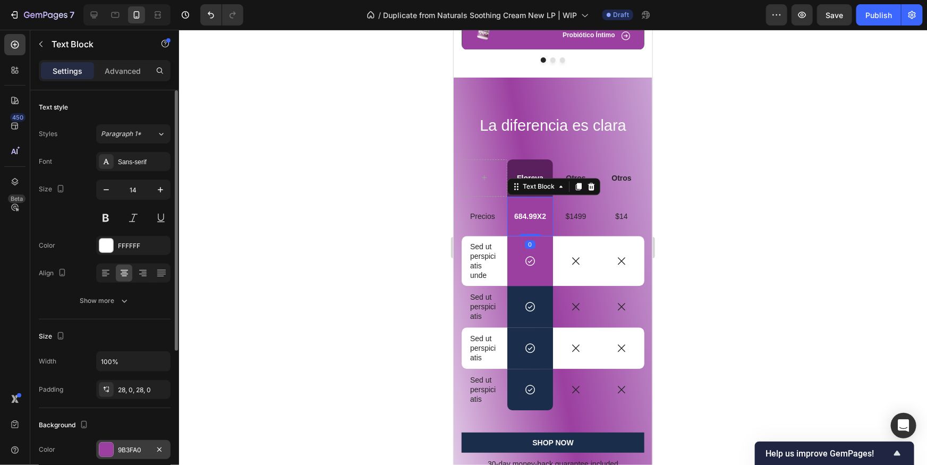
click at [117, 451] on div "9B3FA0" at bounding box center [133, 449] width 74 height 19
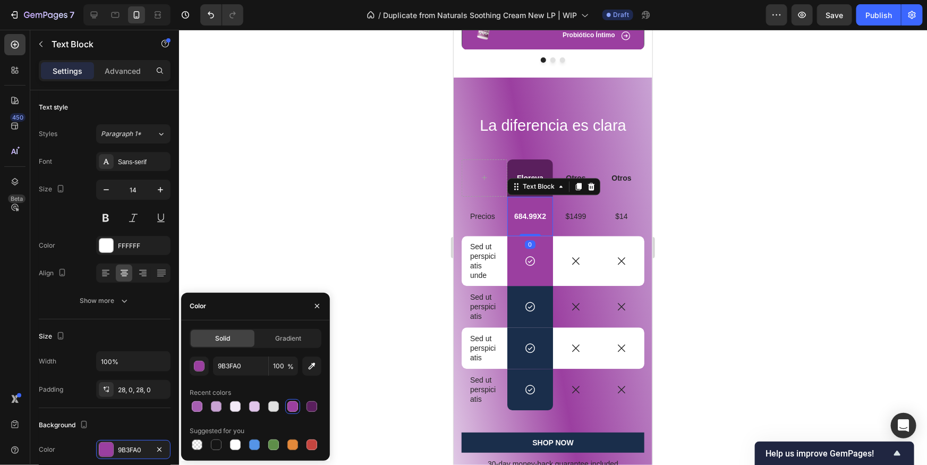
click at [320, 407] on div at bounding box center [256, 406] width 132 height 15
click at [314, 405] on div at bounding box center [312, 406] width 11 height 11
type input "5A1F5D"
click at [540, 280] on div "Icon Row" at bounding box center [530, 260] width 46 height 50
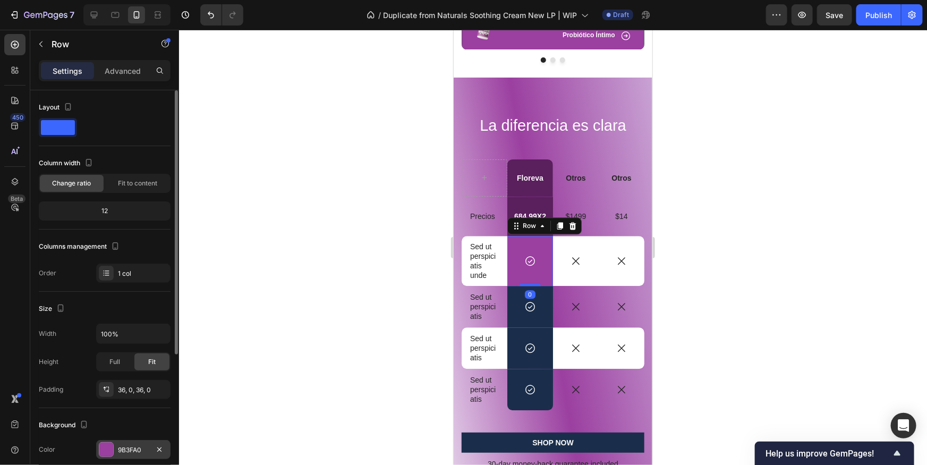
click at [131, 447] on div "9B3FA0" at bounding box center [133, 450] width 31 height 10
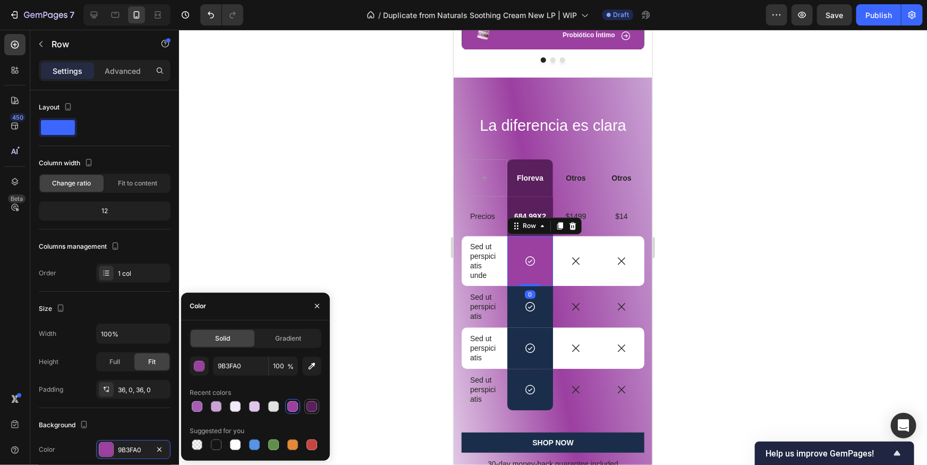
click at [313, 403] on div at bounding box center [312, 406] width 11 height 11
type input "5A1F5D"
click at [545, 323] on div "Icon Row" at bounding box center [530, 305] width 46 height 41
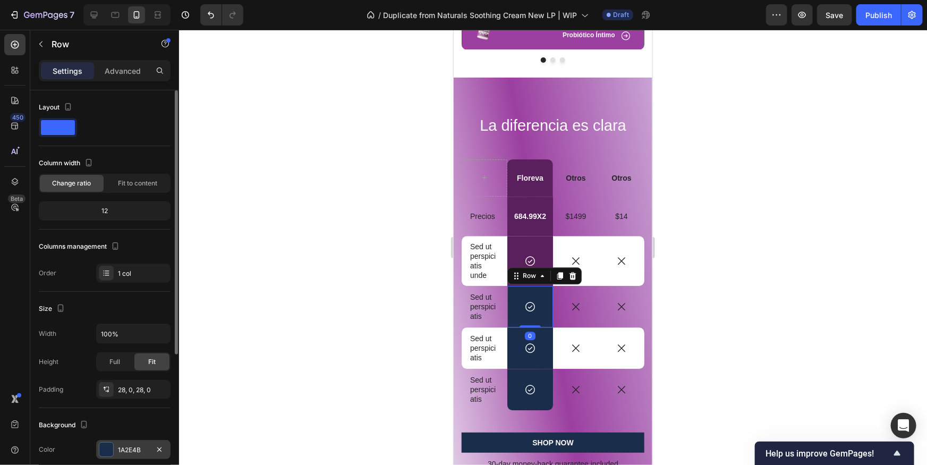
click at [117, 446] on div "1A2E4B" at bounding box center [133, 449] width 74 height 19
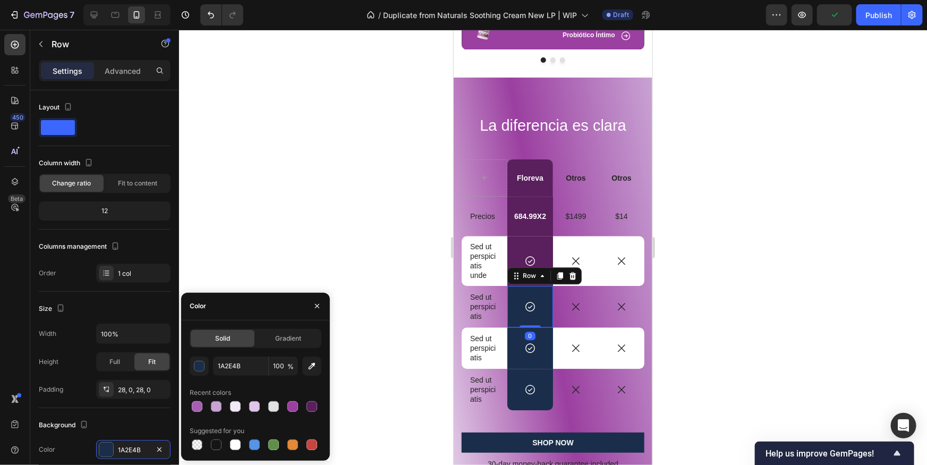
click at [312, 405] on div at bounding box center [312, 406] width 11 height 11
type input "5A1F5D"
click at [541, 368] on div "Icon Row" at bounding box center [530, 388] width 46 height 41
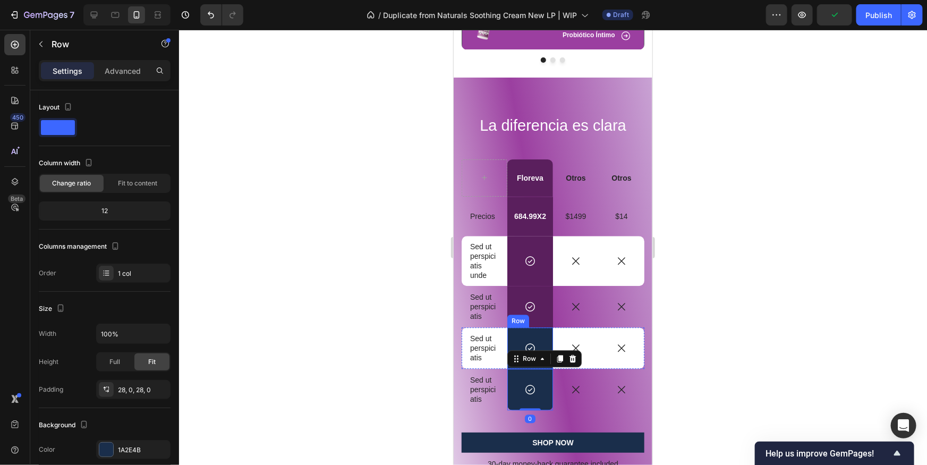
click at [548, 335] on div "Icon Row" at bounding box center [530, 347] width 46 height 41
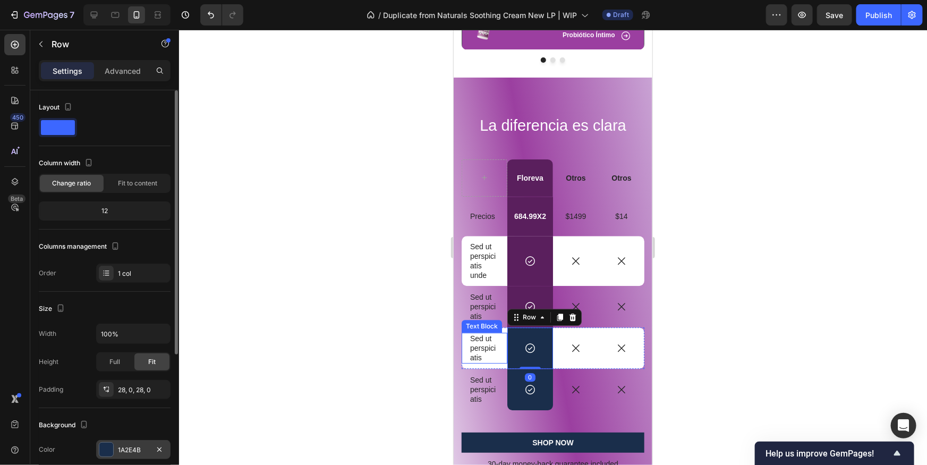
click at [120, 441] on div "1A2E4B" at bounding box center [133, 449] width 74 height 19
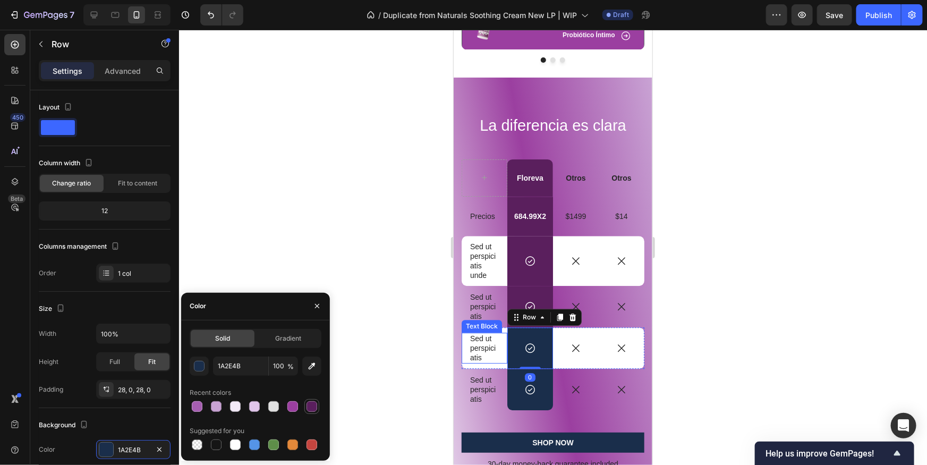
click at [308, 403] on div at bounding box center [312, 406] width 11 height 11
type input "5A1F5D"
click at [529, 399] on div "Icon Row" at bounding box center [530, 388] width 46 height 41
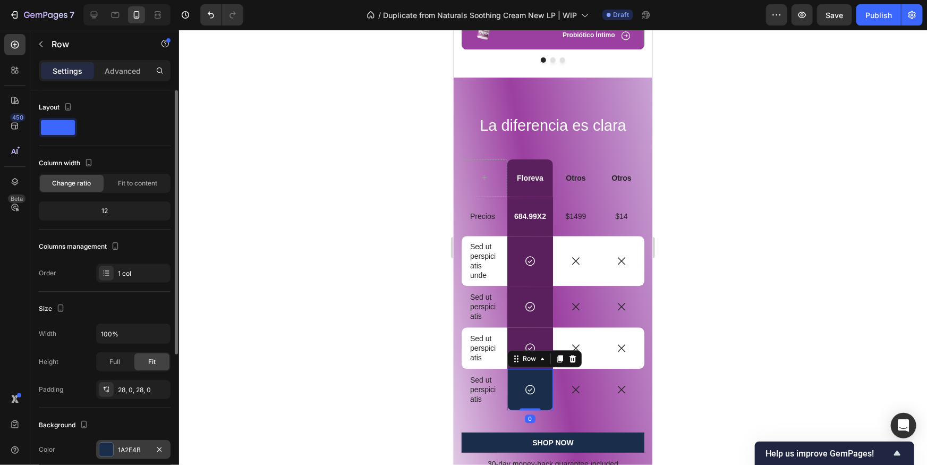
click at [104, 441] on div "1A2E4B" at bounding box center [133, 449] width 74 height 19
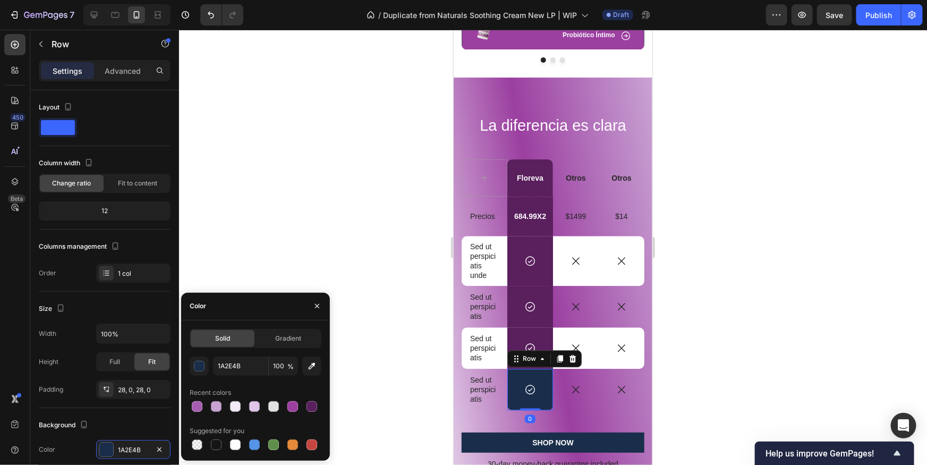
drag, startPoint x: 311, startPoint y: 411, endPoint x: 335, endPoint y: 412, distance: 23.9
click at [312, 410] on div at bounding box center [312, 406] width 11 height 11
type input "5A1F5D"
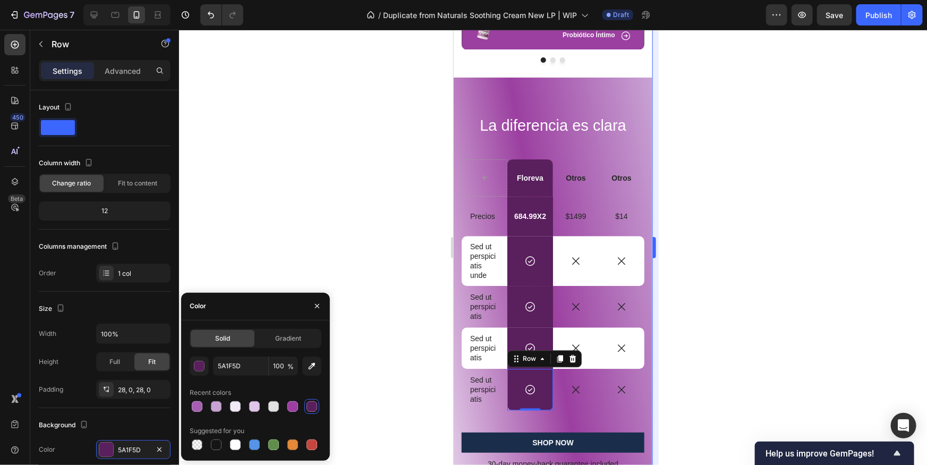
drag, startPoint x: 737, startPoint y: 379, endPoint x: 657, endPoint y: 322, distance: 98.5
click at [739, 379] on div at bounding box center [553, 247] width 748 height 435
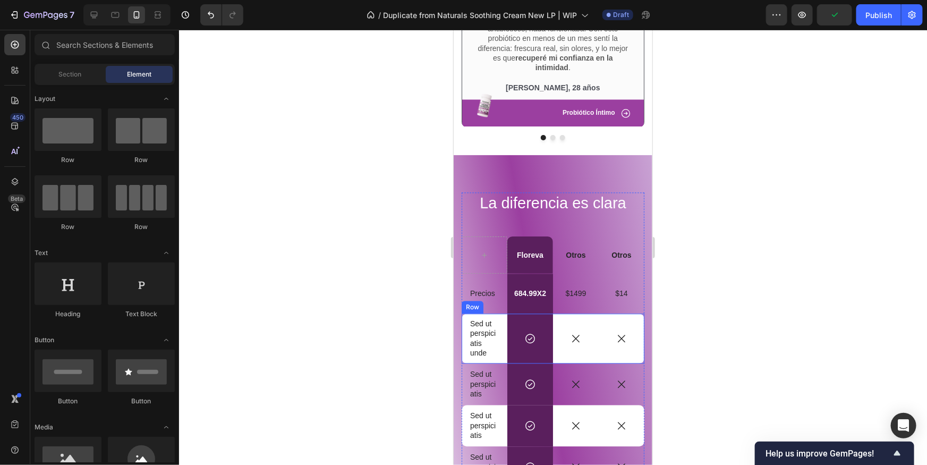
scroll to position [1158, 0]
click at [575, 259] on div "Otros Text Block" at bounding box center [576, 256] width 46 height 12
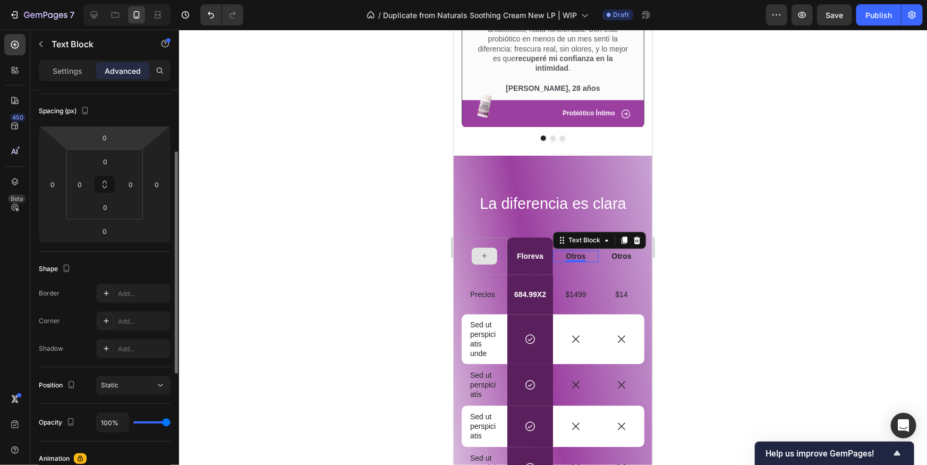
scroll to position [0, 0]
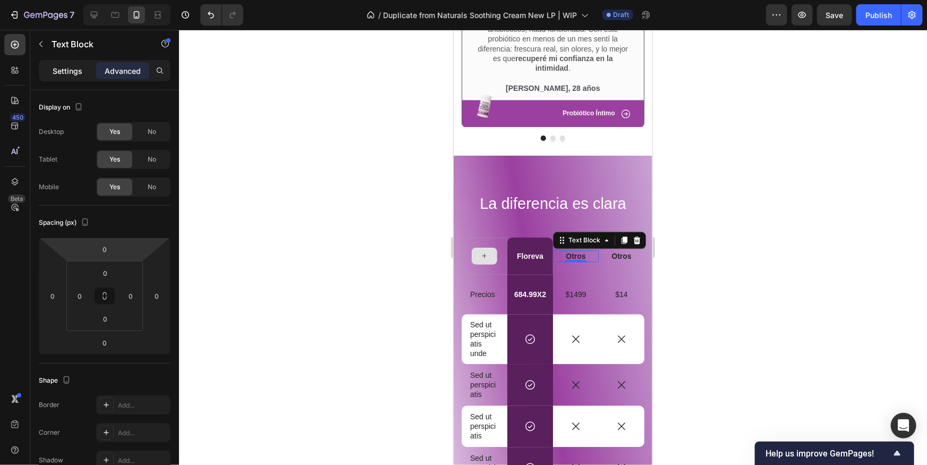
click at [82, 73] on div "Settings" at bounding box center [67, 70] width 53 height 17
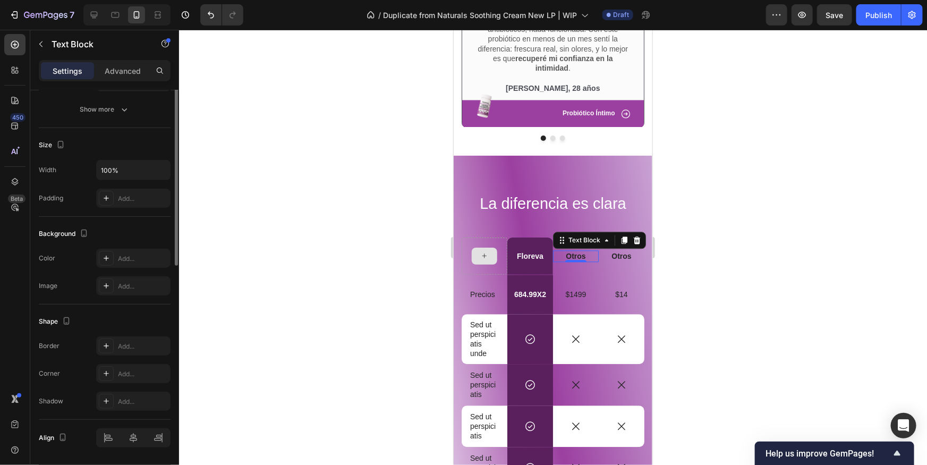
scroll to position [65, 0]
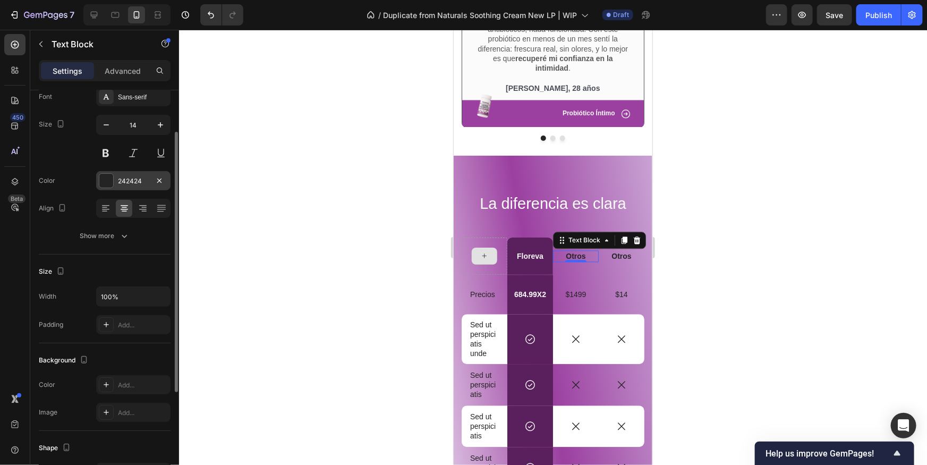
click at [107, 187] on div "242424" at bounding box center [133, 180] width 74 height 19
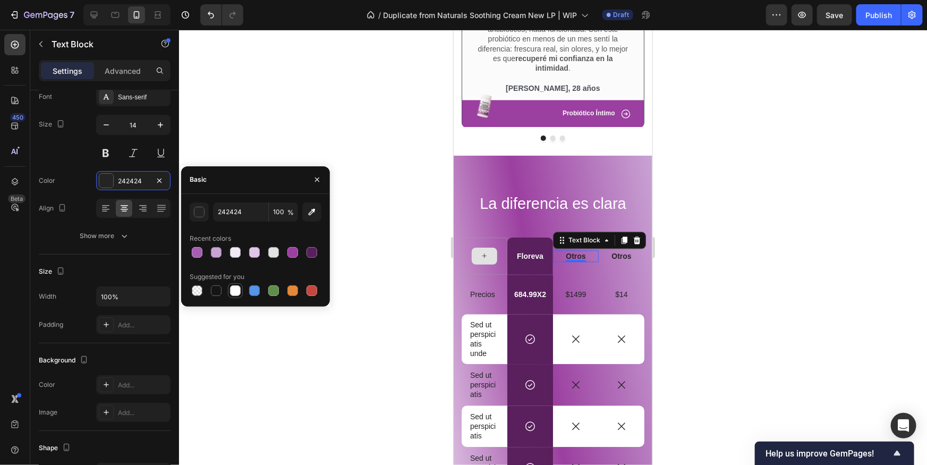
click at [233, 295] on div at bounding box center [235, 290] width 13 height 13
type input "FFFFFF"
click at [617, 259] on p "Otros" at bounding box center [621, 256] width 44 height 10
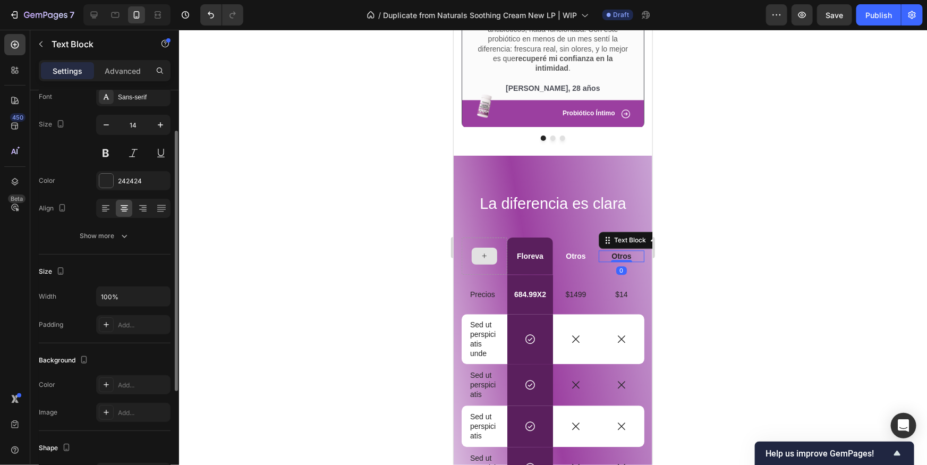
scroll to position [64, 0]
drag, startPoint x: 108, startPoint y: 181, endPoint x: 132, endPoint y: 185, distance: 24.8
click at [108, 181] on div at bounding box center [106, 181] width 14 height 14
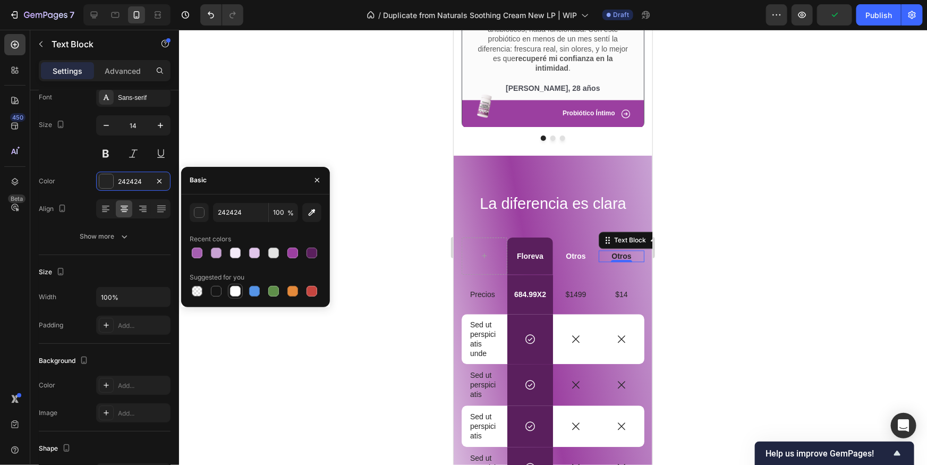
click at [235, 295] on div at bounding box center [235, 291] width 11 height 11
type input "FFFFFF"
click at [578, 290] on p "$1499" at bounding box center [575, 294] width 38 height 10
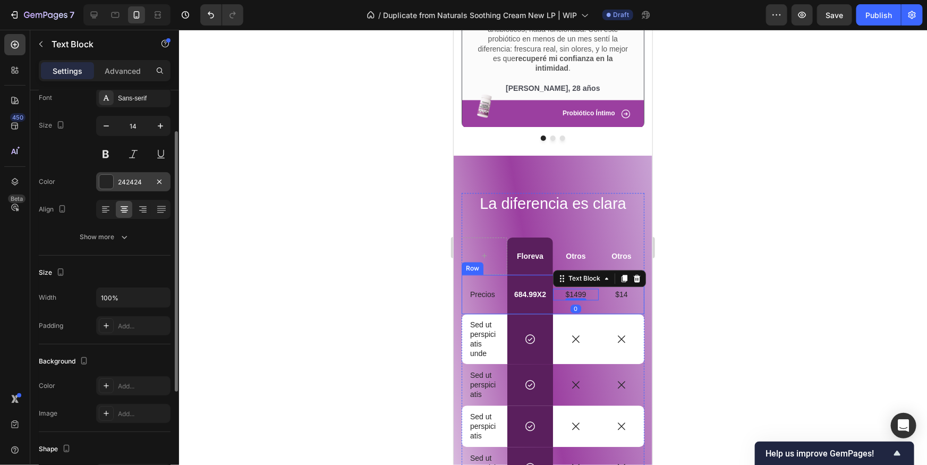
click at [110, 189] on div "242424" at bounding box center [133, 181] width 74 height 19
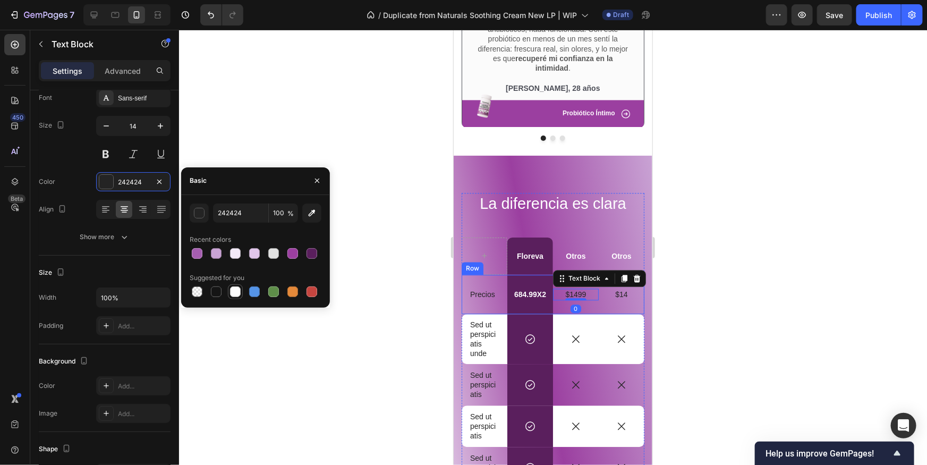
click at [237, 293] on div at bounding box center [235, 291] width 11 height 11
type input "FFFFFF"
click at [619, 293] on p "$14" at bounding box center [621, 294] width 38 height 10
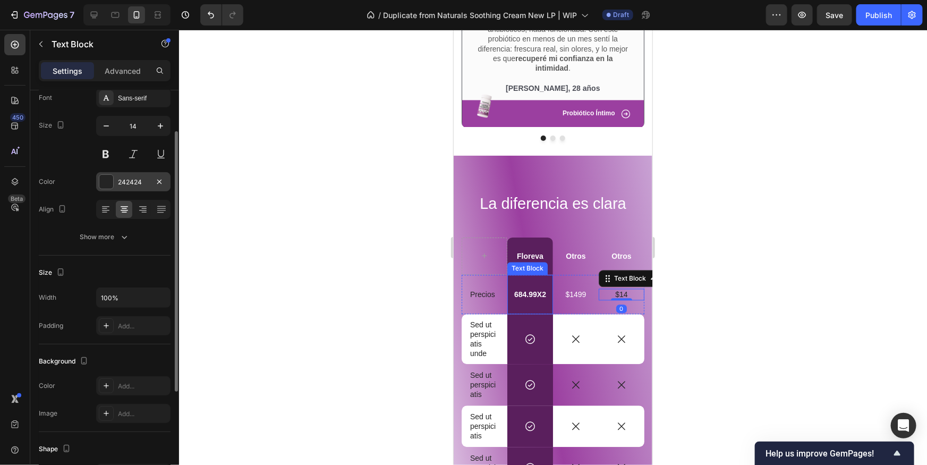
click at [108, 187] on div at bounding box center [106, 182] width 14 height 14
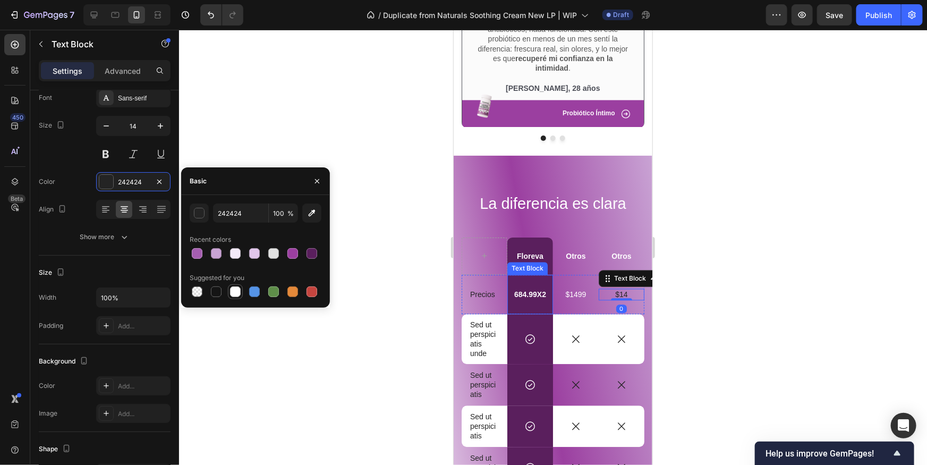
click at [234, 294] on div at bounding box center [235, 291] width 11 height 11
type input "FFFFFF"
click at [478, 298] on p "Precios" at bounding box center [484, 294] width 29 height 10
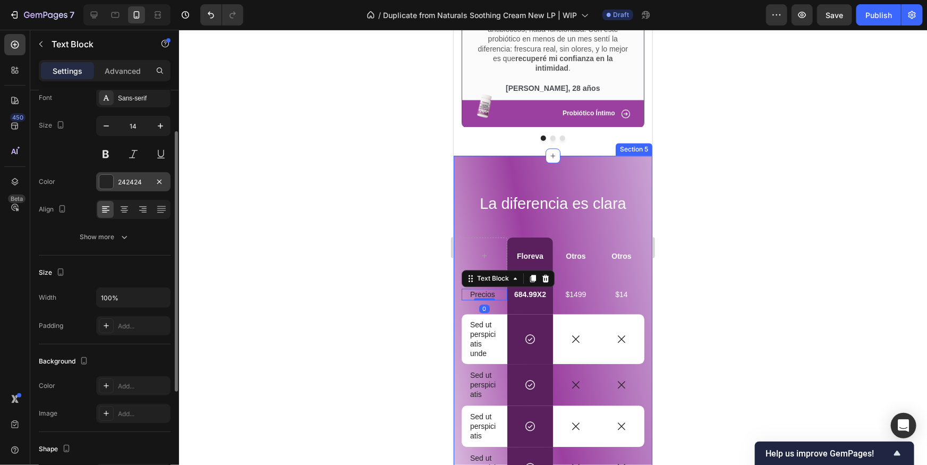
click at [103, 187] on div at bounding box center [106, 182] width 14 height 14
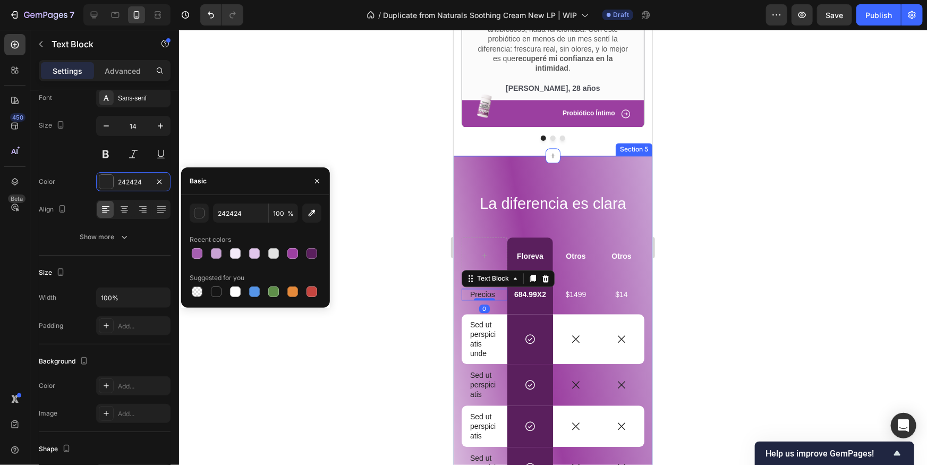
drag, startPoint x: 271, startPoint y: 253, endPoint x: 345, endPoint y: 272, distance: 76.7
click at [272, 253] on div at bounding box center [273, 253] width 11 height 11
type input "E2E2E2"
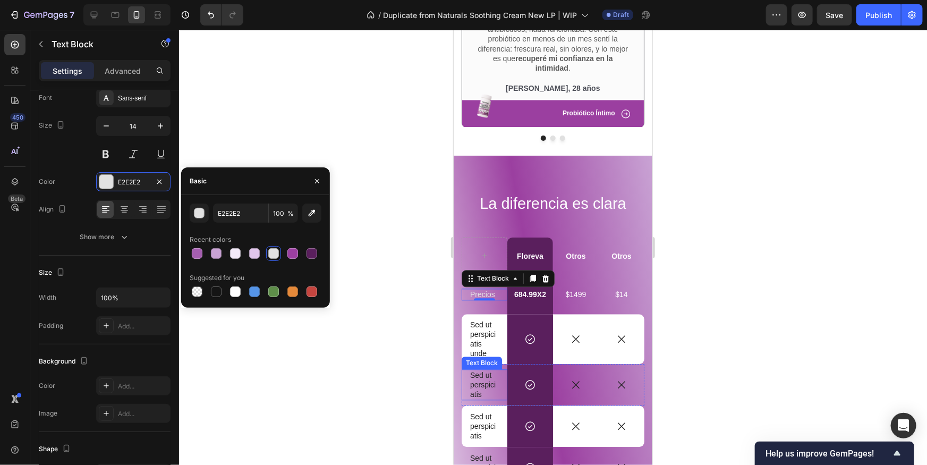
click at [475, 377] on p "Sed ut perspiciatis" at bounding box center [484, 384] width 29 height 29
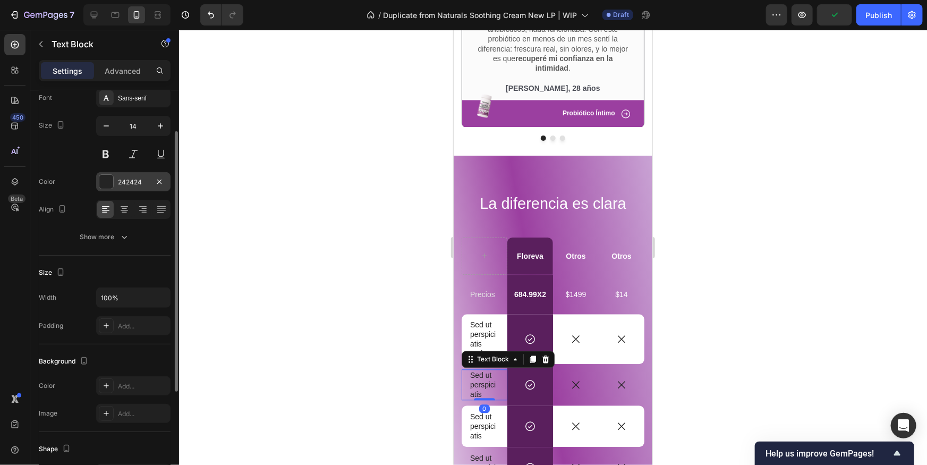
click at [112, 182] on div at bounding box center [106, 182] width 14 height 14
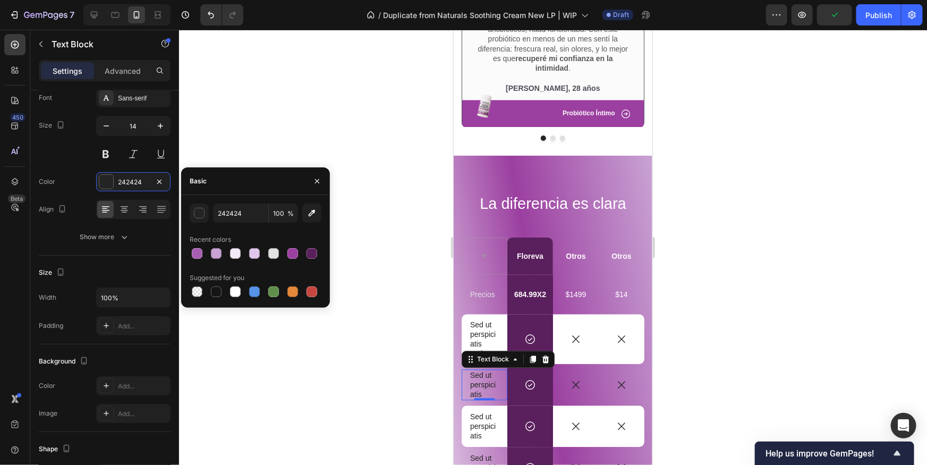
drag, startPoint x: 232, startPoint y: 295, endPoint x: 244, endPoint y: 297, distance: 12.9
click at [232, 295] on div at bounding box center [235, 291] width 11 height 11
type input "FFFFFF"
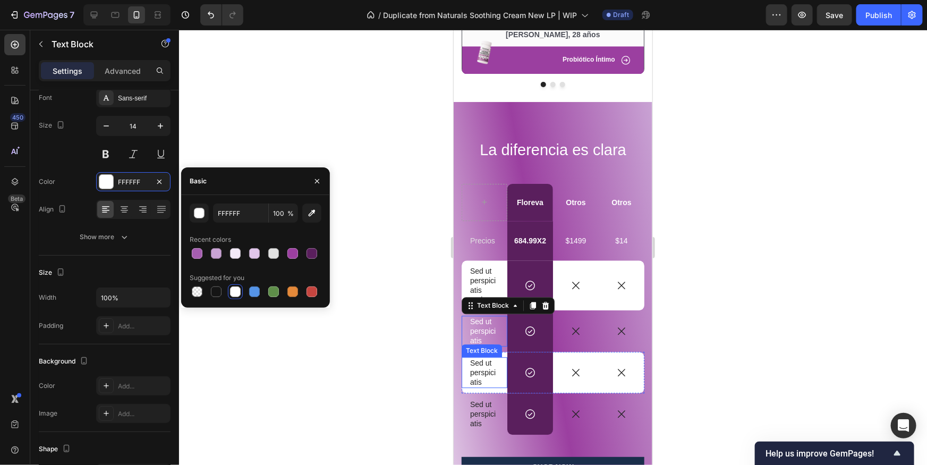
scroll to position [1221, 0]
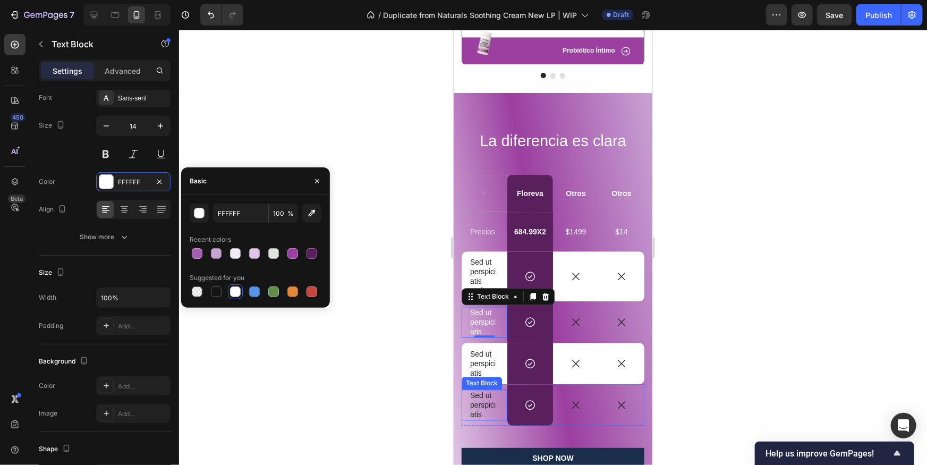
click at [487, 400] on p "Sed ut perspiciatis" at bounding box center [484, 404] width 29 height 29
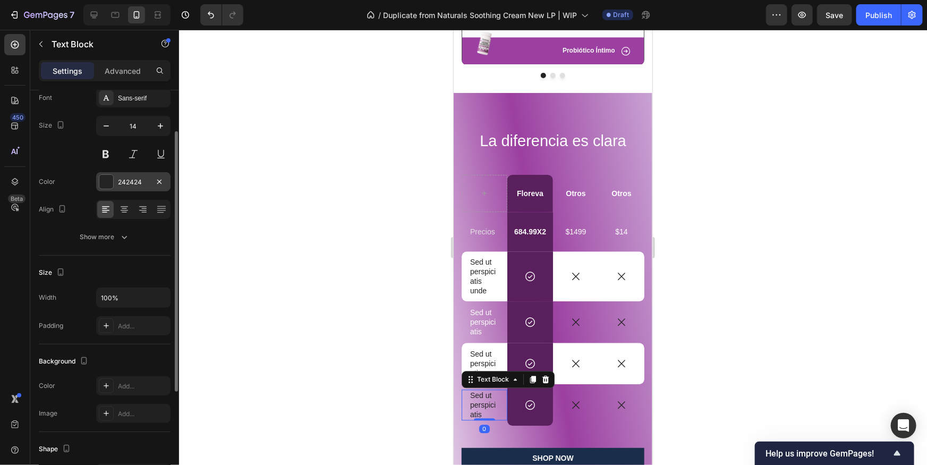
click at [105, 182] on div at bounding box center [106, 182] width 14 height 14
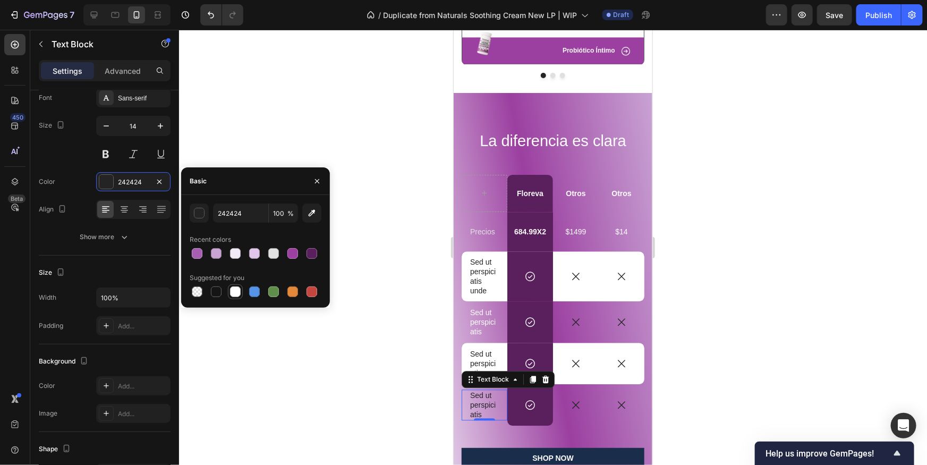
click at [235, 293] on div at bounding box center [235, 291] width 11 height 11
type input "FFFFFF"
click at [578, 322] on icon at bounding box center [576, 322] width 12 height 12
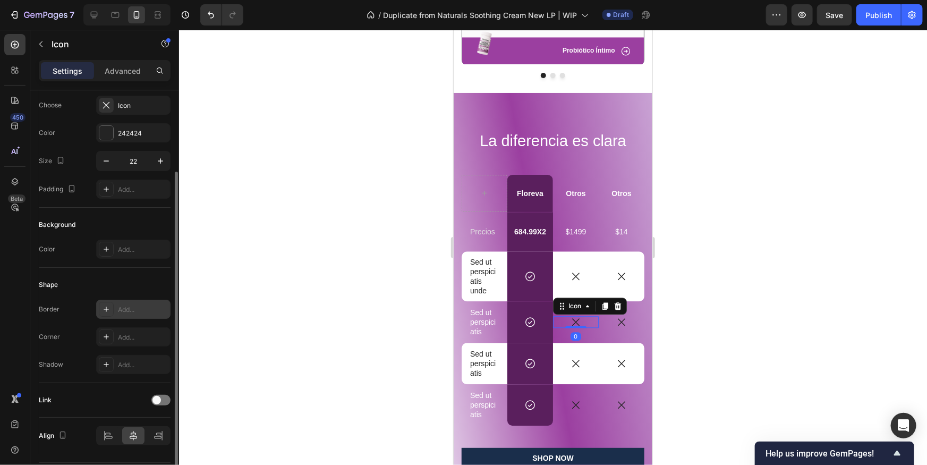
scroll to position [57, 0]
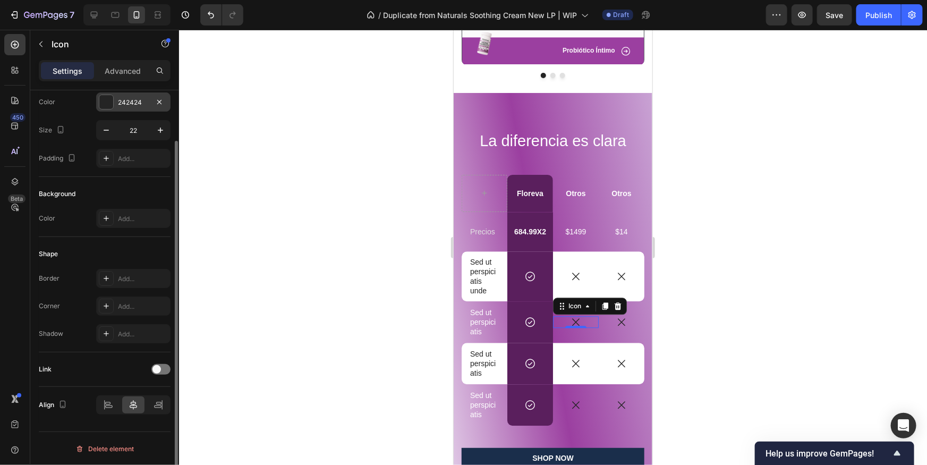
click at [111, 106] on div at bounding box center [106, 102] width 14 height 14
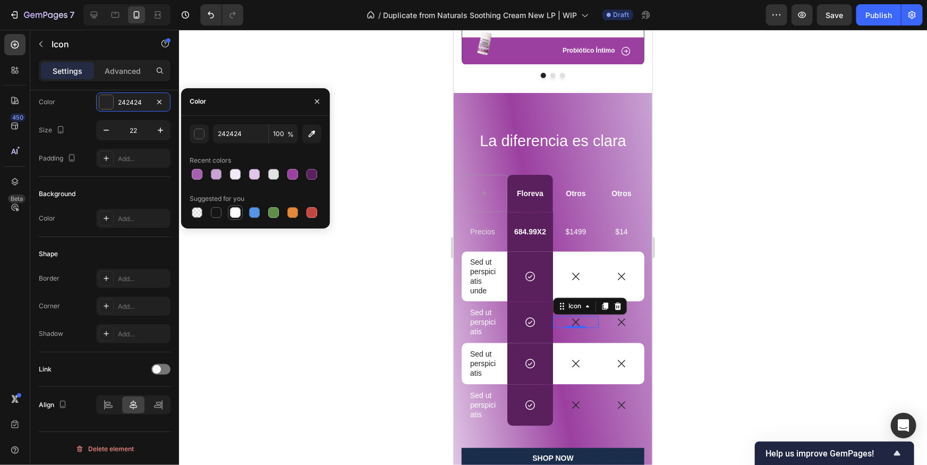
click at [239, 210] on div at bounding box center [235, 212] width 11 height 11
type input "FFFFFF"
click at [626, 320] on icon at bounding box center [621, 322] width 12 height 12
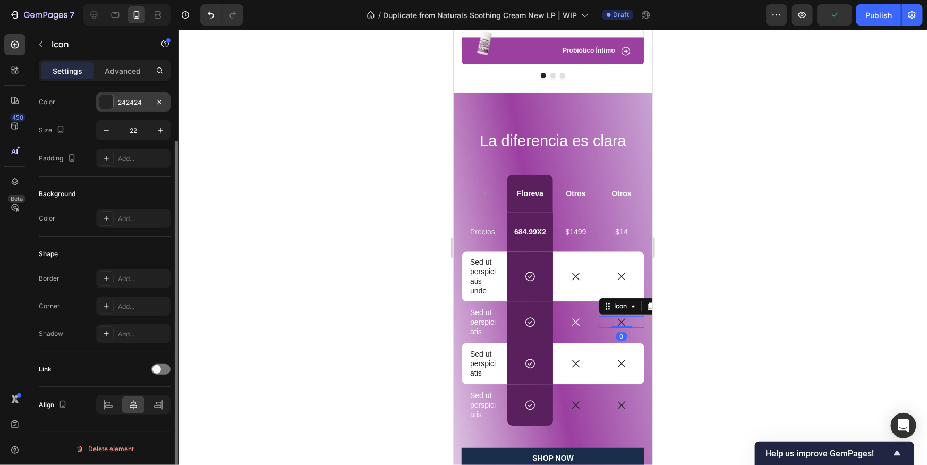
click at [107, 103] on div at bounding box center [106, 102] width 14 height 14
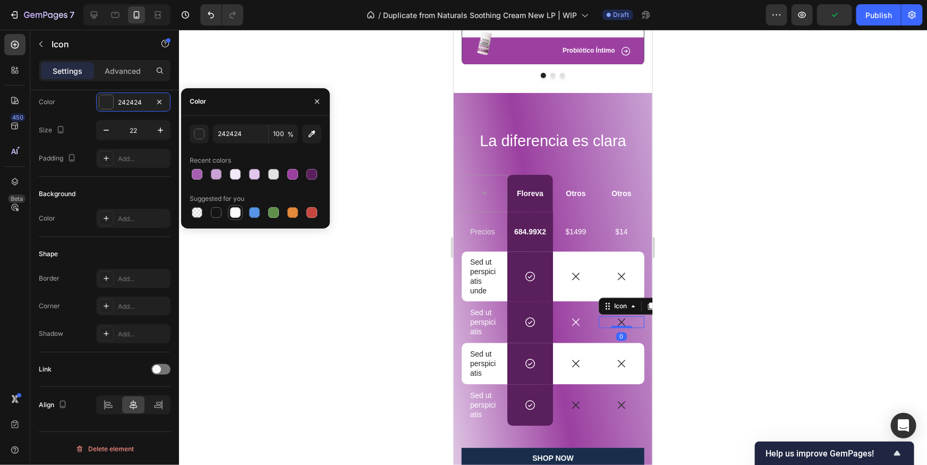
click at [232, 209] on div at bounding box center [235, 212] width 11 height 11
type input "FFFFFF"
click at [581, 397] on div "Icon" at bounding box center [576, 404] width 46 height 41
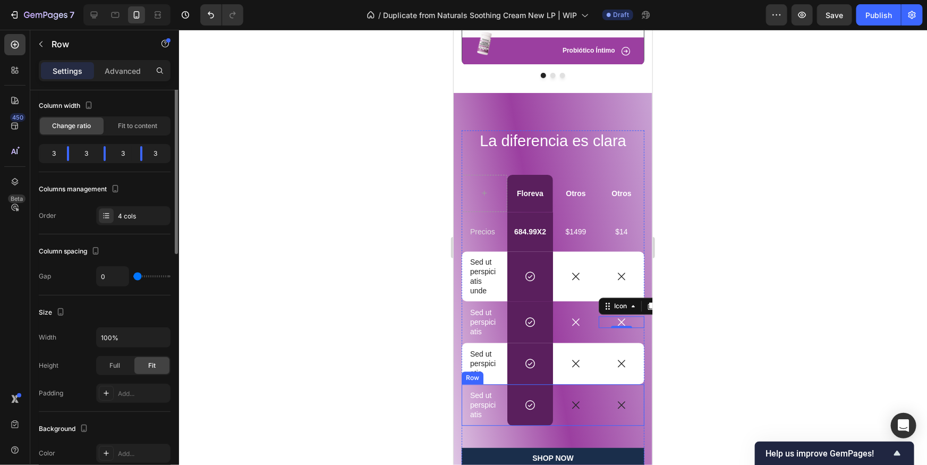
scroll to position [0, 0]
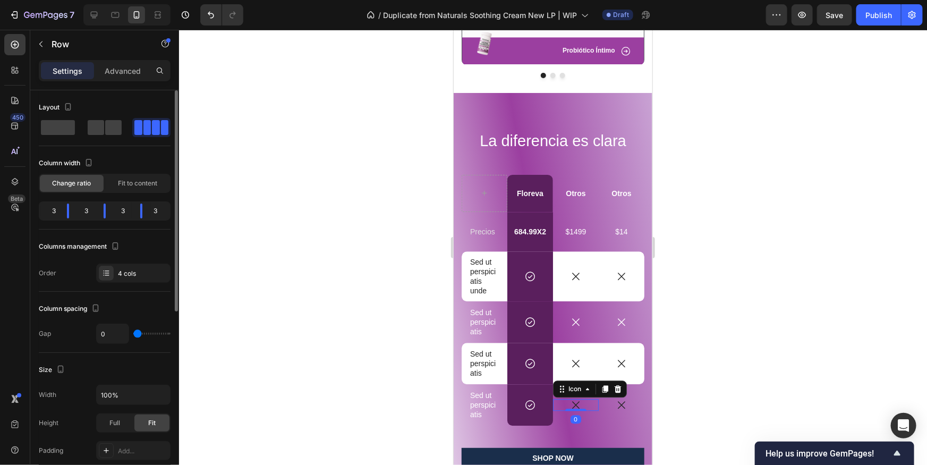
click at [581, 400] on div "Icon 0" at bounding box center [576, 405] width 46 height 12
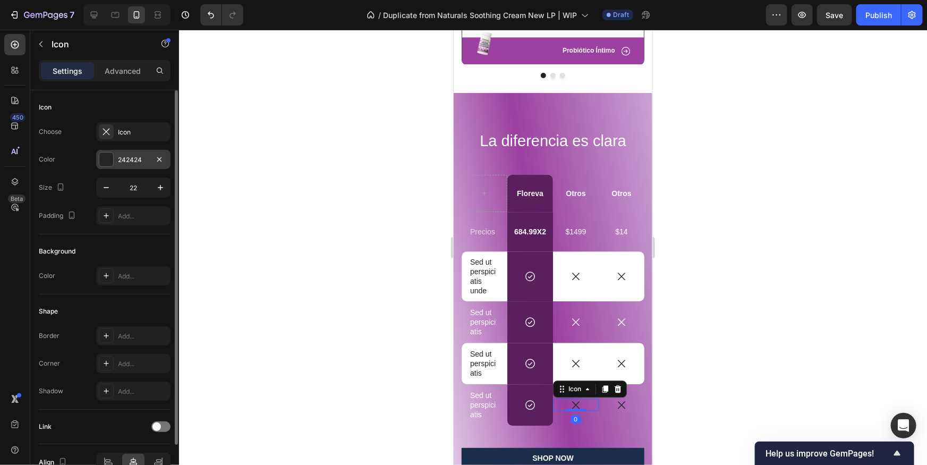
click at [109, 155] on div at bounding box center [106, 160] width 14 height 14
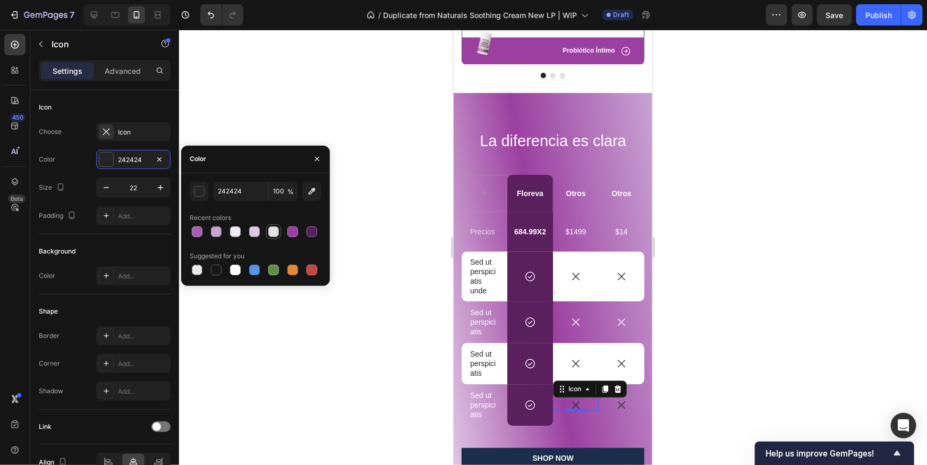
click at [273, 231] on div at bounding box center [273, 231] width 11 height 11
click at [233, 271] on div at bounding box center [235, 270] width 11 height 11
type input "FFFFFF"
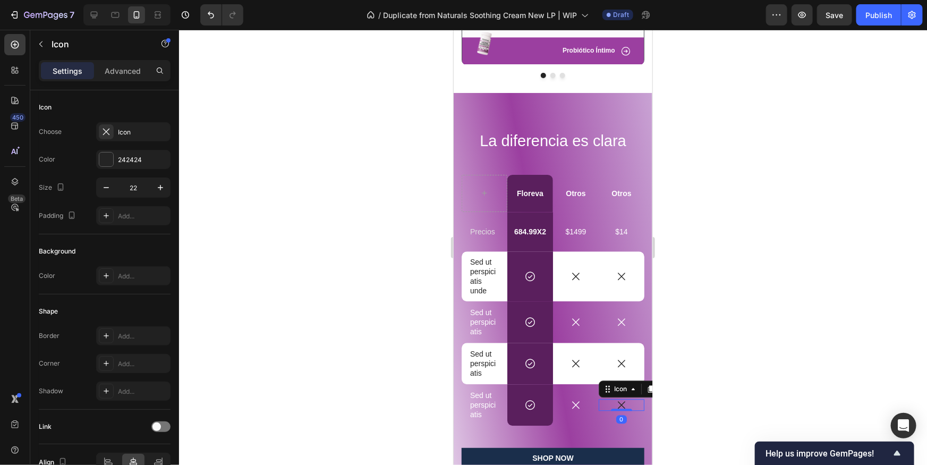
click at [620, 407] on icon at bounding box center [621, 405] width 12 height 12
click at [107, 163] on div at bounding box center [106, 160] width 14 height 14
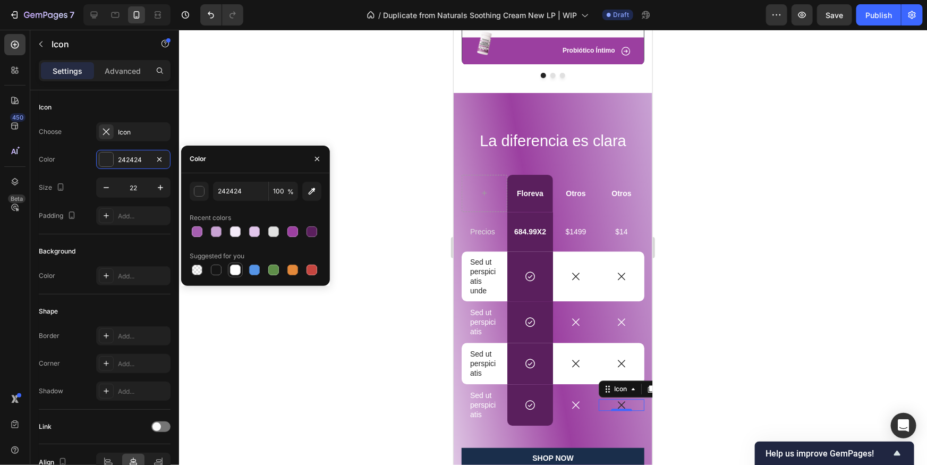
click at [229, 264] on div at bounding box center [235, 270] width 13 height 13
type input "FFFFFF"
click at [670, 322] on div at bounding box center [553, 247] width 748 height 435
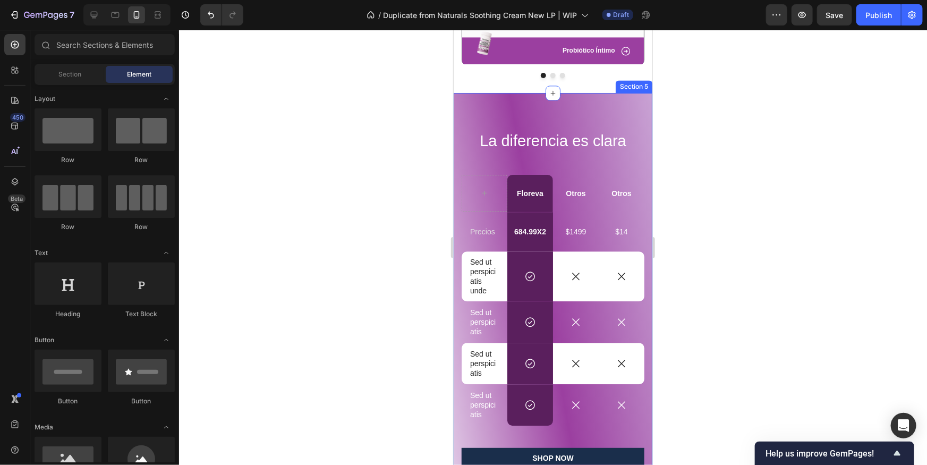
click at [689, 311] on div at bounding box center [553, 247] width 748 height 435
click at [423, 317] on div at bounding box center [553, 247] width 748 height 435
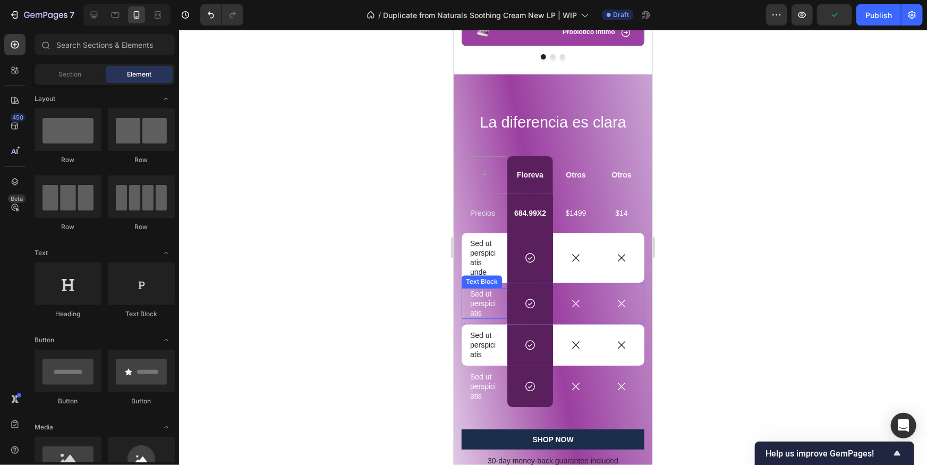
scroll to position [1245, 0]
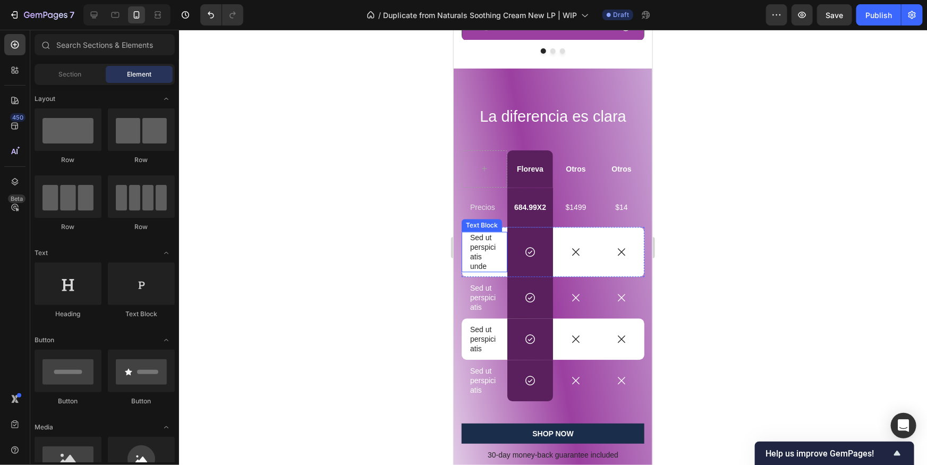
click at [478, 241] on p "Sed ut perspiciatis unde" at bounding box center [484, 251] width 29 height 39
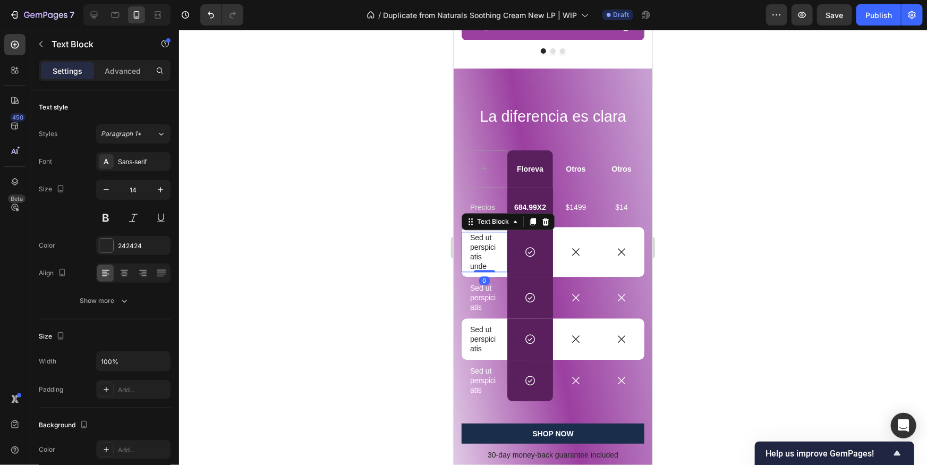
click at [478, 241] on p "Sed ut perspiciatis unde" at bounding box center [484, 251] width 29 height 39
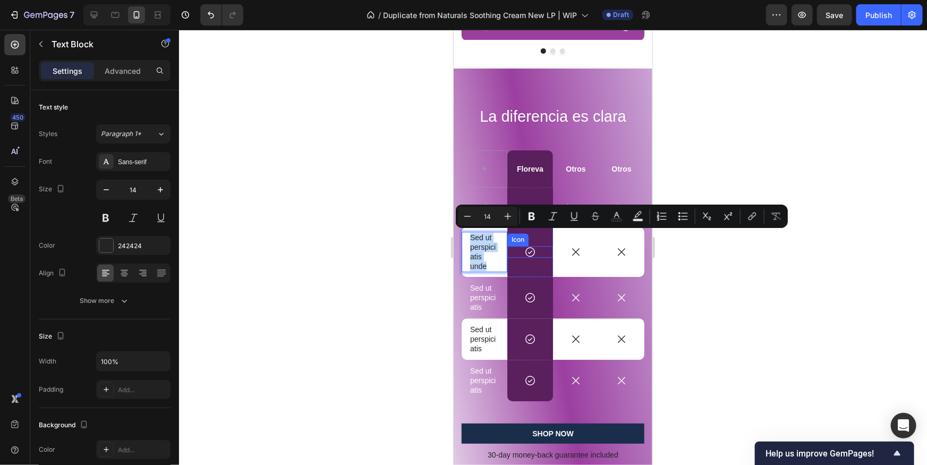
scroll to position [1250, 0]
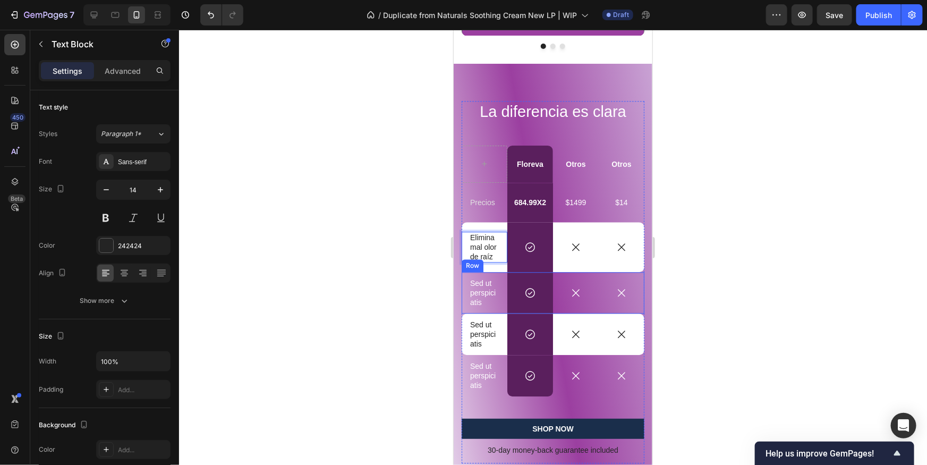
click at [740, 280] on div at bounding box center [553, 247] width 748 height 435
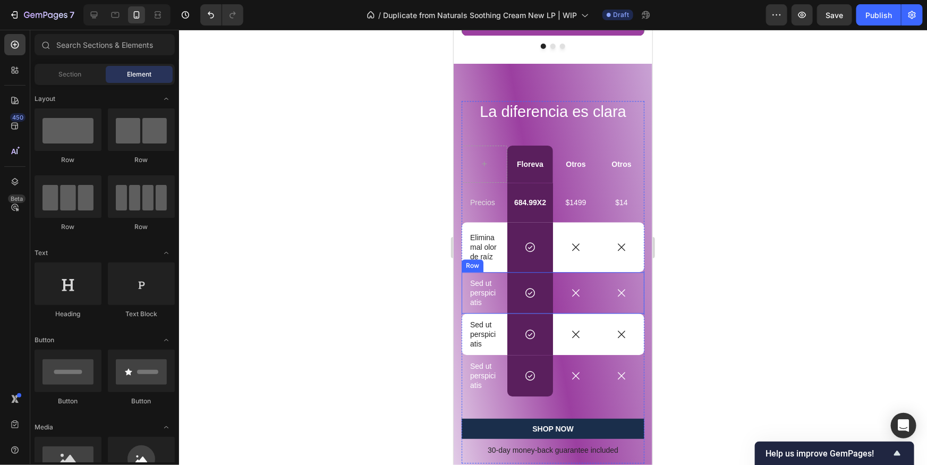
click at [482, 294] on p "Sed ut perspiciatis" at bounding box center [484, 292] width 29 height 29
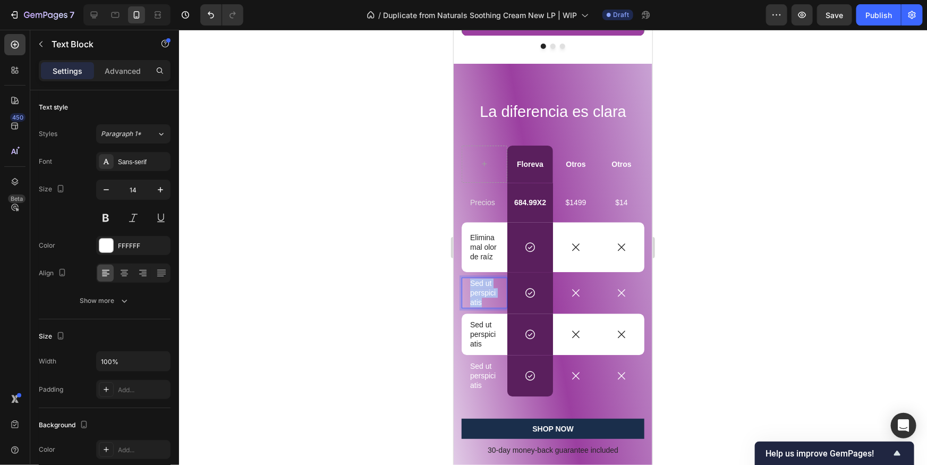
click at [482, 294] on p "Sed ut perspiciatis" at bounding box center [484, 292] width 29 height 29
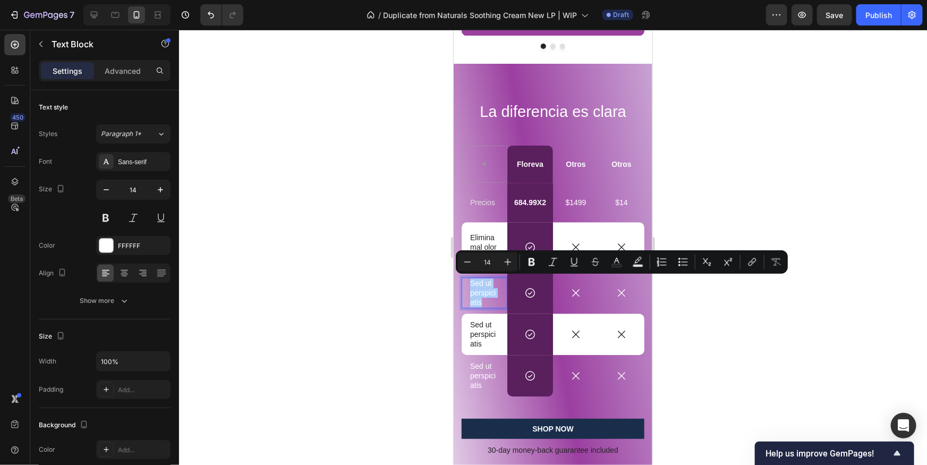
click at [770, 318] on div at bounding box center [553, 247] width 748 height 435
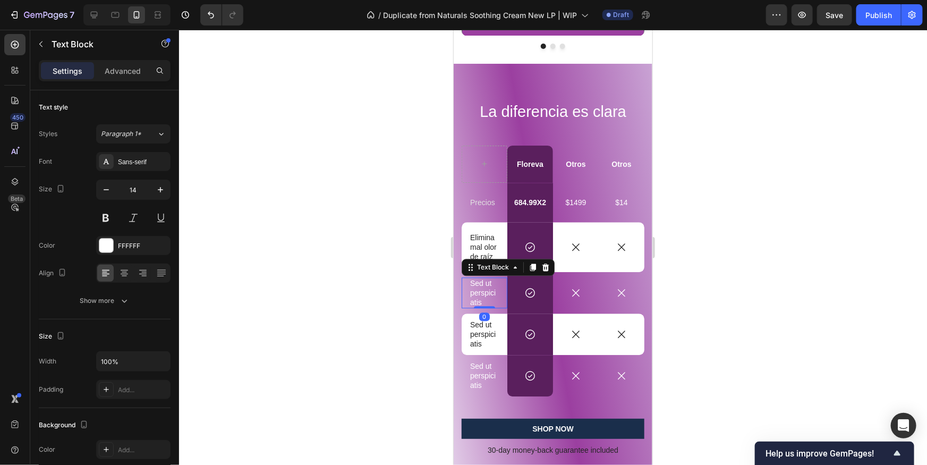
click at [487, 285] on p "Sed ut perspiciatis" at bounding box center [484, 292] width 29 height 29
click at [488, 290] on p "Sed ut perspiciatis" at bounding box center [484, 292] width 29 height 29
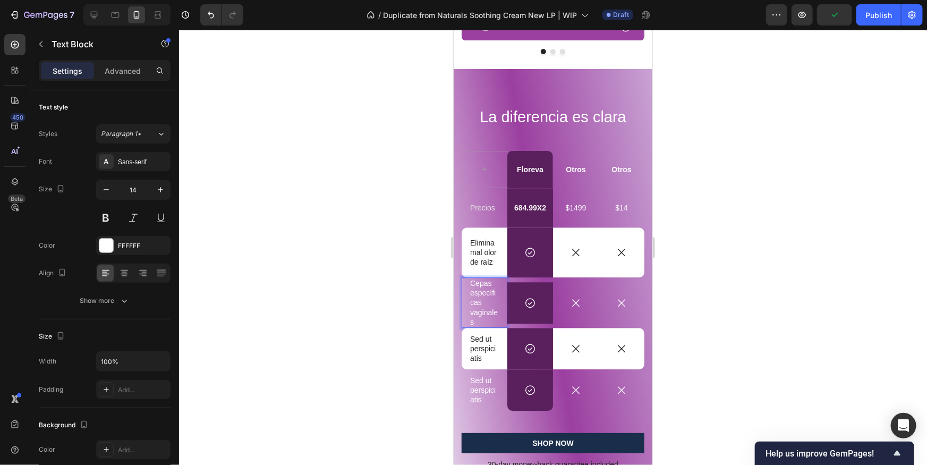
click at [482, 301] on p "Cepas específicas vaginales" at bounding box center [484, 302] width 29 height 48
drag, startPoint x: 502, startPoint y: 314, endPoint x: 464, endPoint y: 310, distance: 38.4
click at [463, 310] on div "Cepas específicas vaginales Text Block 0" at bounding box center [484, 302] width 46 height 50
drag, startPoint x: 466, startPoint y: 310, endPoint x: 479, endPoint y: 319, distance: 15.9
click at [486, 322] on div "Cepas específicas vaginales Text Block 0" at bounding box center [484, 302] width 46 height 50
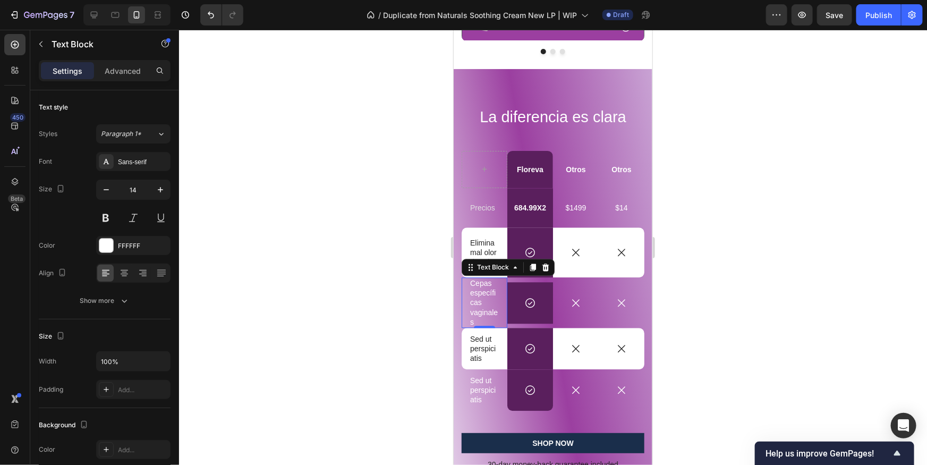
click at [478, 319] on p "Cepas específicas vaginales" at bounding box center [484, 302] width 29 height 48
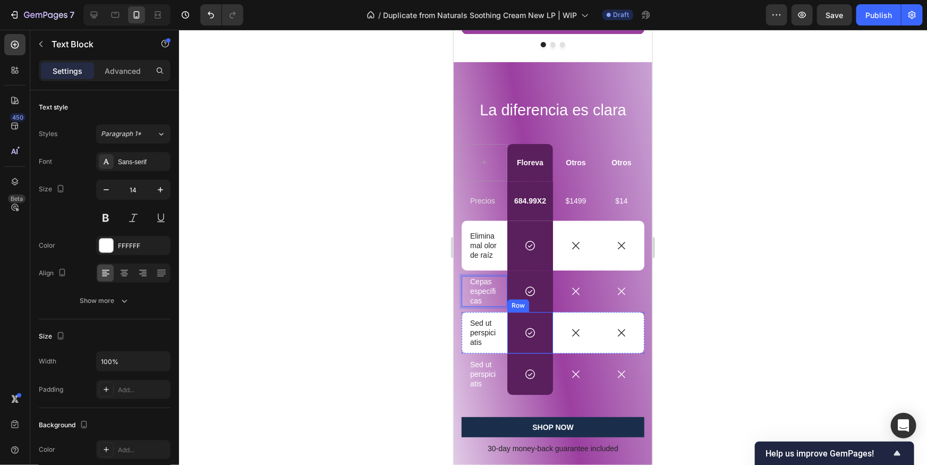
scroll to position [1252, 0]
click at [480, 336] on p "Sed ut perspiciatis" at bounding box center [484, 331] width 29 height 29
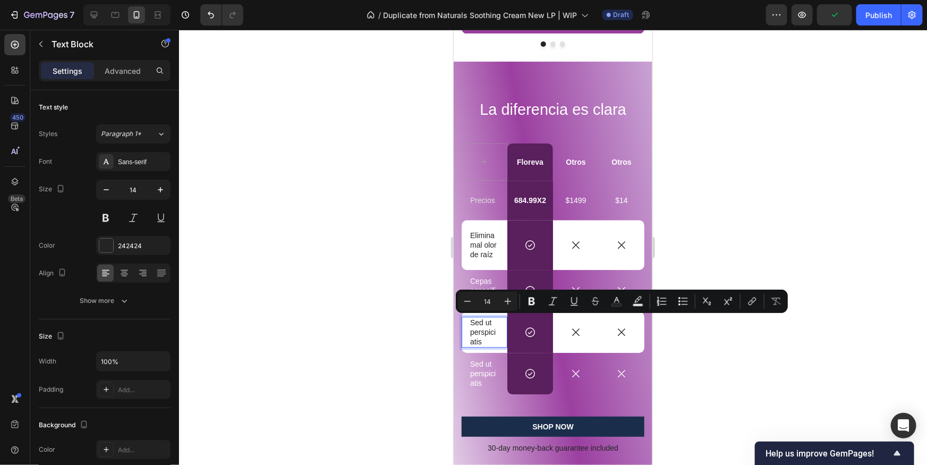
scroll to position [1247, 0]
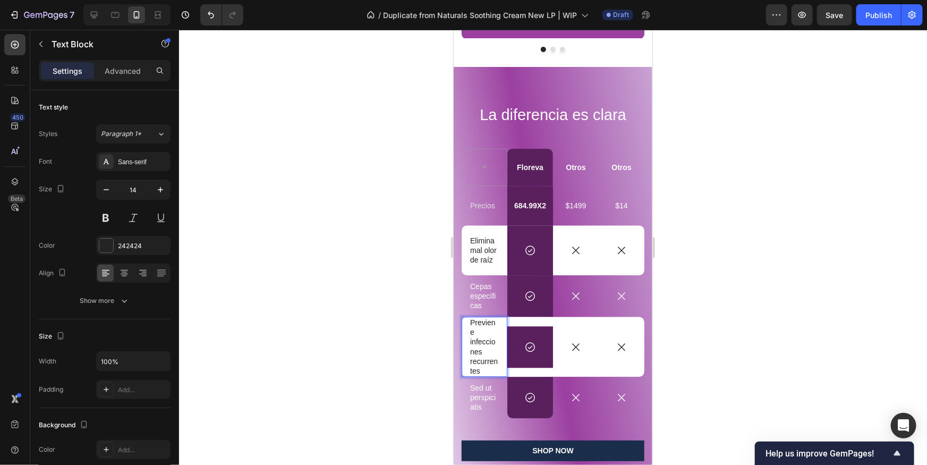
click at [489, 369] on p "Previene infecciones recurrentes" at bounding box center [484, 346] width 29 height 58
drag, startPoint x: 468, startPoint y: 360, endPoint x: 503, endPoint y: 370, distance: 36.5
click at [502, 371] on div "Previene infecciones recurrentes Text Block 0" at bounding box center [484, 346] width 46 height 60
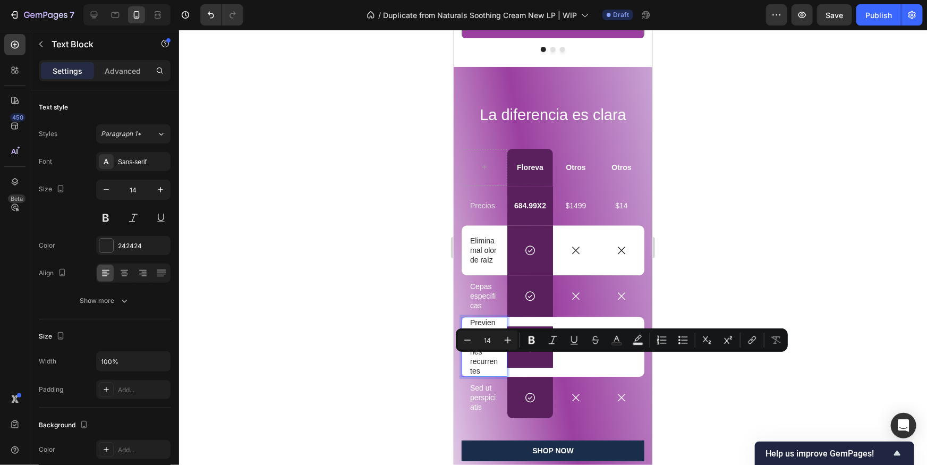
scroll to position [1247, 0]
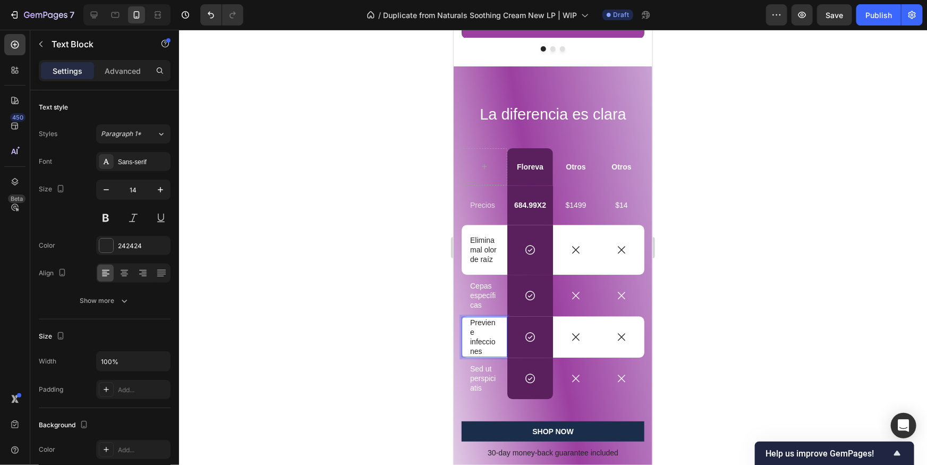
click at [470, 335] on p "Previene infecciones" at bounding box center [484, 336] width 29 height 39
click at [486, 352] on p "Previene infecciones" at bounding box center [484, 336] width 29 height 39
click at [805, 336] on div at bounding box center [553, 247] width 748 height 435
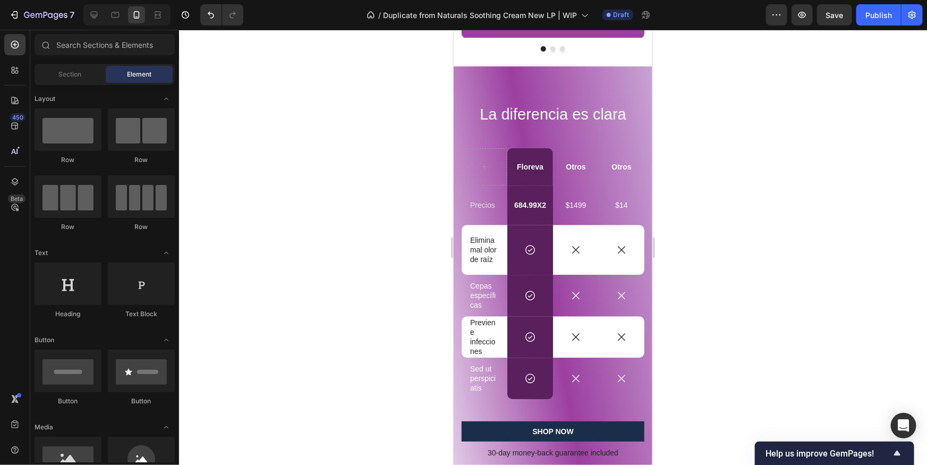
click at [494, 370] on p "Sed ut perspiciatis" at bounding box center [484, 378] width 29 height 29
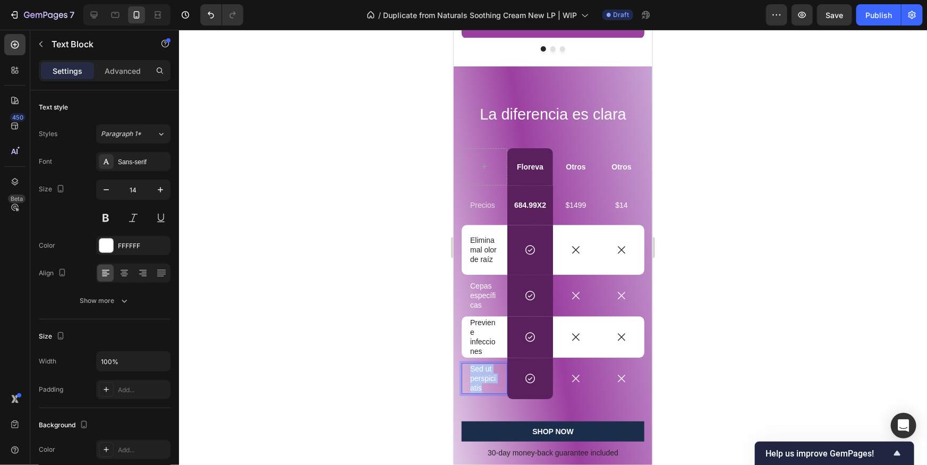
click at [494, 370] on p "Sed ut perspiciatis" at bounding box center [484, 378] width 29 height 29
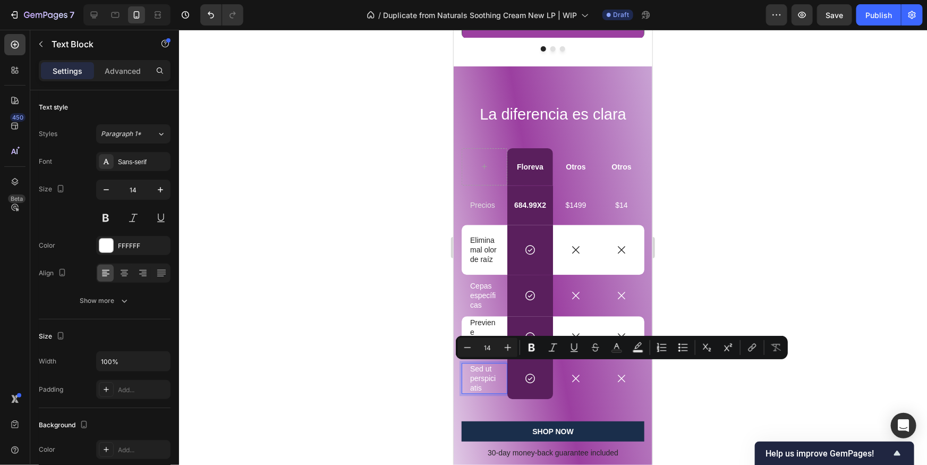
scroll to position [1252, 0]
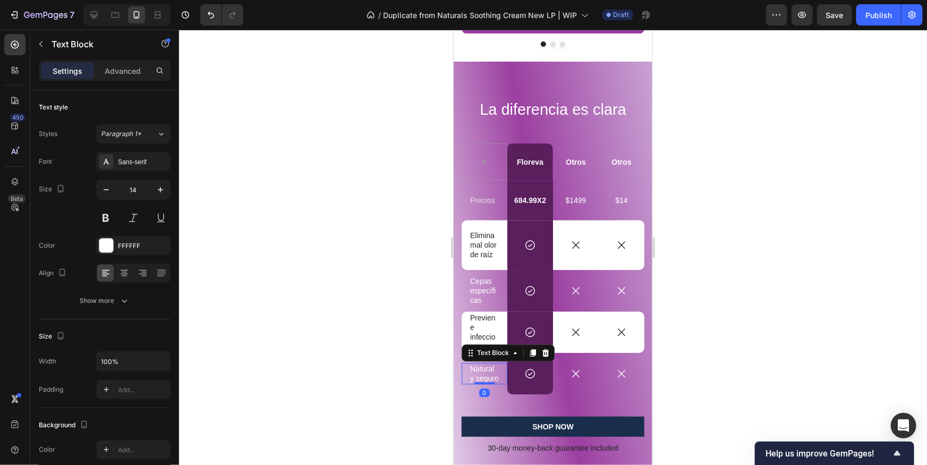
click at [818, 388] on div at bounding box center [553, 247] width 748 height 435
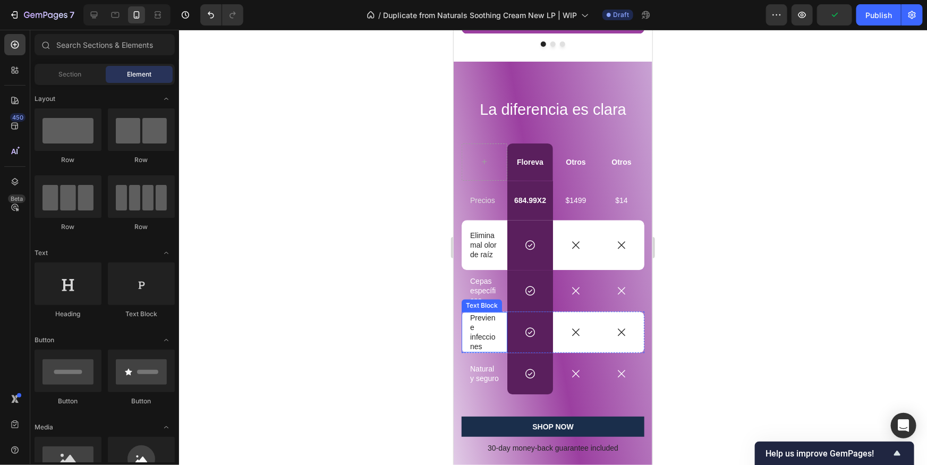
click at [494, 332] on p "Previene infecciones" at bounding box center [484, 331] width 29 height 39
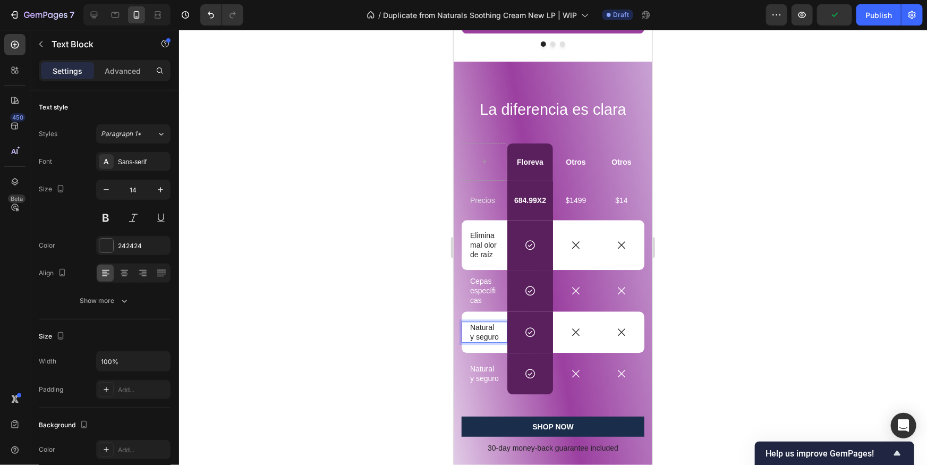
scroll to position [1262, 0]
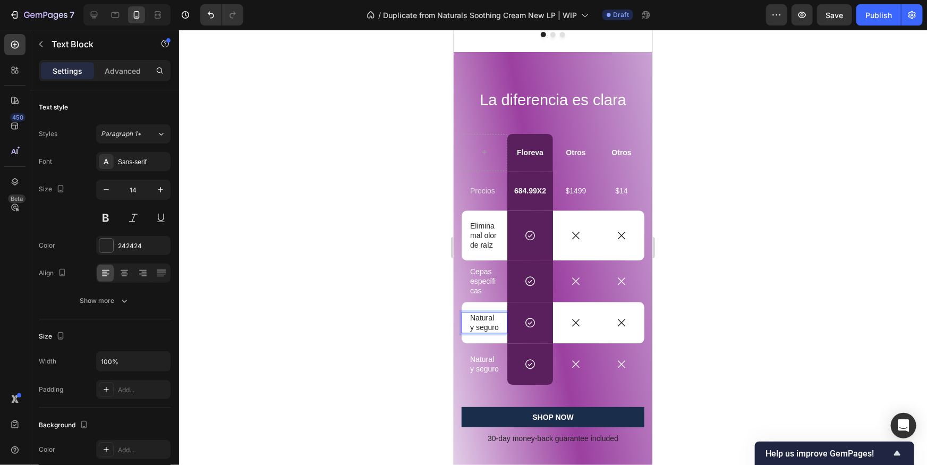
click at [730, 310] on div at bounding box center [553, 247] width 748 height 435
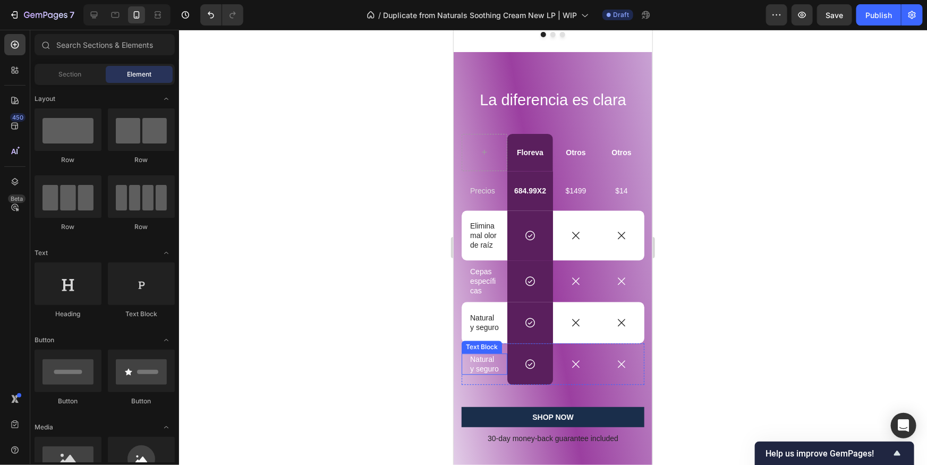
click at [492, 366] on p "Natural y seguro" at bounding box center [484, 363] width 29 height 19
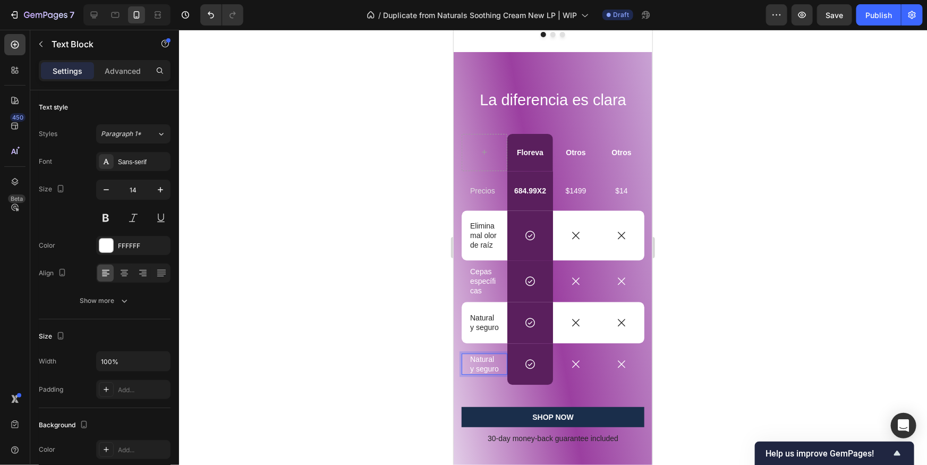
click at [492, 366] on p "Natural y seguro" at bounding box center [484, 363] width 29 height 19
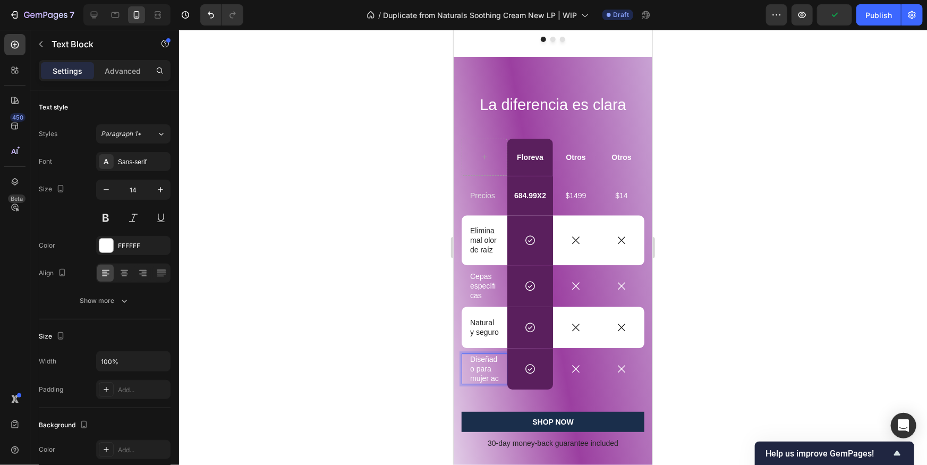
scroll to position [1252, 0]
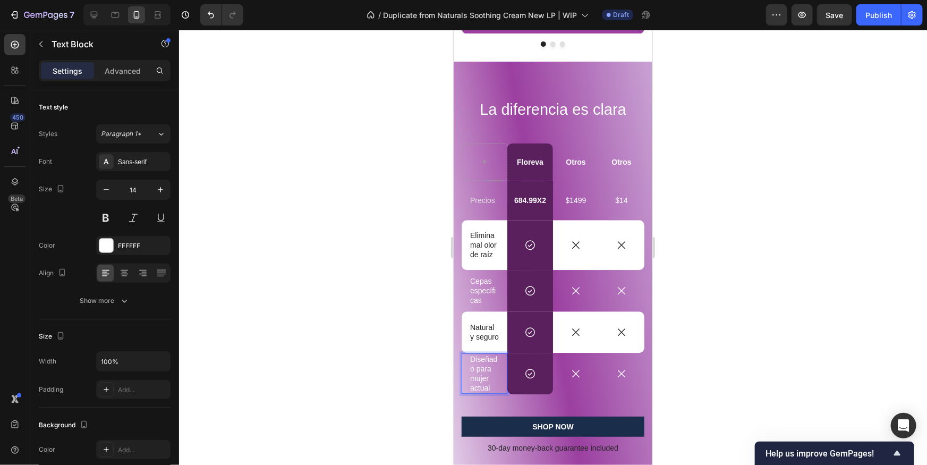
click at [786, 322] on div at bounding box center [553, 247] width 748 height 435
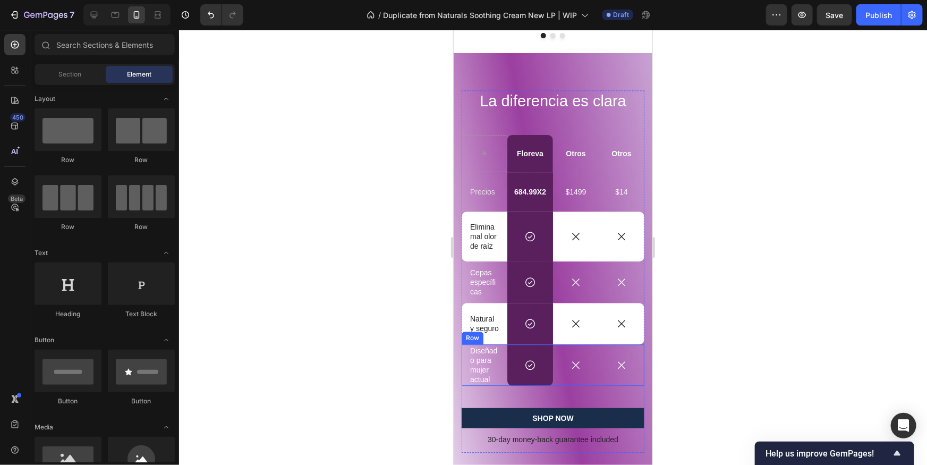
scroll to position [1251, 0]
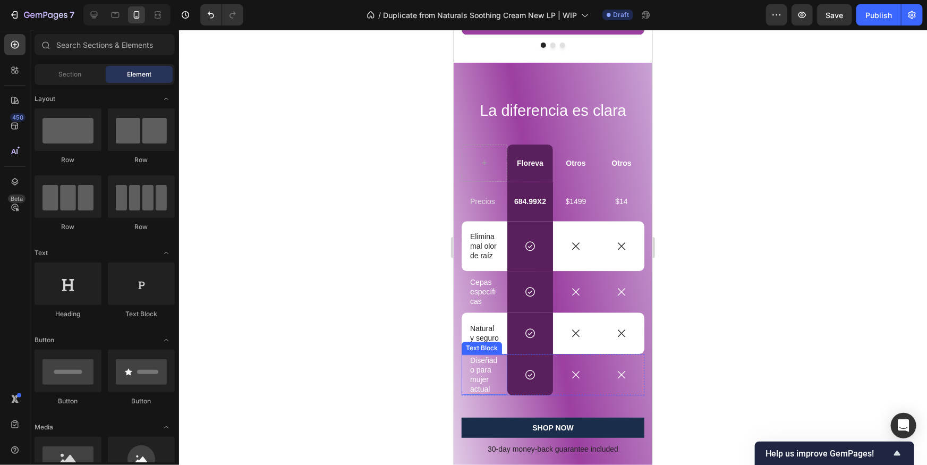
click at [483, 370] on p "Diseñado para mujer actual" at bounding box center [484, 374] width 29 height 39
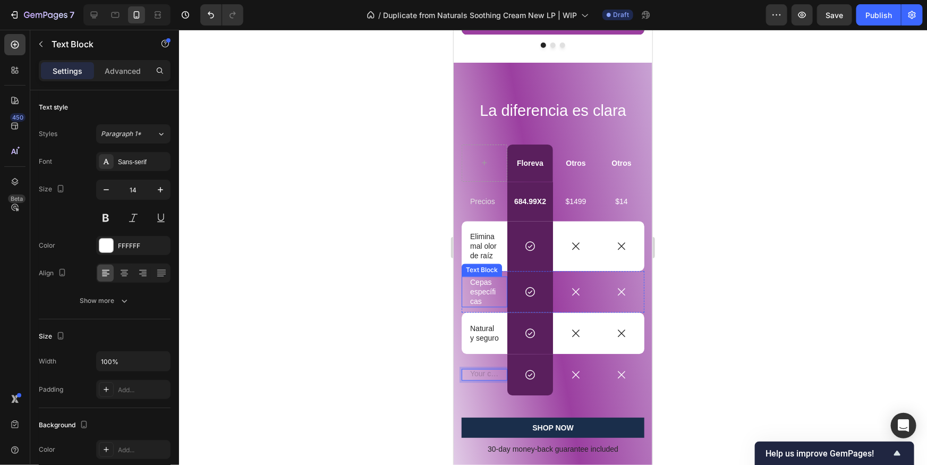
click at [480, 283] on p "Cepas específicas" at bounding box center [484, 291] width 29 height 29
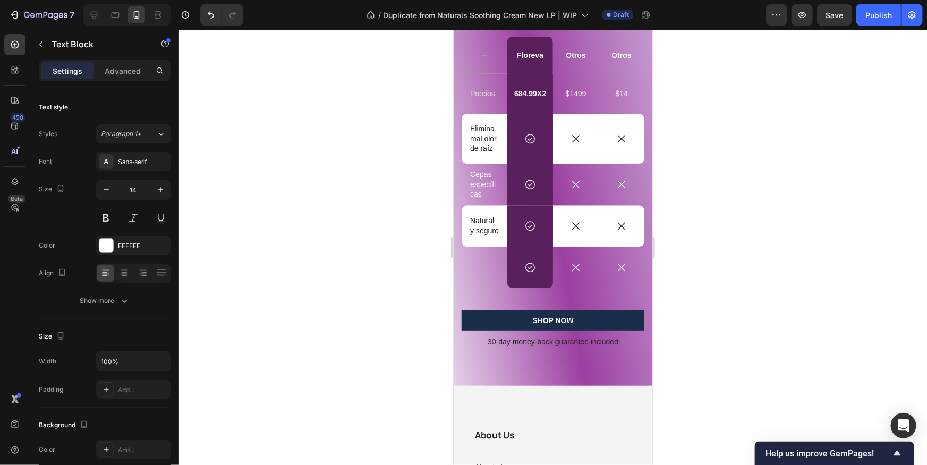
scroll to position [1357, 0]
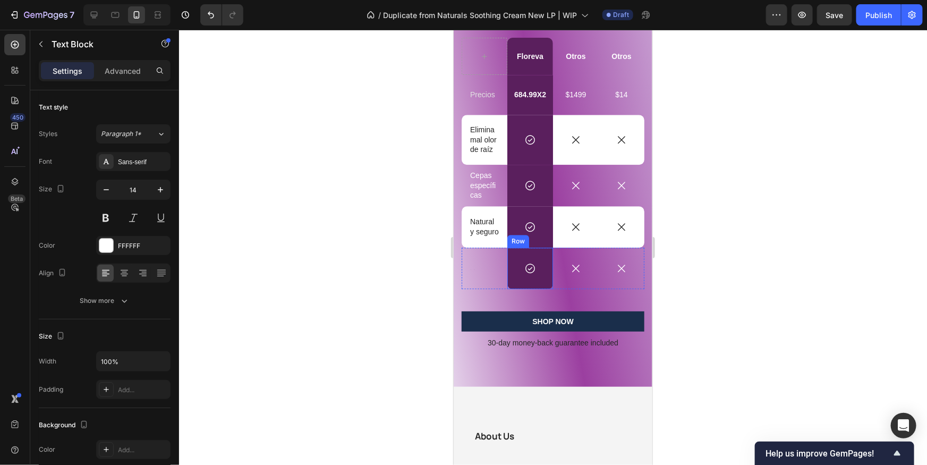
click at [545, 278] on div "Icon Row" at bounding box center [530, 267] width 46 height 41
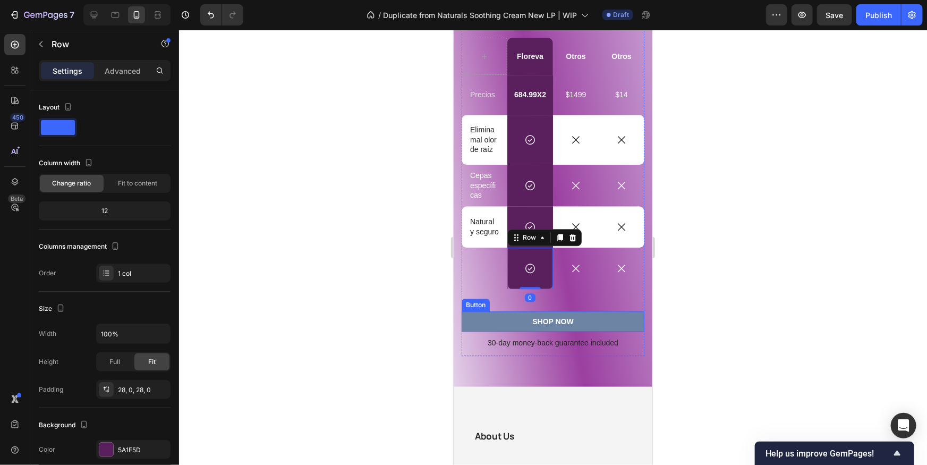
click at [550, 312] on button "SHOP NOW" at bounding box center [552, 321] width 183 height 20
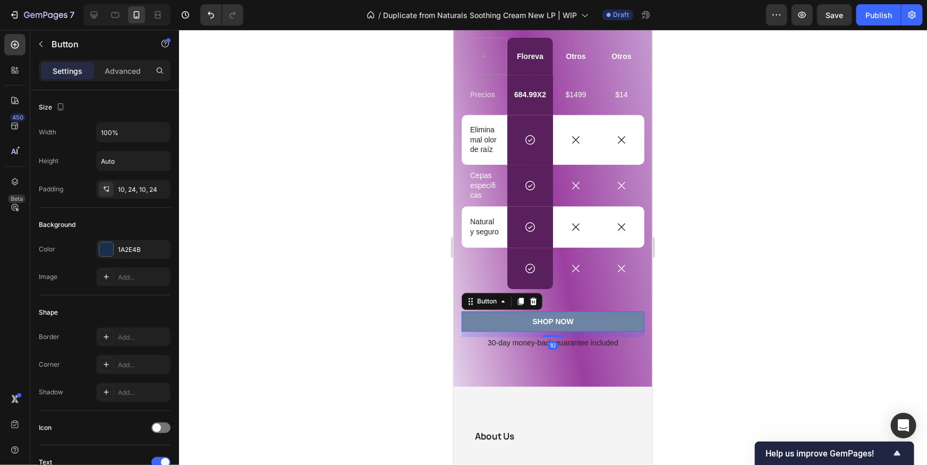
click at [608, 321] on button "SHOP NOW" at bounding box center [552, 321] width 183 height 20
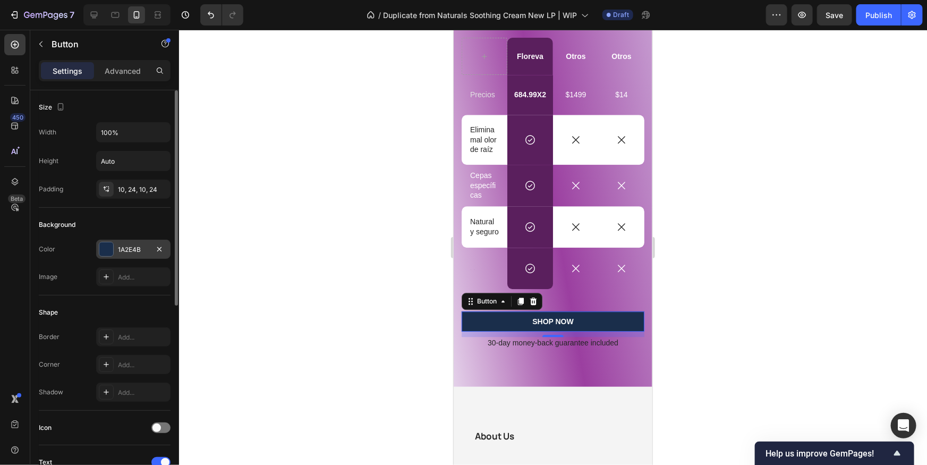
click at [113, 250] on div at bounding box center [106, 249] width 14 height 14
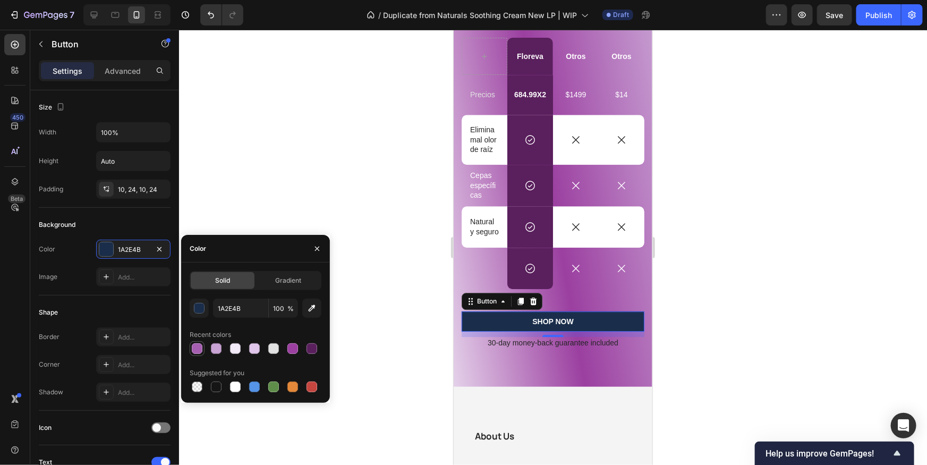
click at [201, 351] on div at bounding box center [197, 348] width 11 height 11
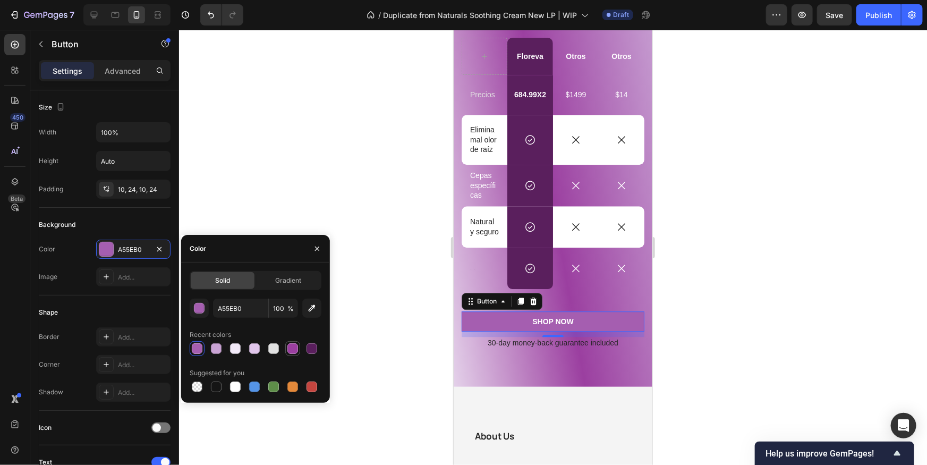
click at [291, 348] on div at bounding box center [293, 348] width 11 height 11
type input "9B3FA0"
click at [835, 290] on div at bounding box center [553, 247] width 748 height 435
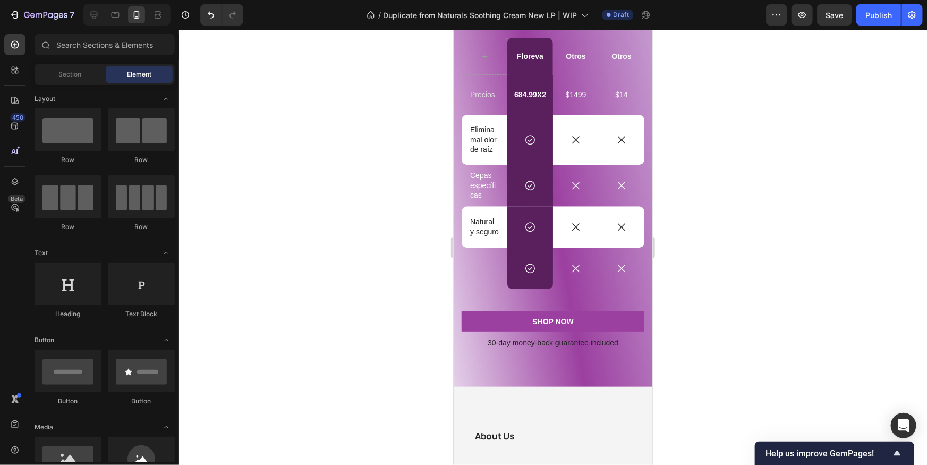
click at [747, 339] on div at bounding box center [553, 247] width 748 height 435
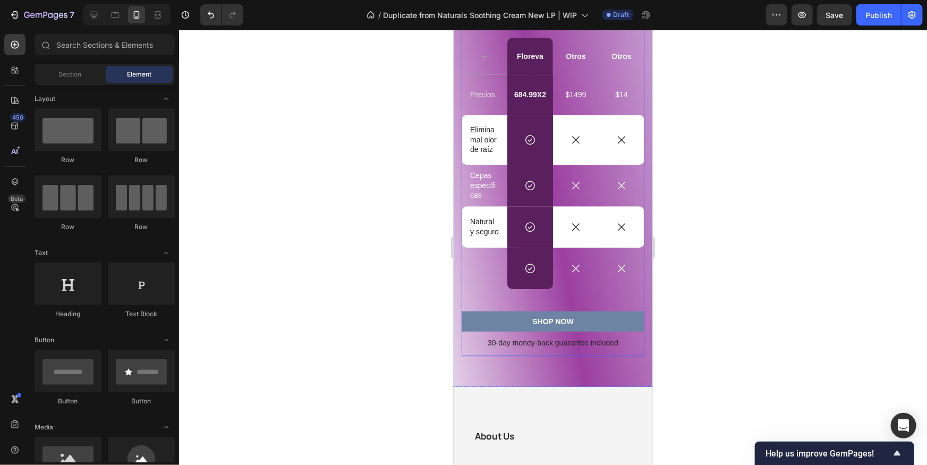
click at [581, 327] on button "SHOP NOW" at bounding box center [552, 321] width 183 height 20
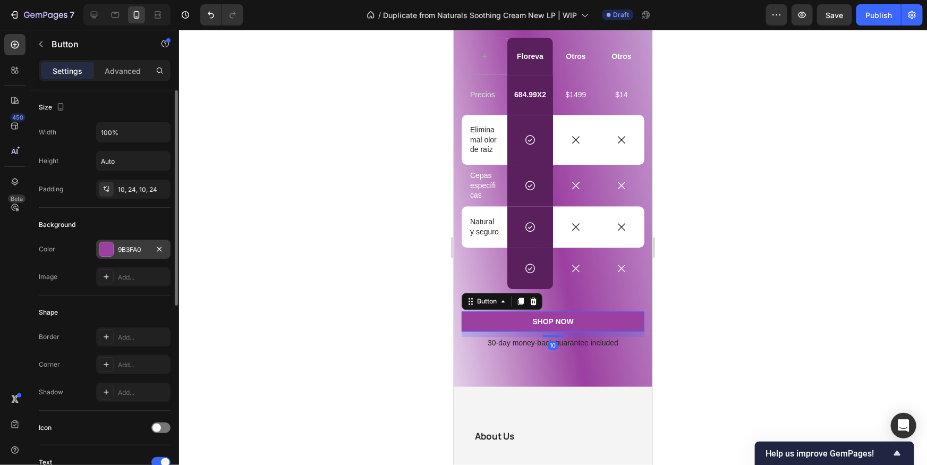
click at [112, 255] on div at bounding box center [106, 249] width 14 height 14
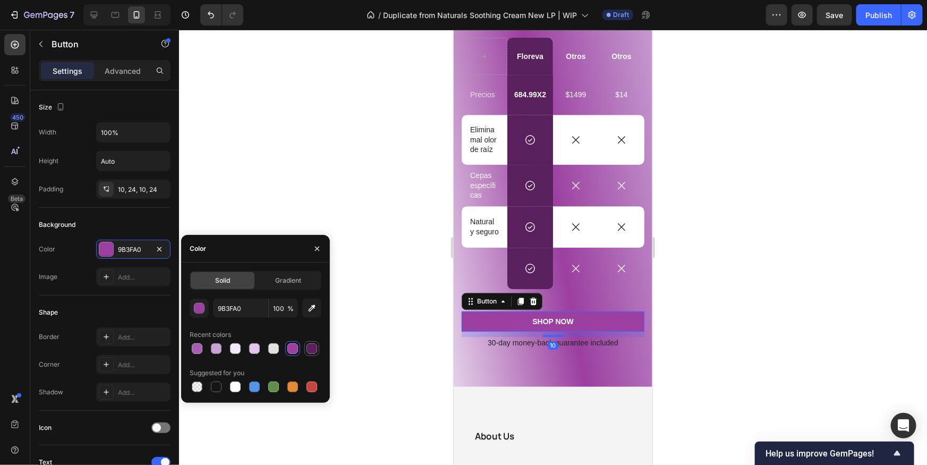
click at [308, 349] on div at bounding box center [312, 348] width 11 height 11
type input "5A1F5D"
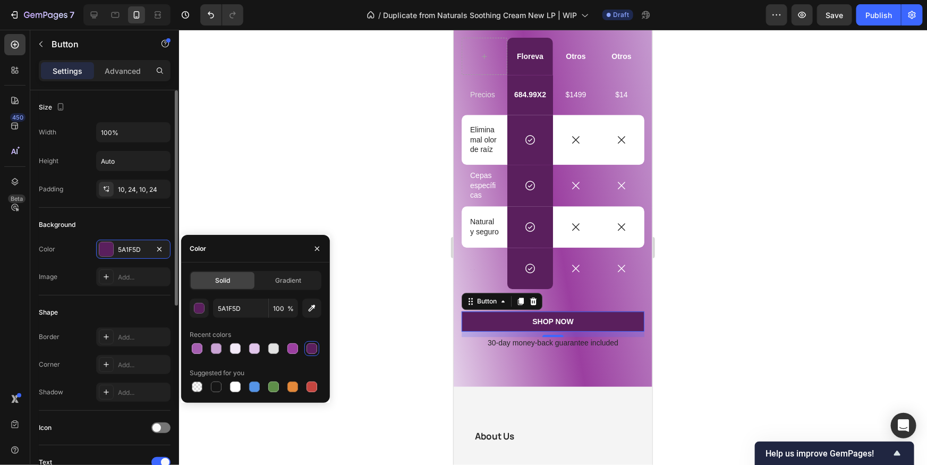
click at [86, 260] on div "Color 5A1F5D Image Add..." at bounding box center [105, 263] width 132 height 47
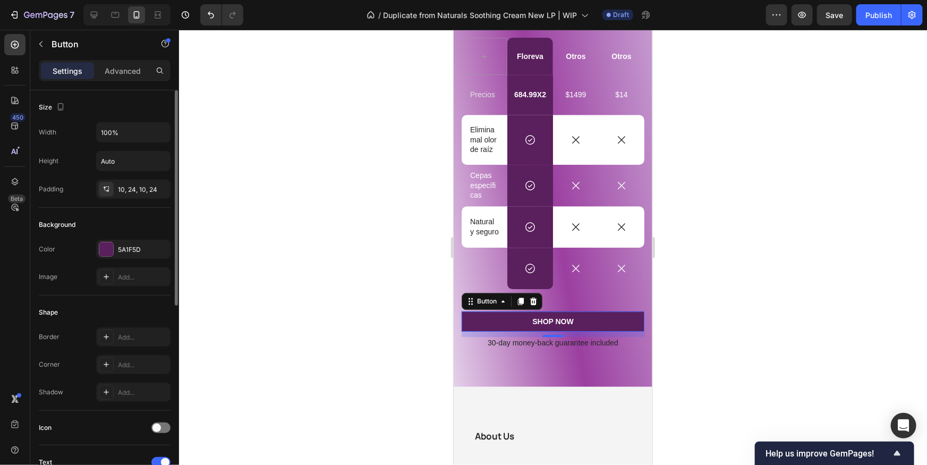
click at [98, 260] on div "Color 5A1F5D Image Add..." at bounding box center [105, 263] width 132 height 47
drag, startPoint x: 107, startPoint y: 252, endPoint x: 165, endPoint y: 258, distance: 58.2
click at [107, 252] on div at bounding box center [106, 249] width 14 height 14
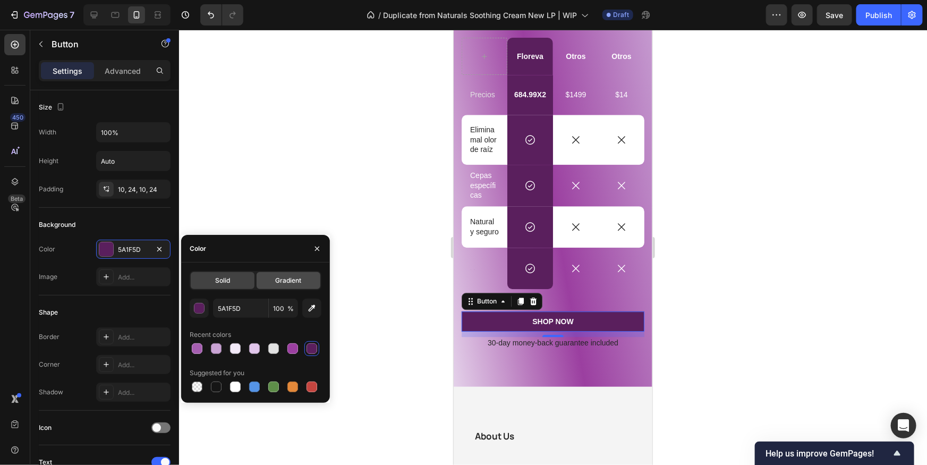
click at [276, 281] on span "Gradient" at bounding box center [288, 281] width 26 height 10
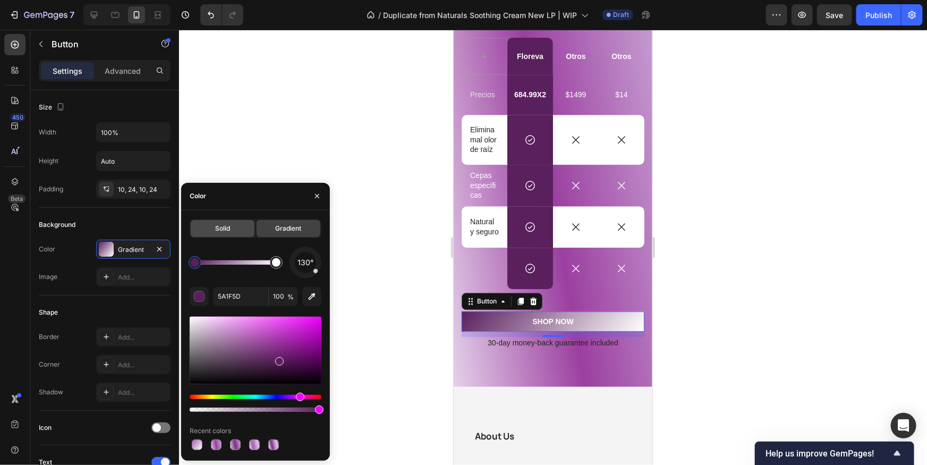
click at [239, 234] on div "Solid" at bounding box center [223, 228] width 64 height 17
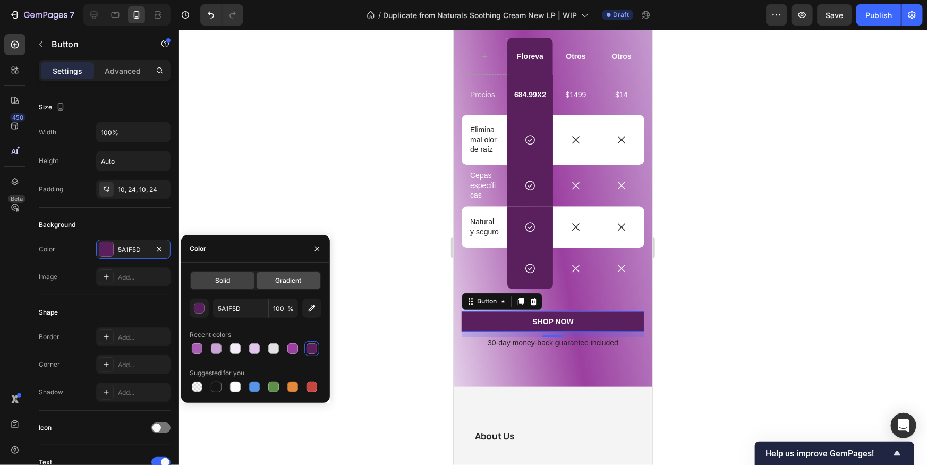
click at [291, 272] on div "Gradient" at bounding box center [289, 280] width 64 height 17
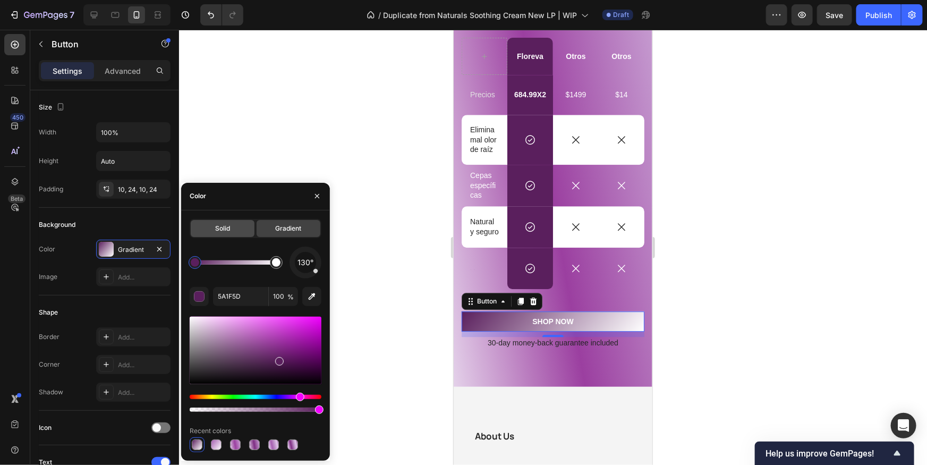
click at [216, 220] on div "Solid" at bounding box center [223, 228] width 64 height 17
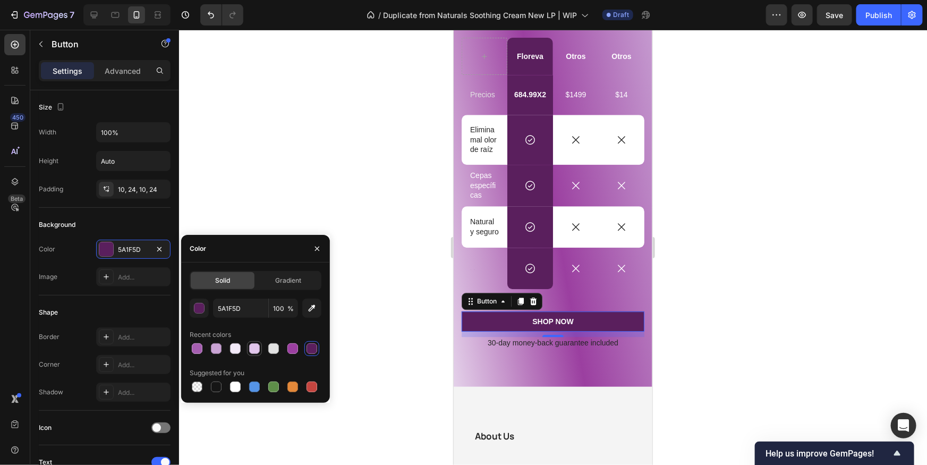
click at [251, 351] on div at bounding box center [254, 348] width 11 height 11
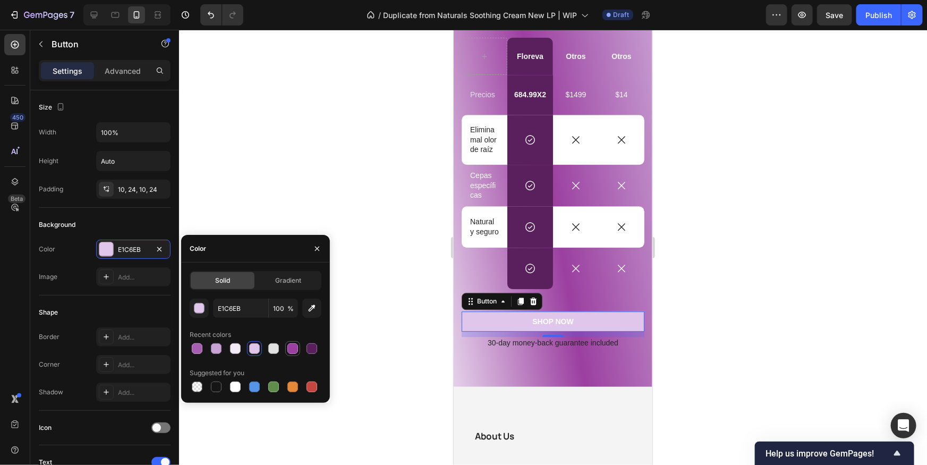
click at [293, 350] on div at bounding box center [293, 348] width 11 height 11
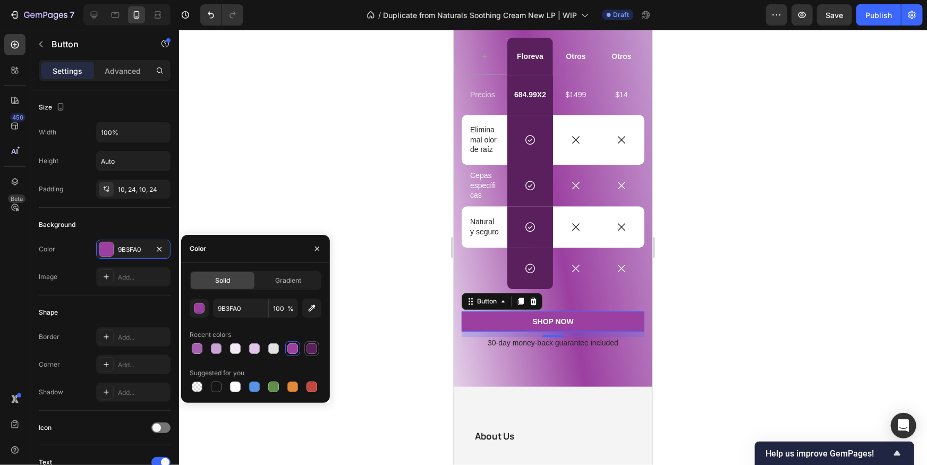
click at [307, 350] on div at bounding box center [312, 348] width 11 height 11
type input "5A1F5D"
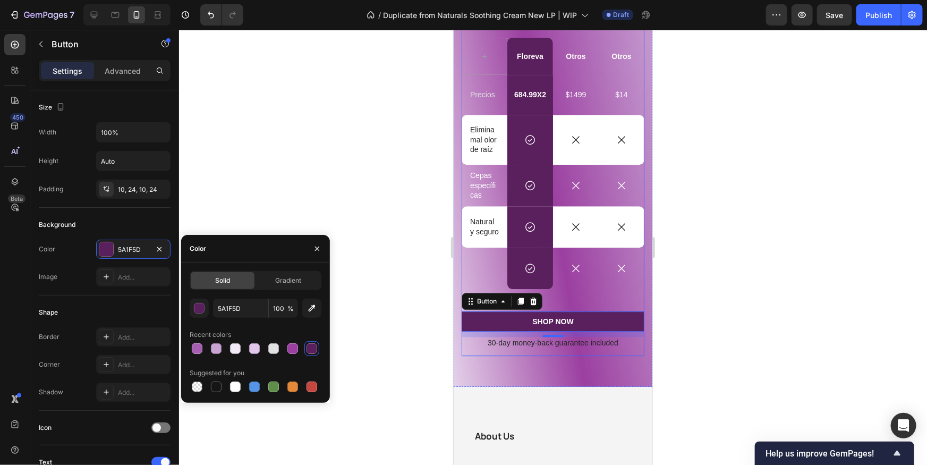
click at [715, 332] on div at bounding box center [553, 247] width 748 height 435
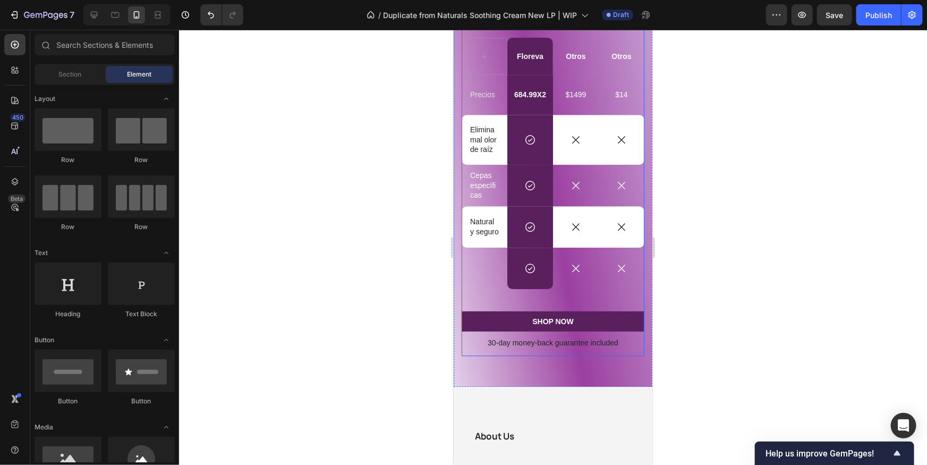
click at [716, 332] on div at bounding box center [553, 247] width 748 height 435
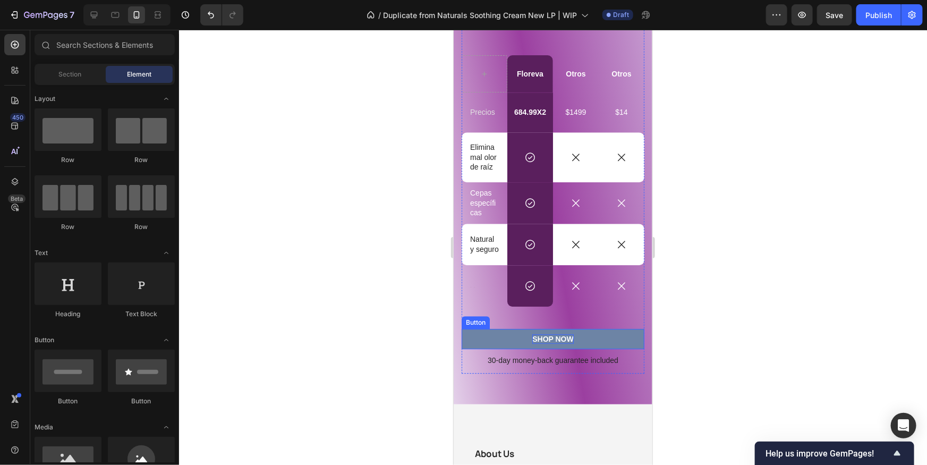
click at [559, 337] on div "SHOP NOW" at bounding box center [552, 339] width 41 height 10
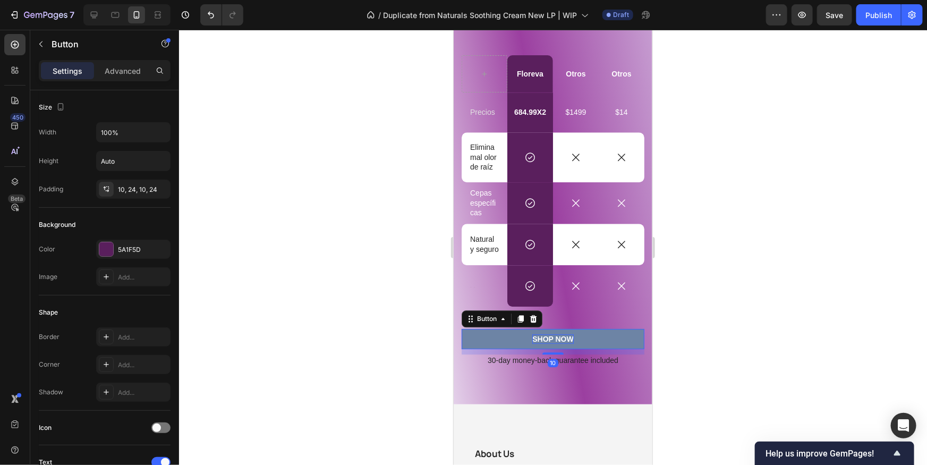
click at [559, 337] on div "SHOP NOW" at bounding box center [552, 339] width 41 height 10
click at [559, 337] on p "SHOP NOW" at bounding box center [552, 339] width 41 height 10
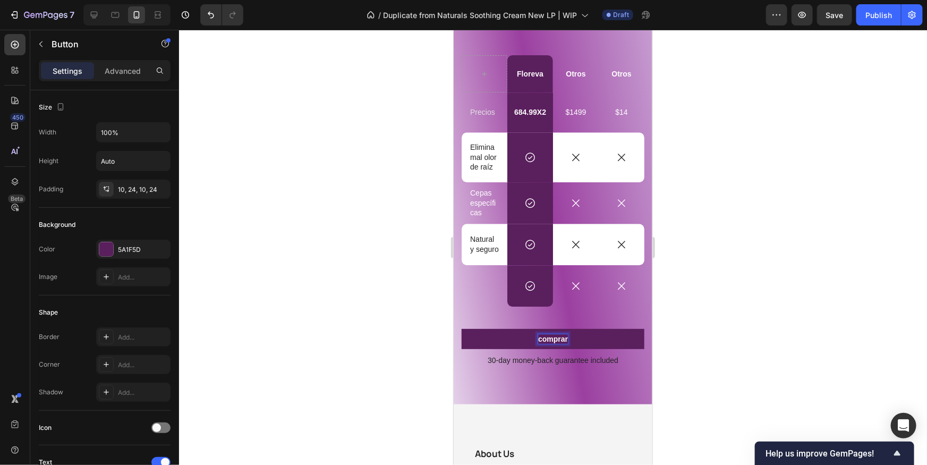
click at [461, 328] on button "comprar" at bounding box center [552, 338] width 183 height 20
click at [461, 328] on button "Compra" at bounding box center [552, 338] width 183 height 20
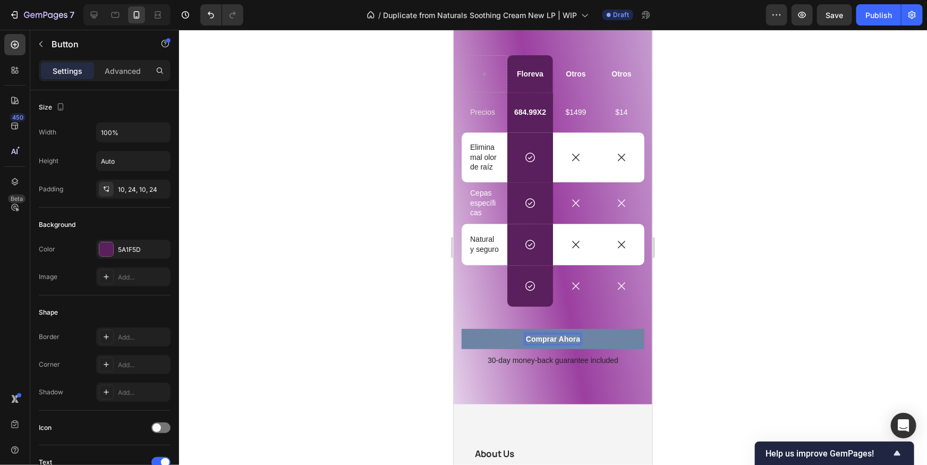
click at [606, 331] on button "Comprar Ahora" at bounding box center [552, 338] width 183 height 20
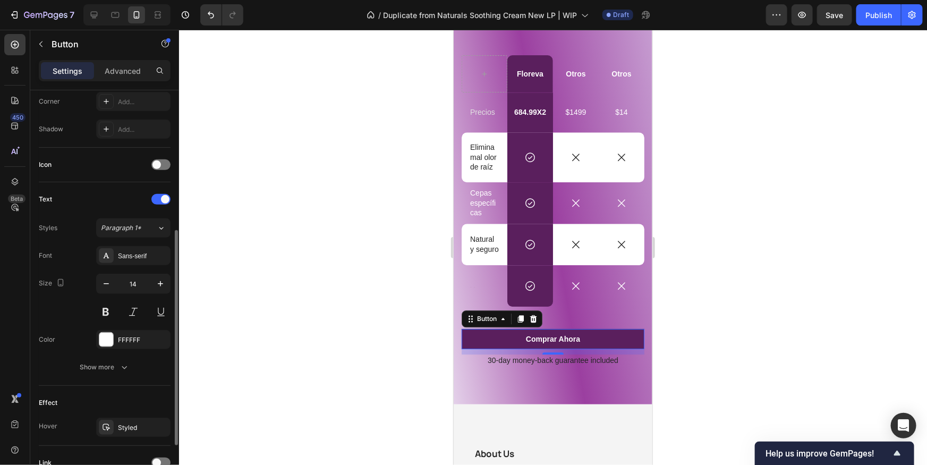
scroll to position [356, 0]
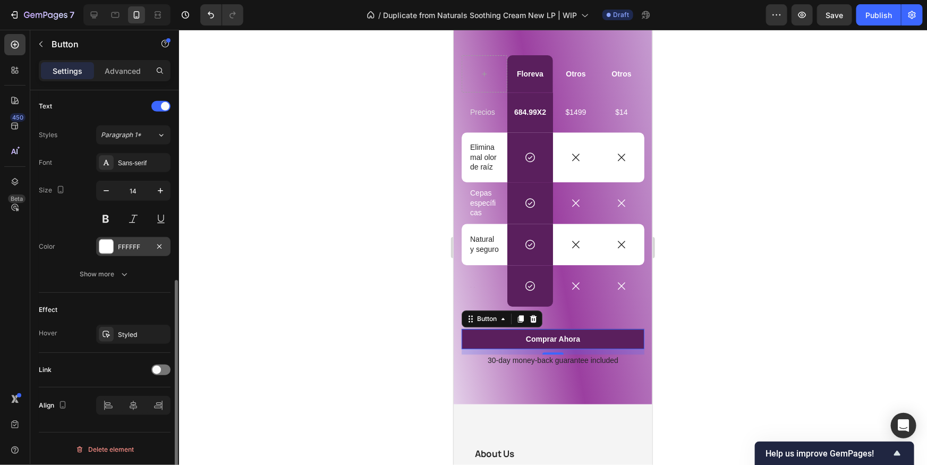
click at [108, 248] on div at bounding box center [106, 247] width 14 height 14
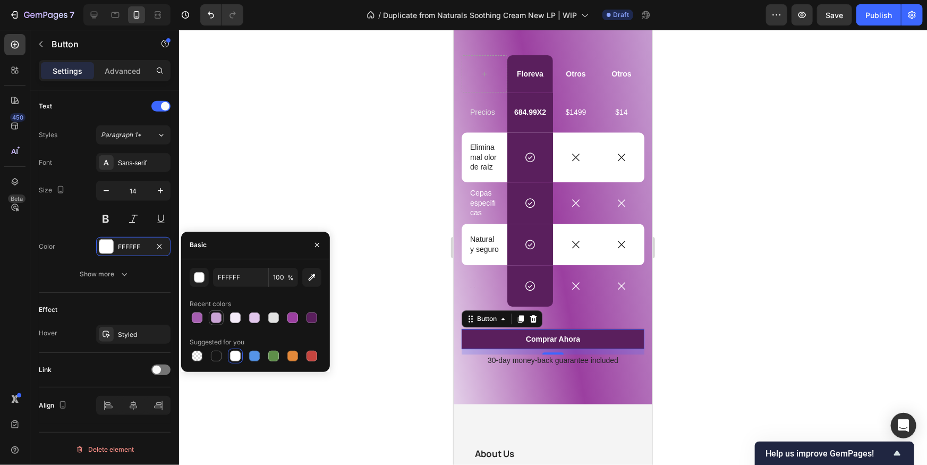
click at [220, 315] on div at bounding box center [216, 317] width 11 height 11
click at [236, 356] on div at bounding box center [235, 356] width 11 height 11
type input "FFFFFF"
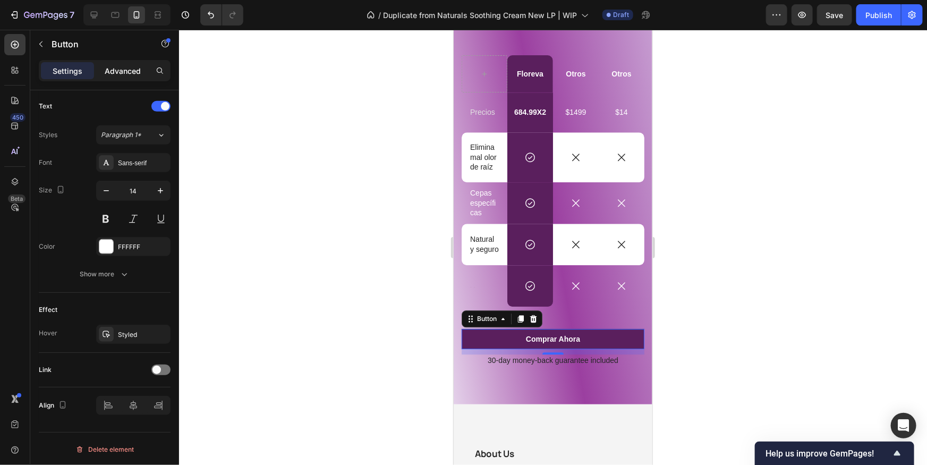
click at [125, 78] on div "Advanced" at bounding box center [122, 70] width 53 height 17
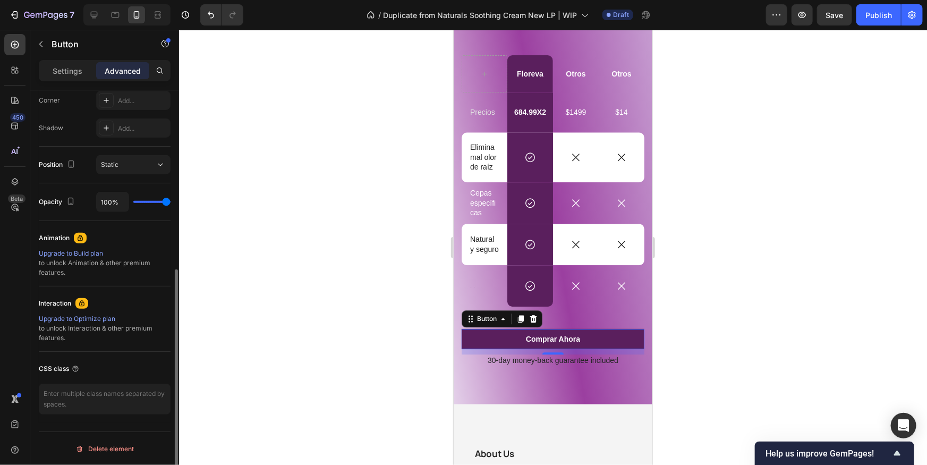
scroll to position [0, 0]
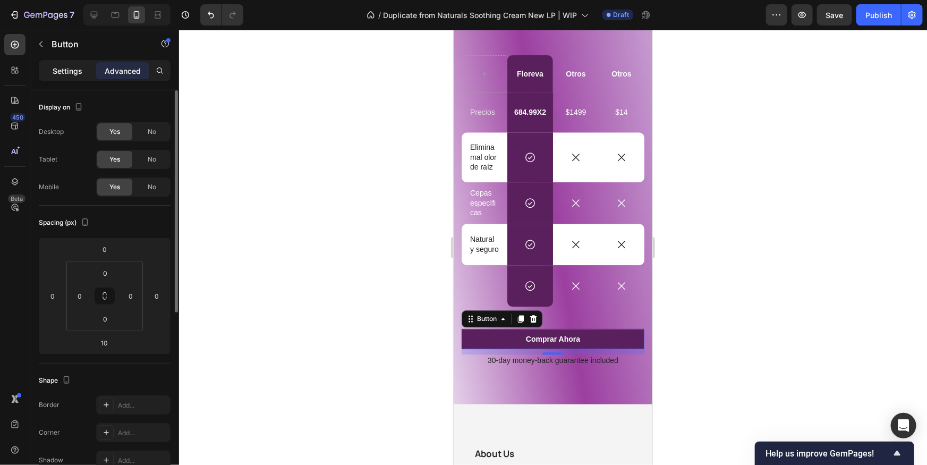
click at [78, 62] on div "Settings" at bounding box center [67, 70] width 53 height 17
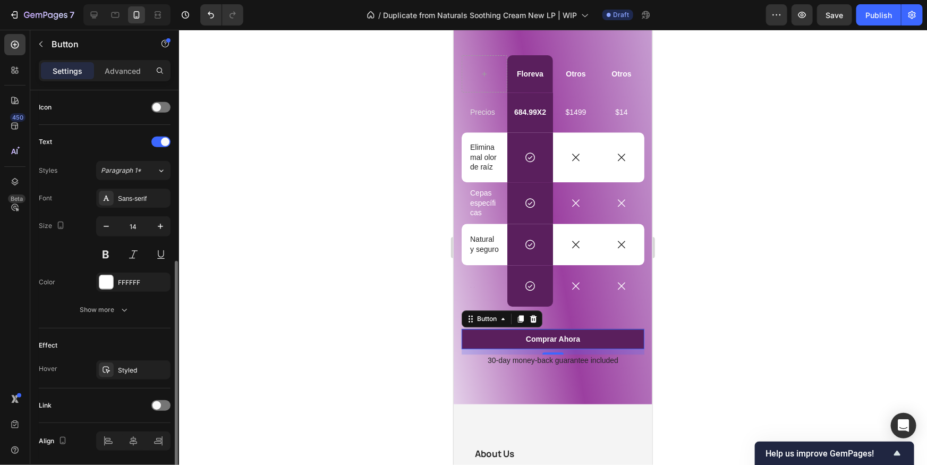
scroll to position [356, 0]
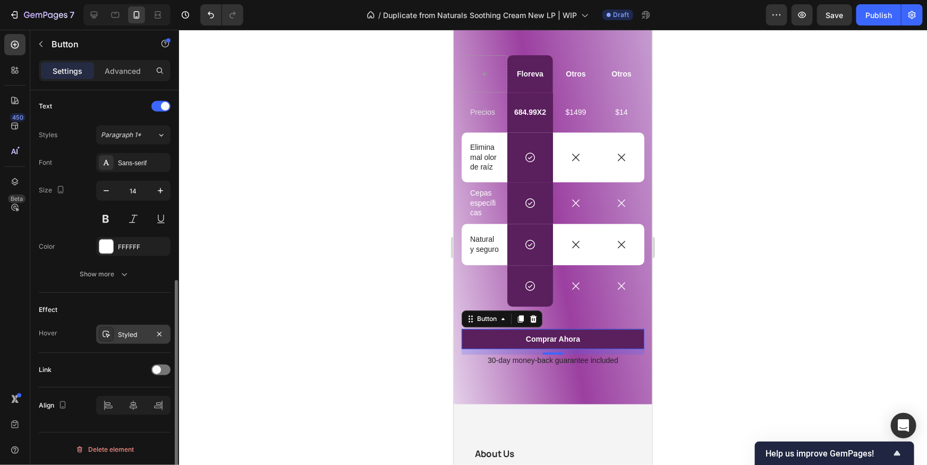
click at [119, 330] on div "Styled" at bounding box center [133, 335] width 31 height 10
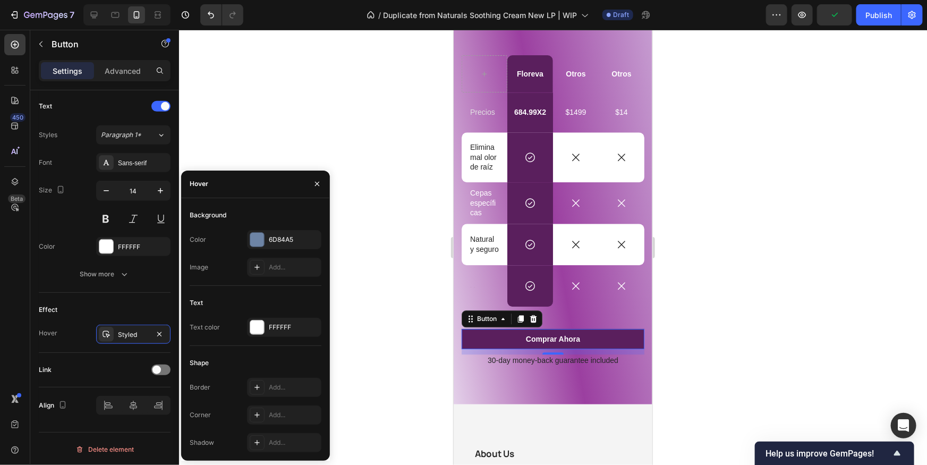
click at [256, 242] on div at bounding box center [257, 240] width 14 height 14
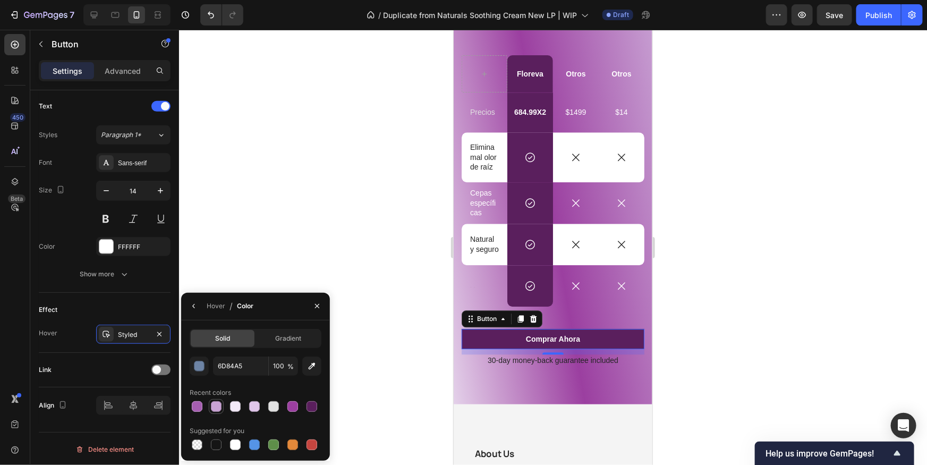
click at [219, 406] on div at bounding box center [216, 406] width 11 height 11
click at [291, 407] on div at bounding box center [293, 406] width 11 height 11
type input "9B3FA0"
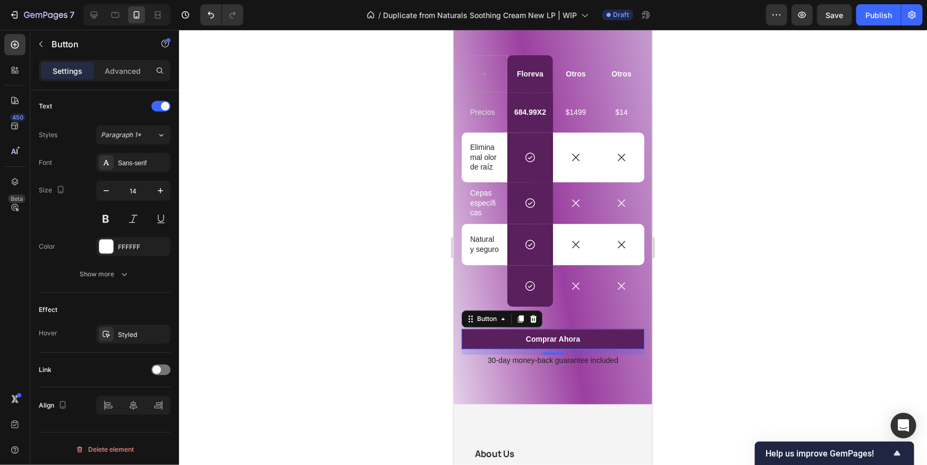
click at [755, 362] on div at bounding box center [553, 247] width 748 height 435
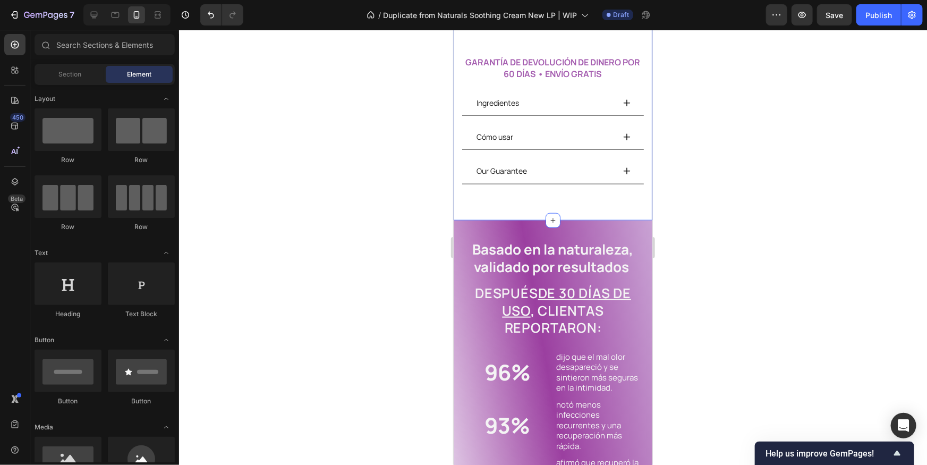
scroll to position [471, 0]
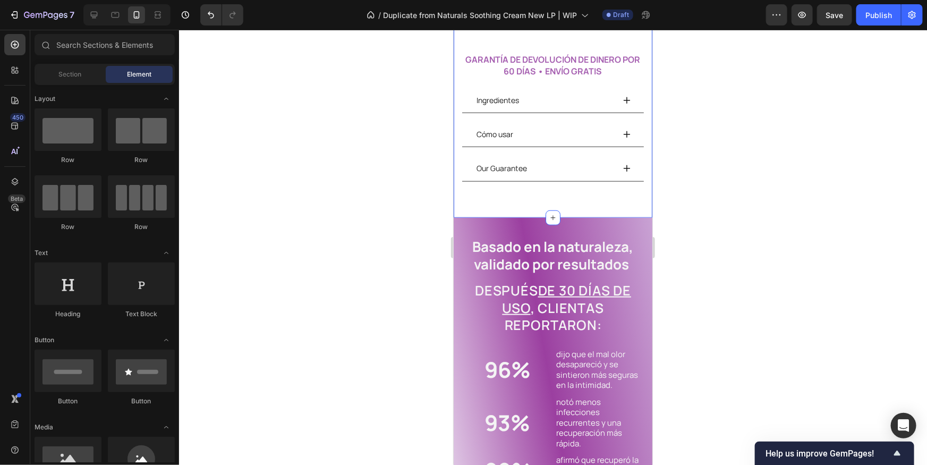
drag, startPoint x: 564, startPoint y: 210, endPoint x: 578, endPoint y: 213, distance: 14.5
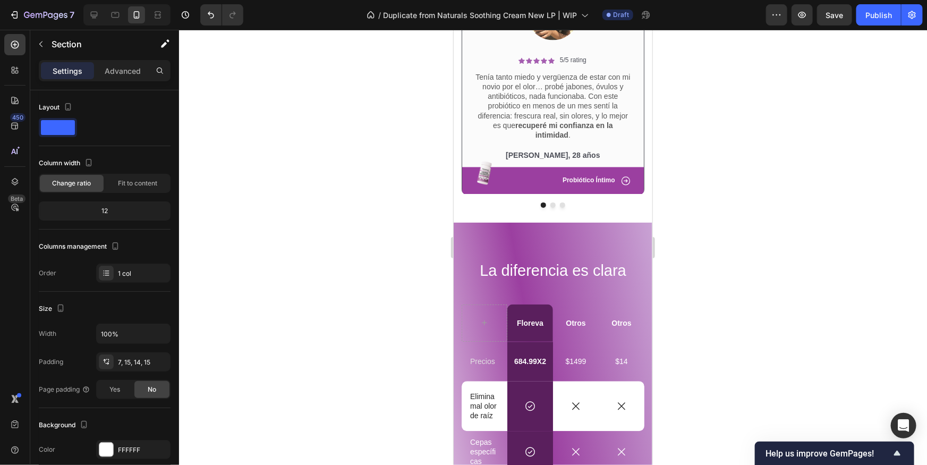
scroll to position [1101, 0]
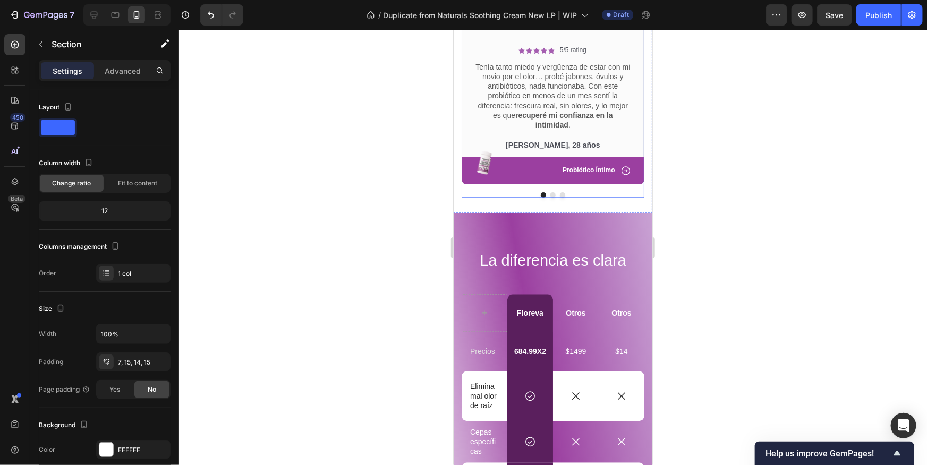
click at [546, 195] on div at bounding box center [552, 194] width 183 height 5
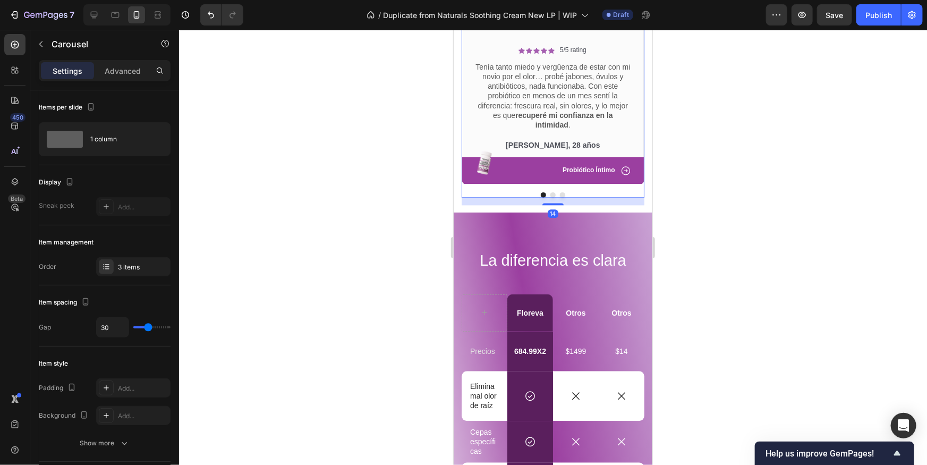
click at [551, 195] on button "Dot" at bounding box center [552, 194] width 5 height 5
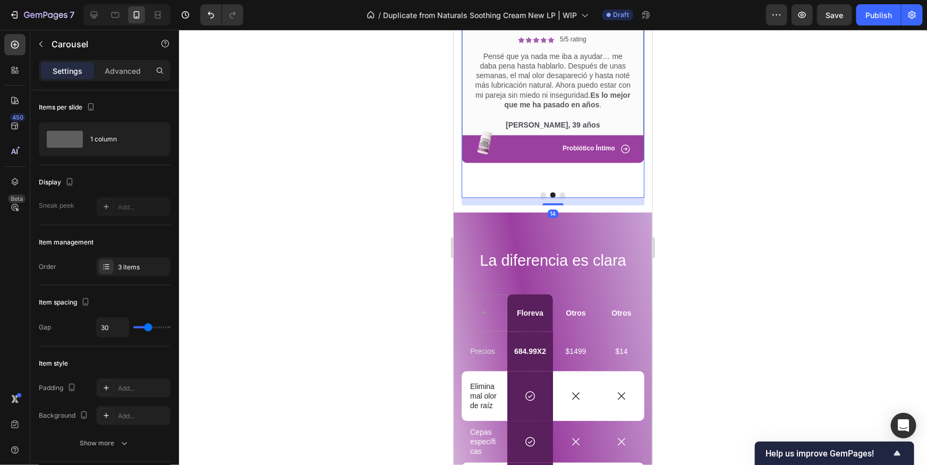
click at [561, 195] on button "Dot" at bounding box center [562, 194] width 5 height 5
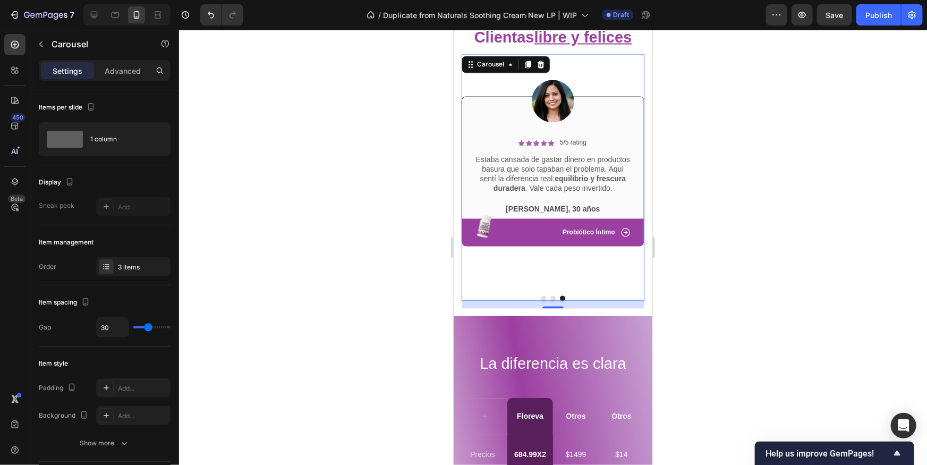
scroll to position [994, 0]
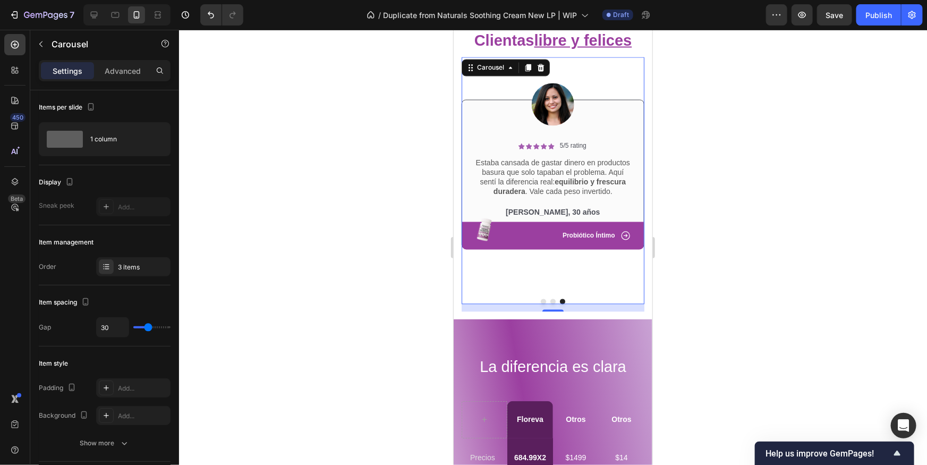
click at [547, 299] on div at bounding box center [552, 301] width 183 height 5
click at [543, 300] on button "Dot" at bounding box center [542, 301] width 5 height 5
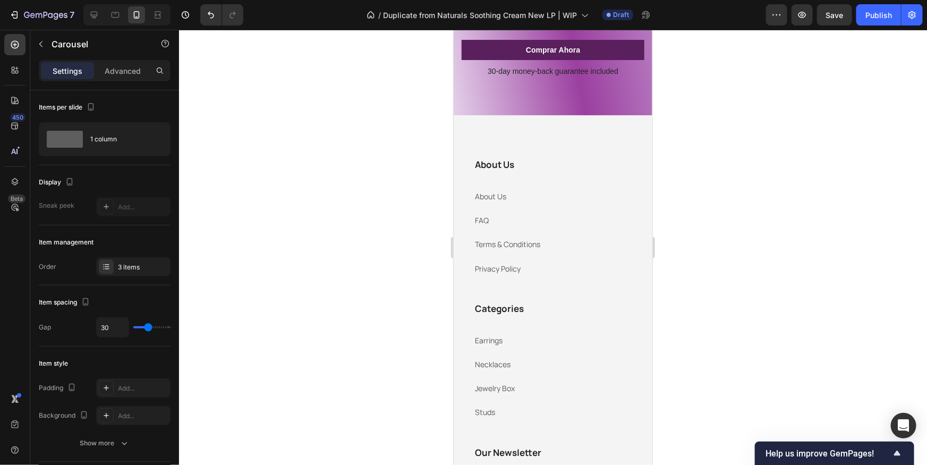
scroll to position [1365, 0]
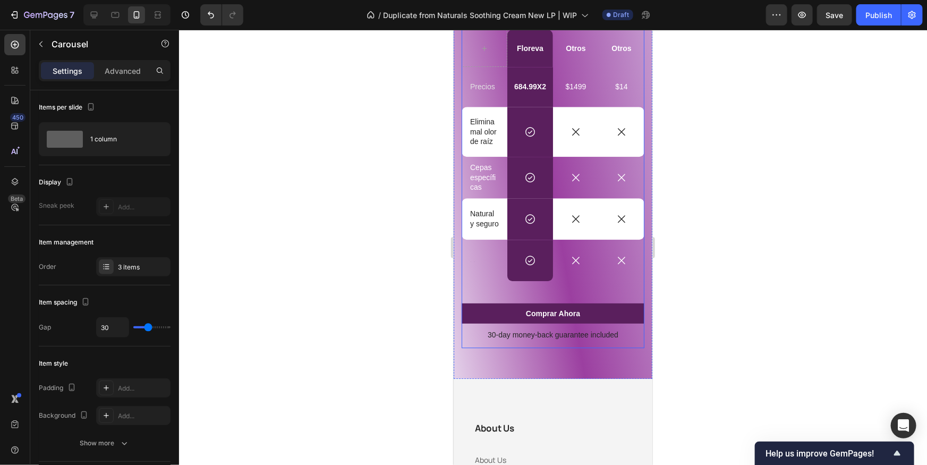
click at [553, 340] on div "La diferencia es clara Heading Floreva Text Block Otros Text Block Otros Text B…" at bounding box center [552, 166] width 183 height 363
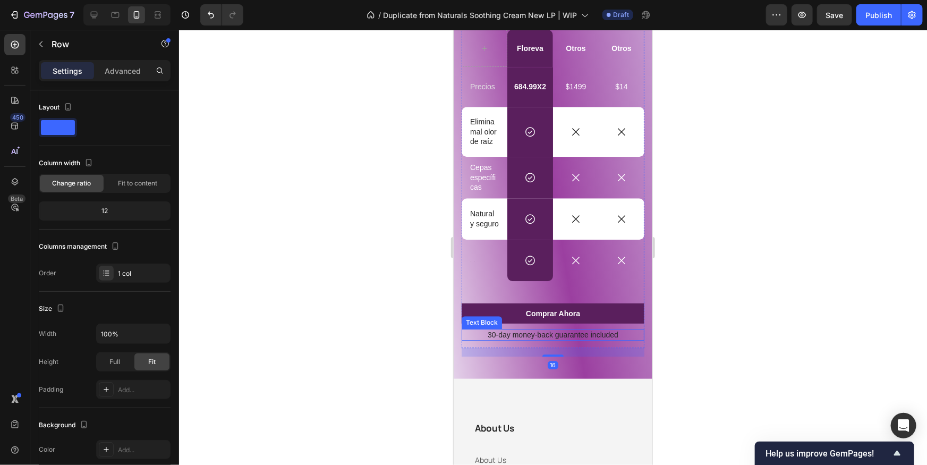
click at [554, 337] on p "30-day money-back guarantee included" at bounding box center [552, 334] width 181 height 10
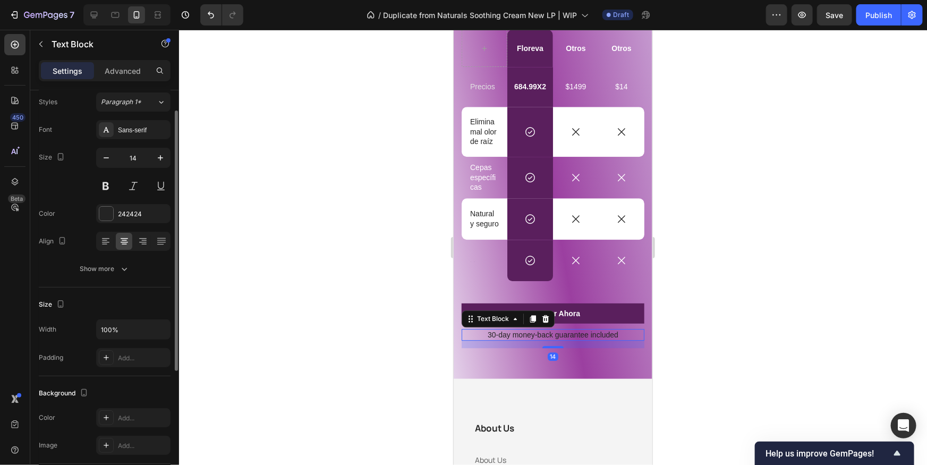
scroll to position [141, 0]
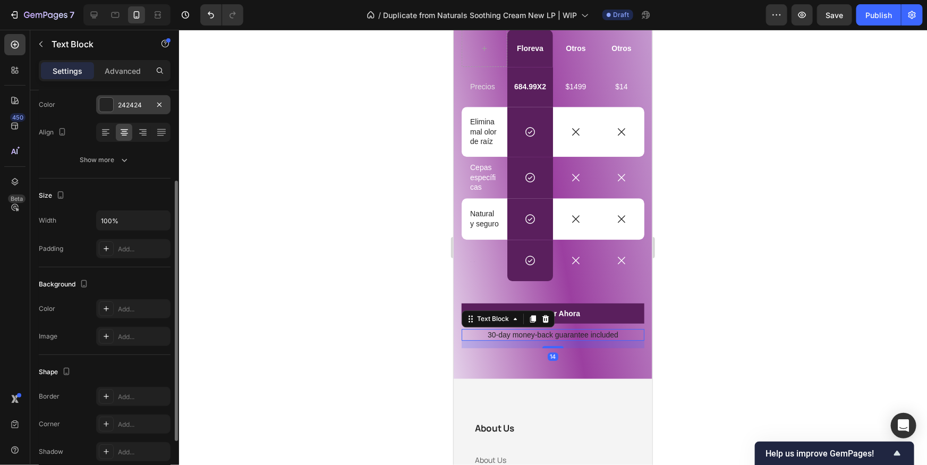
click at [106, 103] on div at bounding box center [106, 105] width 14 height 14
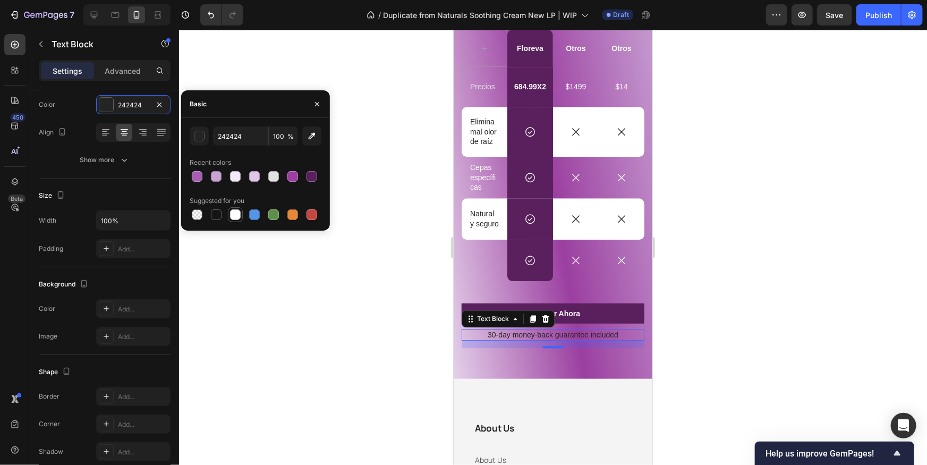
click at [228, 215] on div at bounding box center [235, 214] width 15 height 15
type input "FFFFFF"
click at [320, 313] on div at bounding box center [553, 247] width 748 height 435
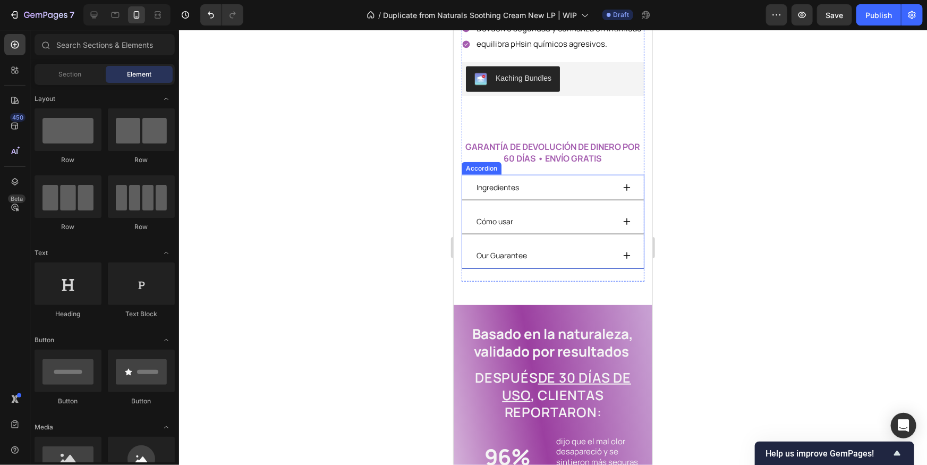
scroll to position [388, 0]
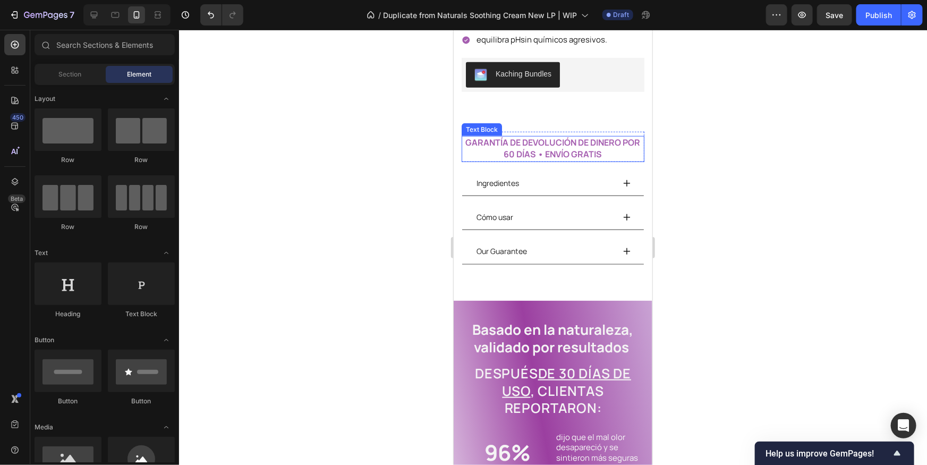
click at [556, 153] on strong "GARANTÍA DE DEVOLUCIÓN DE DINERO POR 60 DÍAS • ENVÍO GRATIS" at bounding box center [553, 148] width 175 height 24
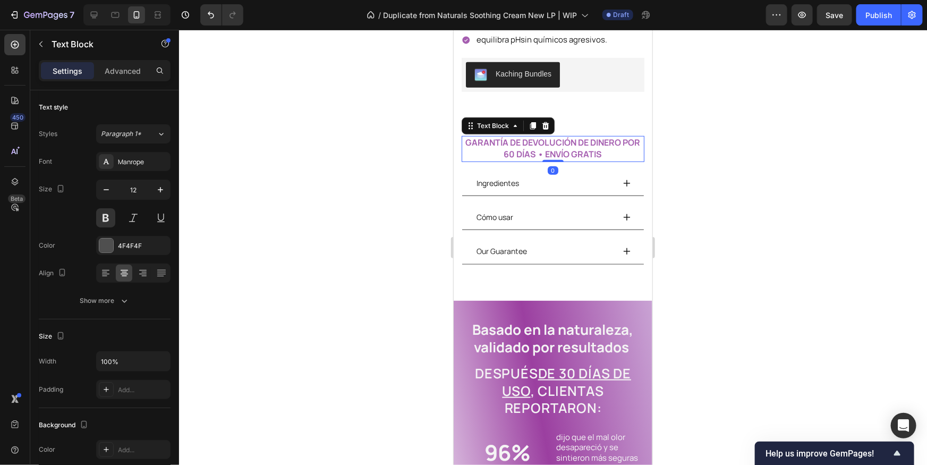
click at [556, 152] on strong "GARANTÍA DE DEVOLUCIÓN DE DINERO POR 60 DÍAS • ENVÍO GRATIS" at bounding box center [553, 148] width 175 height 24
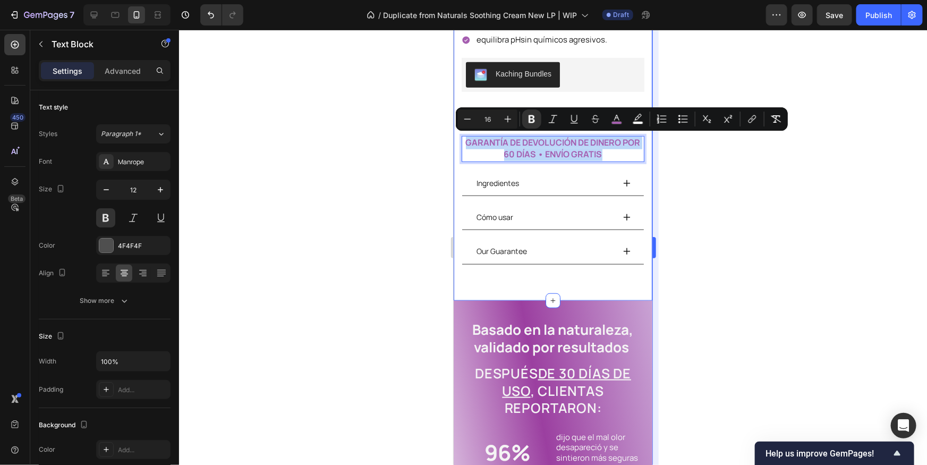
copy strong "GARANTÍA DE DEVOLUCIÓN DE DINERO POR 60 DÍAS • ENVÍO GRATIS"
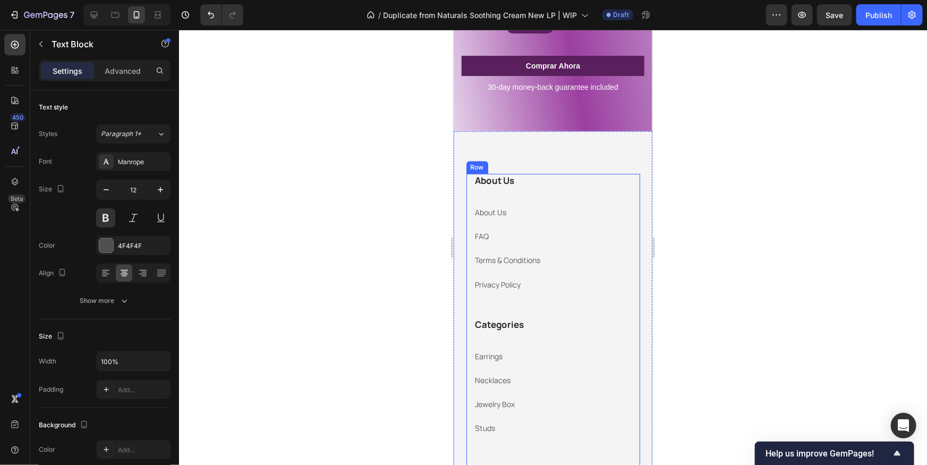
scroll to position [1607, 0]
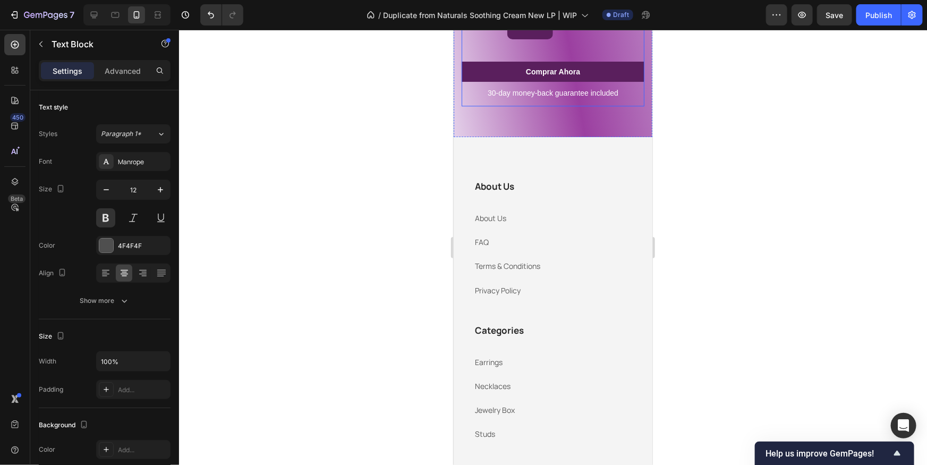
click at [535, 96] on p "30-day money-back guarantee included" at bounding box center [552, 93] width 181 height 10
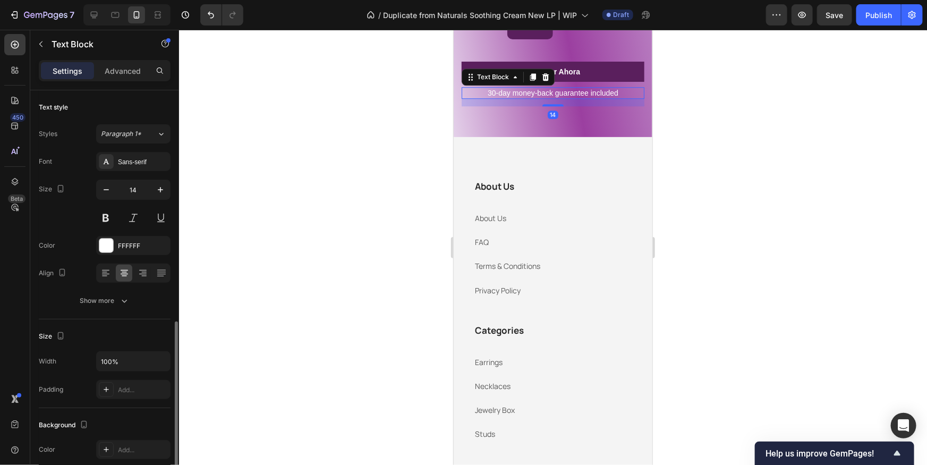
scroll to position [141, 0]
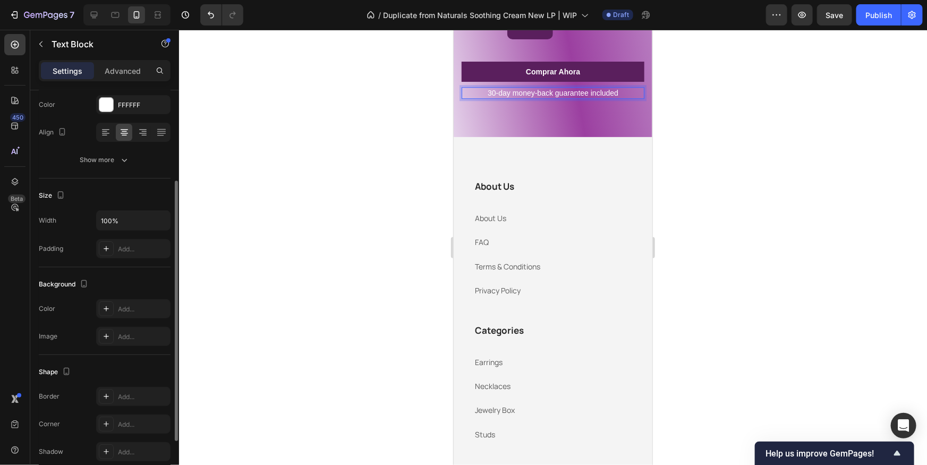
click at [537, 95] on p "30-day money-back guarantee included" at bounding box center [552, 93] width 181 height 10
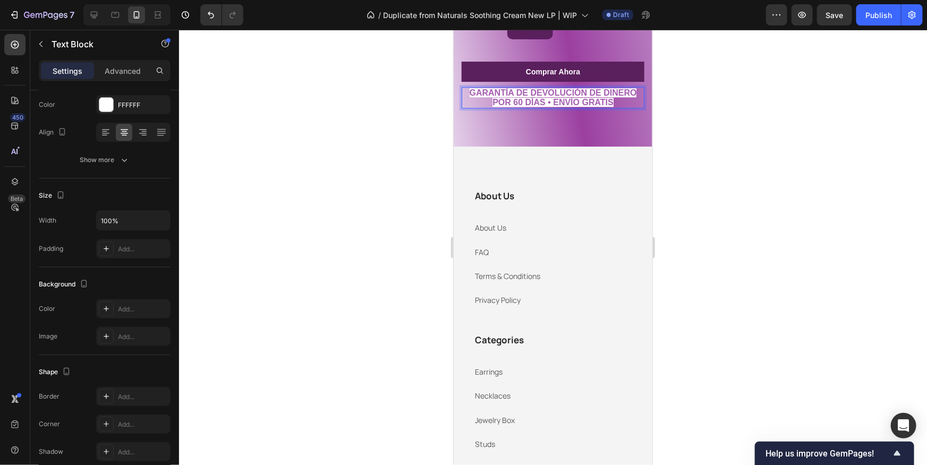
click at [602, 104] on strong "GARANTÍA DE DEVOLUCIÓN DE DINERO POR 60 DÍAS • ENVÍO GRATIS" at bounding box center [552, 97] width 167 height 19
click at [750, 128] on div at bounding box center [553, 247] width 748 height 435
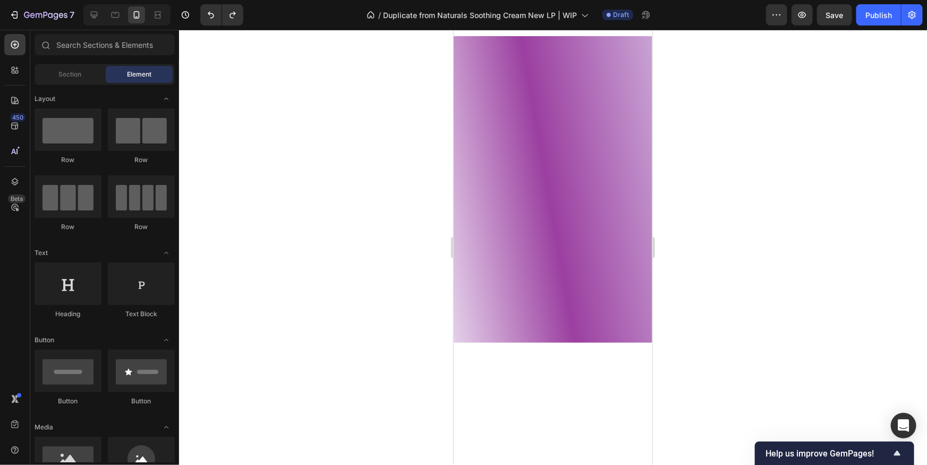
scroll to position [1367, 0]
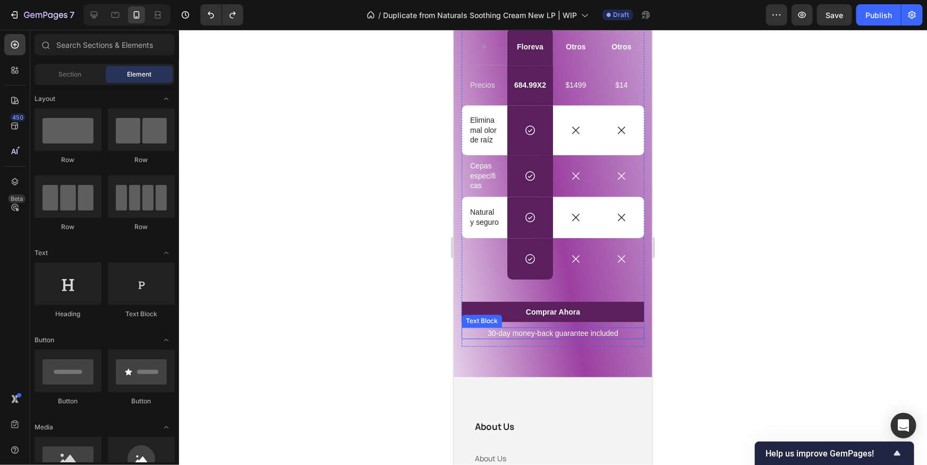
click at [552, 332] on p "30-day money-back guarantee included" at bounding box center [552, 333] width 181 height 10
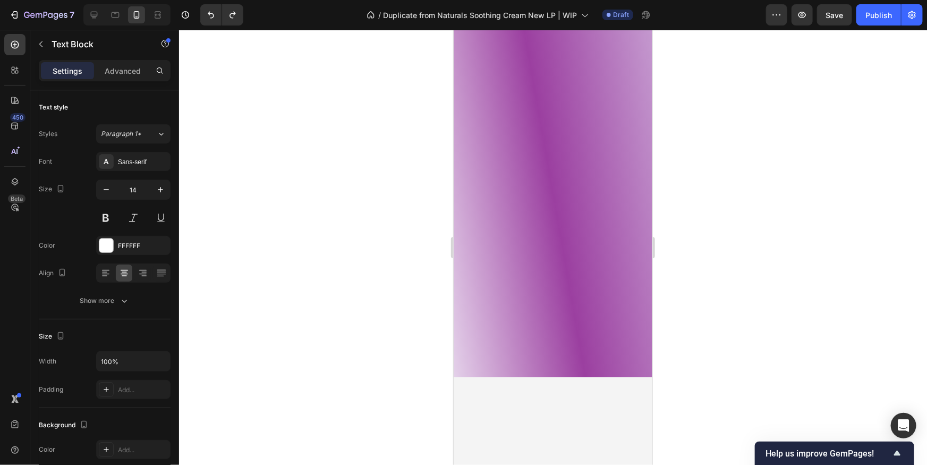
scroll to position [207, 0]
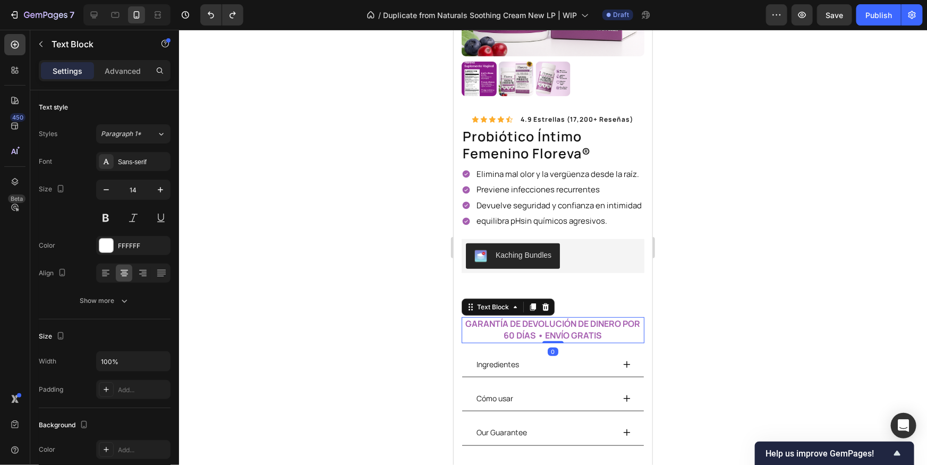
click at [526, 320] on strong "GARANTÍA DE DEVOLUCIÓN DE DINERO POR 60 DÍAS • ENVÍO GRATIS" at bounding box center [553, 329] width 175 height 24
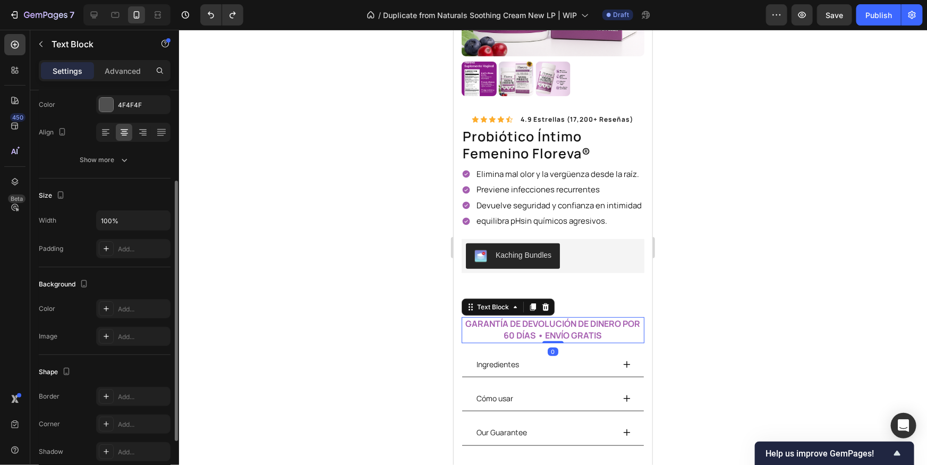
click at [526, 320] on strong "GARANTÍA DE DEVOLUCIÓN DE DINERO POR 60 DÍAS • ENVÍO GRATIS" at bounding box center [553, 329] width 175 height 24
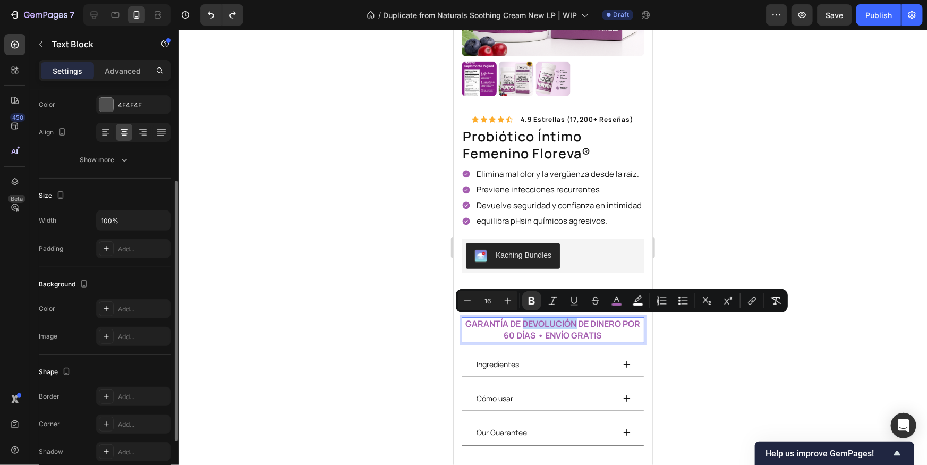
drag, startPoint x: 495, startPoint y: 320, endPoint x: 483, endPoint y: 323, distance: 13.1
click at [495, 319] on strong "GARANTÍA DE DEVOLUCIÓN DE DINERO POR 60 DÍAS • ENVÍO GRATIS" at bounding box center [553, 329] width 175 height 24
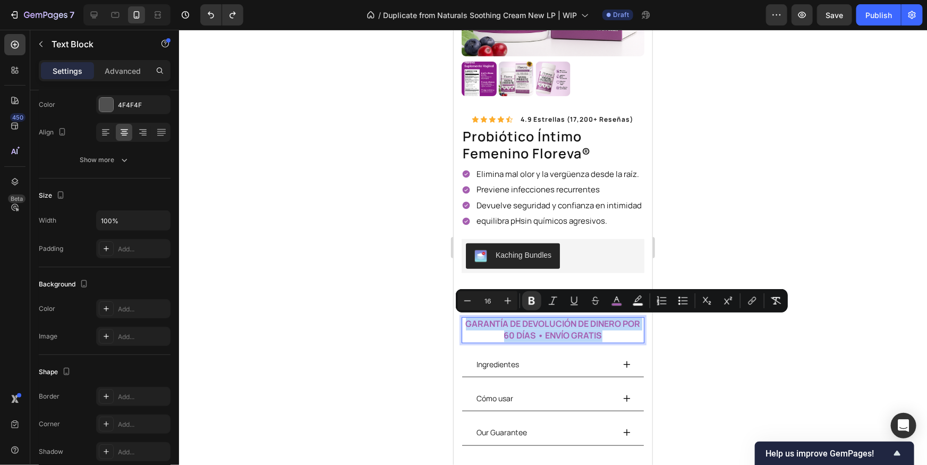
drag, startPoint x: 465, startPoint y: 322, endPoint x: 607, endPoint y: 340, distance: 143.0
click at [607, 340] on p "GARANTÍA DE DEVOLUCIÓN DE DINERO POR 60 DÍAS • ENVÍO GRATIS" at bounding box center [552, 330] width 181 height 24
copy strong "GARANTÍA DE DEVOLUCIÓN DE DINERO POR 60 DÍAS • ENVÍO GRATIS"
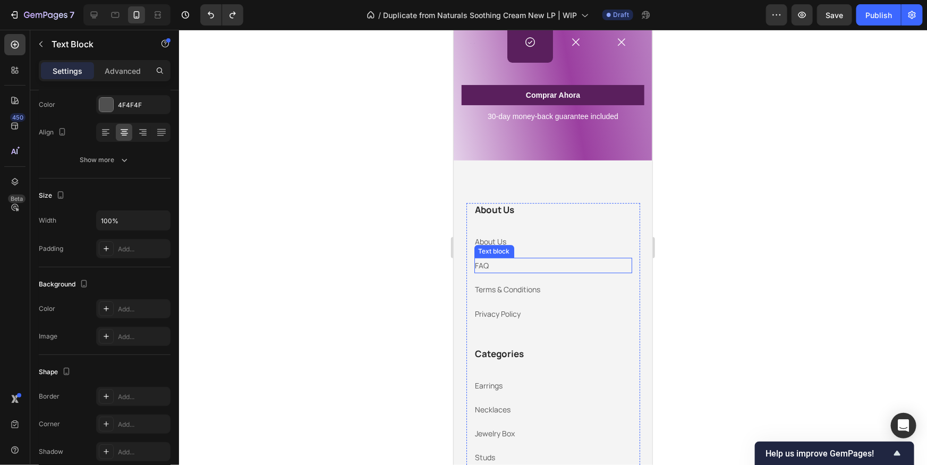
scroll to position [1562, 0]
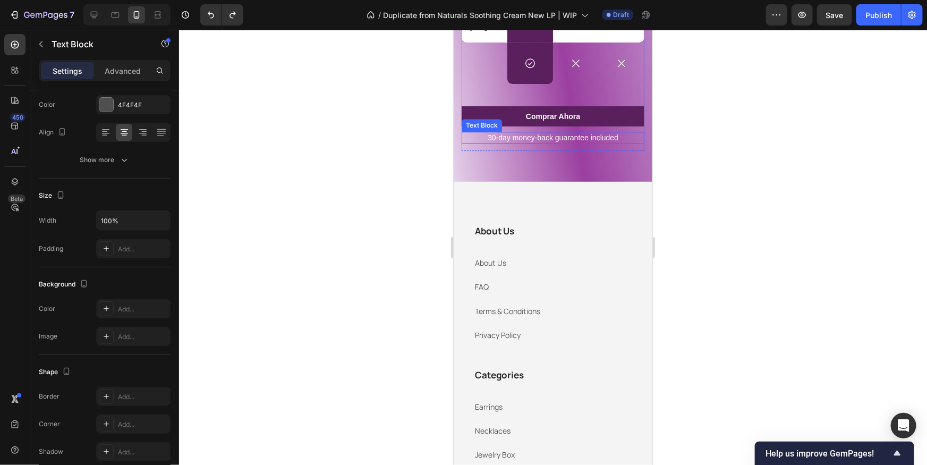
click at [559, 138] on p "30-day money-back guarantee included" at bounding box center [552, 137] width 181 height 10
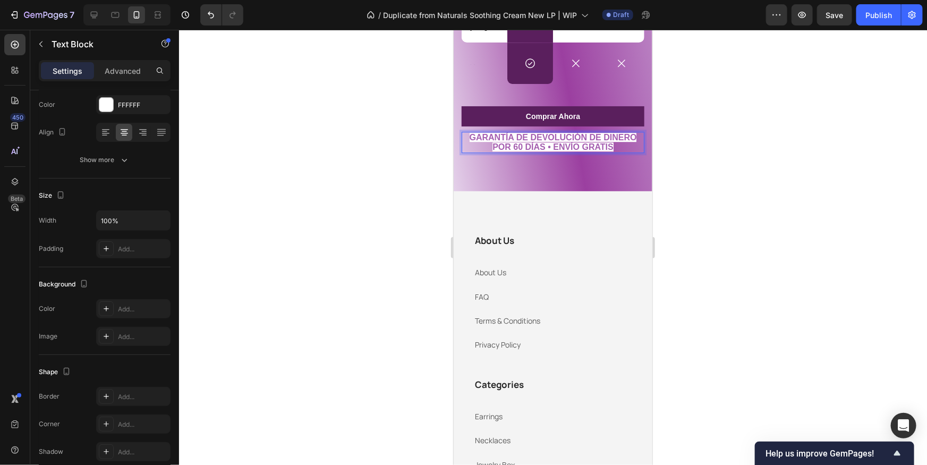
click at [663, 170] on div at bounding box center [553, 247] width 748 height 435
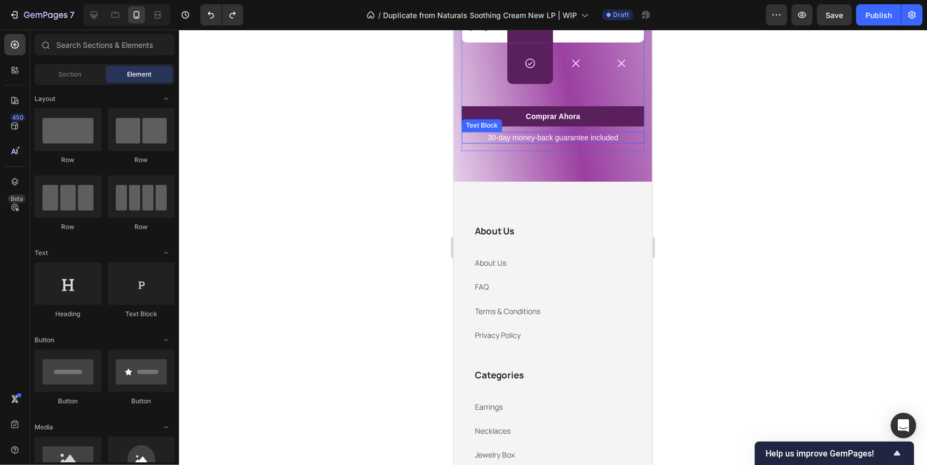
click at [583, 133] on p "30-day money-back guarantee included" at bounding box center [552, 137] width 181 height 10
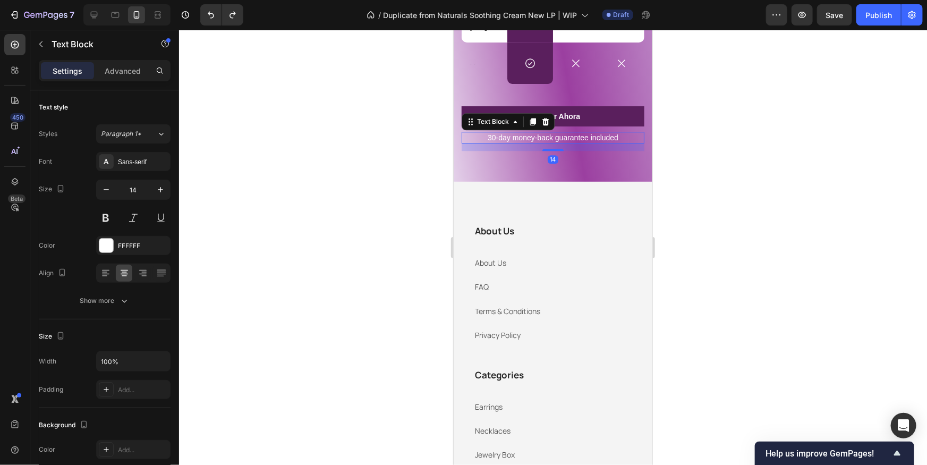
click at [583, 133] on p "30-day money-back guarantee included" at bounding box center [552, 137] width 181 height 10
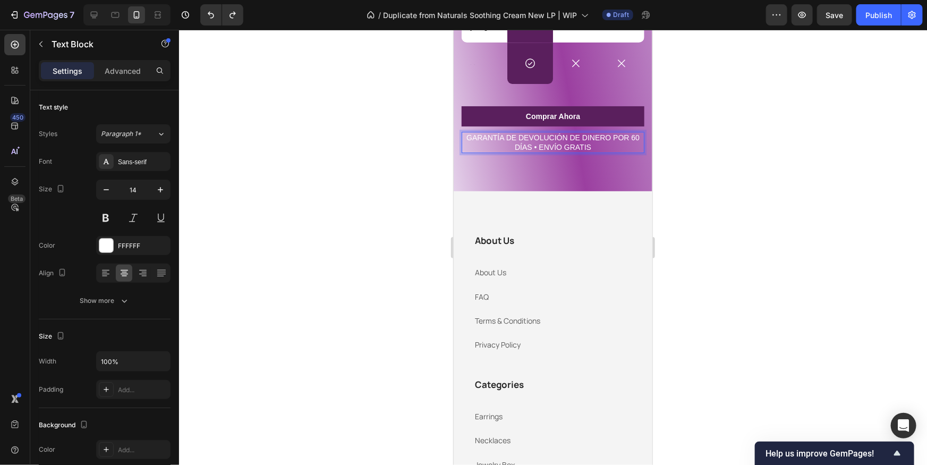
click at [748, 199] on div at bounding box center [553, 247] width 748 height 435
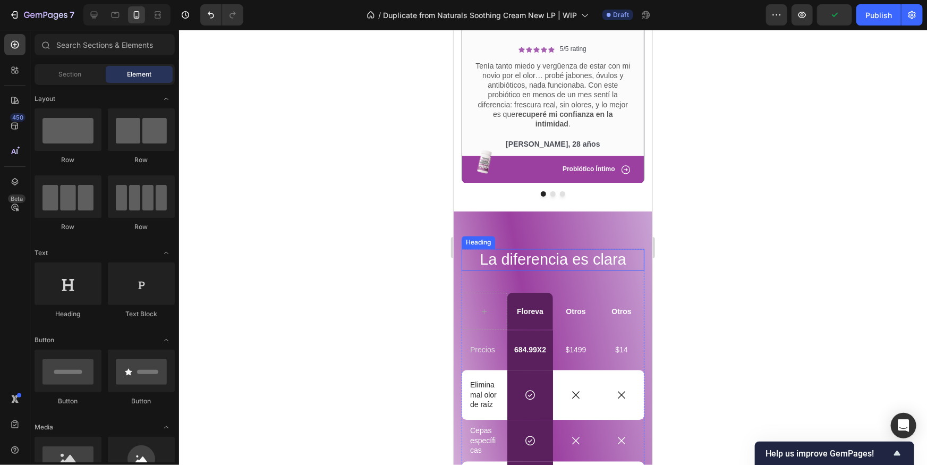
scroll to position [1099, 0]
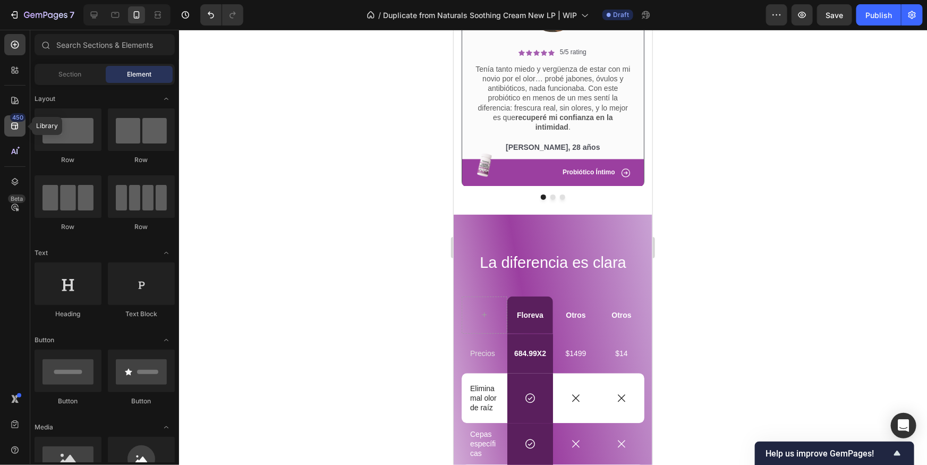
click at [15, 125] on icon at bounding box center [14, 126] width 7 height 7
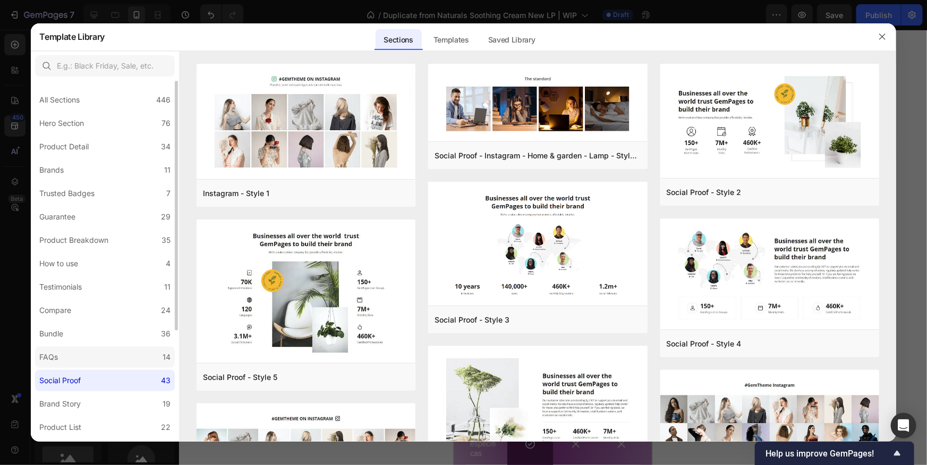
click at [94, 349] on label "FAQs 14" at bounding box center [105, 357] width 140 height 21
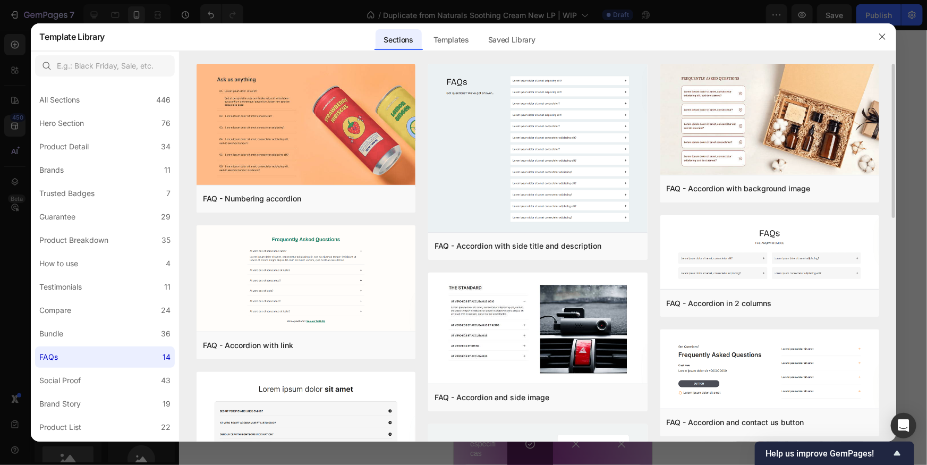
click at [273, 214] on div "FAQ - Numbering accordion Add to page Preview FAQ - Accordion with link Add to …" at bounding box center [306, 432] width 219 height 736
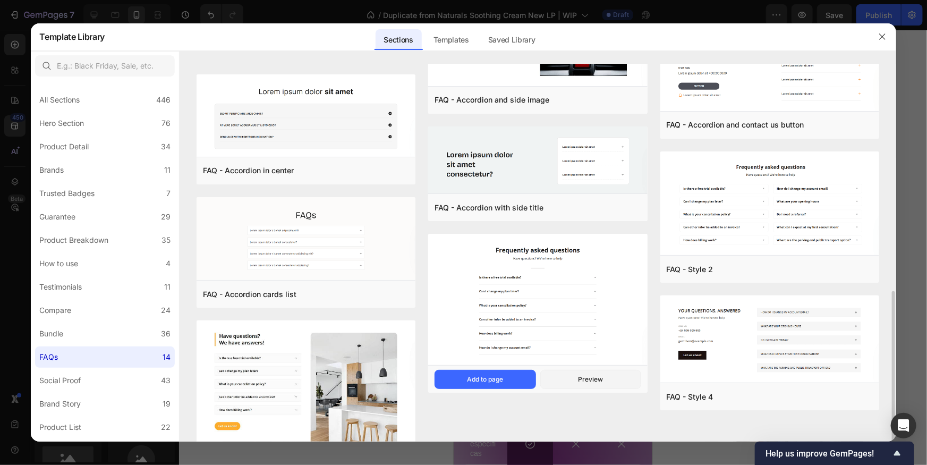
scroll to position [358, 0]
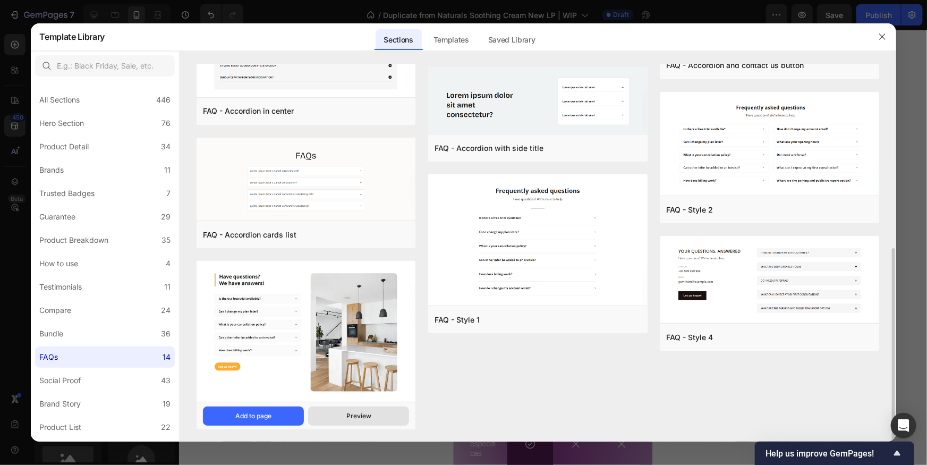
click at [375, 418] on button "Preview" at bounding box center [358, 416] width 101 height 19
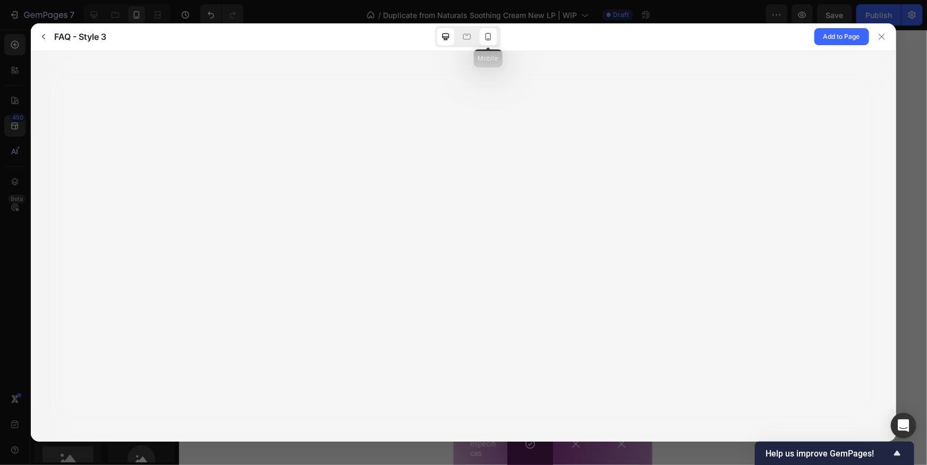
click at [487, 43] on div at bounding box center [488, 36] width 17 height 17
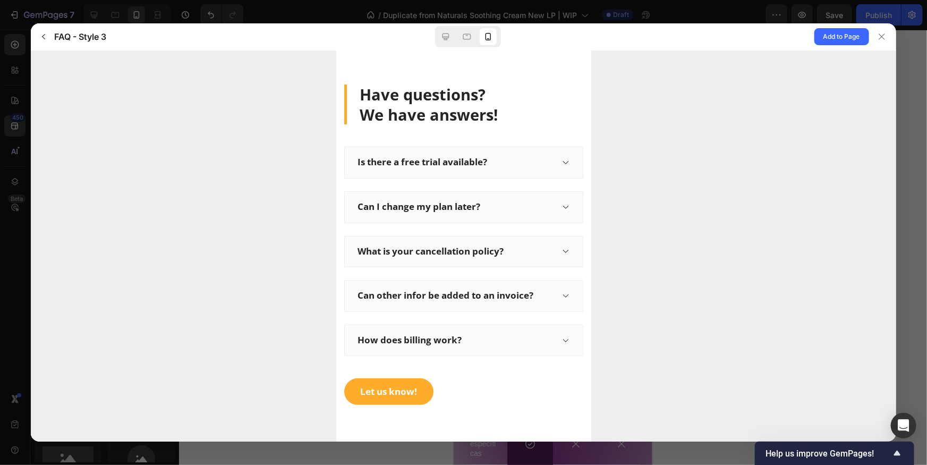
scroll to position [0, 0]
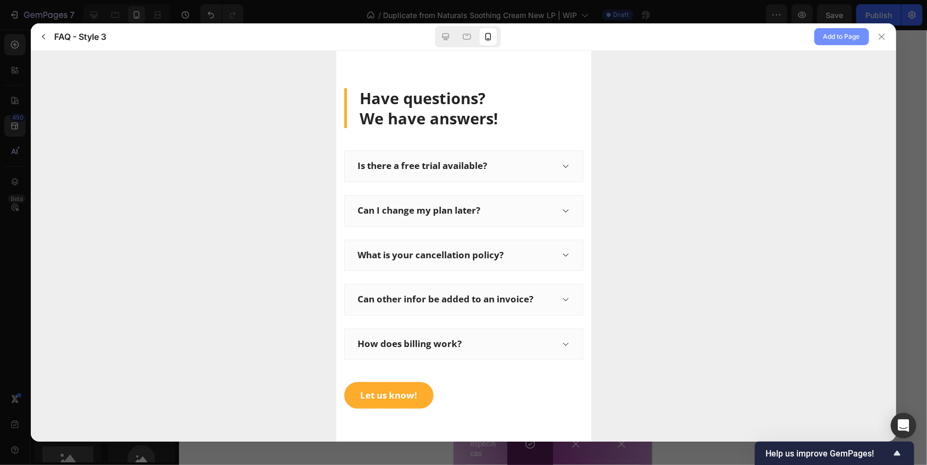
click at [835, 36] on span "Add to Page" at bounding box center [842, 36] width 37 height 13
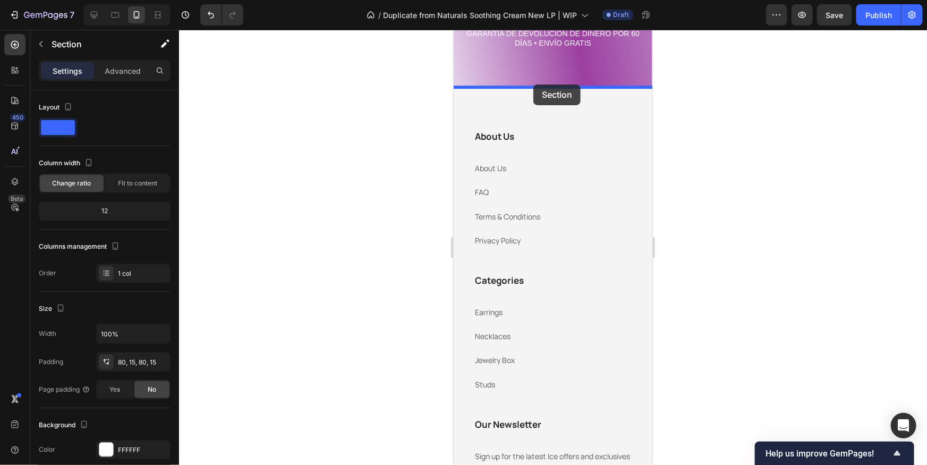
scroll to position [1646, 0]
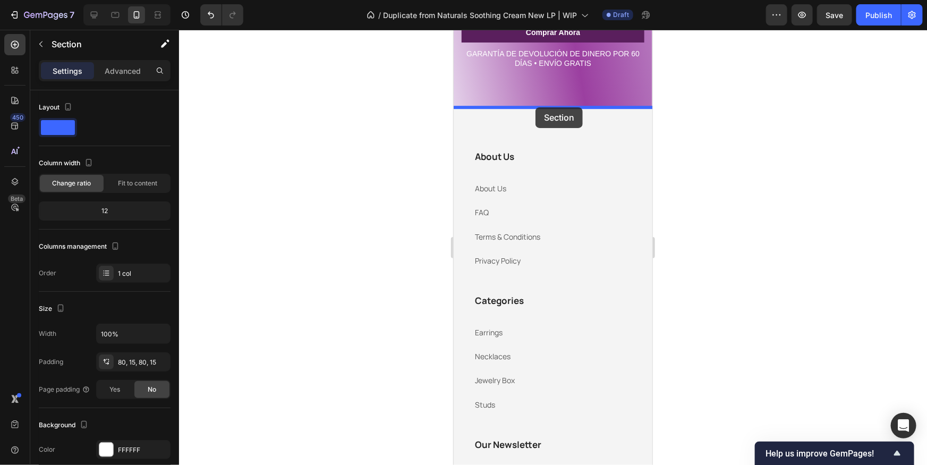
drag, startPoint x: 539, startPoint y: 192, endPoint x: 535, endPoint y: 107, distance: 85.1
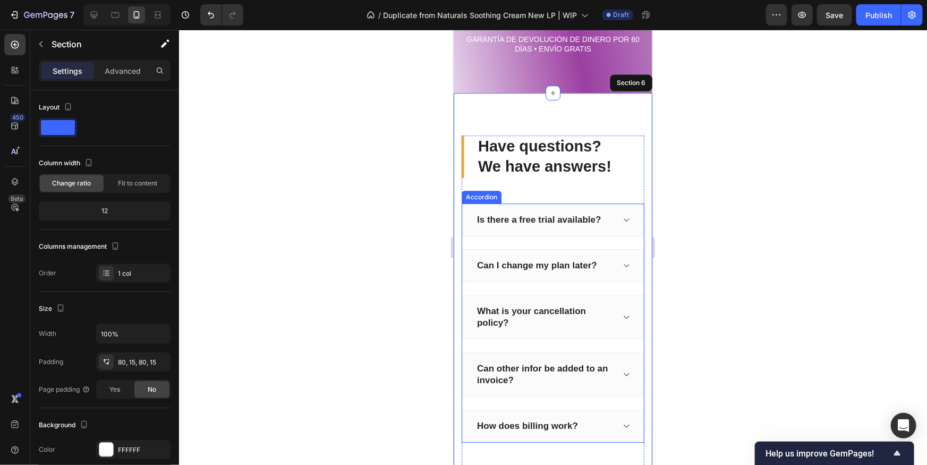
scroll to position [1661, 0]
click at [461, 166] on div "Have questions? We have answers! Heading" at bounding box center [552, 155] width 183 height 42
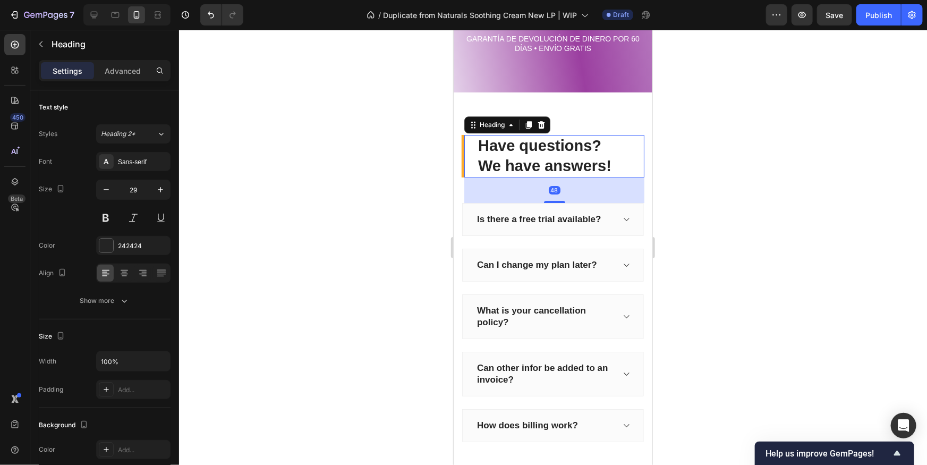
click at [462, 166] on div "Have questions? We have answers! Heading 48" at bounding box center [552, 155] width 183 height 42
click at [465, 168] on div "Have questions? We have answers! Heading 48" at bounding box center [552, 155] width 183 height 42
click at [671, 149] on div at bounding box center [553, 247] width 748 height 435
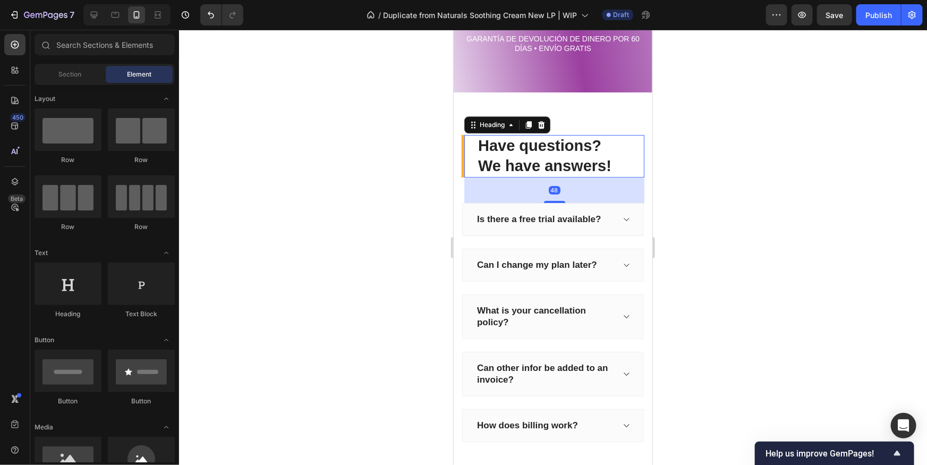
click at [570, 155] on p "Have questions? We have answers!" at bounding box center [560, 156] width 165 height 40
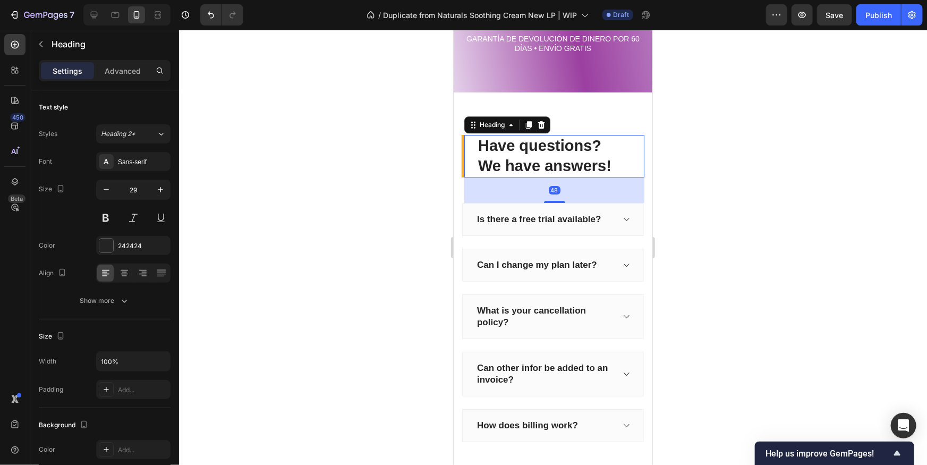
click at [688, 219] on div at bounding box center [553, 247] width 748 height 435
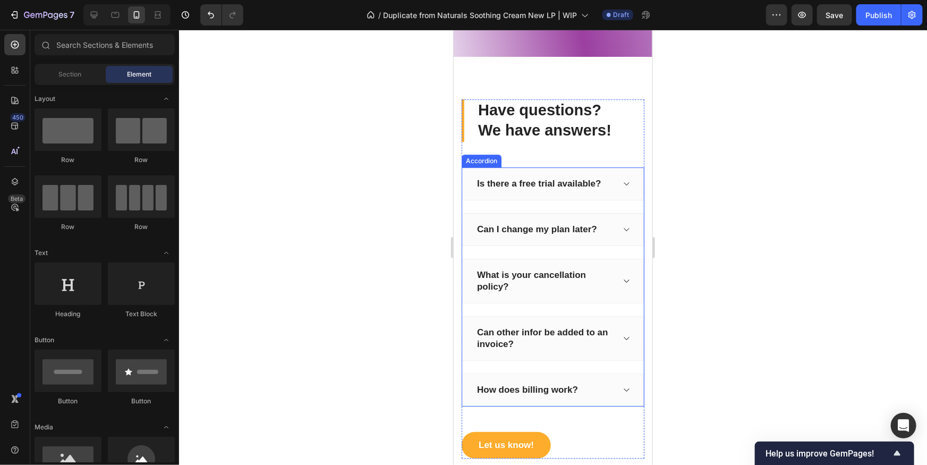
scroll to position [1697, 0]
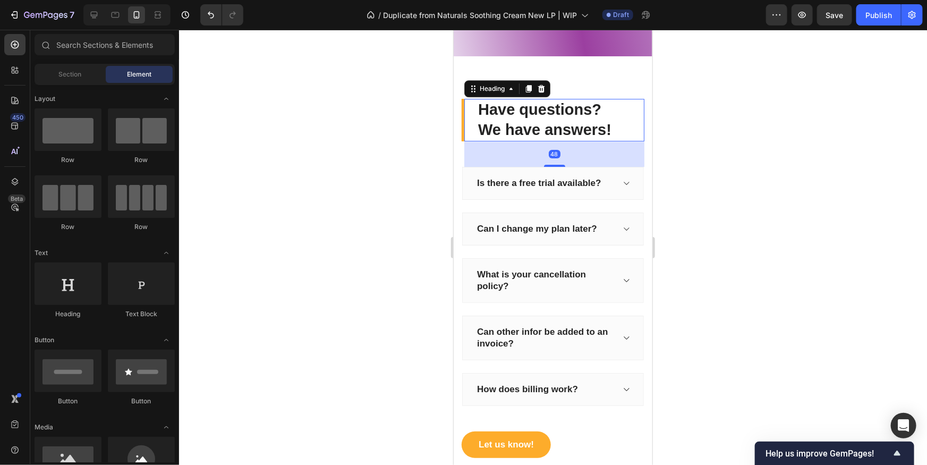
click at [544, 122] on p "Have questions? We have answers!" at bounding box center [560, 119] width 165 height 40
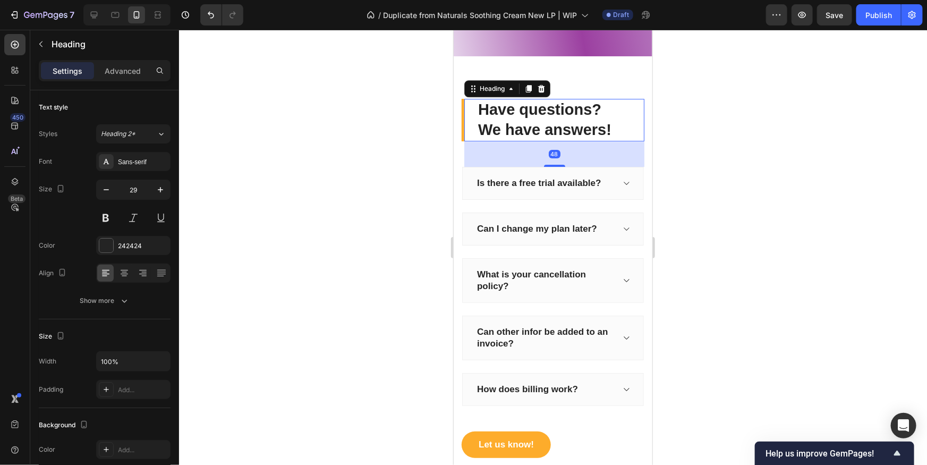
click at [544, 122] on p "Have questions? We have answers!" at bounding box center [560, 119] width 165 height 40
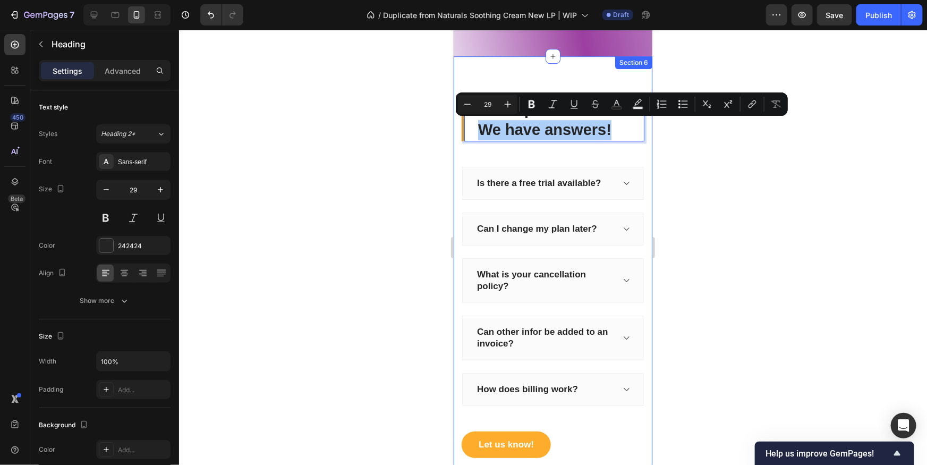
click at [725, 222] on div at bounding box center [553, 247] width 748 height 435
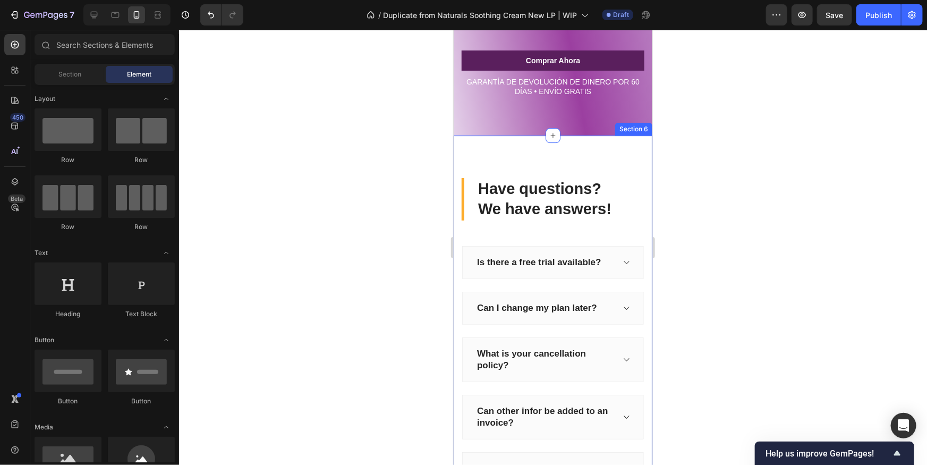
scroll to position [1656, 0]
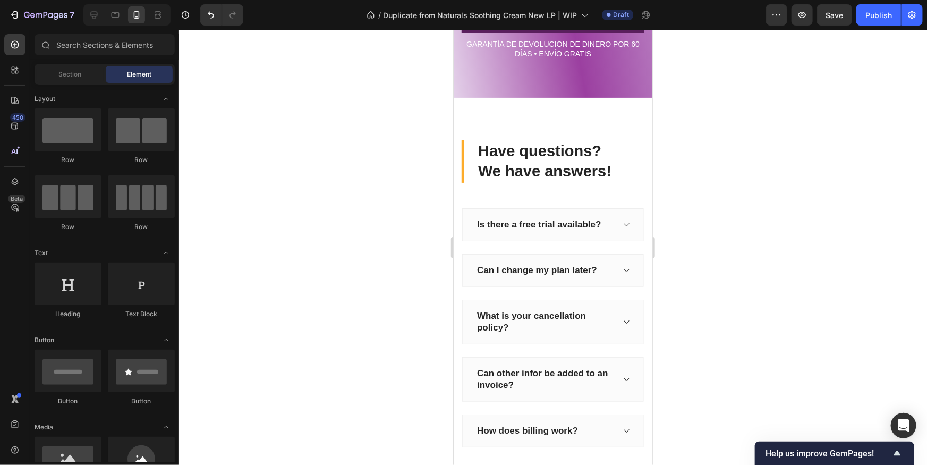
click at [533, 223] on div "Is there a free trial available?" at bounding box center [538, 224] width 127 height 15
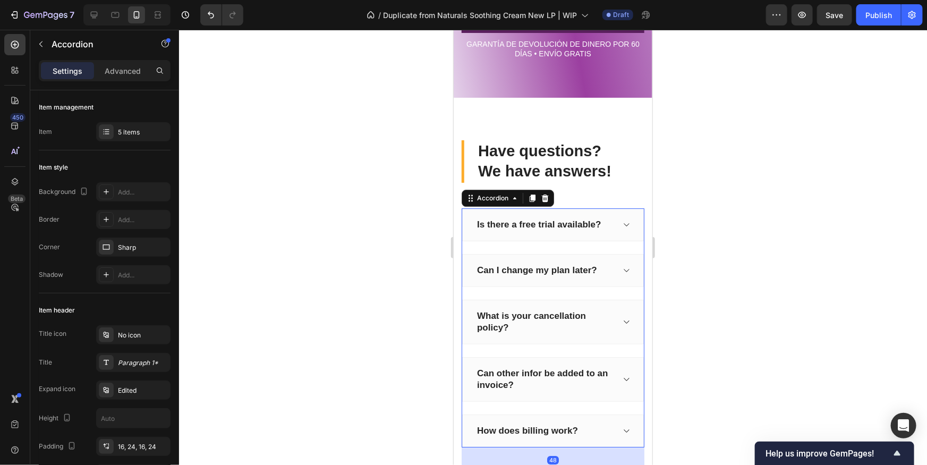
click at [536, 223] on div "Is there a free trial available?" at bounding box center [538, 224] width 127 height 15
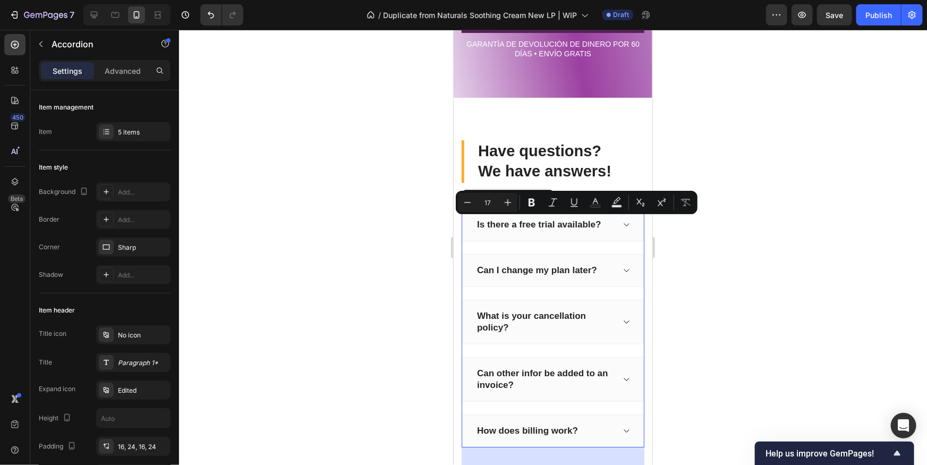
click at [589, 149] on p "Have questions? We have answers!" at bounding box center [560, 161] width 165 height 40
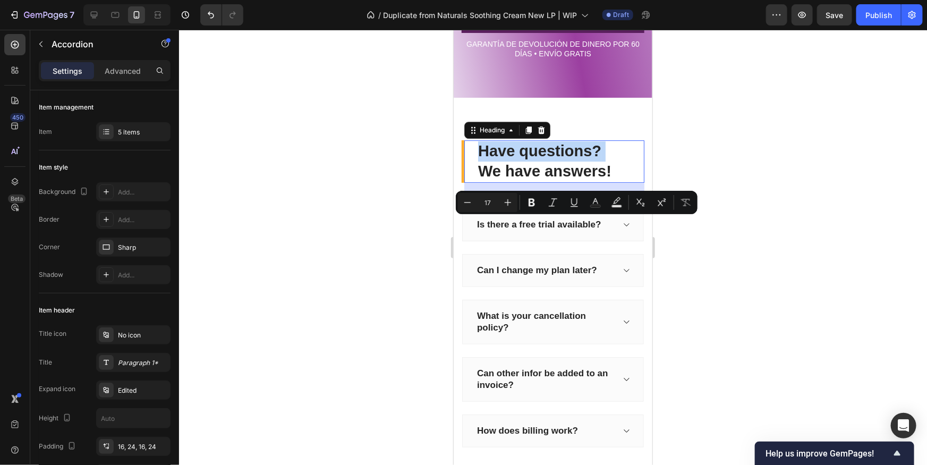
drag, startPoint x: 589, startPoint y: 149, endPoint x: 578, endPoint y: 158, distance: 14.0
click at [589, 149] on p "Have questions? We have answers!" at bounding box center [560, 161] width 165 height 40
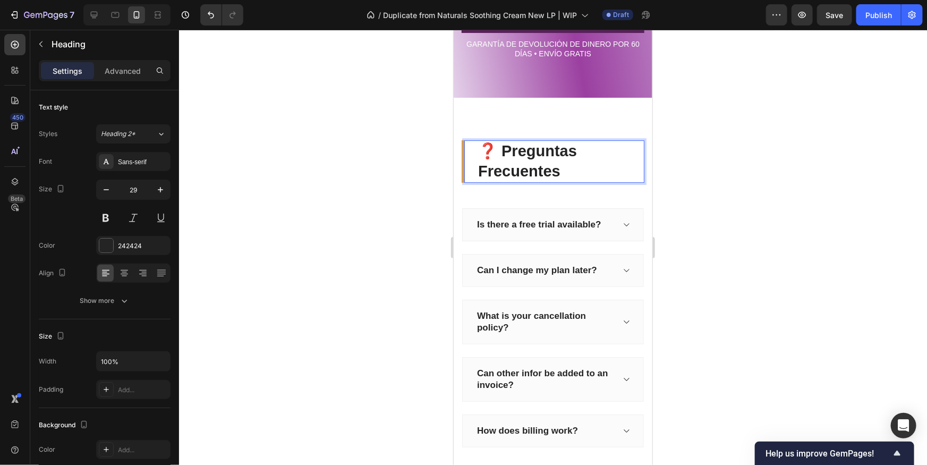
drag, startPoint x: 733, startPoint y: 184, endPoint x: 754, endPoint y: 190, distance: 21.5
click at [727, 184] on div at bounding box center [553, 247] width 748 height 435
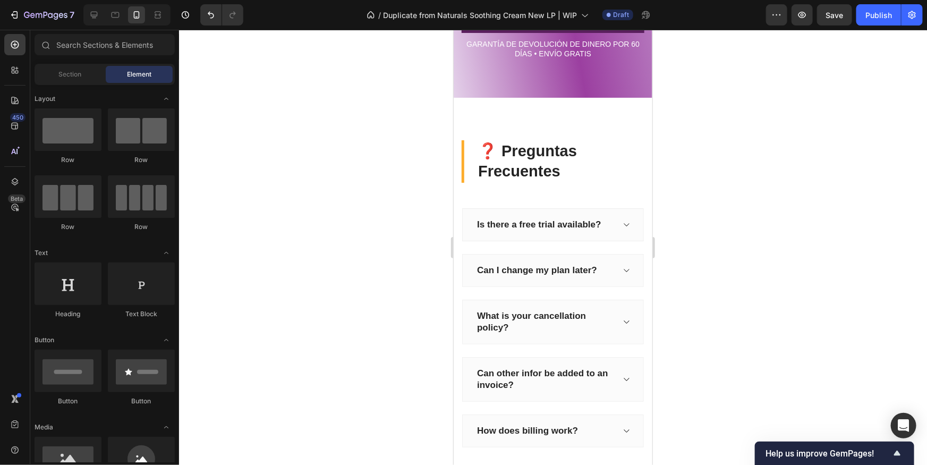
click at [553, 227] on p "Is there a free trial available?" at bounding box center [539, 224] width 124 height 12
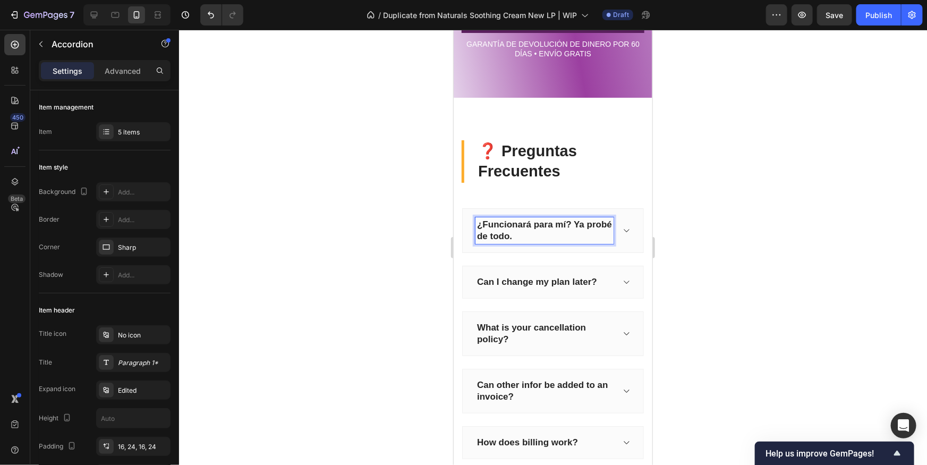
click at [623, 233] on icon at bounding box center [626, 230] width 8 height 9
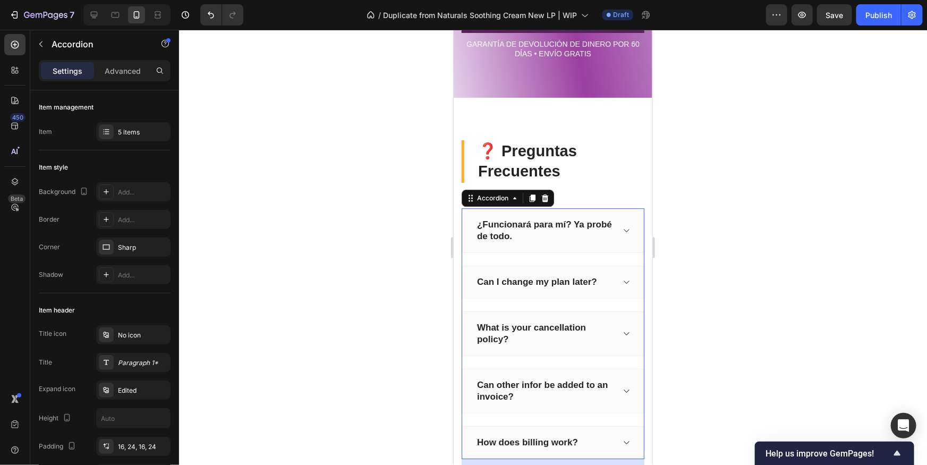
click at [631, 231] on div "¿Funcionará para mí? Ya probé de todo." at bounding box center [553, 230] width 182 height 45
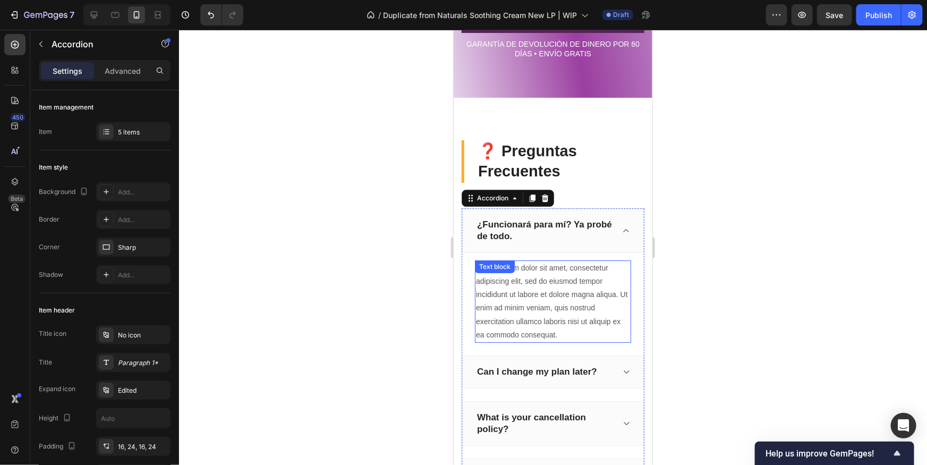
click at [534, 277] on div "Lorem ipsum dolor sit amet, consectetur adipiscing elit, sed do eiusmod tempor …" at bounding box center [553, 301] width 156 height 82
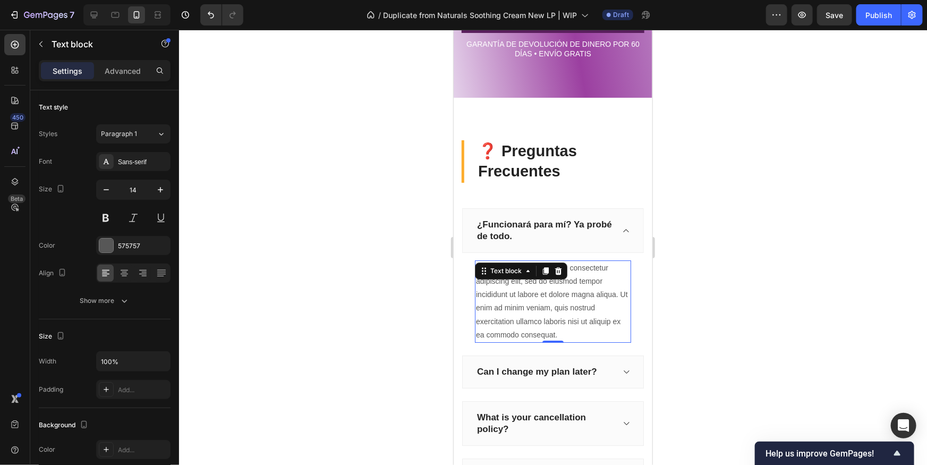
click at [534, 277] on div "Text block" at bounding box center [521, 270] width 92 height 17
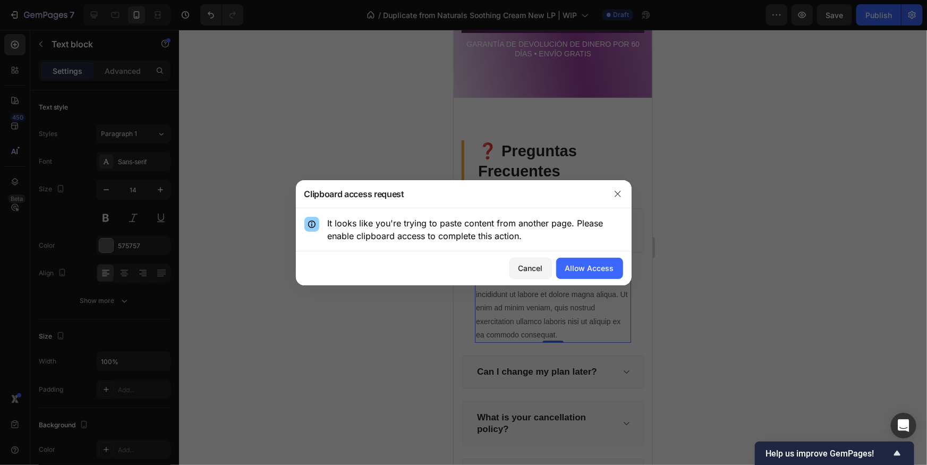
click at [621, 184] on div at bounding box center [618, 194] width 28 height 28
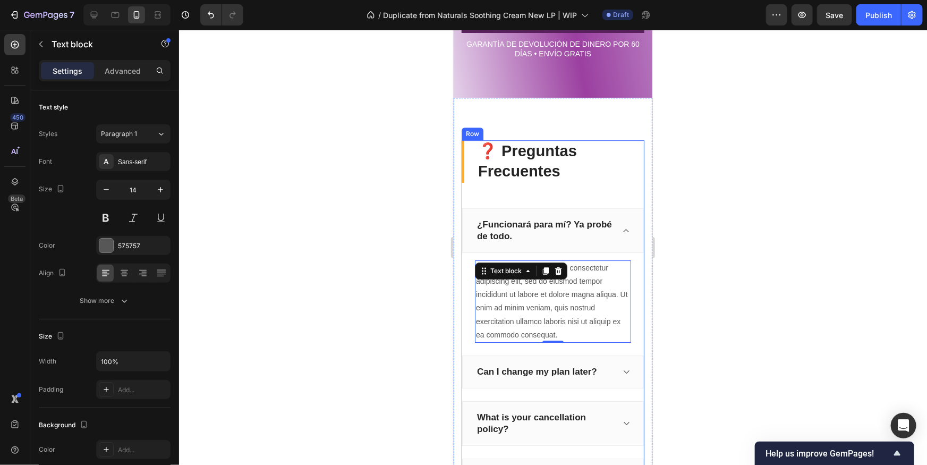
drag, startPoint x: 552, startPoint y: 264, endPoint x: 555, endPoint y: 287, distance: 23.0
click at [553, 272] on div at bounding box center [558, 270] width 13 height 13
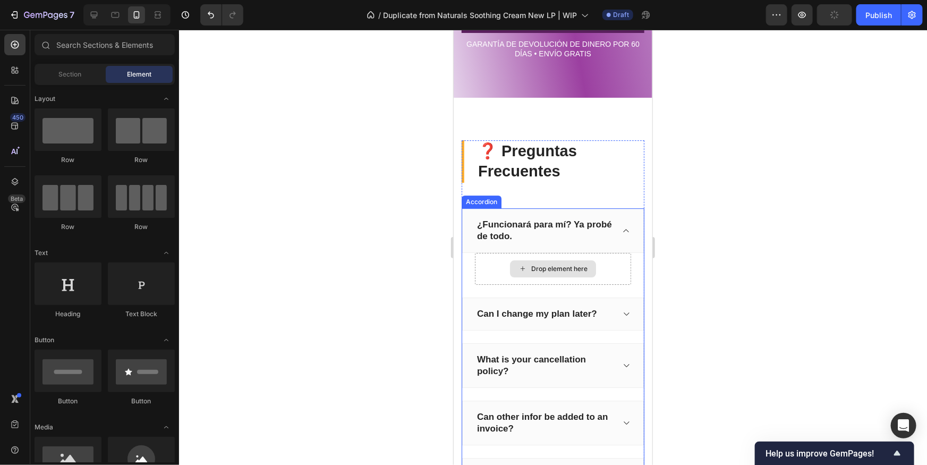
click at [550, 260] on div "Drop element here" at bounding box center [553, 268] width 86 height 17
click at [809, 289] on div at bounding box center [553, 247] width 748 height 435
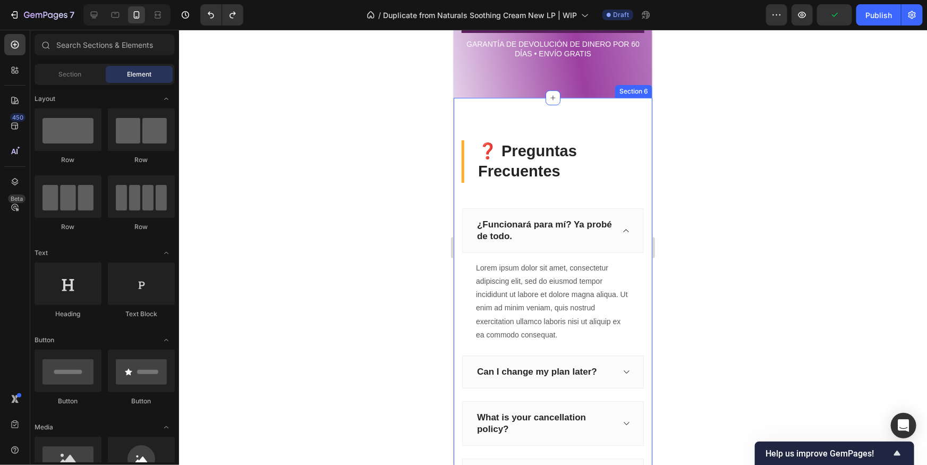
click at [568, 286] on div "Lorem ipsum dolor sit amet, consectetur adipiscing elit, sed do eiusmod tempor …" at bounding box center [553, 301] width 156 height 82
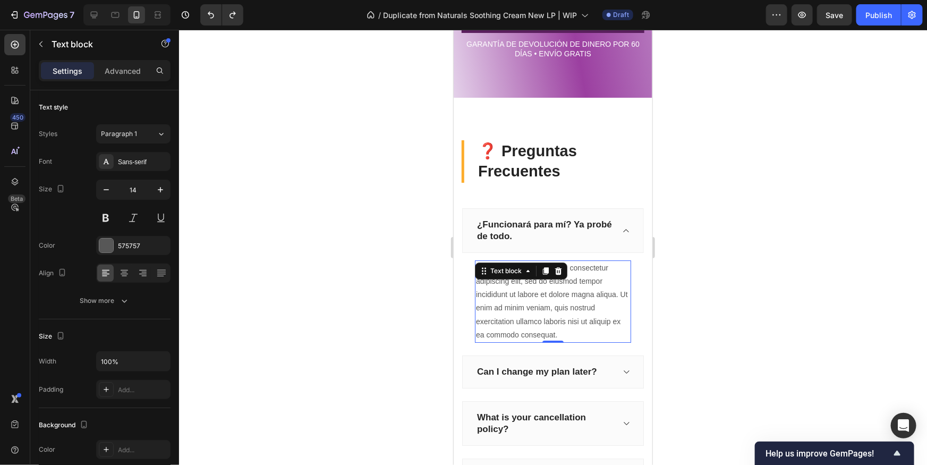
click at [568, 286] on div "Lorem ipsum dolor sit amet, consectetur adipiscing elit, sed do eiusmod tempor …" at bounding box center [553, 301] width 156 height 82
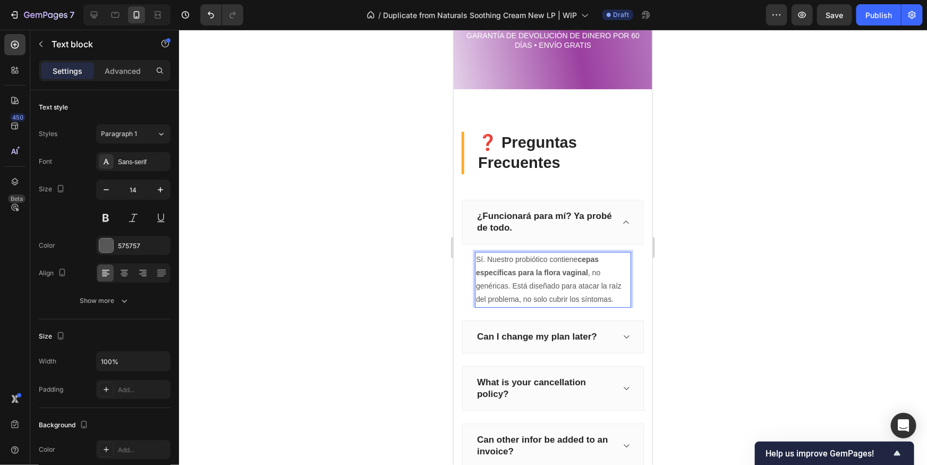
scroll to position [1688, 0]
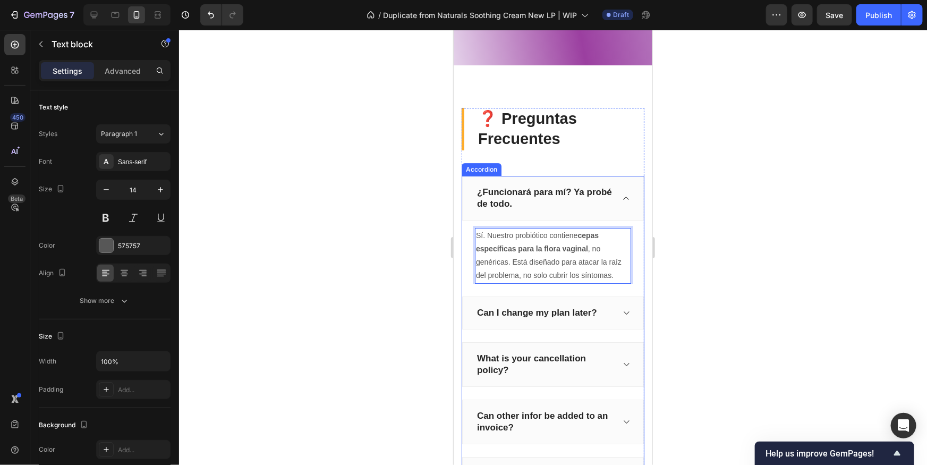
click at [585, 308] on p "Can I change my plan later?" at bounding box center [537, 313] width 120 height 12
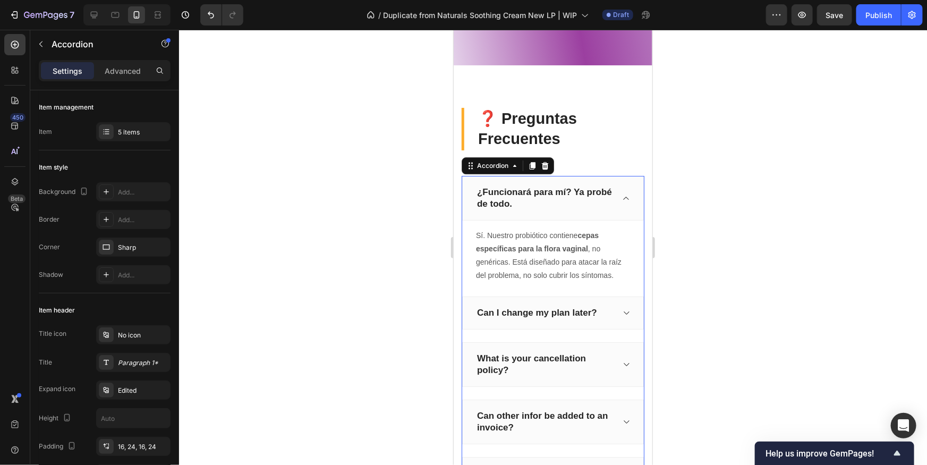
click at [603, 315] on div "Can I change my plan later?" at bounding box center [544, 312] width 138 height 15
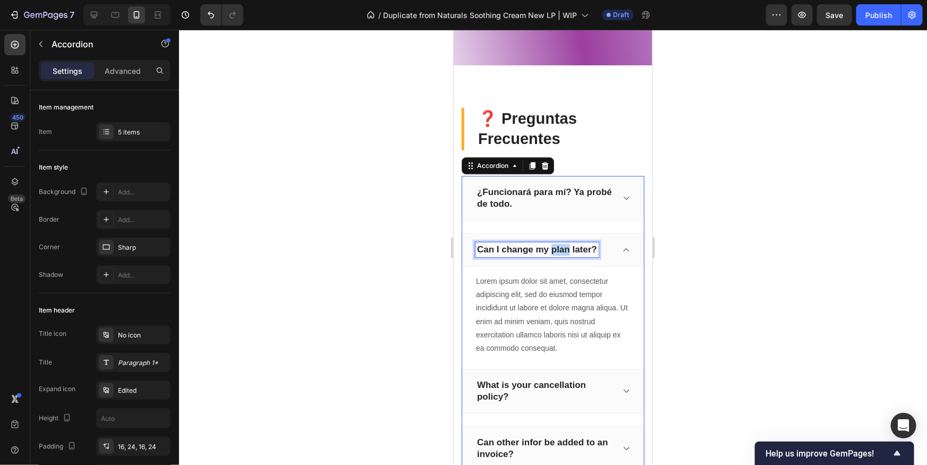
click at [563, 250] on p "Can I change my plan later?" at bounding box center [537, 249] width 120 height 12
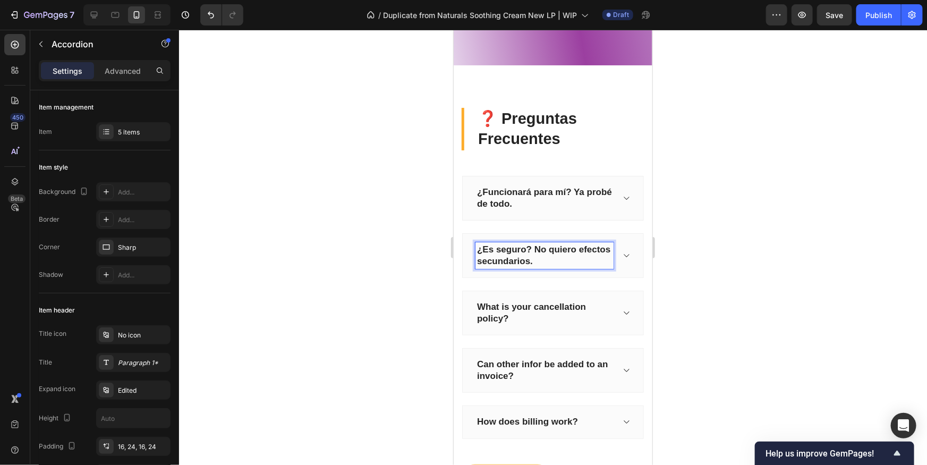
drag, startPoint x: 563, startPoint y: 255, endPoint x: 580, endPoint y: 260, distance: 17.8
click at [563, 255] on p "¿Es seguro? No quiero efectos secundarios." at bounding box center [544, 254] width 135 height 23
drag, startPoint x: 626, startPoint y: 255, endPoint x: 602, endPoint y: 270, distance: 28.2
click at [626, 255] on icon at bounding box center [626, 255] width 8 height 9
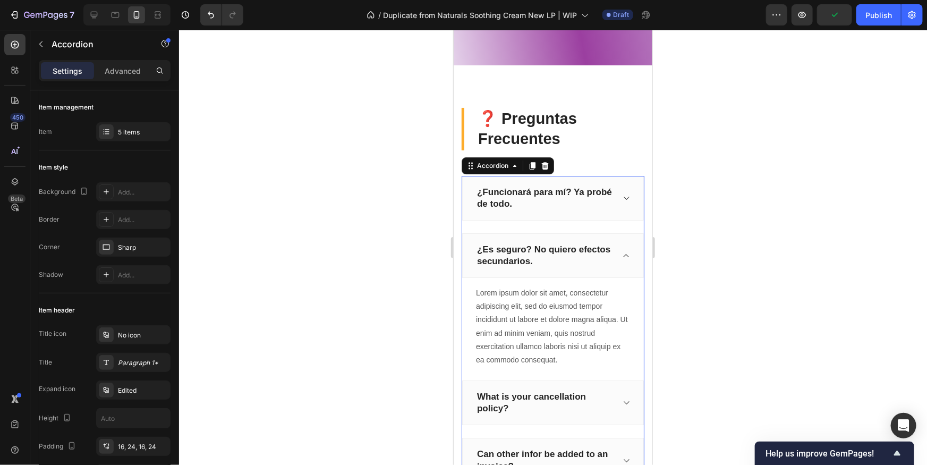
click at [549, 303] on div "Lorem ipsum dolor sit amet, consectetur adipiscing elit, sed do eiusmod tempor …" at bounding box center [553, 326] width 156 height 82
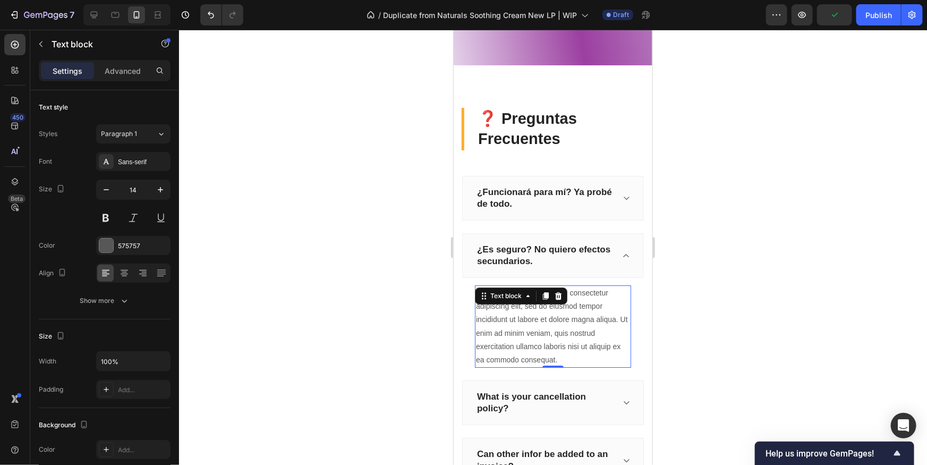
click at [546, 308] on div "Lorem ipsum dolor sit amet, consectetur adipiscing elit, sed do eiusmod tempor …" at bounding box center [553, 326] width 156 height 82
click at [546, 308] on p "Lorem ipsum dolor sit amet, consectetur adipiscing elit, sed do eiusmod tempor …" at bounding box center [553, 326] width 154 height 80
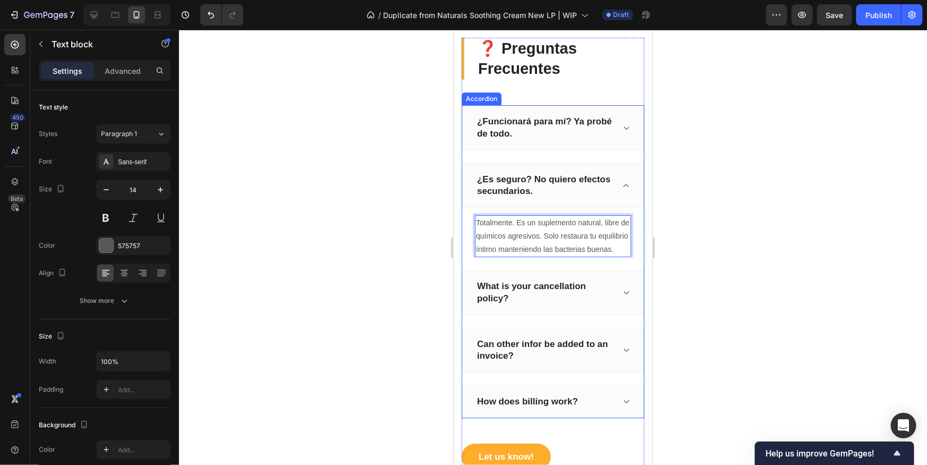
scroll to position [1777, 0]
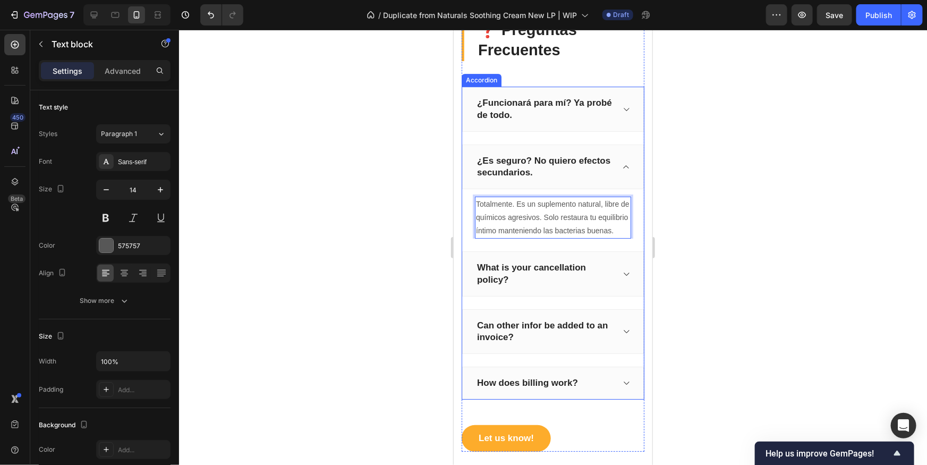
click at [584, 275] on p "What is your cancellation policy?" at bounding box center [544, 272] width 135 height 23
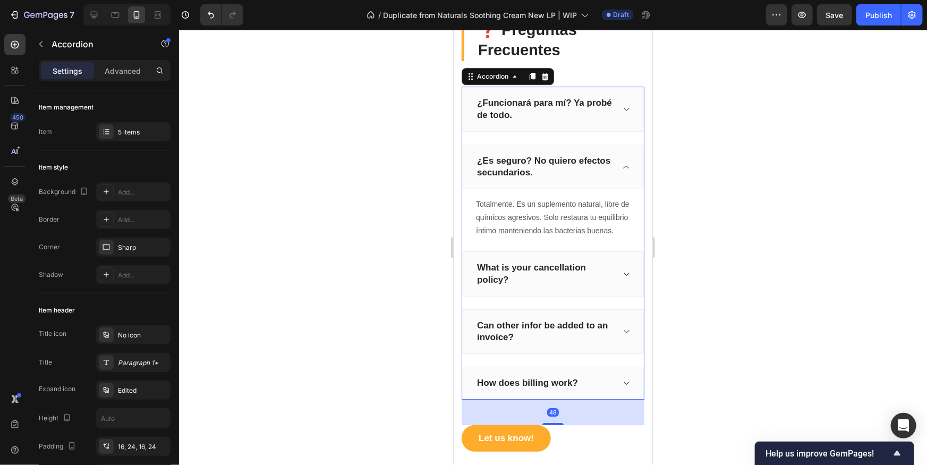
click at [622, 275] on icon at bounding box center [626, 273] width 8 height 9
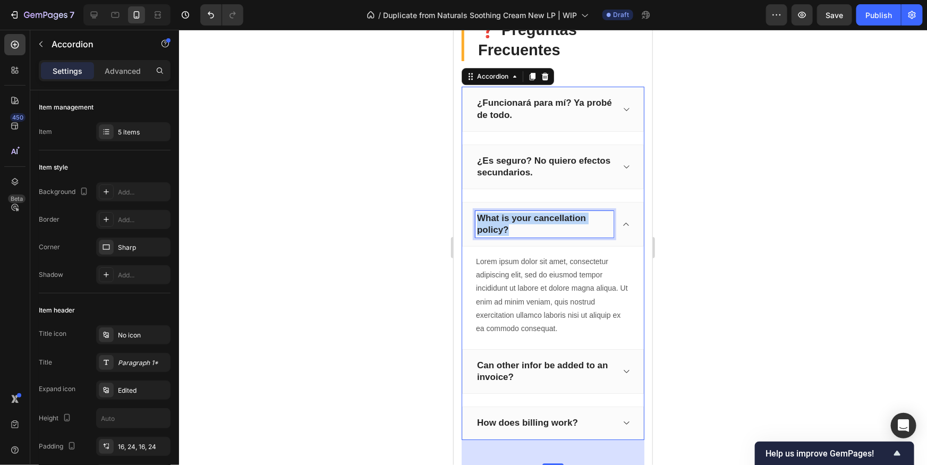
click at [519, 217] on p "What is your cancellation policy?" at bounding box center [544, 223] width 135 height 23
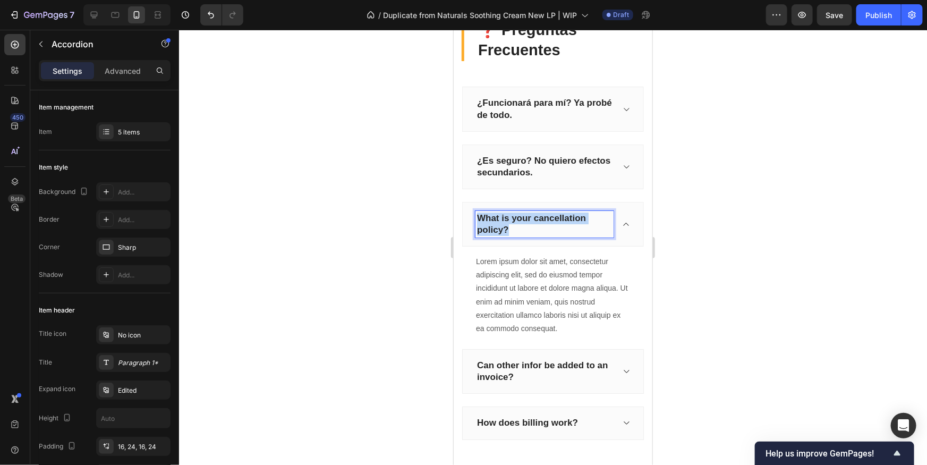
click at [519, 217] on p "What is your cancellation policy?" at bounding box center [544, 223] width 135 height 23
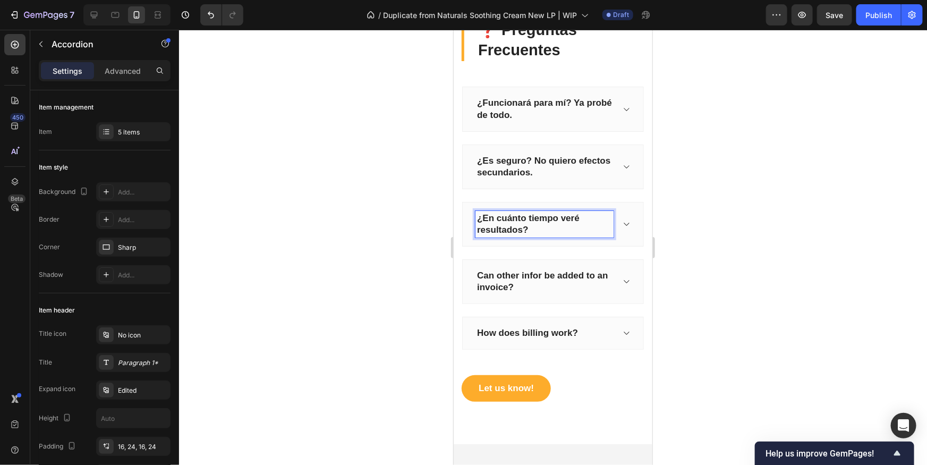
click at [615, 225] on div "¿En cuánto tiempo veré resultados?" at bounding box center [553, 223] width 182 height 45
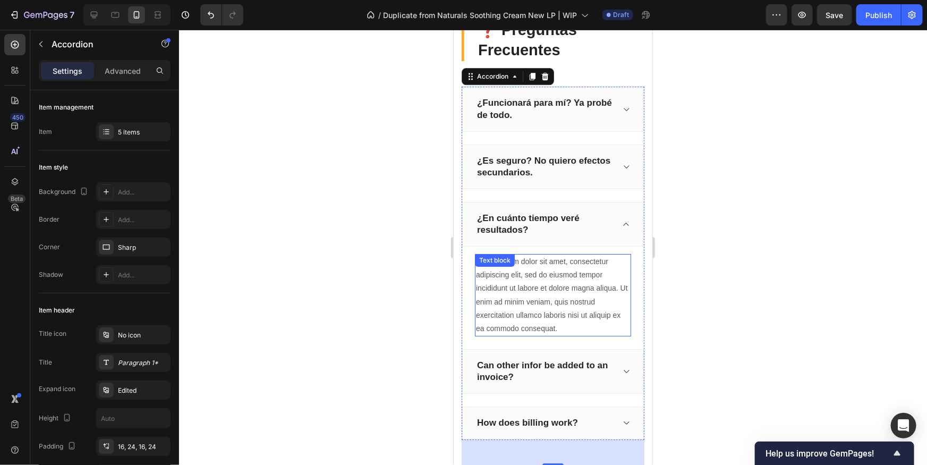
click at [557, 274] on div "Lorem ipsum dolor sit amet, consectetur adipiscing elit, sed do eiusmod tempor …" at bounding box center [553, 294] width 156 height 82
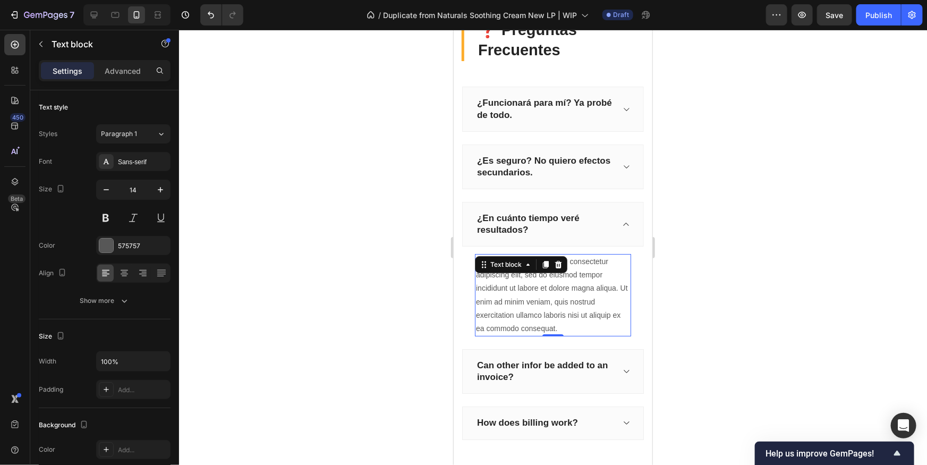
click at [552, 280] on div "Lorem ipsum dolor sit amet, consectetur adipiscing elit, sed do eiusmod tempor …" at bounding box center [553, 294] width 156 height 82
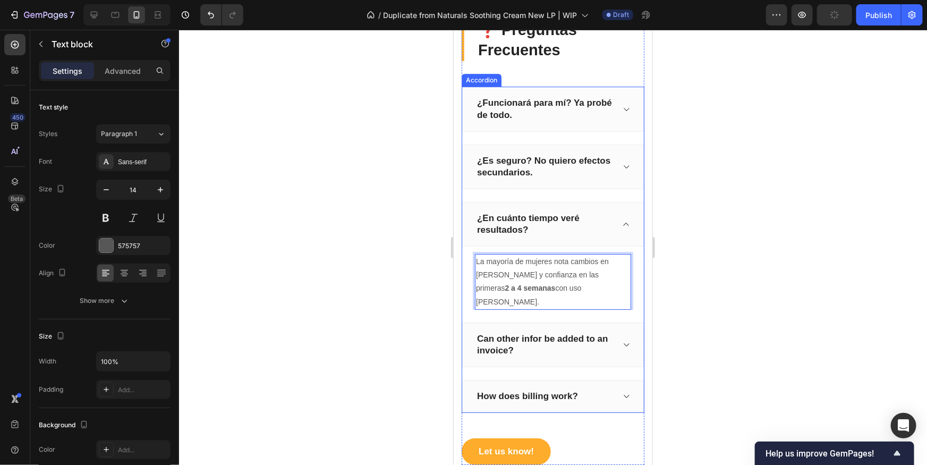
click at [615, 330] on div "Can other infor be added to an invoice?" at bounding box center [553, 344] width 182 height 45
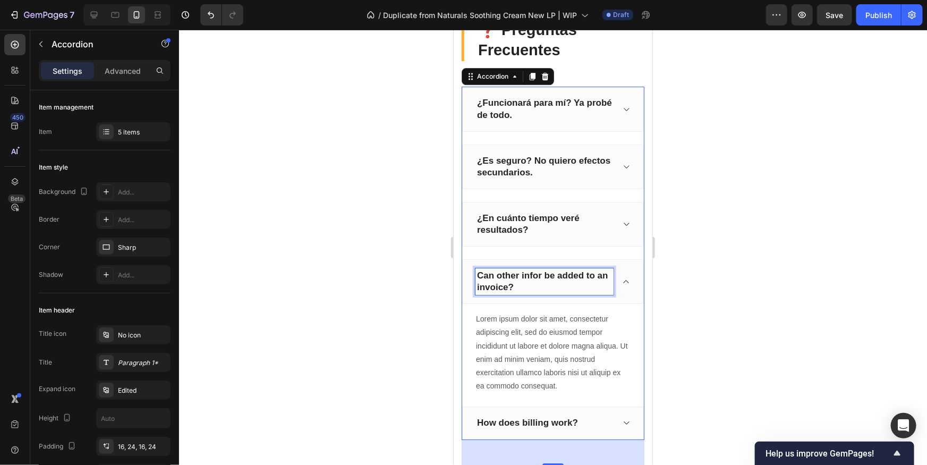
click at [542, 280] on p "Can other infor be added to an invoice?" at bounding box center [544, 280] width 135 height 23
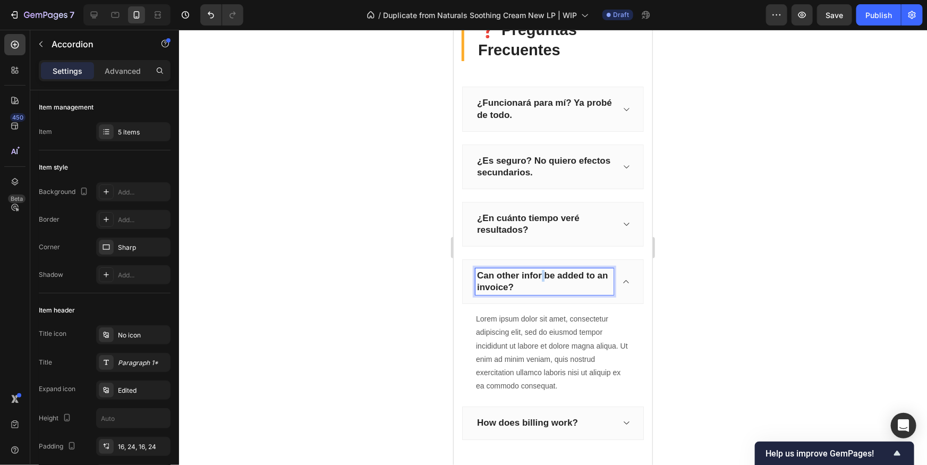
click at [542, 279] on p "Can other infor be added to an invoice?" at bounding box center [544, 280] width 135 height 23
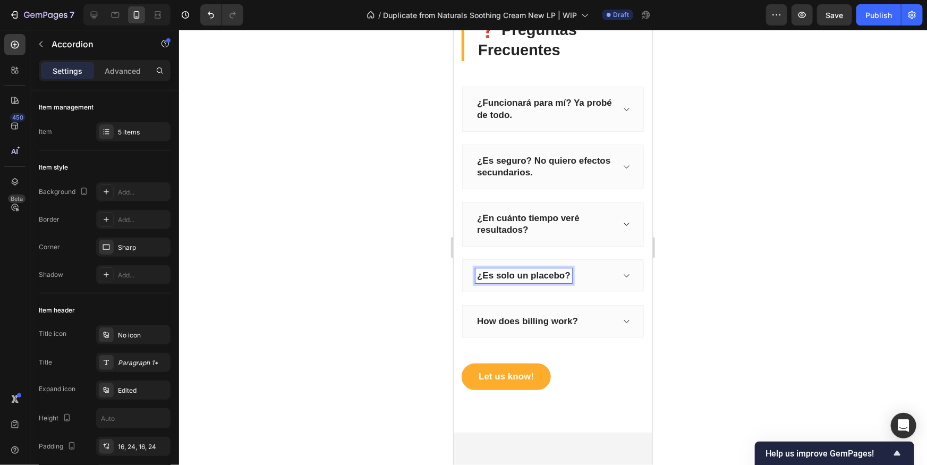
click at [624, 278] on div "¿Es solo un placebo?" at bounding box center [553, 275] width 182 height 33
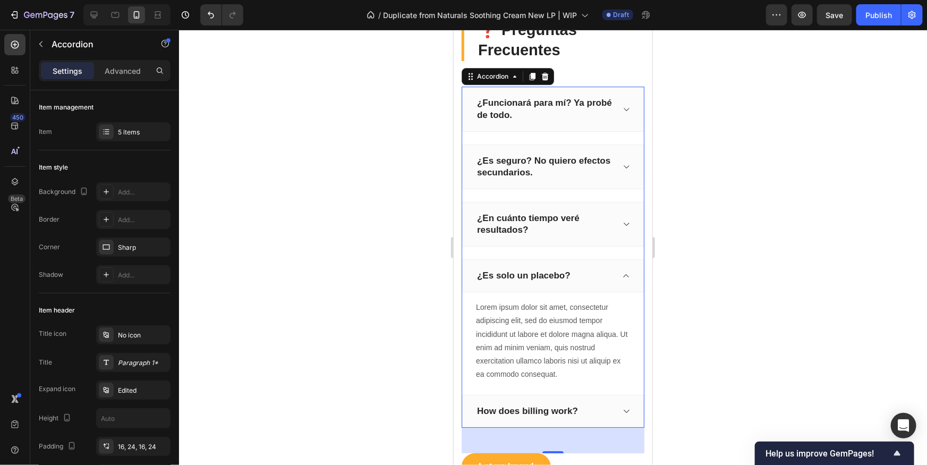
click at [534, 318] on div "Lorem ipsum dolor sit amet, consectetur adipiscing elit, sed do eiusmod tempor …" at bounding box center [553, 340] width 156 height 82
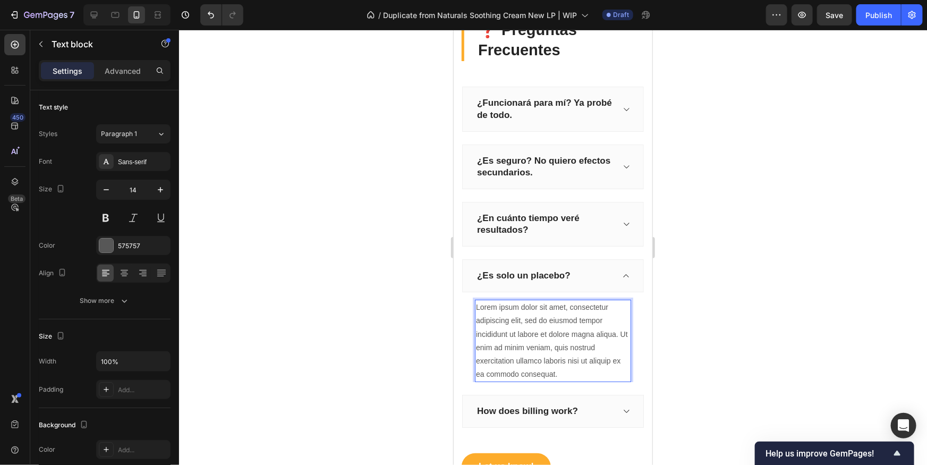
click at [534, 318] on div "Lorem ipsum dolor sit amet, consectetur adipiscing elit, sed do eiusmod tempor …" at bounding box center [553, 340] width 156 height 82
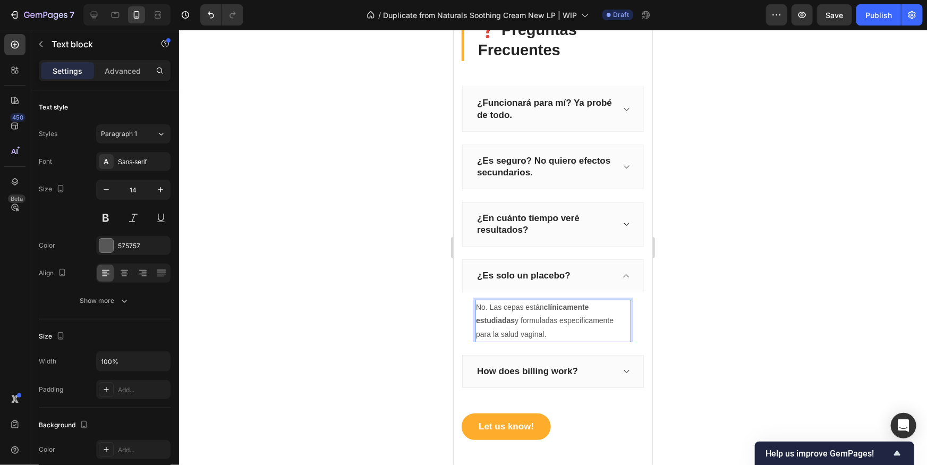
drag, startPoint x: 744, startPoint y: 325, endPoint x: 684, endPoint y: 291, distance: 68.8
click at [730, 318] on div at bounding box center [553, 247] width 748 height 435
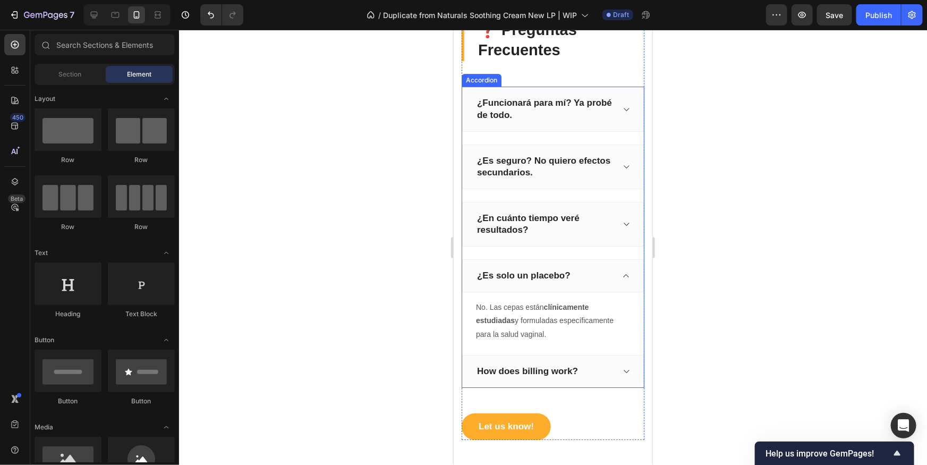
click at [612, 226] on div "¿En cuánto tiempo veré resultados?" at bounding box center [544, 223] width 138 height 27
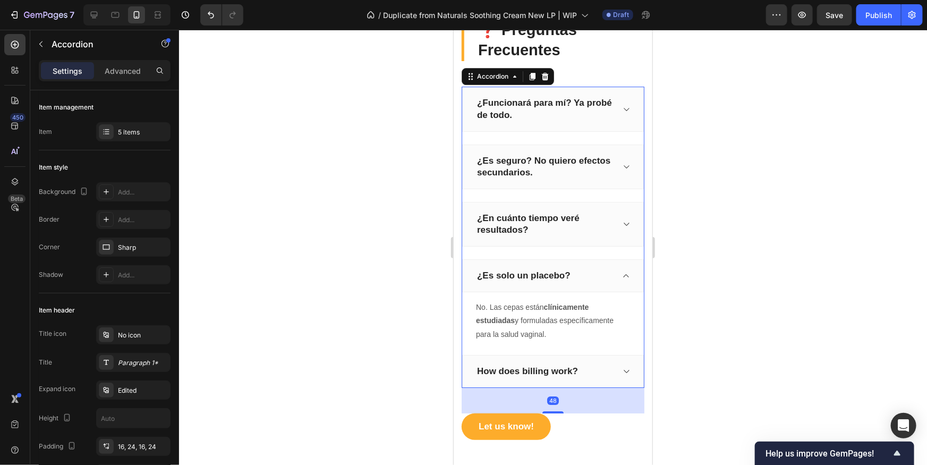
click at [624, 226] on icon at bounding box center [626, 223] width 8 height 9
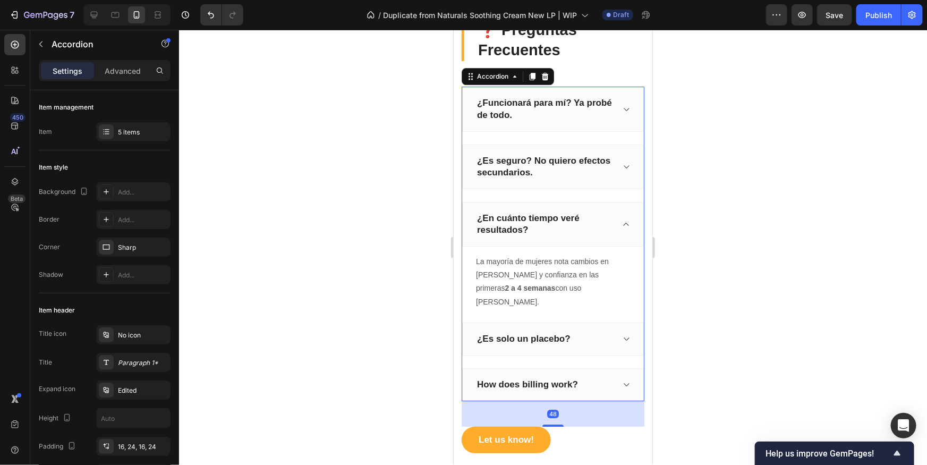
click at [627, 223] on icon at bounding box center [626, 223] width 8 height 9
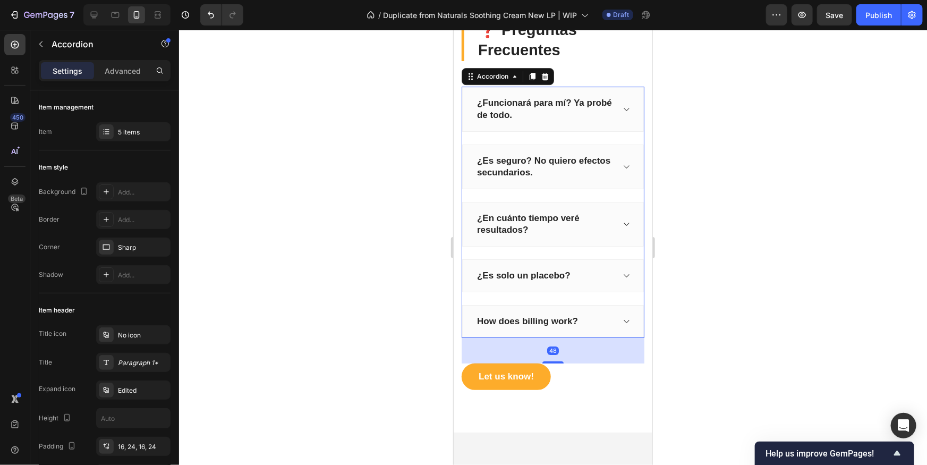
click at [628, 280] on div "¿Es solo un placebo?" at bounding box center [553, 275] width 182 height 33
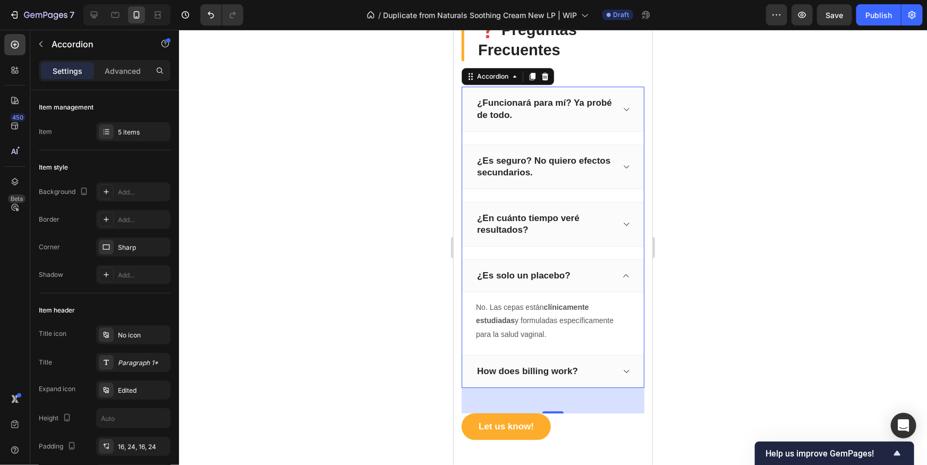
click at [630, 241] on div "¿En cuánto tiempo veré resultados?" at bounding box center [553, 223] width 182 height 45
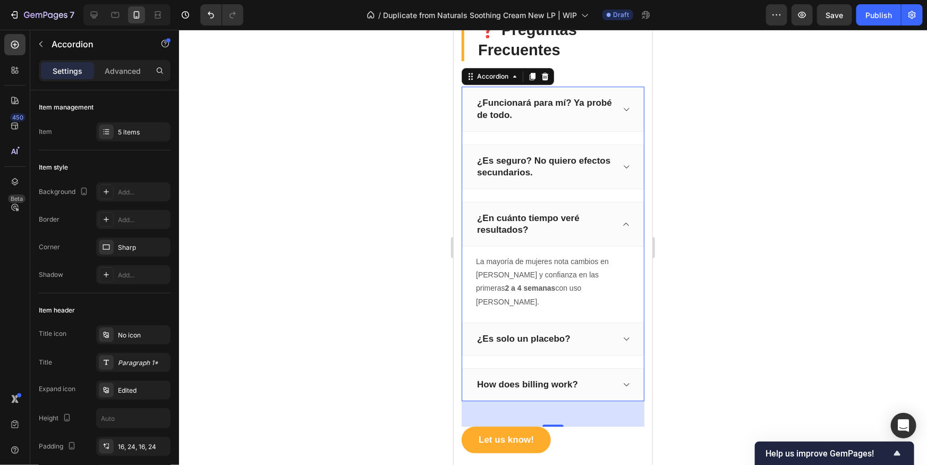
click at [627, 231] on div "¿En cuánto tiempo veré resultados?" at bounding box center [553, 223] width 182 height 45
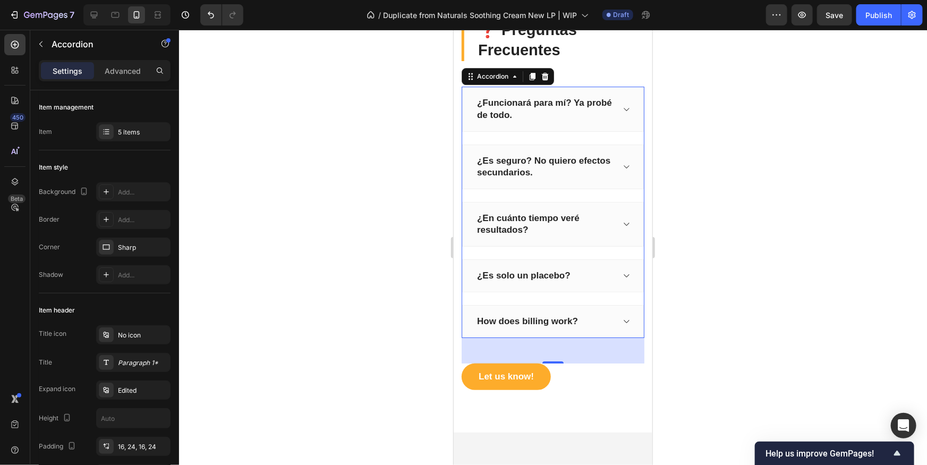
click at [613, 277] on div "¿Es solo un placebo?" at bounding box center [553, 275] width 182 height 33
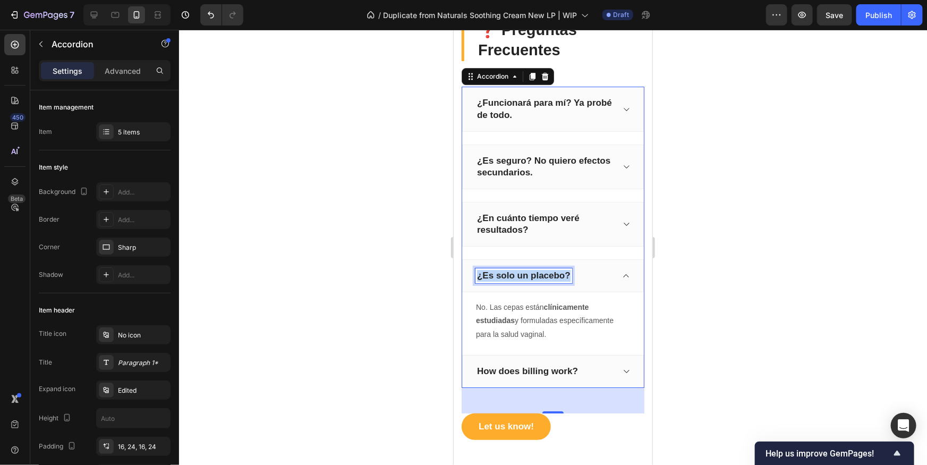
click at [545, 272] on p "¿Es solo un placebo?" at bounding box center [524, 275] width 94 height 12
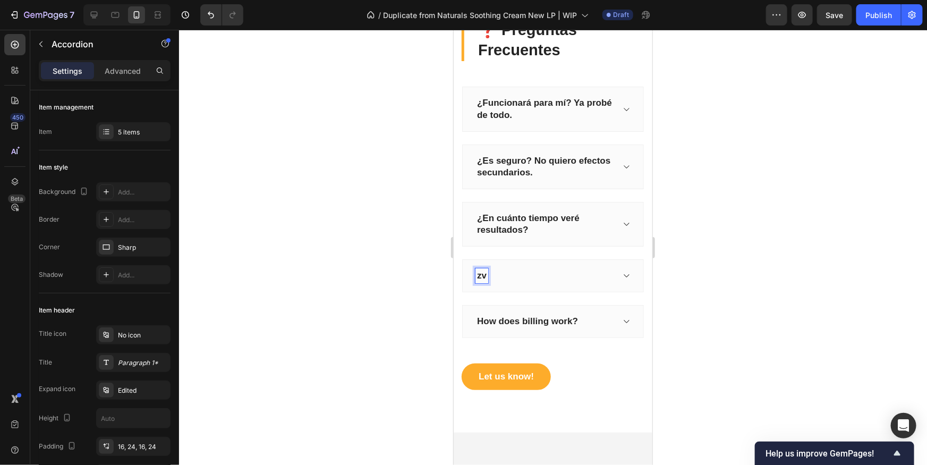
click at [480, 275] on p "zv" at bounding box center [482, 275] width 10 height 12
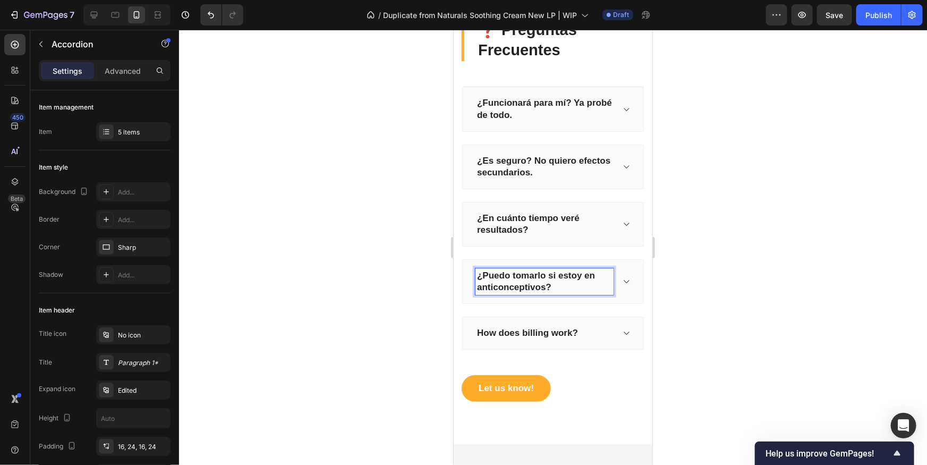
click at [622, 283] on icon at bounding box center [626, 281] width 8 height 9
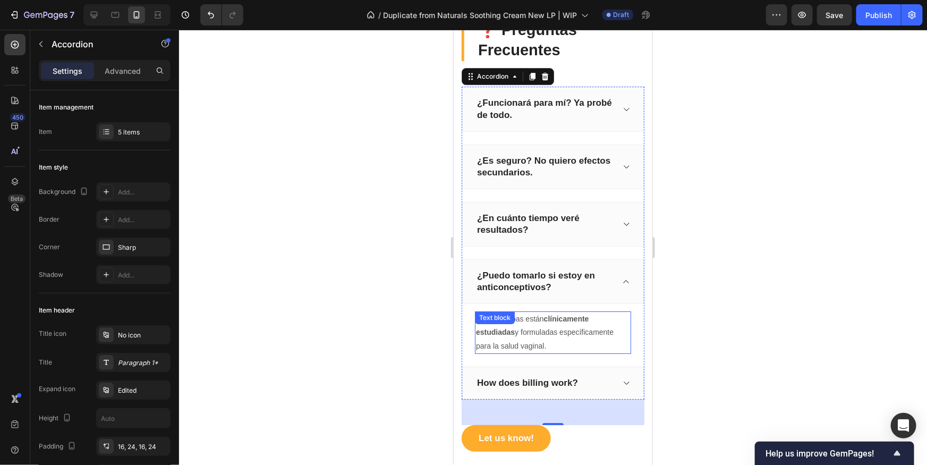
click at [522, 323] on div "No. Las cepas están clínicamente estudiadas y formuladas específicamente para l…" at bounding box center [553, 332] width 156 height 43
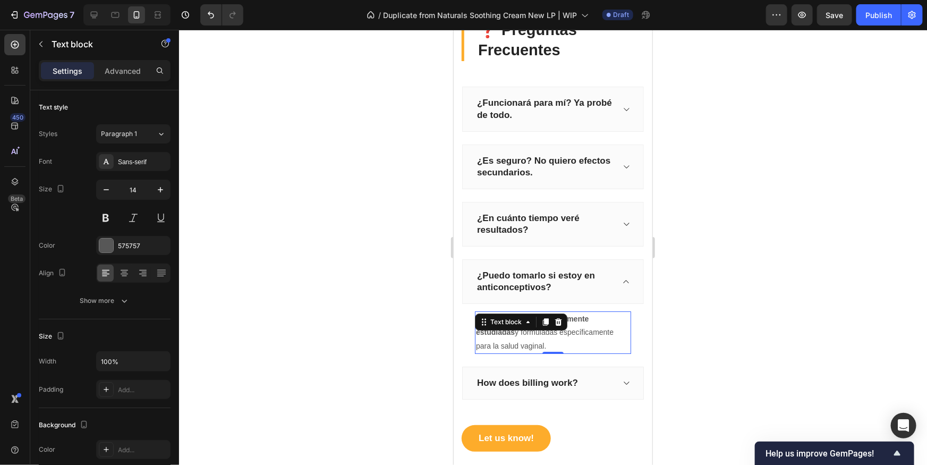
click at [527, 336] on p "No. Las cepas están clínicamente estudiadas y formuladas específicamente para l…" at bounding box center [553, 332] width 154 height 40
click at [526, 335] on p "No. Las cepas están clínicamente estudiadas y formuladas específicamente para l…" at bounding box center [553, 332] width 154 height 40
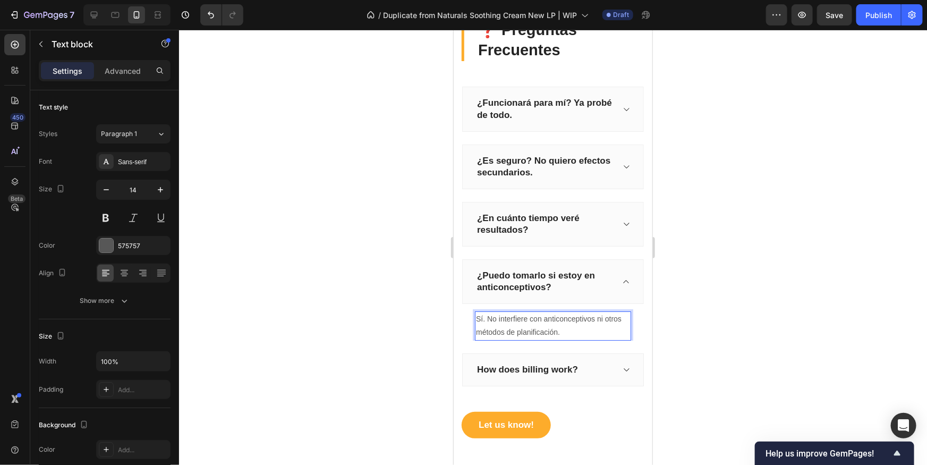
click at [749, 326] on div at bounding box center [553, 247] width 748 height 435
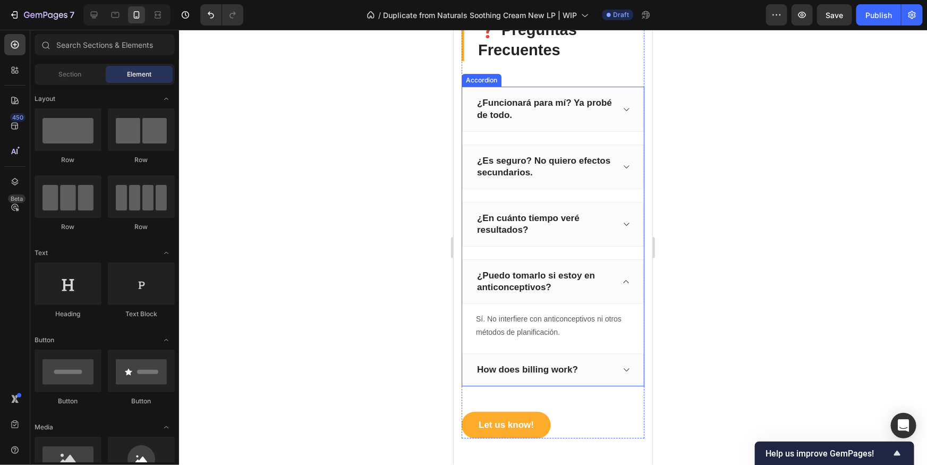
click at [549, 362] on div "How does billing work?" at bounding box center [527, 369] width 104 height 15
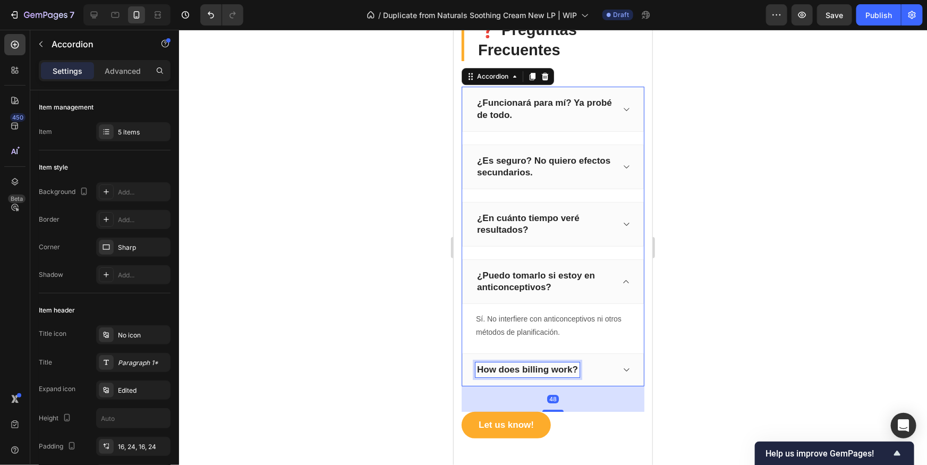
click at [547, 365] on p "How does billing work?" at bounding box center [527, 370] width 101 height 12
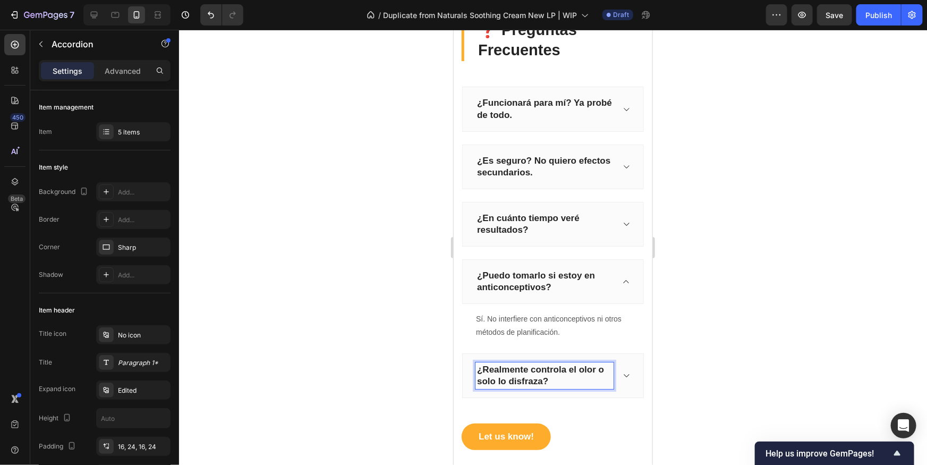
click at [614, 372] on div "¿Realmente controla el olor o solo lo disfraza?" at bounding box center [553, 375] width 182 height 45
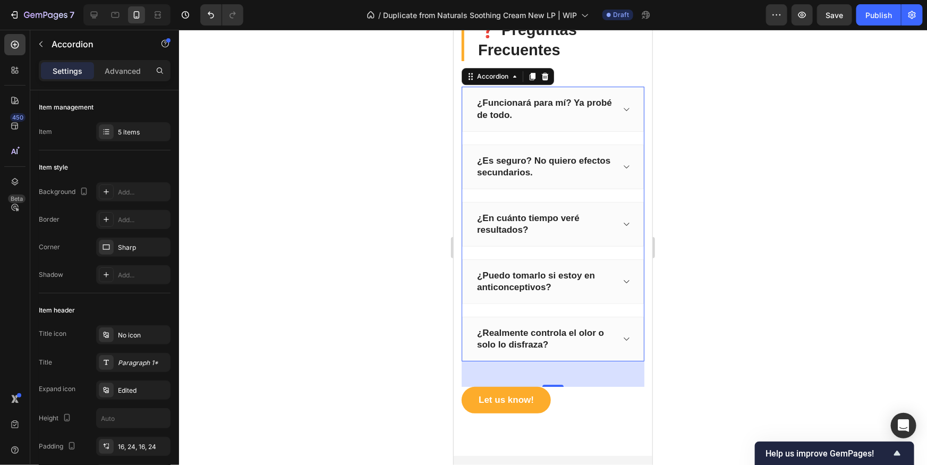
click at [625, 336] on icon at bounding box center [626, 338] width 8 height 9
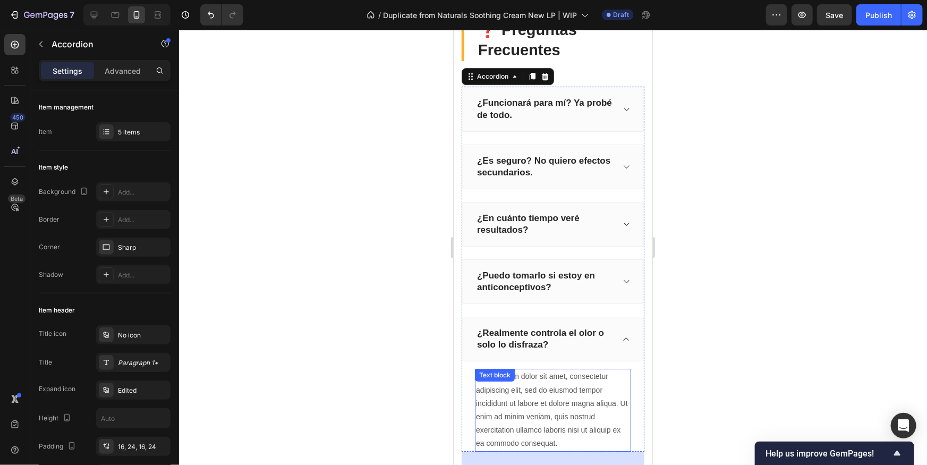
click at [518, 376] on div "Lorem ipsum dolor sit amet, consectetur adipiscing elit, sed do eiusmod tempor …" at bounding box center [553, 409] width 156 height 82
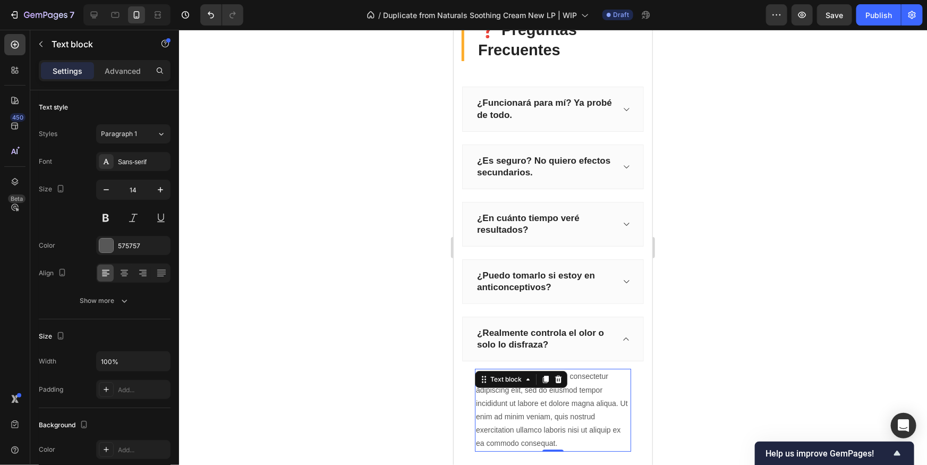
click at [530, 387] on div "Lorem ipsum dolor sit amet, consectetur adipiscing elit, sed do eiusmod tempor …" at bounding box center [553, 409] width 156 height 82
click at [538, 399] on p "Lorem ipsum dolor sit amet, consectetur adipiscing elit, sed do eiusmod tempor …" at bounding box center [553, 409] width 154 height 80
drag, startPoint x: 538, startPoint y: 399, endPoint x: 563, endPoint y: 399, distance: 25.5
click at [538, 399] on p "Lorem ipsum dolor sit amet, consectetur adipiscing elit, sed do eiusmod tempor …" at bounding box center [553, 409] width 154 height 80
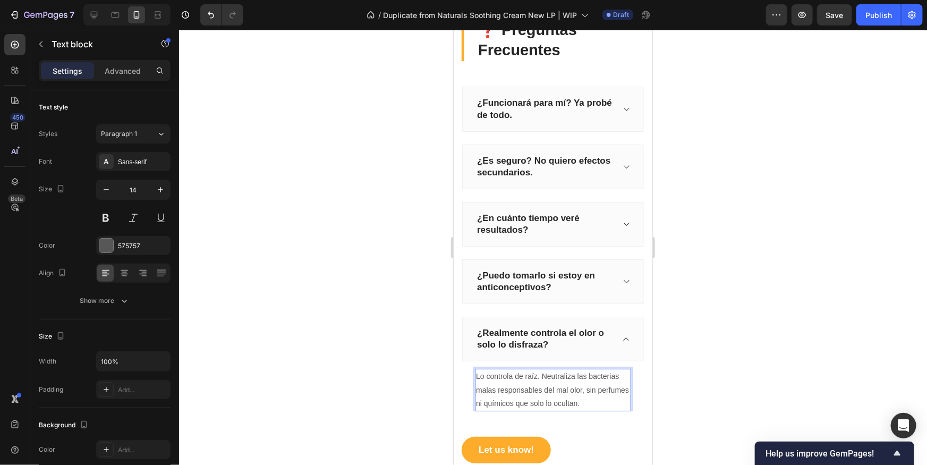
click at [707, 401] on div at bounding box center [553, 247] width 748 height 435
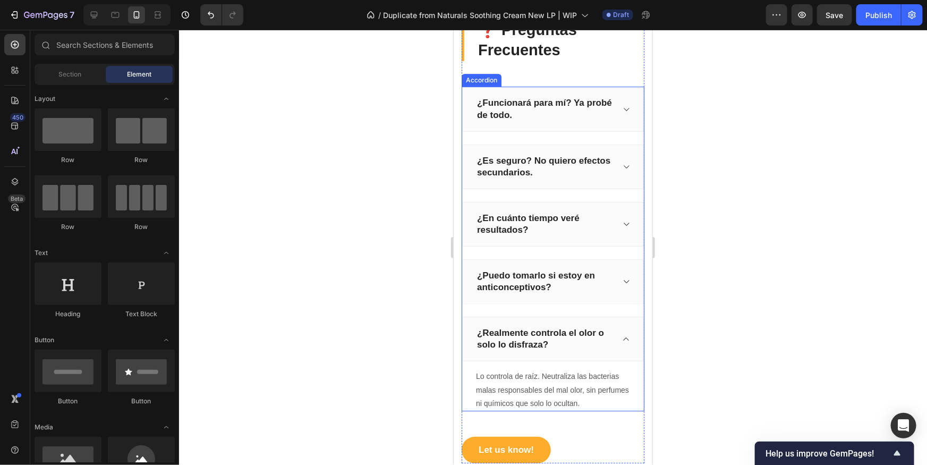
scroll to position [1779, 0]
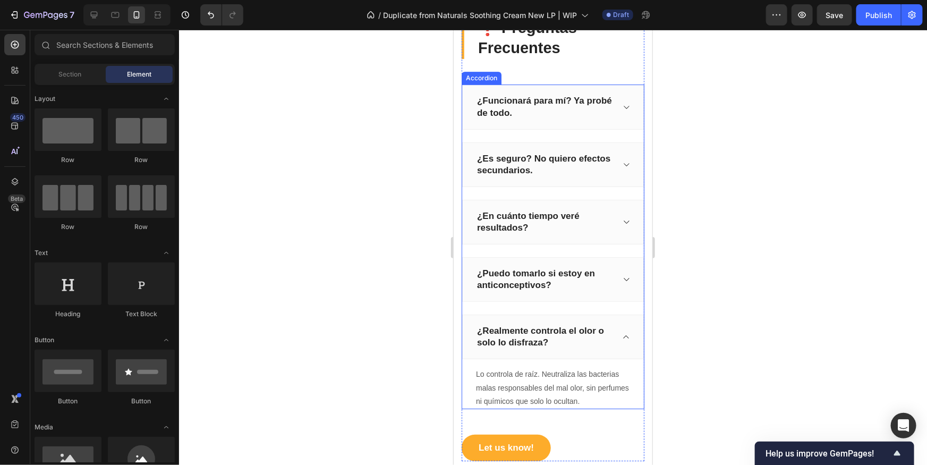
click at [622, 330] on div "¿Realmente controla el olor o solo lo disfraza?" at bounding box center [553, 336] width 182 height 45
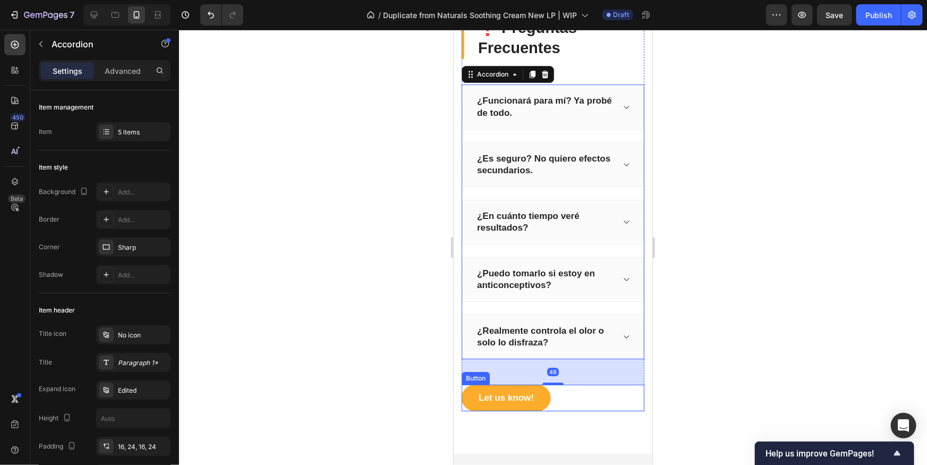
click at [616, 383] on div "48" at bounding box center [552, 372] width 183 height 26
click at [534, 404] on button "Let us know!" at bounding box center [505, 397] width 89 height 27
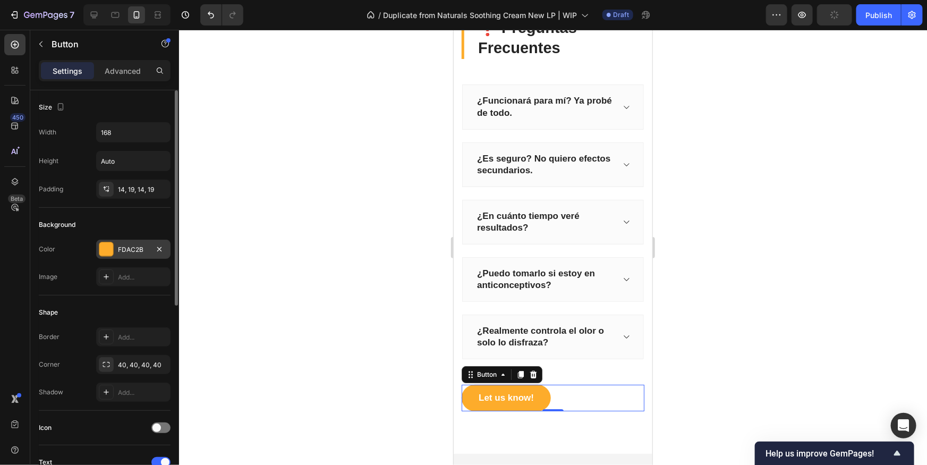
click at [103, 250] on div at bounding box center [106, 249] width 14 height 14
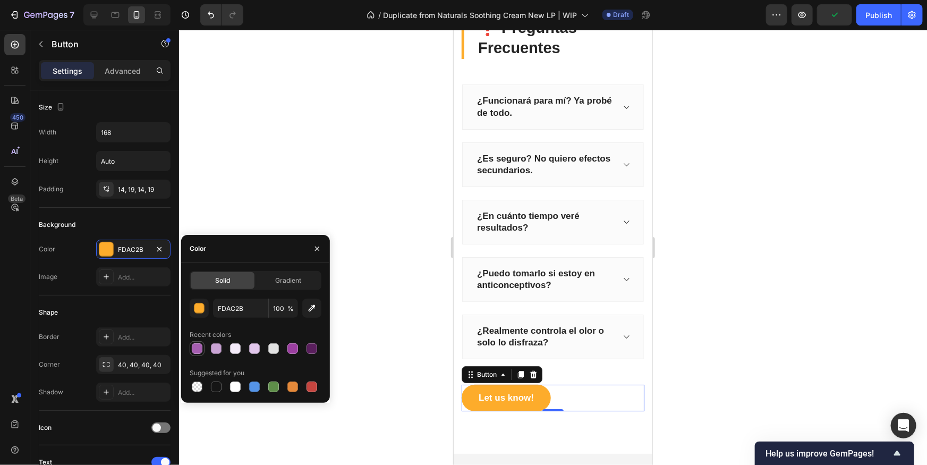
click at [200, 350] on div at bounding box center [197, 348] width 11 height 11
click at [291, 346] on div at bounding box center [293, 348] width 11 height 11
click at [196, 349] on div at bounding box center [197, 348] width 11 height 11
type input "A55EB0"
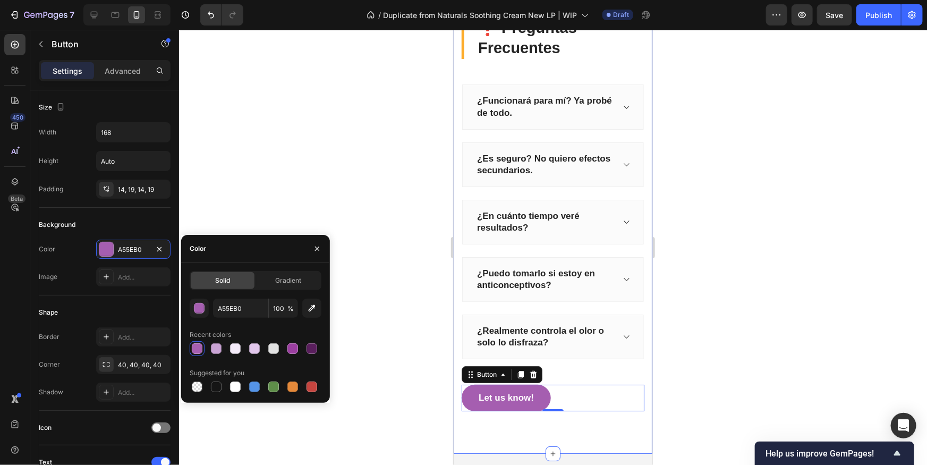
click at [709, 351] on div at bounding box center [553, 247] width 748 height 435
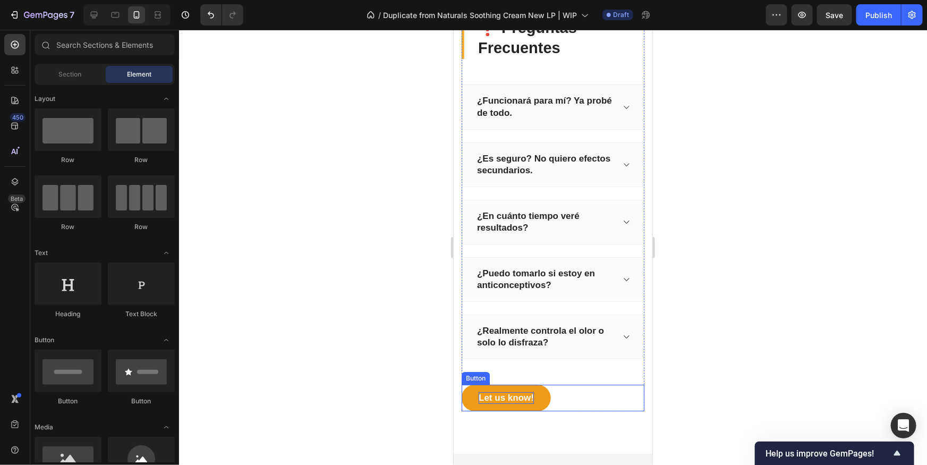
click at [515, 398] on div "Let us know!" at bounding box center [505, 398] width 55 height 12
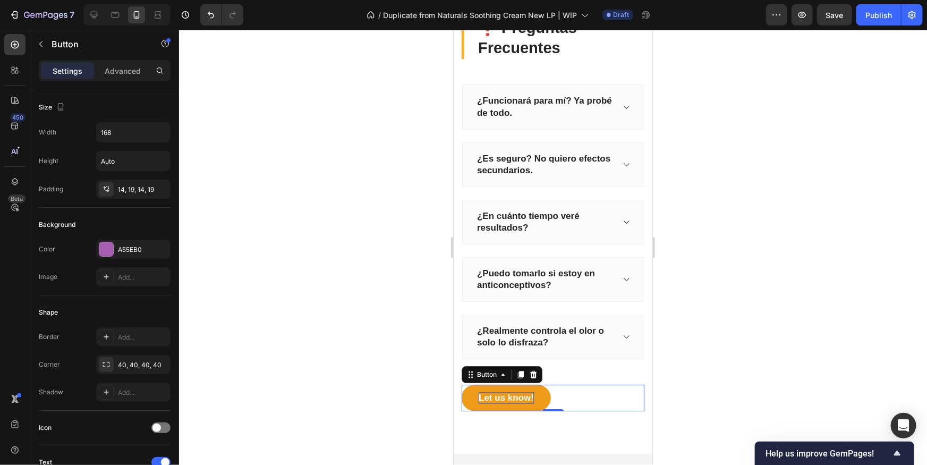
click at [515, 398] on div "Let us know!" at bounding box center [505, 398] width 55 height 12
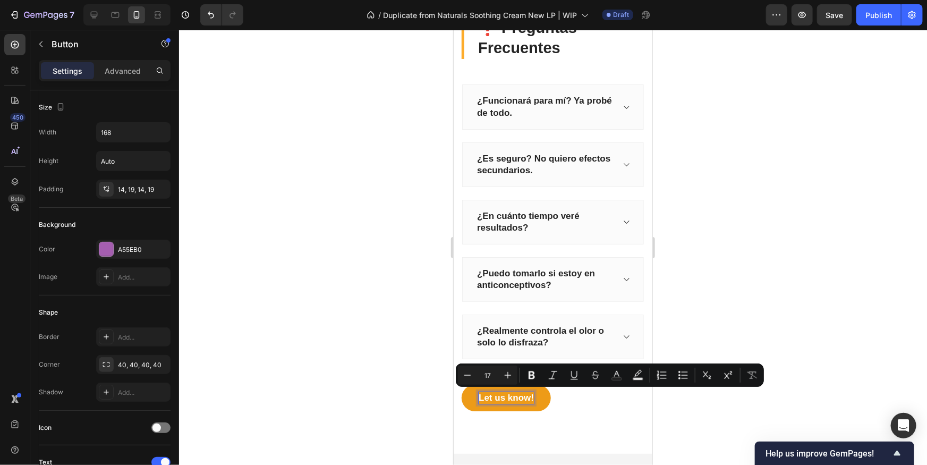
click at [545, 401] on button "Let us know!" at bounding box center [505, 397] width 89 height 27
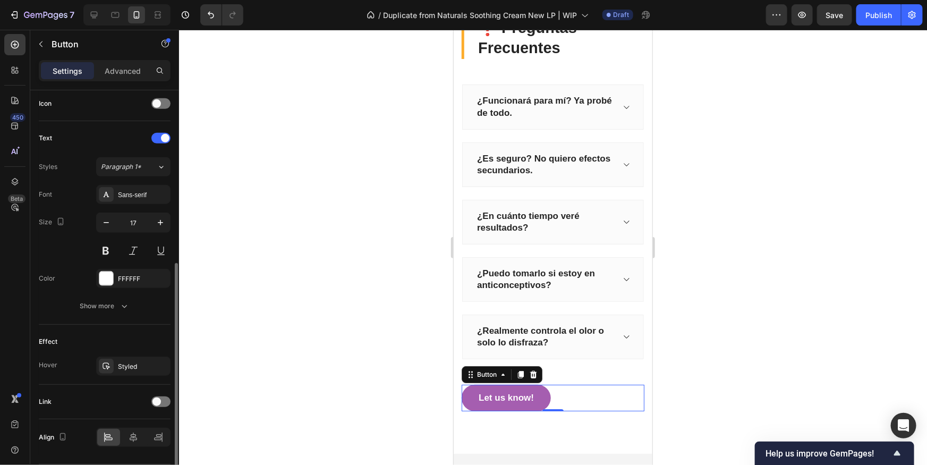
scroll to position [356, 0]
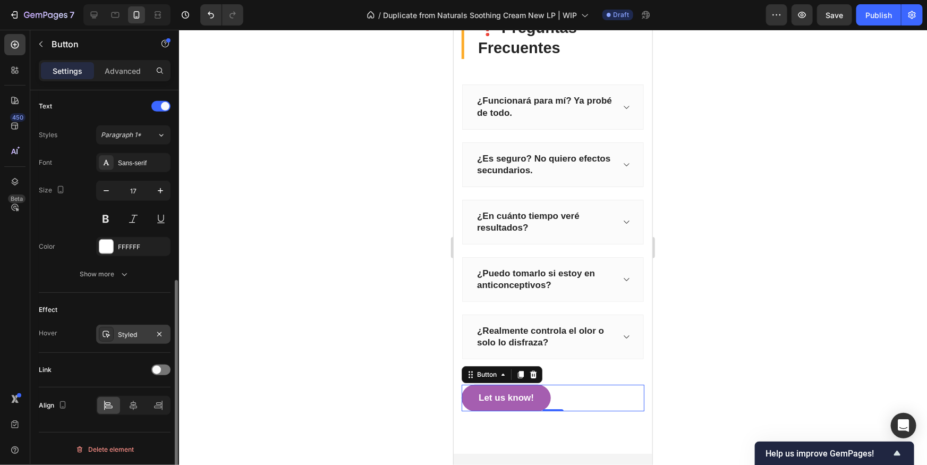
click at [128, 331] on div "Styled" at bounding box center [133, 335] width 31 height 10
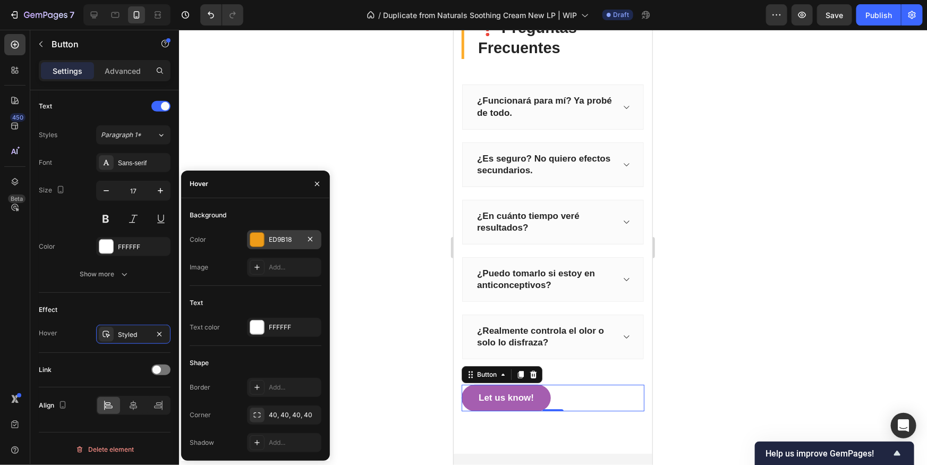
click at [259, 241] on div at bounding box center [257, 240] width 14 height 14
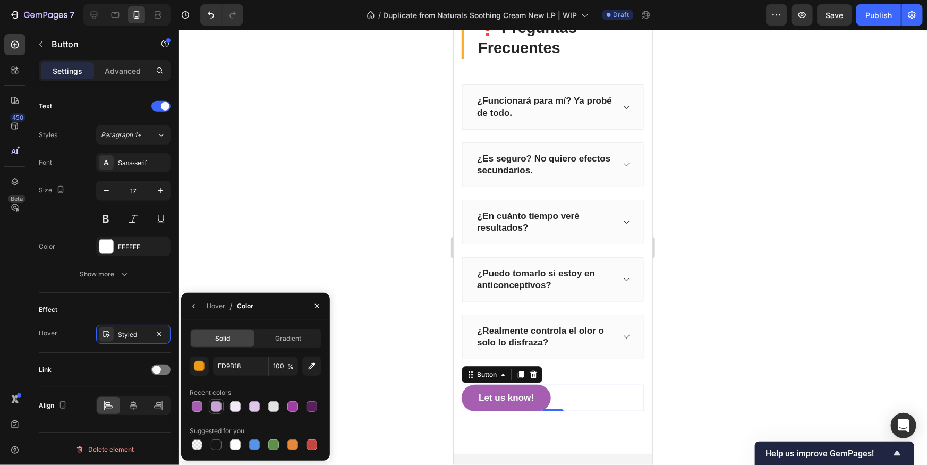
click at [214, 411] on div at bounding box center [216, 406] width 11 height 11
type input "C9A3D4"
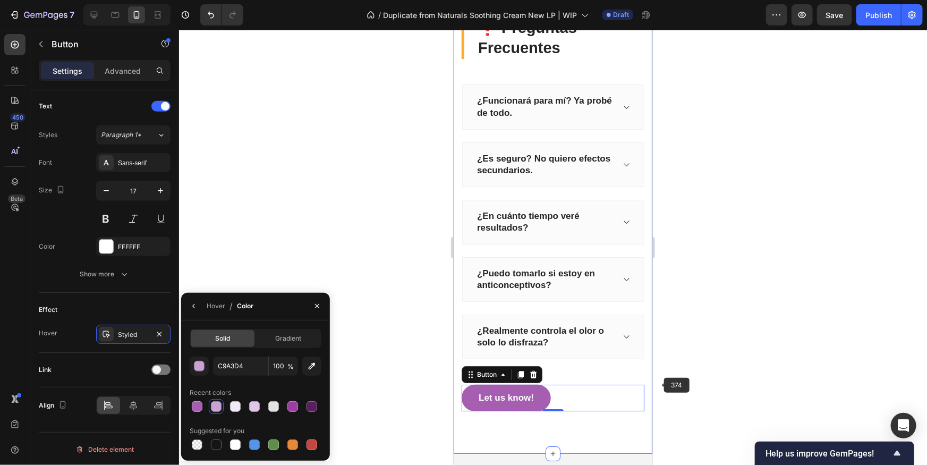
drag, startPoint x: 705, startPoint y: 379, endPoint x: 672, endPoint y: 378, distance: 33.0
click at [705, 379] on div at bounding box center [553, 247] width 748 height 435
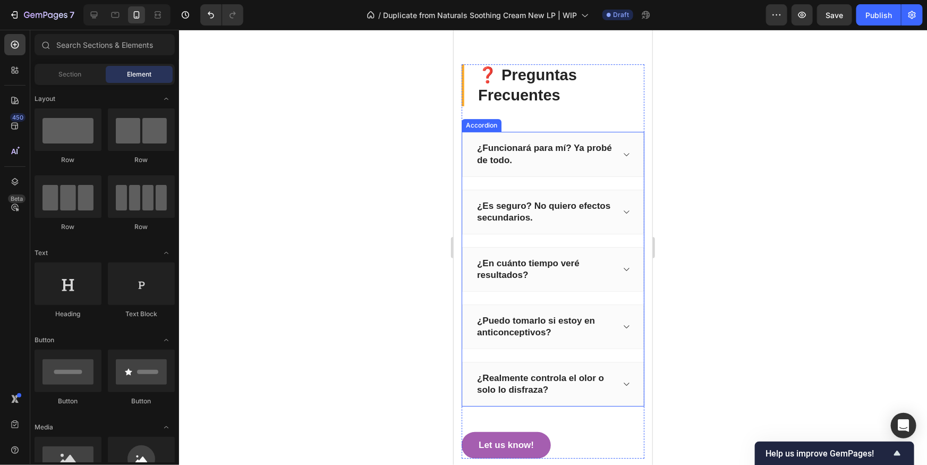
scroll to position [1658, 0]
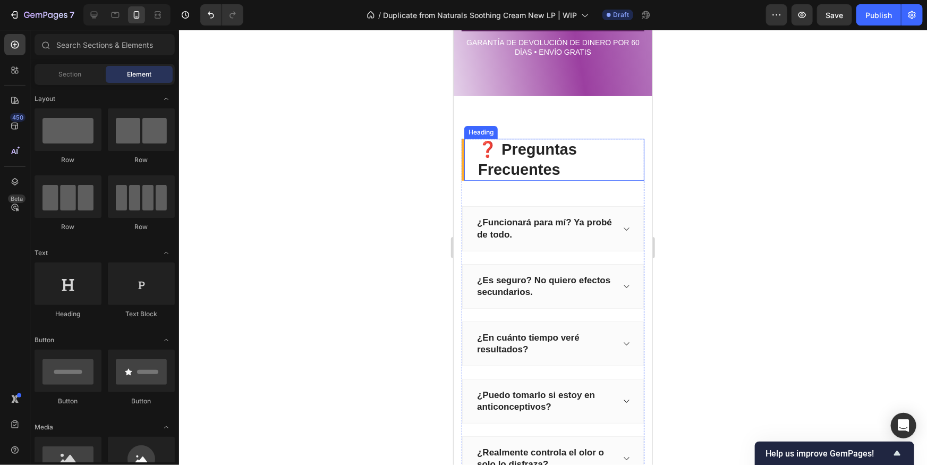
click at [463, 156] on div "❓ Preguntas Frecuentes Heading" at bounding box center [552, 159] width 183 height 42
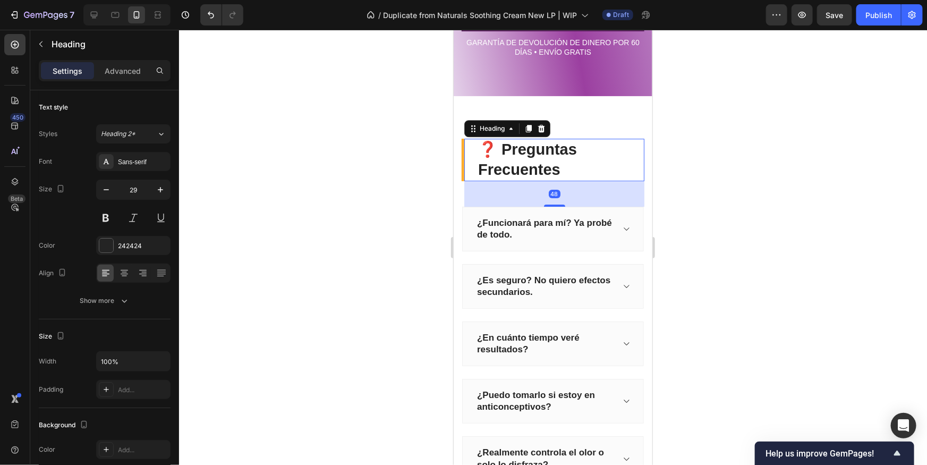
click at [463, 156] on div "❓ Preguntas Frecuentes Heading 48" at bounding box center [552, 159] width 183 height 42
click at [461, 155] on div "❓ Preguntas Frecuentes Heading 48" at bounding box center [552, 159] width 183 height 42
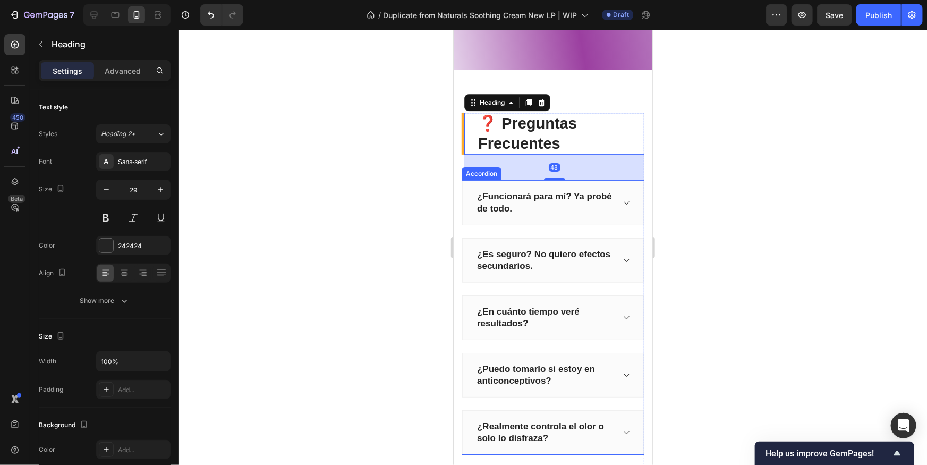
scroll to position [2023, 0]
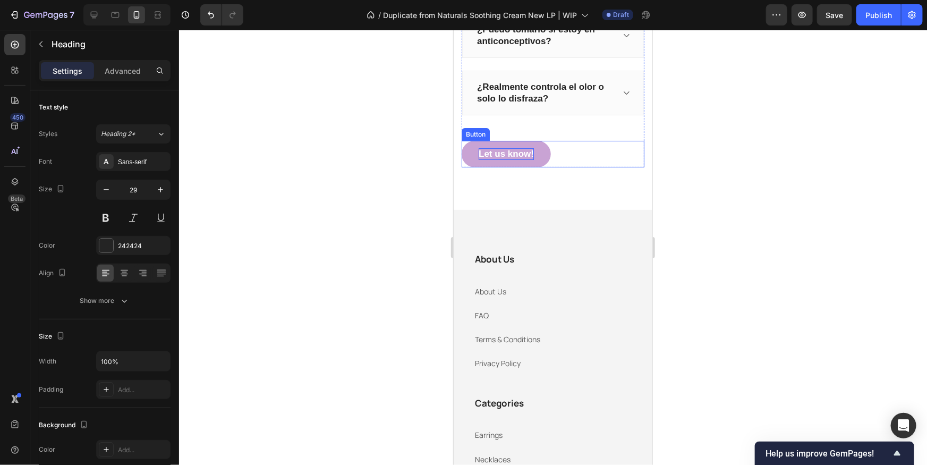
click at [514, 155] on div "Let us know!" at bounding box center [505, 154] width 55 height 12
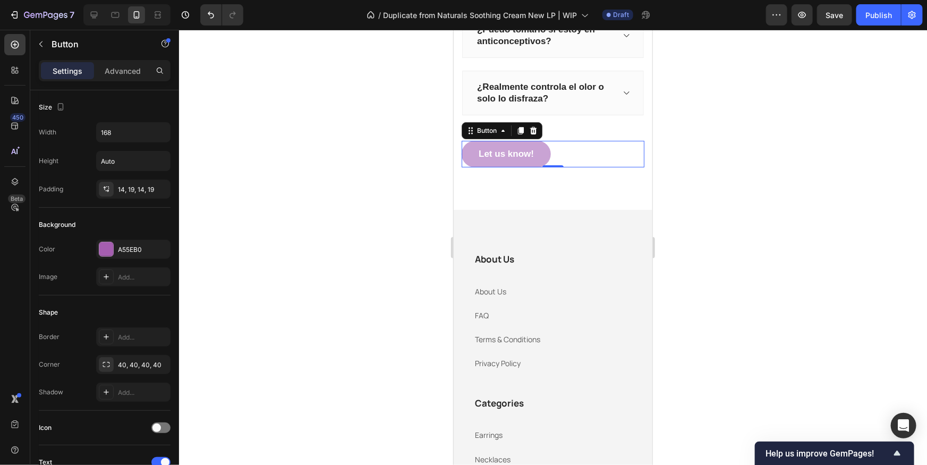
click at [543, 153] on button "Let us know!" at bounding box center [505, 153] width 89 height 27
click at [516, 153] on div "Let us know!" at bounding box center [505, 154] width 55 height 12
click at [516, 153] on p "Let us know!" at bounding box center [505, 154] width 55 height 12
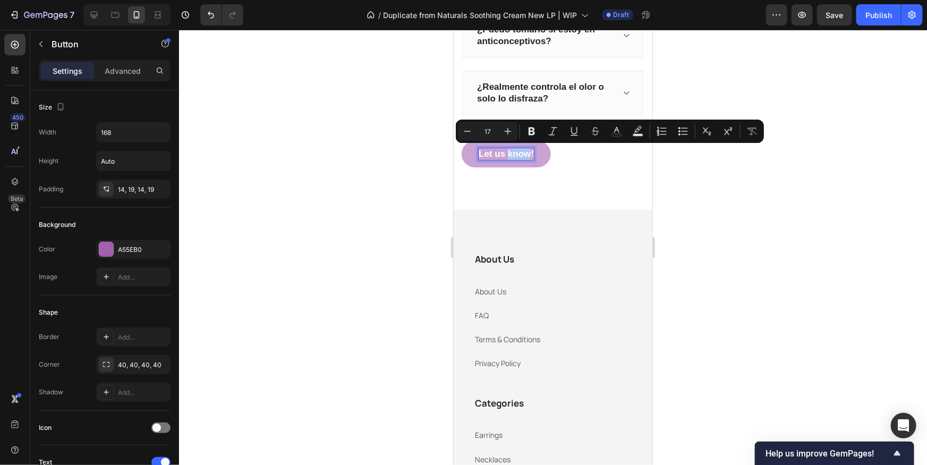
click at [520, 156] on p "Let us know!" at bounding box center [505, 154] width 55 height 12
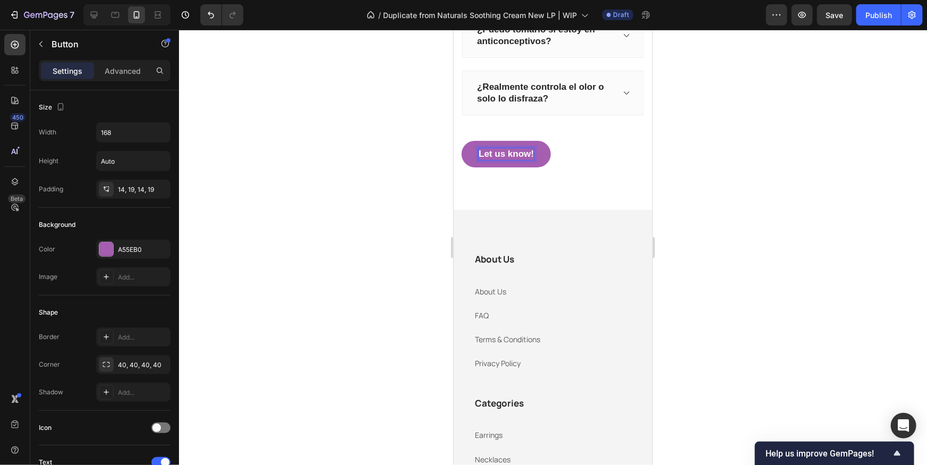
click at [612, 165] on div "Let us know! Button 0" at bounding box center [552, 153] width 183 height 27
click at [536, 130] on icon at bounding box center [533, 129] width 7 height 7
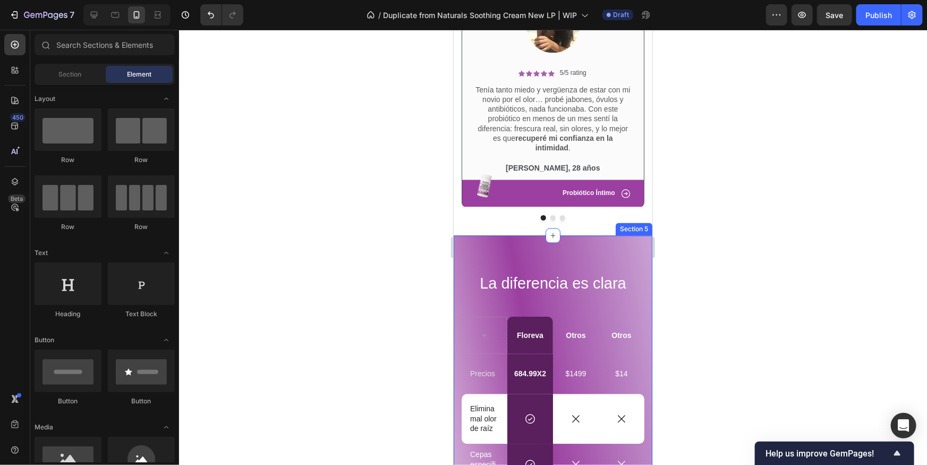
scroll to position [1178, 0]
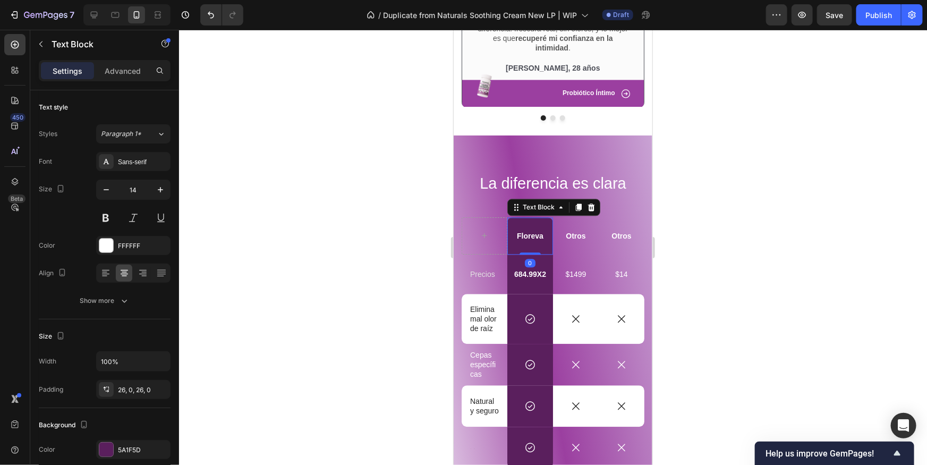
click at [548, 226] on div "Floreva" at bounding box center [530, 235] width 46 height 37
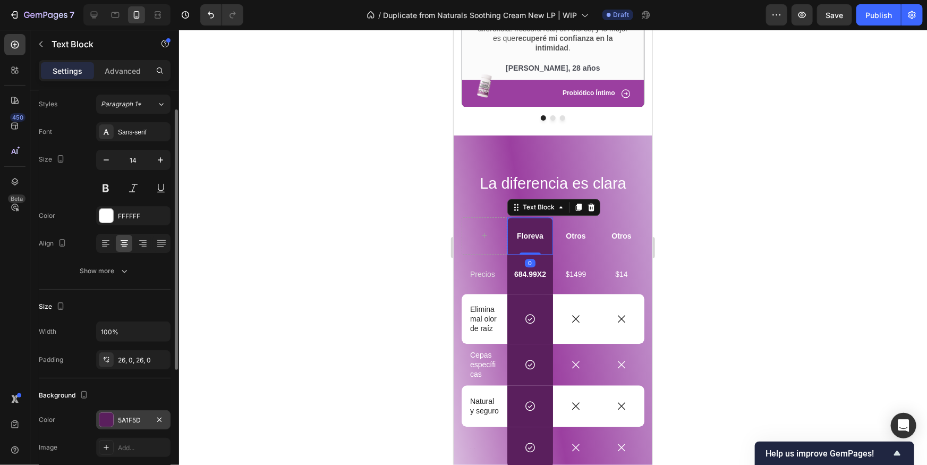
click at [99, 426] on div "5A1F5D" at bounding box center [133, 419] width 74 height 19
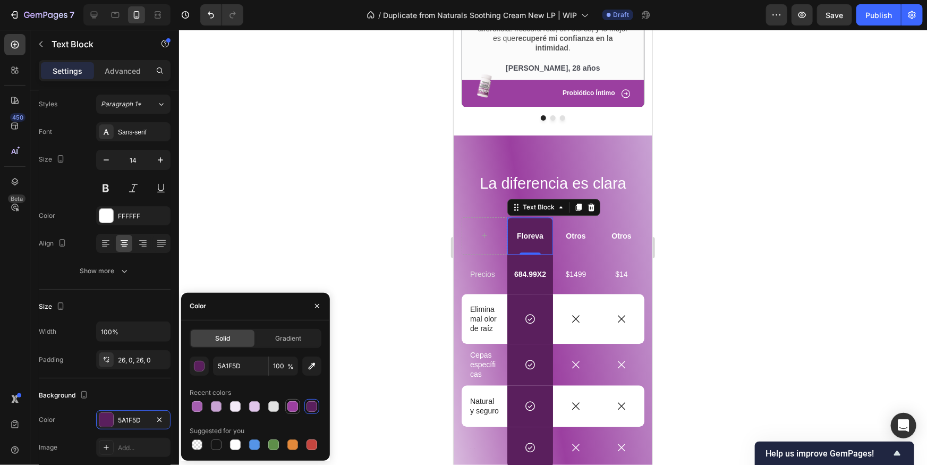
click at [290, 408] on div at bounding box center [293, 406] width 11 height 11
type input "9B3FA0"
click at [515, 289] on div "Row" at bounding box center [518, 287] width 22 height 13
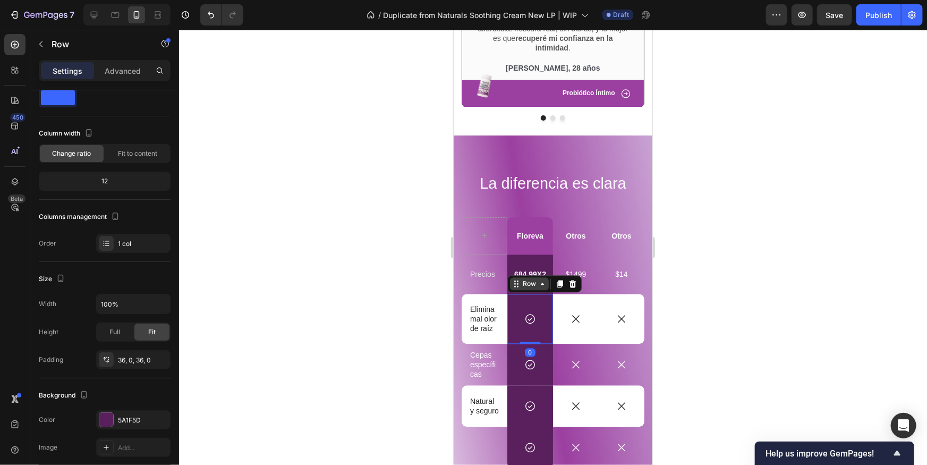
scroll to position [0, 0]
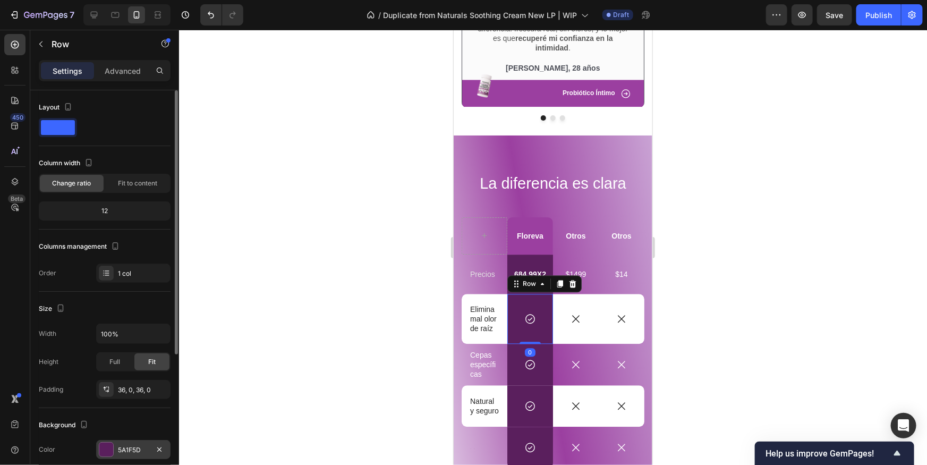
click at [108, 446] on div at bounding box center [106, 450] width 14 height 14
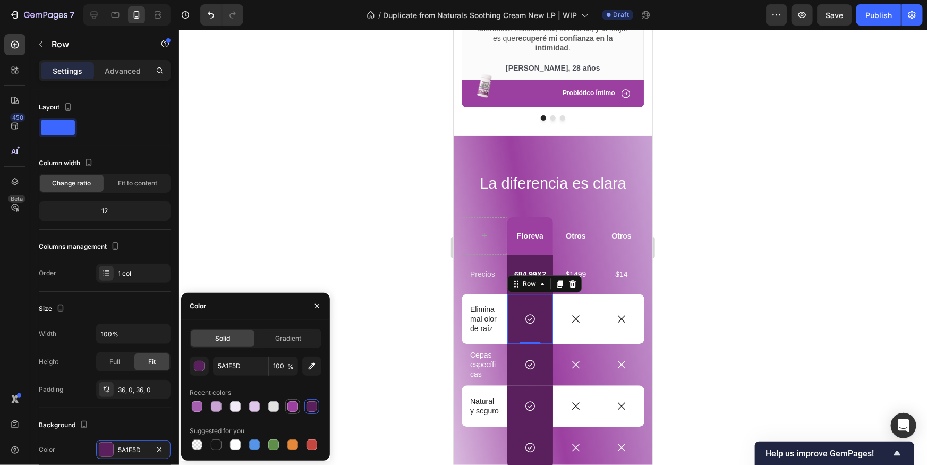
click at [295, 408] on div at bounding box center [293, 406] width 11 height 11
type input "9B3FA0"
drag, startPoint x: 522, startPoint y: 261, endPoint x: 506, endPoint y: 258, distance: 15.7
click at [522, 261] on div "684.99X2" at bounding box center [530, 273] width 46 height 39
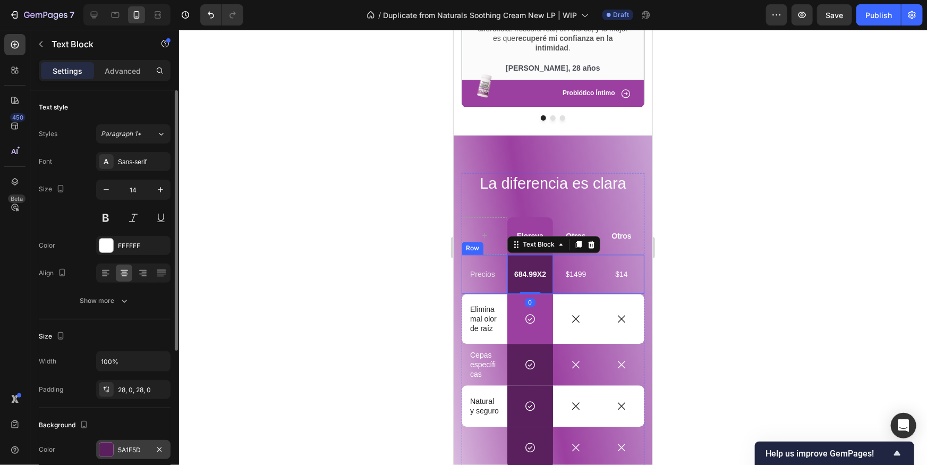
drag, startPoint x: 108, startPoint y: 448, endPoint x: 180, endPoint y: 433, distance: 72.9
click at [108, 448] on div at bounding box center [106, 450] width 14 height 14
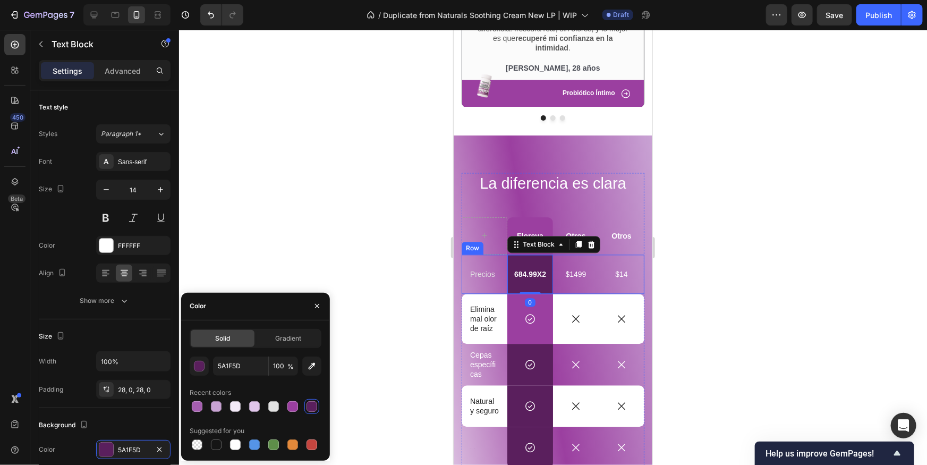
drag, startPoint x: 291, startPoint y: 408, endPoint x: 385, endPoint y: 383, distance: 97.3
click at [291, 408] on div at bounding box center [293, 406] width 11 height 11
type input "9B3FA0"
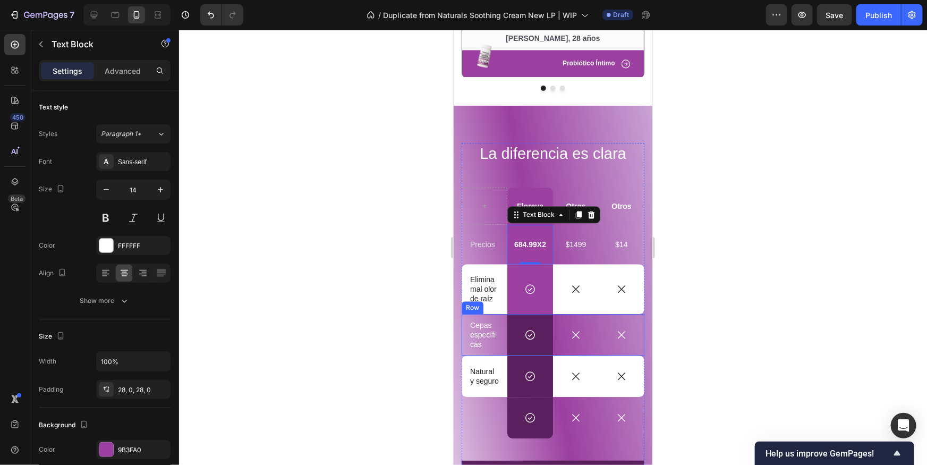
drag, startPoint x: 682, startPoint y: 316, endPoint x: 197, endPoint y: 289, distance: 486.5
click at [682, 316] on div at bounding box center [553, 247] width 748 height 435
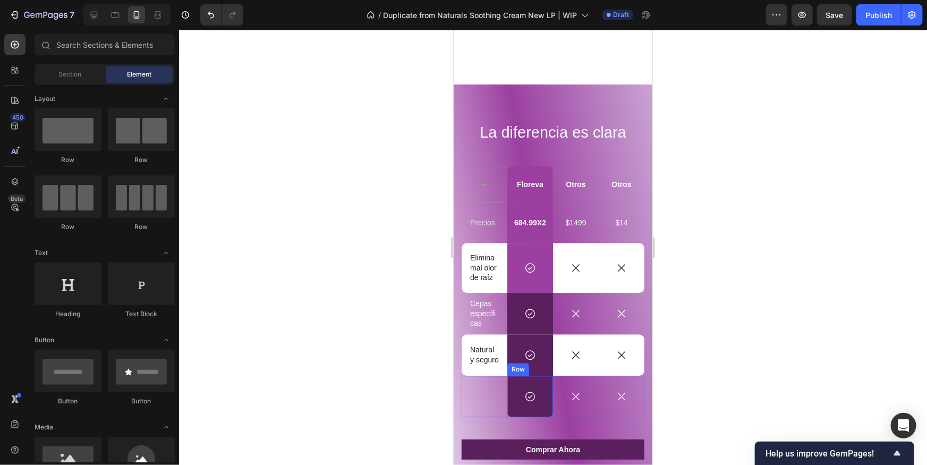
scroll to position [1330, 0]
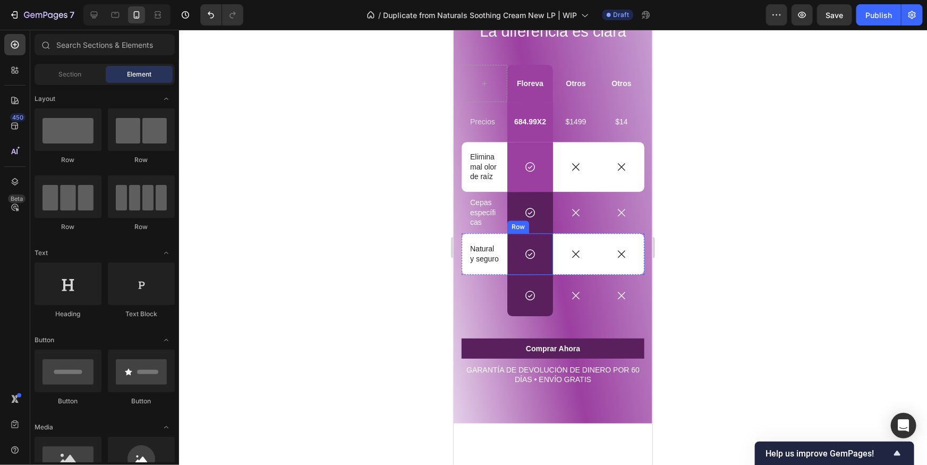
click at [520, 227] on div "Row" at bounding box center [518, 227] width 18 height 10
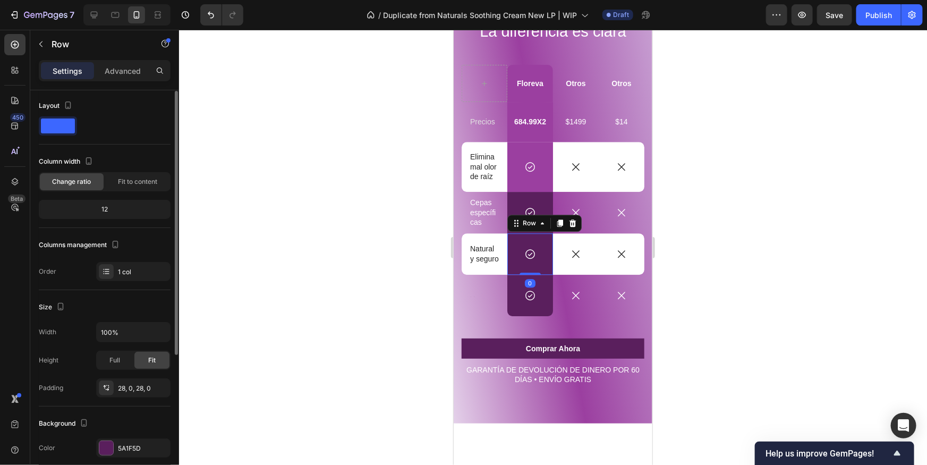
scroll to position [7, 0]
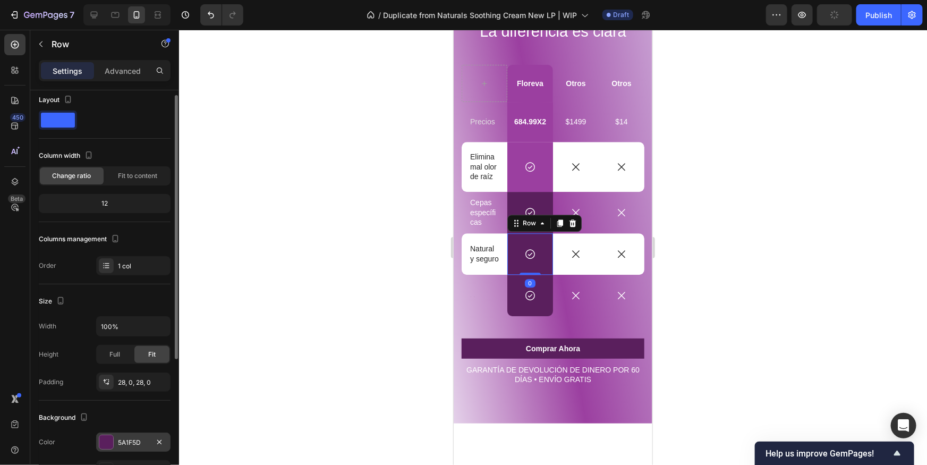
drag, startPoint x: 114, startPoint y: 442, endPoint x: 126, endPoint y: 440, distance: 12.0
click at [114, 442] on div "5A1F5D" at bounding box center [133, 442] width 74 height 19
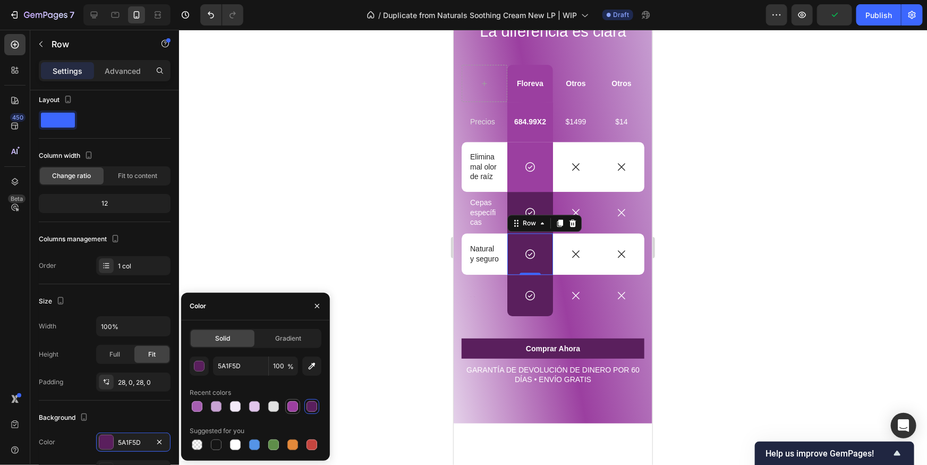
drag, startPoint x: 286, startPoint y: 405, endPoint x: 404, endPoint y: 384, distance: 119.4
click at [288, 405] on div at bounding box center [292, 406] width 13 height 13
type input "9B3FA0"
click at [518, 291] on div "Icon" at bounding box center [530, 295] width 46 height 12
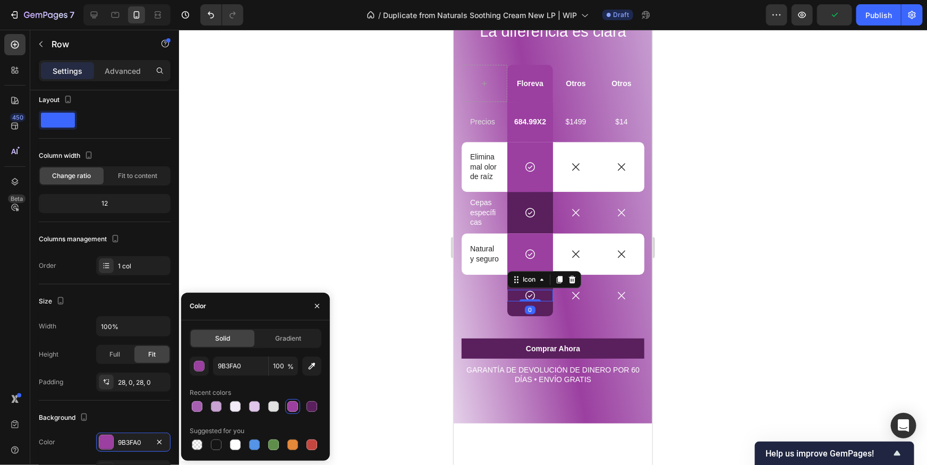
scroll to position [0, 0]
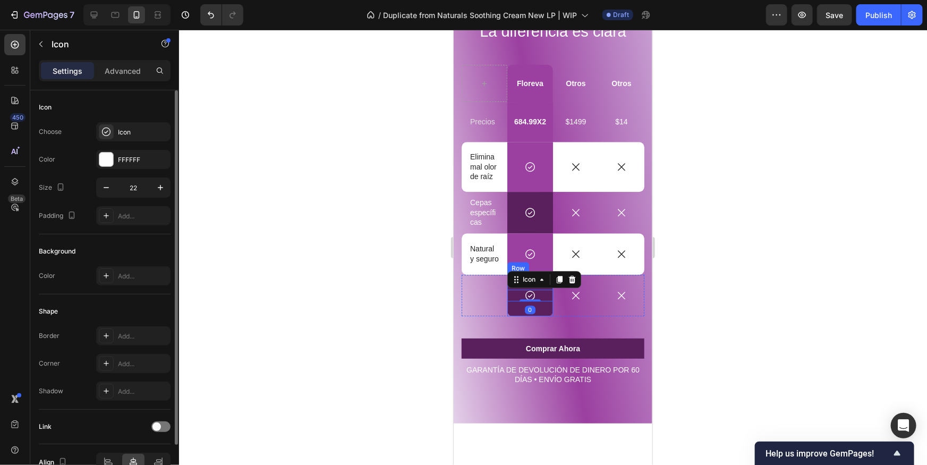
click at [512, 307] on div "Icon 0 Row" at bounding box center [530, 294] width 46 height 41
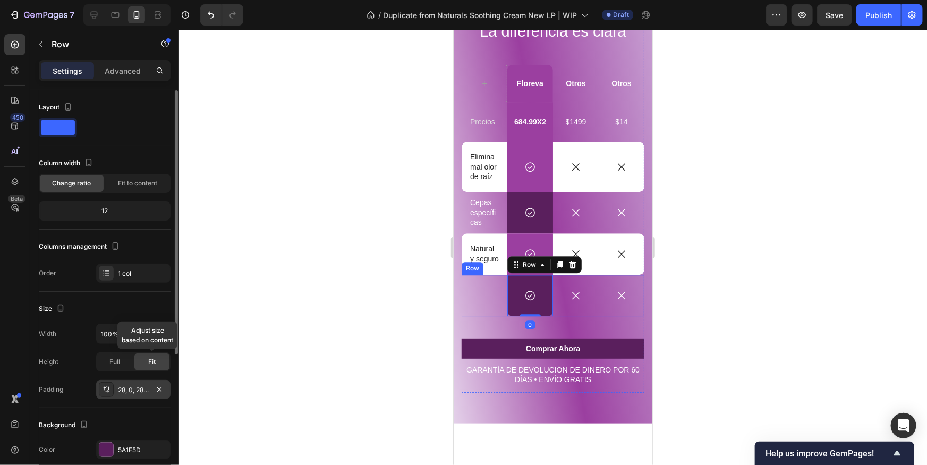
scroll to position [19, 0]
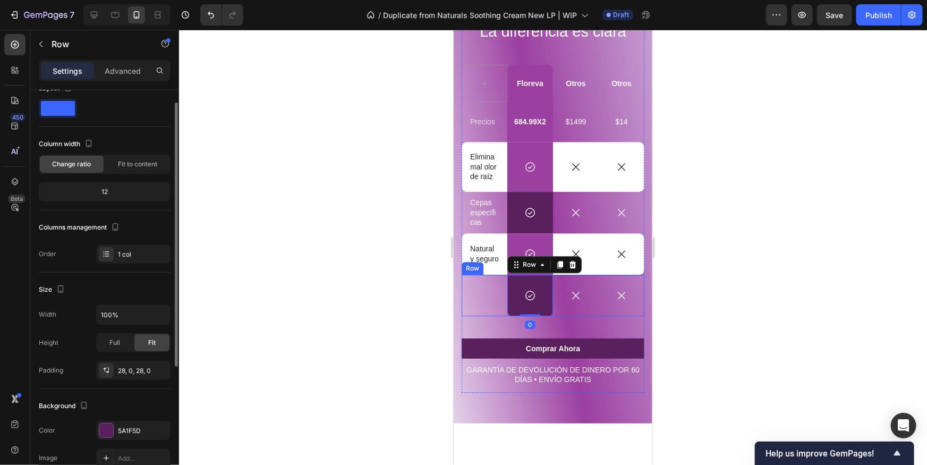
click at [114, 419] on div "Background The changes might be hidden by the video. Color 5A1F5D Image Add... …" at bounding box center [105, 446] width 132 height 115
drag, startPoint x: 108, startPoint y: 435, endPoint x: 173, endPoint y: 424, distance: 65.2
click at [108, 435] on div at bounding box center [106, 431] width 14 height 14
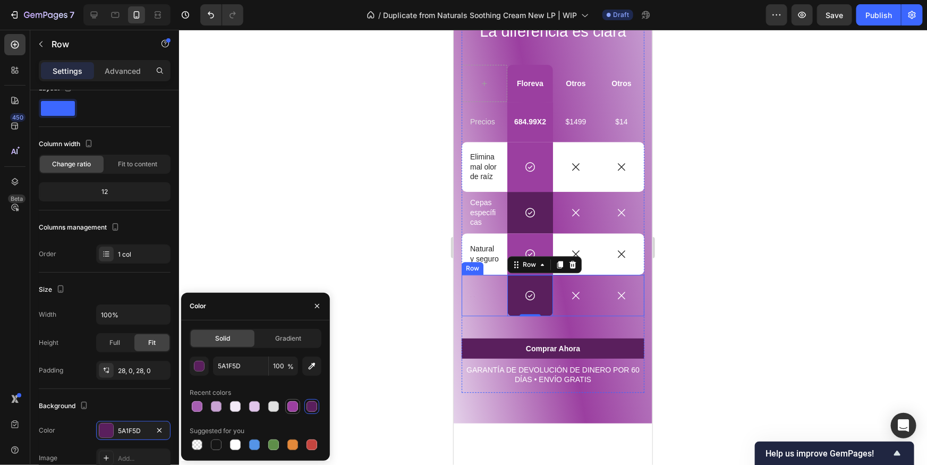
click at [292, 408] on div at bounding box center [293, 406] width 11 height 11
type input "9B3FA0"
click at [511, 222] on div "Icon Row" at bounding box center [530, 211] width 46 height 41
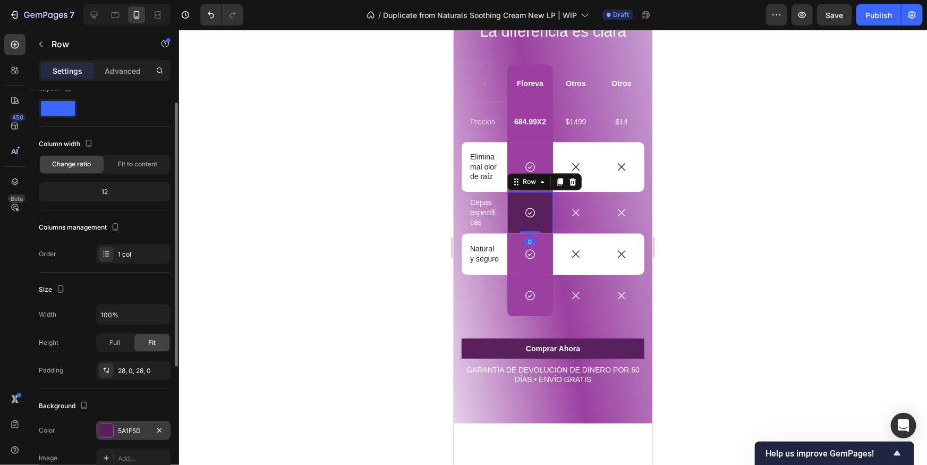
click at [109, 426] on div at bounding box center [106, 431] width 14 height 14
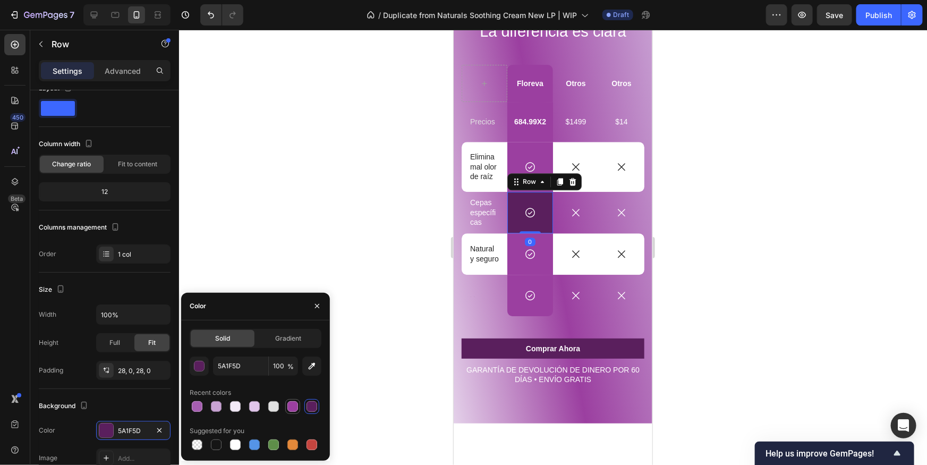
drag, startPoint x: 291, startPoint y: 404, endPoint x: 323, endPoint y: 395, distance: 33.7
click at [291, 404] on div at bounding box center [293, 406] width 11 height 11
type input "9B3FA0"
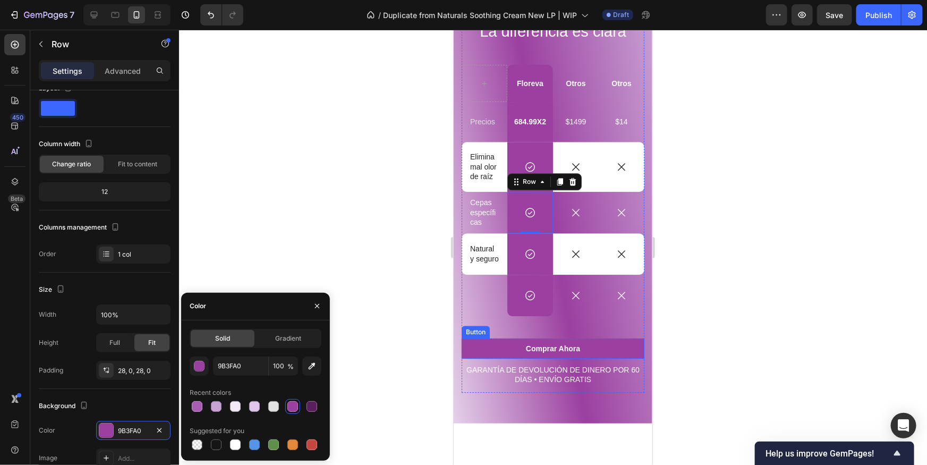
click at [499, 353] on button "Comprar Ahora" at bounding box center [552, 348] width 183 height 20
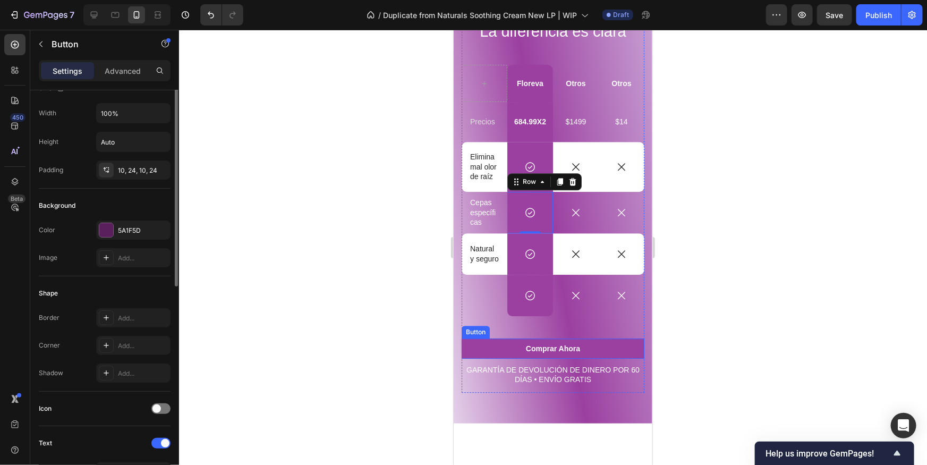
scroll to position [0, 0]
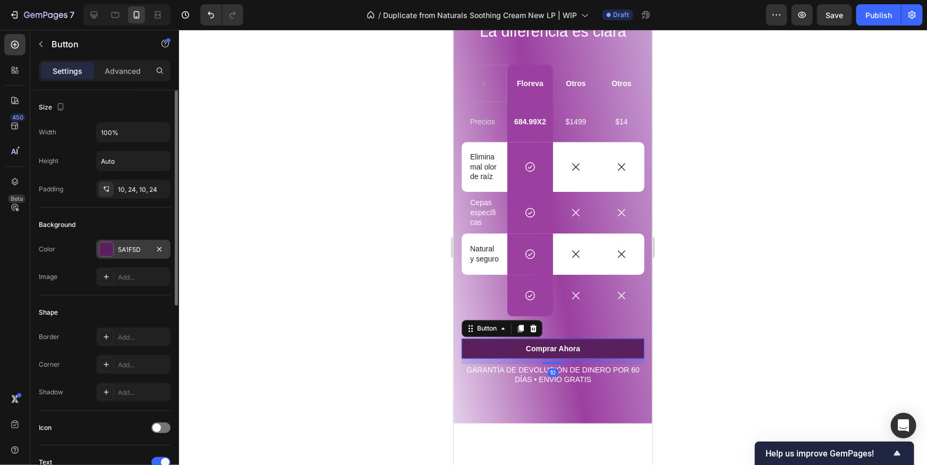
click at [106, 256] on div "5A1F5D" at bounding box center [133, 249] width 74 height 19
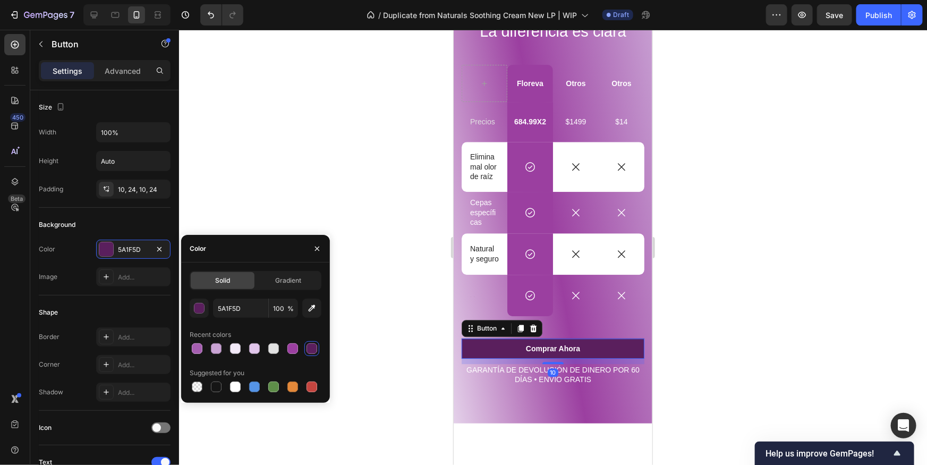
drag, startPoint x: 292, startPoint y: 352, endPoint x: 413, endPoint y: 349, distance: 121.8
click at [292, 352] on div at bounding box center [293, 348] width 11 height 11
type input "9B3FA0"
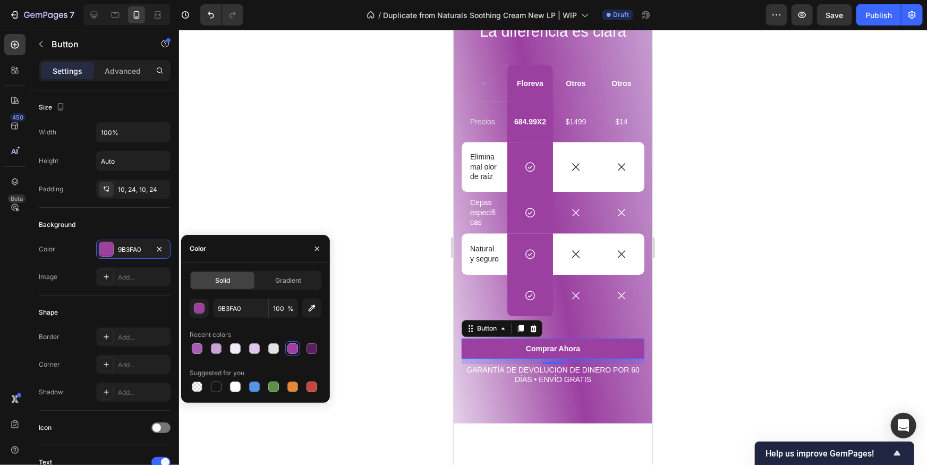
drag, startPoint x: 795, startPoint y: 359, endPoint x: 776, endPoint y: 350, distance: 20.7
click at [795, 360] on div at bounding box center [553, 247] width 748 height 435
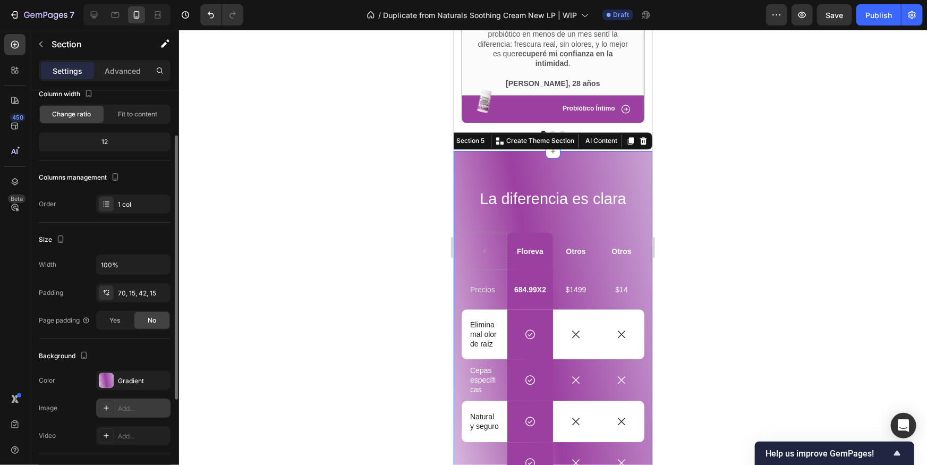
scroll to position [168, 0]
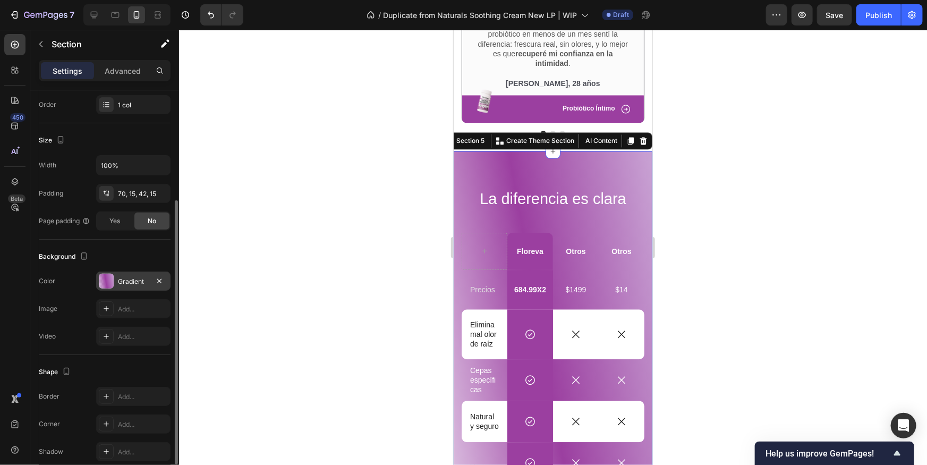
click at [109, 285] on div at bounding box center [106, 281] width 15 height 15
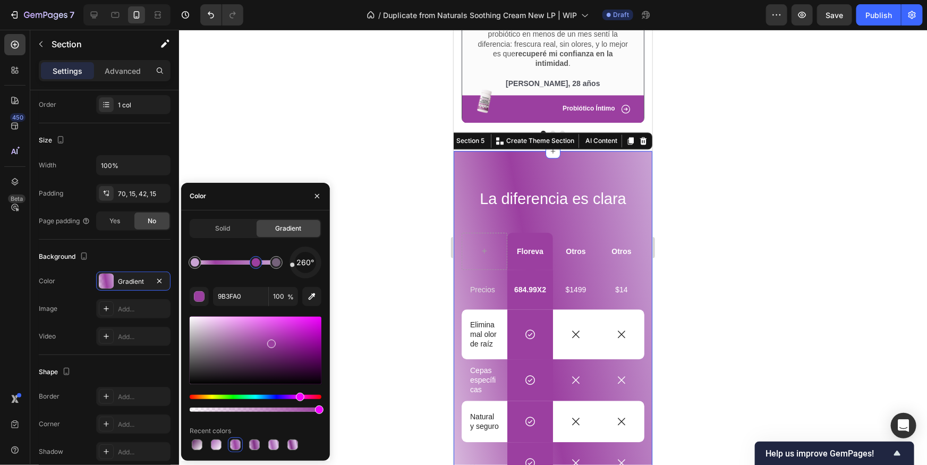
drag, startPoint x: 240, startPoint y: 265, endPoint x: 245, endPoint y: 263, distance: 5.7
click at [257, 264] on div at bounding box center [256, 262] width 9 height 9
type input "C9A3D4"
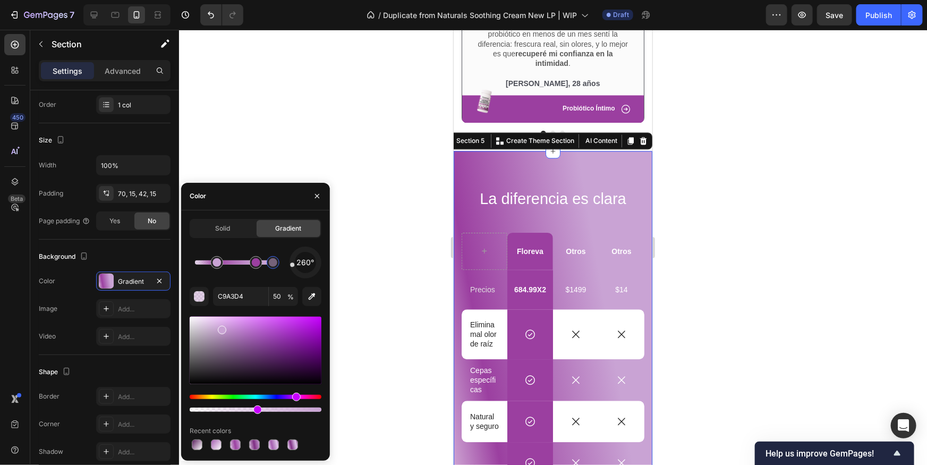
click at [274, 267] on div at bounding box center [273, 262] width 13 height 13
type input "100"
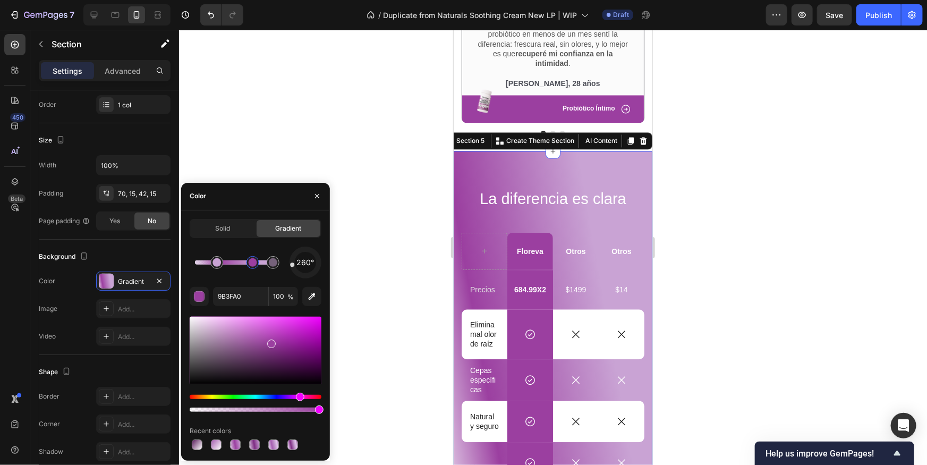
click at [253, 267] on div at bounding box center [253, 262] width 13 height 13
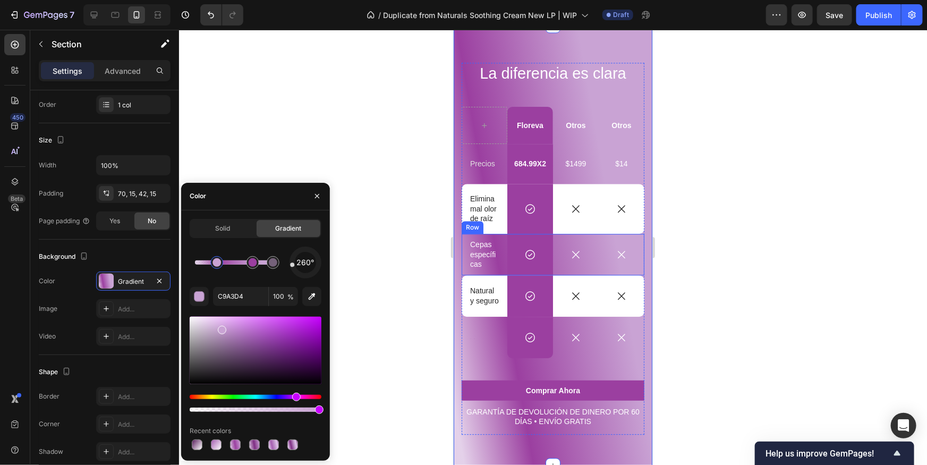
scroll to position [1308, 0]
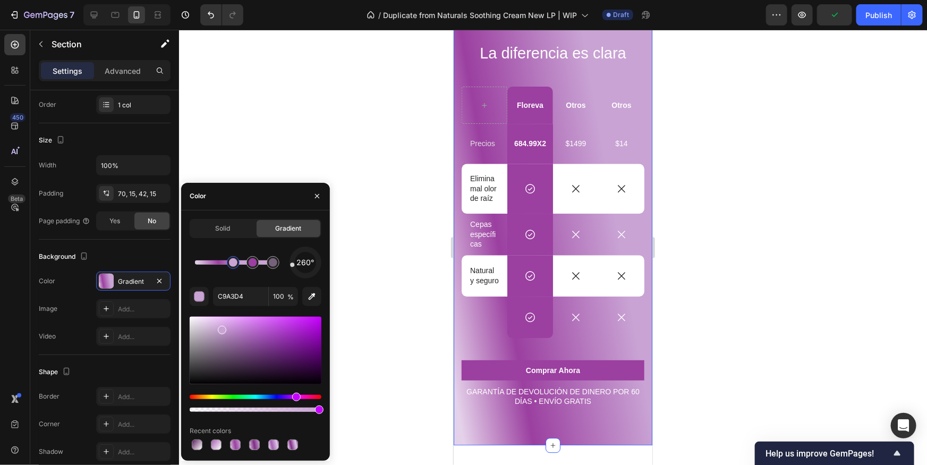
drag, startPoint x: 226, startPoint y: 265, endPoint x: 234, endPoint y: 266, distance: 7.5
click at [234, 266] on div at bounding box center [233, 262] width 9 height 9
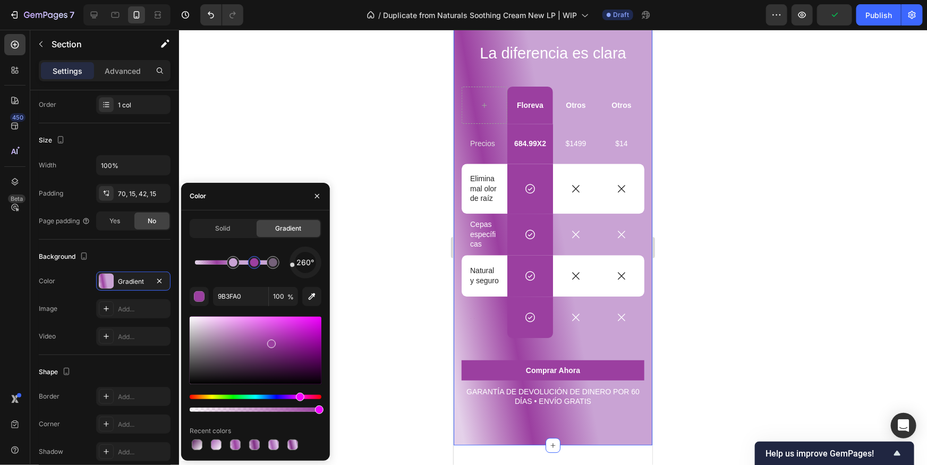
click at [252, 265] on div at bounding box center [254, 262] width 9 height 9
type input "C9A3D4"
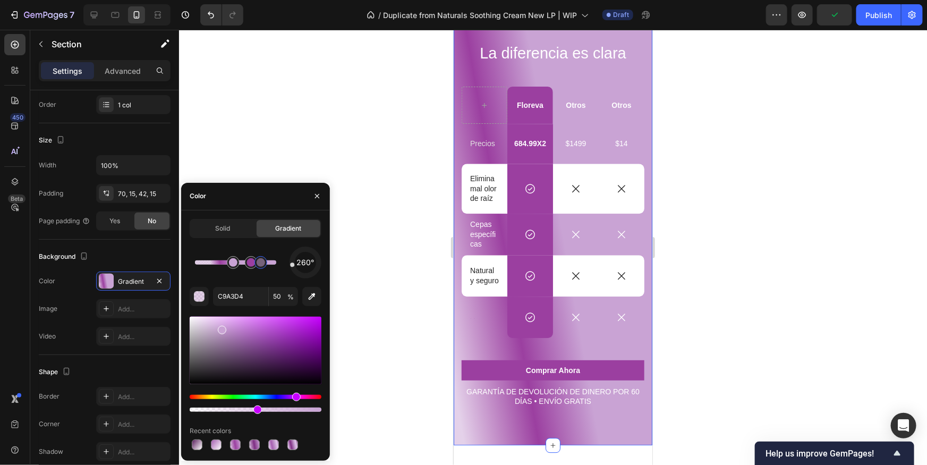
click at [261, 265] on div at bounding box center [261, 262] width 9 height 9
type input "100"
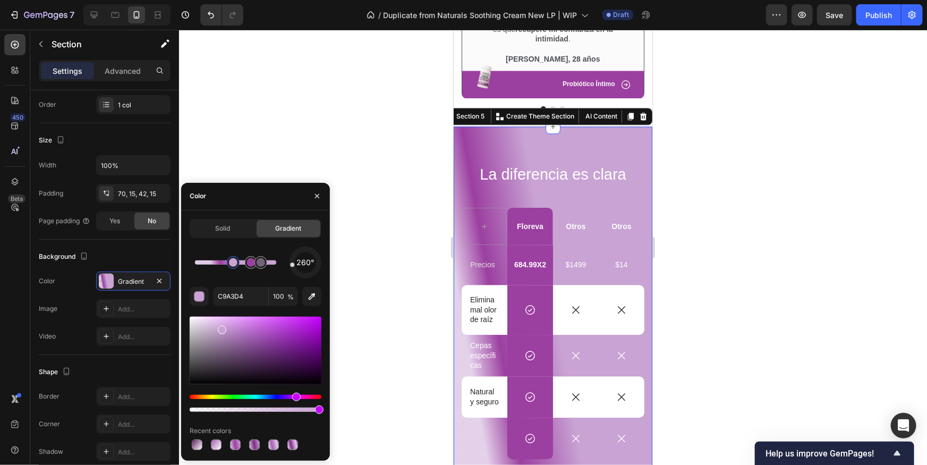
click at [675, 257] on div at bounding box center [553, 247] width 748 height 435
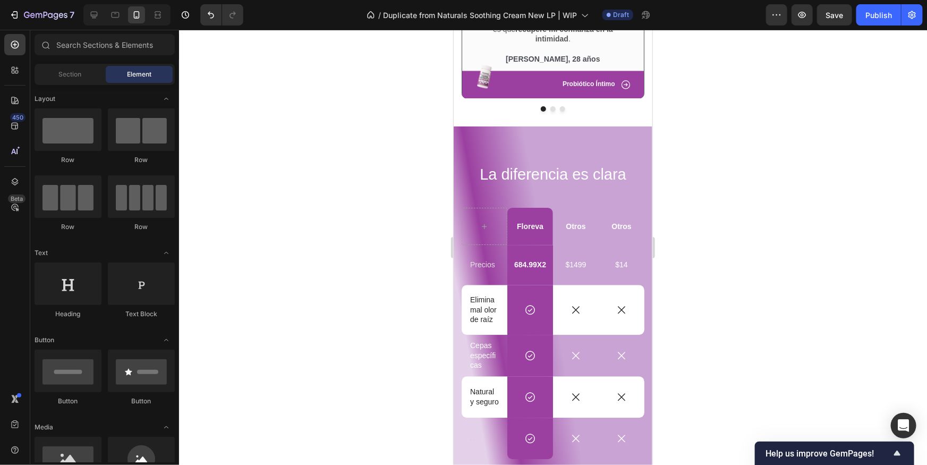
click at [692, 258] on div at bounding box center [553, 247] width 748 height 435
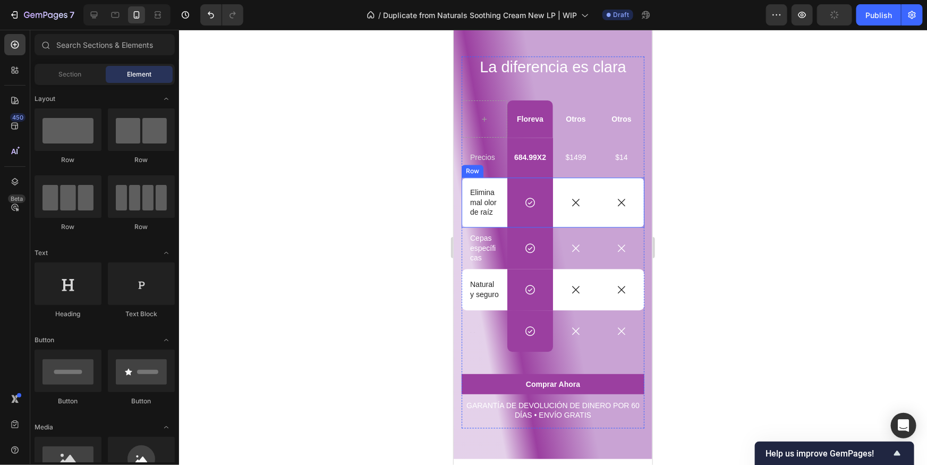
scroll to position [911, 0]
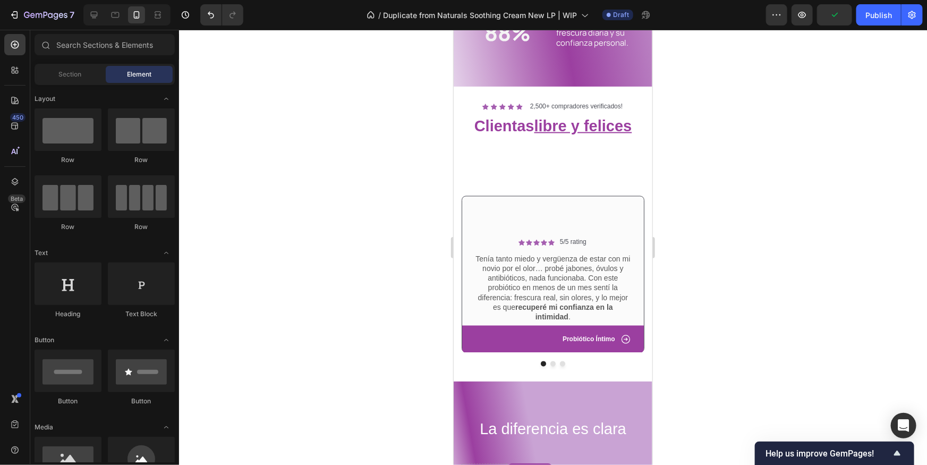
scroll to position [908, 0]
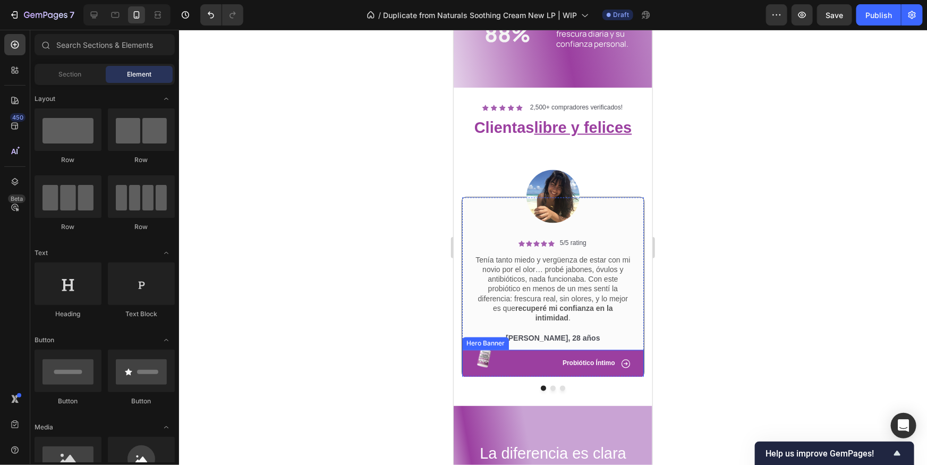
click at [544, 370] on div "Icon Probiótico Íntimo Text Block Row" at bounding box center [553, 364] width 182 height 28
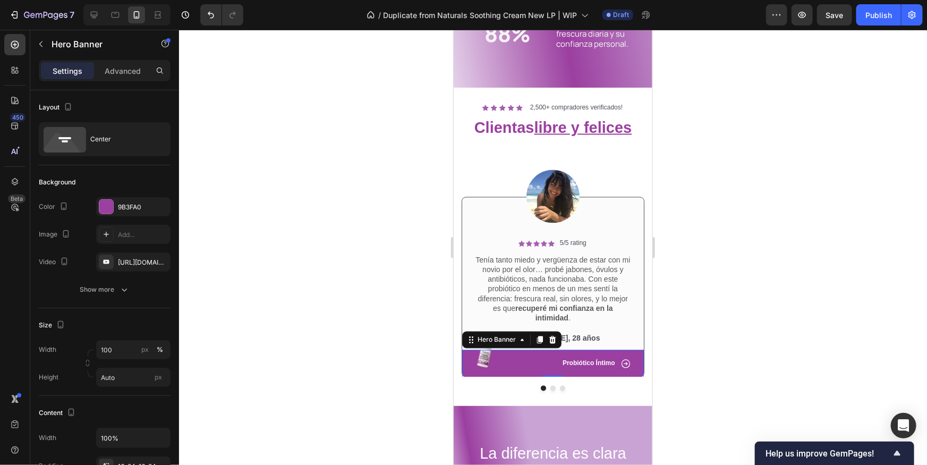
click at [543, 369] on div "Icon Probiótico Íntimo Text Block Row" at bounding box center [553, 364] width 182 height 28
click at [832, 279] on div at bounding box center [553, 247] width 748 height 435
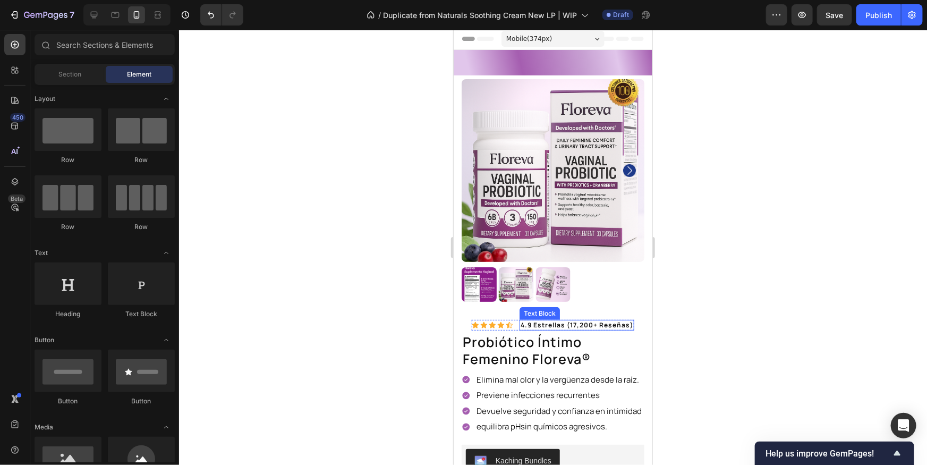
scroll to position [0, 0]
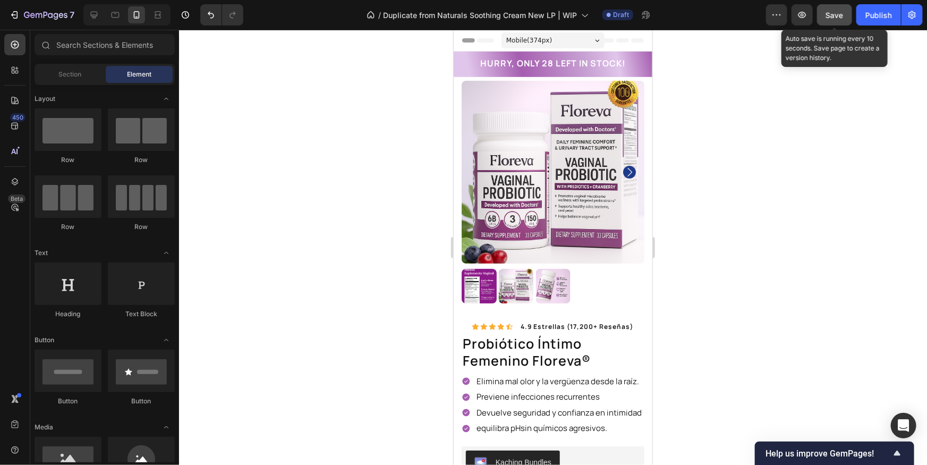
click at [832, 18] on span "Save" at bounding box center [835, 15] width 18 height 9
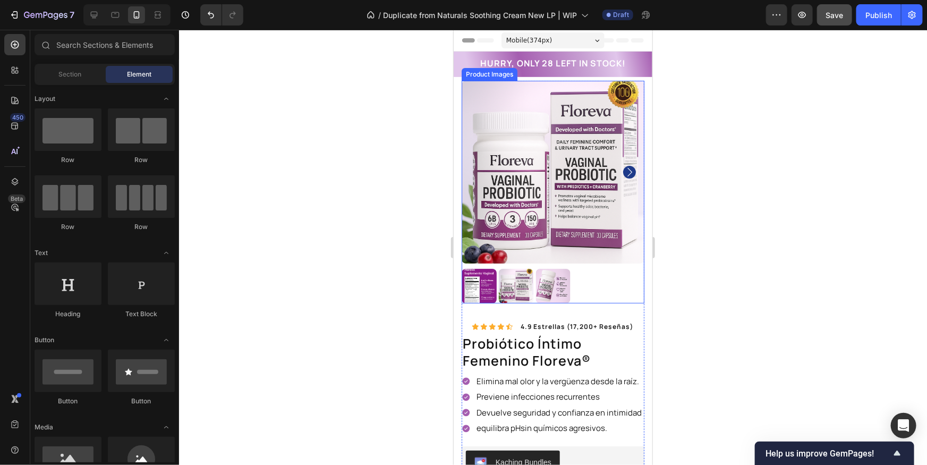
click at [547, 288] on img at bounding box center [552, 285] width 35 height 35
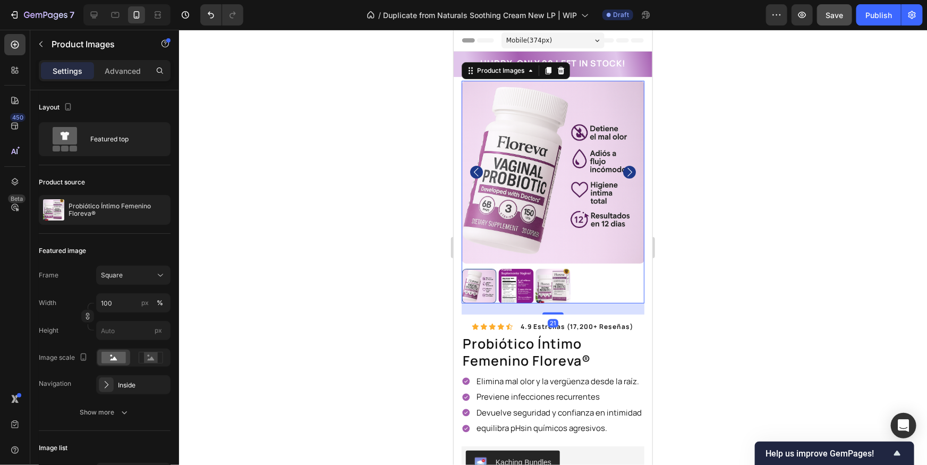
click at [635, 165] on img at bounding box center [552, 171] width 183 height 183
click at [632, 167] on icon "Carousel Next Arrow" at bounding box center [629, 171] width 13 height 13
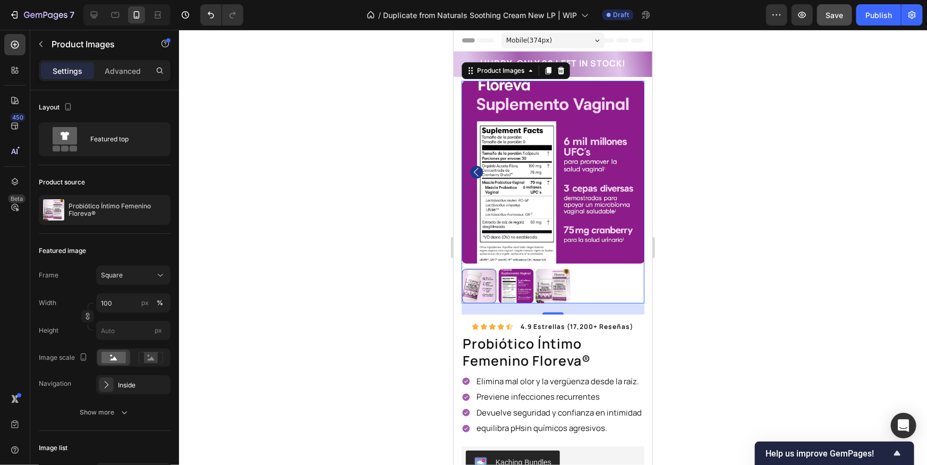
click at [629, 170] on img at bounding box center [553, 171] width 183 height 183
click at [476, 174] on icon "Carousel Back Arrow" at bounding box center [476, 171] width 13 height 13
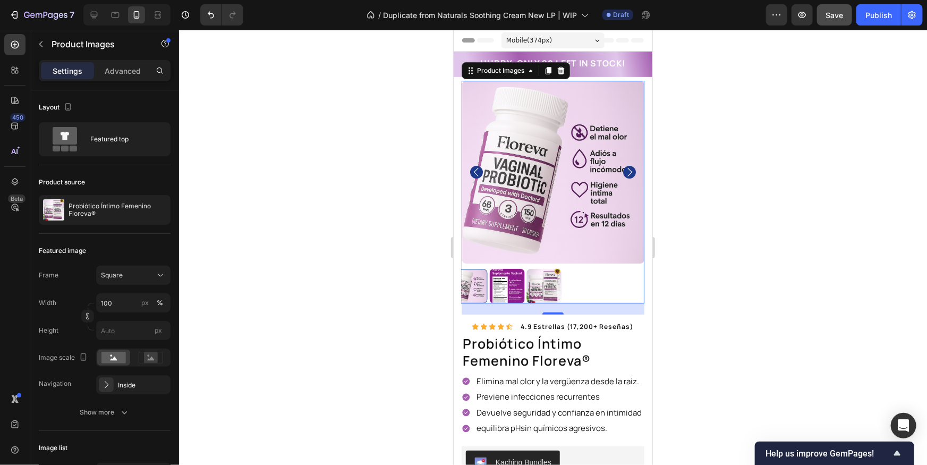
click at [632, 177] on icon "Carousel Next Arrow" at bounding box center [629, 171] width 13 height 13
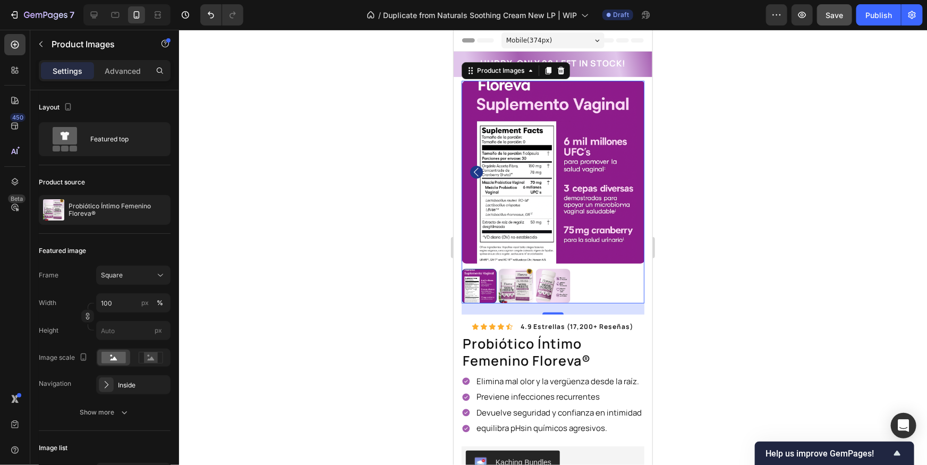
click at [472, 173] on icon "Carousel Back Arrow" at bounding box center [476, 171] width 13 height 13
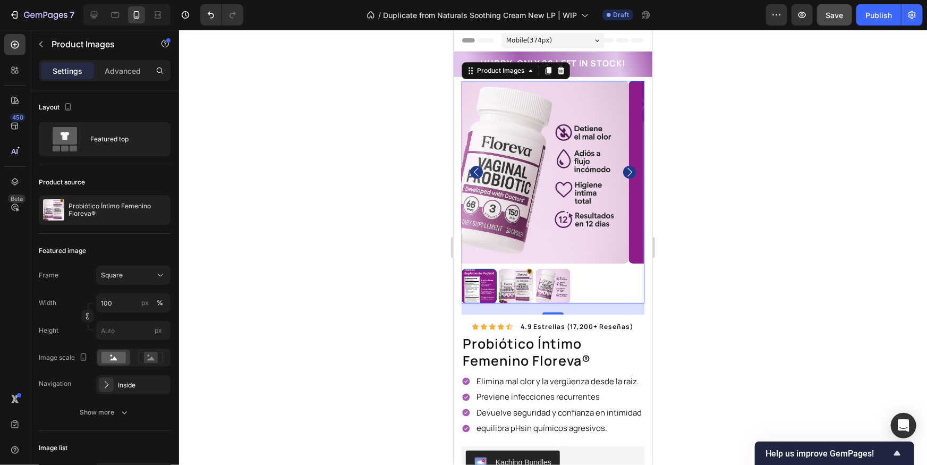
click at [472, 173] on icon "Carousel Back Arrow" at bounding box center [476, 171] width 13 height 13
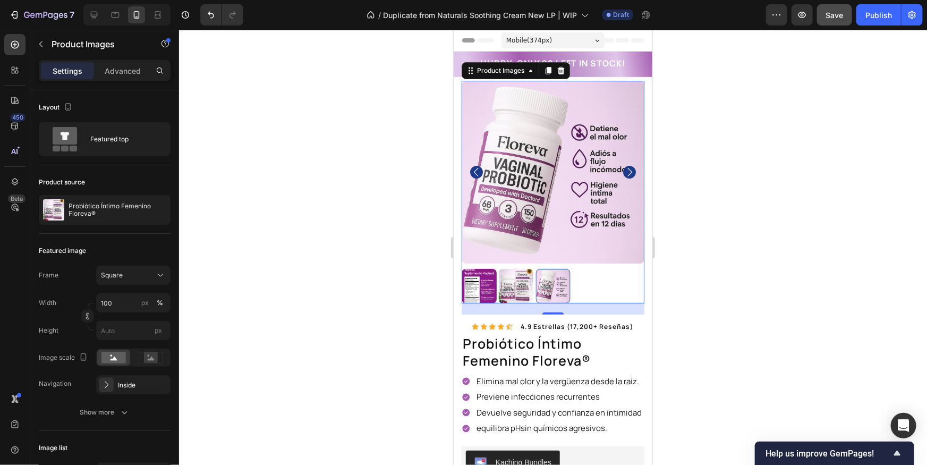
click at [472, 173] on icon "Carousel Back Arrow" at bounding box center [476, 171] width 13 height 13
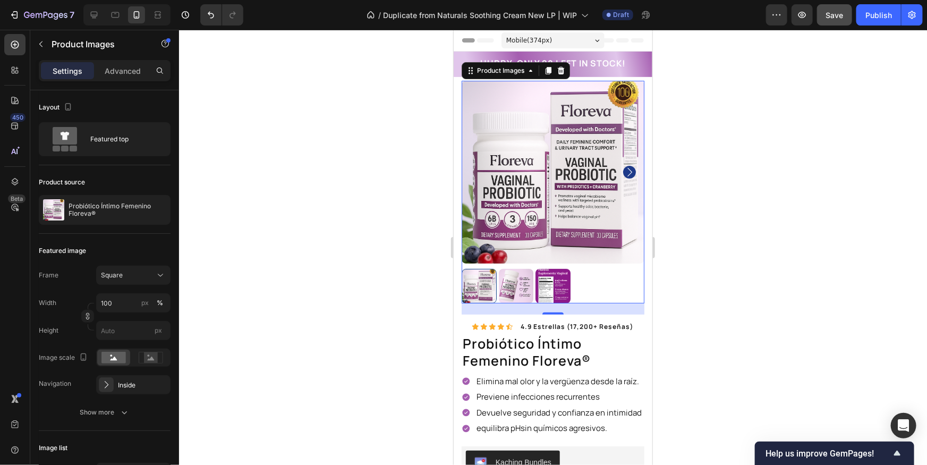
click at [749, 235] on div at bounding box center [553, 247] width 748 height 435
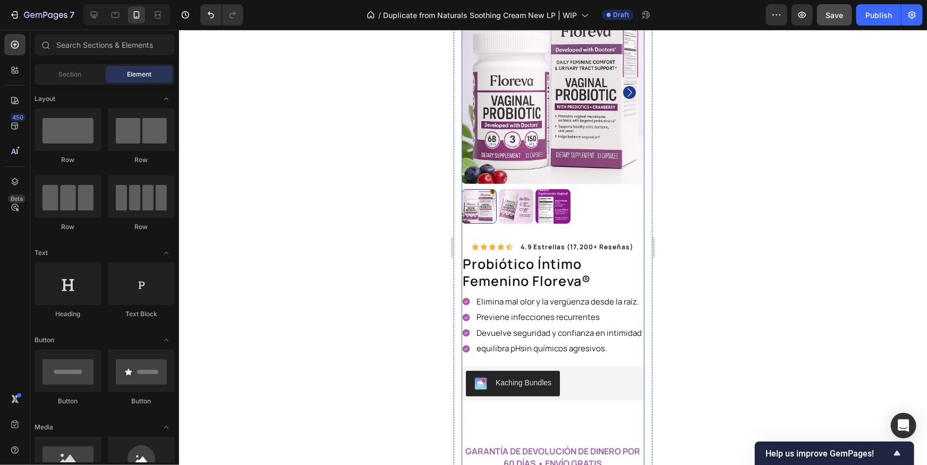
scroll to position [107, 0]
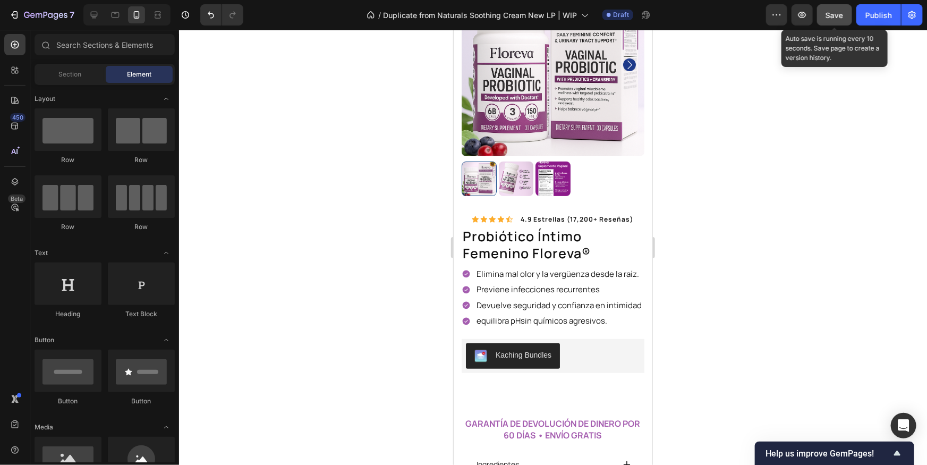
click at [832, 12] on span "Save" at bounding box center [835, 15] width 18 height 9
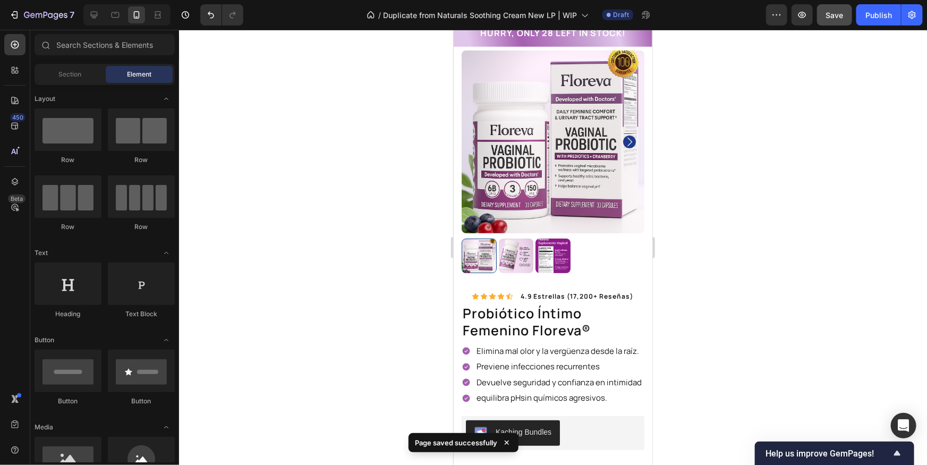
scroll to position [0, 0]
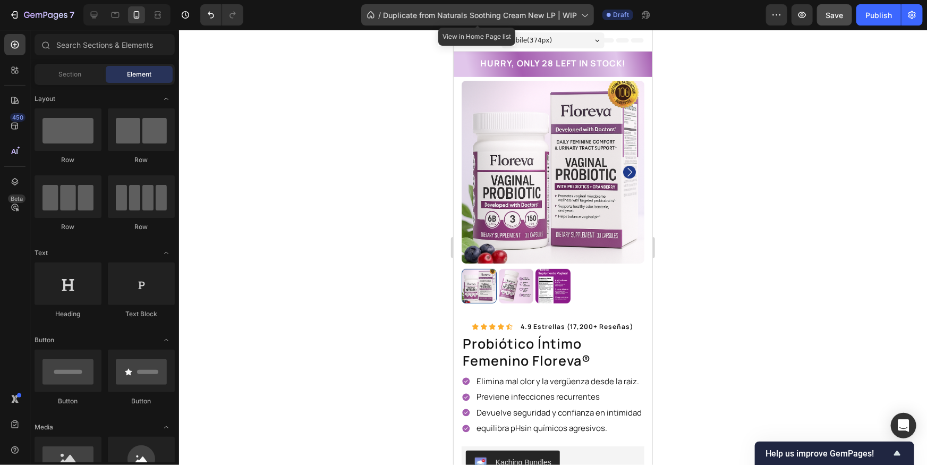
click at [585, 9] on div "/ Duplicate from Naturals Soothing Cream New LP | WIP" at bounding box center [477, 14] width 233 height 21
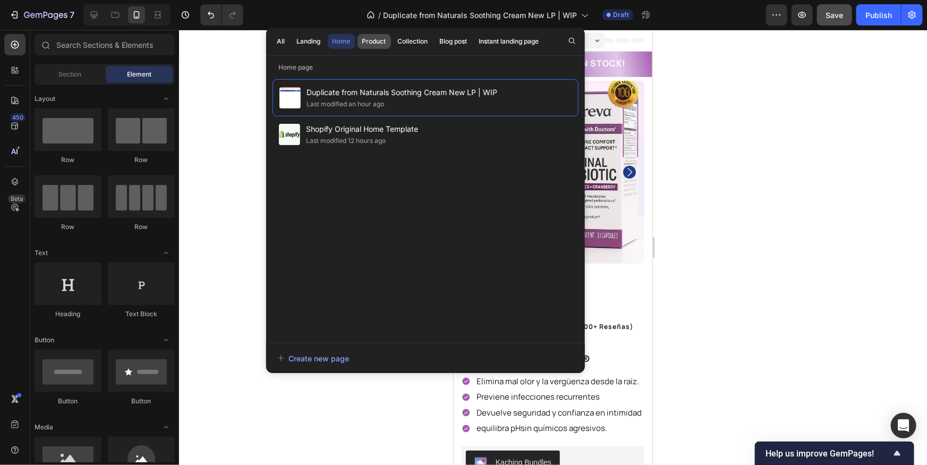
click at [370, 43] on div "Product" at bounding box center [374, 42] width 24 height 10
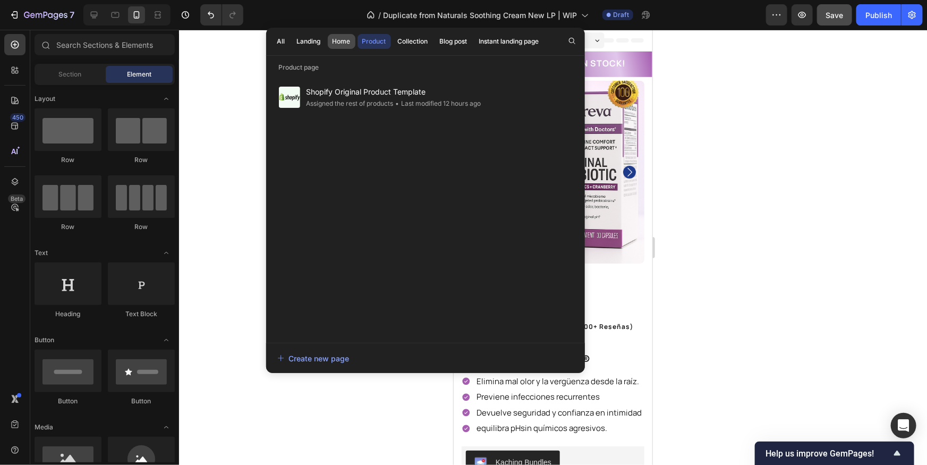
click at [353, 41] on button "Home" at bounding box center [342, 41] width 28 height 15
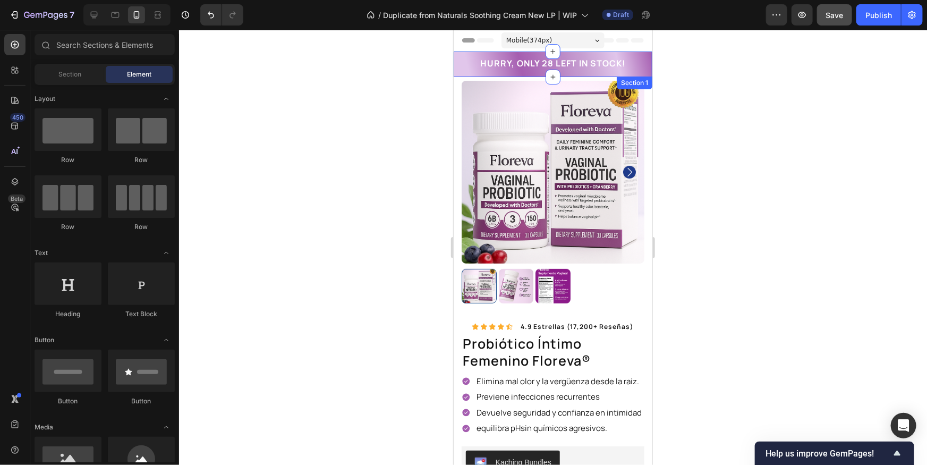
click at [745, 78] on div at bounding box center [553, 247] width 748 height 435
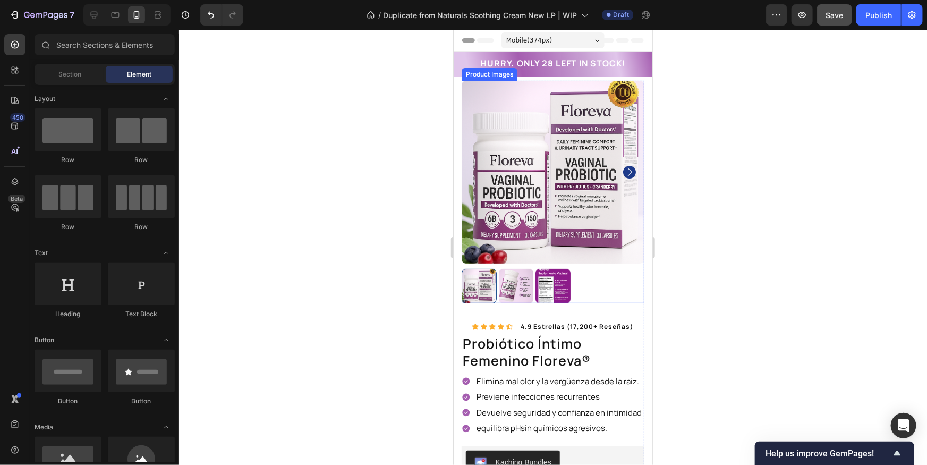
click at [595, 165] on img at bounding box center [552, 171] width 183 height 183
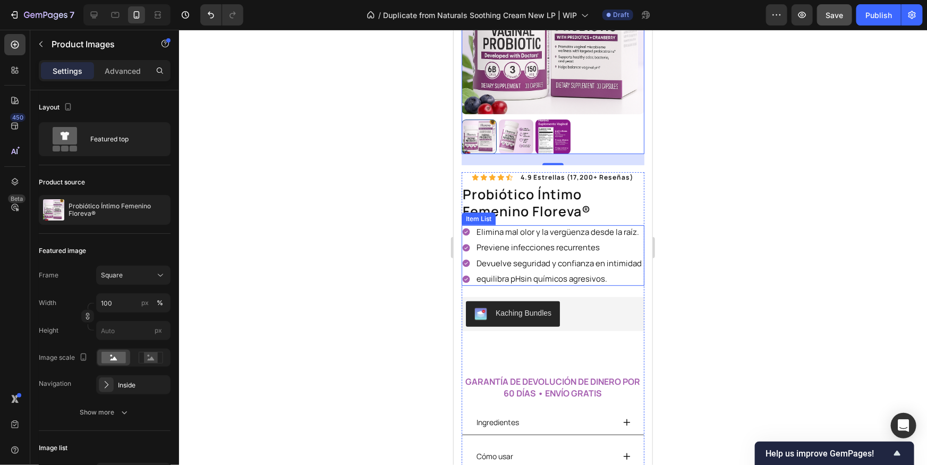
scroll to position [164, 0]
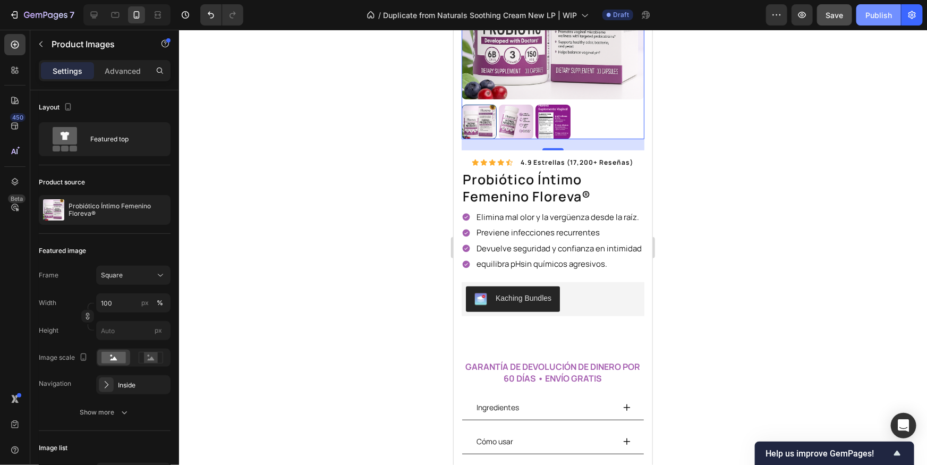
click at [877, 15] on div "Publish" at bounding box center [879, 15] width 27 height 11
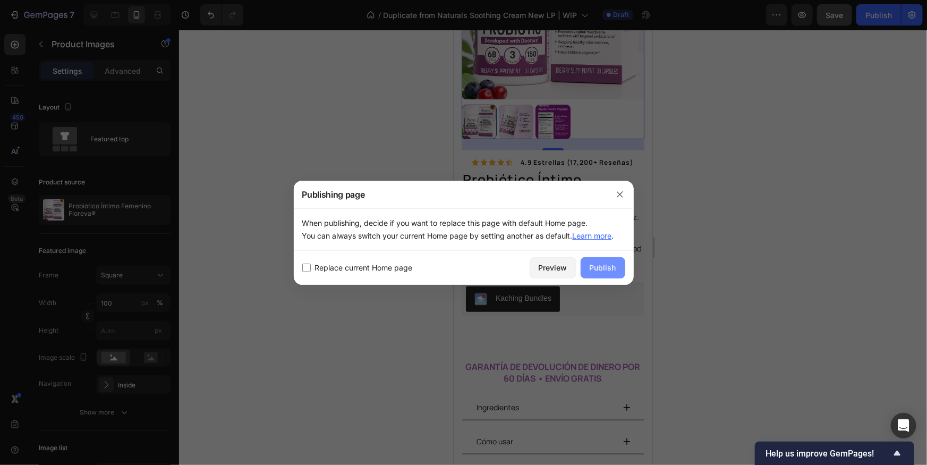
click at [603, 265] on div "Publish" at bounding box center [603, 267] width 27 height 11
